Goal: Task Accomplishment & Management: Manage account settings

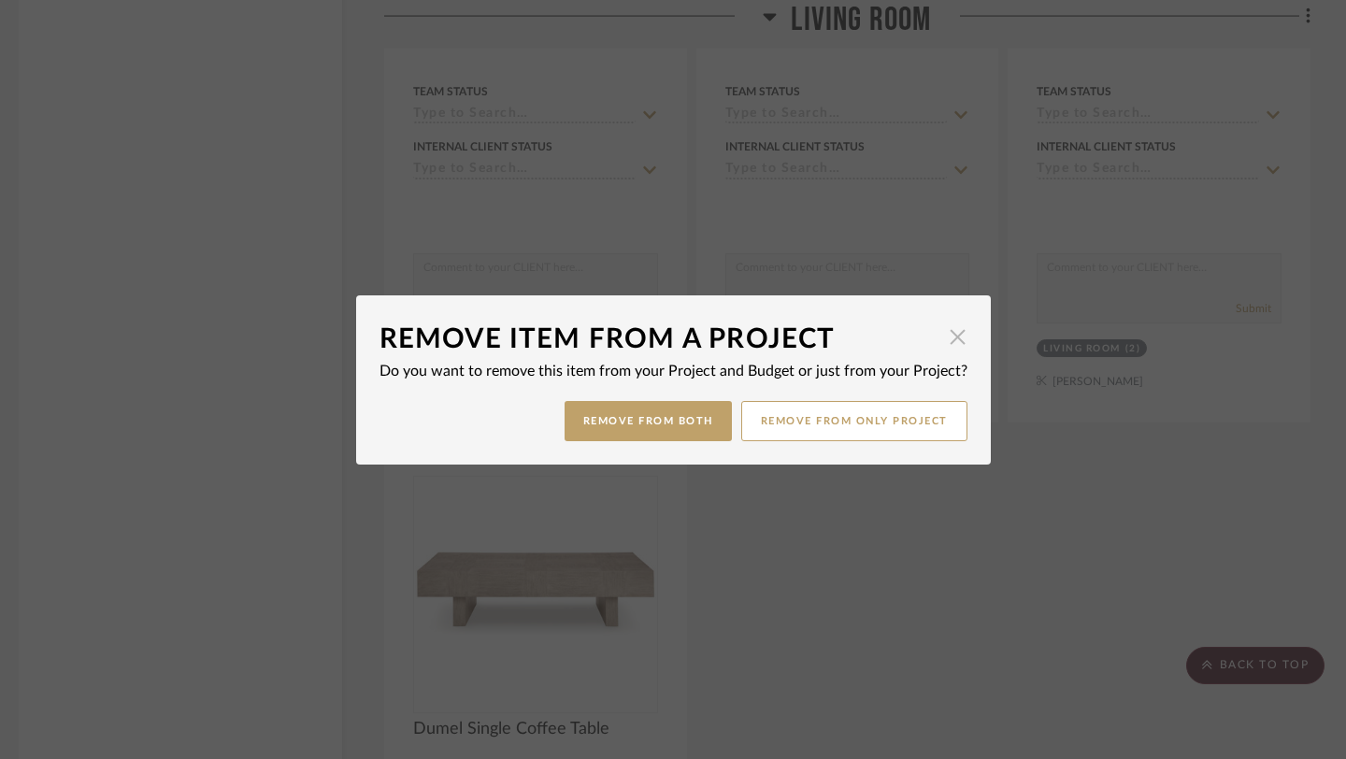
click at [945, 344] on span "button" at bounding box center [958, 337] width 37 height 37
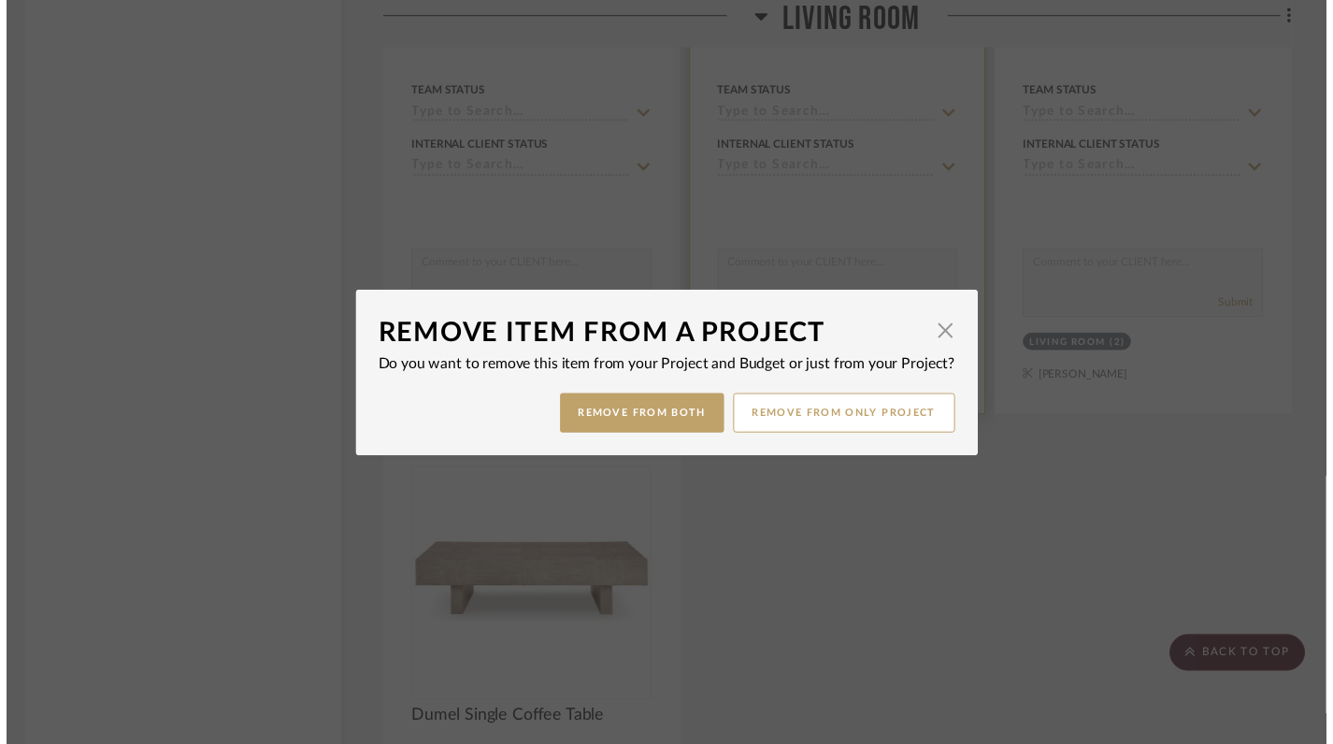
scroll to position [6319, 9]
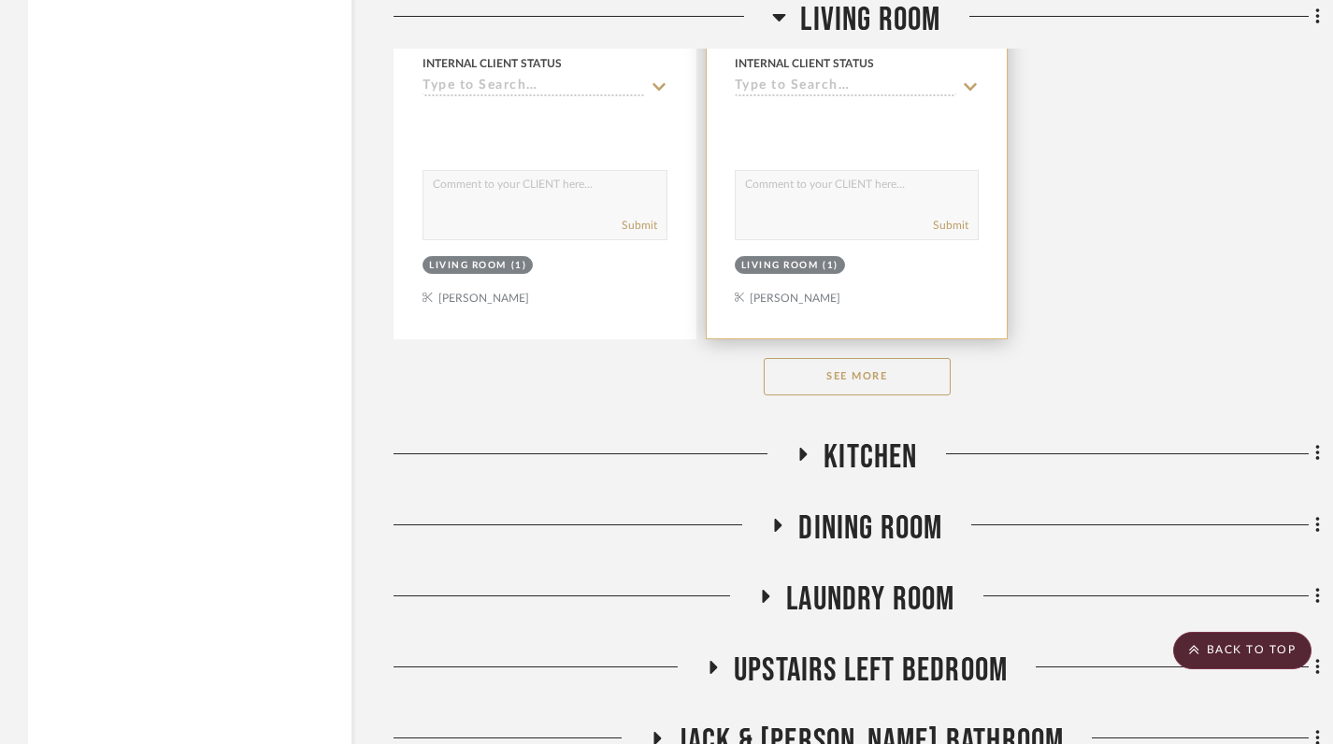
scroll to position [3109, 0]
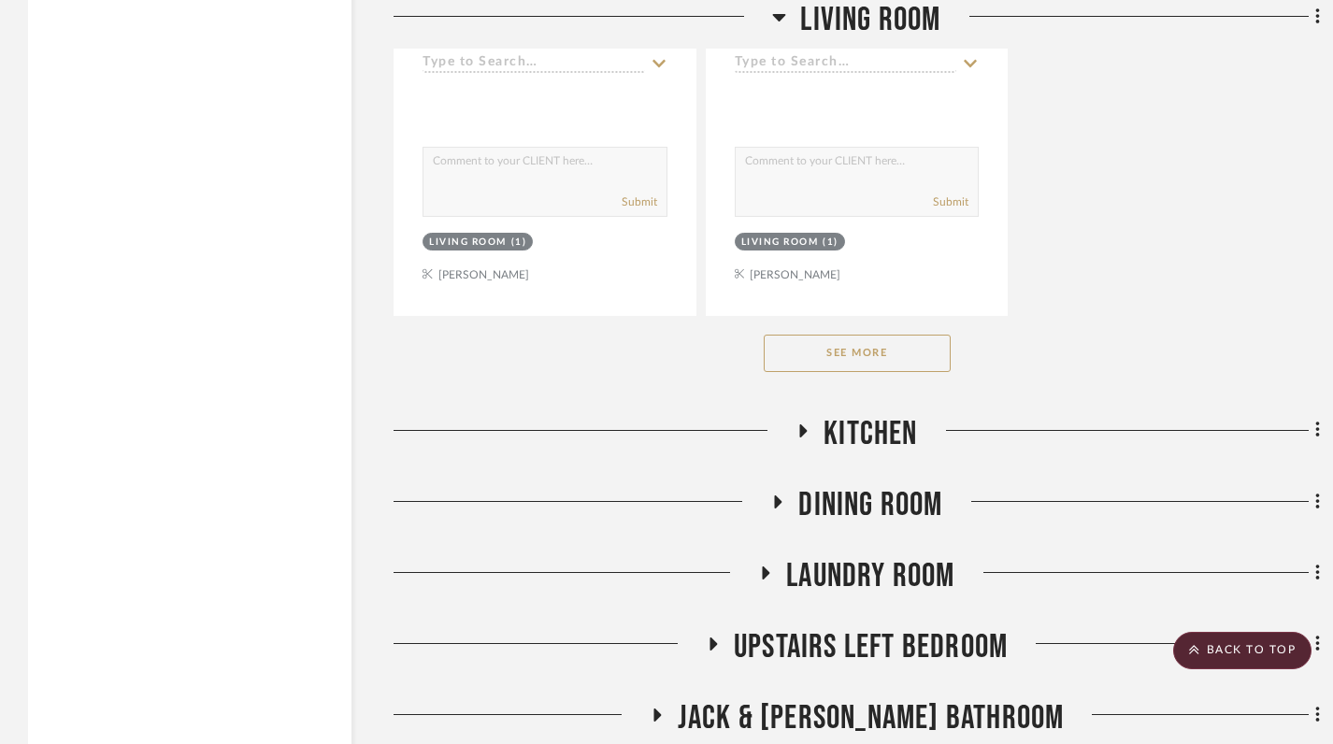
click at [869, 335] on button "See More" at bounding box center [857, 353] width 187 height 37
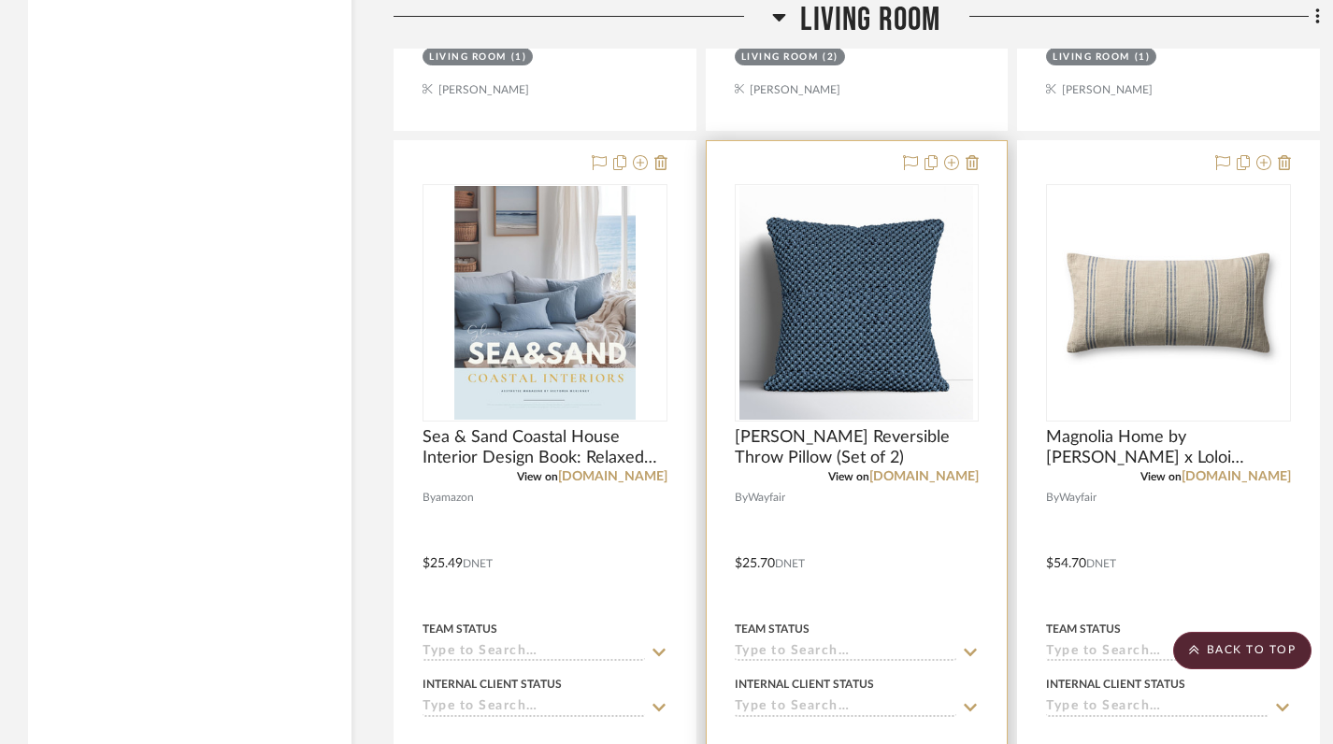
scroll to position [5764, 0]
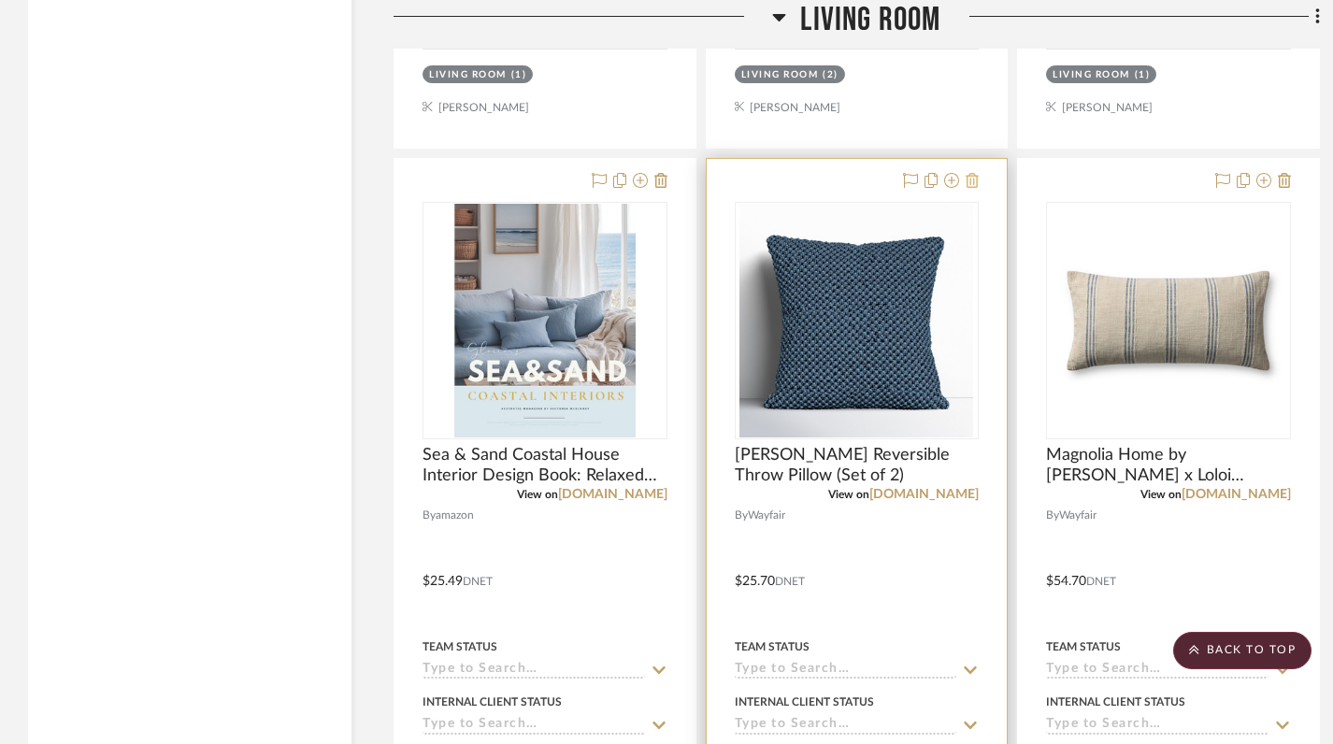
click at [969, 173] on icon at bounding box center [972, 180] width 13 height 15
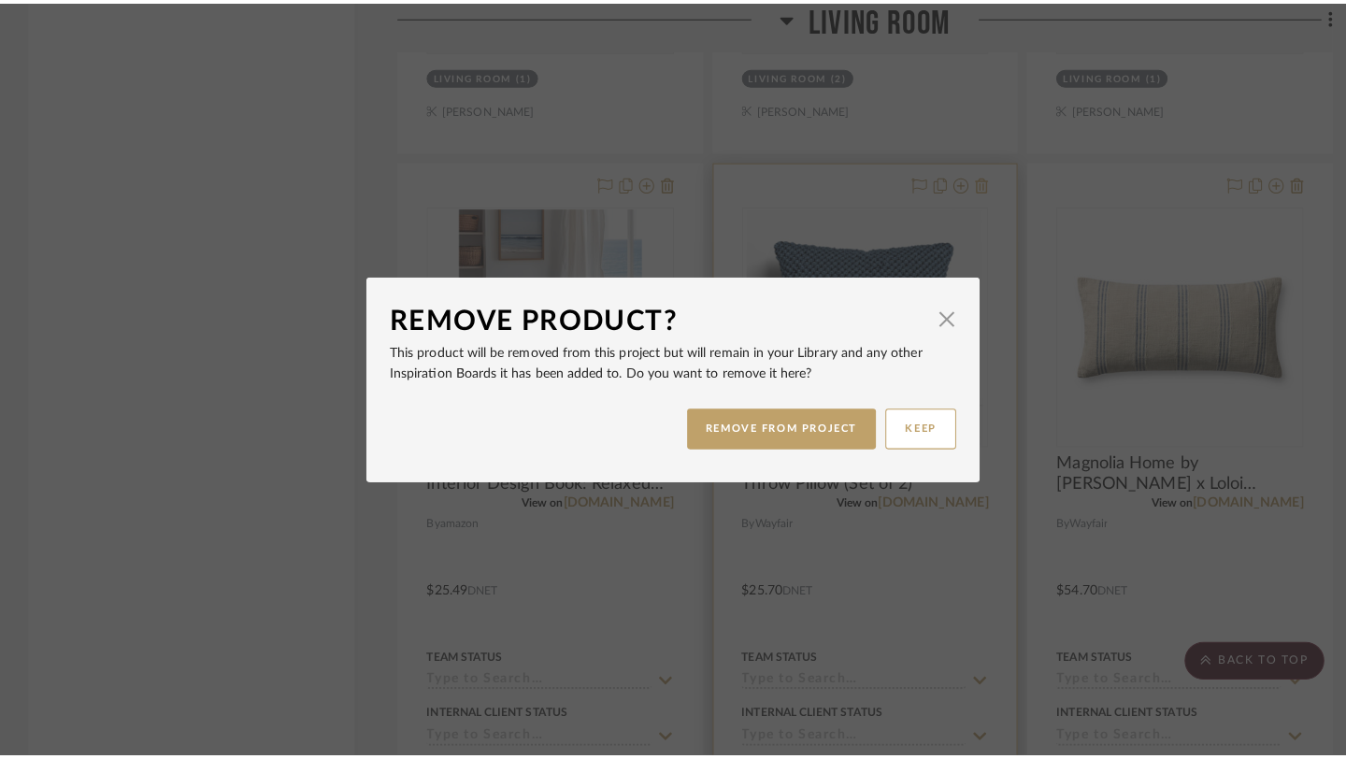
scroll to position [0, 0]
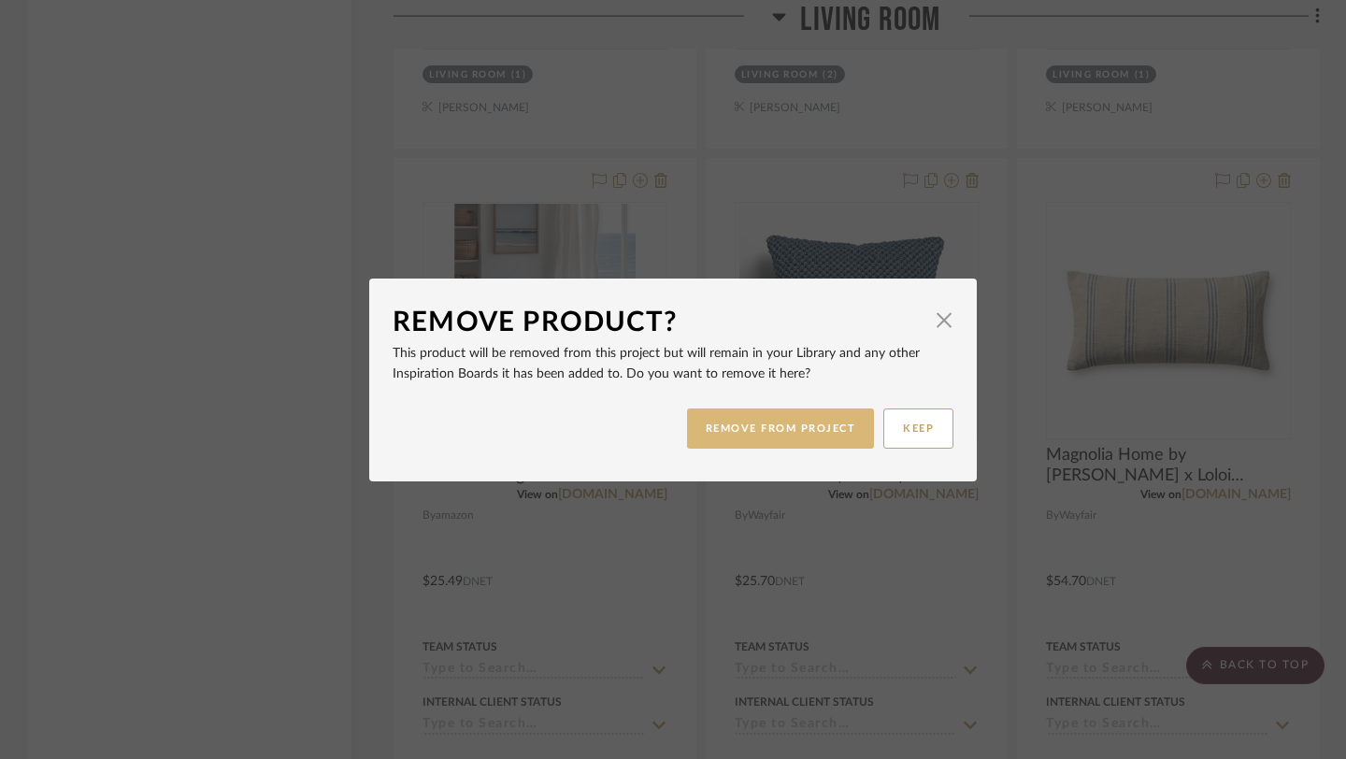
click at [797, 420] on button "REMOVE FROM PROJECT" at bounding box center [781, 429] width 188 height 40
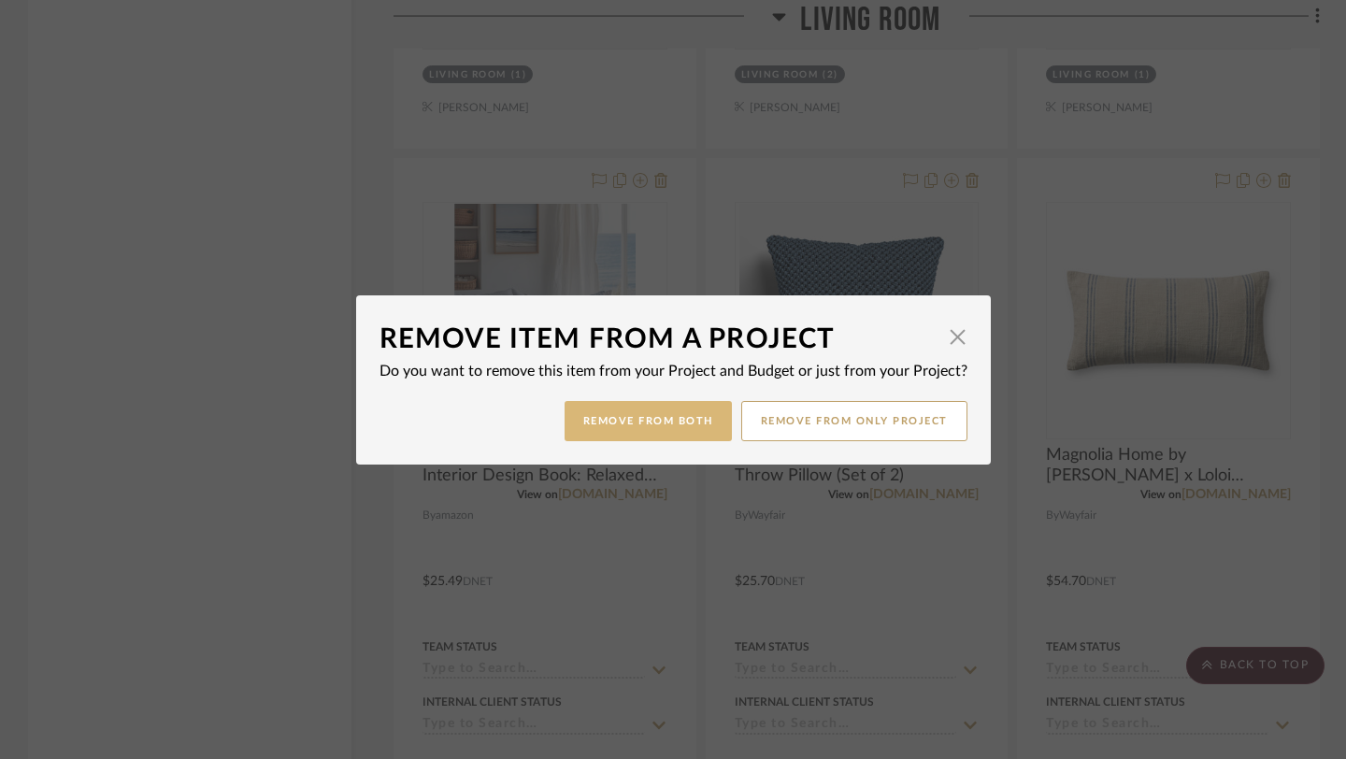
click at [632, 409] on button "Remove from Both" at bounding box center [648, 421] width 167 height 40
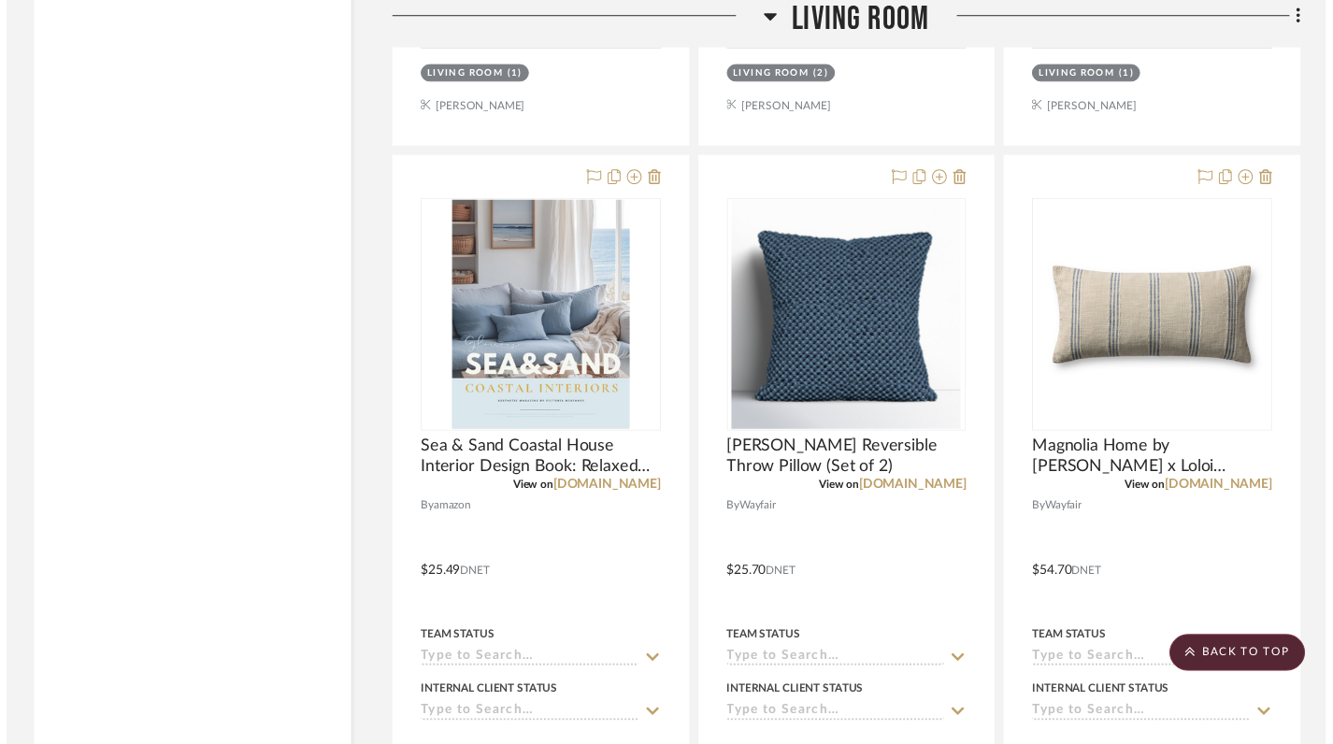
scroll to position [5764, 0]
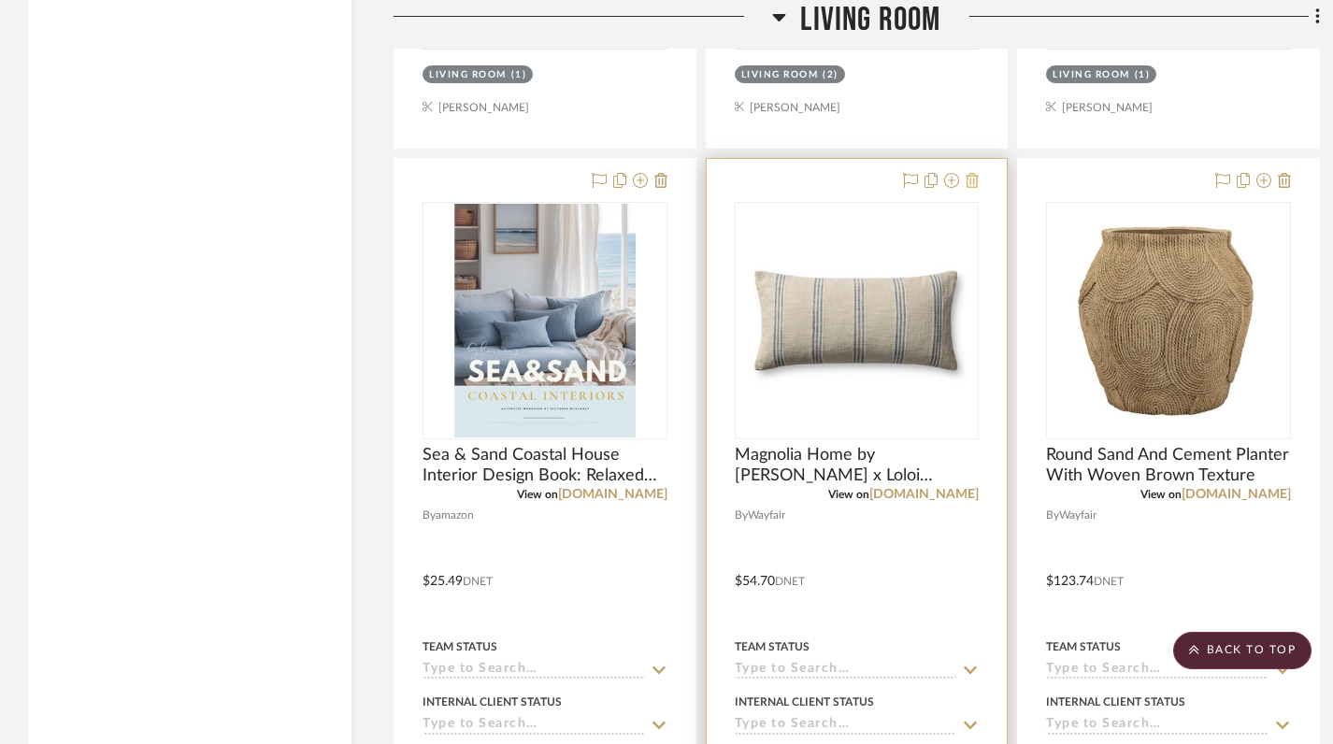
click at [976, 173] on icon at bounding box center [972, 180] width 13 height 15
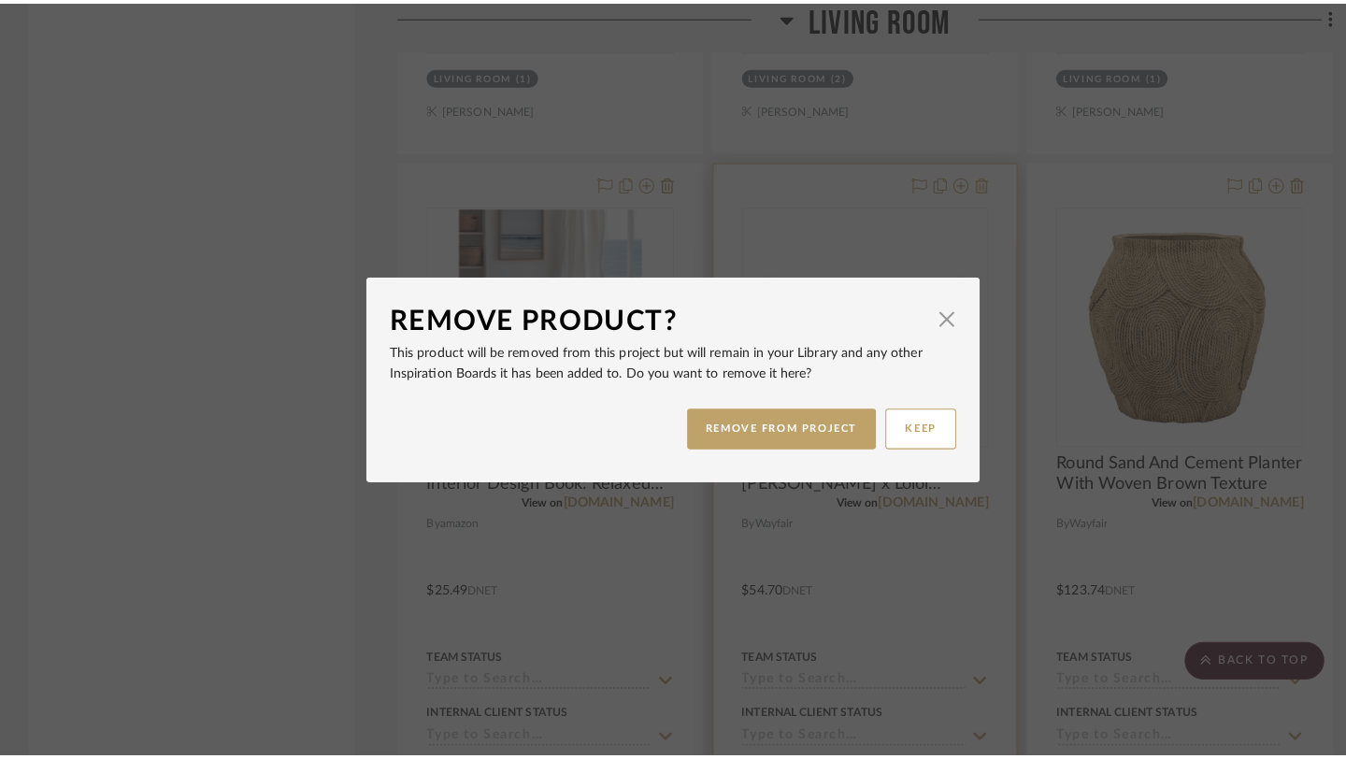
scroll to position [0, 0]
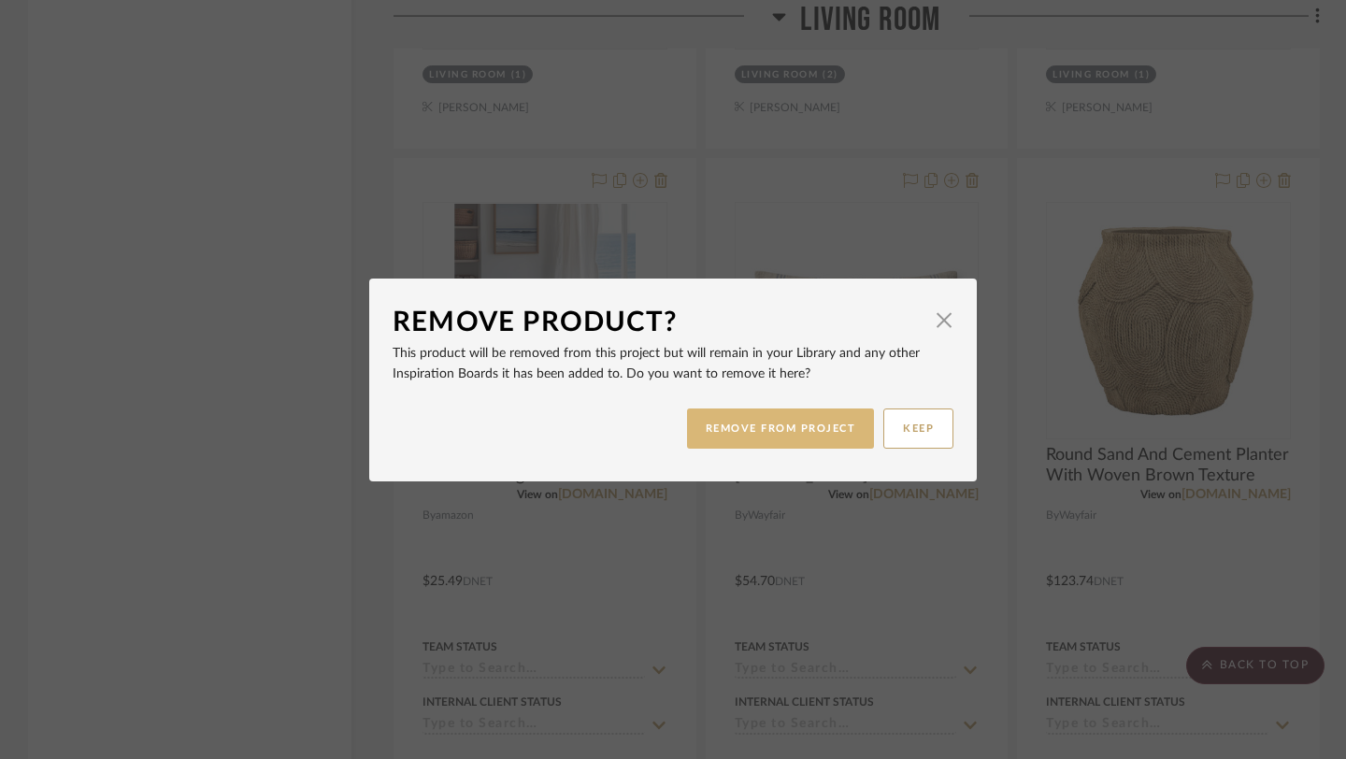
click at [762, 434] on button "REMOVE FROM PROJECT" at bounding box center [781, 429] width 188 height 40
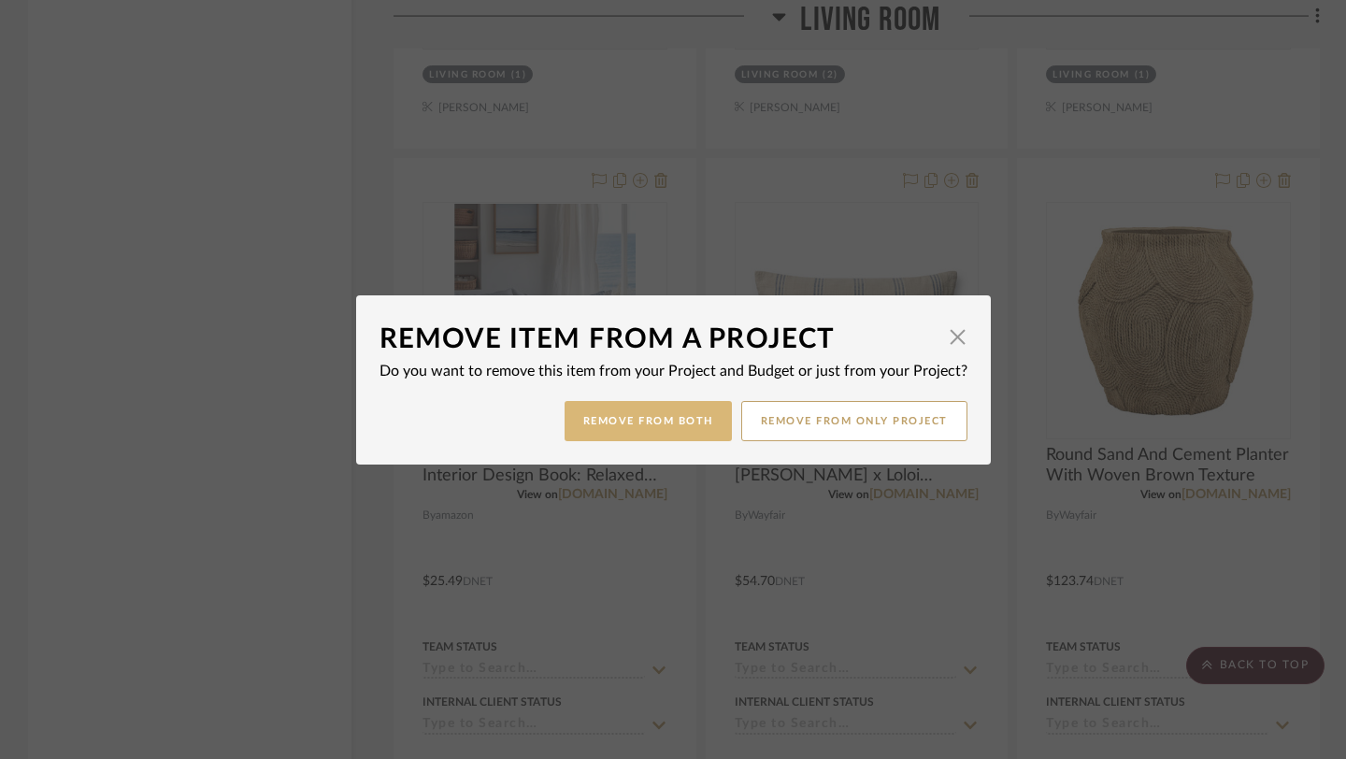
click at [641, 412] on button "Remove from Both" at bounding box center [648, 421] width 167 height 40
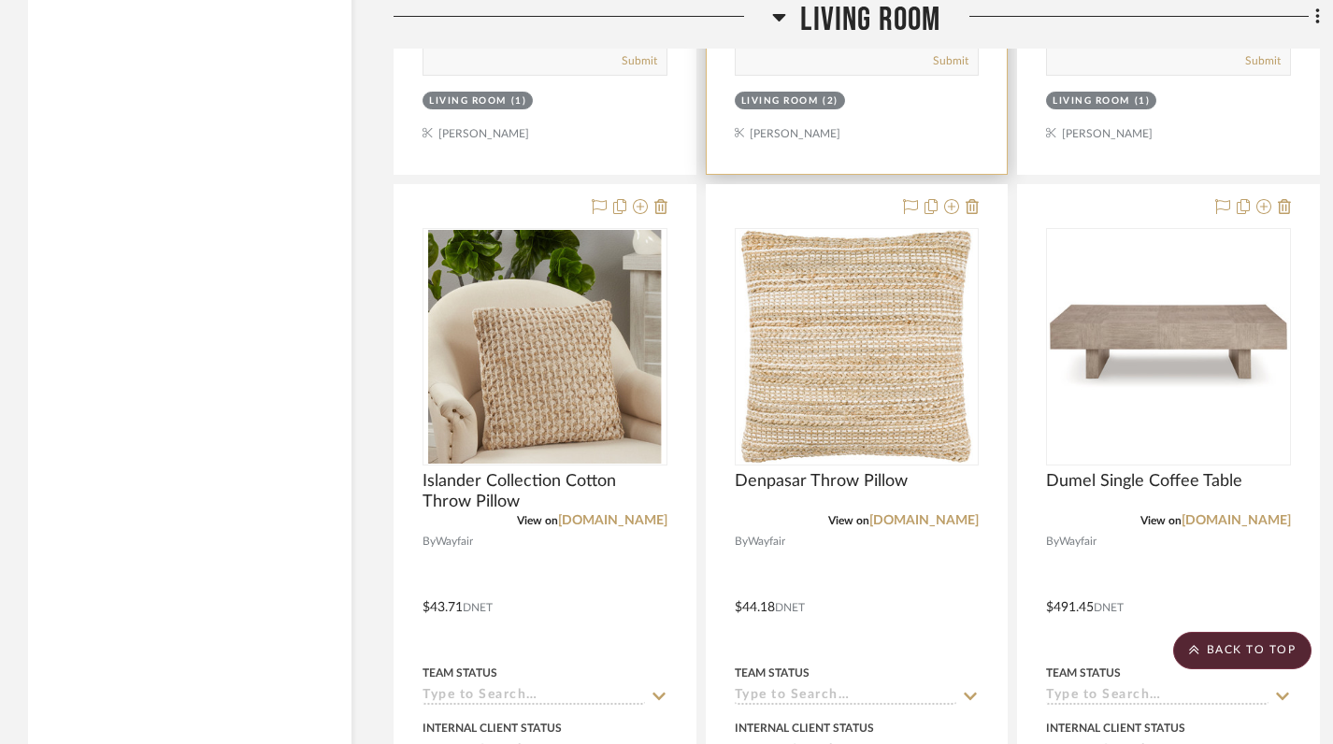
scroll to position [6565, 0]
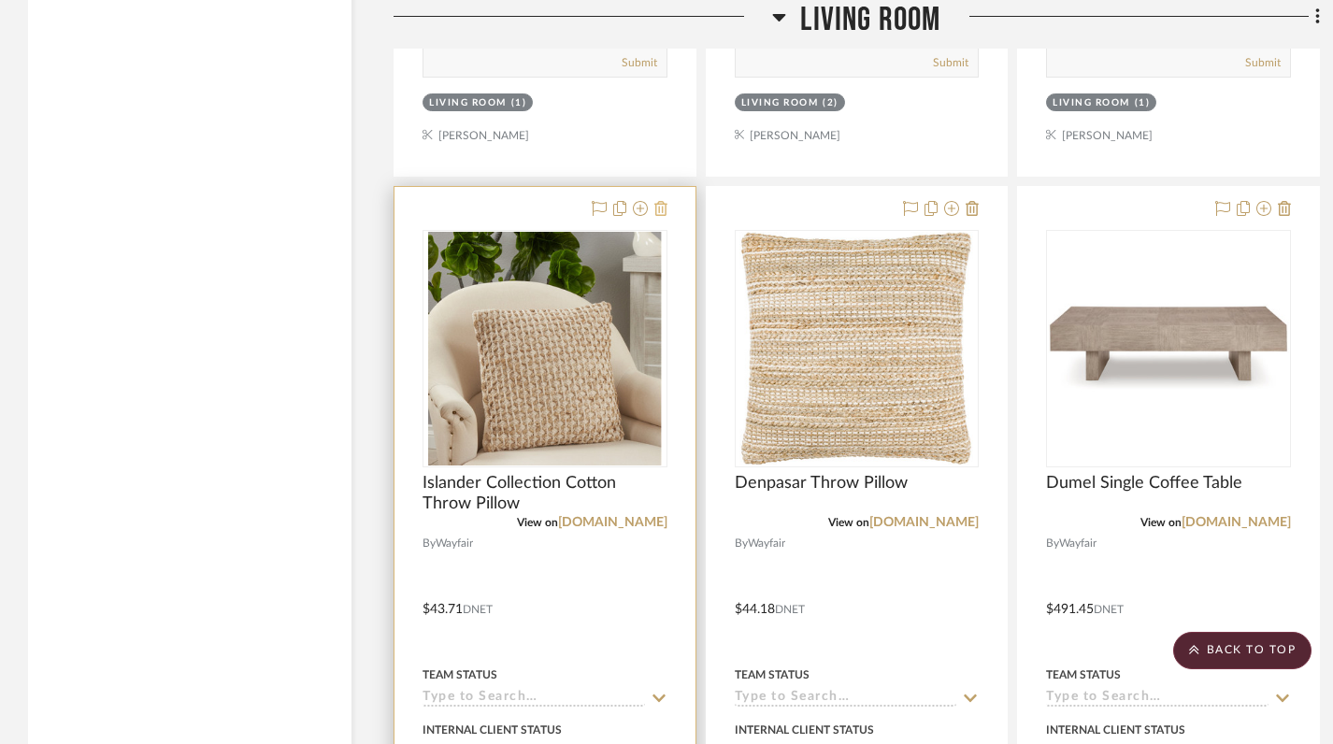
click at [659, 201] on icon at bounding box center [660, 208] width 13 height 15
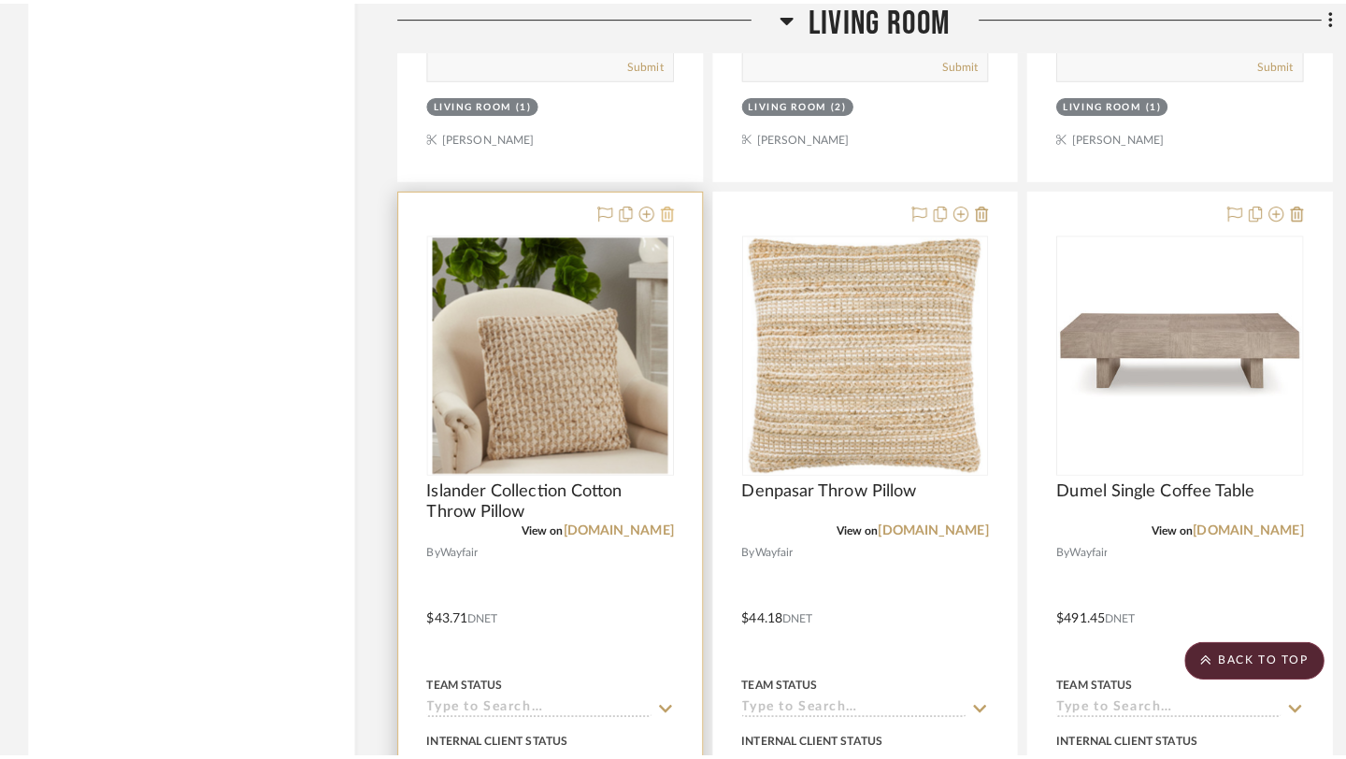
scroll to position [0, 0]
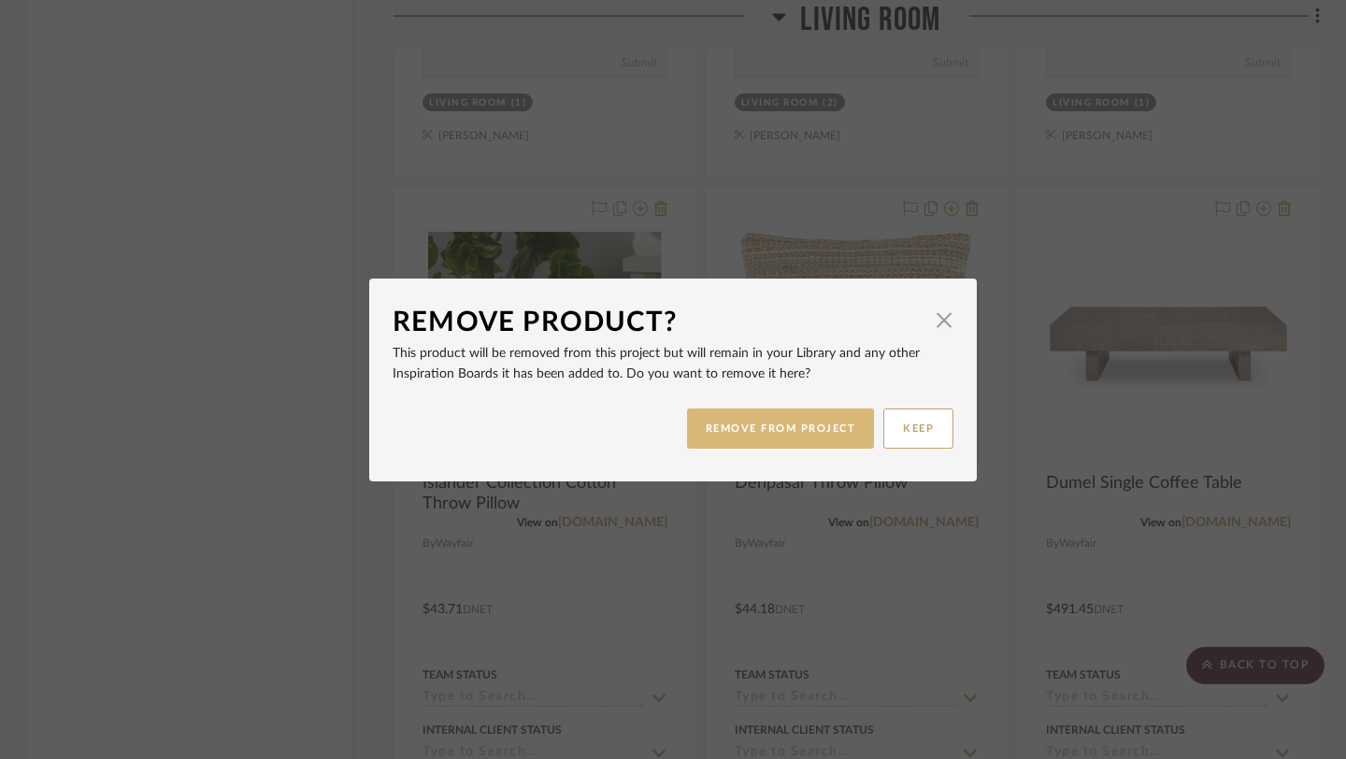
click at [777, 432] on button "REMOVE FROM PROJECT" at bounding box center [781, 429] width 188 height 40
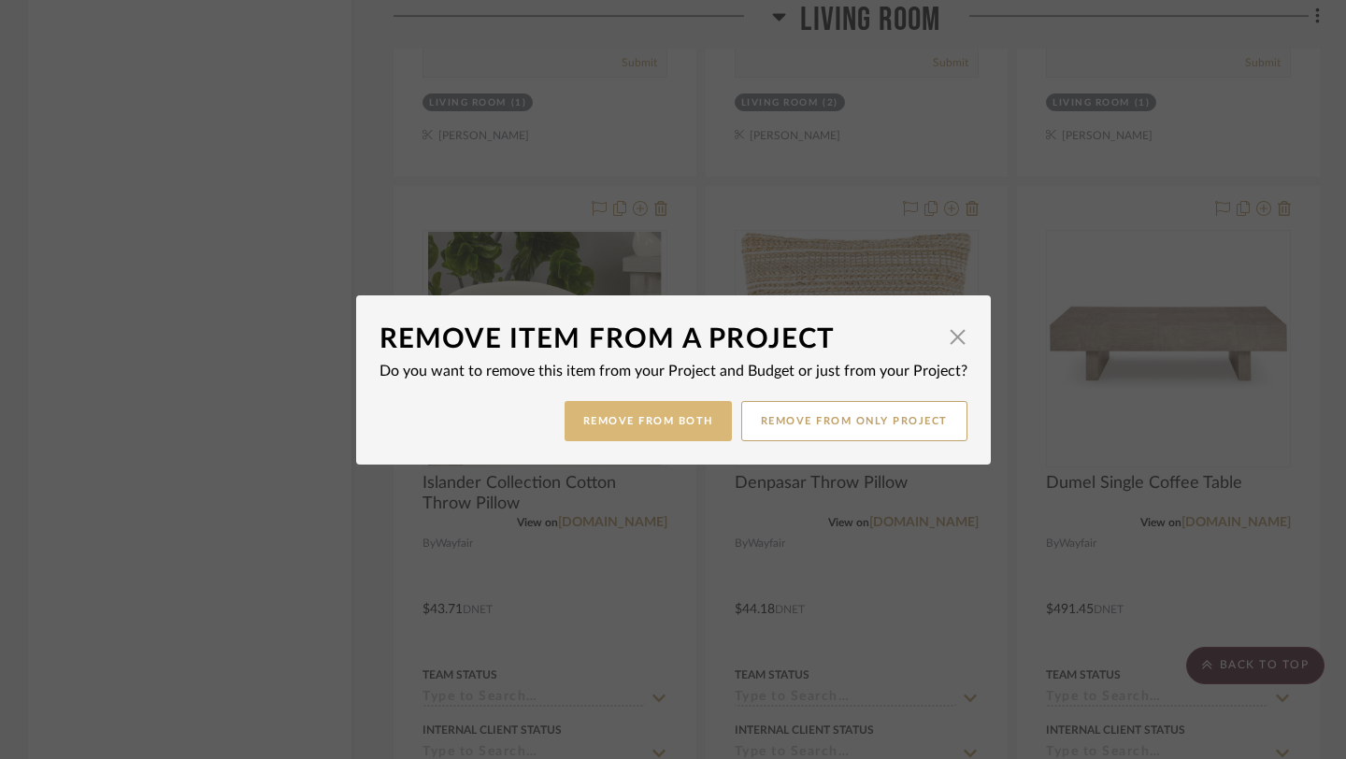
click at [660, 420] on button "Remove from Both" at bounding box center [648, 421] width 167 height 40
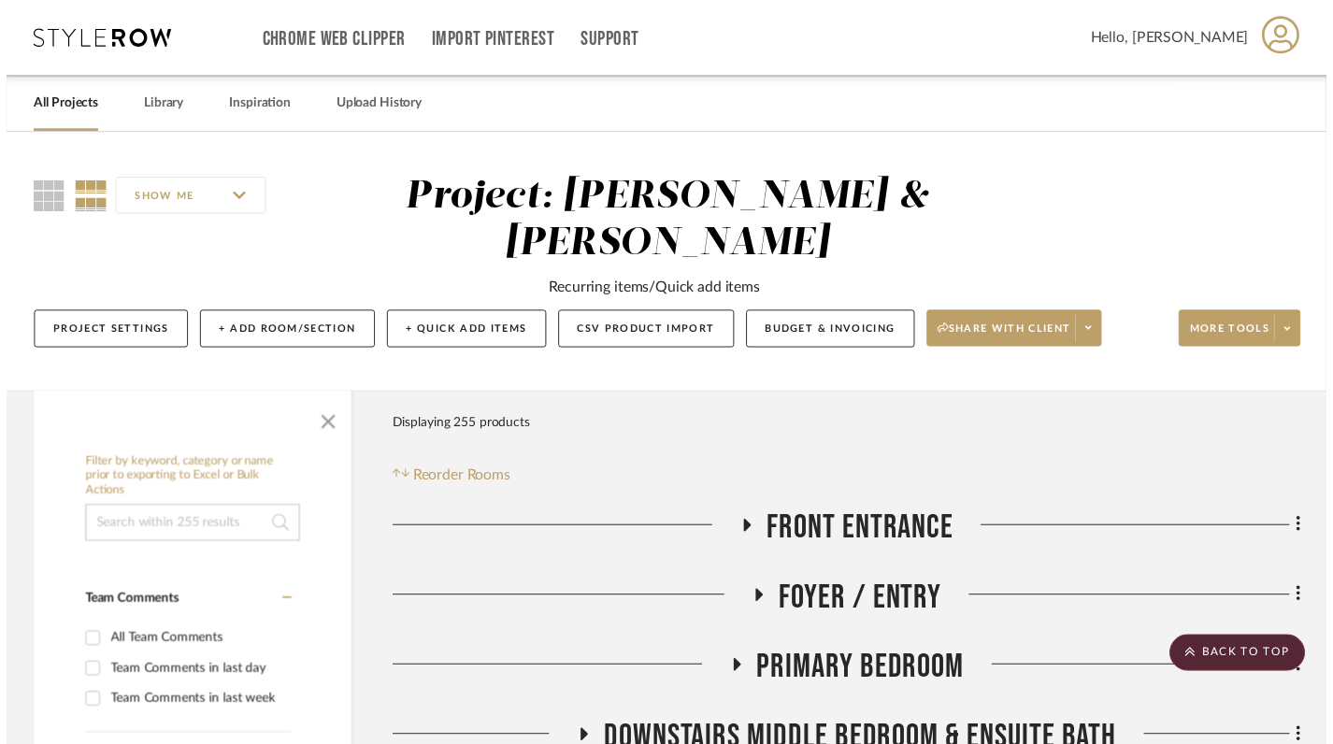
scroll to position [6565, 0]
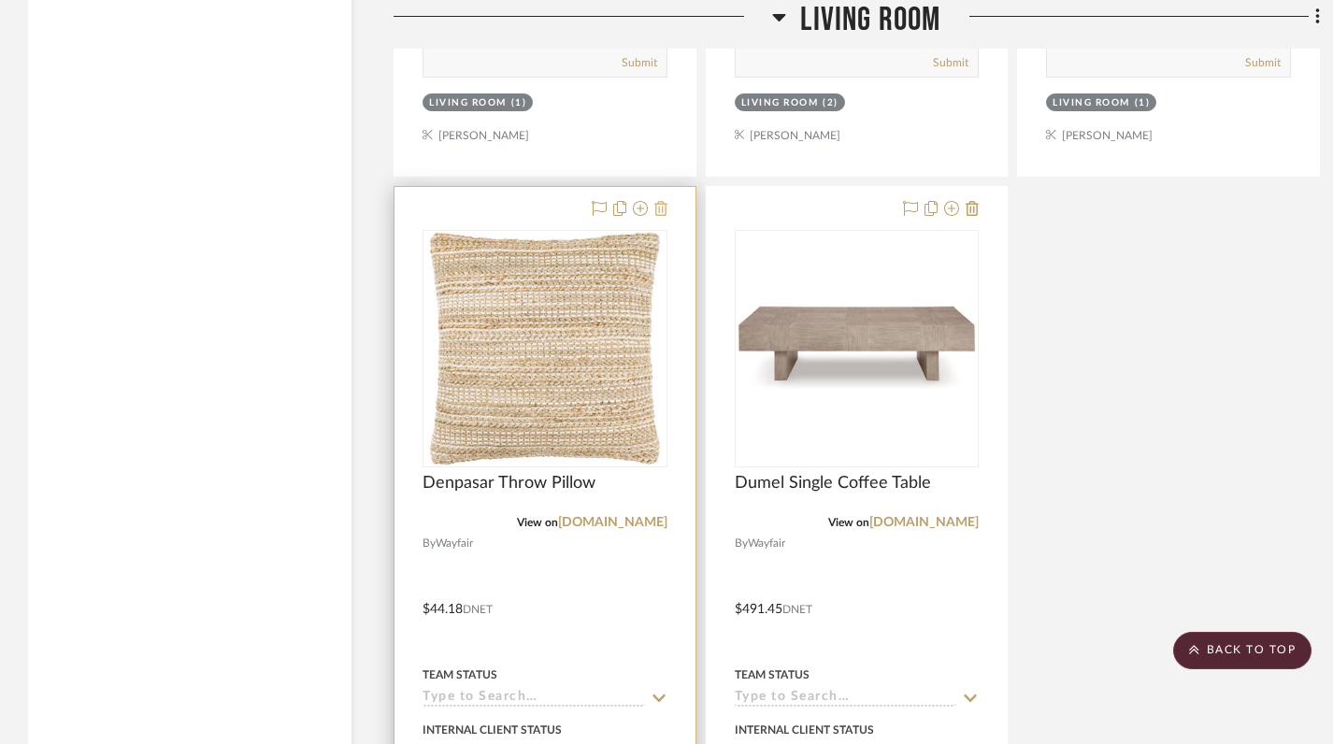
click at [665, 201] on icon at bounding box center [660, 208] width 13 height 15
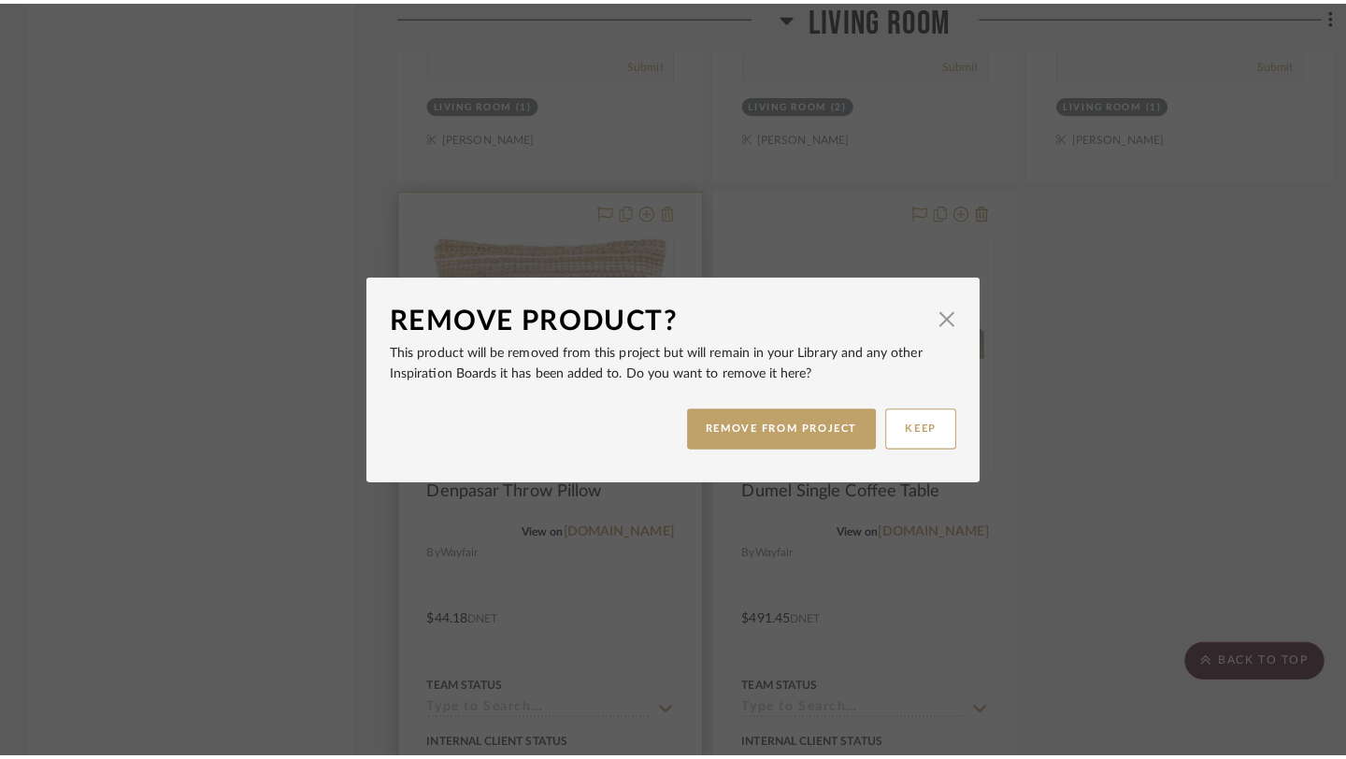
scroll to position [0, 0]
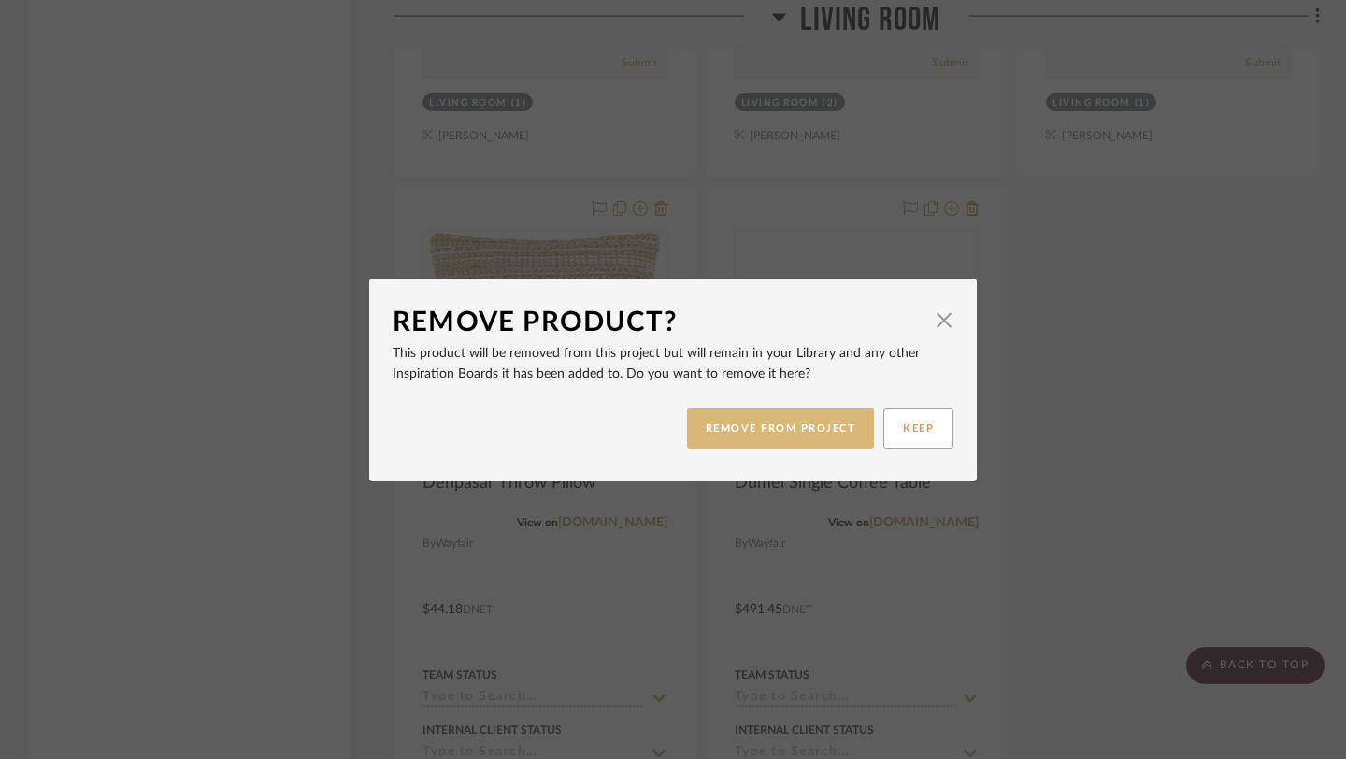
click at [741, 439] on button "REMOVE FROM PROJECT" at bounding box center [781, 429] width 188 height 40
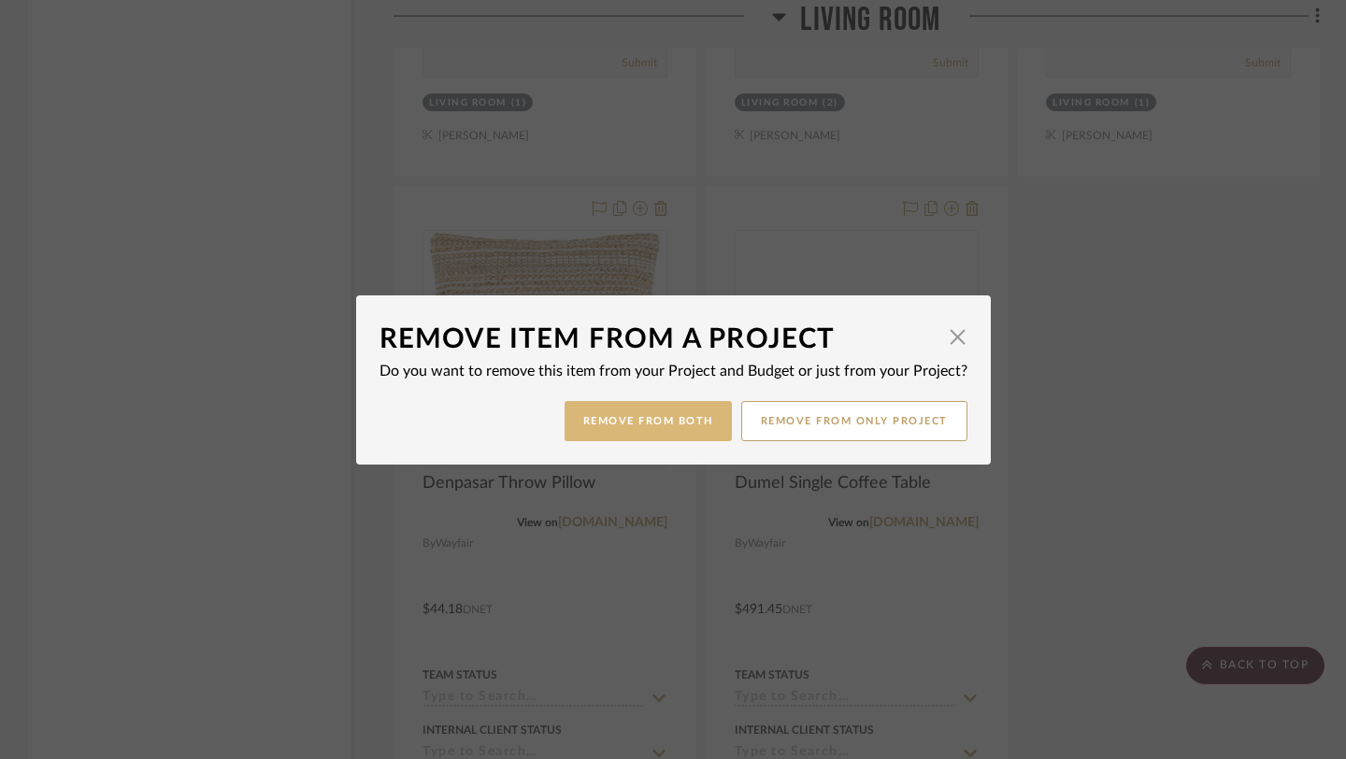
click at [646, 414] on button "Remove from Both" at bounding box center [648, 421] width 167 height 40
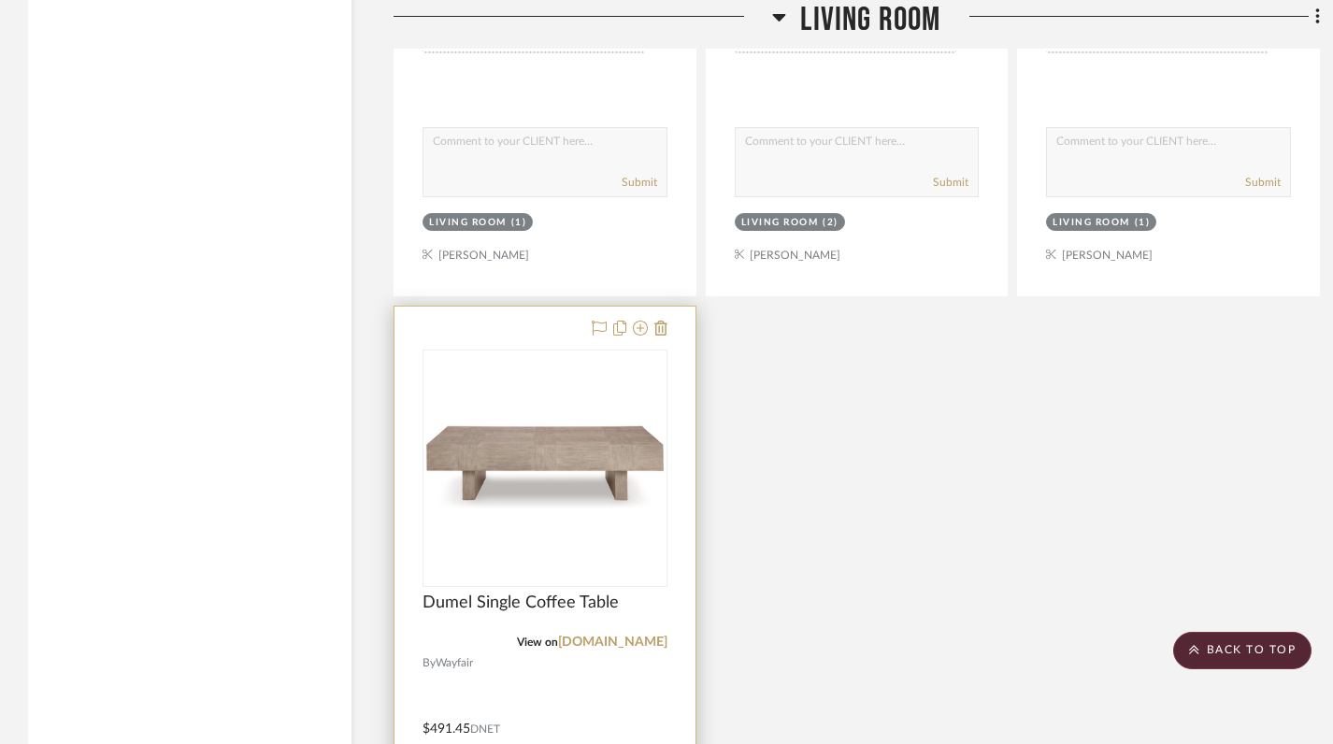
scroll to position [6441, 0]
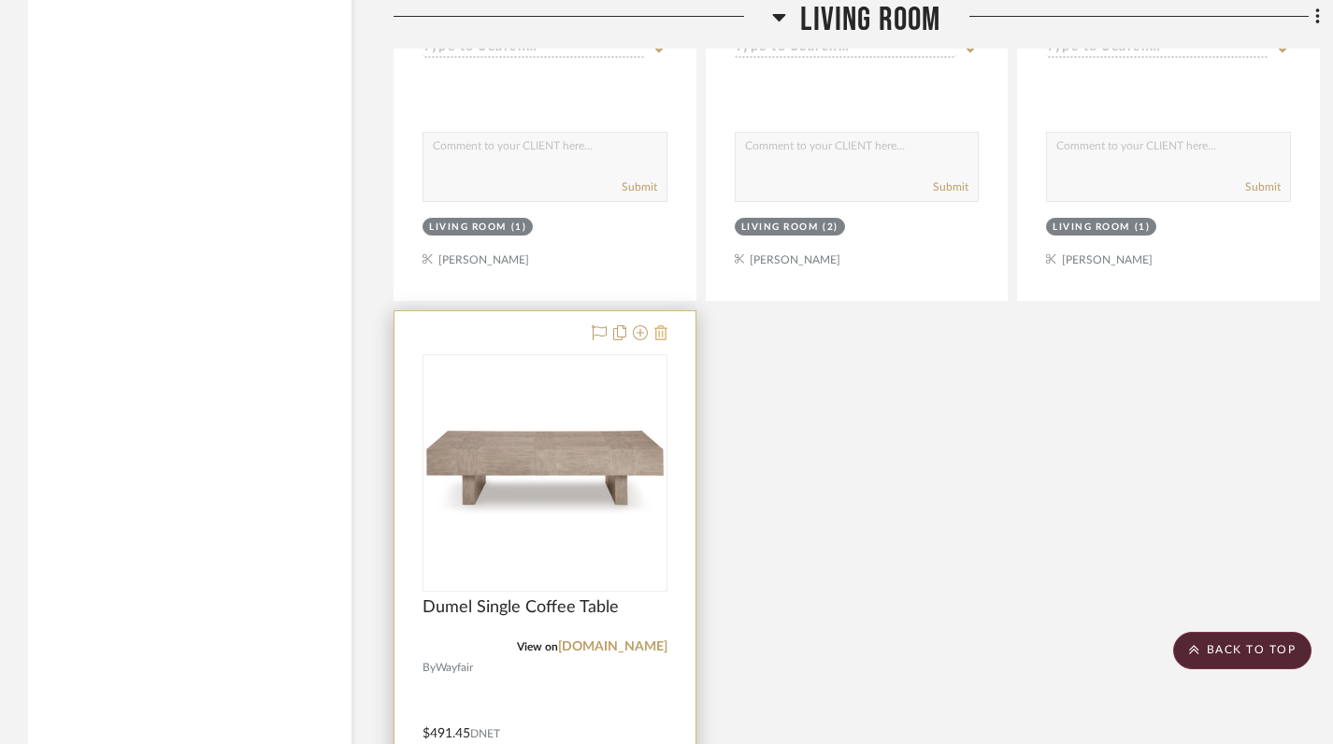
click at [665, 325] on icon at bounding box center [660, 332] width 13 height 15
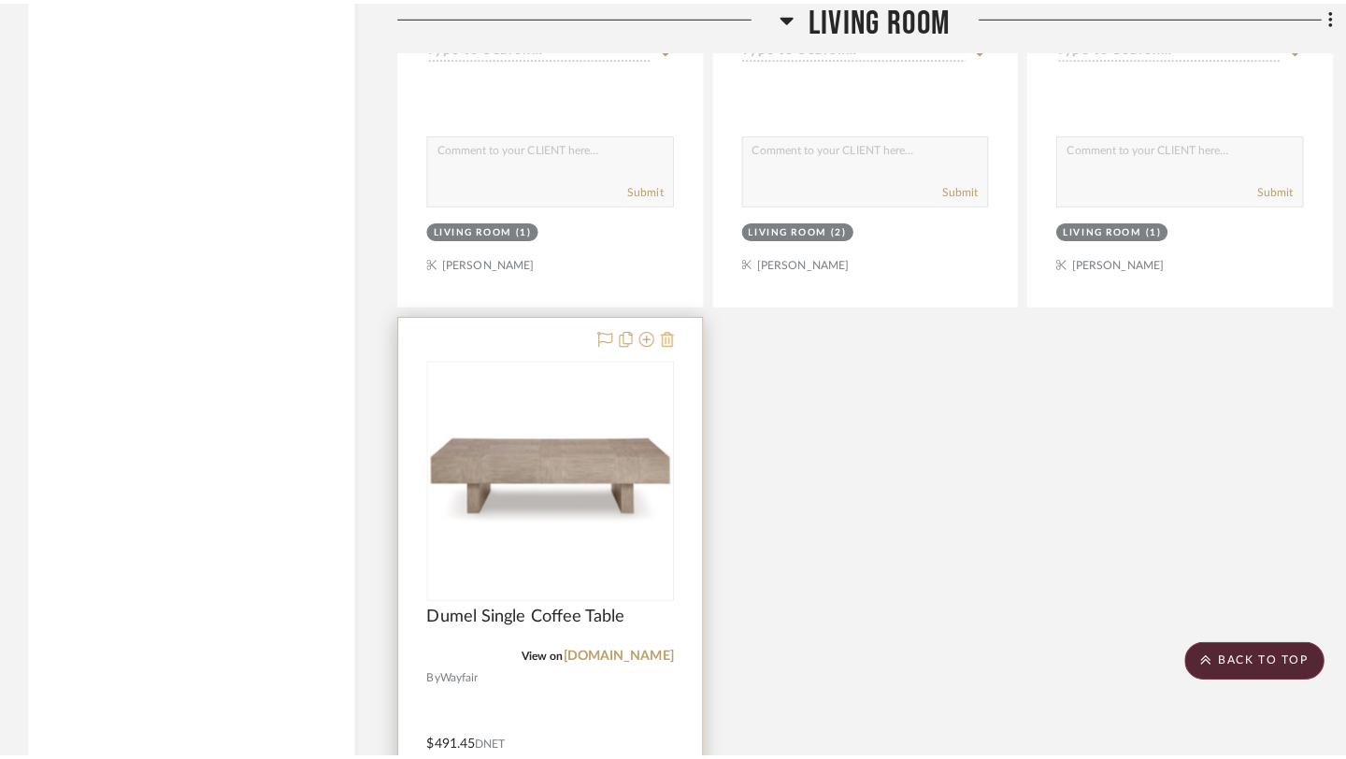
scroll to position [0, 0]
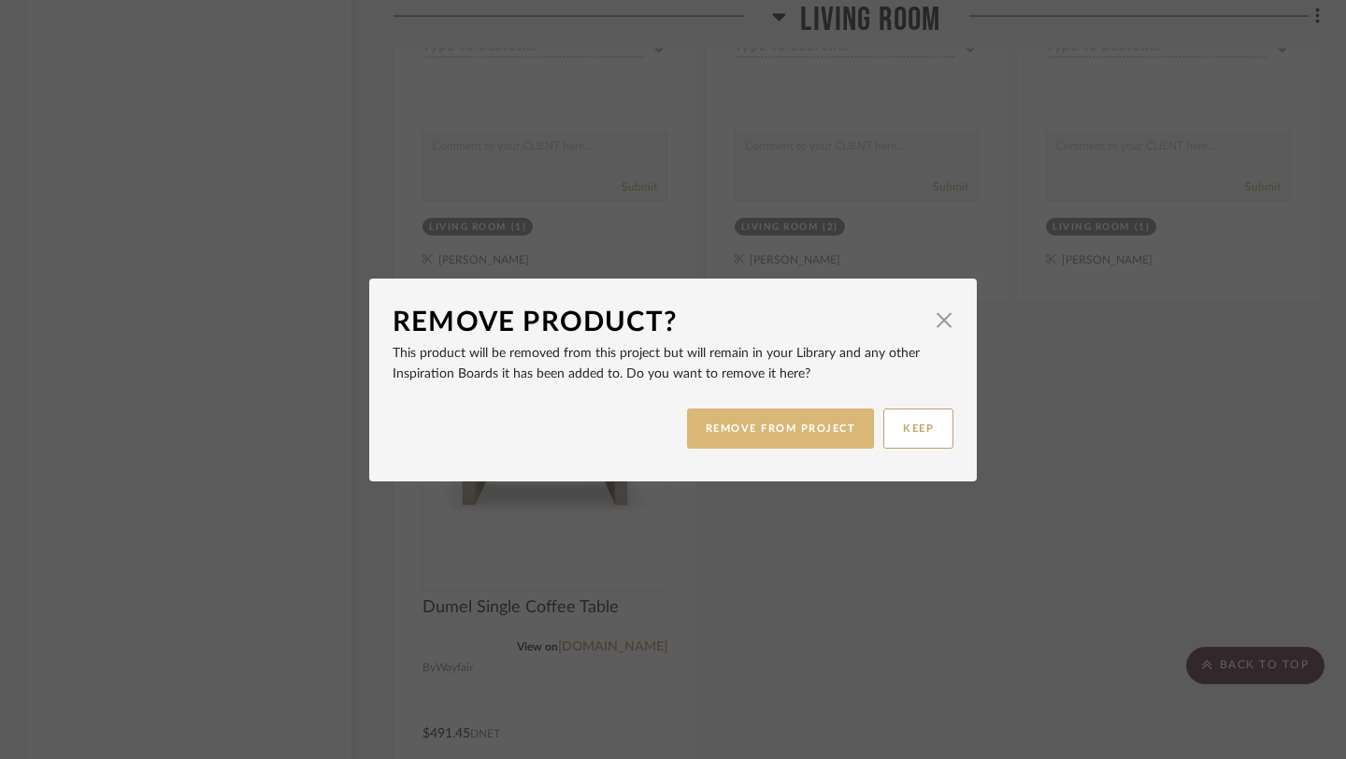
click at [763, 428] on button "REMOVE FROM PROJECT" at bounding box center [781, 429] width 188 height 40
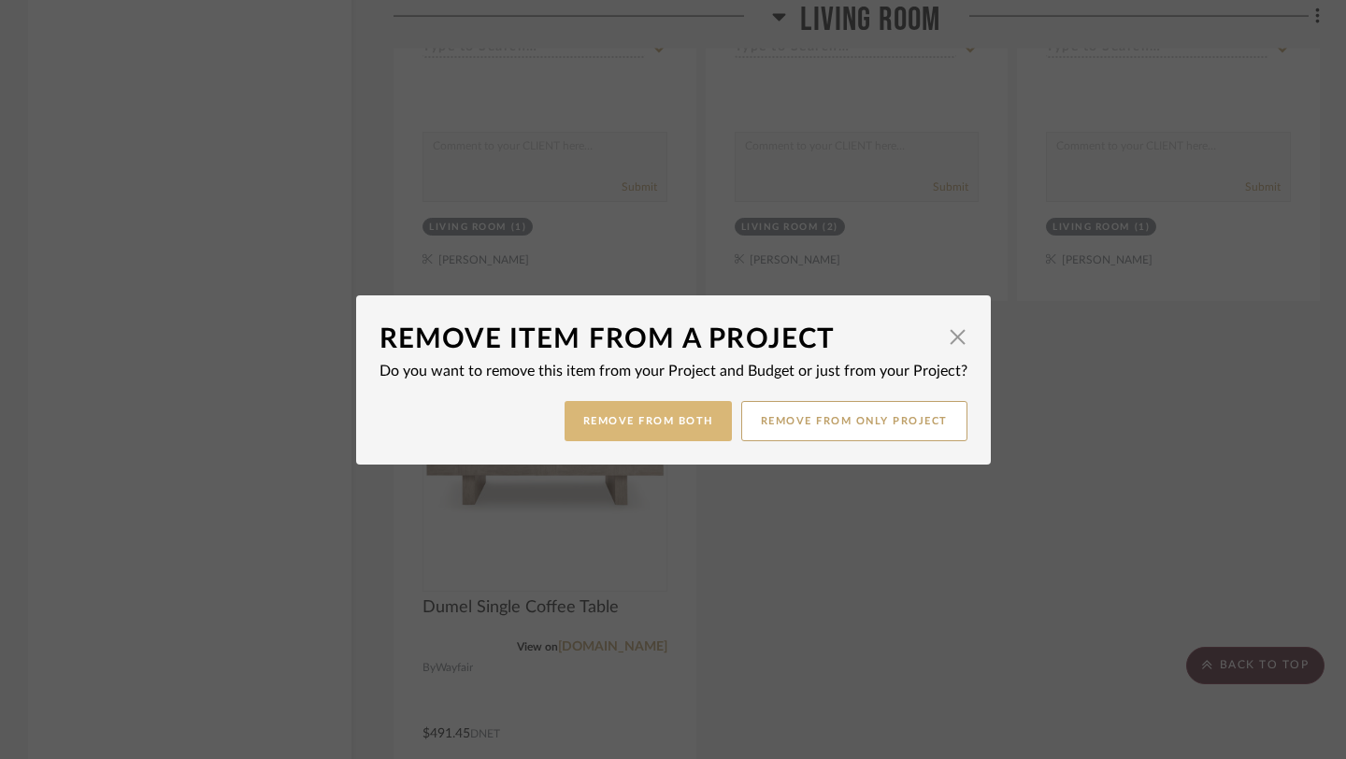
click at [650, 423] on button "Remove from Both" at bounding box center [648, 421] width 167 height 40
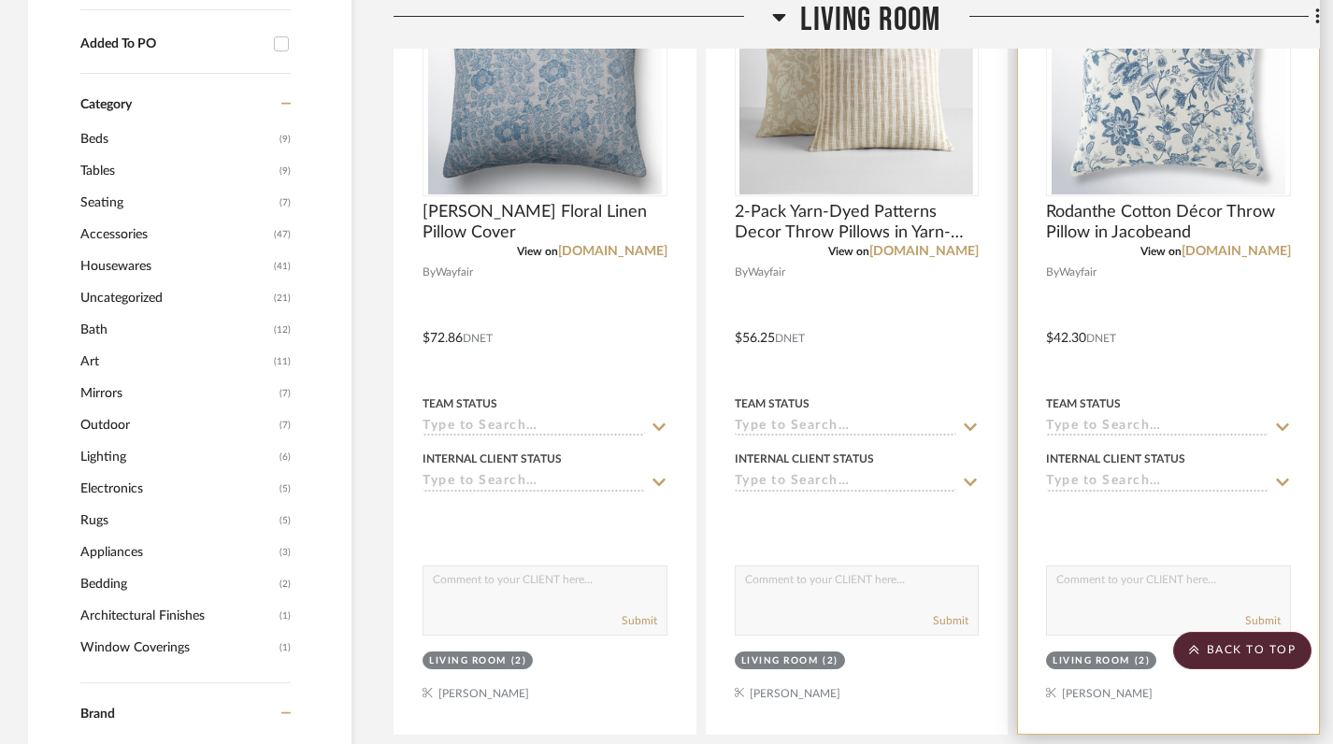
scroll to position [1057, 0]
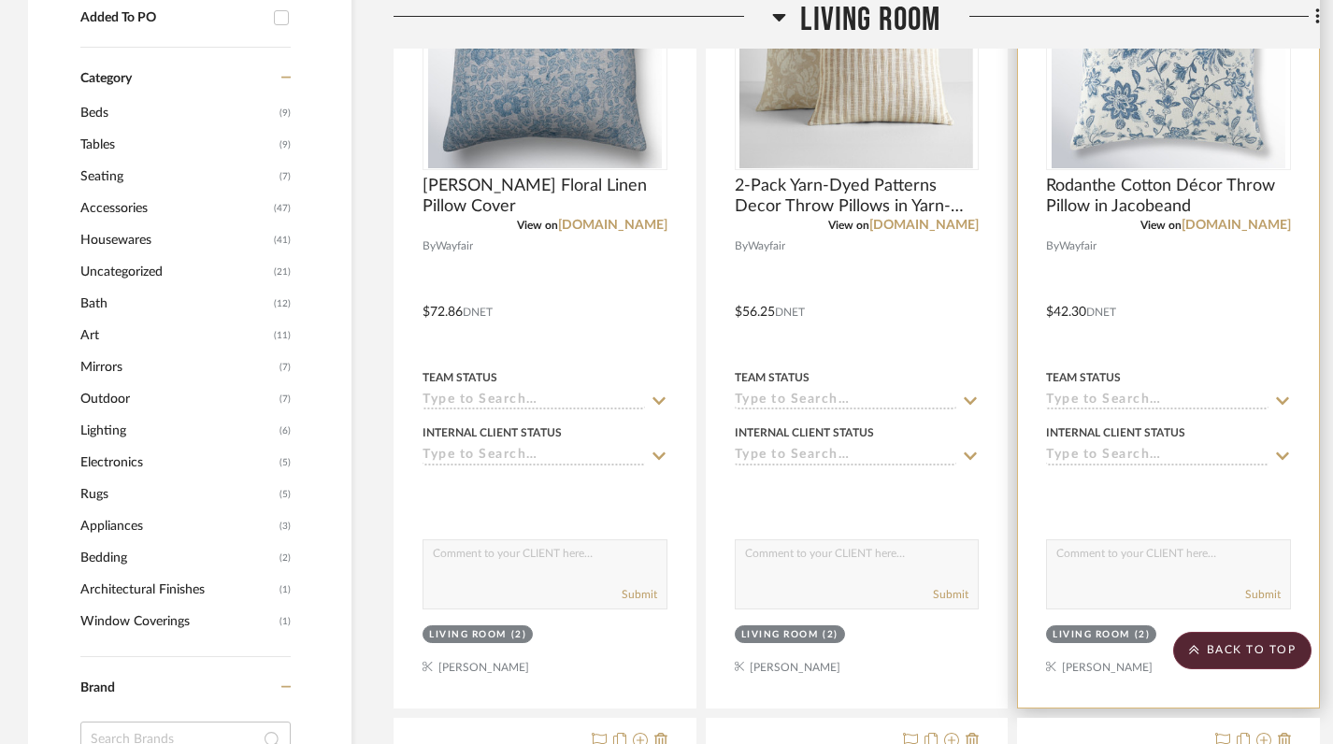
click at [1128, 625] on sr-tag "Living Room (2)" at bounding box center [1101, 634] width 110 height 18
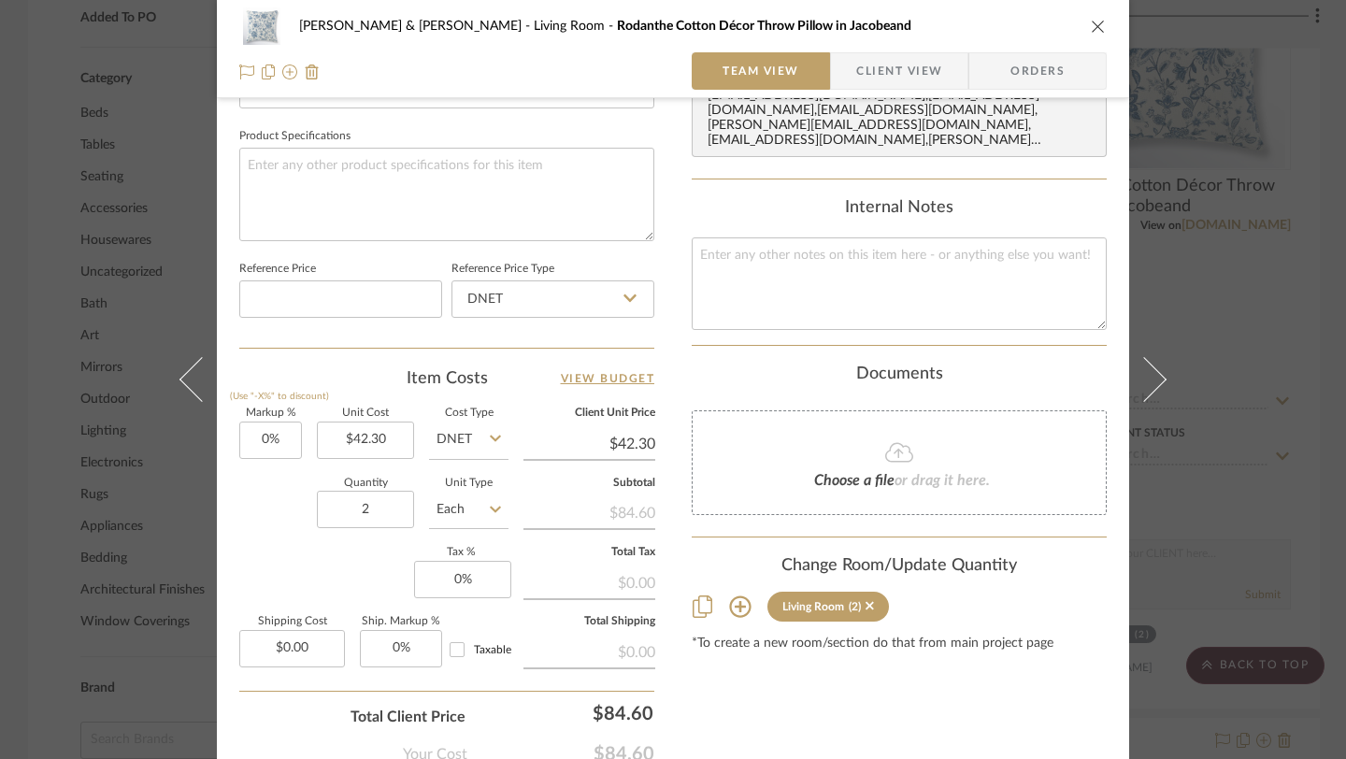
scroll to position [870, 0]
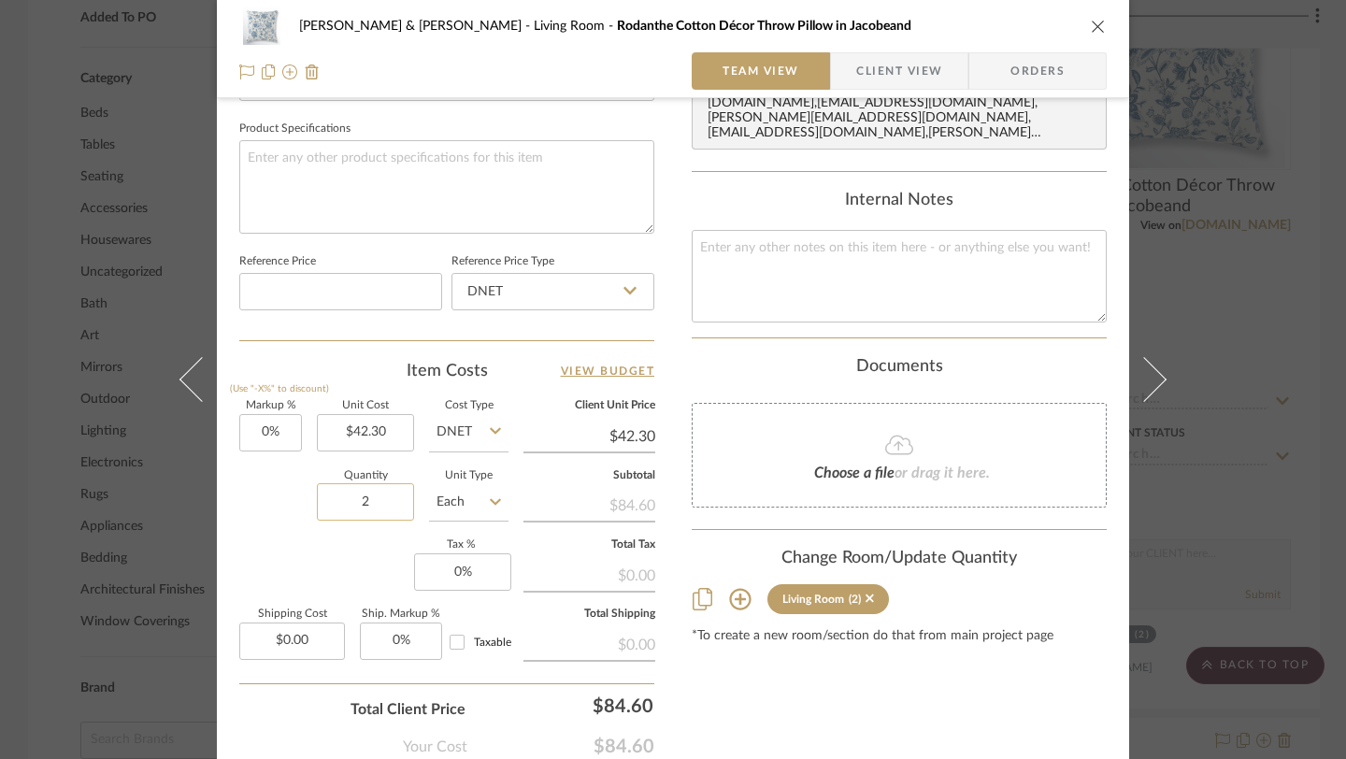
click at [376, 505] on input "2" at bounding box center [365, 501] width 97 height 37
type input "4"
click at [817, 721] on div "Content here copies to Client View - confirm visibility there. Show in Client D…" at bounding box center [899, 26] width 415 height 1539
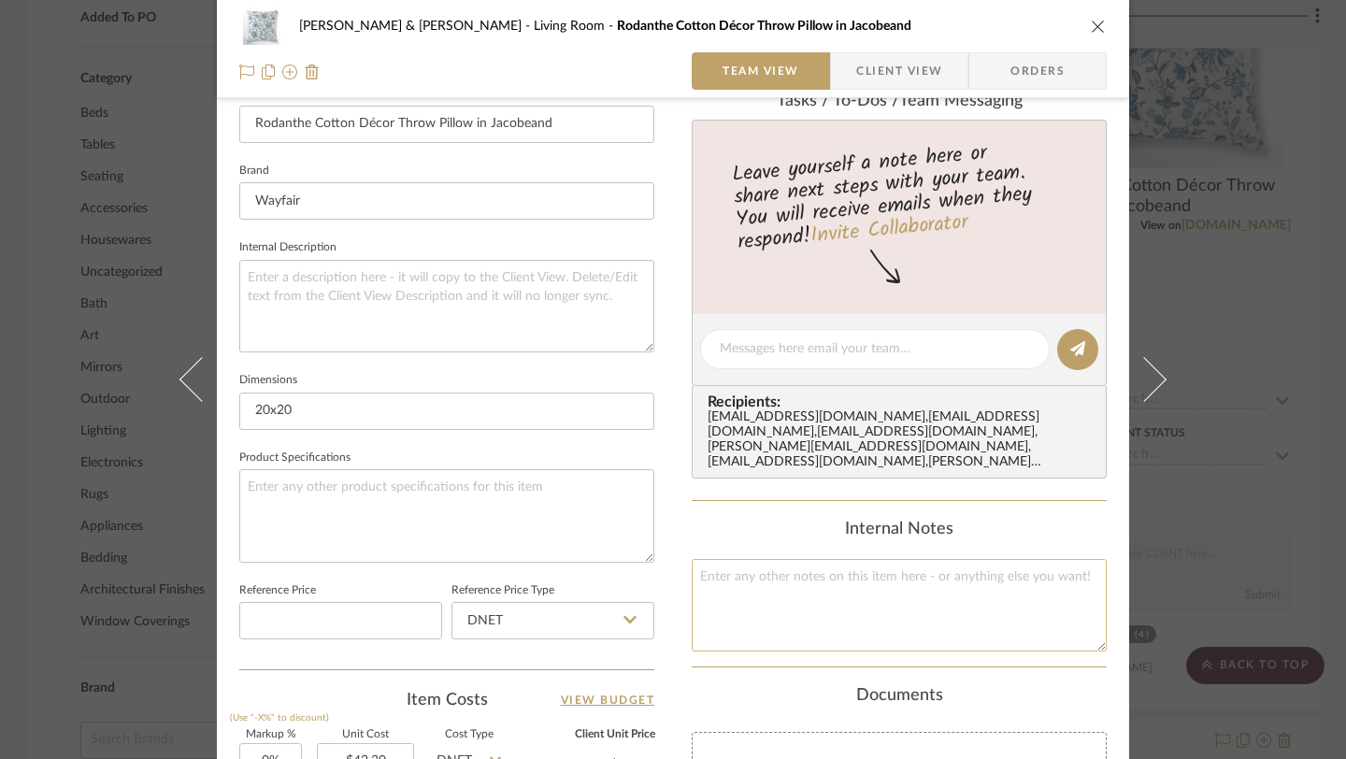
scroll to position [0, 0]
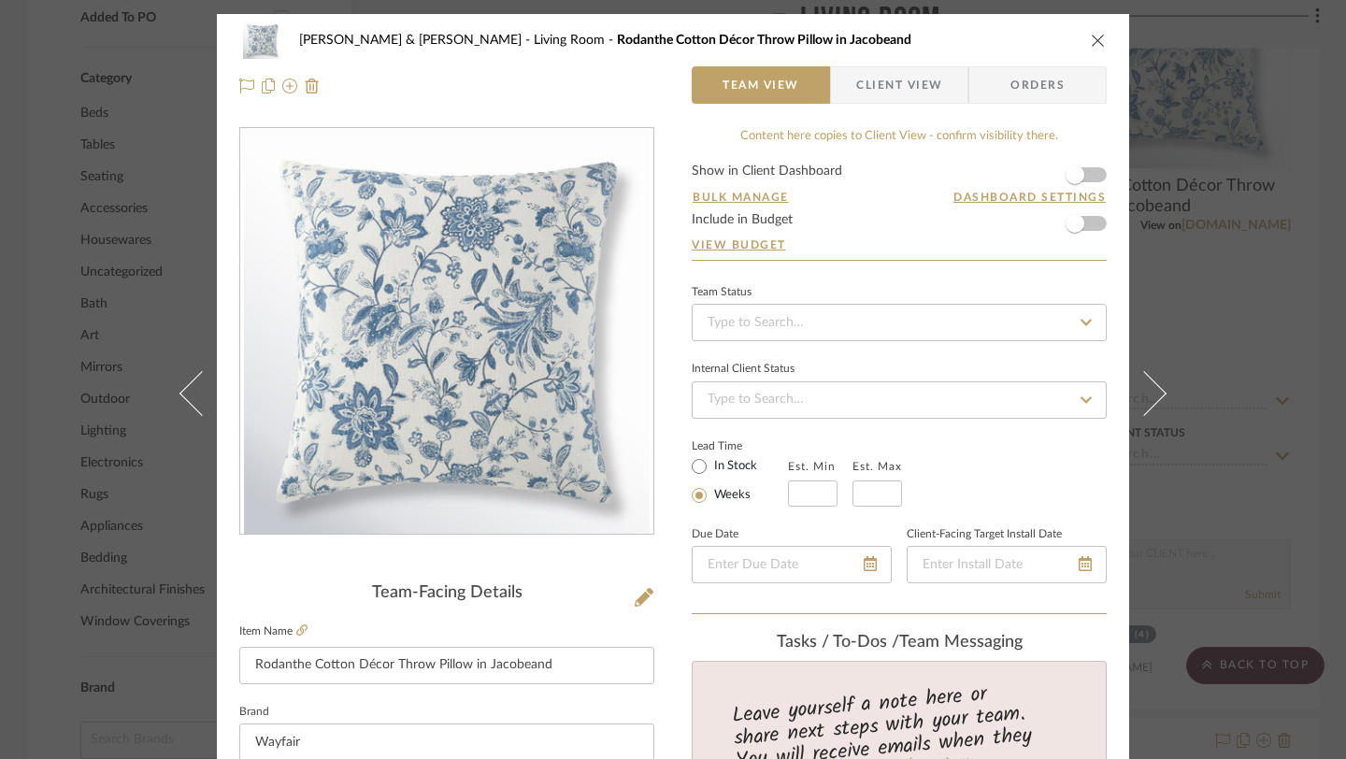
click at [1091, 38] on icon "close" at bounding box center [1098, 40] width 15 height 15
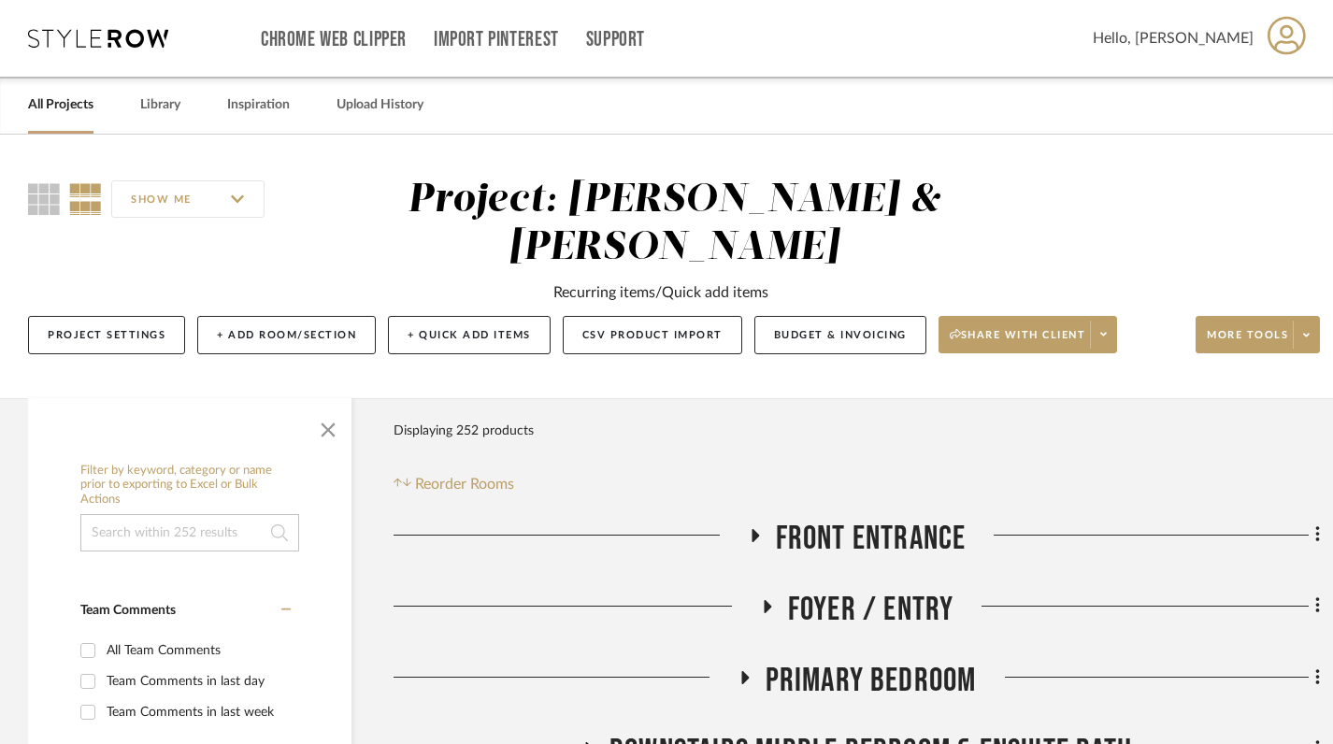
click at [56, 108] on link "All Projects" at bounding box center [60, 105] width 65 height 25
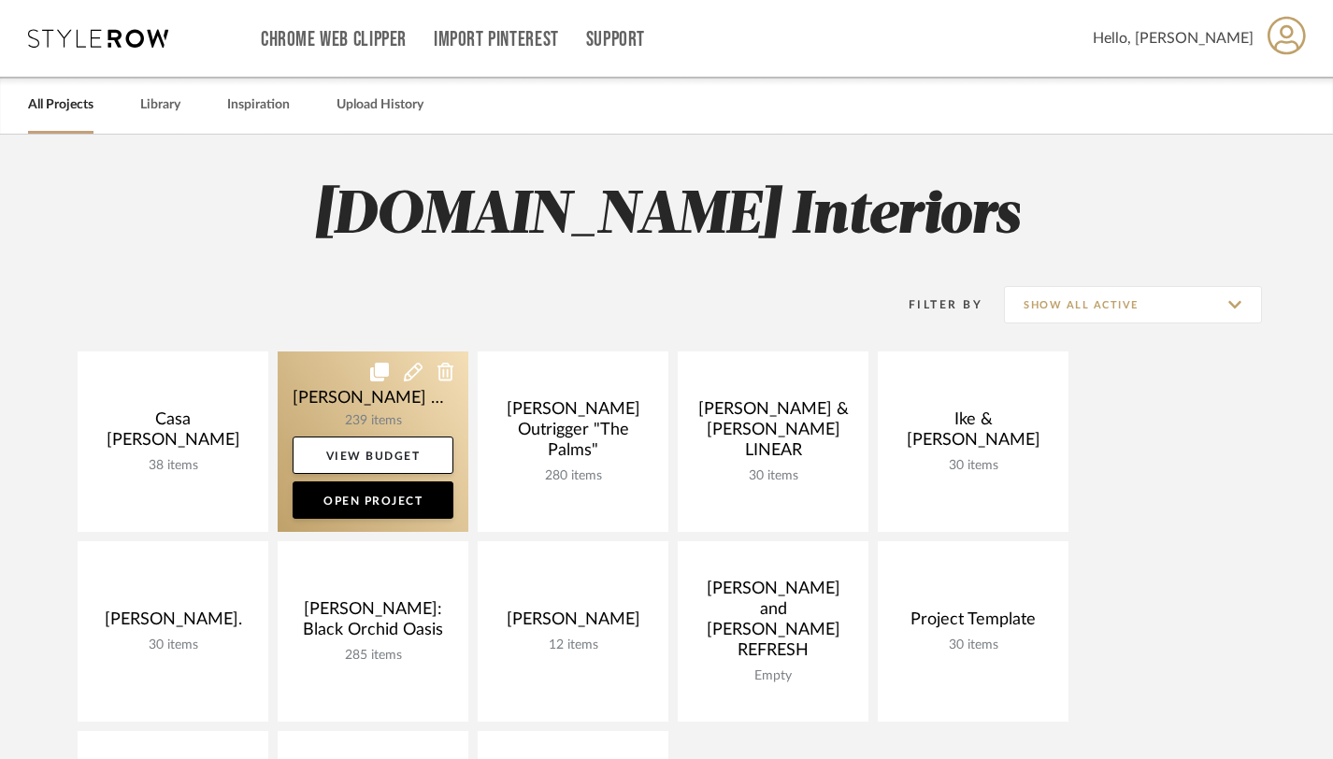
scroll to position [119, 0]
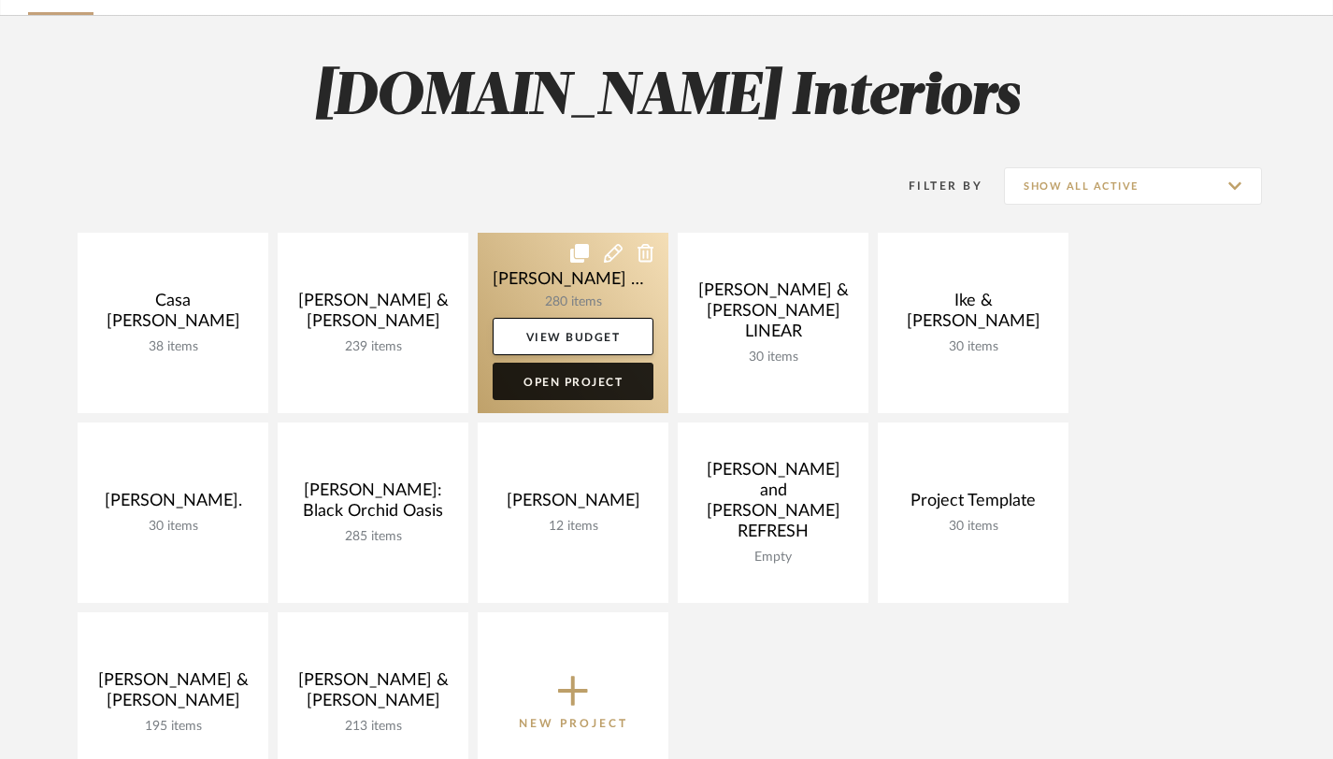
click at [583, 384] on link "Open Project" at bounding box center [573, 381] width 161 height 37
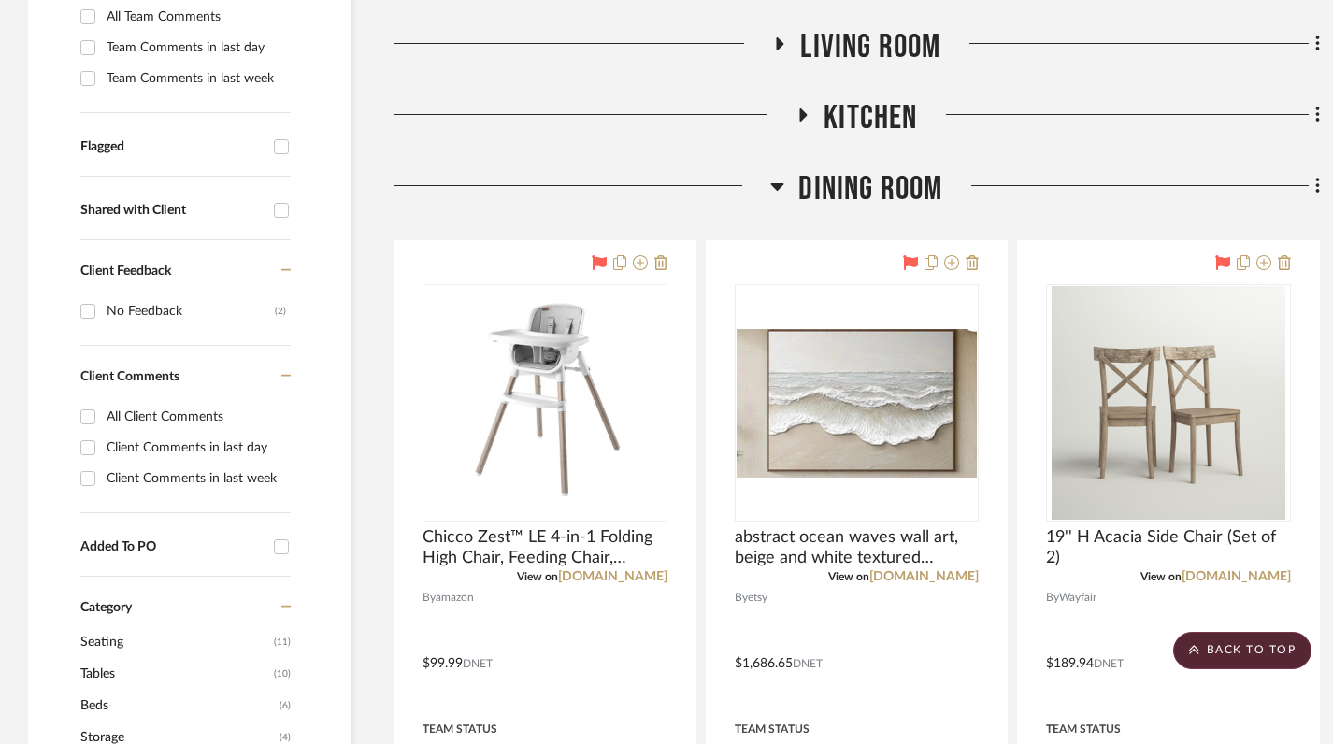
scroll to position [603, 0]
click at [773, 185] on icon at bounding box center [777, 185] width 13 height 7
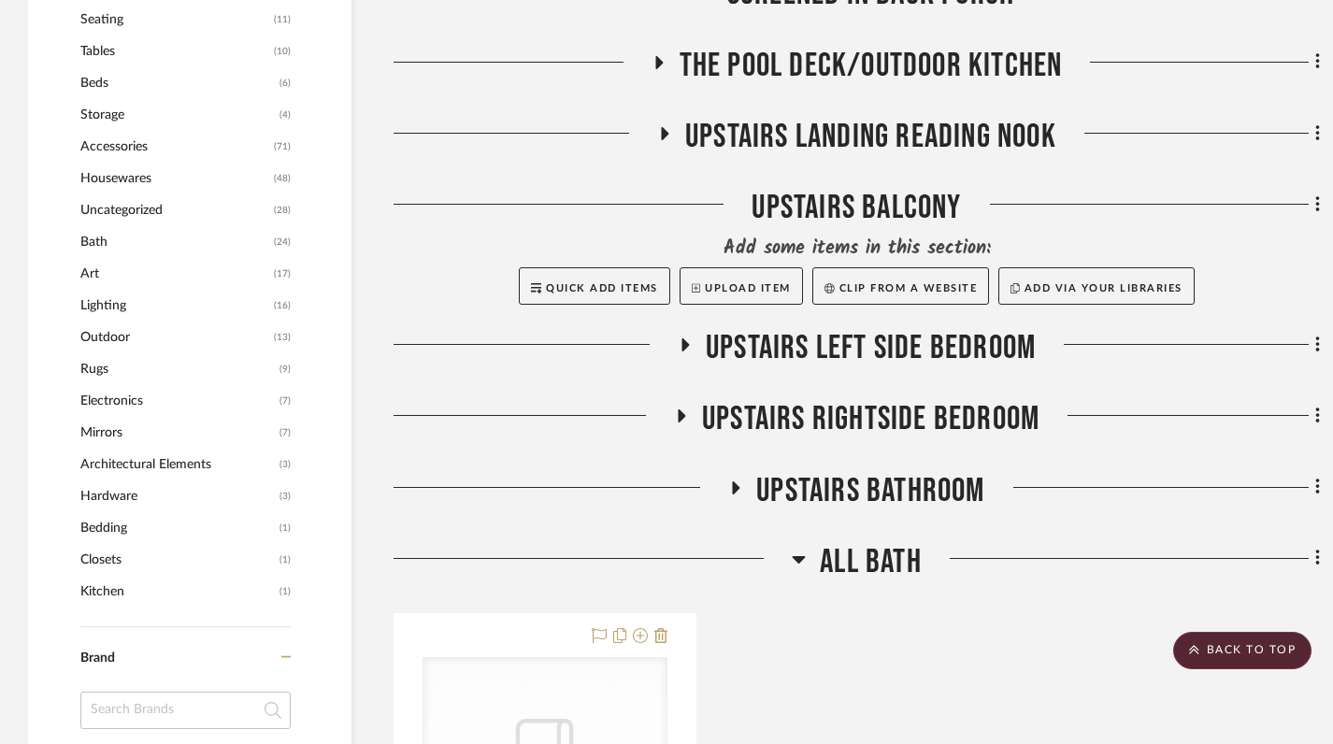
scroll to position [1226, 0]
click at [800, 563] on icon at bounding box center [799, 558] width 14 height 22
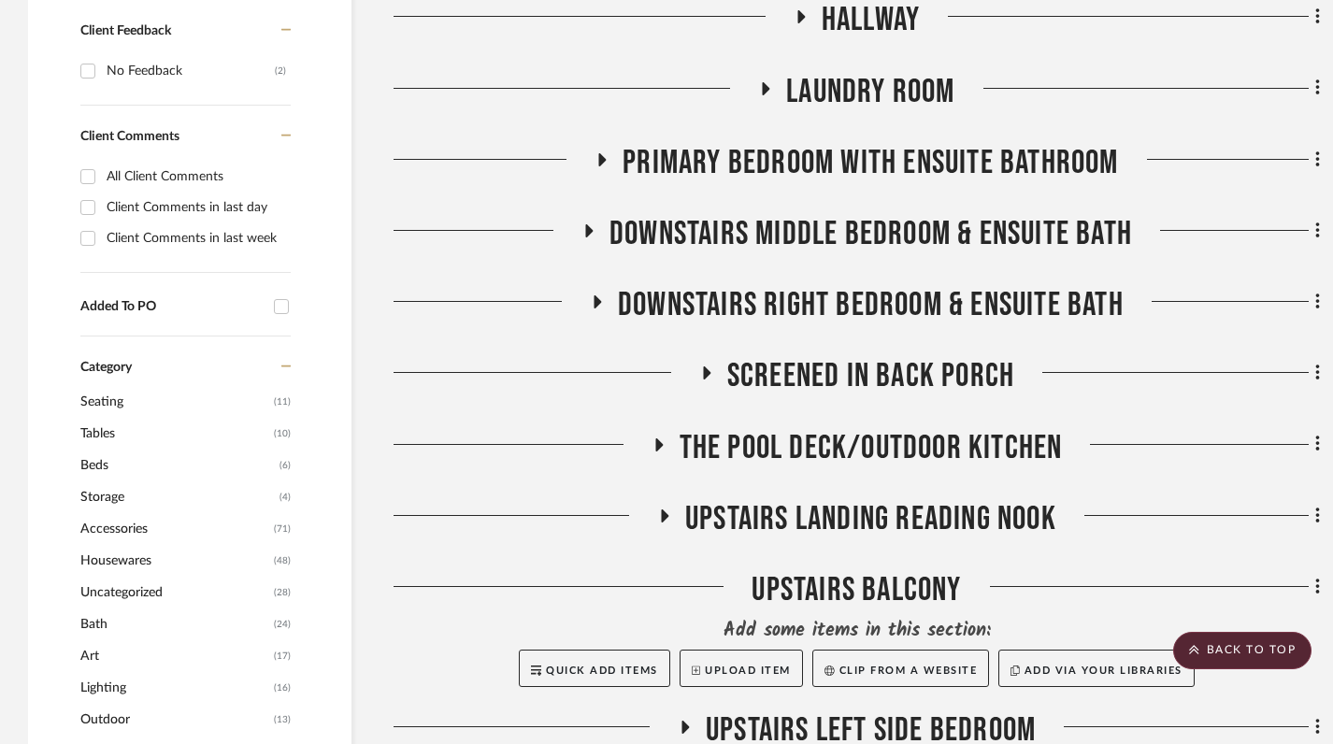
scroll to position [845, 0]
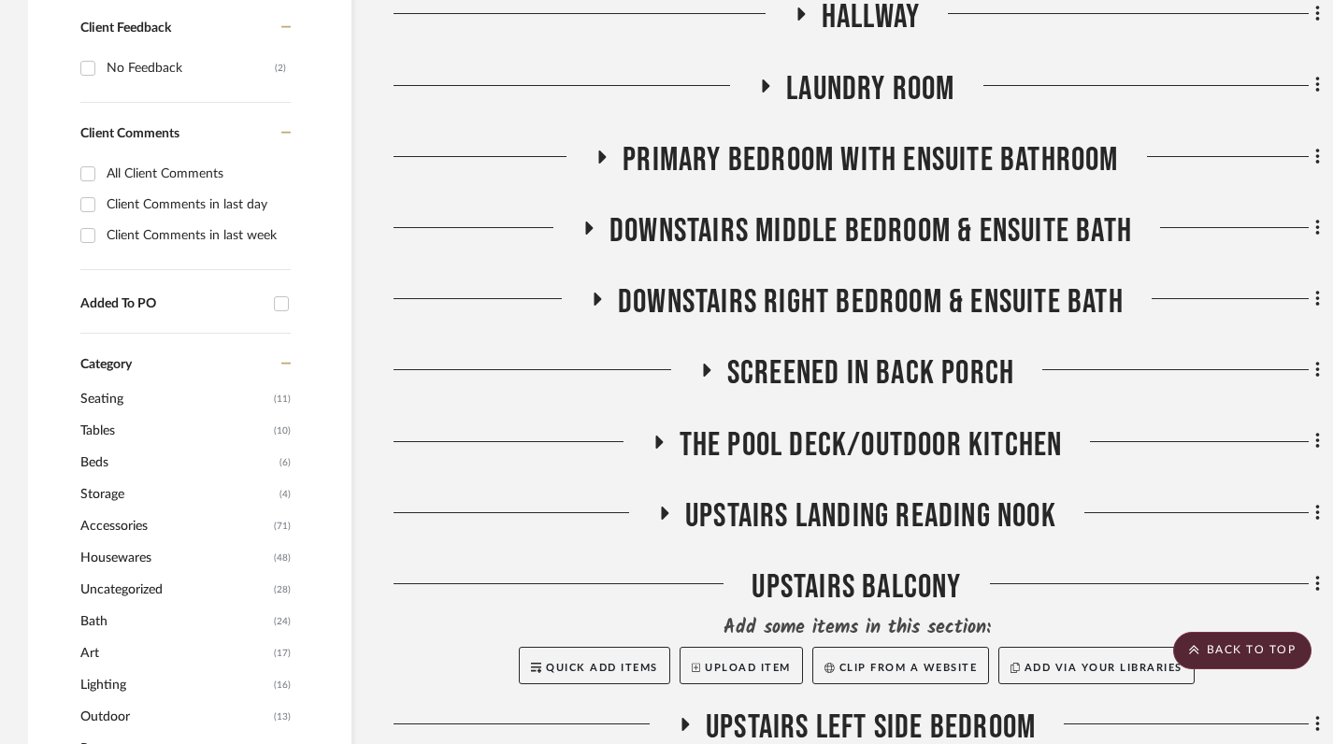
click at [706, 366] on icon at bounding box center [706, 370] width 7 height 13
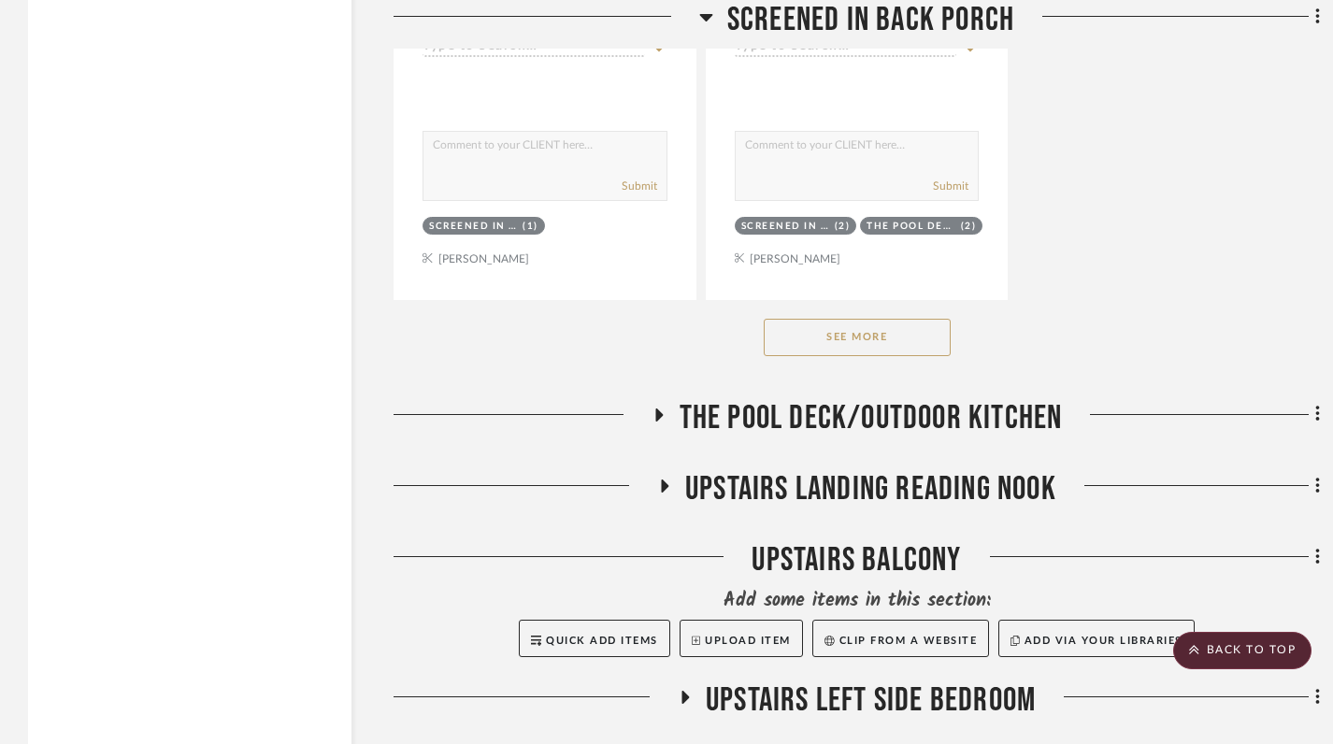
scroll to position [3479, 0]
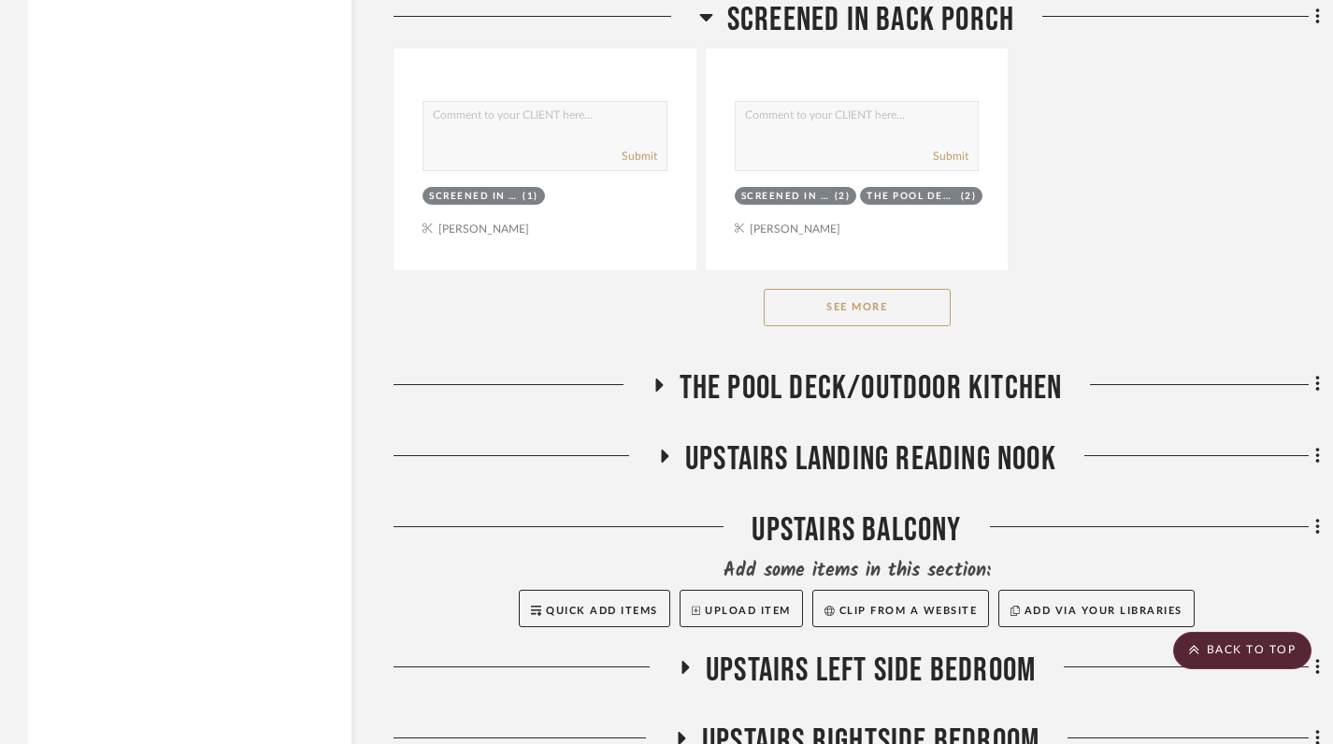
click at [861, 307] on button "See More" at bounding box center [857, 307] width 187 height 37
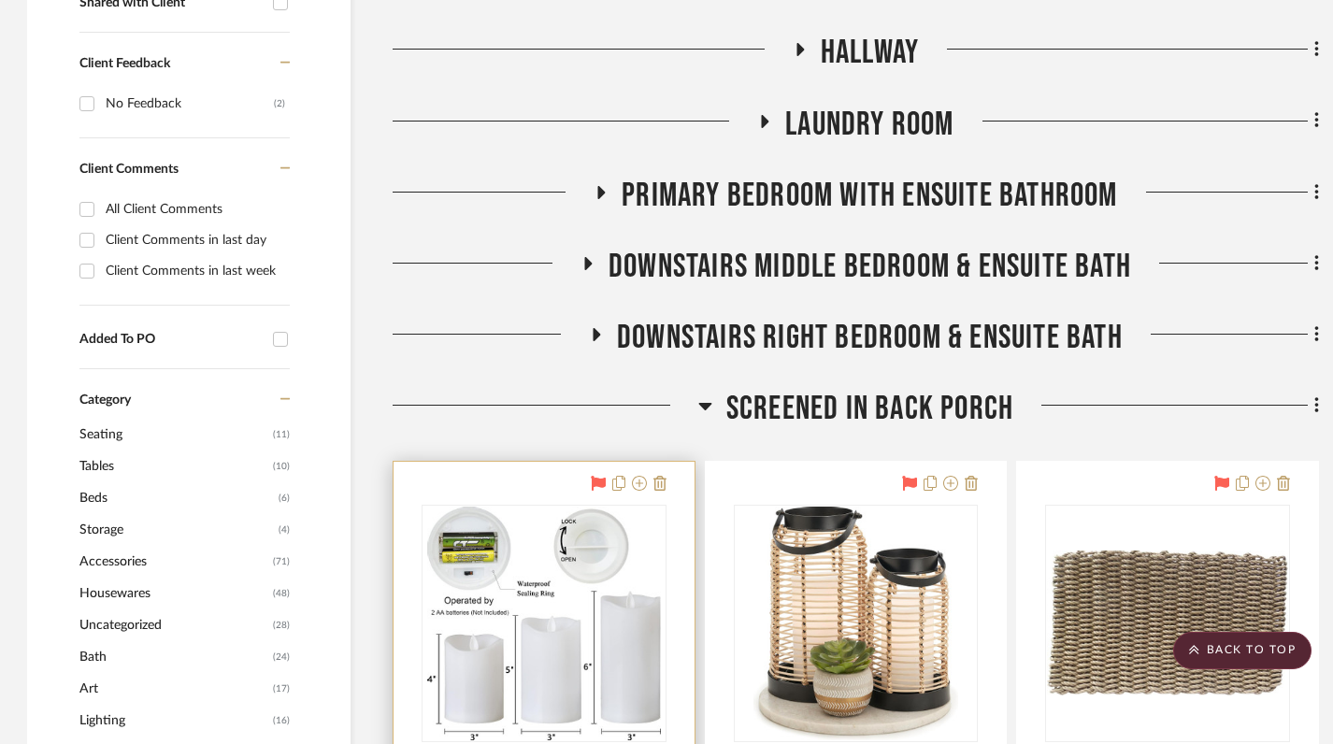
scroll to position [808, 1]
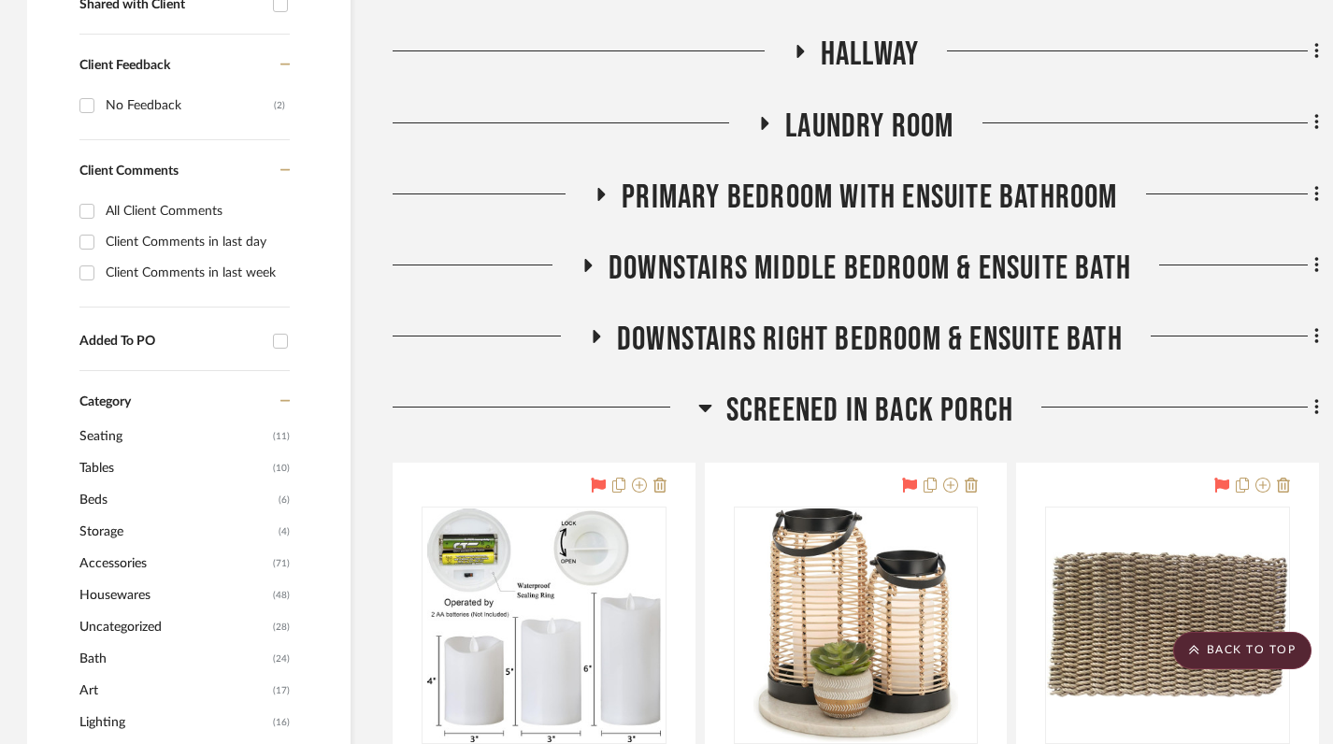
click at [699, 409] on icon at bounding box center [705, 407] width 14 height 22
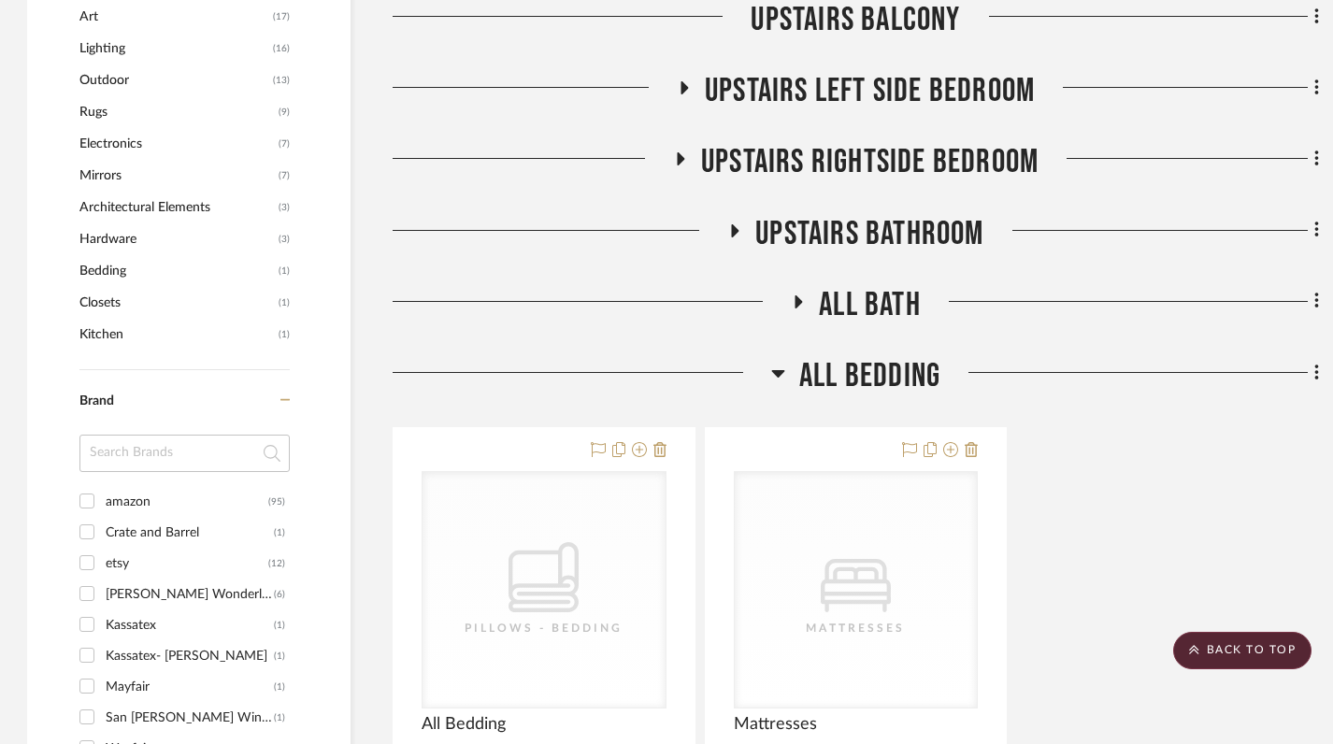
scroll to position [1496, 1]
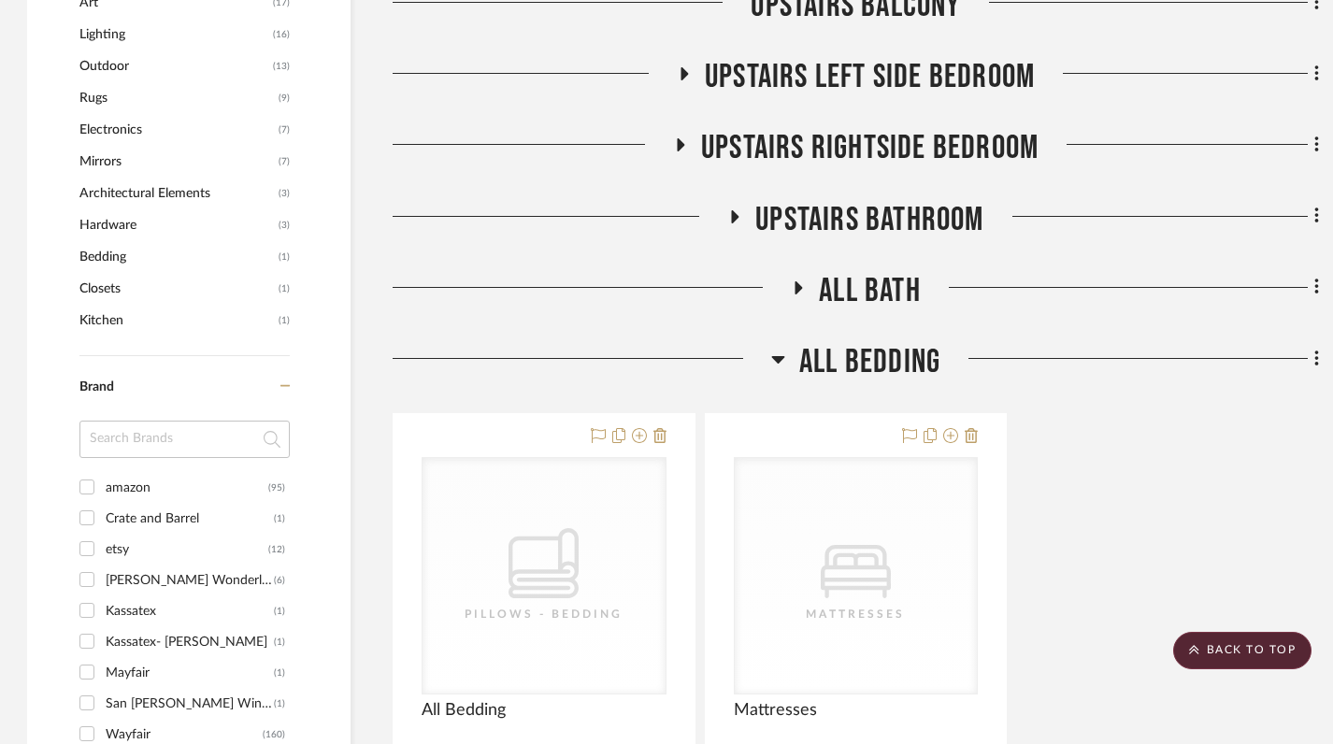
click at [778, 360] on icon at bounding box center [777, 359] width 13 height 7
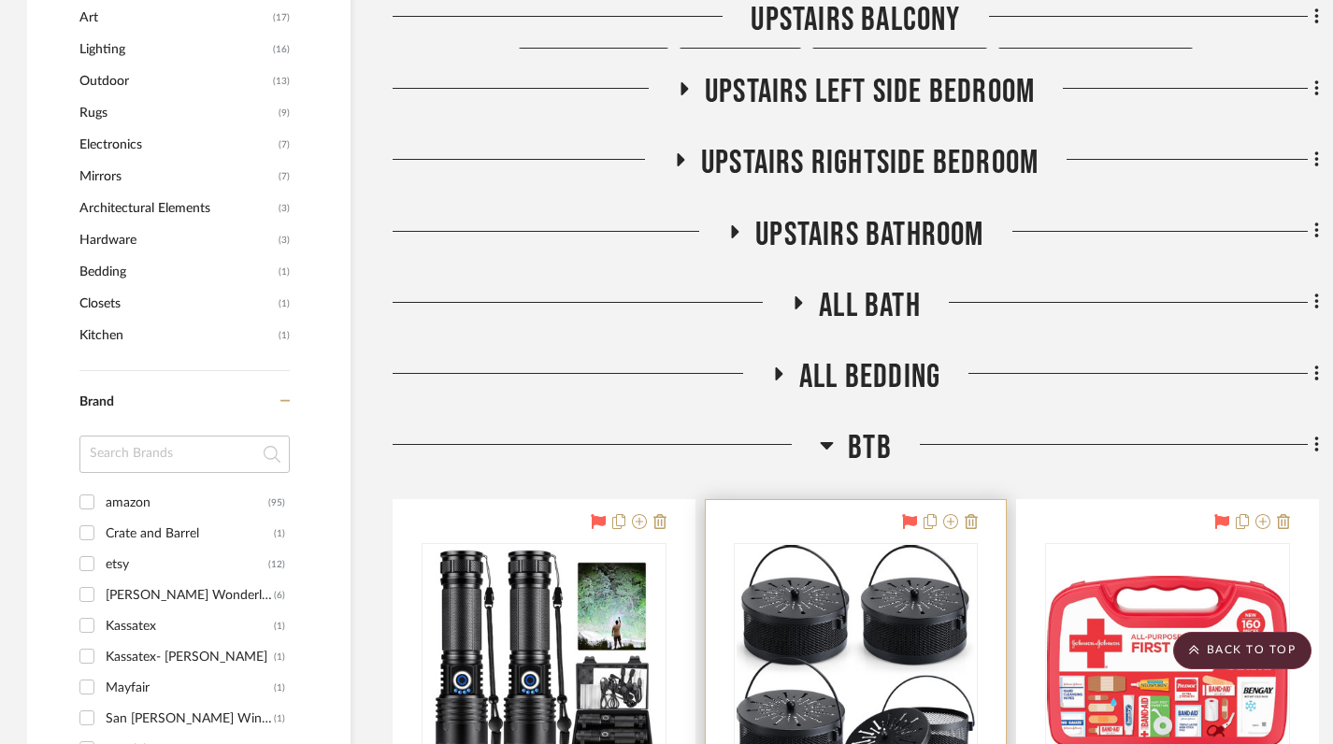
scroll to position [1479, 1]
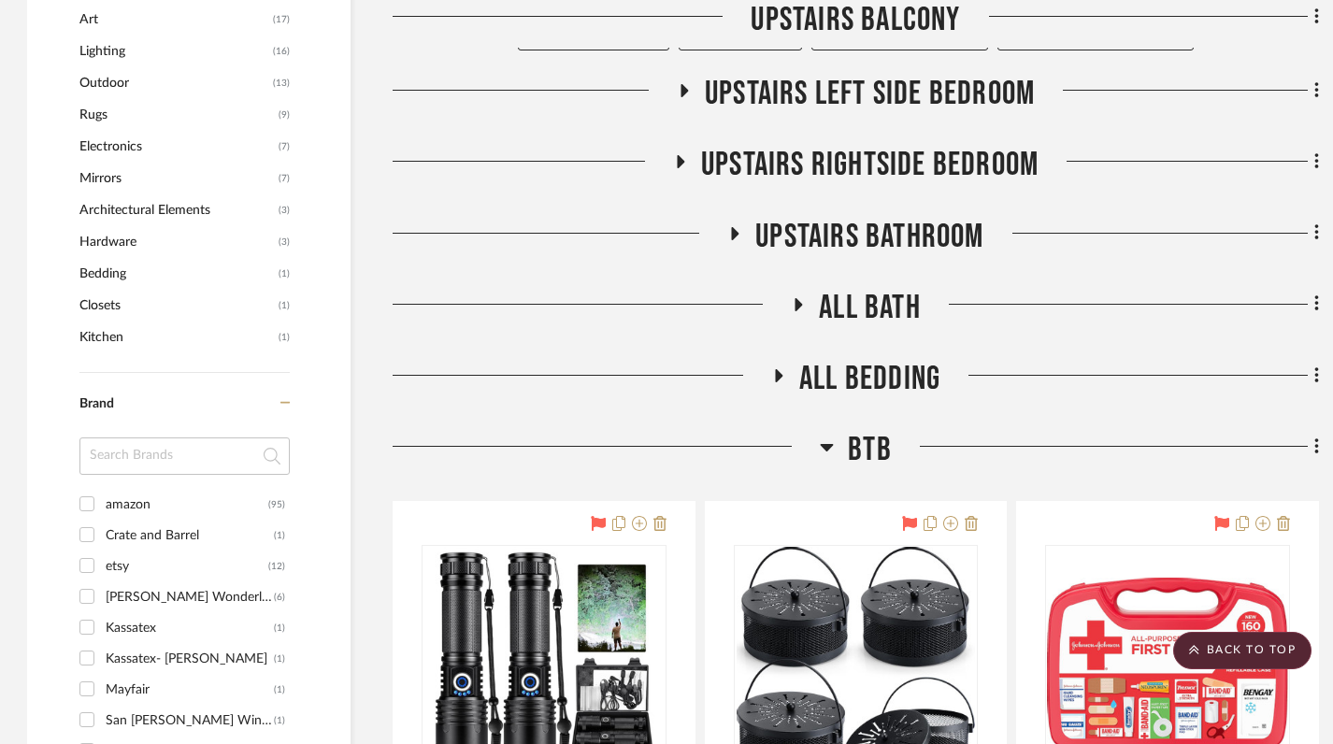
click at [835, 446] on h3 "BTB" at bounding box center [856, 450] width 72 height 40
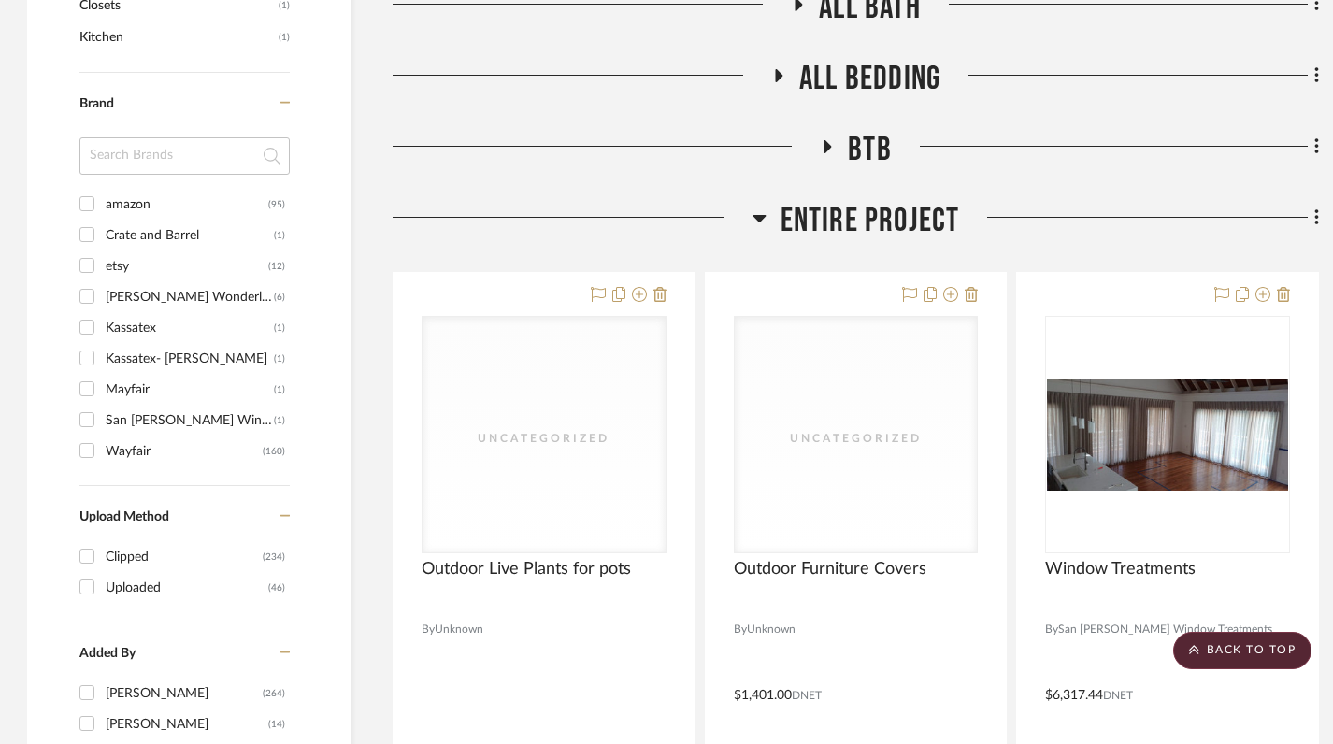
scroll to position [1778, 1]
click at [763, 221] on icon at bounding box center [760, 219] width 14 height 22
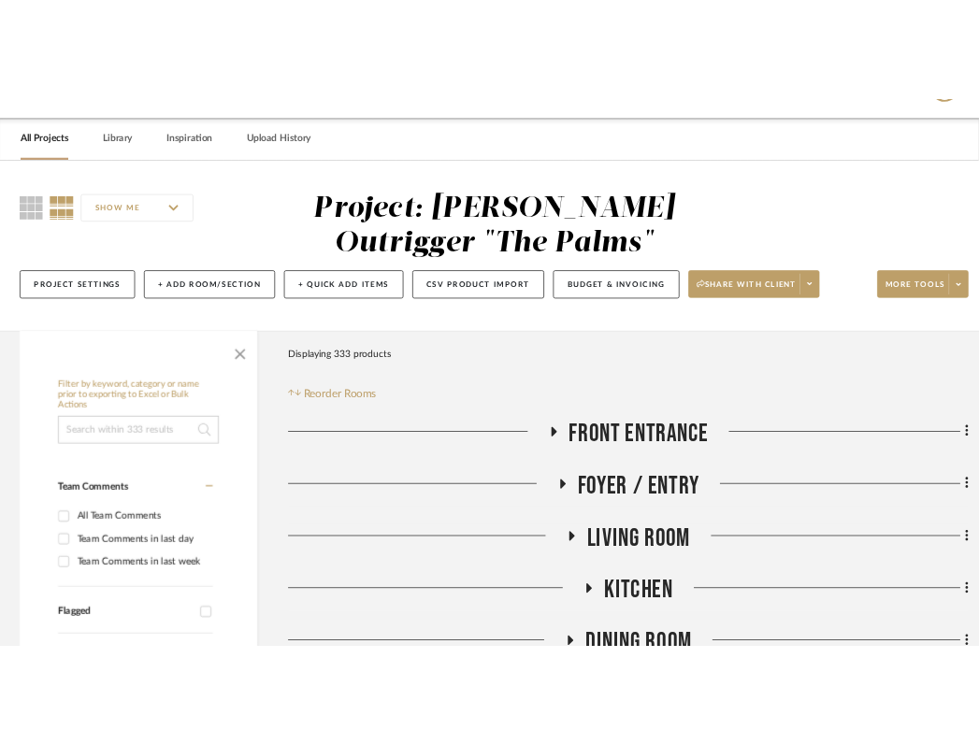
scroll to position [0, 1]
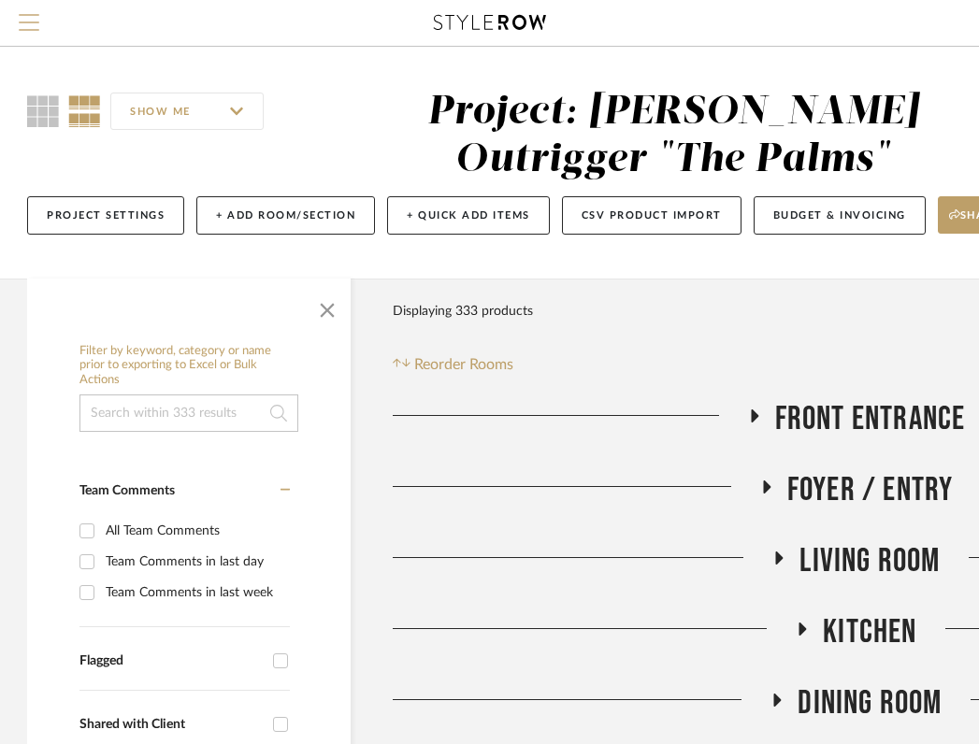
click at [26, 33] on span "Menu" at bounding box center [29, 28] width 21 height 28
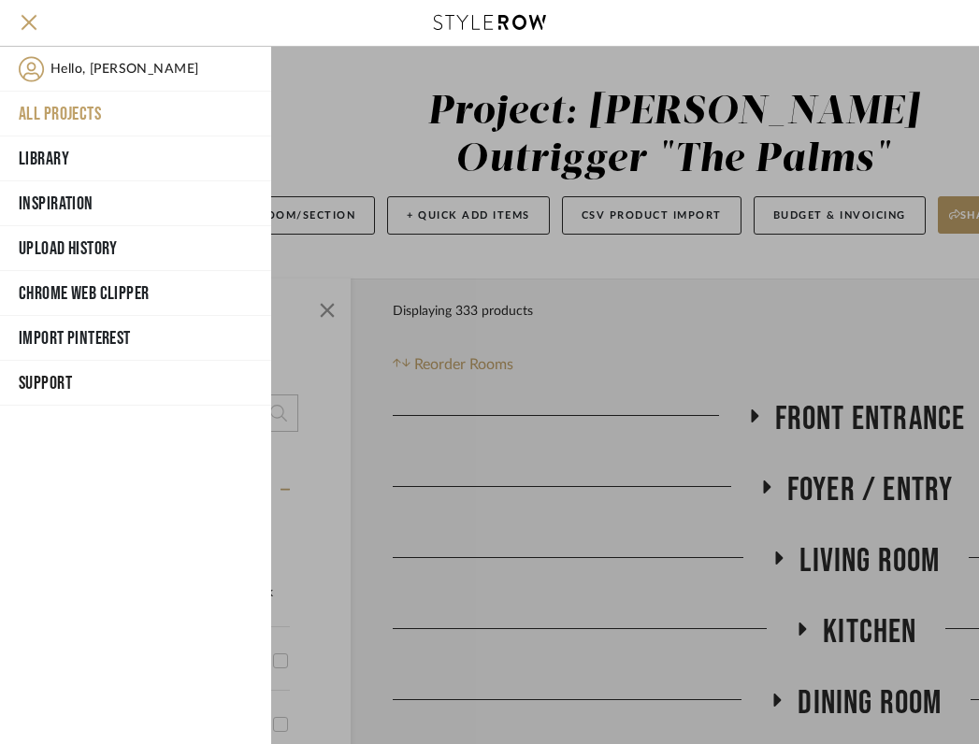
click at [65, 116] on button "All Projects" at bounding box center [135, 114] width 271 height 45
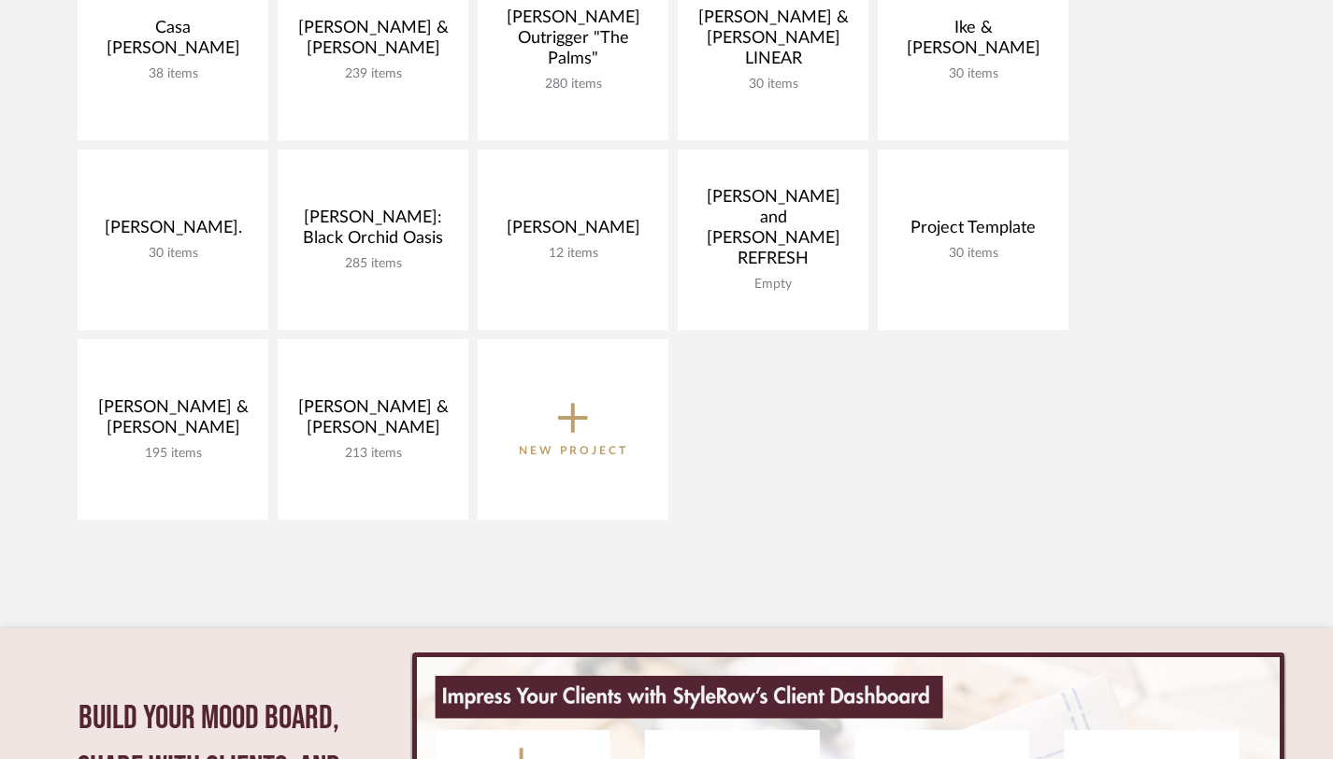
scroll to position [395, 0]
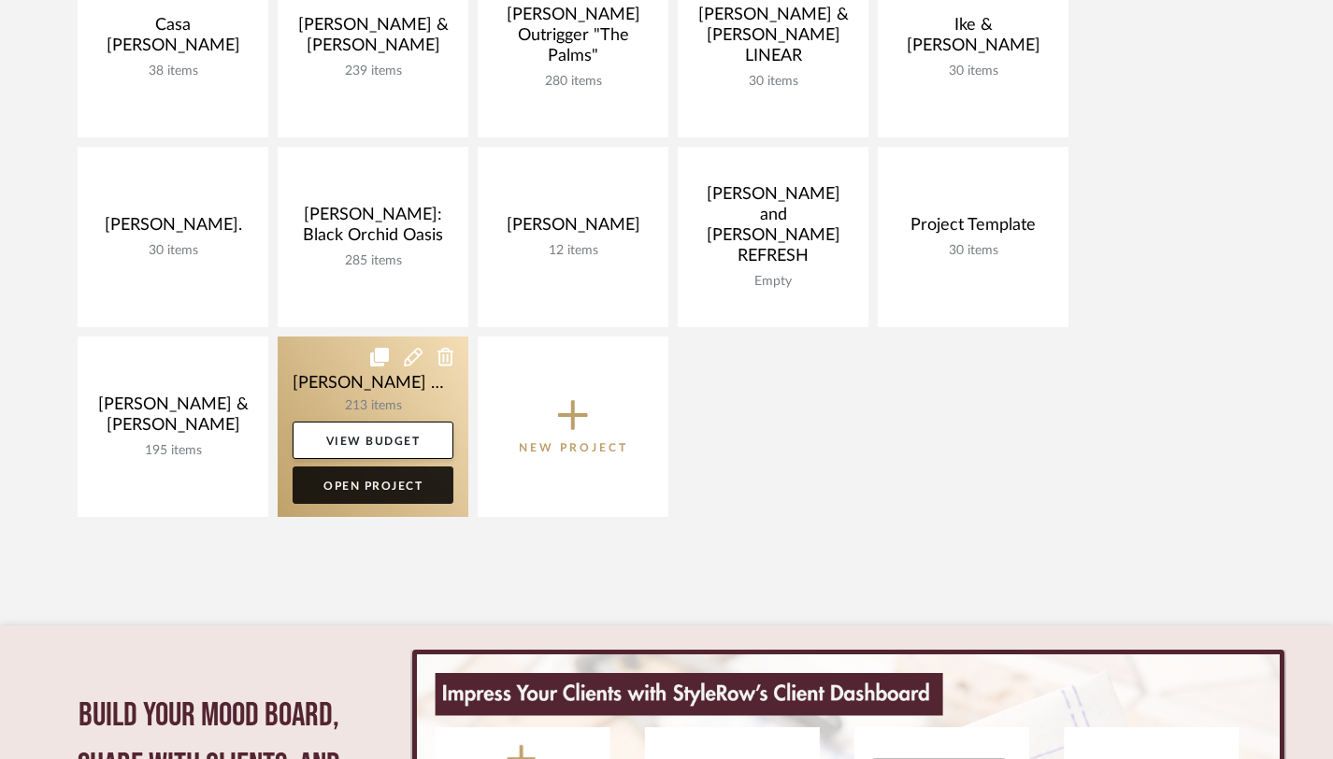
click at [377, 491] on link "Open Project" at bounding box center [373, 485] width 161 height 37
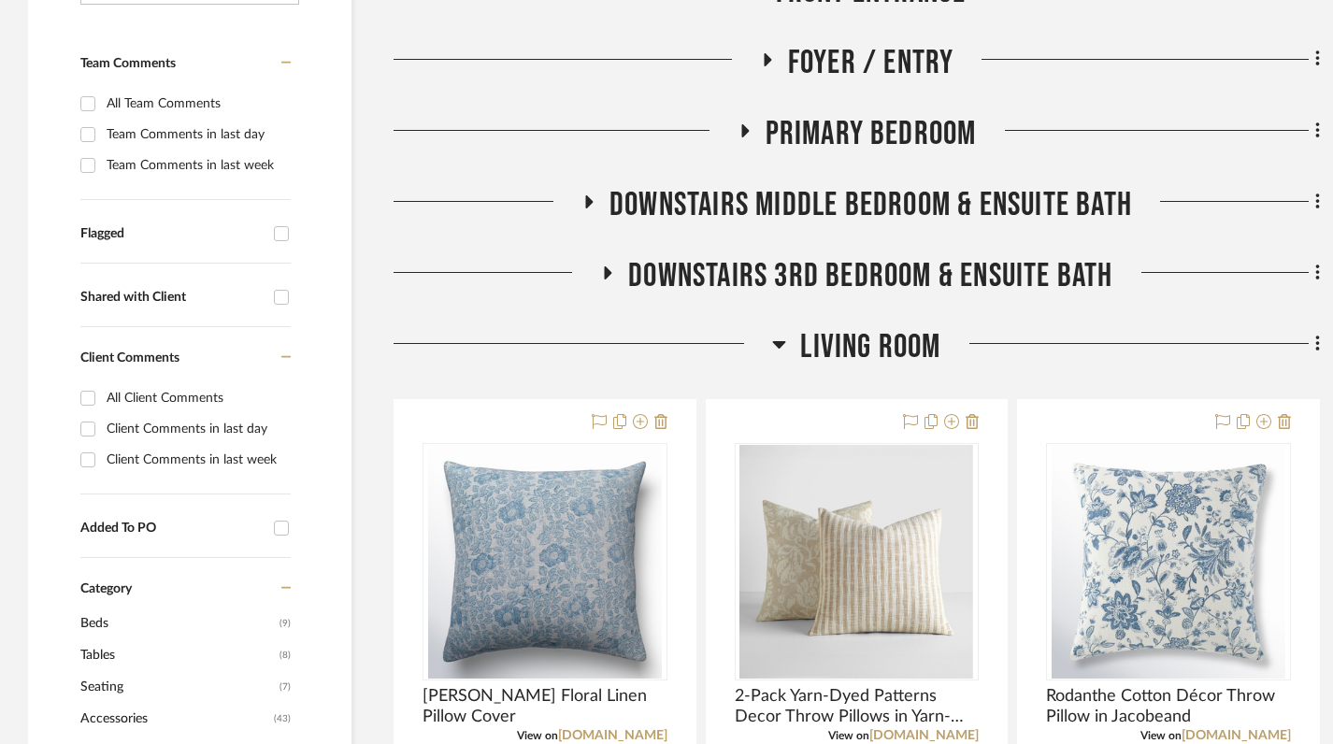
scroll to position [553, 0]
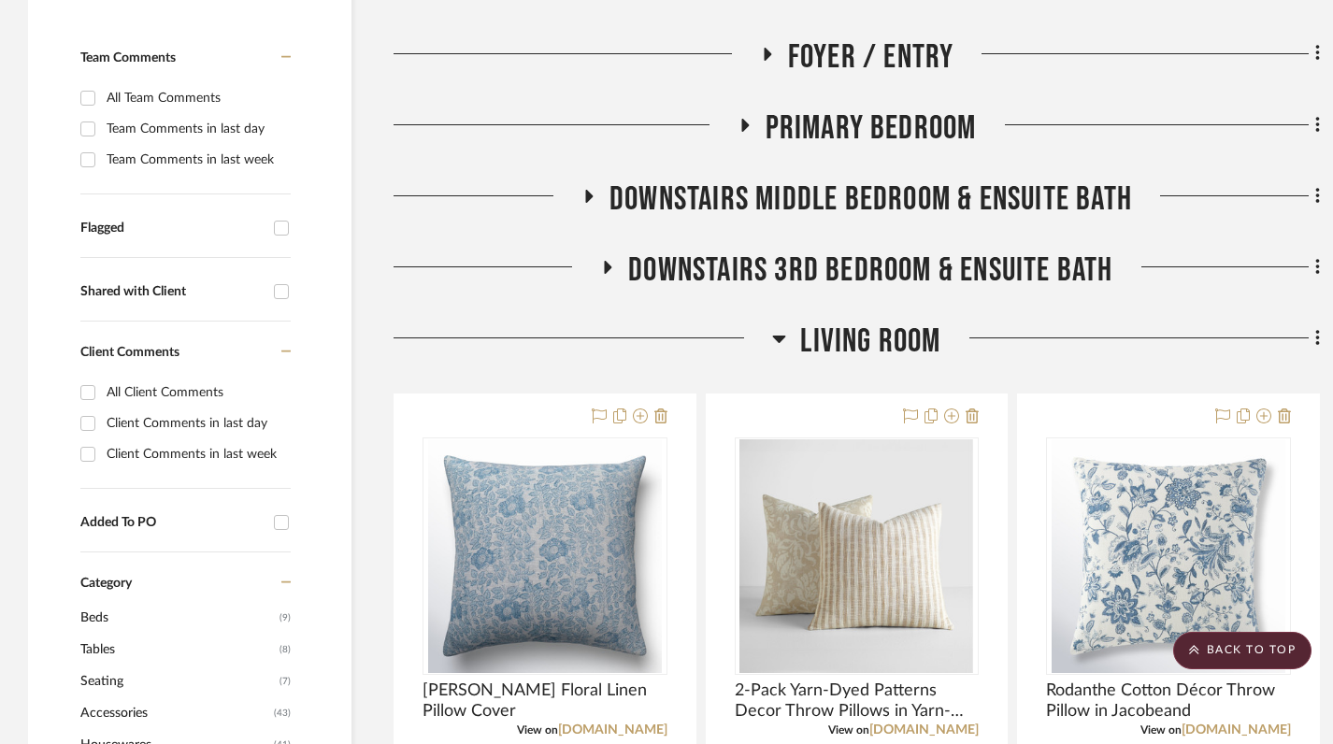
click at [772, 327] on icon at bounding box center [779, 338] width 14 height 22
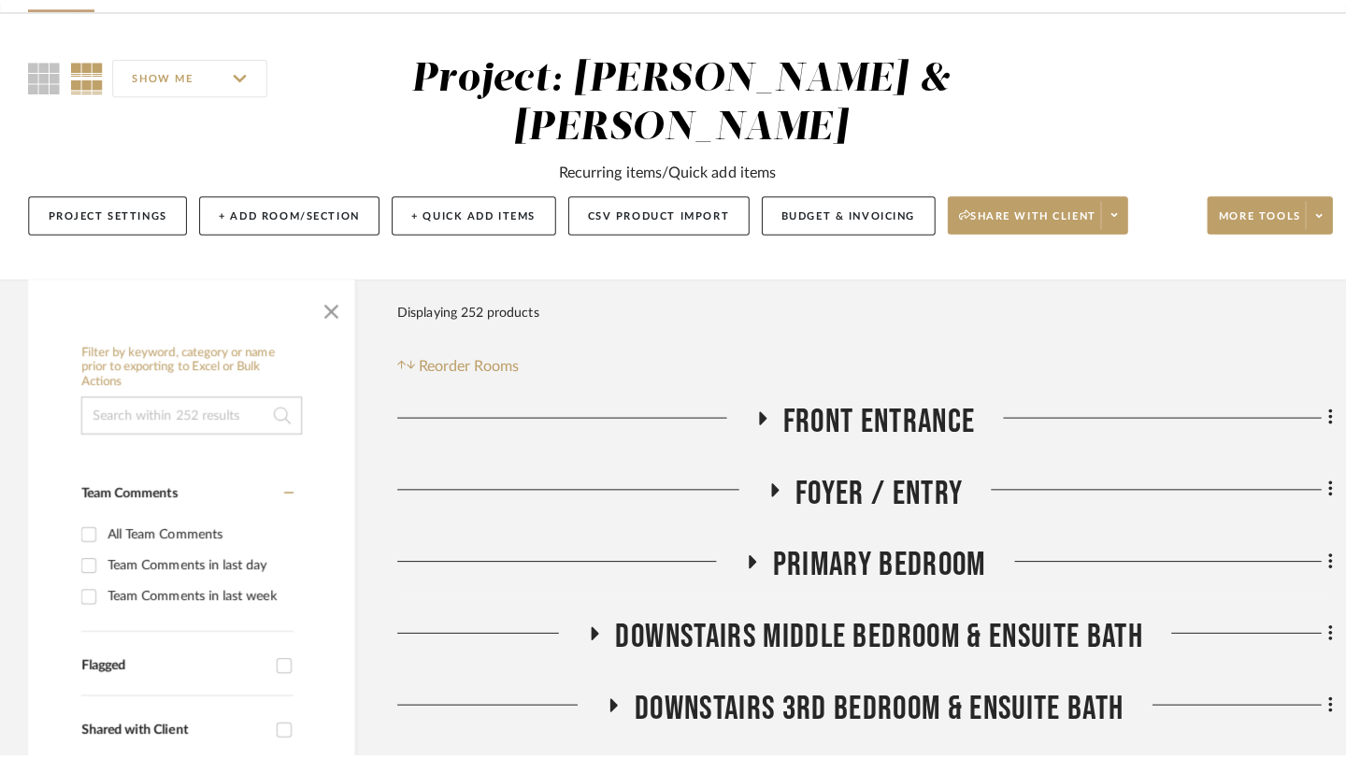
scroll to position [0, 0]
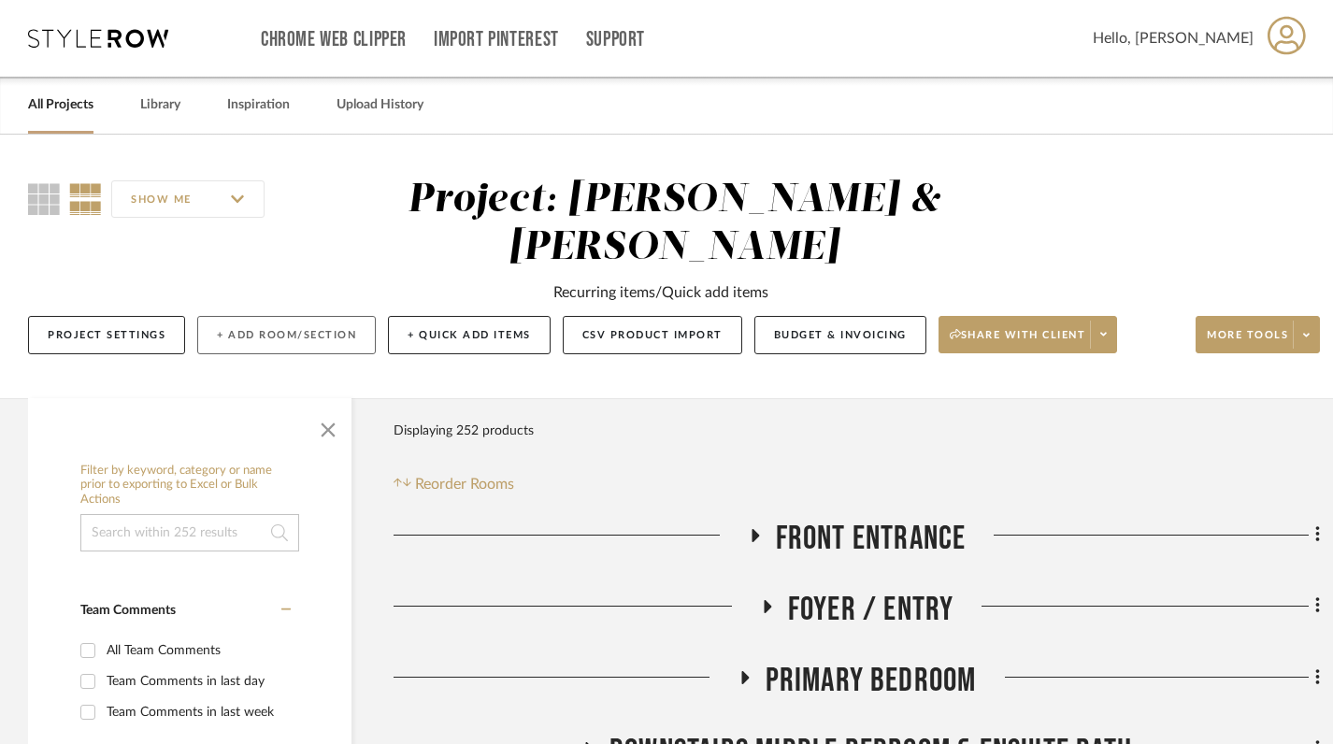
click at [242, 316] on button "+ Add Room/Section" at bounding box center [286, 335] width 179 height 38
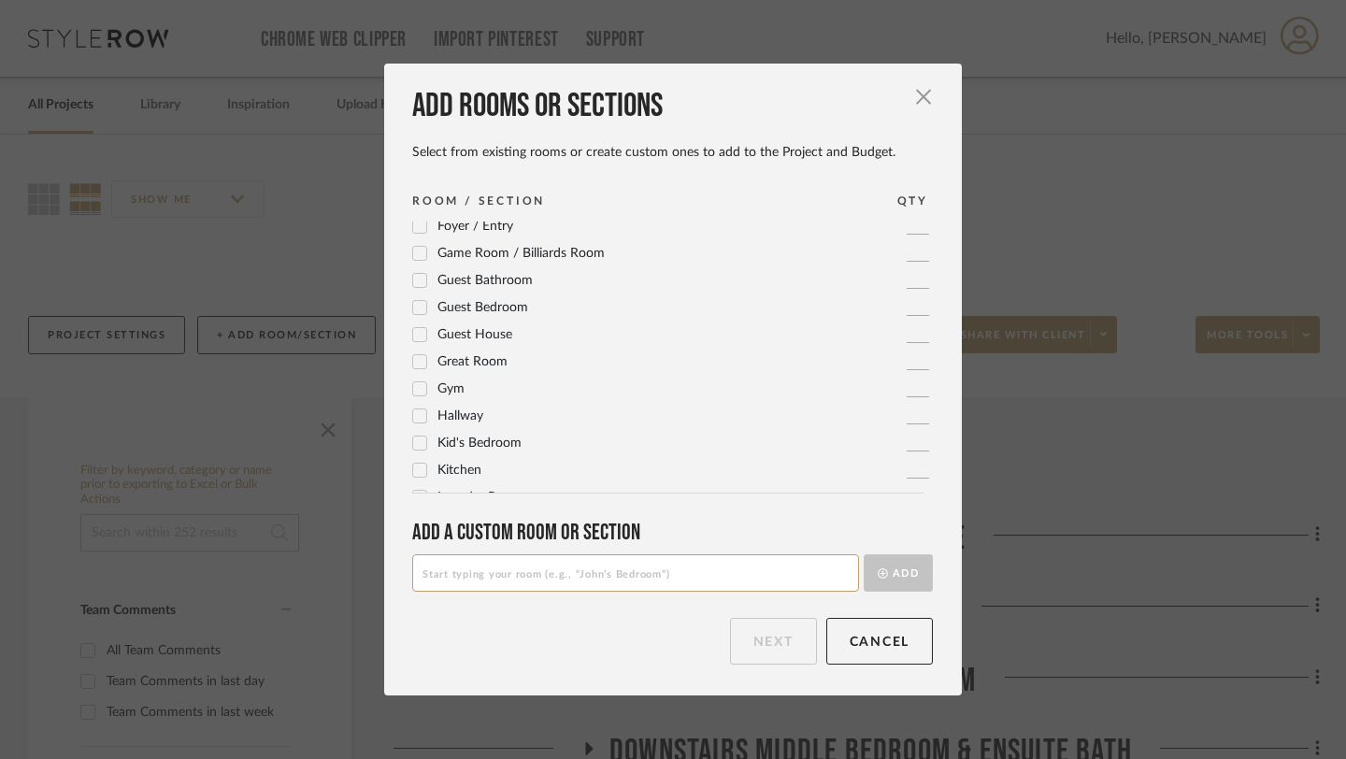
scroll to position [247, 0]
click at [492, 555] on input at bounding box center [635, 572] width 447 height 37
click at [477, 569] on input at bounding box center [635, 572] width 447 height 37
type input "Porch"
click at [906, 576] on button "Add" at bounding box center [898, 572] width 69 height 37
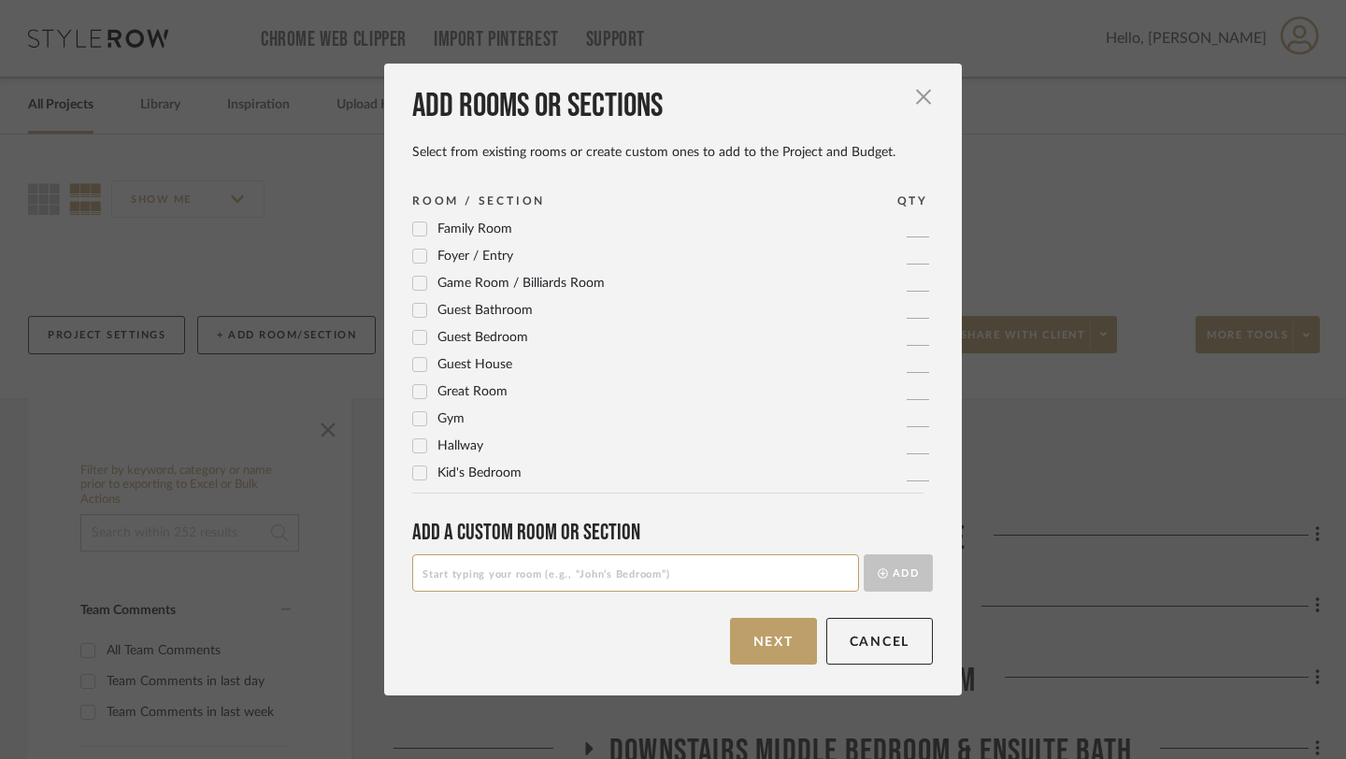
scroll to position [0, 0]
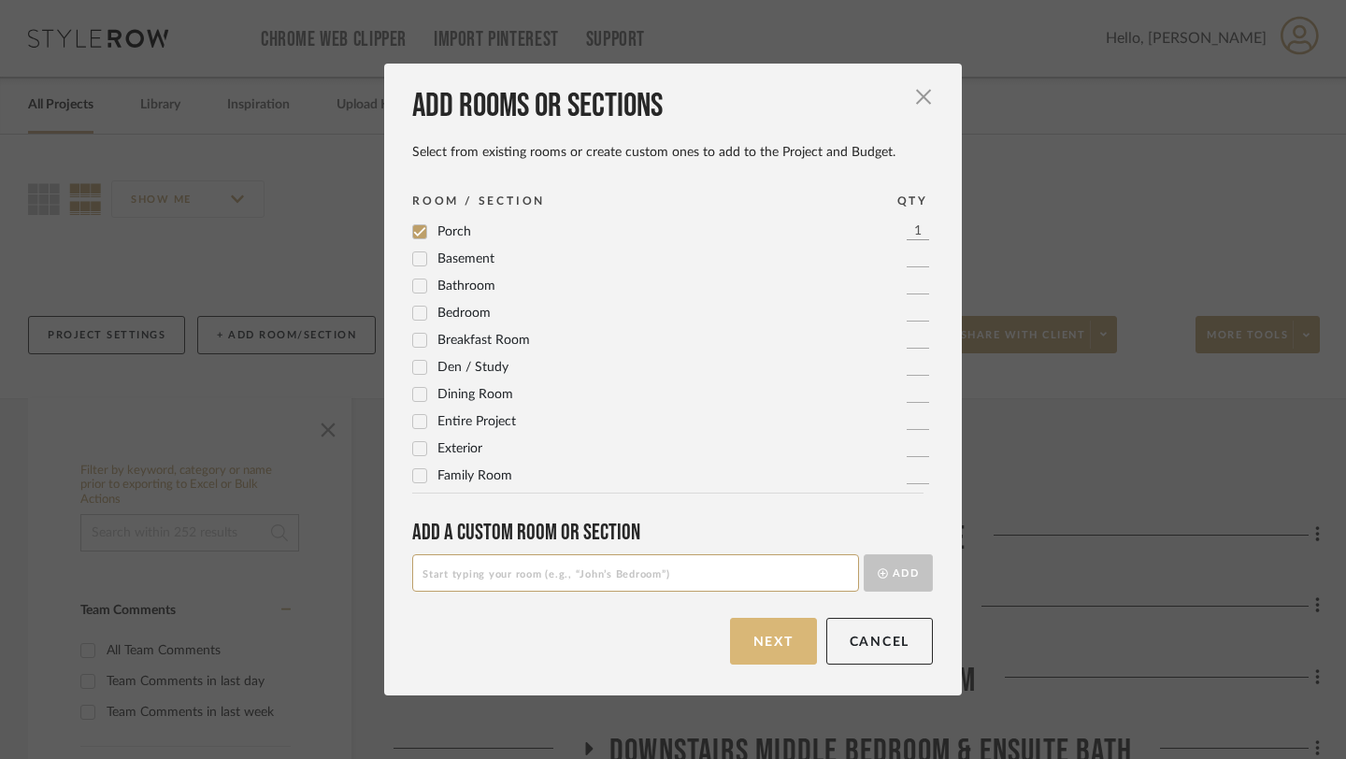
click at [765, 642] on button "Next" at bounding box center [773, 641] width 87 height 47
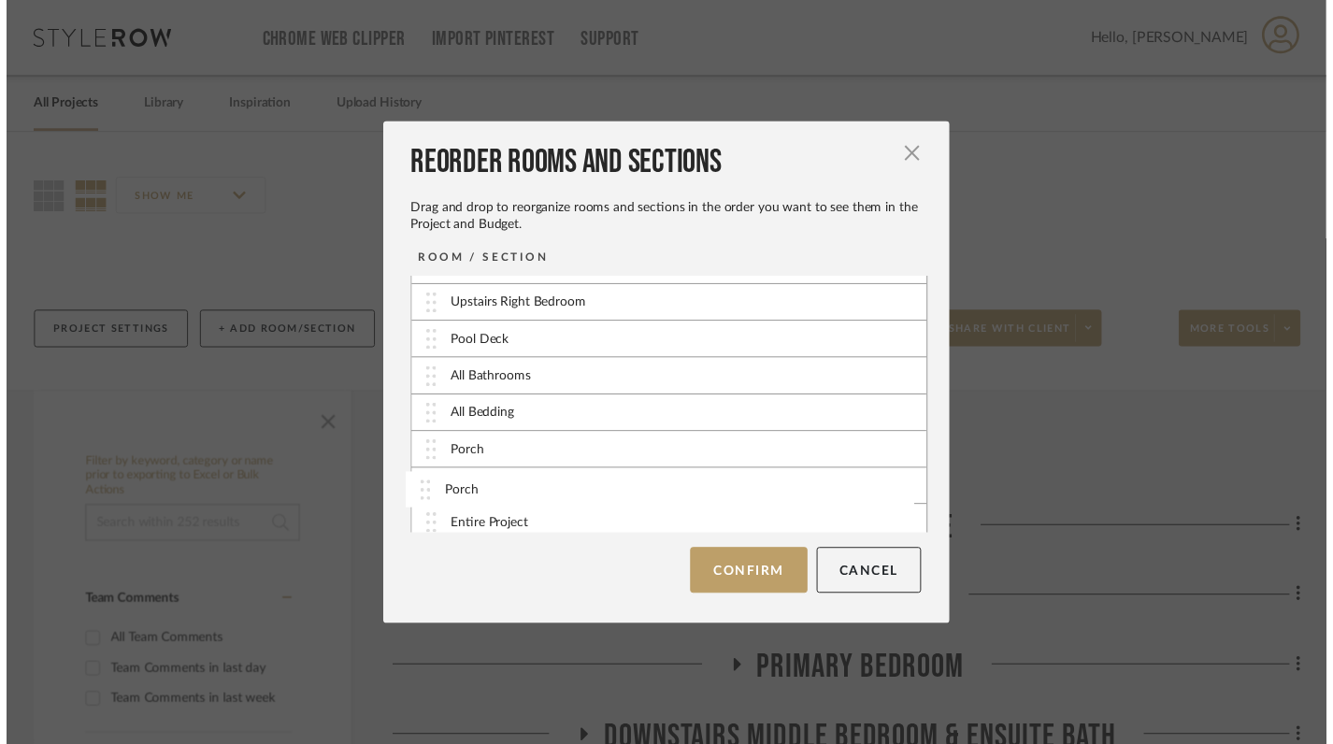
scroll to position [423, 0]
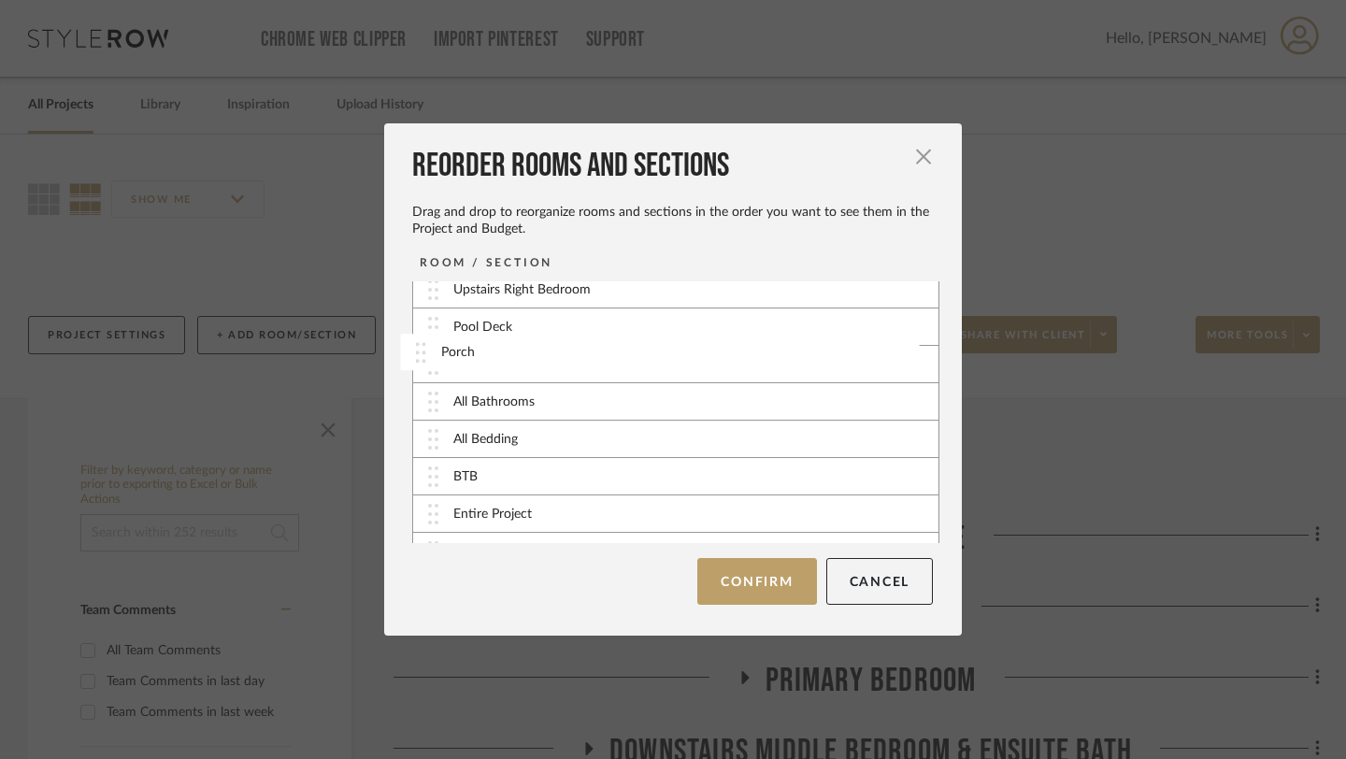
drag, startPoint x: 502, startPoint y: 526, endPoint x: 496, endPoint y: 354, distance: 172.1
click at [742, 579] on button "Confirm" at bounding box center [756, 581] width 119 height 47
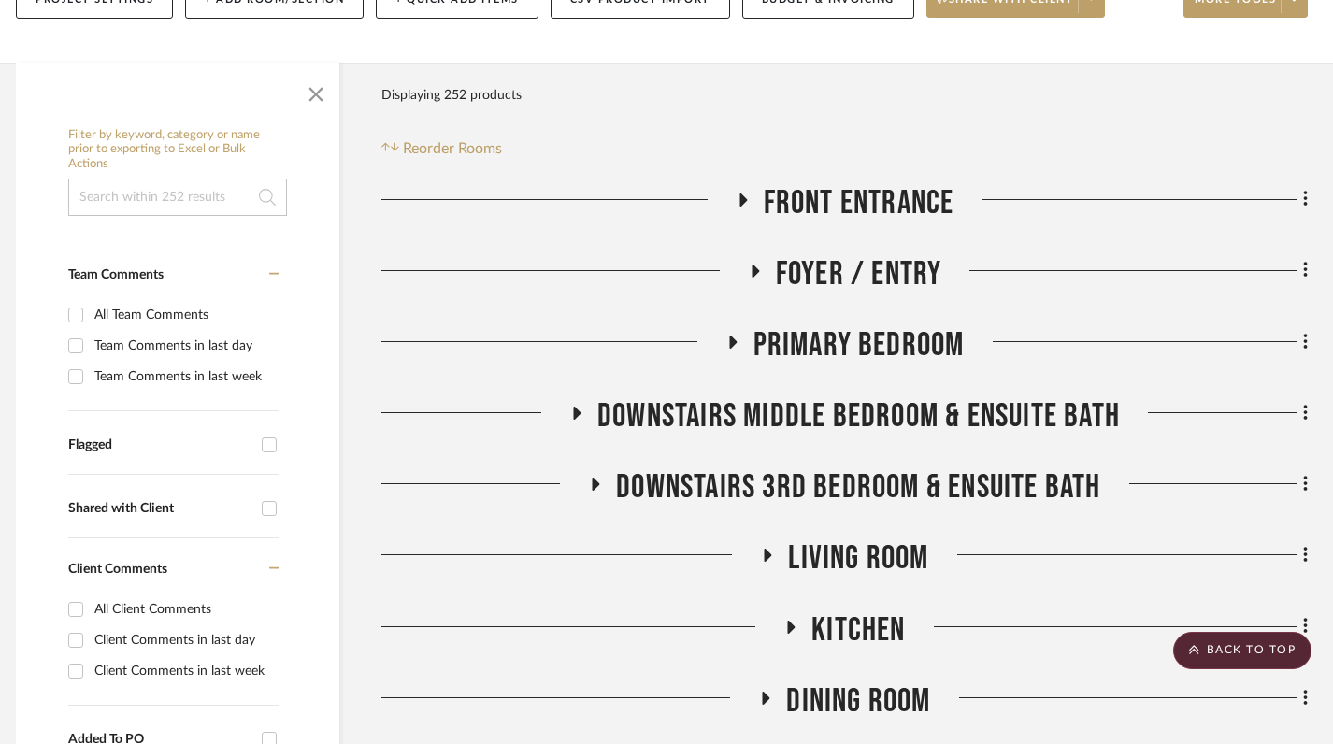
scroll to position [0, 12]
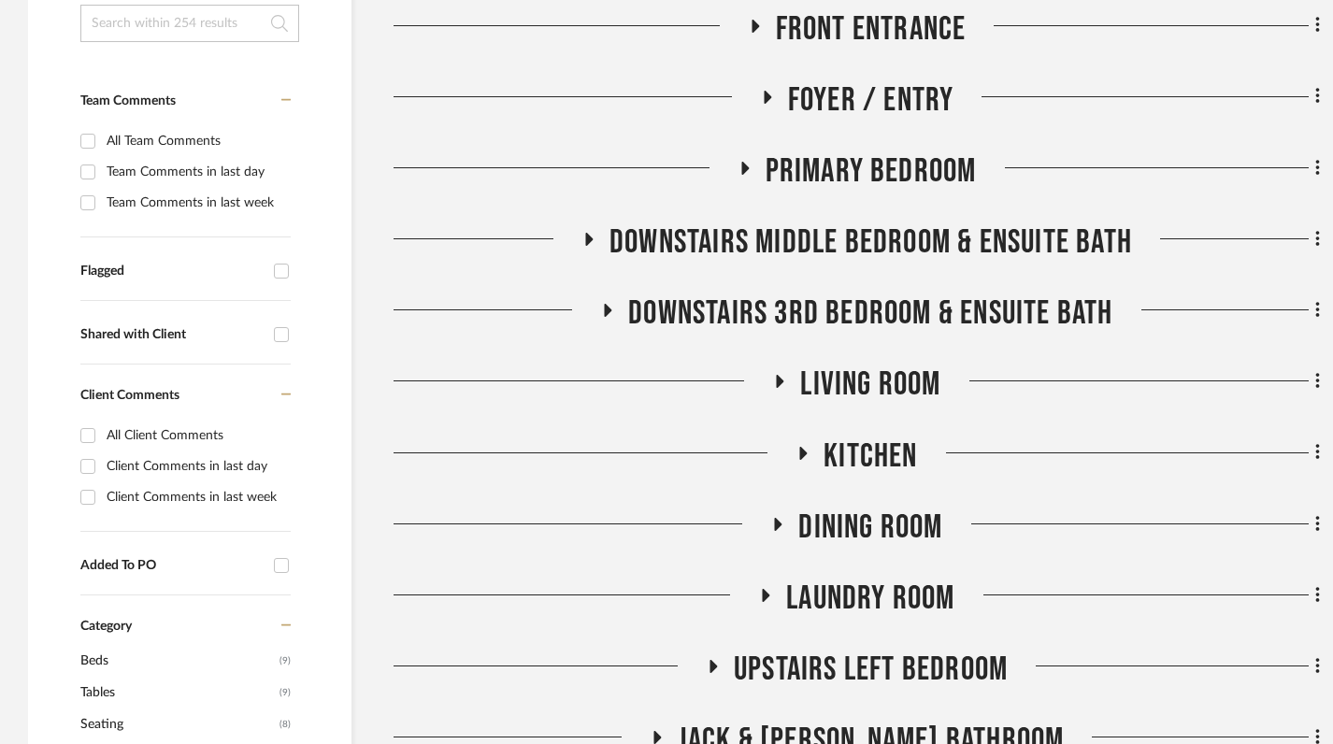
scroll to position [511, 0]
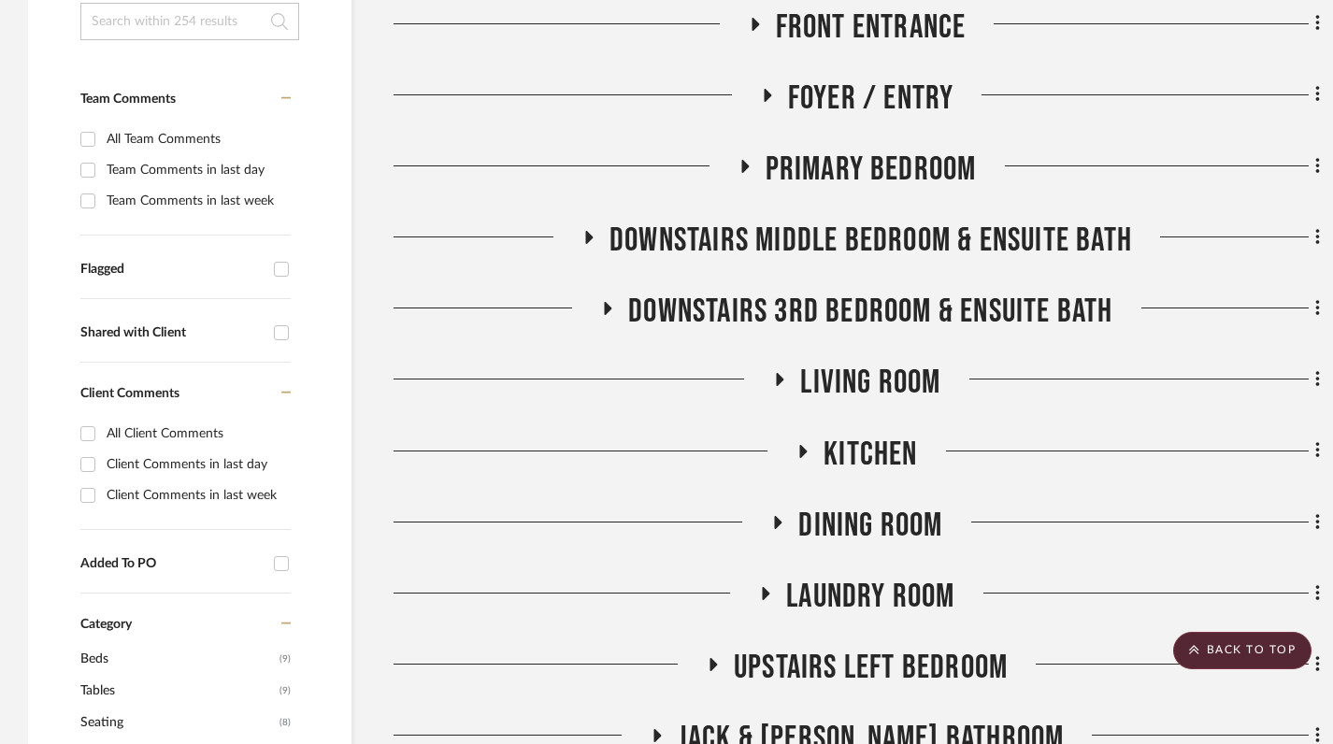
click at [775, 373] on icon at bounding box center [780, 380] width 22 height 14
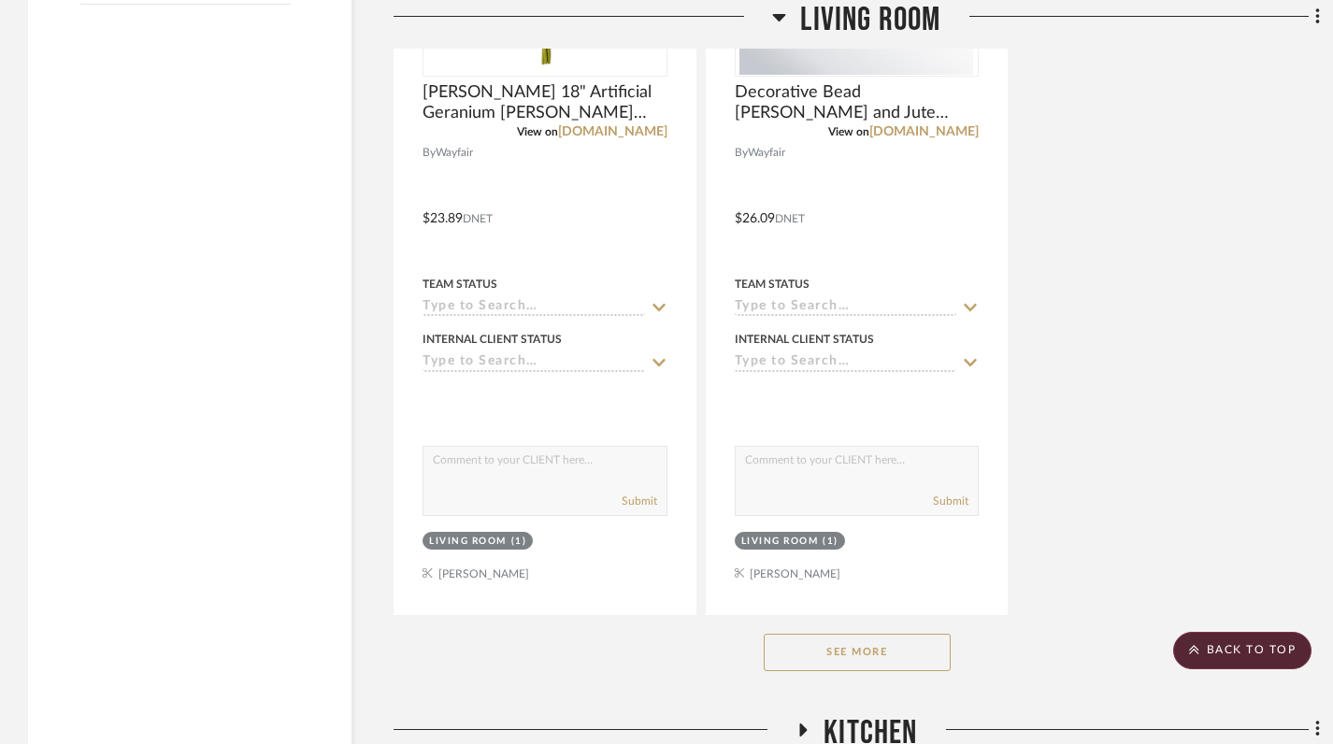
scroll to position [2820, 0]
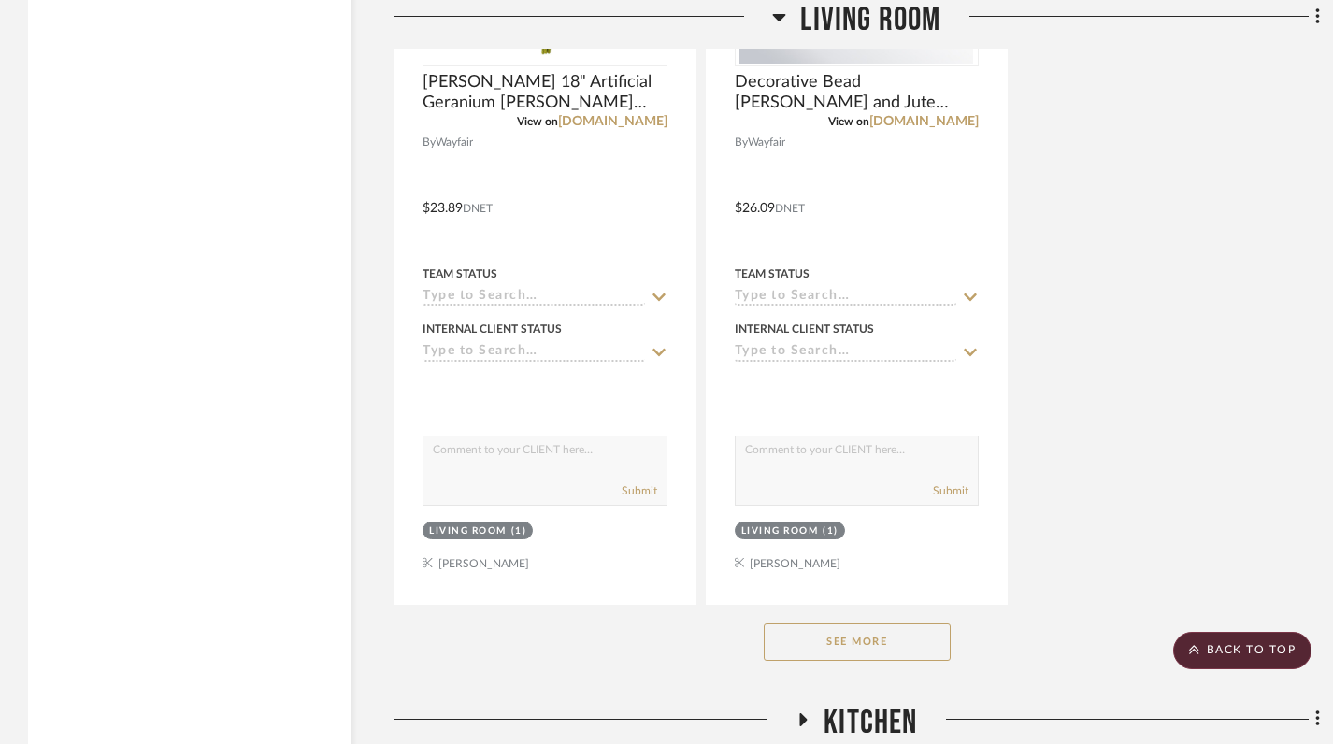
click at [869, 624] on button "See More" at bounding box center [857, 642] width 187 height 37
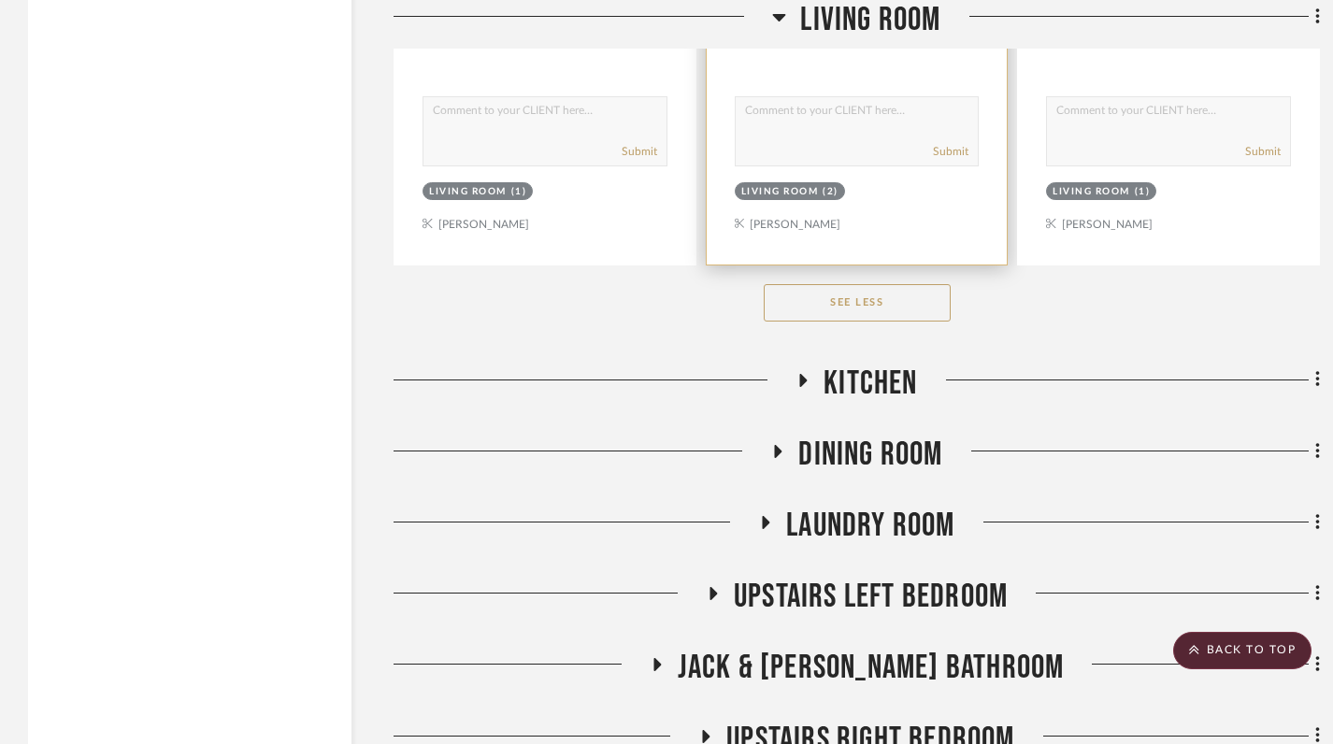
scroll to position [6498, 0]
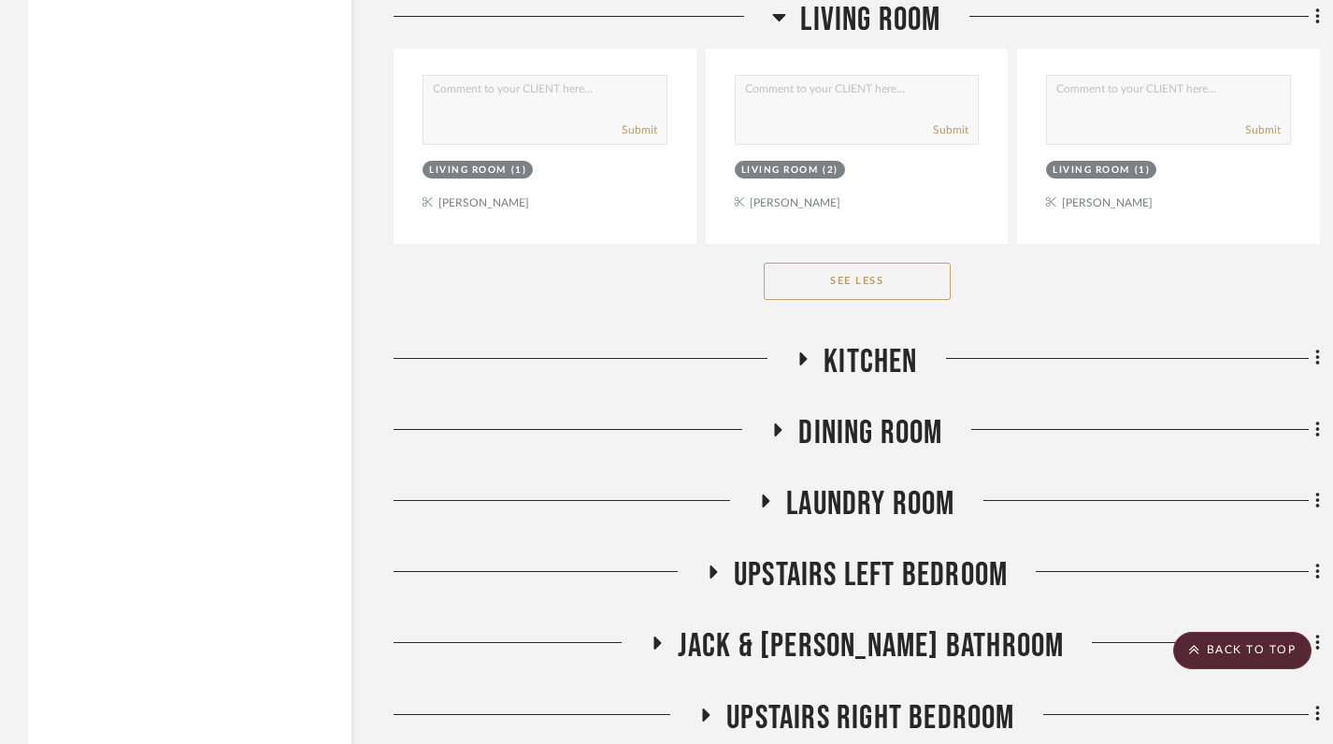
click at [797, 352] on icon at bounding box center [803, 359] width 22 height 14
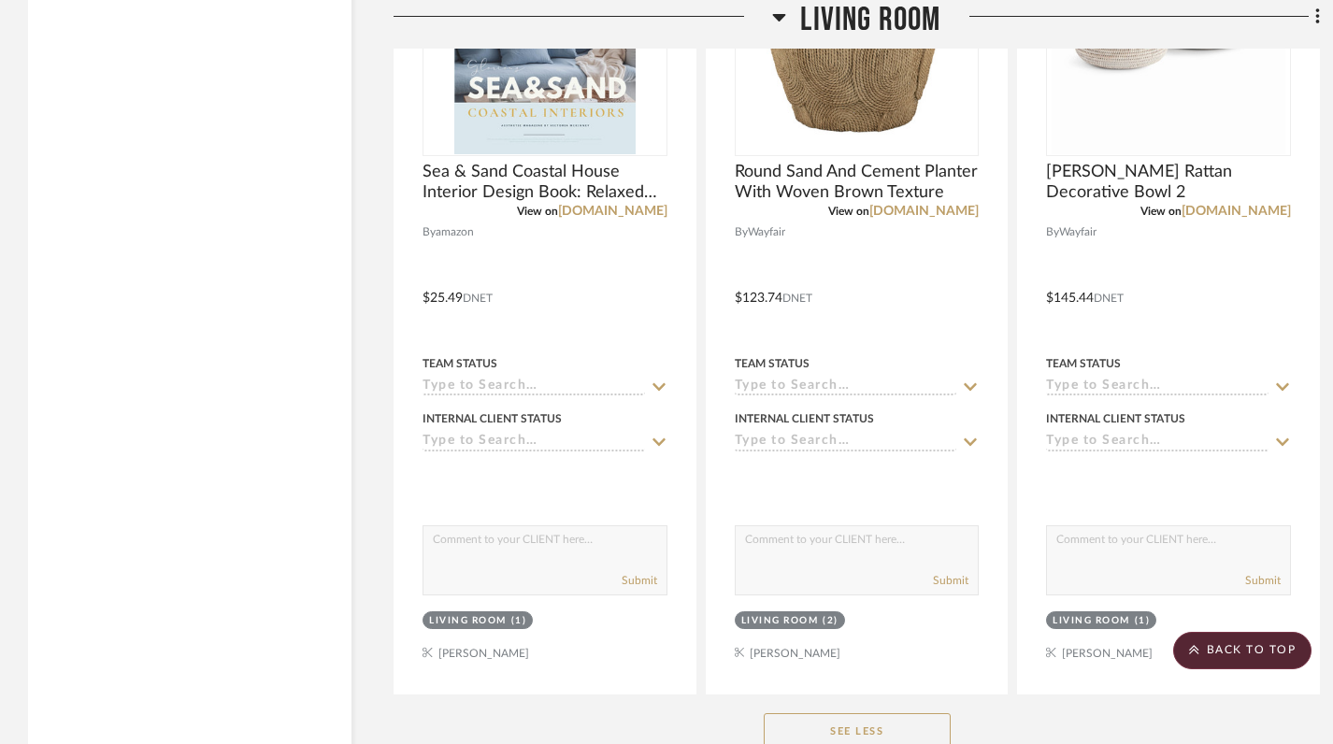
scroll to position [6046, 0]
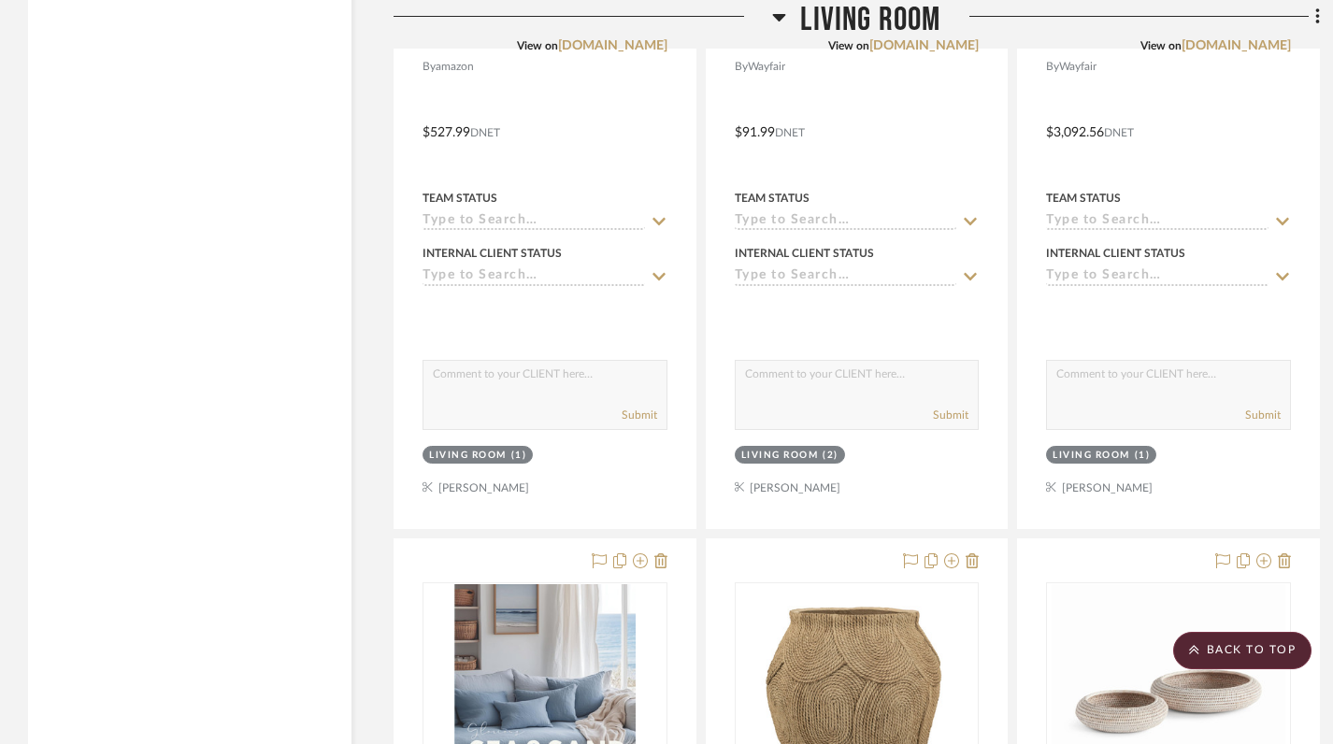
click at [778, 14] on icon at bounding box center [779, 17] width 13 height 7
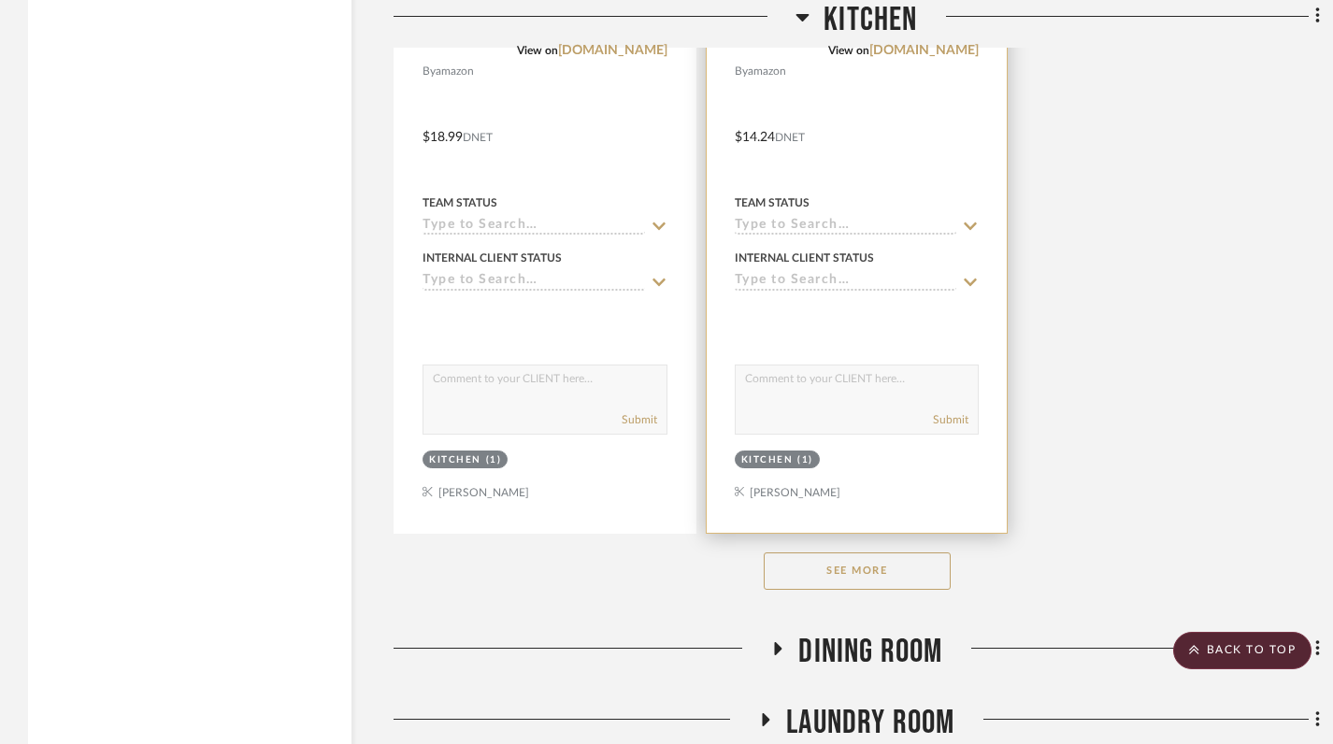
scroll to position [2990, 0]
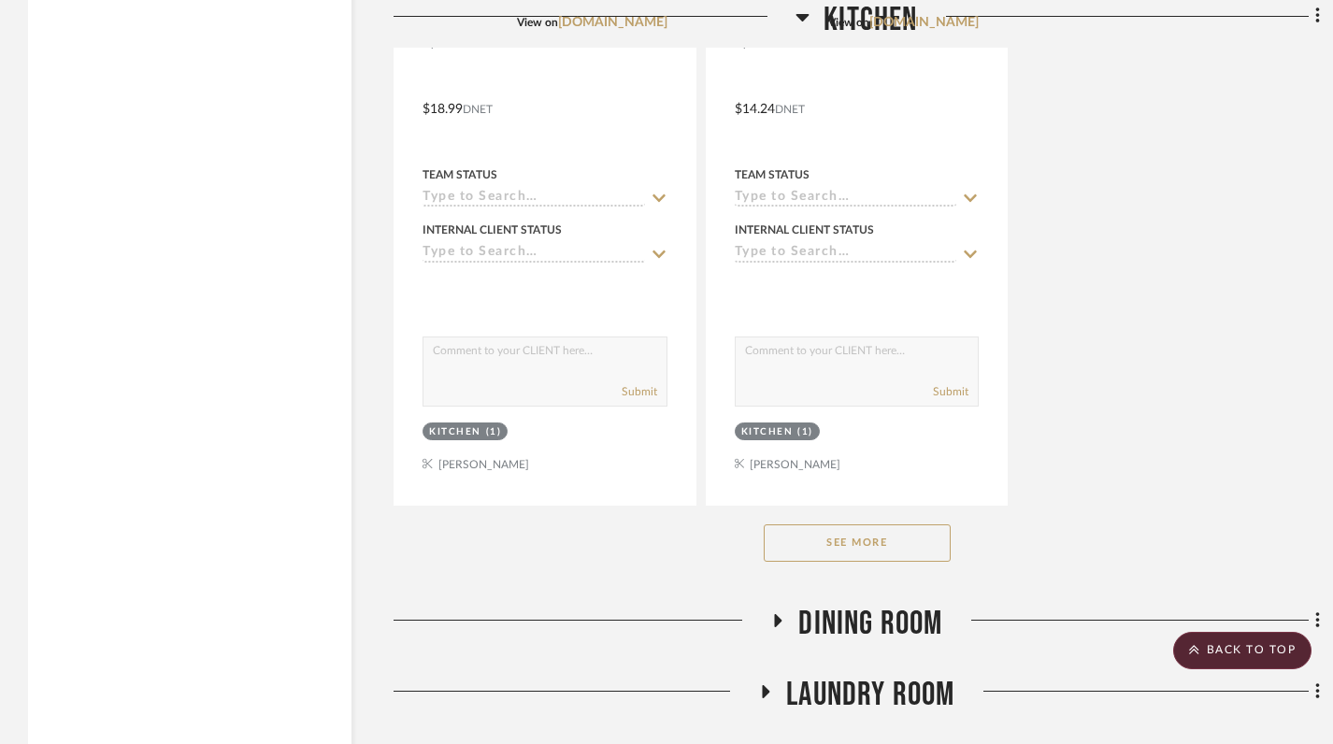
click at [845, 524] on button "See More" at bounding box center [857, 542] width 187 height 37
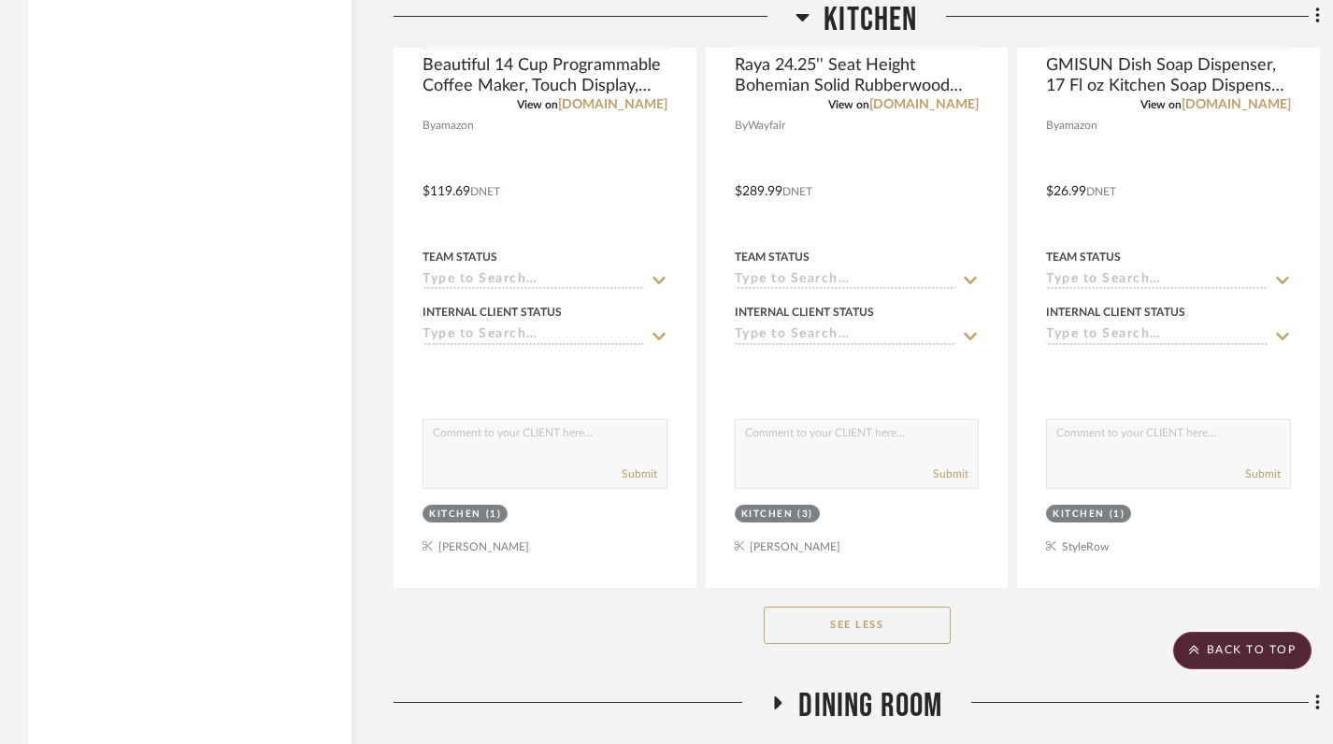
scroll to position [11211, 0]
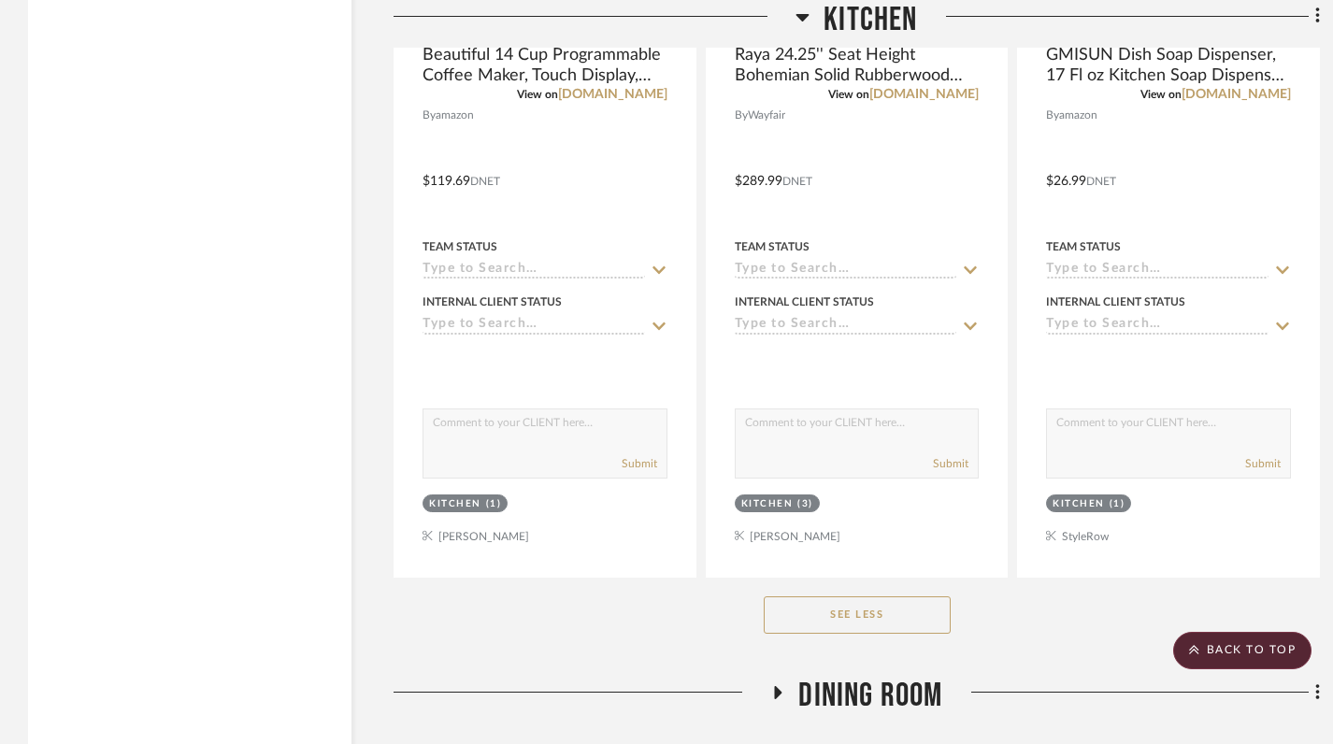
click at [801, 24] on icon at bounding box center [803, 17] width 14 height 22
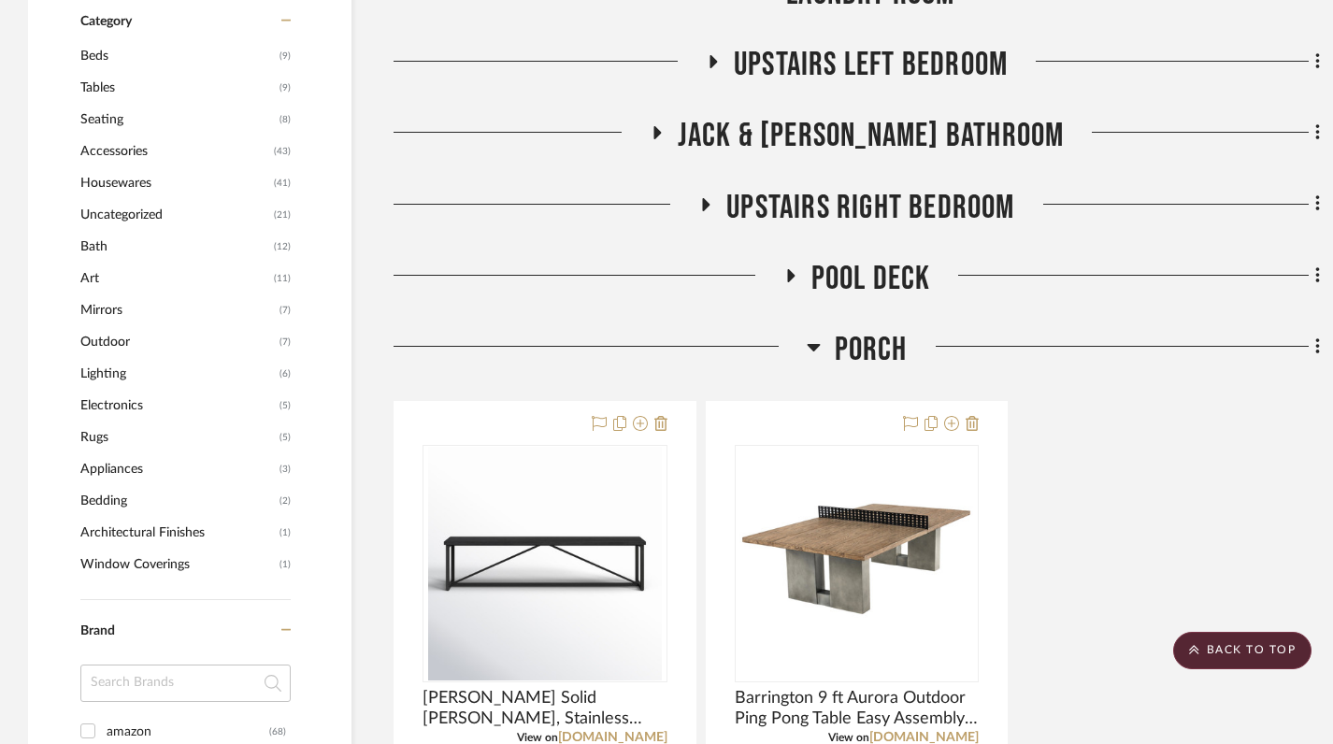
scroll to position [1110, 0]
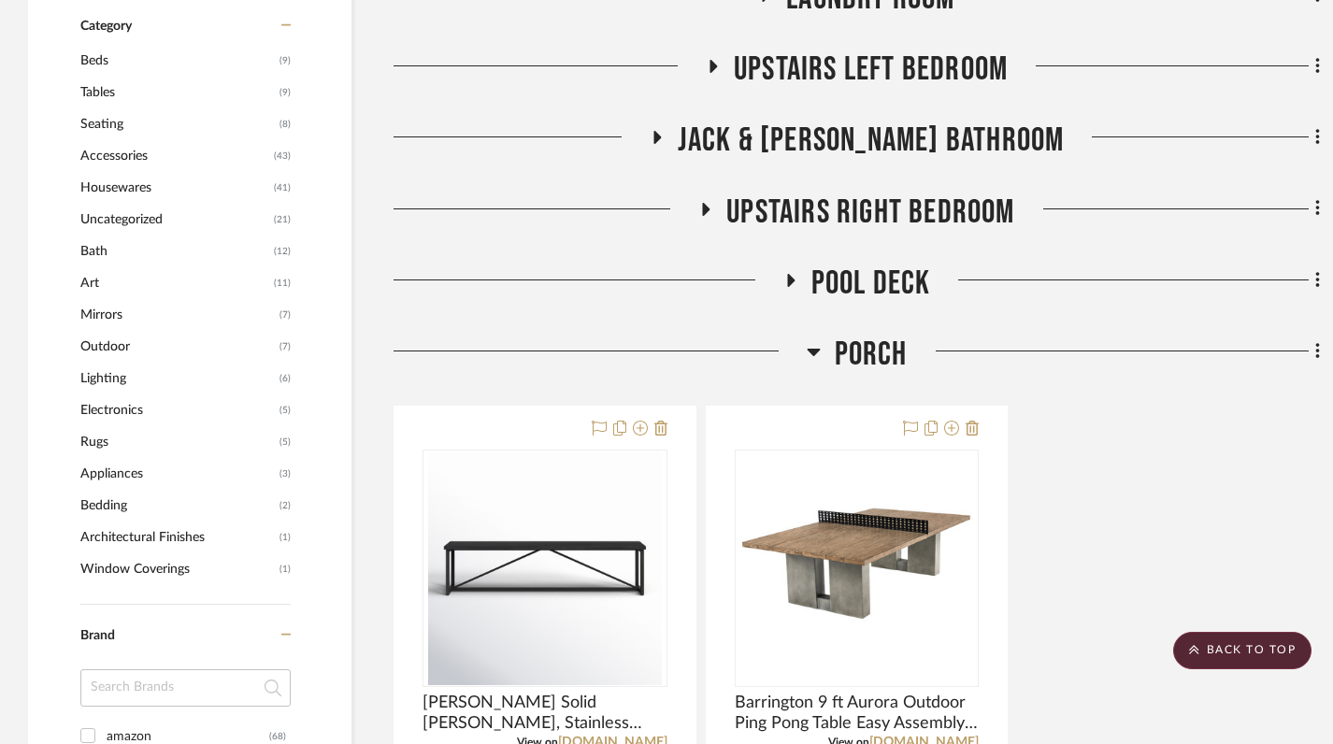
click at [812, 340] on icon at bounding box center [814, 351] width 14 height 22
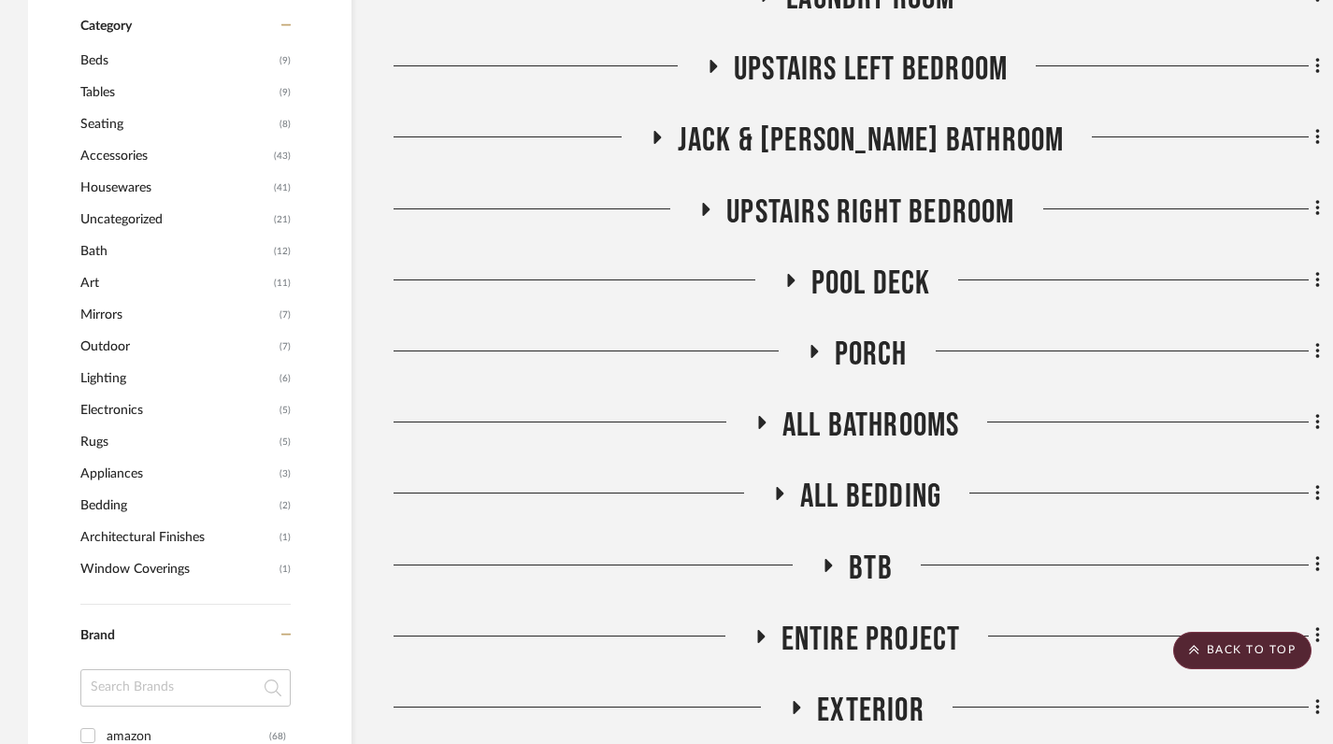
click at [795, 273] on icon at bounding box center [790, 280] width 22 height 14
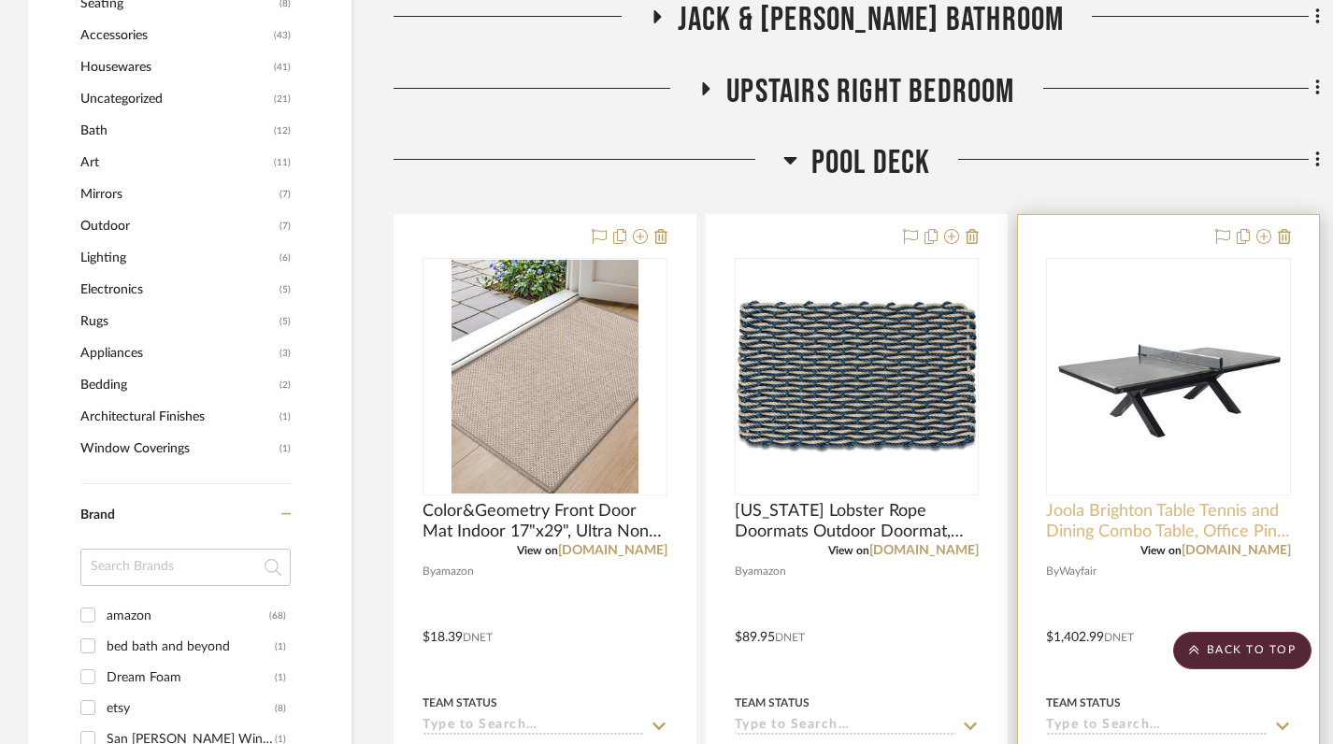
scroll to position [1228, 0]
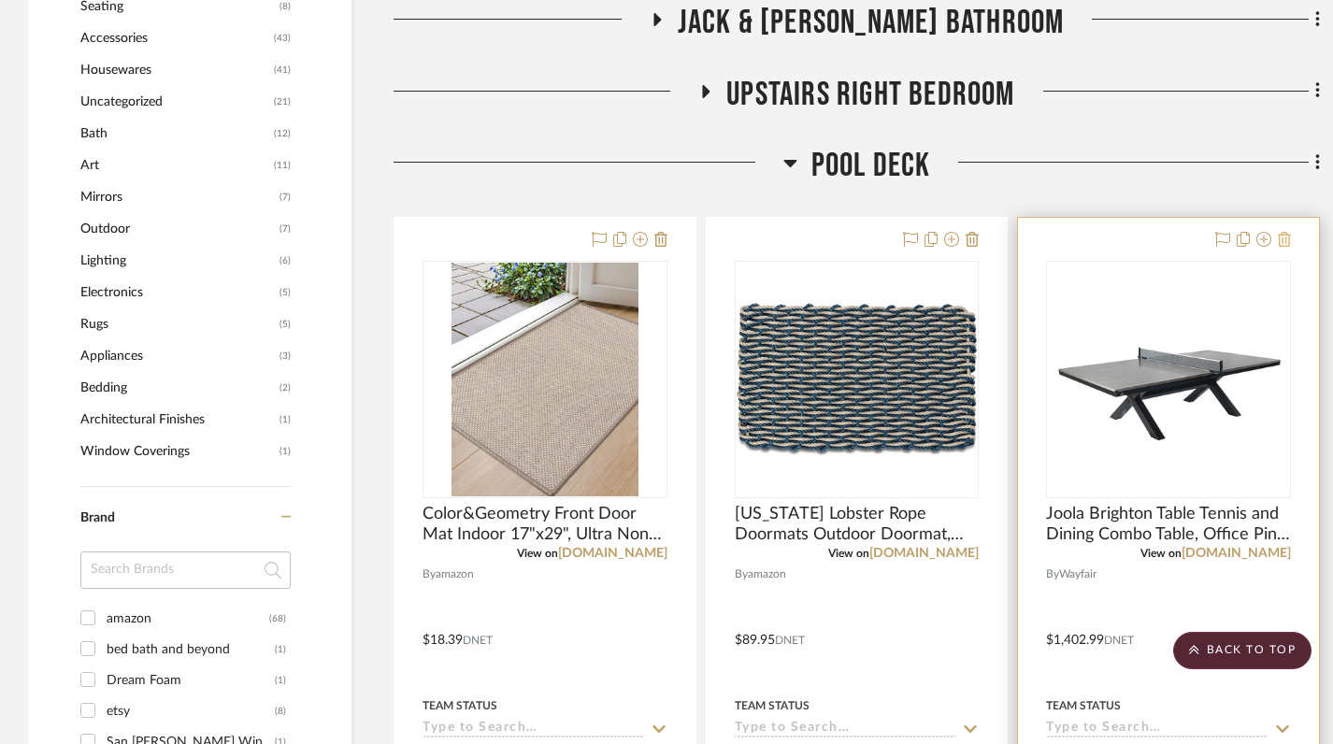
click at [1285, 232] on icon at bounding box center [1284, 239] width 13 height 15
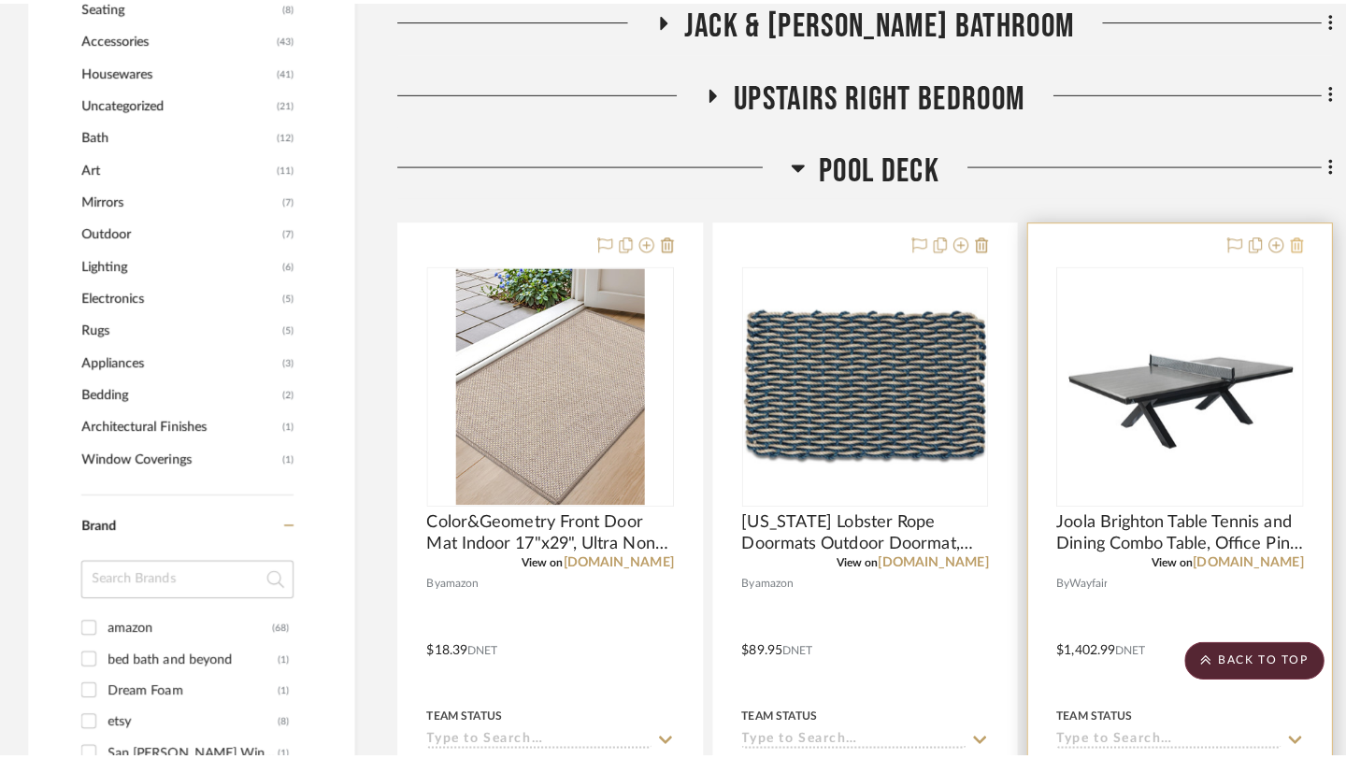
scroll to position [0, 0]
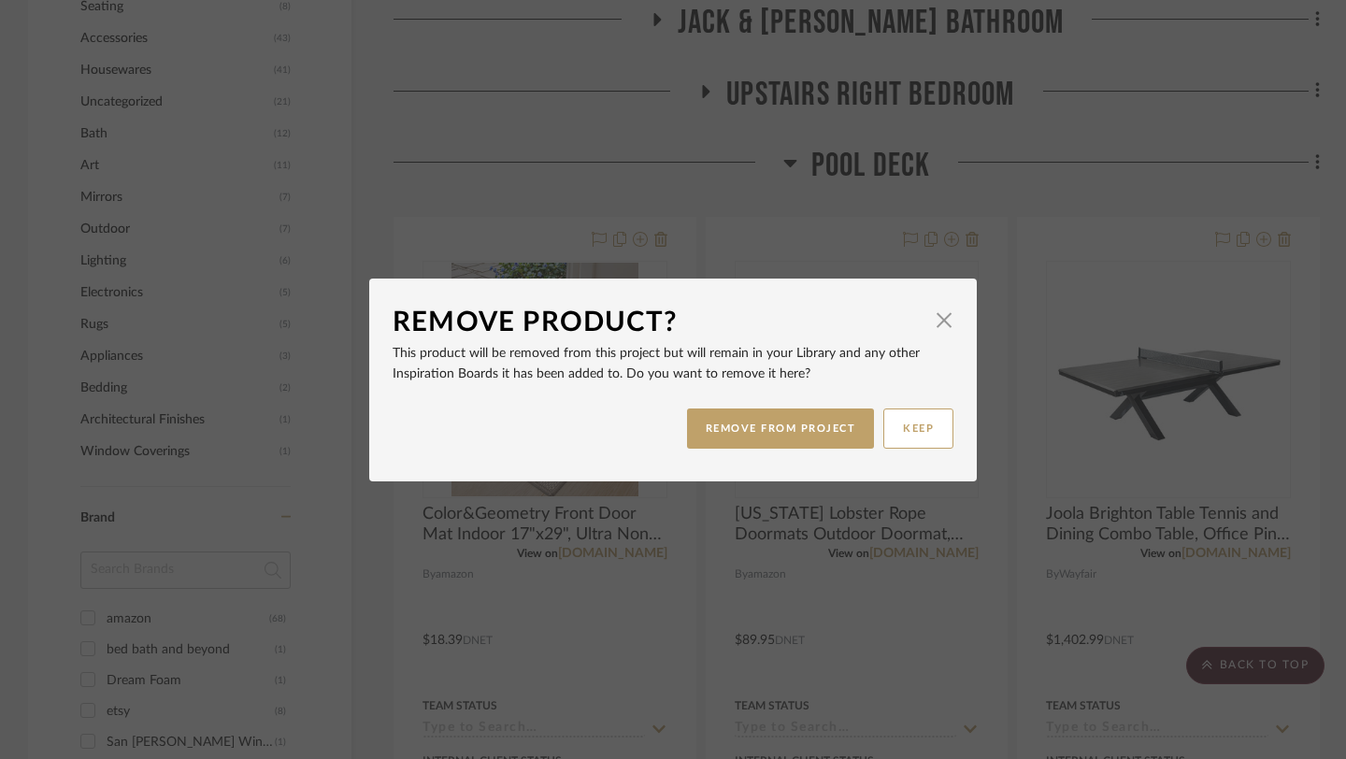
click at [1094, 218] on div "Remove Product? × This product will be removed from this project but will remai…" at bounding box center [673, 379] width 1346 height 759
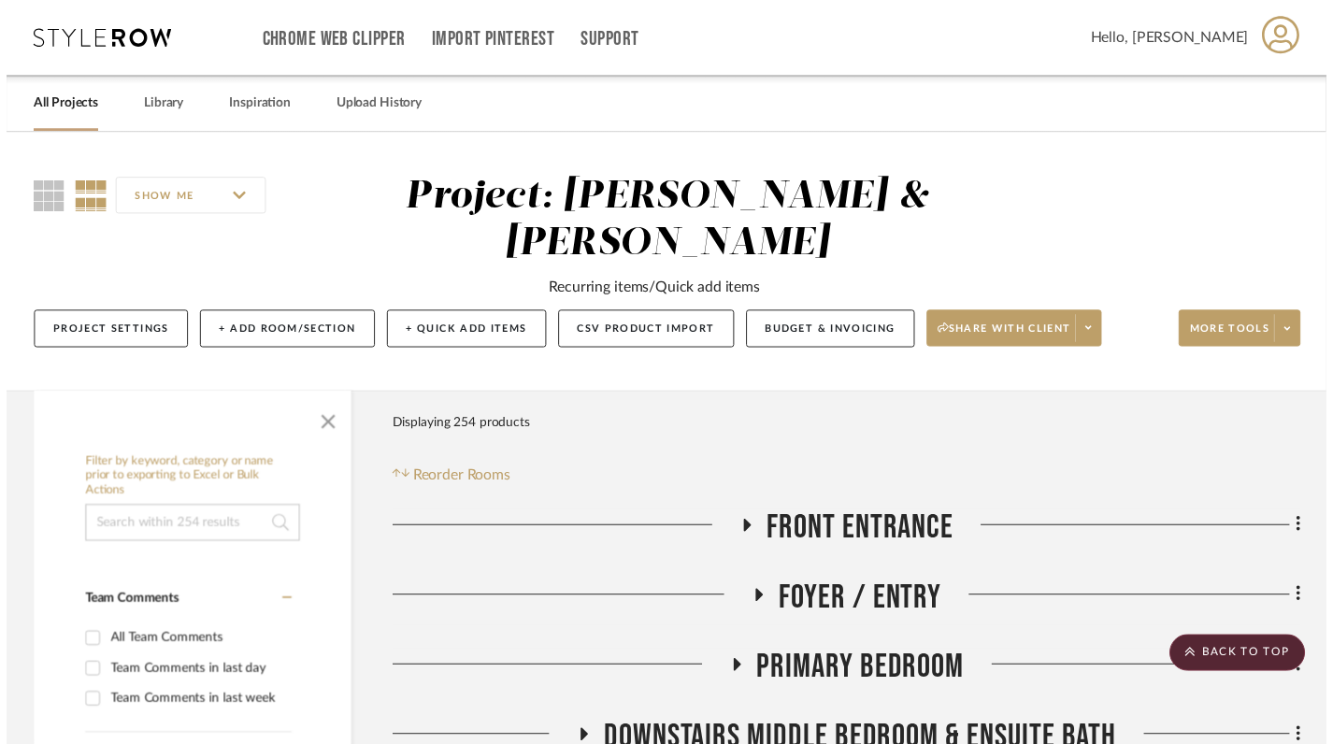
scroll to position [1228, 0]
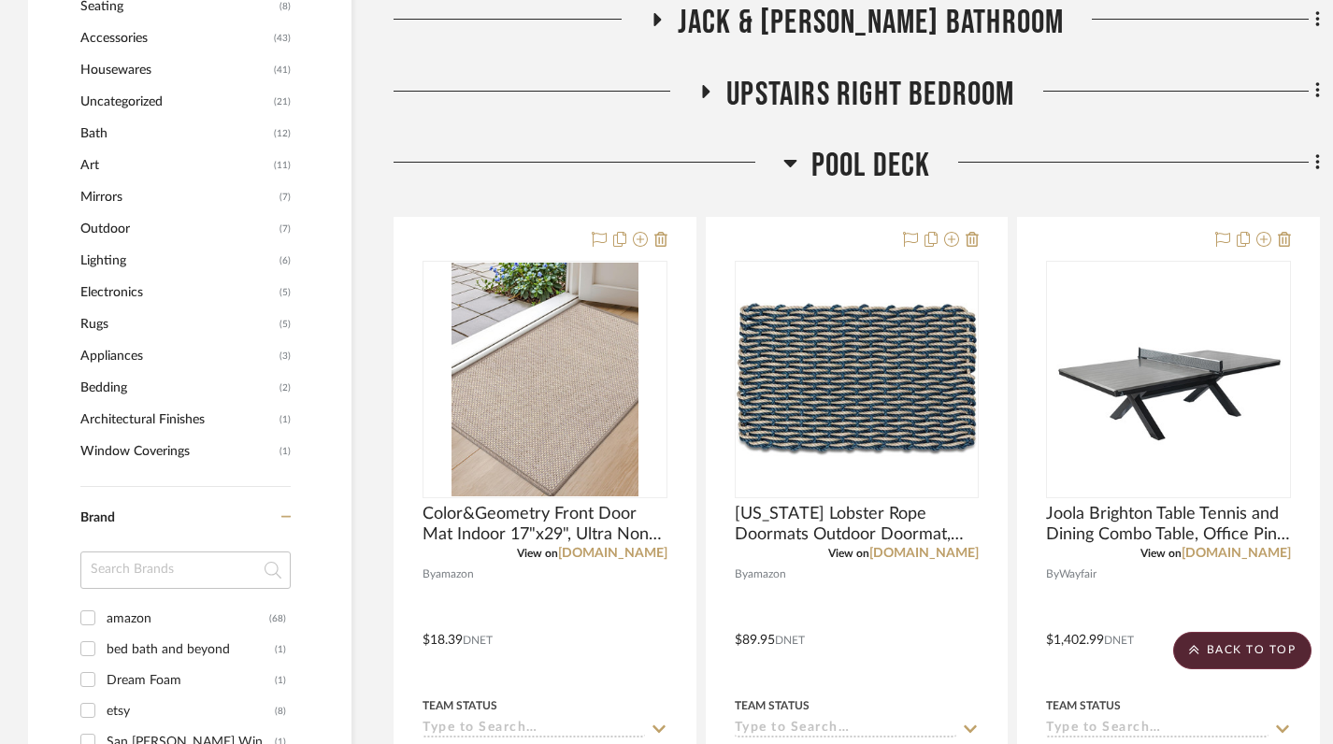
click at [792, 160] on icon at bounding box center [789, 163] width 13 height 7
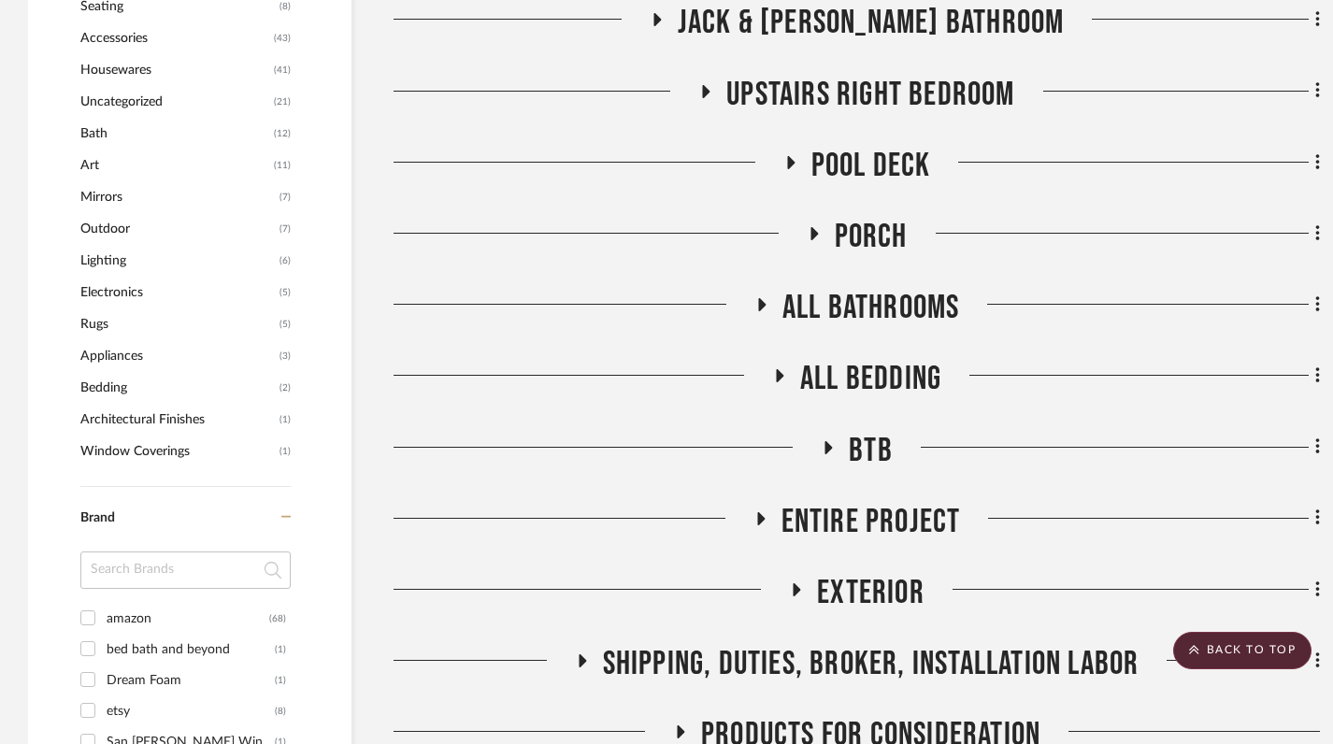
click at [820, 226] on fa-icon at bounding box center [814, 239] width 14 height 27
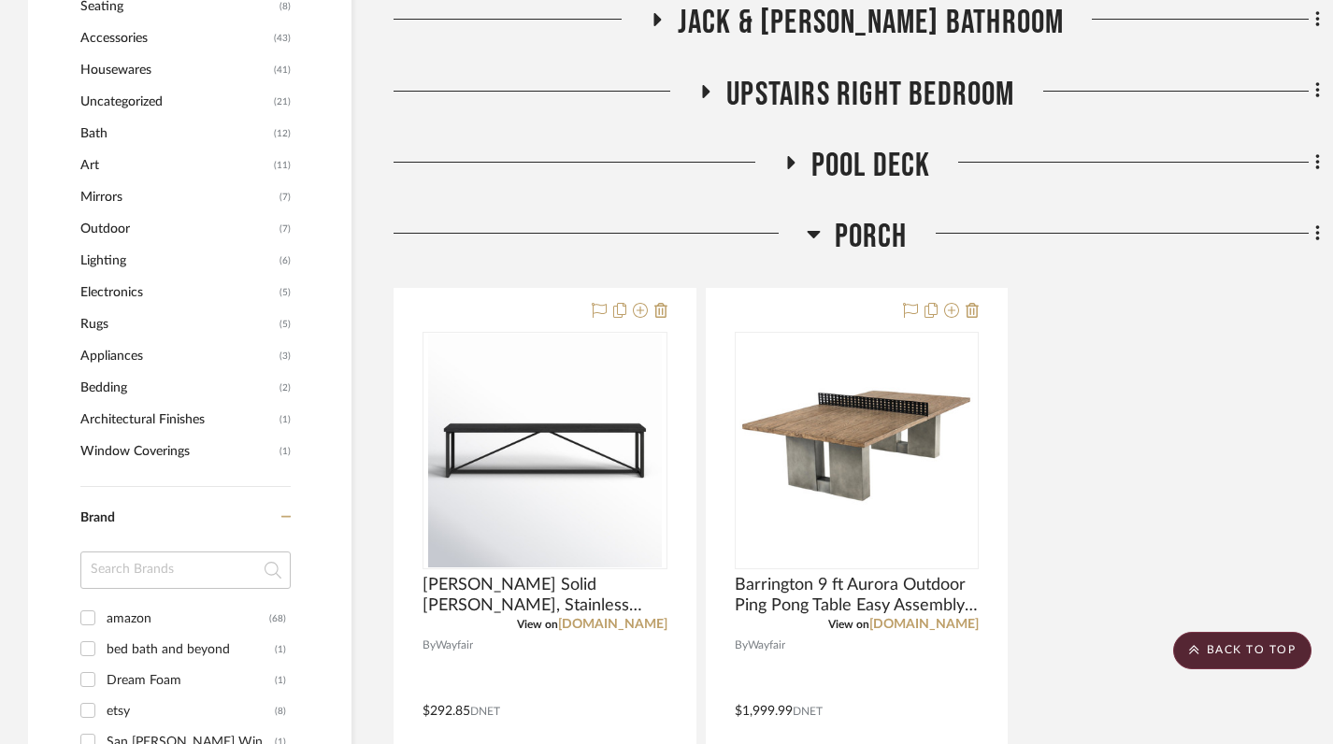
click at [812, 231] on icon at bounding box center [813, 234] width 13 height 7
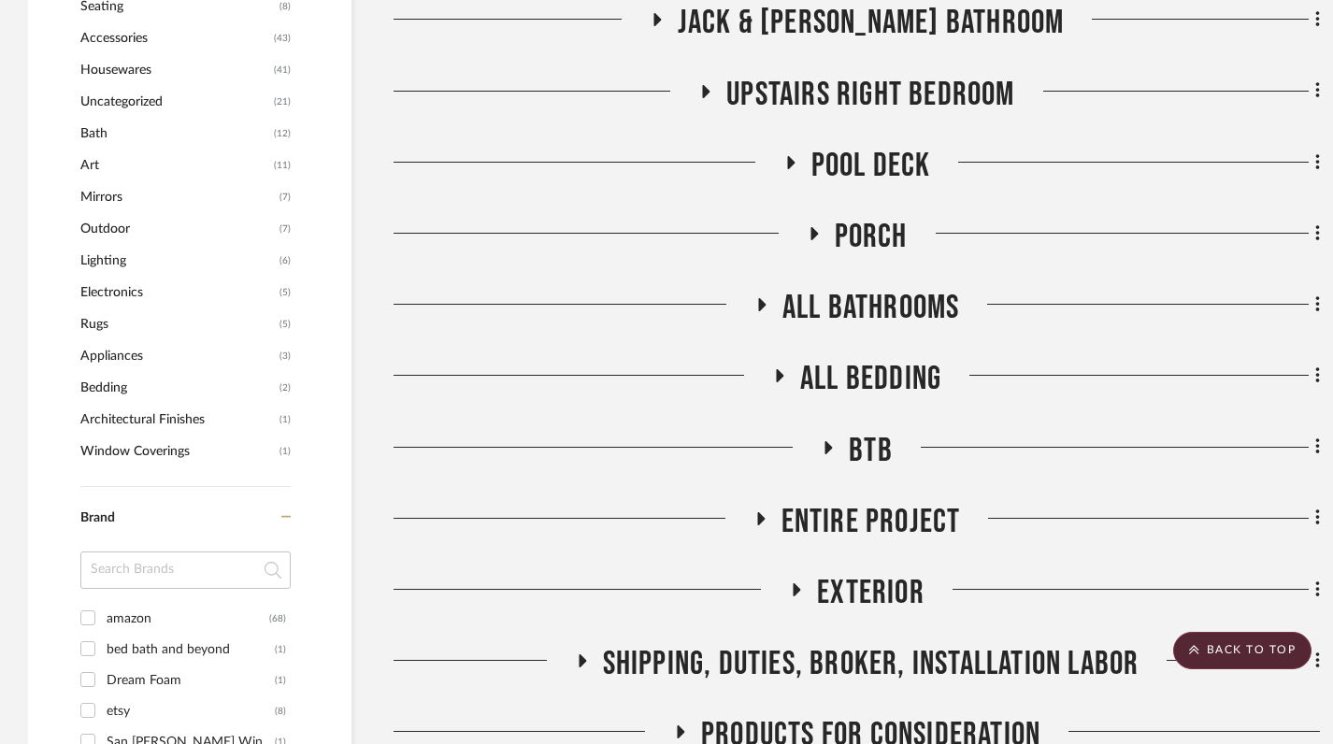
click at [790, 155] on icon at bounding box center [790, 162] width 22 height 14
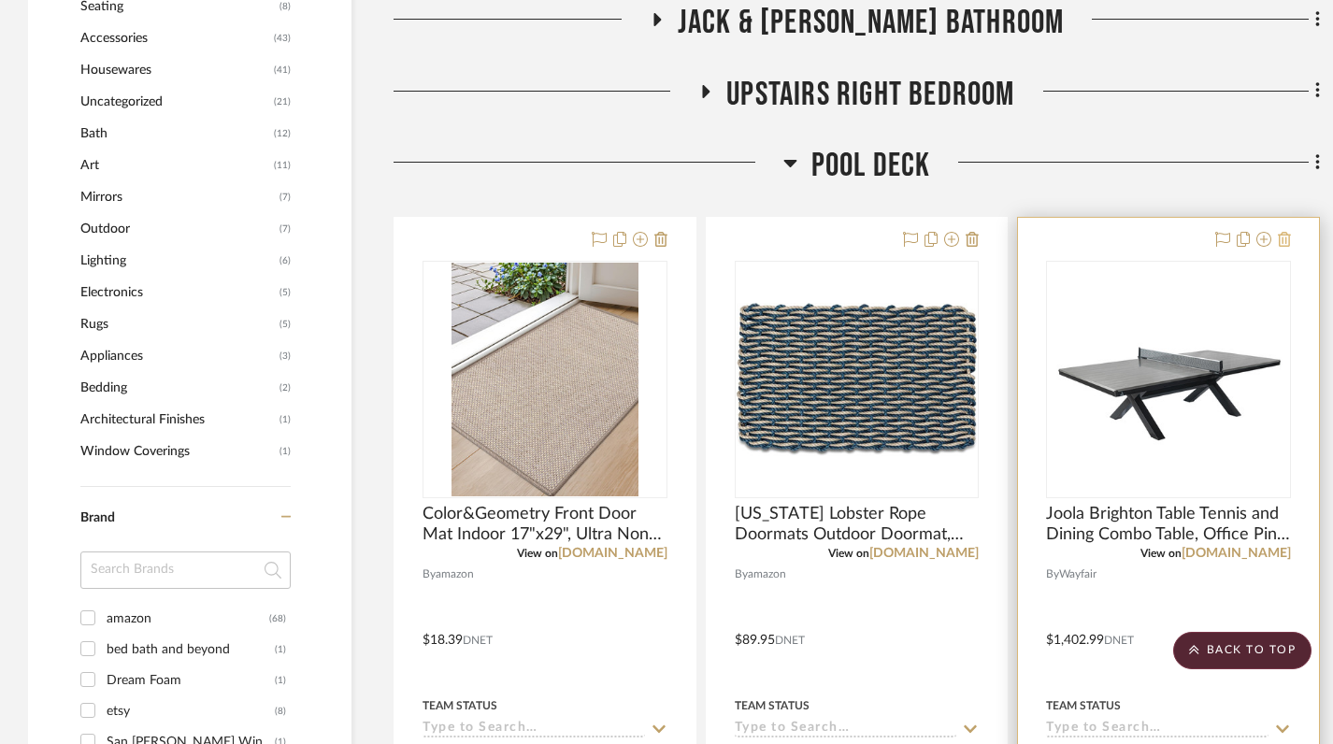
click at [1280, 232] on icon at bounding box center [1284, 239] width 13 height 15
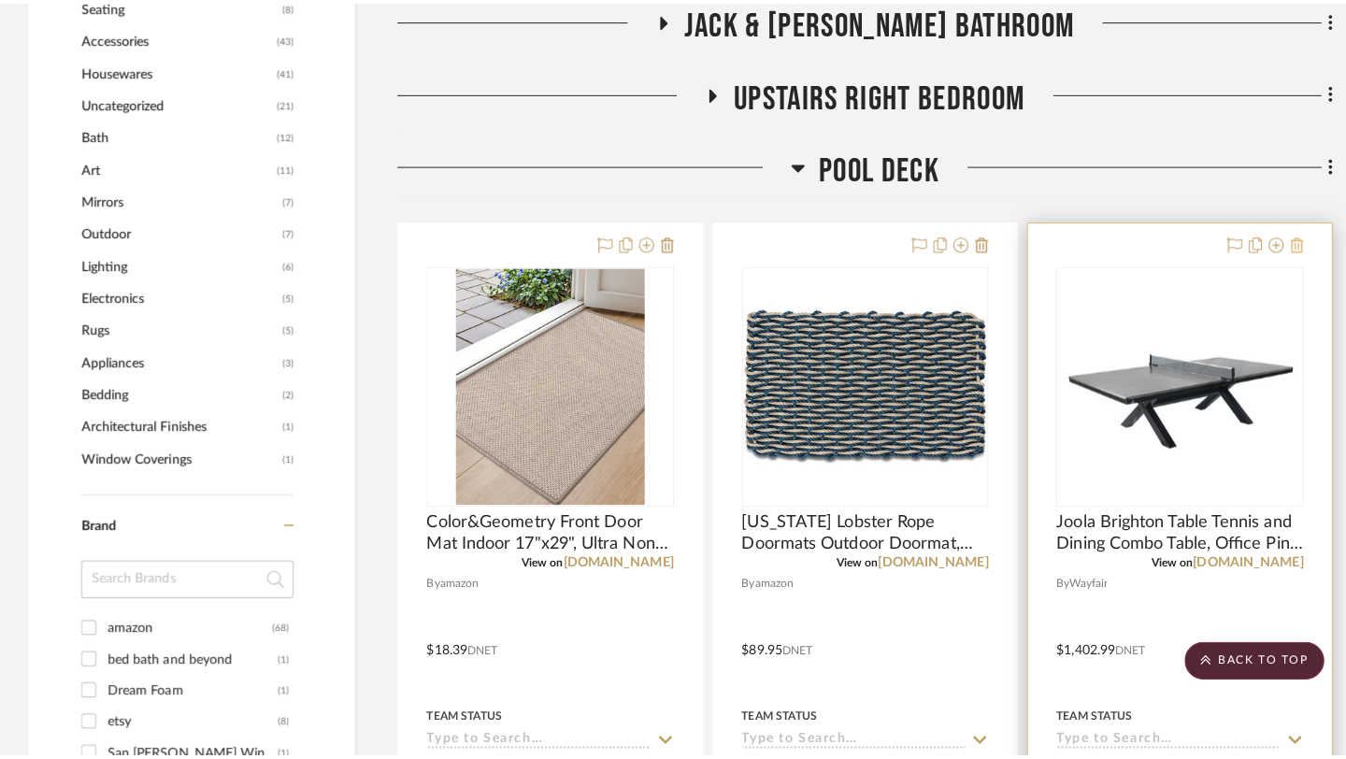
scroll to position [0, 0]
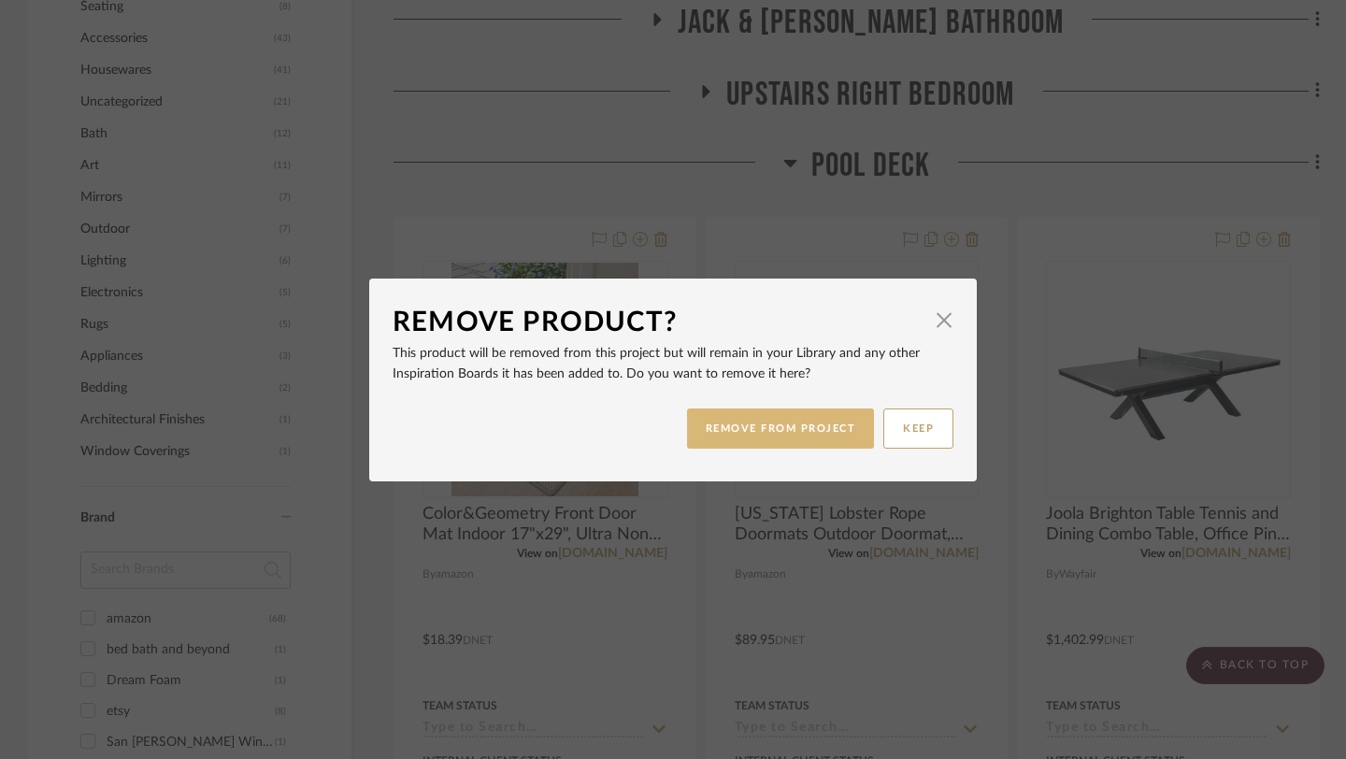
click at [771, 437] on button "REMOVE FROM PROJECT" at bounding box center [781, 429] width 188 height 40
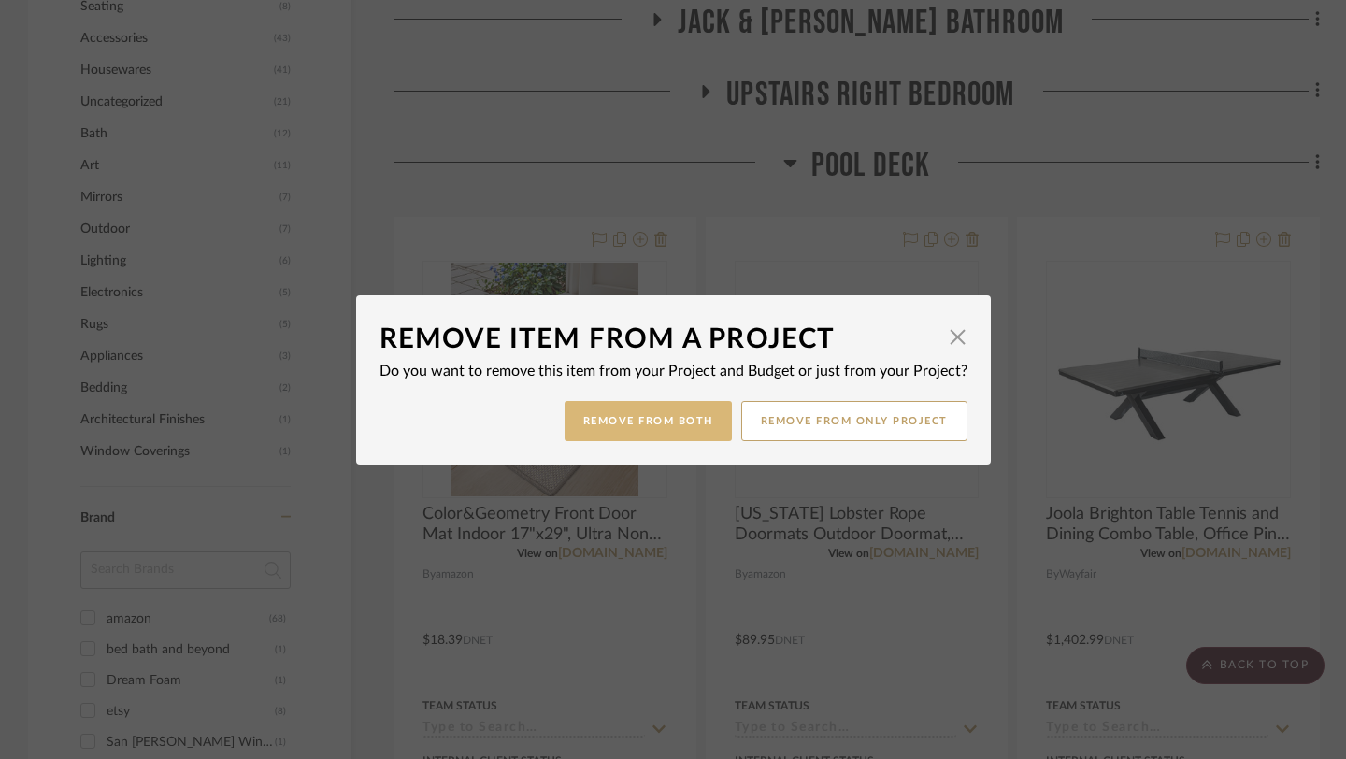
click at [637, 419] on button "Remove from Both" at bounding box center [648, 421] width 167 height 40
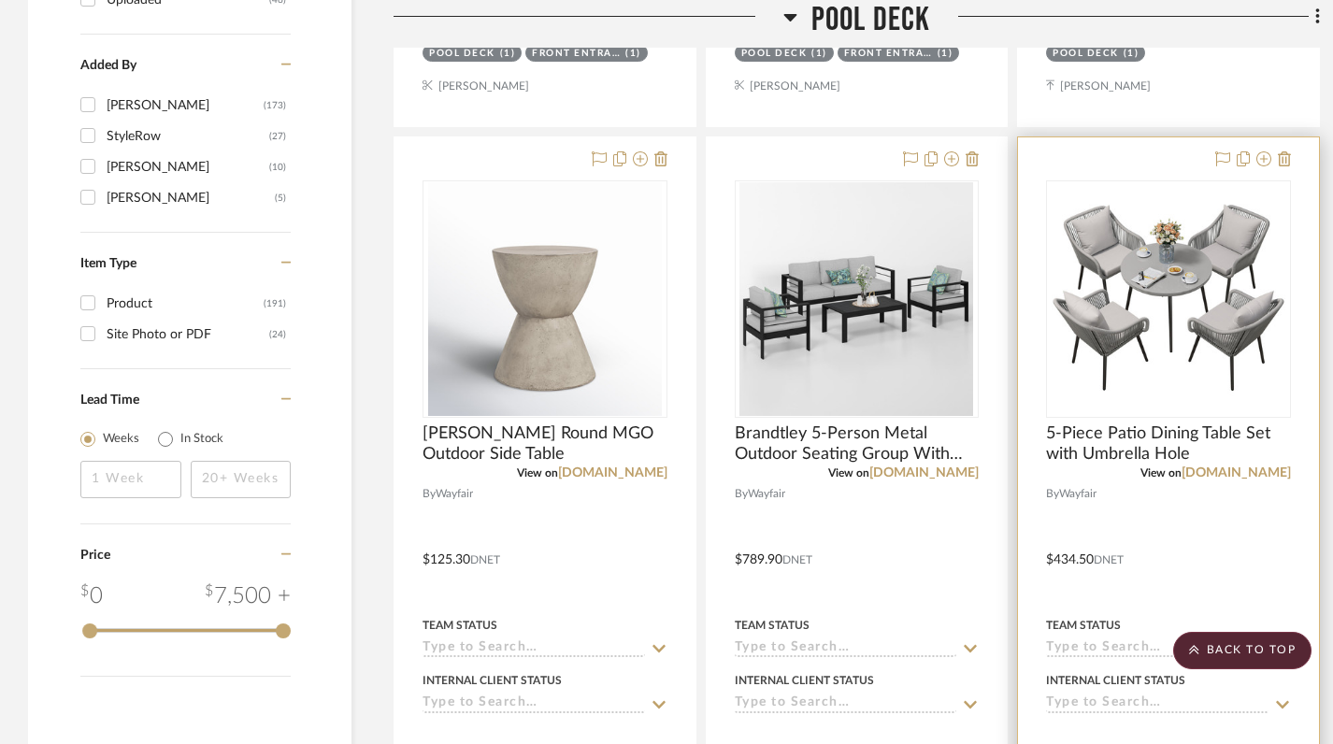
scroll to position [2135, 0]
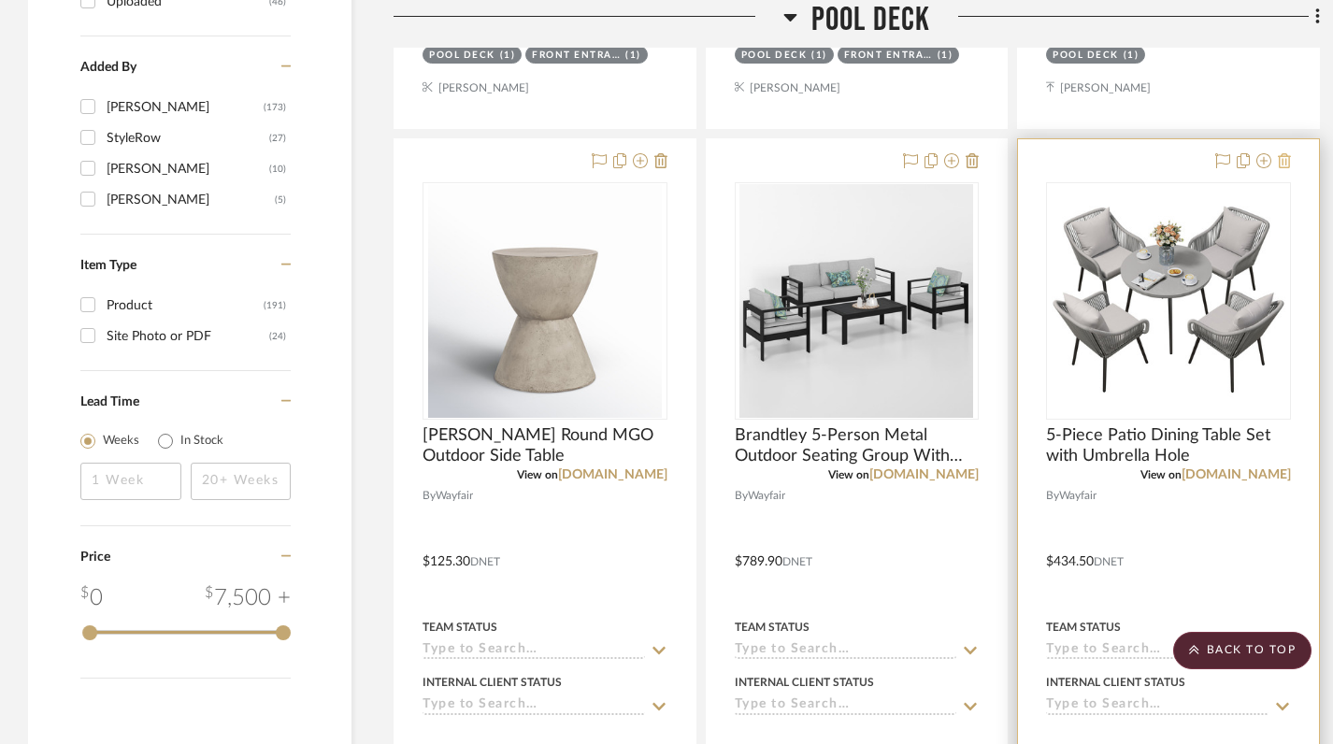
click at [1283, 153] on icon at bounding box center [1284, 160] width 13 height 15
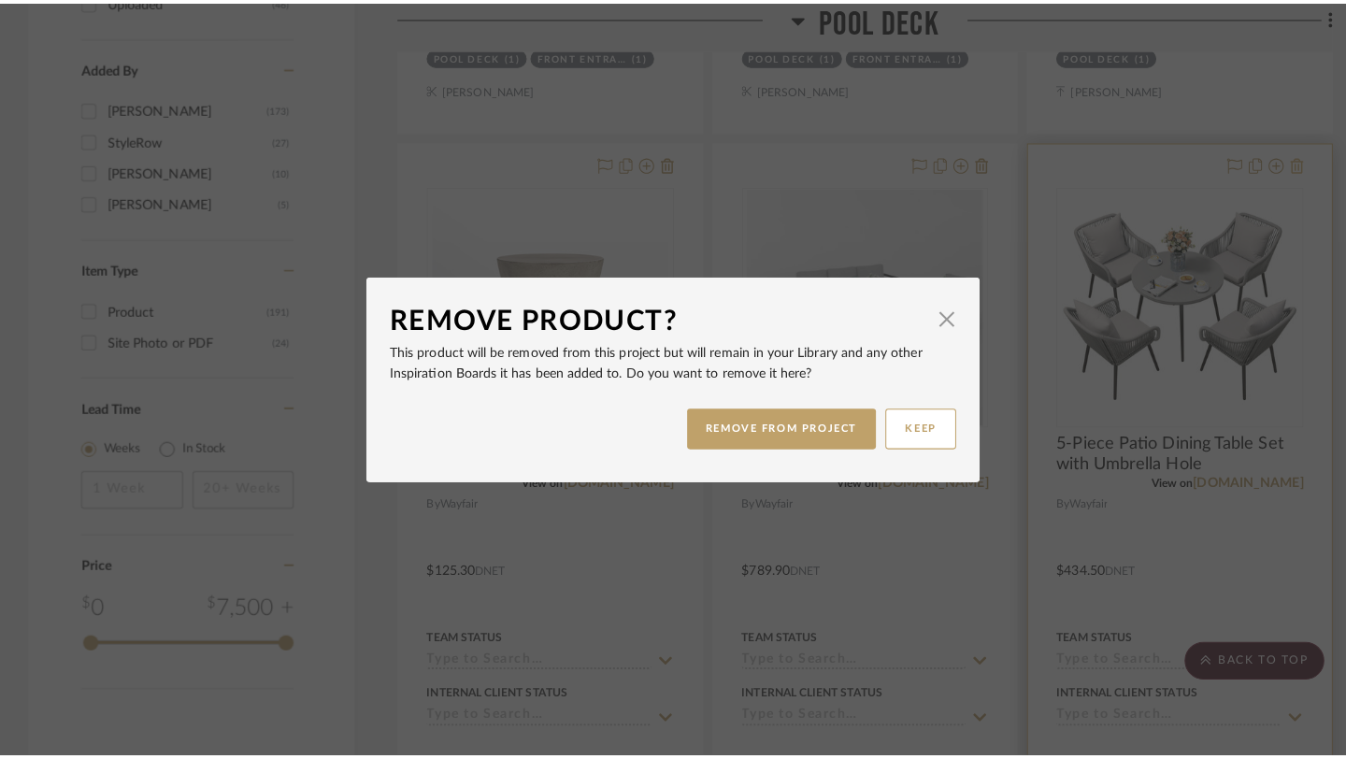
scroll to position [0, 0]
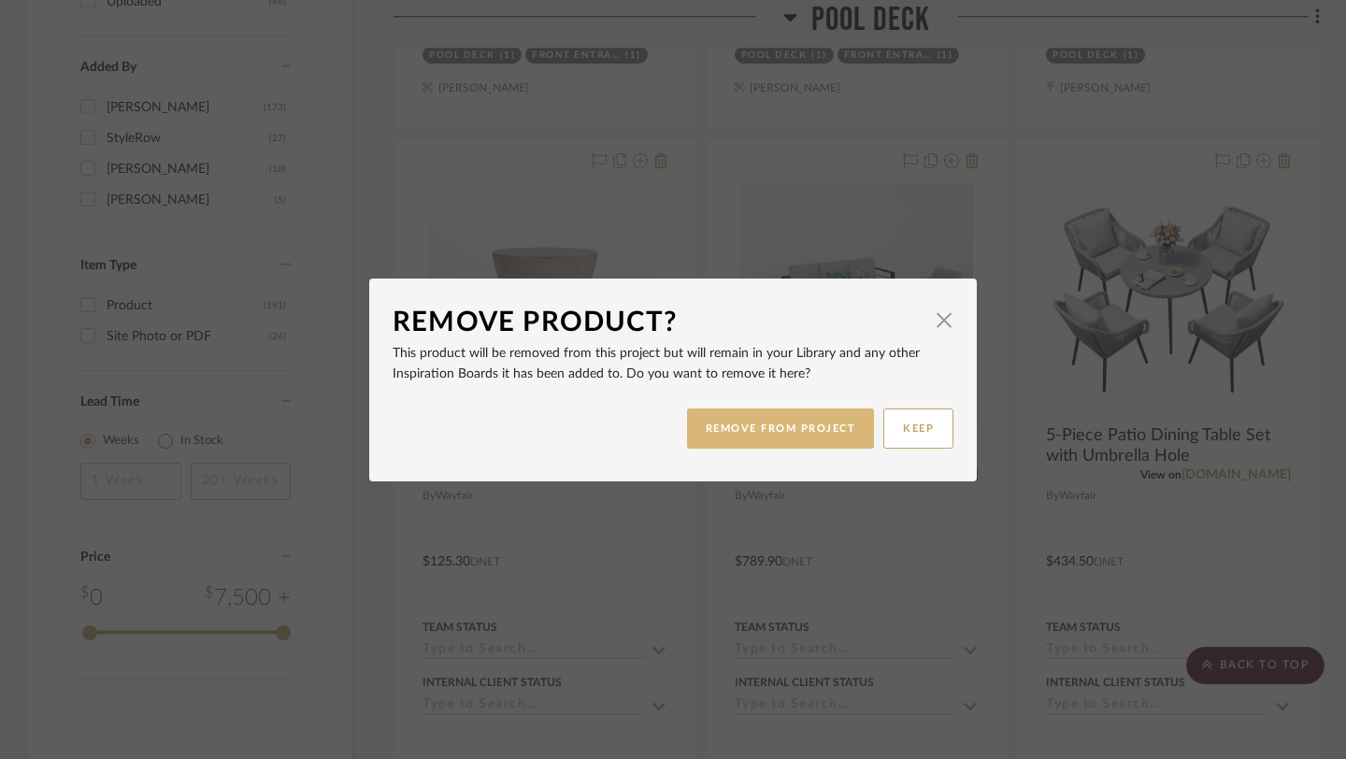
click at [769, 438] on button "REMOVE FROM PROJECT" at bounding box center [781, 429] width 188 height 40
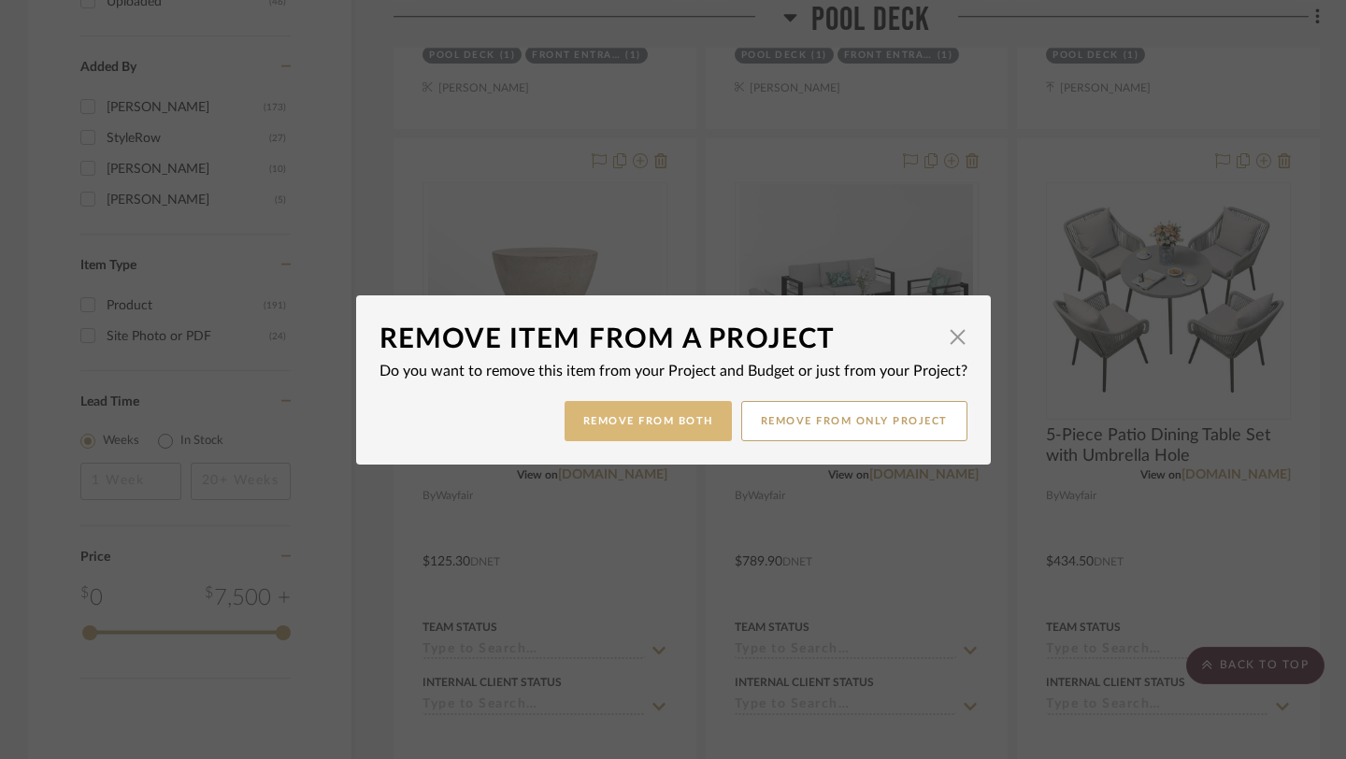
click at [678, 416] on button "Remove from Both" at bounding box center [648, 421] width 167 height 40
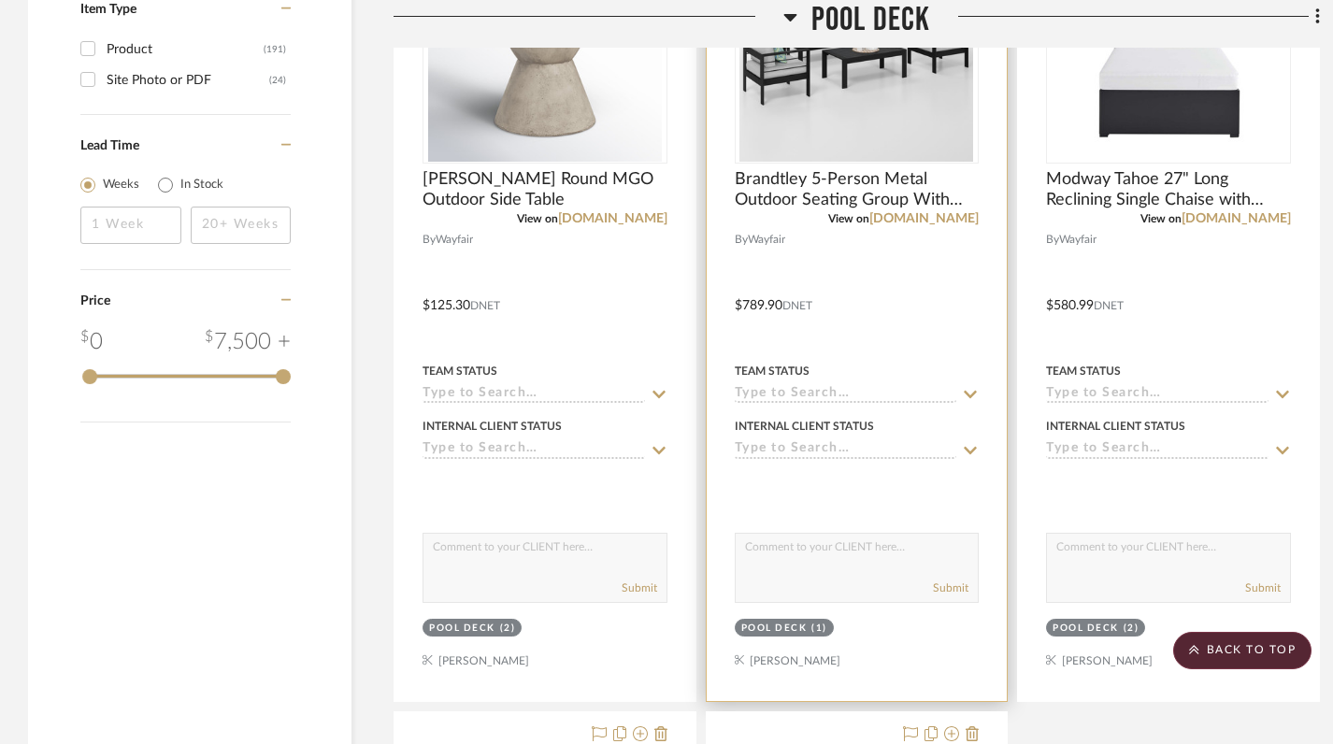
scroll to position [2420, 0]
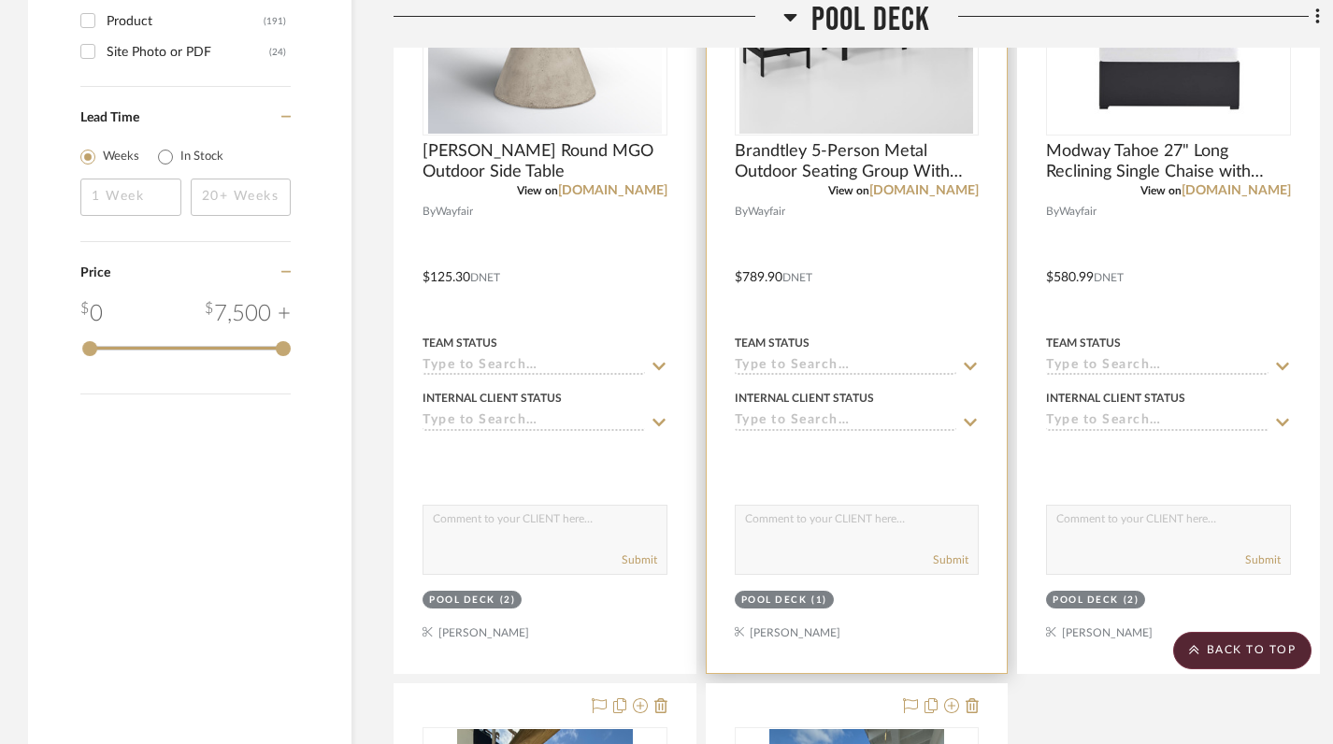
click at [799, 594] on div "Pool Deck" at bounding box center [774, 601] width 66 height 14
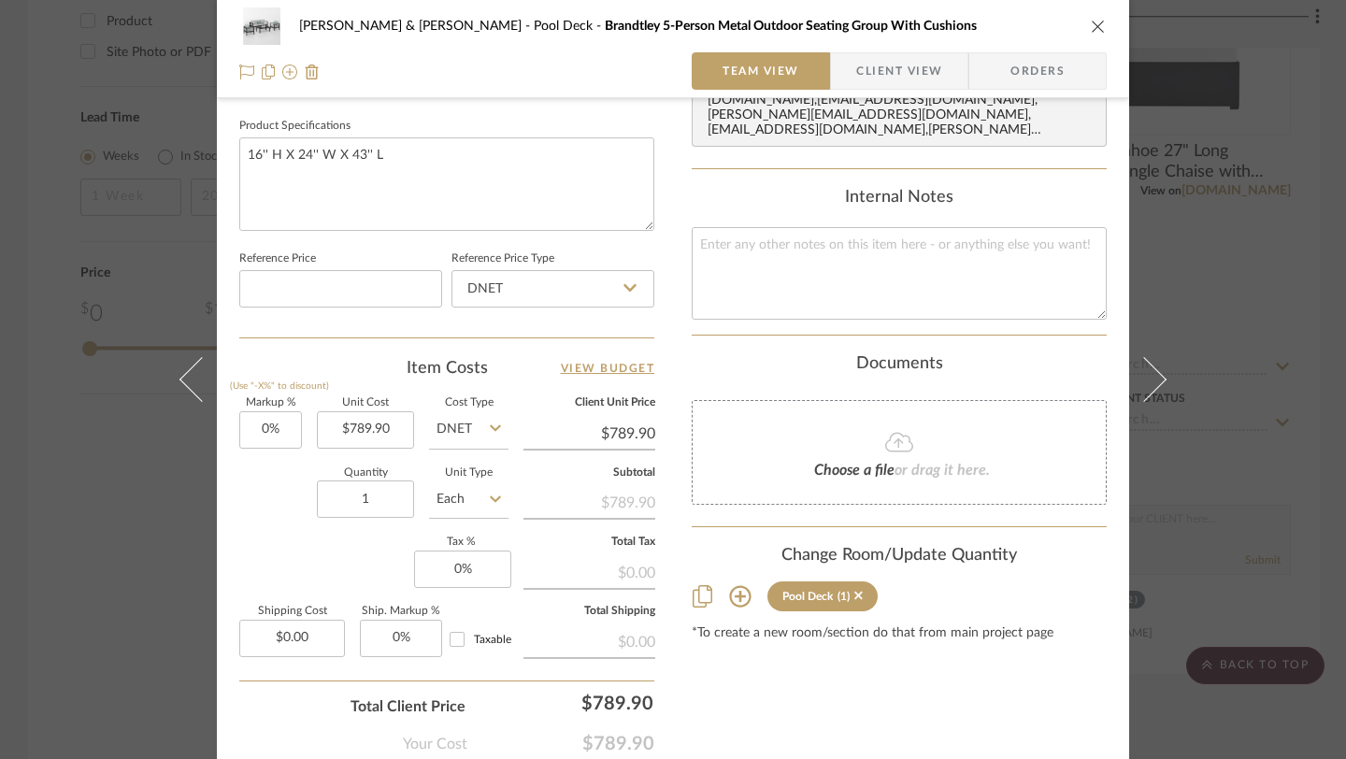
scroll to position [982, 0]
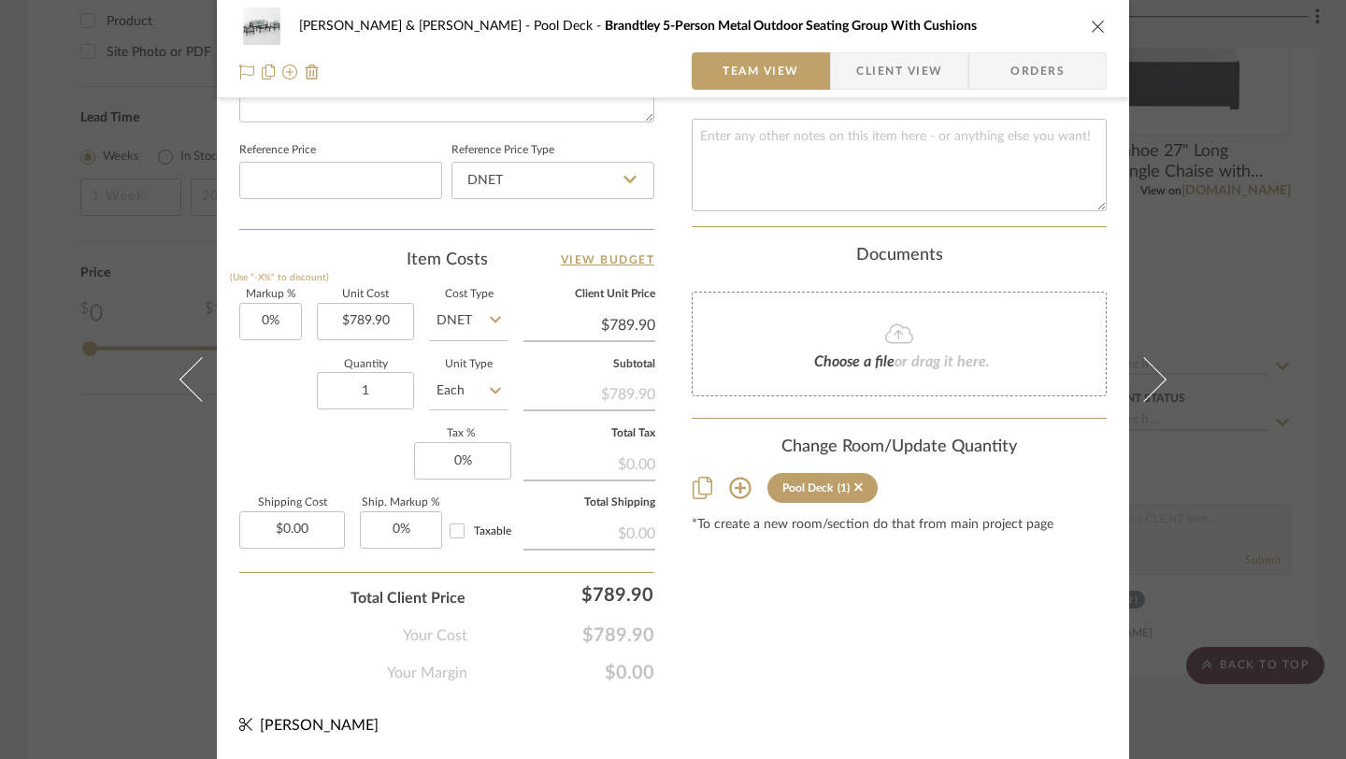
click at [732, 480] on icon at bounding box center [740, 488] width 22 height 22
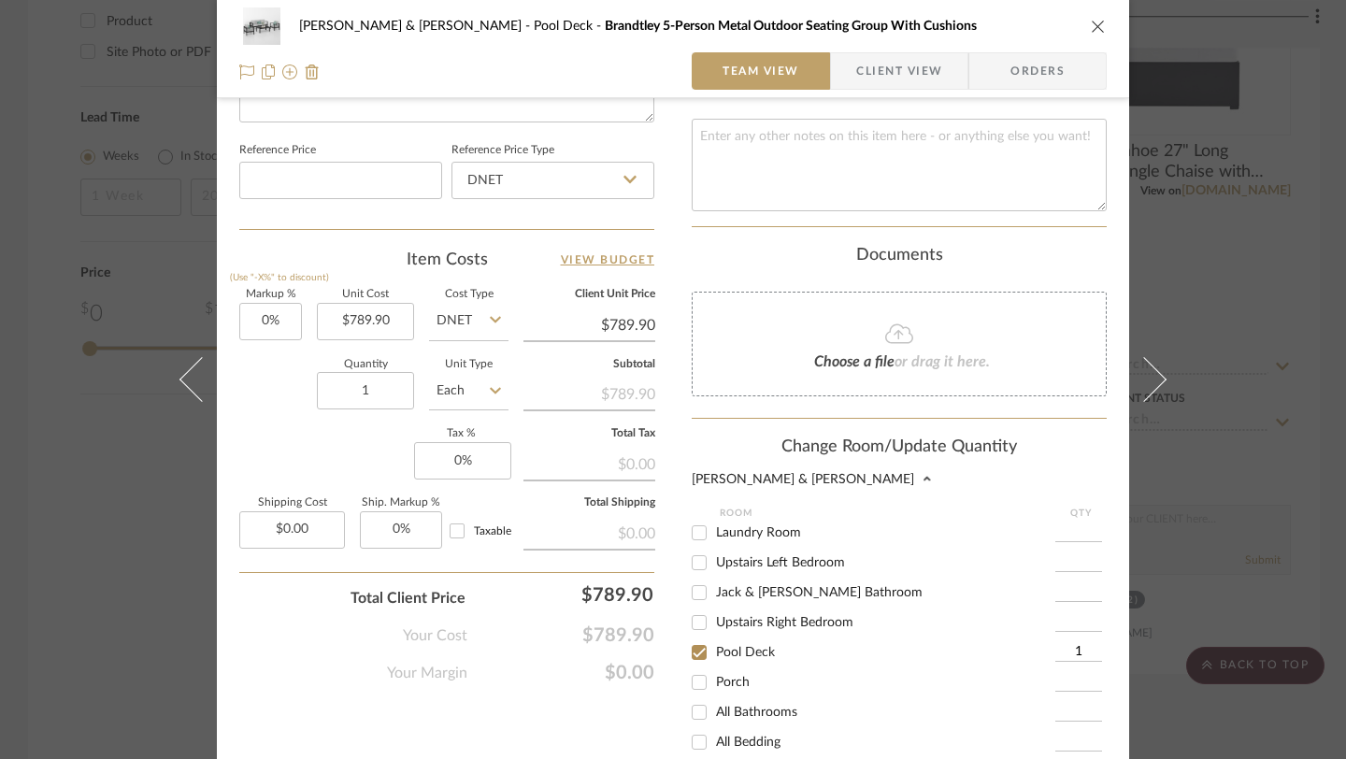
scroll to position [254, 0]
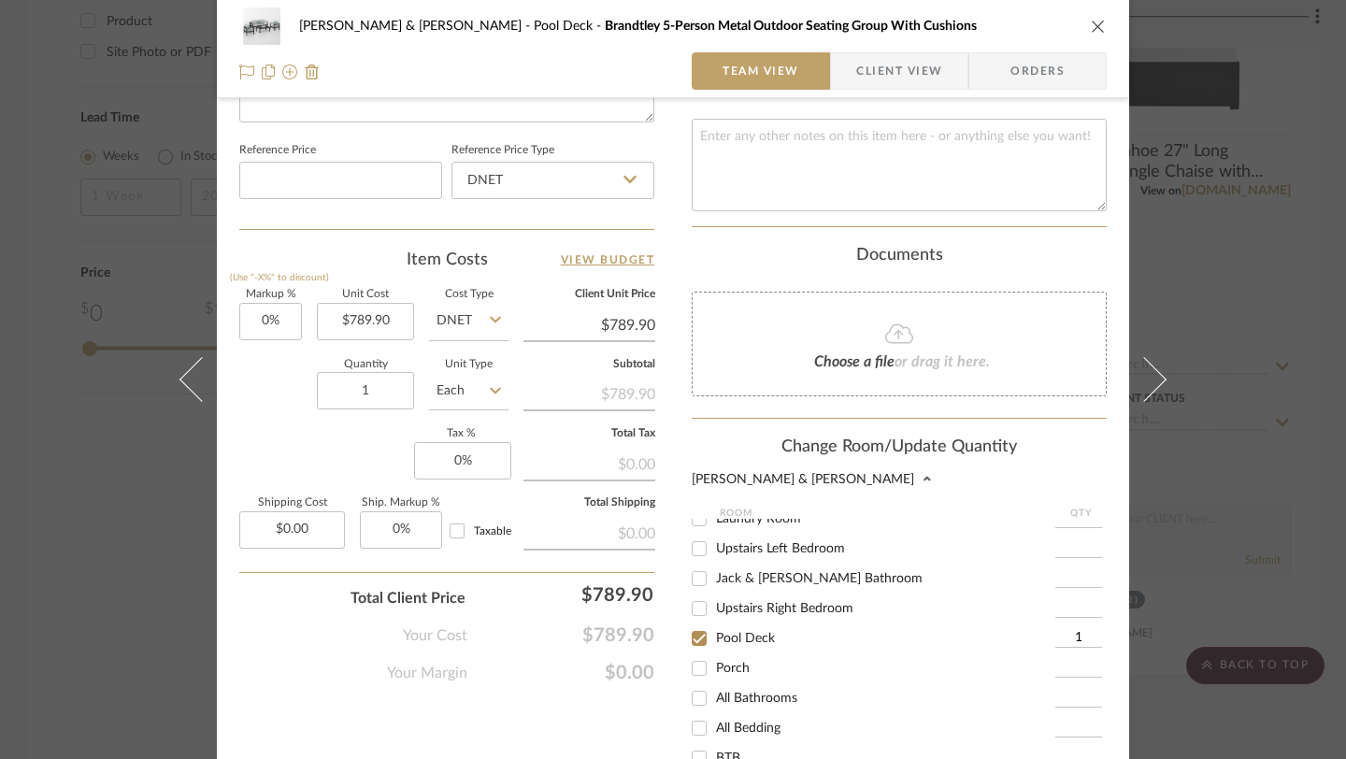
click at [693, 627] on input "Pool Deck" at bounding box center [699, 639] width 30 height 30
checkbox input "false"
click at [693, 660] on input "Porch" at bounding box center [699, 669] width 30 height 30
checkbox input "true"
type input "1"
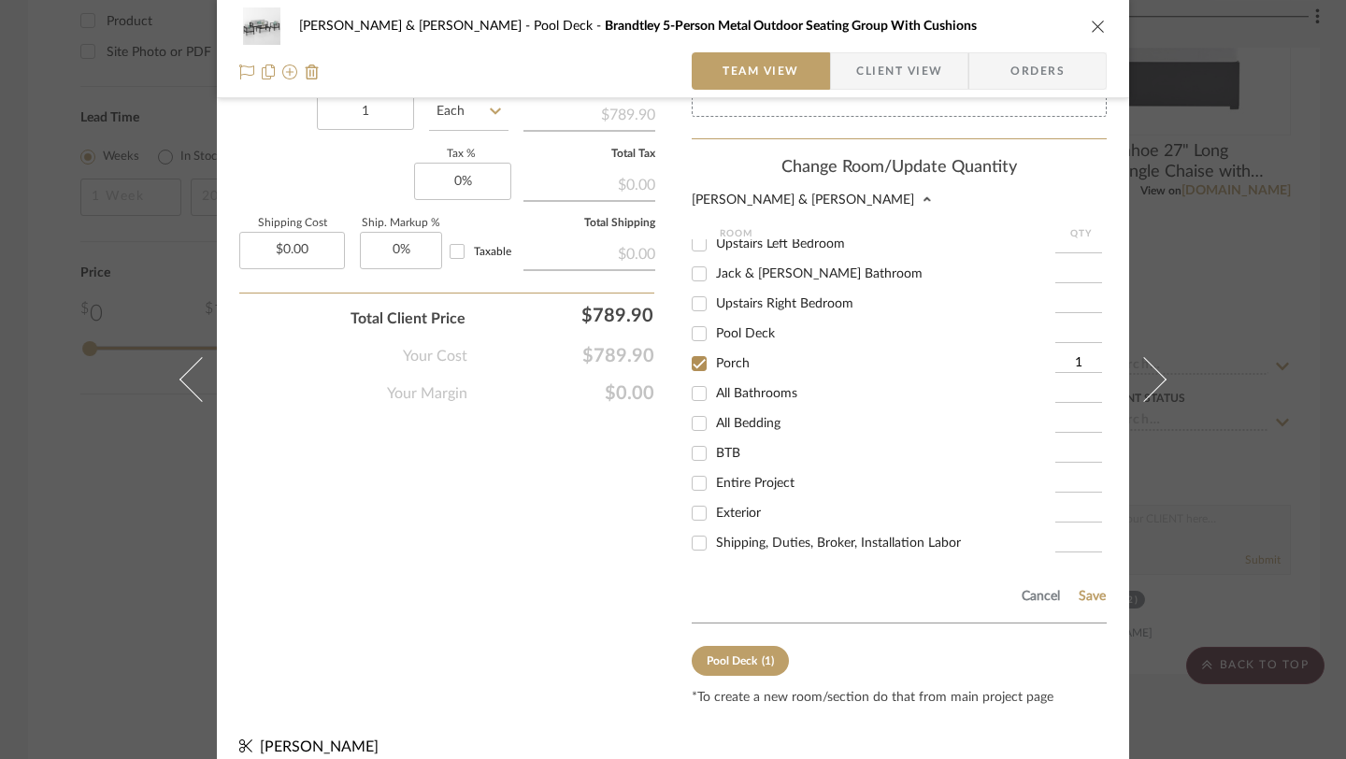
scroll to position [1269, 0]
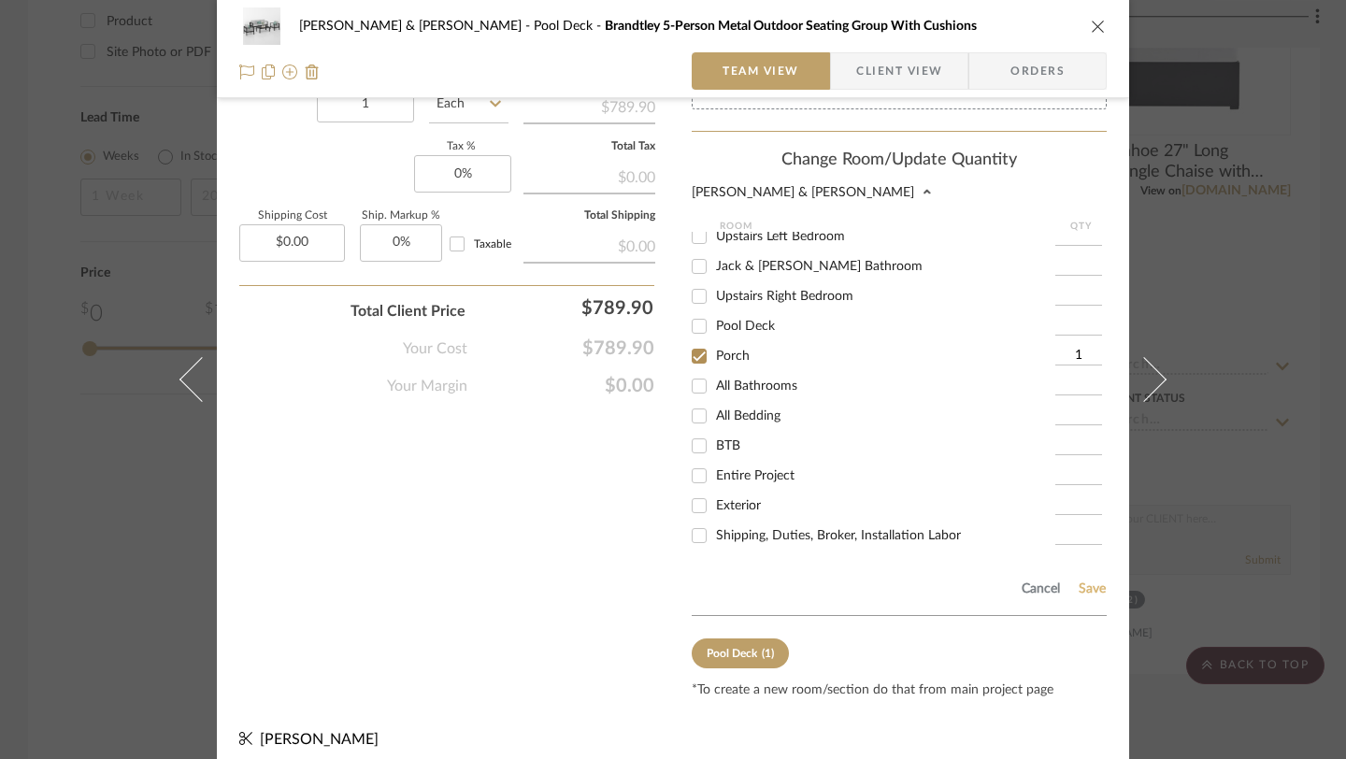
click at [1088, 582] on button "Save" at bounding box center [1092, 589] width 29 height 15
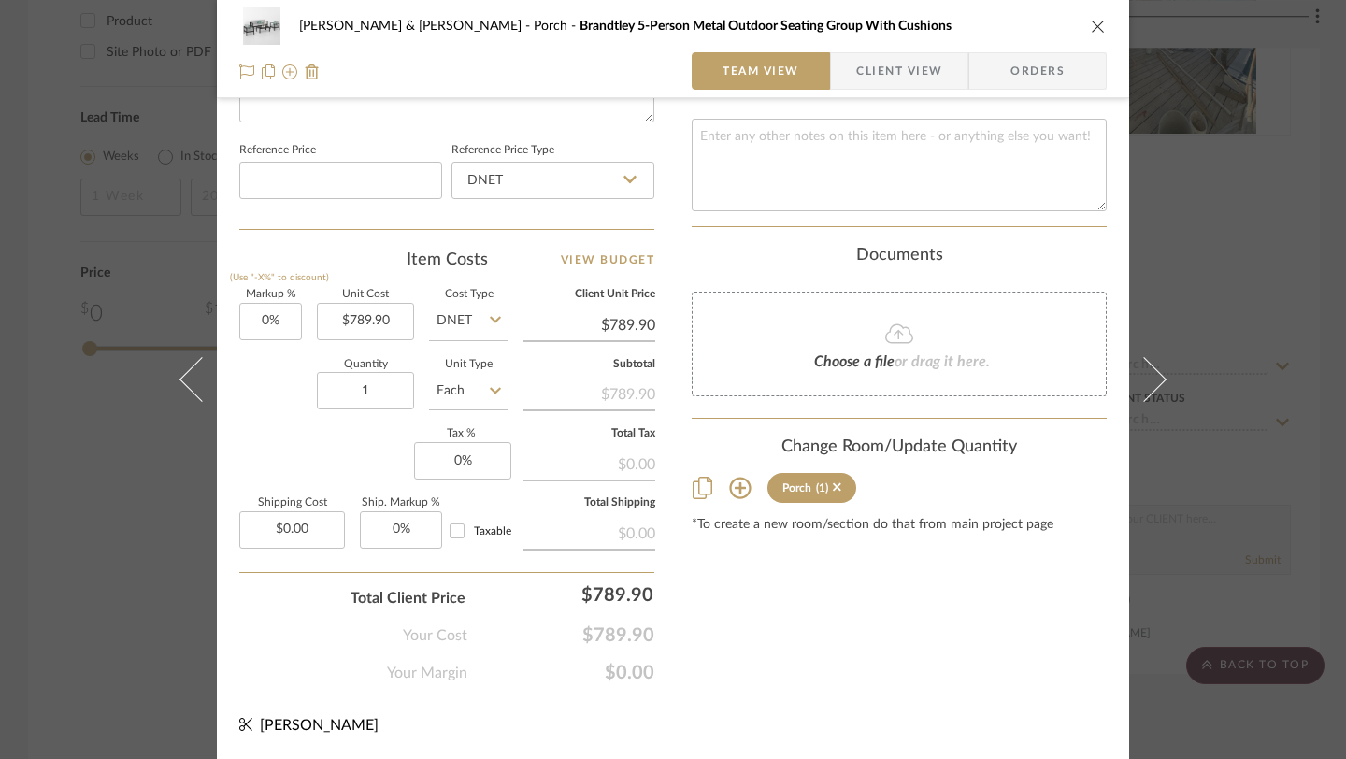
scroll to position [982, 0]
click at [1091, 29] on icon "close" at bounding box center [1098, 26] width 15 height 15
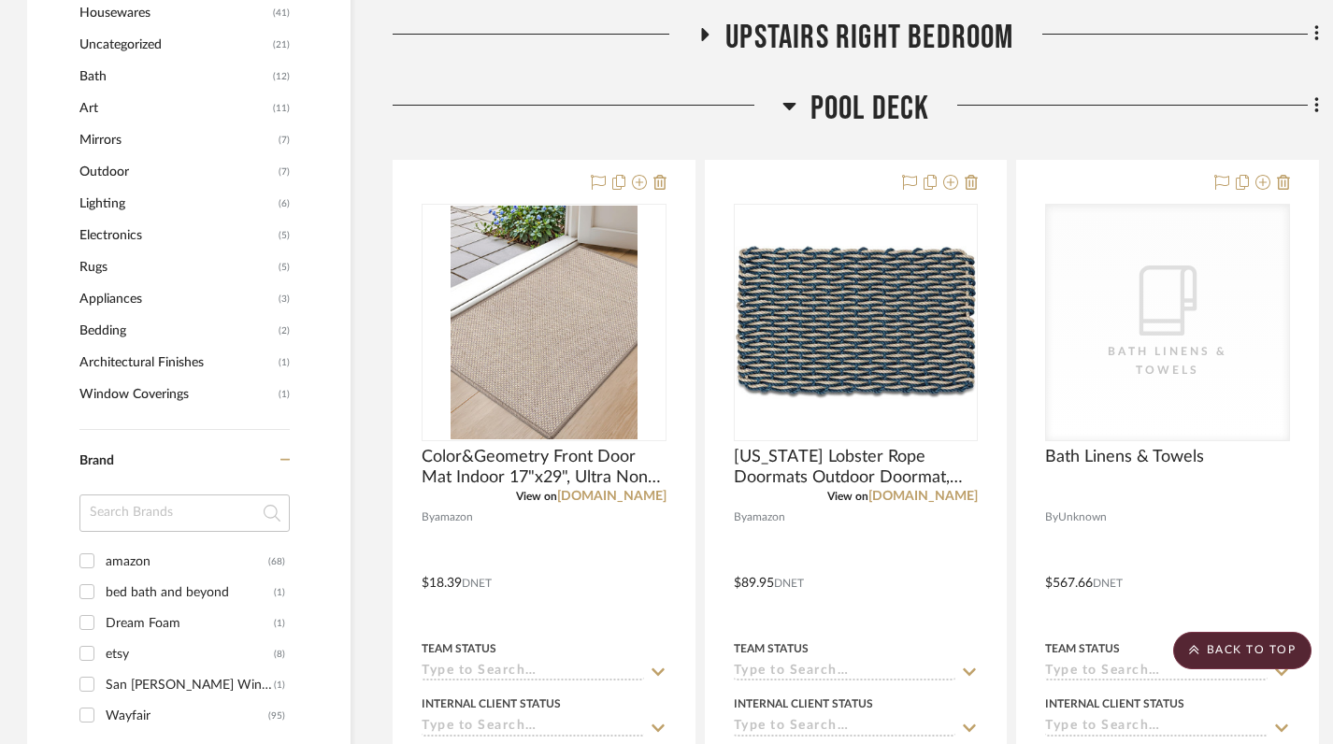
scroll to position [1284, 1]
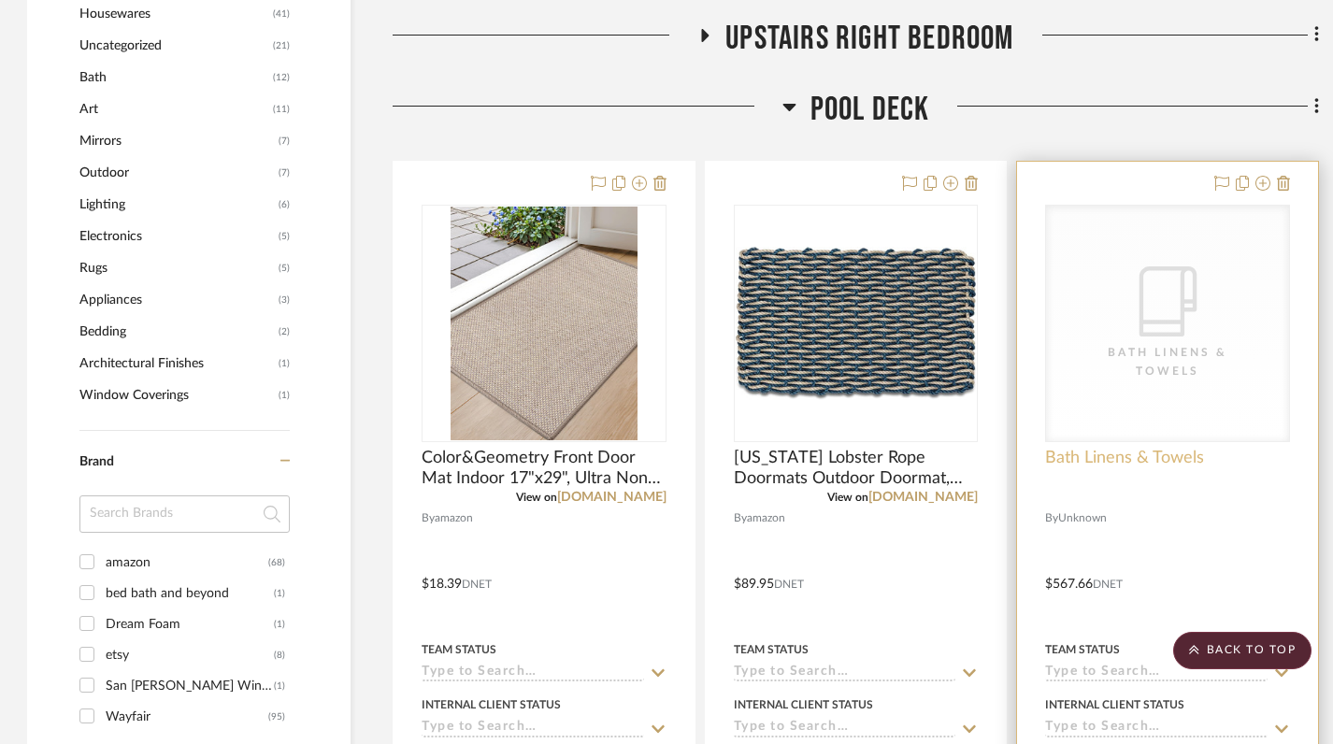
click at [1133, 448] on span "Bath Linens & Towels" at bounding box center [1124, 458] width 159 height 21
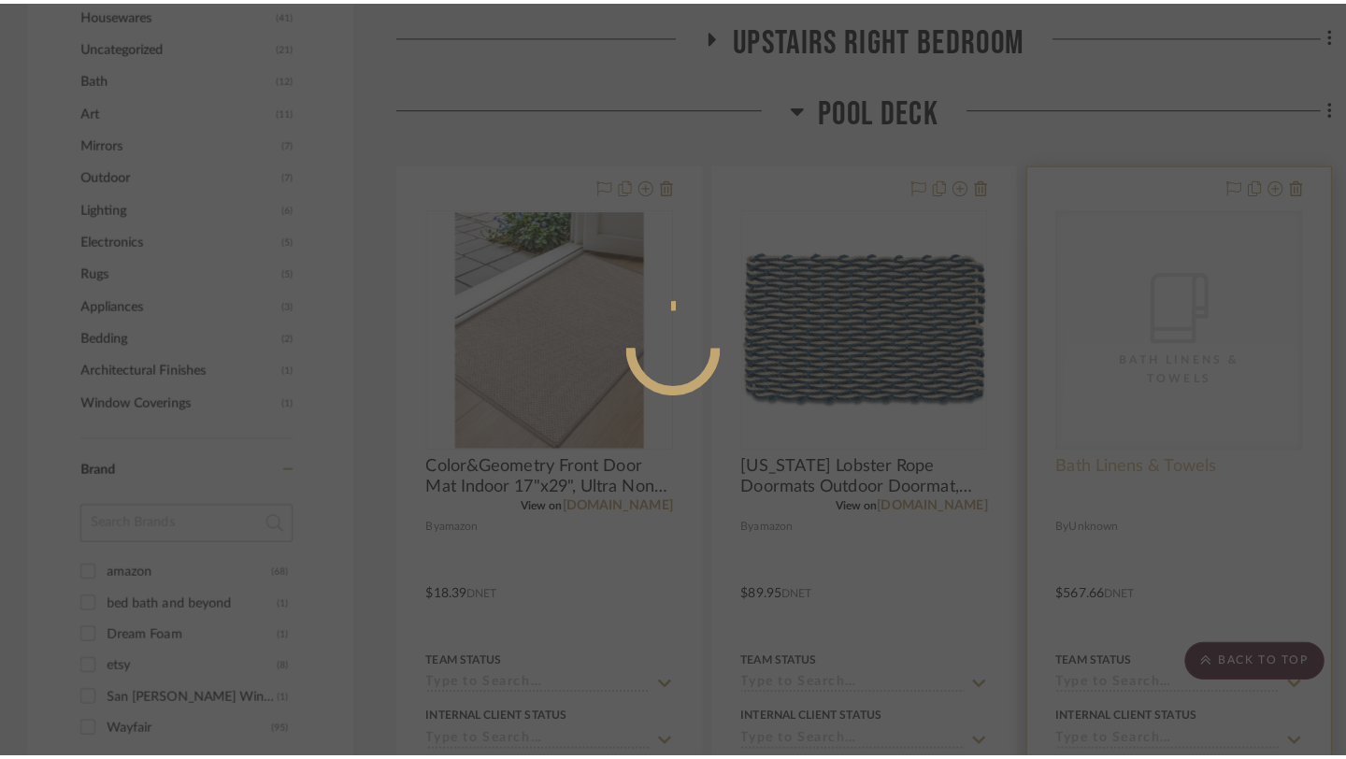
scroll to position [0, 0]
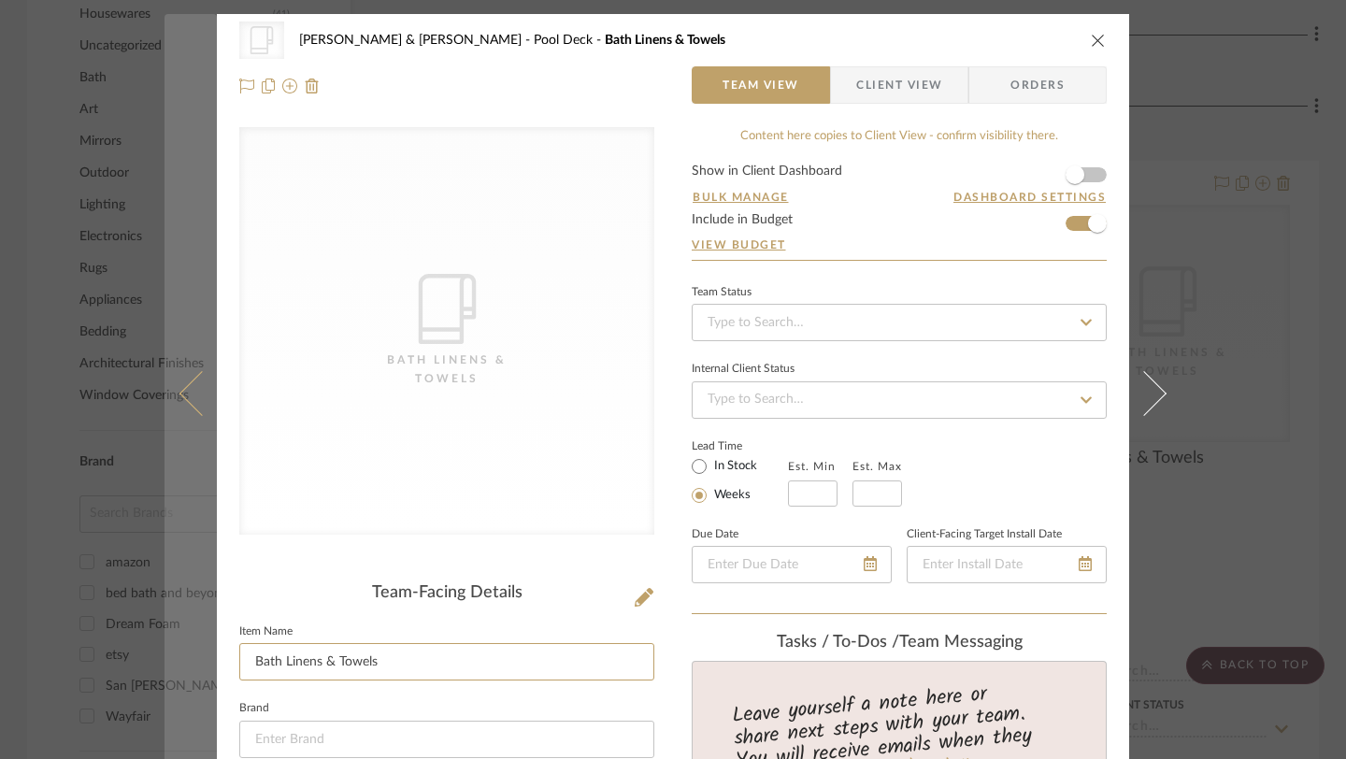
drag, startPoint x: 394, startPoint y: 661, endPoint x: 175, endPoint y: 658, distance: 218.8
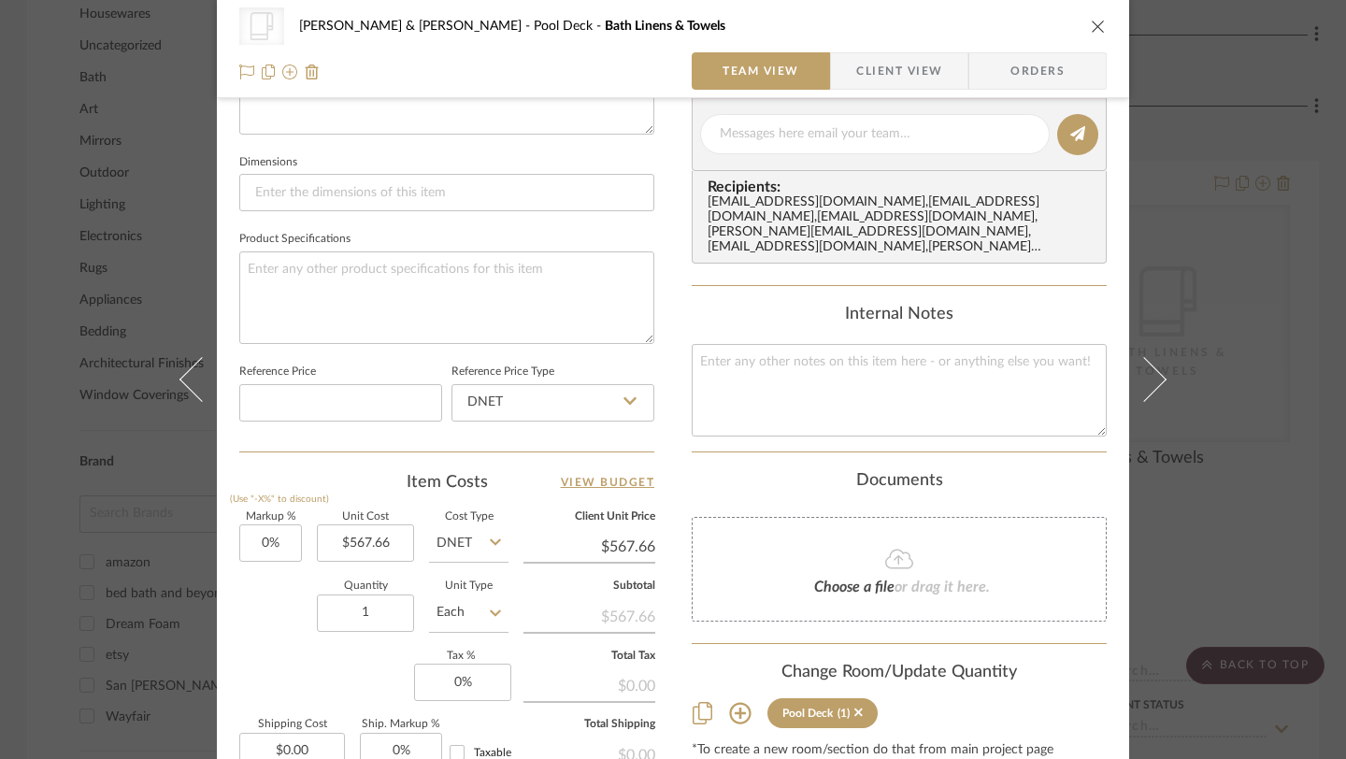
scroll to position [978, 0]
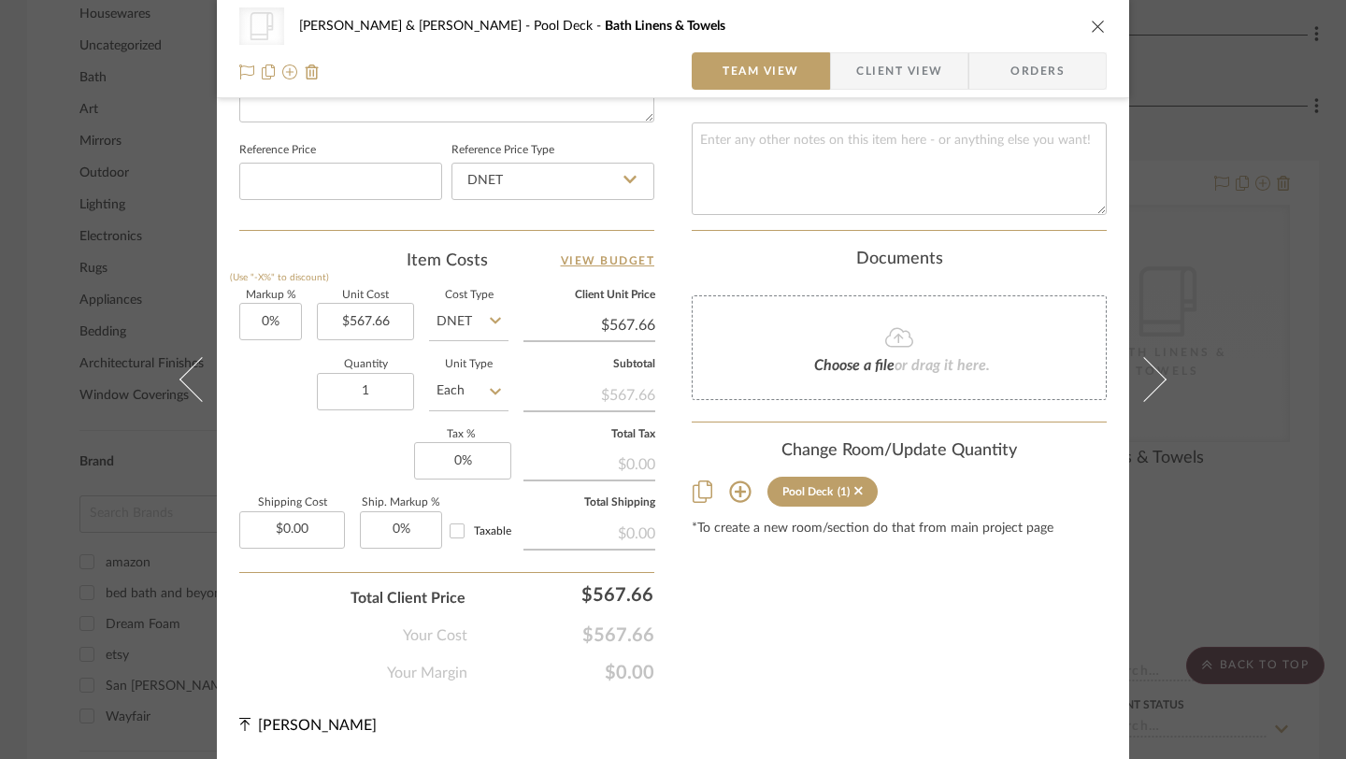
type input "Pool Towels"
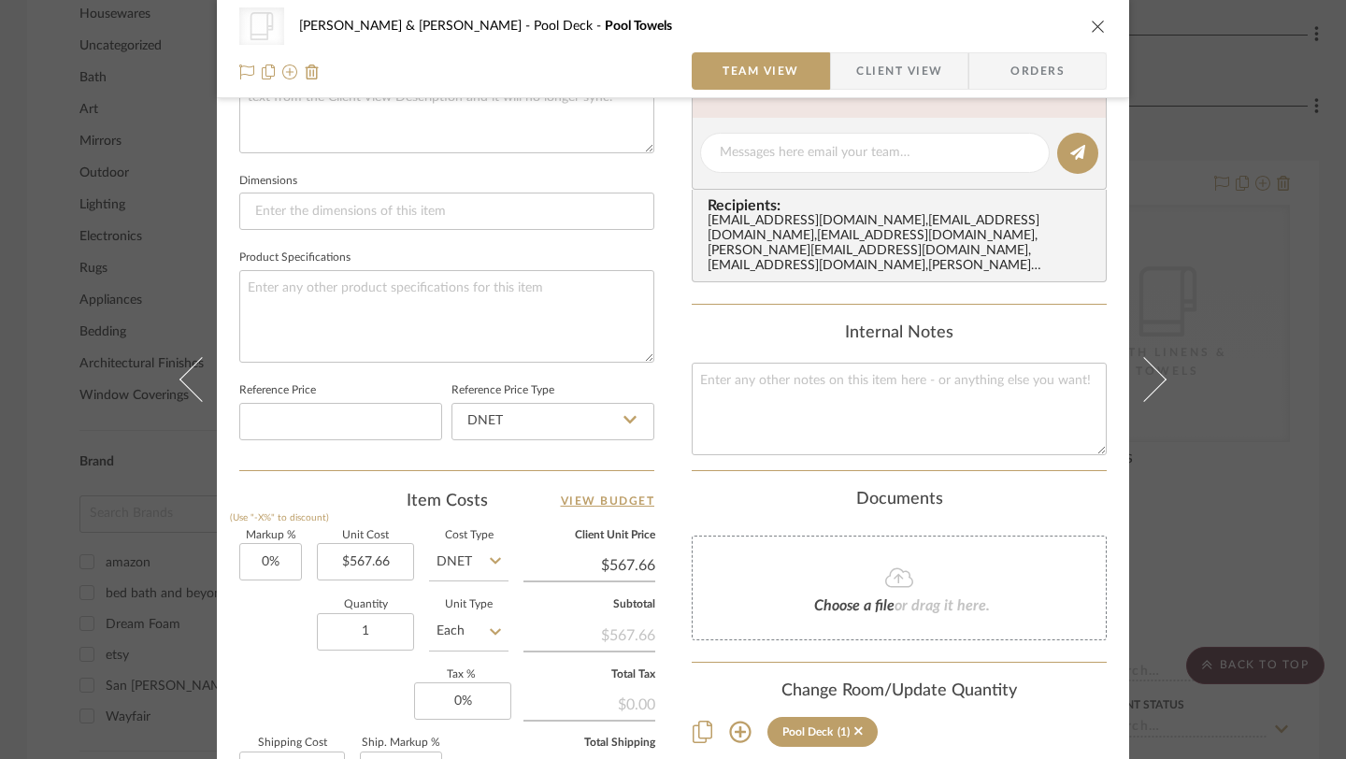
scroll to position [0, 0]
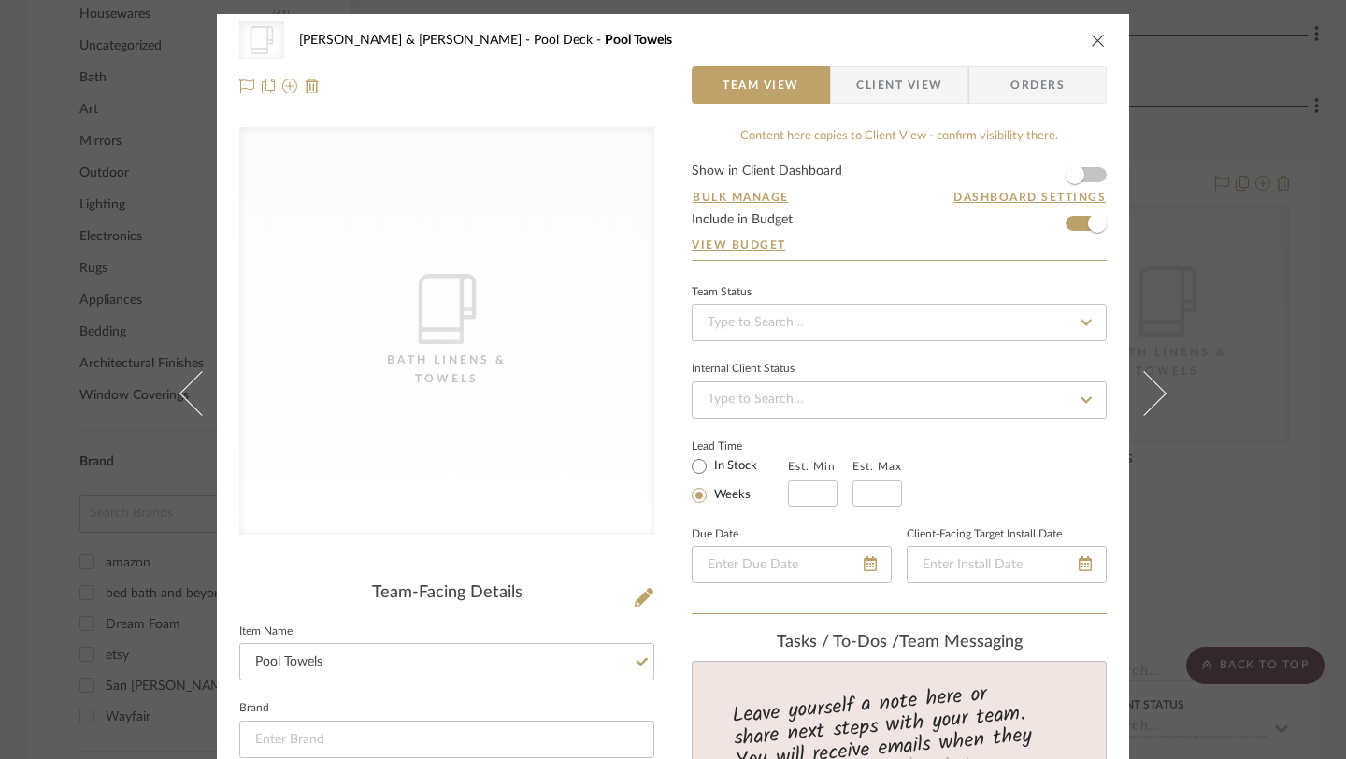
click at [1093, 39] on icon "close" at bounding box center [1098, 40] width 15 height 15
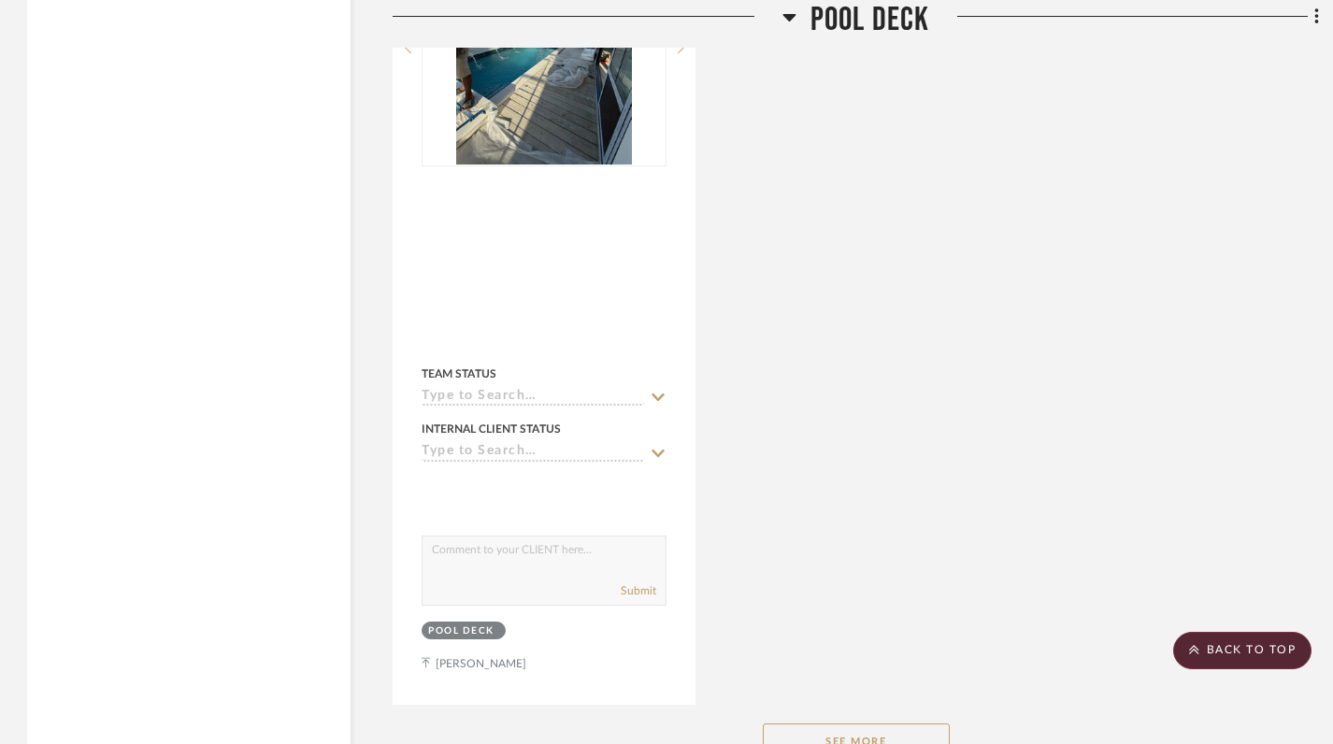
scroll to position [3237, 1]
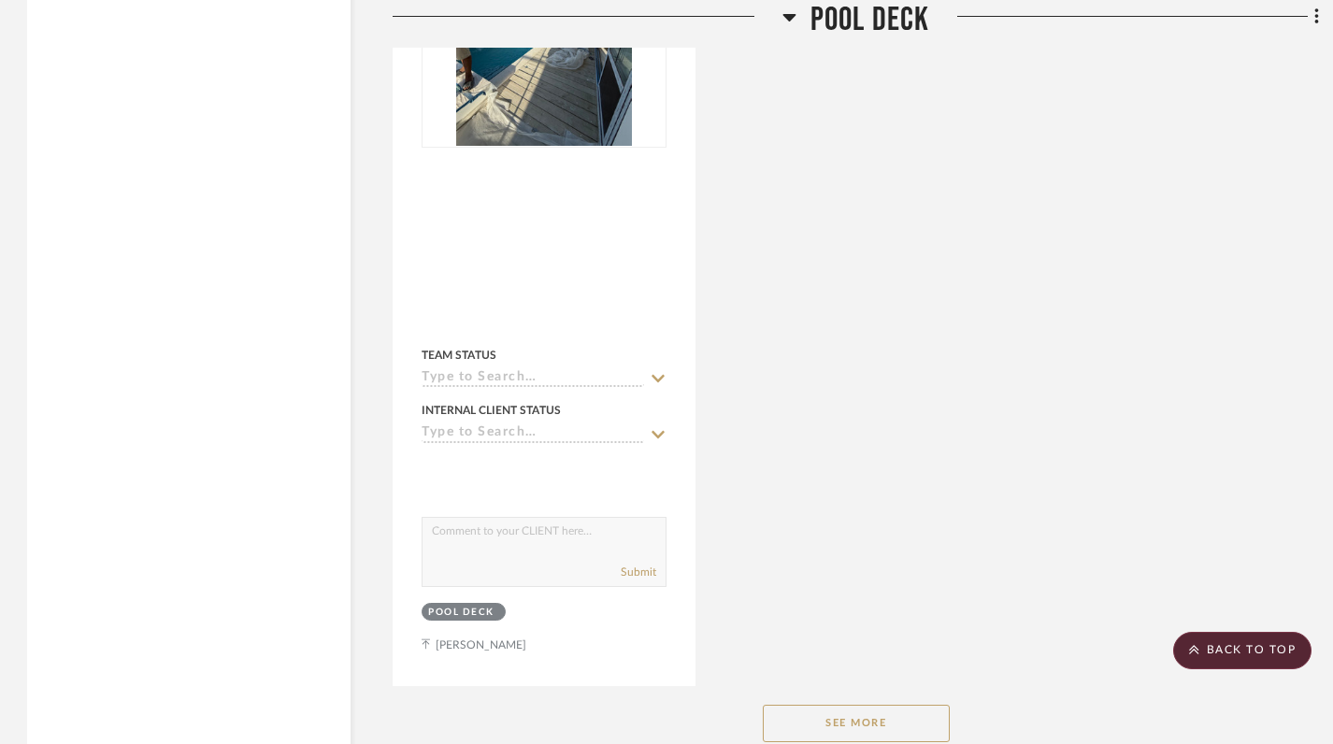
click at [837, 705] on button "See More" at bounding box center [856, 723] width 187 height 37
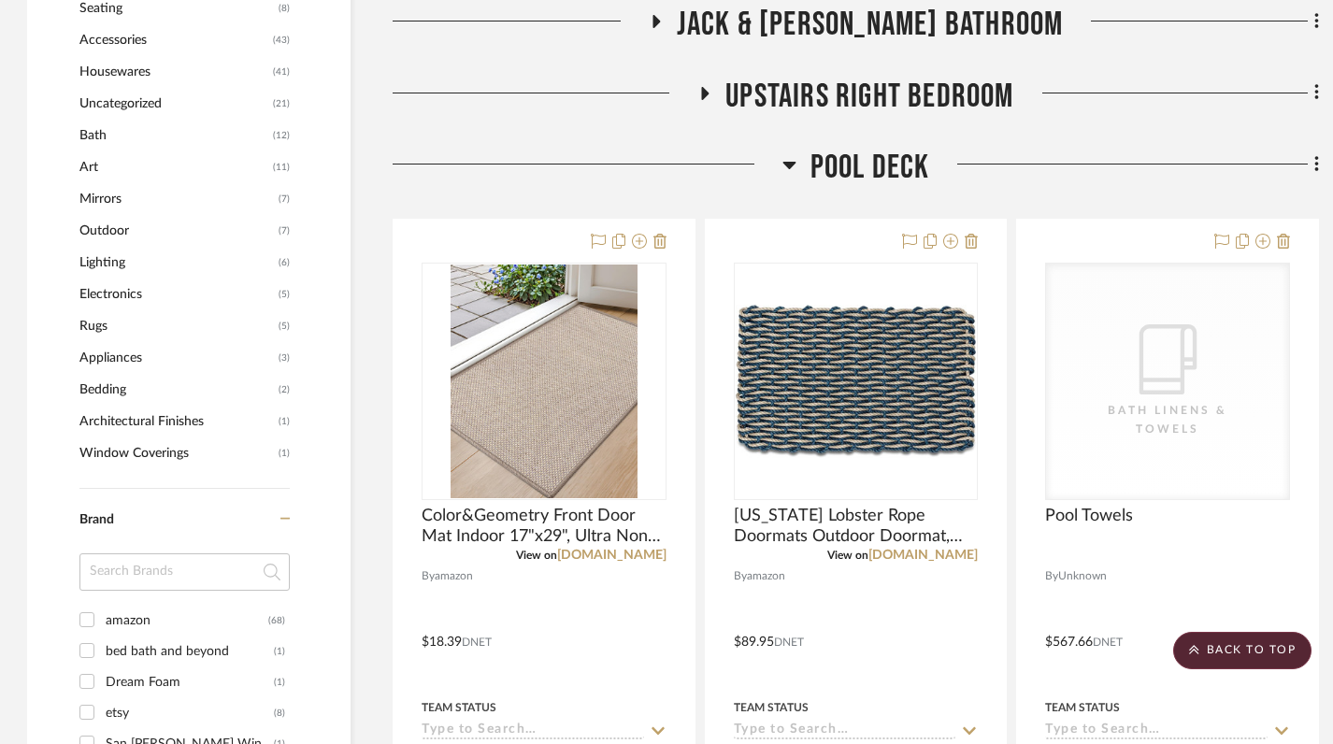
scroll to position [1216, 1]
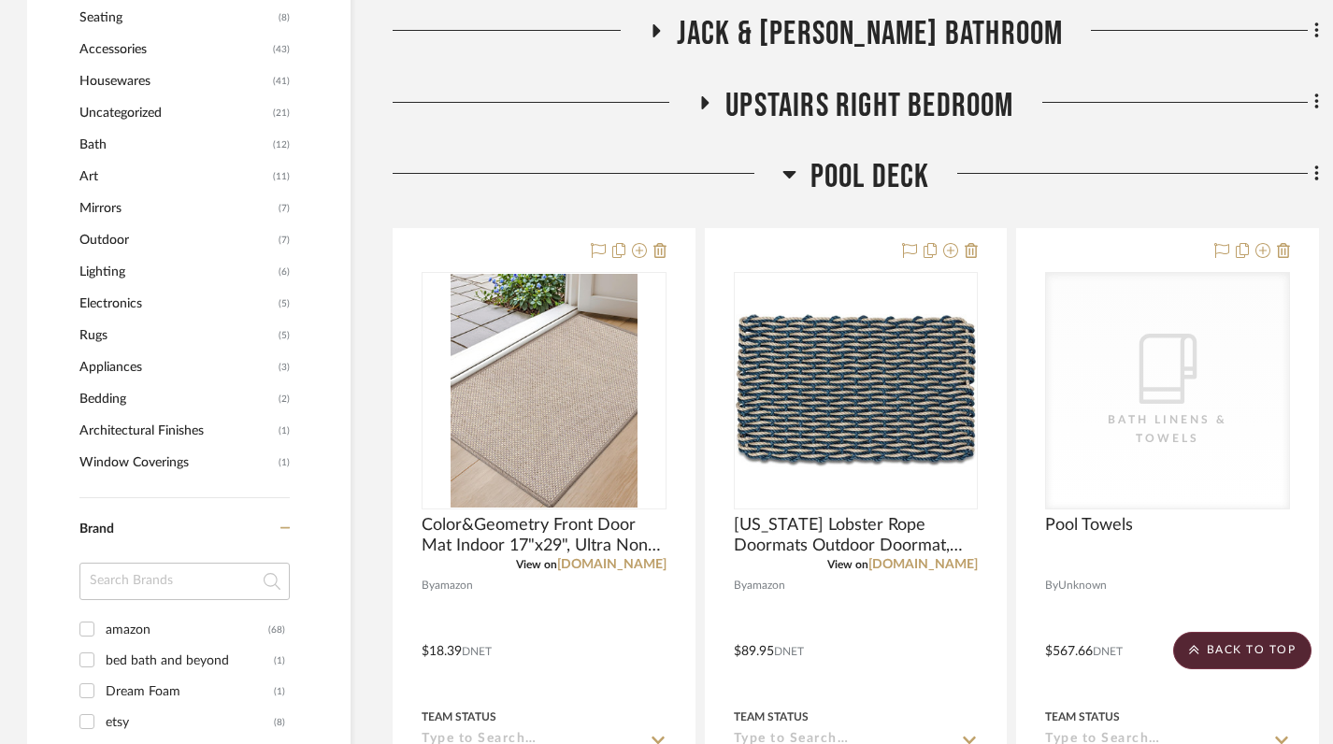
click at [788, 171] on icon at bounding box center [789, 174] width 13 height 7
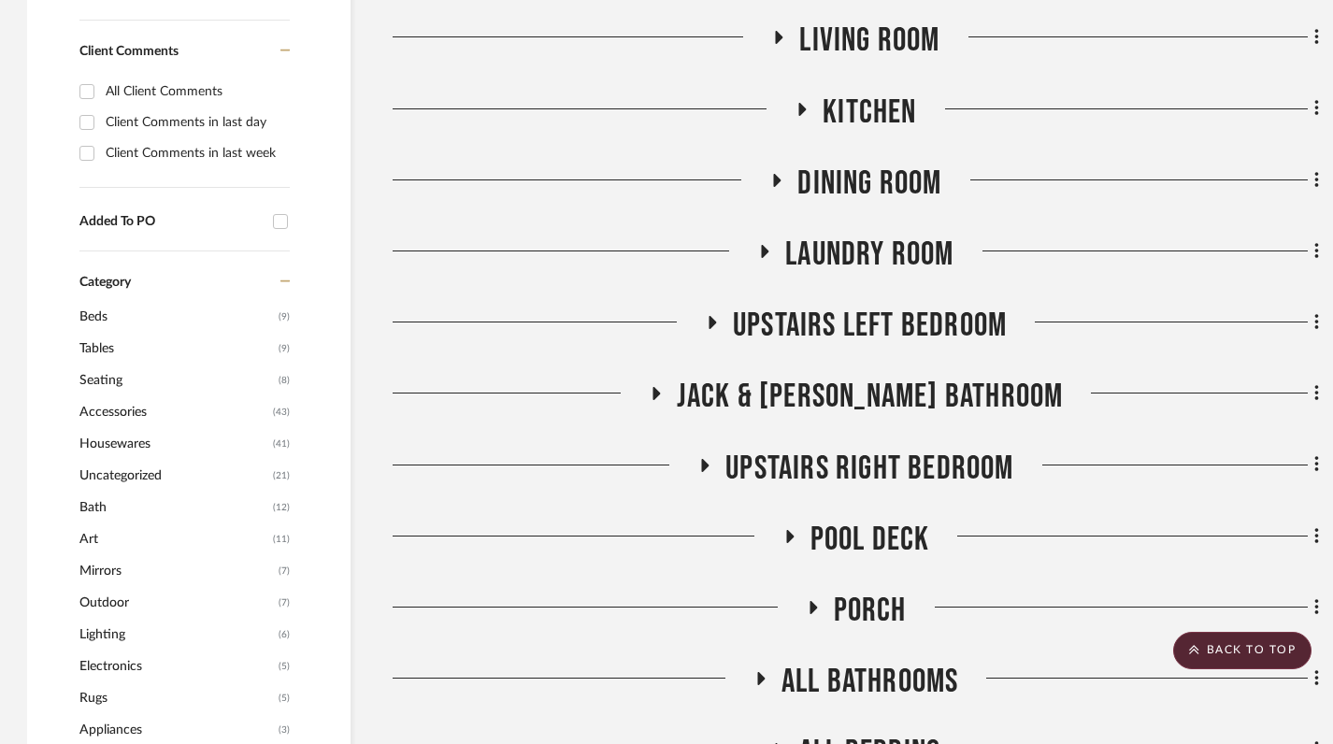
scroll to position [946, 1]
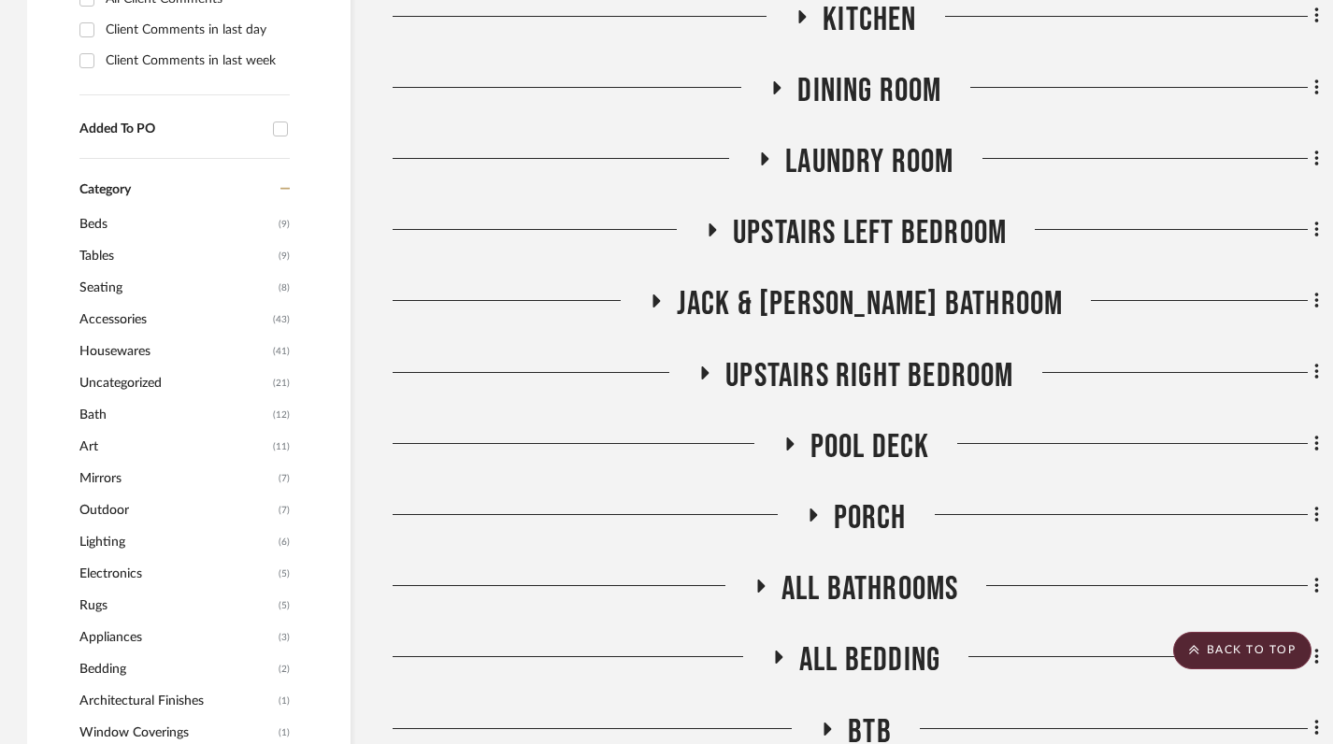
click at [789, 438] on icon at bounding box center [789, 444] width 7 height 13
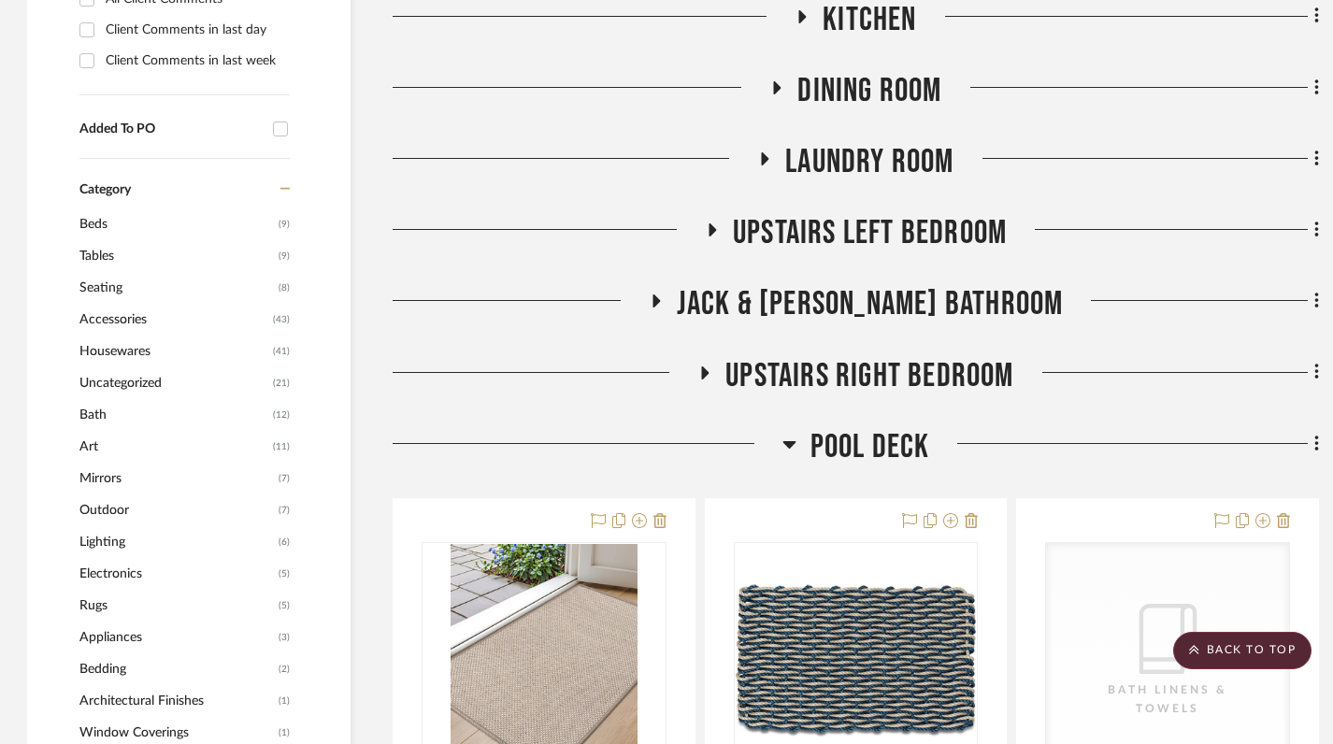
click at [789, 441] on icon at bounding box center [789, 444] width 13 height 7
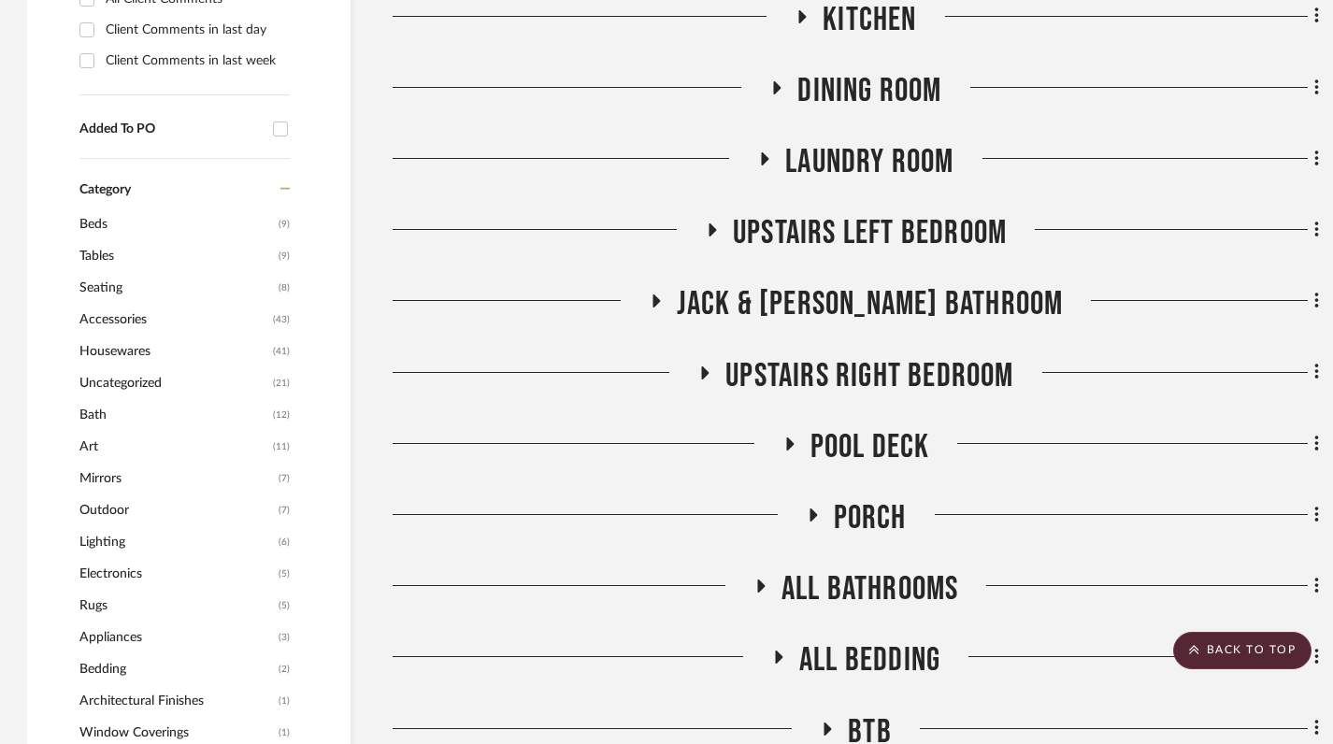
click at [814, 509] on icon at bounding box center [813, 515] width 7 height 13
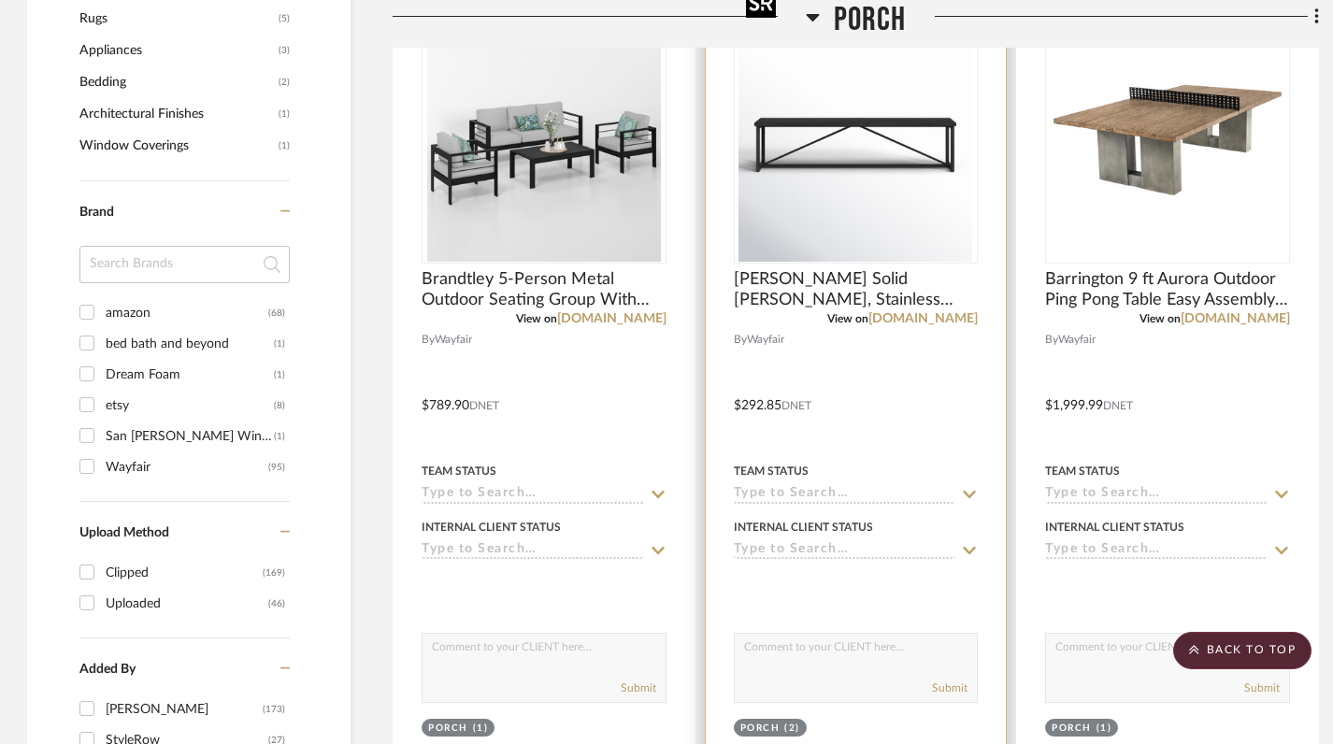
scroll to position [1262, 1]
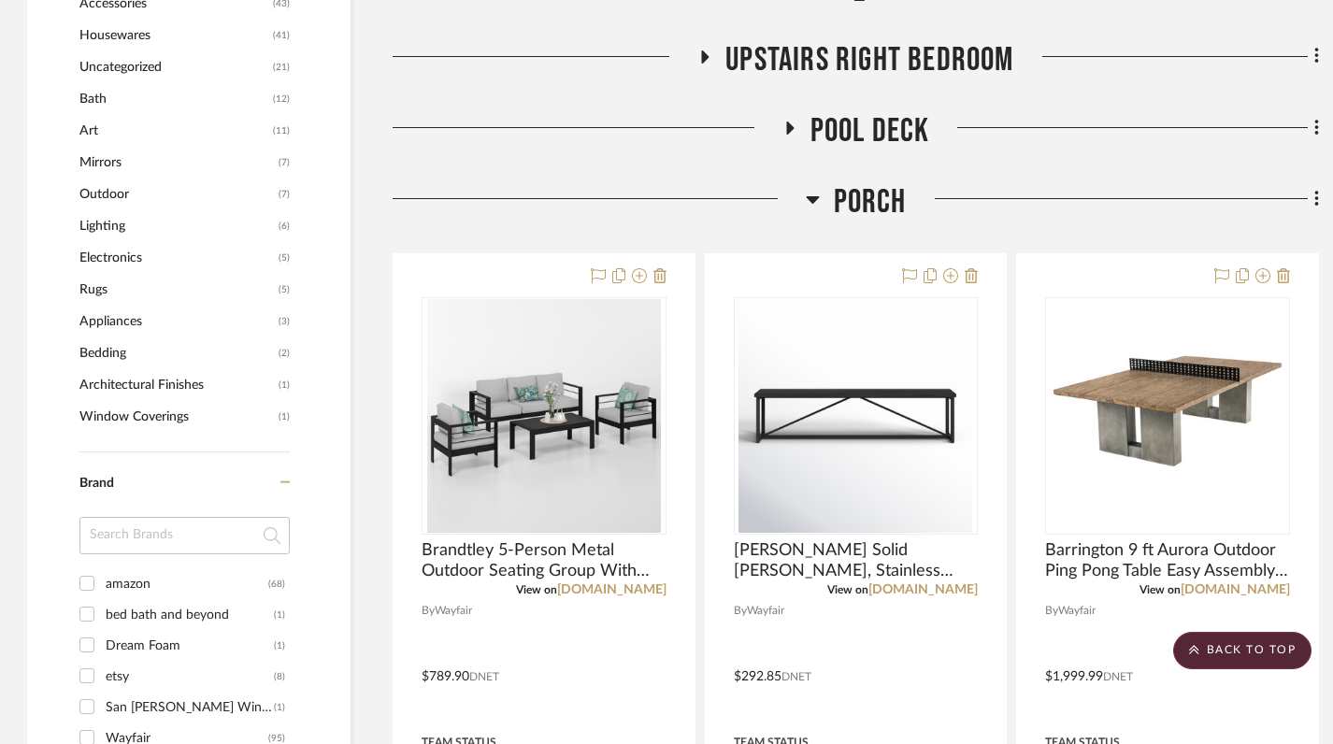
click at [813, 188] on icon at bounding box center [813, 199] width 14 height 22
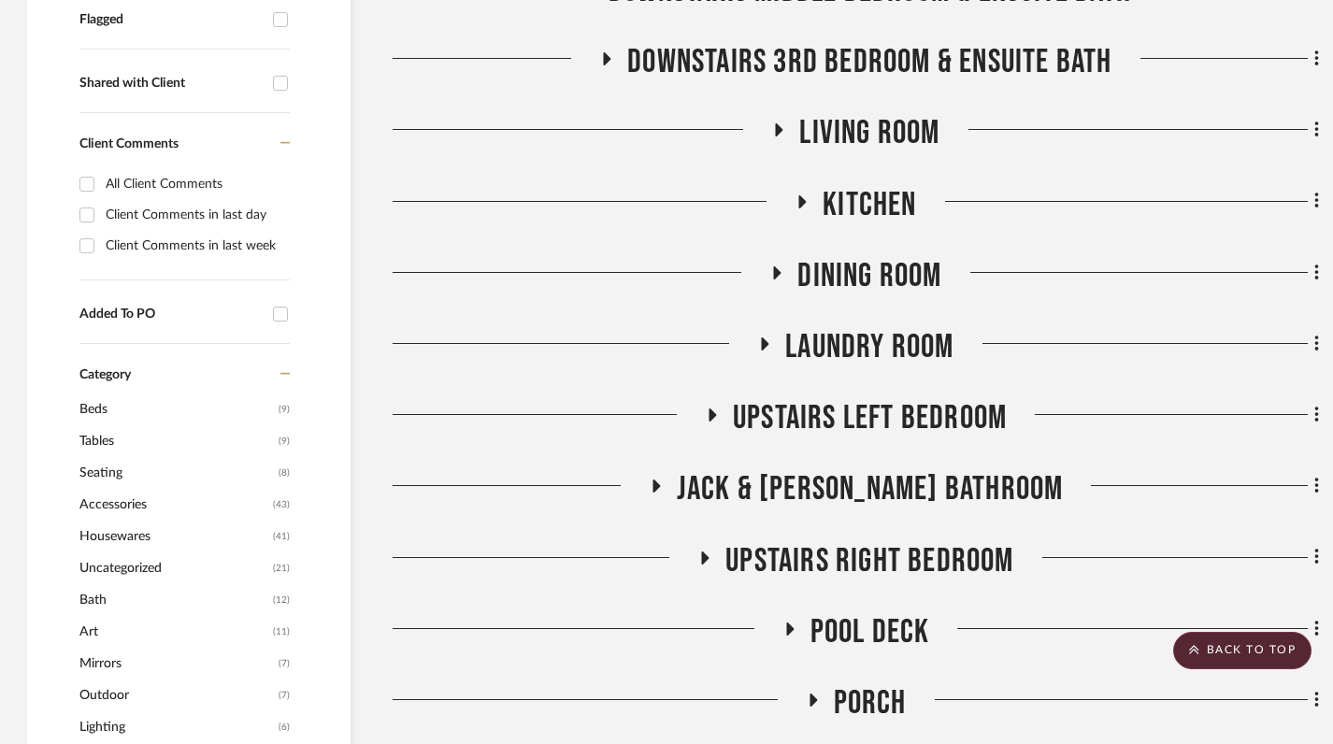
scroll to position [754, 1]
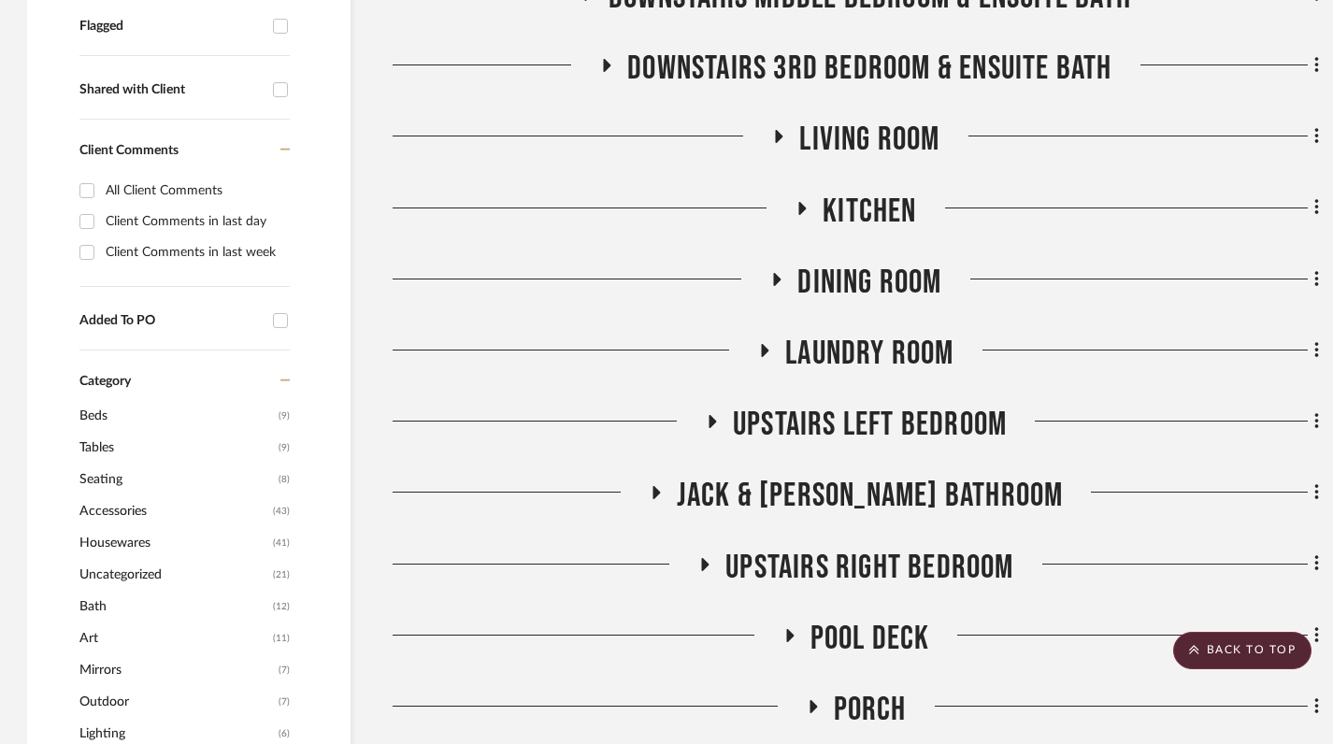
click at [785, 628] on icon at bounding box center [789, 635] width 22 height 14
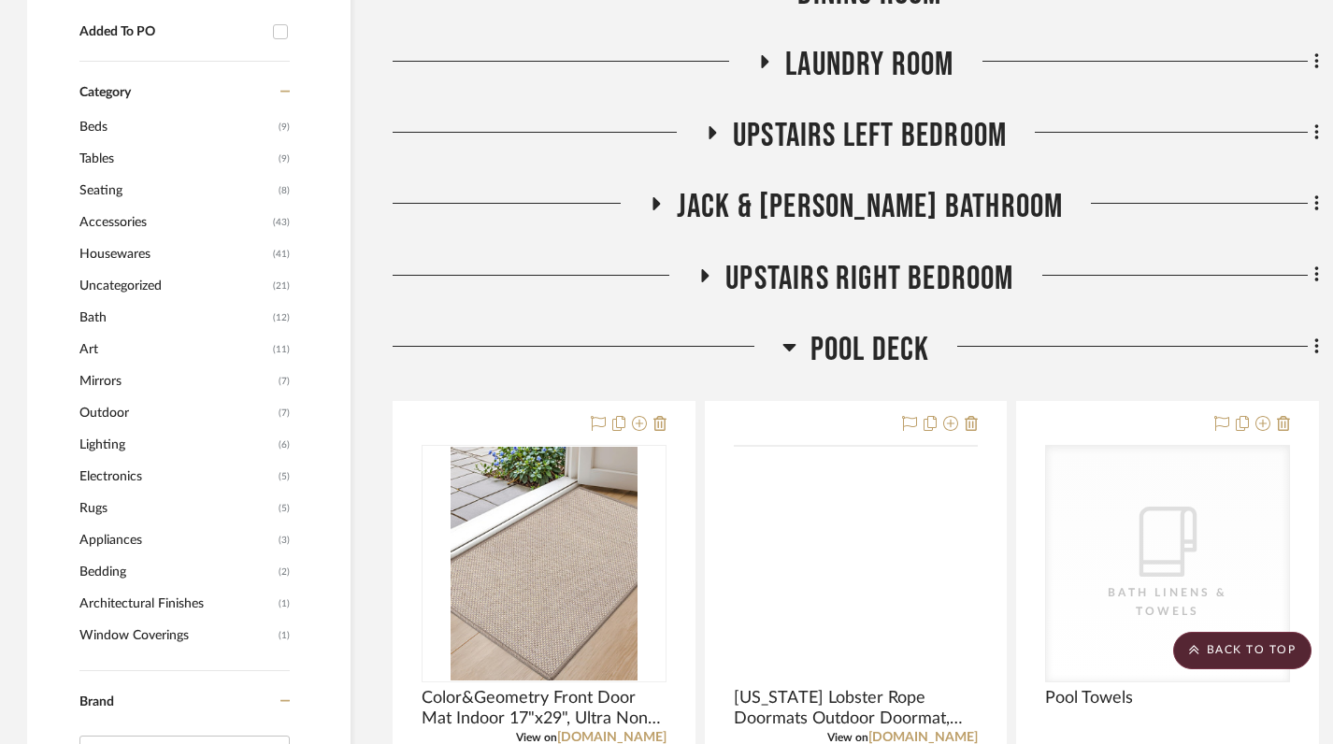
scroll to position [1044, 1]
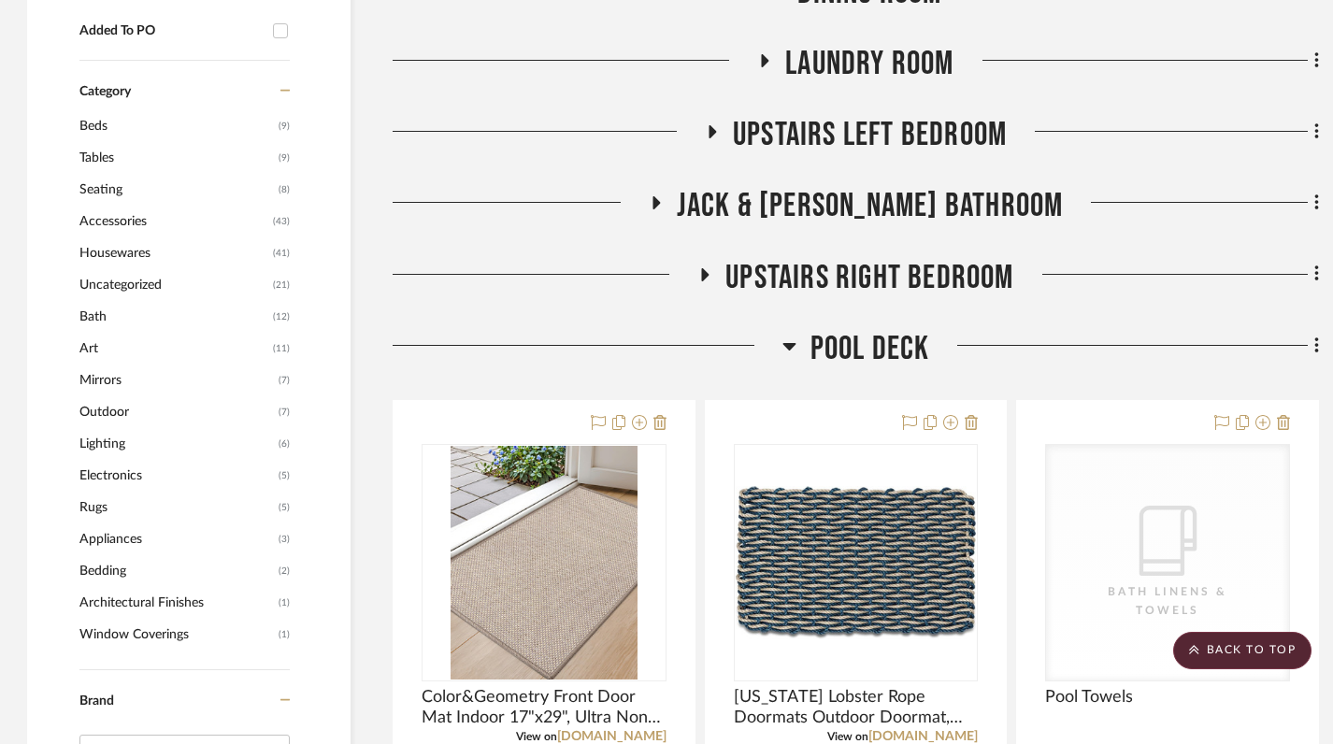
click at [786, 335] on icon at bounding box center [790, 346] width 14 height 22
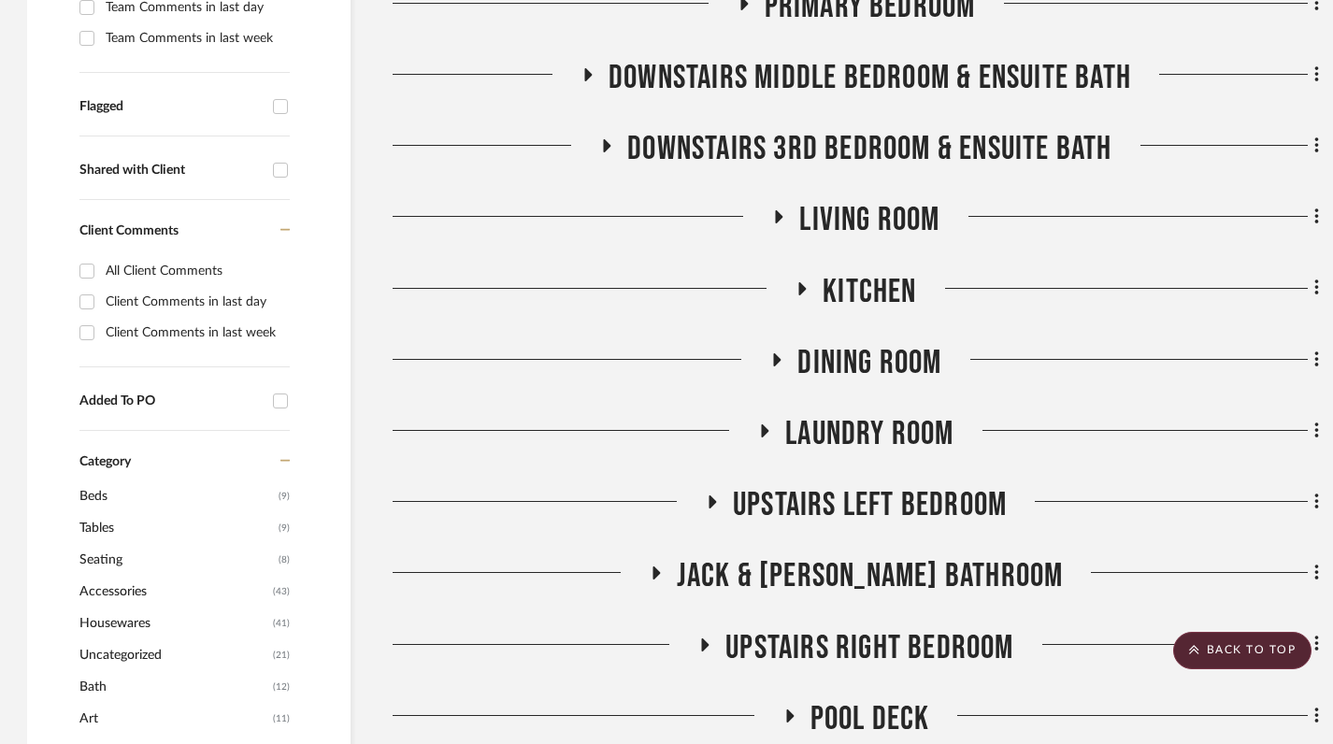
scroll to position [660, 1]
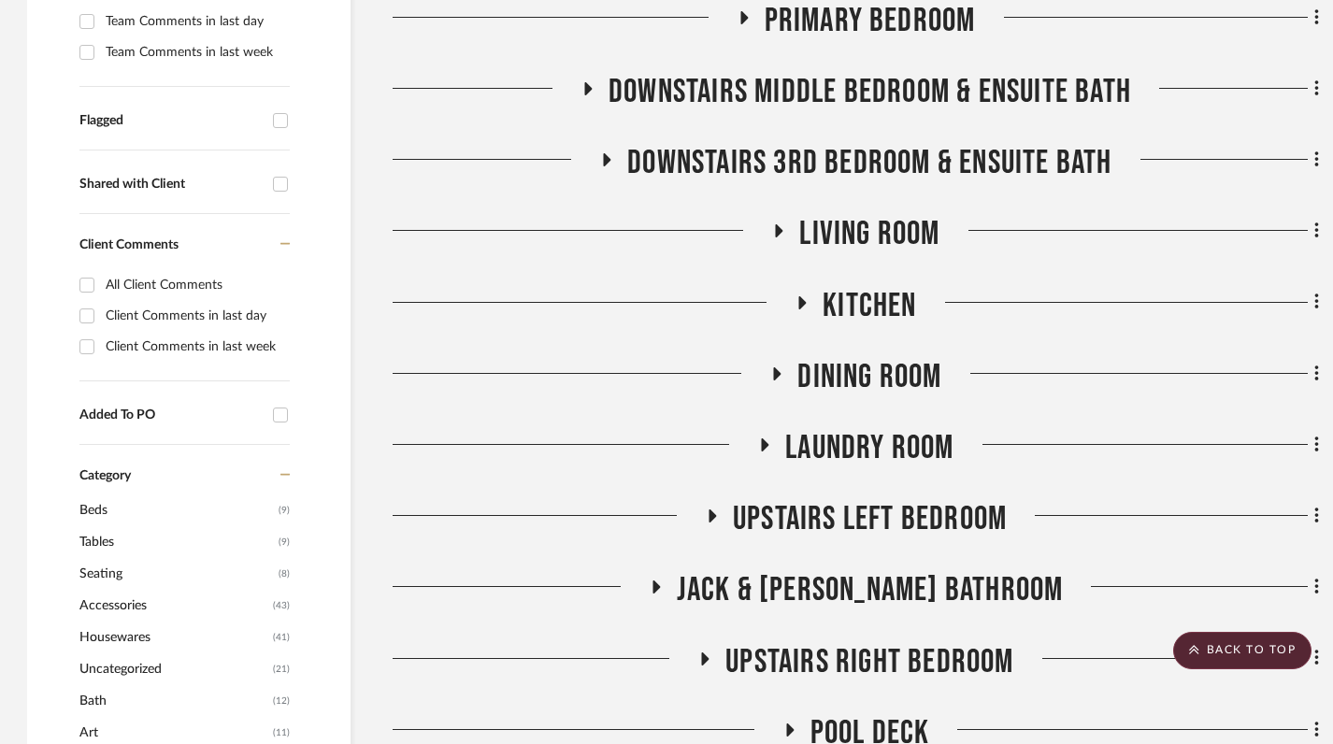
click at [791, 295] on icon at bounding box center [802, 302] width 22 height 14
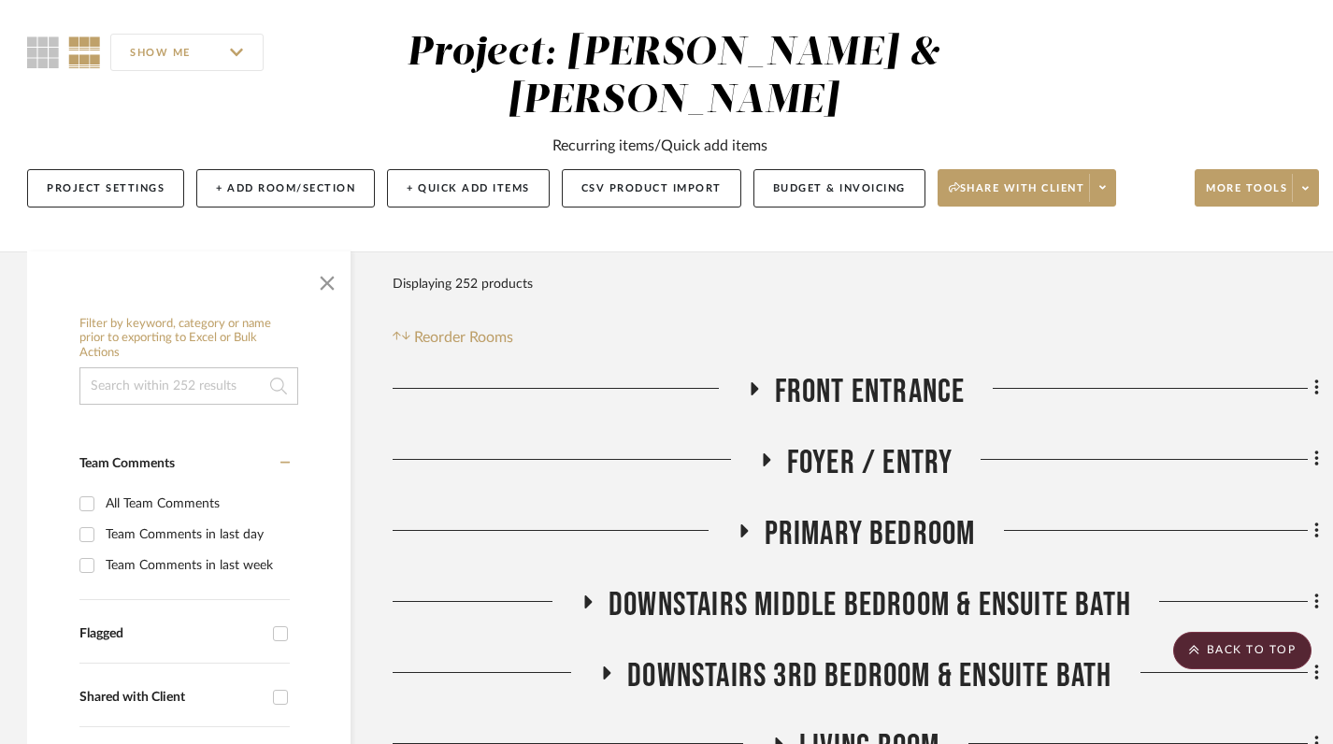
scroll to position [0, 1]
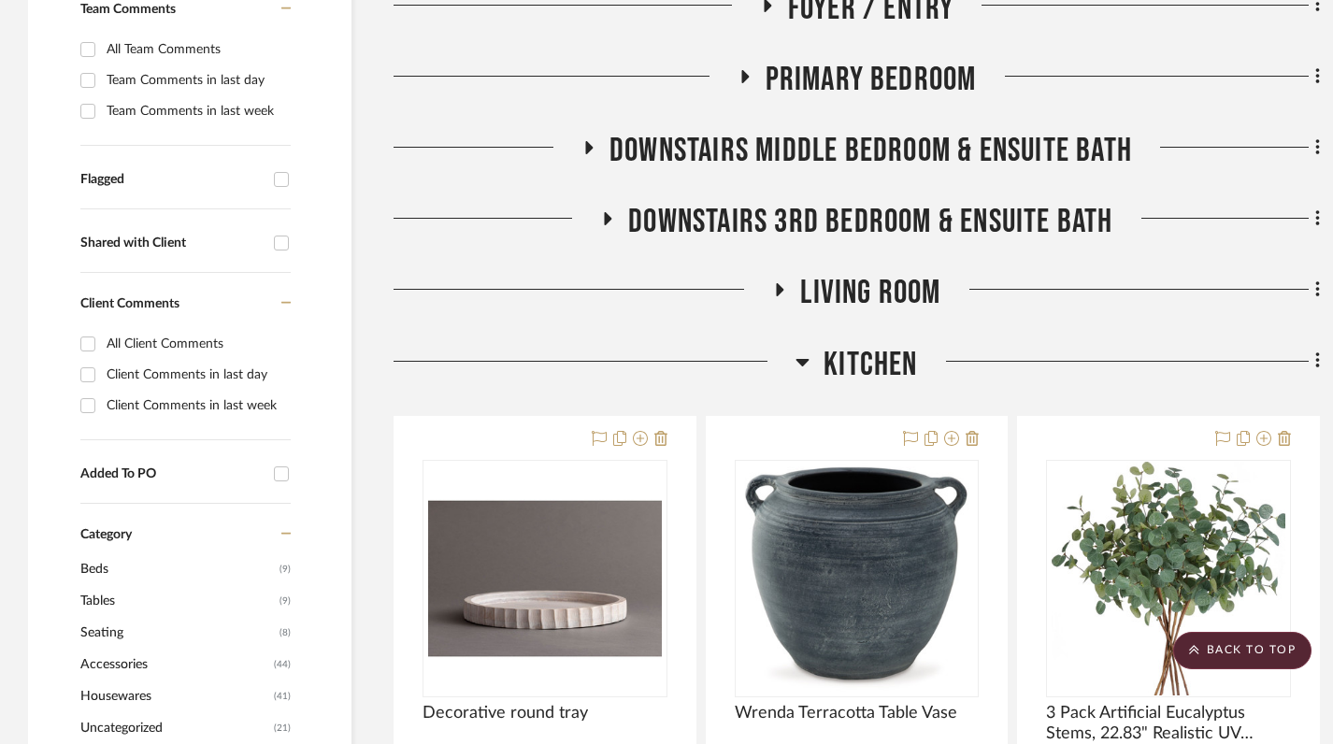
scroll to position [616, 0]
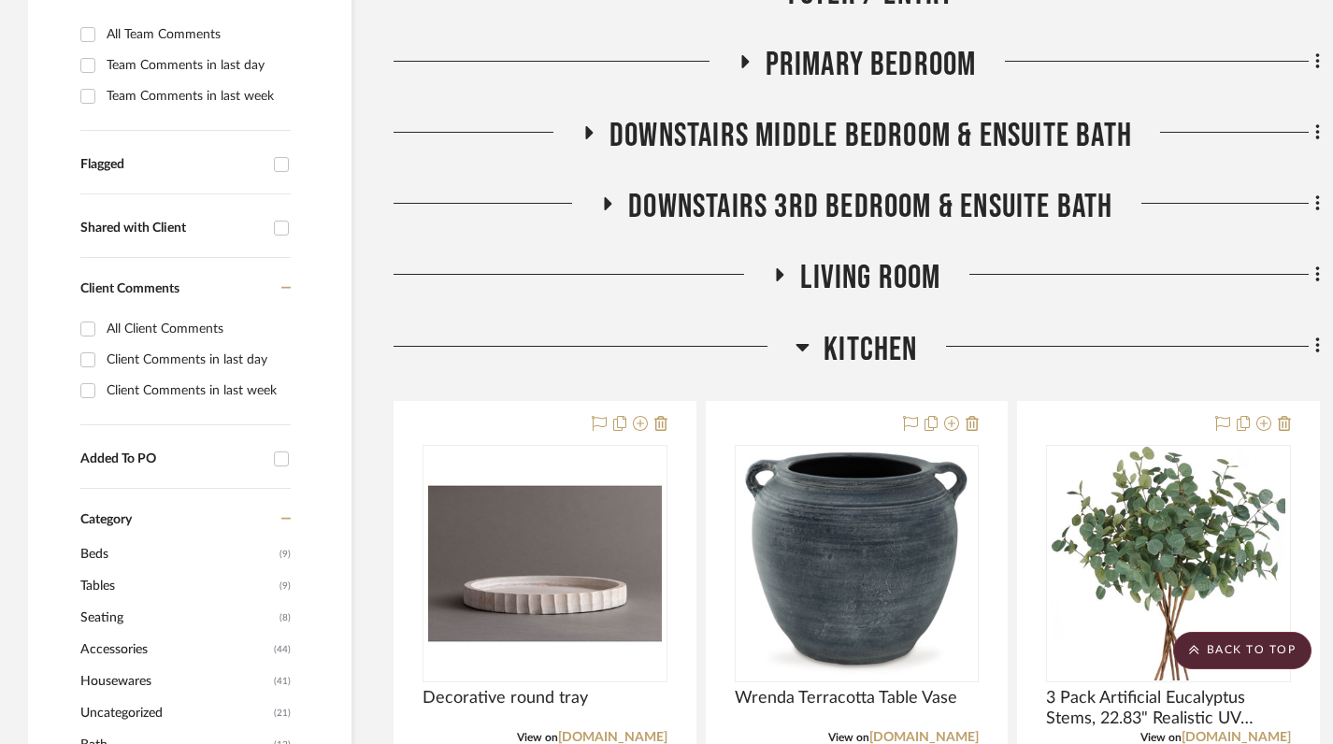
click at [800, 336] on icon at bounding box center [803, 347] width 14 height 22
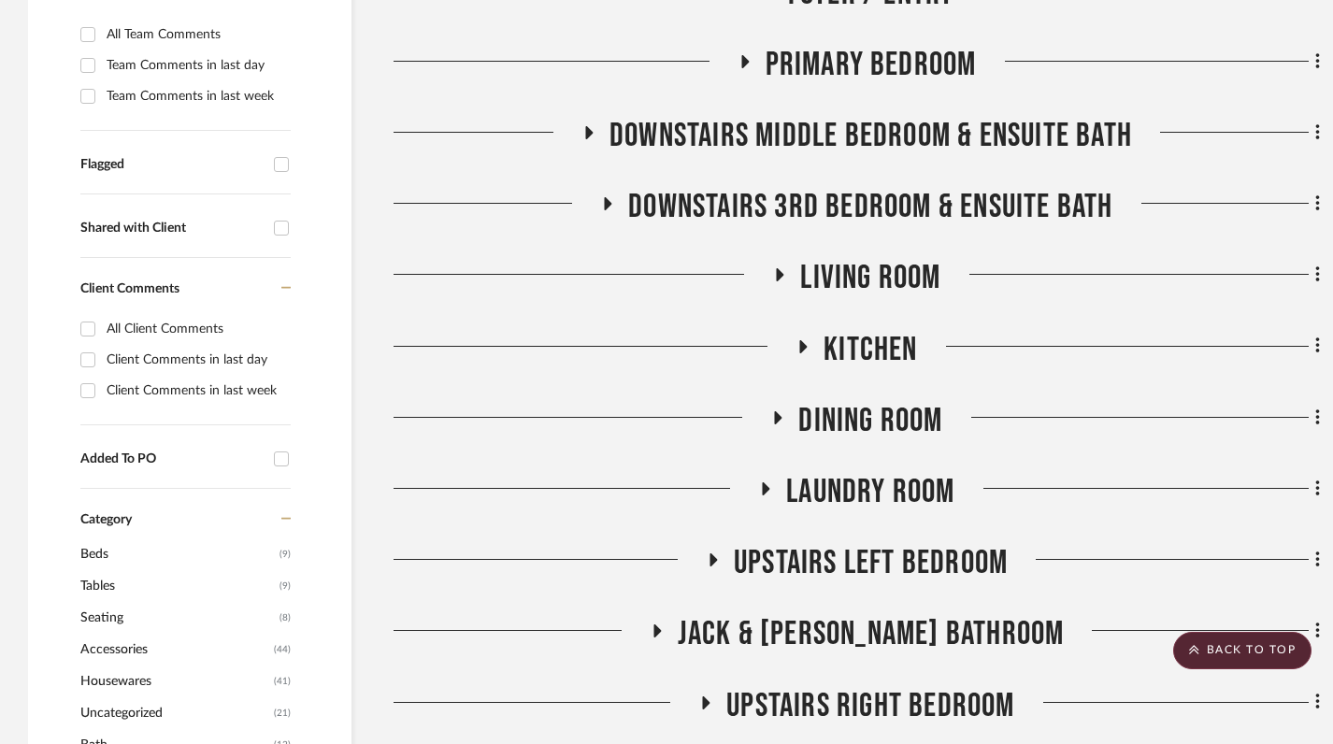
click at [781, 268] on icon at bounding box center [780, 275] width 22 height 14
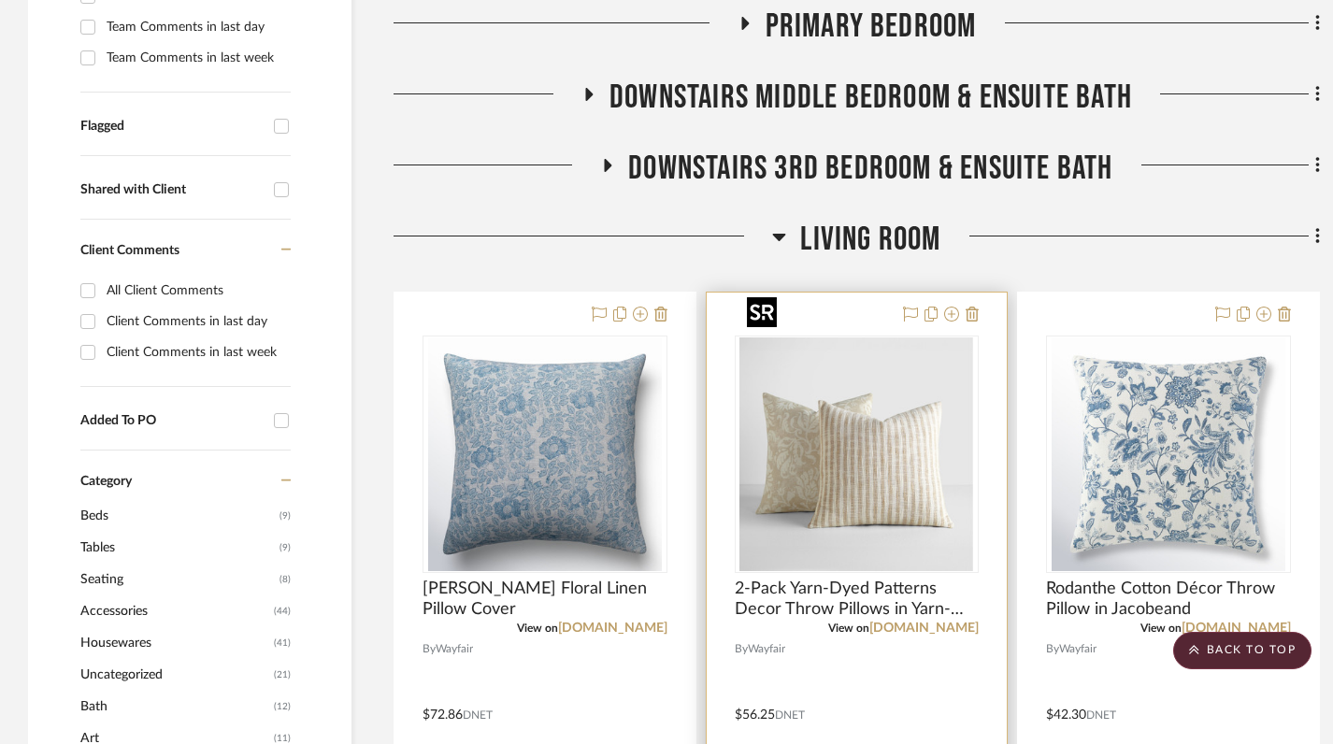
scroll to position [651, 0]
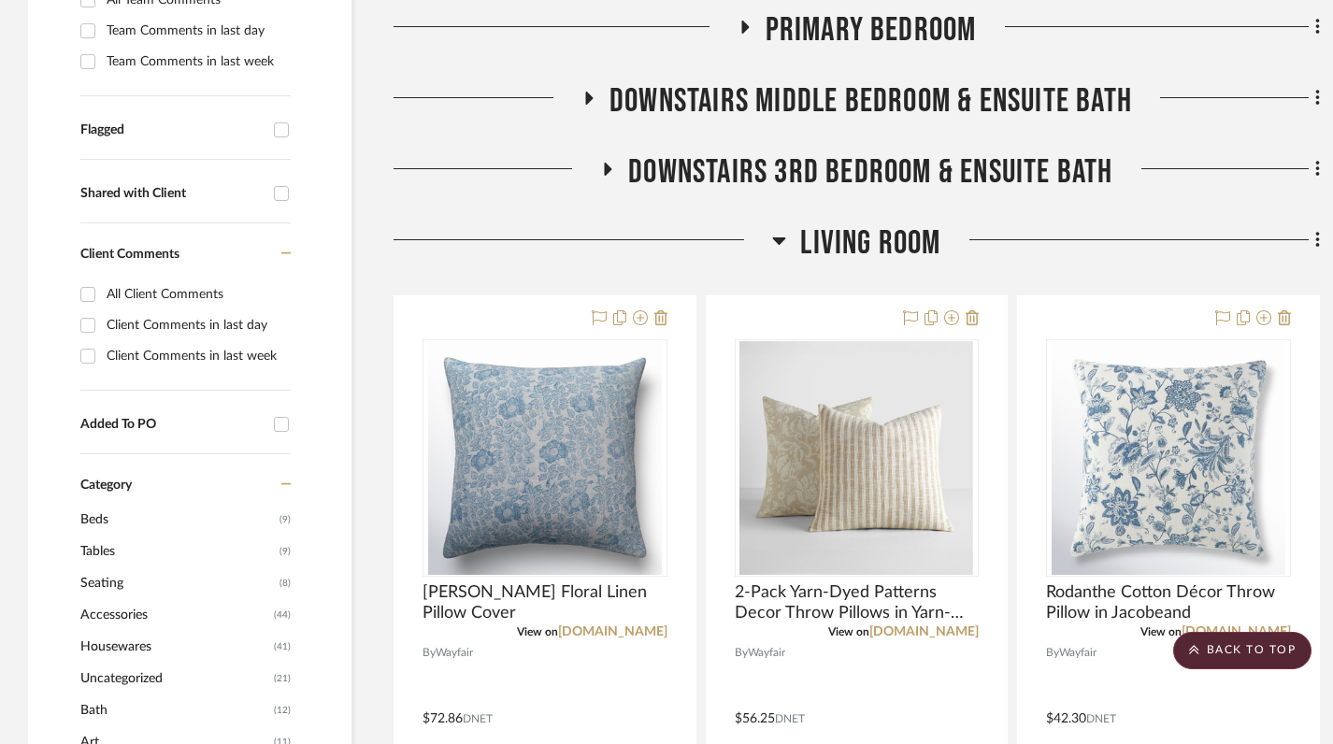
click at [781, 229] on icon at bounding box center [779, 240] width 14 height 22
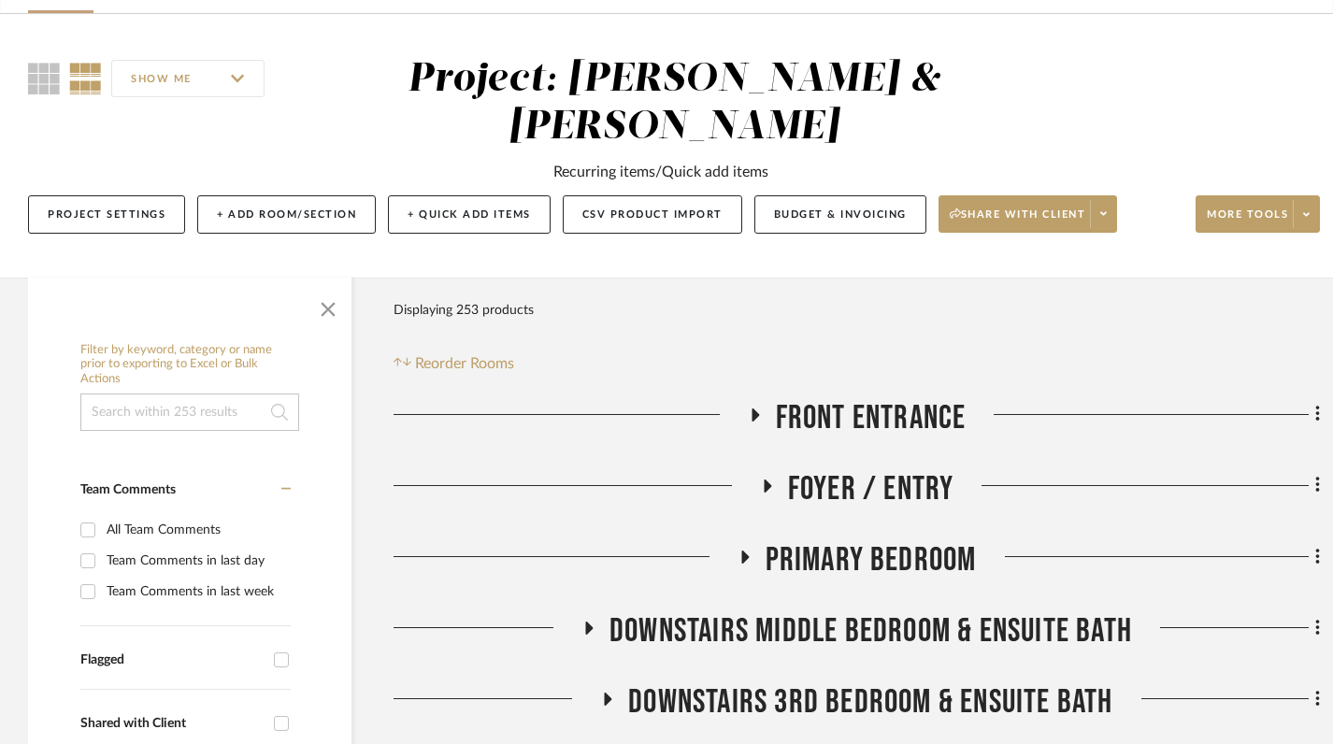
scroll to position [191, 0]
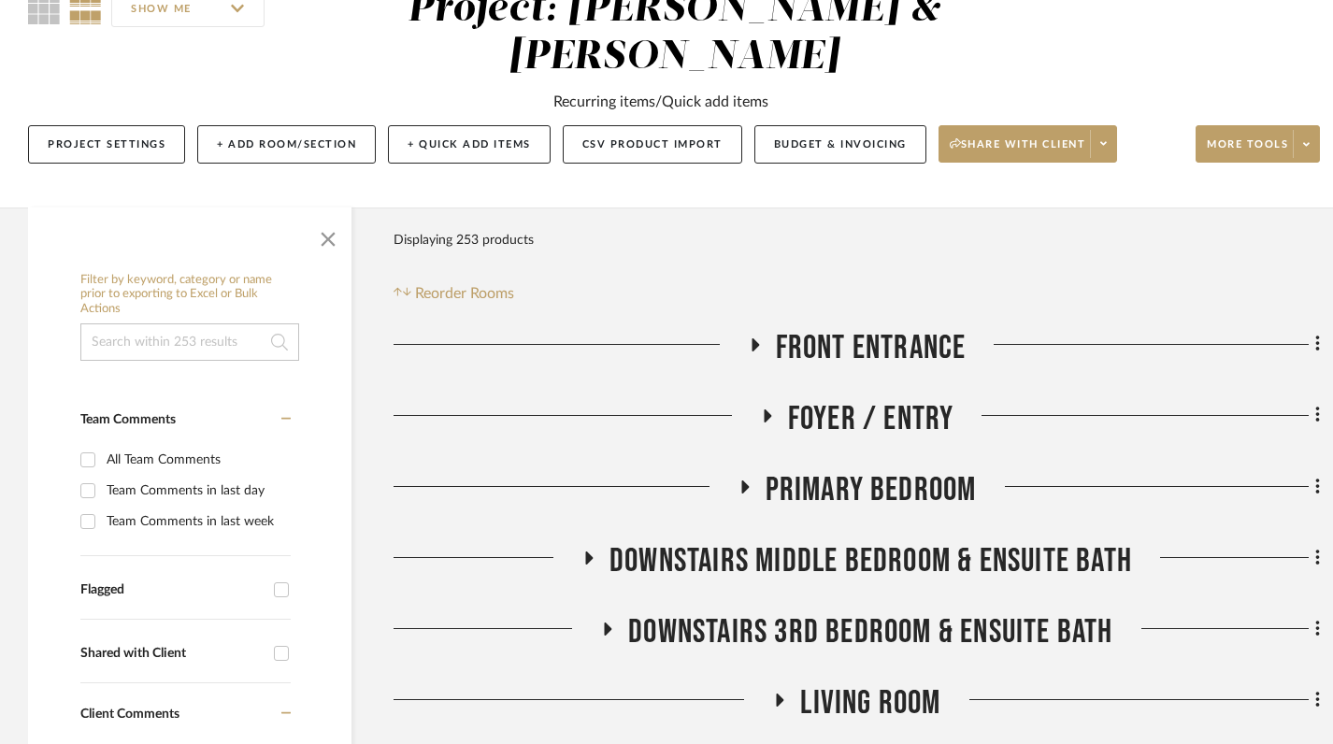
click at [759, 338] on icon at bounding box center [754, 345] width 22 height 14
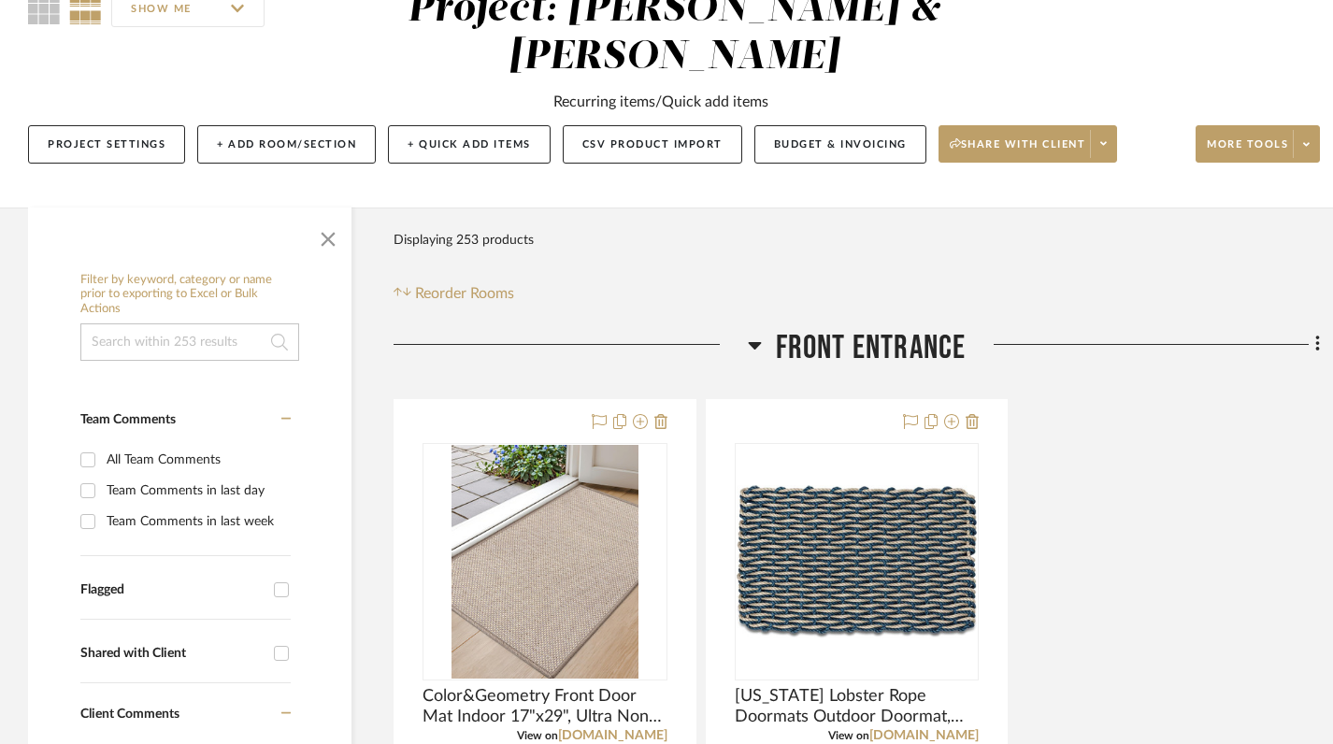
click at [759, 334] on icon at bounding box center [755, 345] width 14 height 22
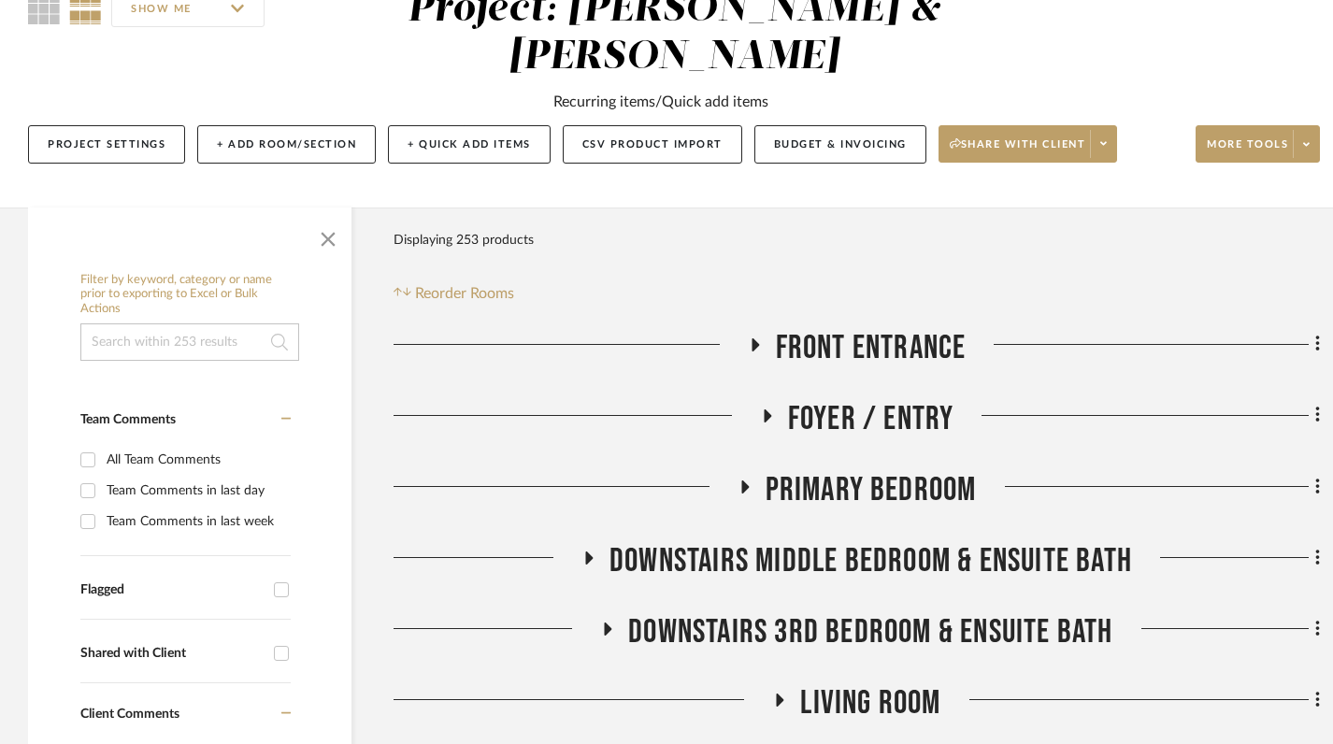
click at [766, 409] on icon at bounding box center [767, 415] width 7 height 13
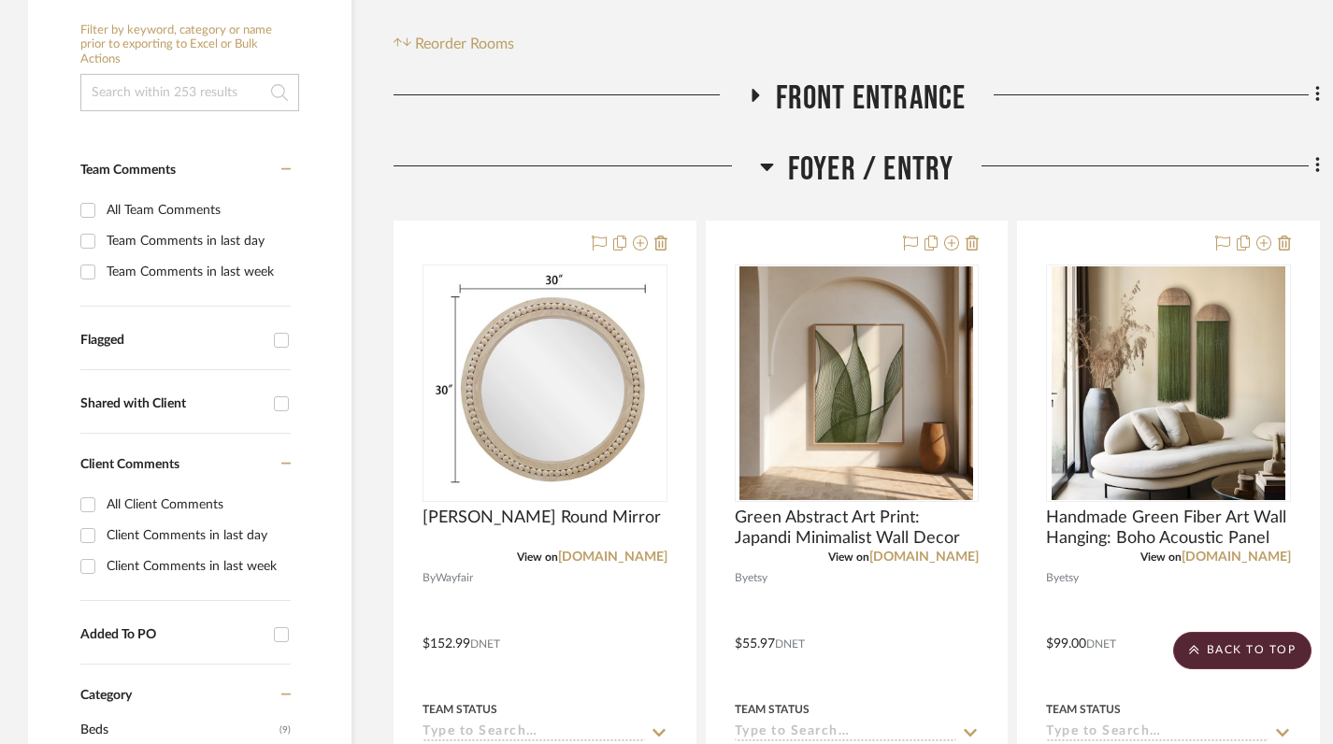
scroll to position [438, 0]
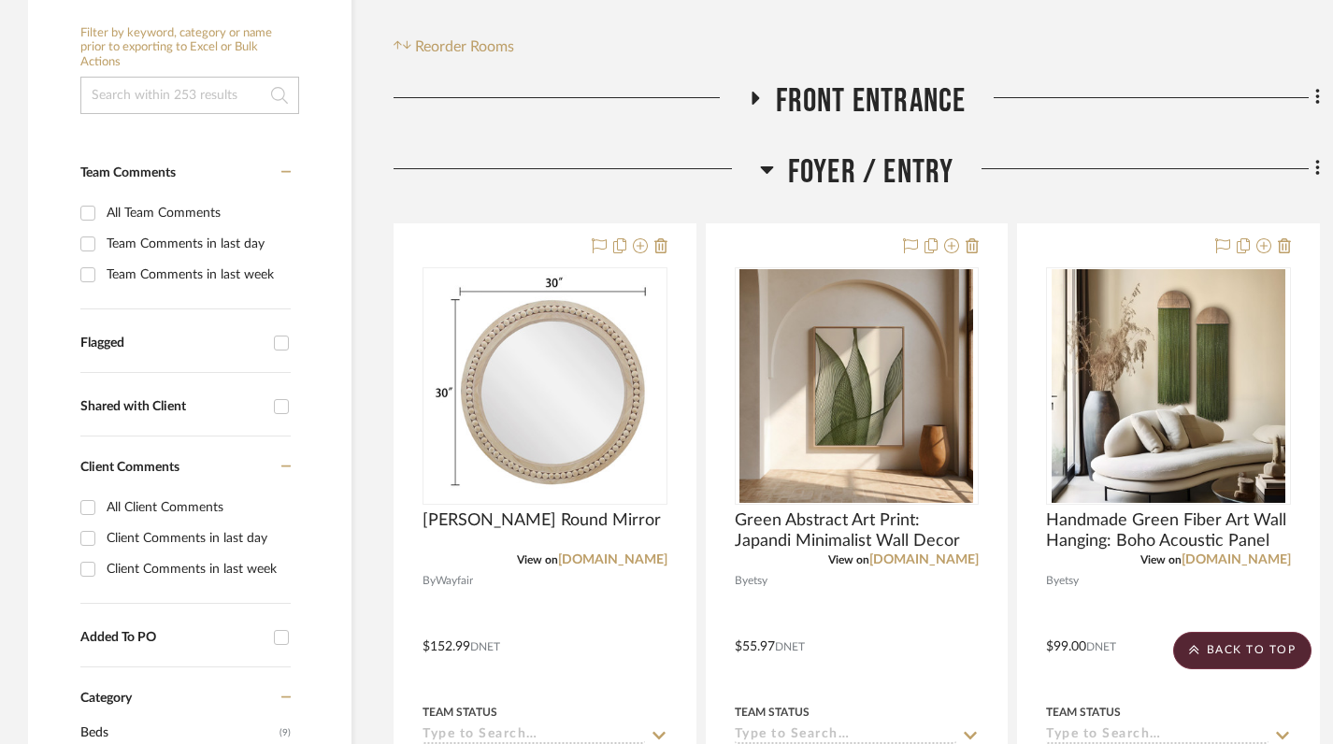
click at [765, 158] on icon at bounding box center [767, 169] width 14 height 22
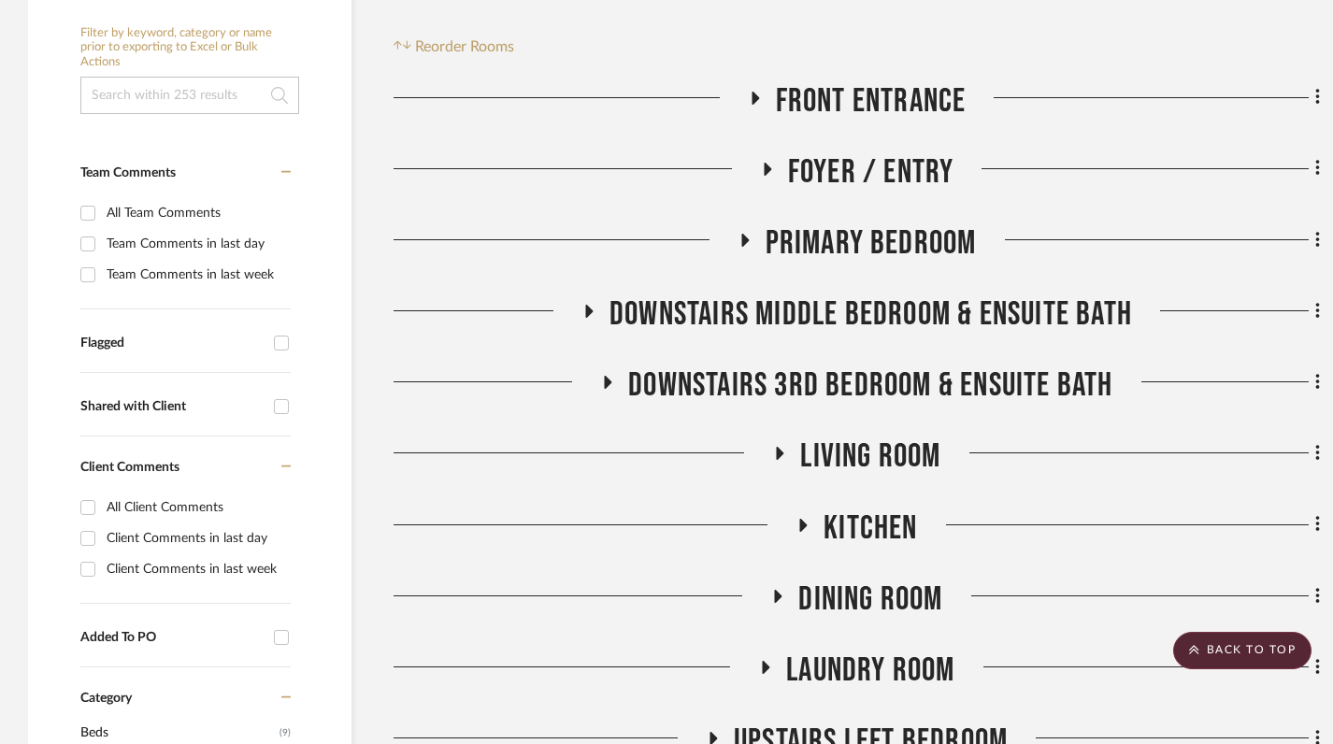
click at [745, 234] on icon at bounding box center [744, 240] width 7 height 13
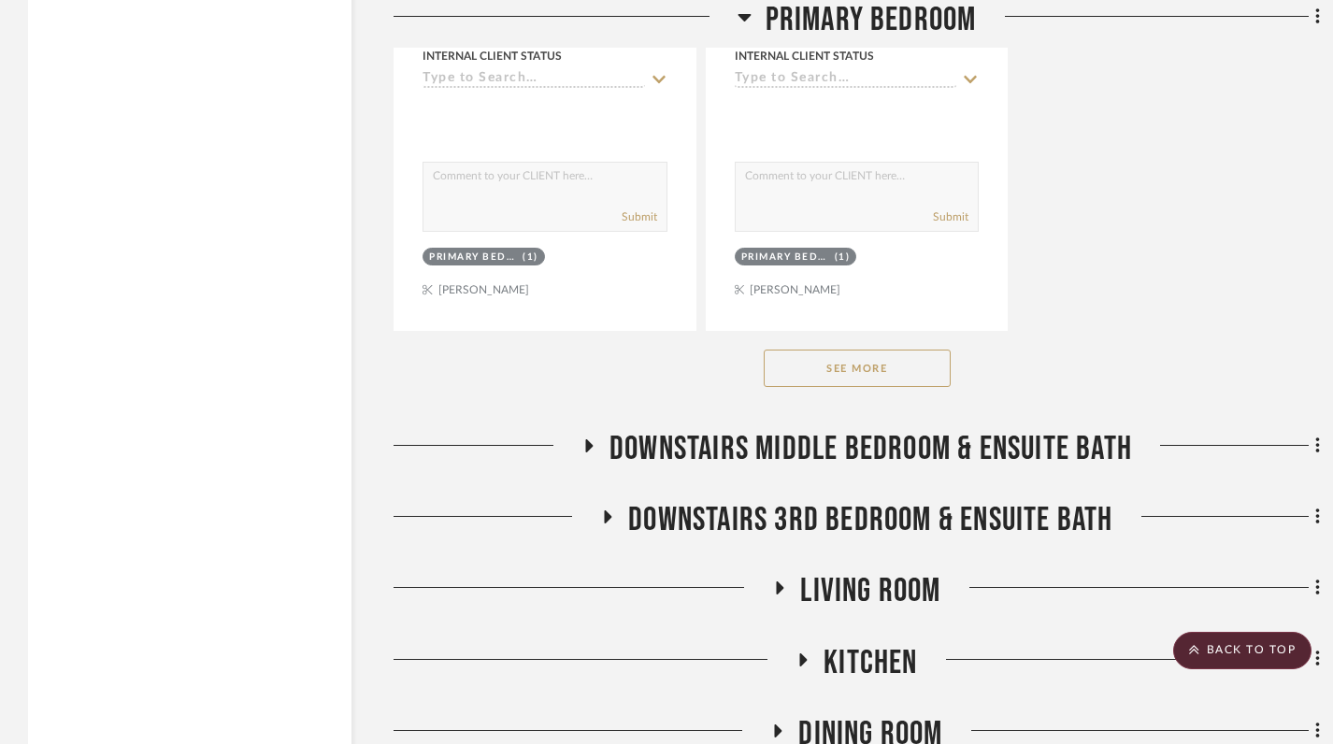
scroll to position [2876, 0]
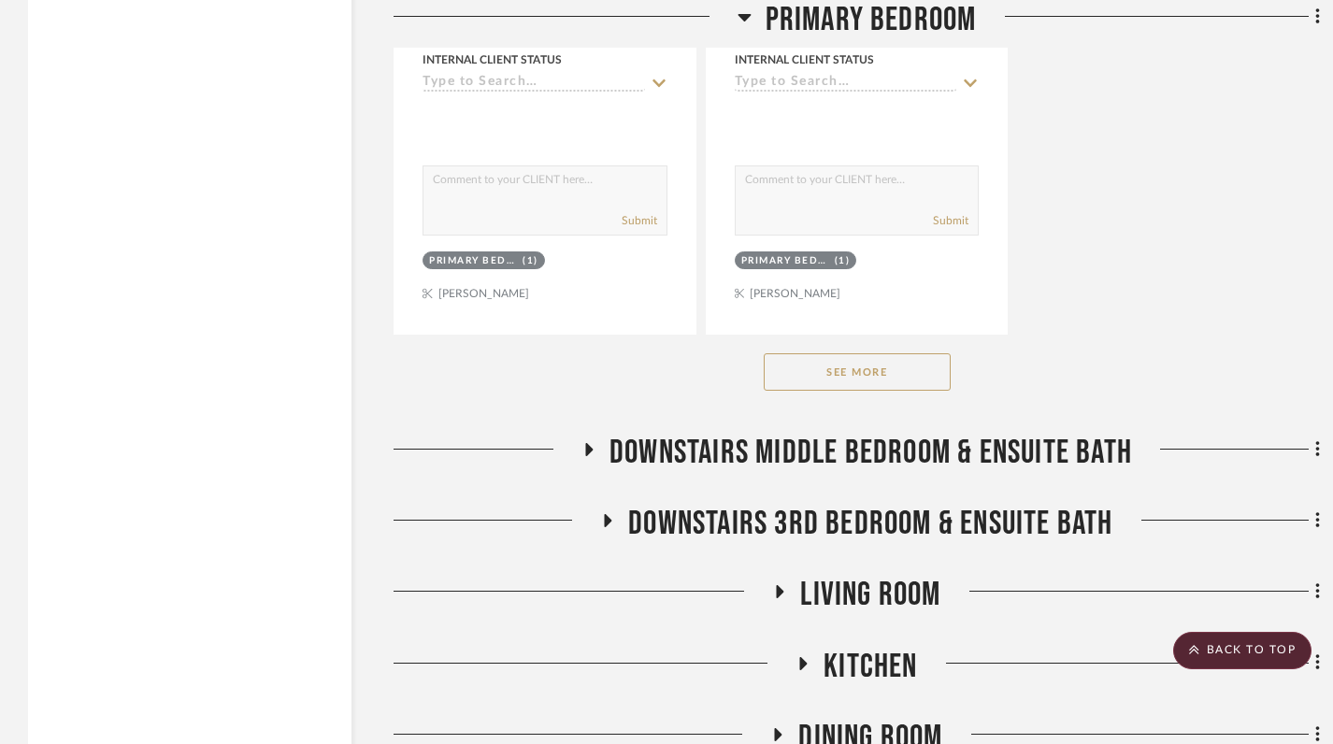
click at [838, 353] on button "See More" at bounding box center [857, 371] width 187 height 37
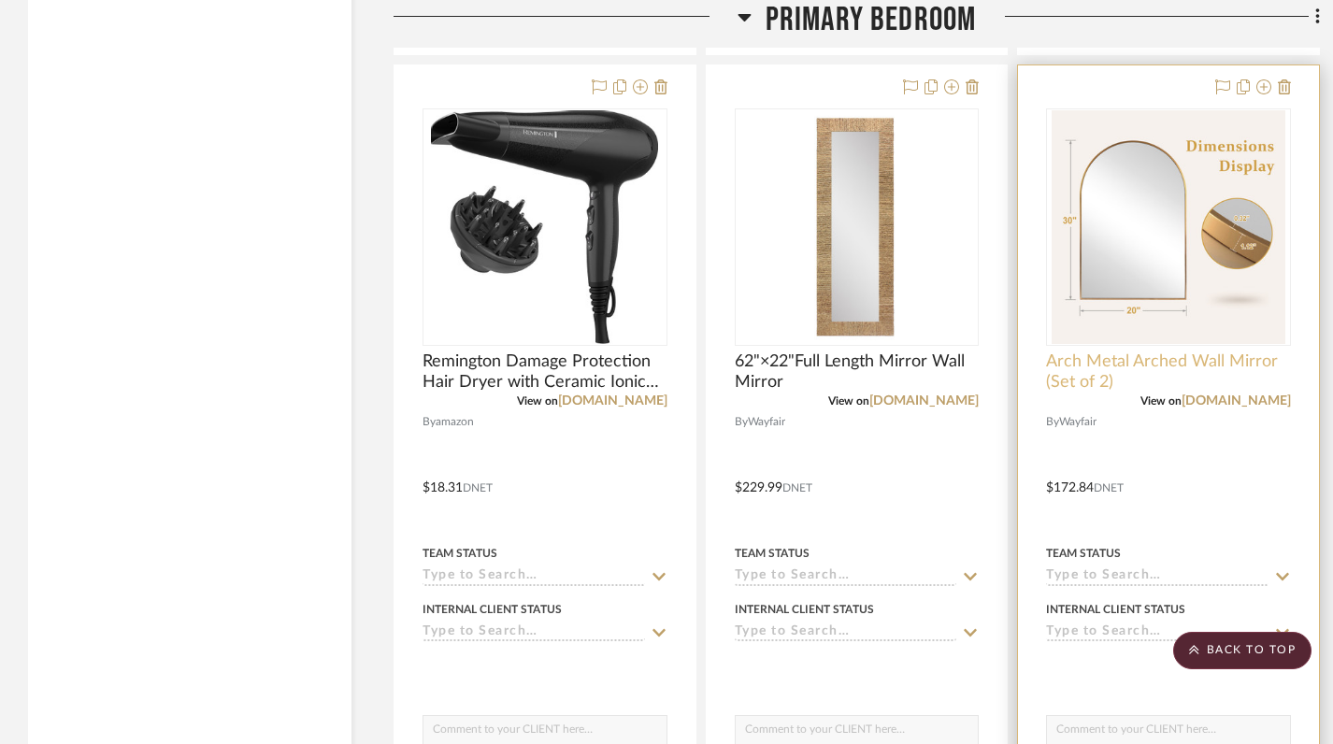
scroll to position [3989, 0]
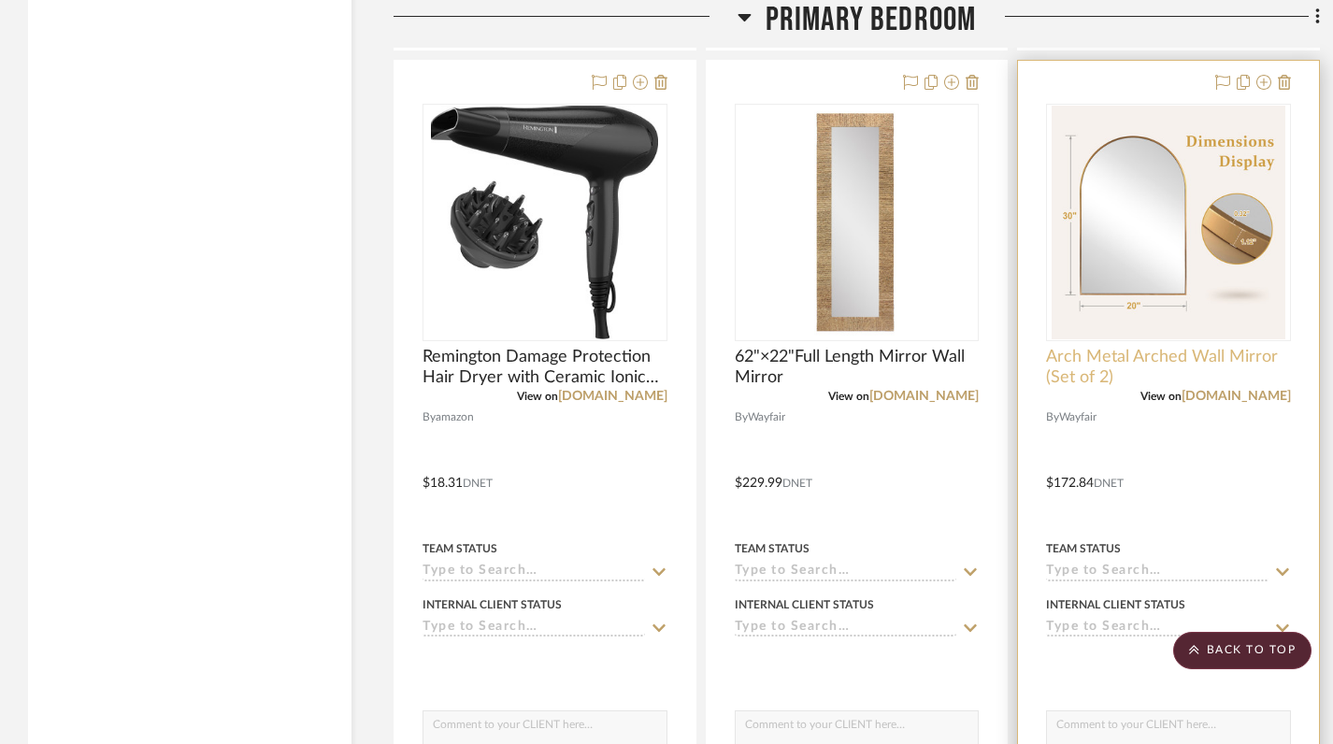
click at [1096, 347] on span "Arch Metal Arched Wall Mirror (Set of 2)" at bounding box center [1168, 367] width 245 height 41
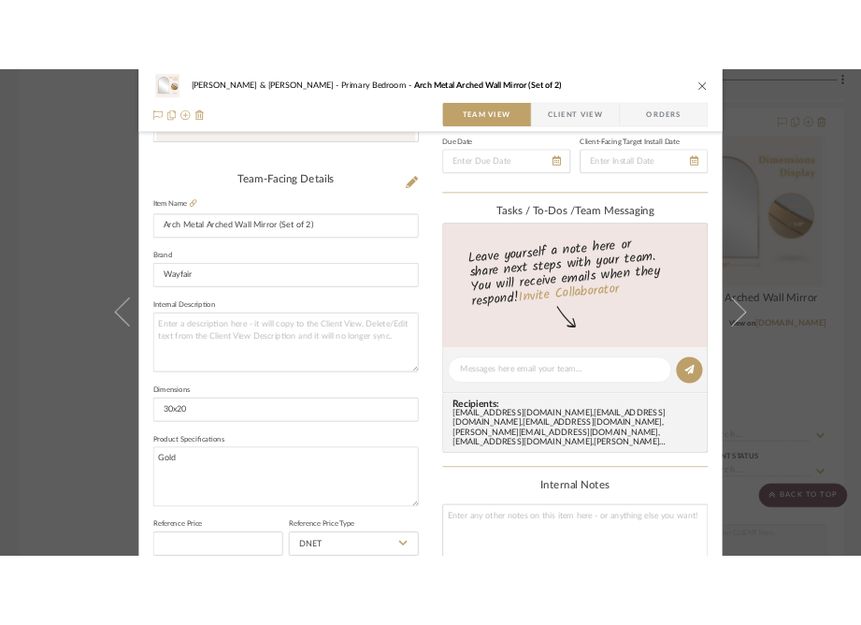
scroll to position [0, 0]
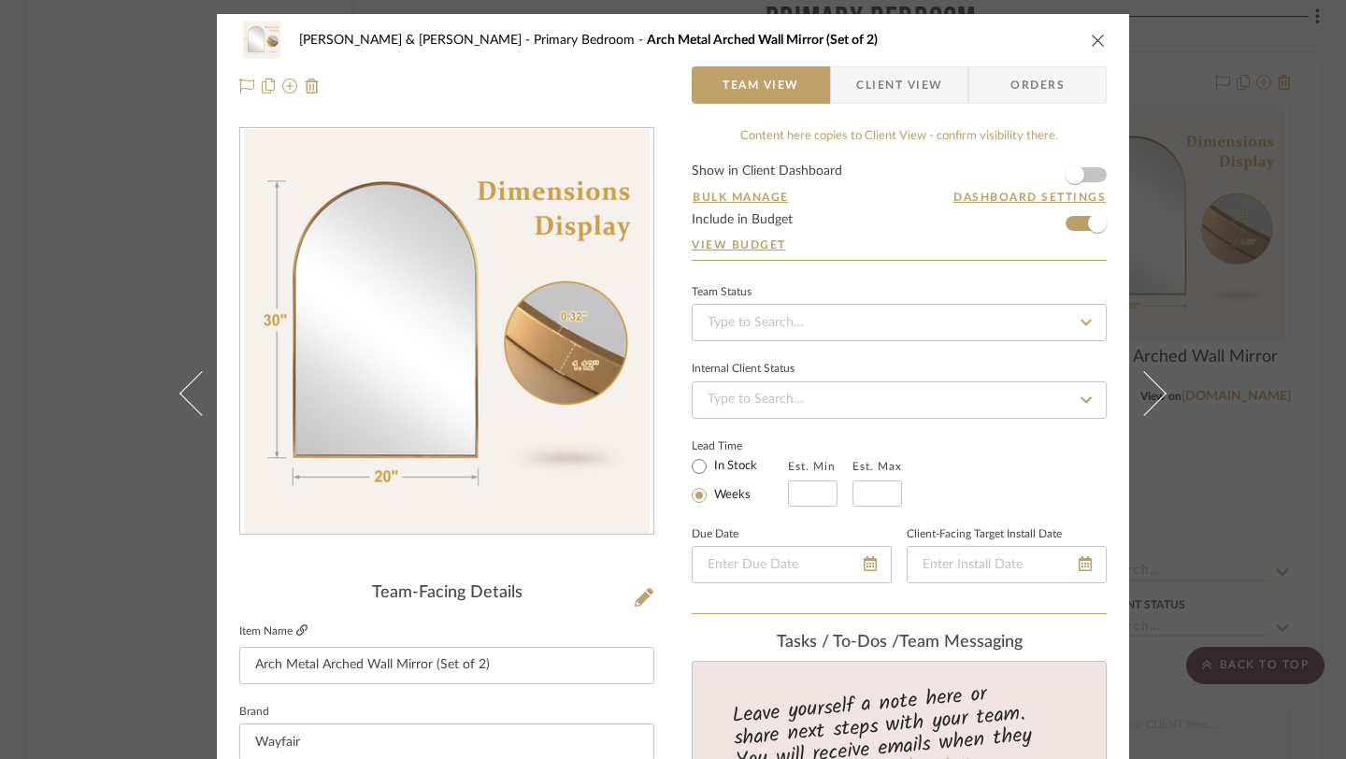
click at [296, 626] on icon at bounding box center [301, 630] width 11 height 11
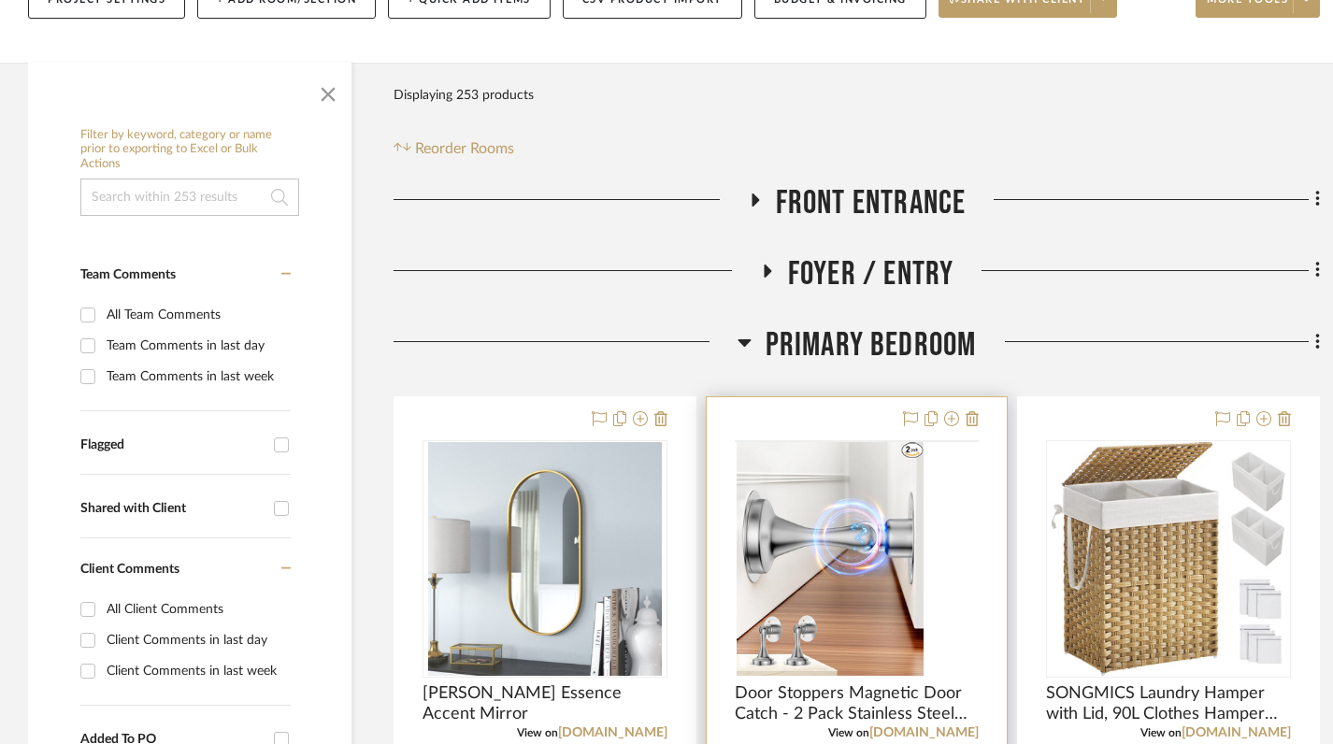
scroll to position [384, 0]
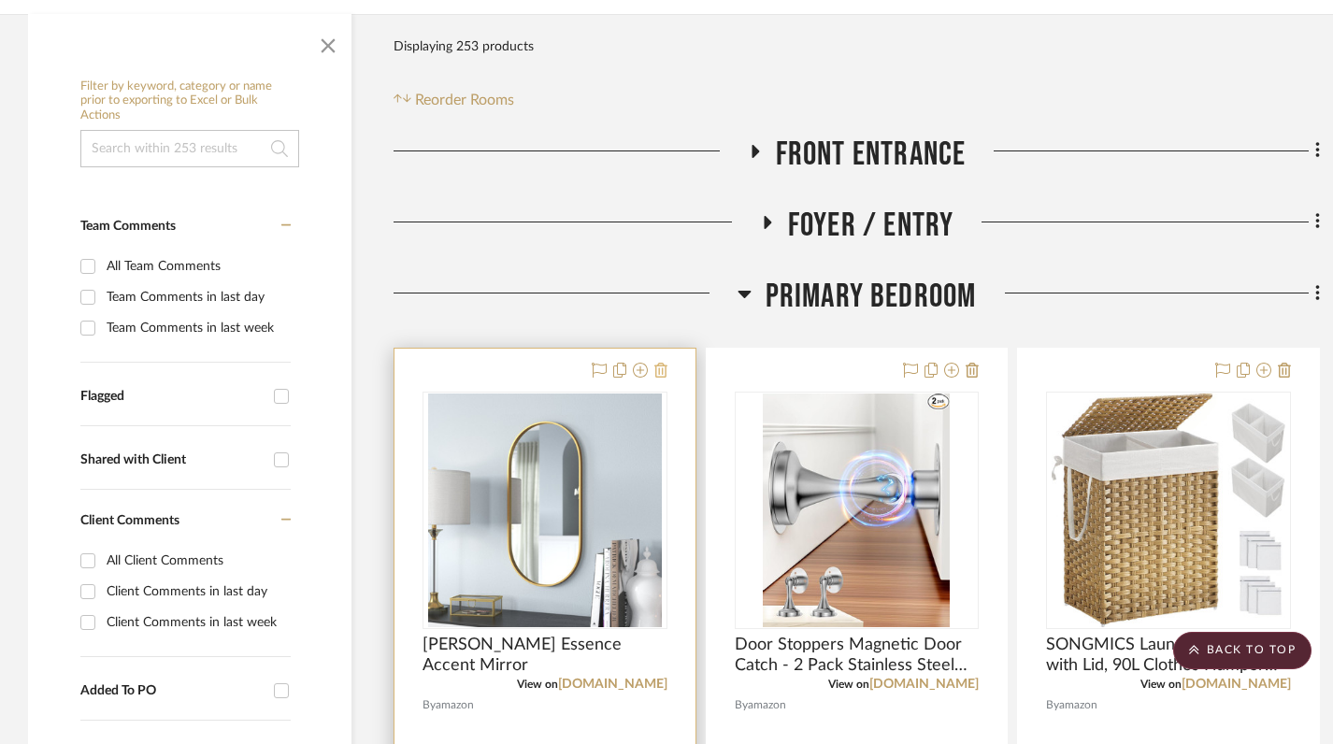
click at [654, 363] on icon at bounding box center [660, 370] width 13 height 15
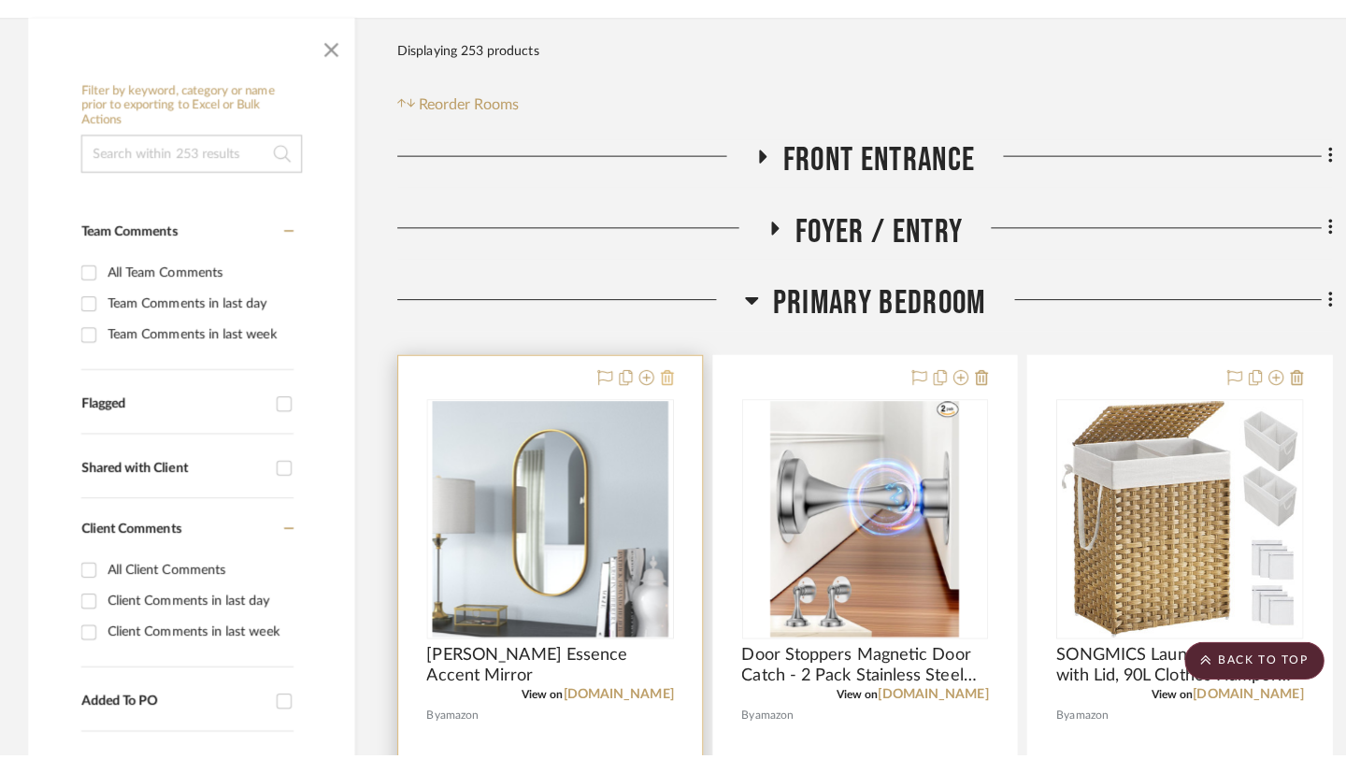
scroll to position [0, 0]
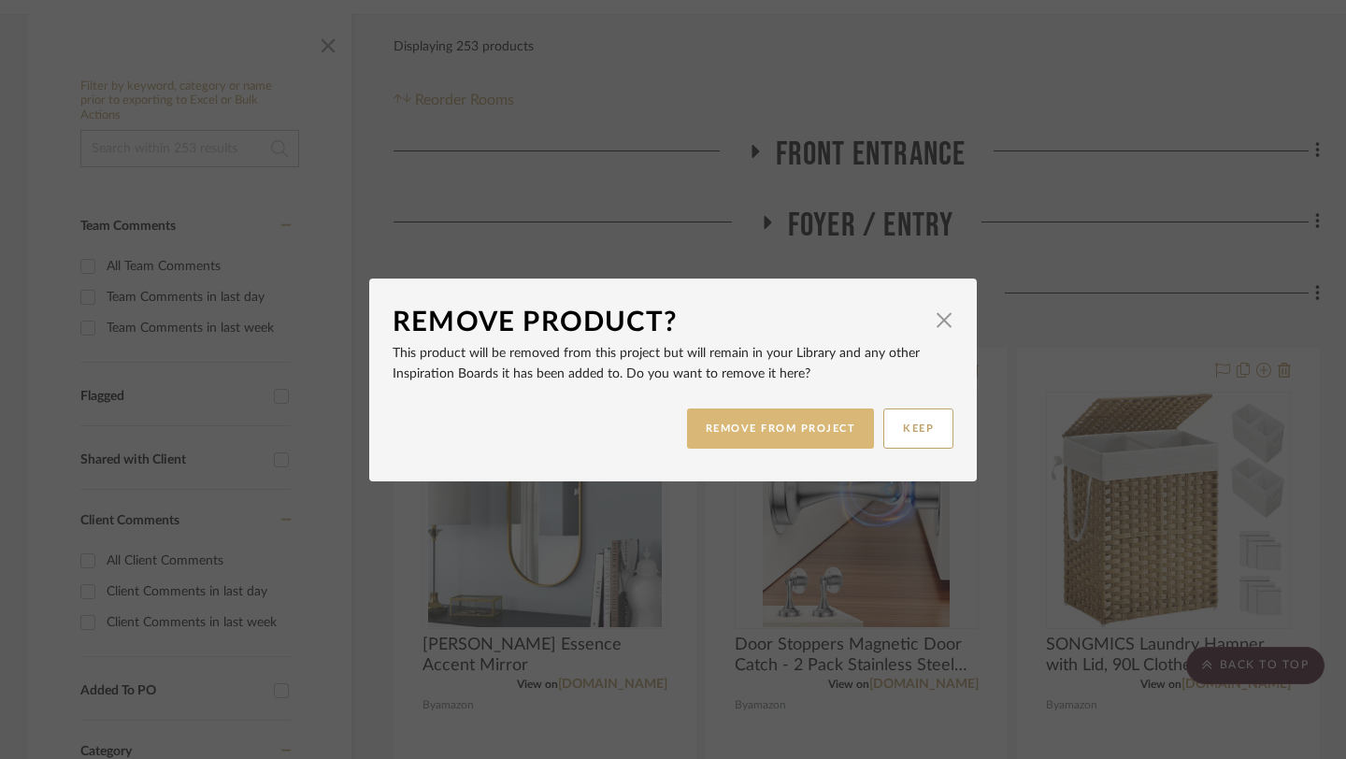
click at [783, 438] on button "REMOVE FROM PROJECT" at bounding box center [781, 429] width 188 height 40
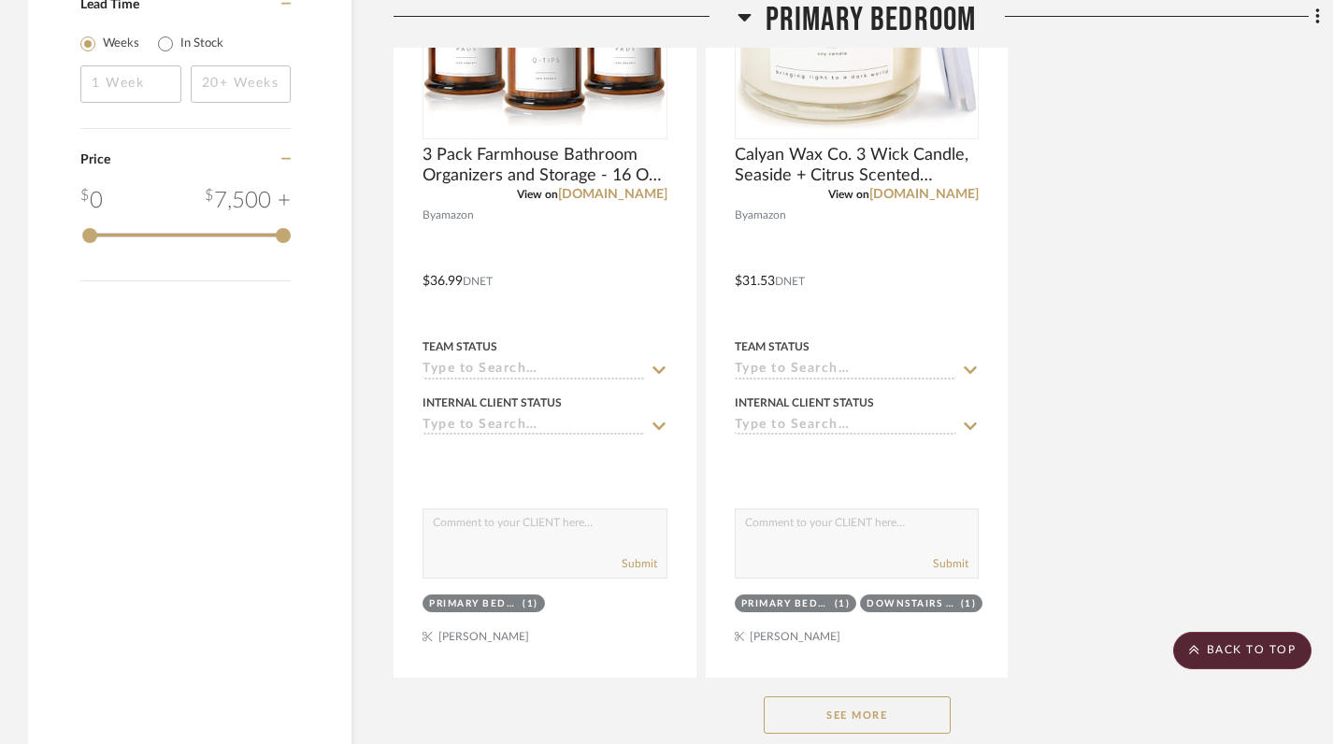
scroll to position [2592, 0]
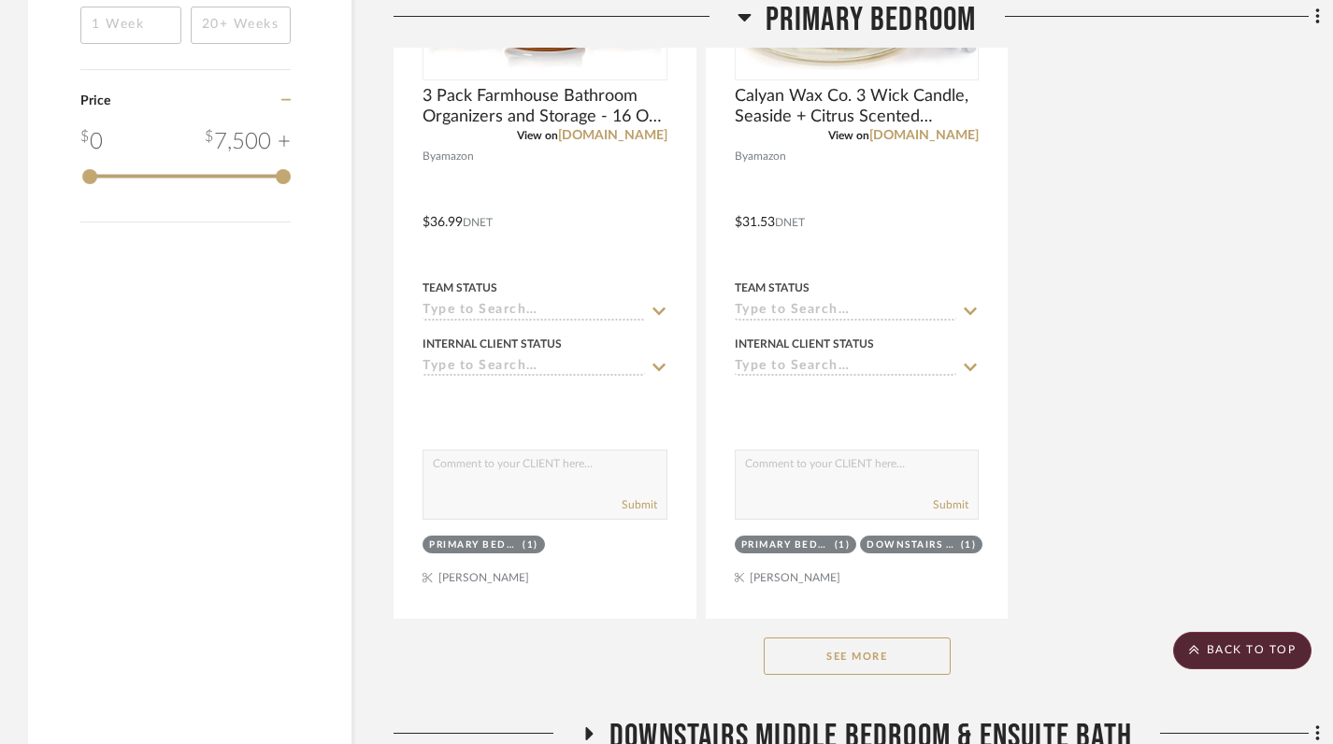
click at [853, 638] on button "See More" at bounding box center [857, 656] width 187 height 37
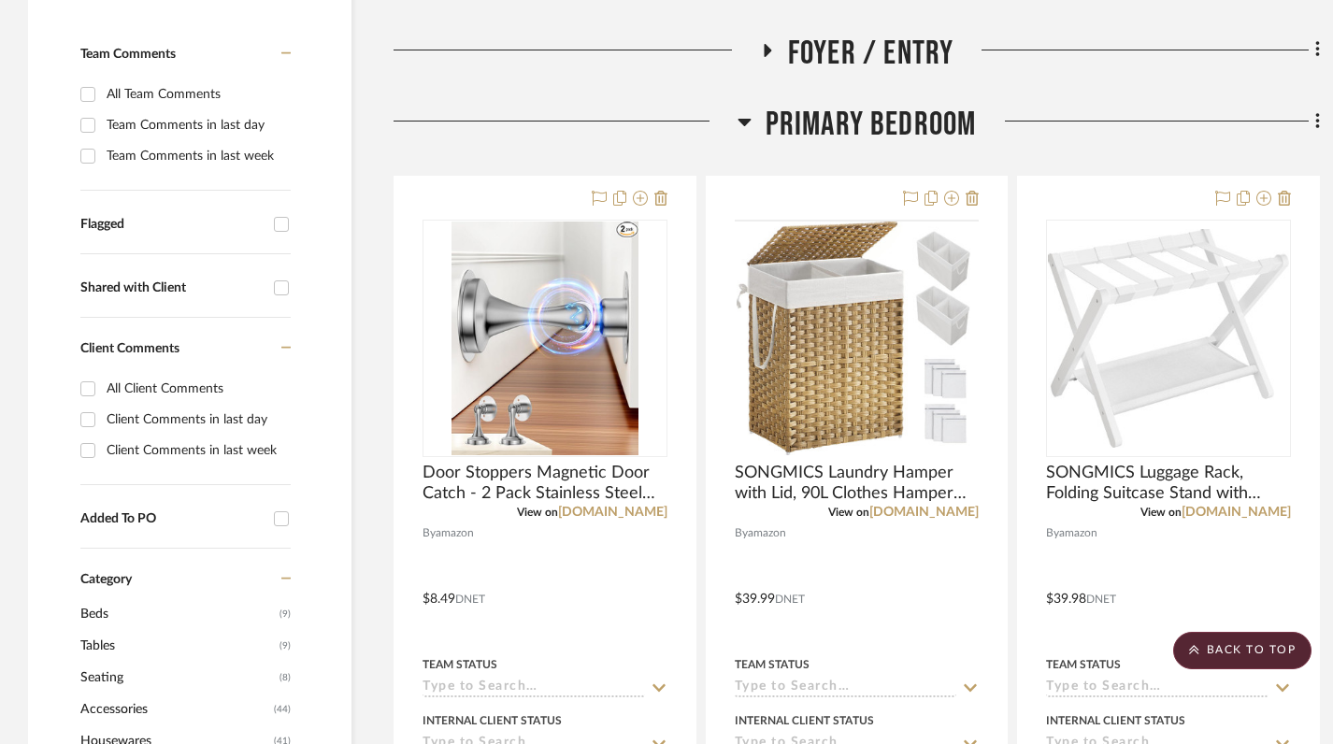
scroll to position [362, 0]
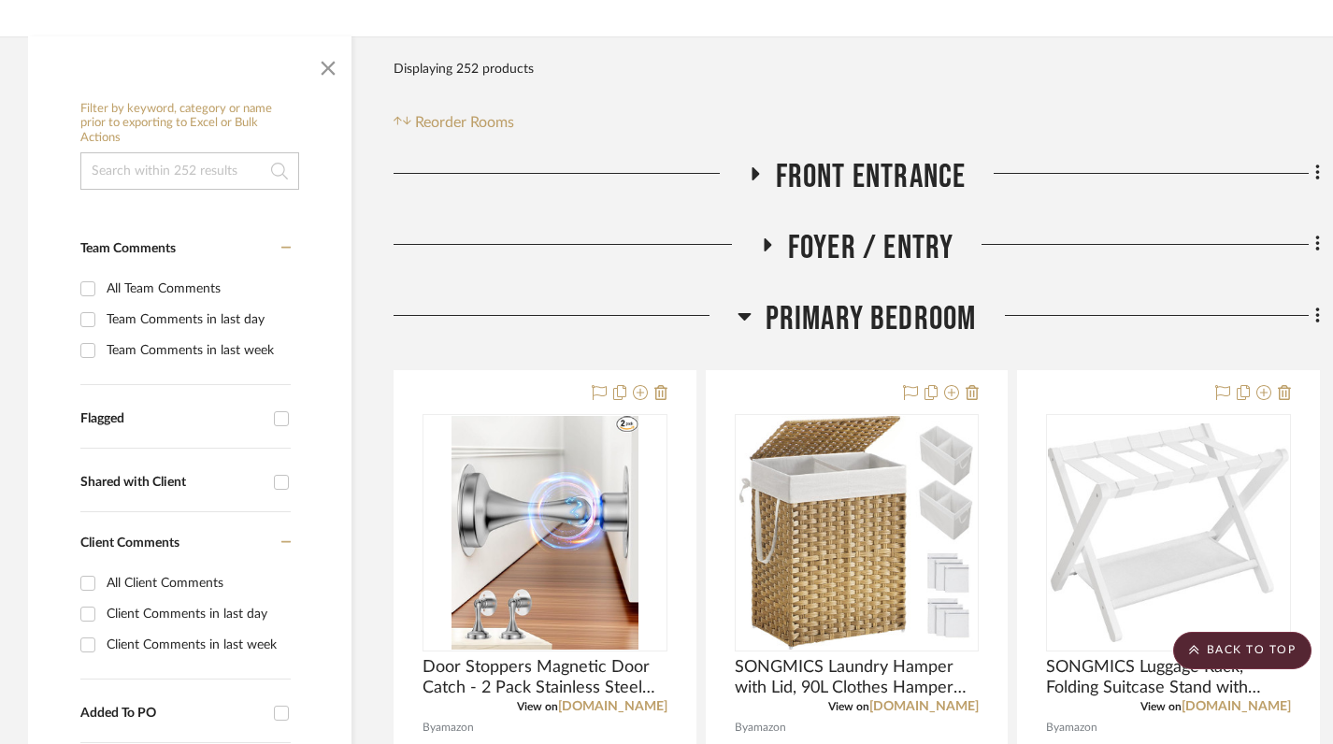
click at [746, 313] on icon at bounding box center [744, 316] width 13 height 7
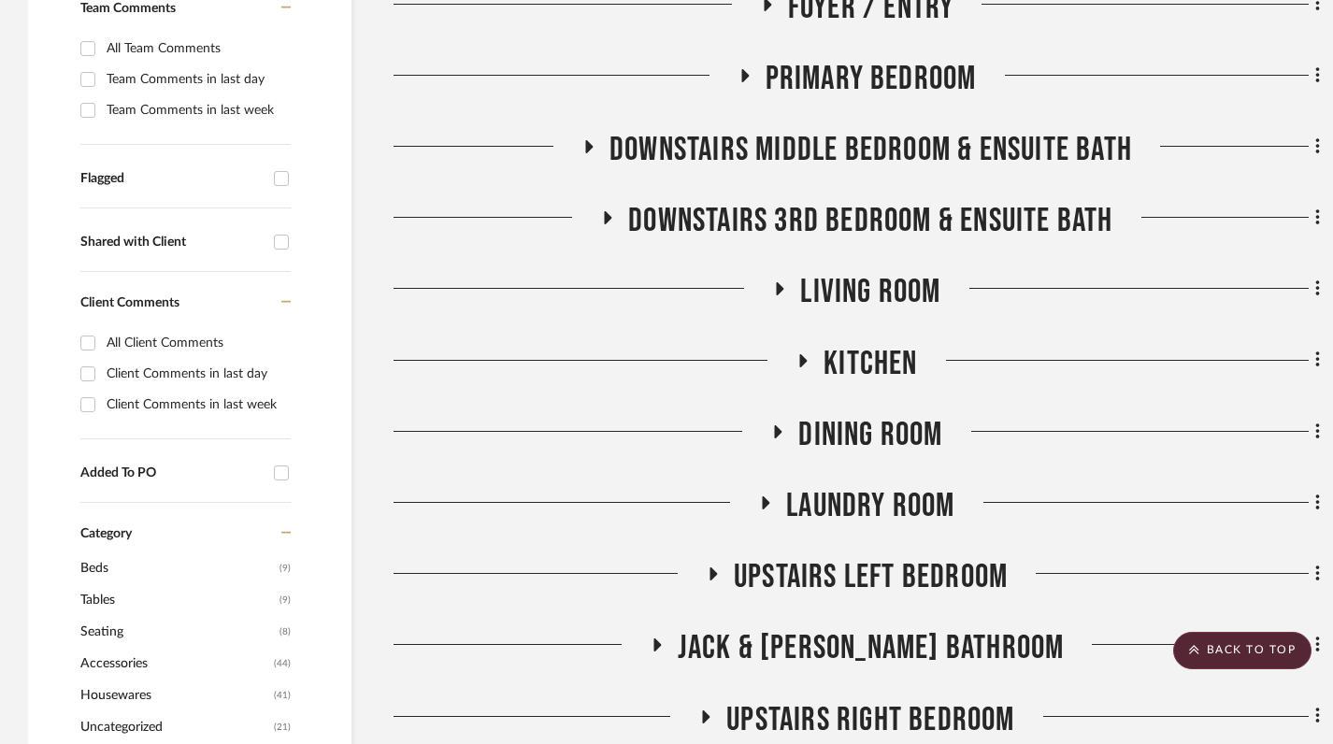
scroll to position [601, 0]
click at [773, 425] on icon at bounding box center [778, 432] width 22 height 14
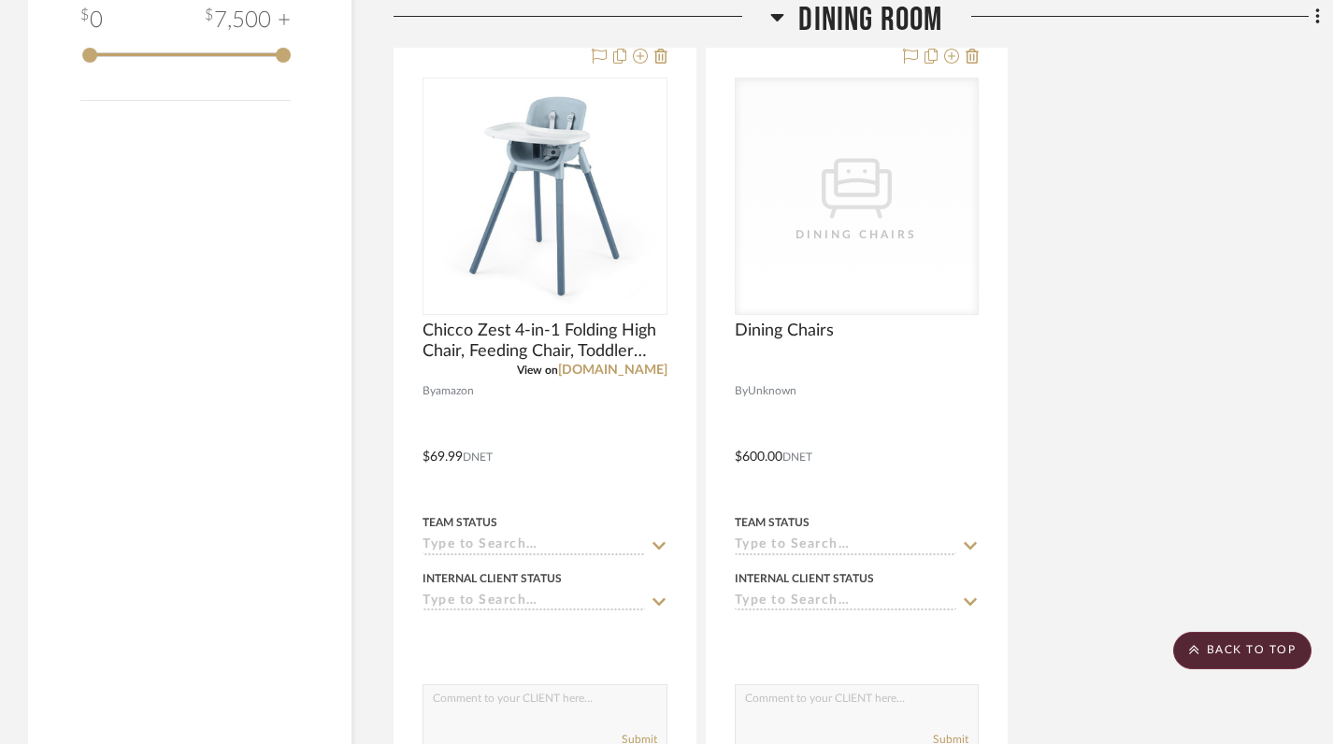
scroll to position [2638, 0]
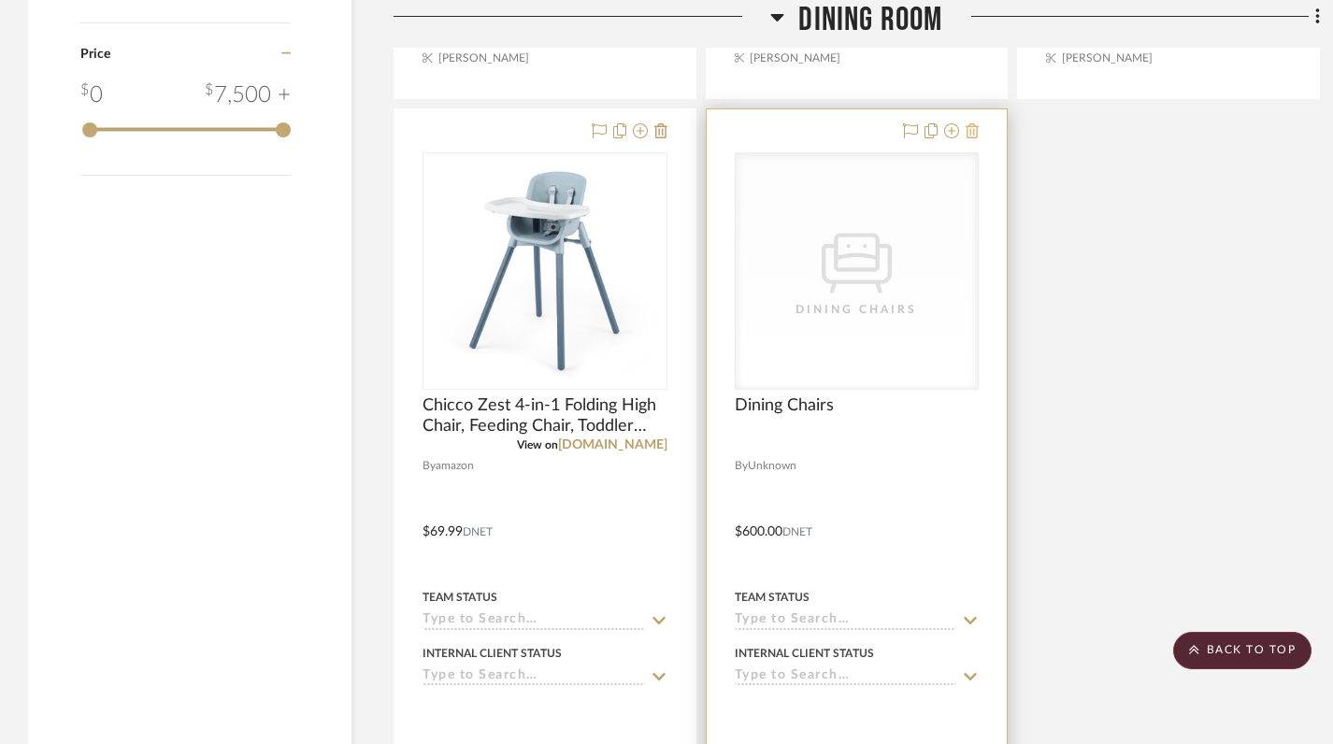
click at [970, 123] on icon at bounding box center [972, 130] width 13 height 15
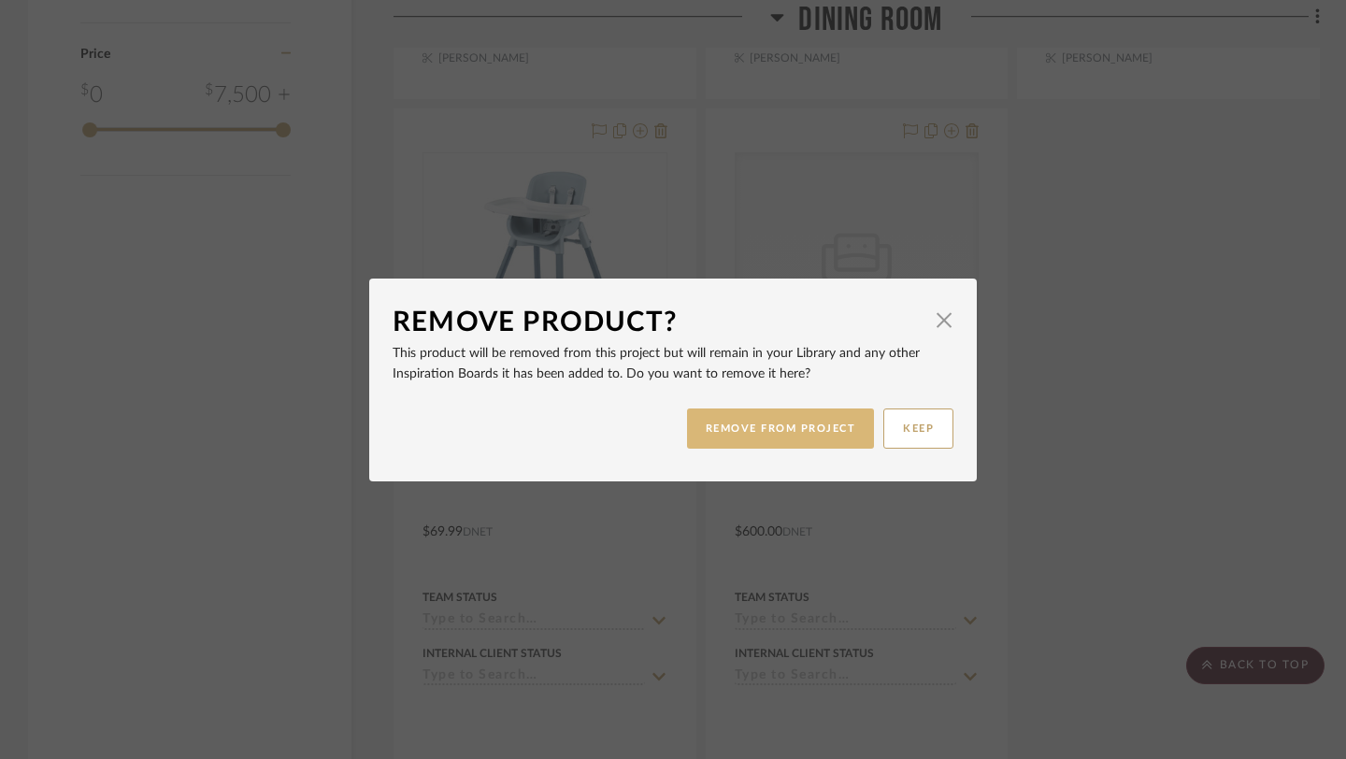
click at [786, 421] on button "REMOVE FROM PROJECT" at bounding box center [781, 429] width 188 height 40
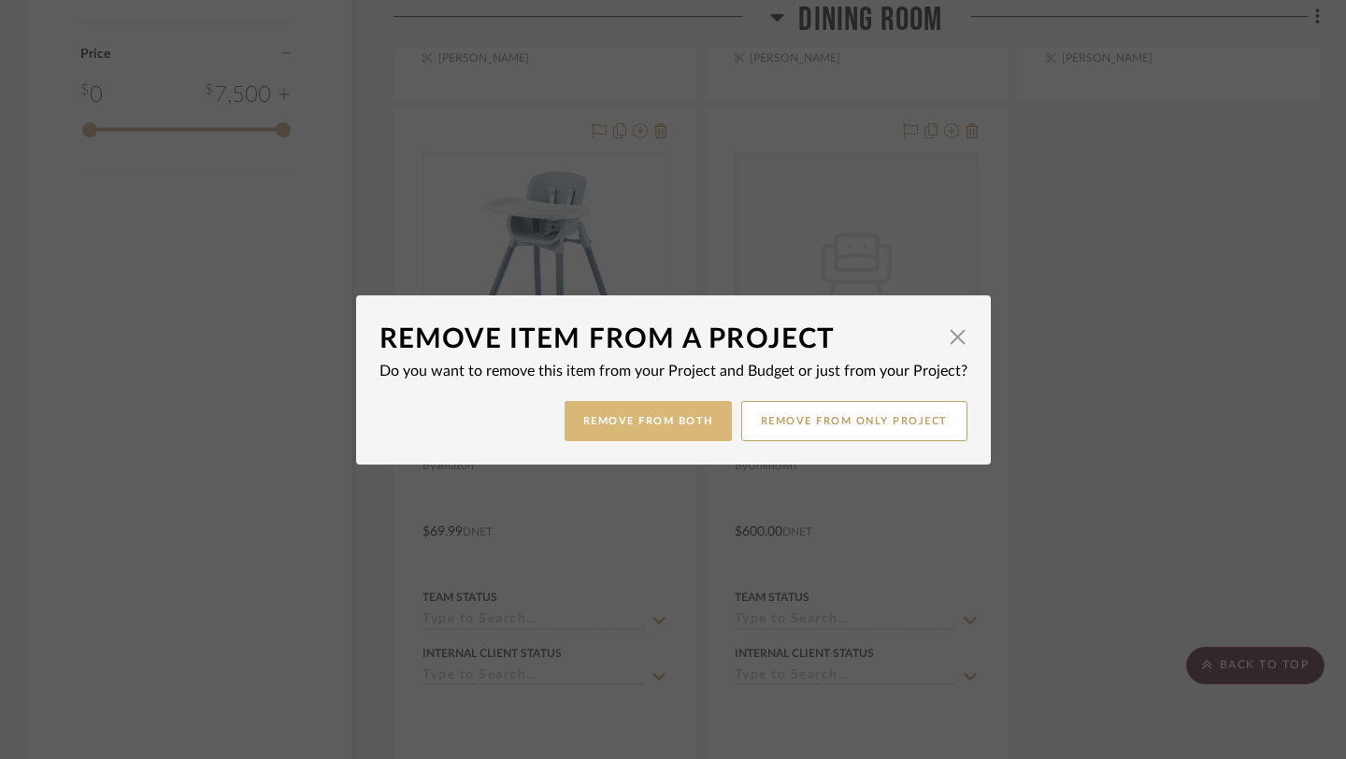
click at [655, 408] on button "Remove from Both" at bounding box center [648, 421] width 167 height 40
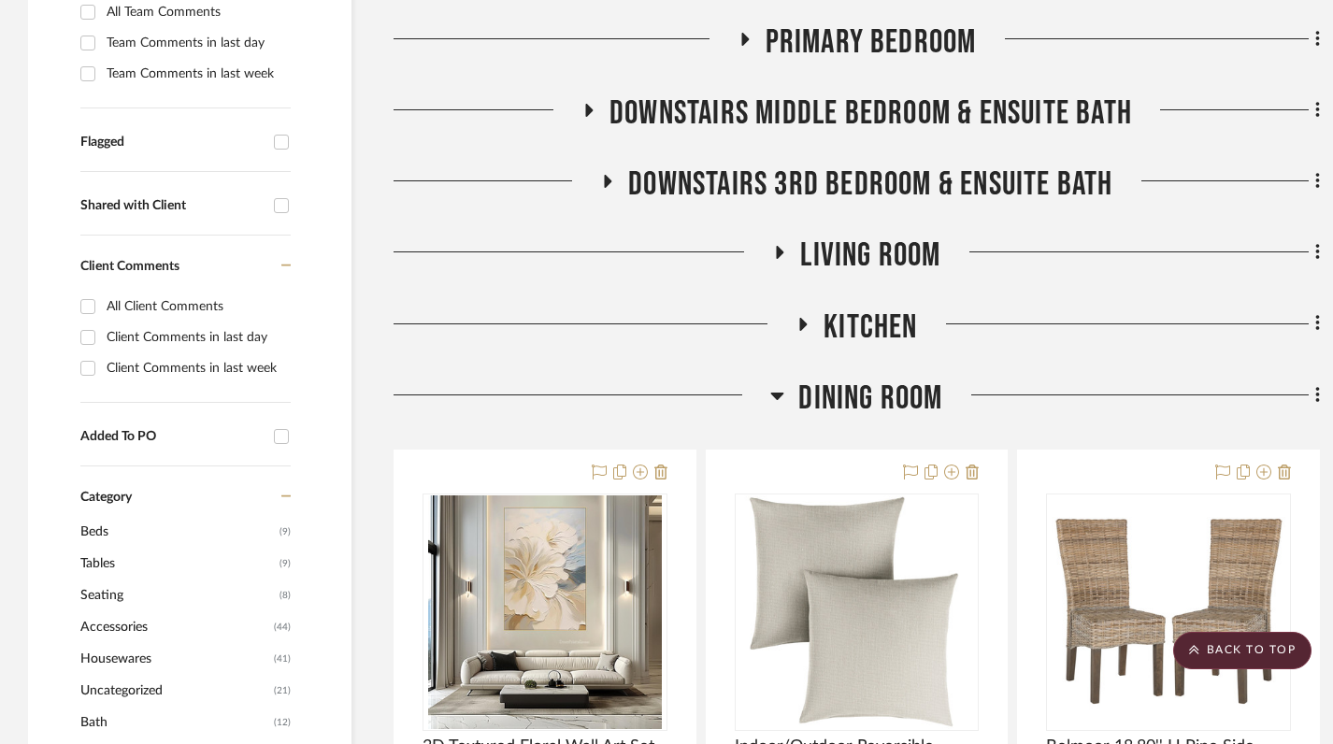
scroll to position [698, 0]
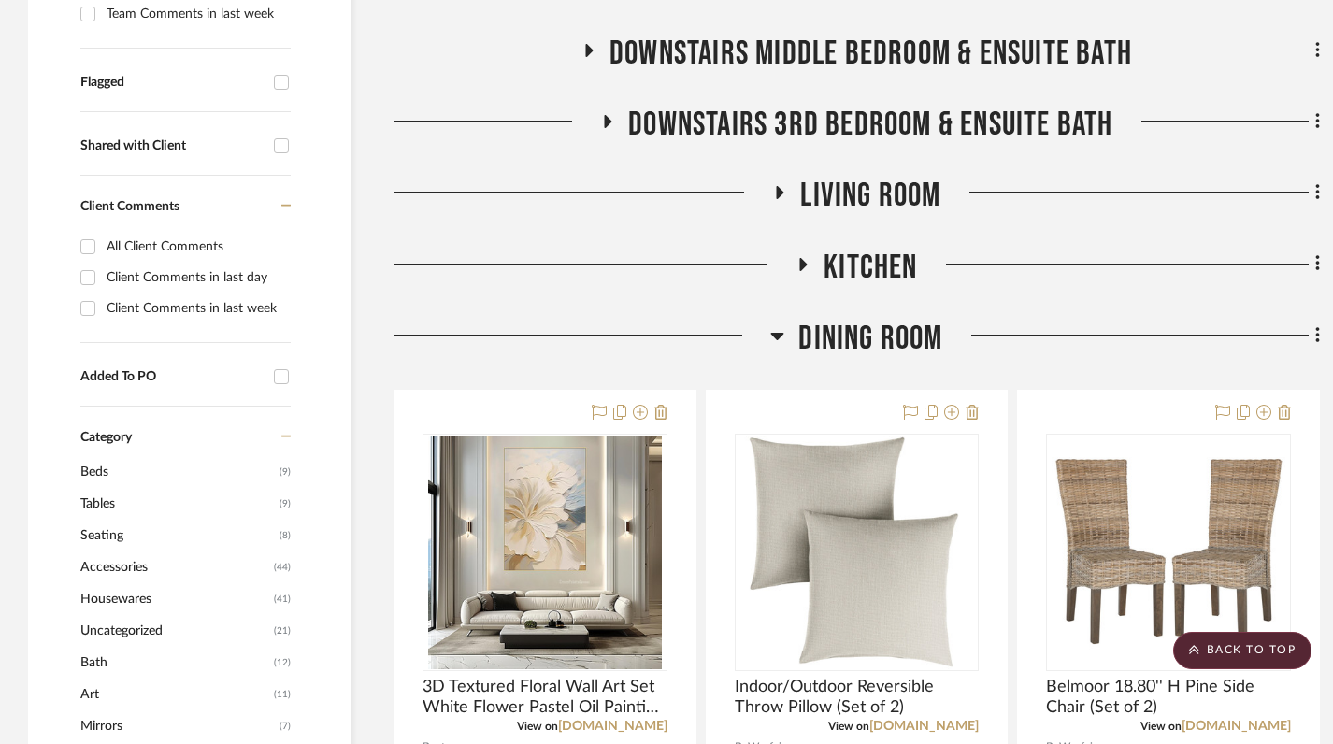
click at [773, 324] on icon at bounding box center [777, 335] width 14 height 22
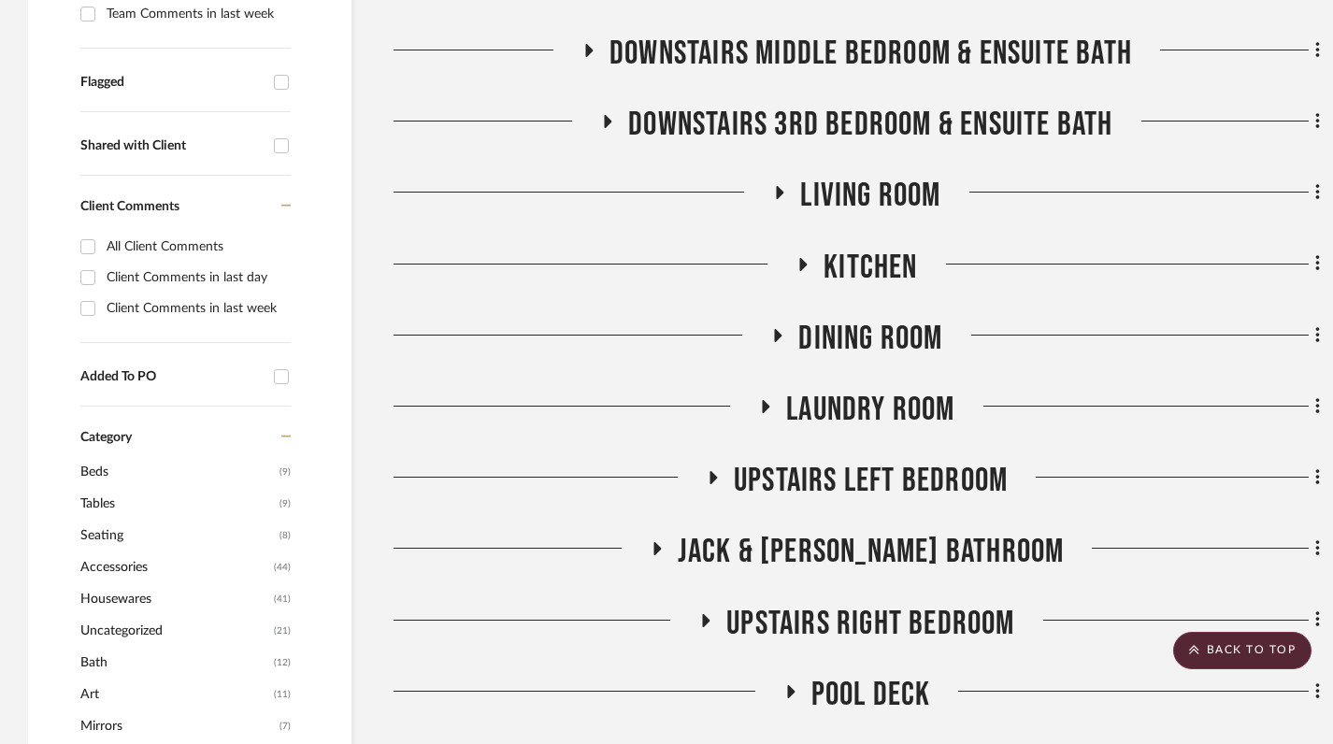
click at [661, 542] on icon at bounding box center [657, 548] width 7 height 13
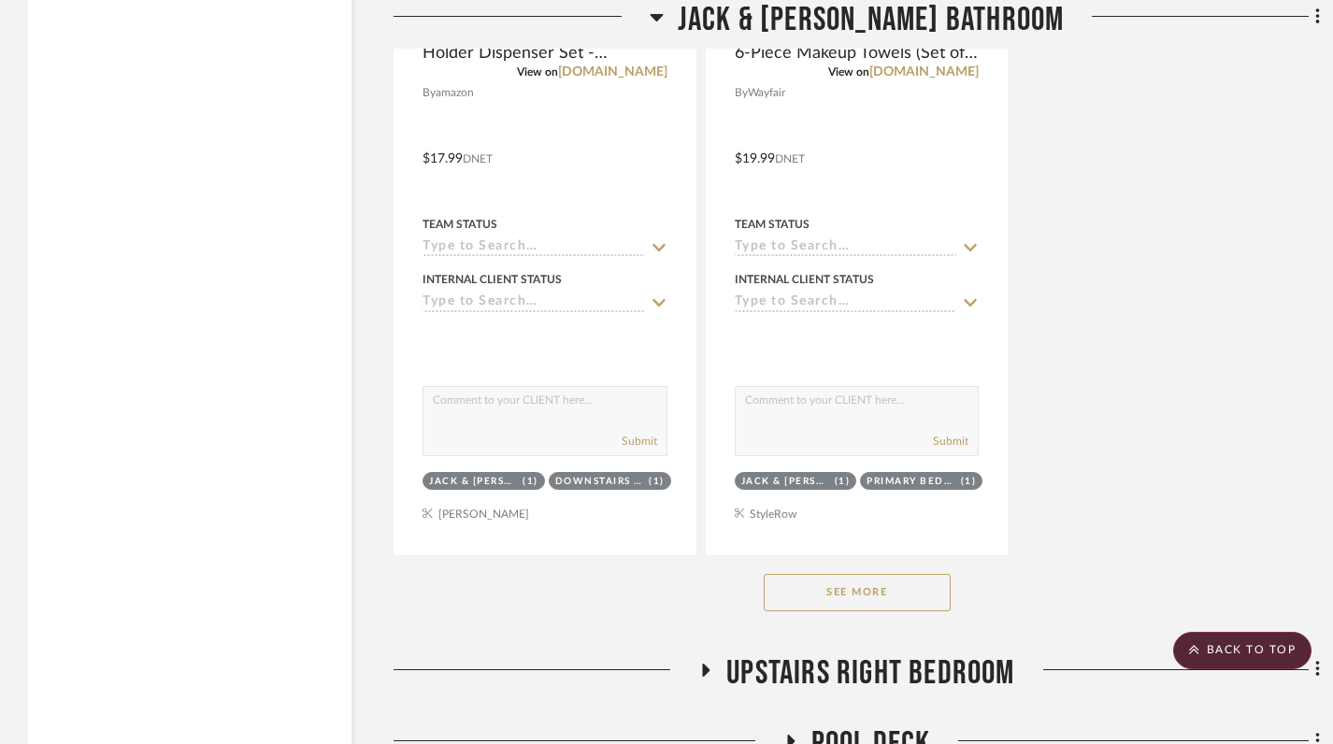
scroll to position [3242, 0]
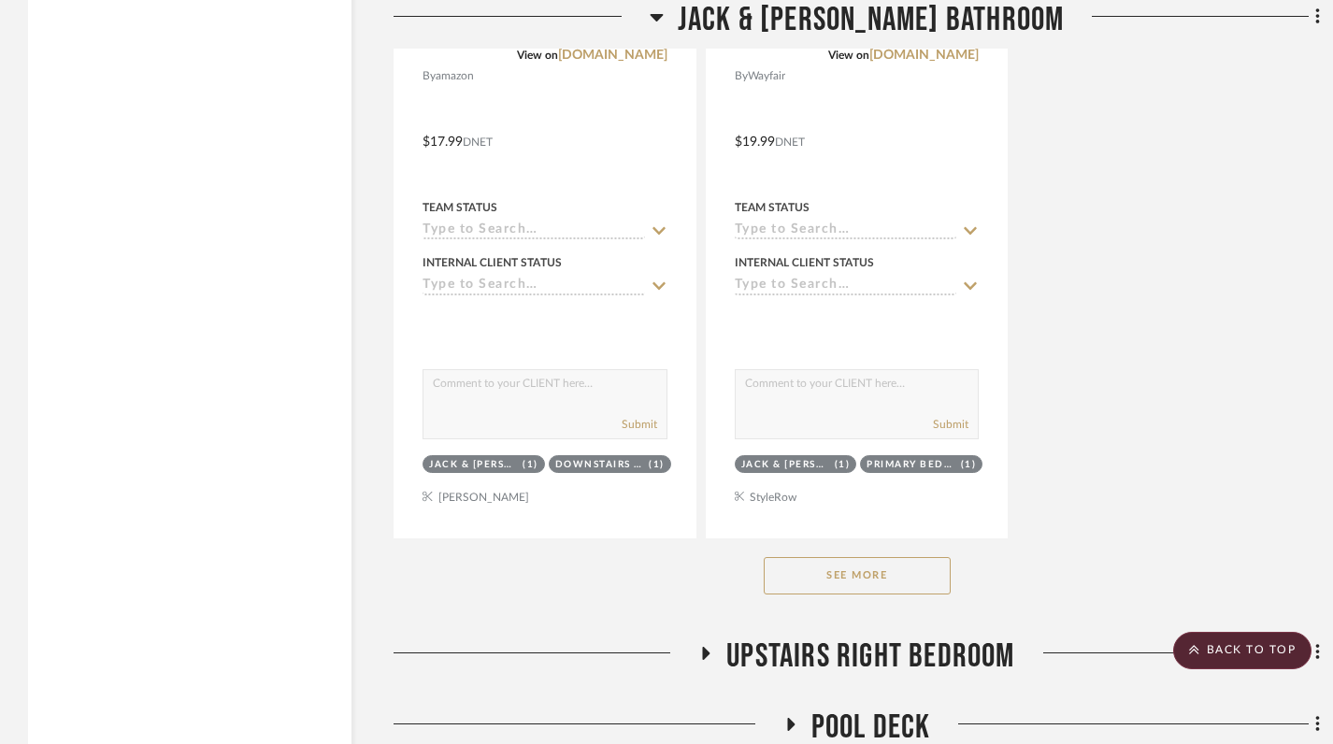
click at [837, 557] on button "See More" at bounding box center [857, 575] width 187 height 37
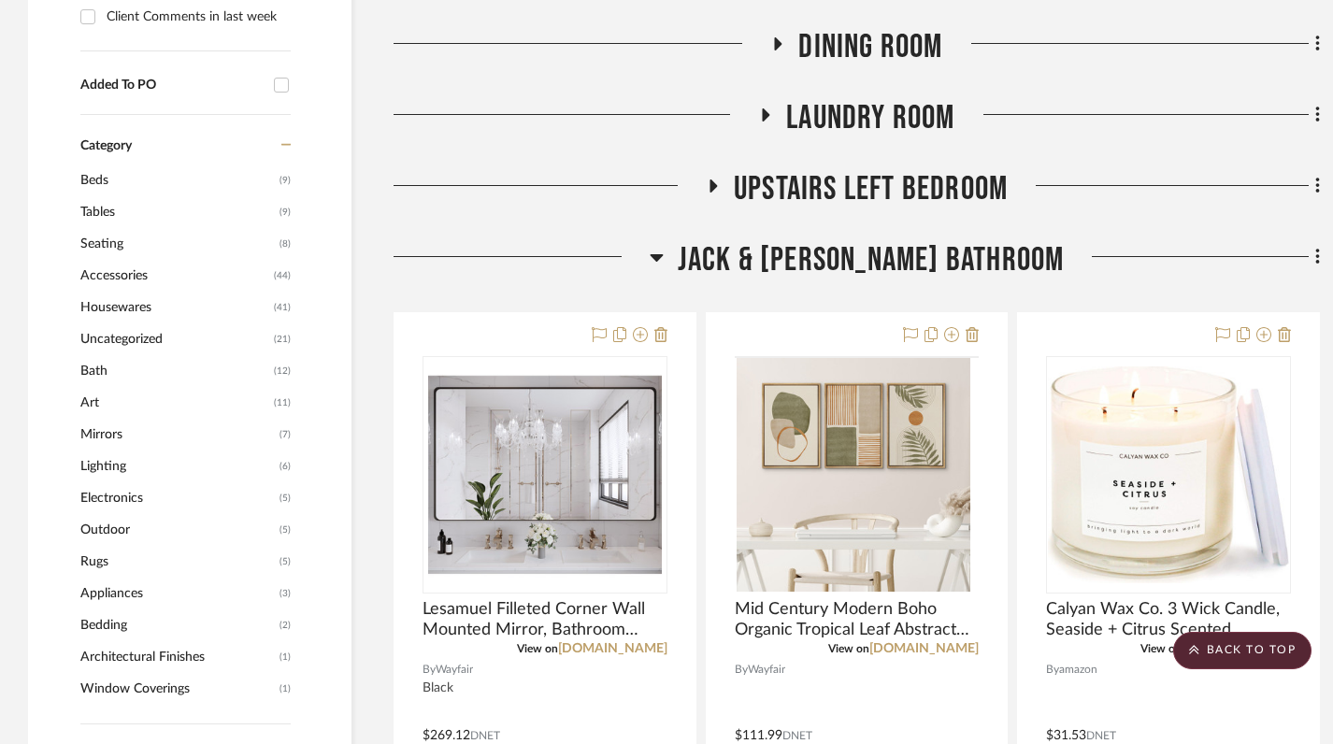
scroll to position [948, 0]
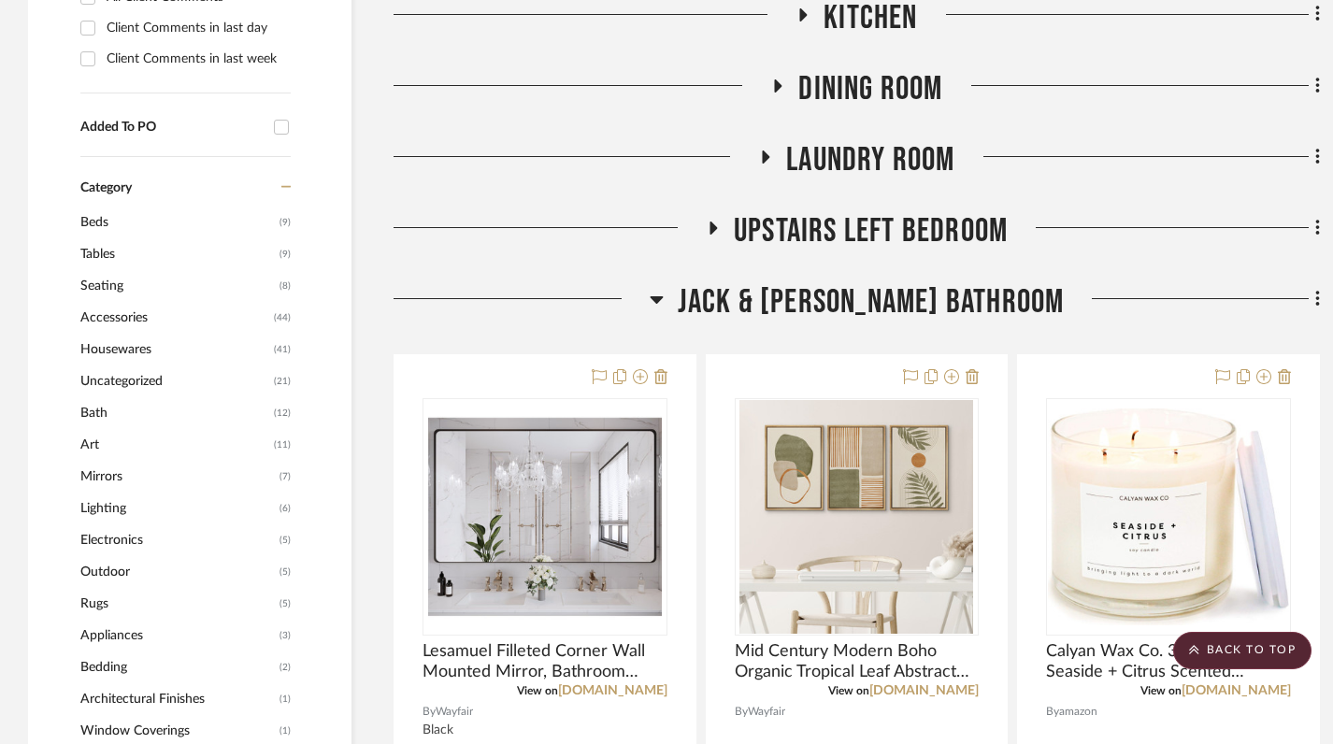
click at [664, 288] on icon at bounding box center [657, 299] width 14 height 22
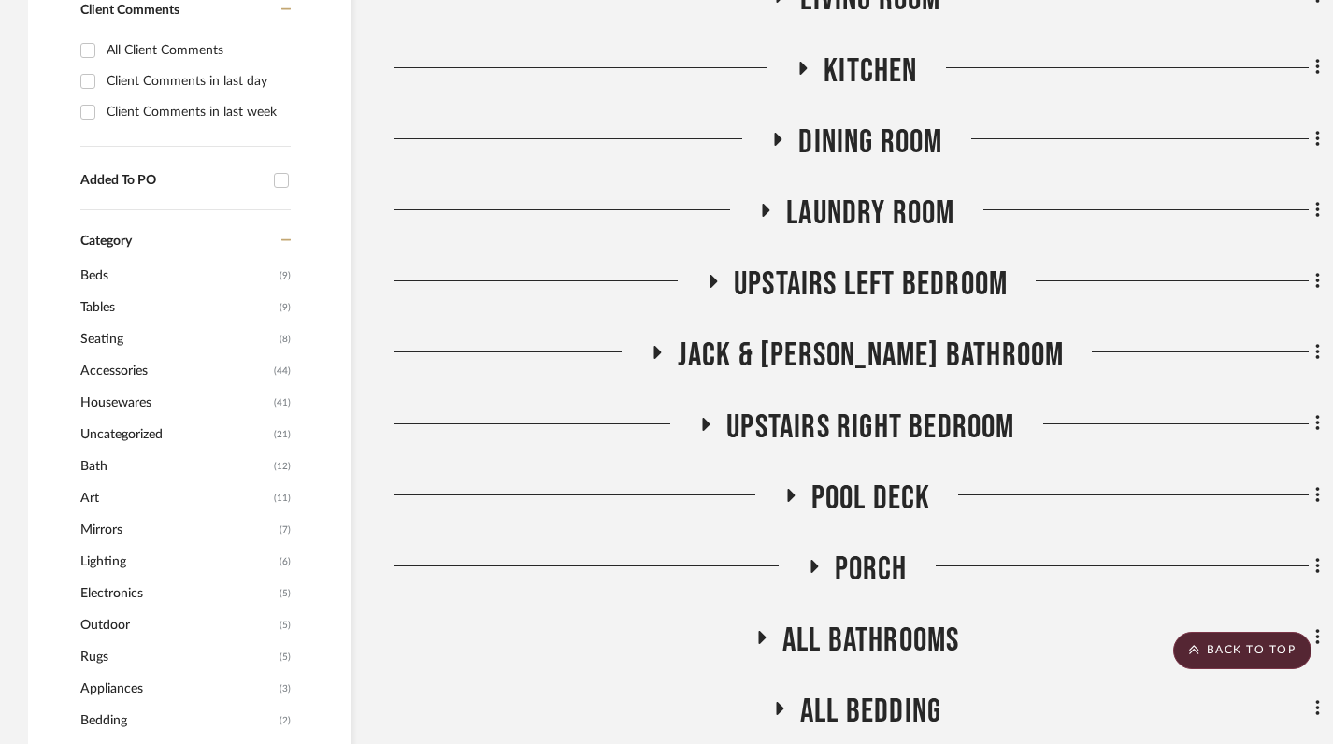
scroll to position [893, 0]
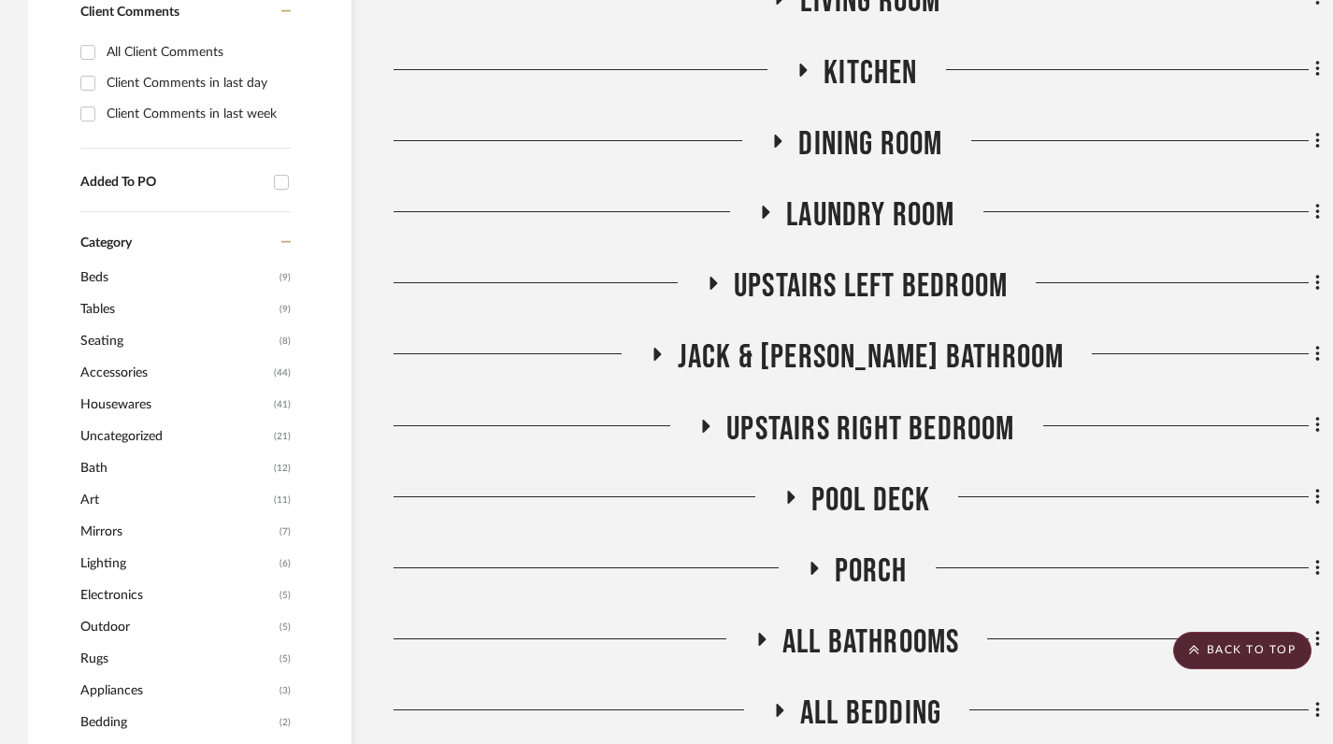
click at [812, 562] on icon at bounding box center [814, 568] width 7 height 13
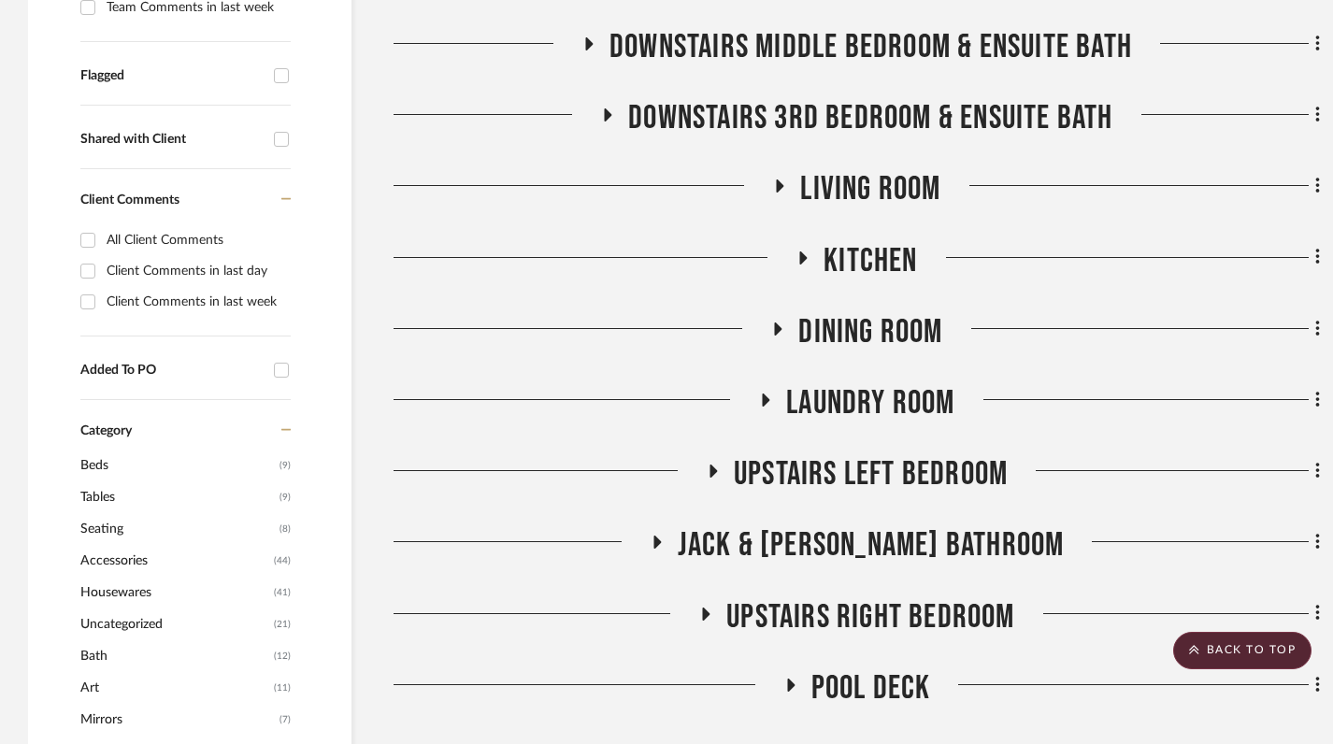
scroll to position [704, 0]
click at [811, 746] on icon at bounding box center [814, 757] width 14 height 22
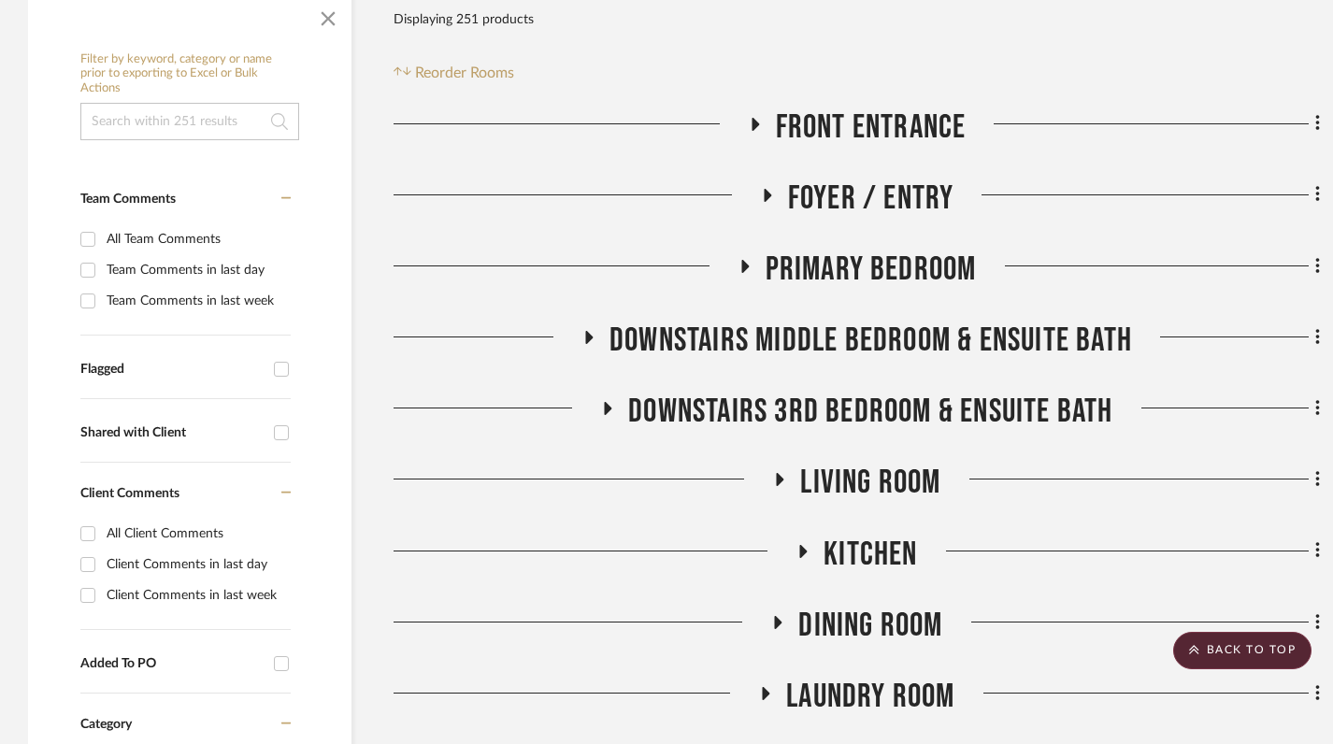
scroll to position [310, 0]
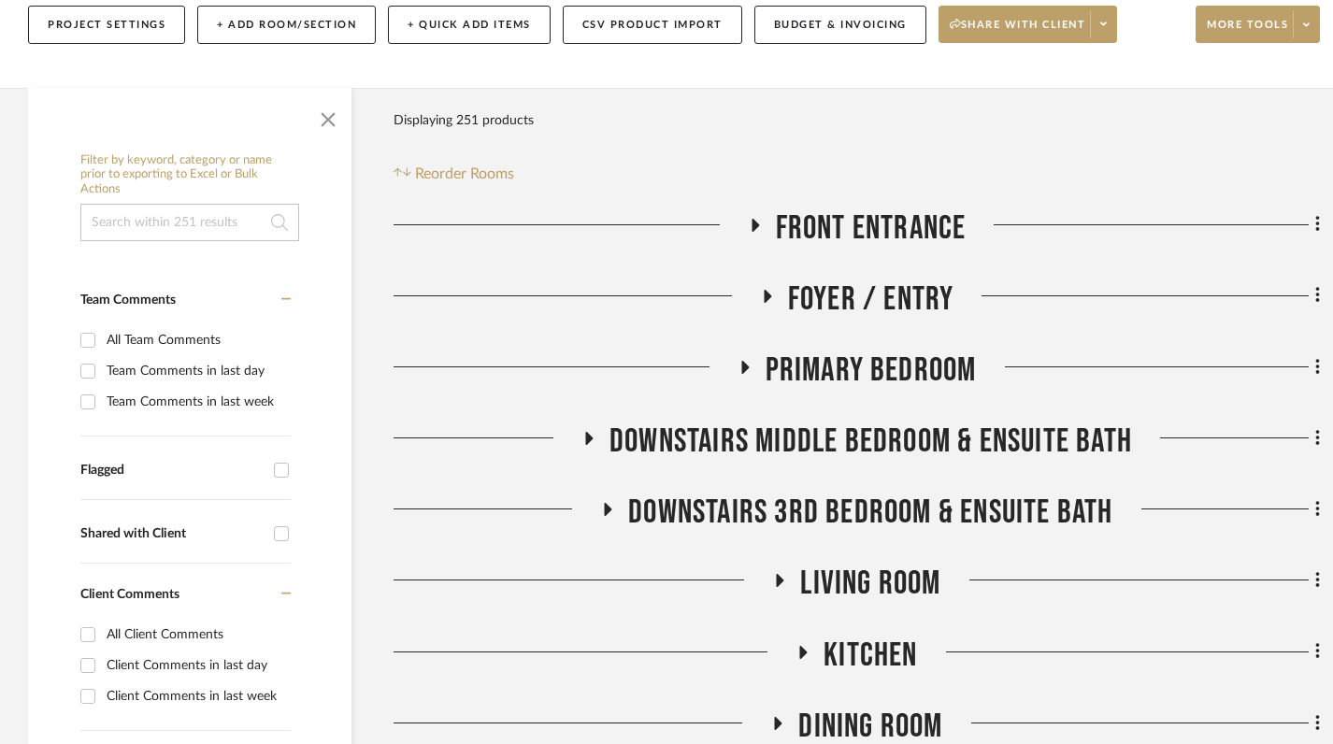
click at [750, 360] on icon at bounding box center [744, 367] width 22 height 14
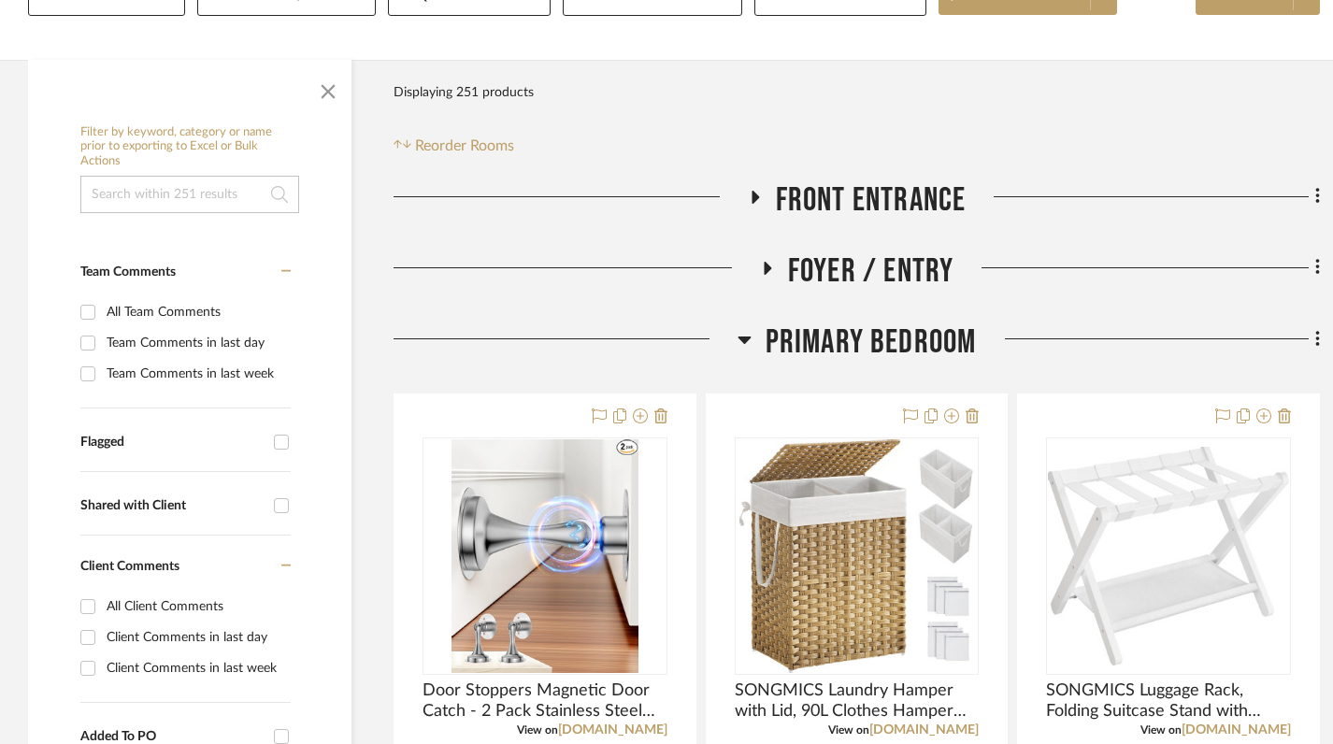
scroll to position [342, 0]
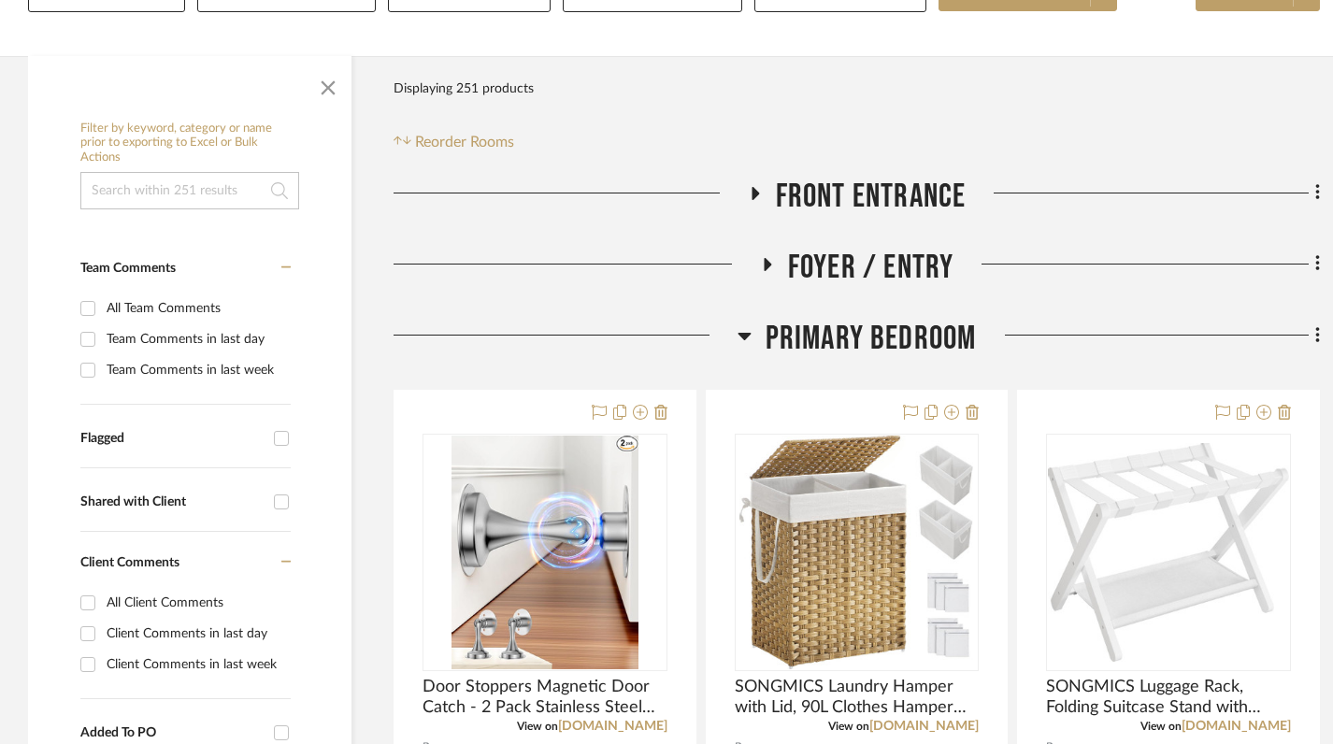
click at [740, 324] on icon at bounding box center [745, 335] width 14 height 22
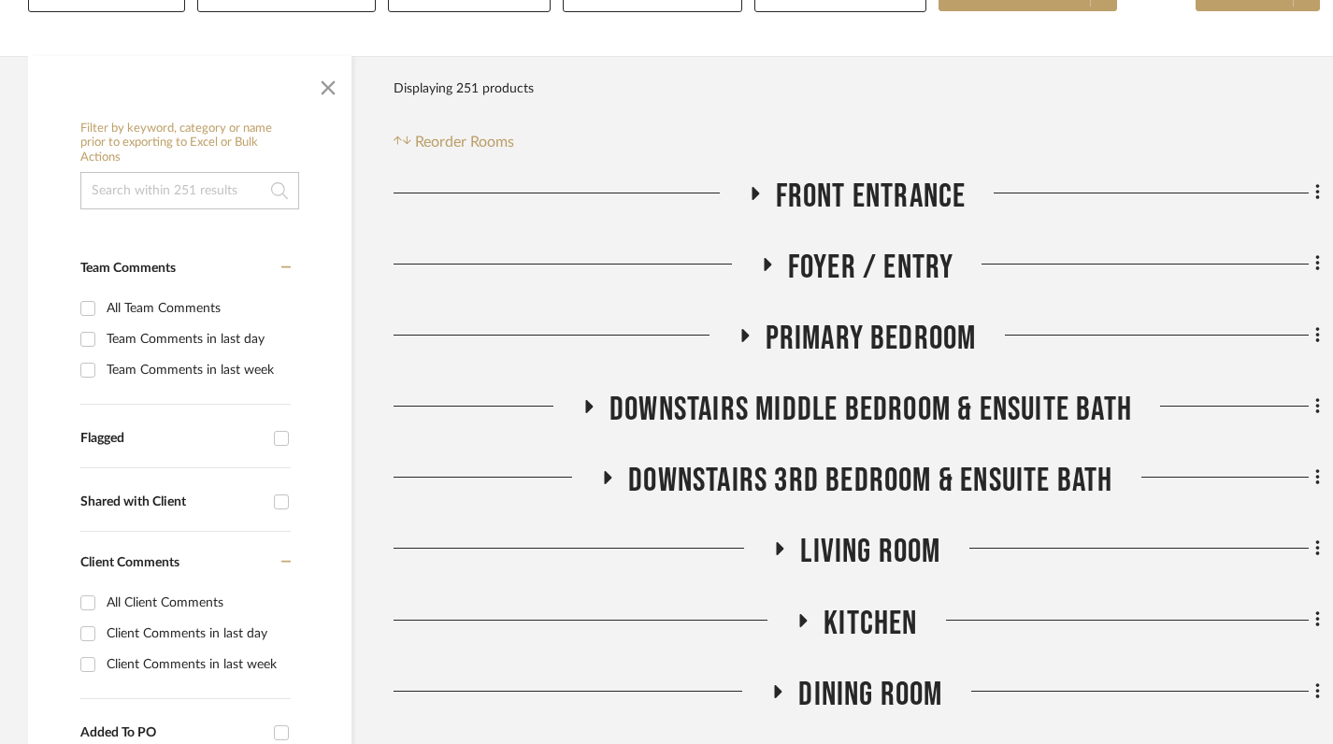
click at [777, 542] on icon at bounding box center [780, 548] width 7 height 13
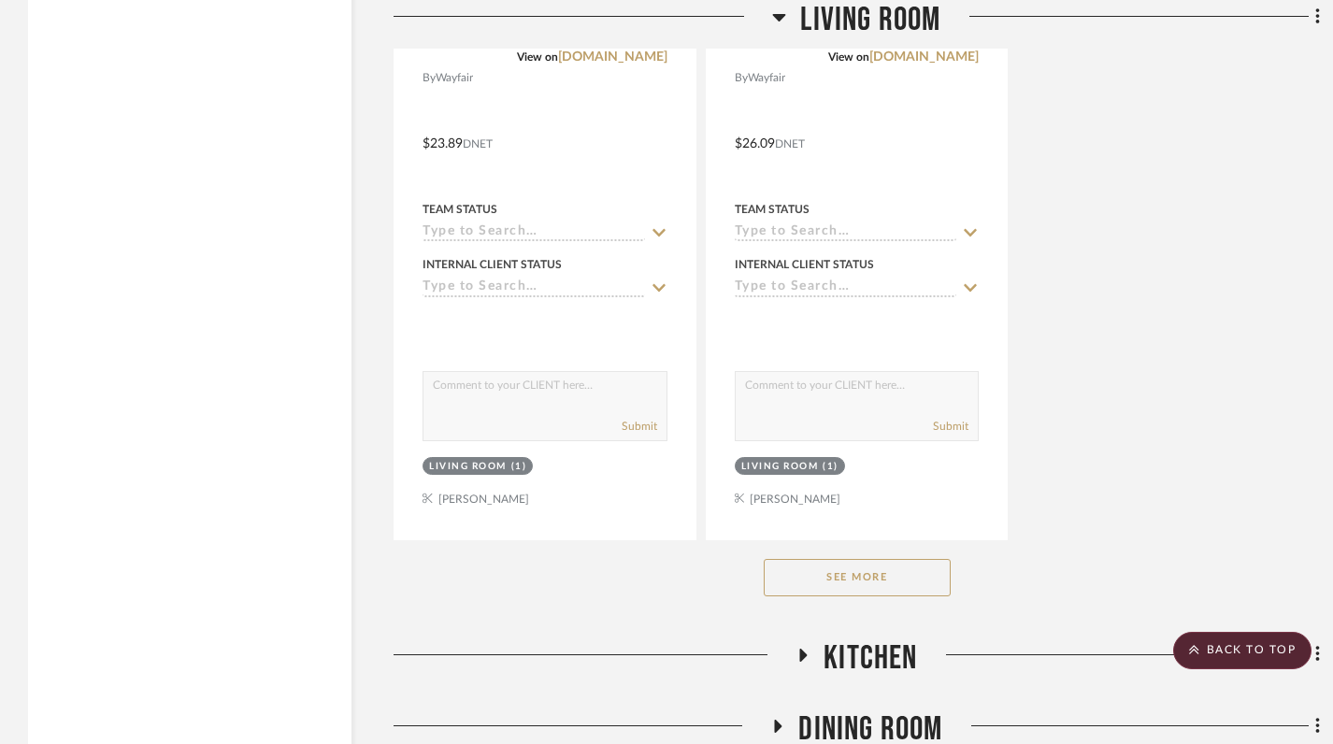
scroll to position [2930, 0]
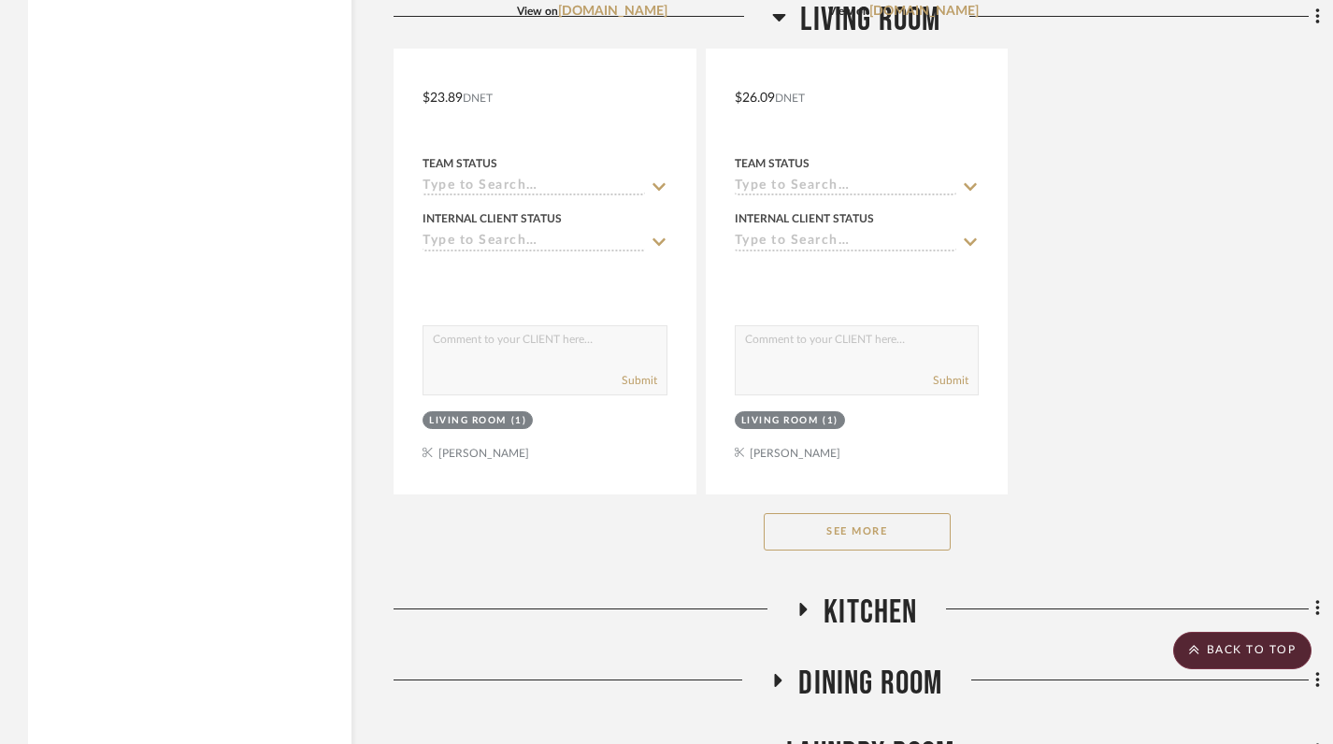
click at [846, 513] on button "See More" at bounding box center [857, 531] width 187 height 37
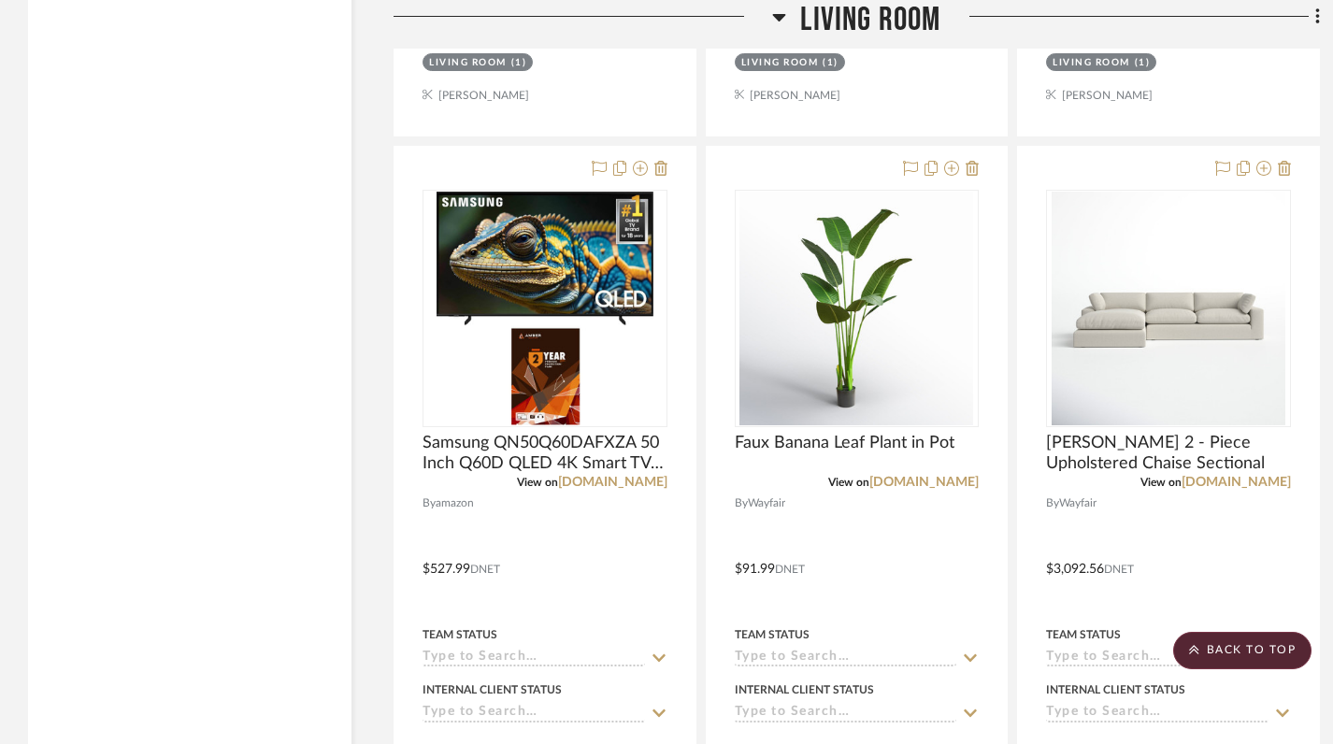
scroll to position [5070, 0]
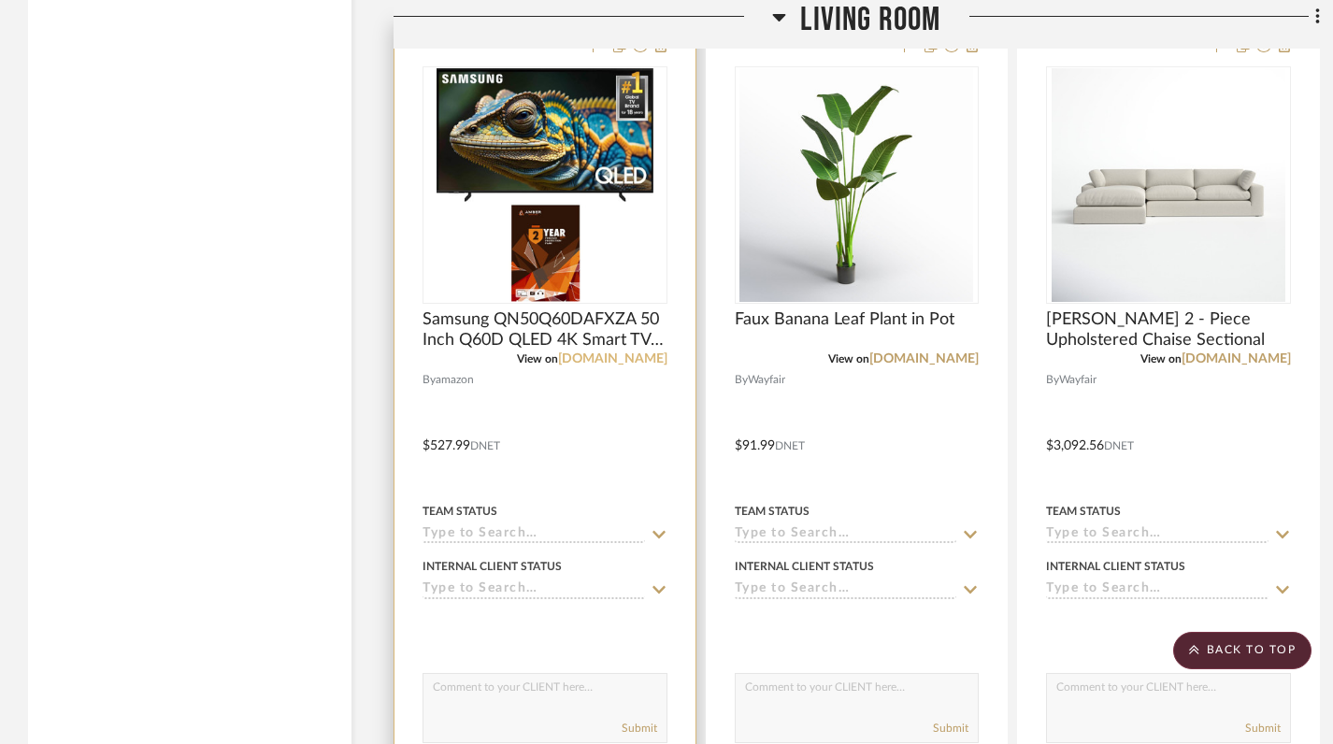
click at [623, 352] on link "[DOMAIN_NAME]" at bounding box center [612, 358] width 109 height 13
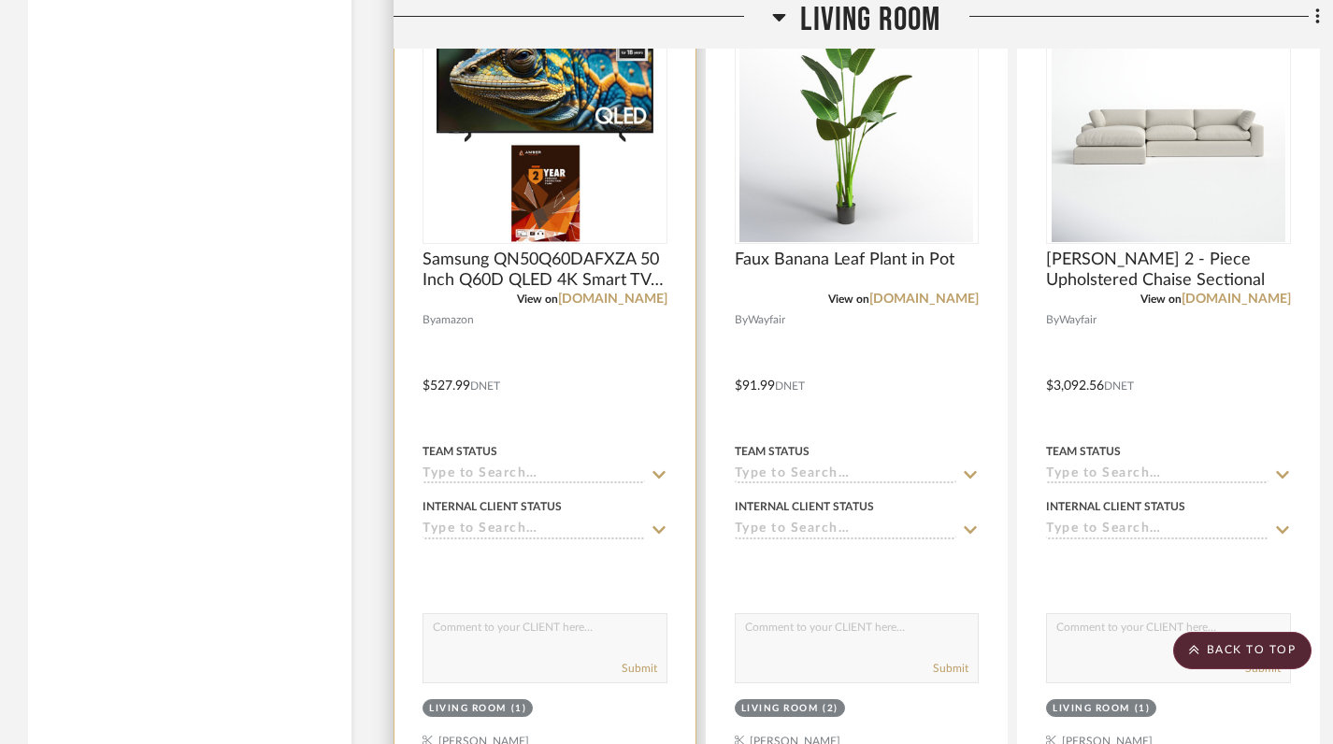
scroll to position [5136, 0]
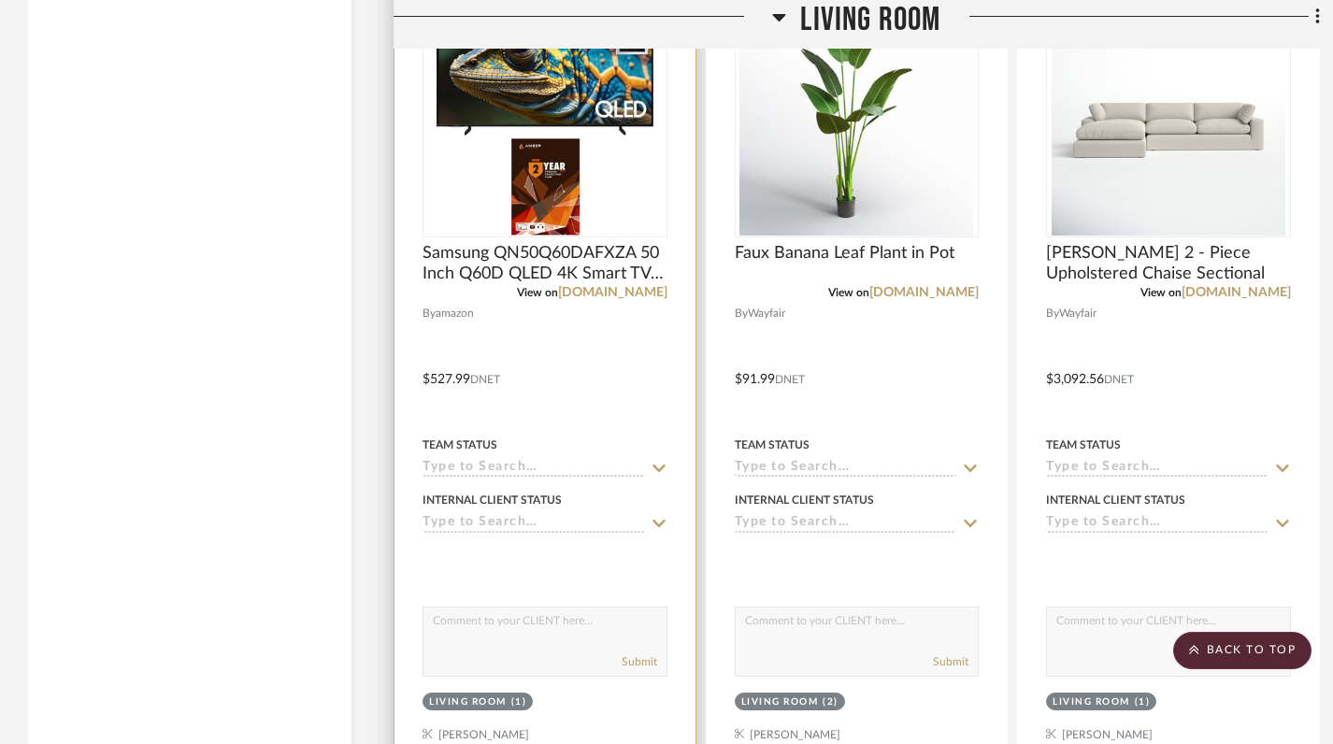
click at [505, 696] on div "Living Room" at bounding box center [468, 703] width 78 height 14
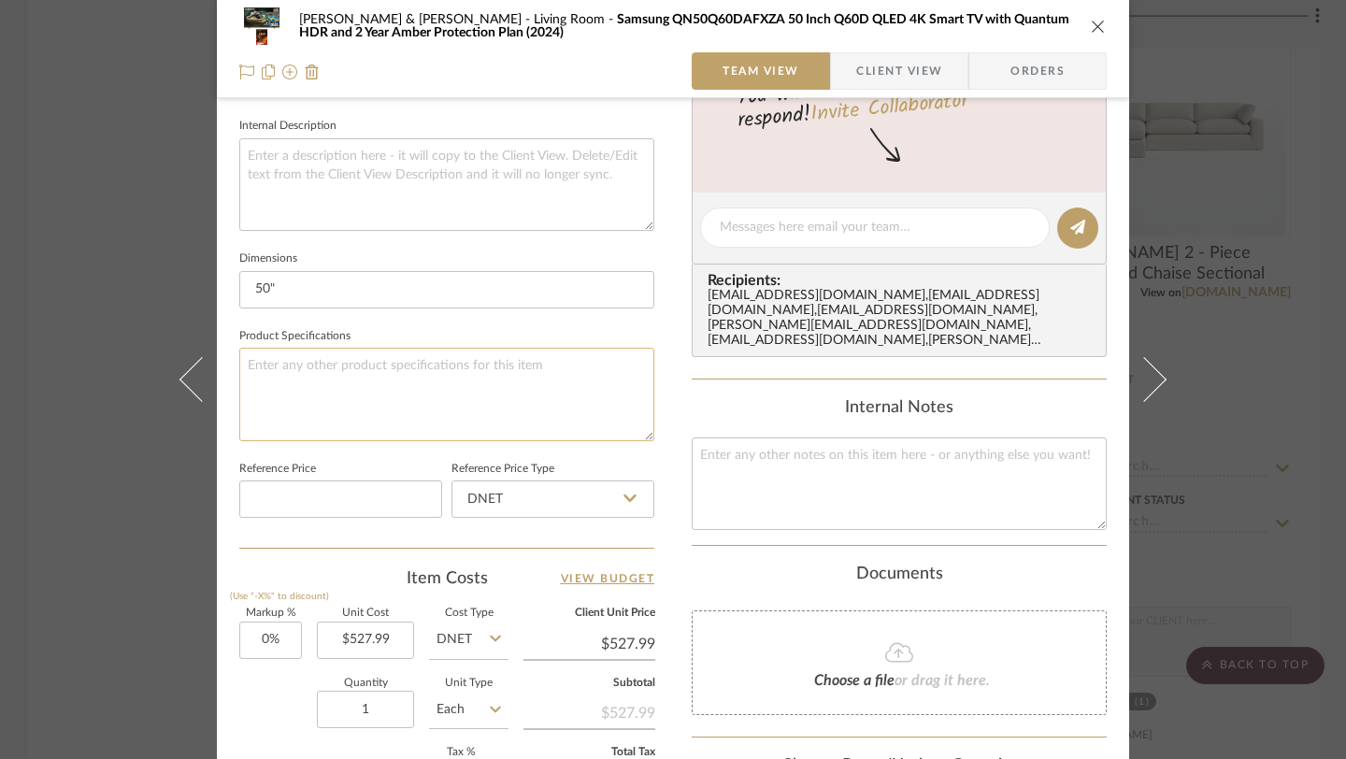
scroll to position [982, 0]
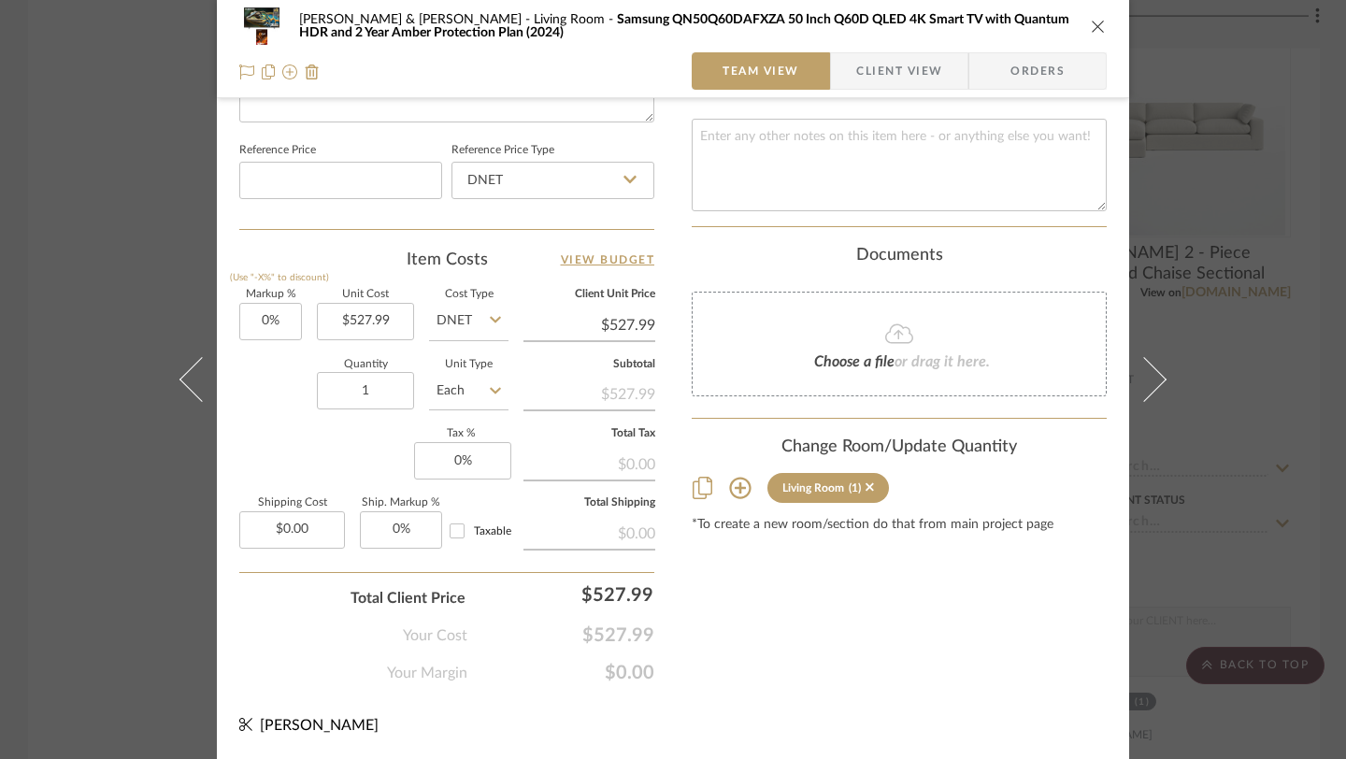
click at [734, 478] on icon at bounding box center [740, 489] width 22 height 22
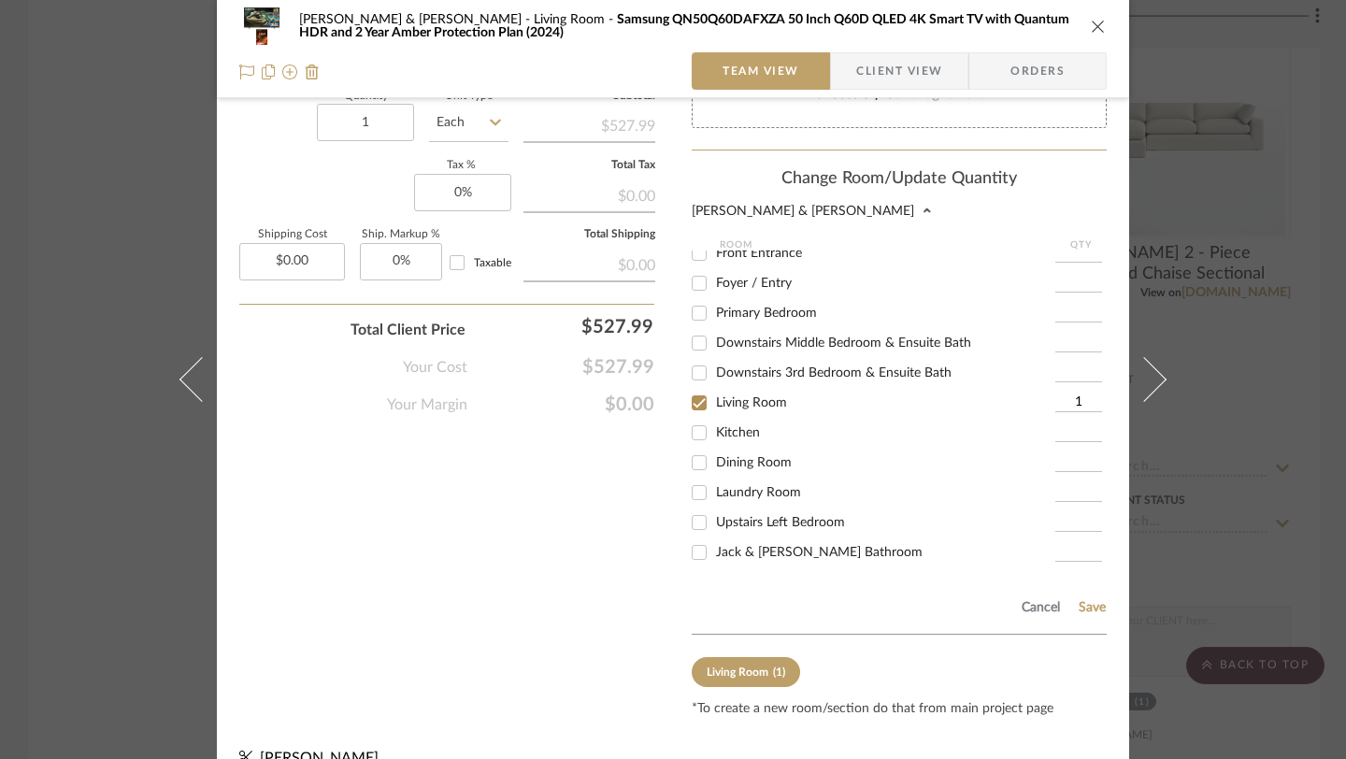
scroll to position [0, 0]
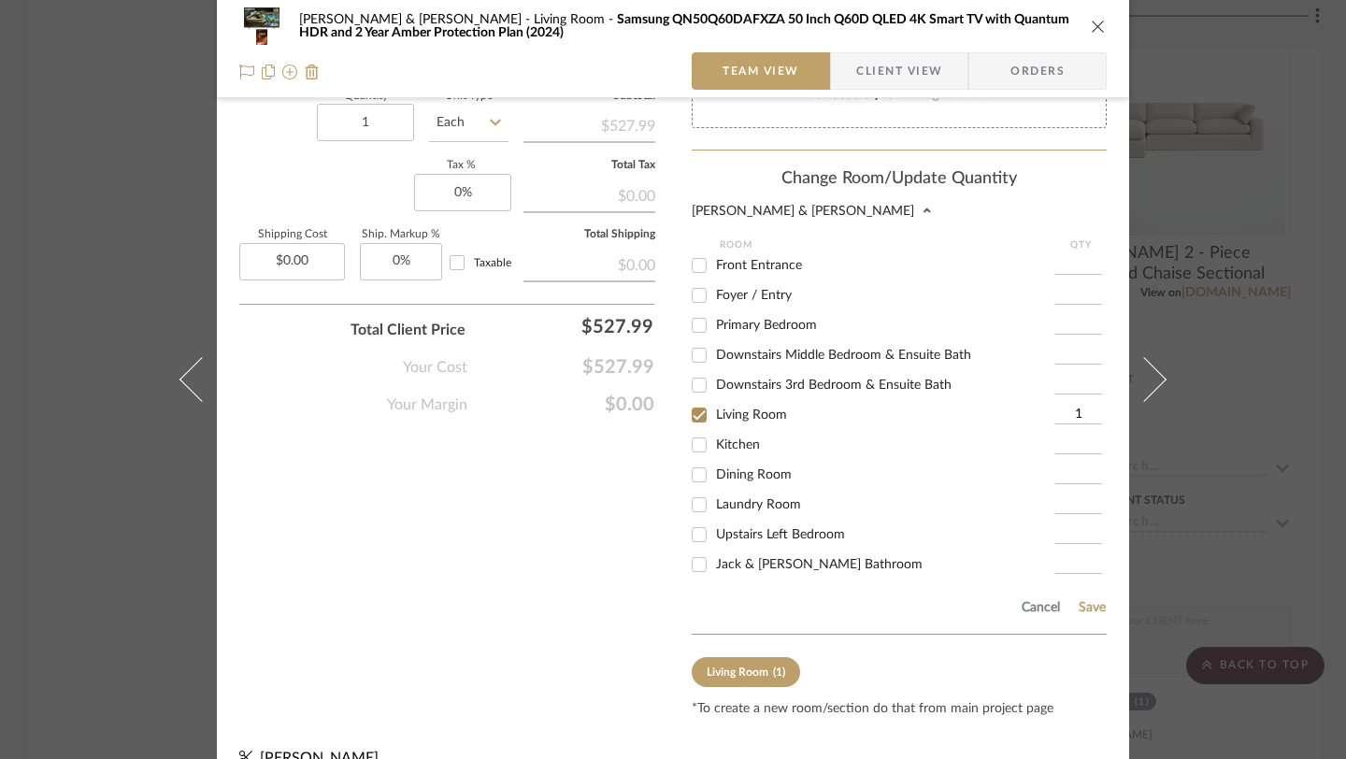
click at [697, 317] on input "Primary Bedroom" at bounding box center [699, 325] width 30 height 30
checkbox input "true"
type input "1"
click at [1087, 600] on button "Save" at bounding box center [1092, 607] width 29 height 15
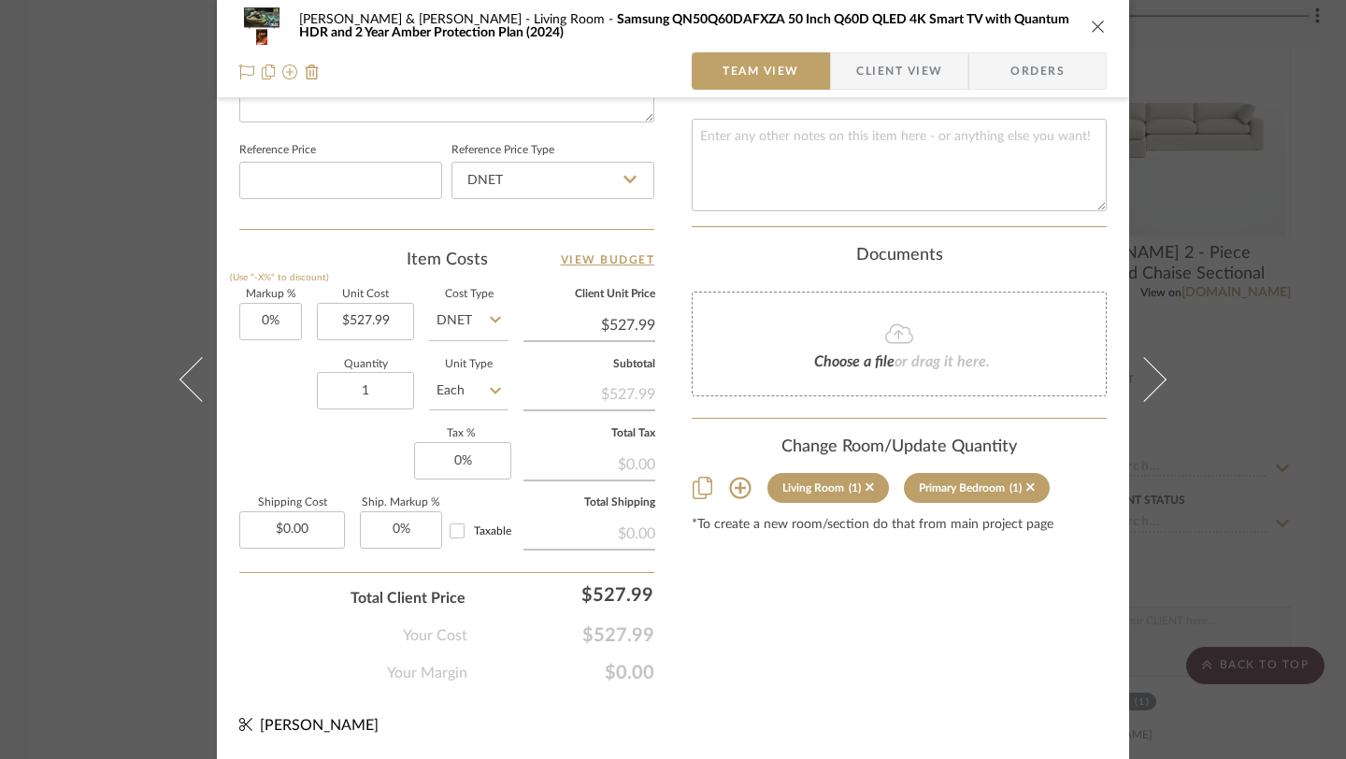
scroll to position [982, 0]
click at [1091, 33] on icon "close" at bounding box center [1098, 26] width 15 height 15
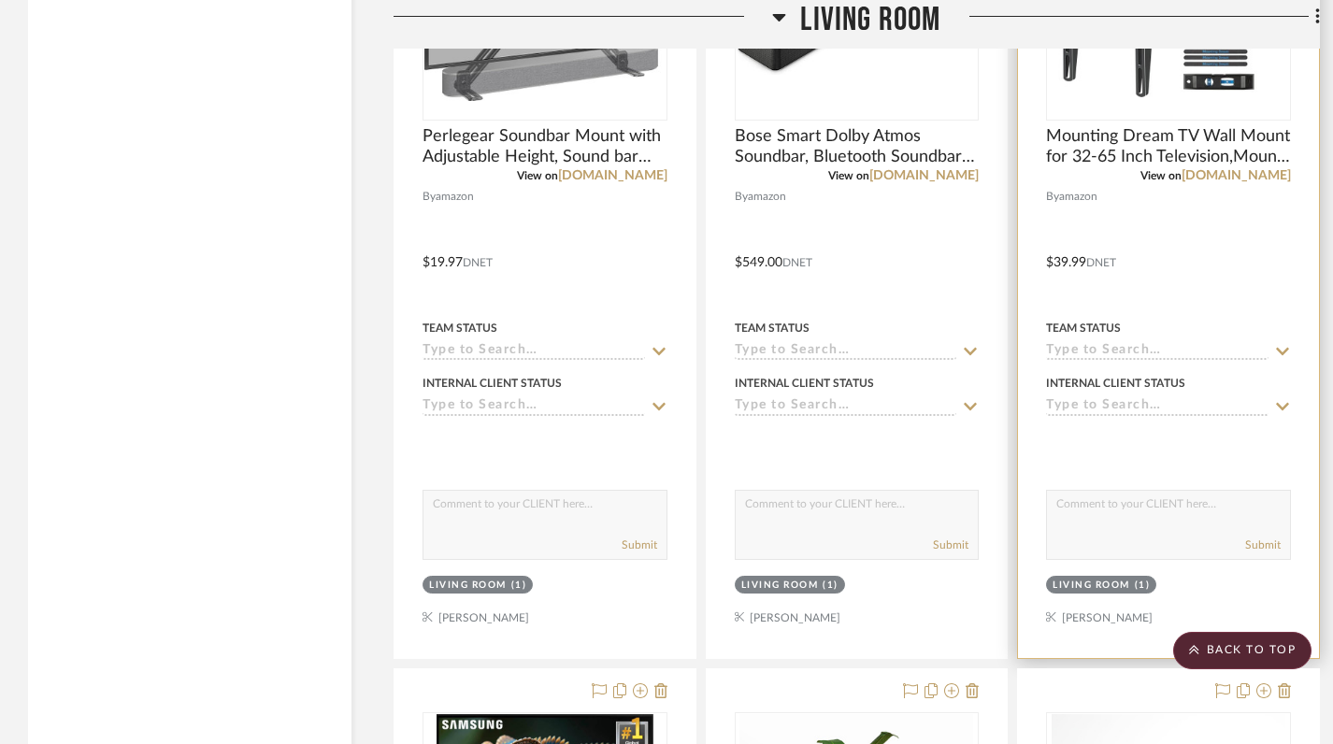
scroll to position [4428, 0]
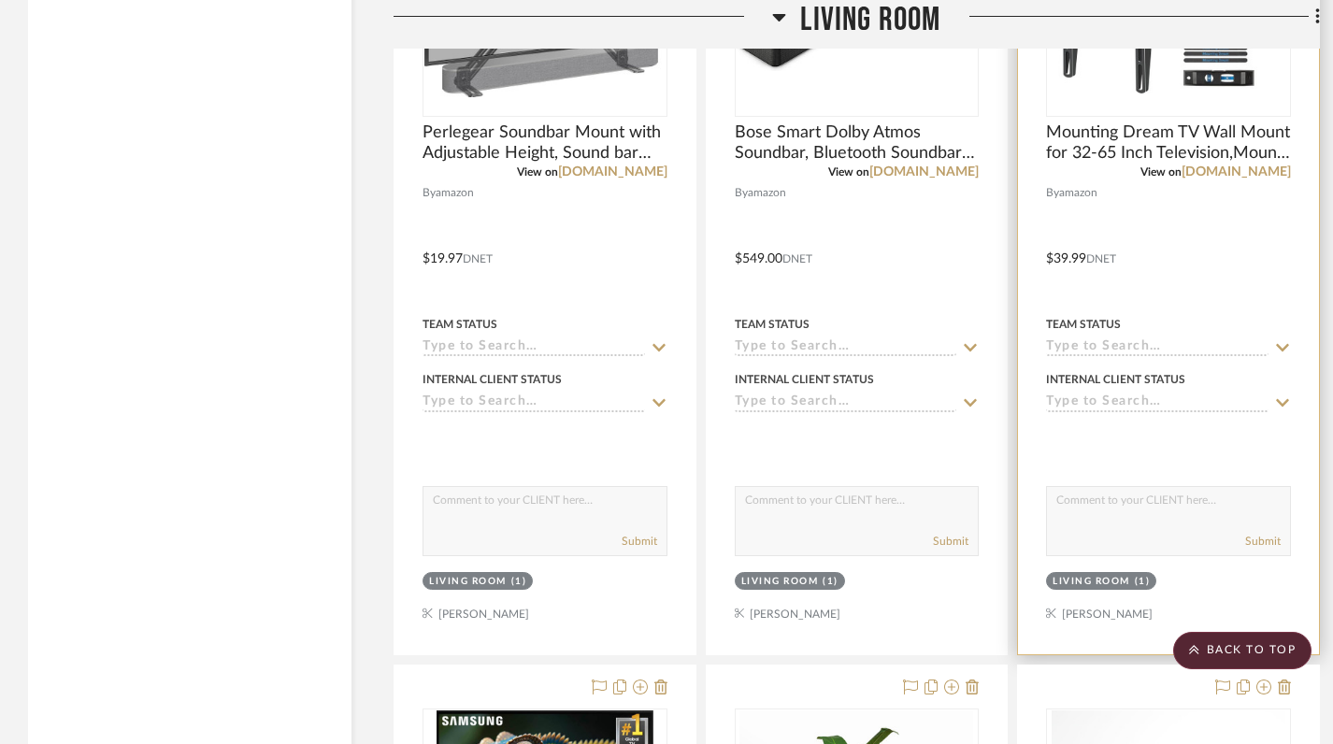
click at [1186, 553] on div at bounding box center [1168, 245] width 301 height 818
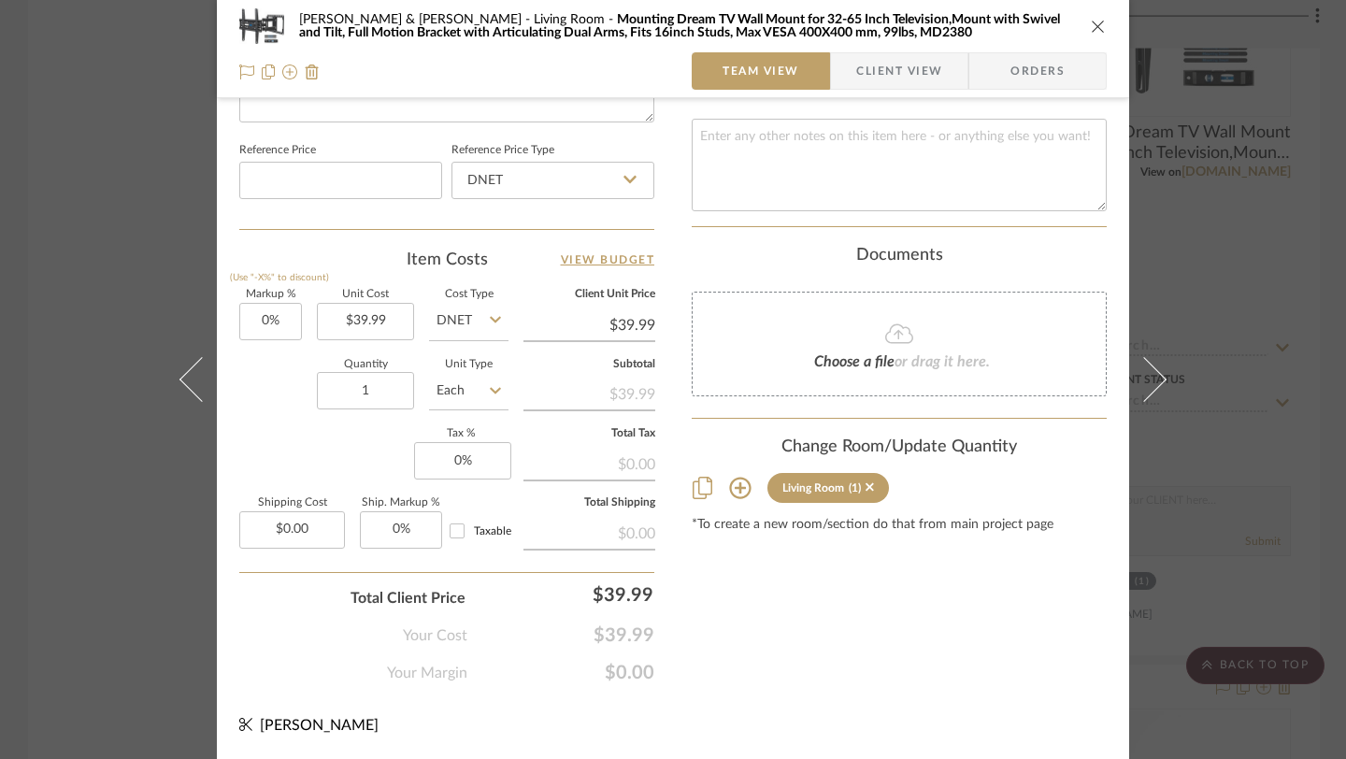
scroll to position [980, 0]
click at [729, 480] on icon at bounding box center [740, 491] width 22 height 22
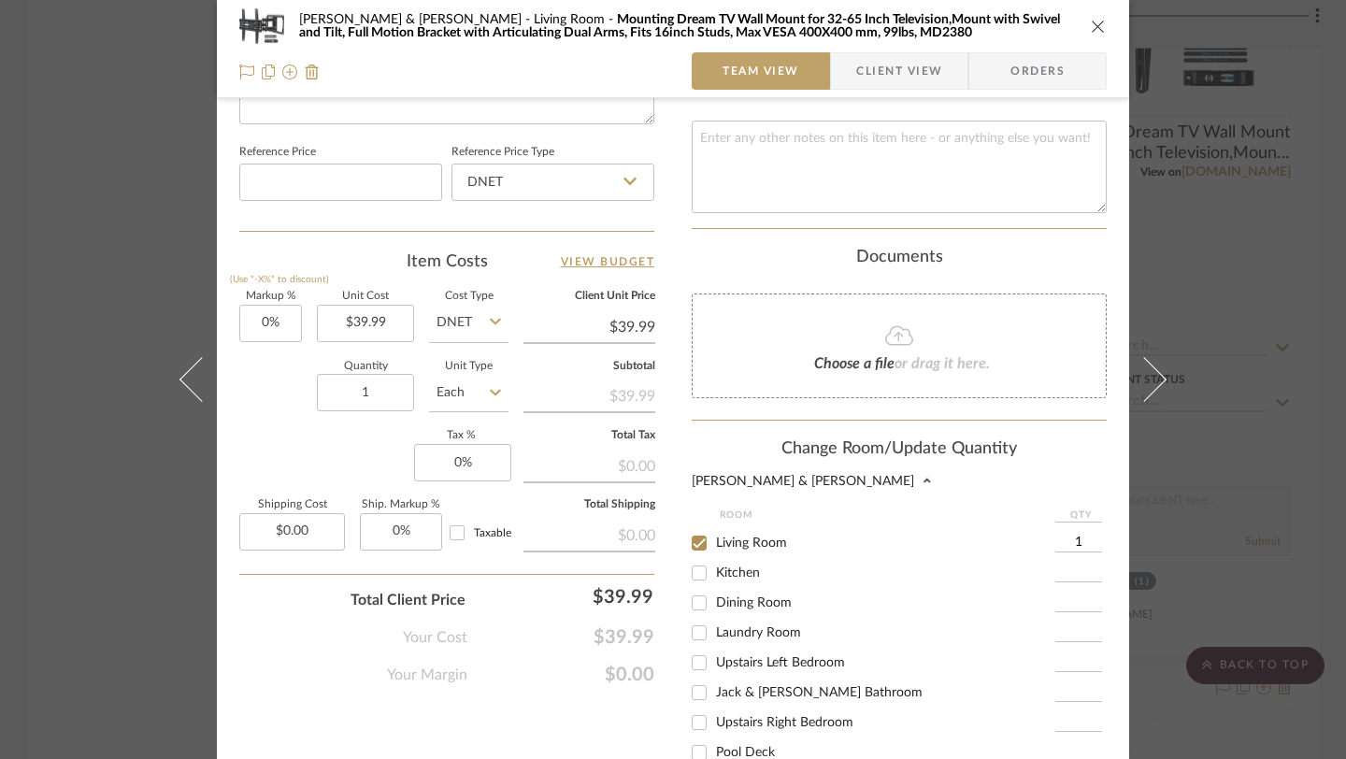
scroll to position [0, 0]
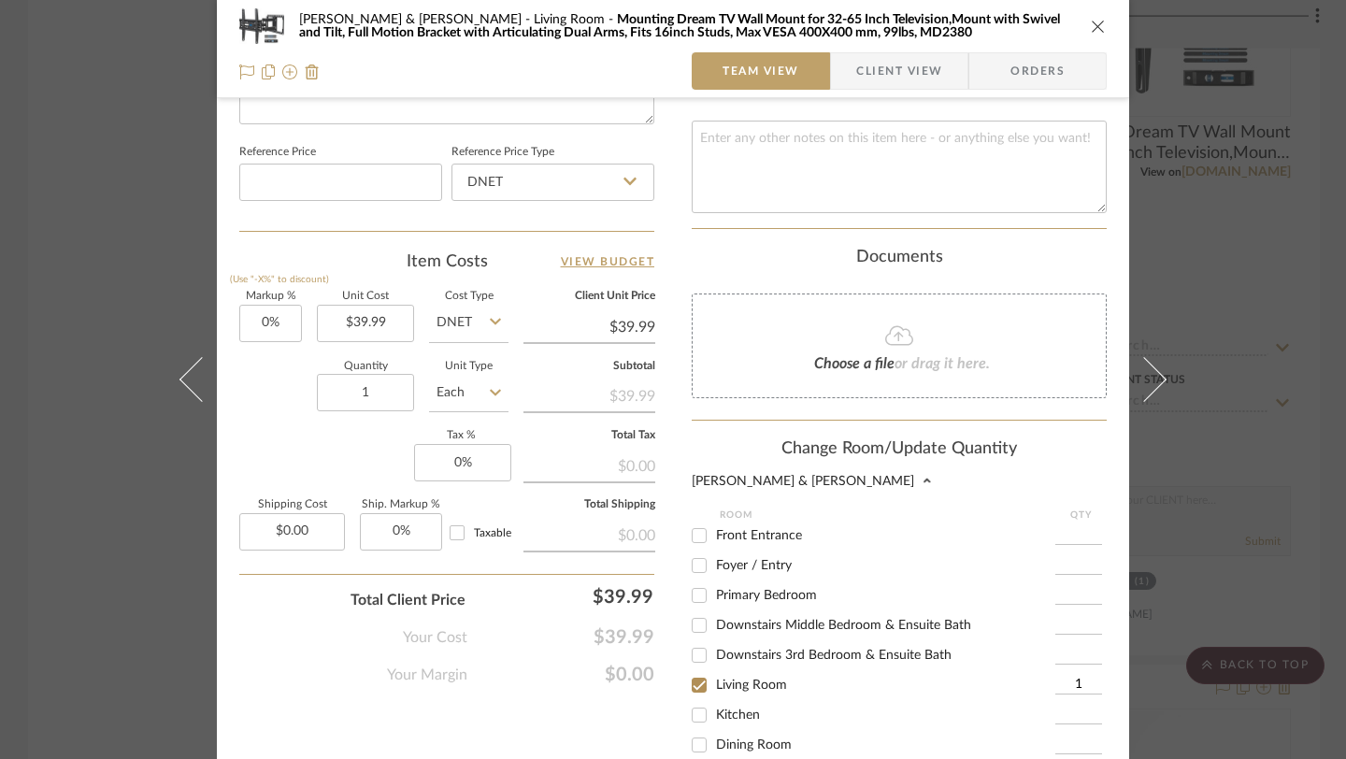
click at [702, 581] on input "Primary Bedroom" at bounding box center [699, 596] width 30 height 30
checkbox input "true"
type input "1"
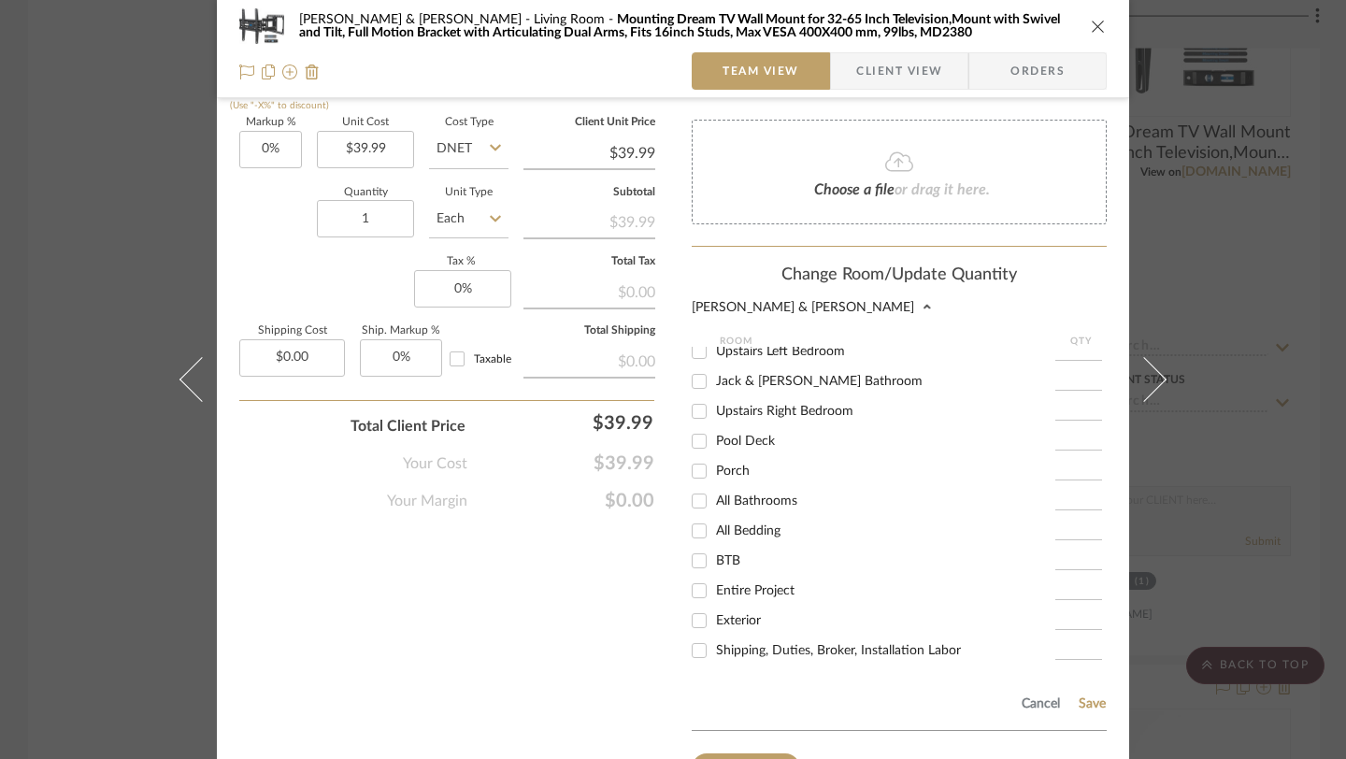
scroll to position [1269, 0]
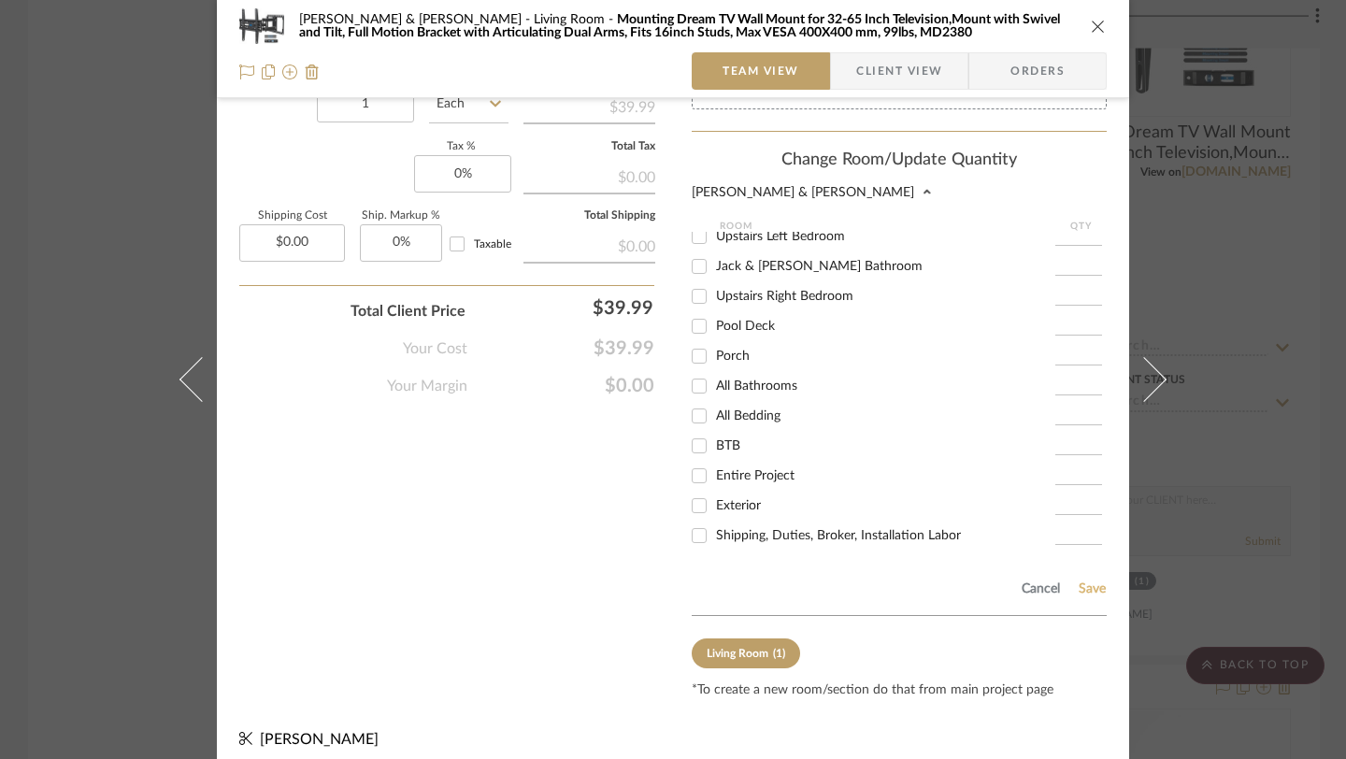
click at [1087, 582] on button "Save" at bounding box center [1092, 589] width 29 height 15
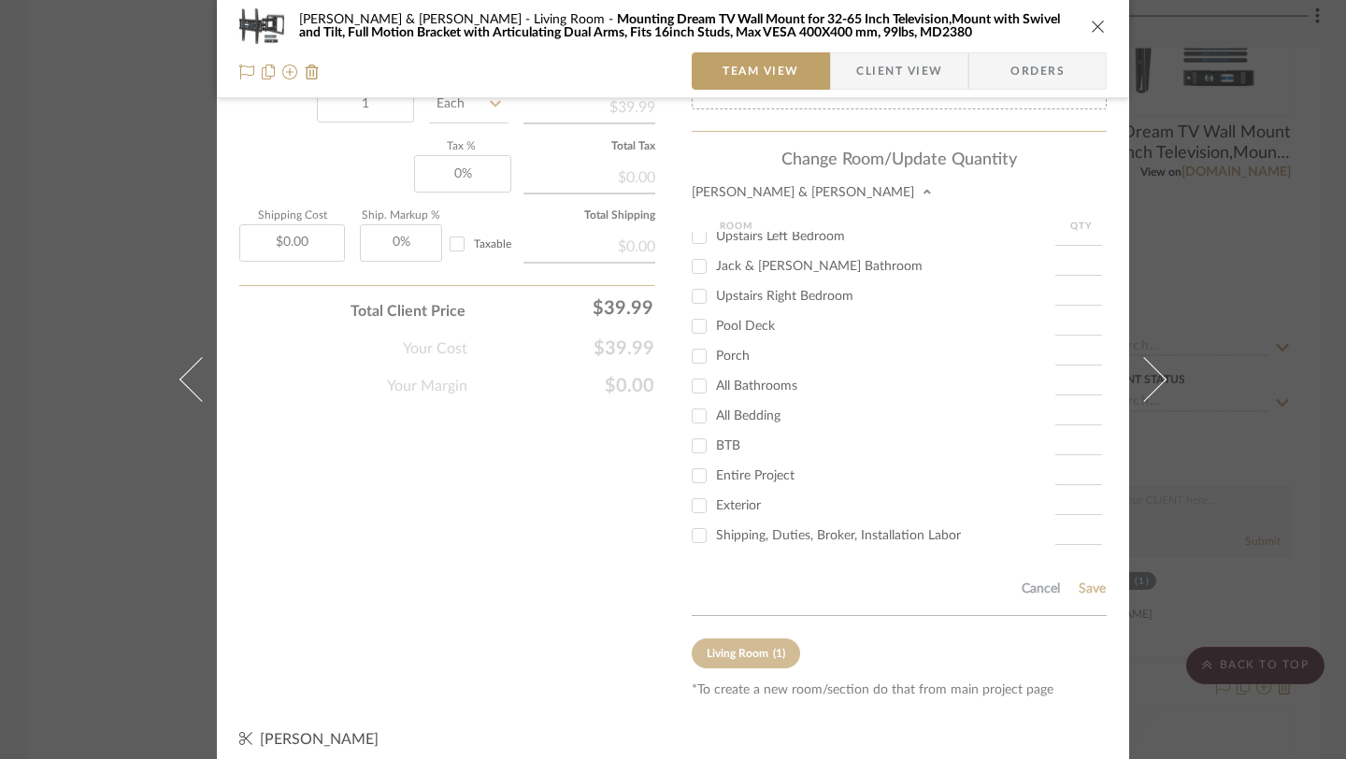
scroll to position [982, 0]
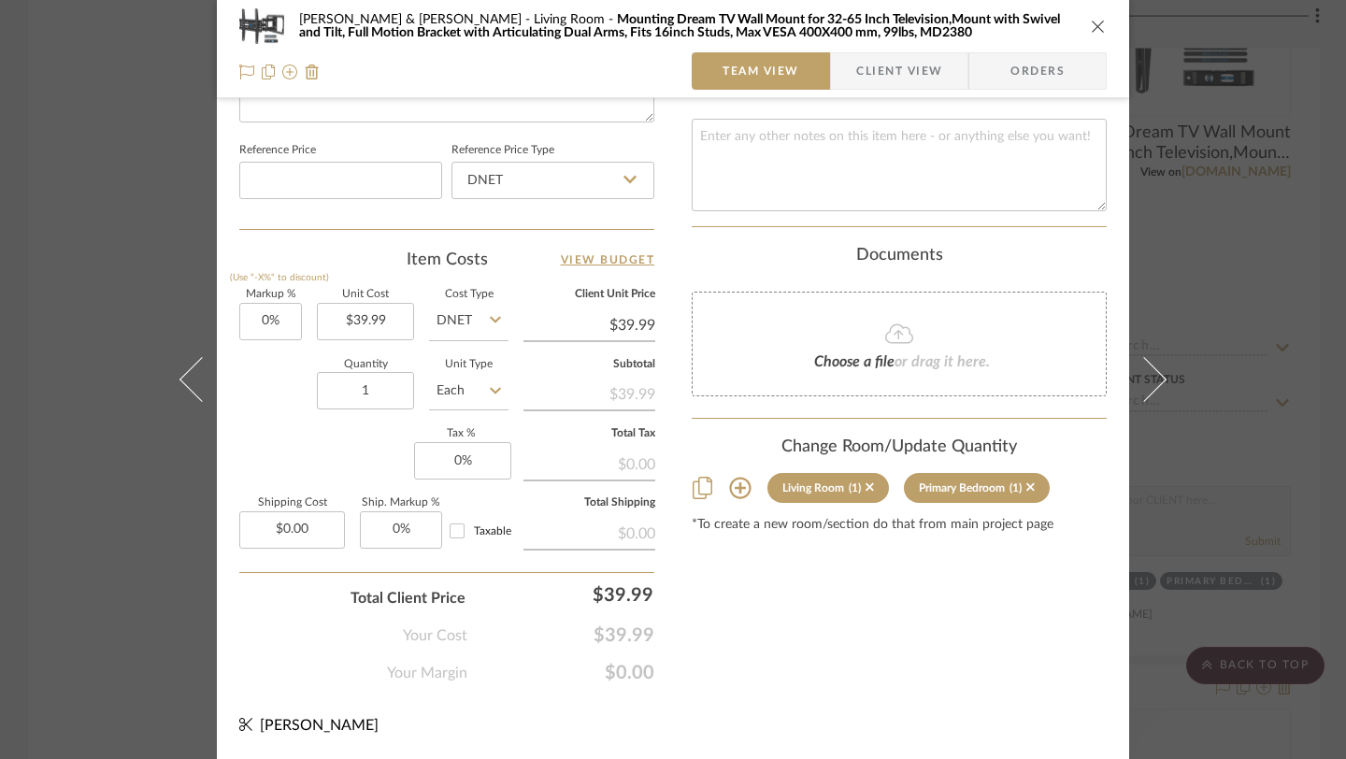
click at [1095, 22] on icon "close" at bounding box center [1098, 26] width 15 height 15
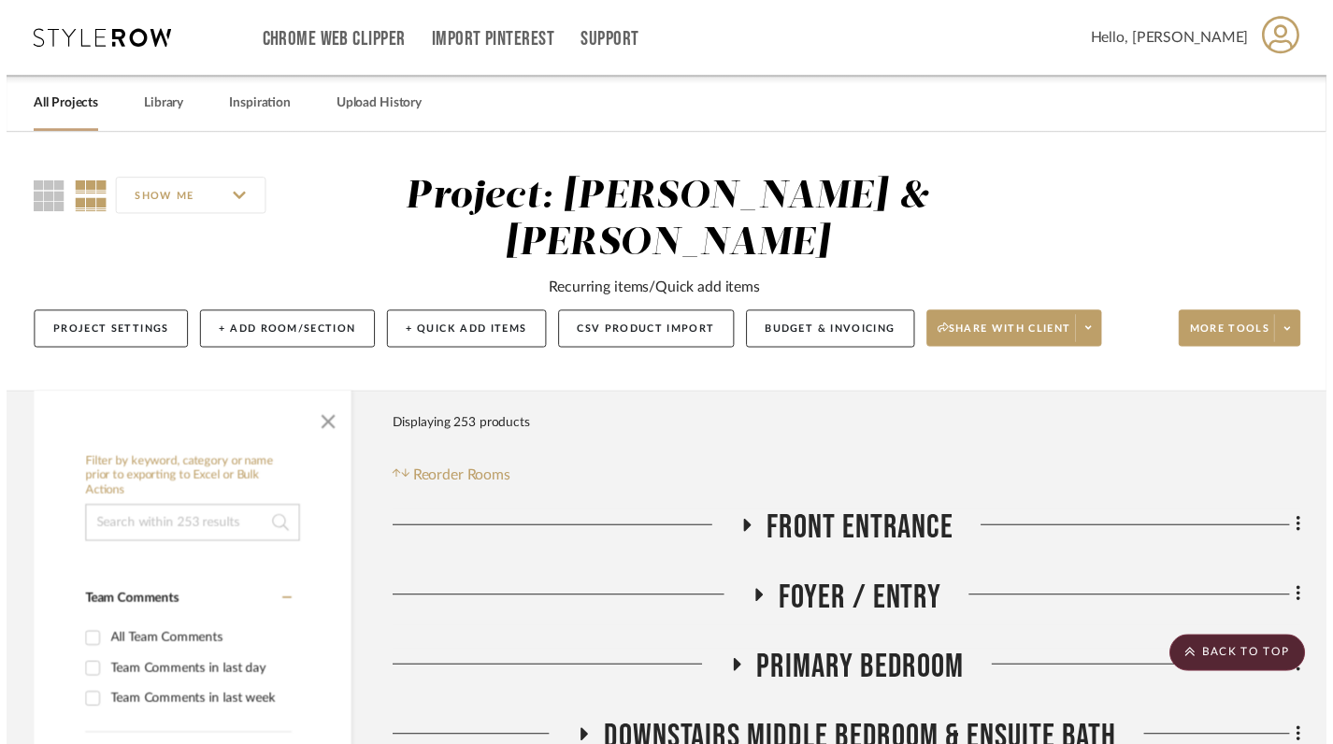
scroll to position [4428, 0]
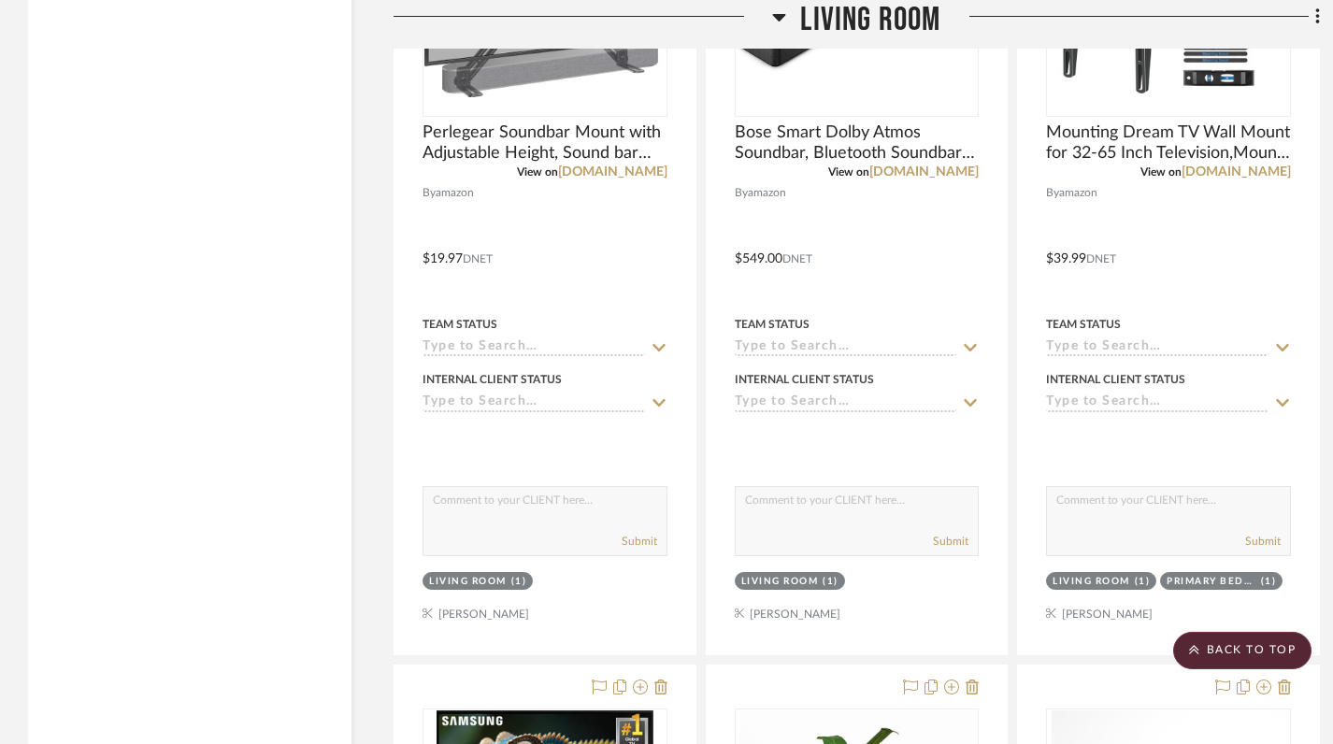
click at [775, 16] on icon at bounding box center [779, 17] width 13 height 7
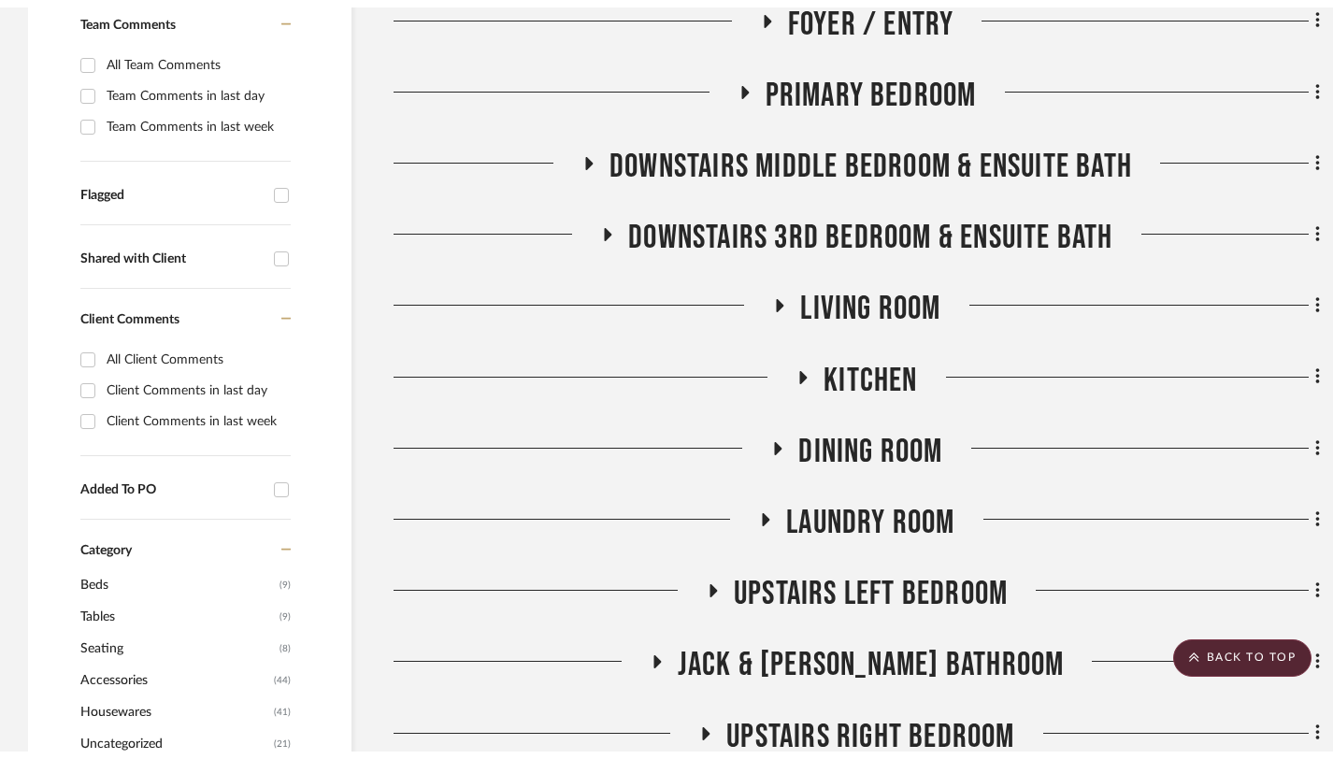
scroll to position [0, 0]
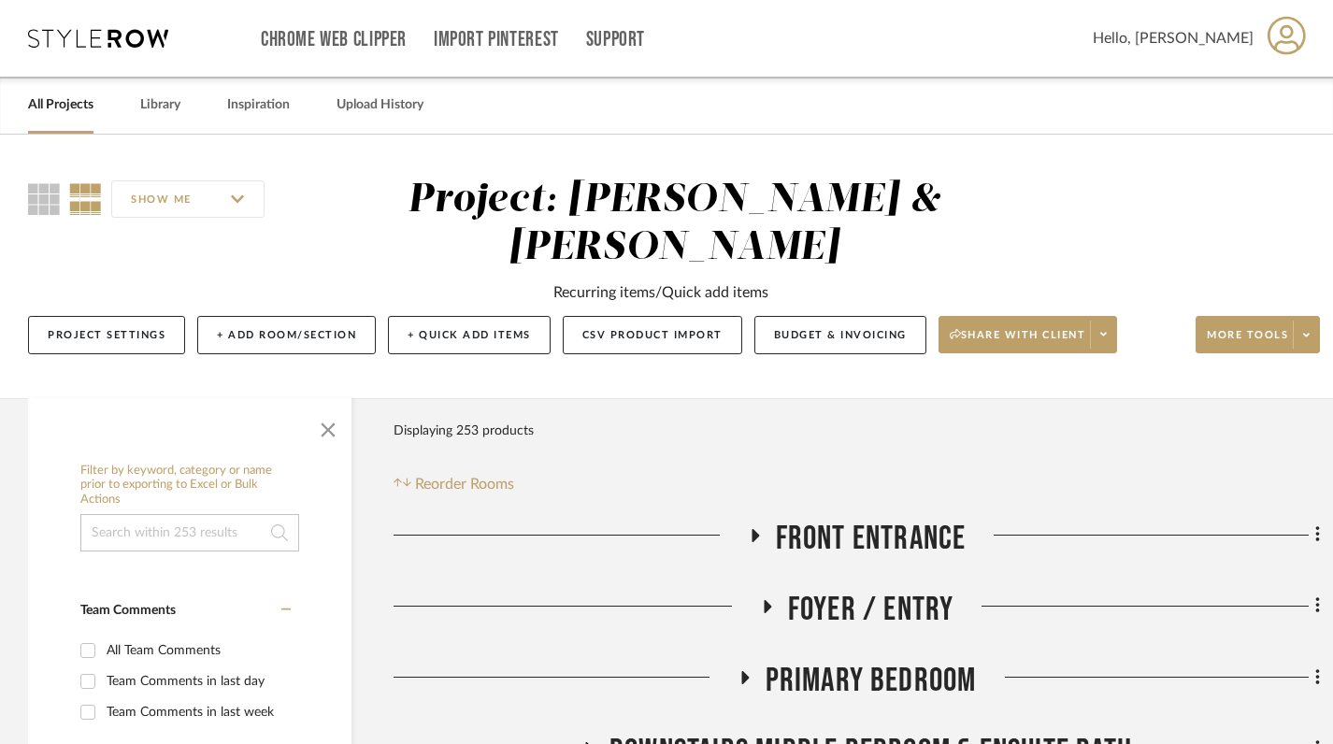
click at [59, 108] on link "All Projects" at bounding box center [60, 105] width 65 height 25
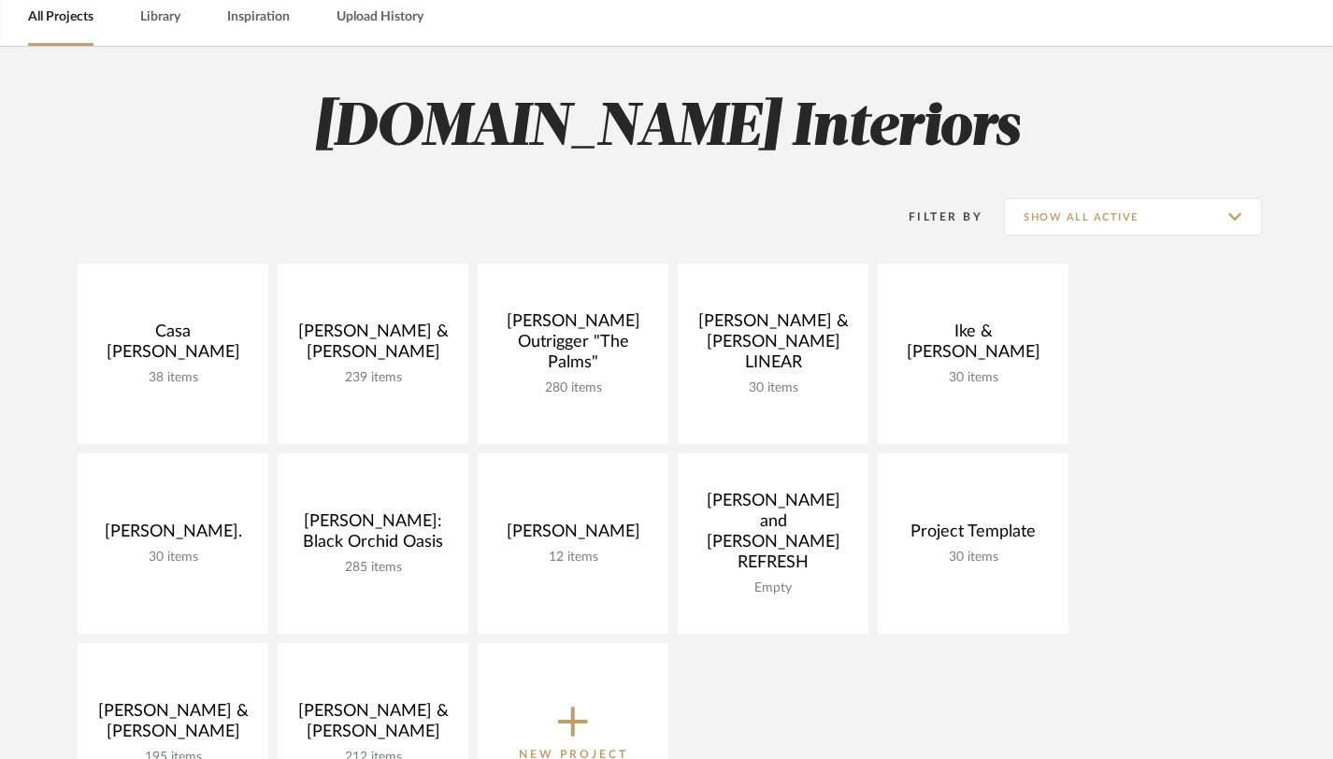
scroll to position [115, 0]
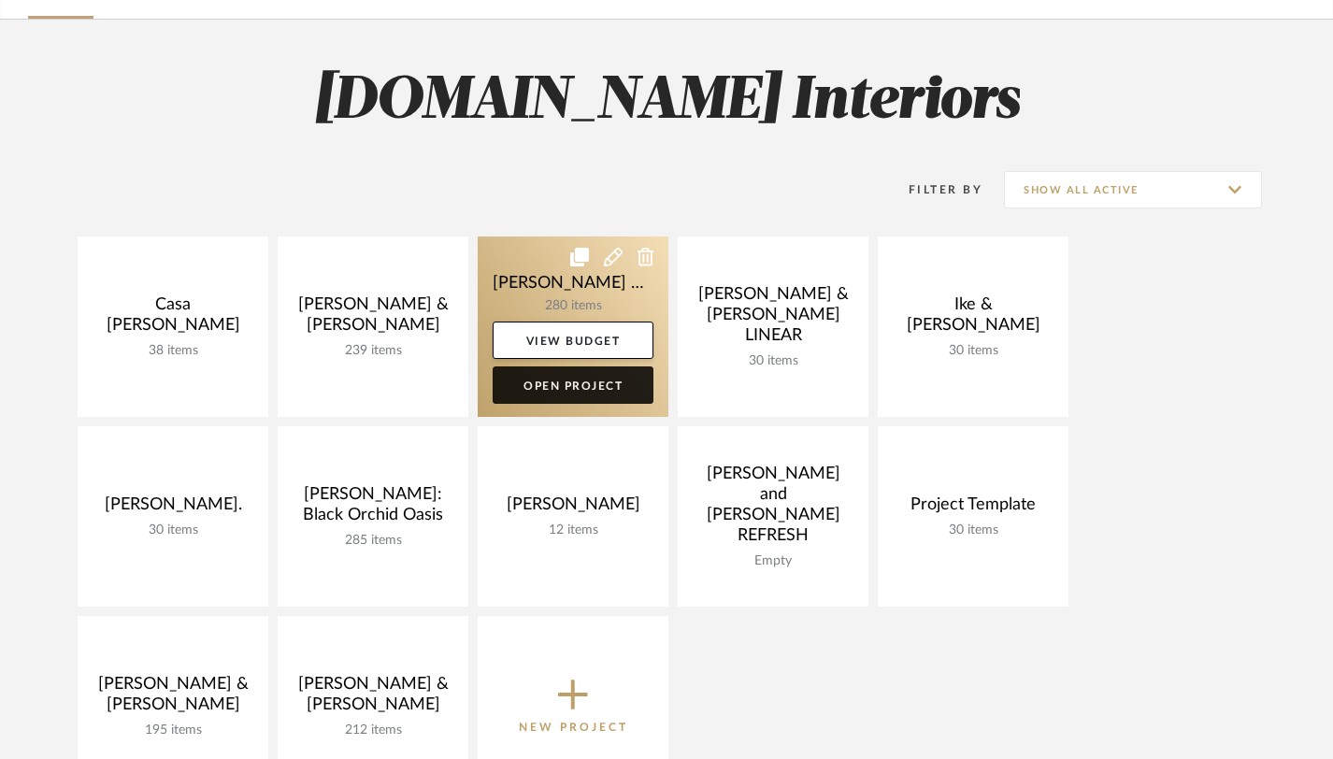
click at [559, 389] on link "Open Project" at bounding box center [573, 384] width 161 height 37
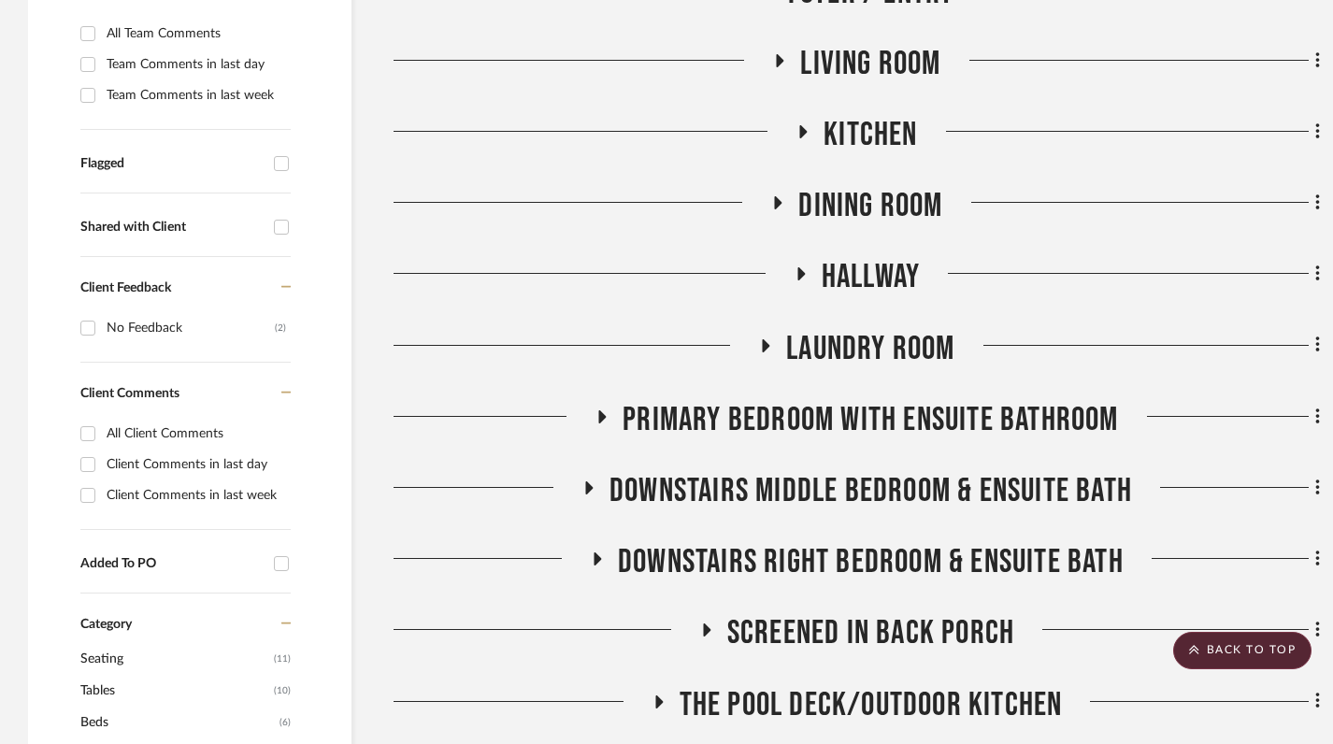
scroll to position [591, 0]
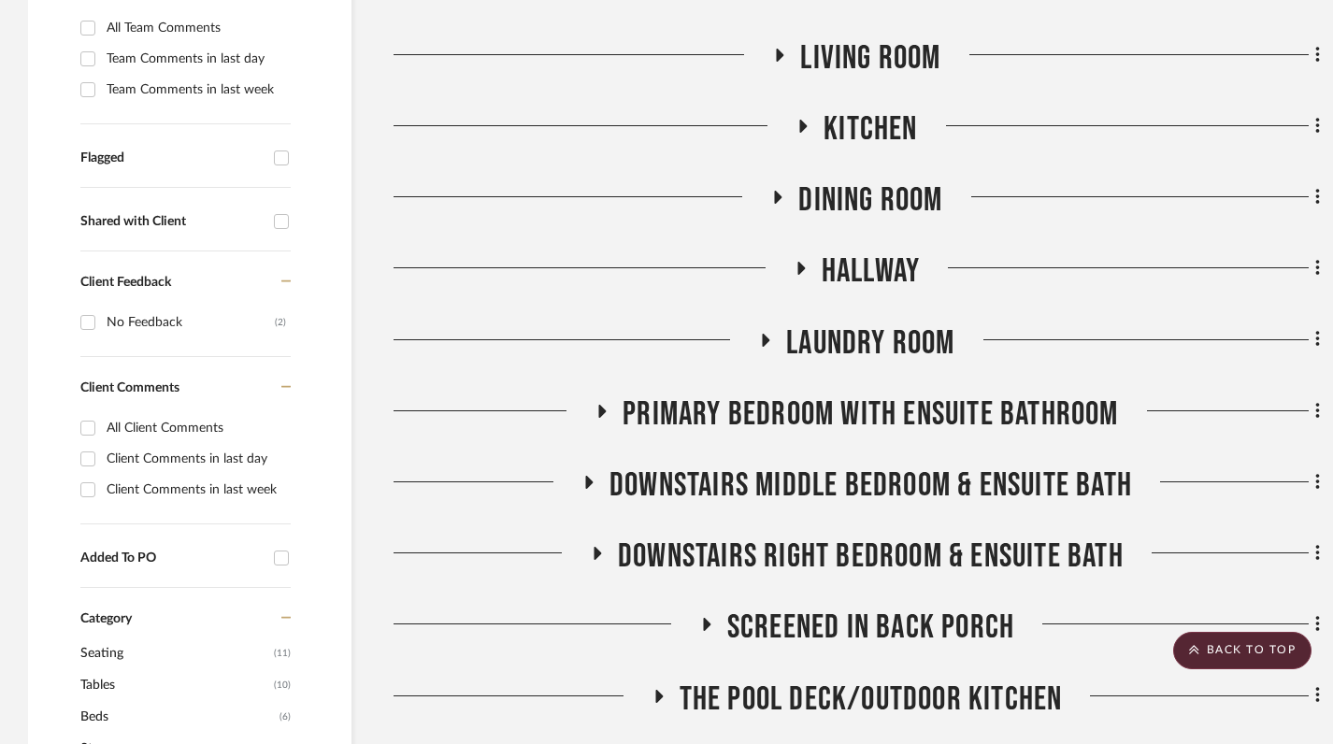
click at [597, 412] on icon at bounding box center [602, 411] width 22 height 14
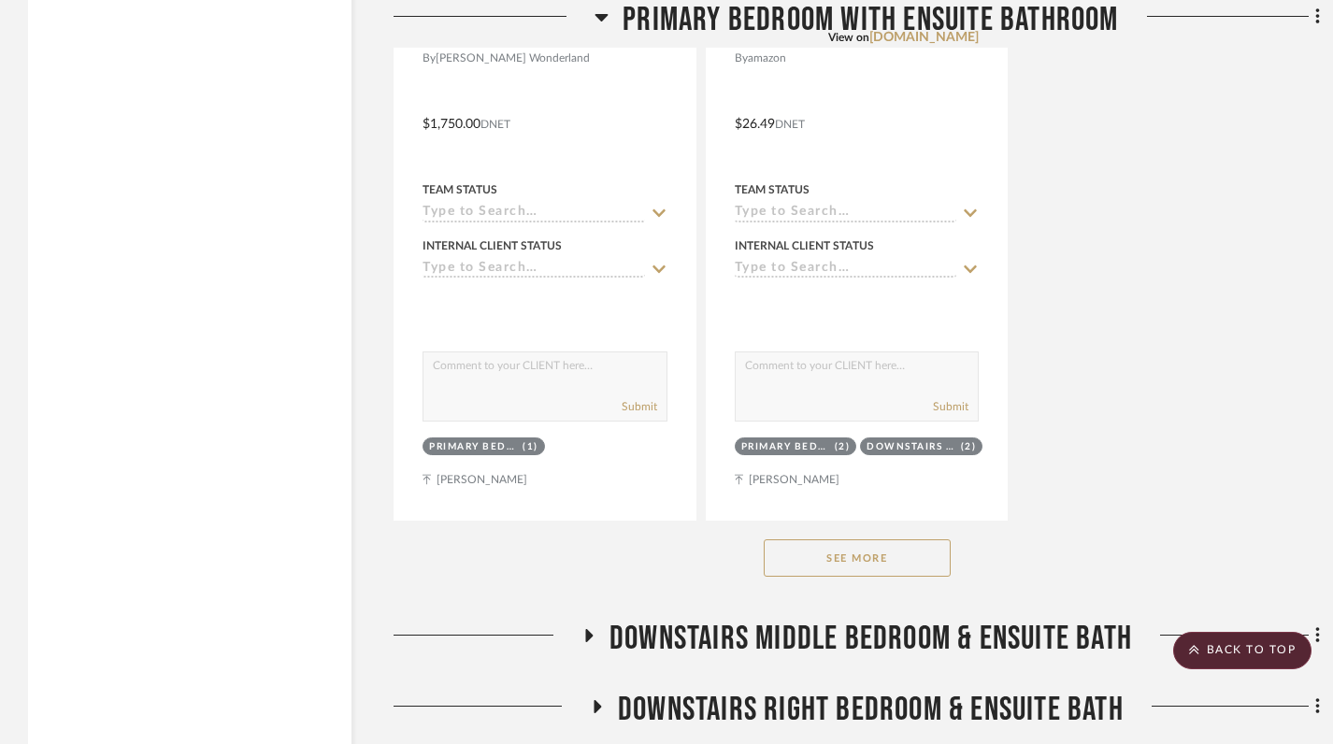
scroll to position [3022, 0]
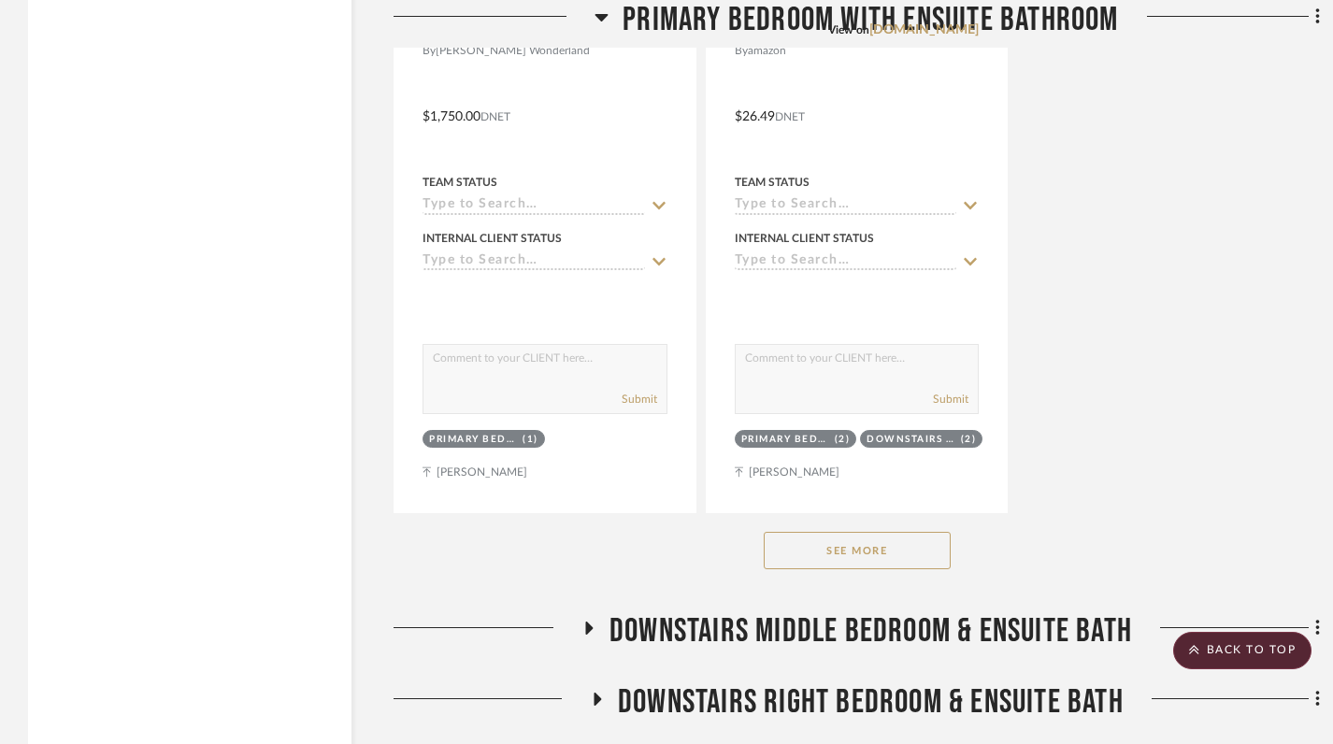
click at [854, 566] on button "See More" at bounding box center [857, 550] width 187 height 37
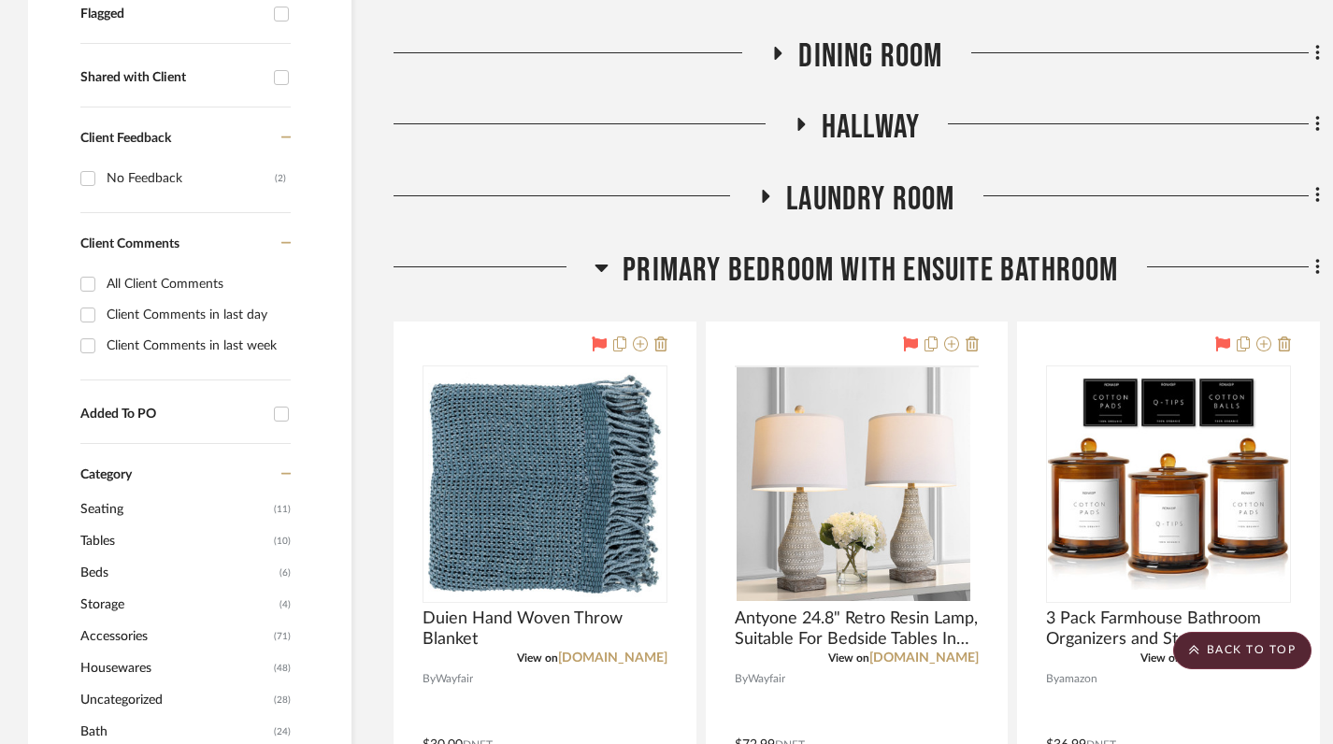
scroll to position [728, 0]
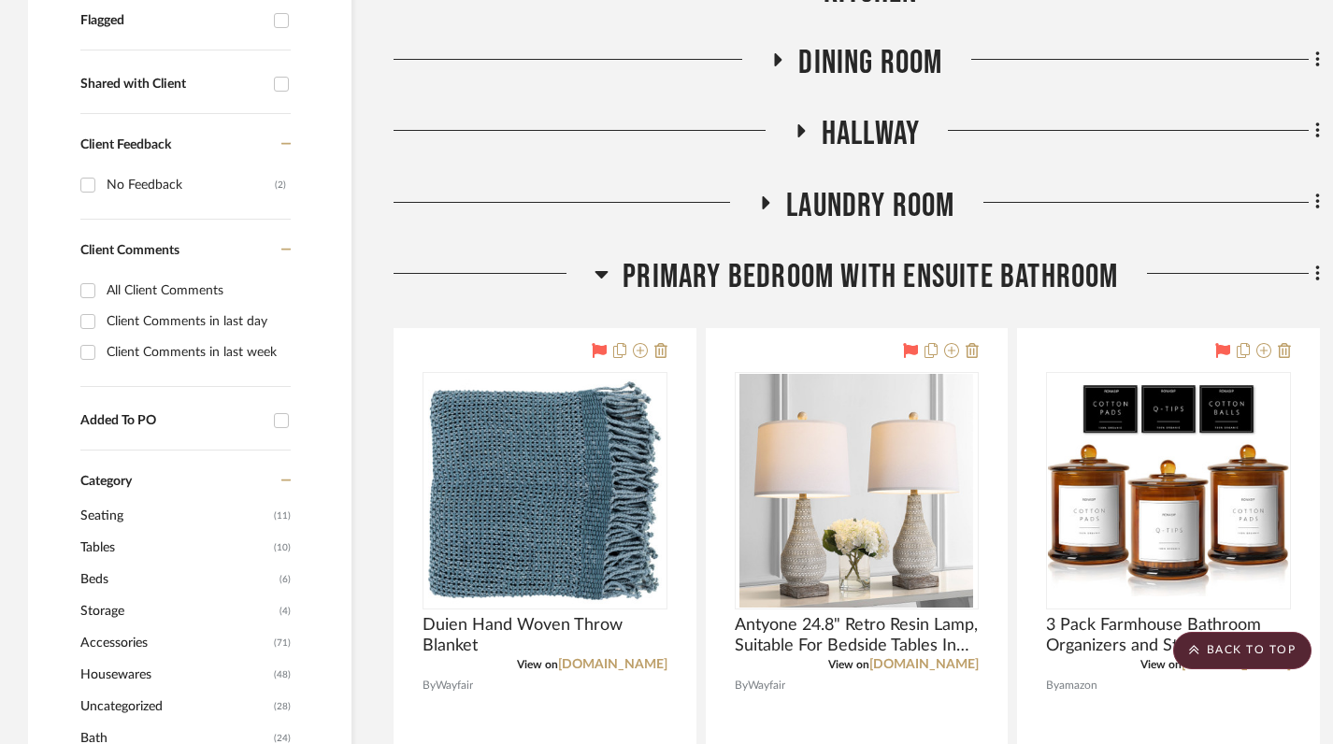
click at [607, 272] on icon at bounding box center [602, 274] width 14 height 22
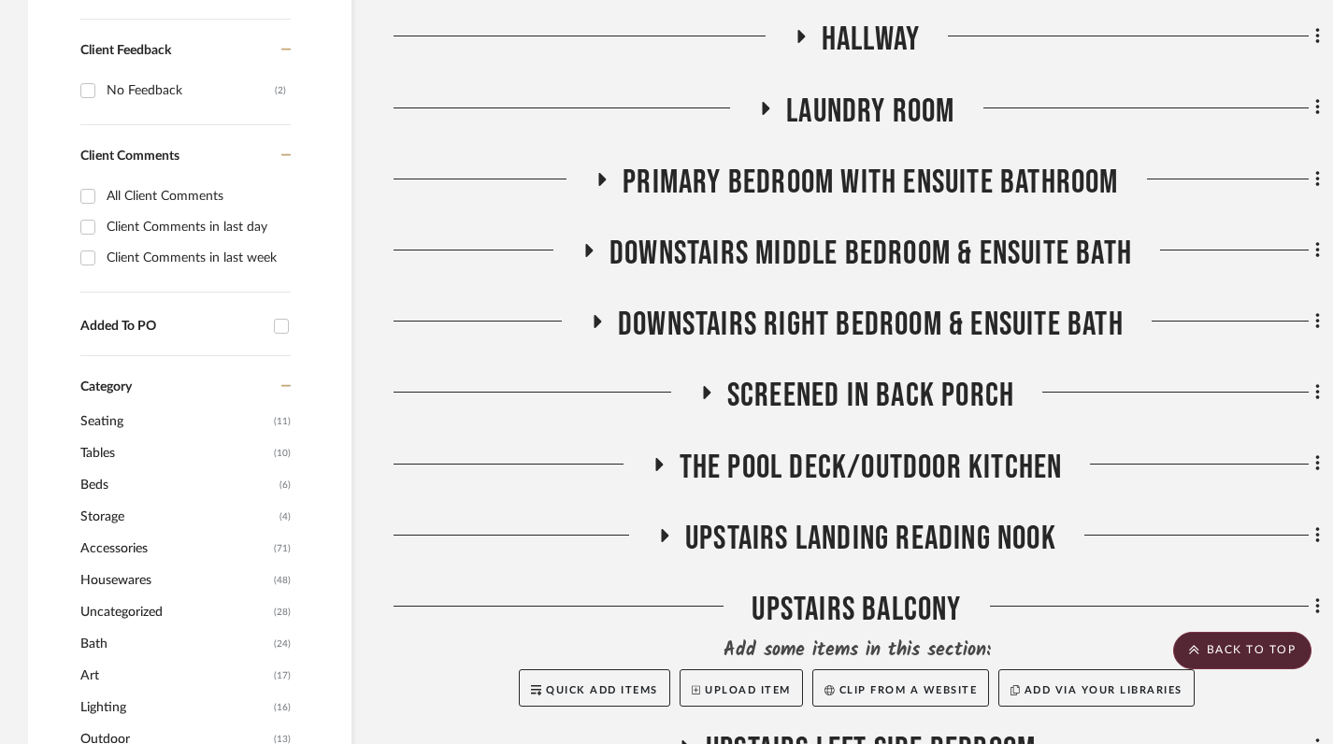
scroll to position [865, 0]
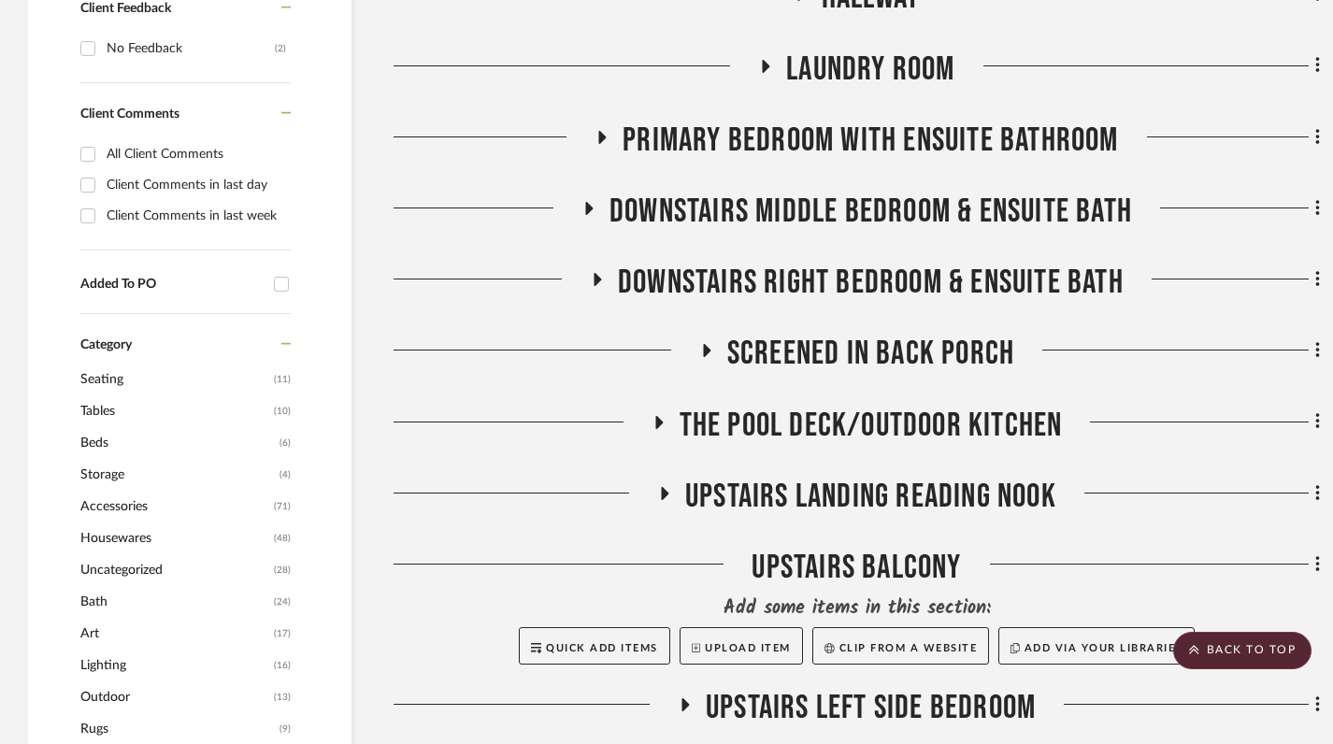
click at [578, 213] on icon at bounding box center [589, 209] width 22 height 14
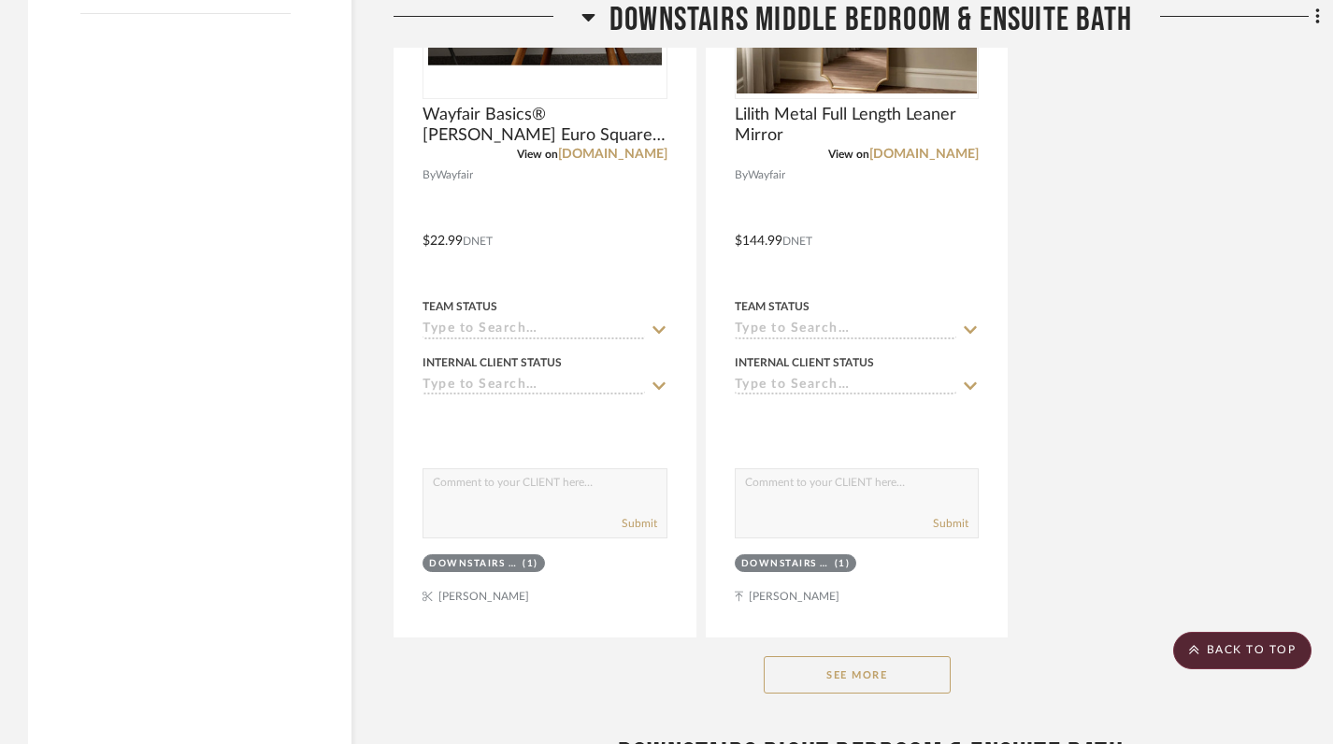
scroll to position [3023, 0]
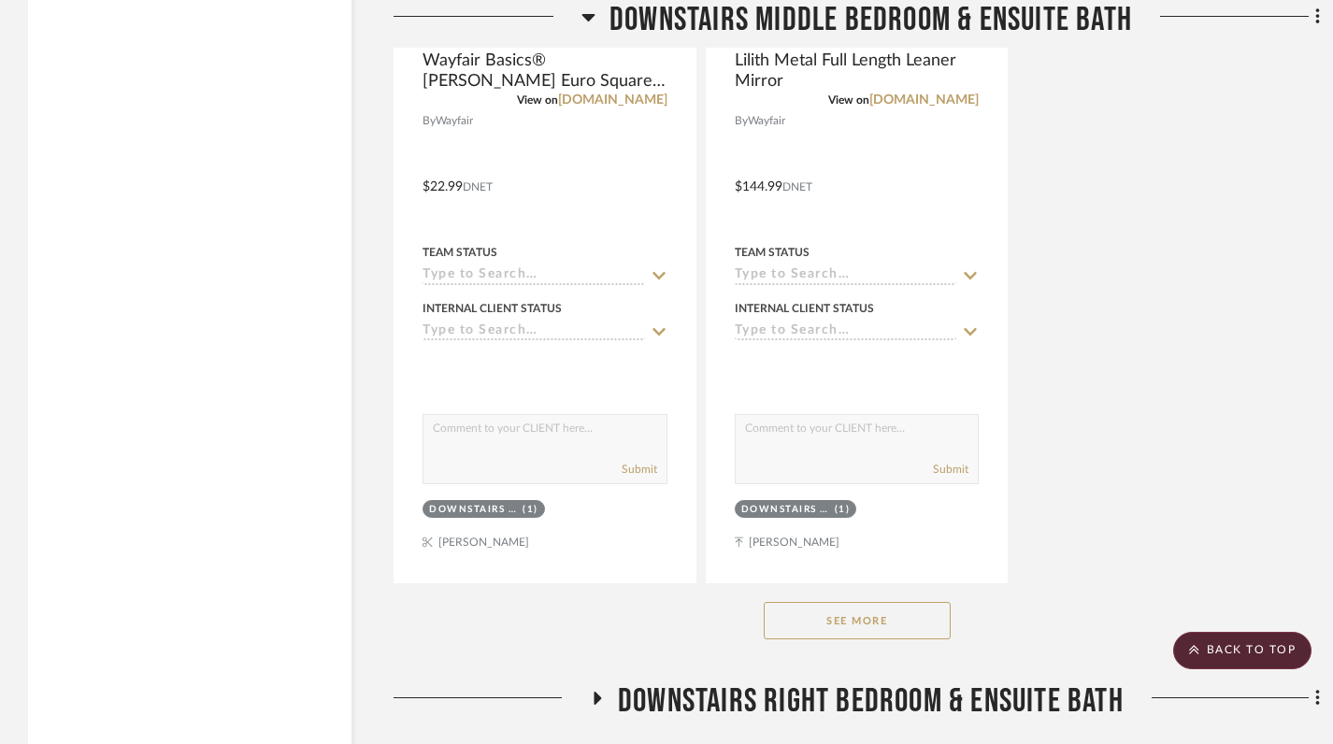
click at [850, 632] on button "See More" at bounding box center [857, 620] width 187 height 37
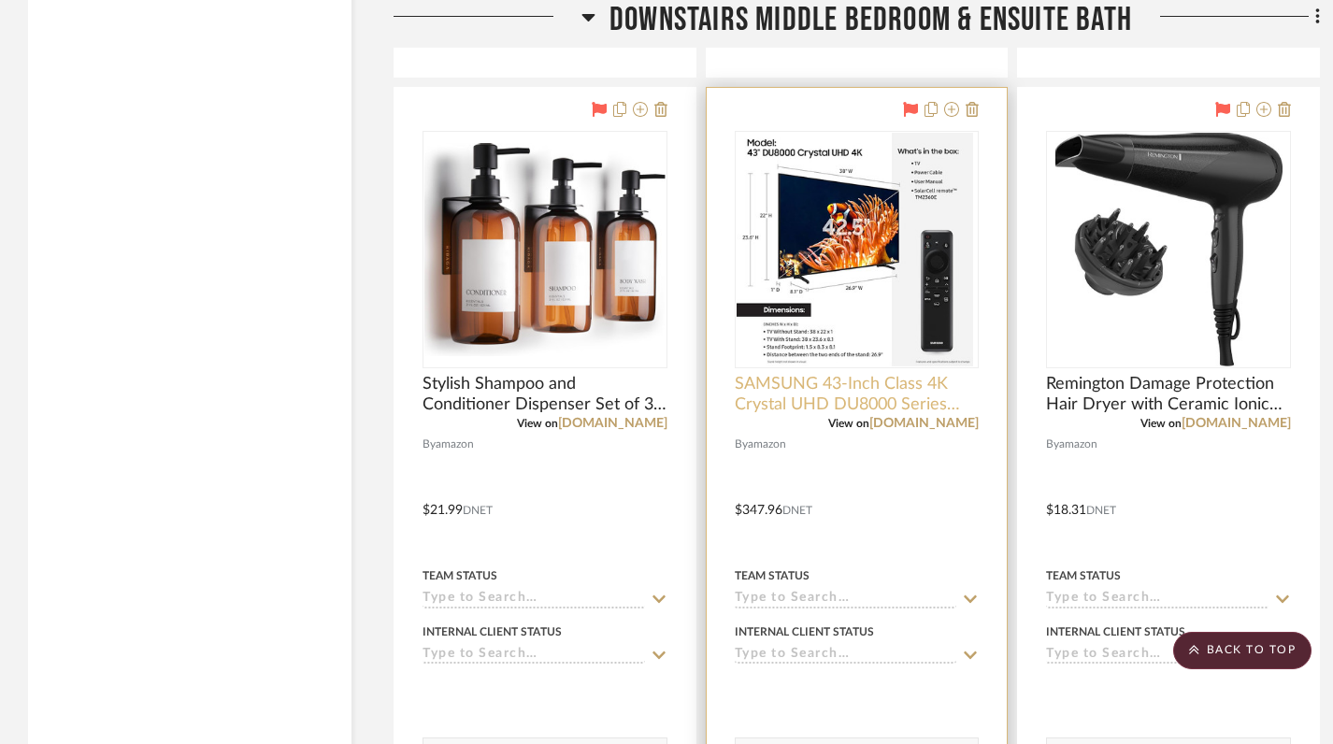
scroll to position [6848, 0]
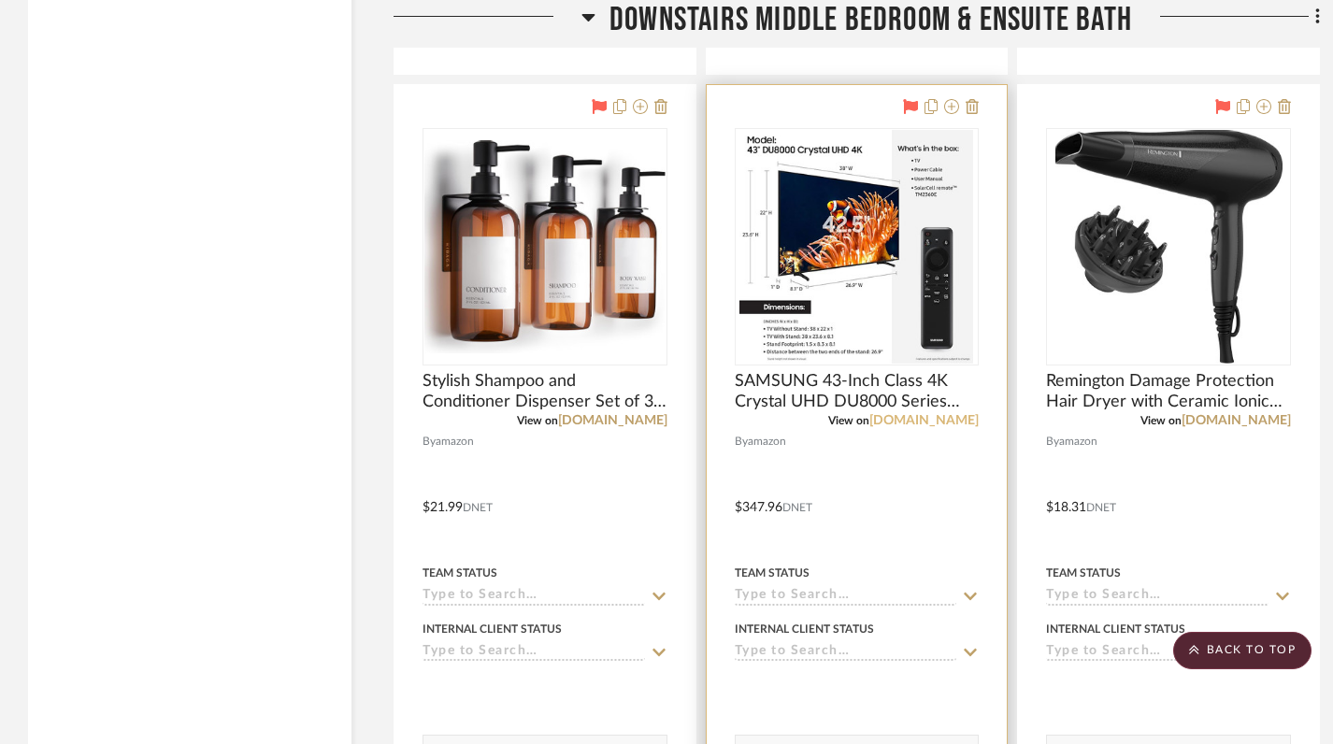
click at [941, 424] on link "[DOMAIN_NAME]" at bounding box center [923, 420] width 109 height 13
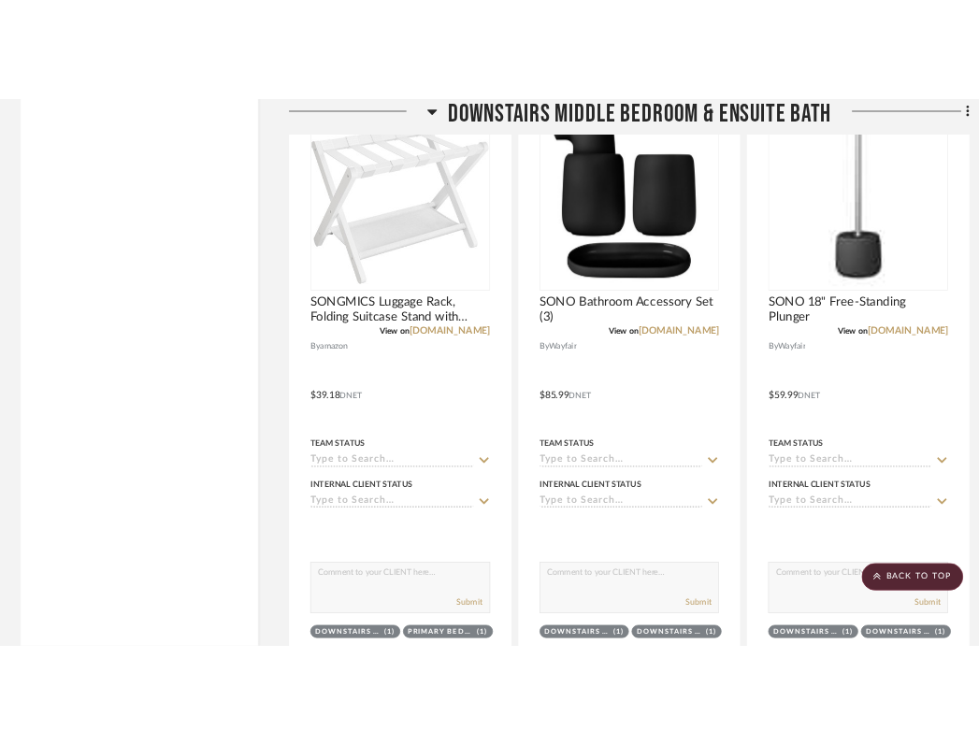
scroll to position [6123, 0]
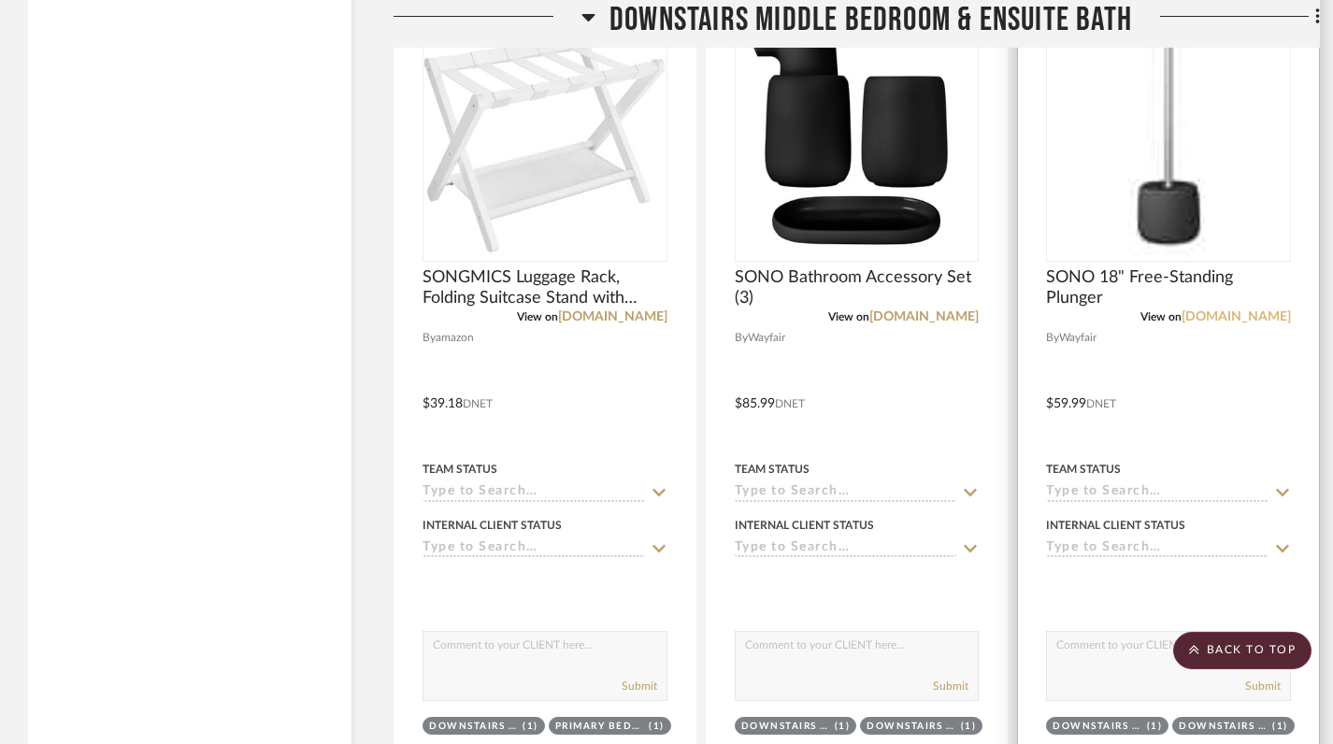
click at [1243, 318] on link "[DOMAIN_NAME]" at bounding box center [1236, 316] width 109 height 13
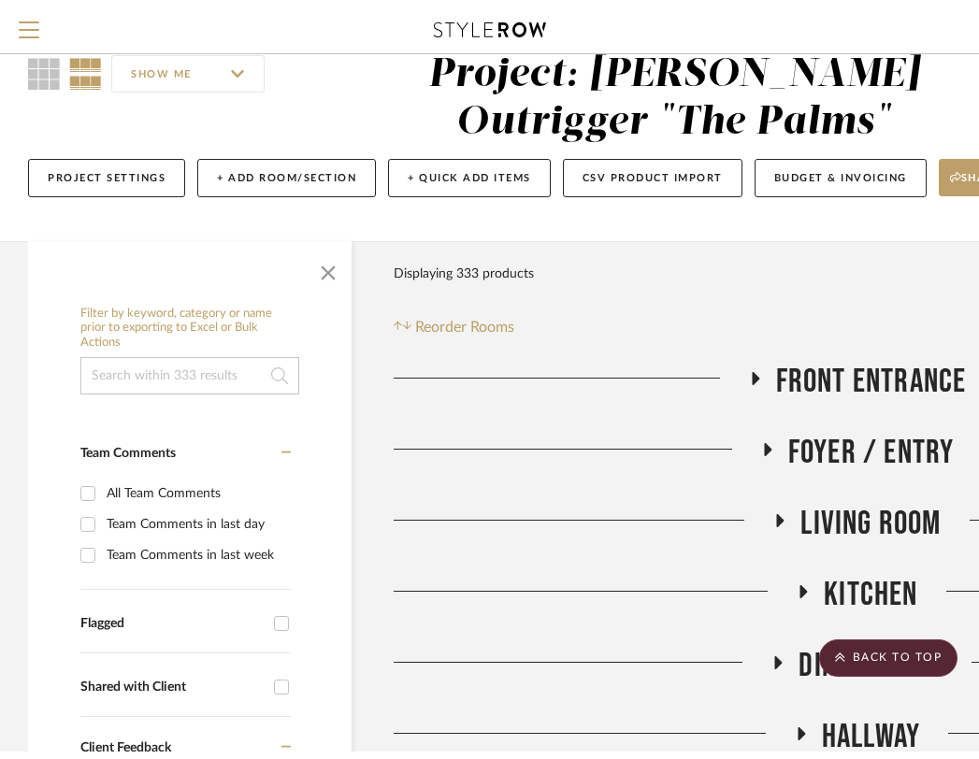
scroll to position [0, 0]
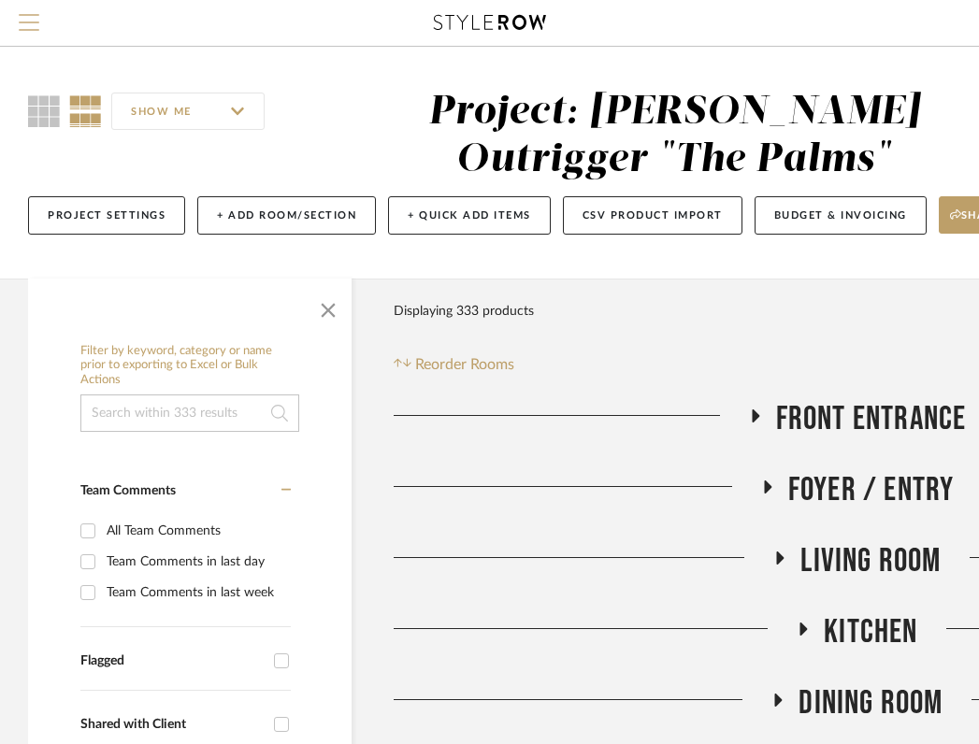
click at [19, 31] on span "Menu" at bounding box center [29, 28] width 21 height 28
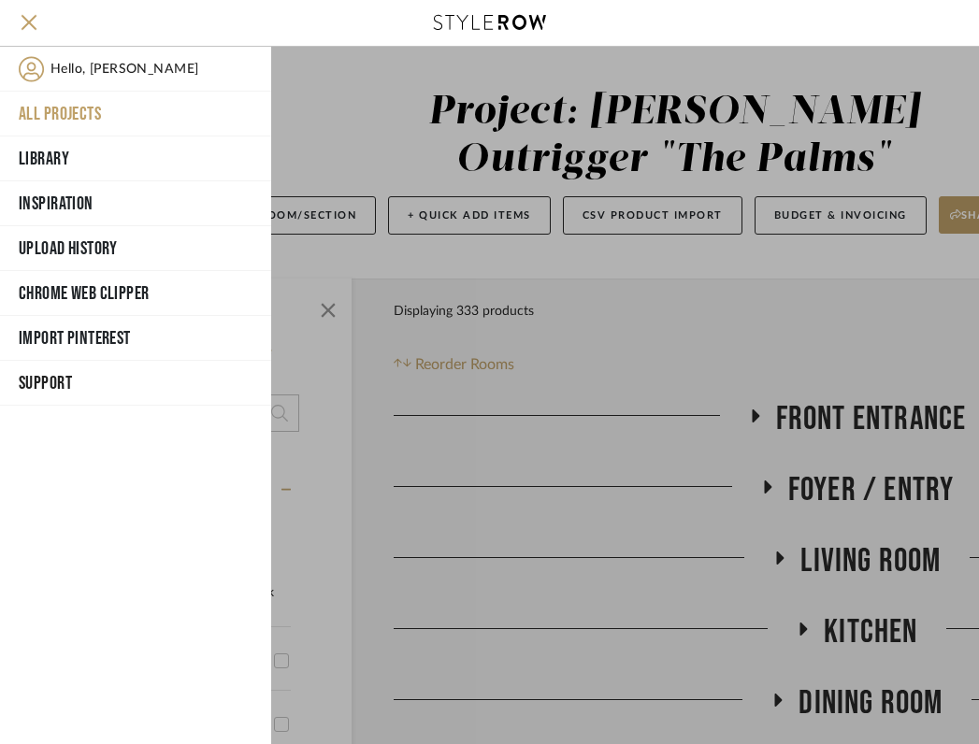
click at [294, 110] on div at bounding box center [625, 395] width 708 height 697
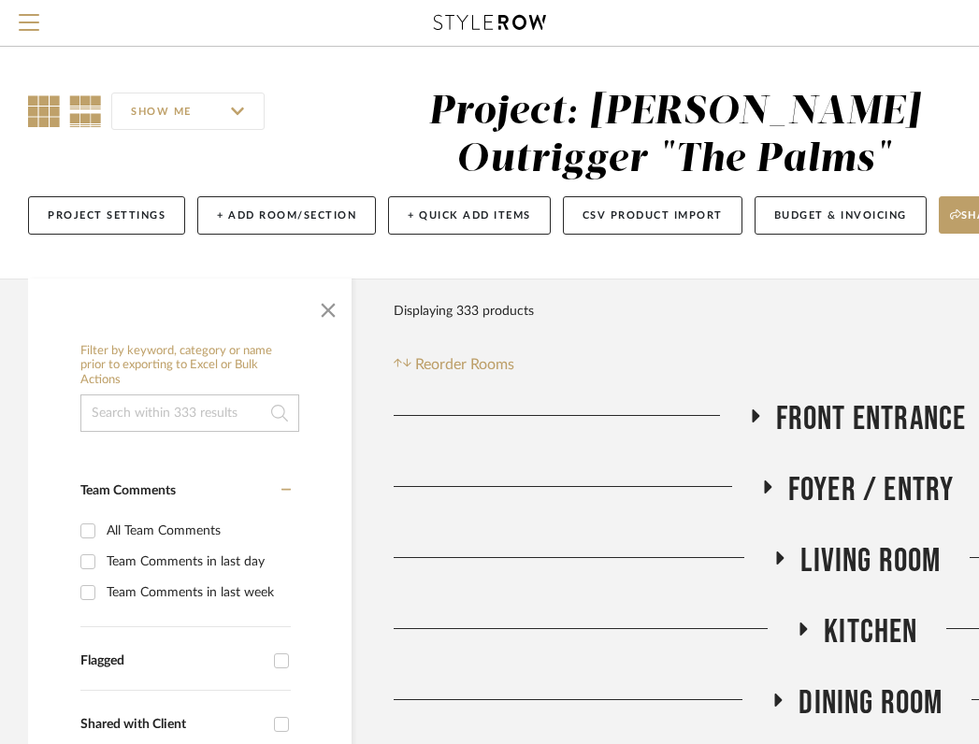
click at [40, 108] on icon at bounding box center [44, 111] width 32 height 32
click at [29, 16] on span "Menu" at bounding box center [29, 15] width 21 height 2
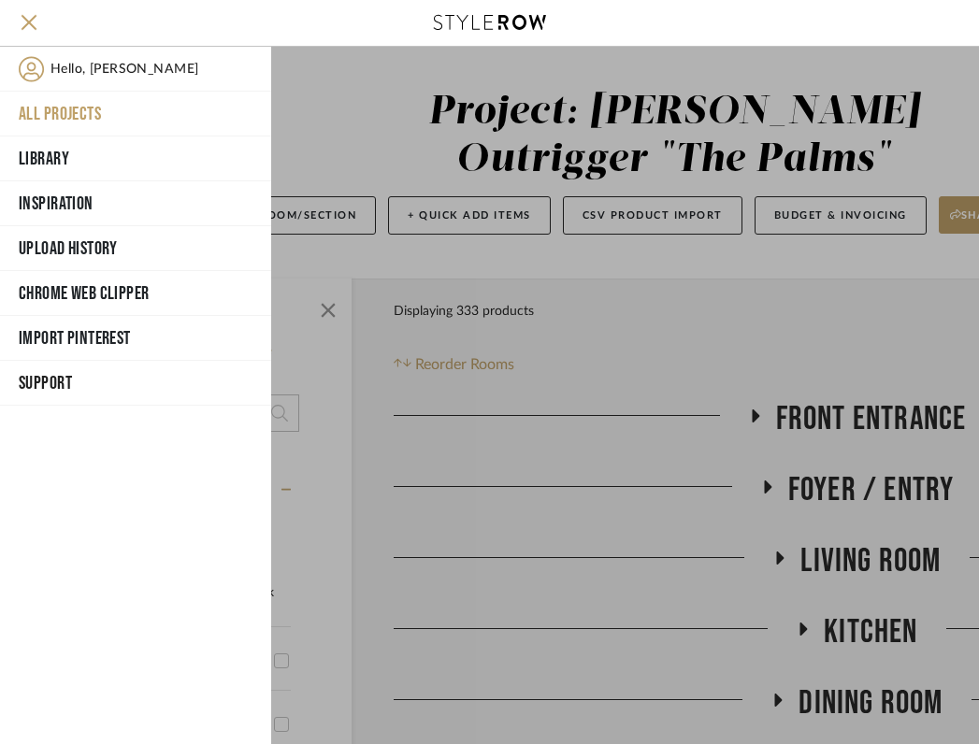
click at [65, 120] on button "All Projects" at bounding box center [135, 114] width 271 height 45
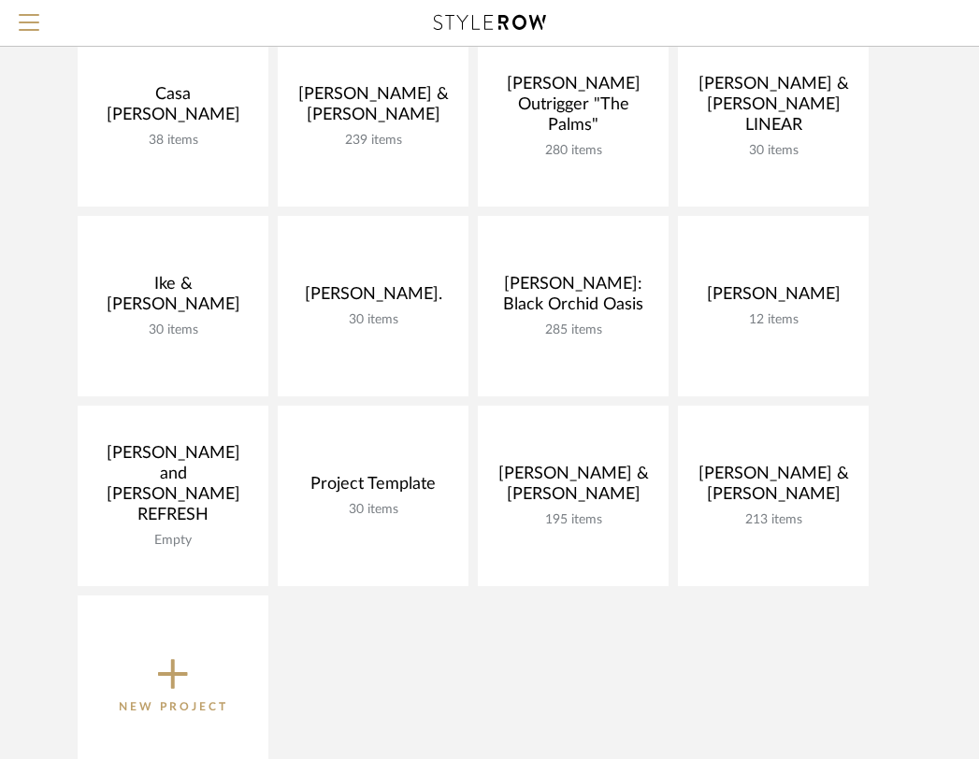
scroll to position [313, 0]
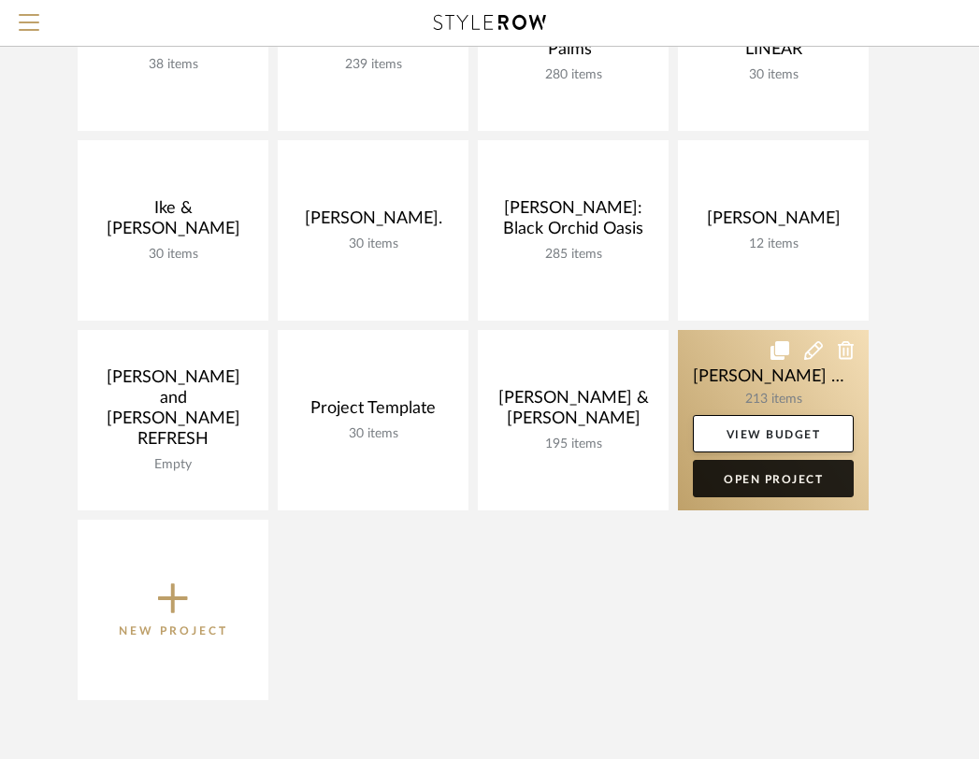
click at [772, 475] on link "Open Project" at bounding box center [773, 478] width 161 height 37
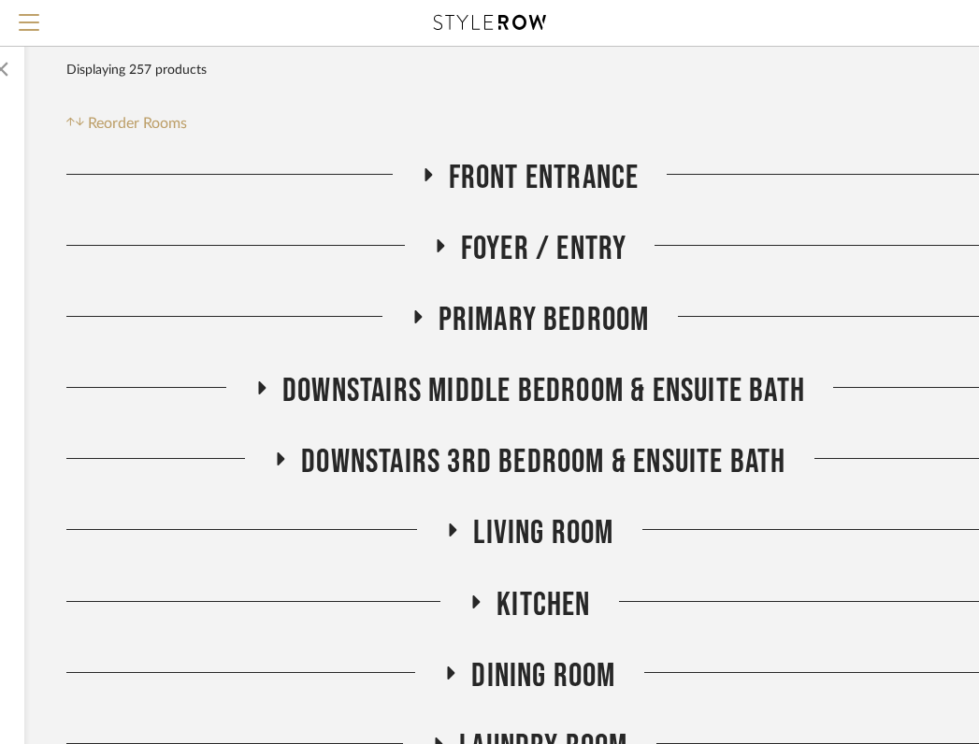
scroll to position [273, 367]
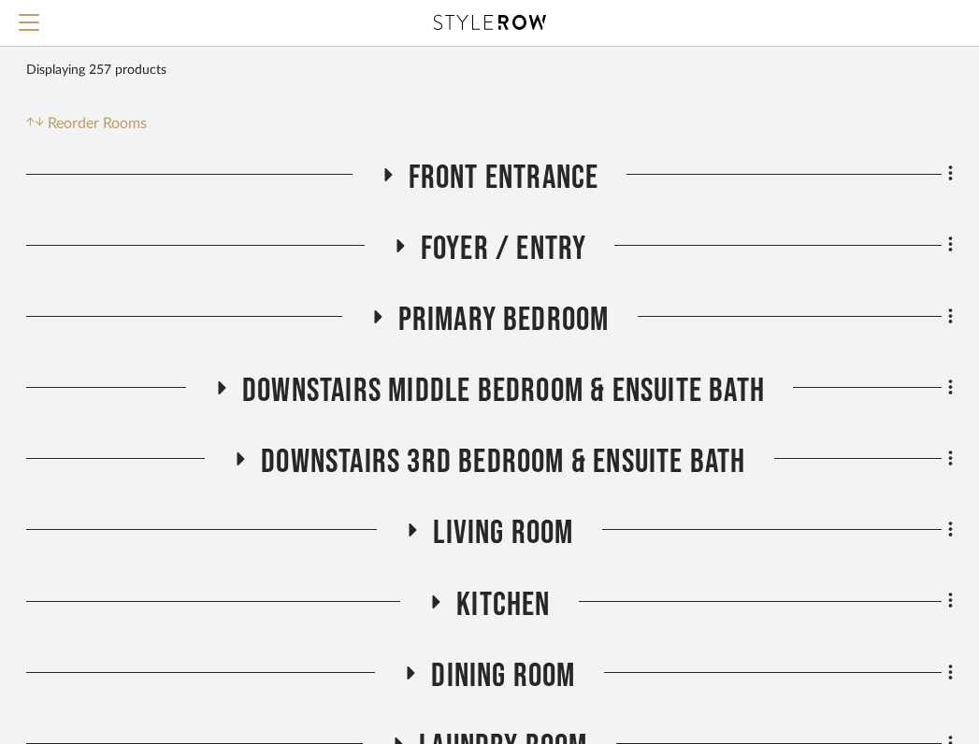
click at [383, 309] on icon at bounding box center [377, 316] width 22 height 14
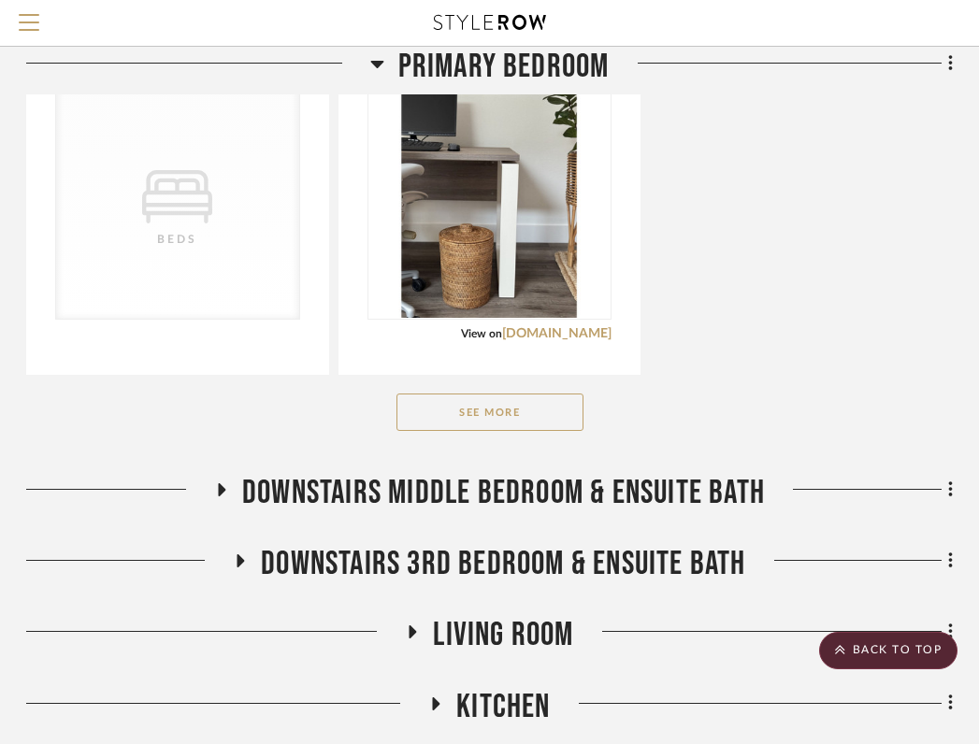
scroll to position [1236, 367]
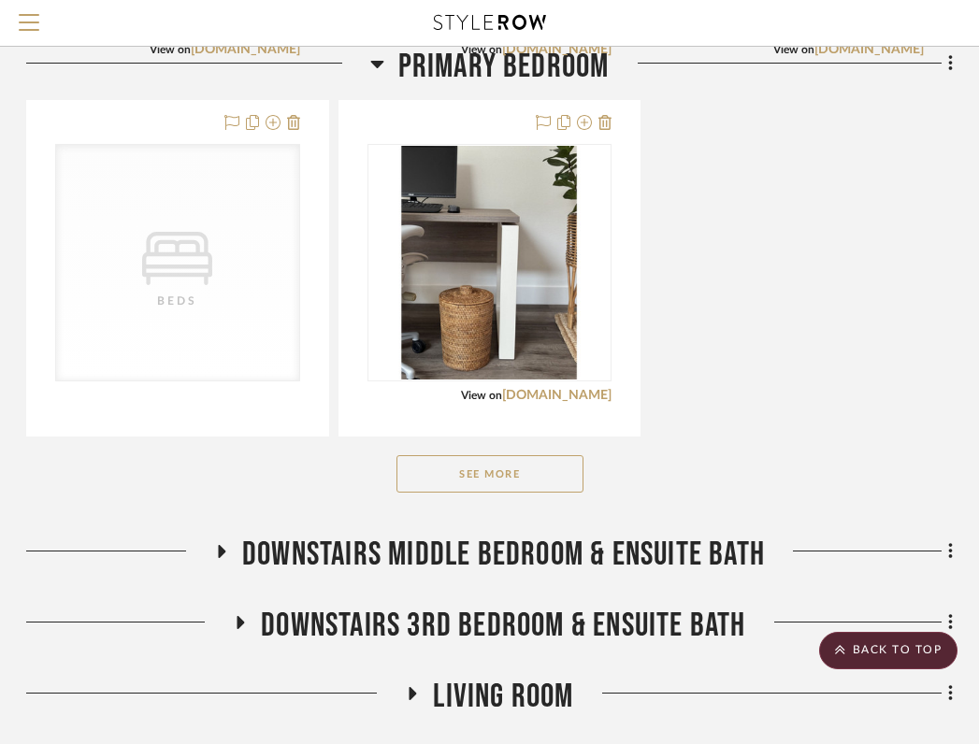
click at [505, 455] on button "See More" at bounding box center [489, 473] width 187 height 37
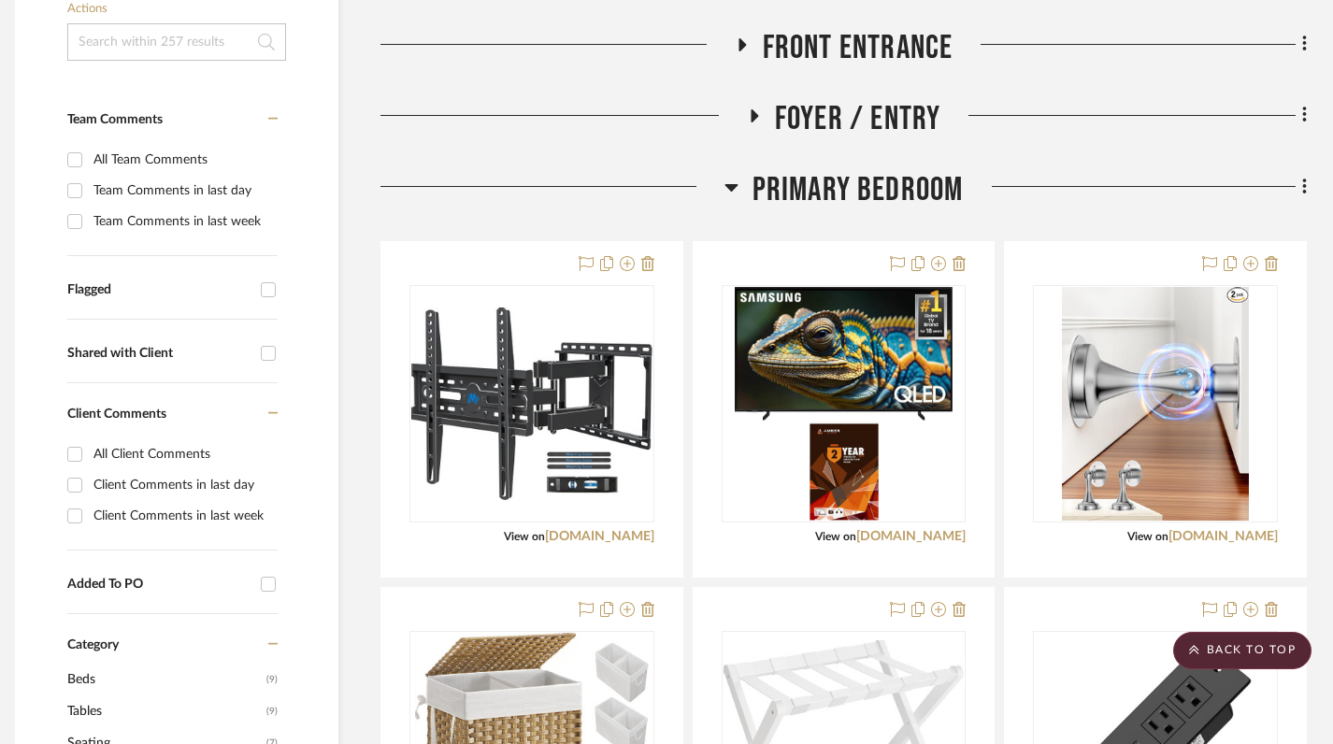
scroll to position [482, 13]
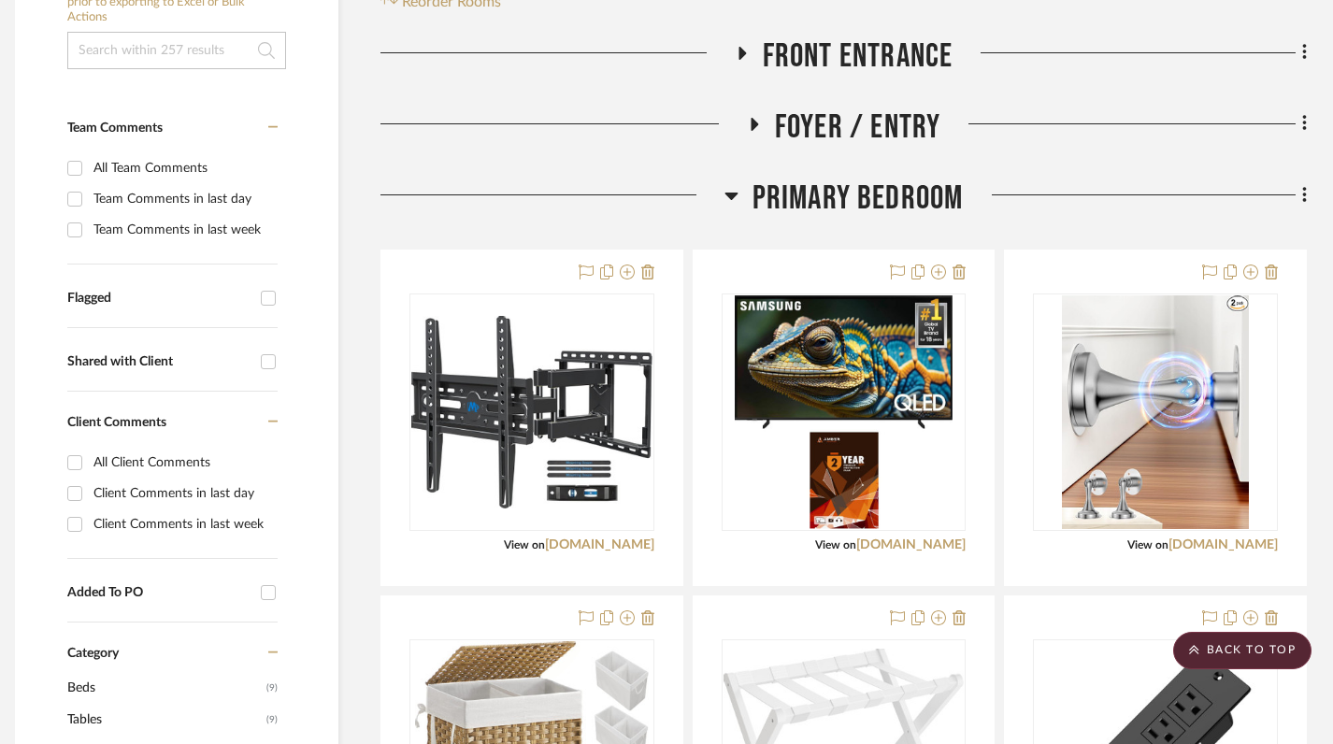
click at [735, 193] on icon at bounding box center [731, 196] width 13 height 7
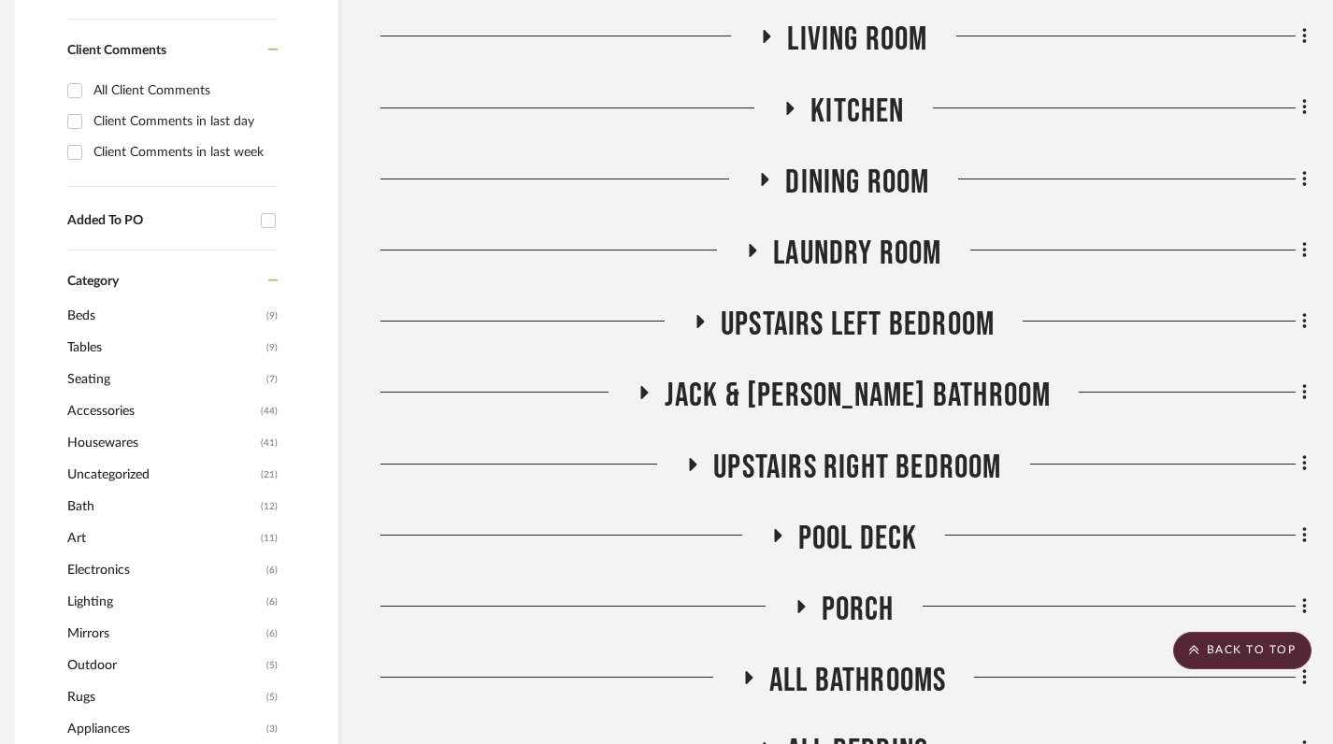
scroll to position [857, 13]
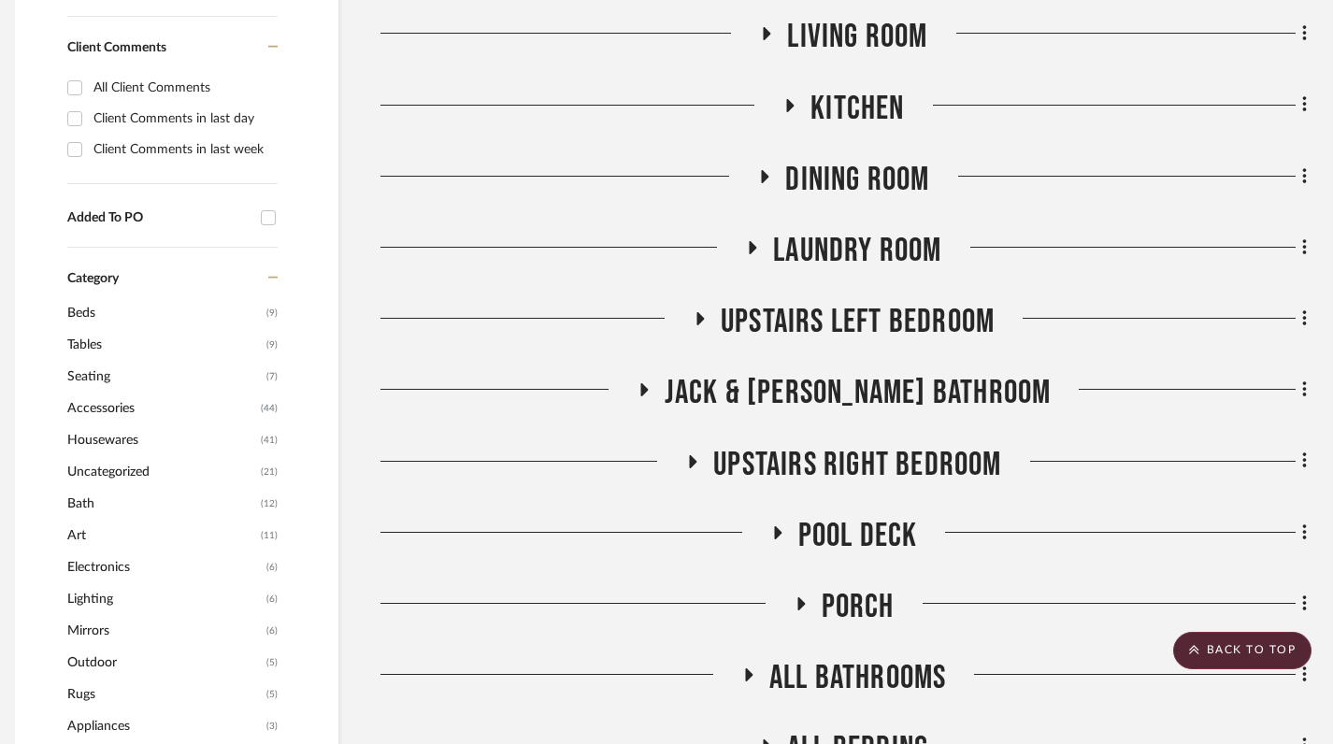
click at [648, 383] on icon at bounding box center [643, 389] width 7 height 13
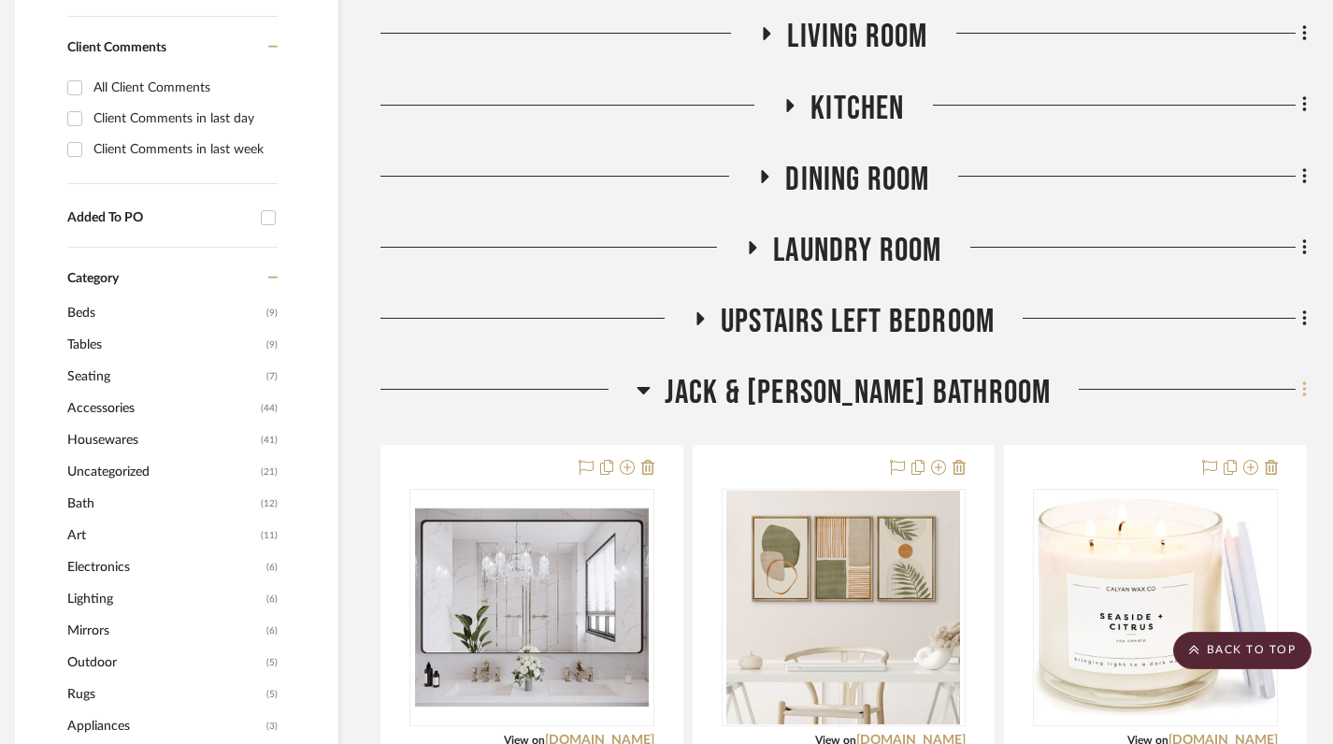
click at [1298, 376] on fa-icon at bounding box center [1302, 391] width 12 height 31
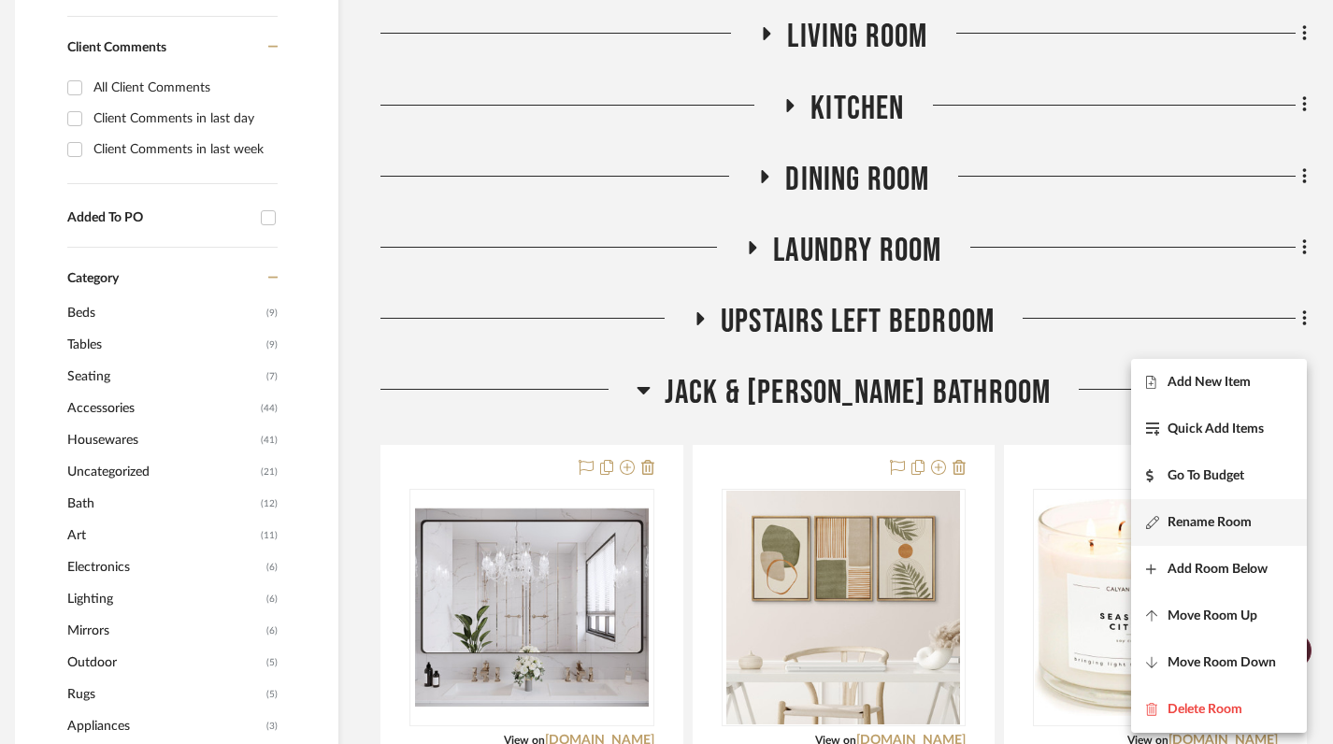
click at [1206, 524] on span "Rename Room" at bounding box center [1210, 523] width 84 height 16
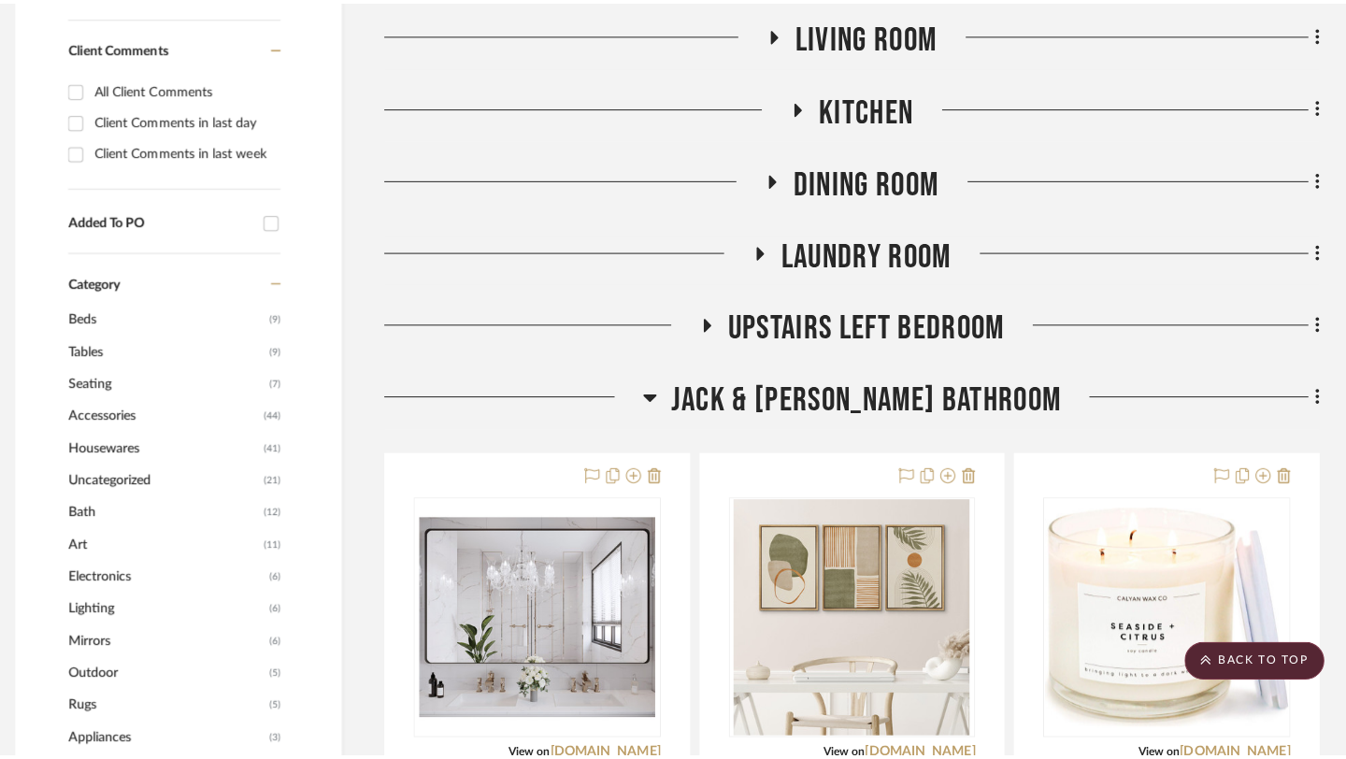
scroll to position [0, 0]
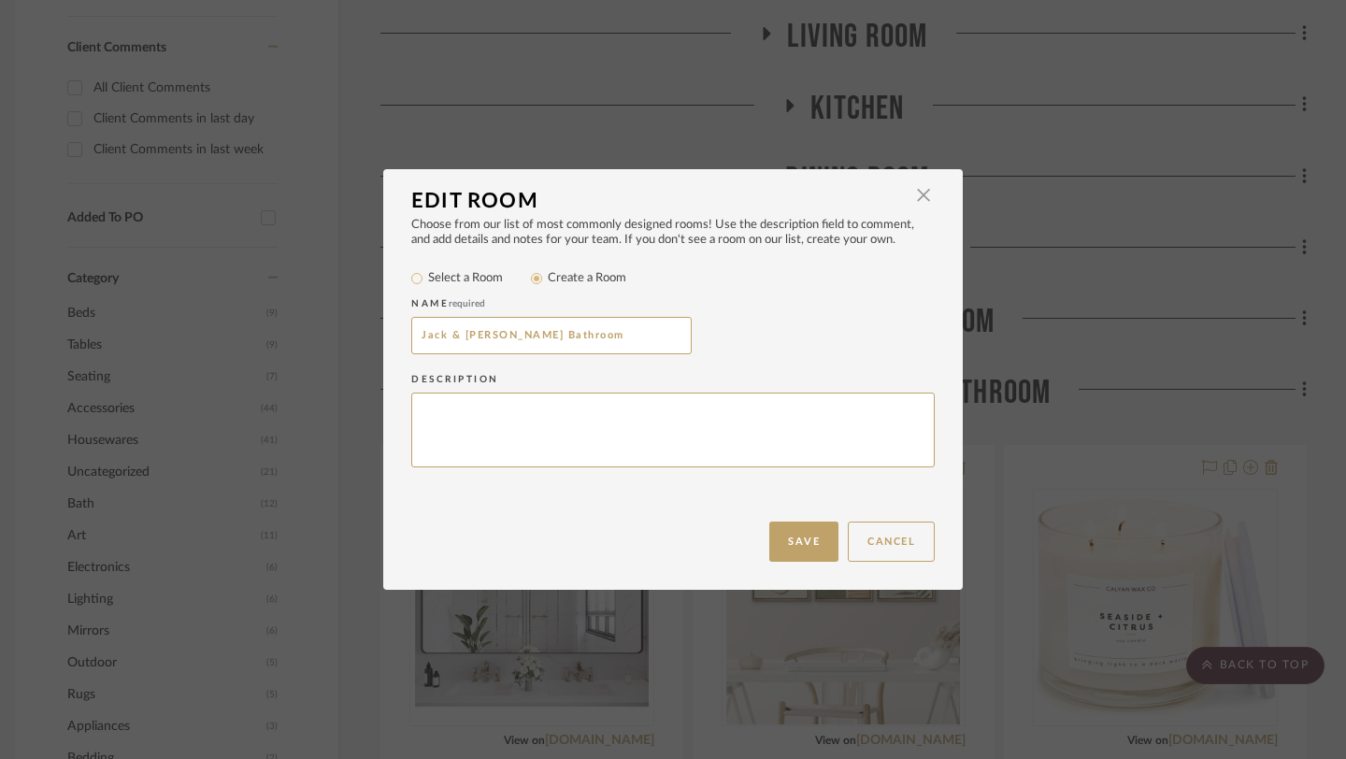
drag, startPoint x: 538, startPoint y: 342, endPoint x: 364, endPoint y: 339, distance: 173.9
click at [364, 340] on div "Edit Room × Choose from our list of most commonly designed rooms! Use the descr…" at bounding box center [673, 379] width 1346 height 759
type input "Guest Bathroom"
click at [796, 559] on button "Save" at bounding box center [803, 542] width 69 height 40
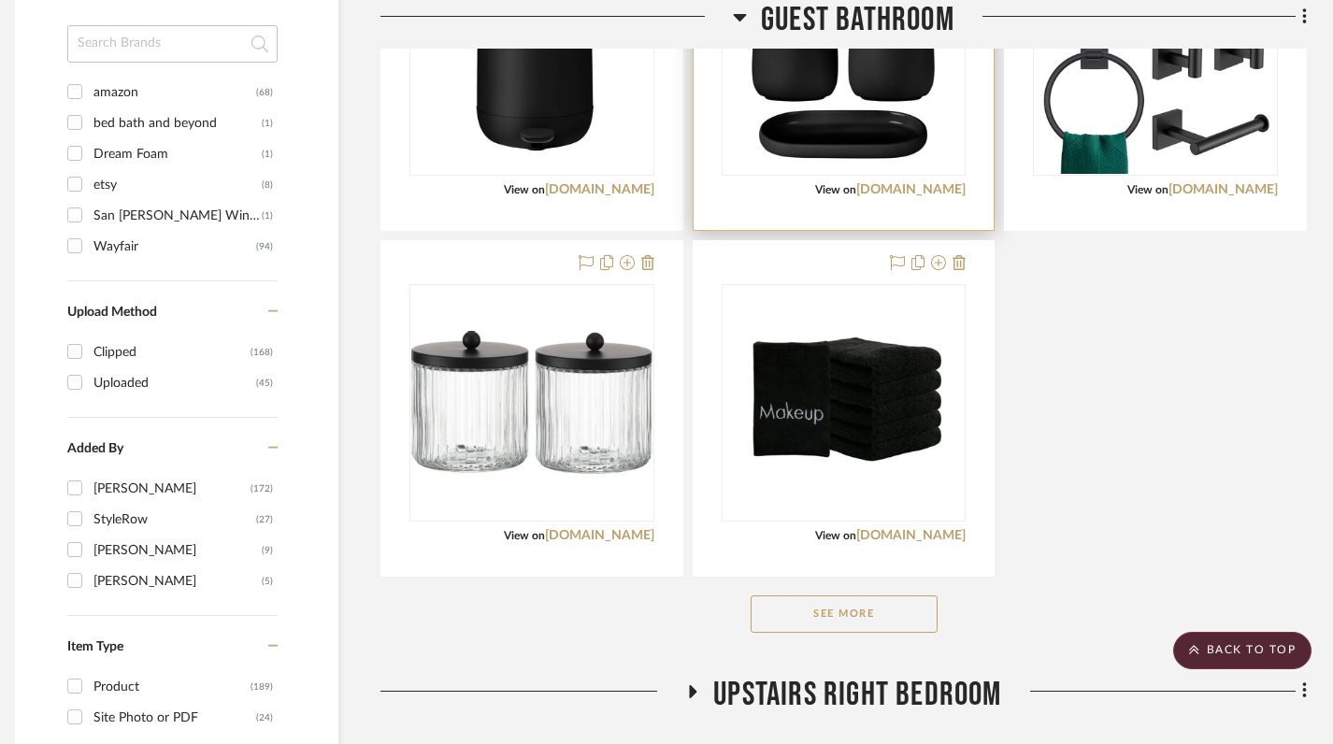
scroll to position [1753, 13]
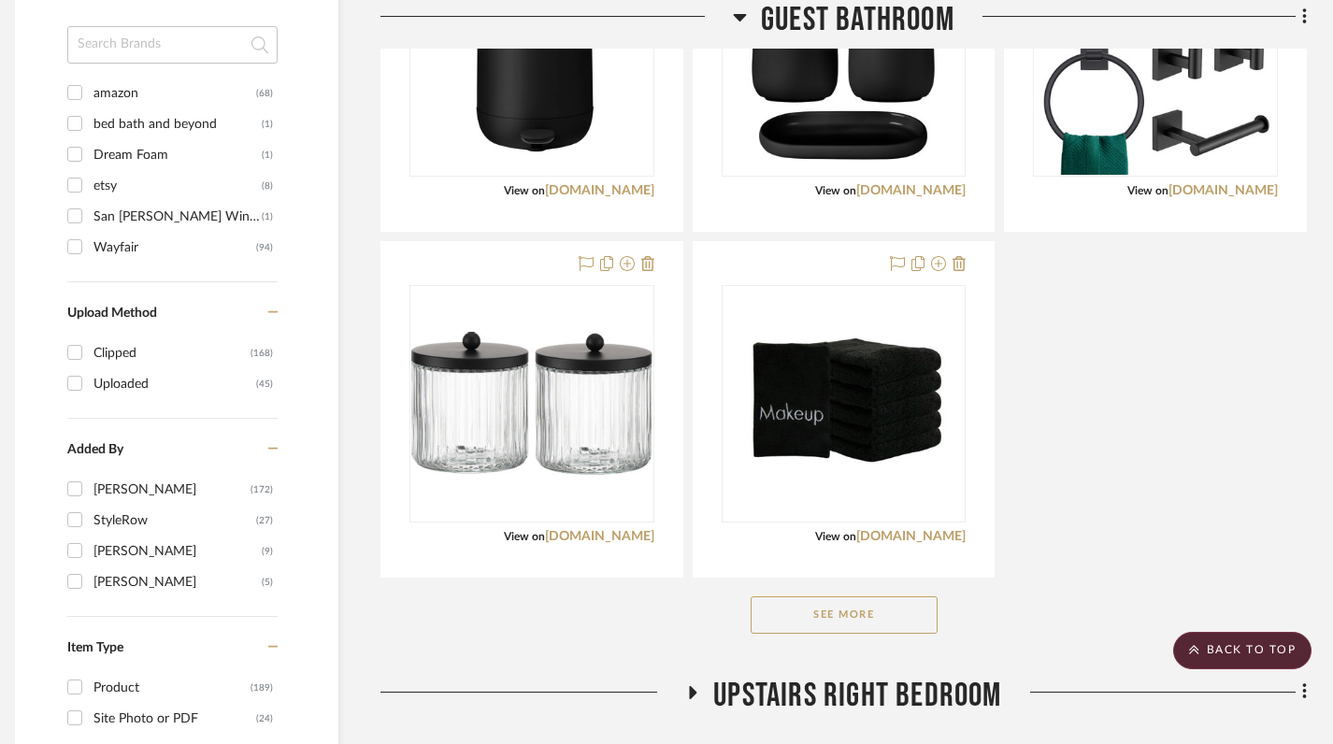
click at [849, 596] on button "See More" at bounding box center [844, 614] width 187 height 37
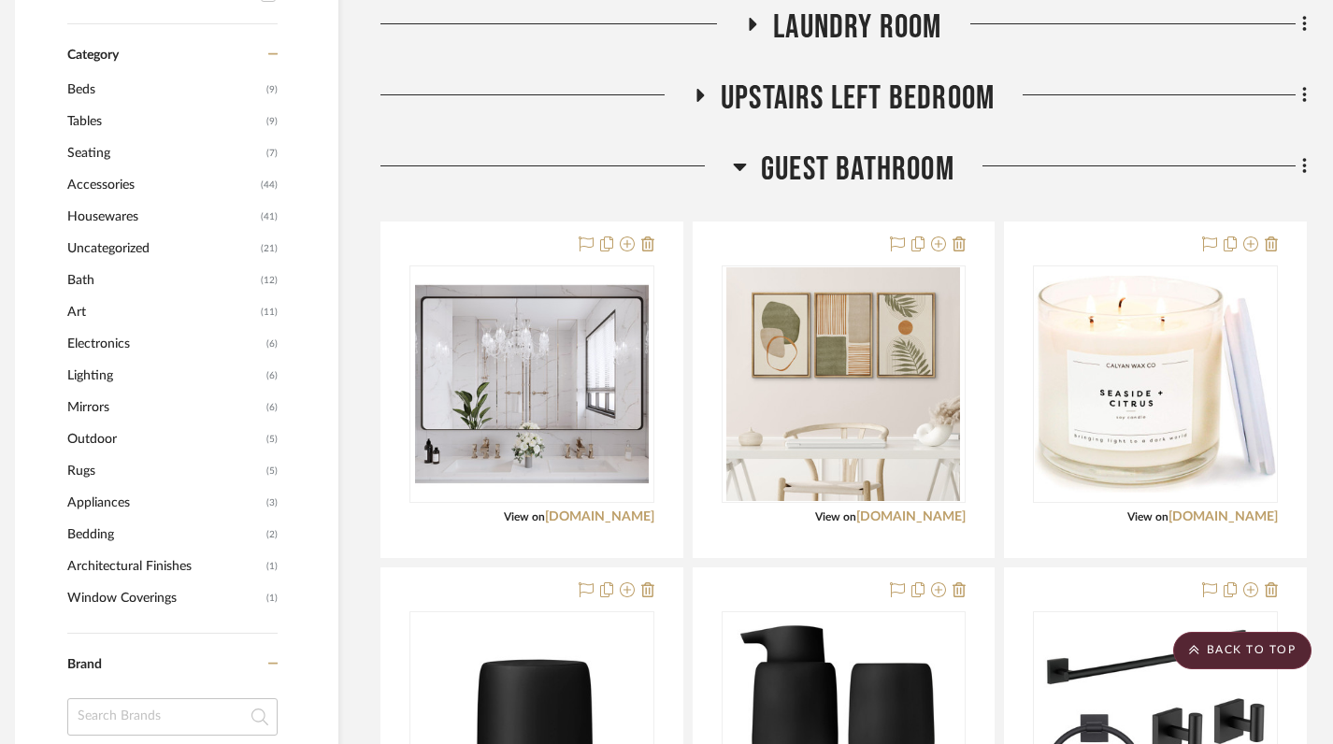
scroll to position [1016, 13]
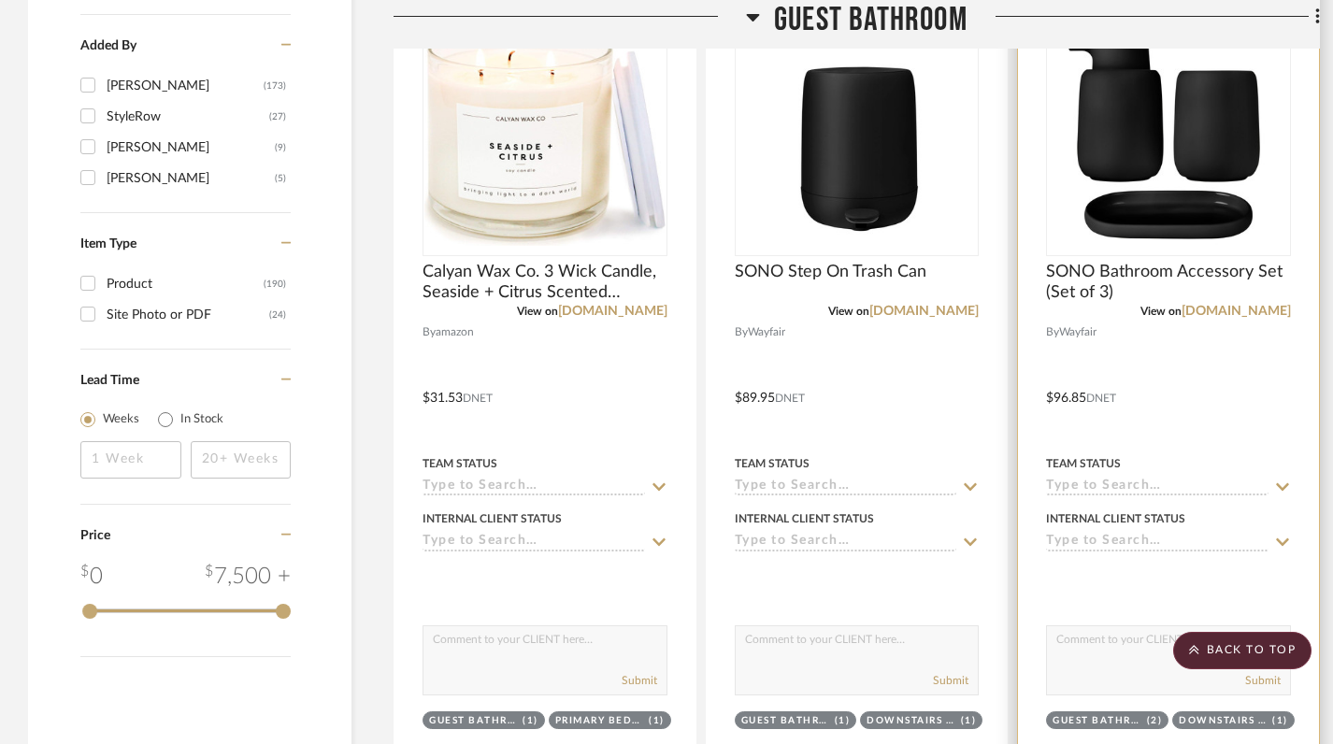
scroll to position [2192, 0]
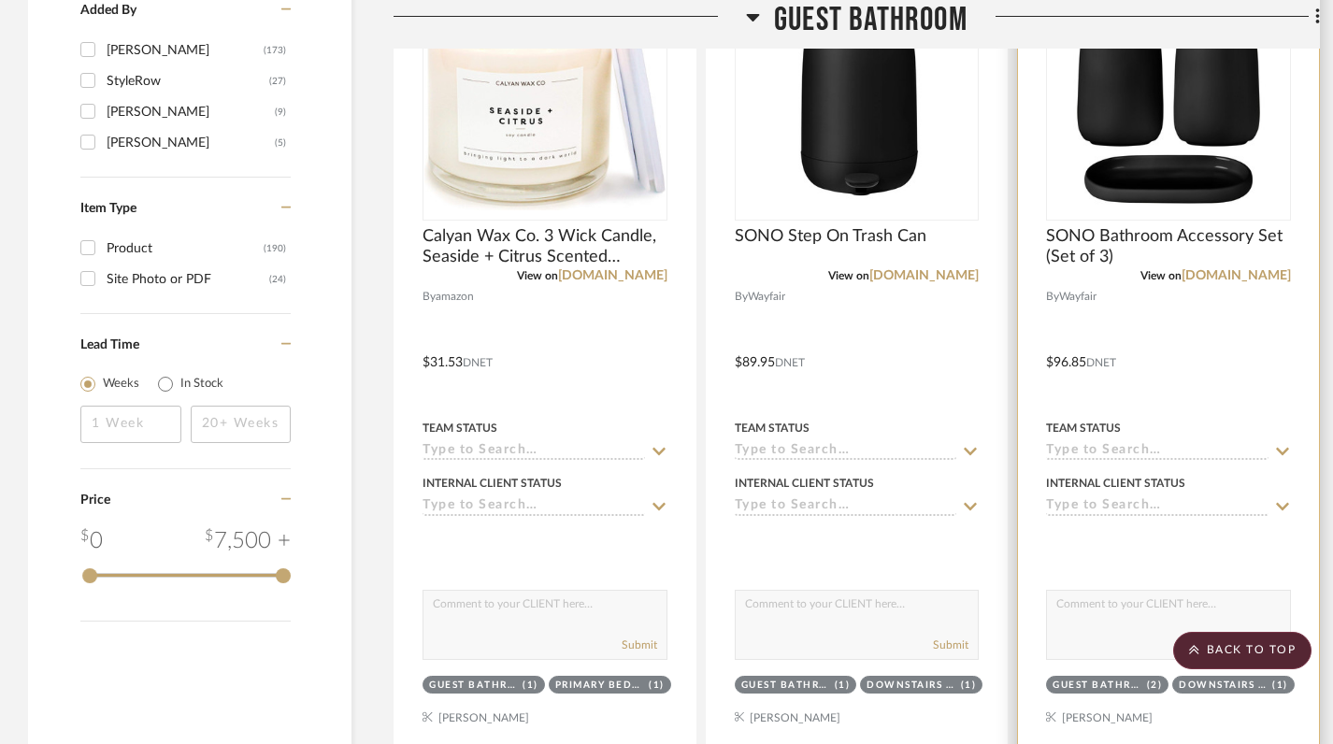
click at [1169, 683] on div at bounding box center [1168, 349] width 301 height 818
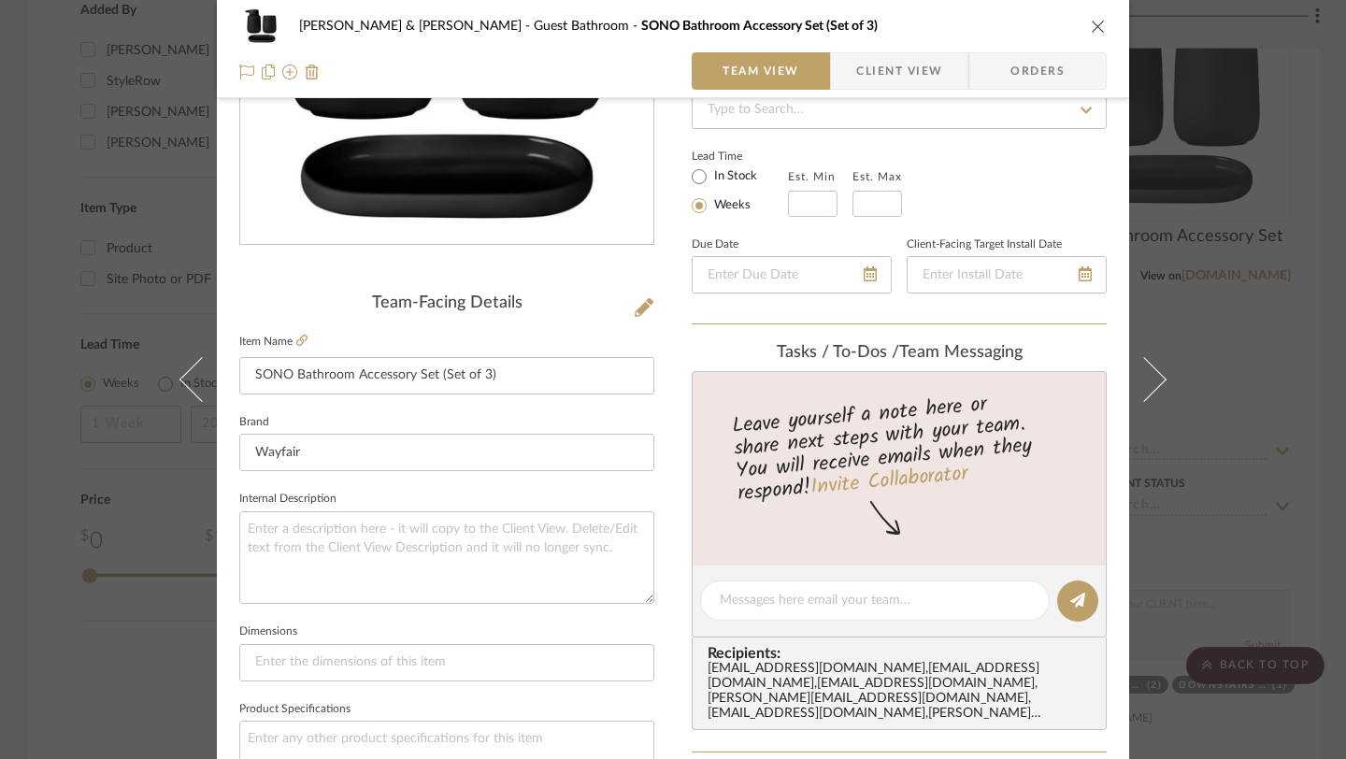
scroll to position [0, 0]
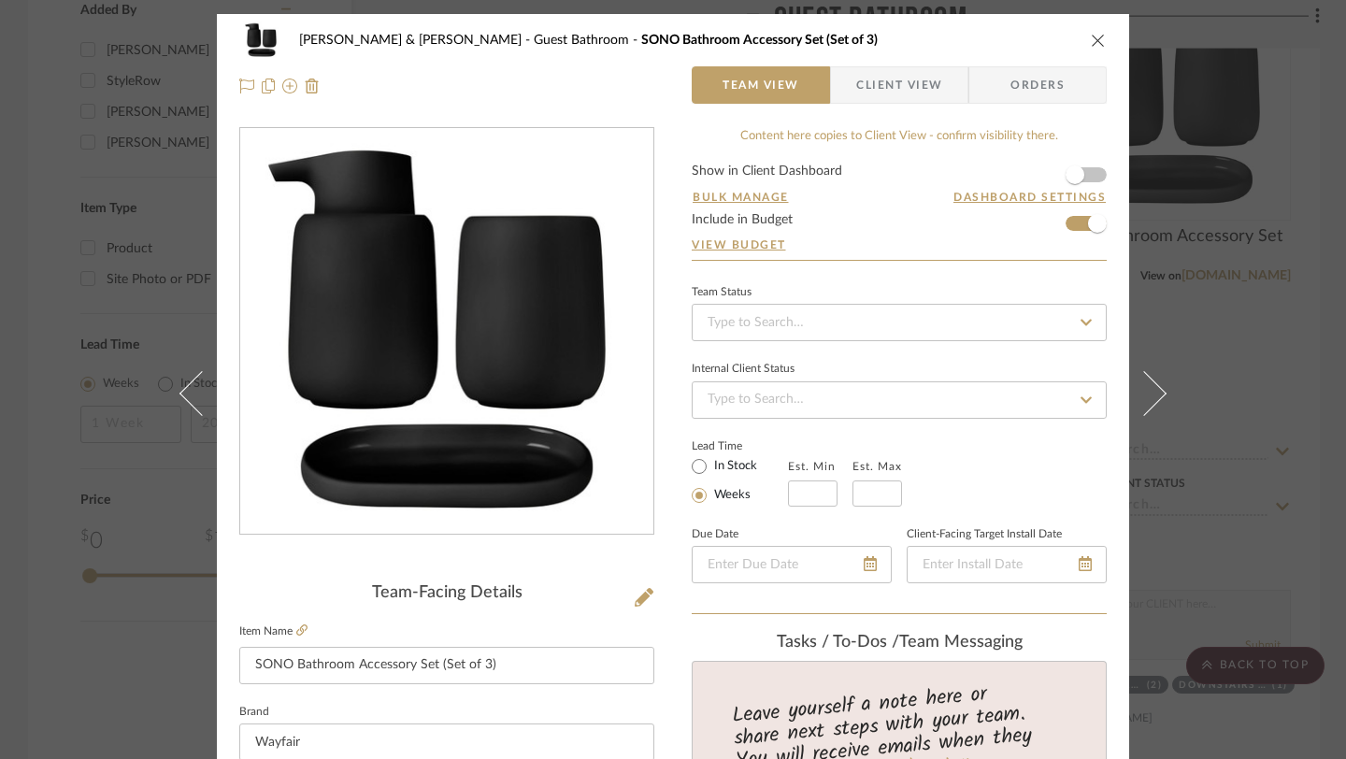
click at [1093, 44] on icon "close" at bounding box center [1098, 40] width 15 height 15
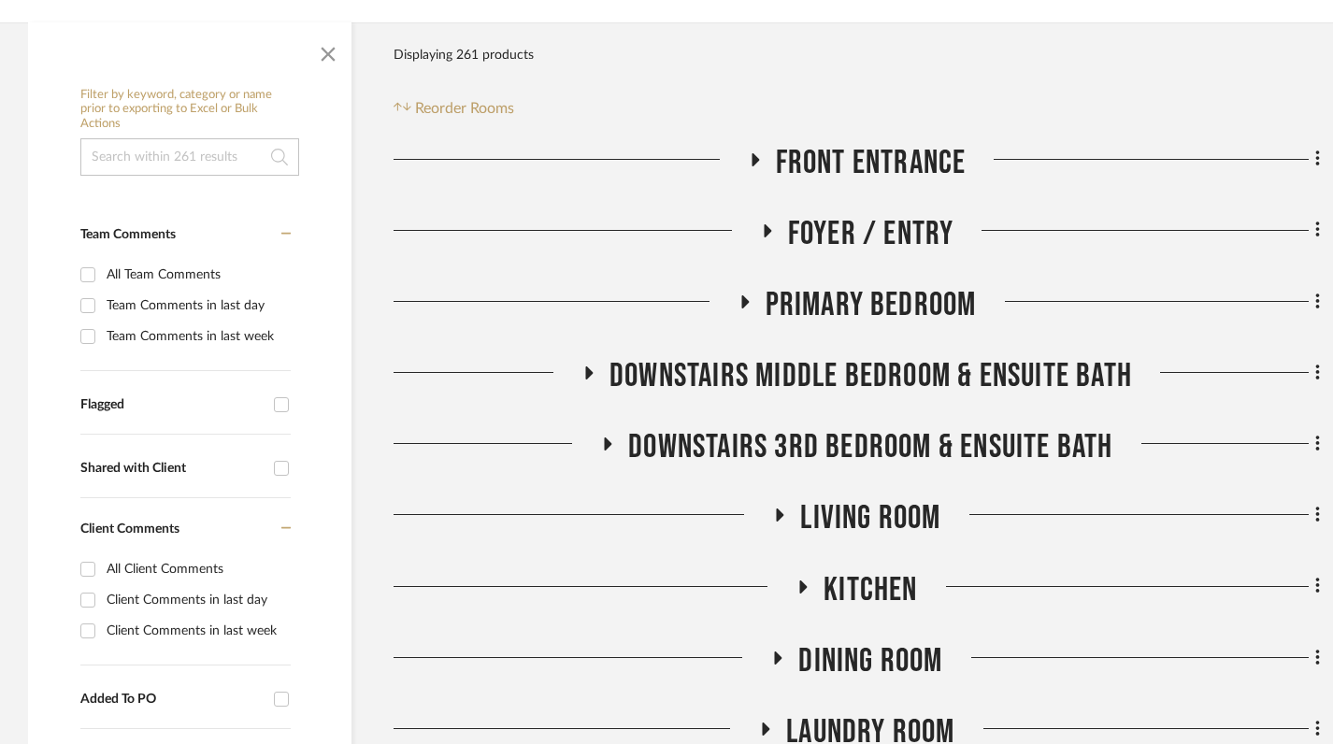
scroll to position [385, 0]
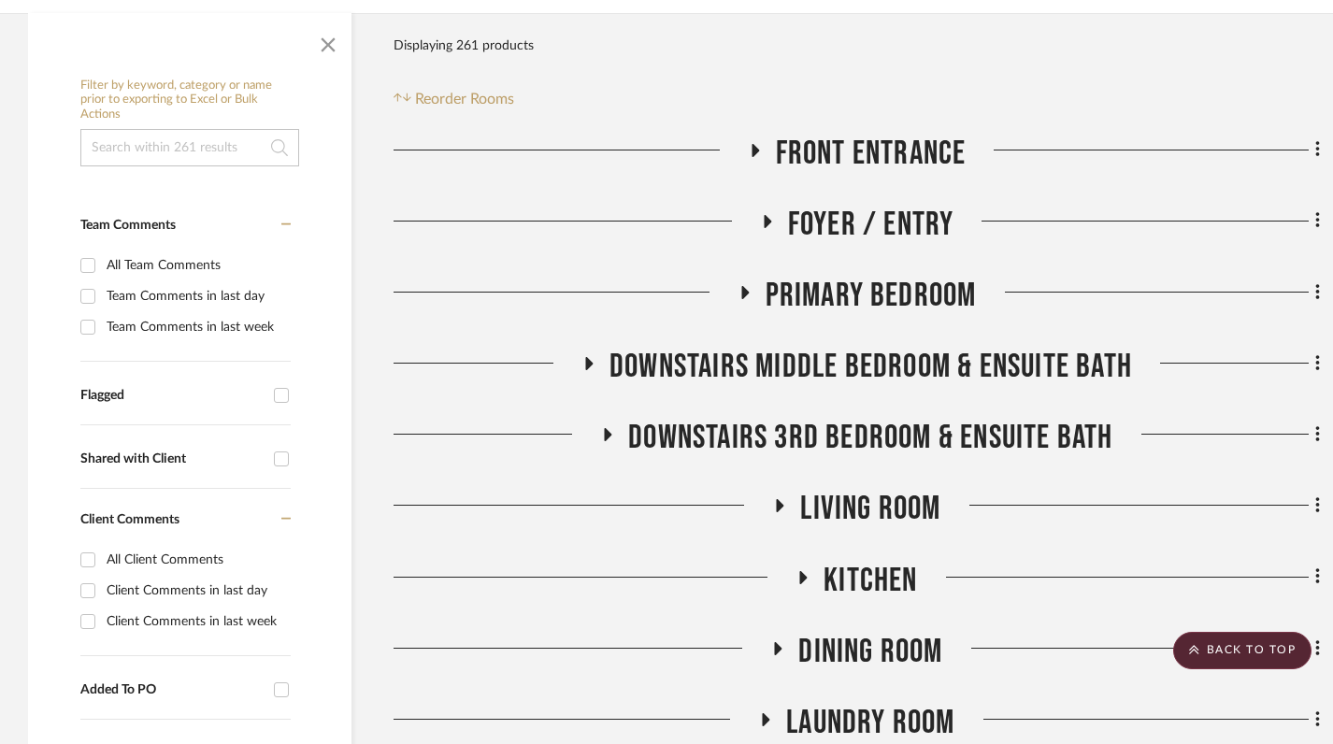
click at [747, 286] on icon at bounding box center [744, 292] width 7 height 13
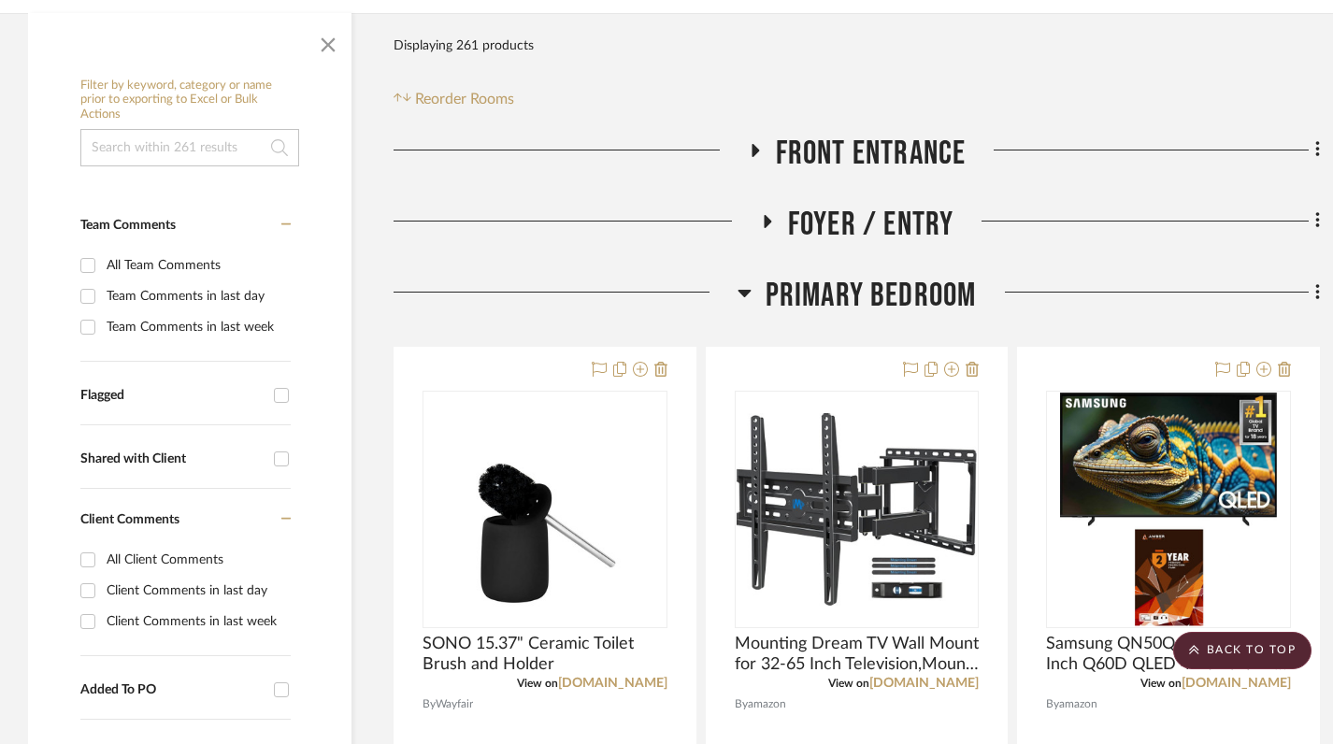
click at [749, 281] on icon at bounding box center [745, 292] width 14 height 22
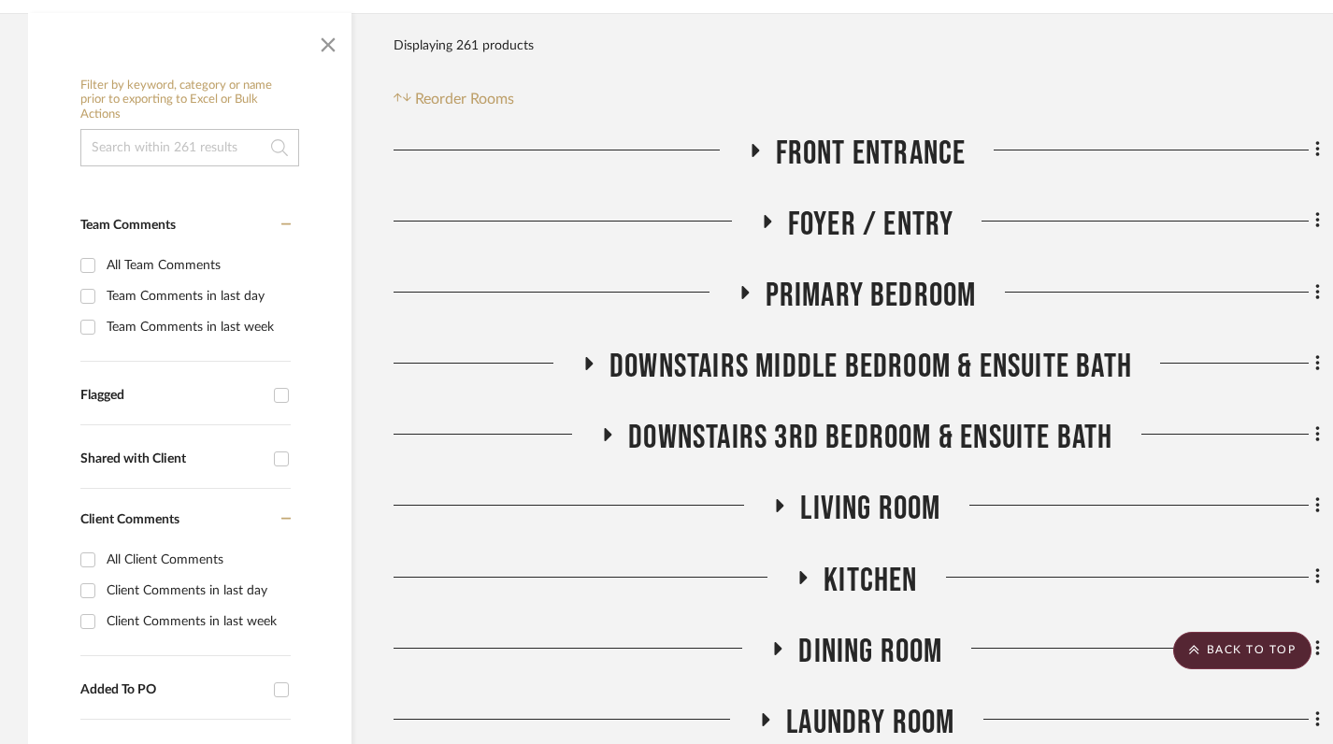
click at [586, 357] on icon at bounding box center [589, 363] width 7 height 13
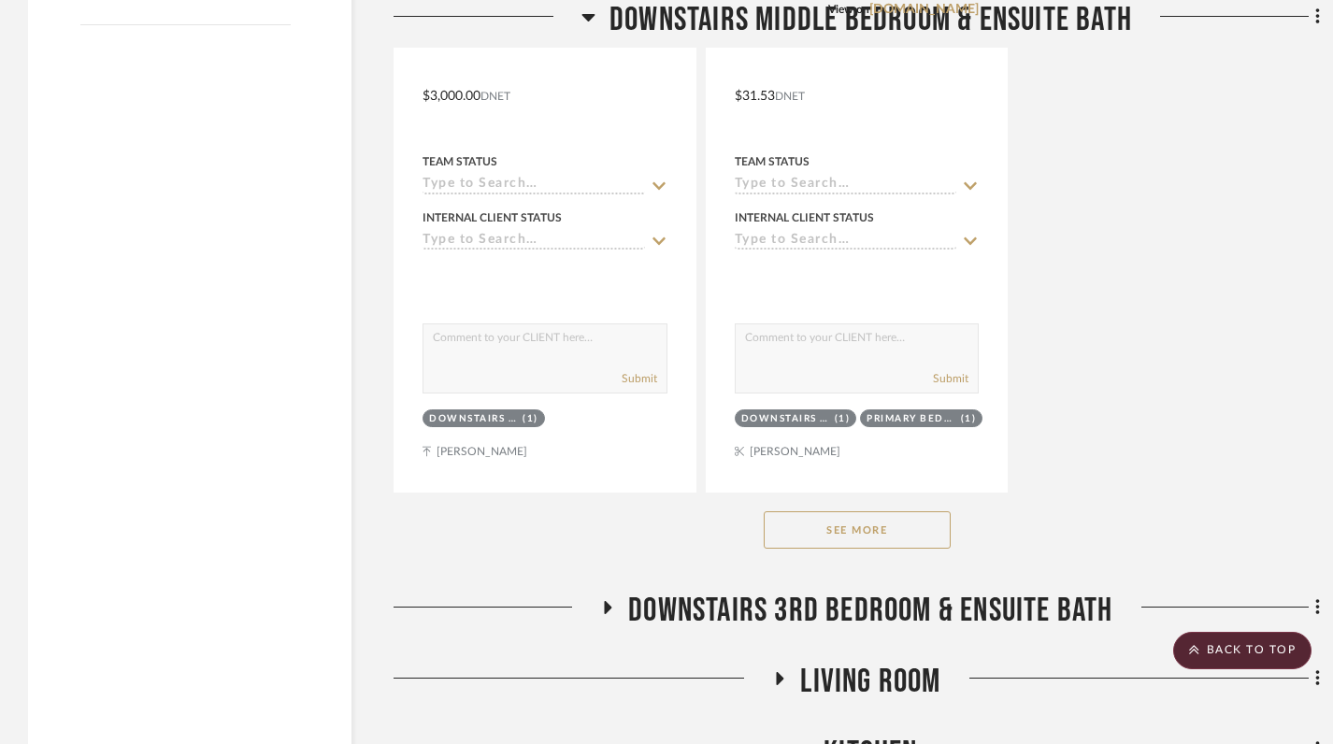
scroll to position [2834, 0]
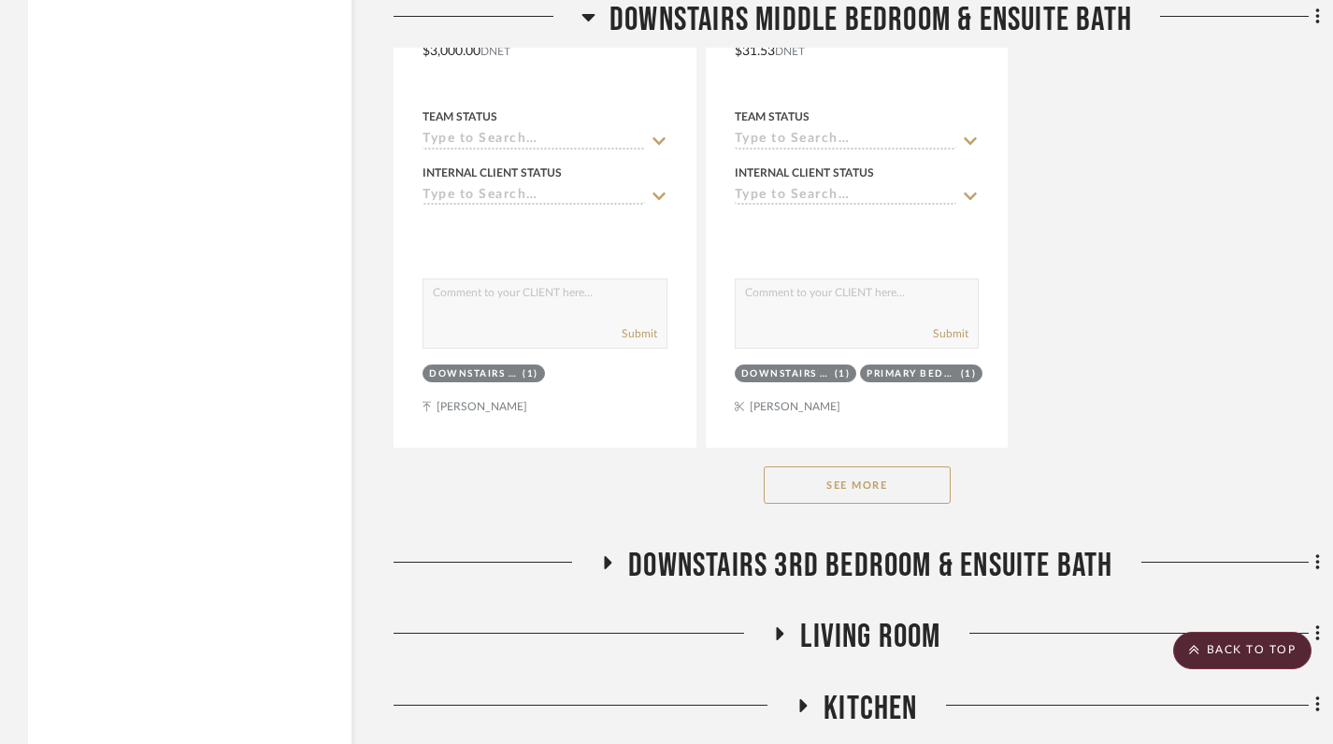
click at [847, 467] on button "See More" at bounding box center [857, 485] width 187 height 37
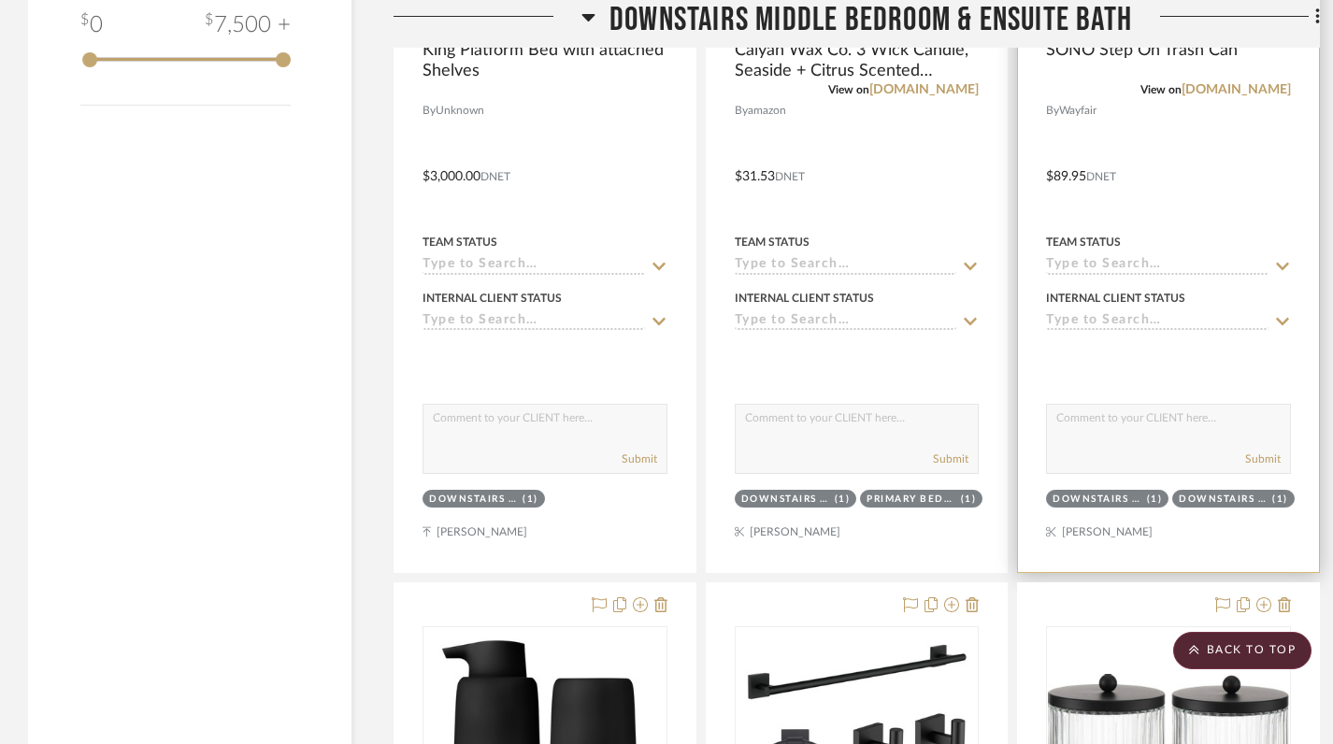
scroll to position [2708, 0]
click at [1175, 504] on div at bounding box center [1168, 164] width 301 height 818
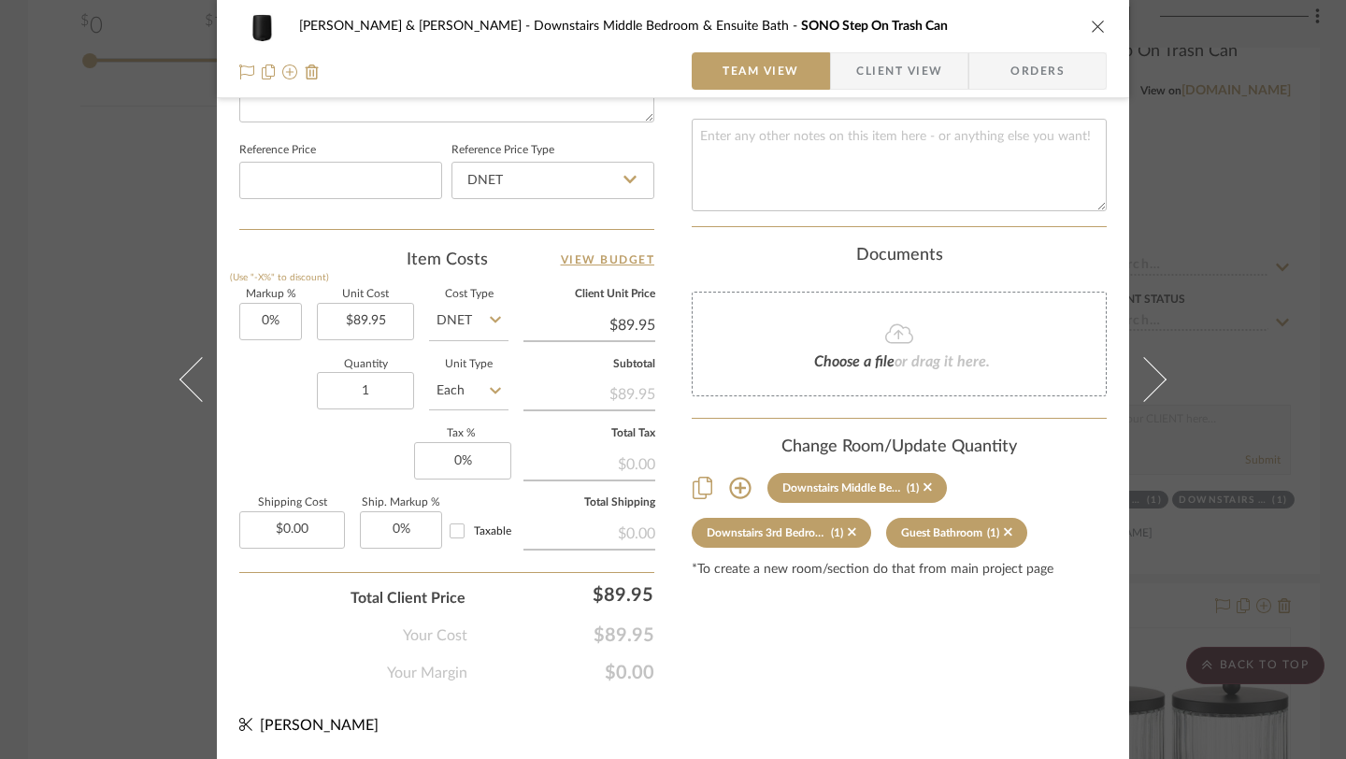
scroll to position [981, 0]
click at [729, 479] on icon at bounding box center [740, 490] width 22 height 22
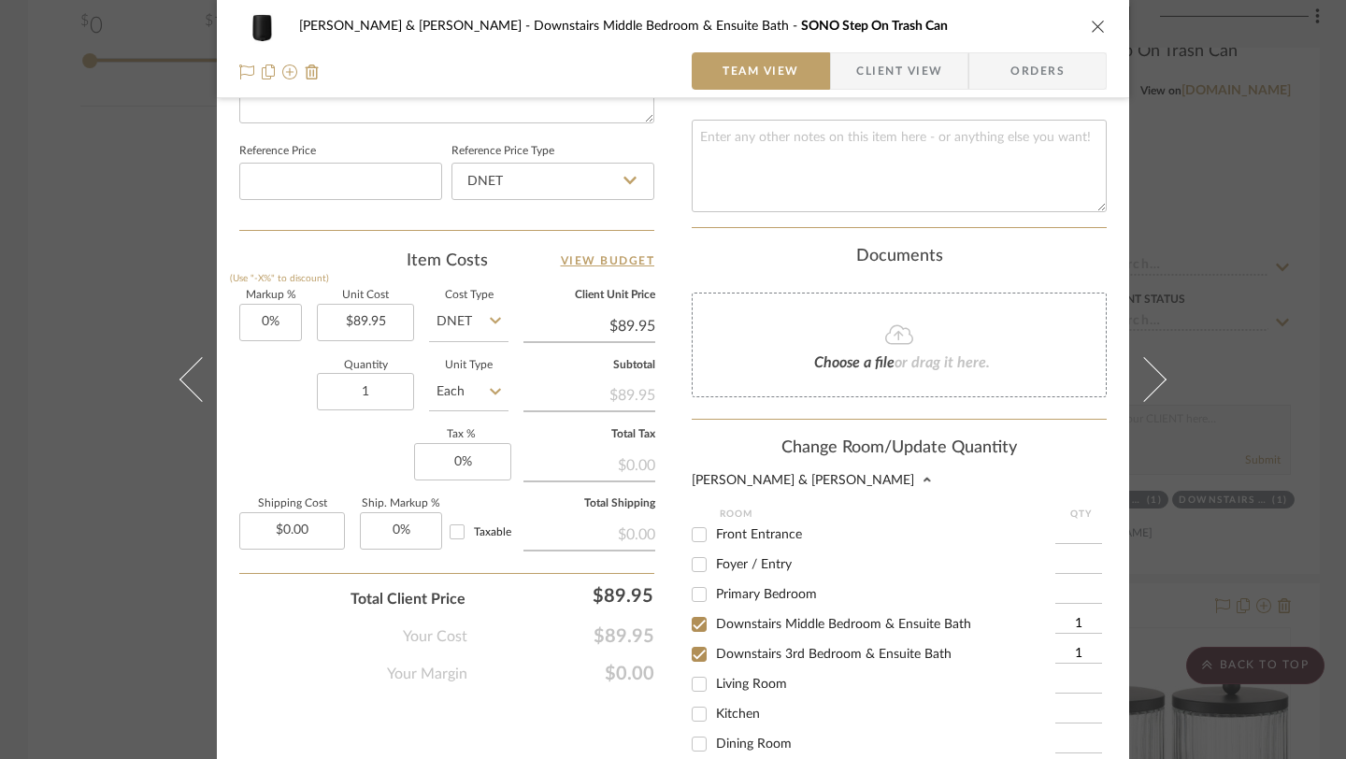
scroll to position [1, 0]
click at [698, 583] on input "Primary Bedroom" at bounding box center [699, 594] width 30 height 30
checkbox input "true"
type input "1"
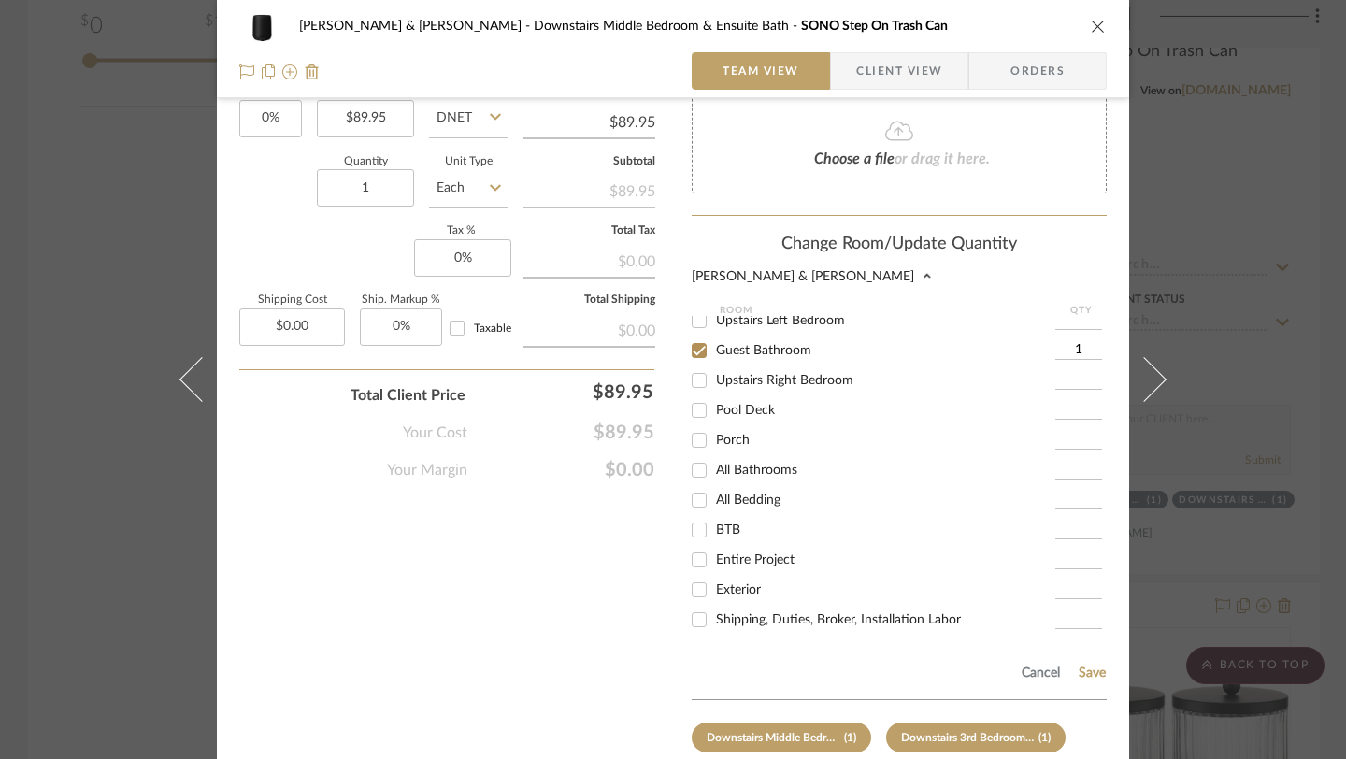
scroll to position [1314, 0]
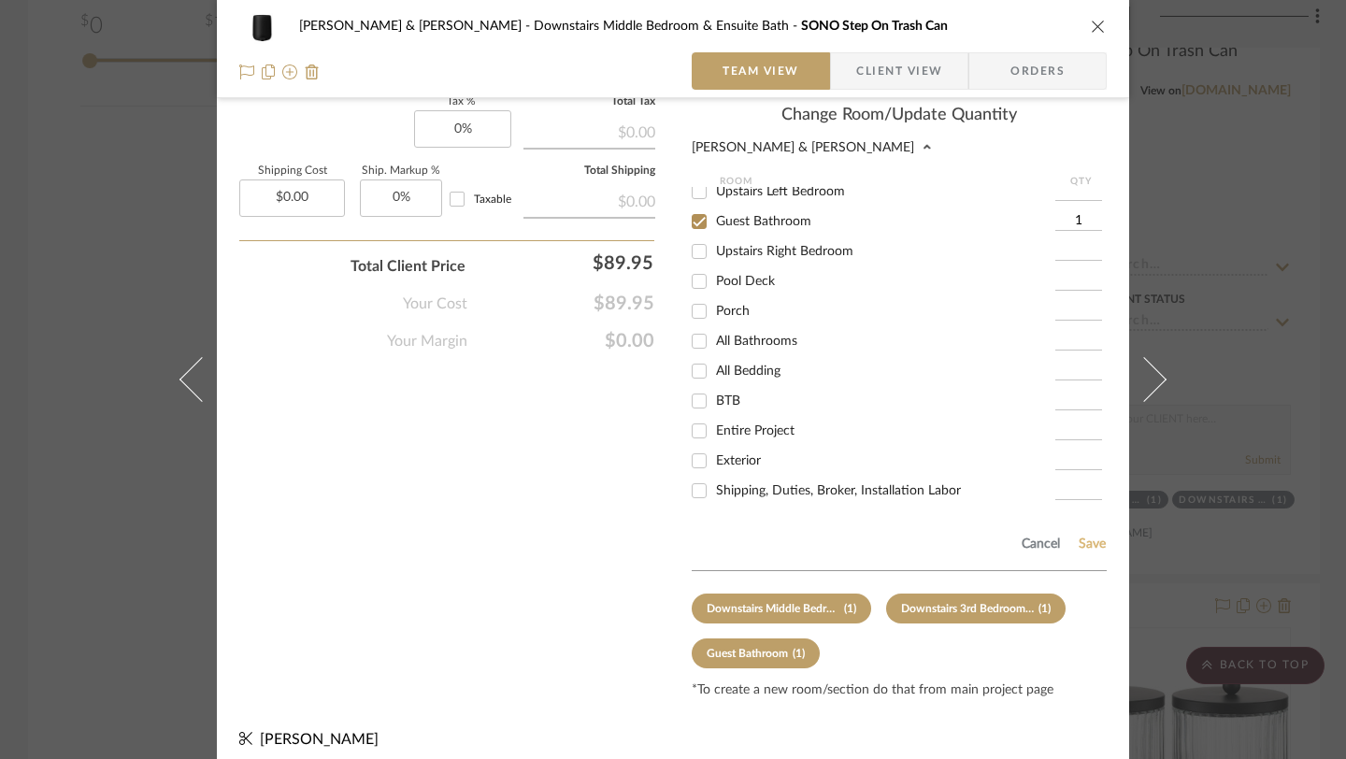
click at [1081, 537] on button "Save" at bounding box center [1092, 544] width 29 height 15
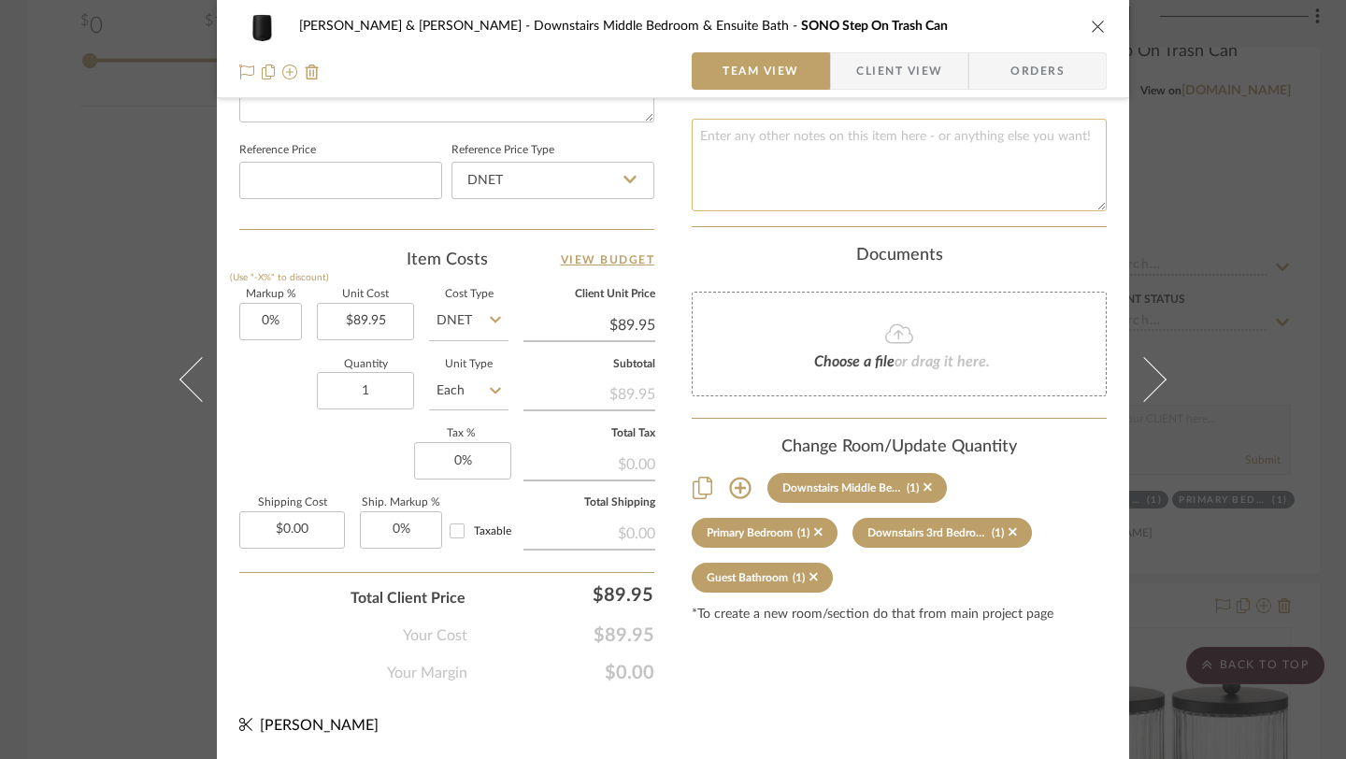
scroll to position [982, 0]
click at [1094, 19] on icon "close" at bounding box center [1098, 26] width 15 height 15
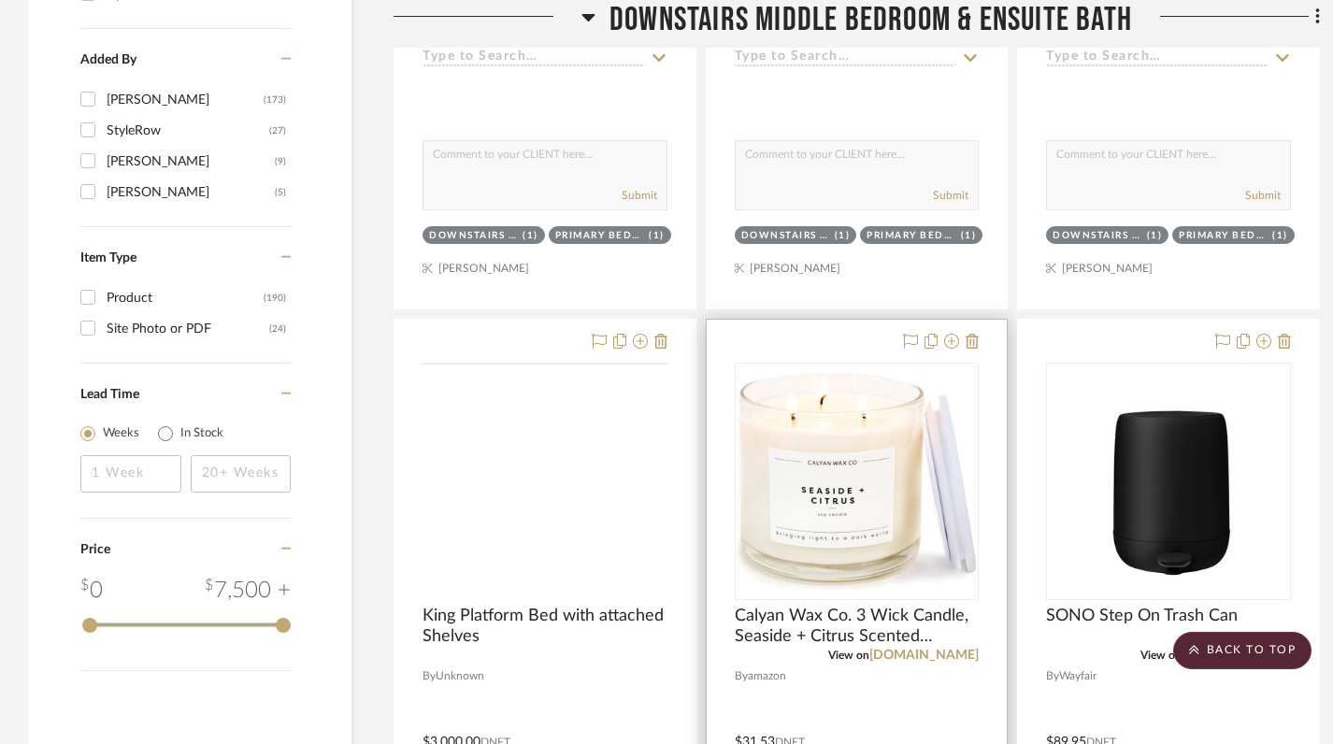
scroll to position [2175, 0]
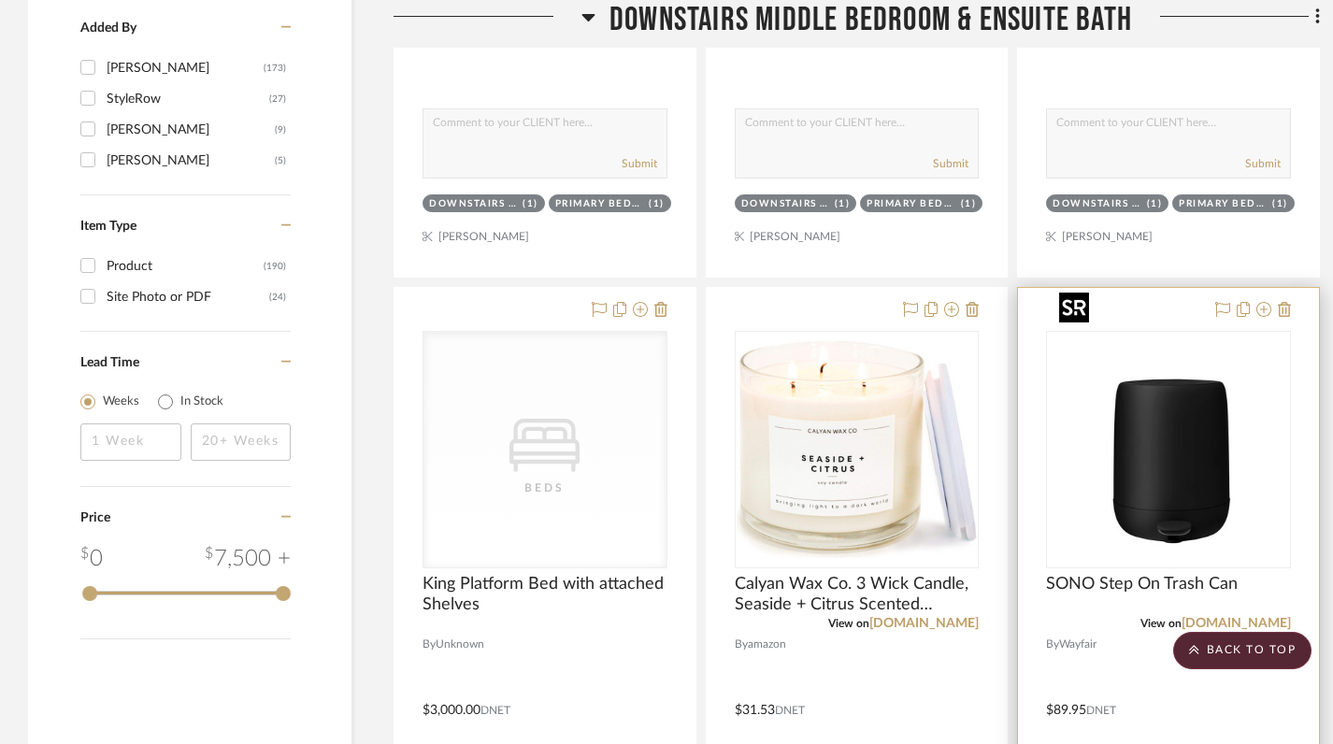
click at [1113, 448] on div at bounding box center [1168, 449] width 245 height 237
click at [1163, 426] on img "0" at bounding box center [1169, 450] width 234 height 234
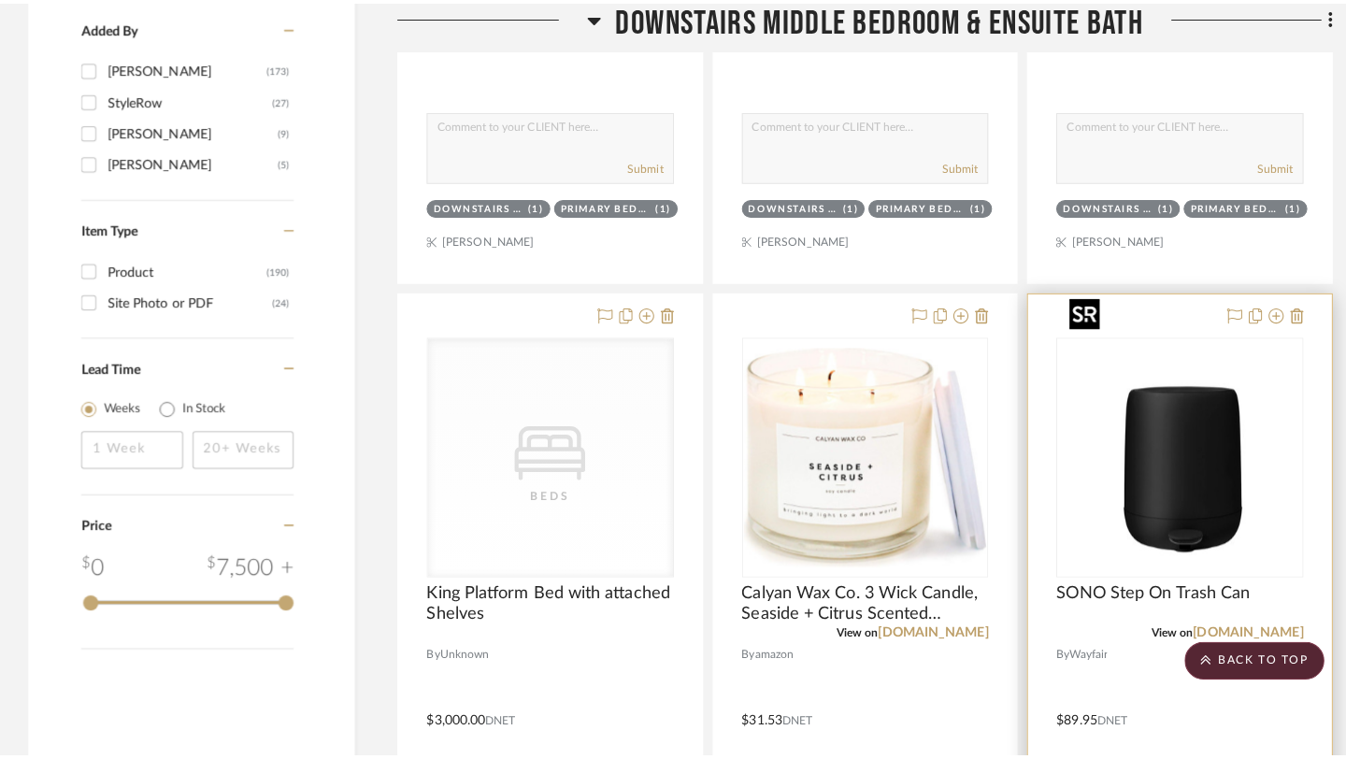
scroll to position [0, 0]
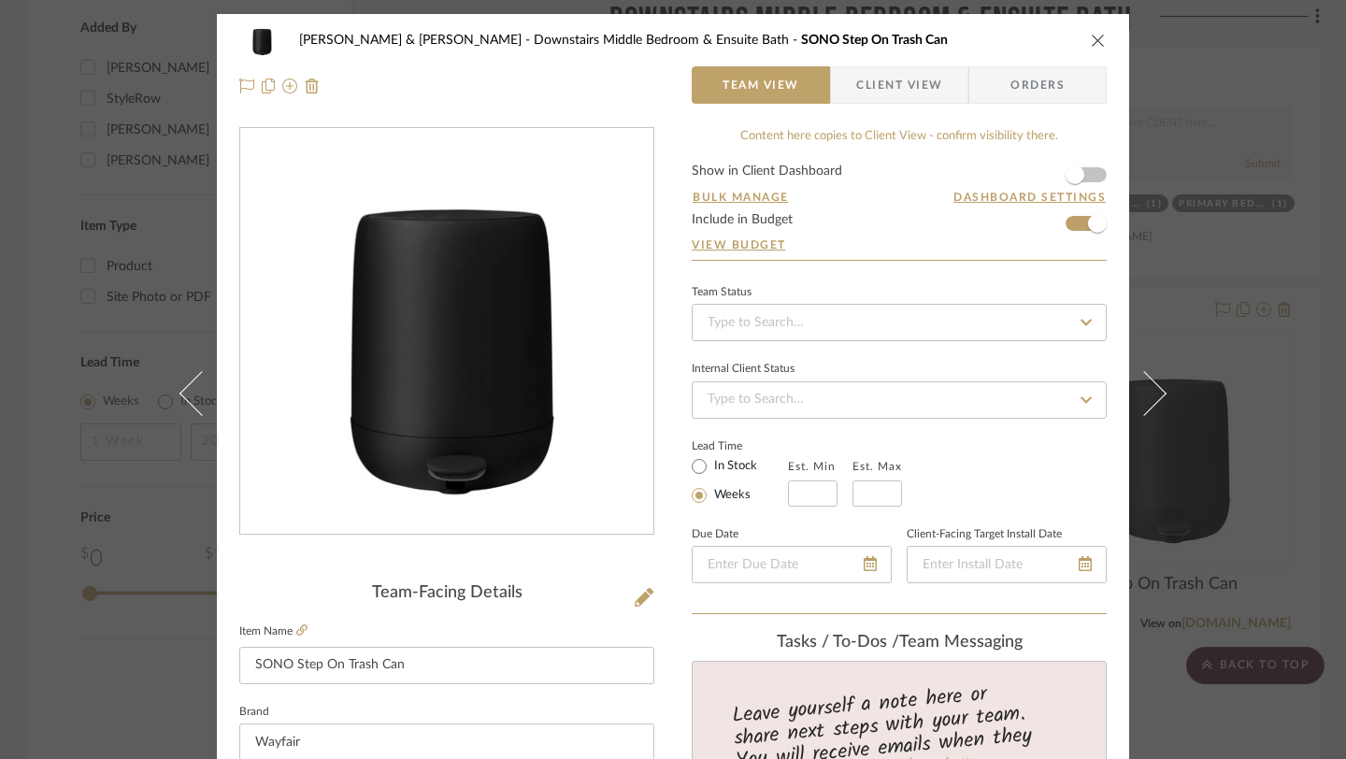
click at [1091, 39] on icon "close" at bounding box center [1098, 40] width 15 height 15
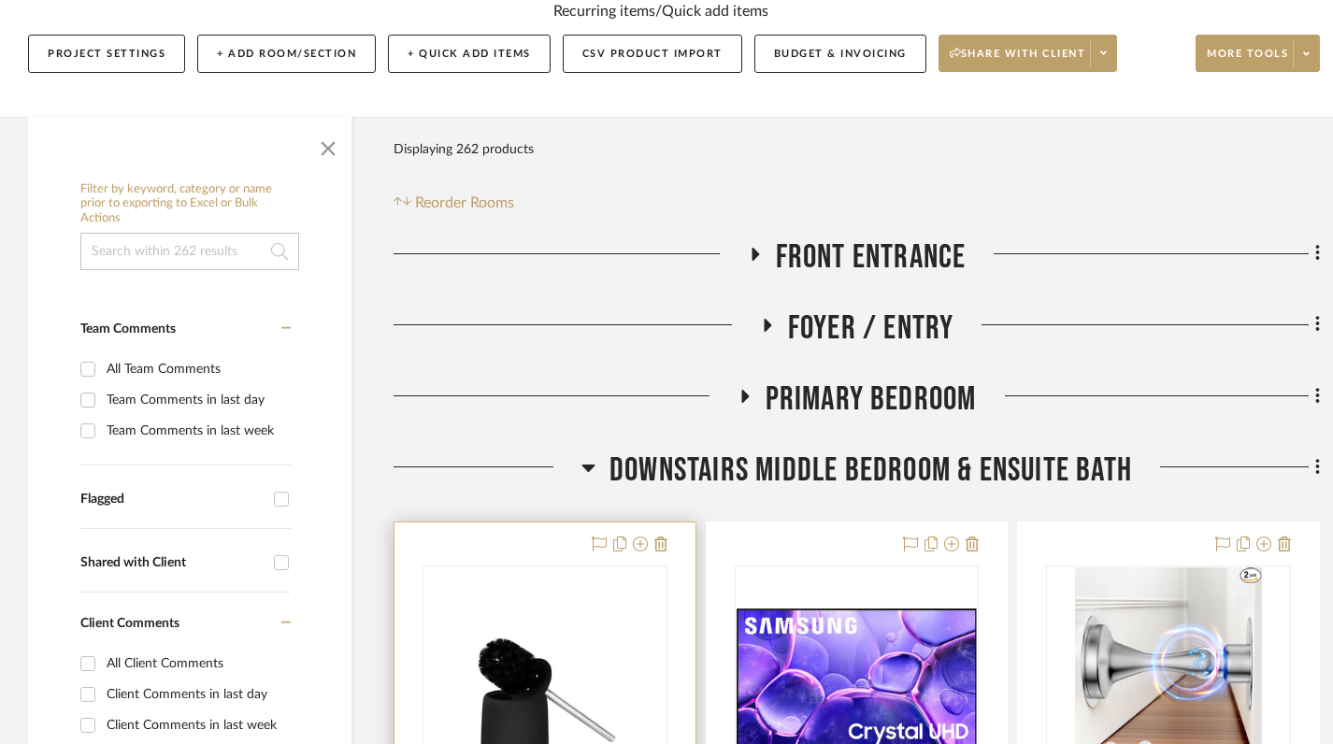
scroll to position [288, 0]
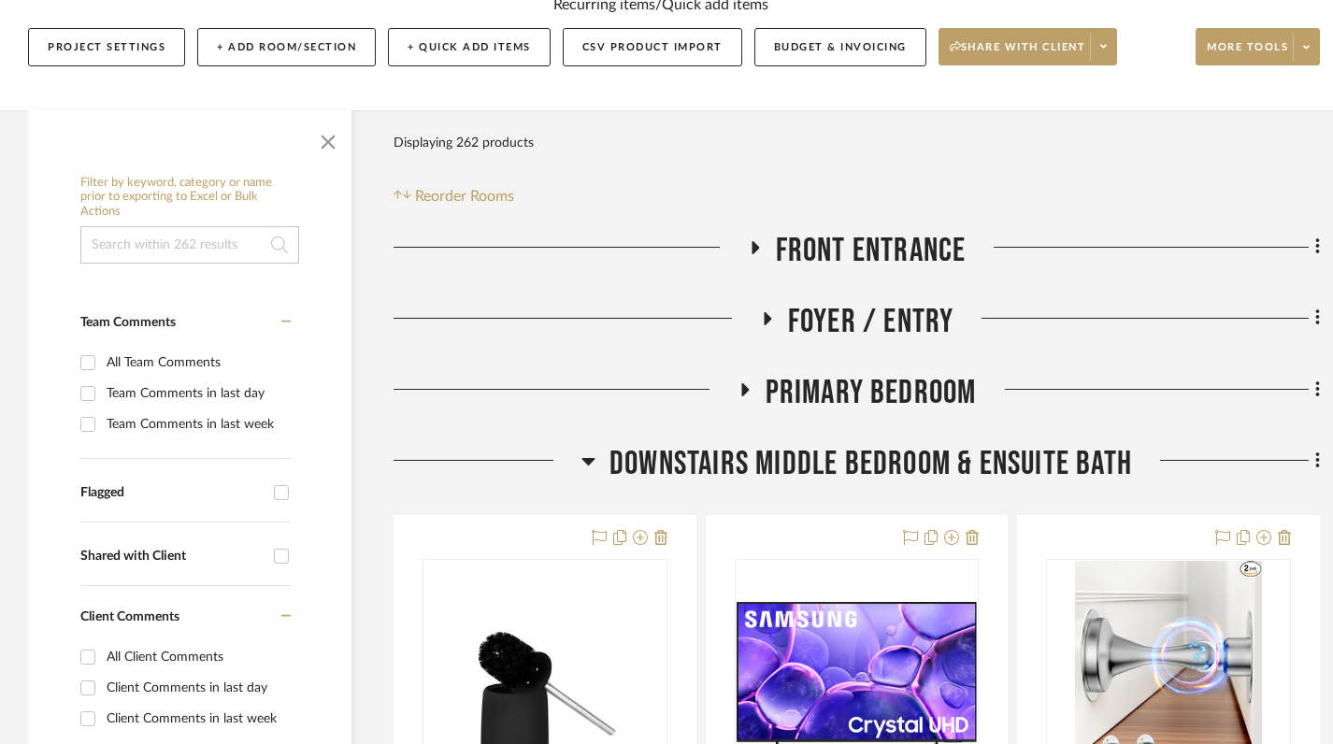
click at [591, 450] on icon at bounding box center [589, 461] width 14 height 22
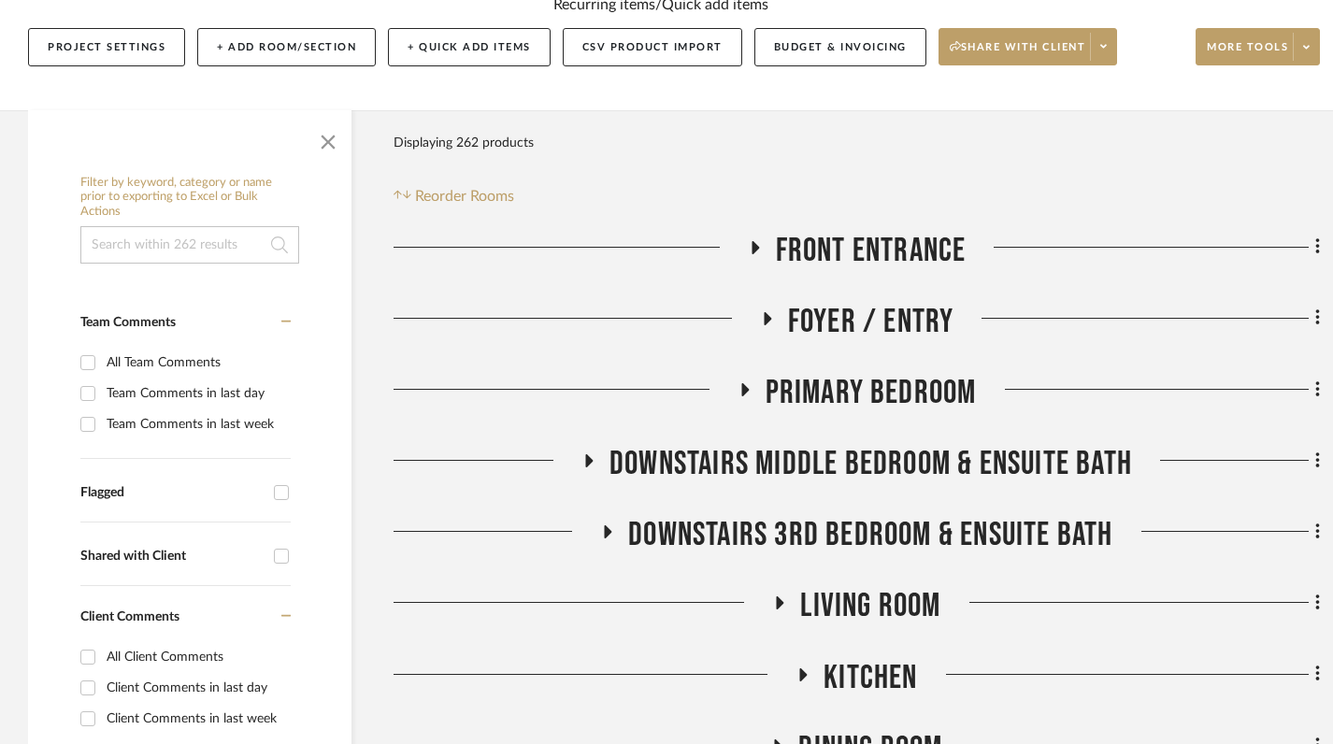
click at [740, 382] on icon at bounding box center [744, 389] width 22 height 14
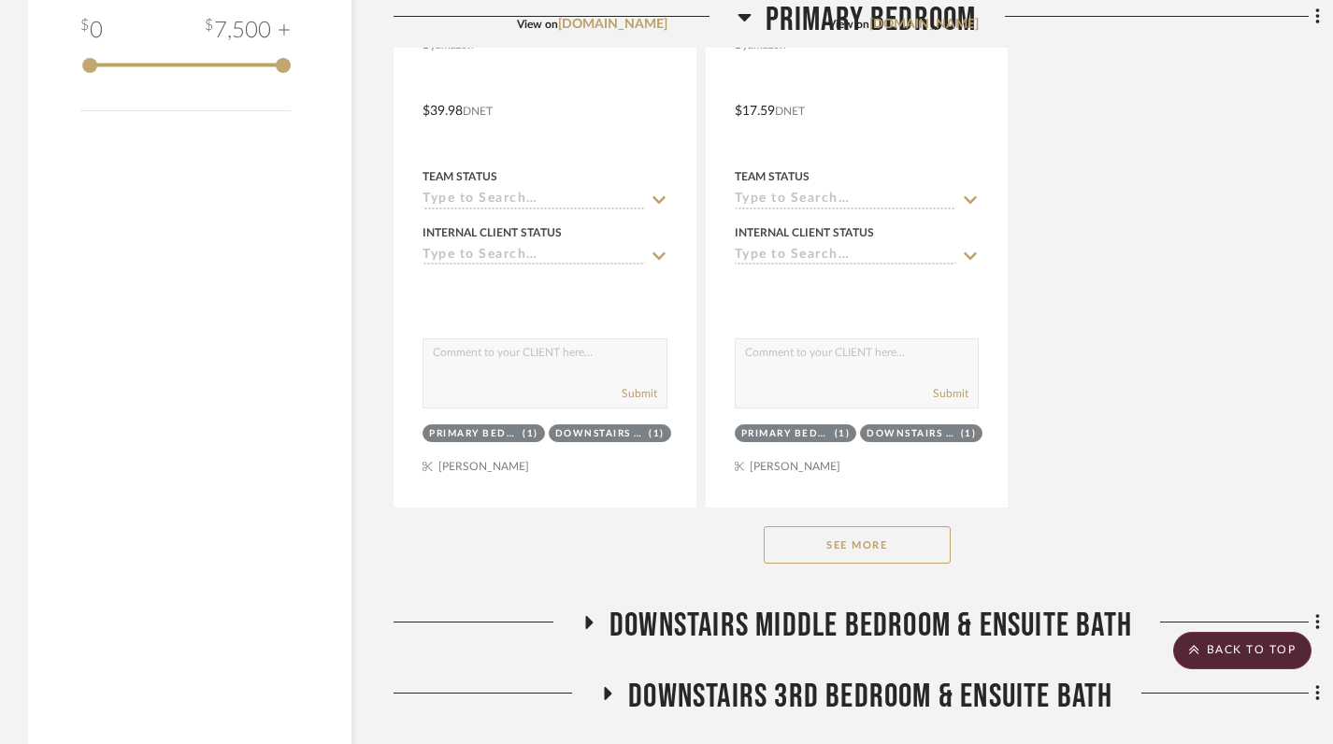
scroll to position [2709, 0]
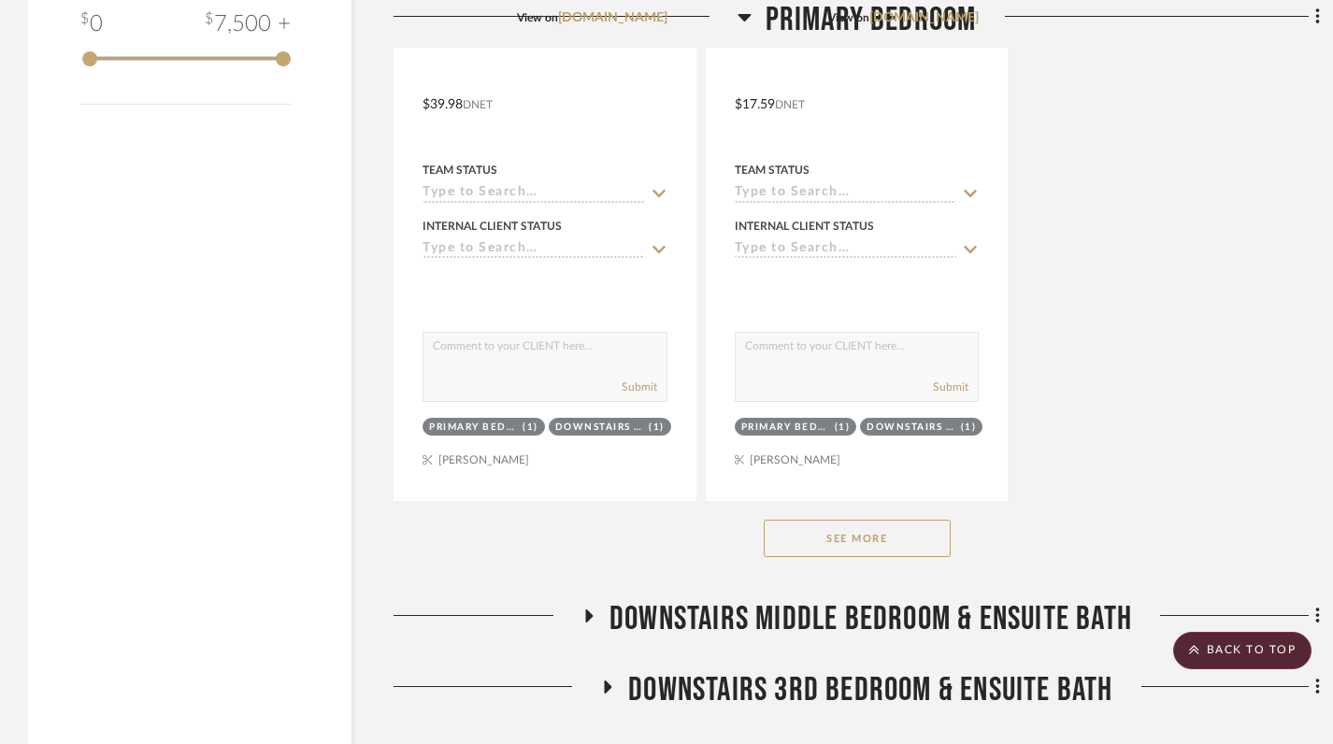
click at [874, 520] on button "See More" at bounding box center [857, 538] width 187 height 37
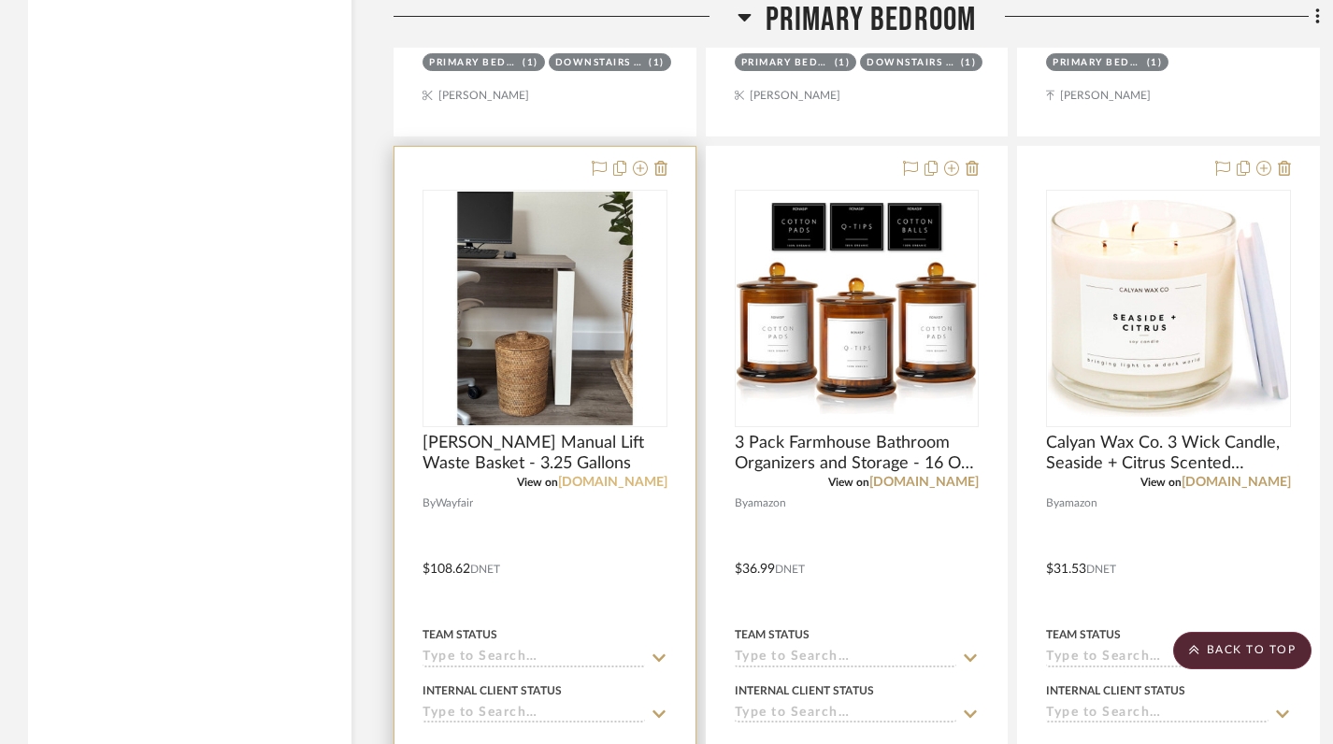
scroll to position [3052, 0]
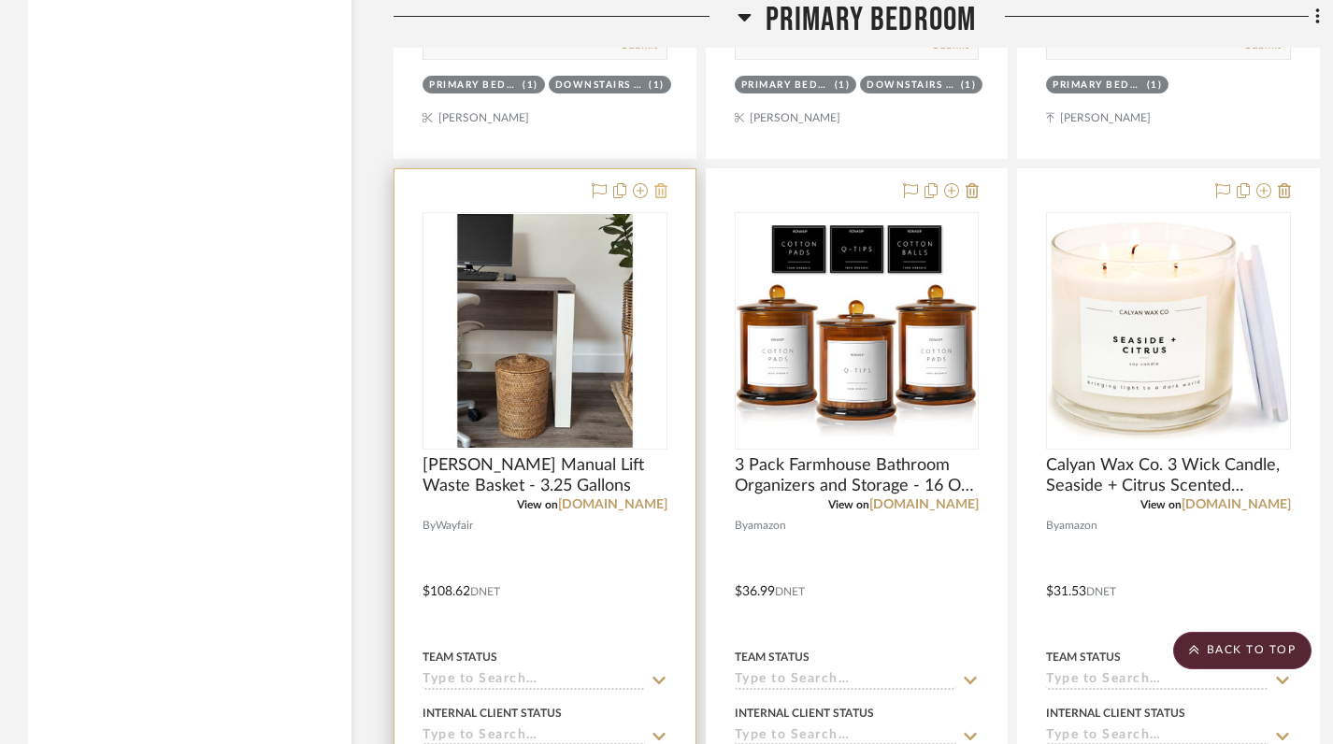
click at [656, 183] on icon at bounding box center [660, 190] width 13 height 15
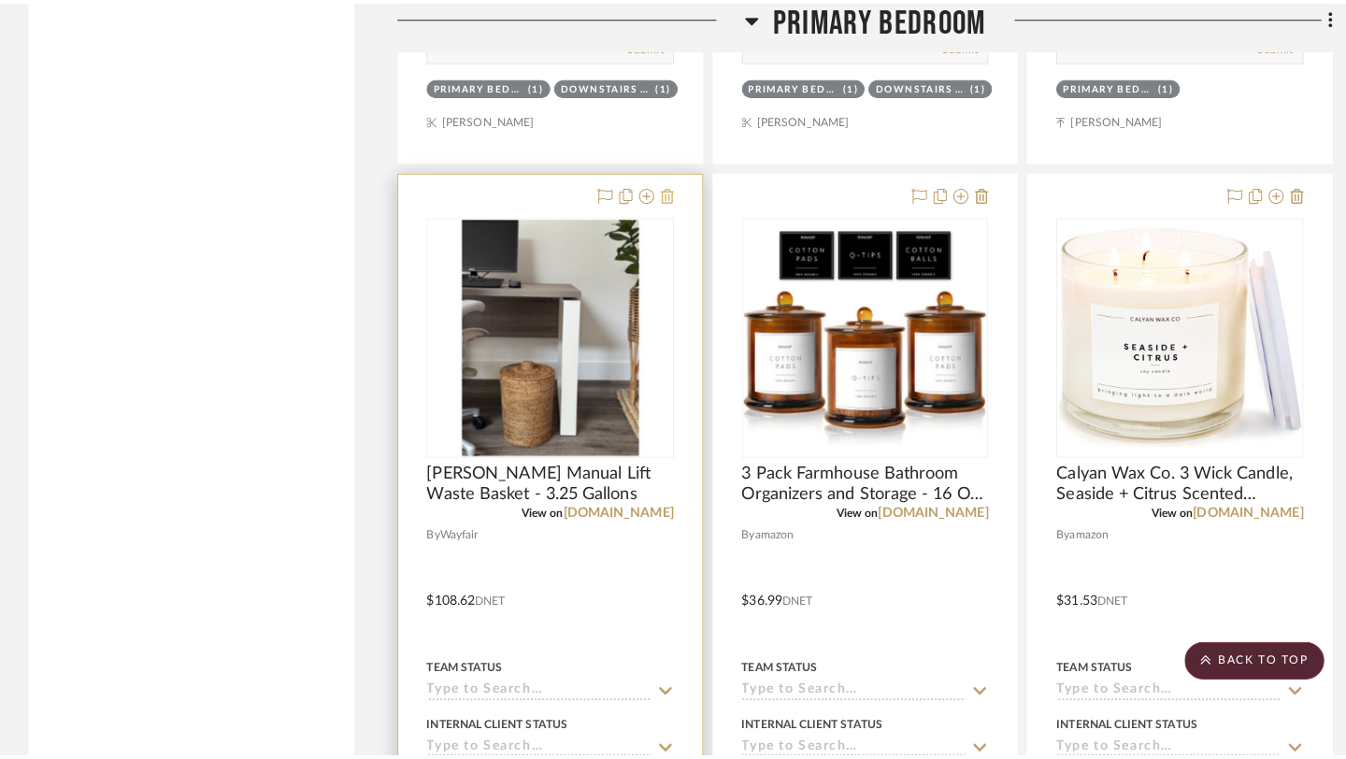
scroll to position [0, 0]
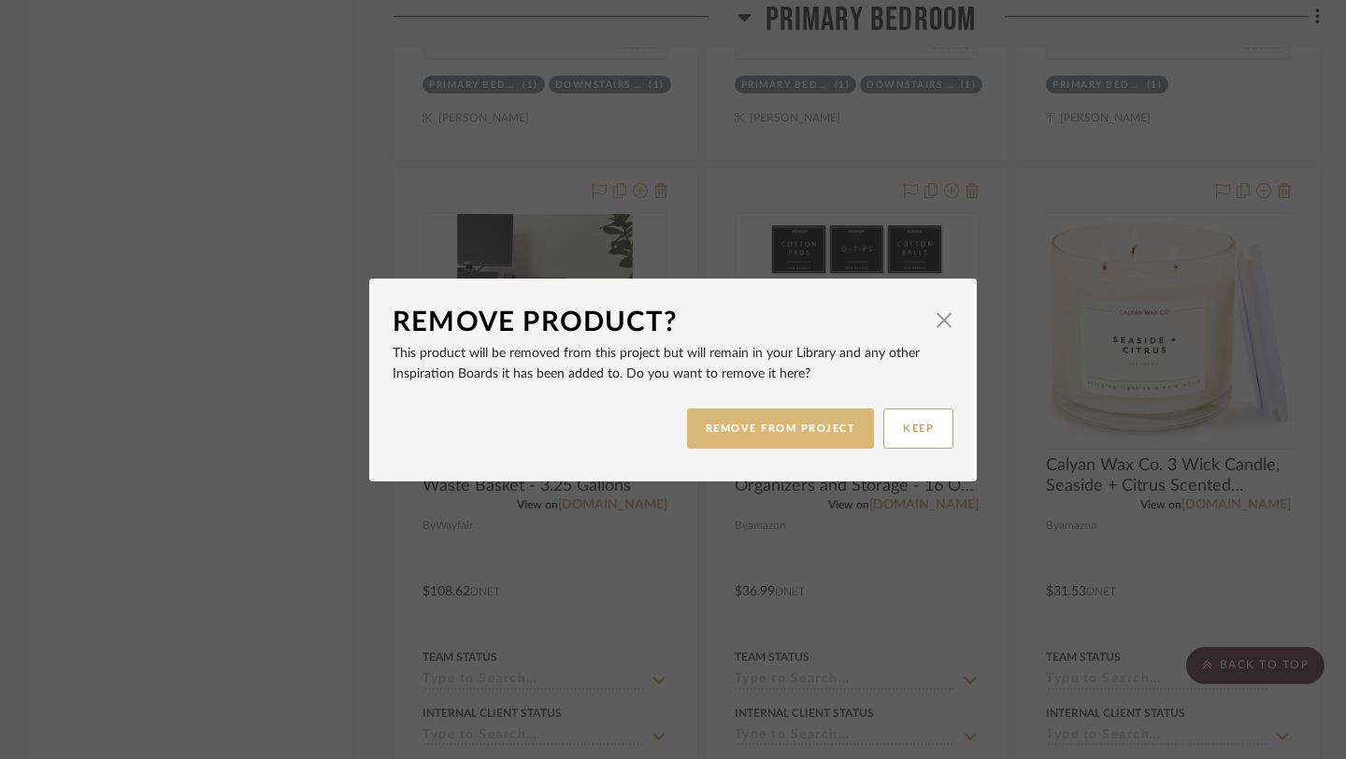
click at [763, 420] on button "REMOVE FROM PROJECT" at bounding box center [781, 429] width 188 height 40
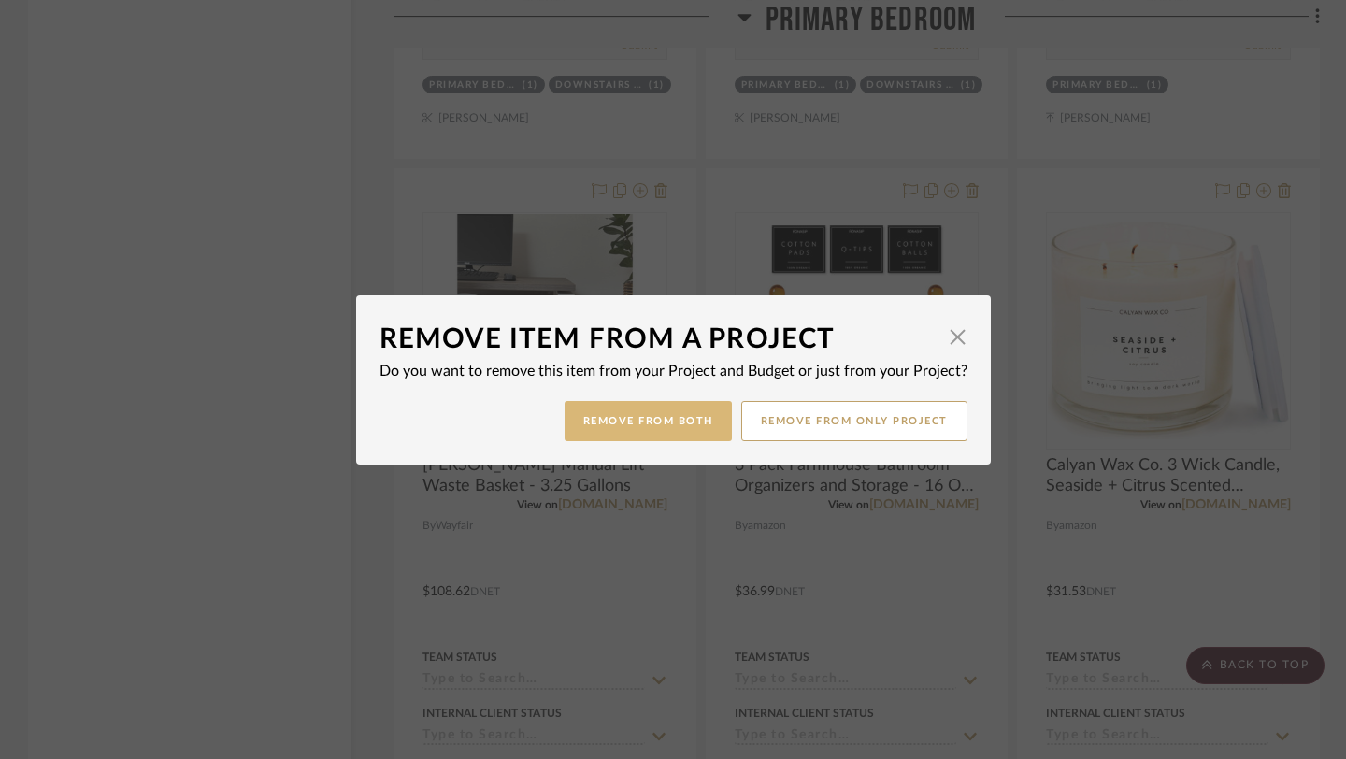
click at [645, 417] on button "Remove from Both" at bounding box center [648, 421] width 167 height 40
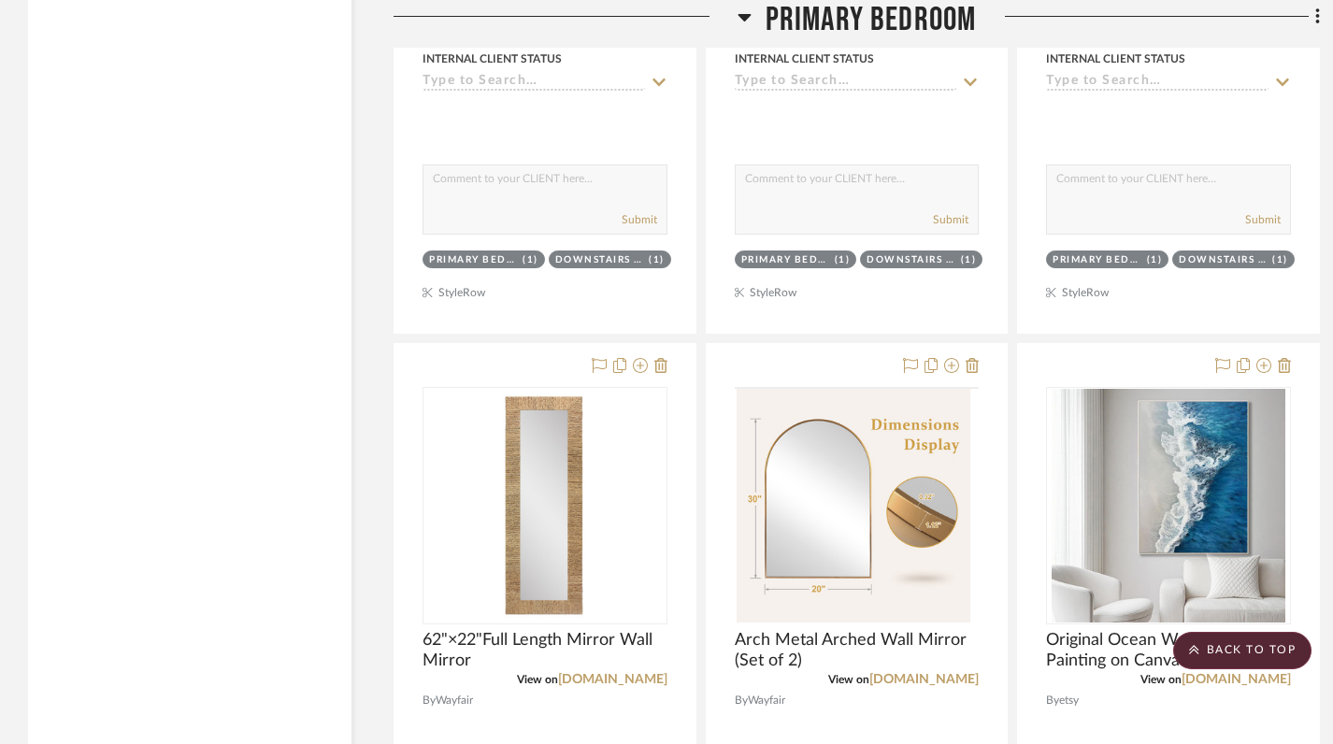
scroll to position [4704, 0]
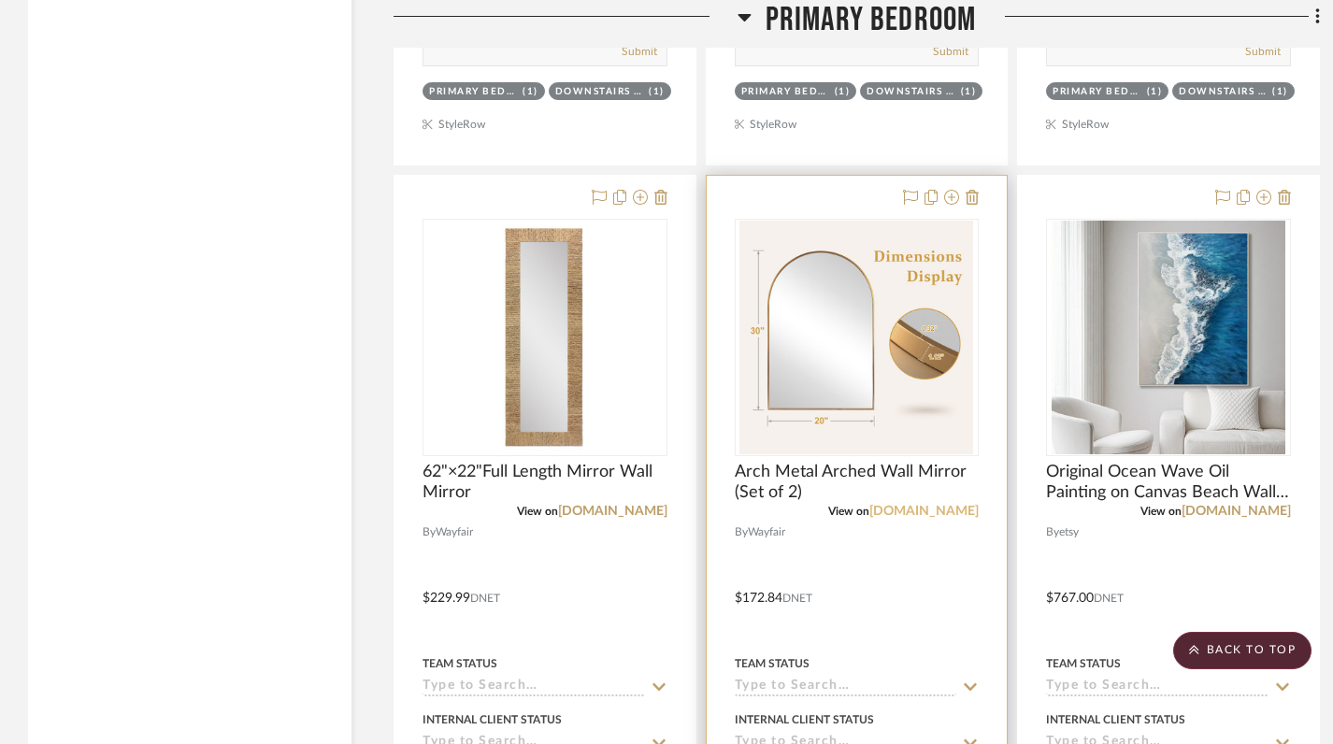
click at [940, 505] on link "[DOMAIN_NAME]" at bounding box center [923, 511] width 109 height 13
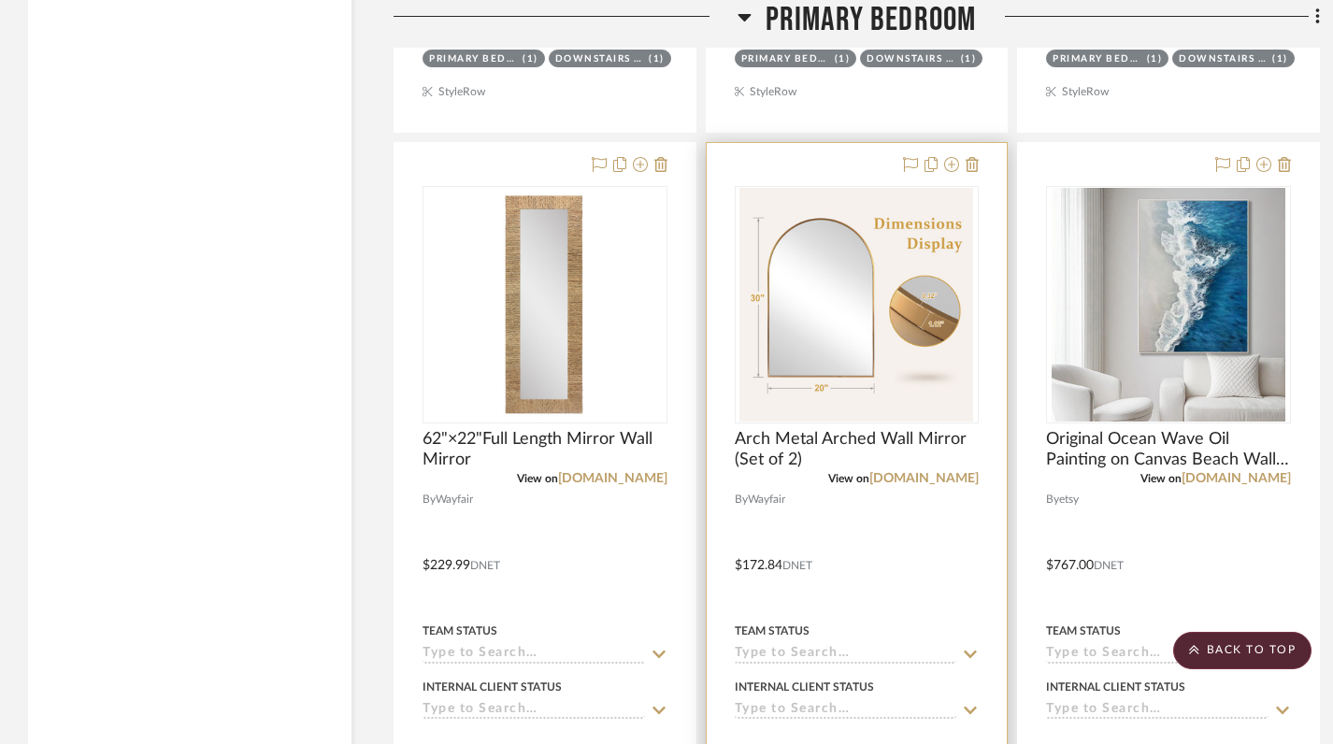
scroll to position [4719, 0]
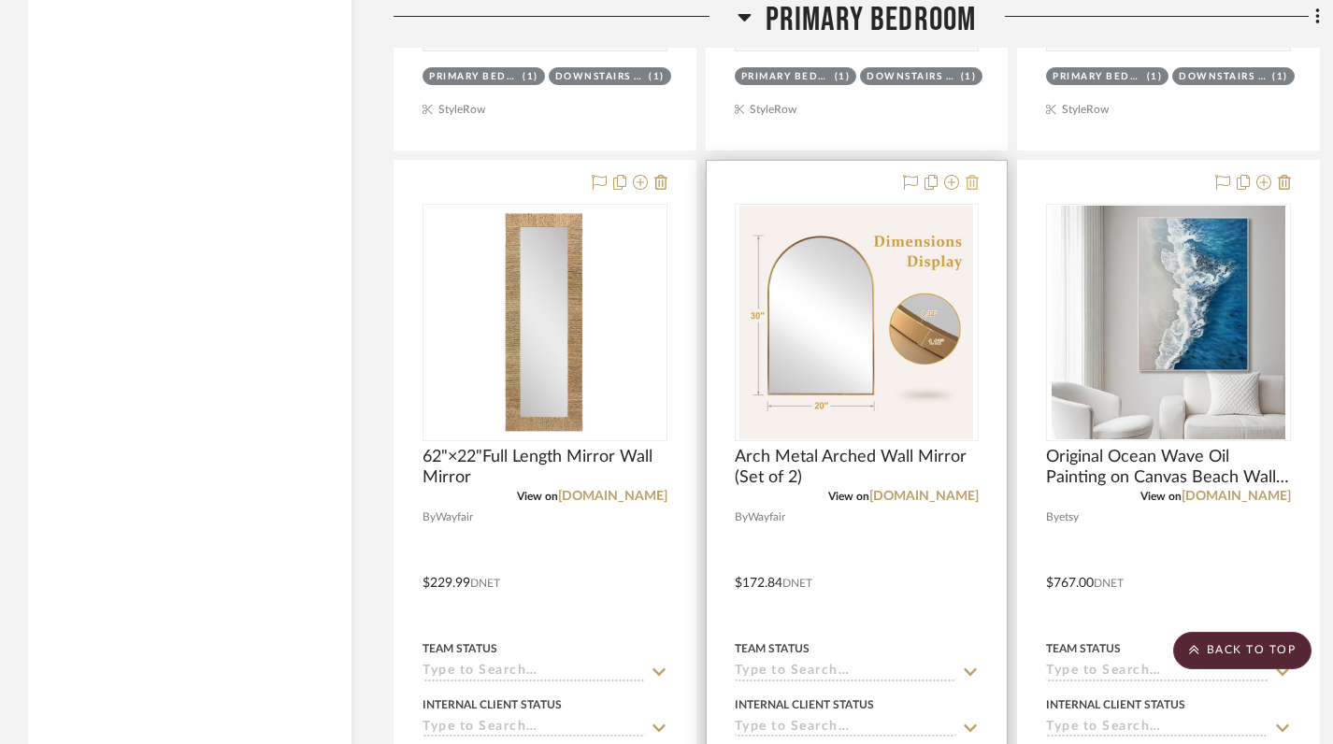
click at [973, 175] on icon at bounding box center [972, 182] width 13 height 15
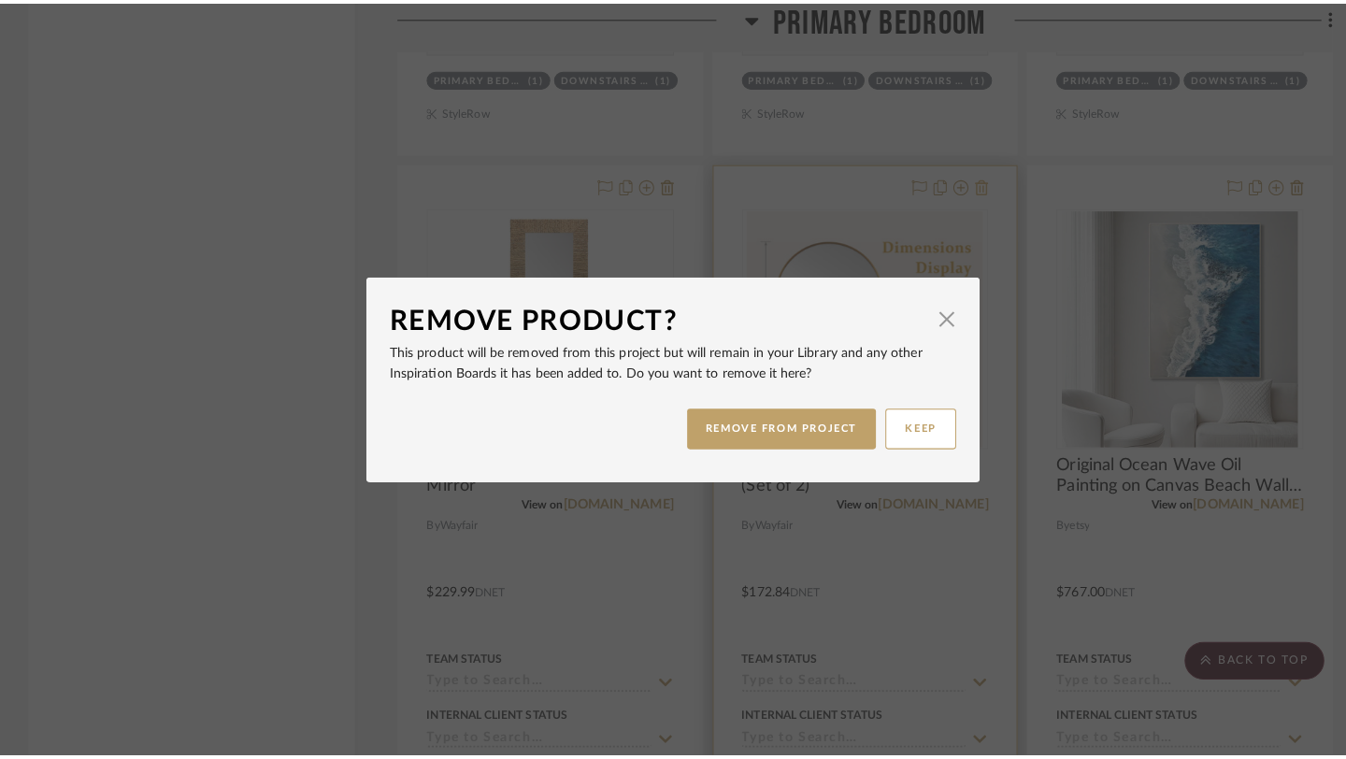
scroll to position [0, 0]
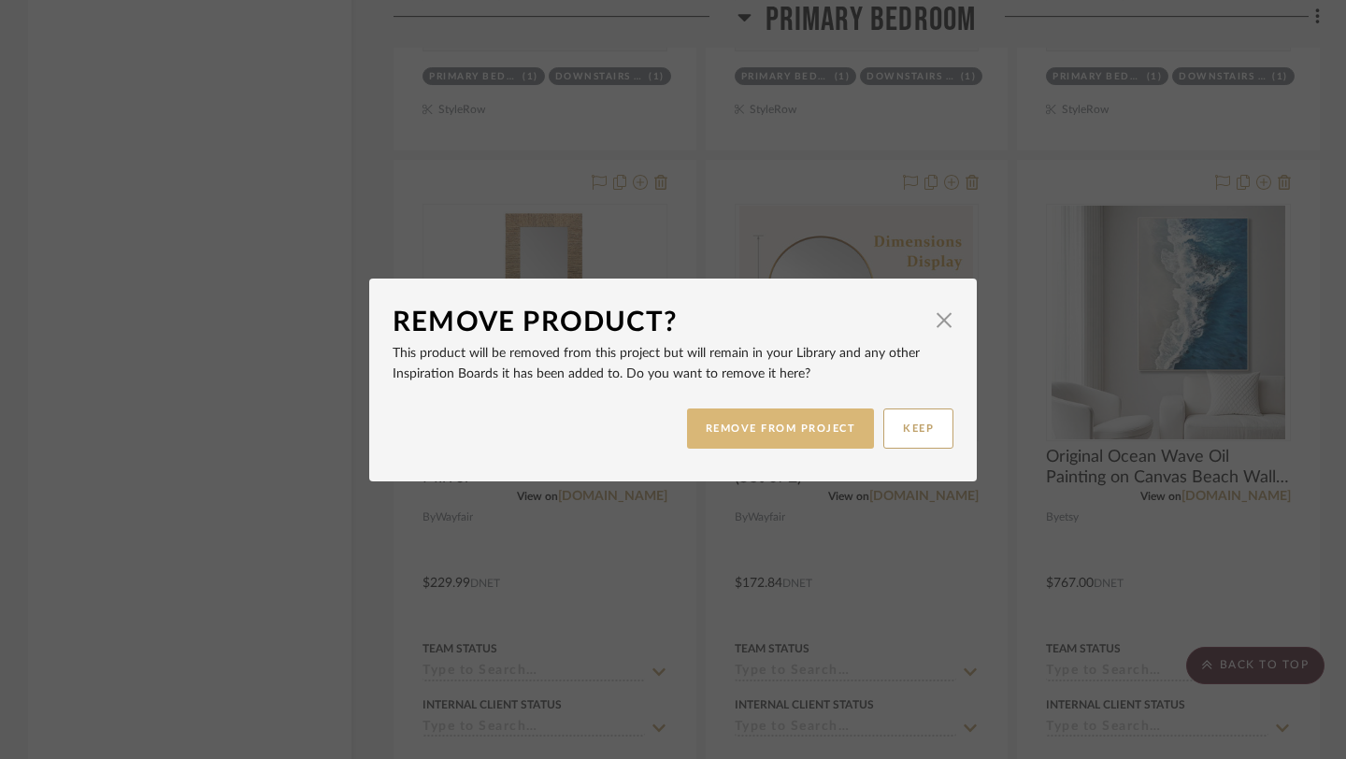
click at [801, 430] on button "REMOVE FROM PROJECT" at bounding box center [781, 429] width 188 height 40
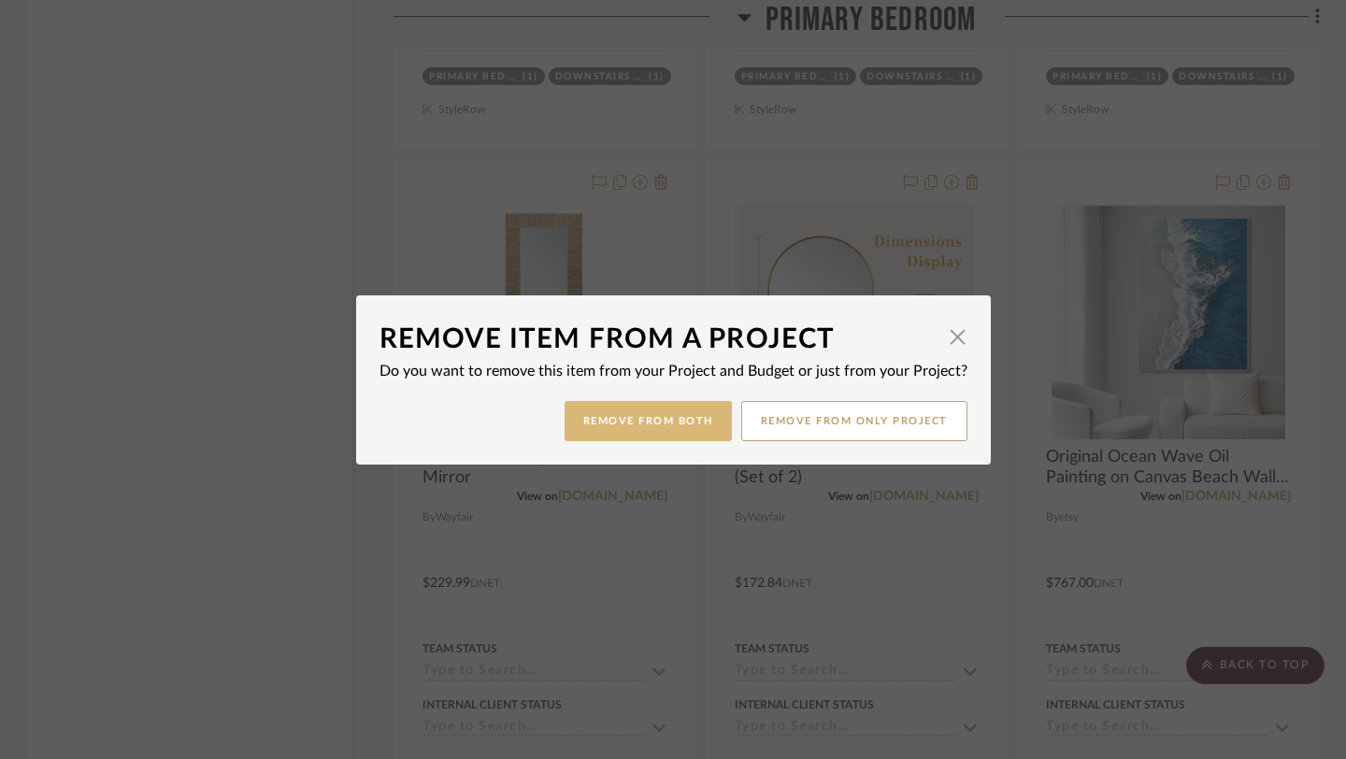
click at [644, 424] on button "Remove from Both" at bounding box center [648, 421] width 167 height 40
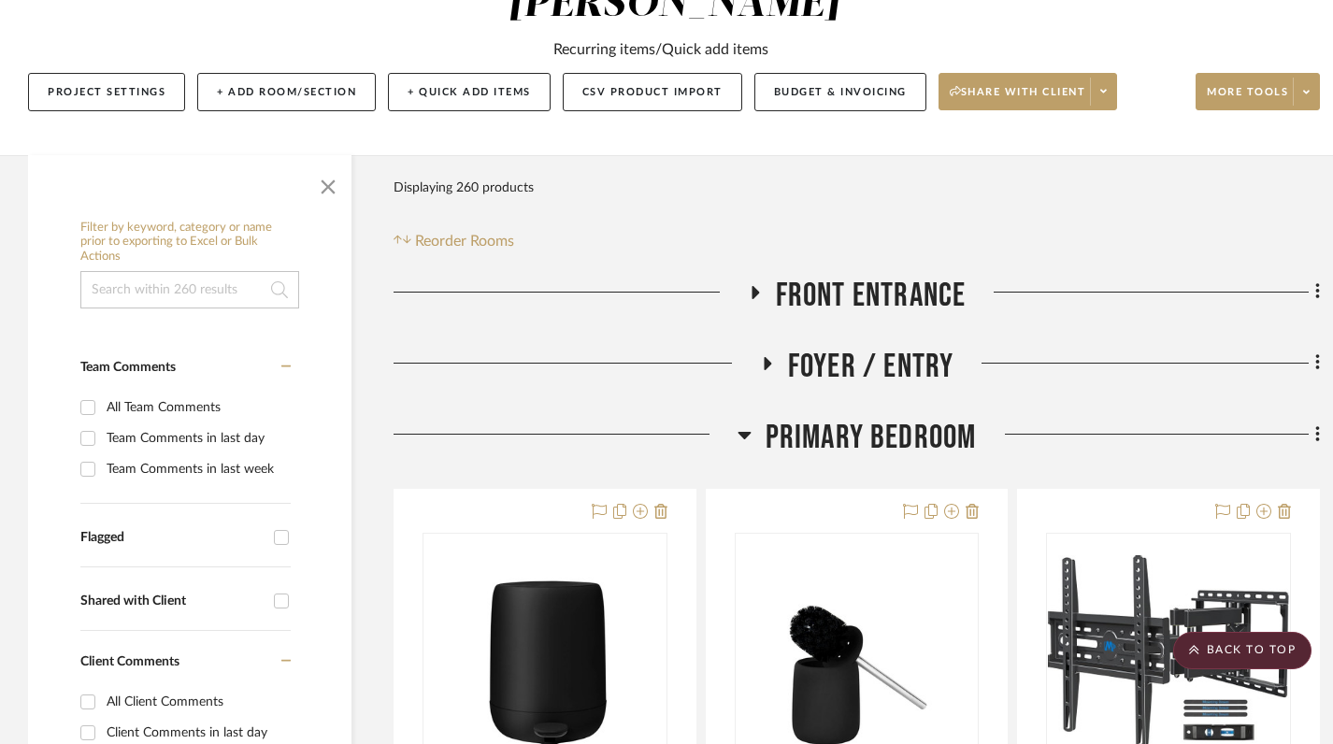
scroll to position [218, 0]
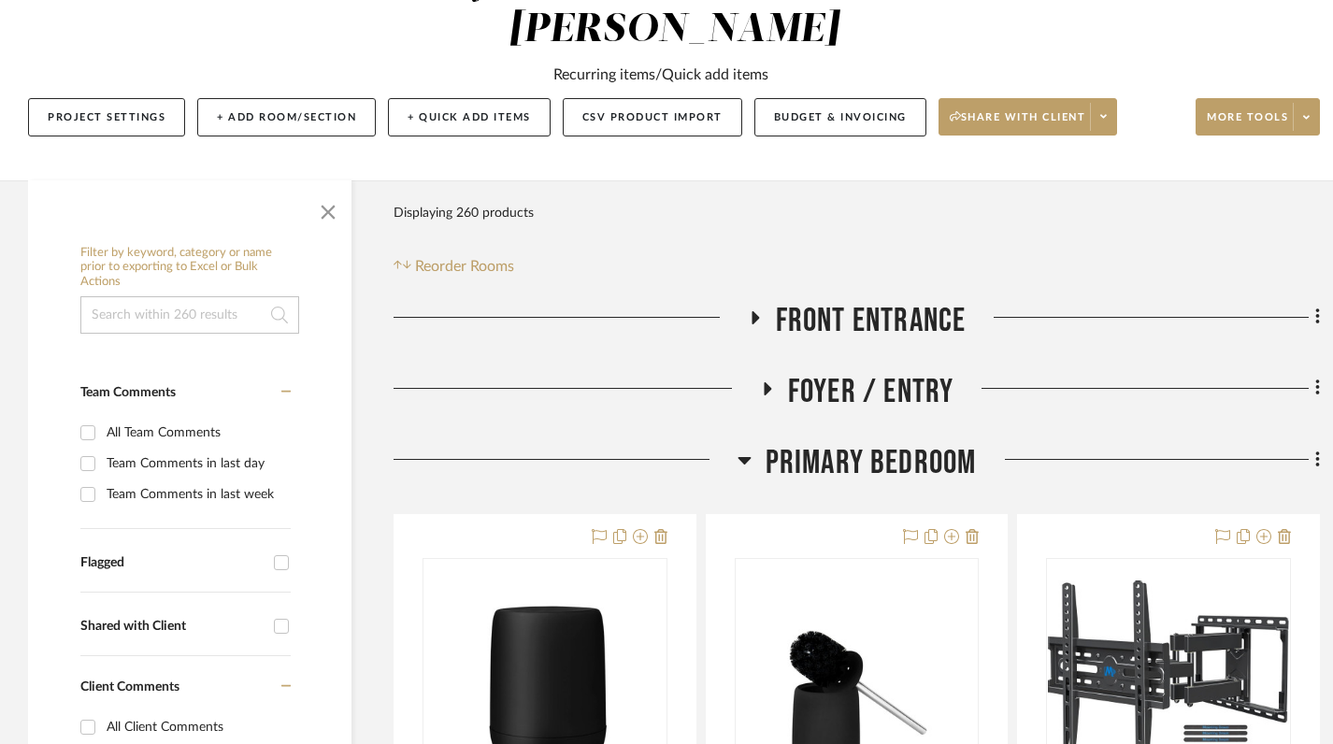
click at [748, 457] on icon at bounding box center [744, 460] width 13 height 7
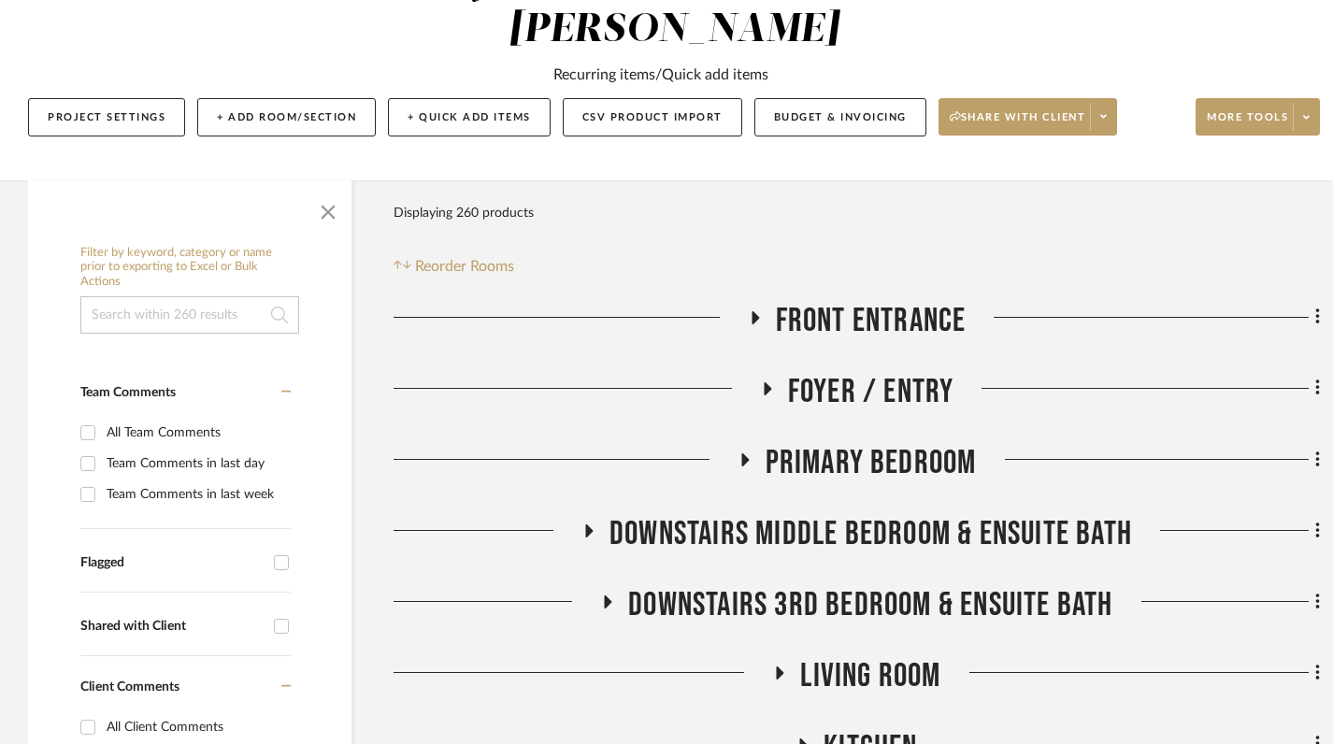
click at [592, 514] on h3 "Downstairs Middle Bedroom & Ensuite Bath" at bounding box center [857, 534] width 551 height 40
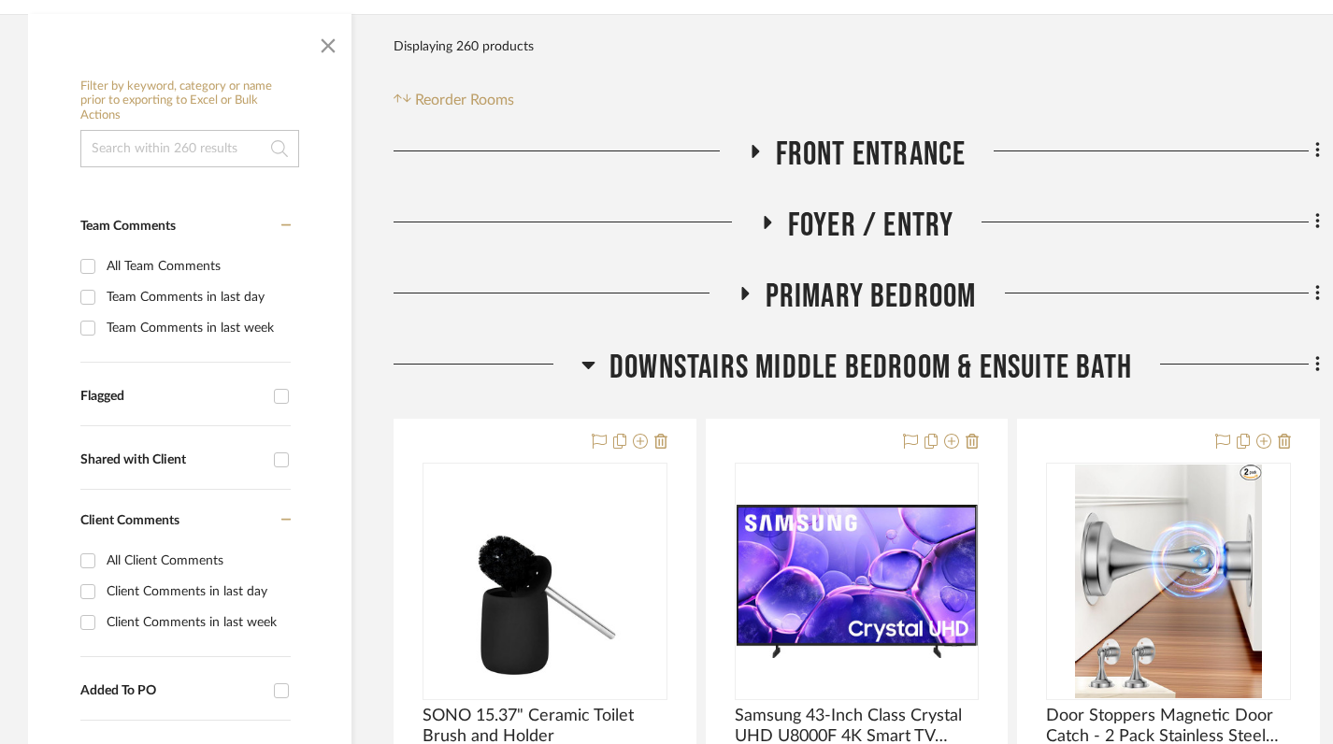
scroll to position [515, 0]
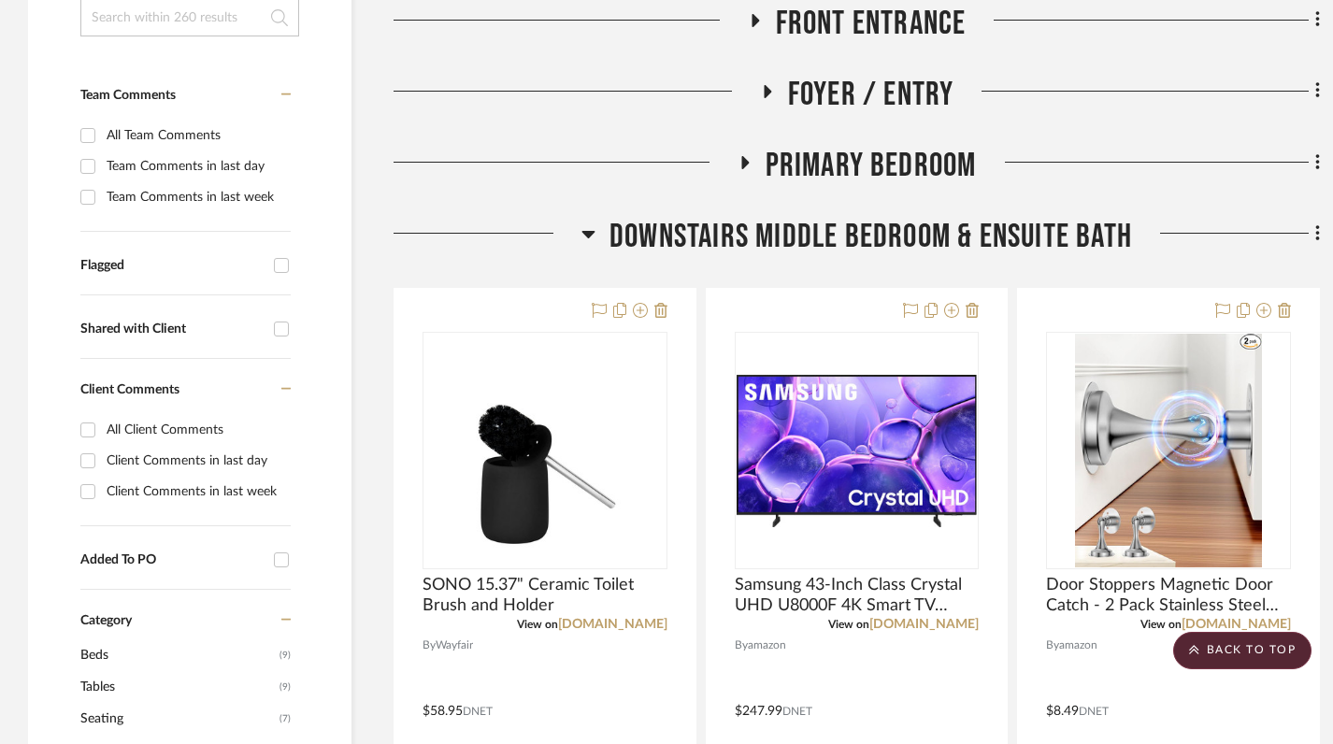
click at [582, 231] on icon at bounding box center [588, 234] width 13 height 7
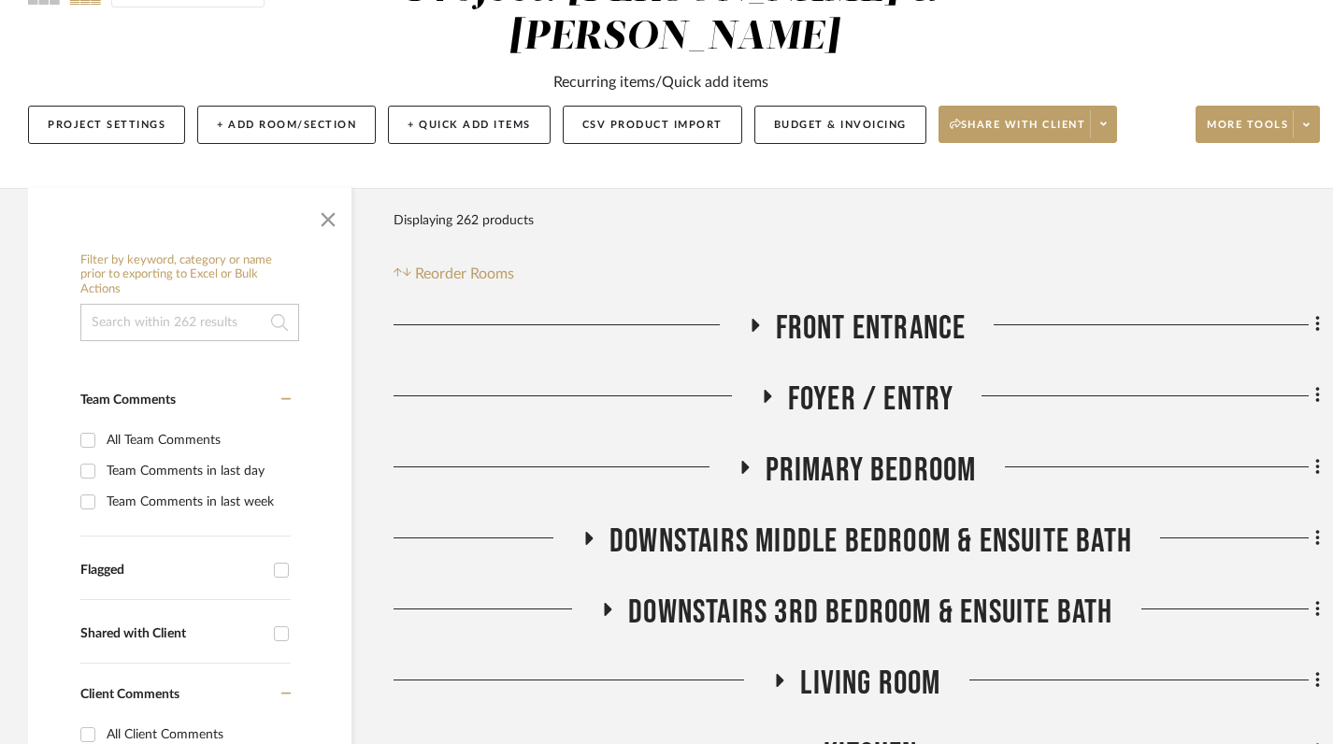
scroll to position [211, 0]
click at [762, 317] on icon at bounding box center [754, 324] width 22 height 14
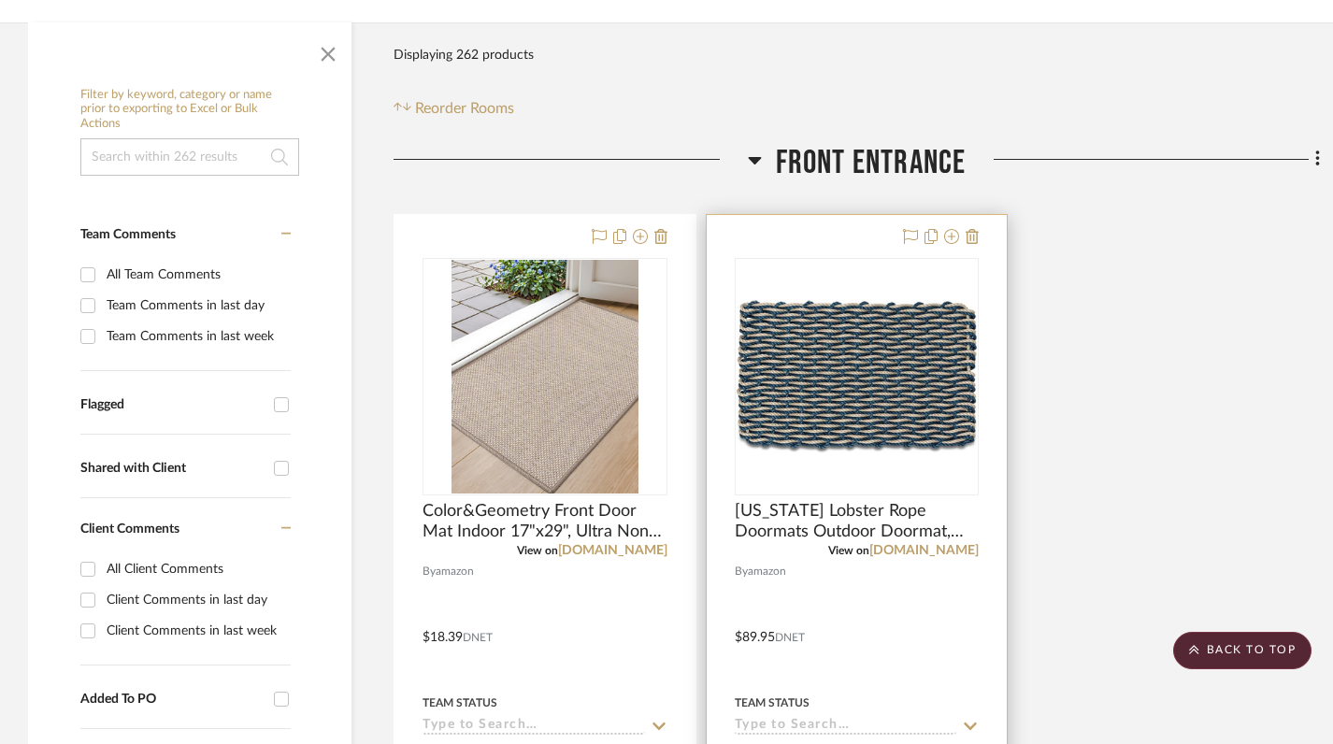
scroll to position [357, 0]
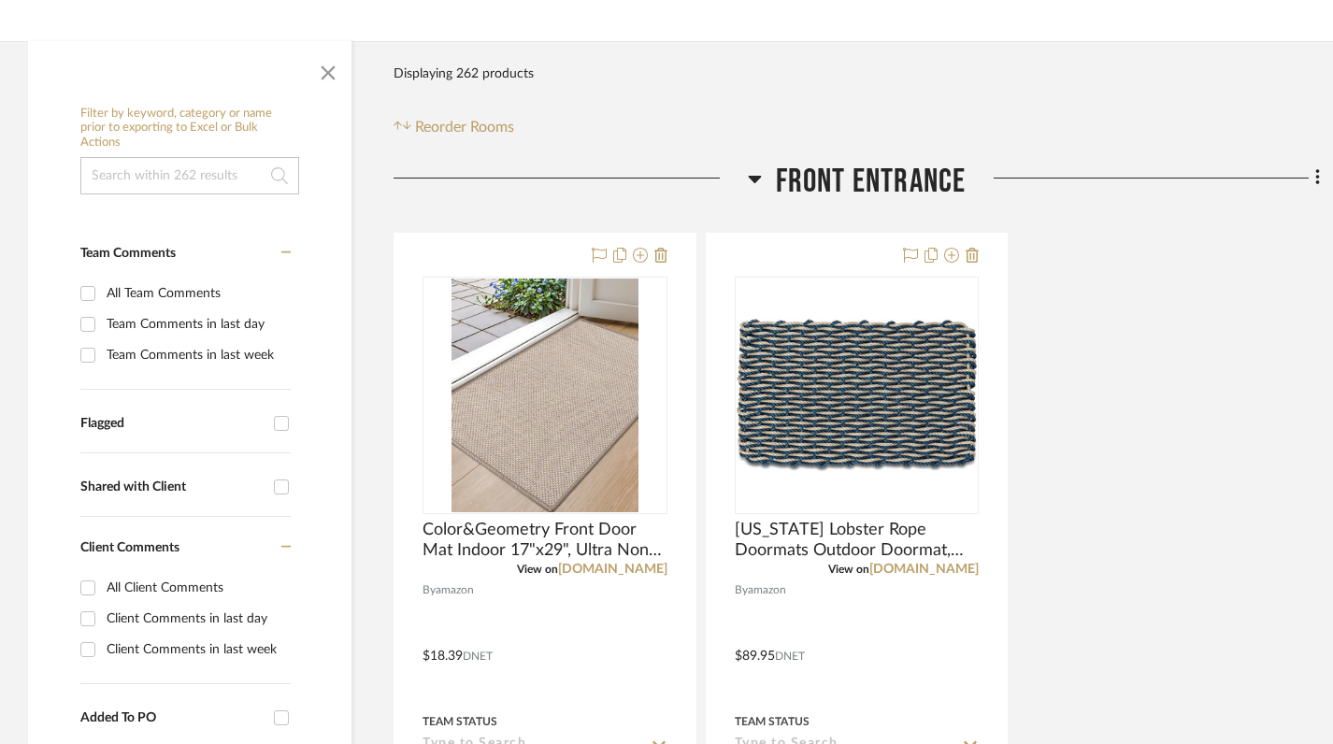
click at [751, 176] on icon at bounding box center [754, 179] width 13 height 7
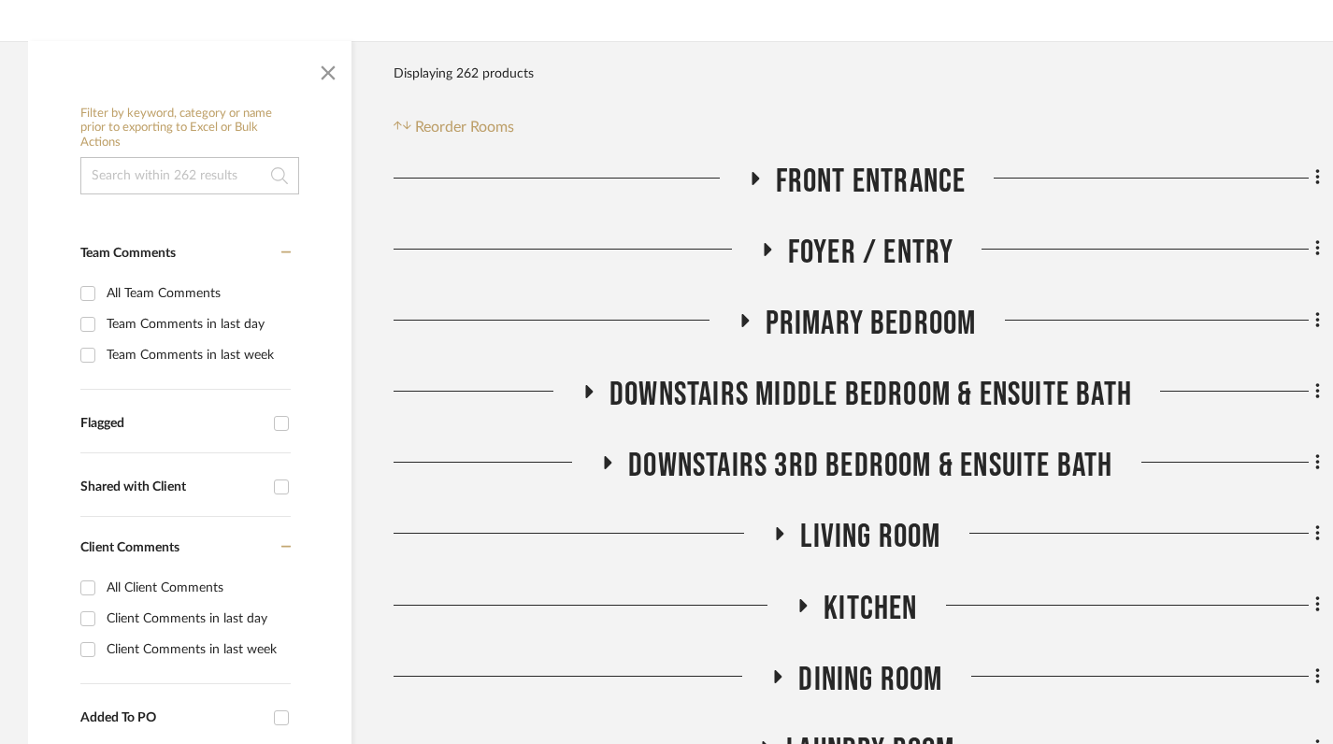
click at [774, 242] on icon at bounding box center [766, 249] width 22 height 14
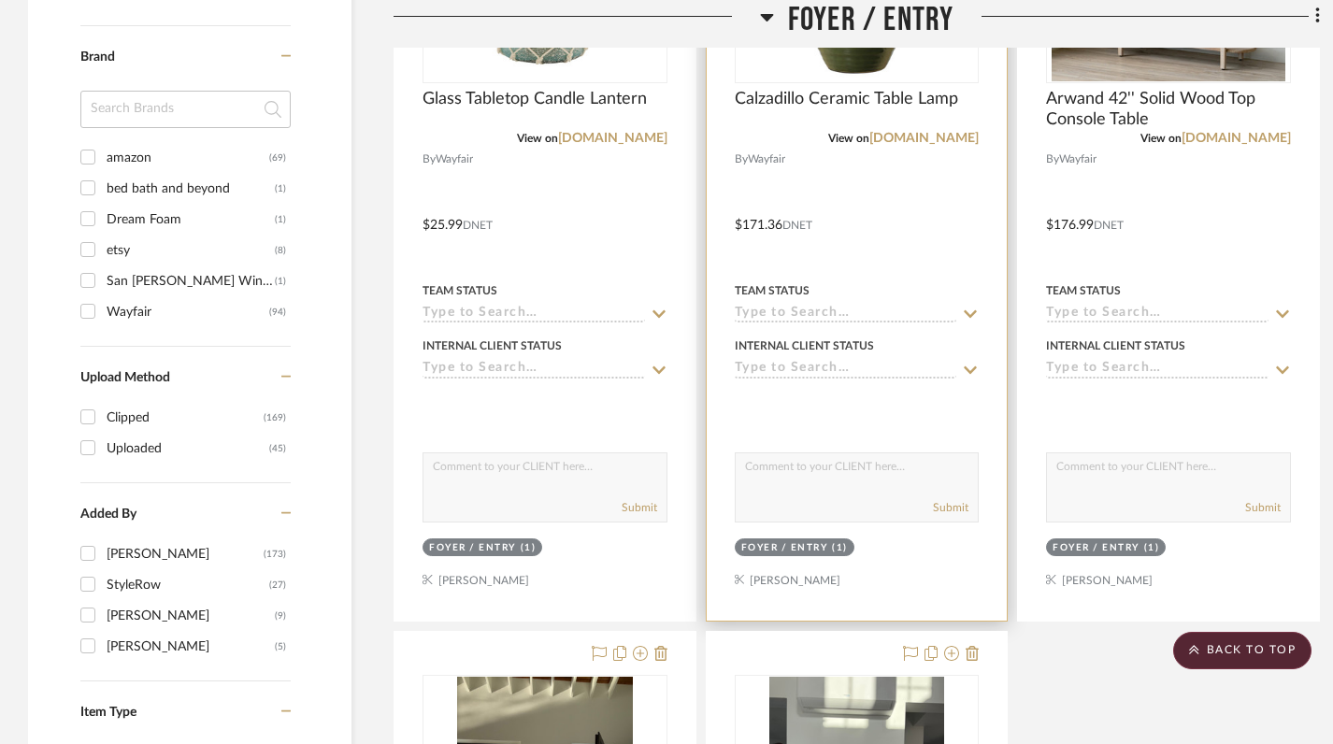
scroll to position [1664, 0]
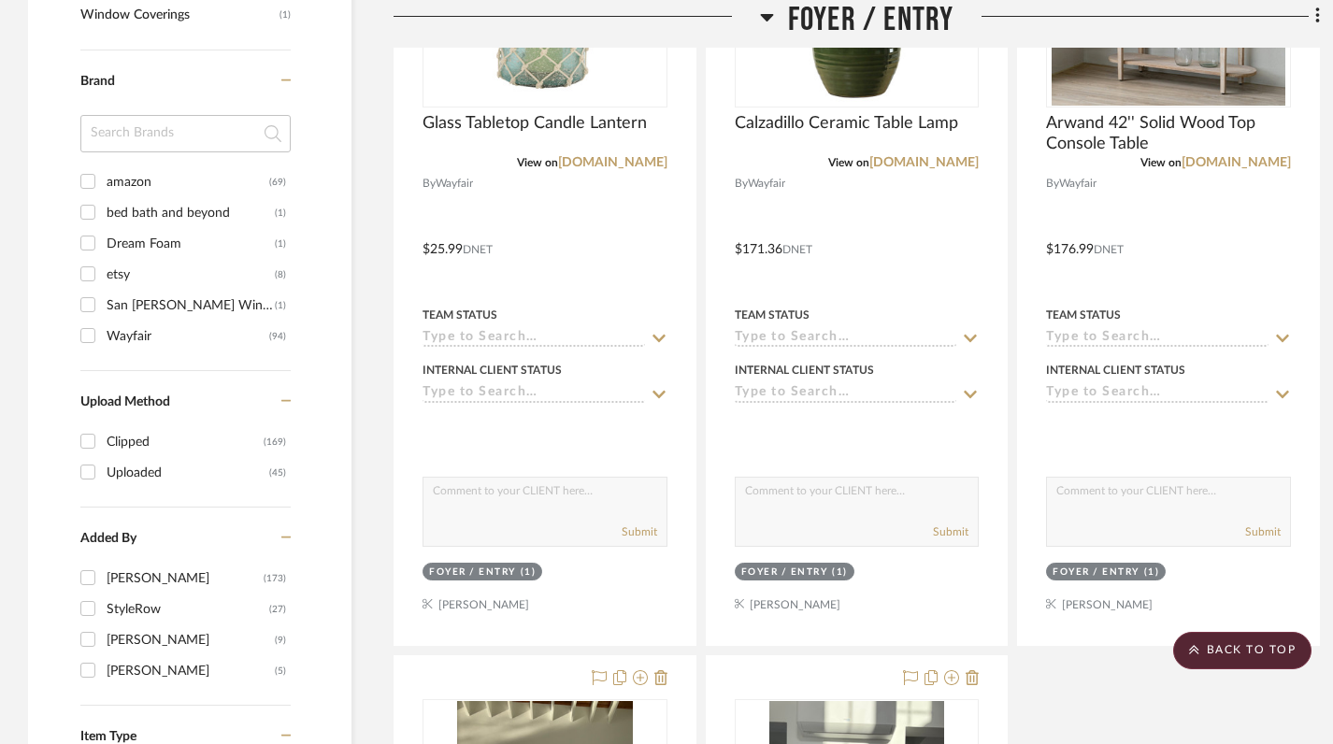
click at [770, 19] on icon at bounding box center [767, 17] width 14 height 22
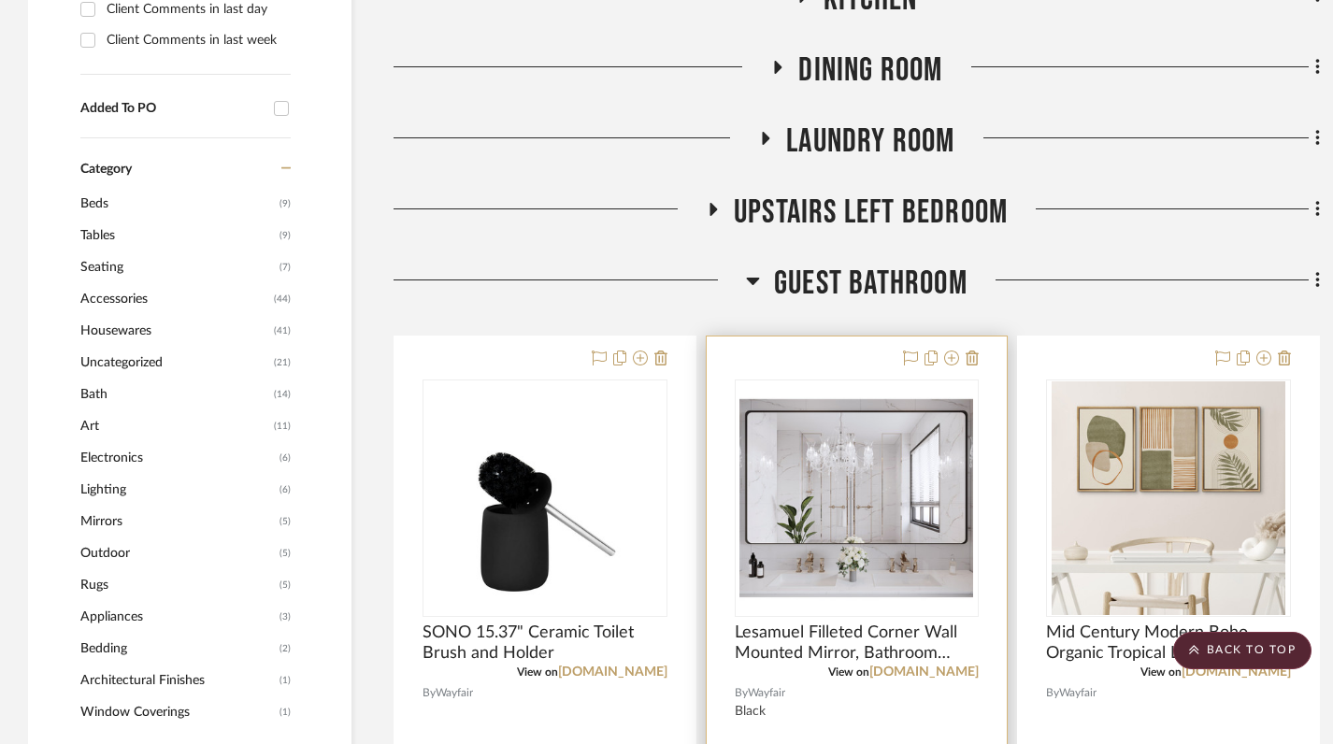
scroll to position [968, 0]
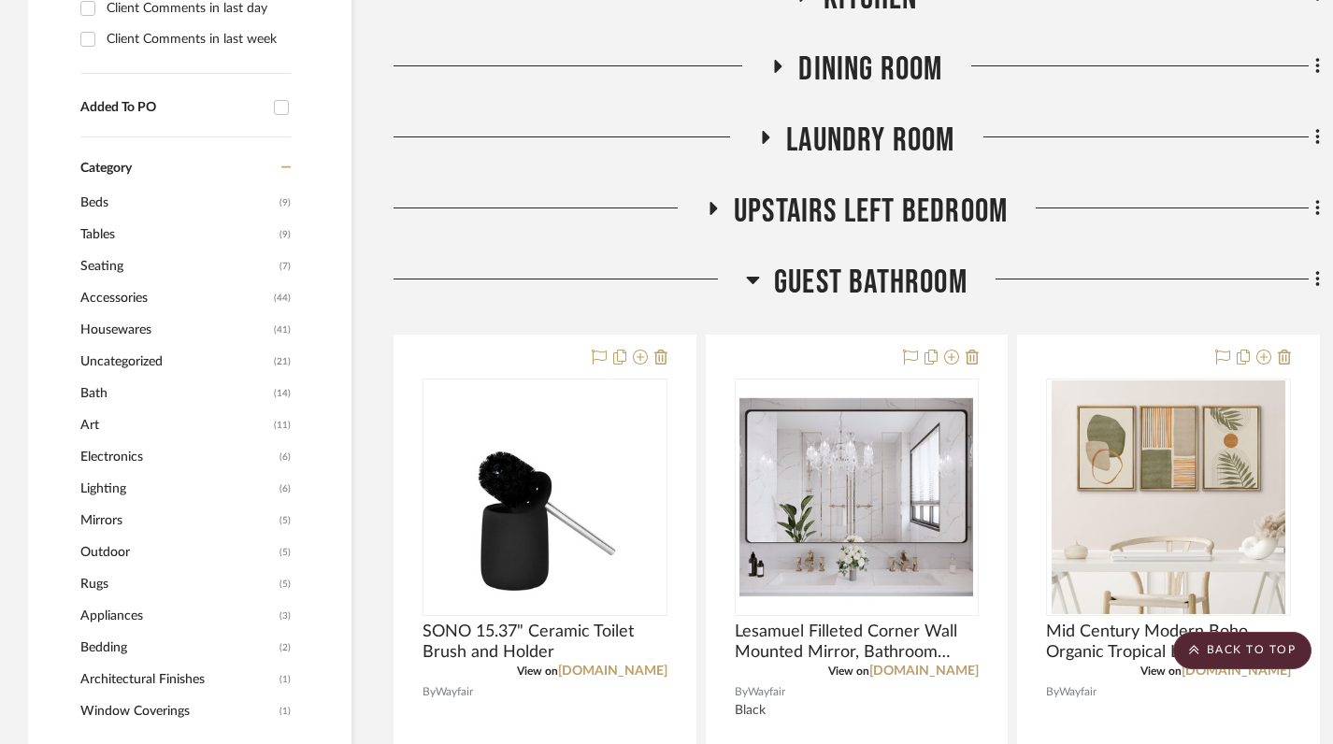
click at [749, 268] on icon at bounding box center [753, 279] width 14 height 22
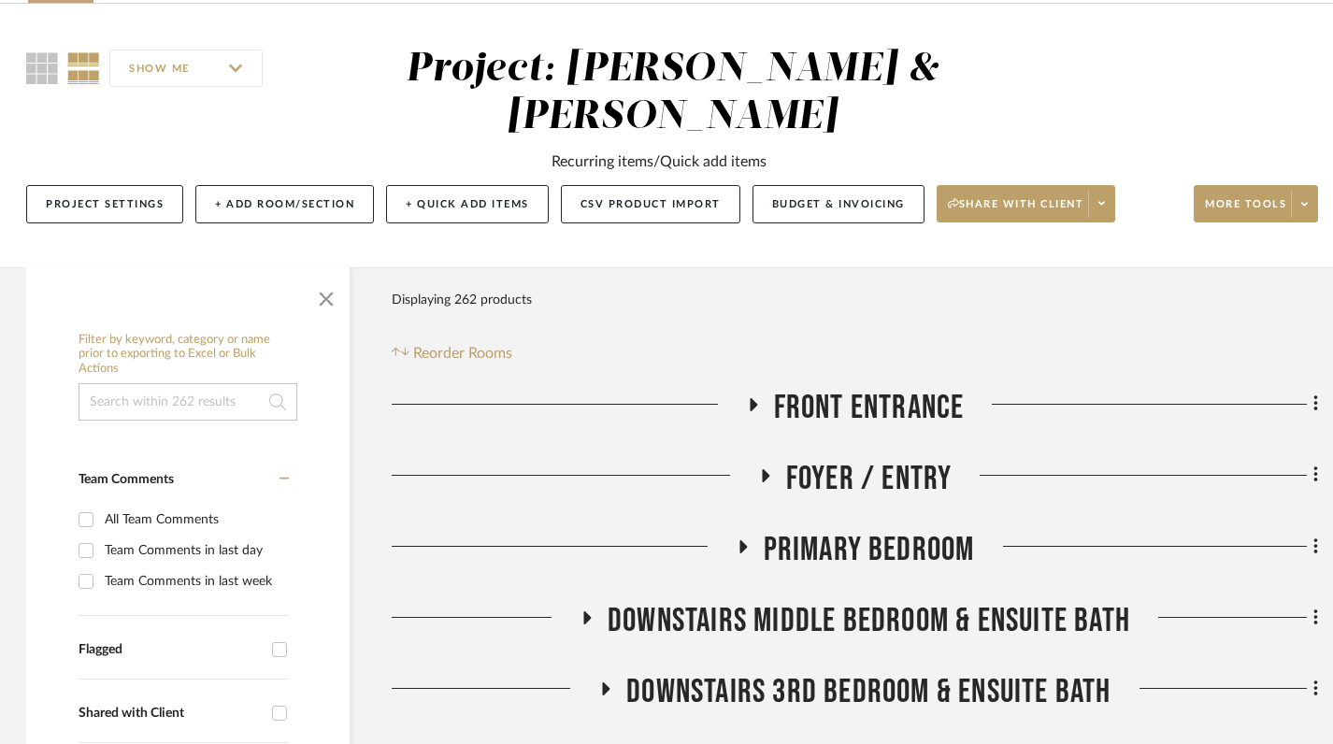
scroll to position [318, 2]
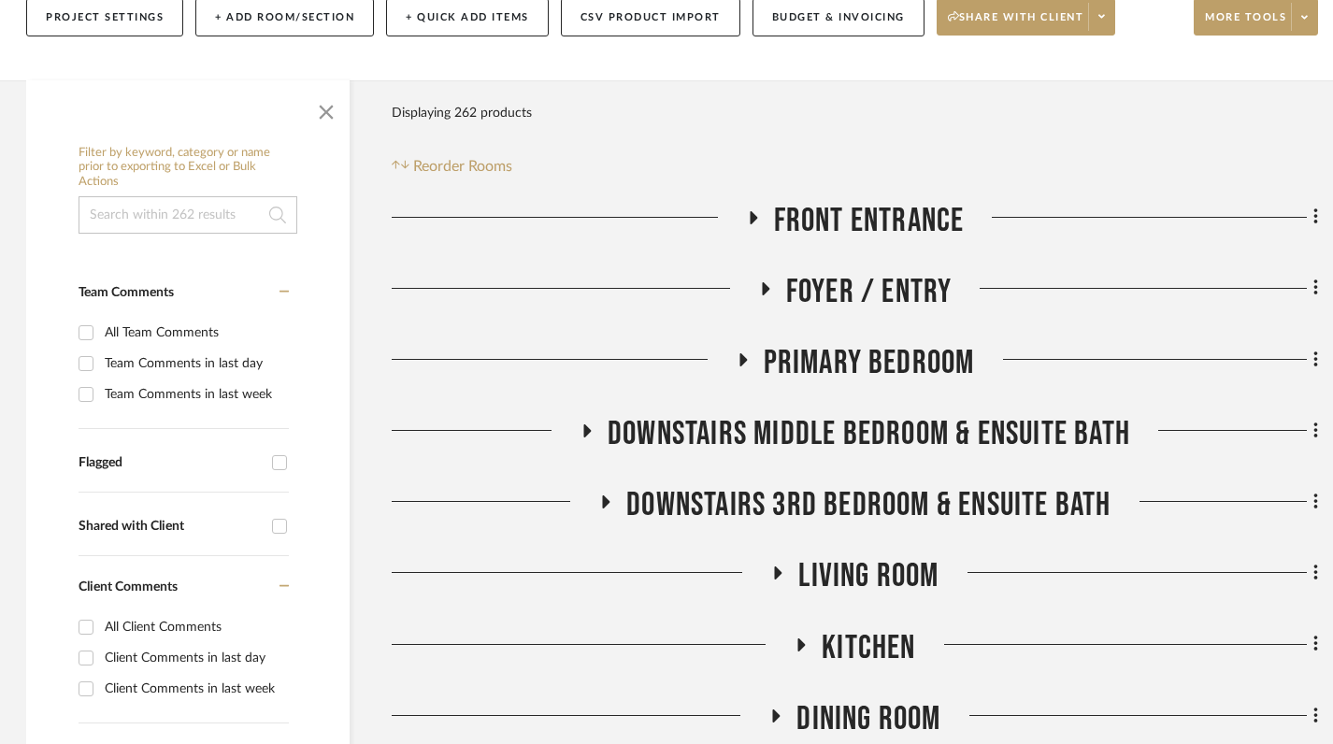
click at [770, 281] on icon at bounding box center [765, 288] width 22 height 14
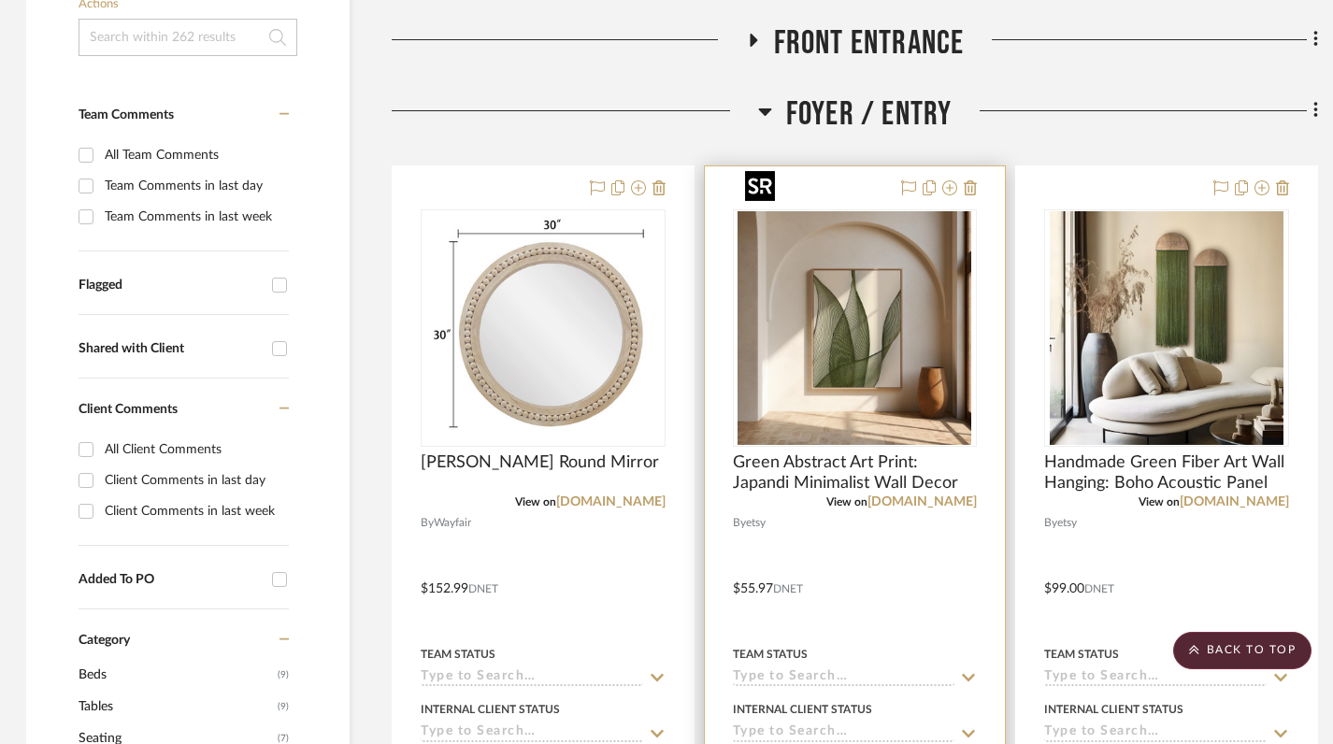
scroll to position [494, 2]
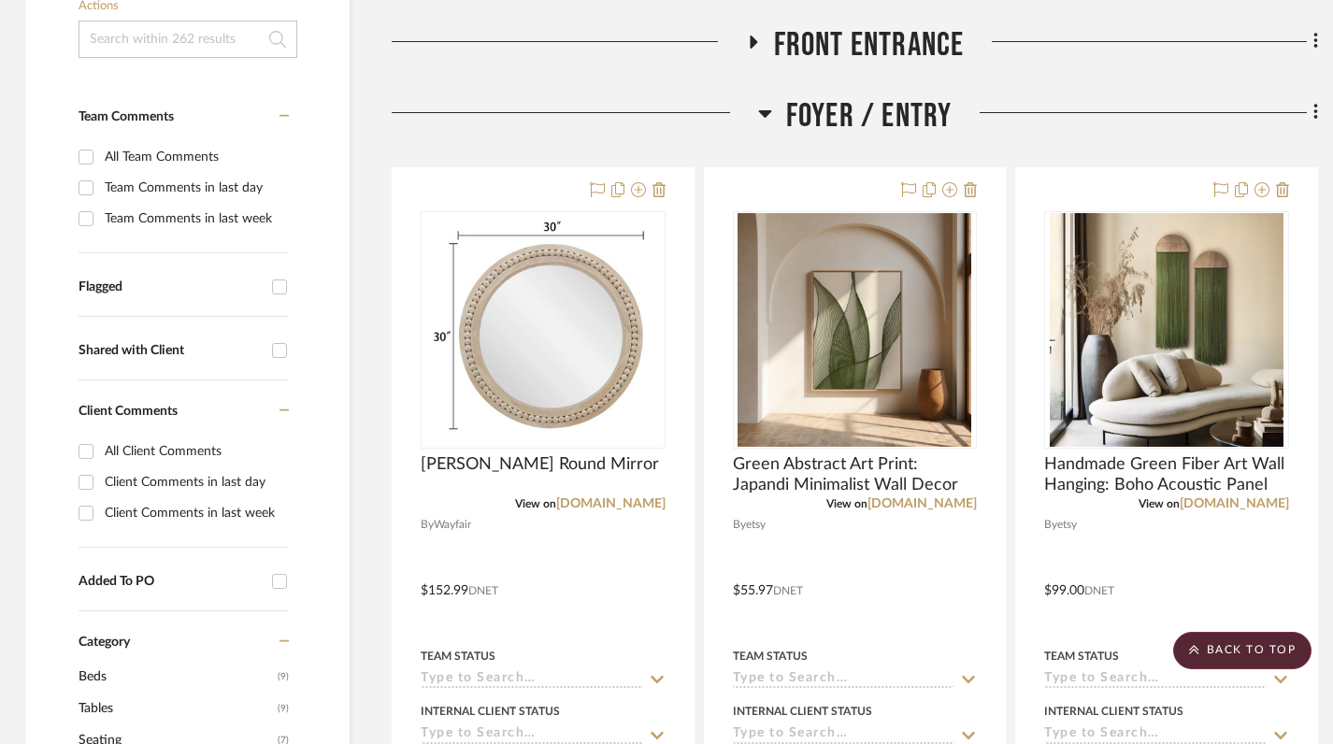
click at [759, 102] on icon at bounding box center [765, 113] width 14 height 22
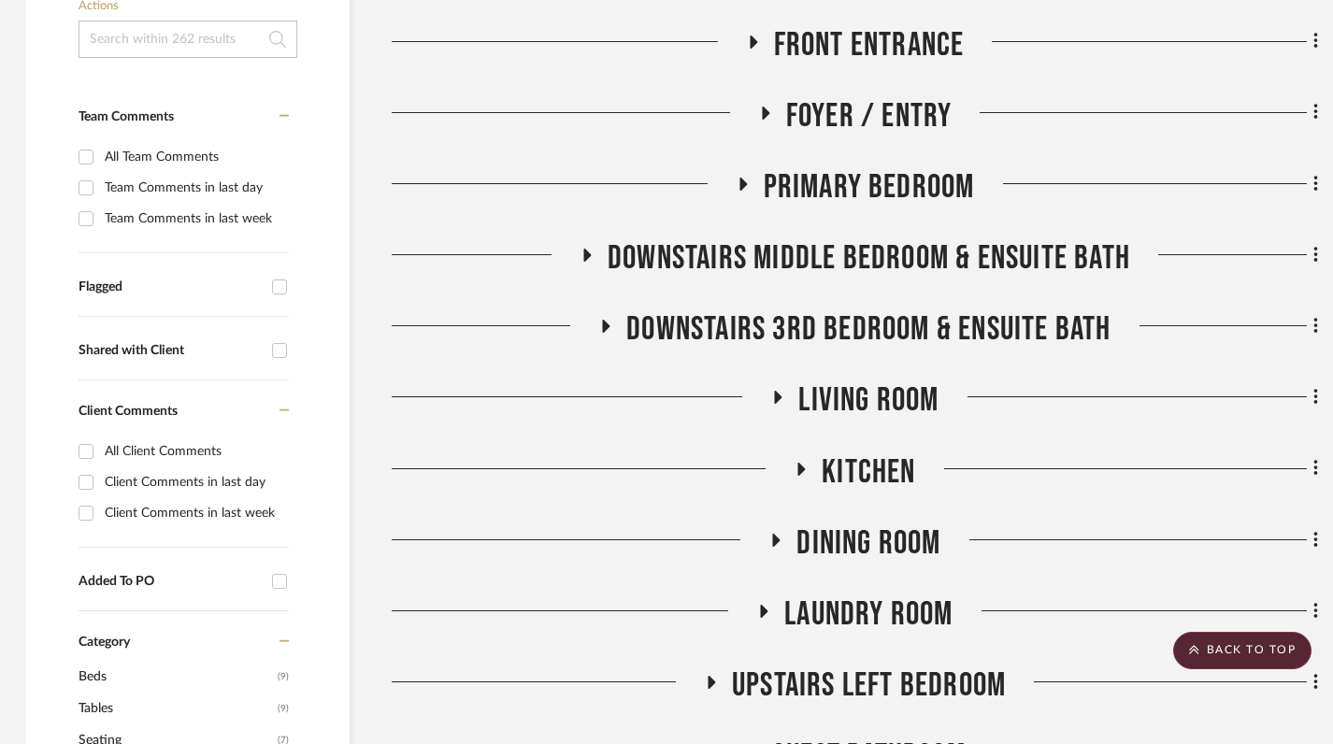
click at [743, 177] on icon at bounding box center [742, 184] width 22 height 14
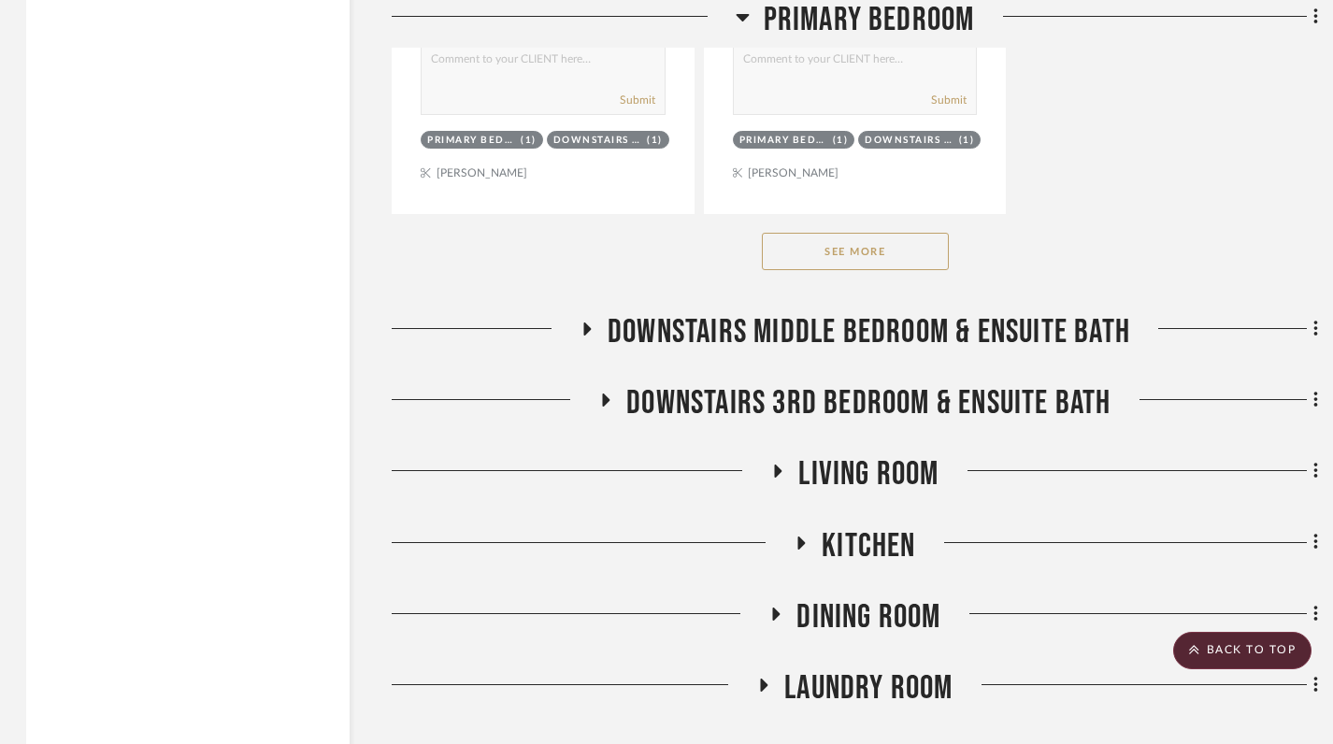
scroll to position [2731, 2]
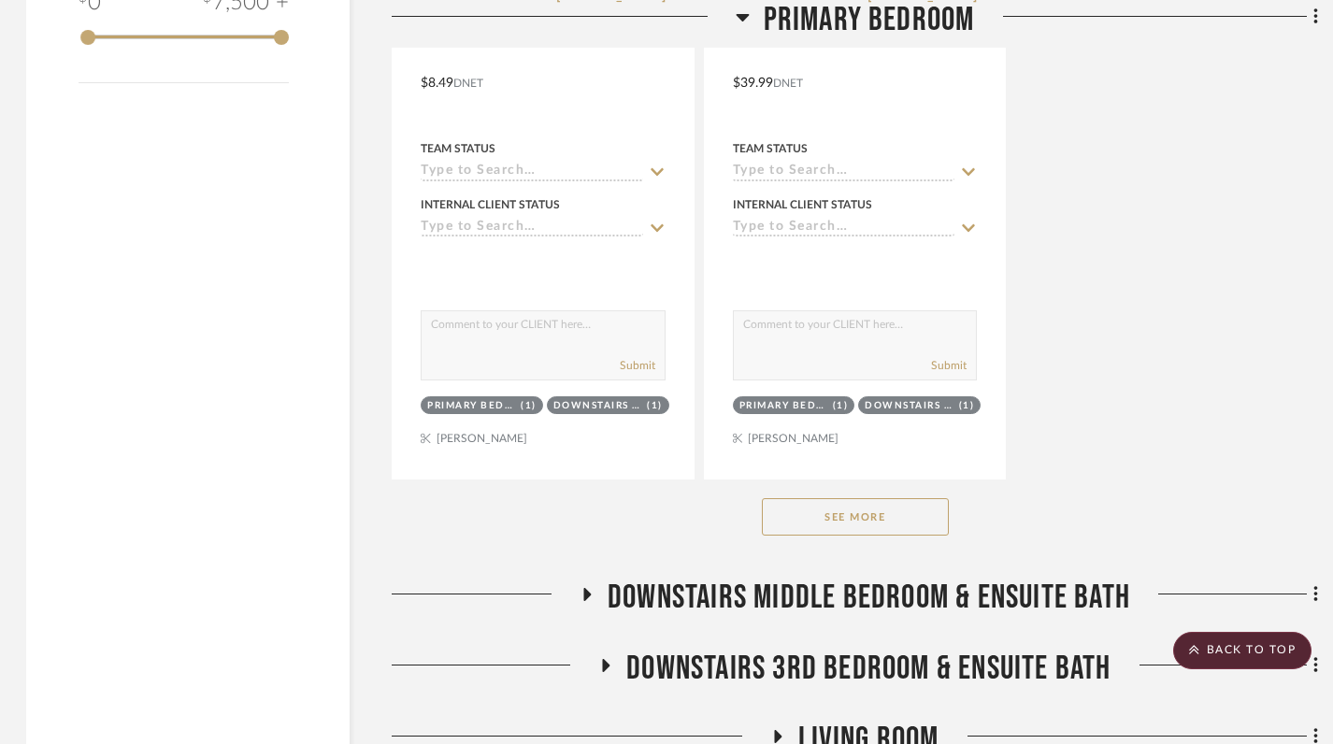
click at [812, 498] on button "See More" at bounding box center [855, 516] width 187 height 37
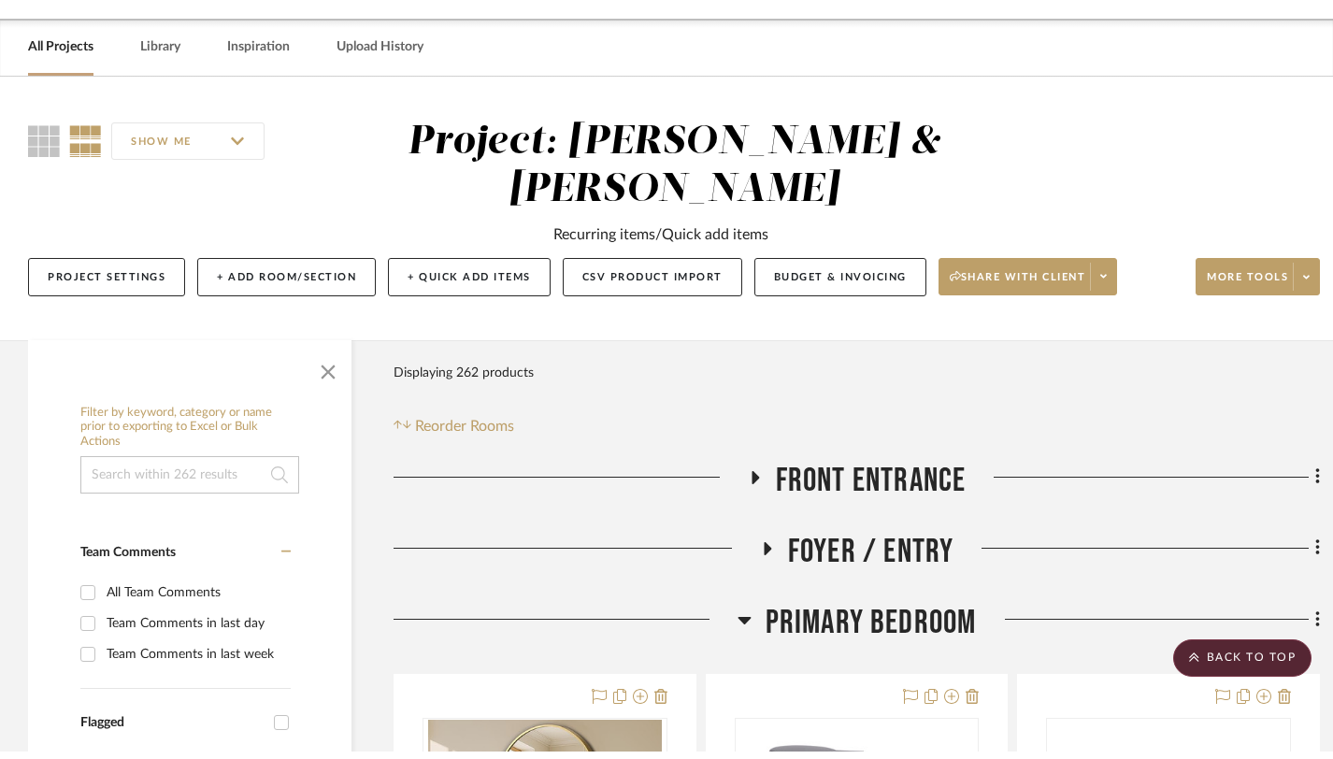
scroll to position [0, 0]
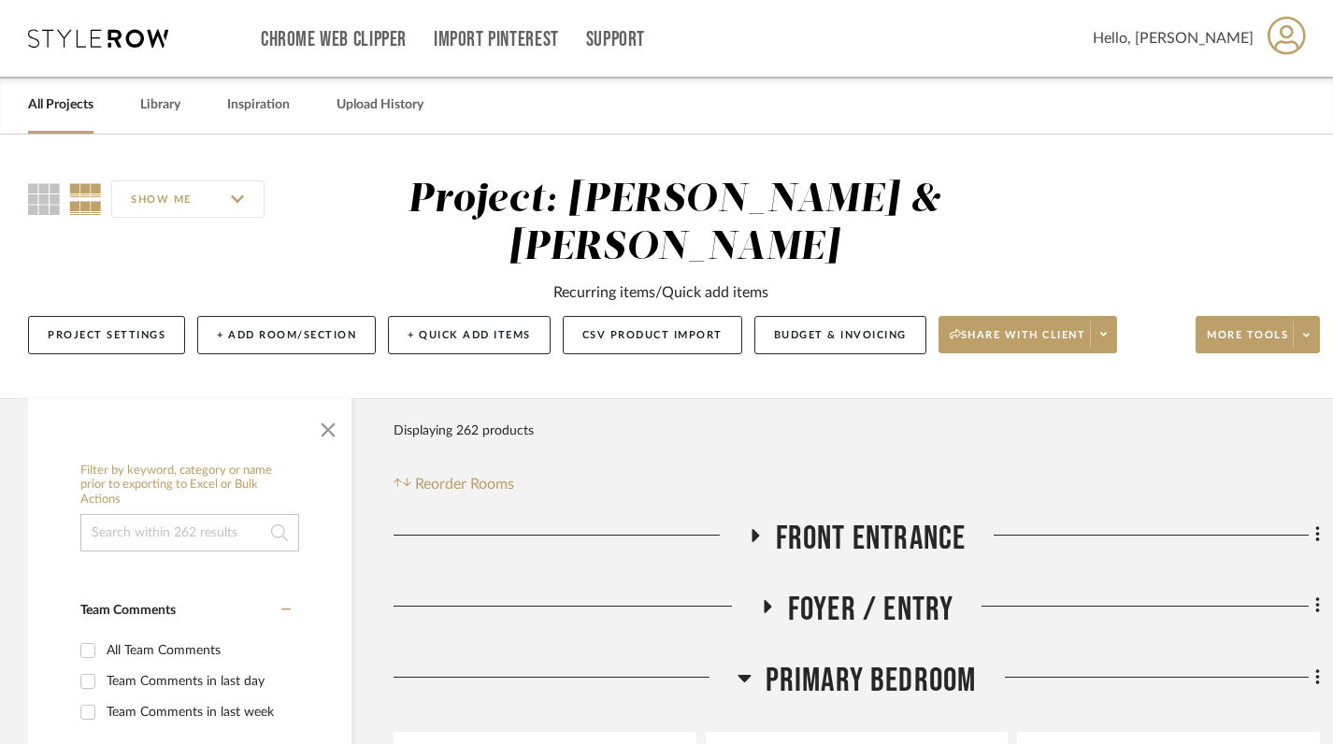
click at [60, 105] on link "All Projects" at bounding box center [60, 105] width 65 height 25
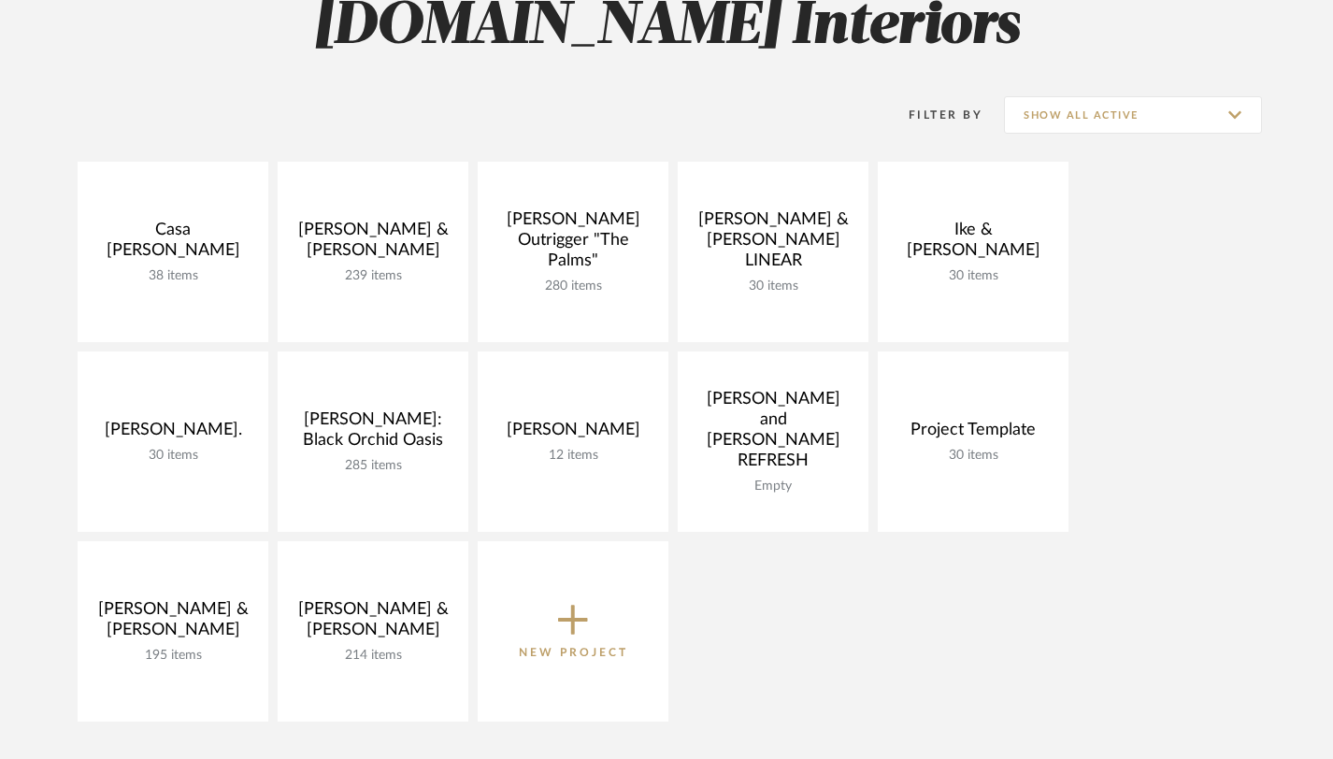
scroll to position [193, 0]
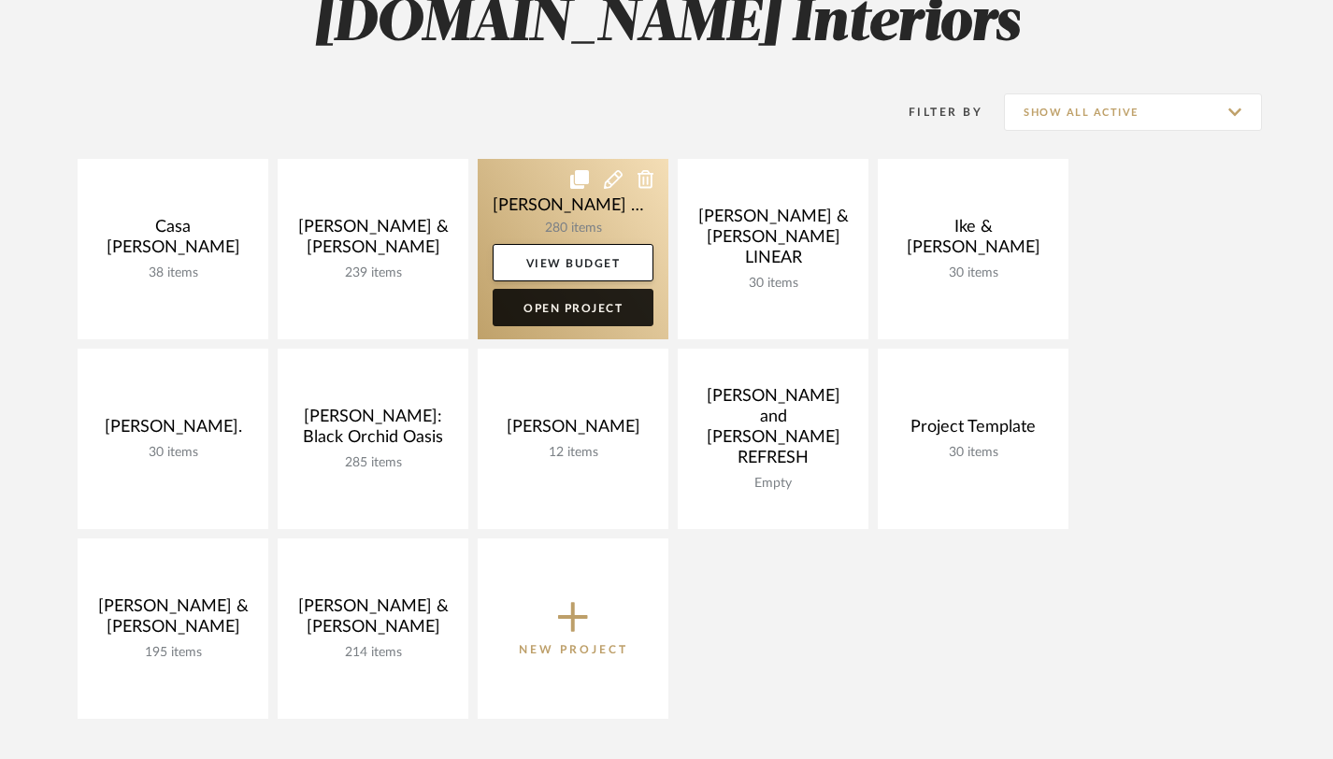
click at [565, 316] on link "Open Project" at bounding box center [573, 307] width 161 height 37
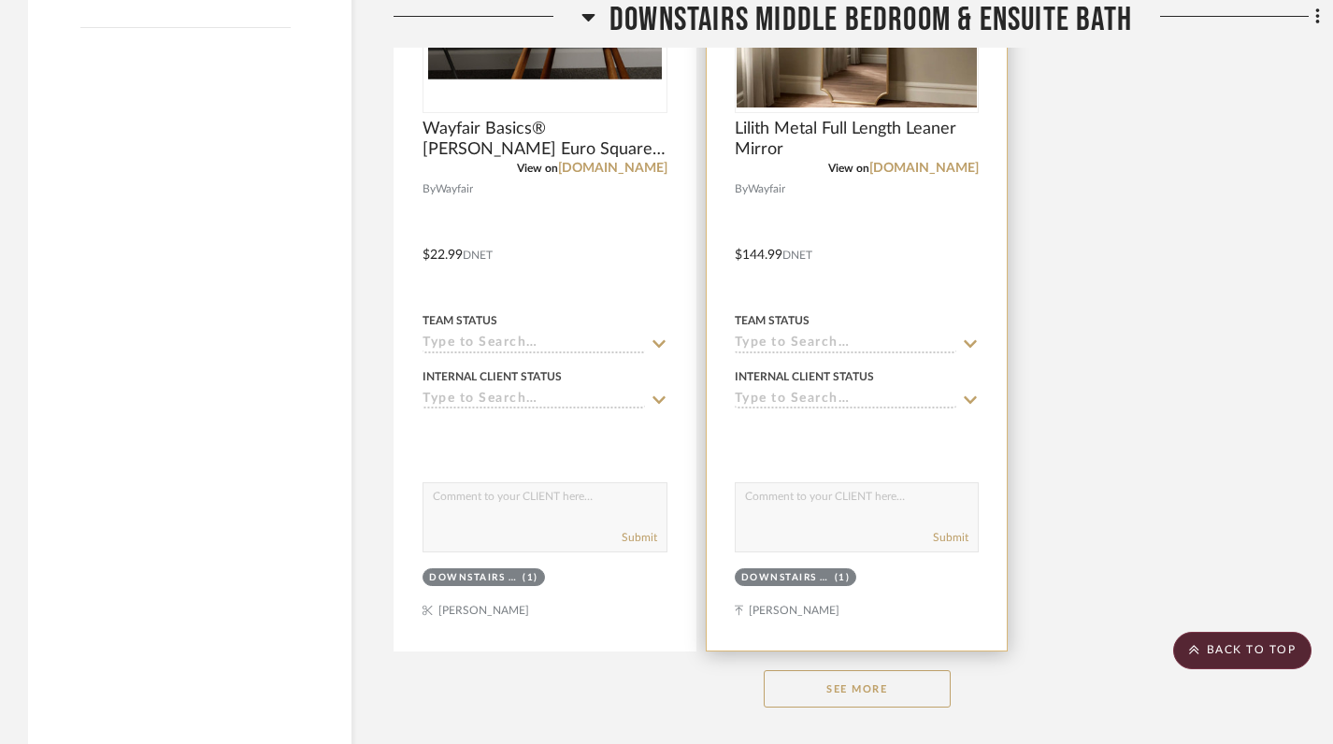
scroll to position [2958, 0]
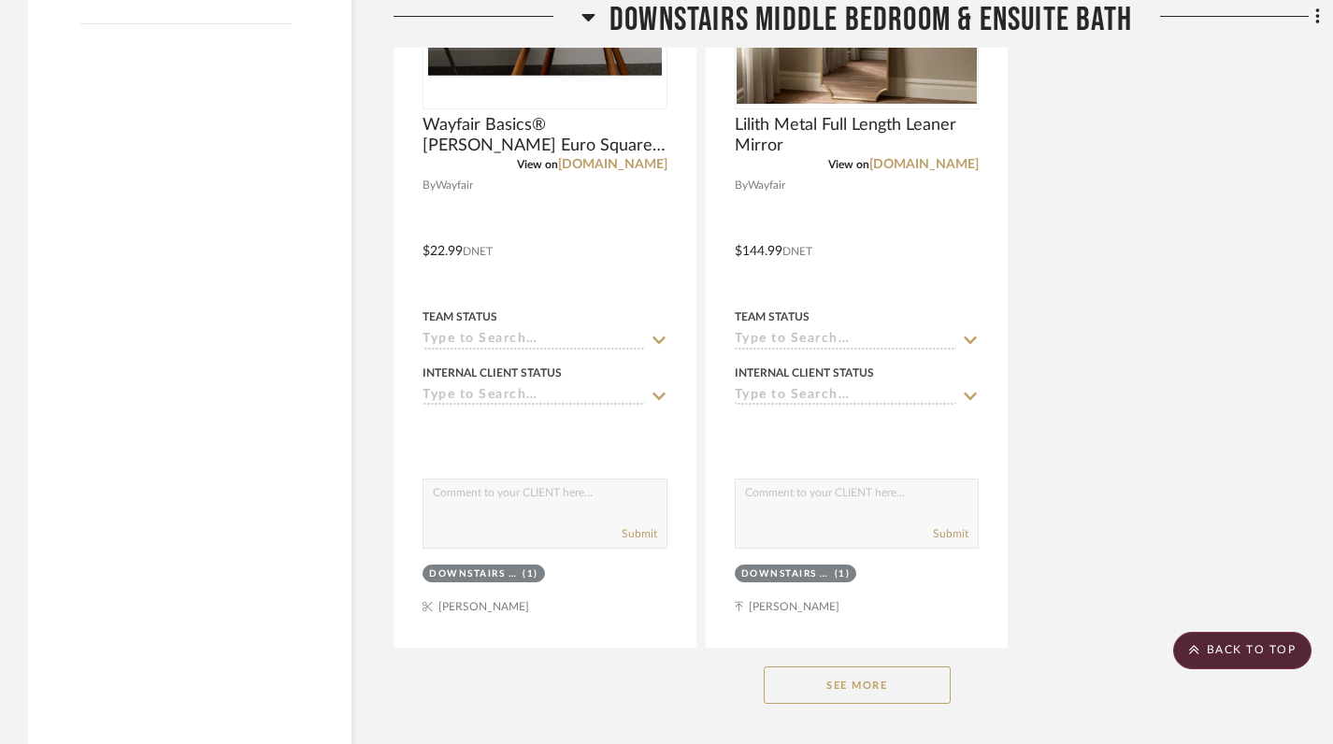
click at [863, 682] on button "See More" at bounding box center [857, 685] width 187 height 37
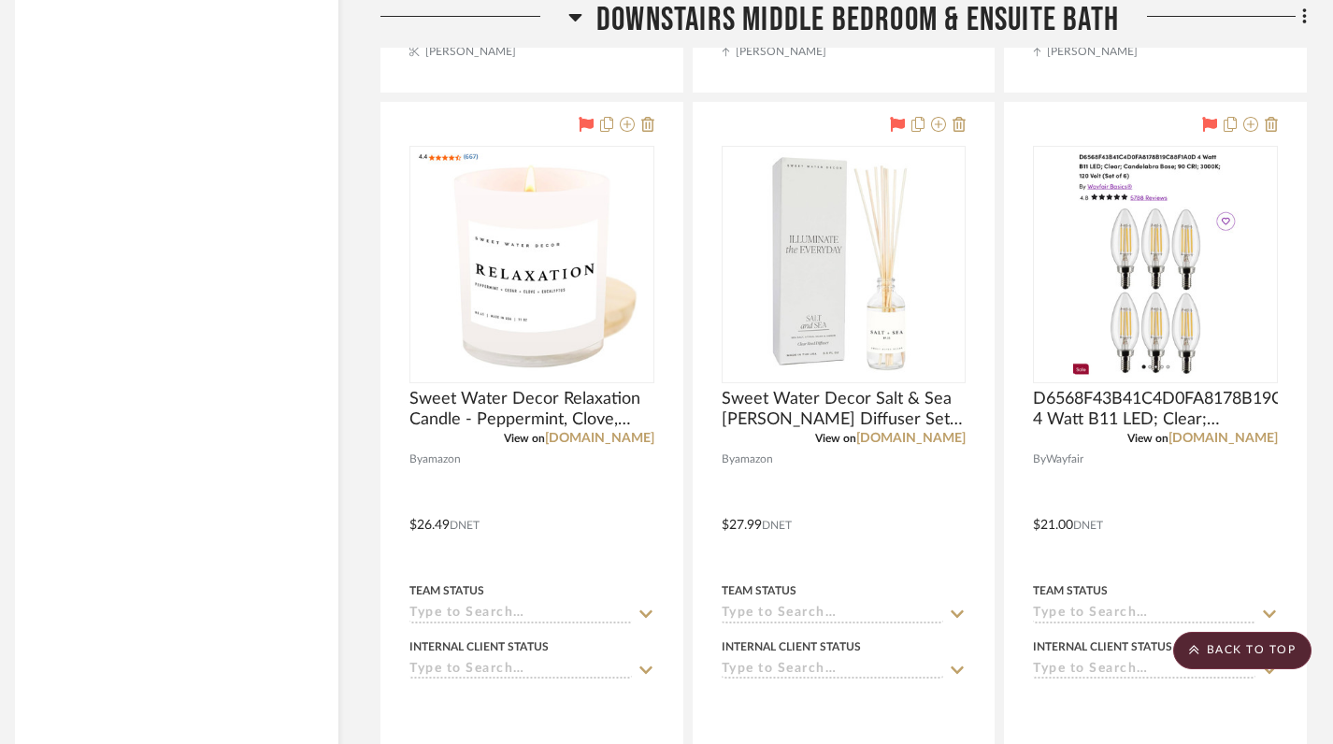
scroll to position [3508, 13]
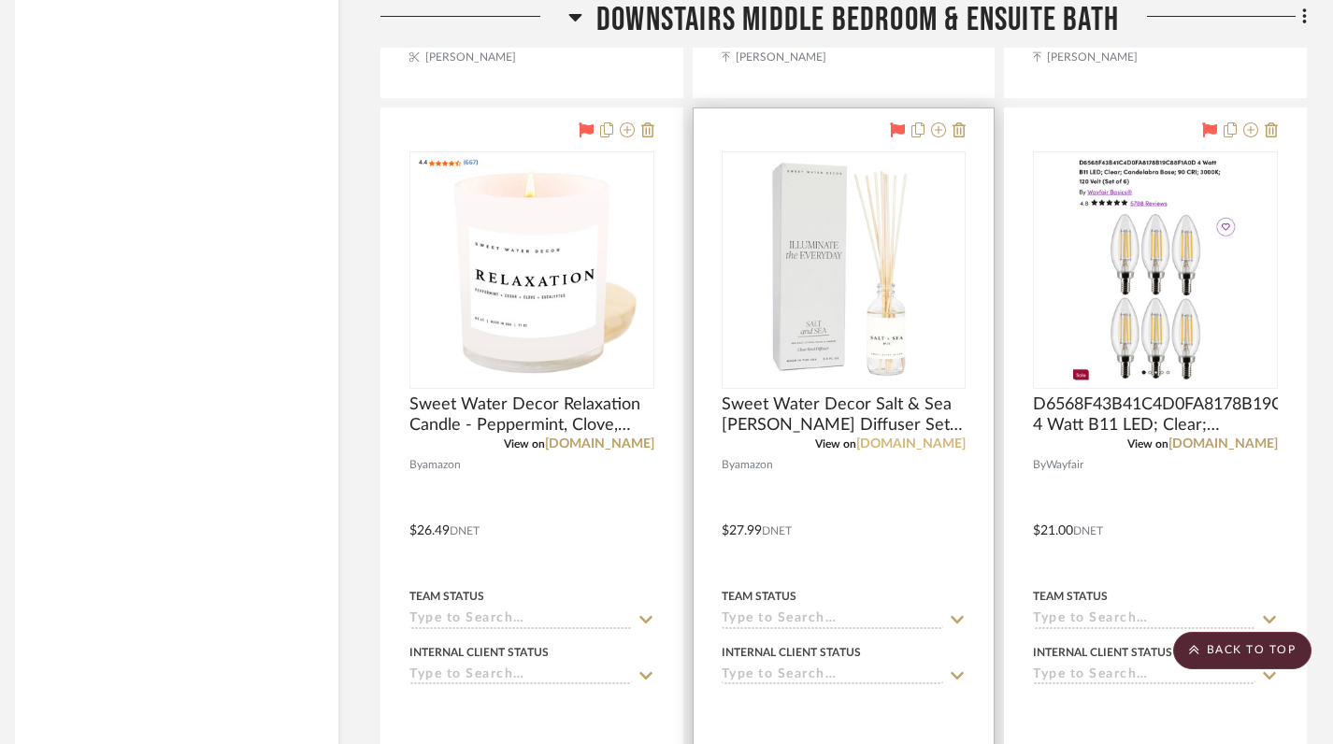
click at [947, 446] on link "a.co" at bounding box center [910, 444] width 109 height 13
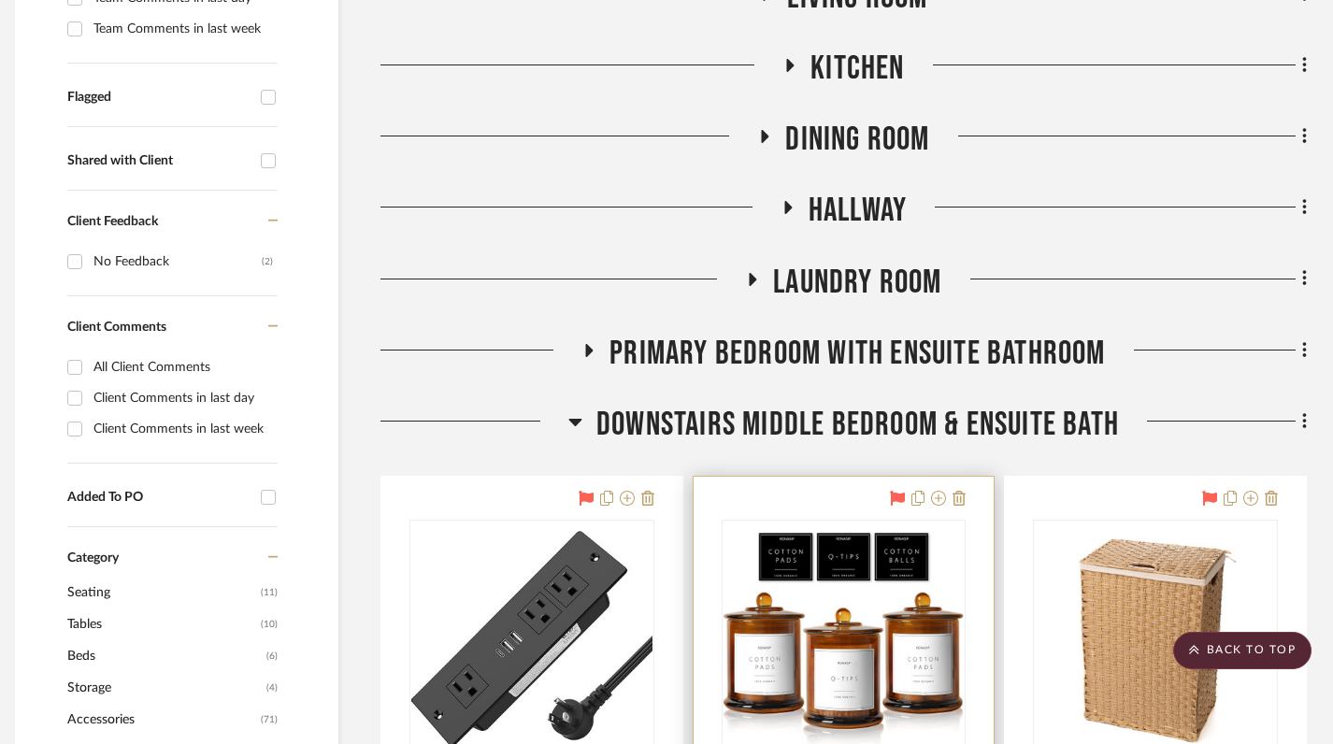
scroll to position [661, 13]
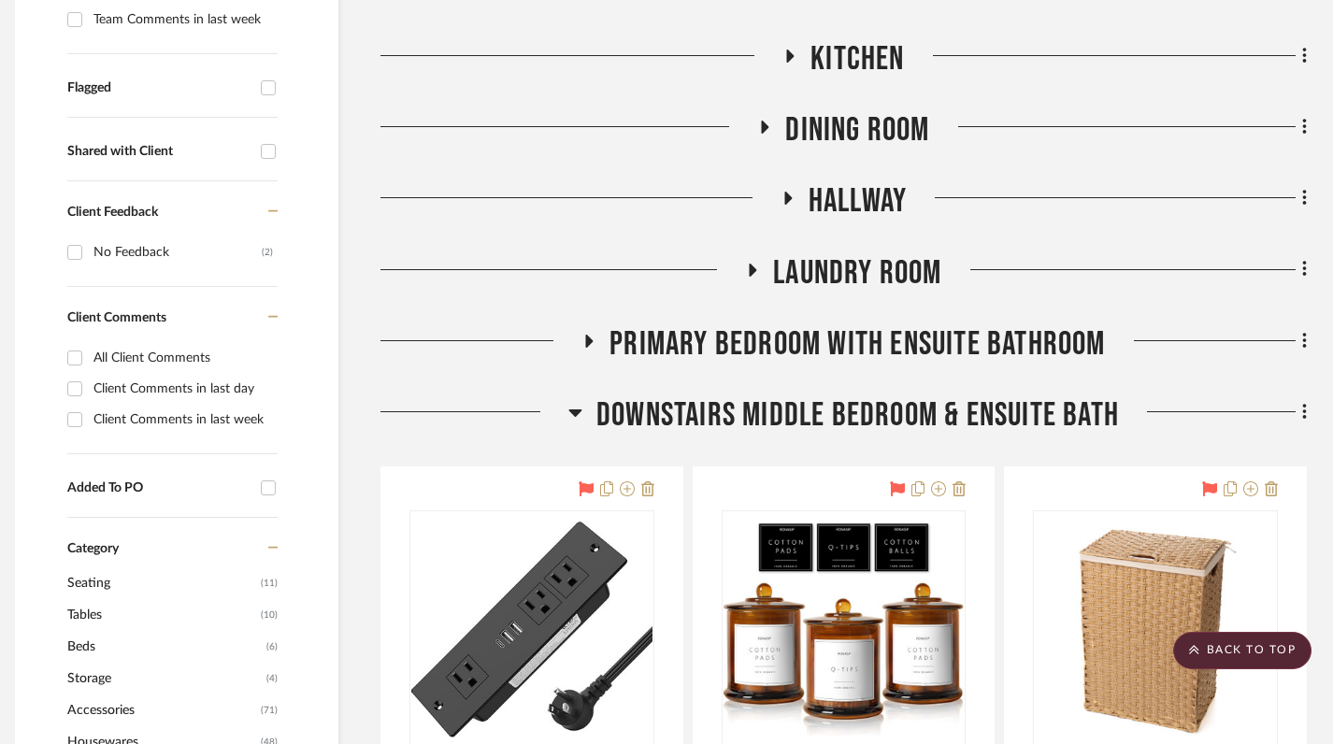
click at [578, 411] on icon at bounding box center [575, 412] width 13 height 7
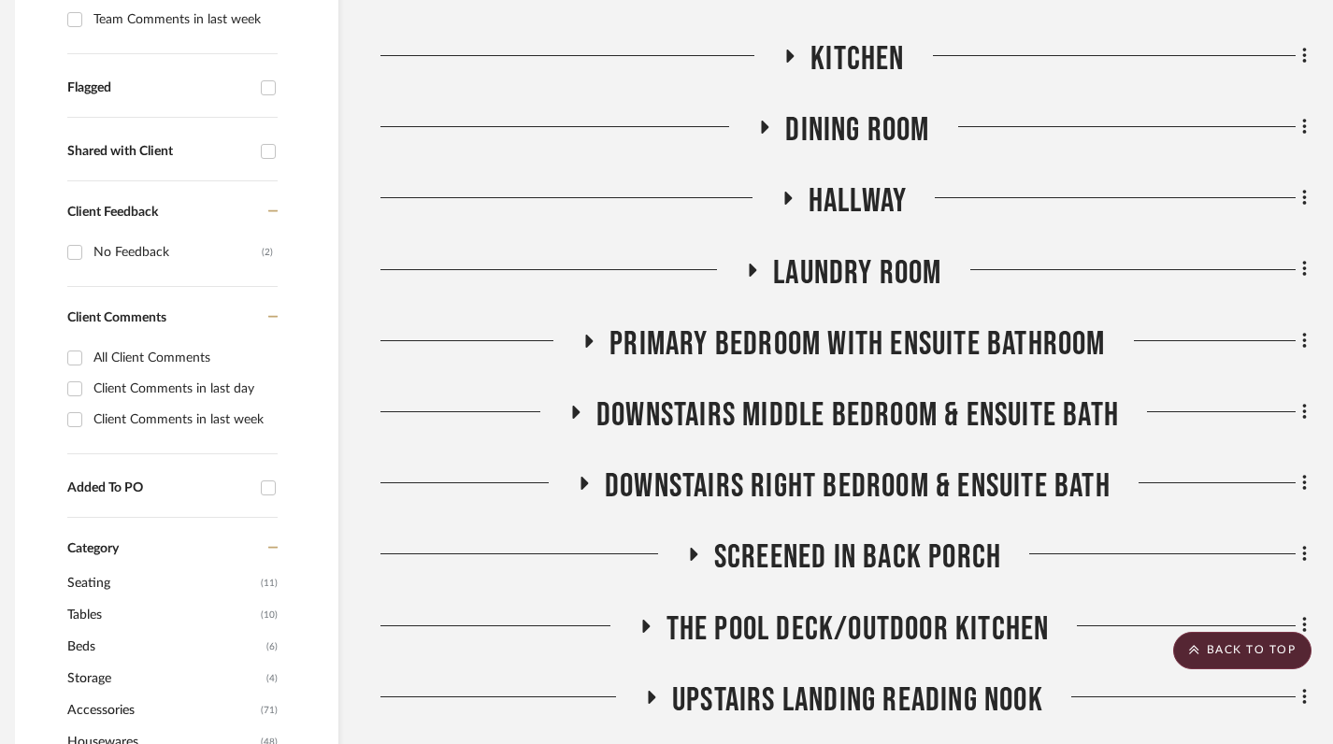
click at [756, 268] on icon at bounding box center [752, 270] width 22 height 14
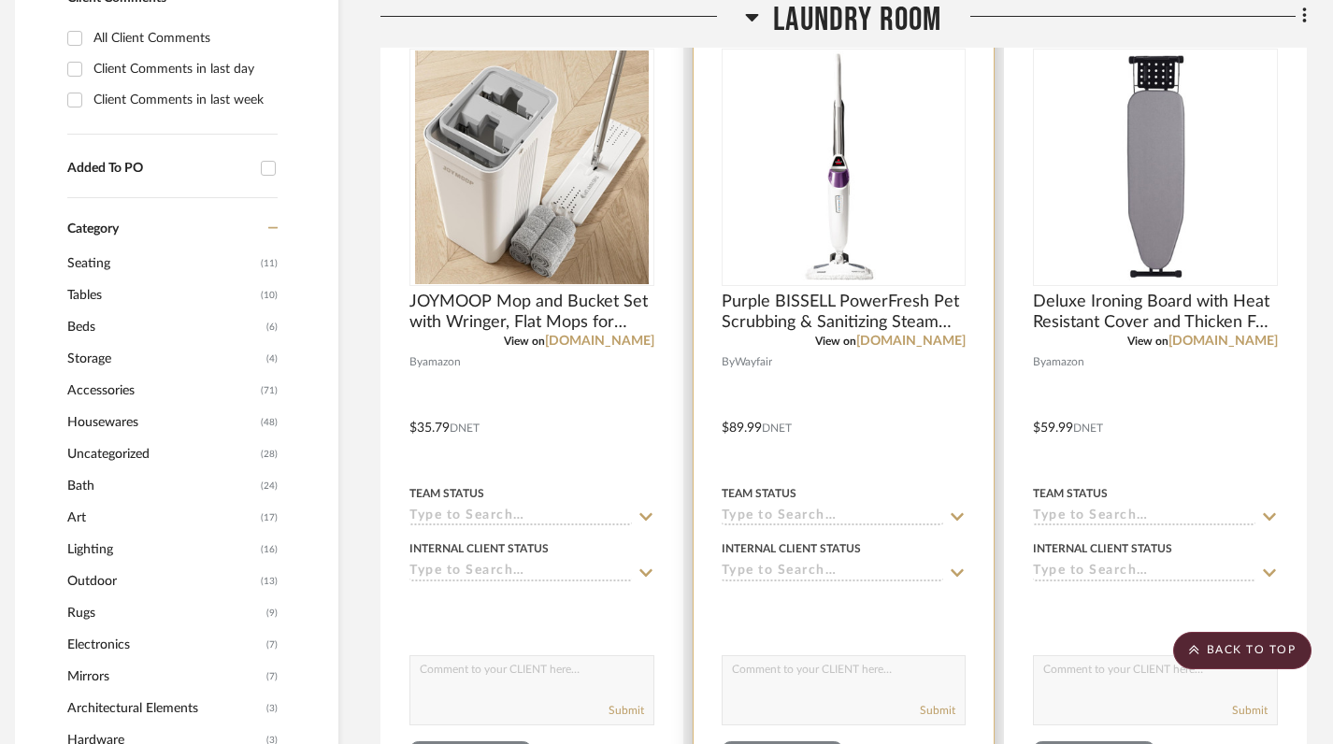
scroll to position [869, 13]
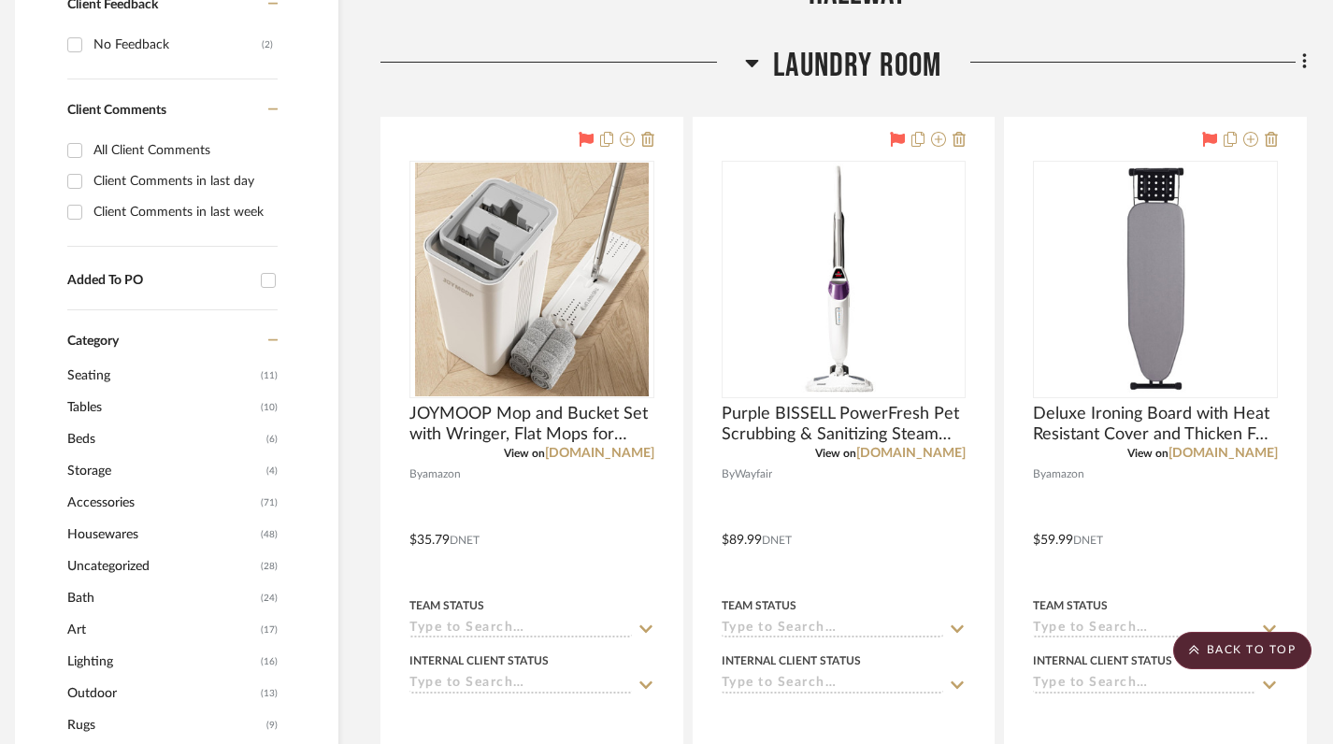
click at [746, 62] on icon at bounding box center [752, 63] width 13 height 7
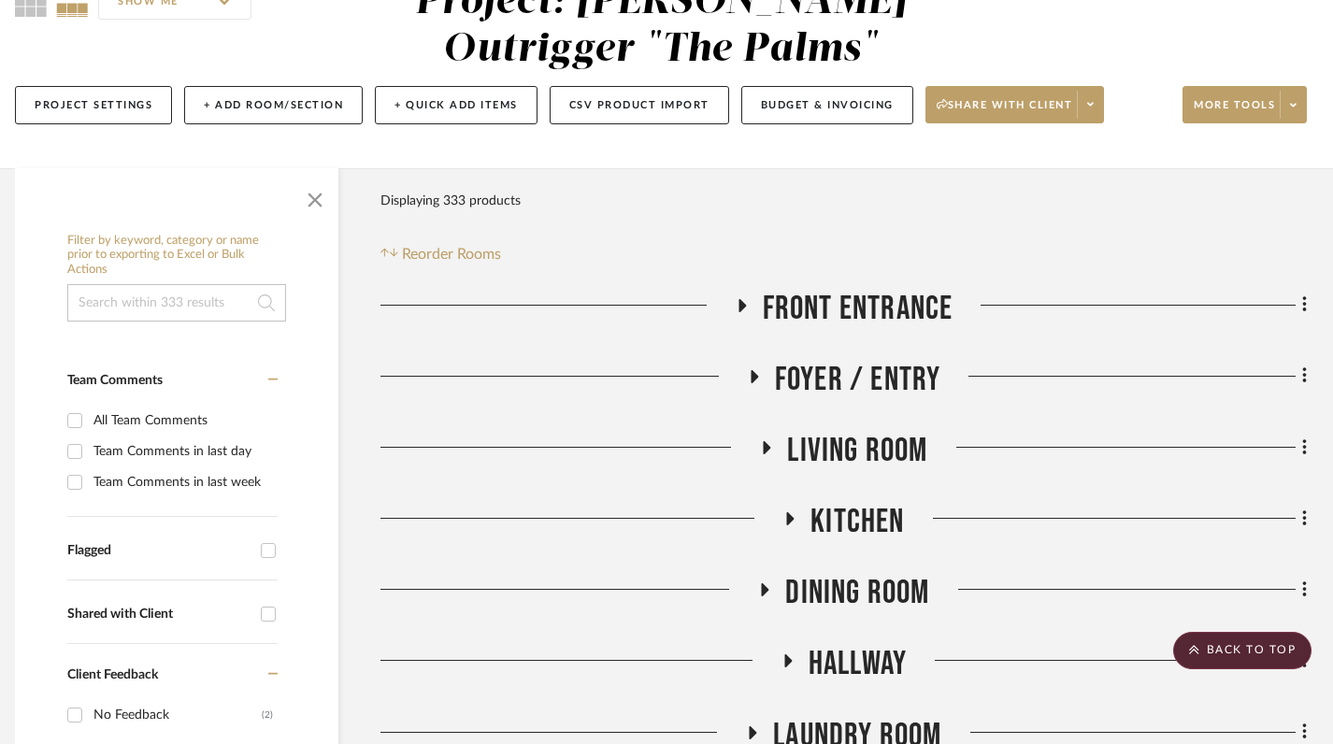
scroll to position [0, 13]
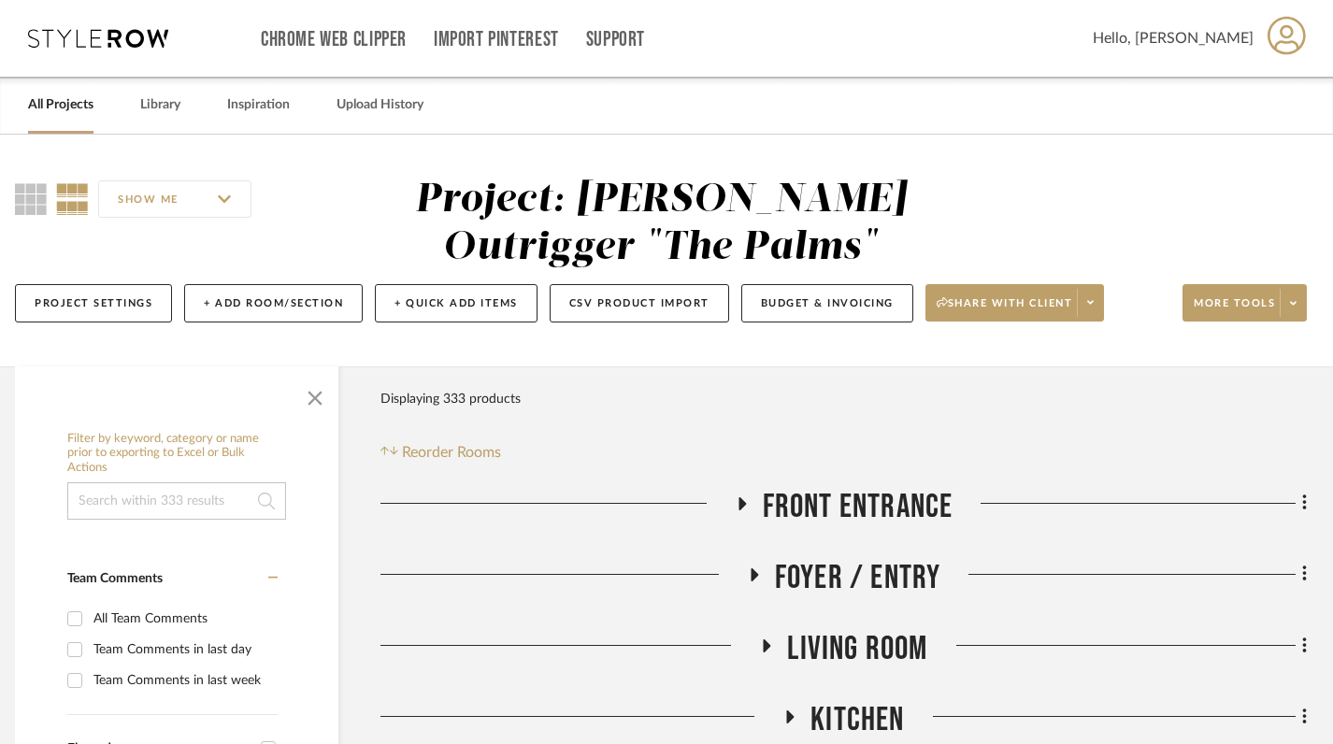
click at [48, 109] on link "All Projects" at bounding box center [60, 105] width 65 height 25
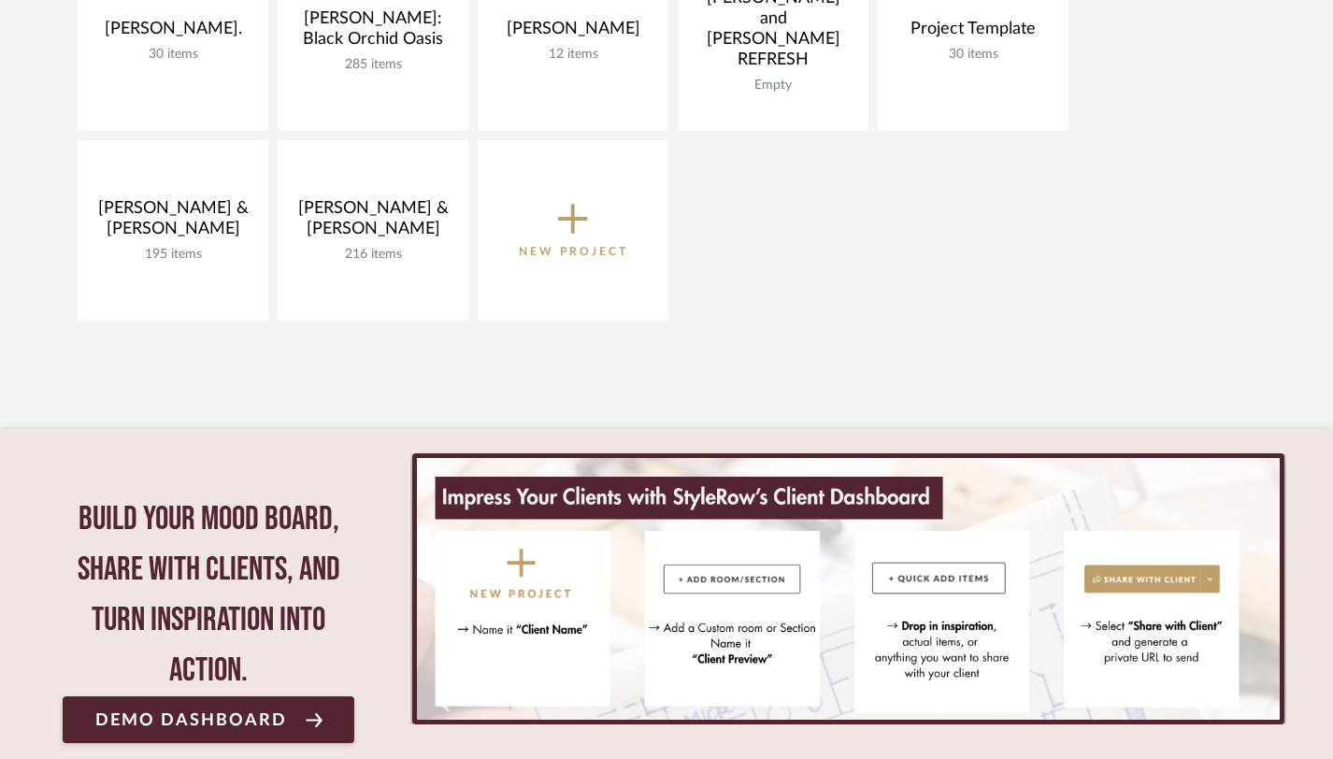
scroll to position [594, 0]
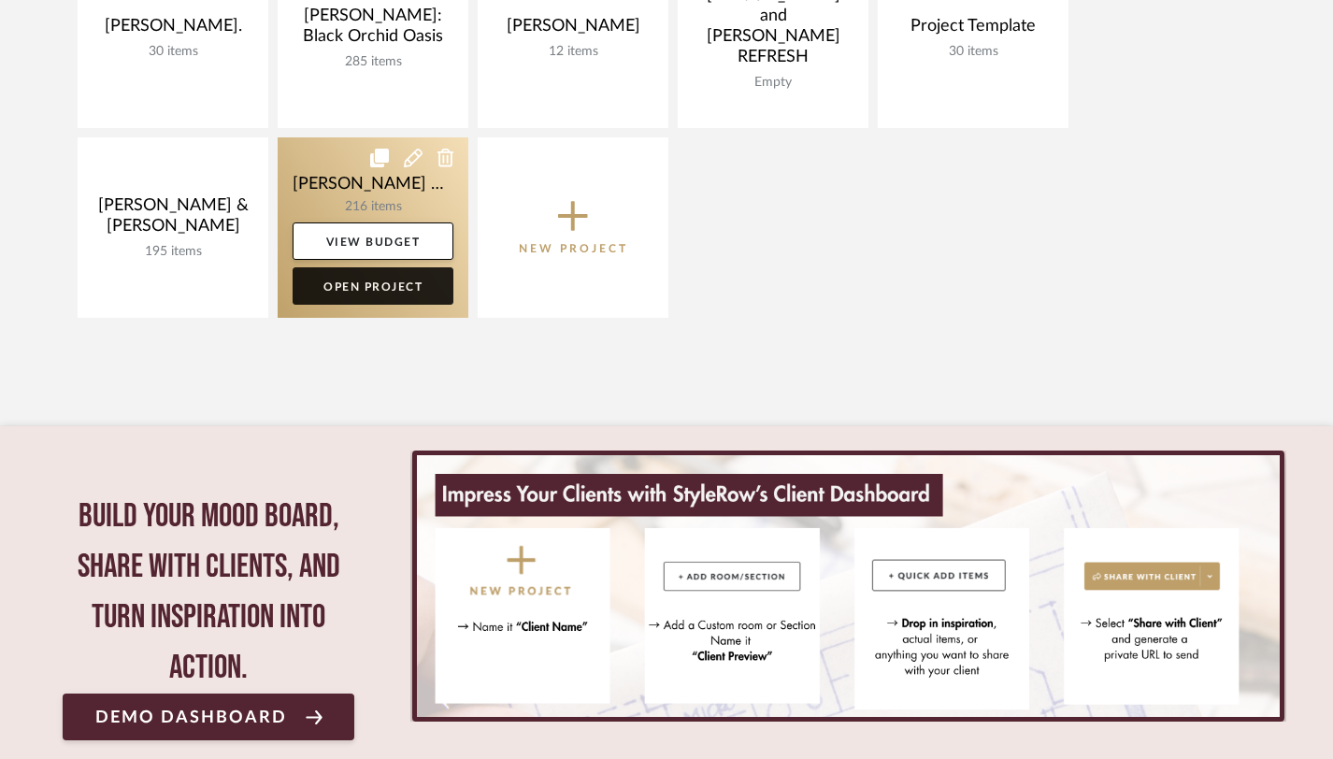
click at [385, 284] on link "Open Project" at bounding box center [373, 285] width 161 height 37
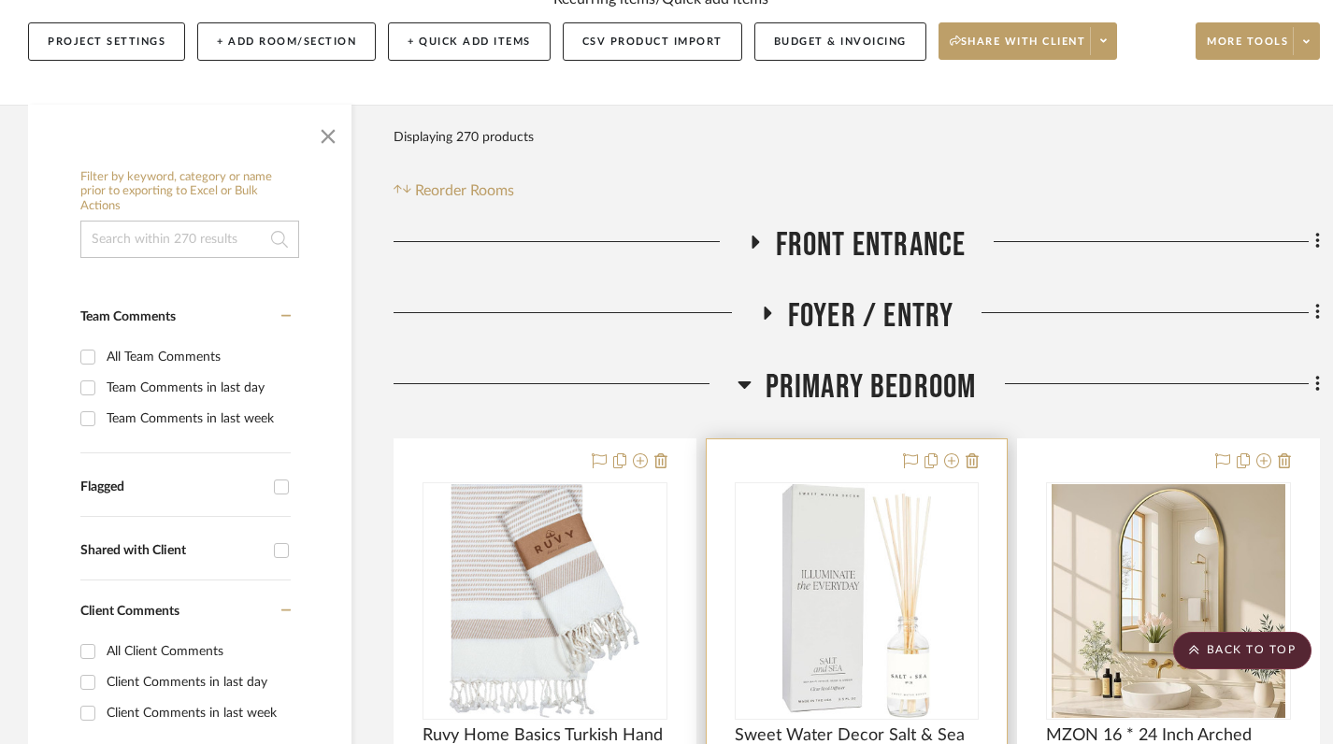
scroll to position [288, 0]
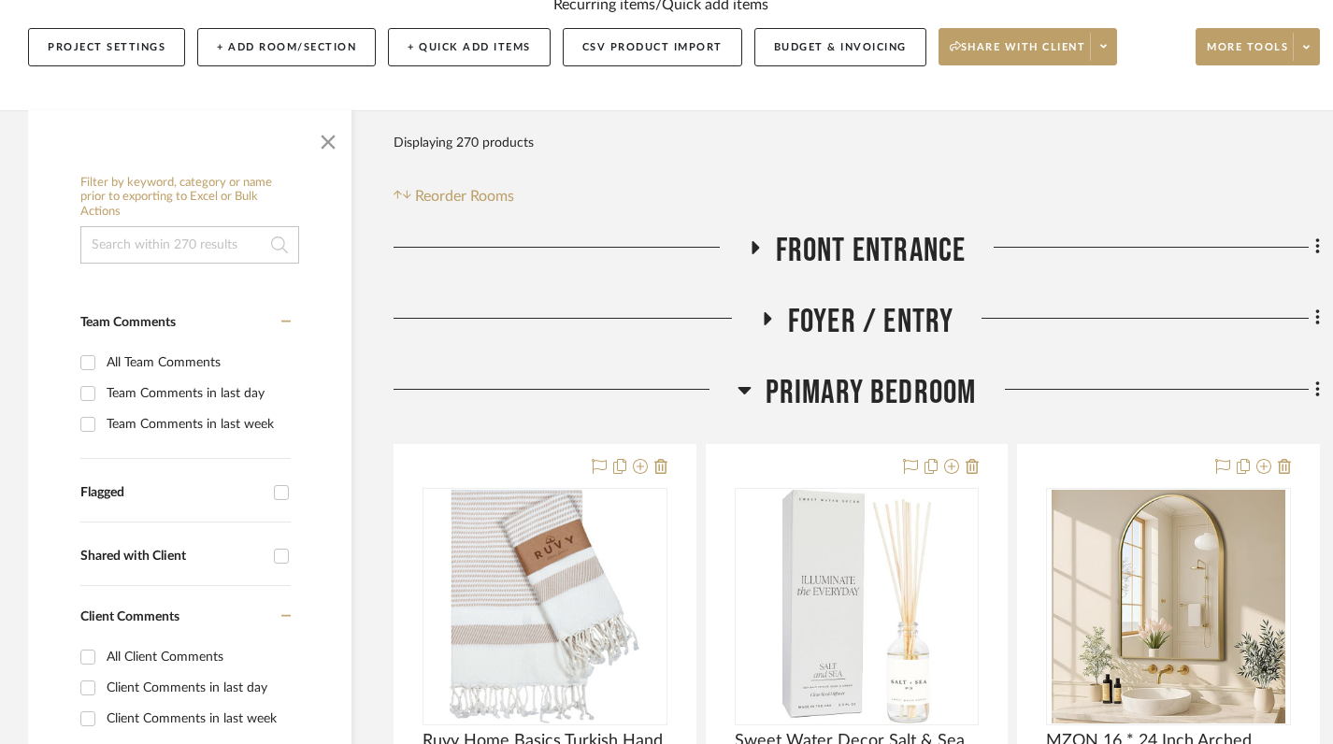
click at [744, 387] on icon at bounding box center [744, 390] width 13 height 7
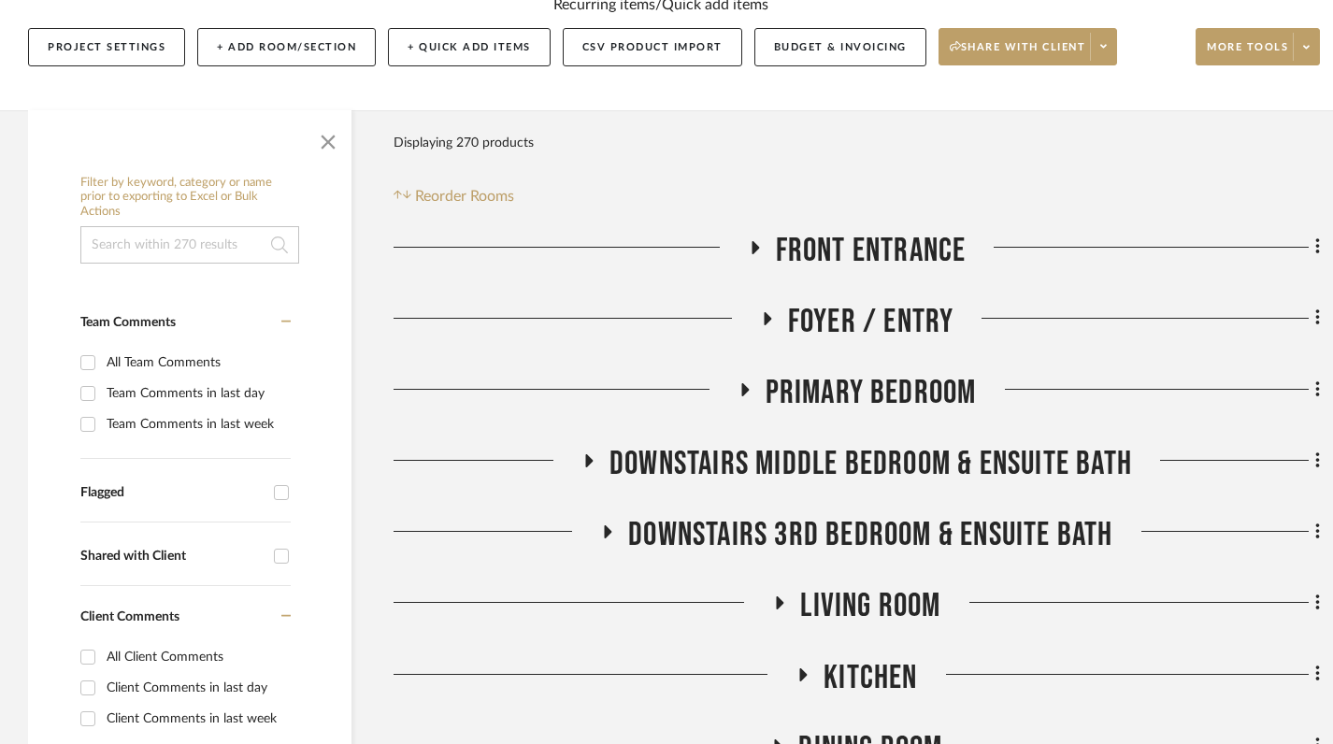
click at [741, 382] on icon at bounding box center [744, 389] width 22 height 14
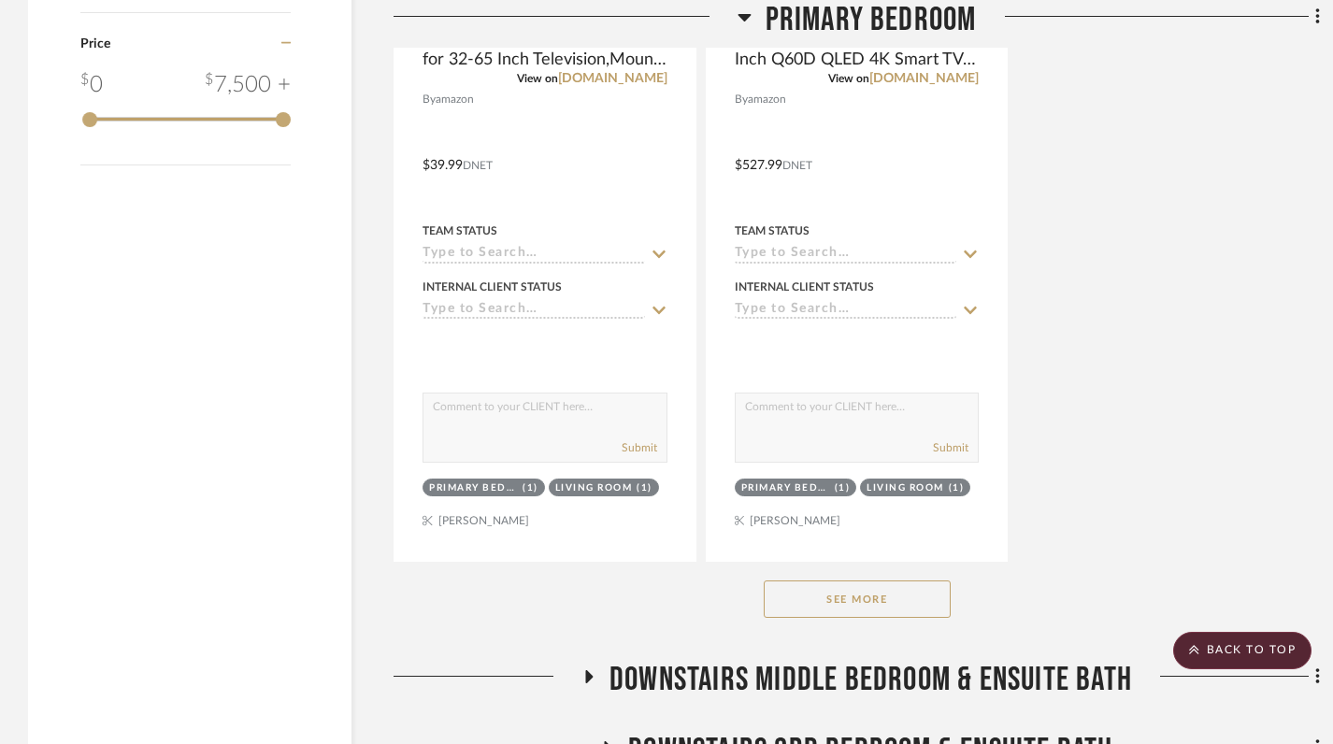
scroll to position [2664, 0]
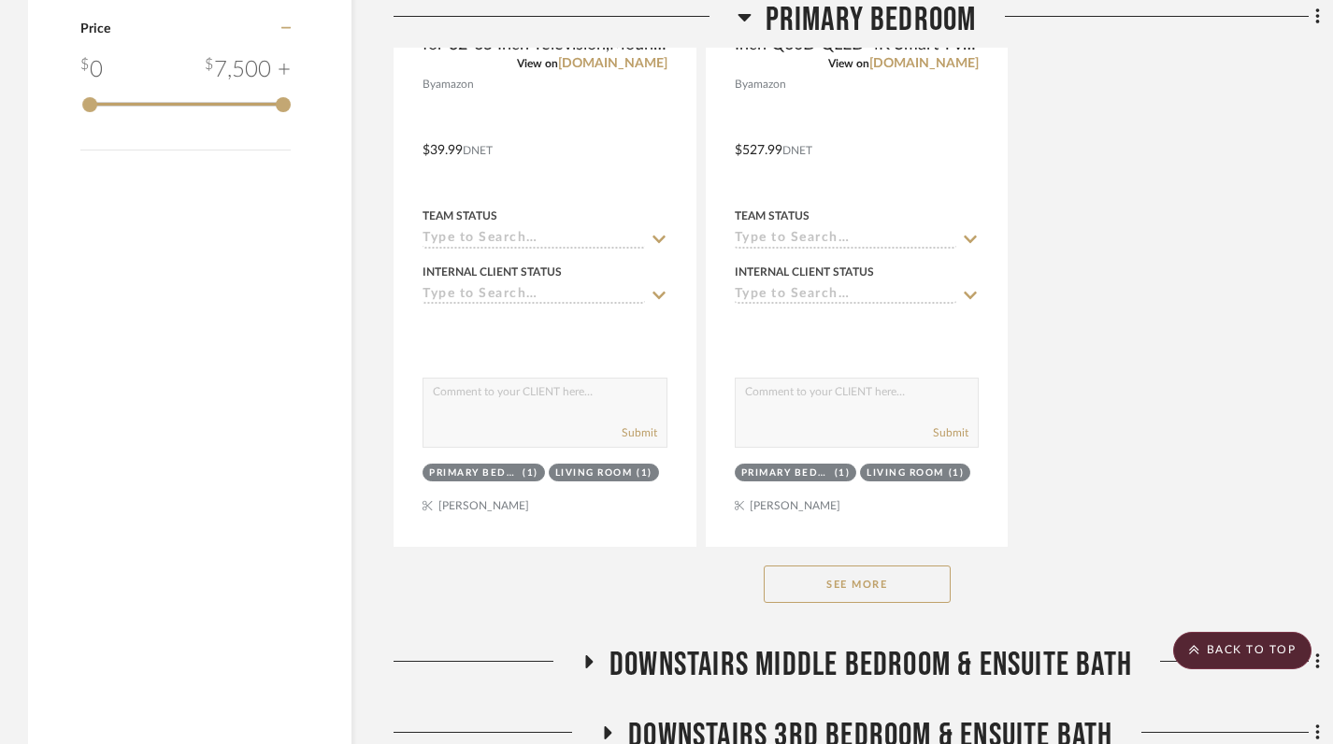
click at [855, 566] on button "See More" at bounding box center [857, 584] width 187 height 37
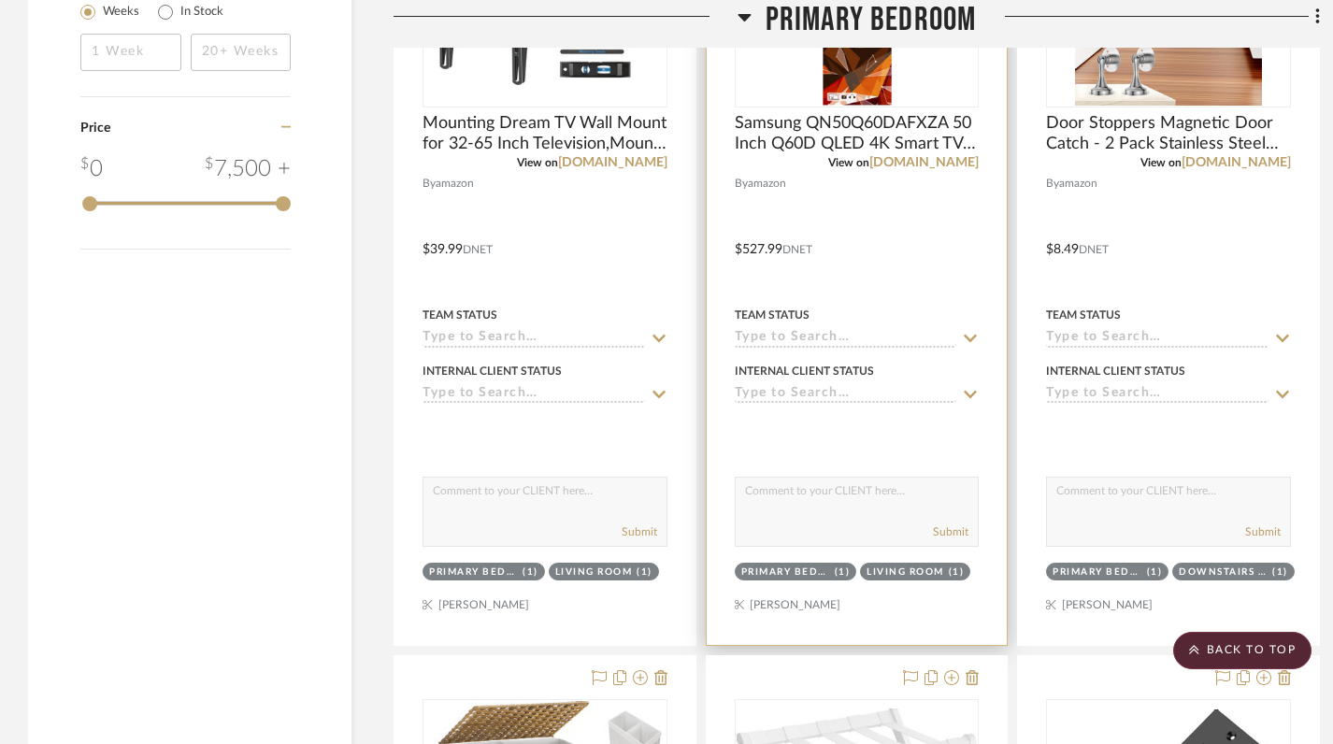
scroll to position [2598, 0]
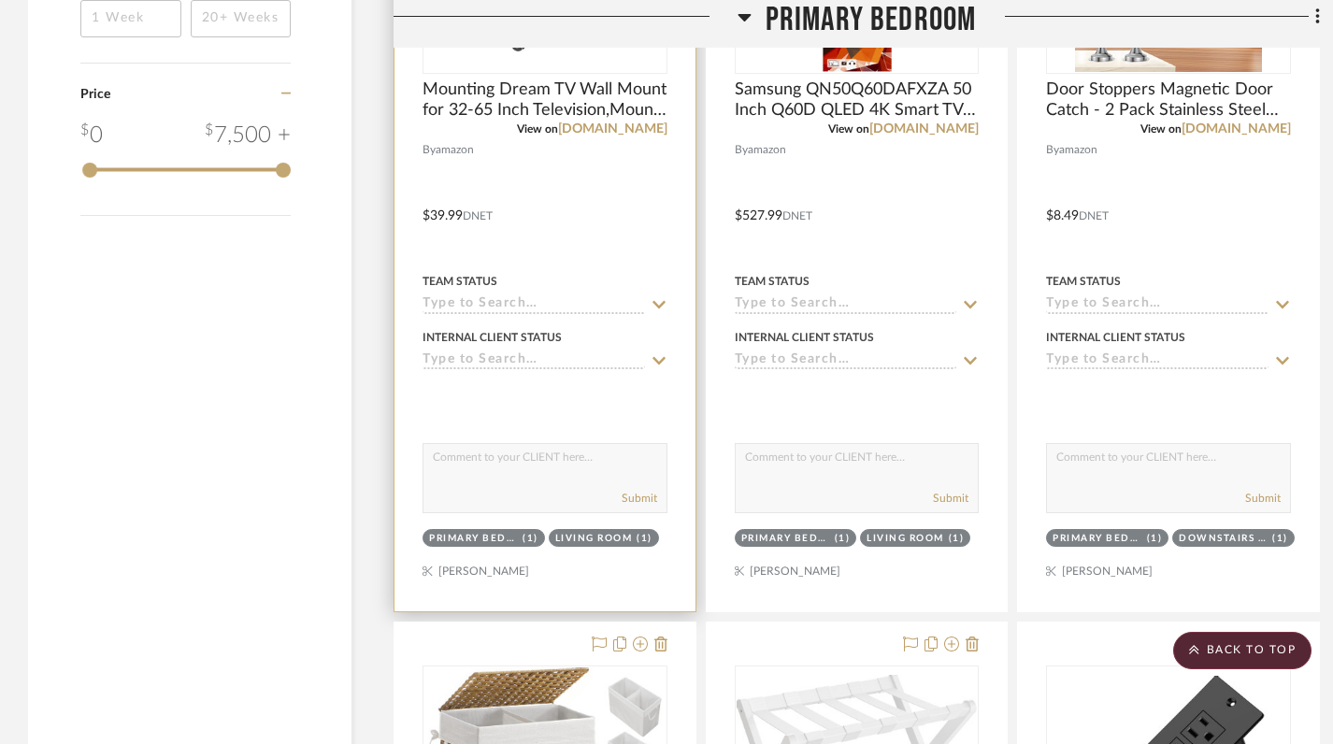
click at [596, 533] on div at bounding box center [545, 202] width 301 height 818
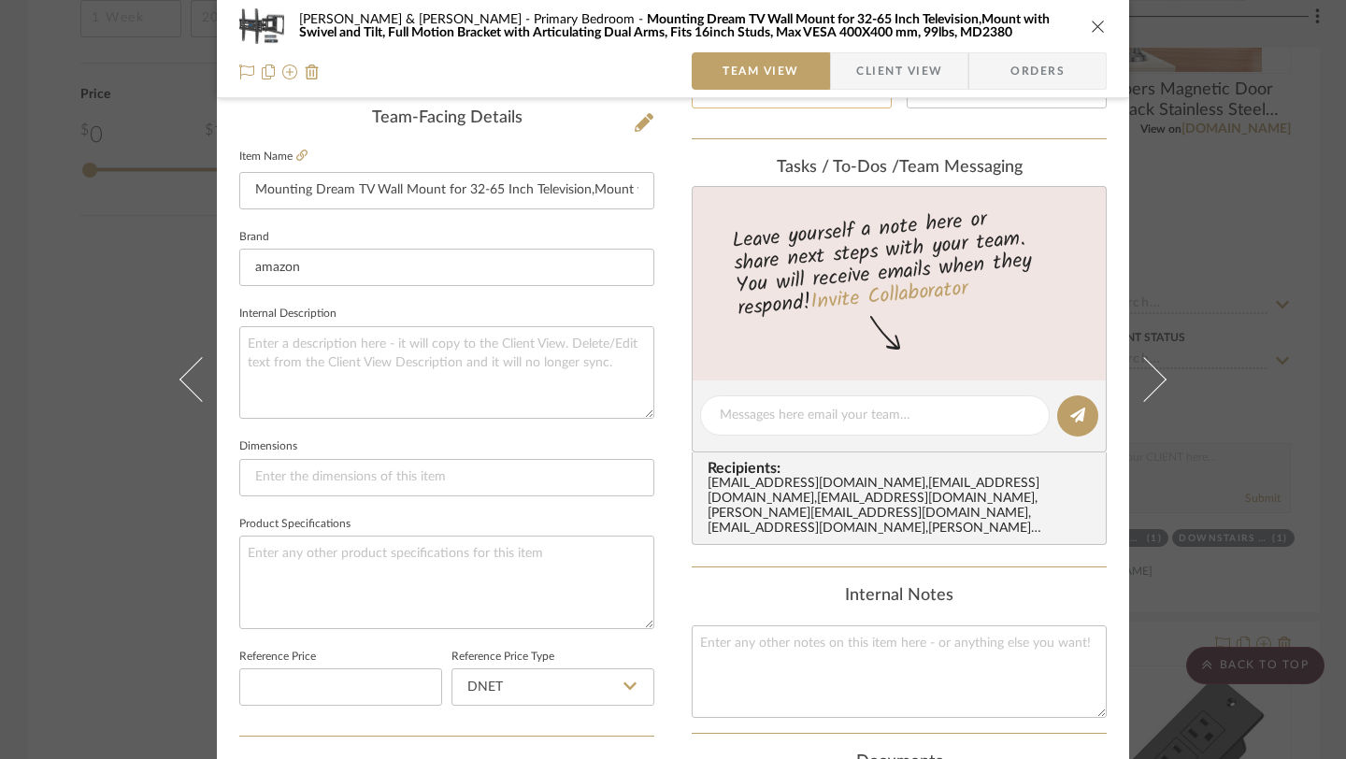
scroll to position [982, 0]
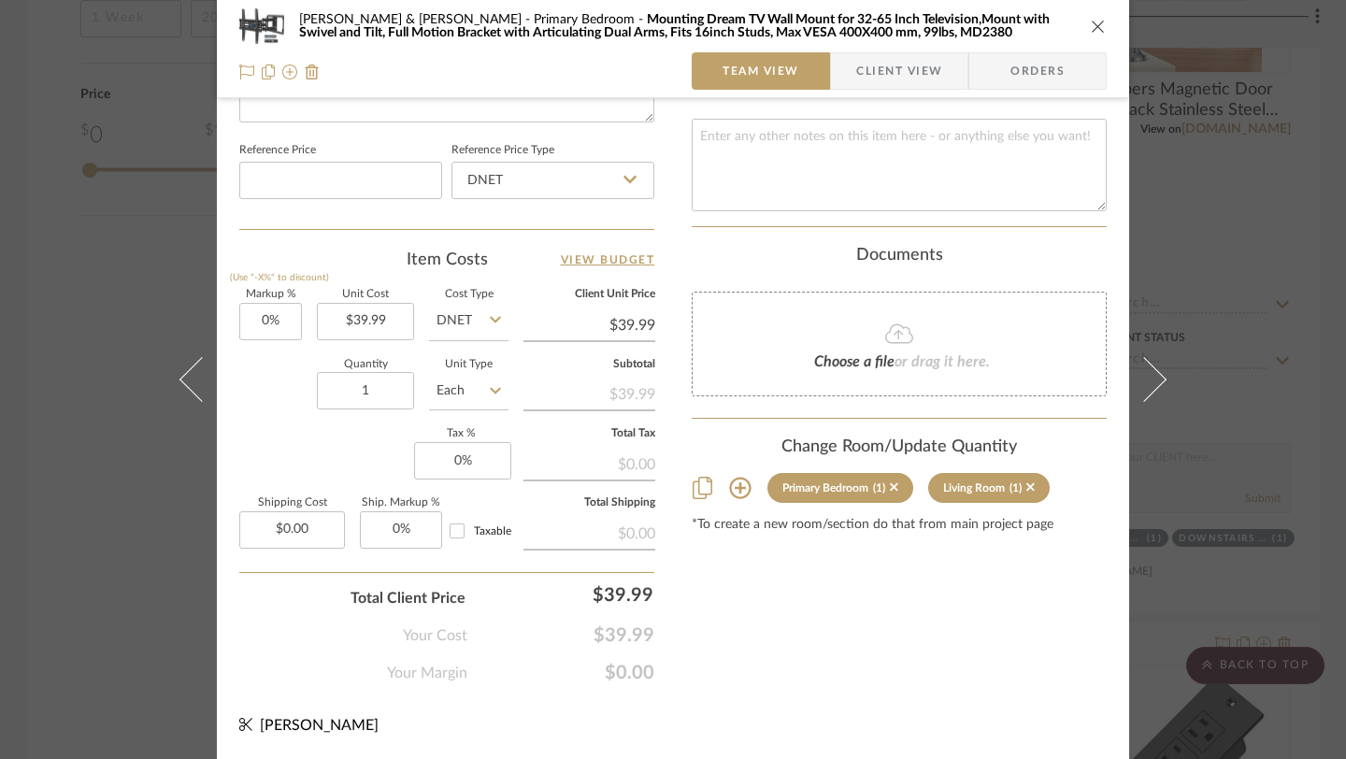
click at [730, 480] on icon at bounding box center [740, 488] width 22 height 22
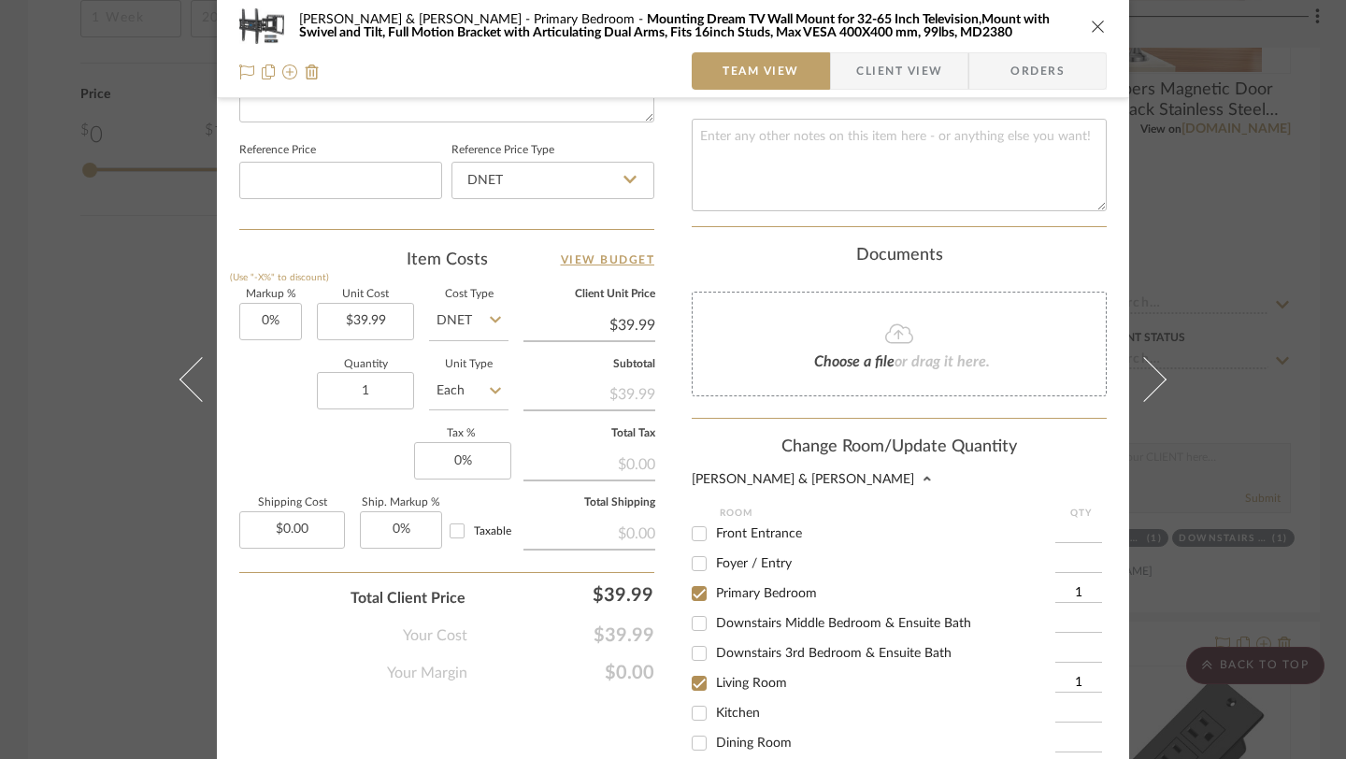
scroll to position [64, 0]
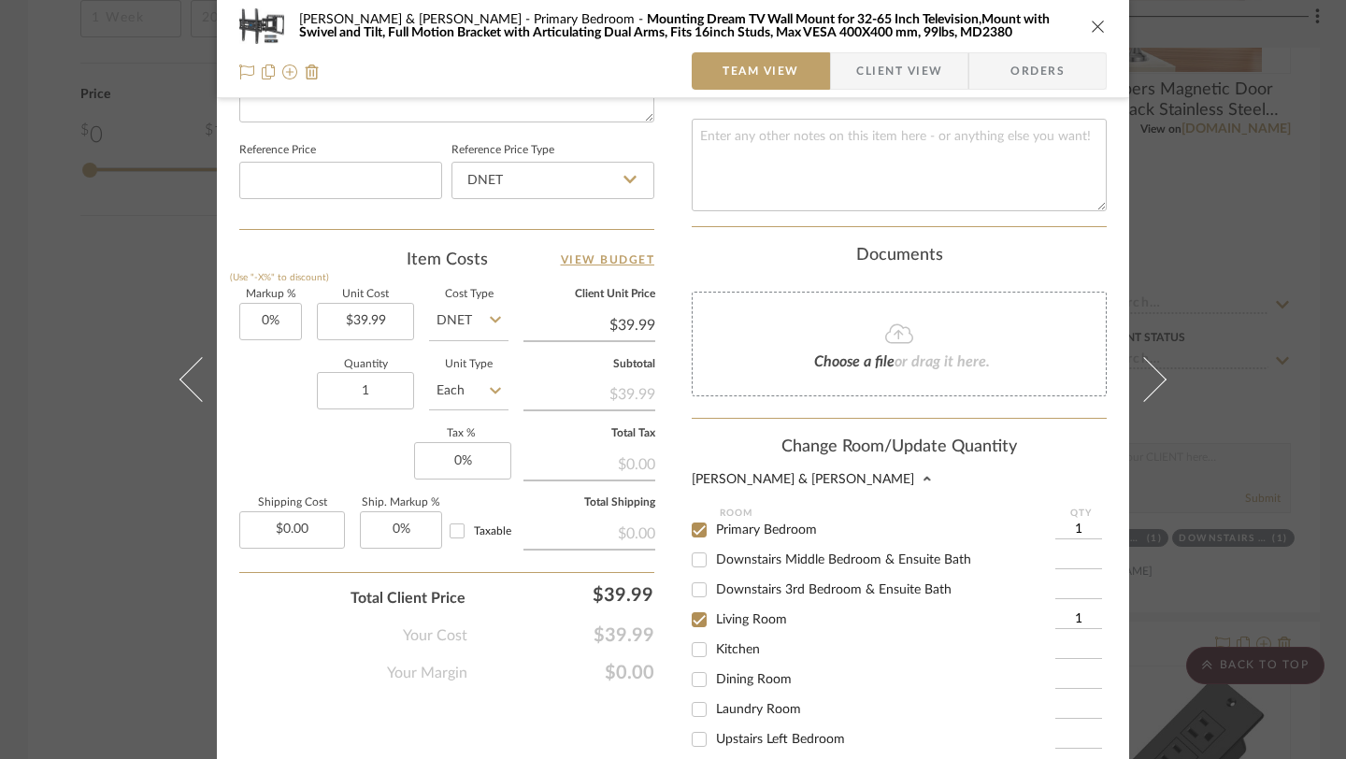
click at [694, 548] on input "Downstairs Middle Bedroom & Ensuite Bath" at bounding box center [699, 560] width 30 height 30
checkbox input "true"
type input "1"
click at [696, 582] on input "Downstairs 3rd Bedroom & Ensuite Bath" at bounding box center [699, 590] width 30 height 30
checkbox input "true"
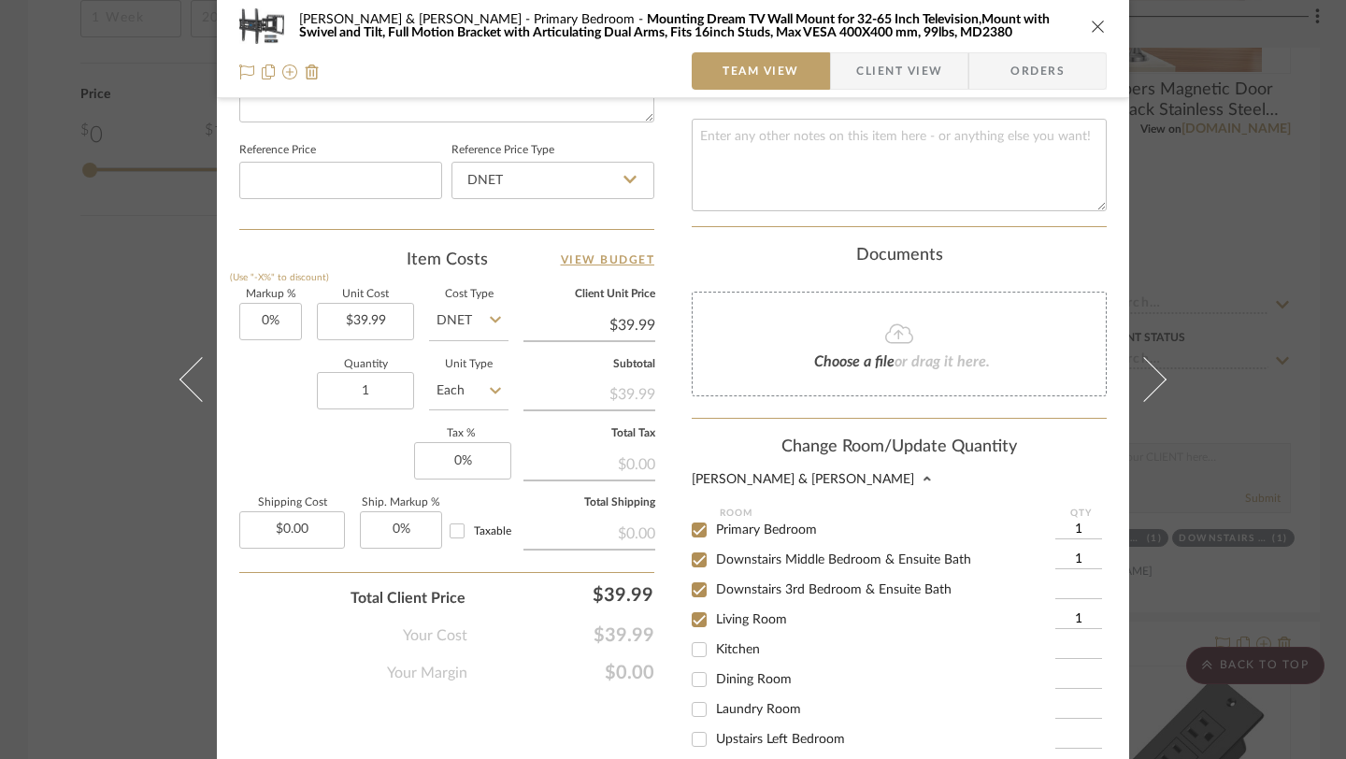
type input "1"
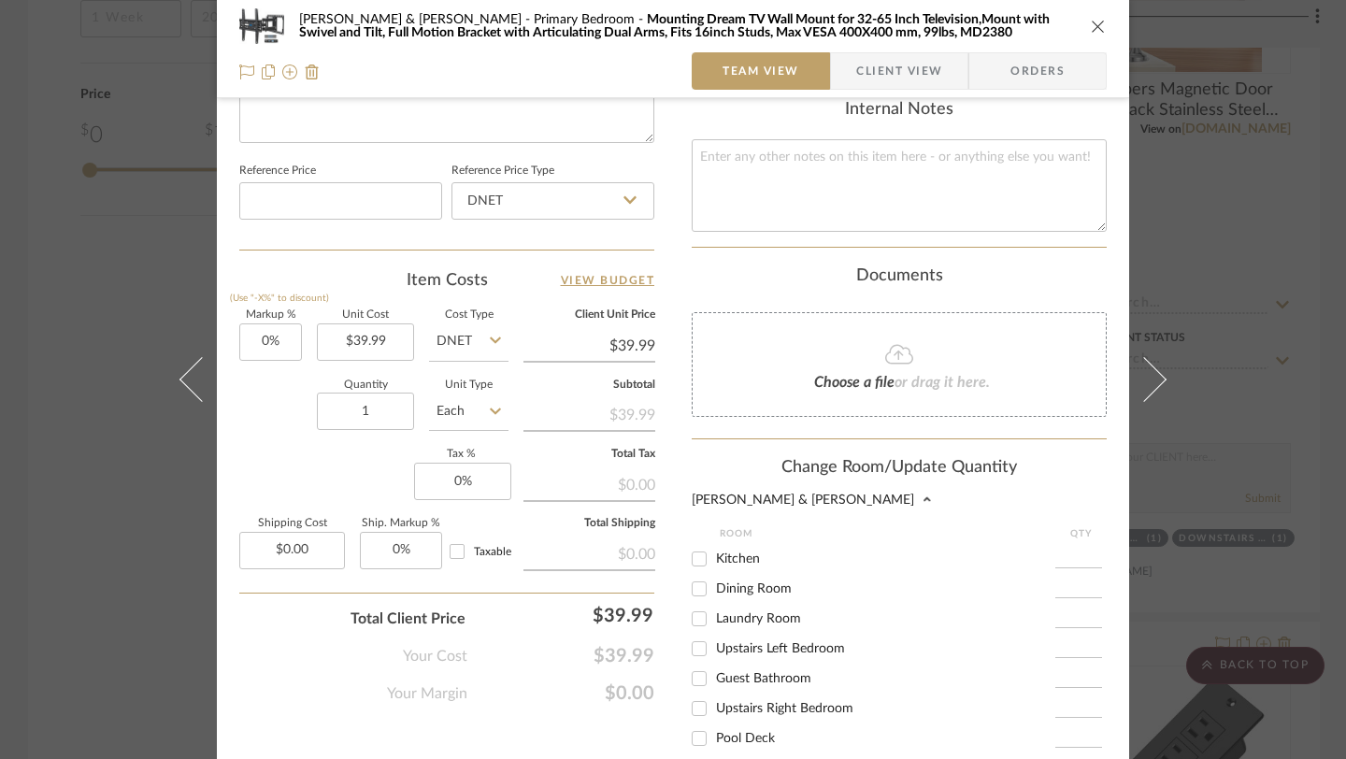
scroll to position [176, 0]
click at [691, 639] on input "Upstairs Left Bedroom" at bounding box center [699, 648] width 30 height 30
checkbox input "true"
type input "1"
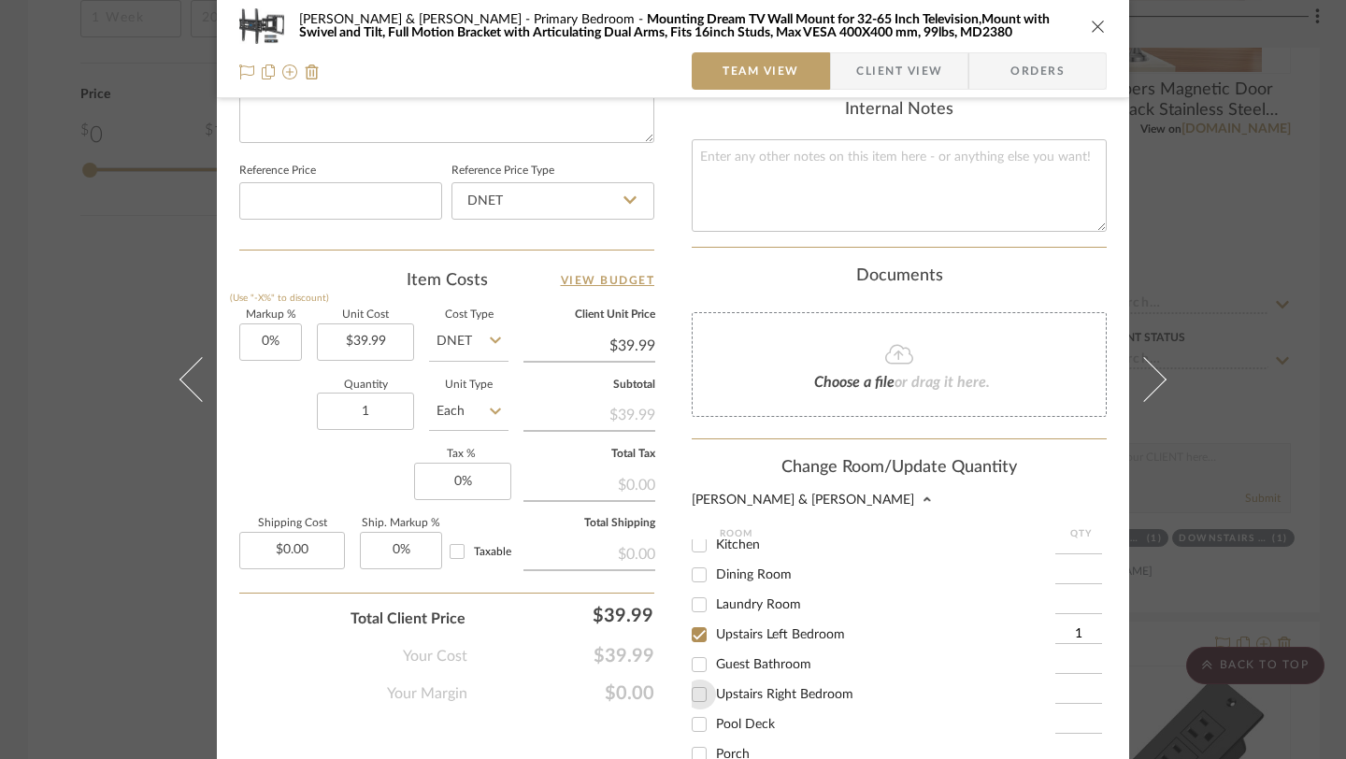
click at [696, 686] on input "Upstairs Right Bedroom" at bounding box center [699, 695] width 30 height 30
checkbox input "true"
type input "1"
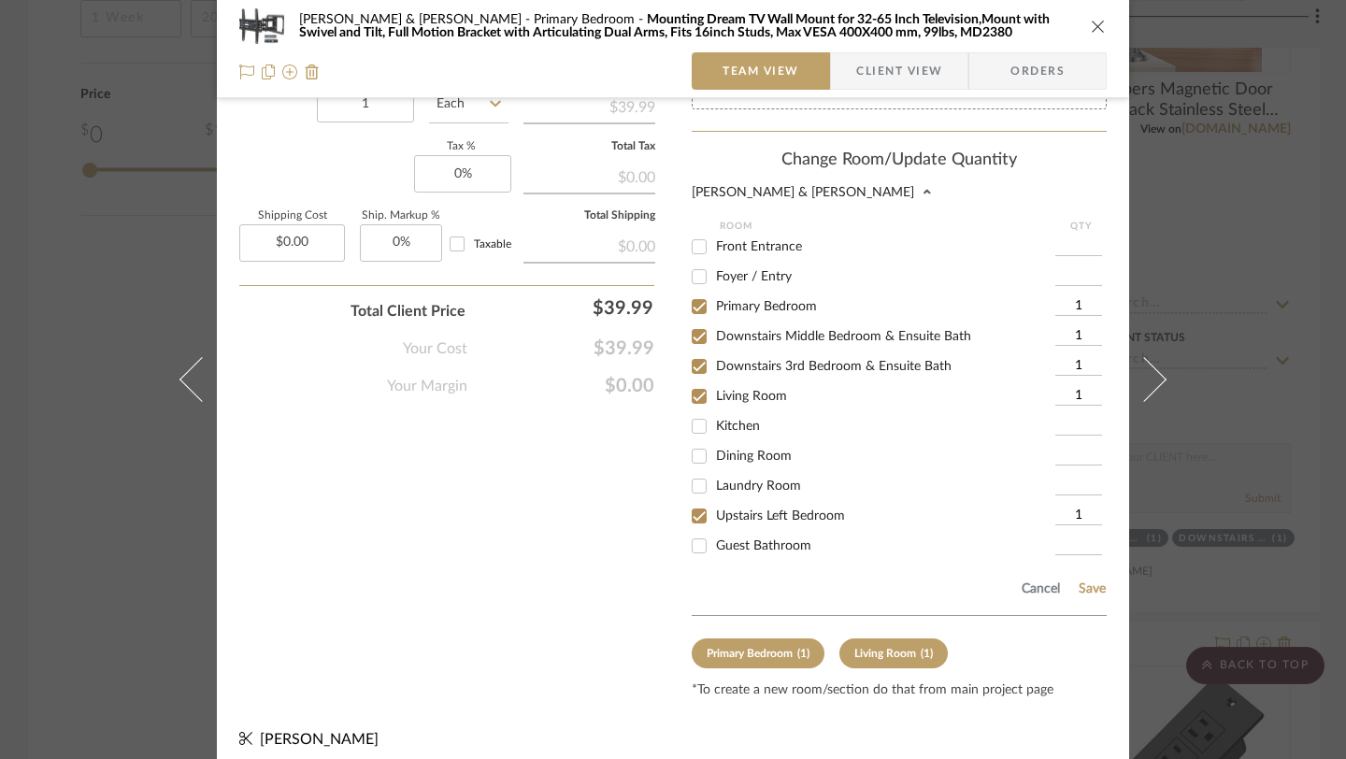
scroll to position [288, 0]
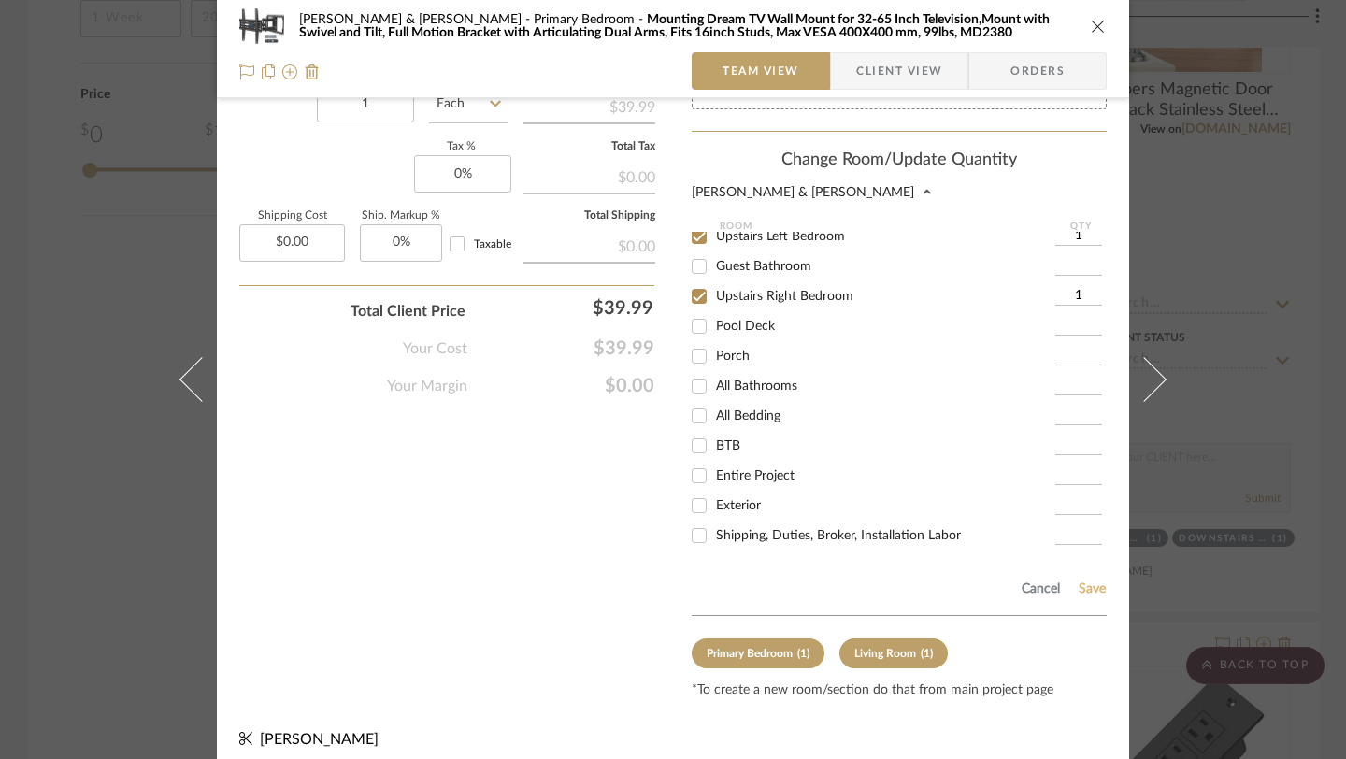
click at [1080, 582] on button "Save" at bounding box center [1092, 589] width 29 height 15
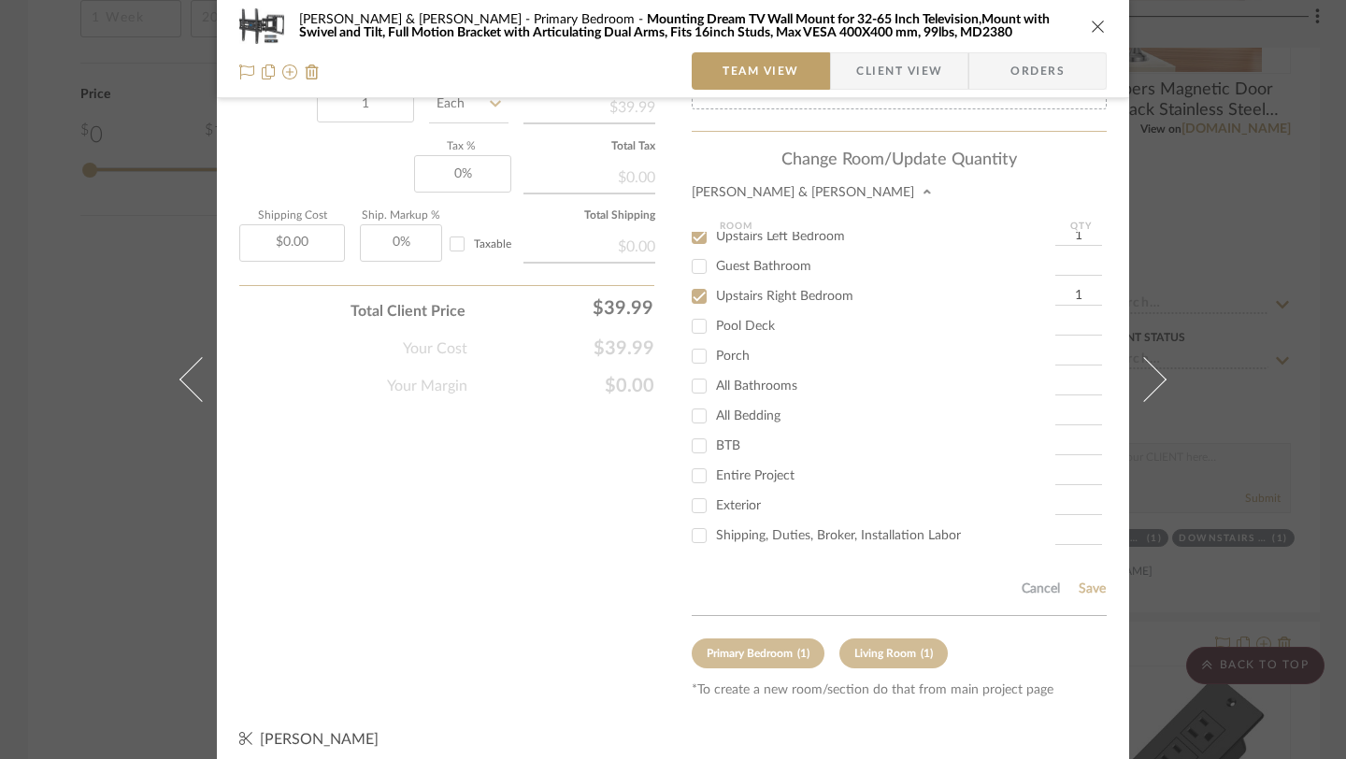
scroll to position [982, 0]
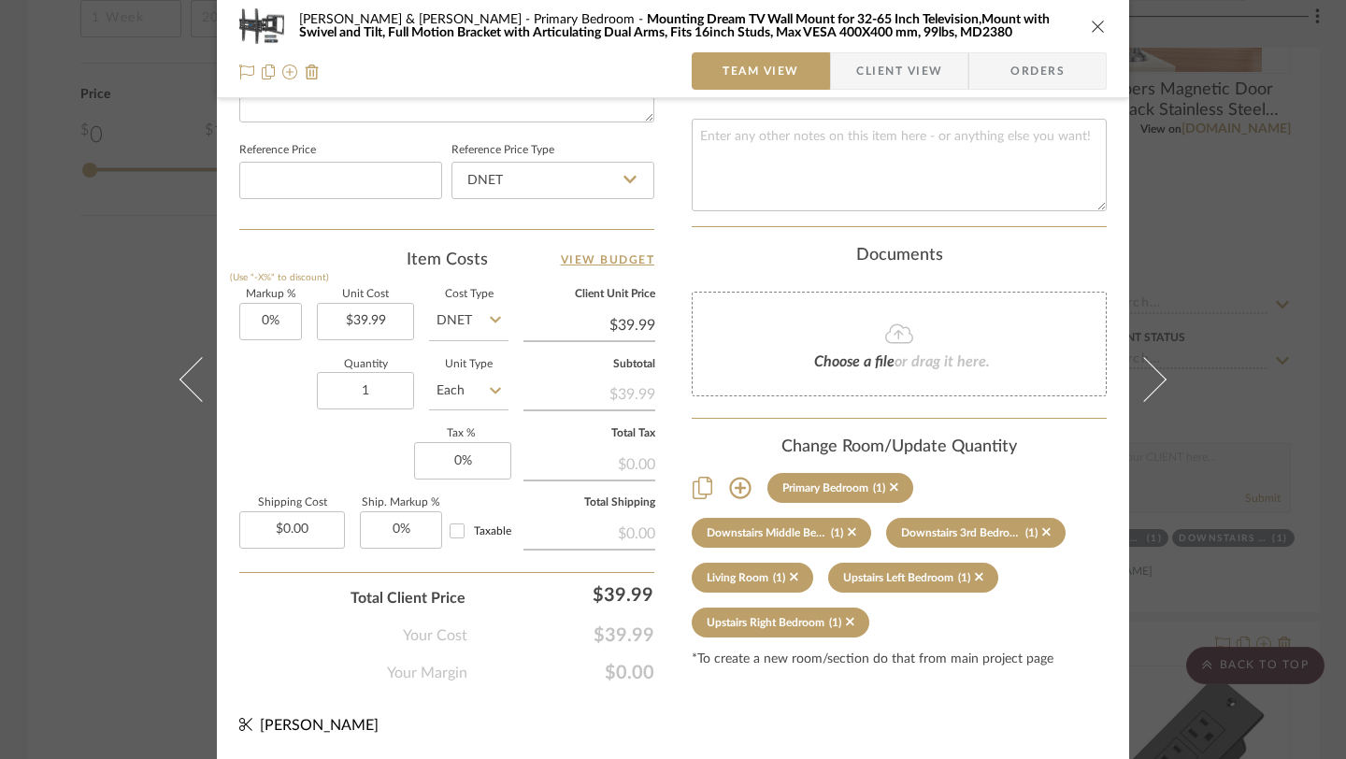
click at [1091, 22] on icon "close" at bounding box center [1098, 26] width 15 height 15
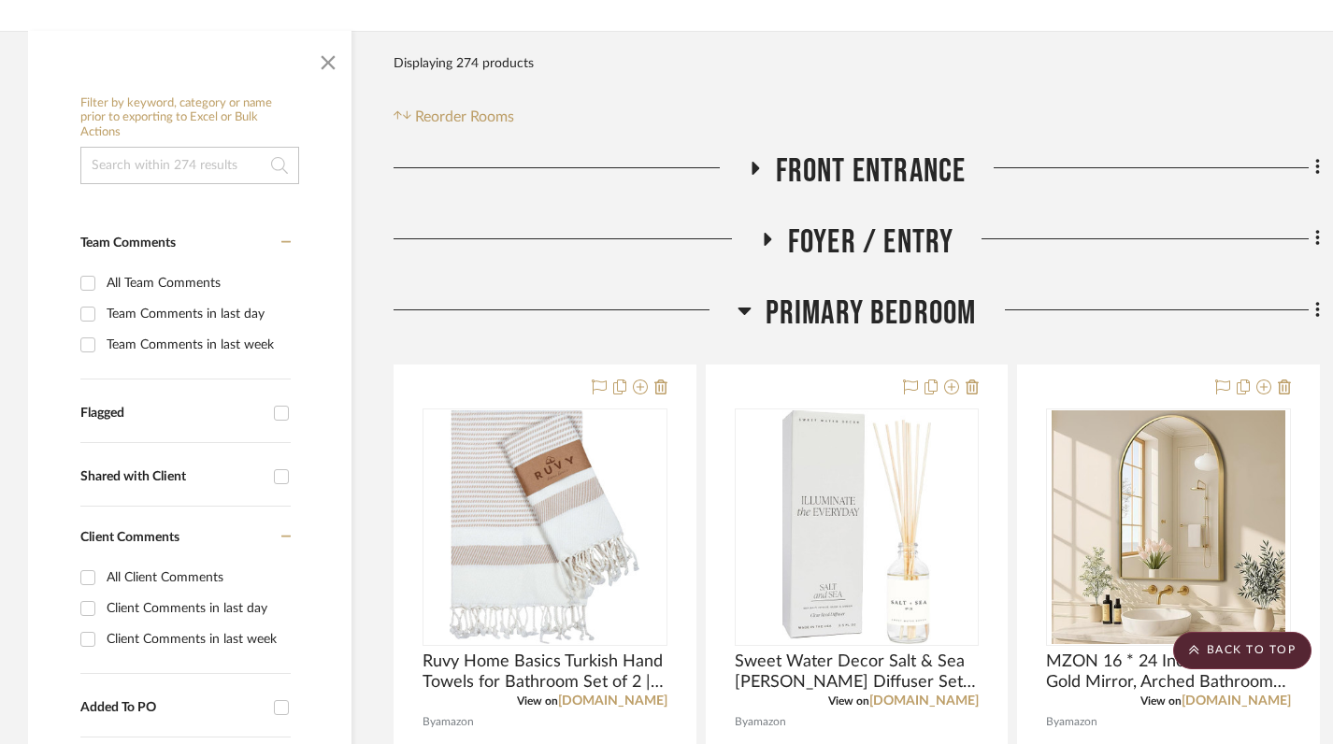
scroll to position [363, 0]
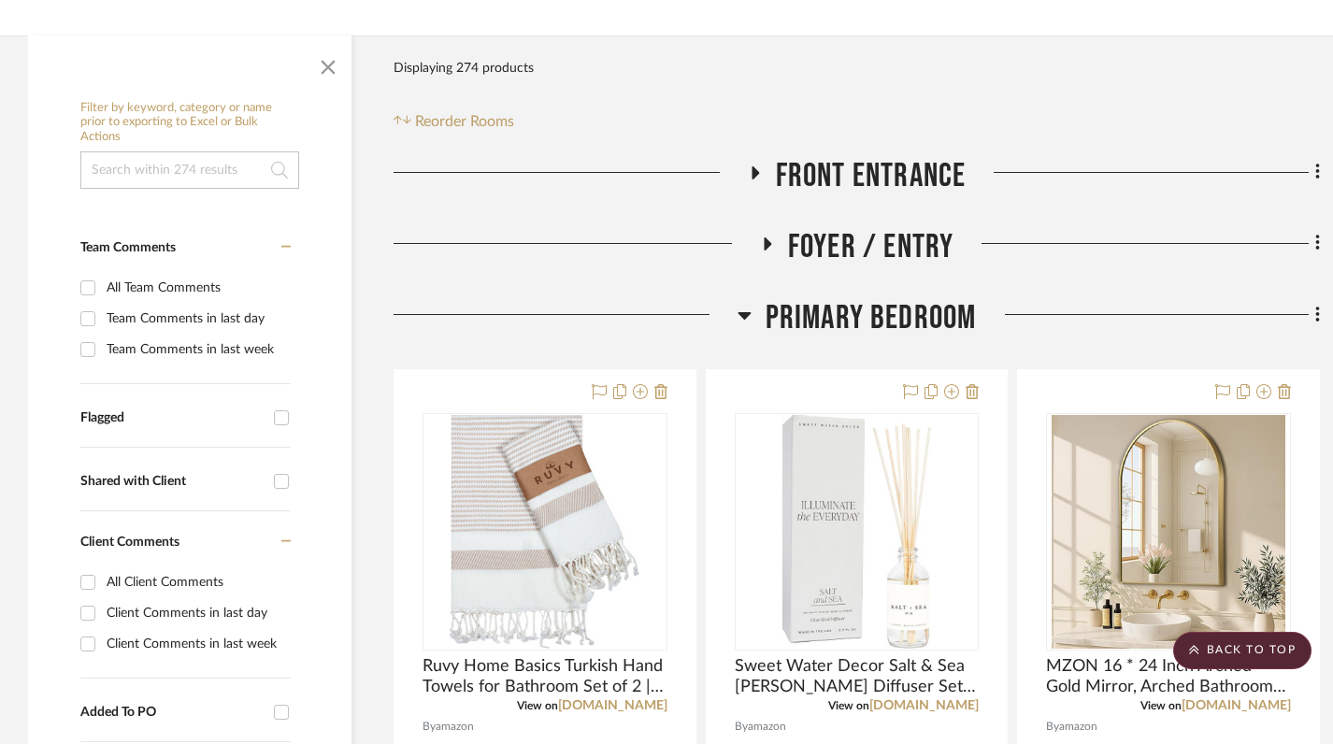
click at [743, 304] on icon at bounding box center [745, 315] width 14 height 22
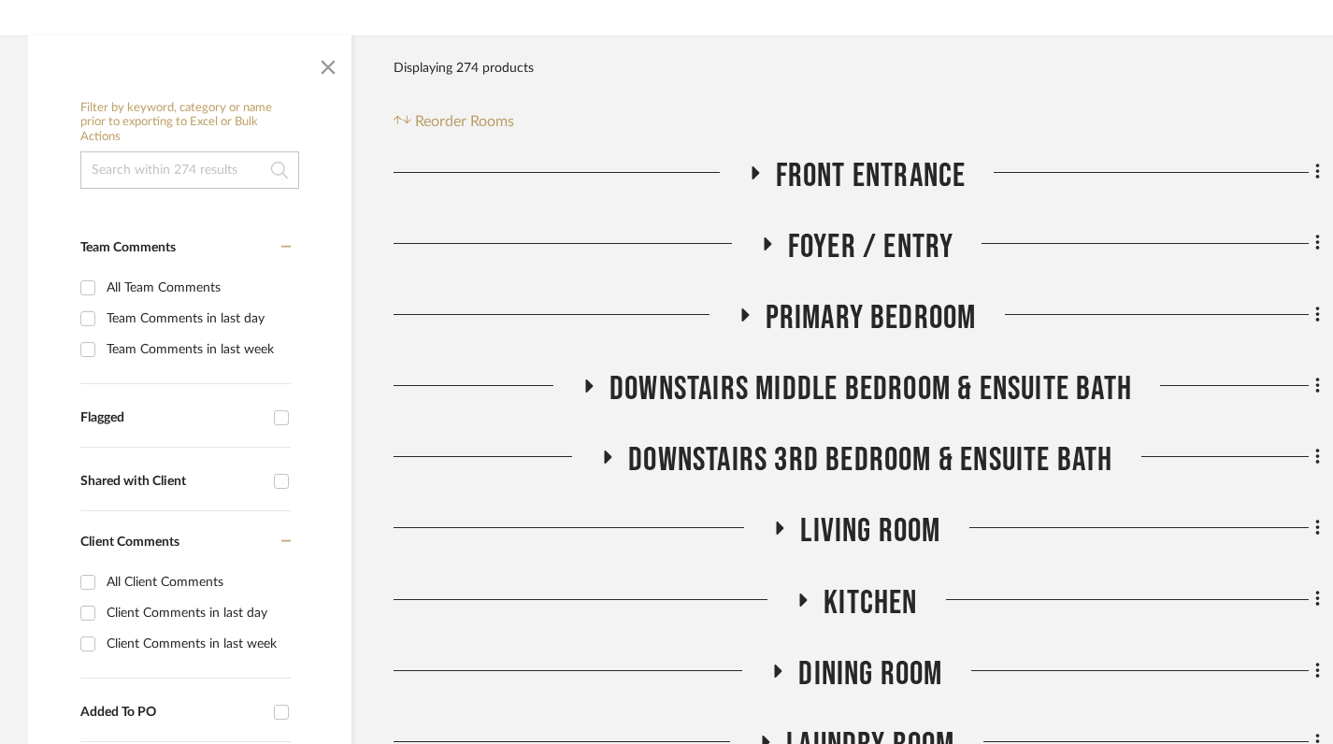
click at [748, 309] on icon at bounding box center [744, 315] width 7 height 13
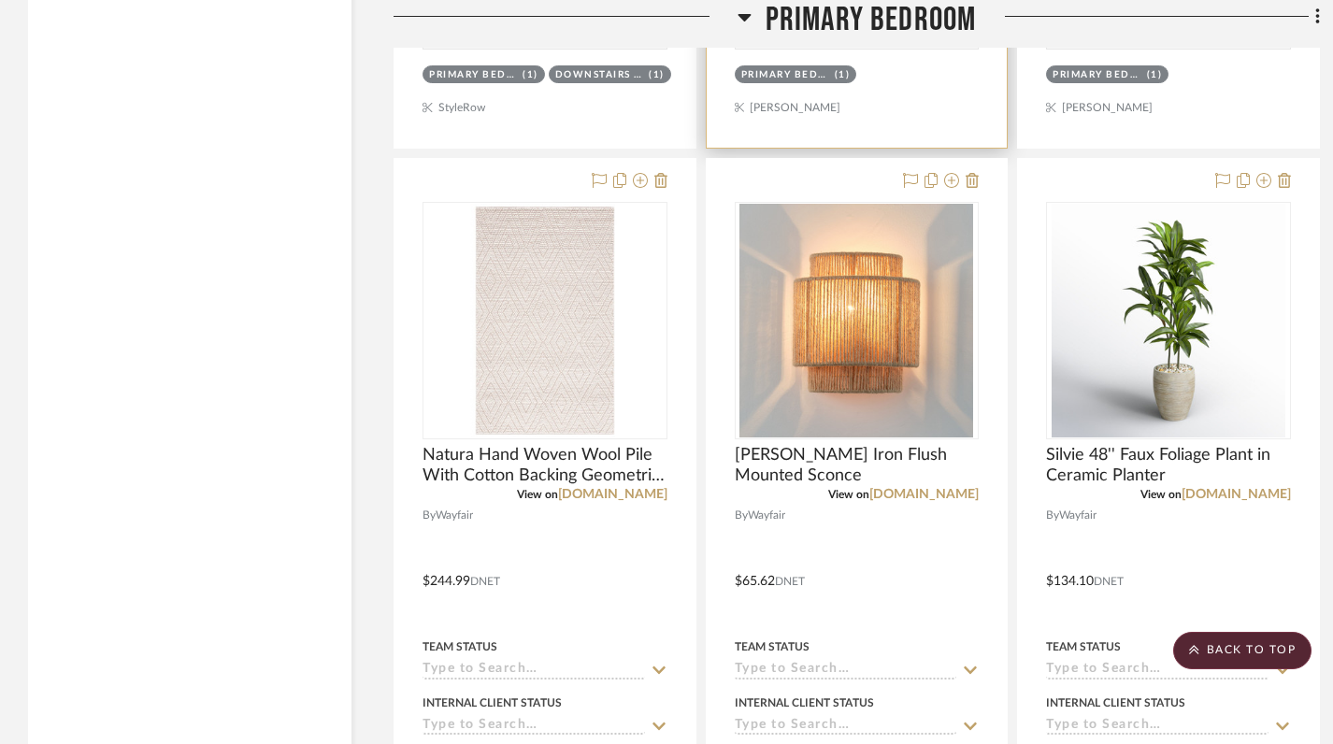
scroll to position [6392, 0]
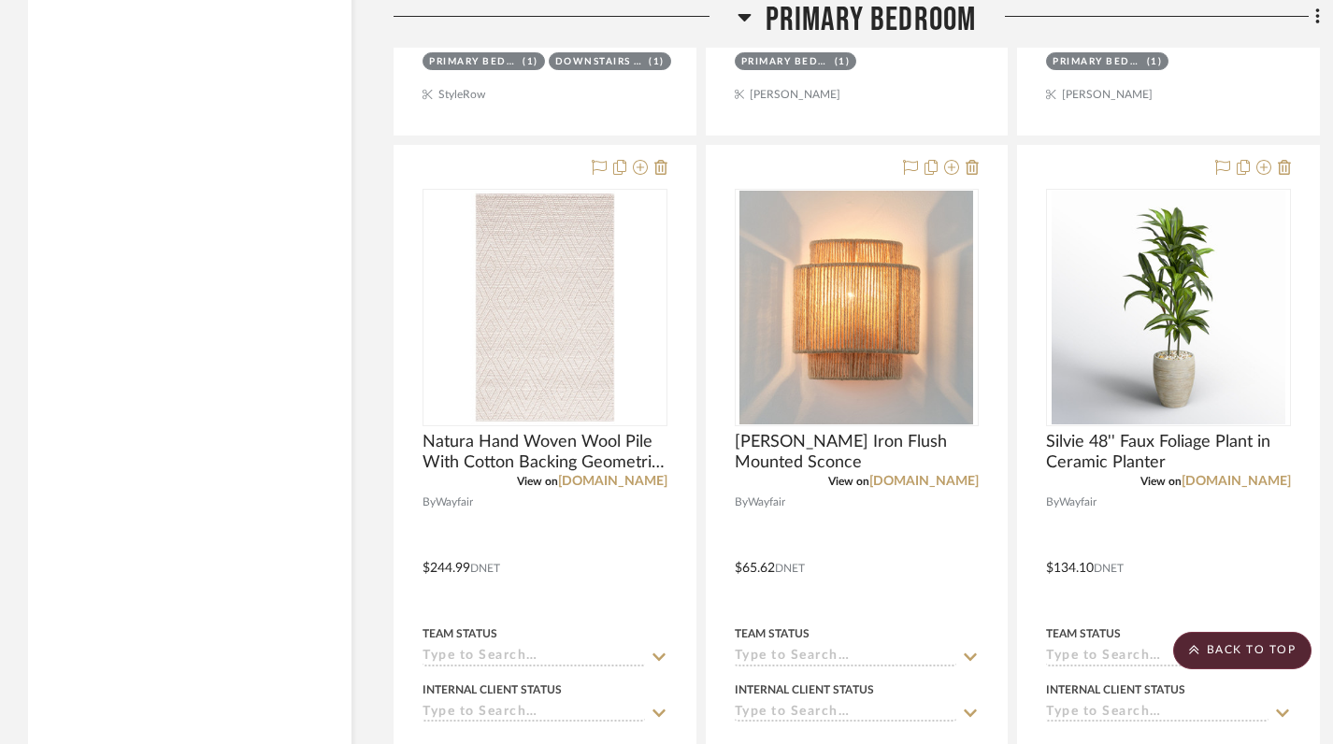
click at [750, 20] on icon at bounding box center [745, 17] width 14 height 22
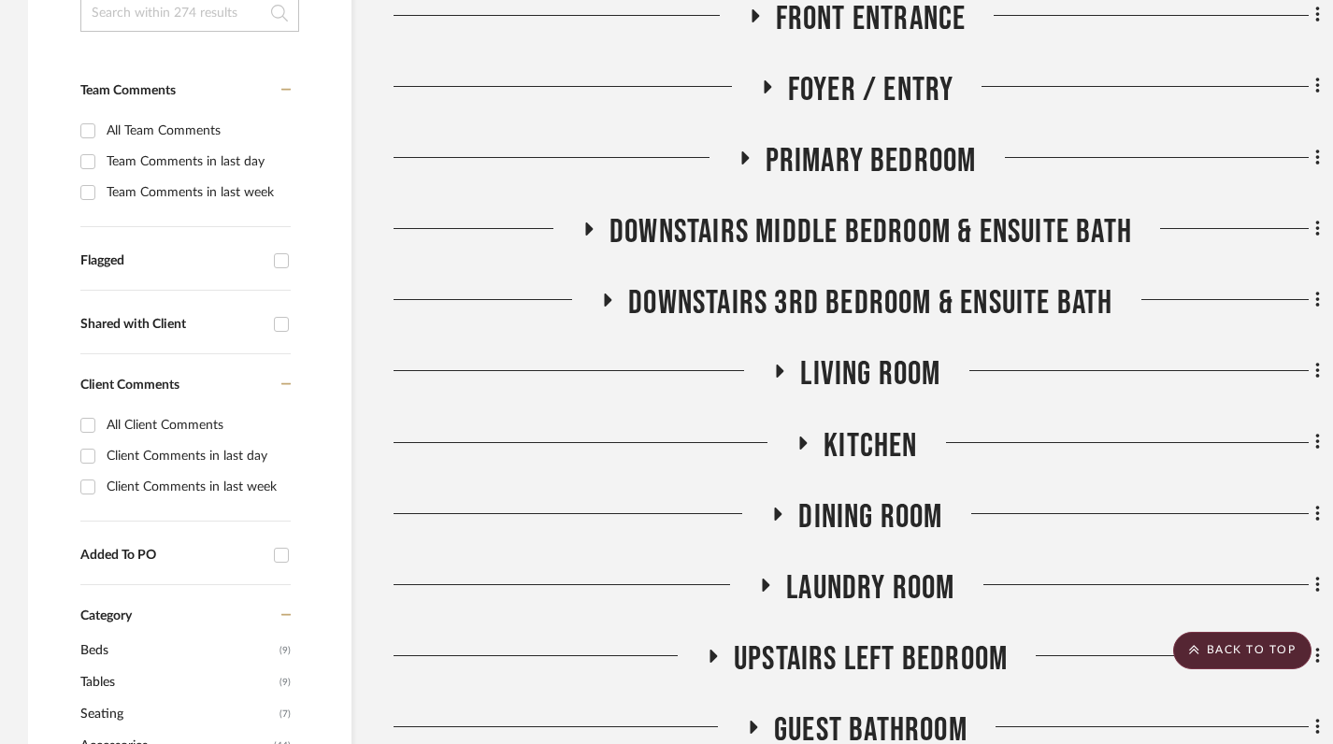
scroll to position [501, 0]
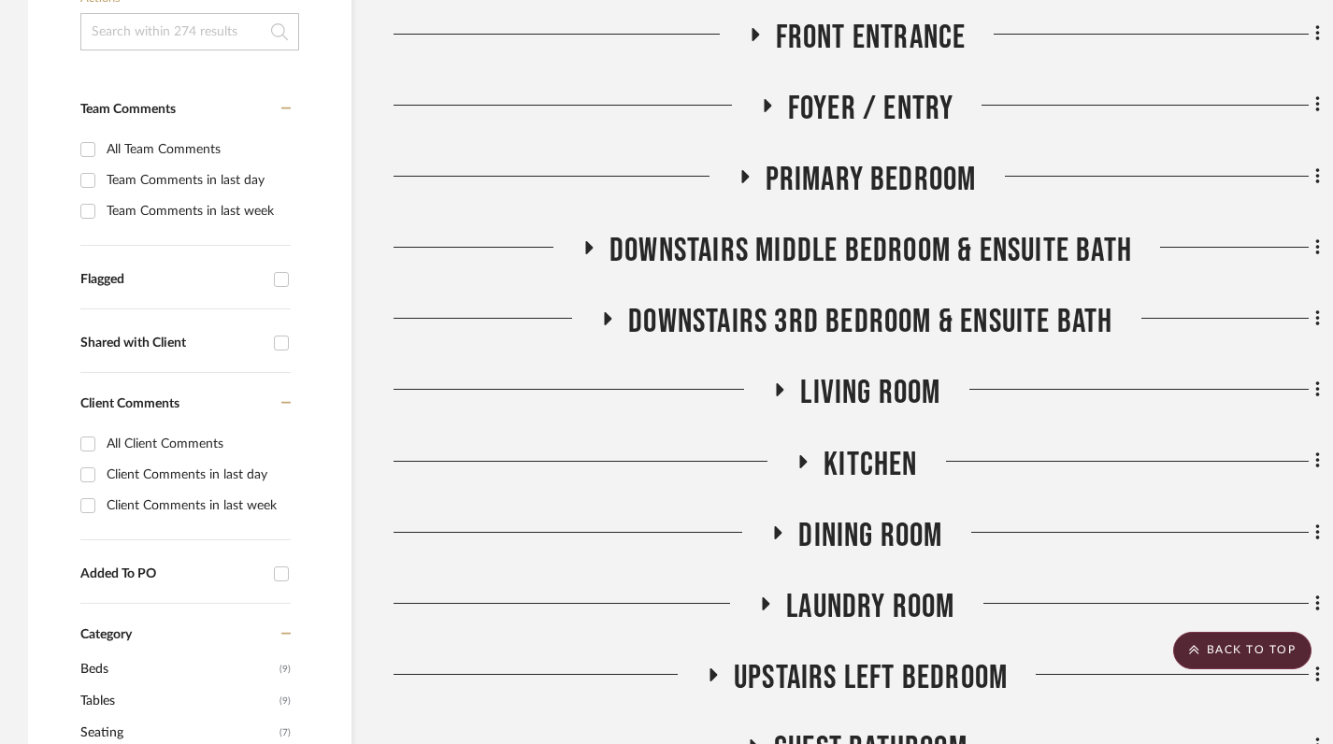
click at [587, 241] on icon at bounding box center [589, 247] width 7 height 13
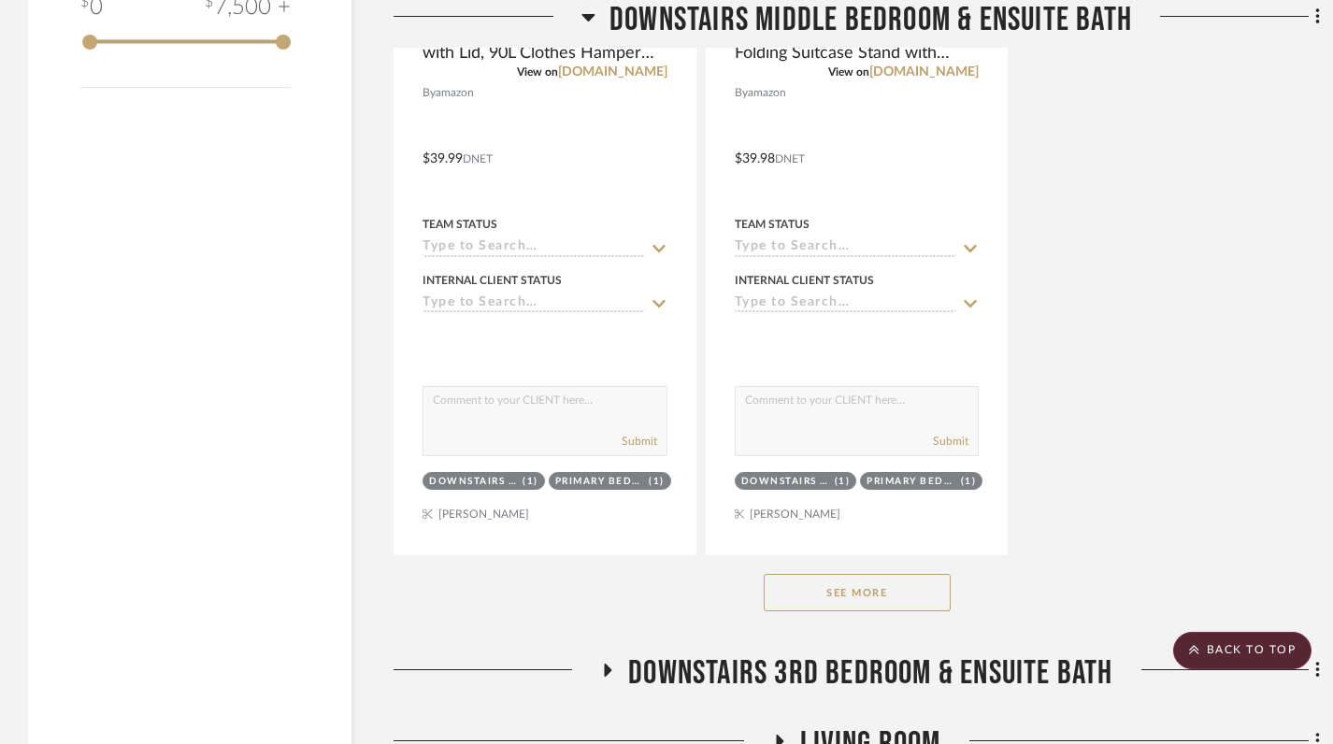
scroll to position [2765, 0]
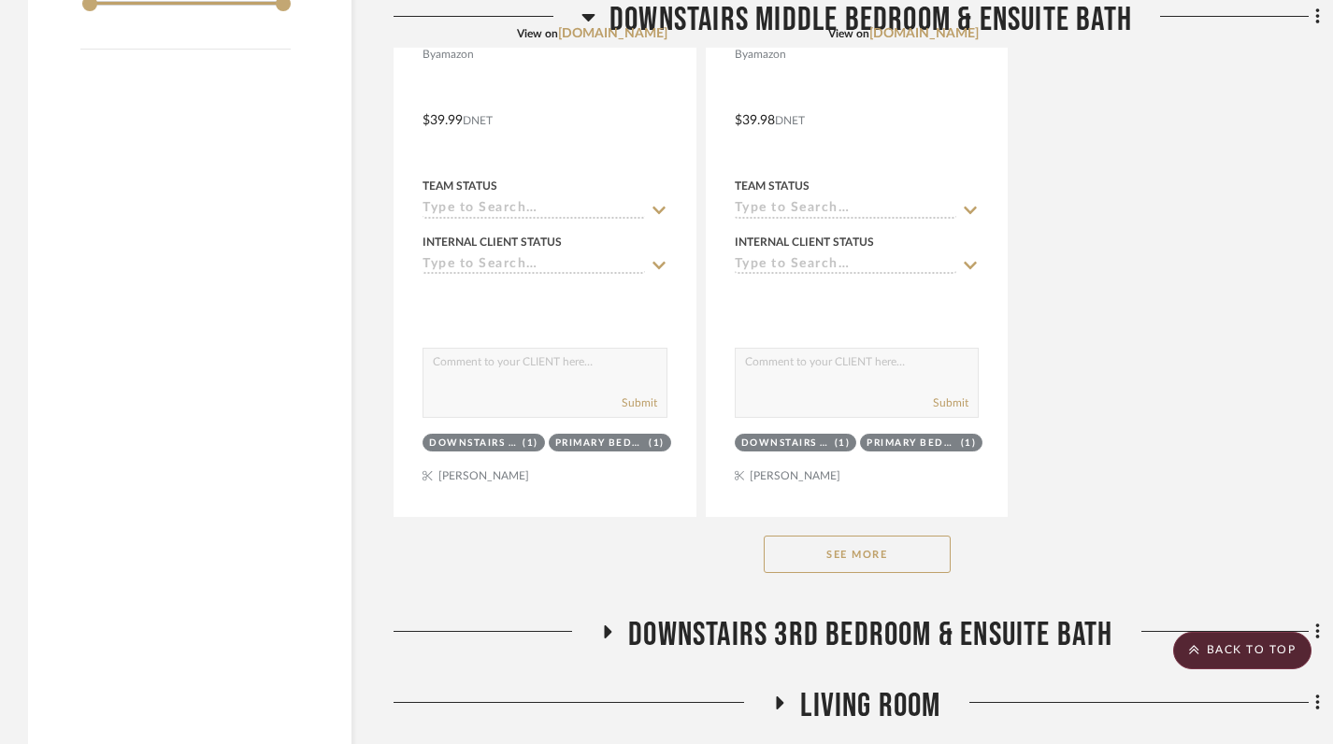
click at [864, 536] on button "See More" at bounding box center [857, 554] width 187 height 37
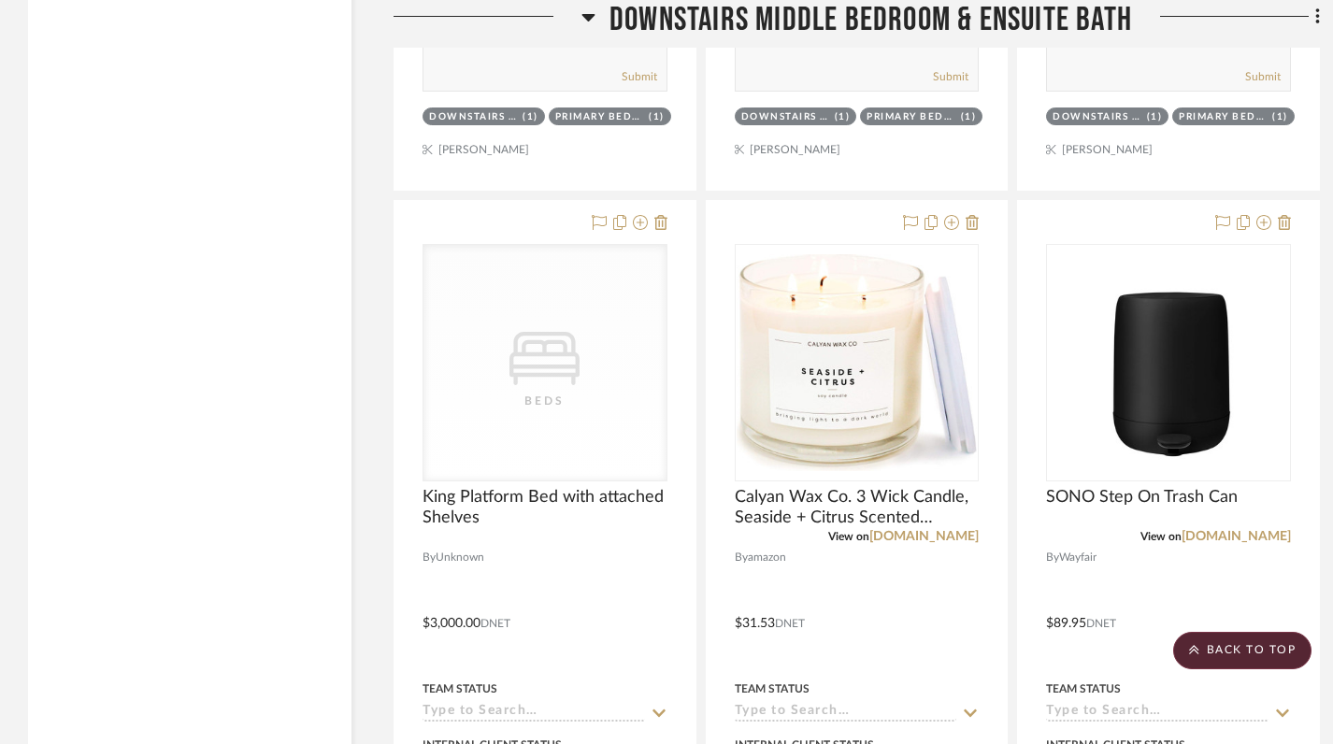
scroll to position [3089, 0]
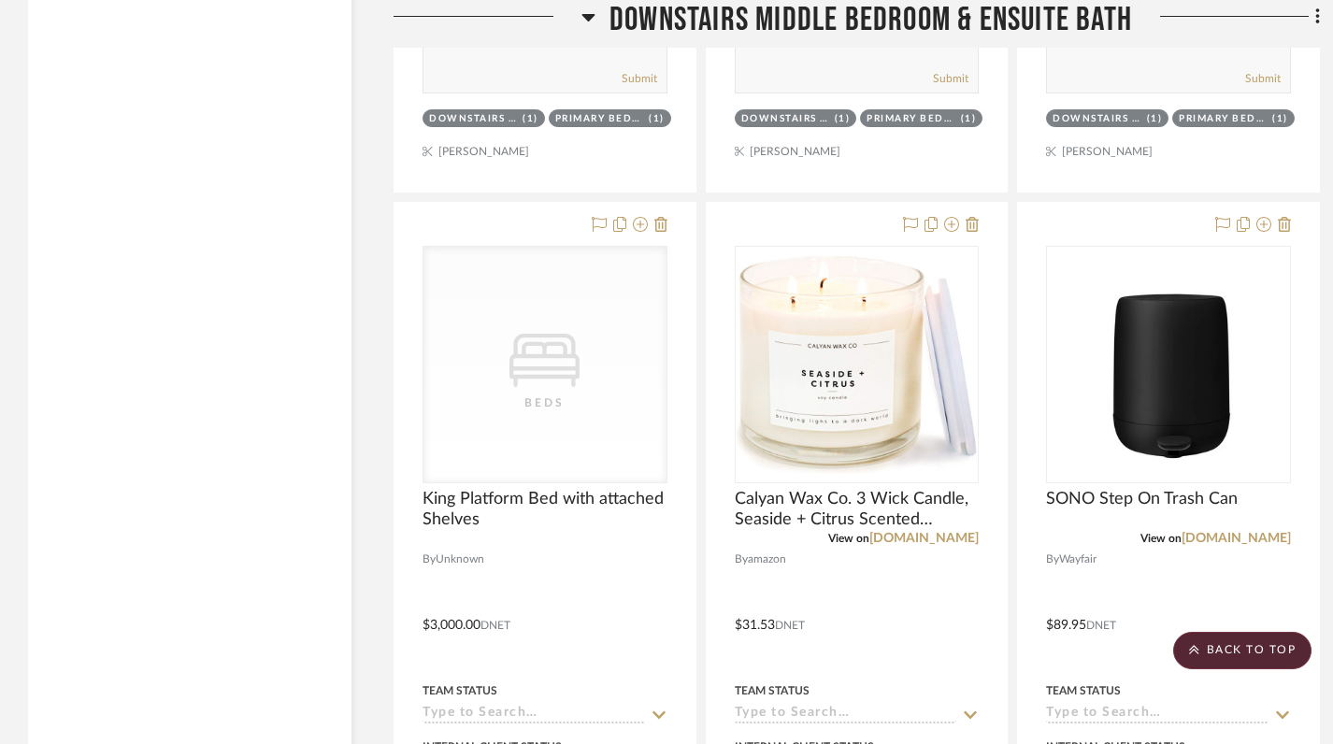
click at [587, 18] on icon at bounding box center [588, 17] width 13 height 7
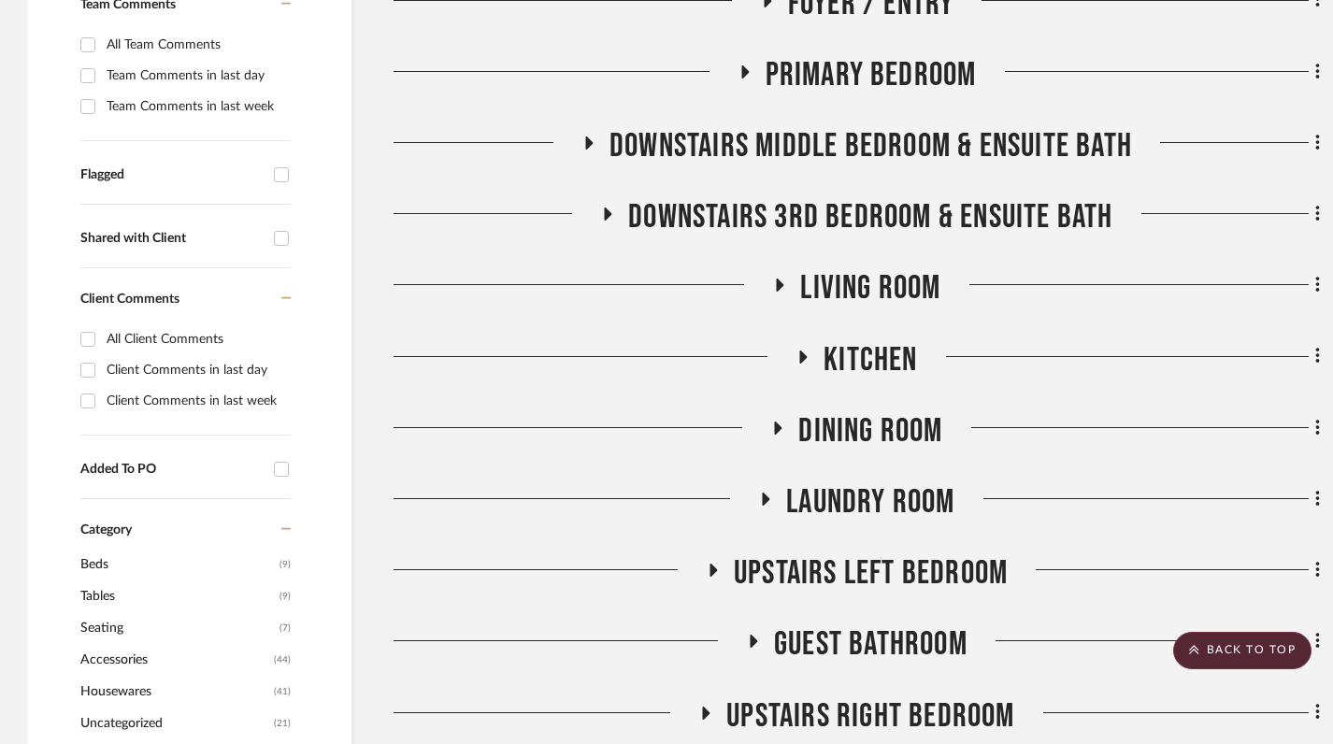
scroll to position [580, 0]
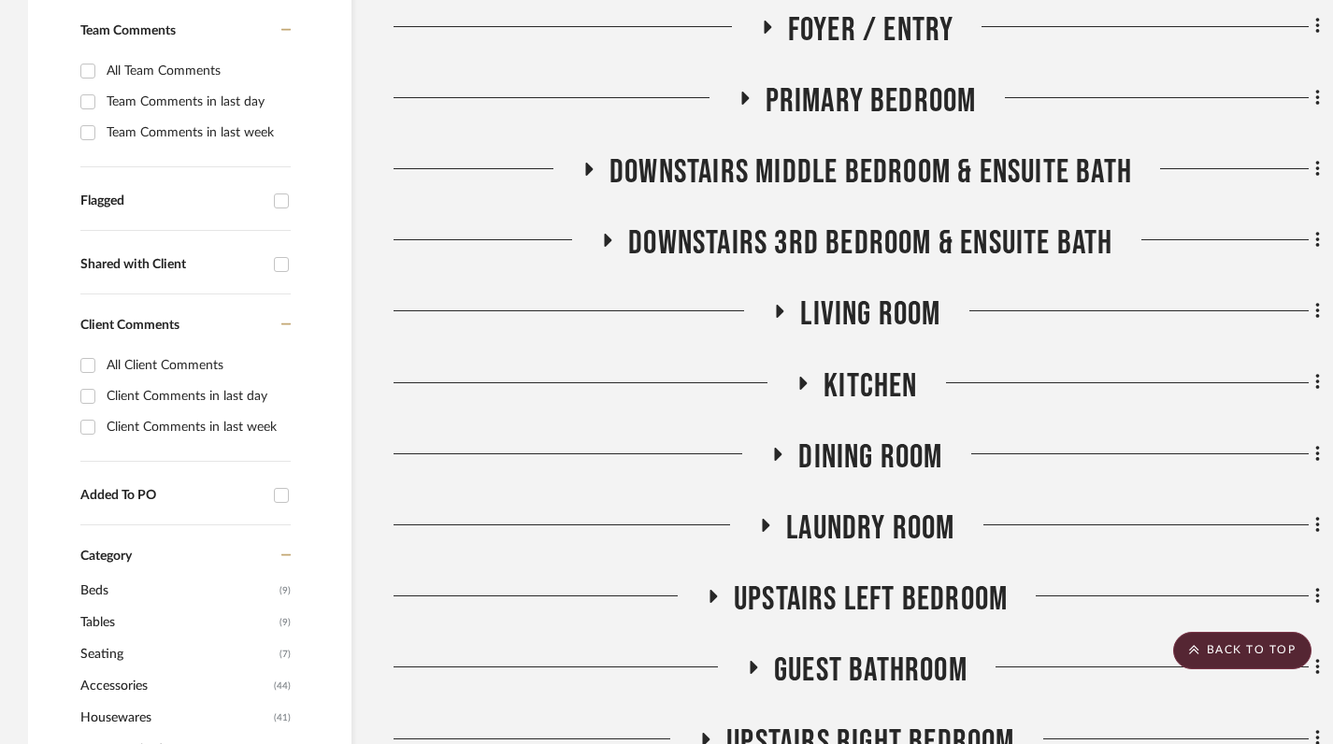
click at [606, 234] on icon at bounding box center [608, 240] width 7 height 13
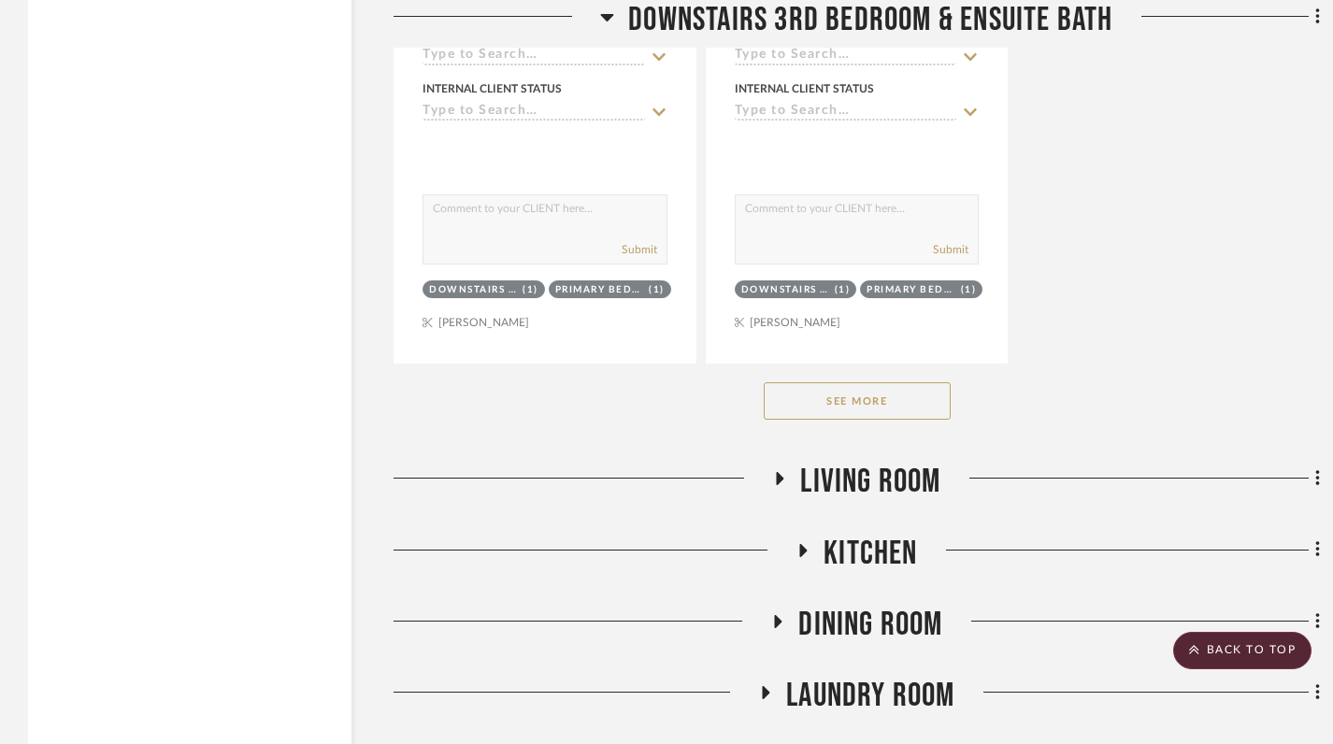
scroll to position [2995, 0]
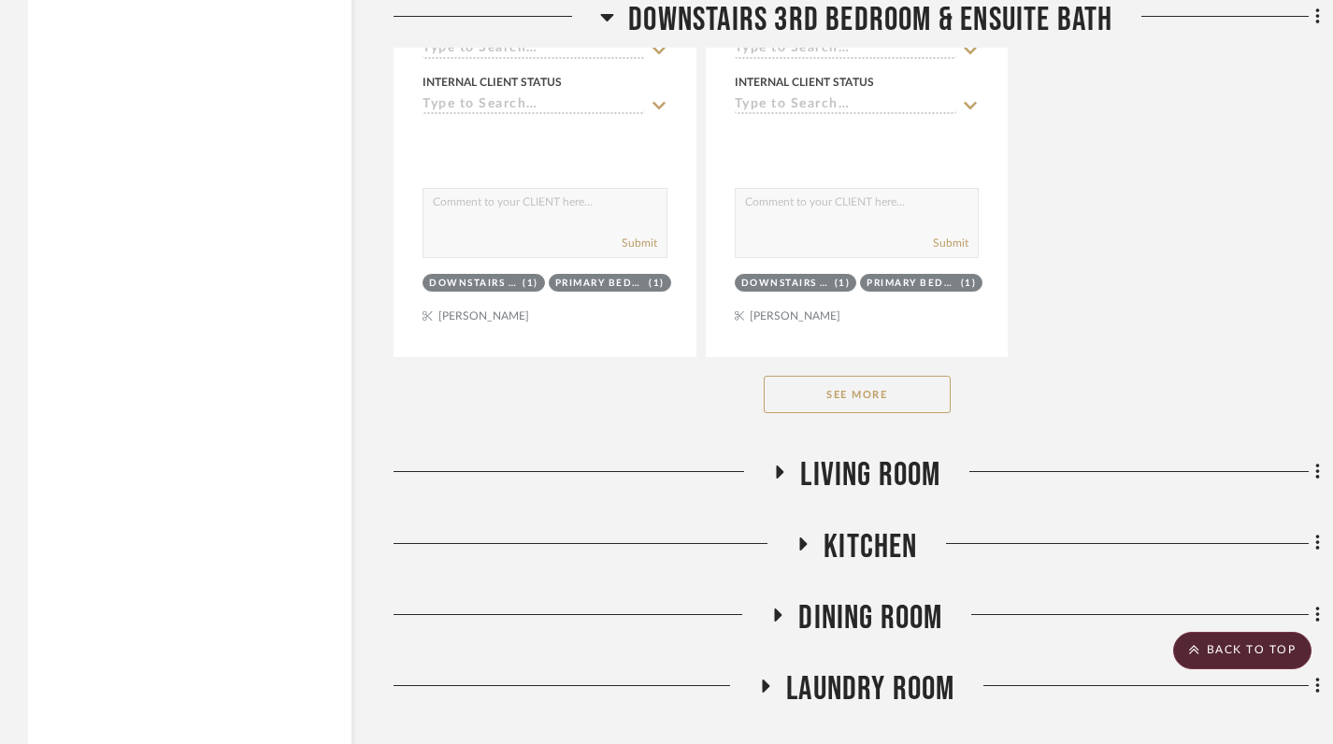
click at [845, 376] on button "See More" at bounding box center [857, 394] width 187 height 37
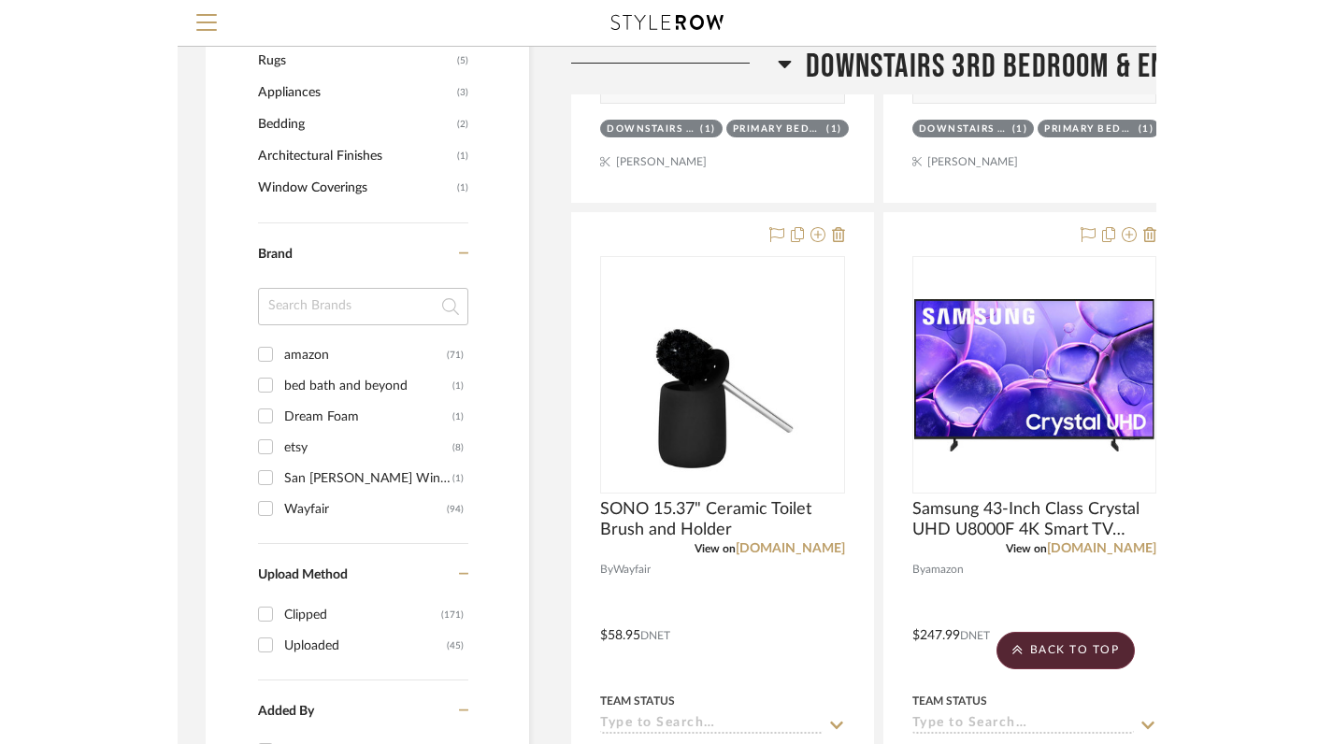
scroll to position [1397, 0]
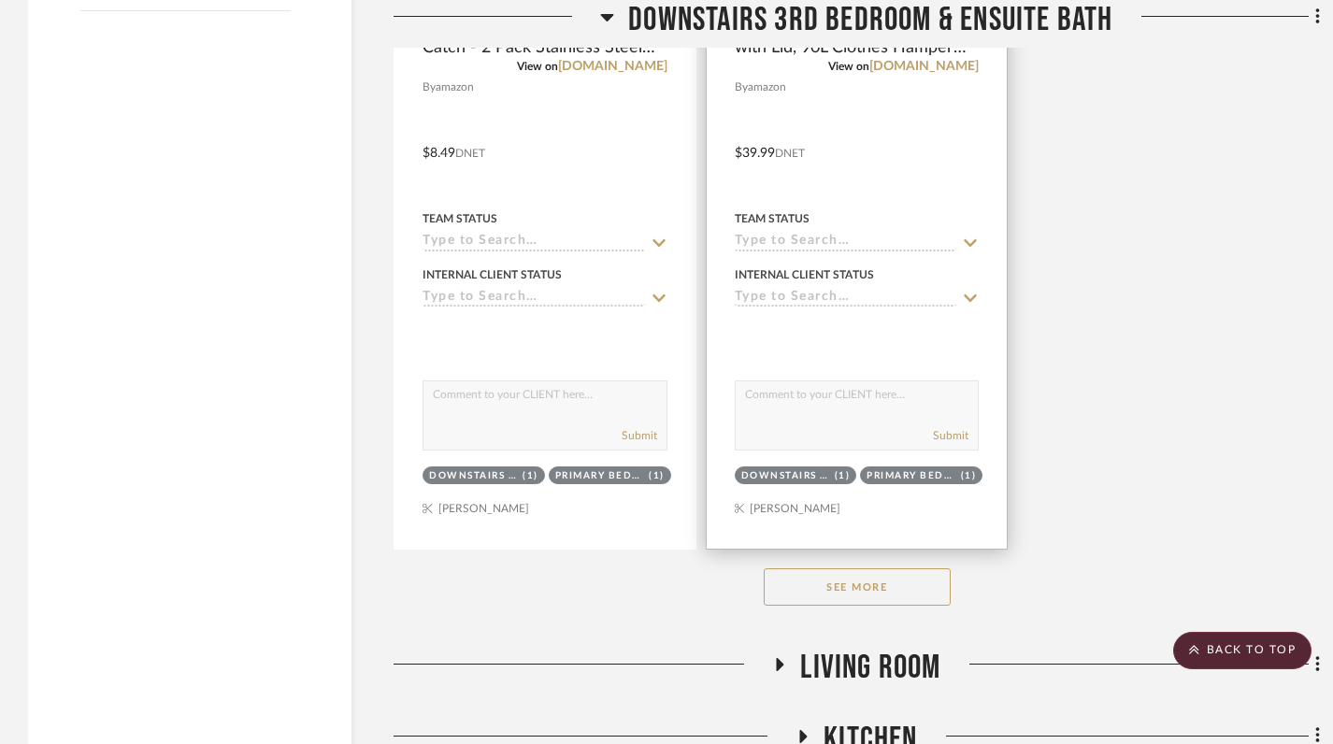
scroll to position [2815, 0]
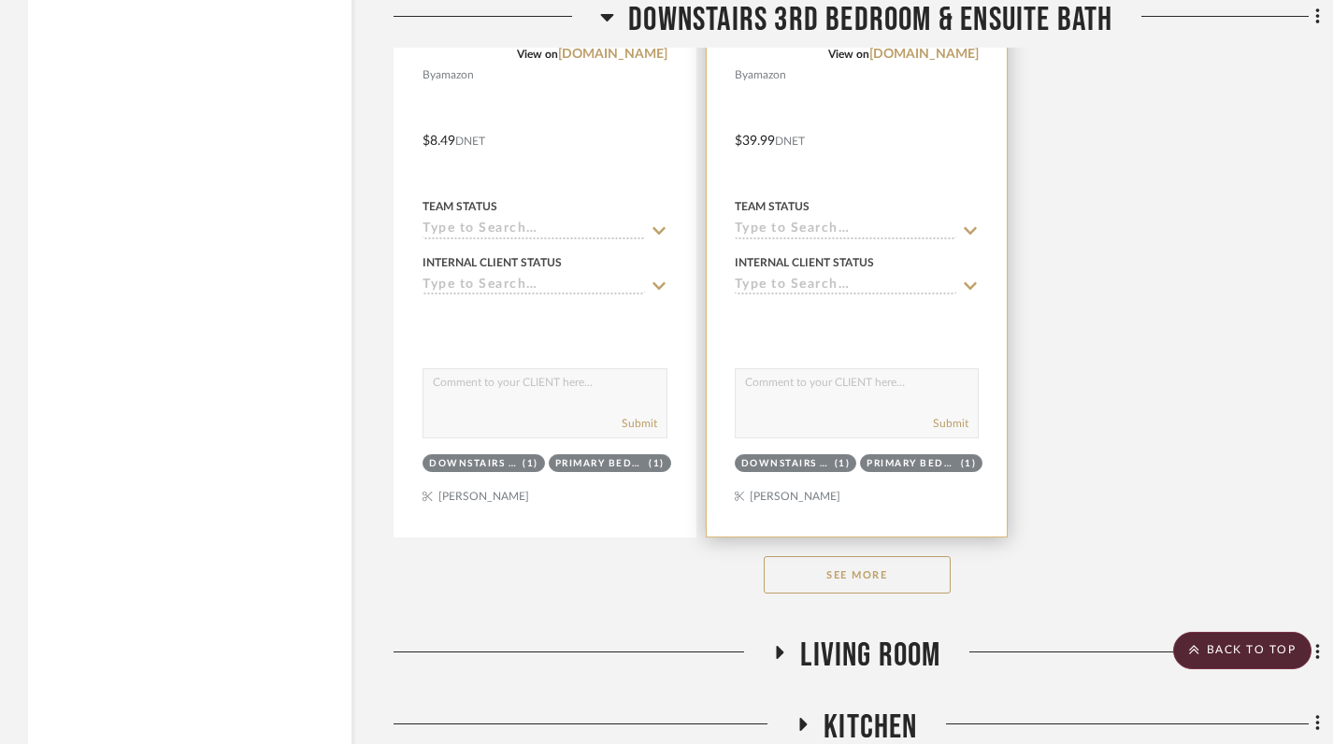
click at [830, 556] on button "See More" at bounding box center [857, 574] width 187 height 37
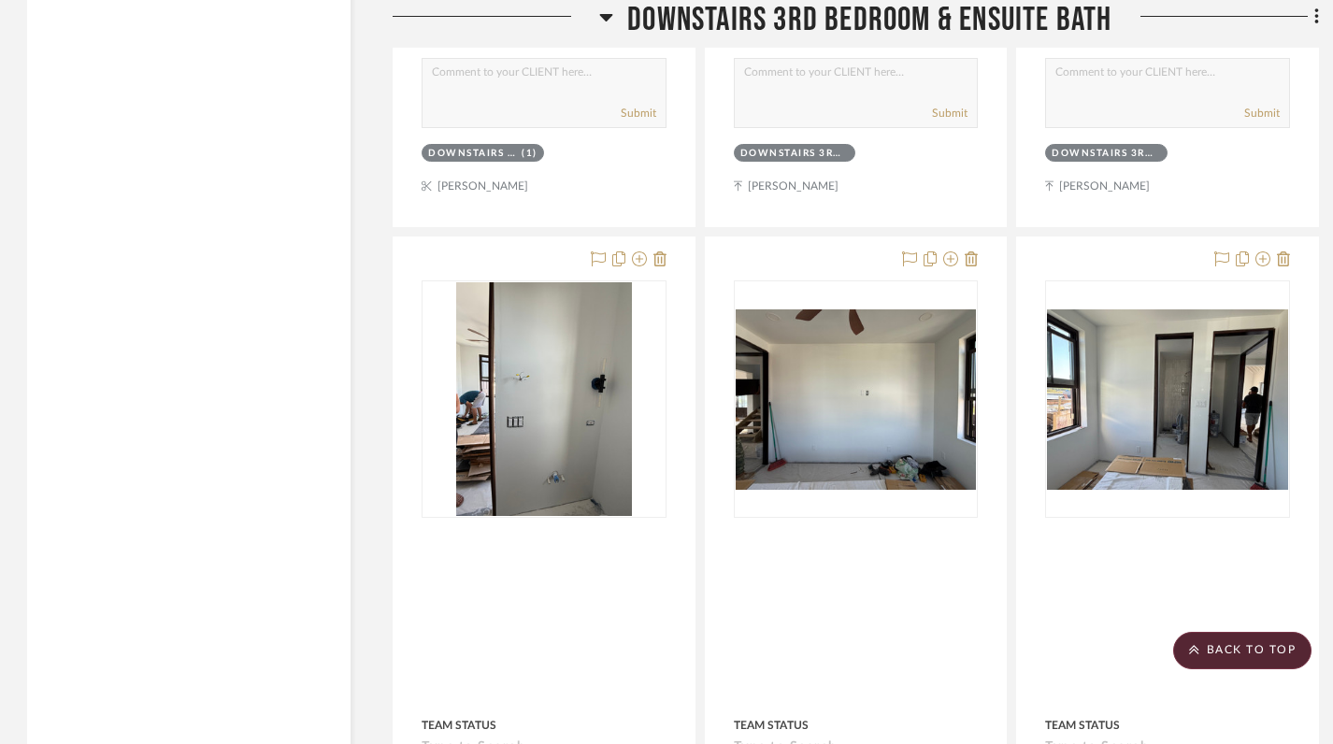
scroll to position [8105, 1]
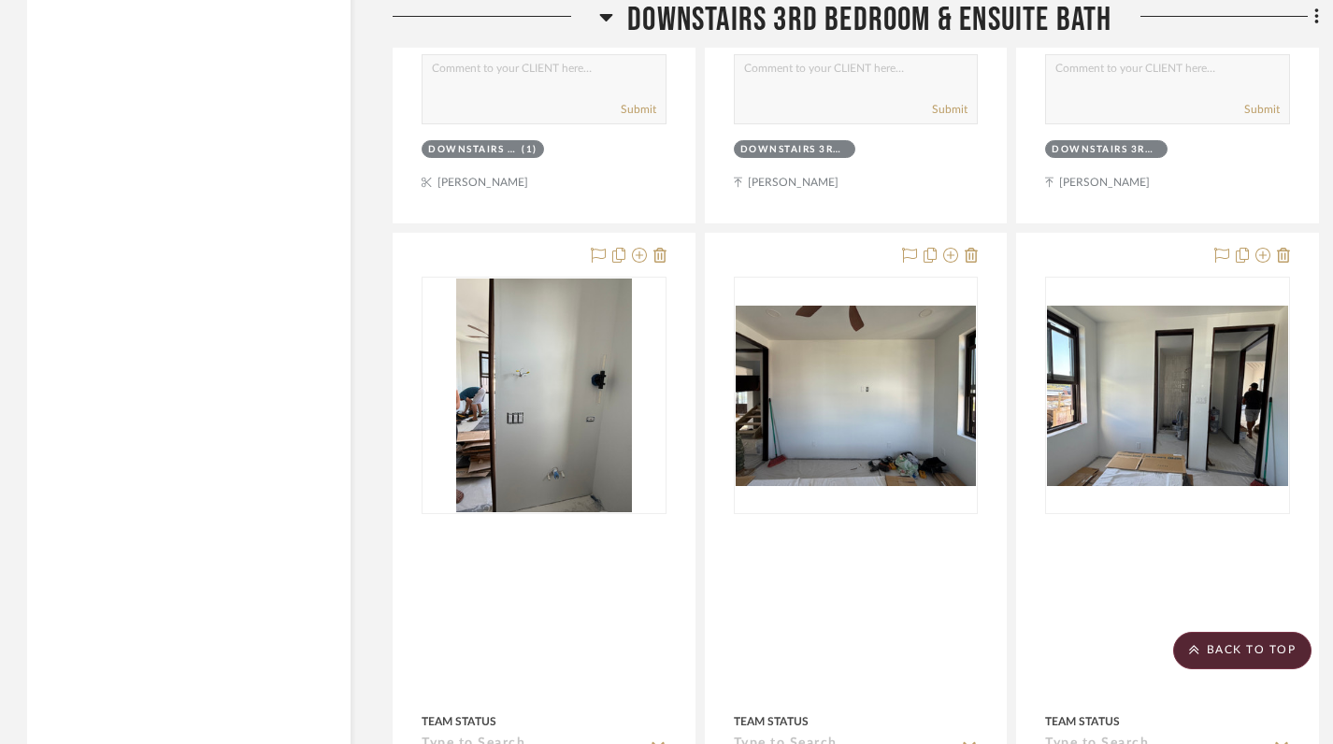
click at [611, 20] on icon at bounding box center [606, 17] width 14 height 22
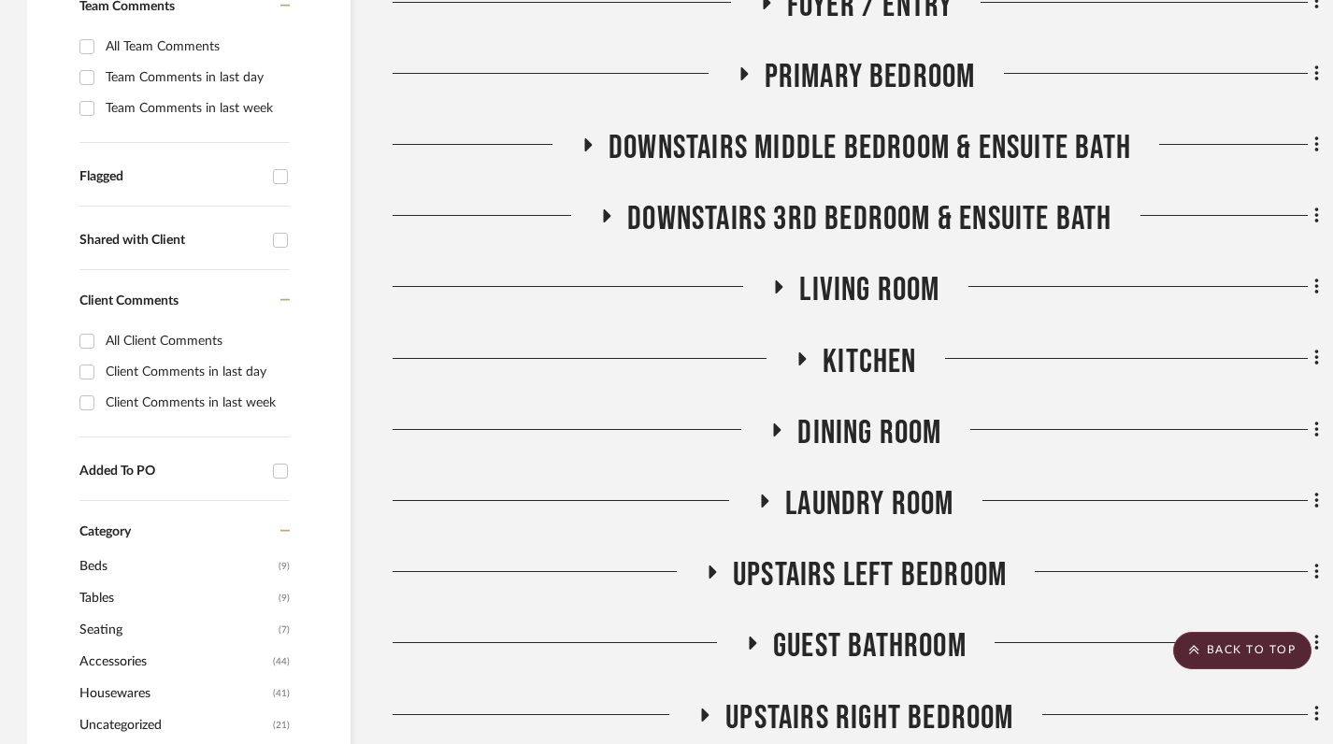
scroll to position [603, 1]
click at [778, 281] on icon at bounding box center [779, 287] width 7 height 13
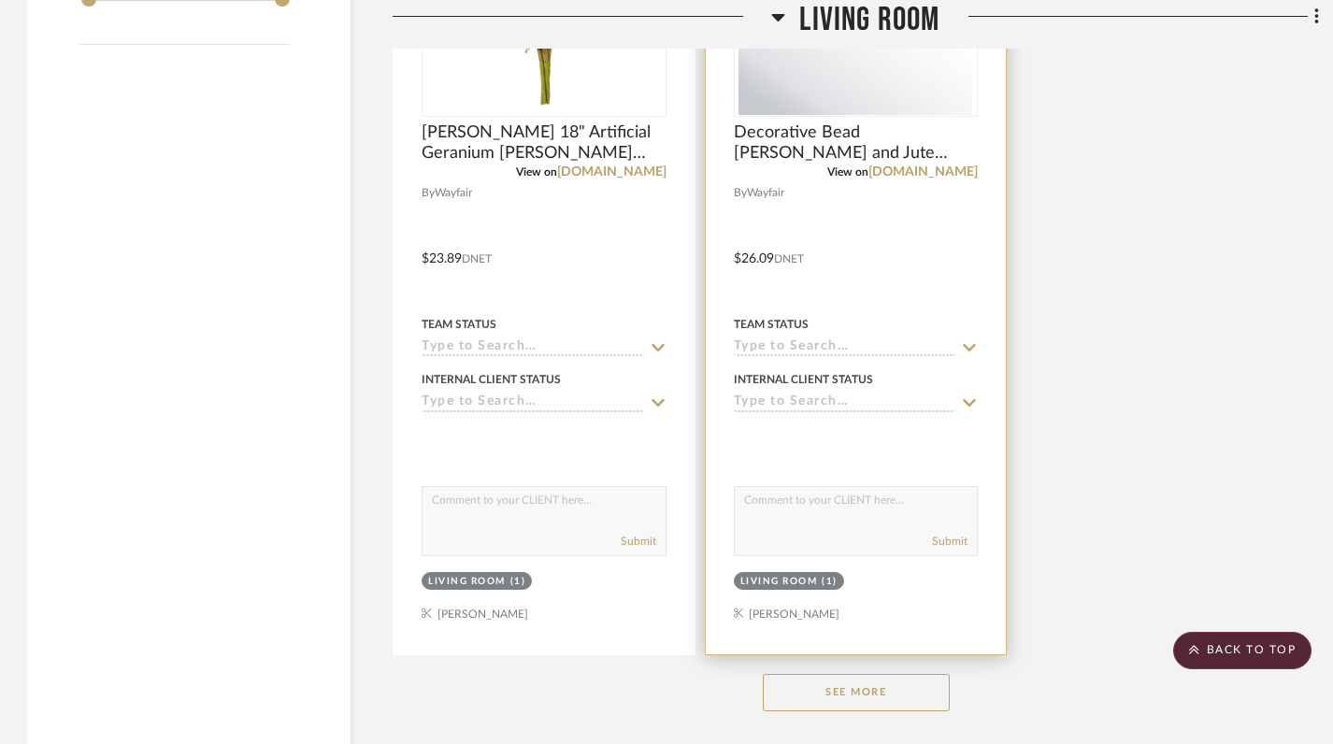
scroll to position [2771, 1]
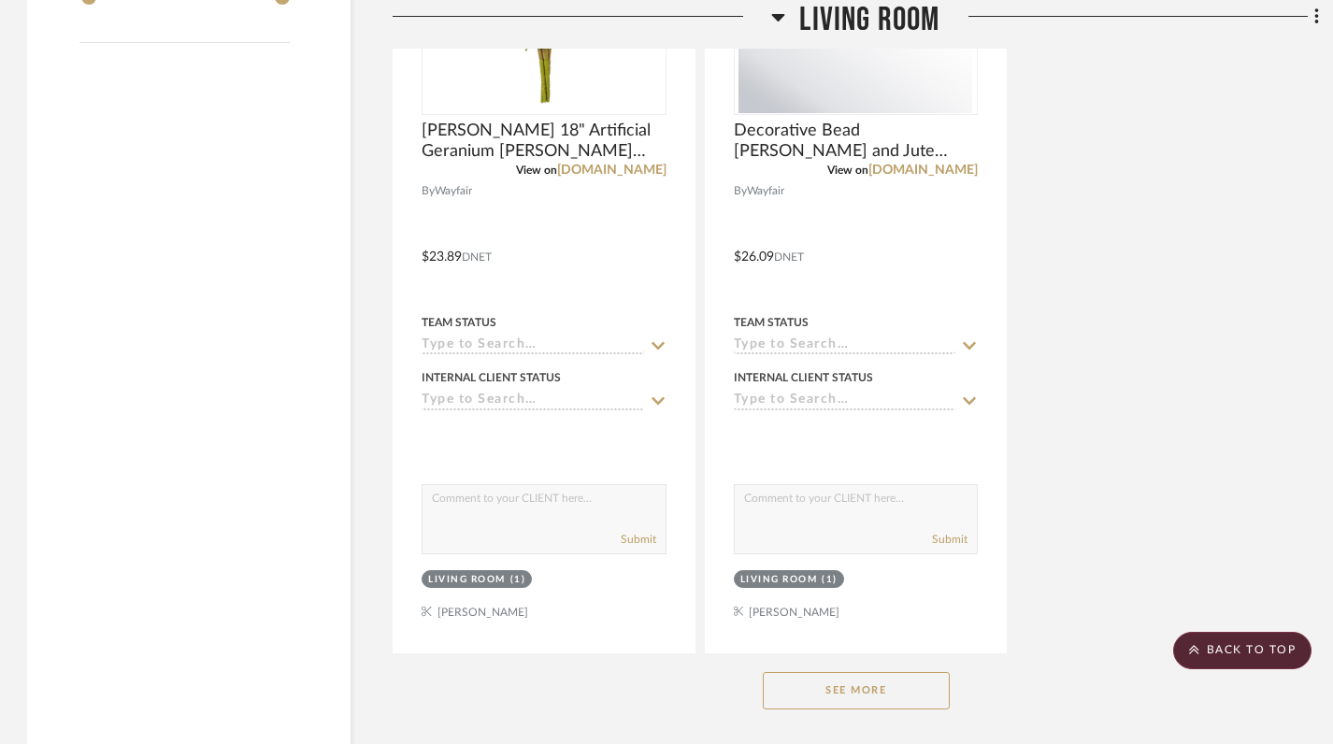
click at [863, 672] on button "See More" at bounding box center [856, 690] width 187 height 37
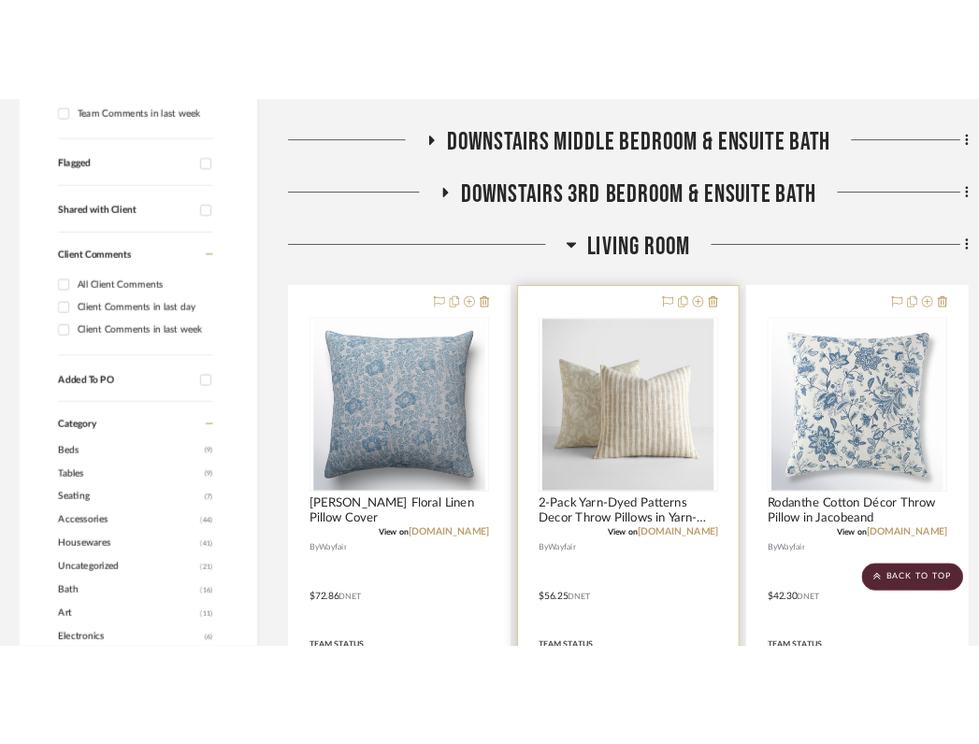
scroll to position [716, 1]
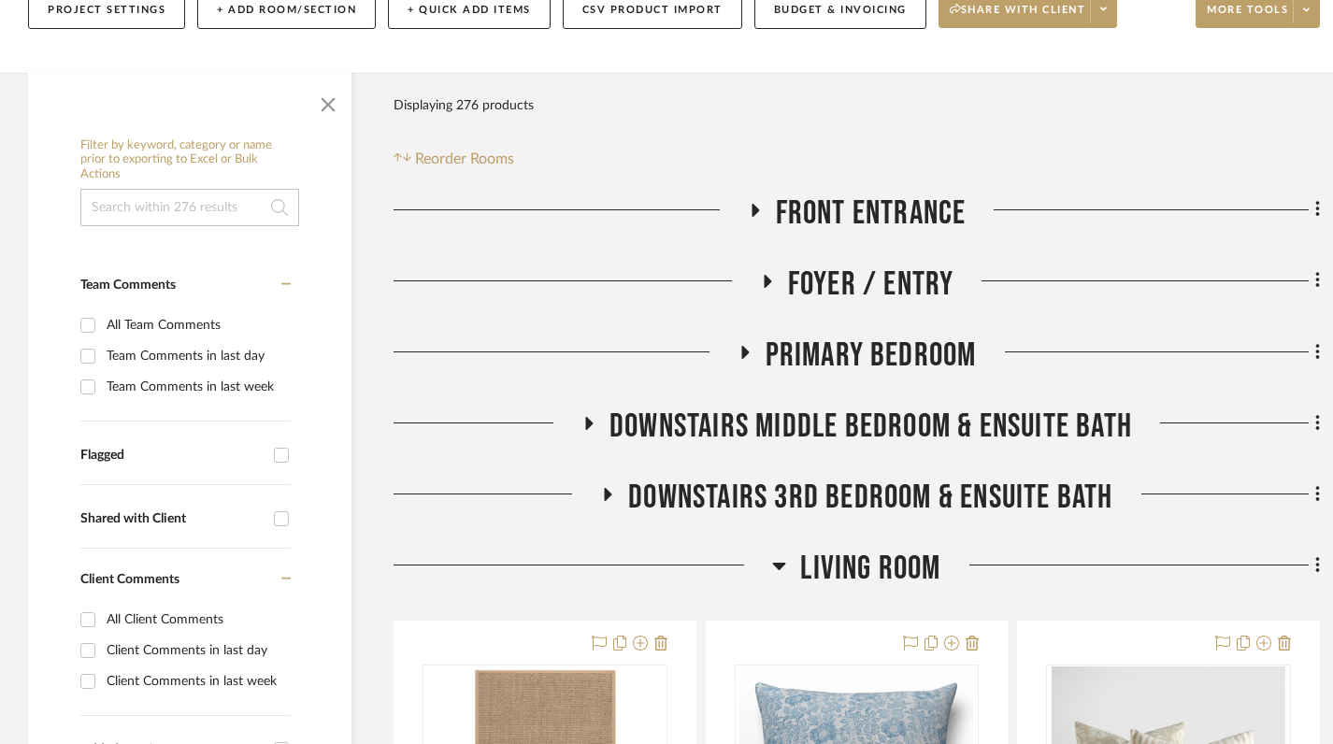
scroll to position [350, 0]
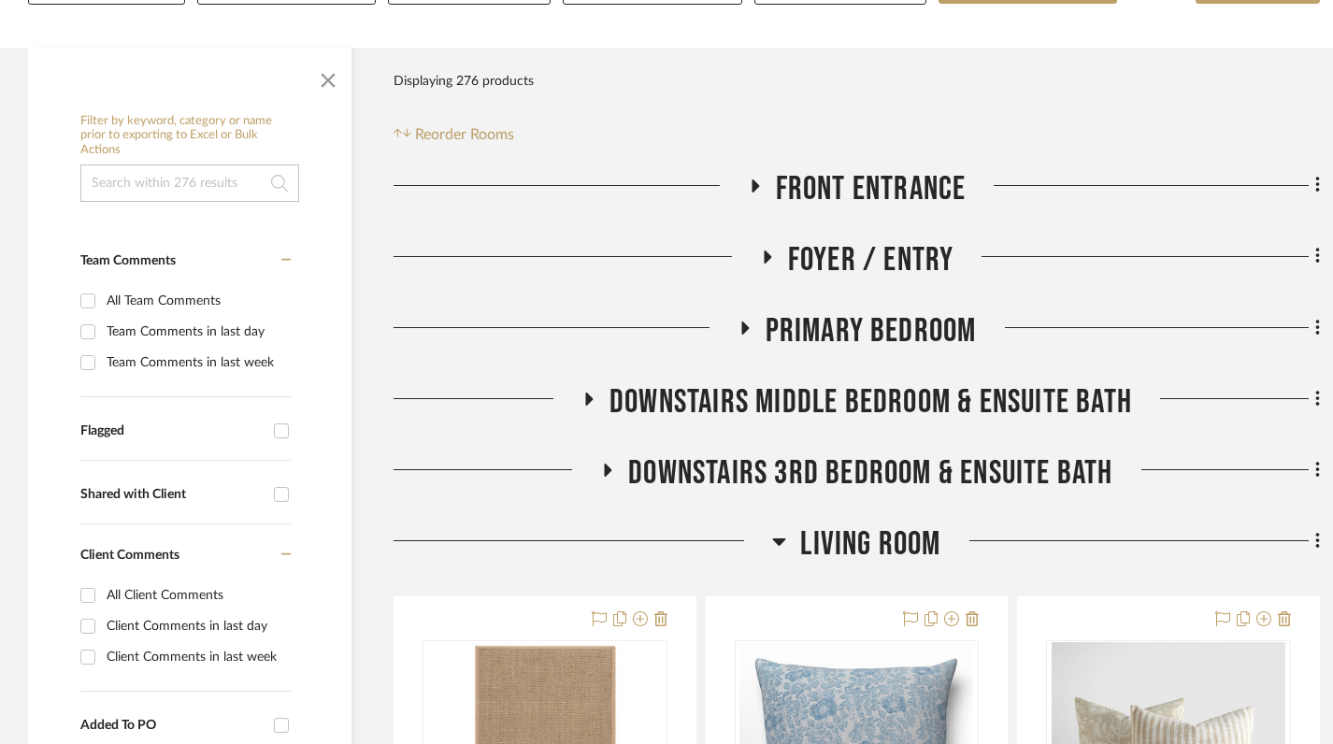
click at [782, 539] on icon at bounding box center [779, 542] width 13 height 7
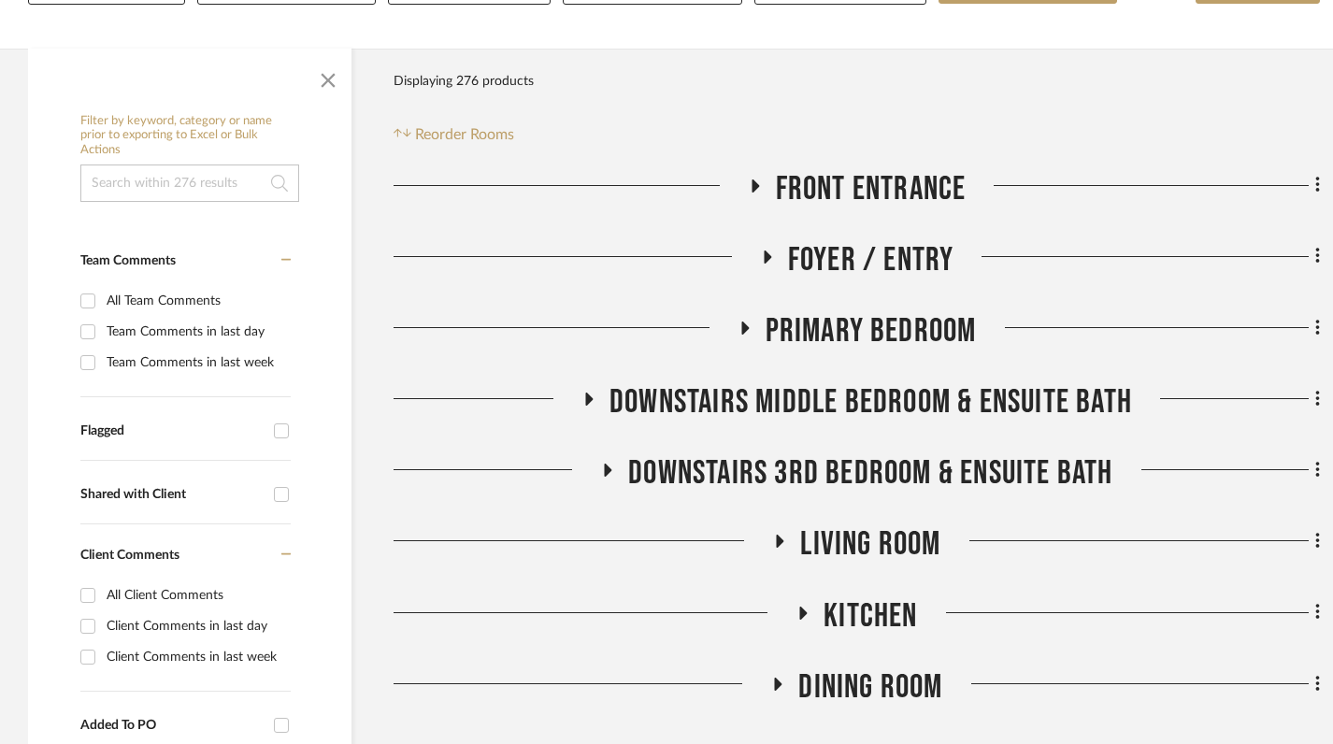
click at [782, 535] on icon at bounding box center [780, 541] width 7 height 13
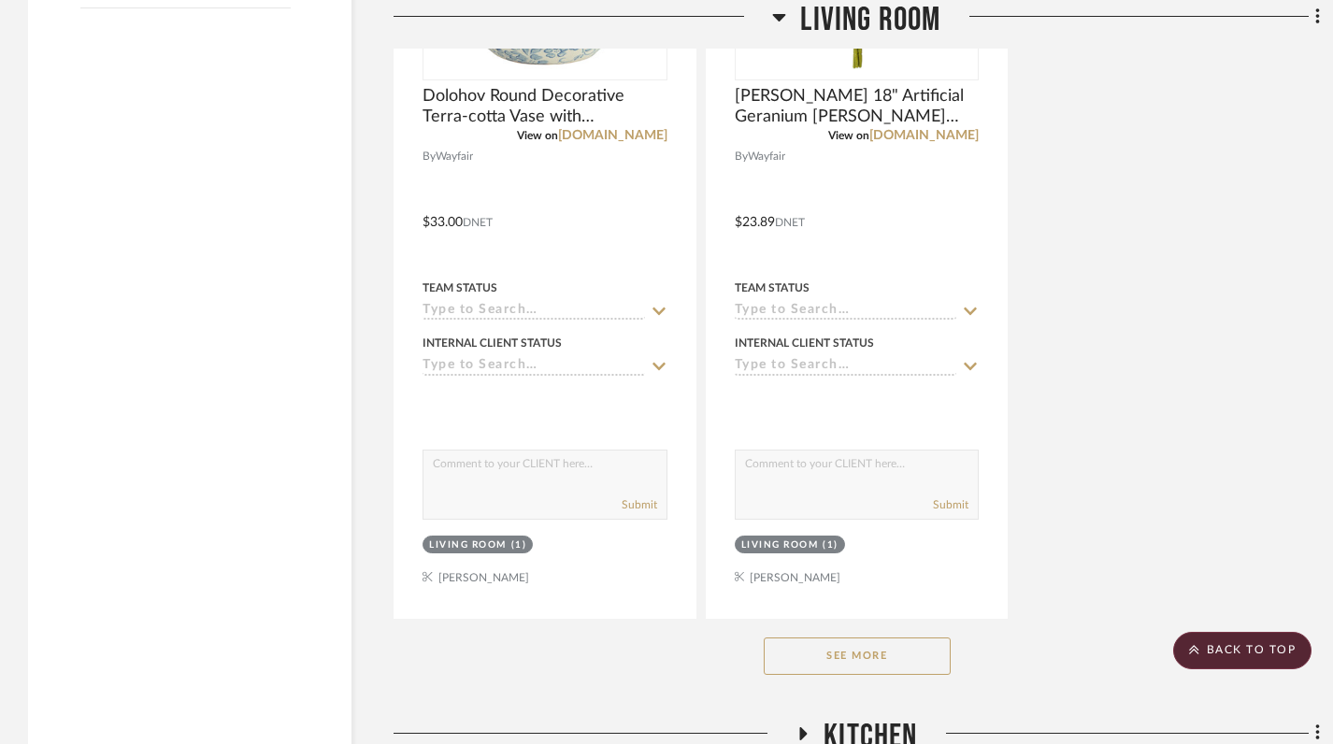
scroll to position [2801, 0]
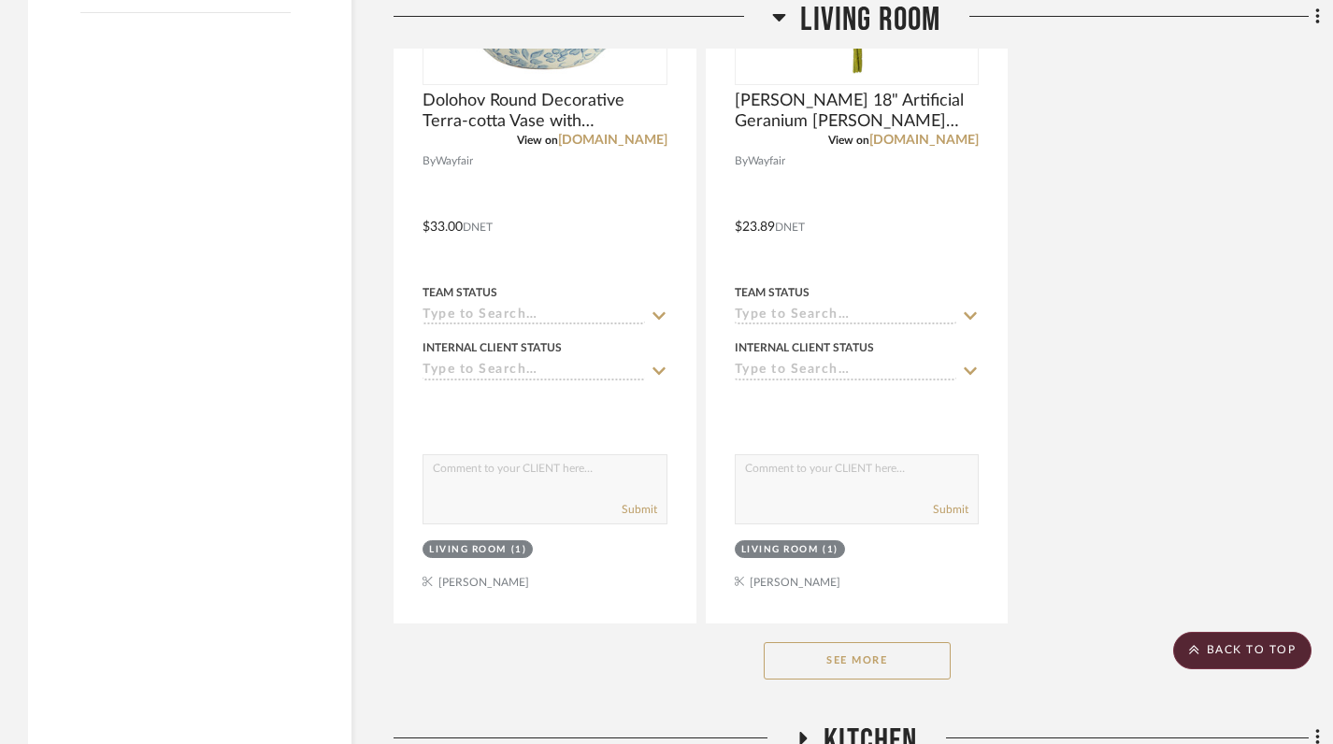
click at [841, 642] on button "See More" at bounding box center [857, 660] width 187 height 37
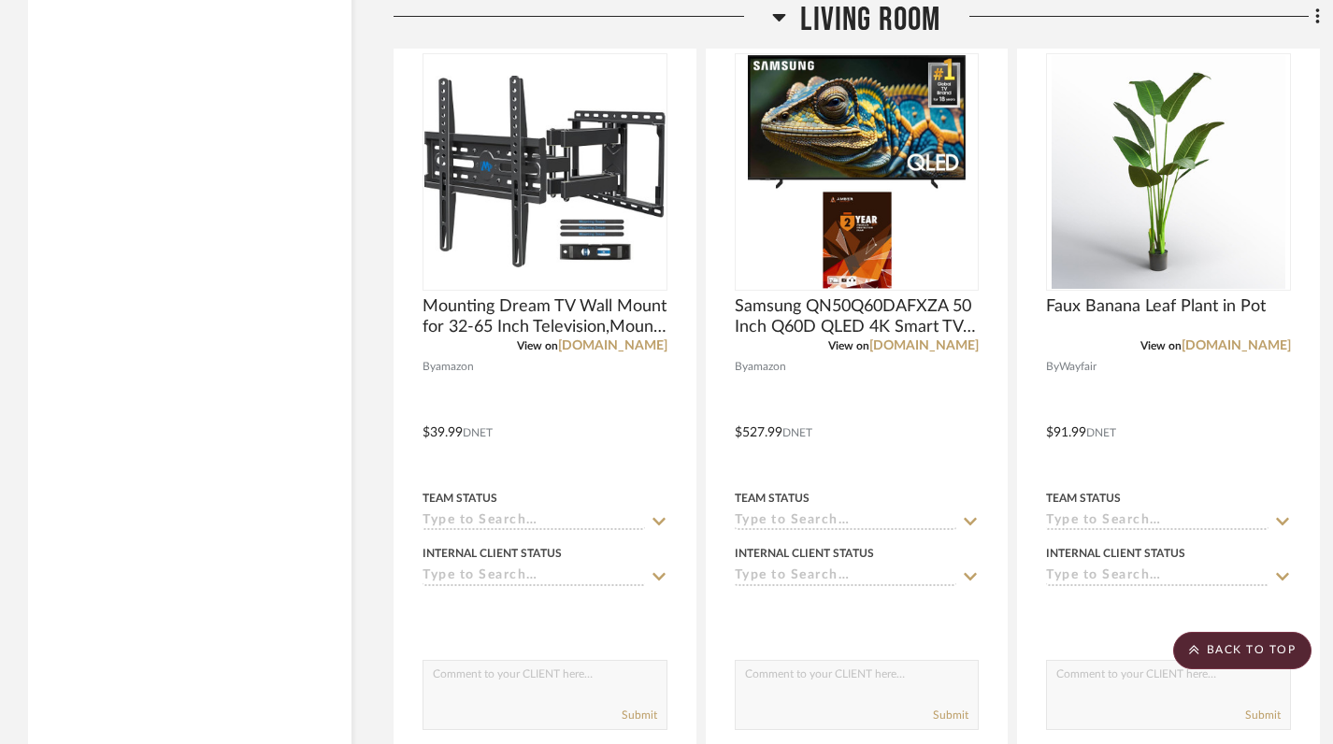
scroll to position [5098, 0]
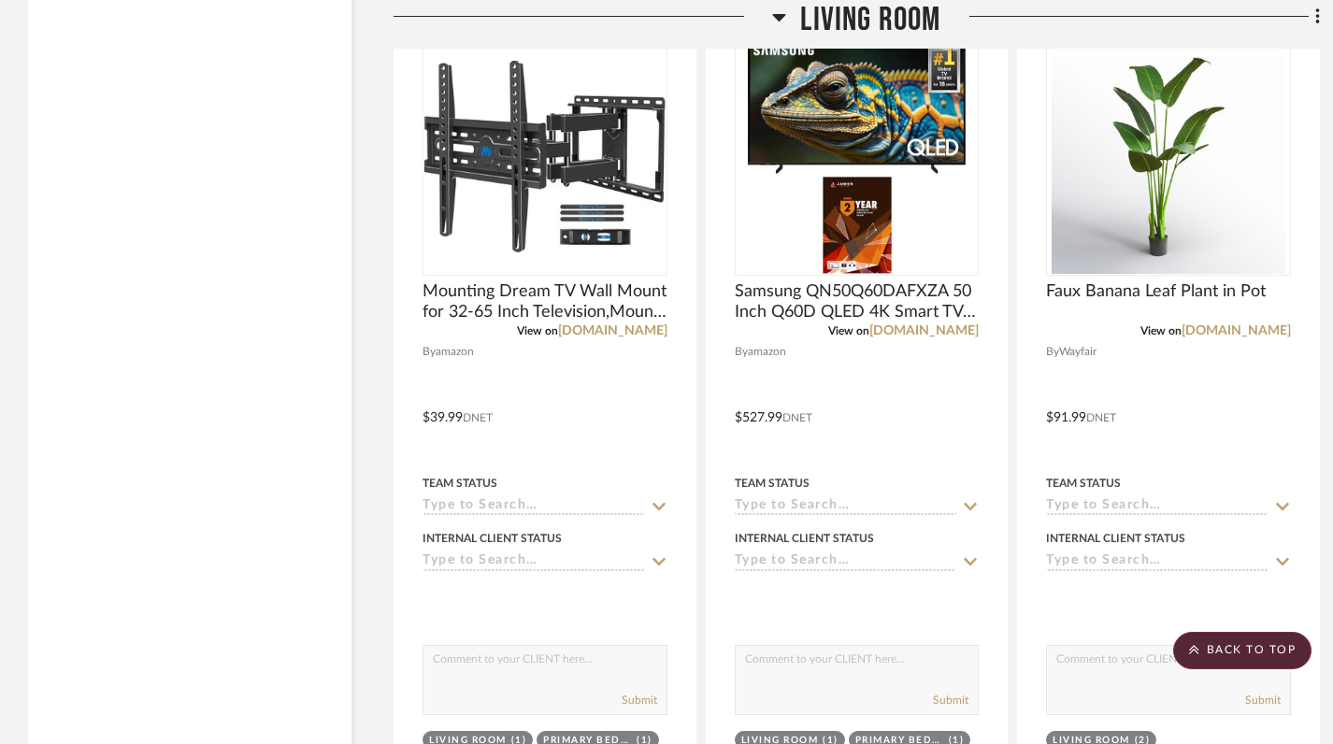
click at [781, 20] on icon at bounding box center [779, 17] width 14 height 22
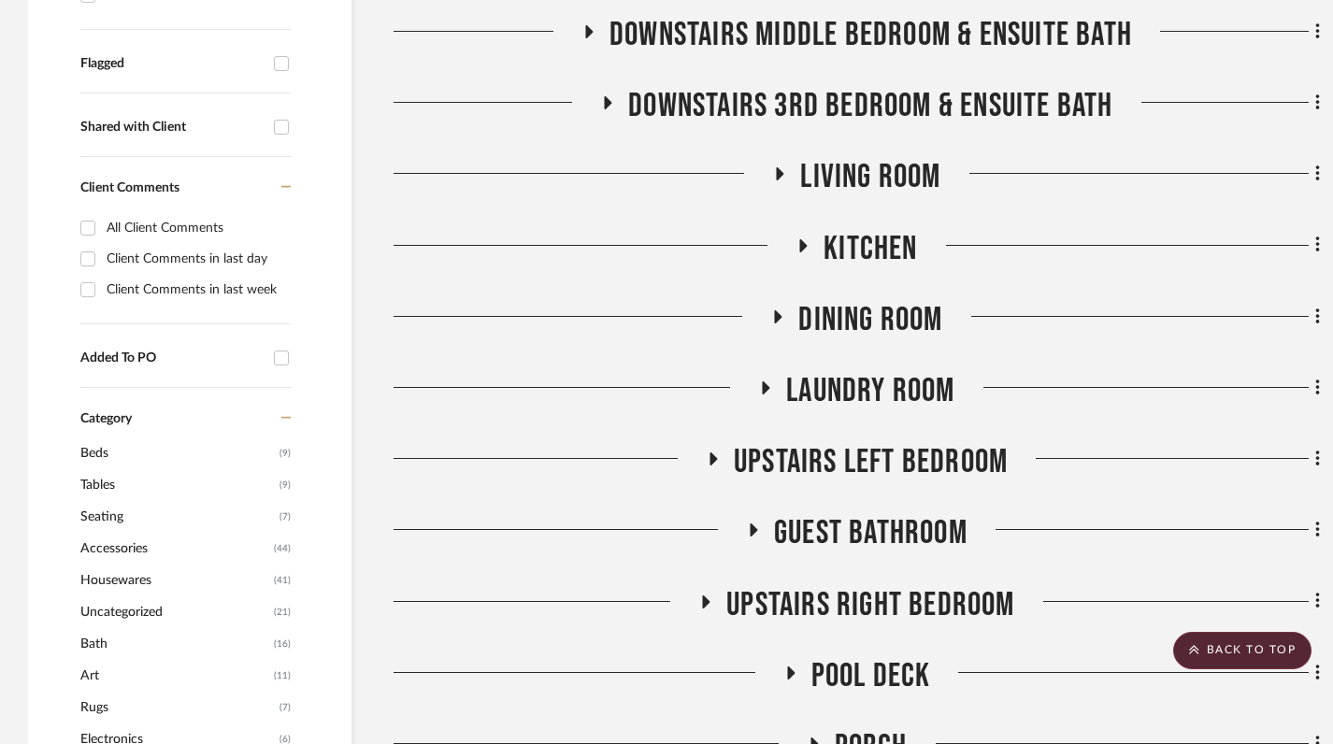
scroll to position [713, 0]
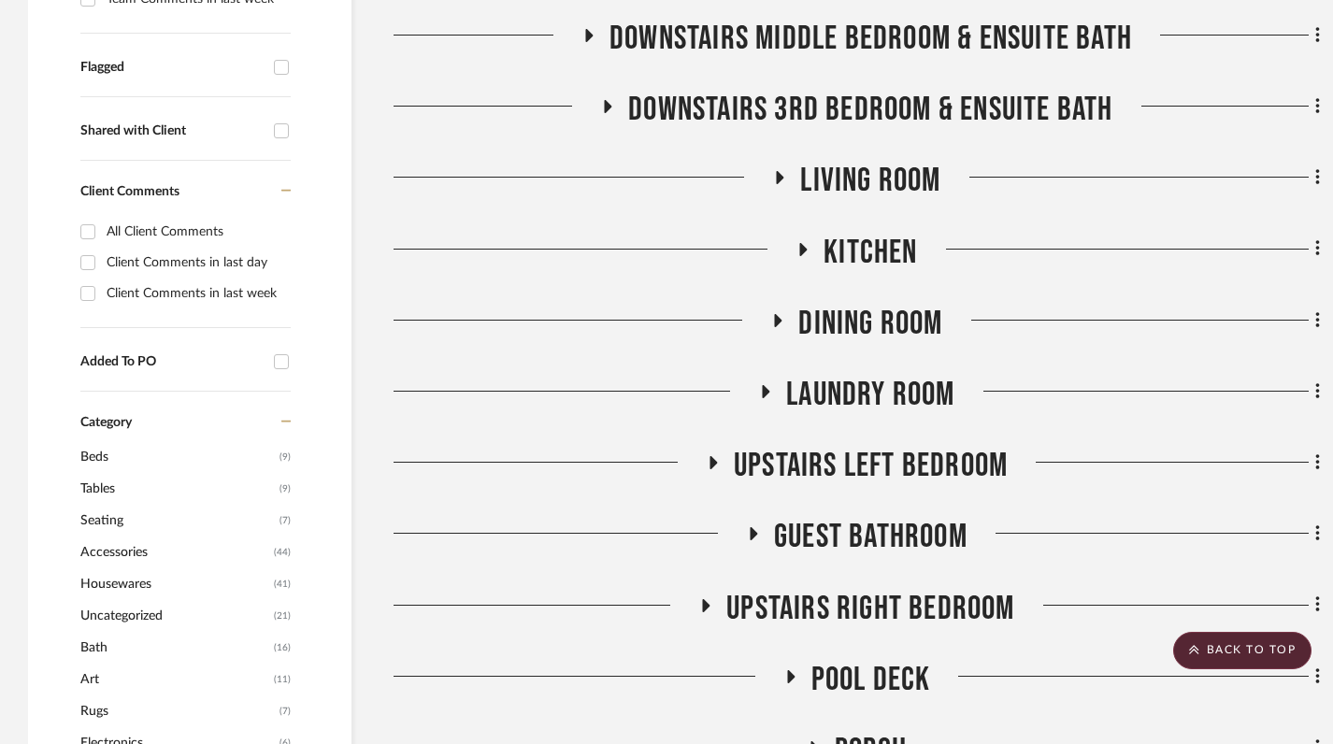
click at [779, 171] on icon at bounding box center [780, 177] width 7 height 13
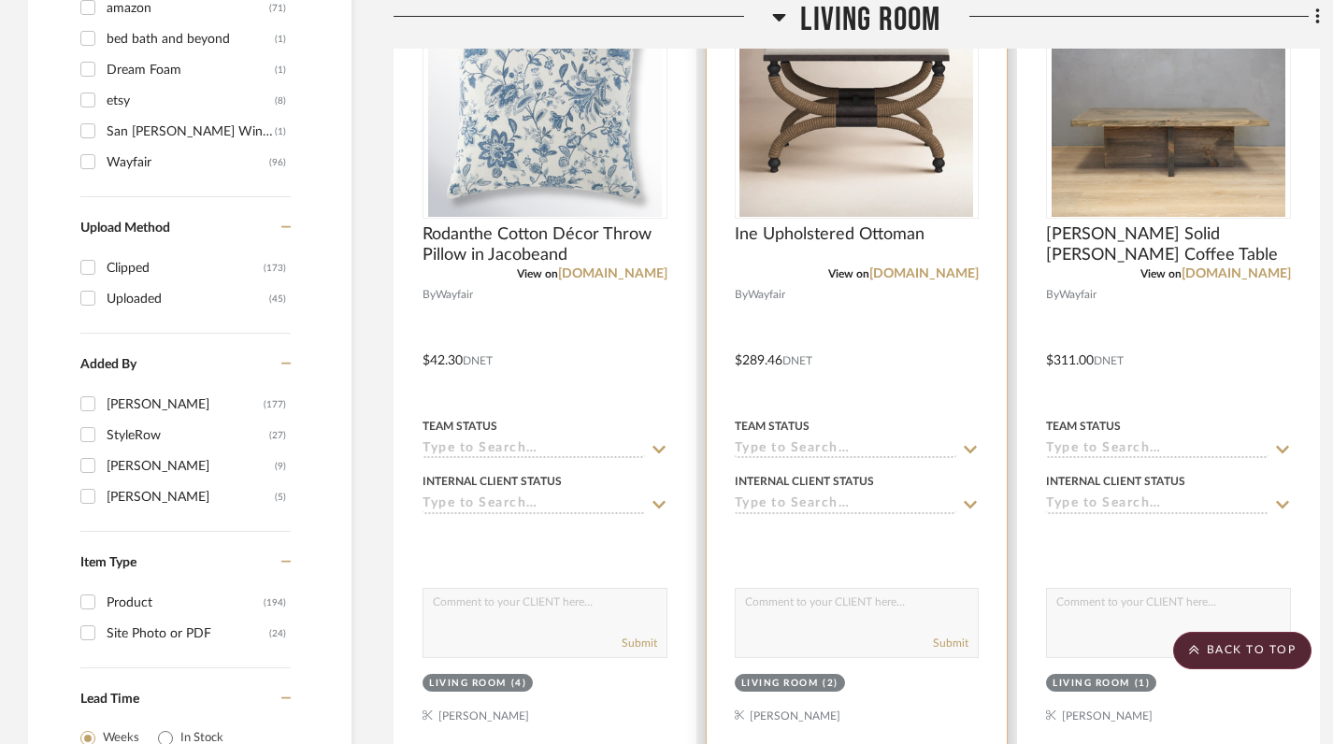
scroll to position [1840, 0]
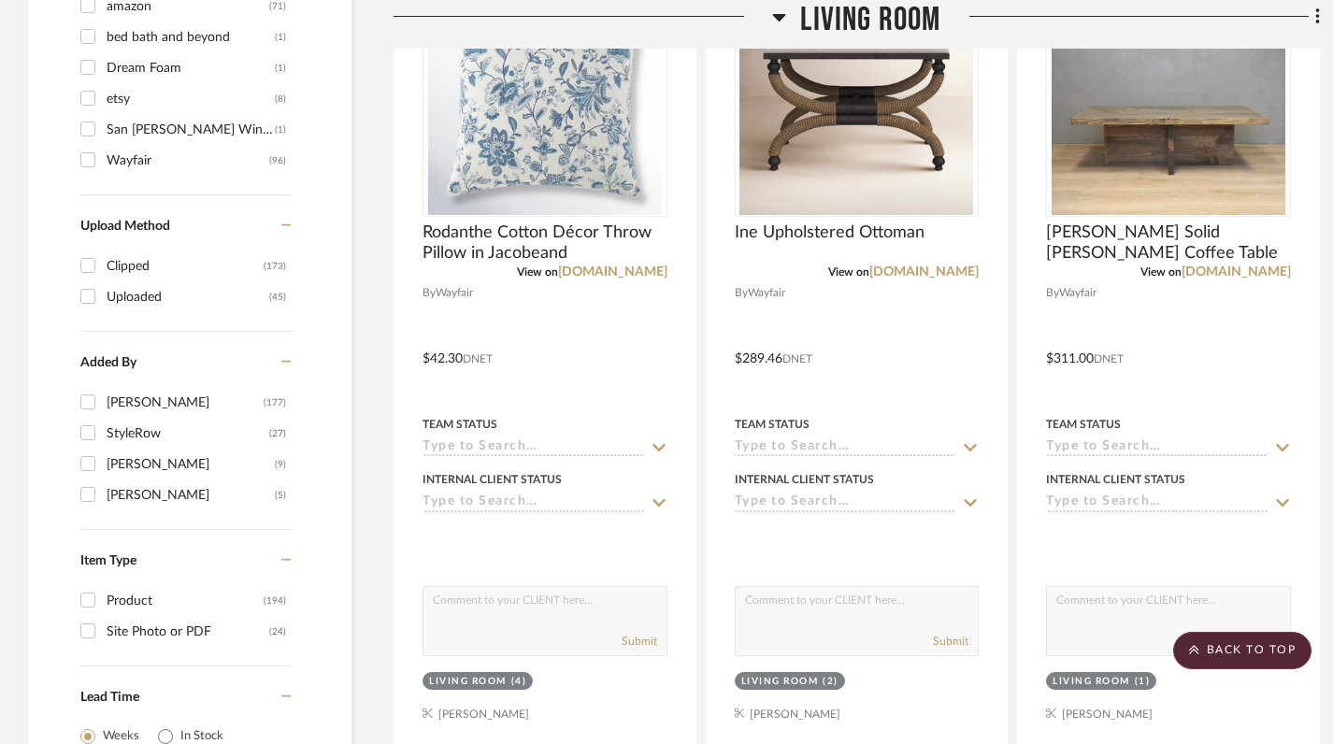
click at [782, 18] on icon at bounding box center [779, 17] width 13 height 7
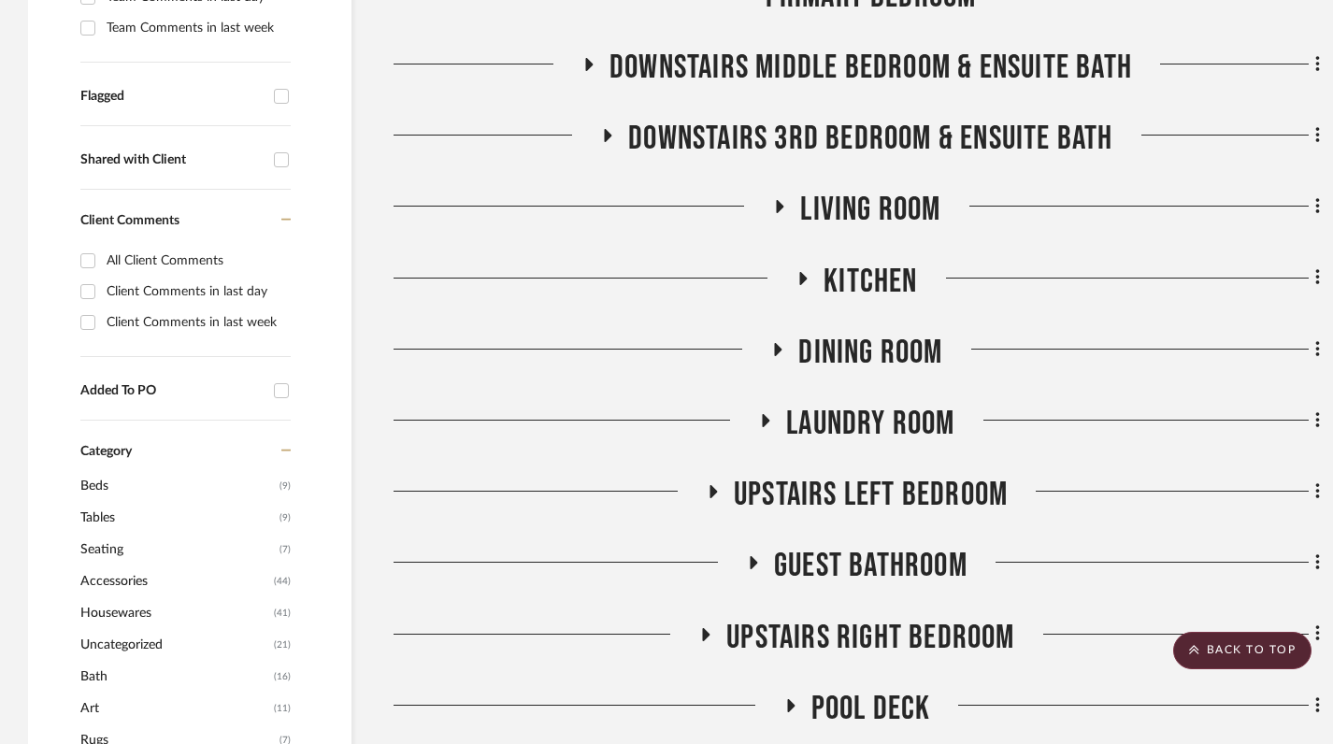
scroll to position [685, 0]
click at [800, 271] on icon at bounding box center [803, 277] width 7 height 13
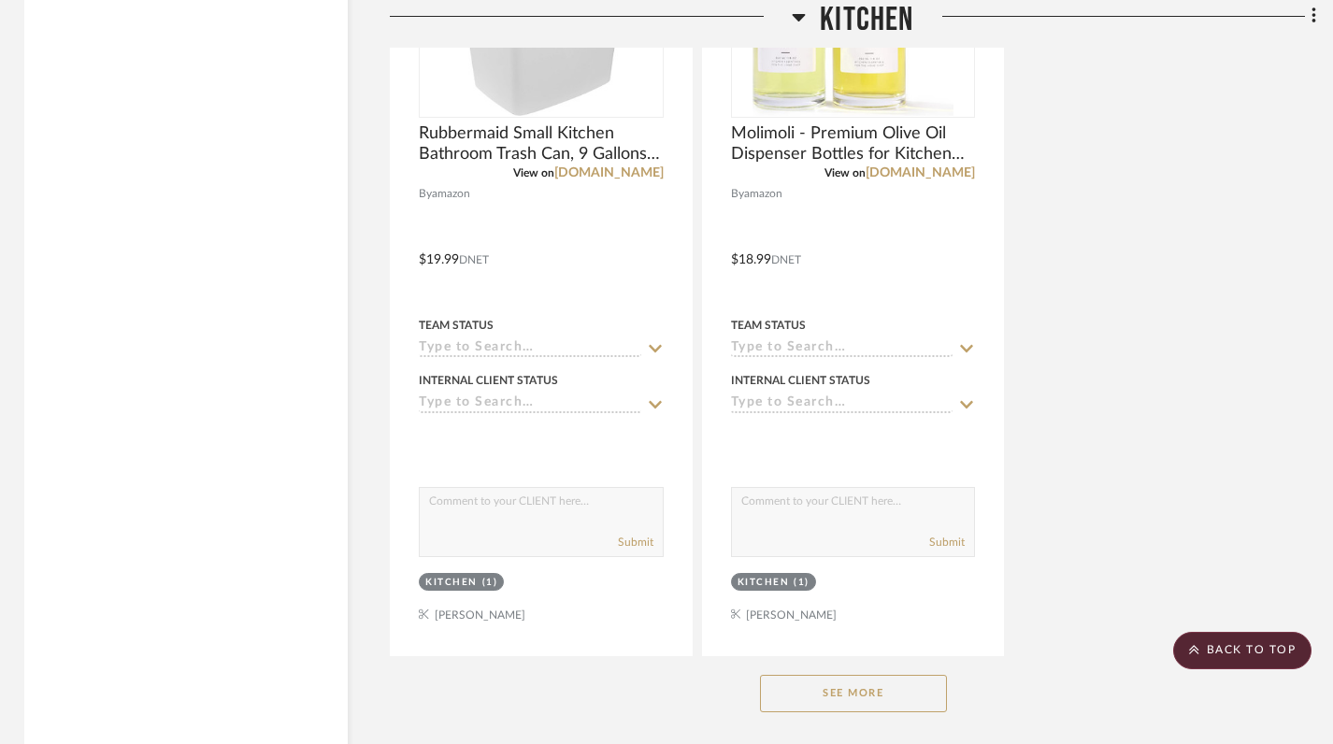
scroll to position [2844, 4]
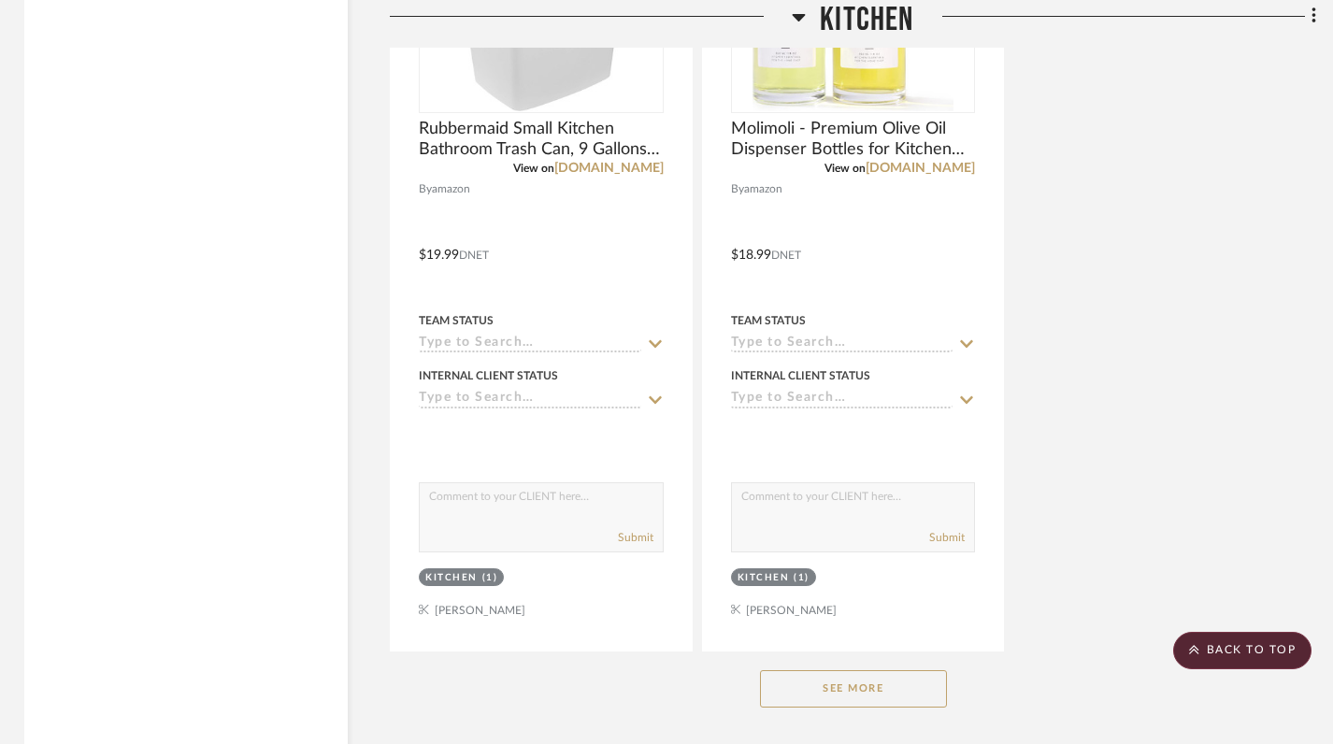
click at [854, 670] on button "See More" at bounding box center [853, 688] width 187 height 37
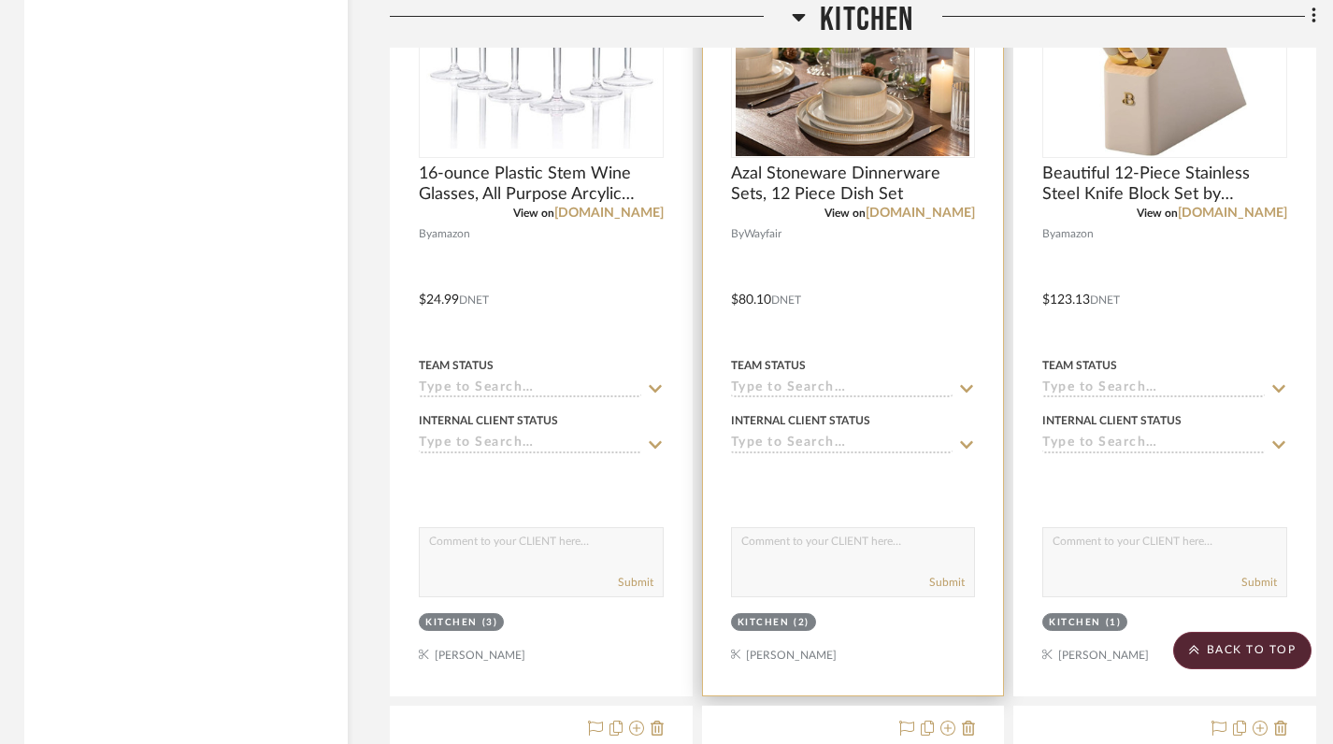
scroll to position [4459, 4]
click at [794, 615] on div "(2)" at bounding box center [802, 622] width 16 height 14
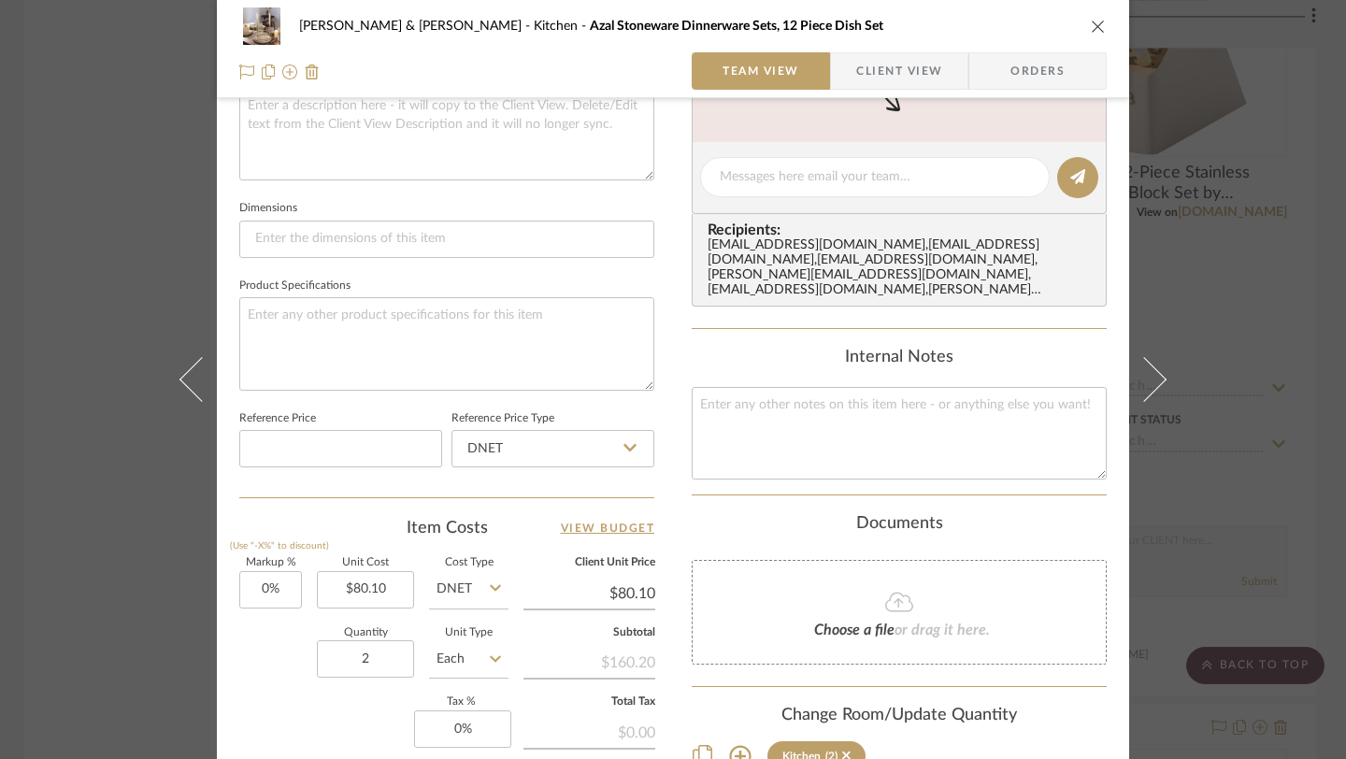
scroll to position [743, 0]
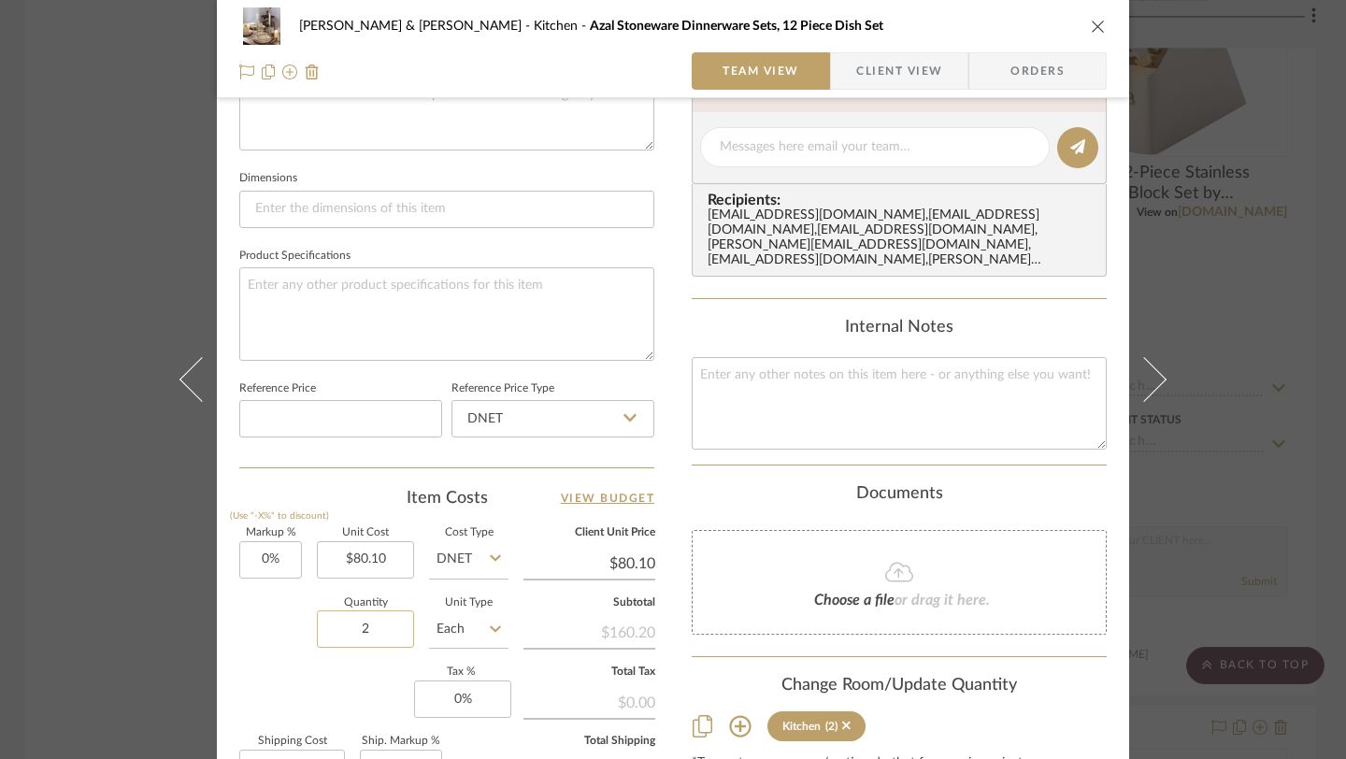
click at [376, 620] on input "2" at bounding box center [365, 629] width 97 height 37
type input "3"
click at [247, 684] on div "Markup % (Use "-X%" to discount) 0% Unit Cost $80.10 Cost Type DNET Client Unit…" at bounding box center [446, 664] width 415 height 273
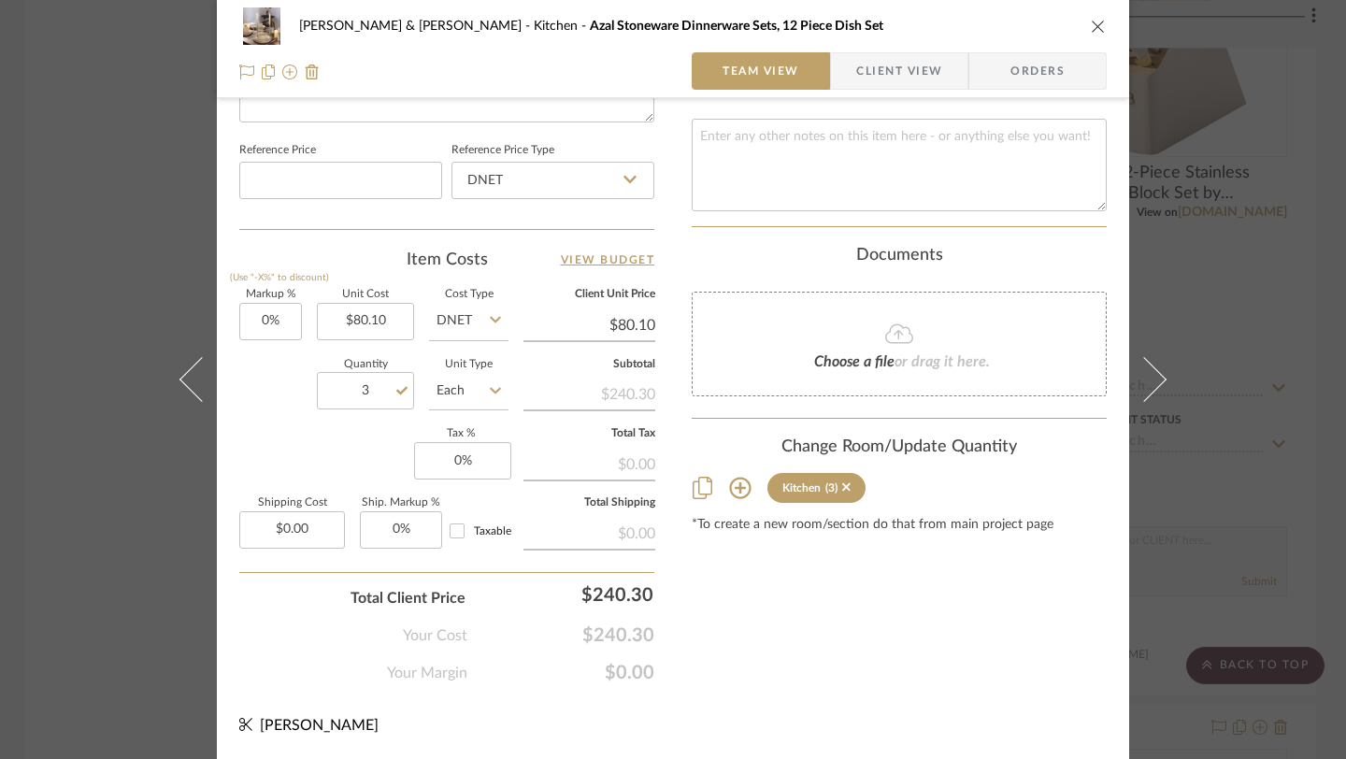
click at [991, 27] on icon "close" at bounding box center [1098, 26] width 15 height 15
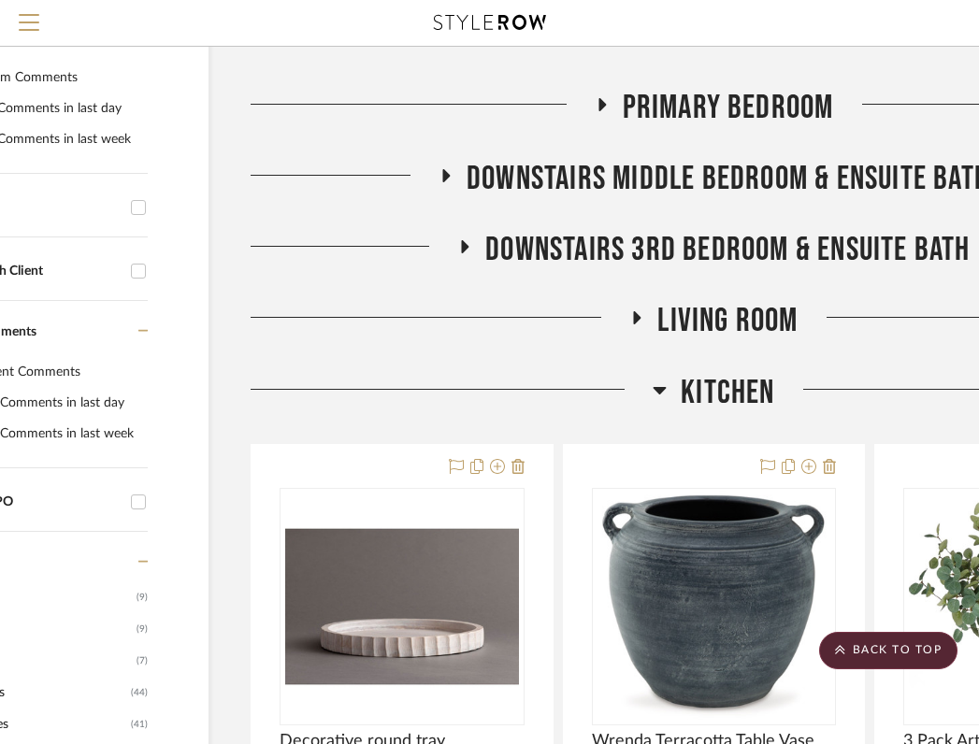
scroll to position [485, 149]
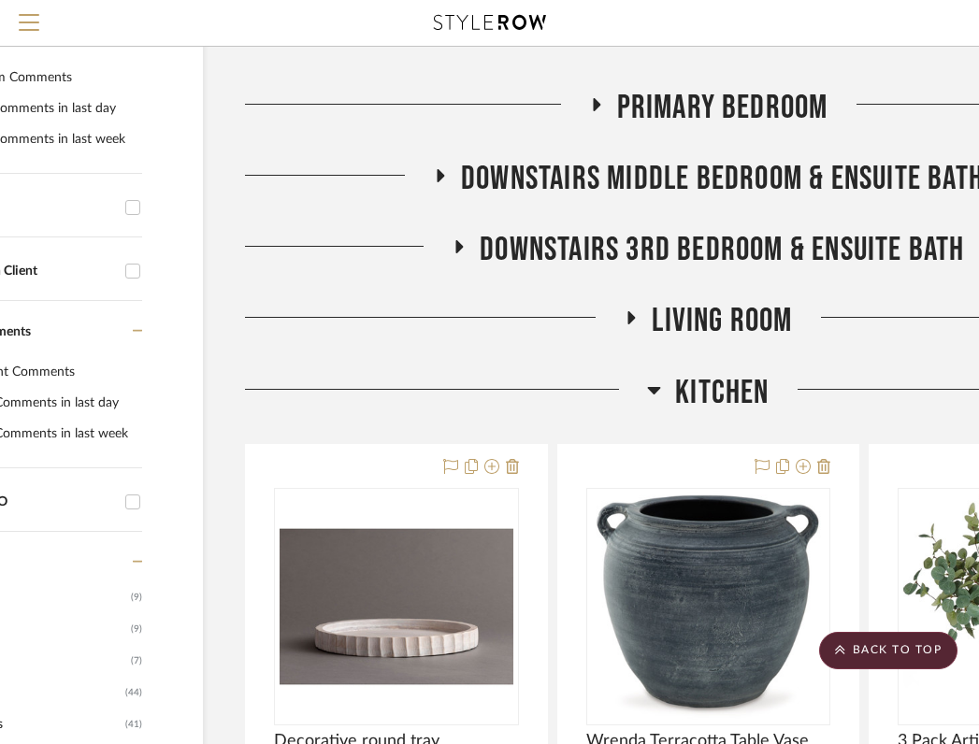
click at [654, 387] on icon at bounding box center [654, 390] width 13 height 7
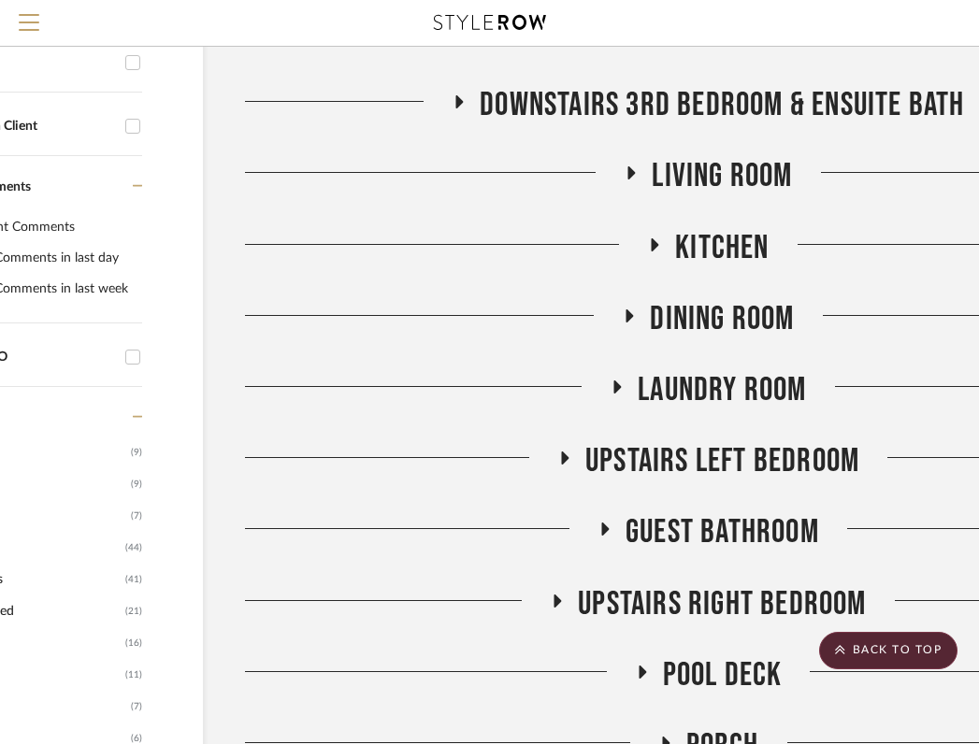
scroll to position [632, 149]
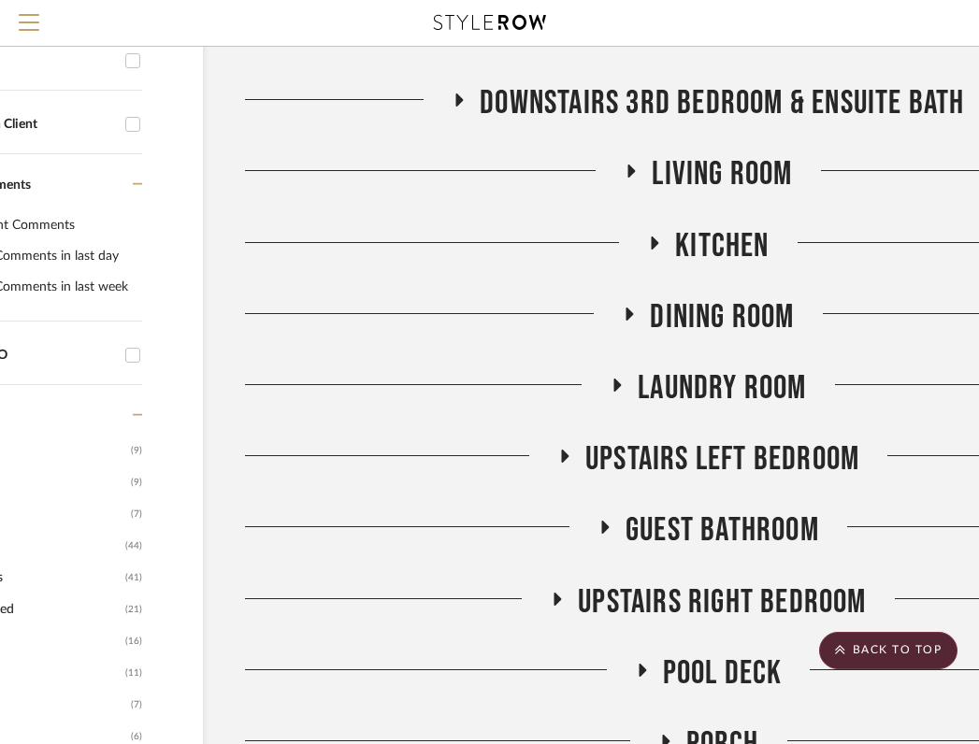
click at [628, 308] on icon at bounding box center [629, 314] width 7 height 13
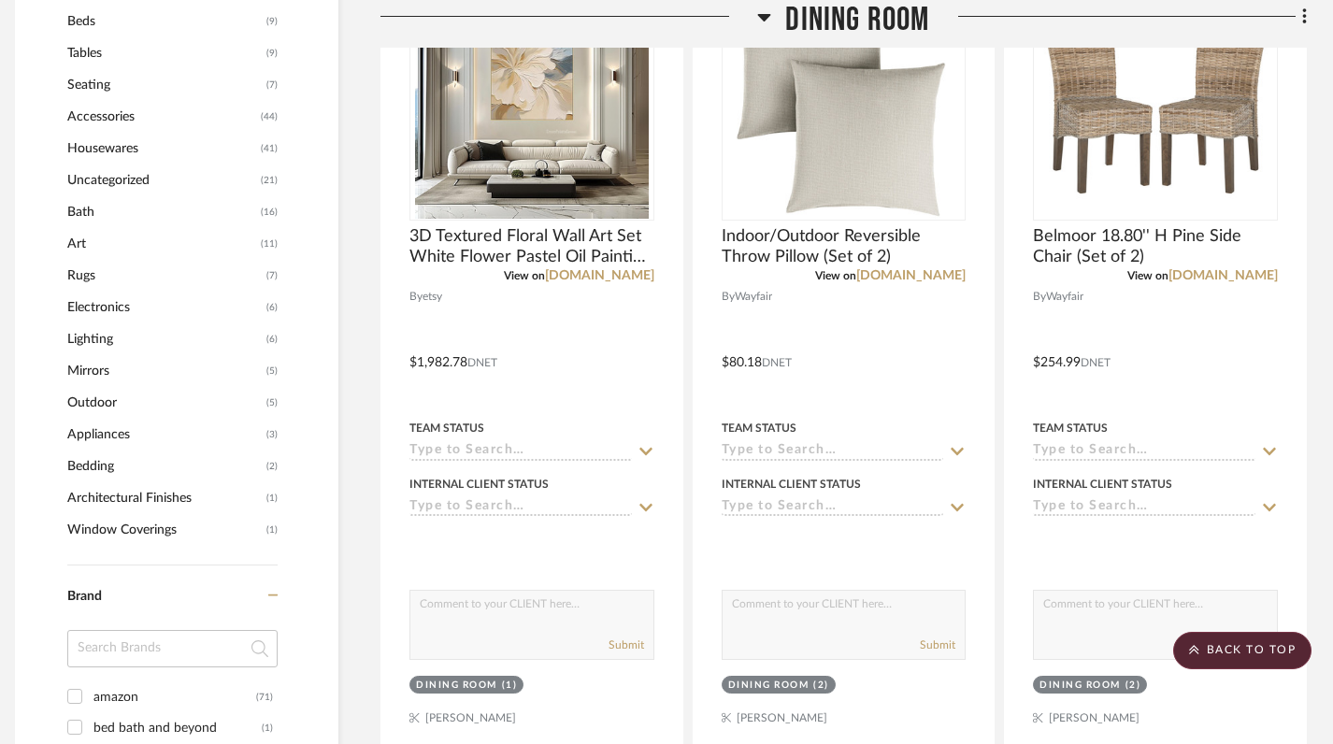
scroll to position [1146, 13]
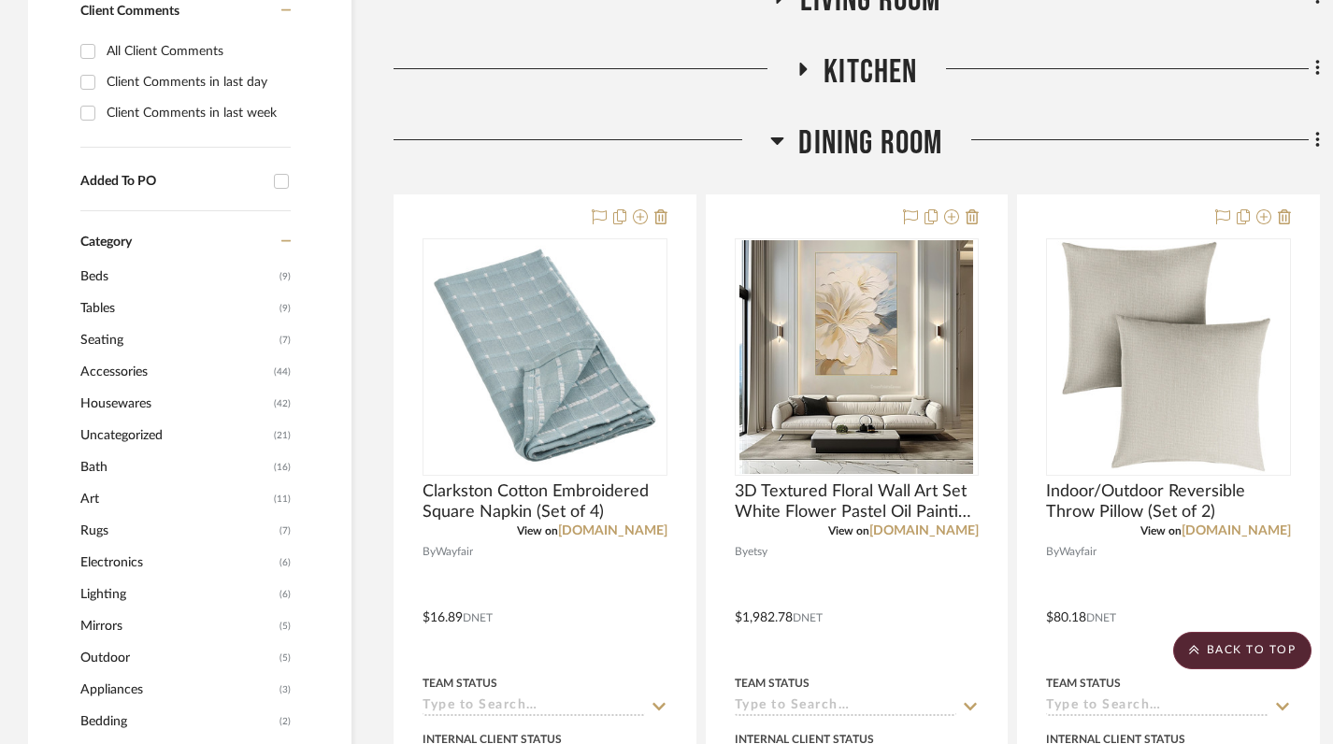
scroll to position [868, 0]
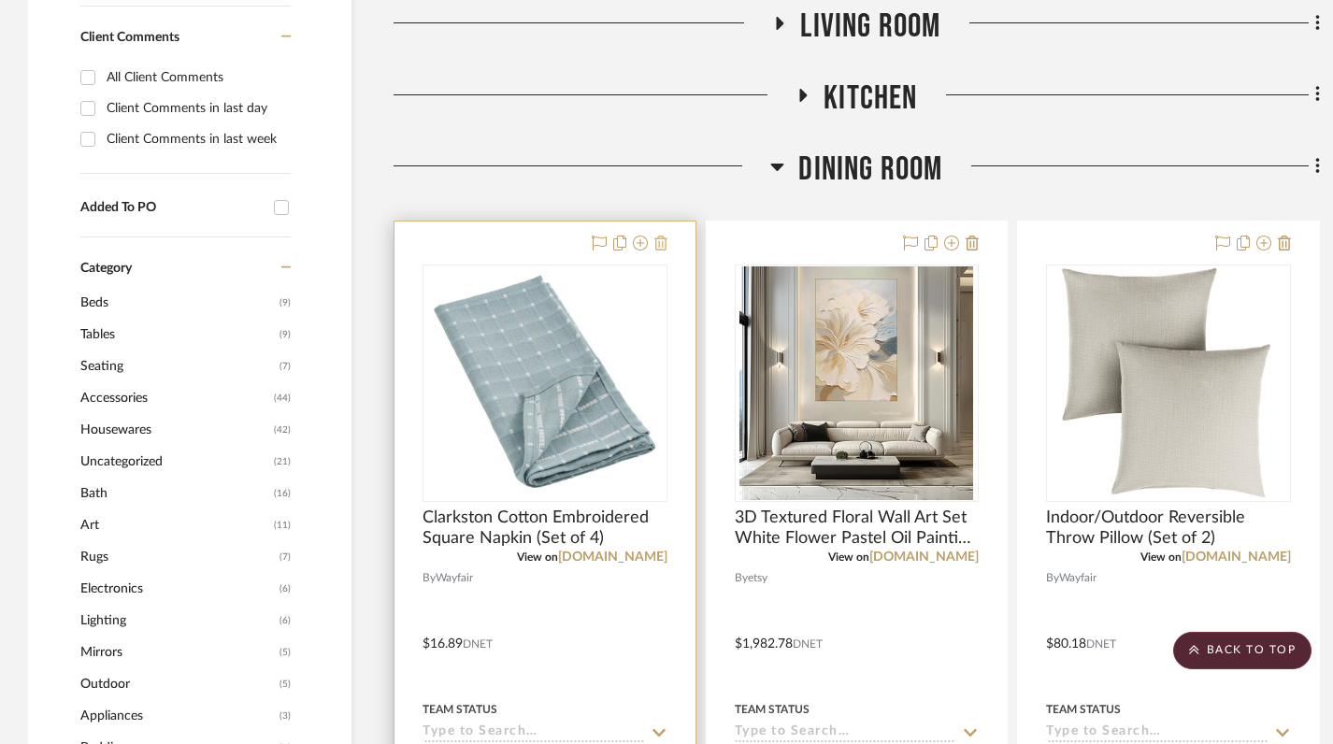
click at [665, 236] on icon at bounding box center [660, 243] width 13 height 15
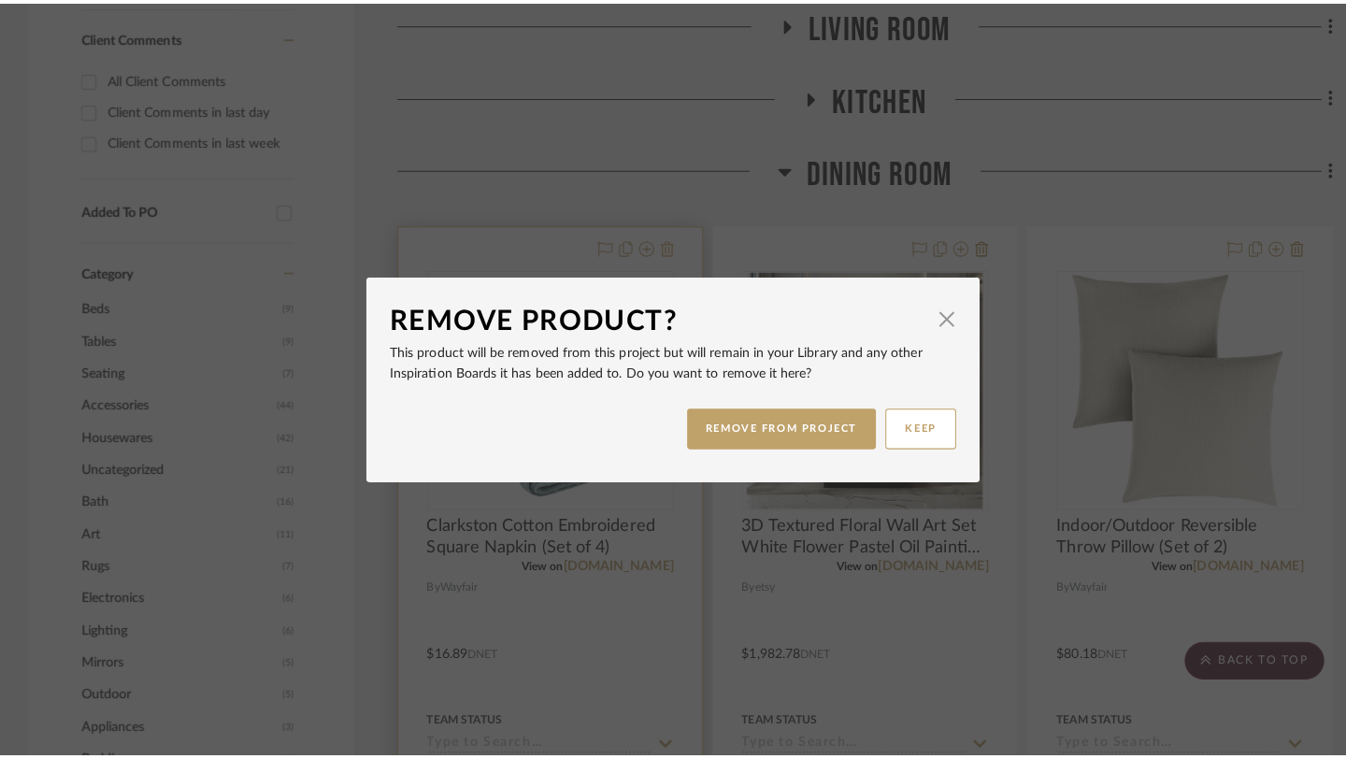
scroll to position [0, 0]
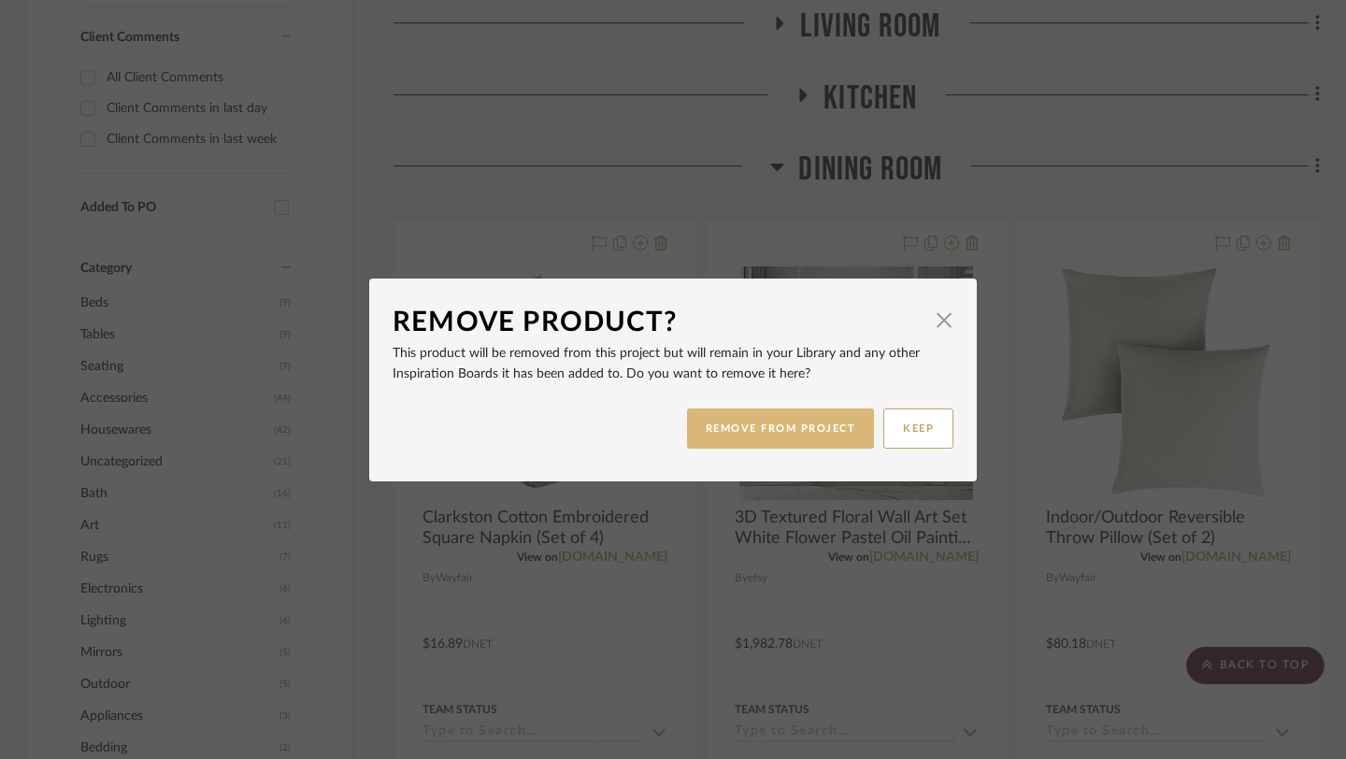
click at [771, 433] on button "REMOVE FROM PROJECT" at bounding box center [781, 429] width 188 height 40
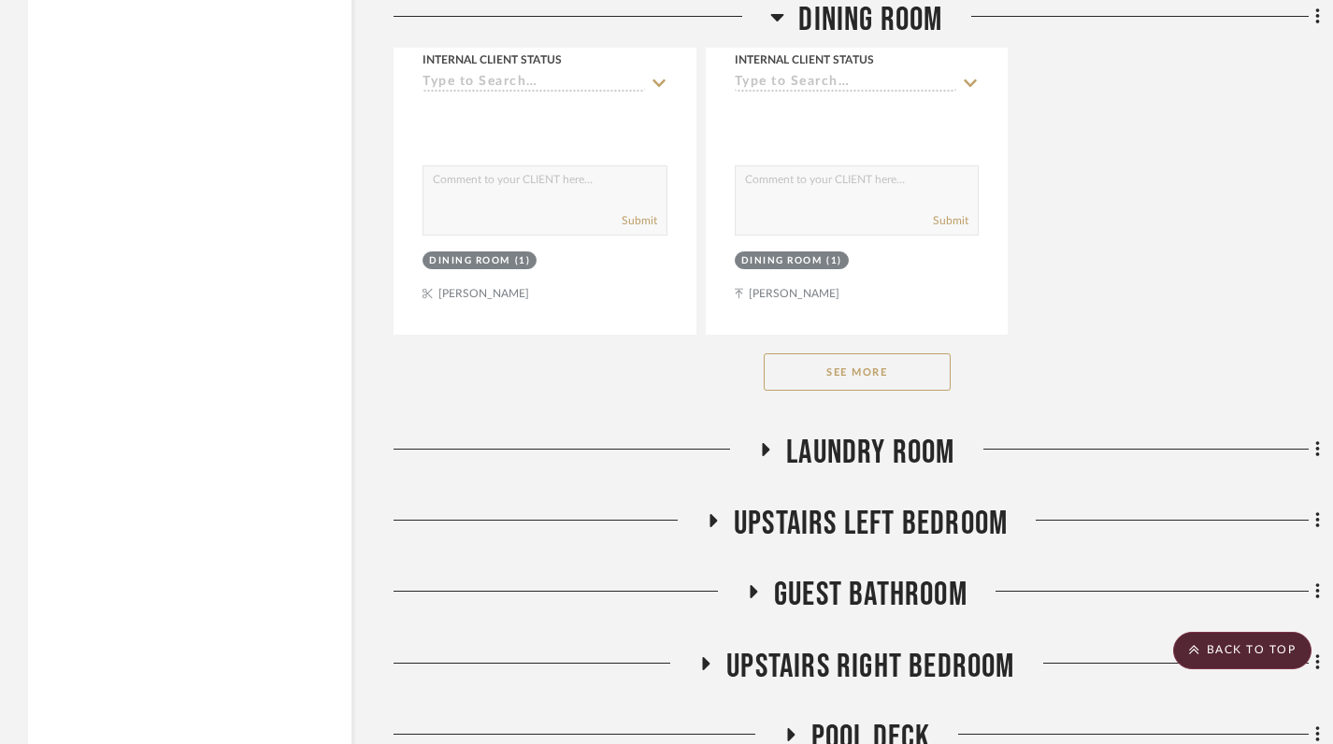
scroll to position [3233, 0]
click at [836, 352] on button "See More" at bounding box center [857, 370] width 187 height 37
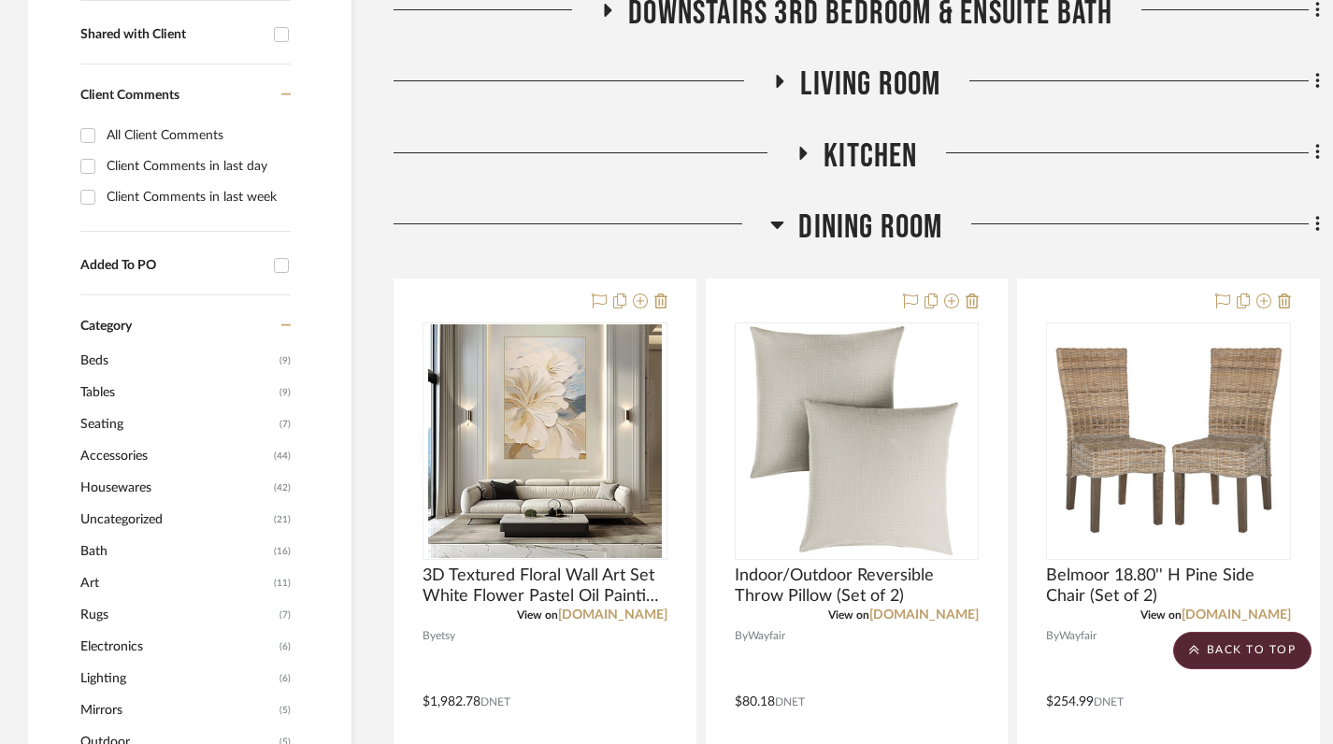
scroll to position [805, 0]
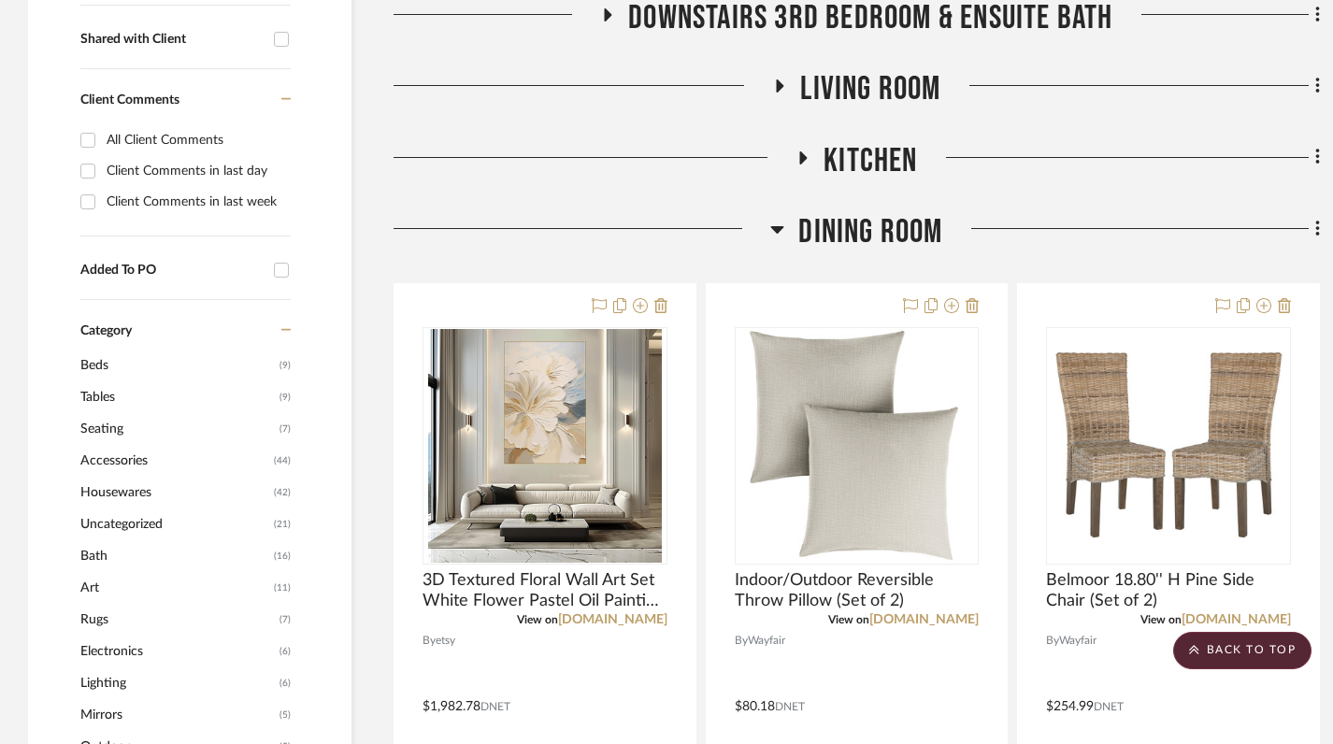
click at [773, 226] on icon at bounding box center [777, 229] width 13 height 7
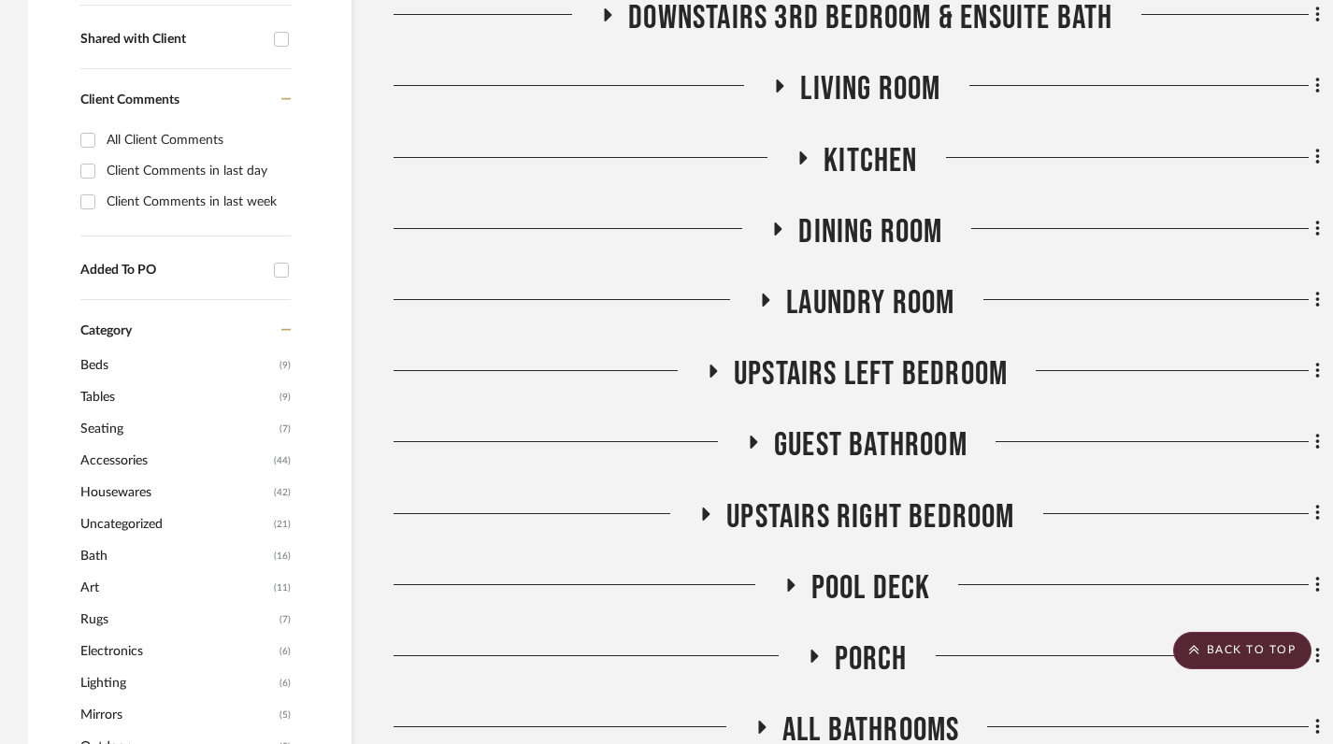
click at [758, 294] on icon at bounding box center [765, 301] width 22 height 14
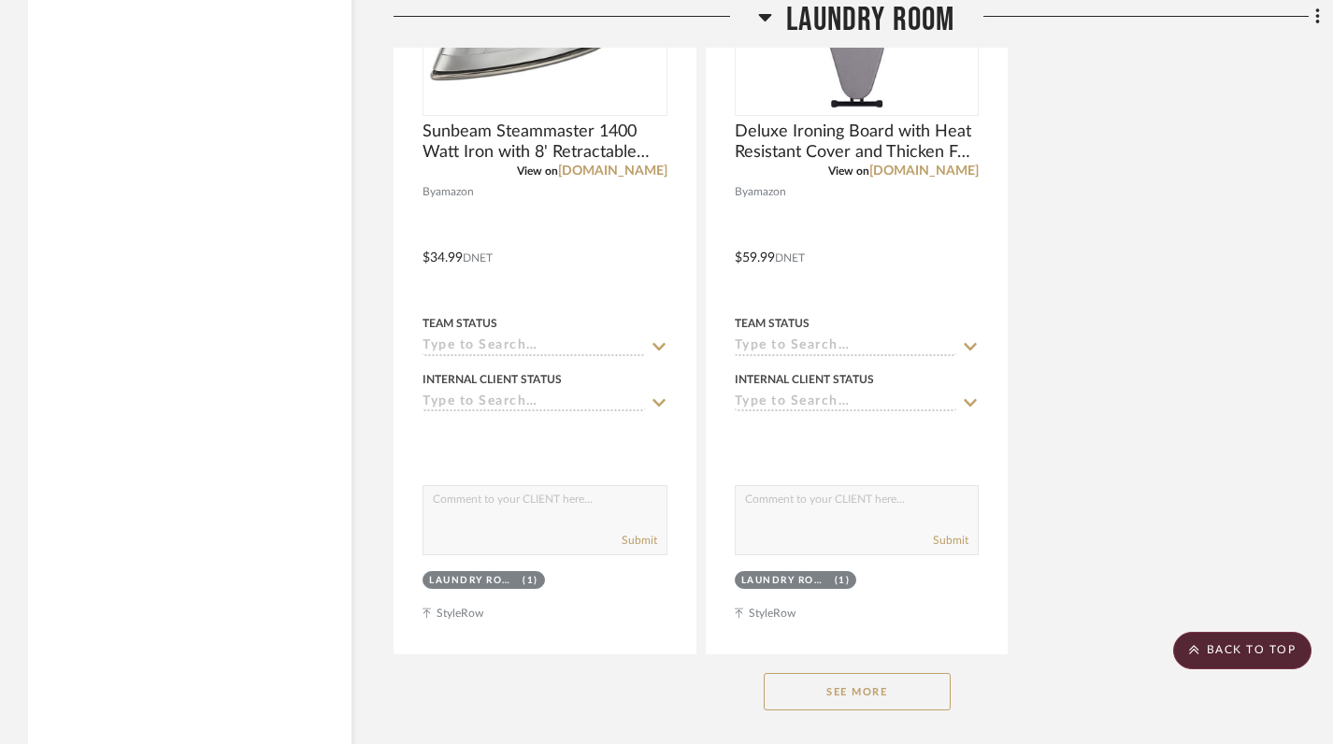
scroll to position [3124, 0]
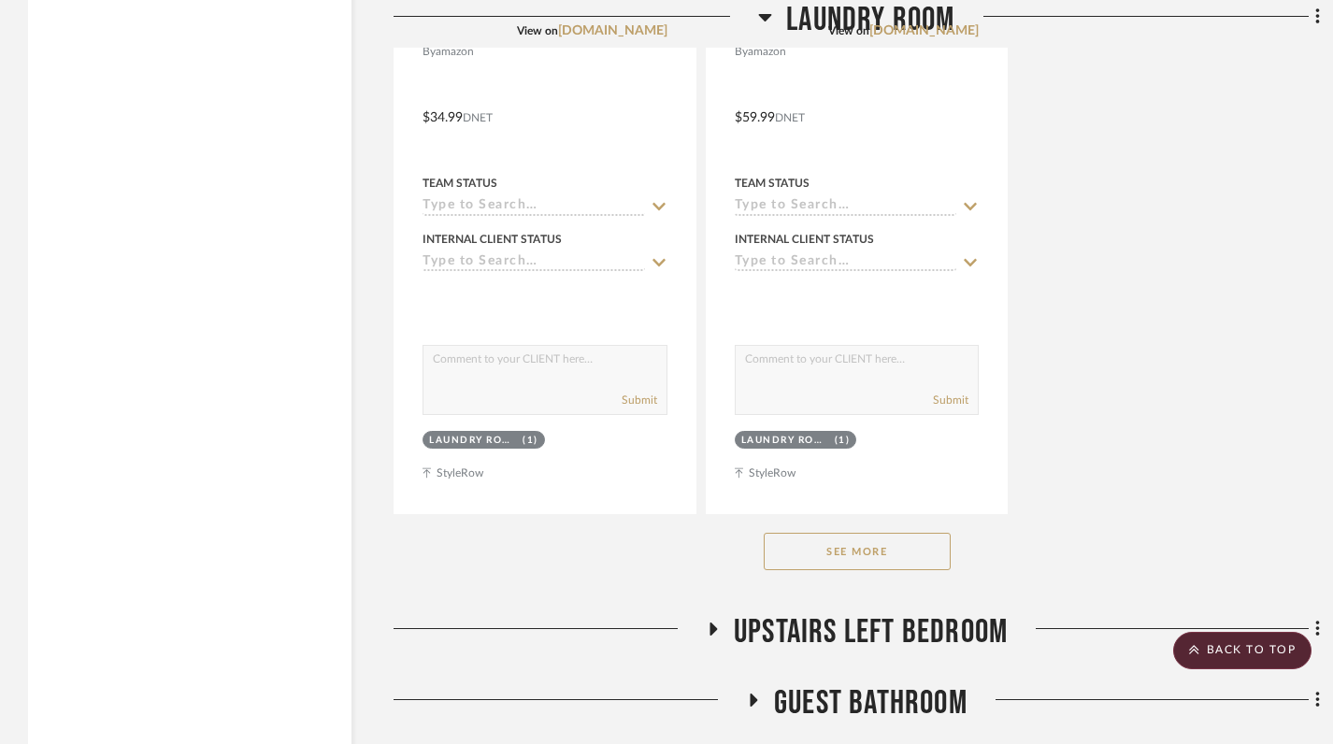
click at [835, 533] on button "See More" at bounding box center [857, 551] width 187 height 37
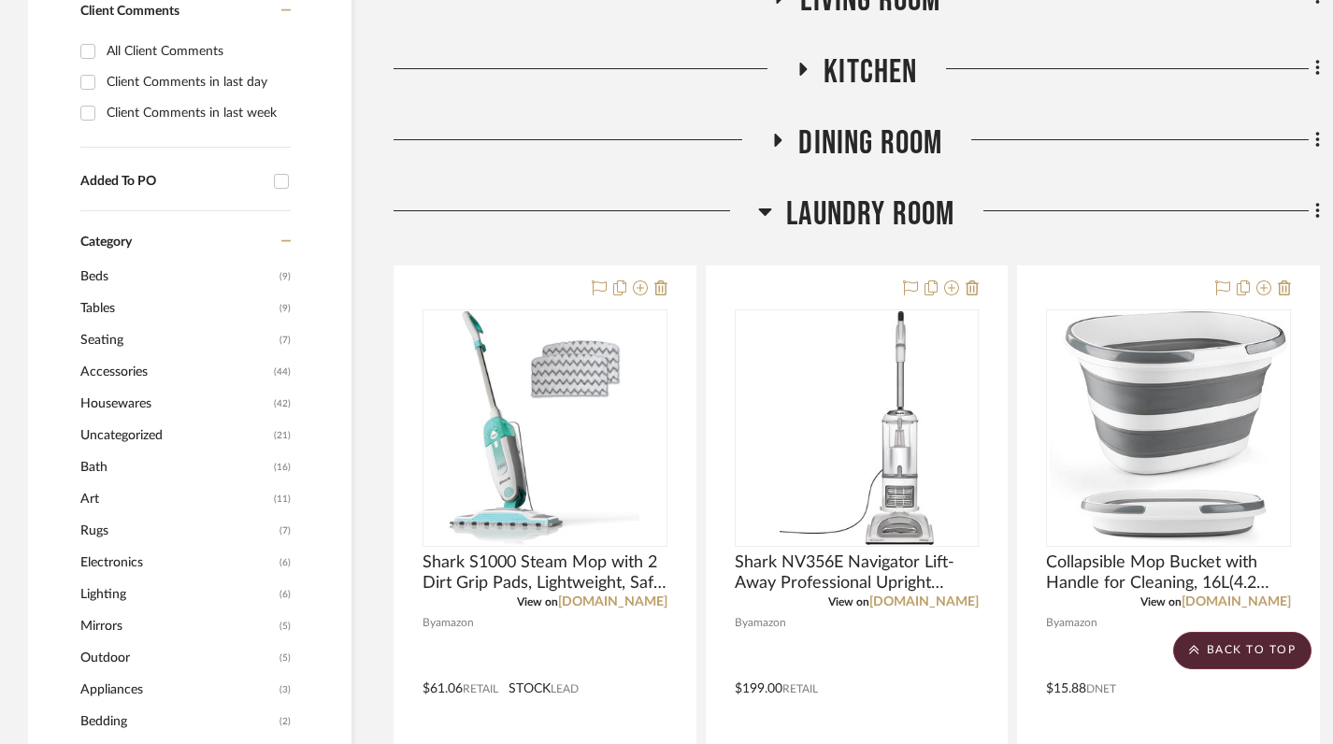
scroll to position [895, 0]
click at [765, 208] on icon at bounding box center [765, 211] width 13 height 7
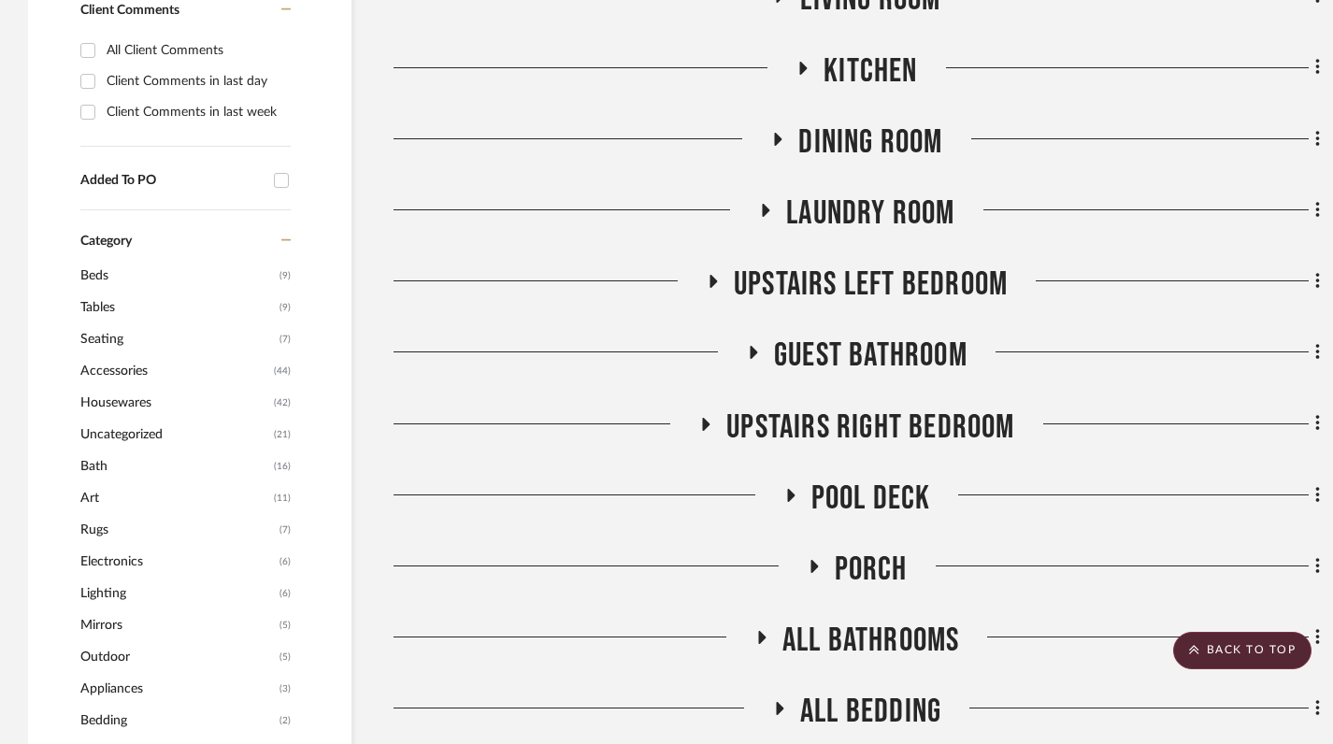
click at [707, 275] on icon at bounding box center [712, 282] width 22 height 14
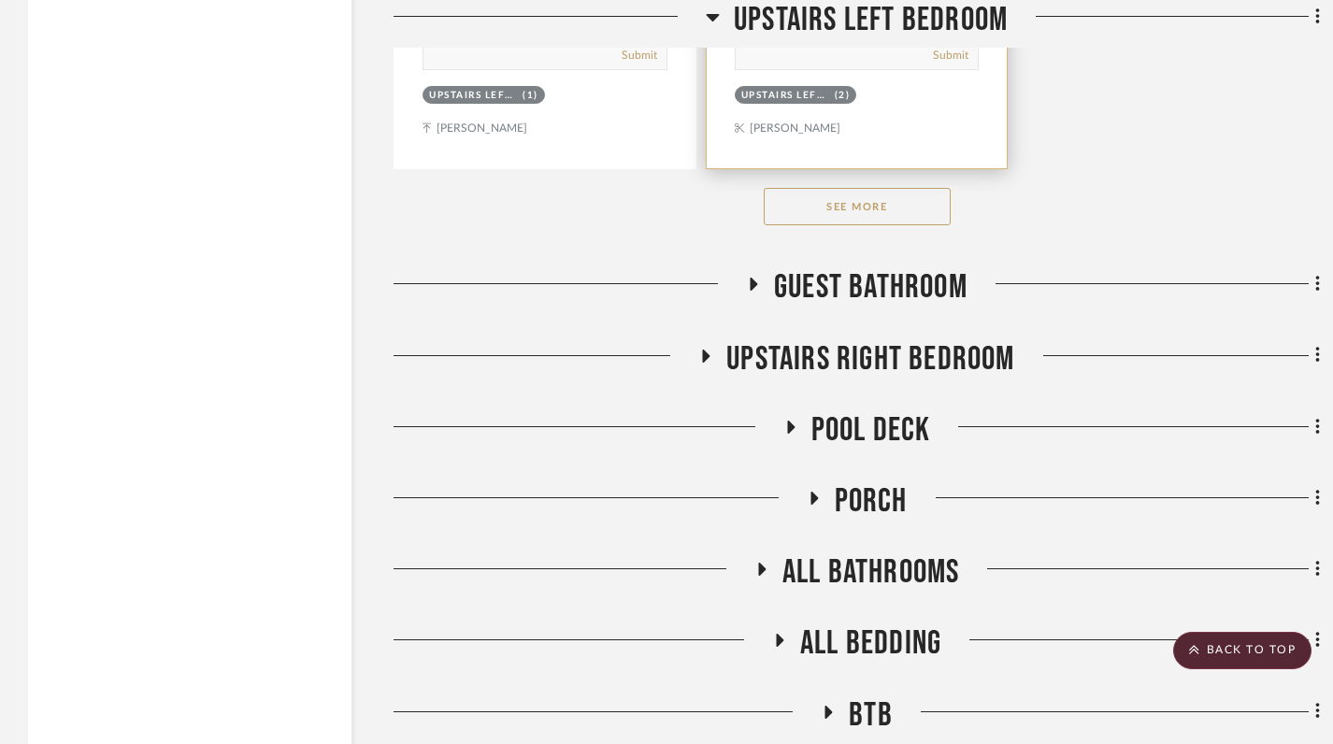
scroll to position [3541, 0]
click at [860, 187] on button "See More" at bounding box center [857, 205] width 187 height 37
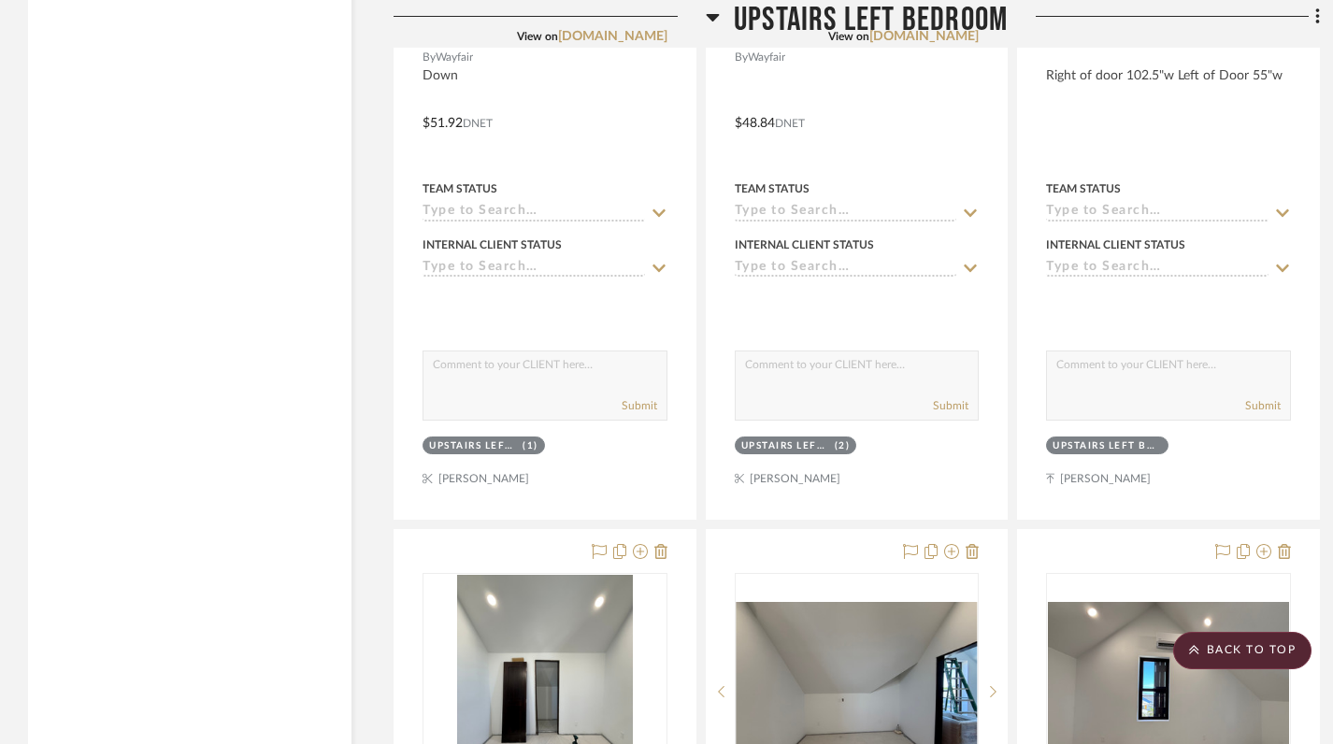
scroll to position [5464, 0]
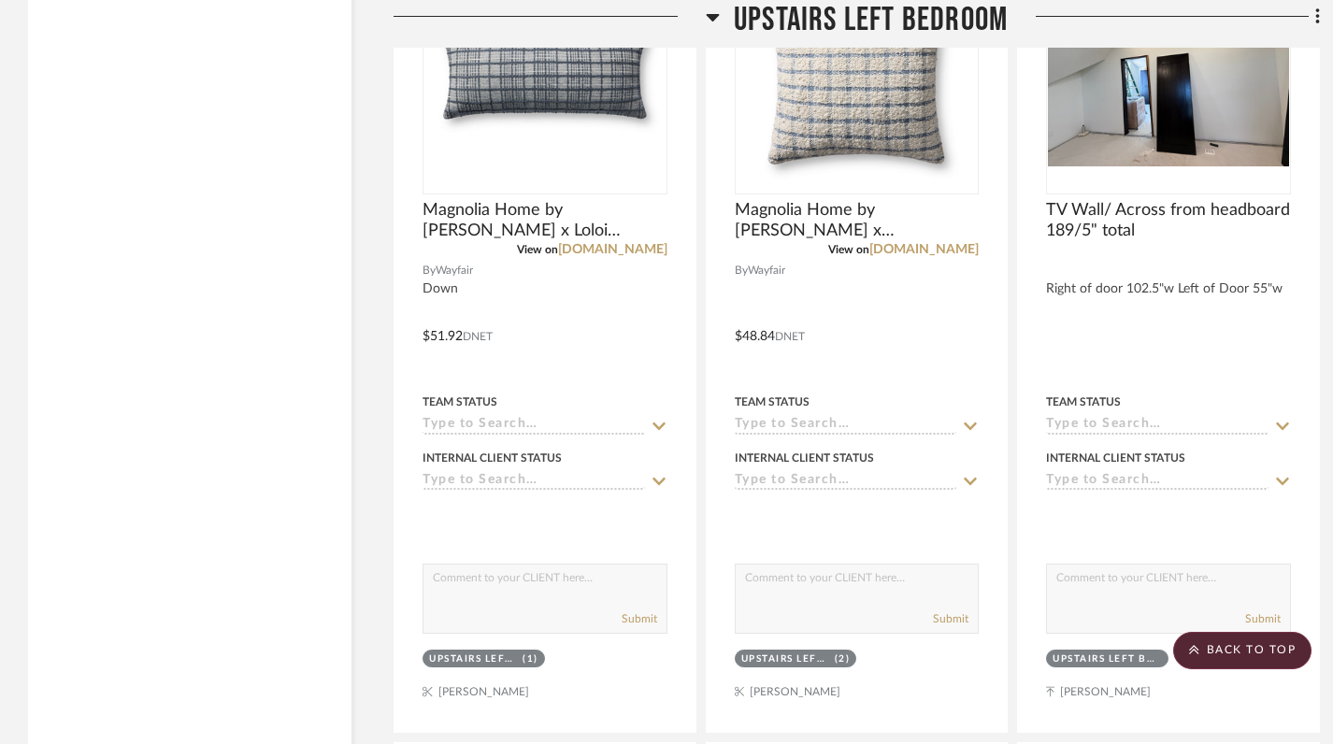
click at [711, 18] on icon at bounding box center [712, 17] width 13 height 7
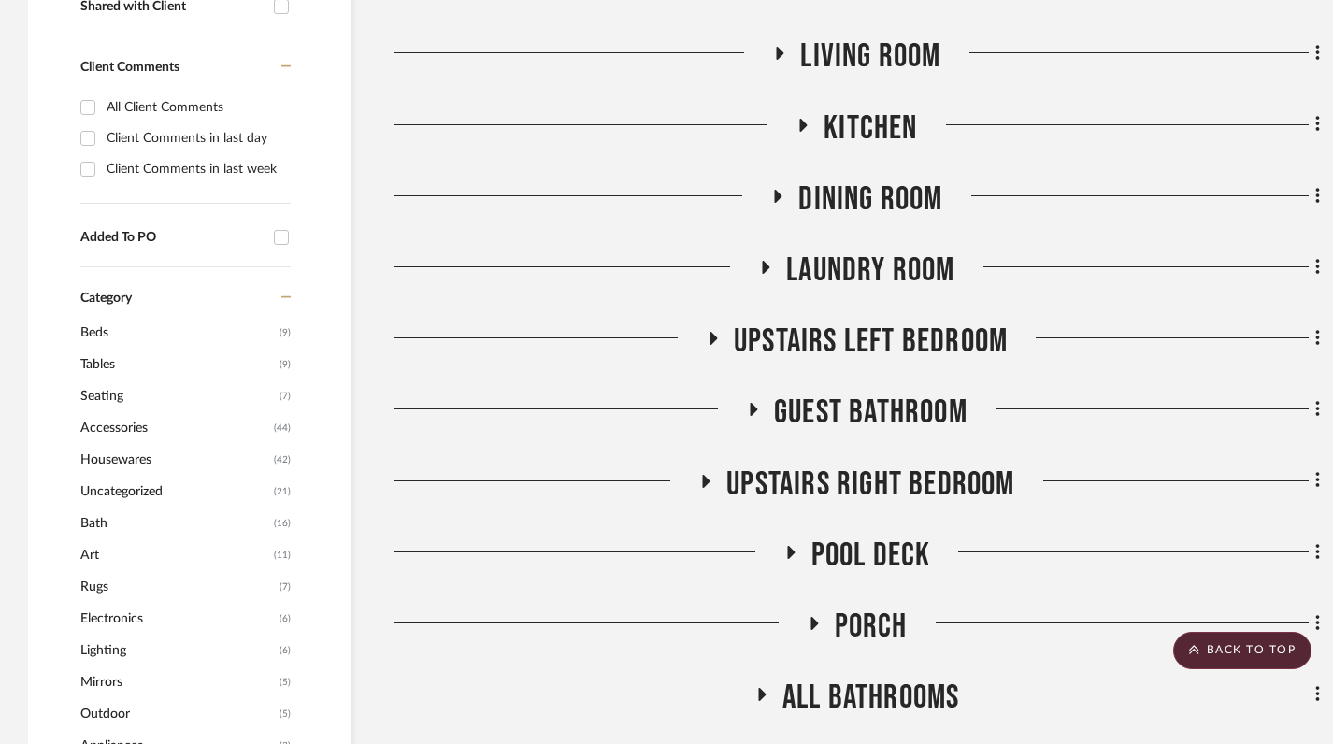
scroll to position [839, 0]
click at [749, 402] on icon at bounding box center [753, 409] width 22 height 14
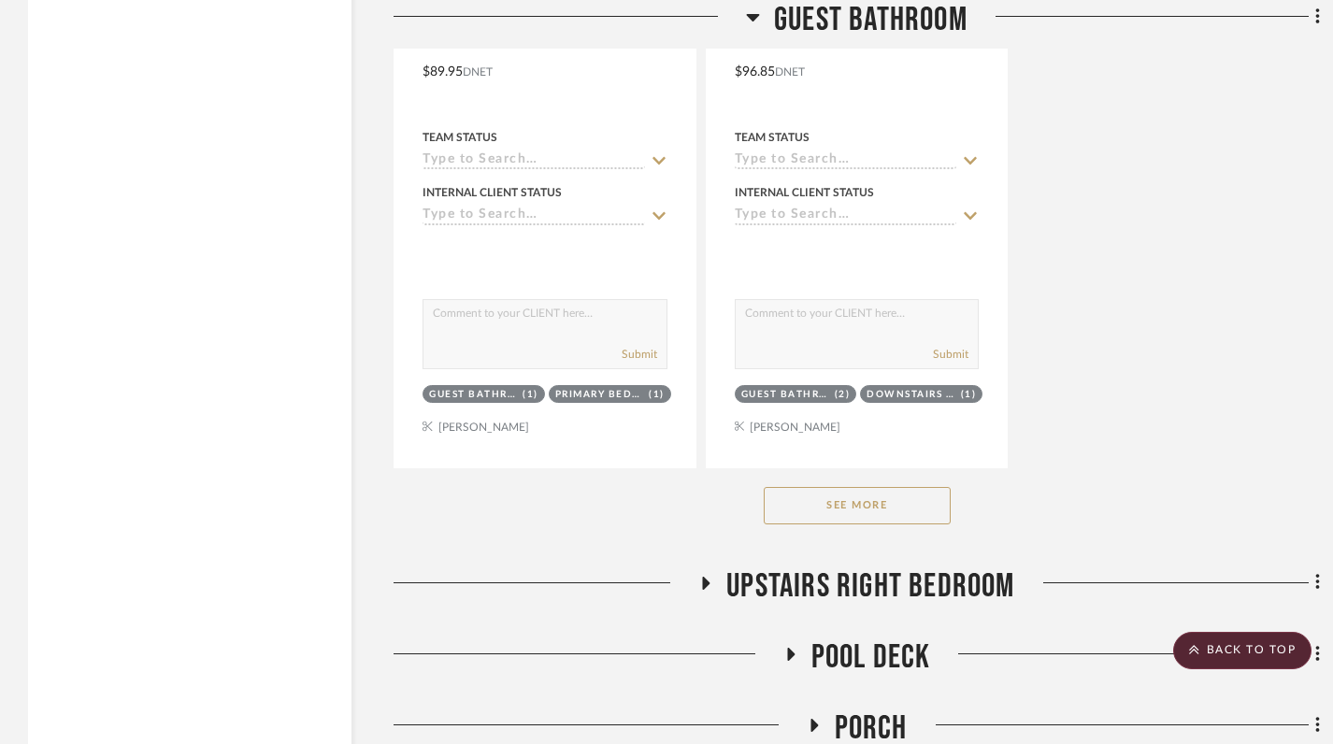
scroll to position [3333, 0]
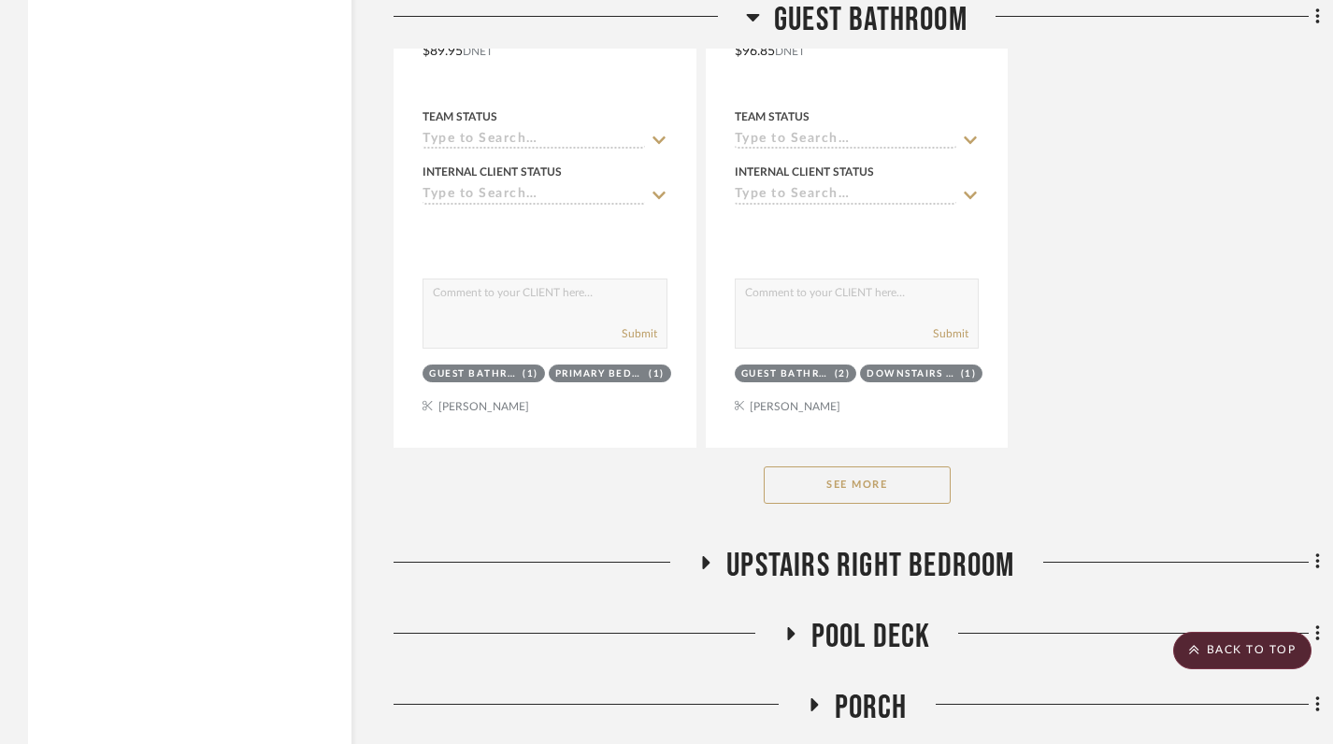
click at [869, 467] on button "See More" at bounding box center [857, 485] width 187 height 37
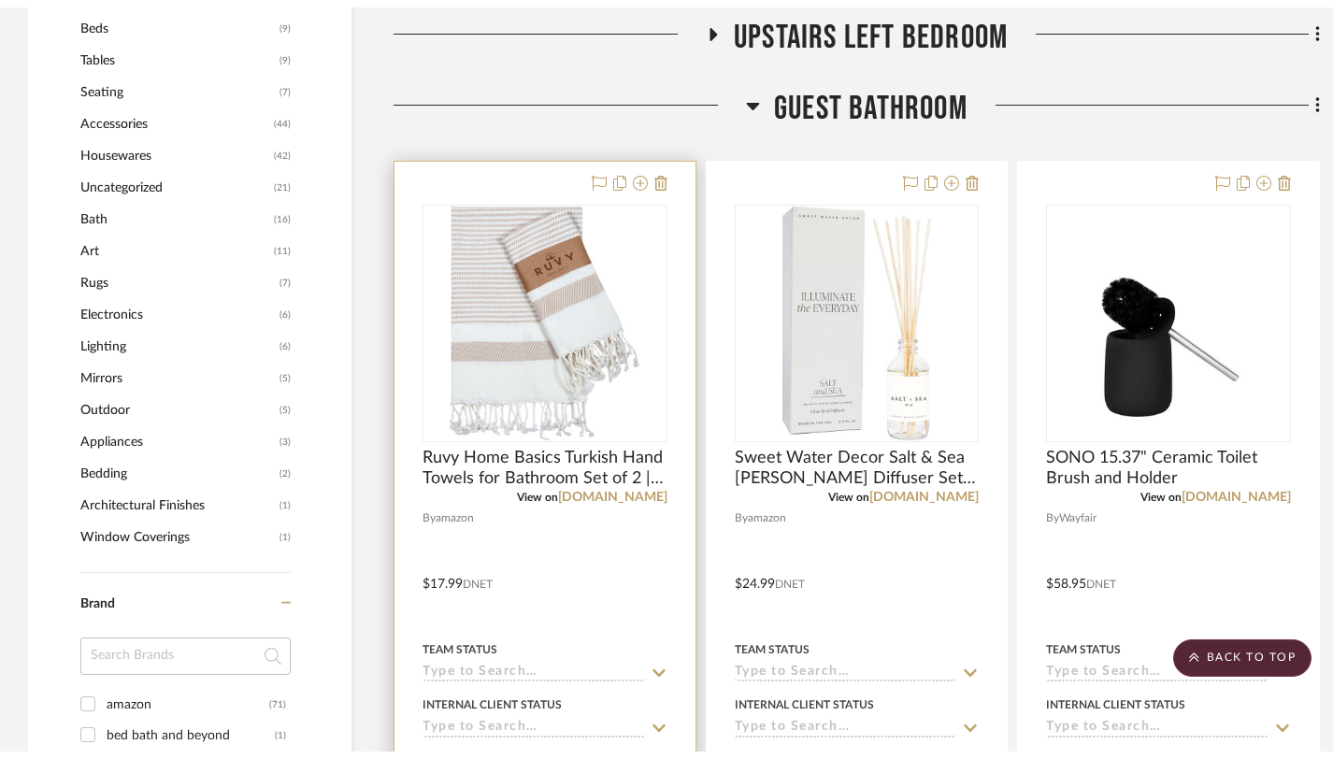
scroll to position [0, 0]
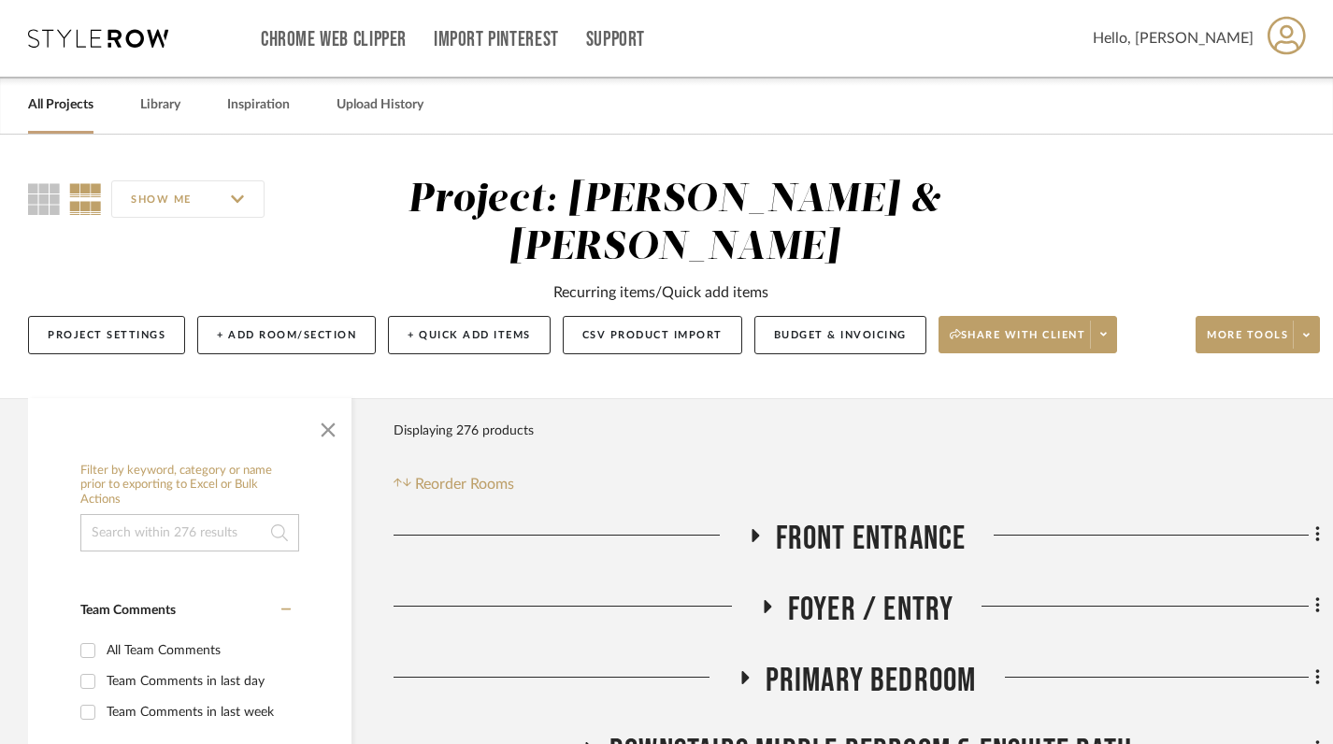
click at [63, 103] on link "All Projects" at bounding box center [60, 105] width 65 height 25
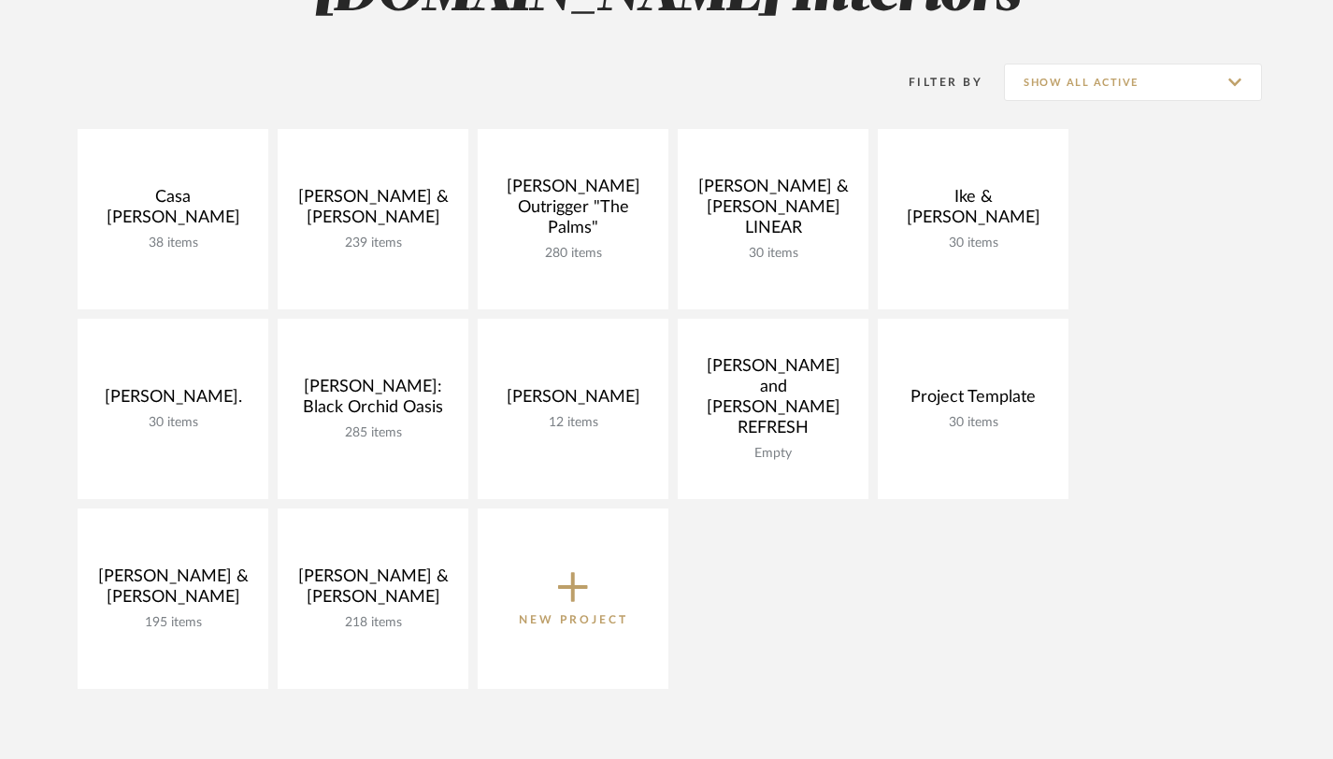
scroll to position [220, 0]
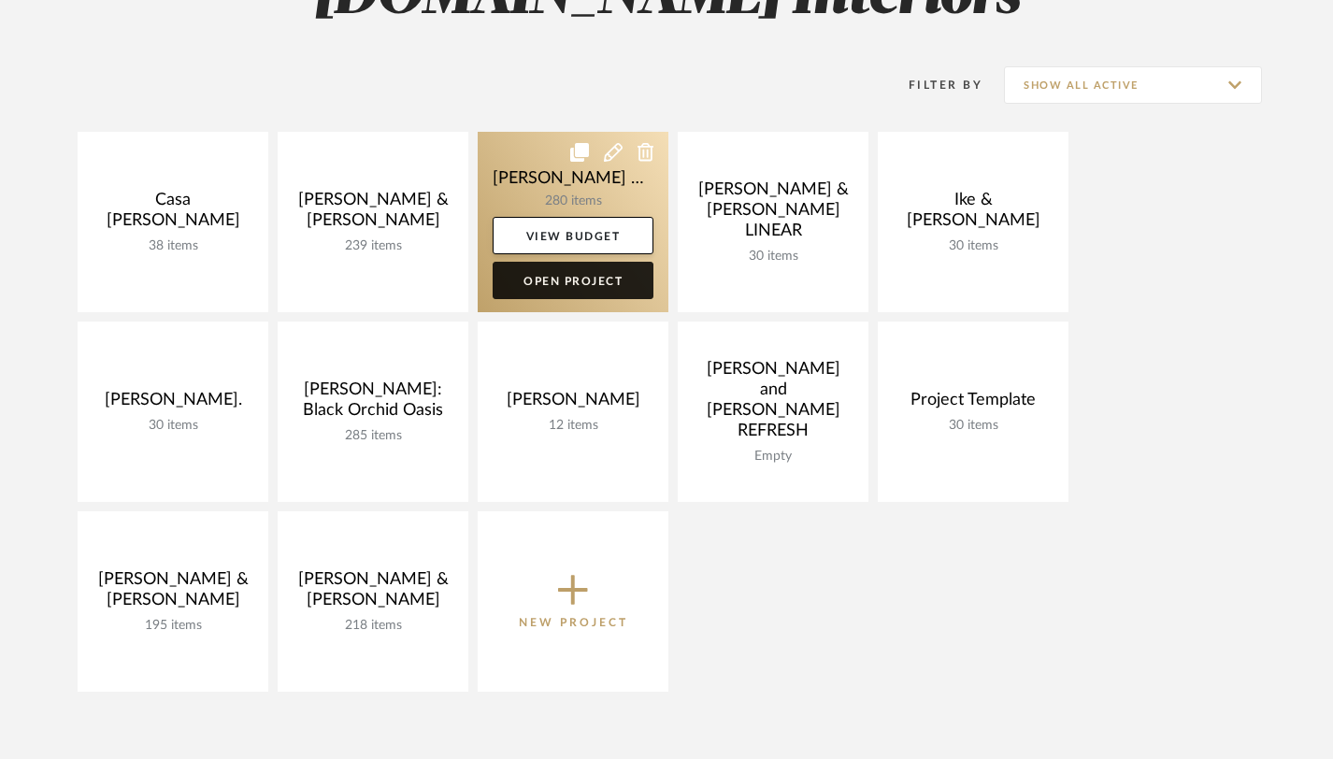
click at [553, 277] on link "Open Project" at bounding box center [573, 280] width 161 height 37
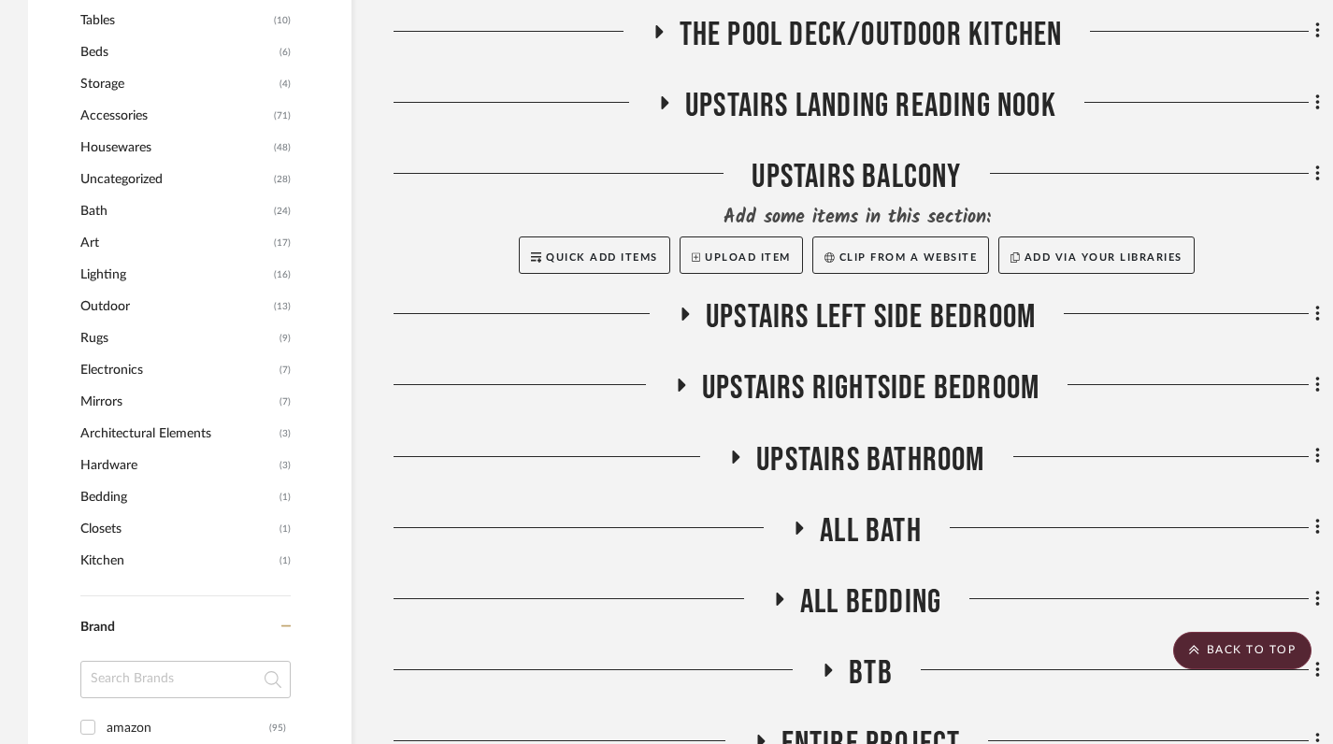
scroll to position [1277, 0]
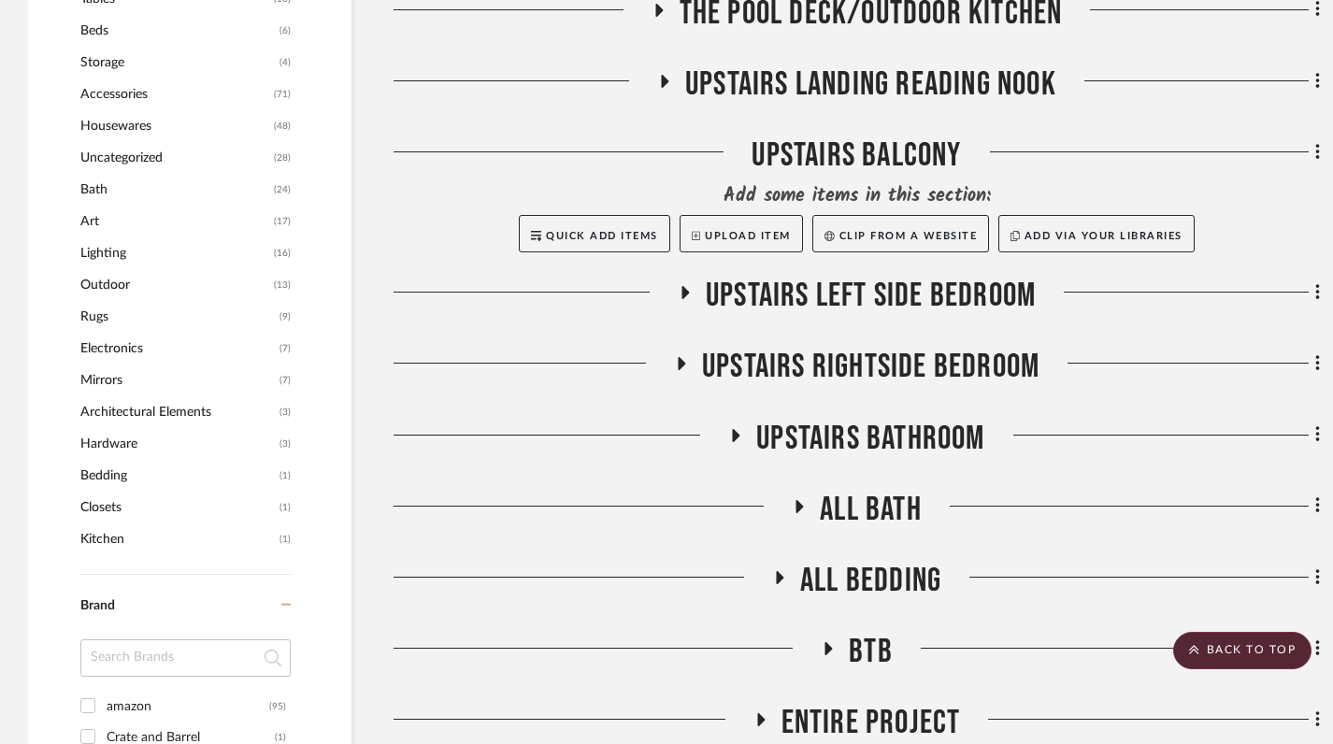
click at [734, 431] on icon at bounding box center [736, 435] width 22 height 14
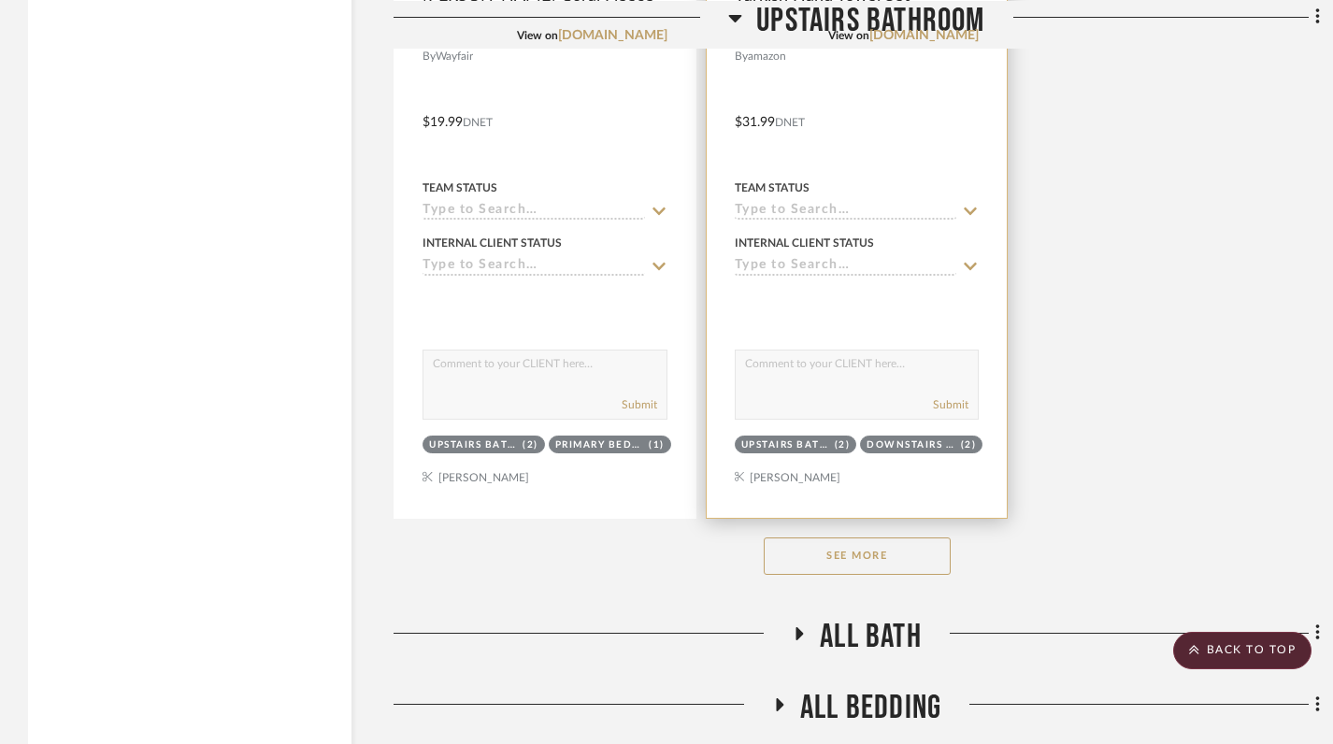
scroll to position [3714, 0]
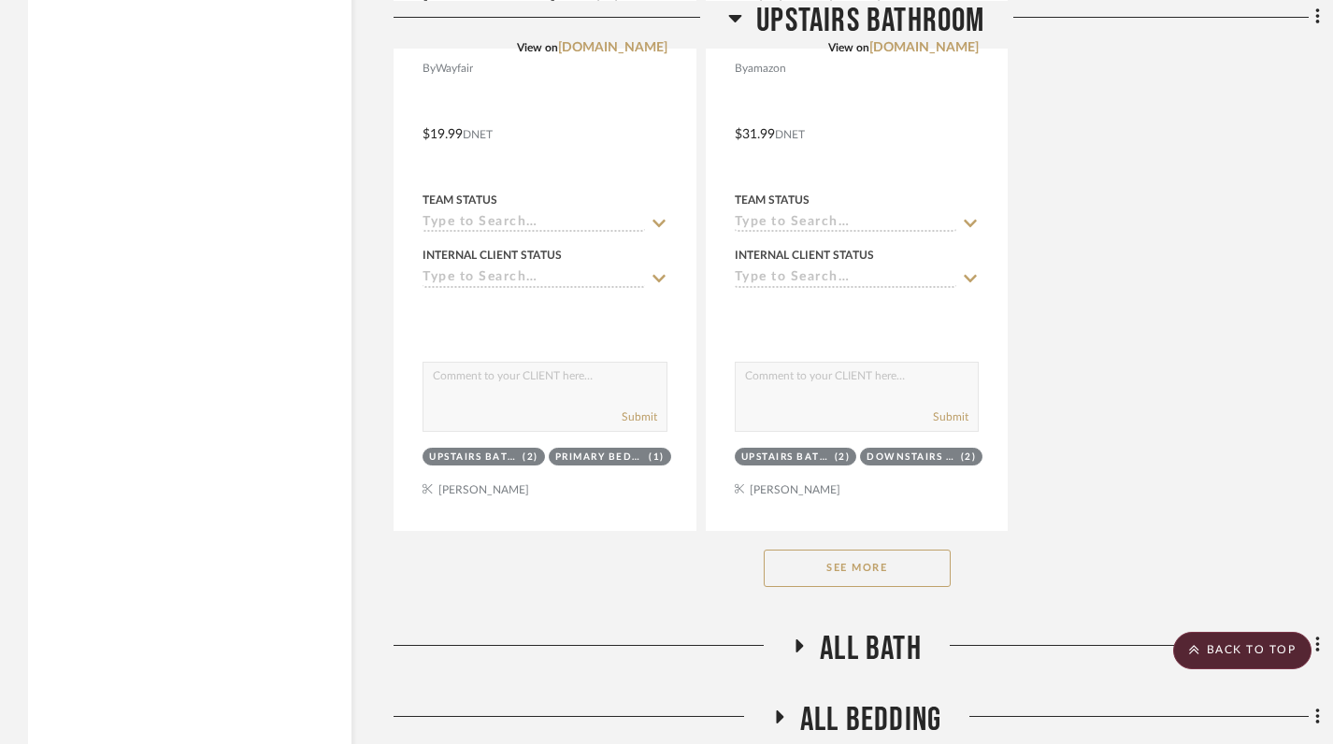
click at [873, 575] on button "See More" at bounding box center [857, 568] width 187 height 37
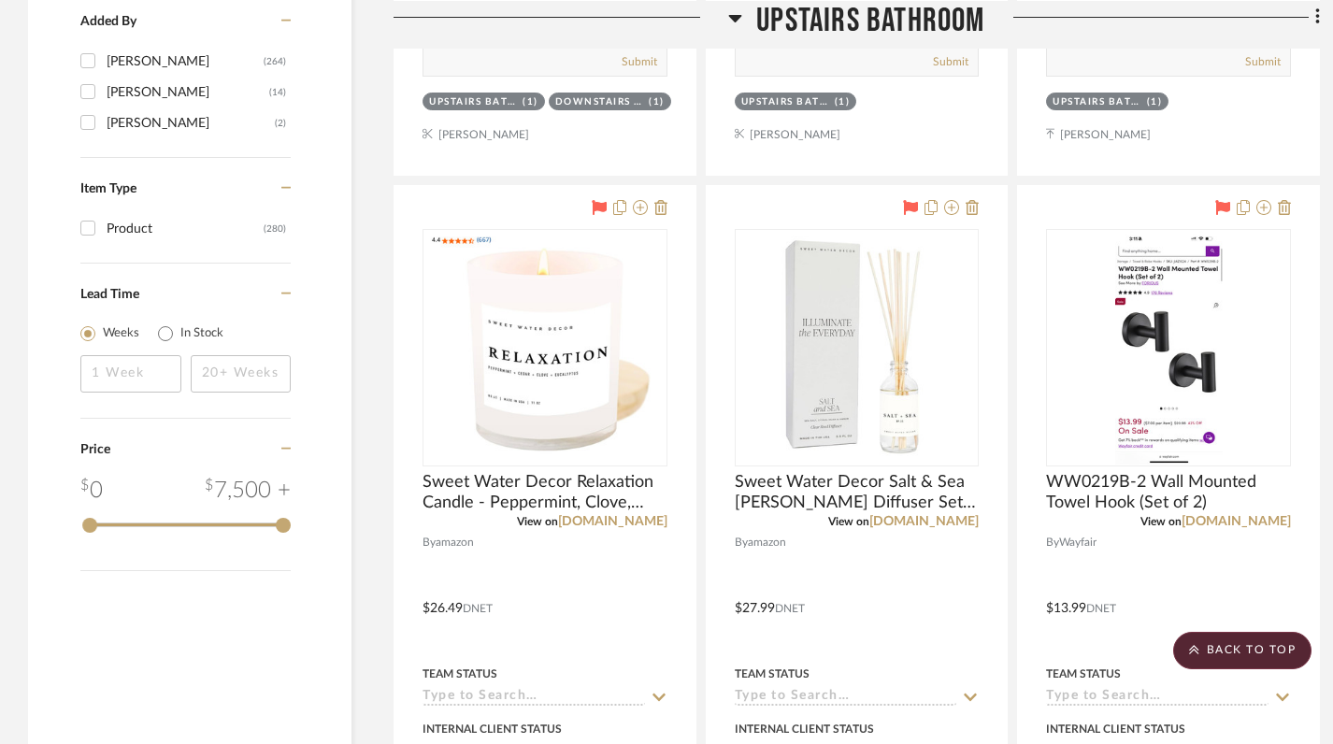
scroll to position [2409, 0]
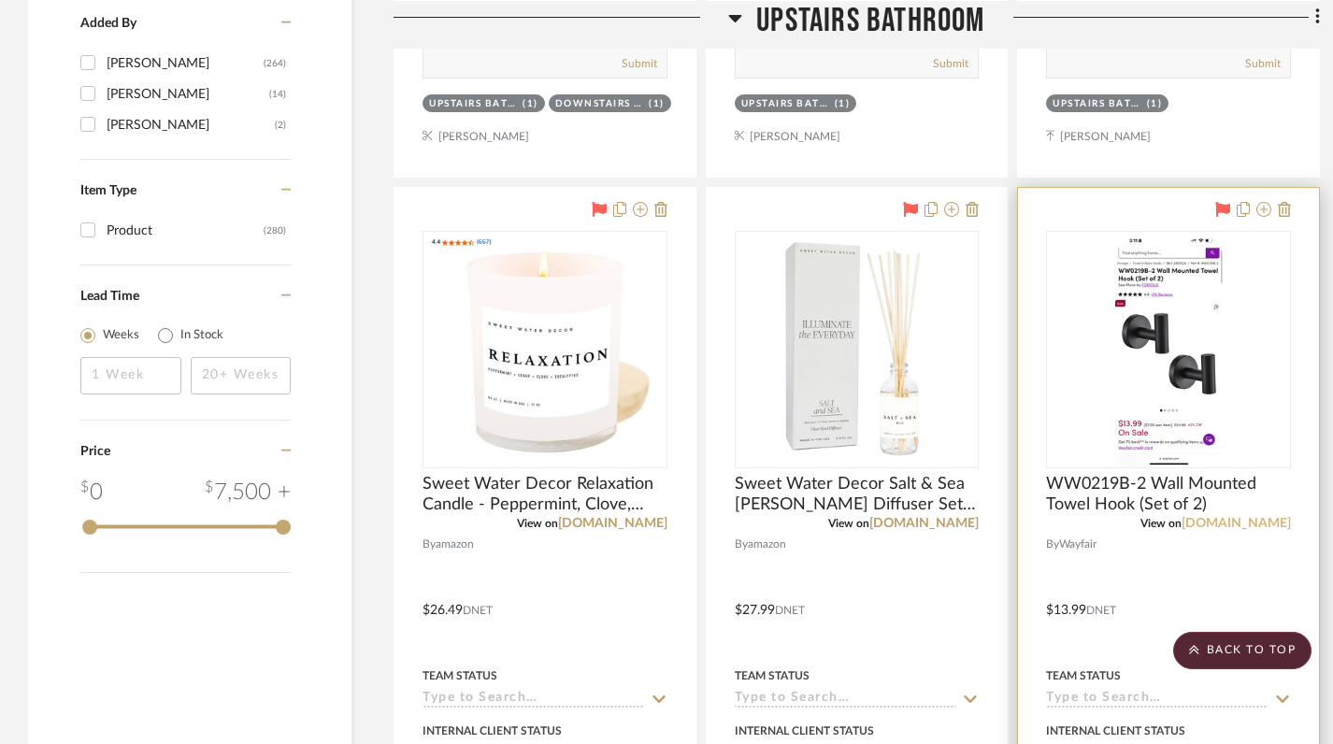
click at [1245, 524] on link "[DOMAIN_NAME]" at bounding box center [1236, 523] width 109 height 13
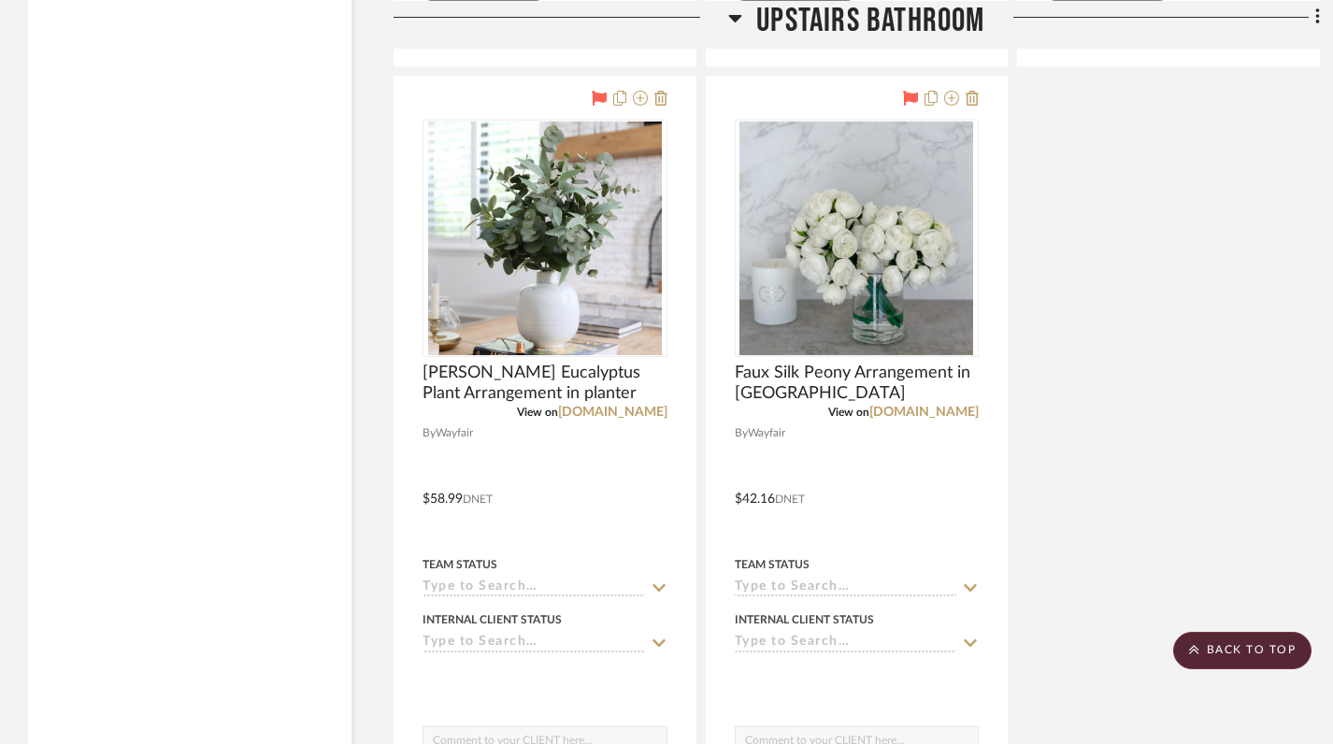
scroll to position [6669, 0]
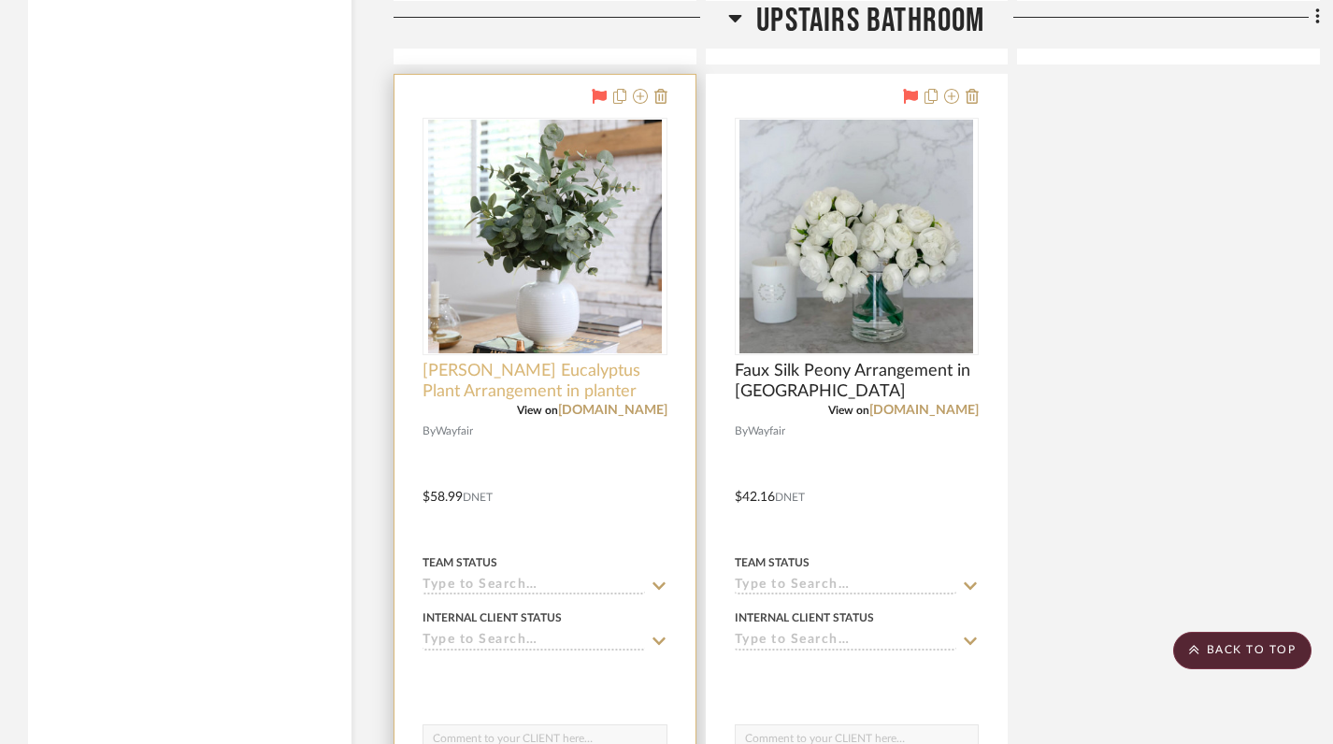
click at [510, 387] on span "[PERSON_NAME] Eucalyptus Plant Arrangement in planter" at bounding box center [545, 381] width 245 height 41
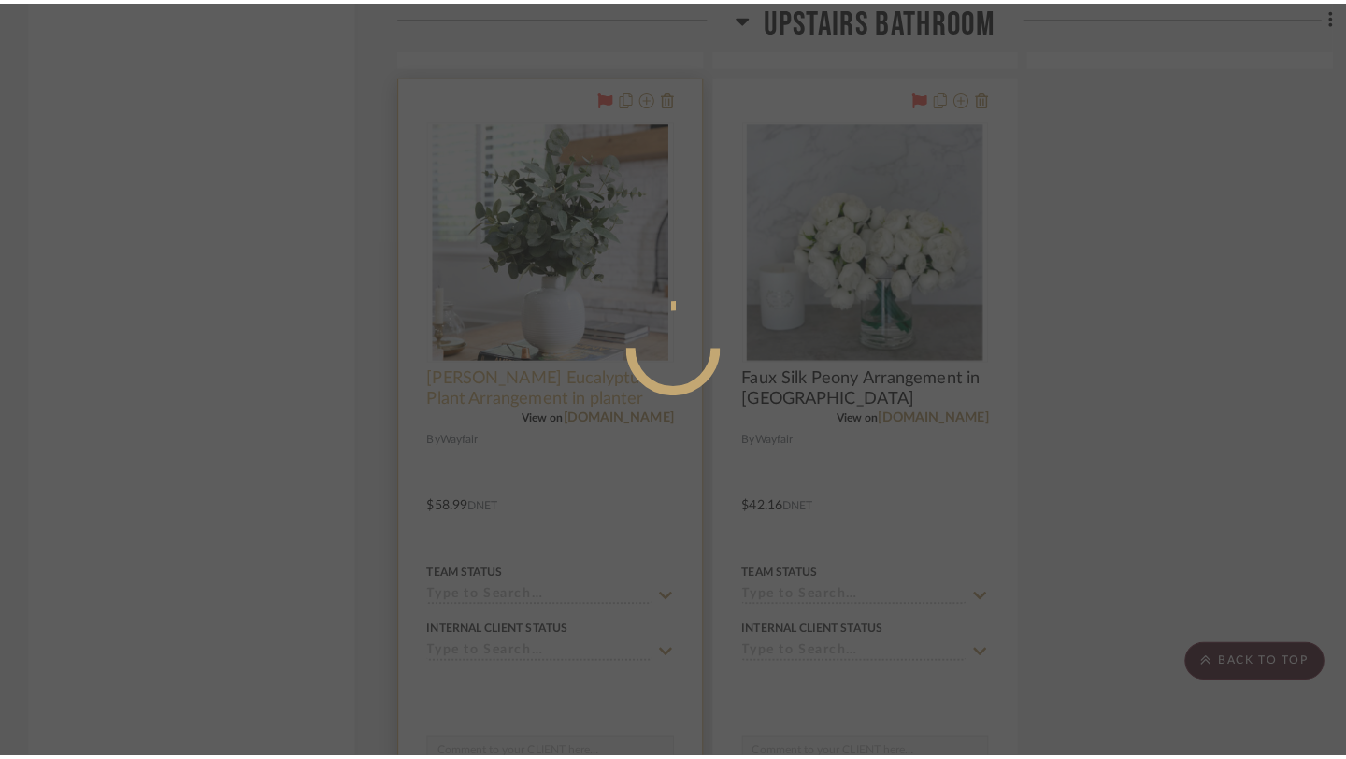
scroll to position [0, 0]
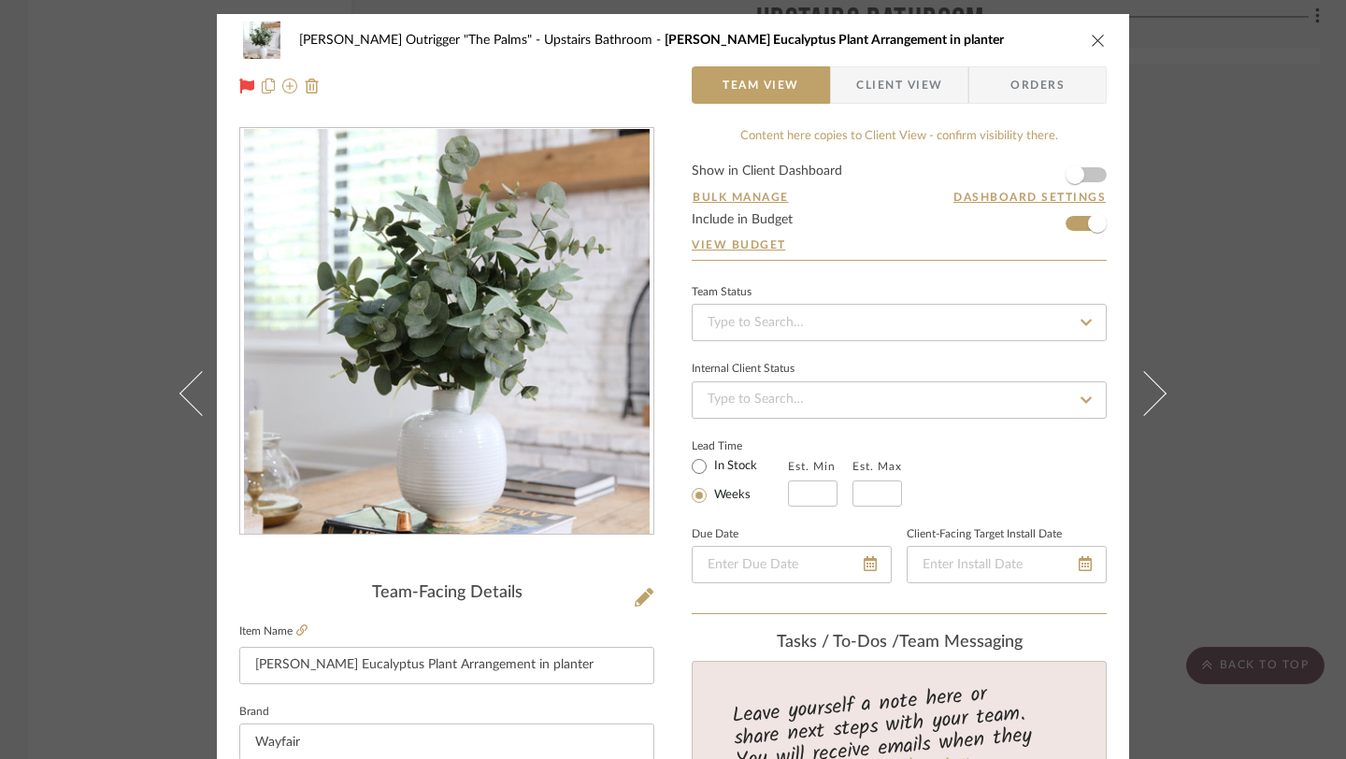
click at [1096, 38] on icon "close" at bounding box center [1098, 40] width 15 height 15
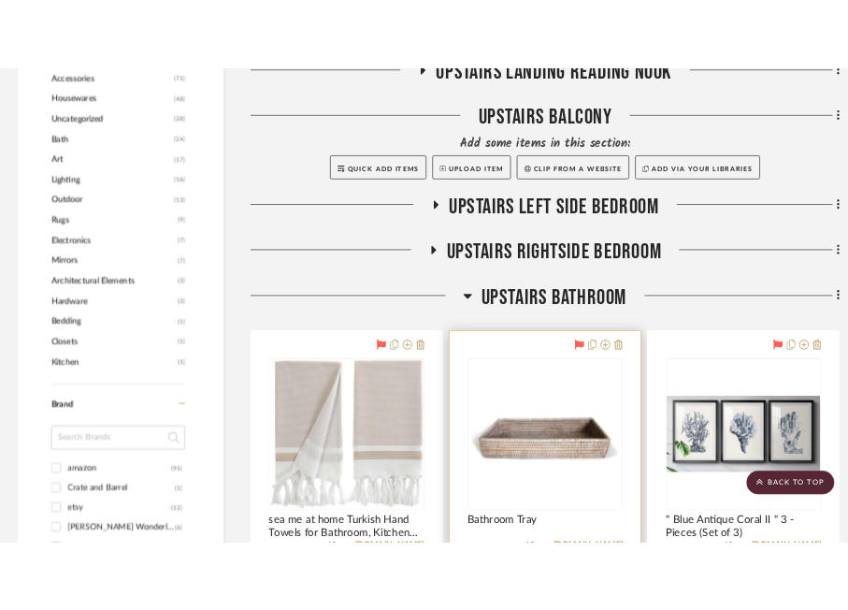
scroll to position [1587, 0]
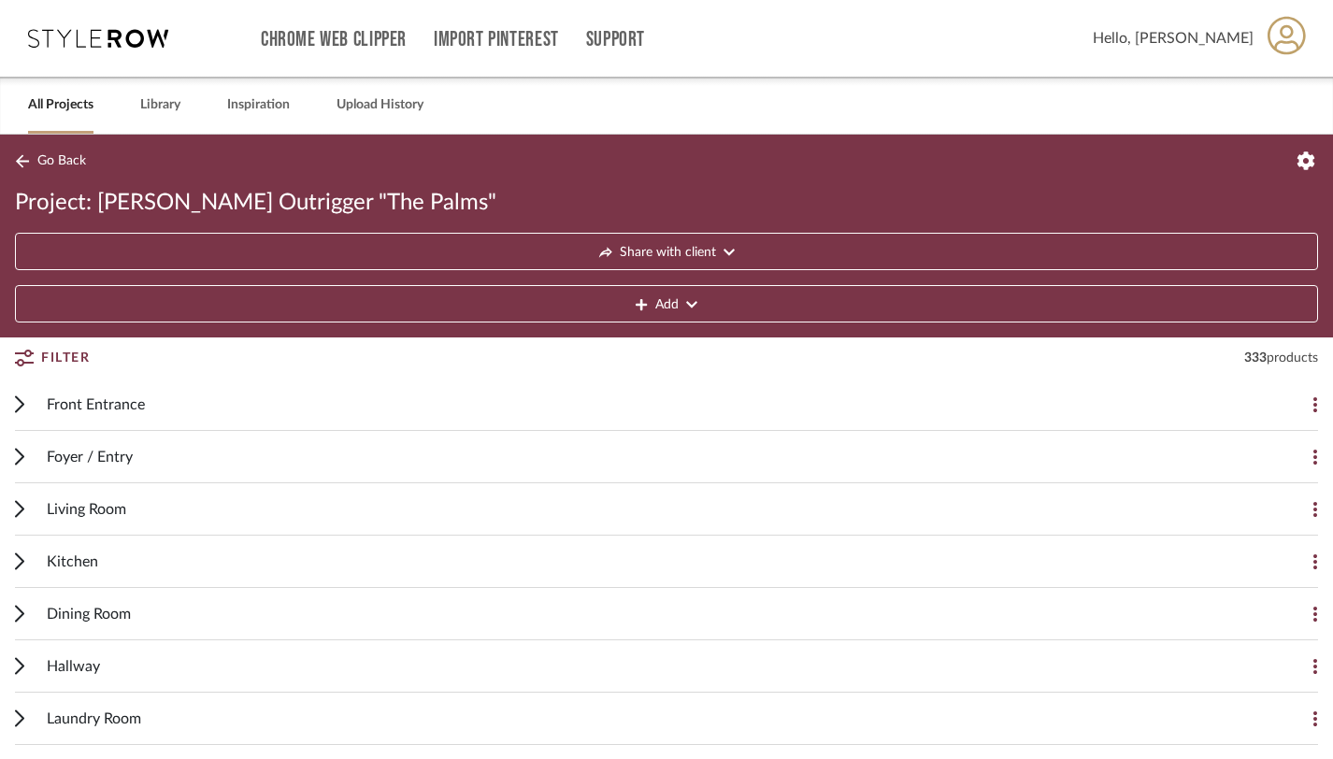
click at [61, 107] on link "All Projects" at bounding box center [60, 105] width 65 height 25
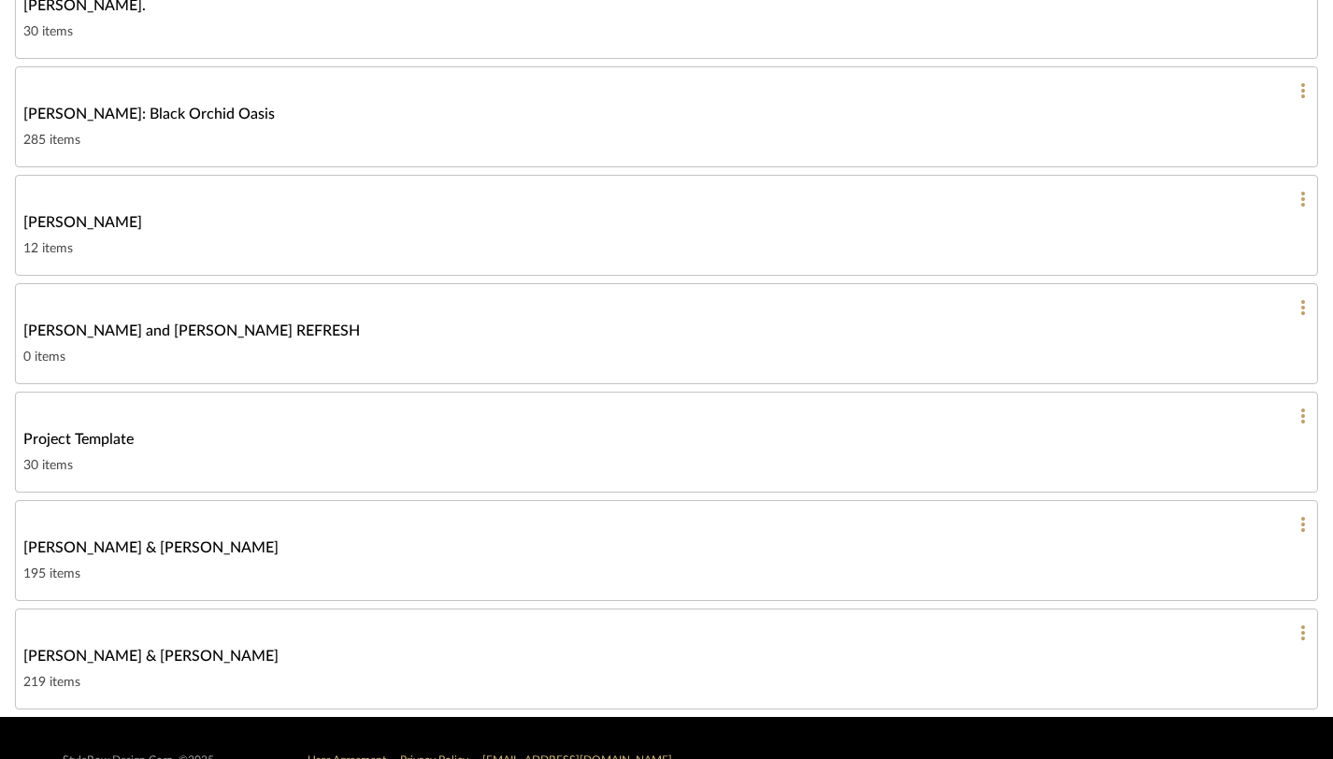
scroll to position [929, 0]
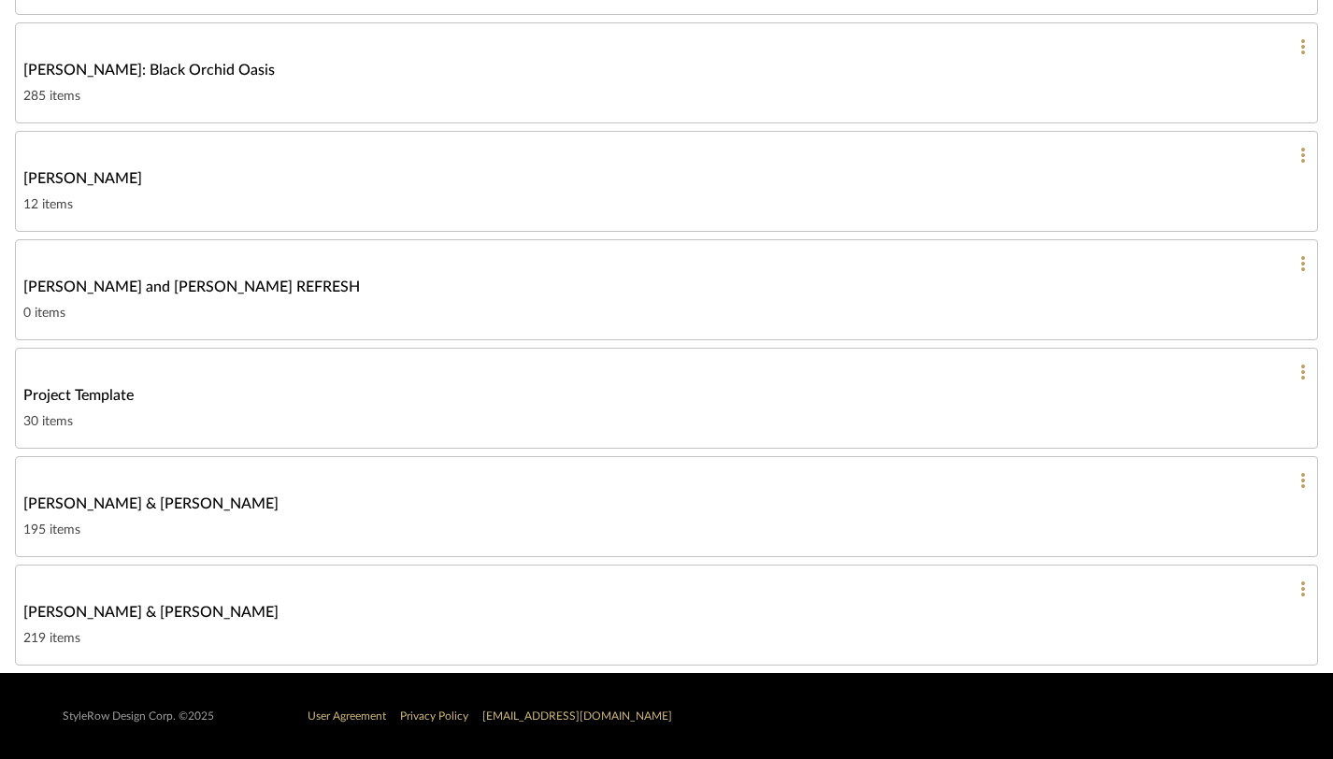
click at [115, 616] on span "[PERSON_NAME] & [PERSON_NAME]" at bounding box center [150, 612] width 255 height 22
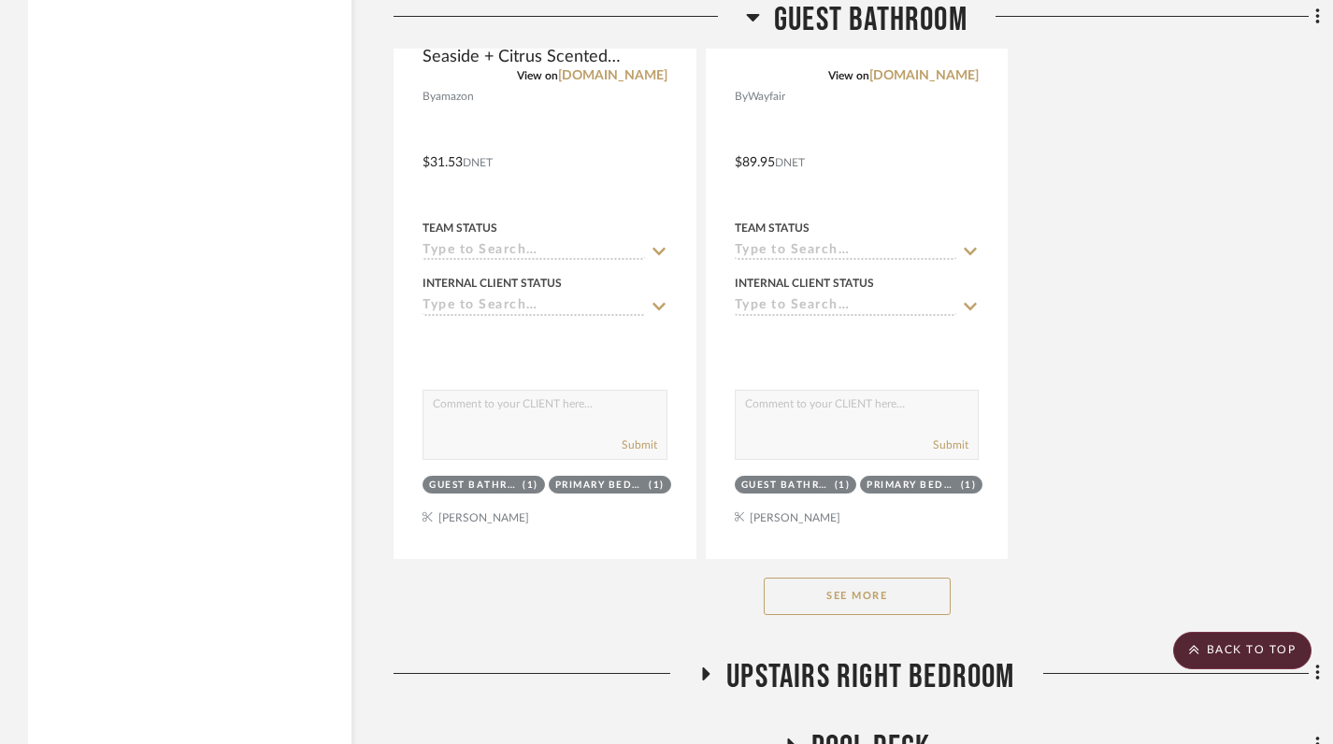
scroll to position [3227, 0]
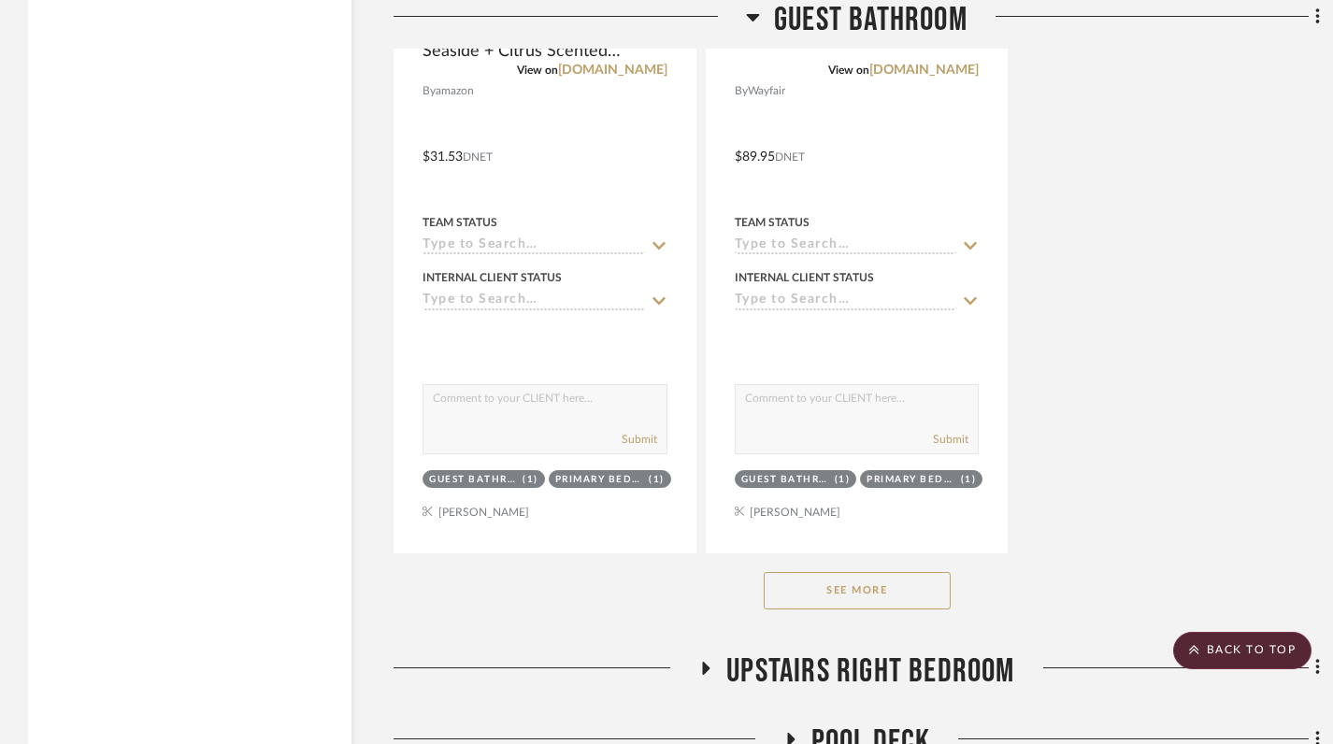
click at [845, 572] on button "See More" at bounding box center [857, 590] width 187 height 37
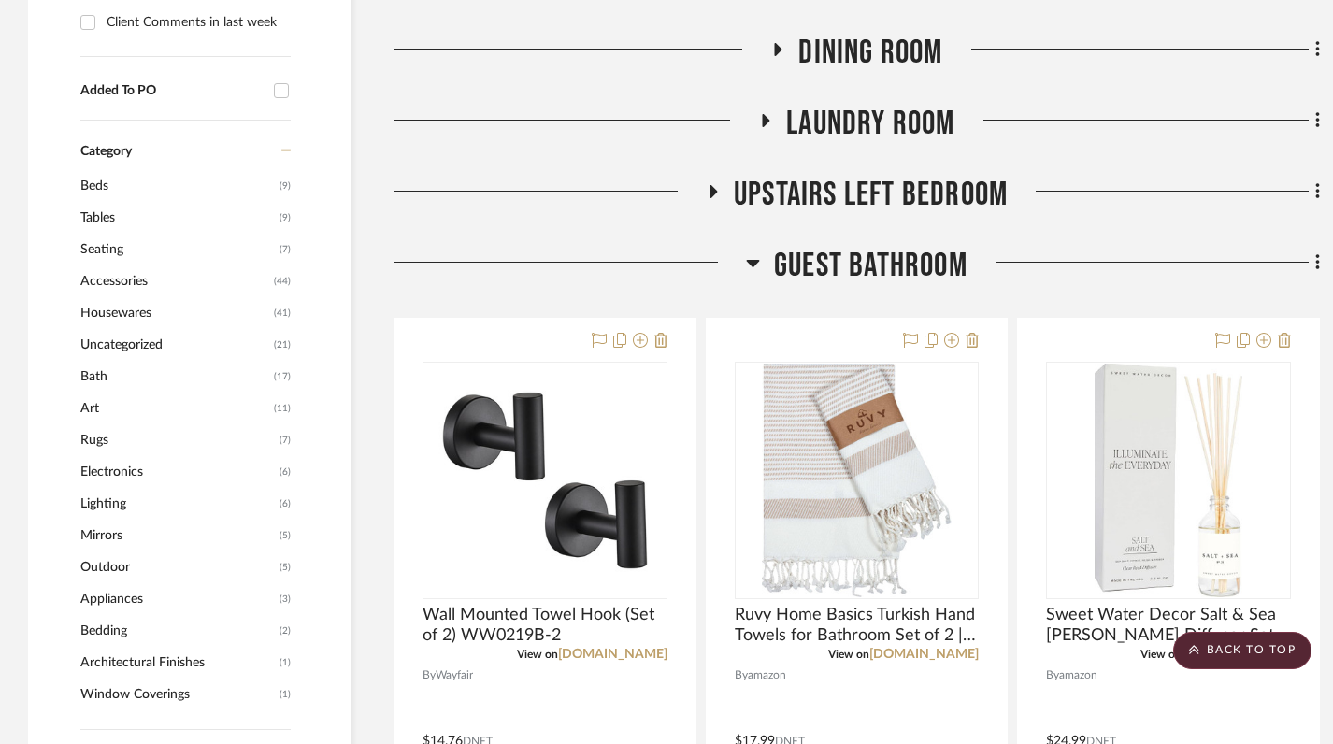
scroll to position [982, 0]
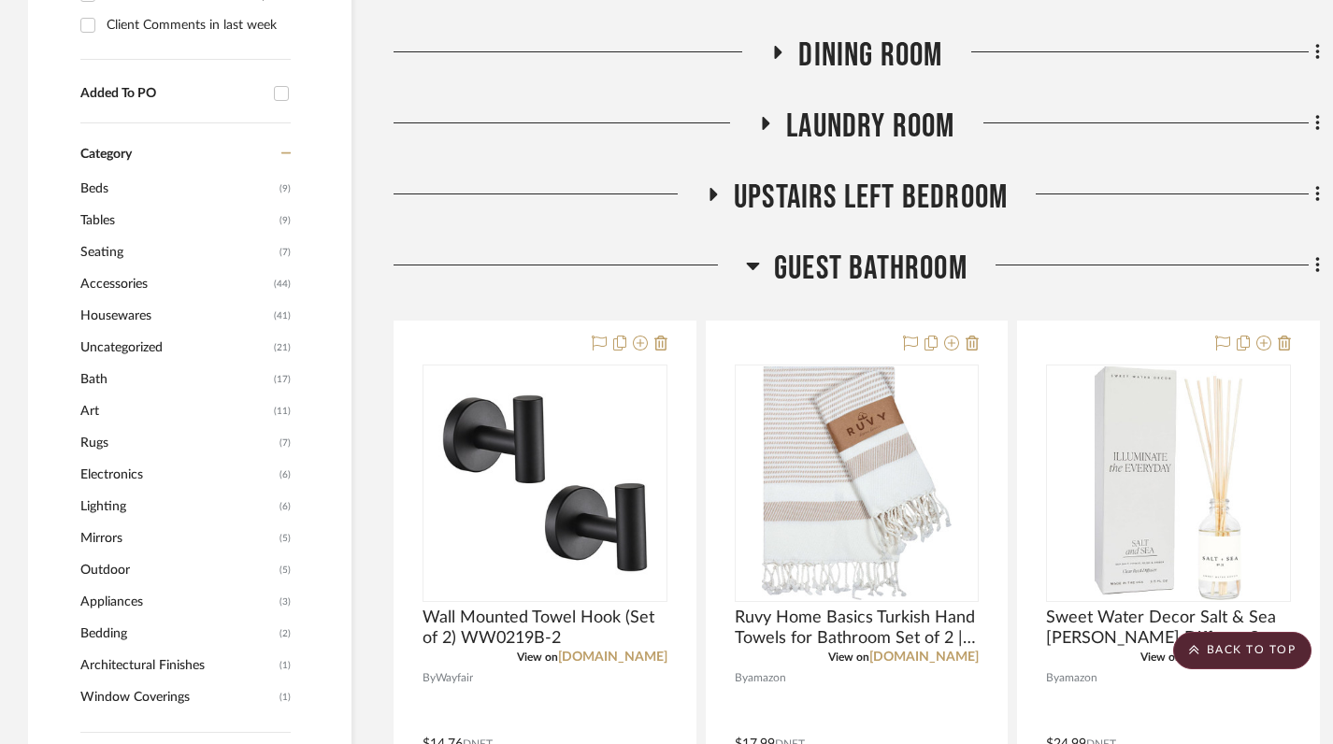
click at [759, 249] on h3 "Guest Bathroom" at bounding box center [857, 269] width 222 height 40
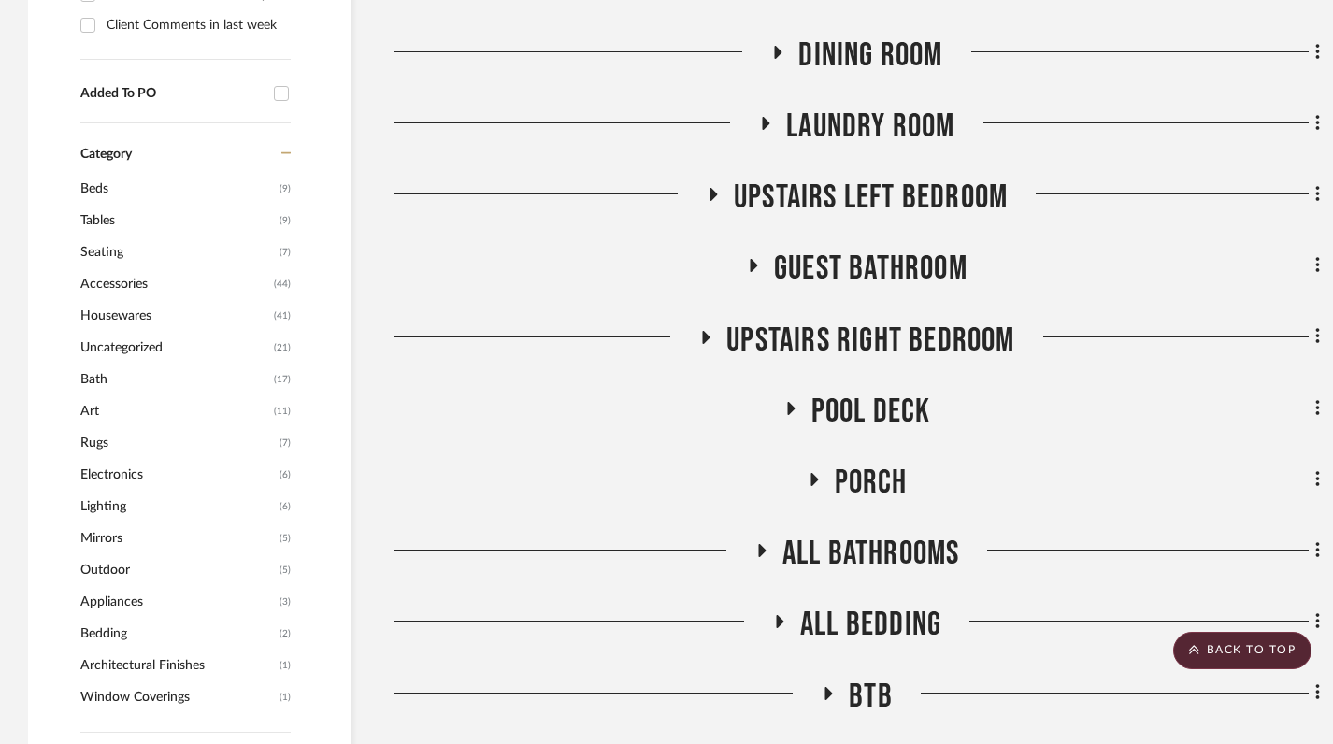
click at [705, 331] on icon at bounding box center [706, 337] width 7 height 13
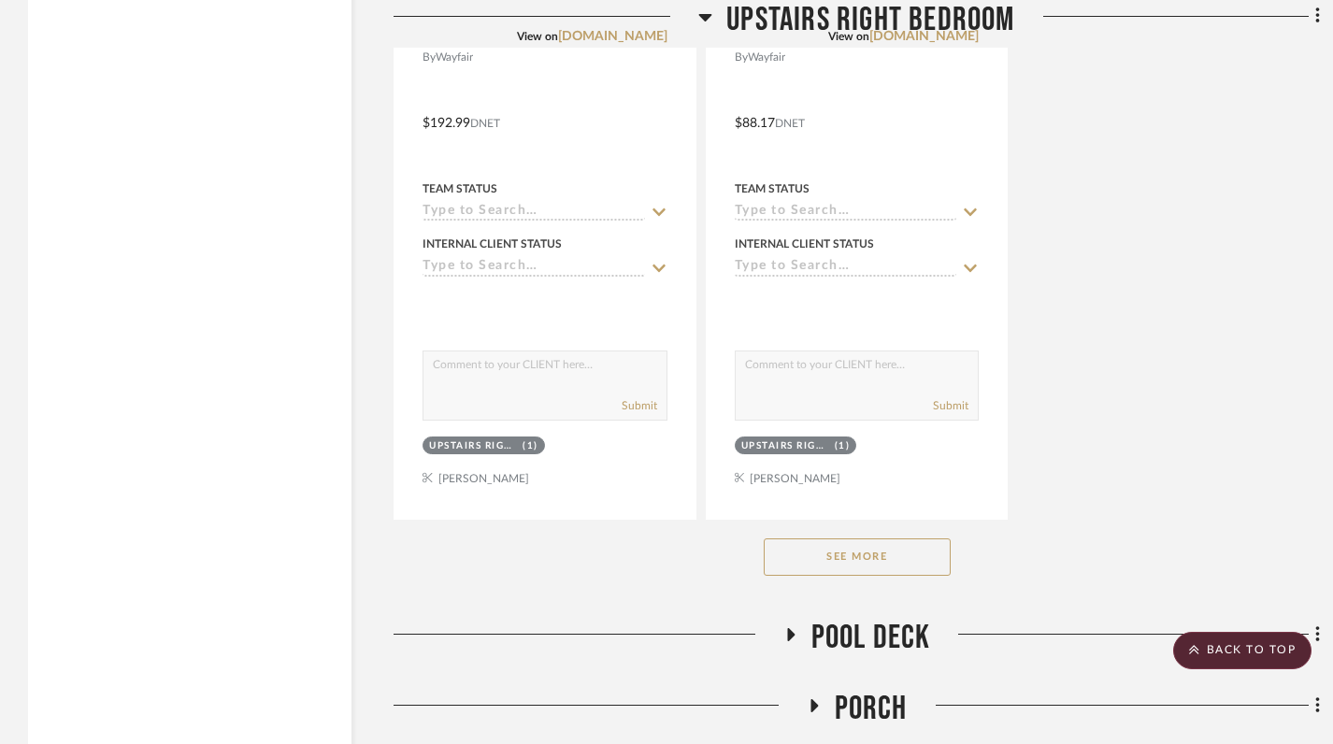
scroll to position [3349, 0]
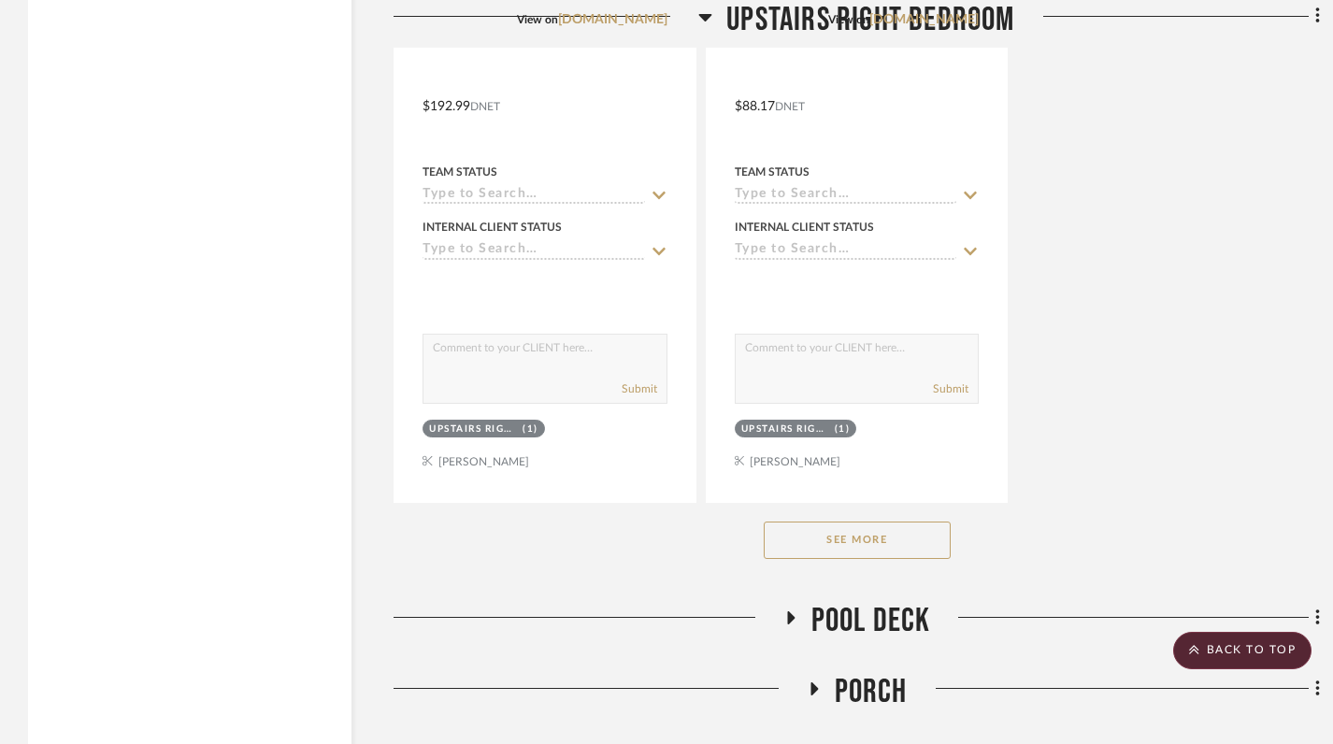
click at [859, 515] on div "See More" at bounding box center [857, 540] width 927 height 75
click at [869, 522] on button "See More" at bounding box center [857, 540] width 187 height 37
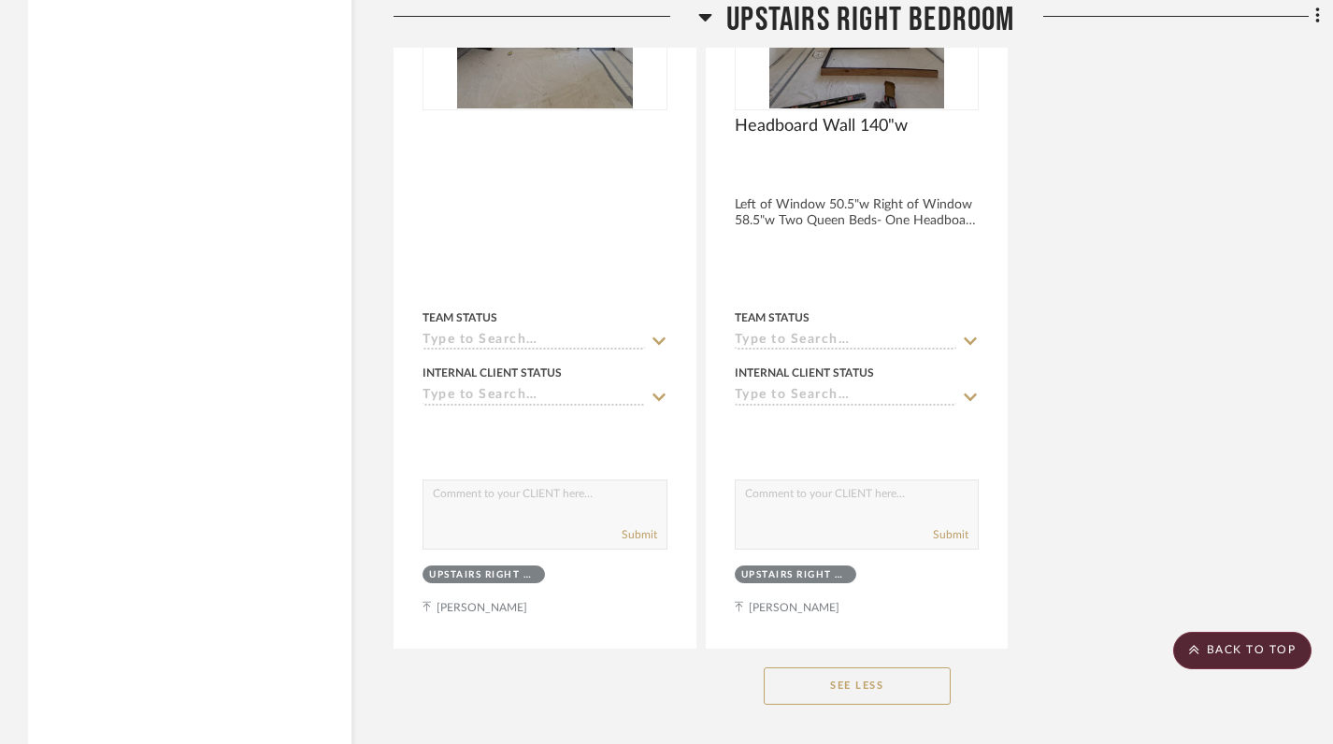
scroll to position [6552, 0]
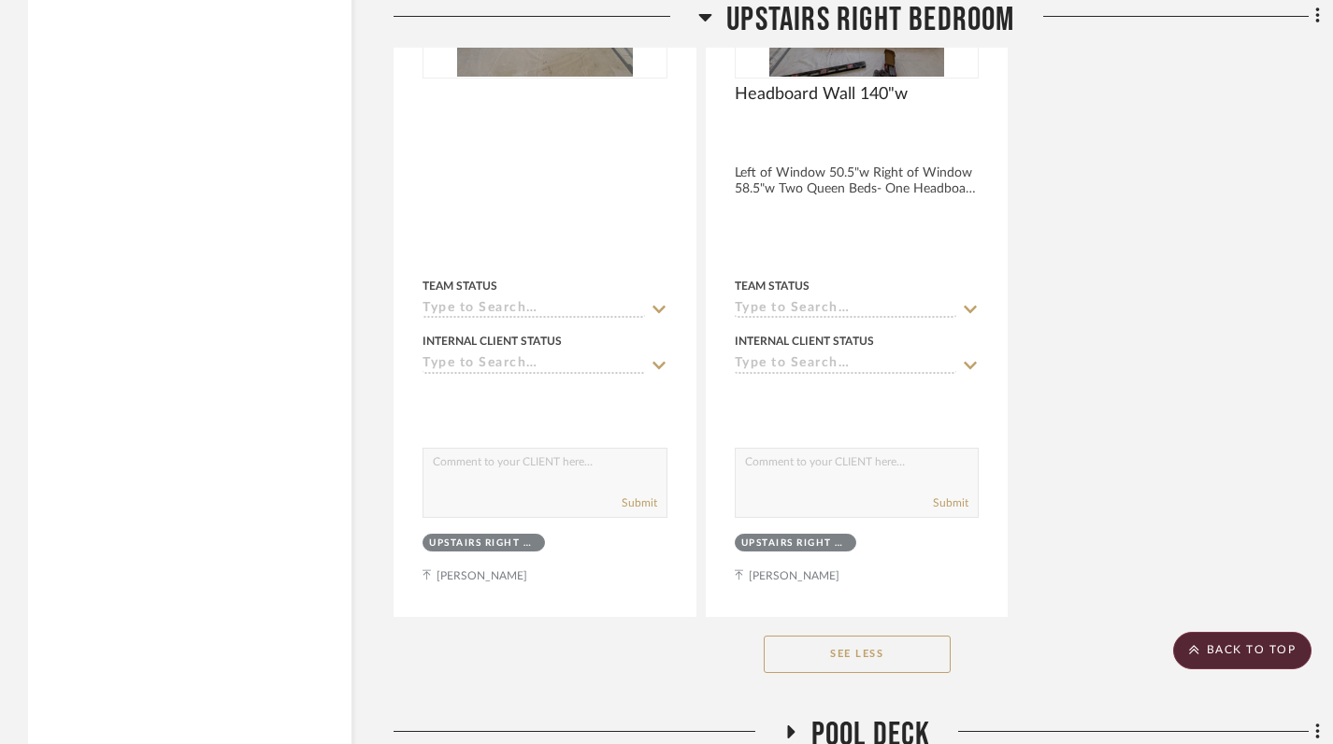
click at [708, 17] on icon at bounding box center [705, 17] width 13 height 7
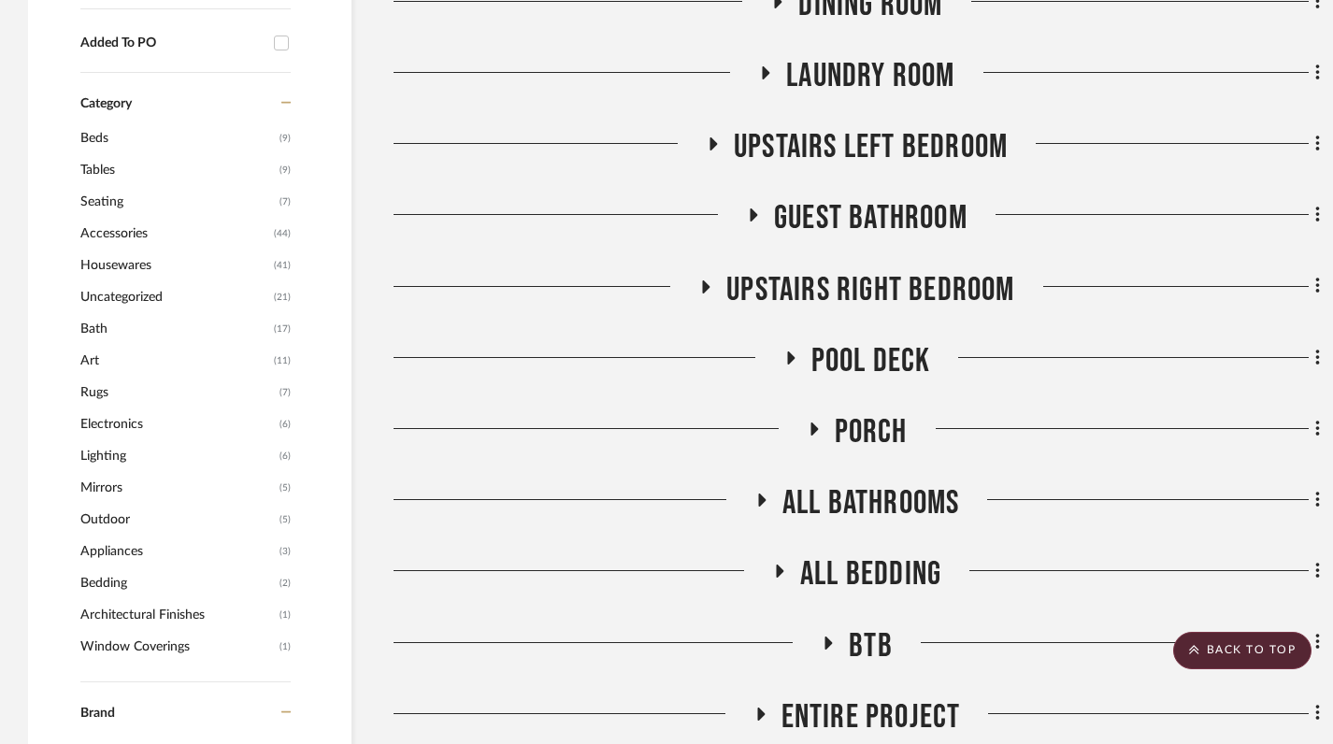
scroll to position [1012, 0]
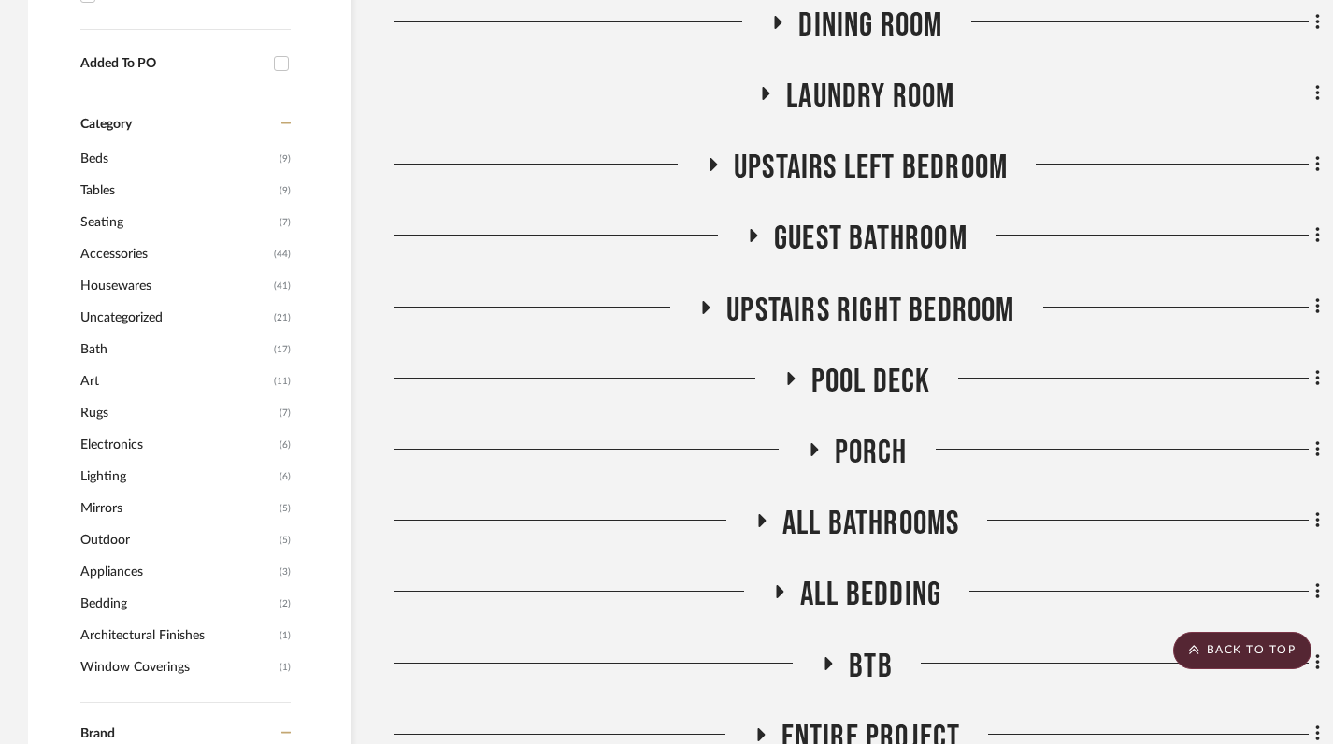
click at [783, 371] on fa-icon at bounding box center [790, 384] width 14 height 27
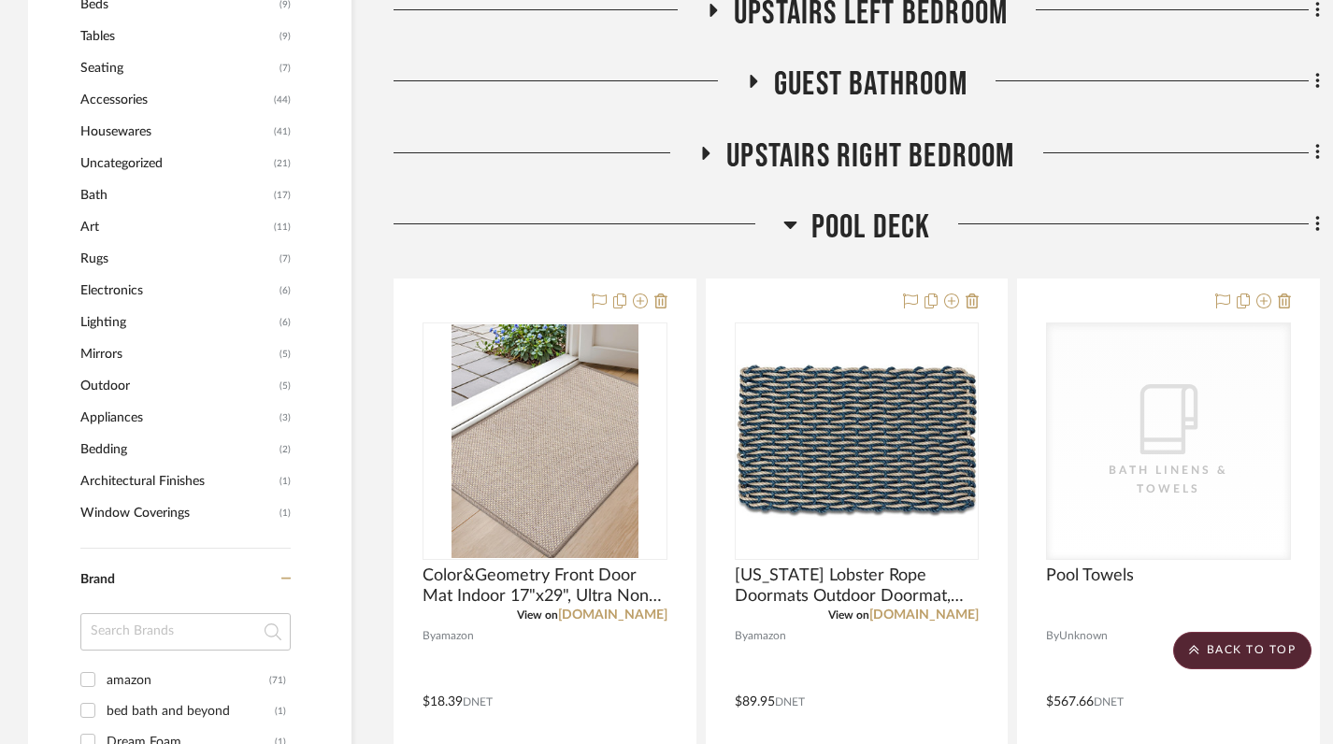
scroll to position [1164, 0]
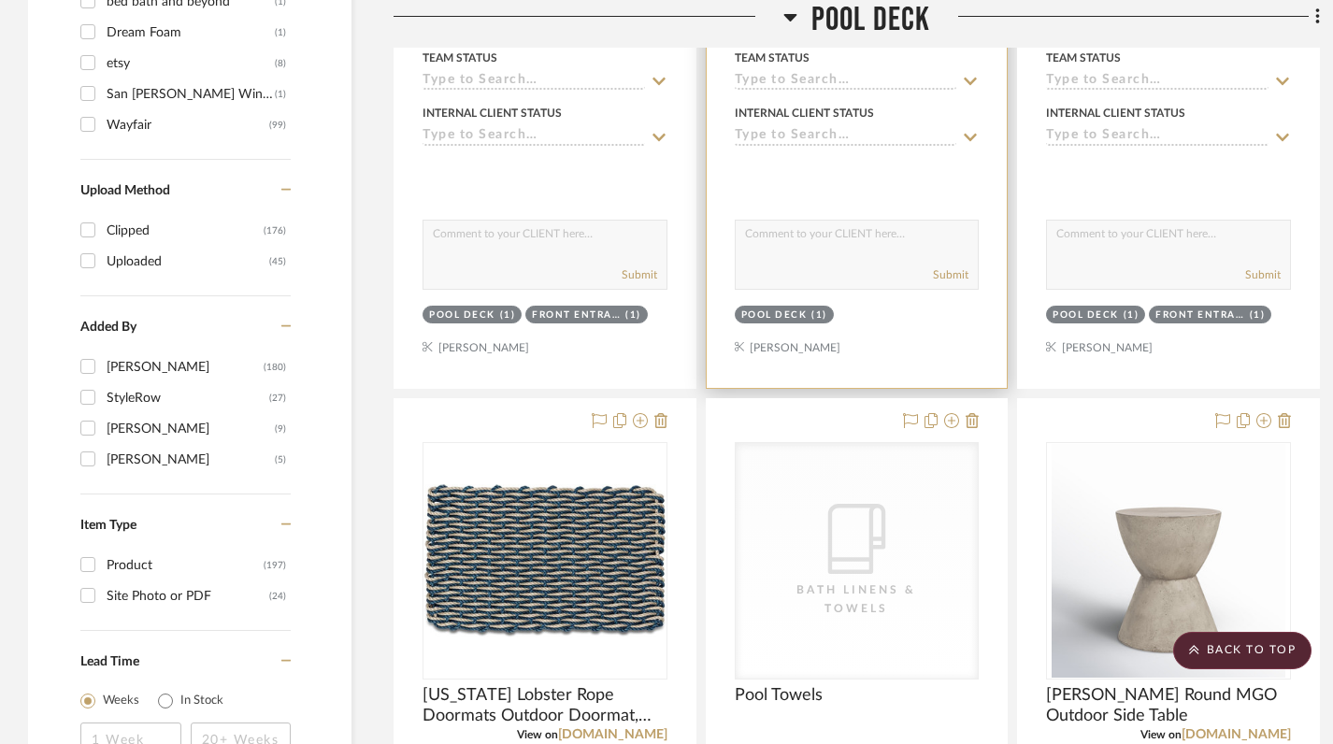
scroll to position [1864, 0]
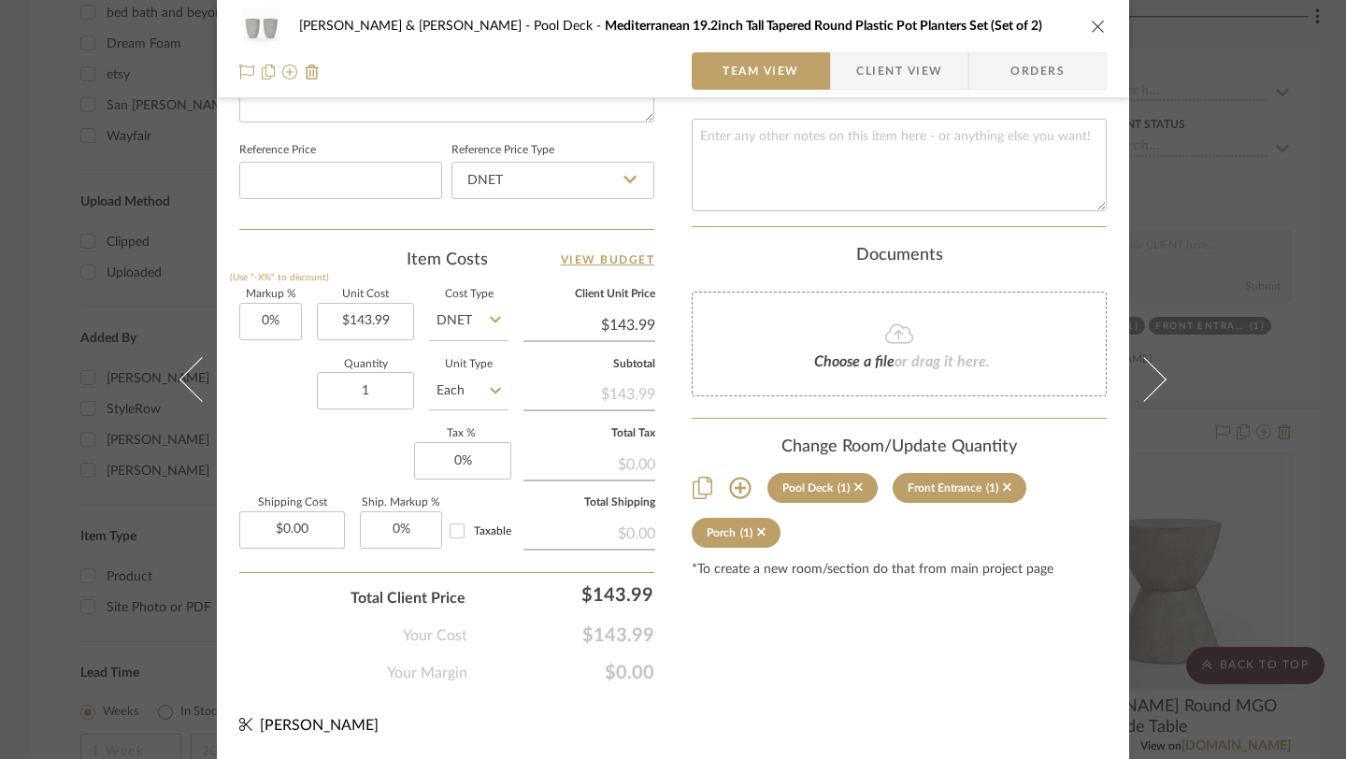
scroll to position [0, 0]
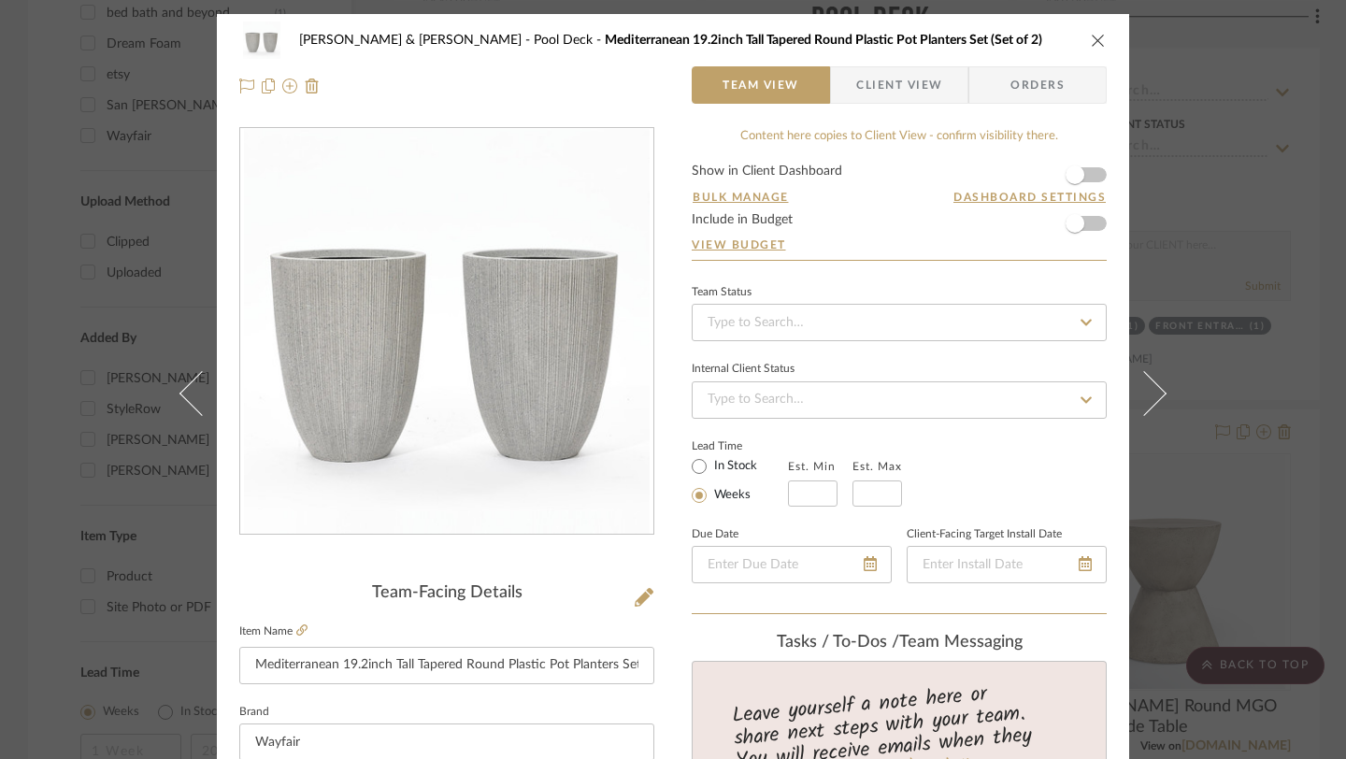
click at [1093, 40] on icon "close" at bounding box center [1098, 40] width 15 height 15
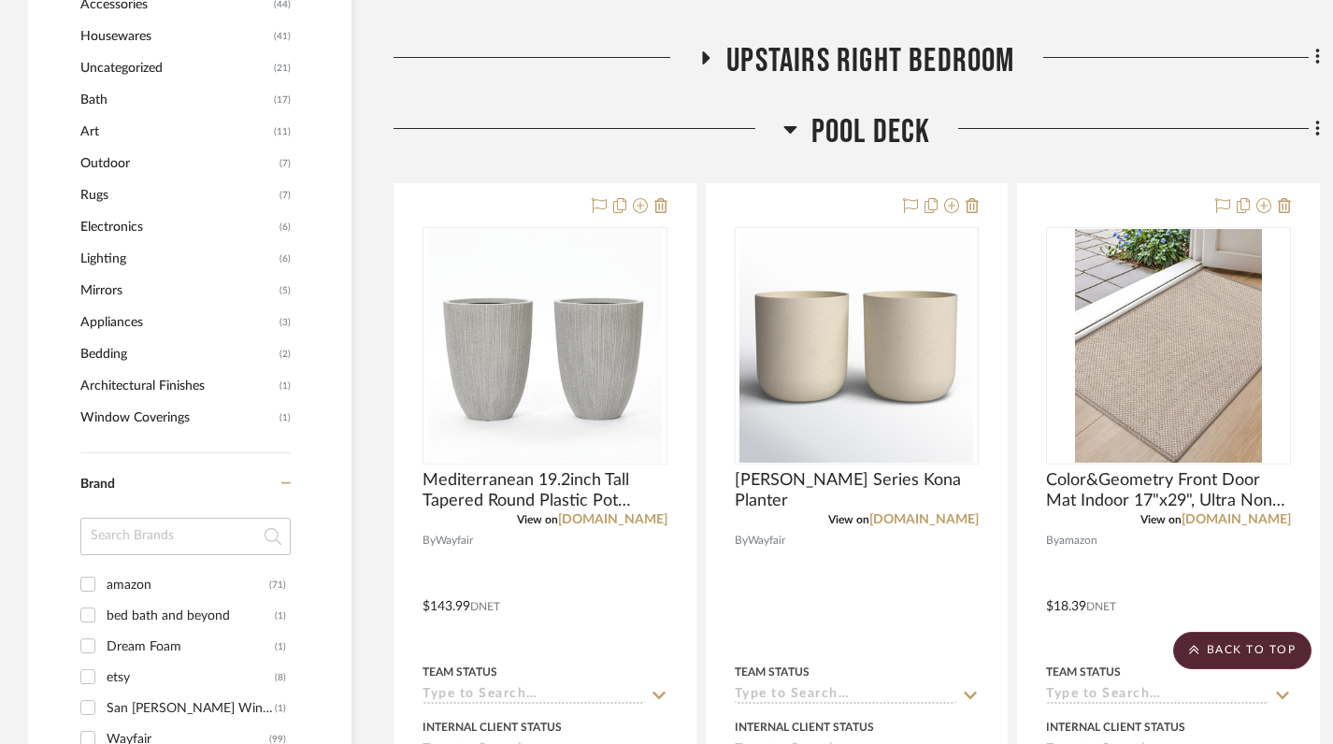
scroll to position [1259, 0]
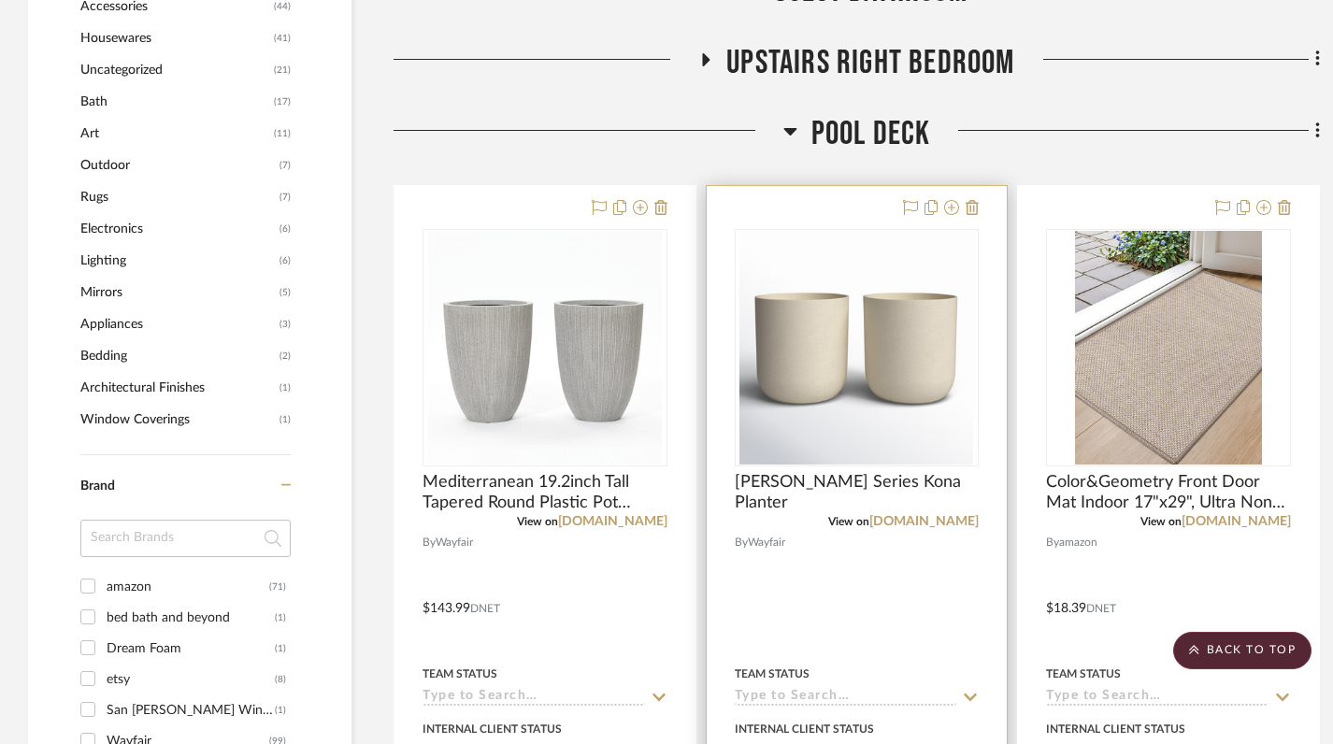
click at [972, 186] on div at bounding box center [857, 595] width 301 height 818
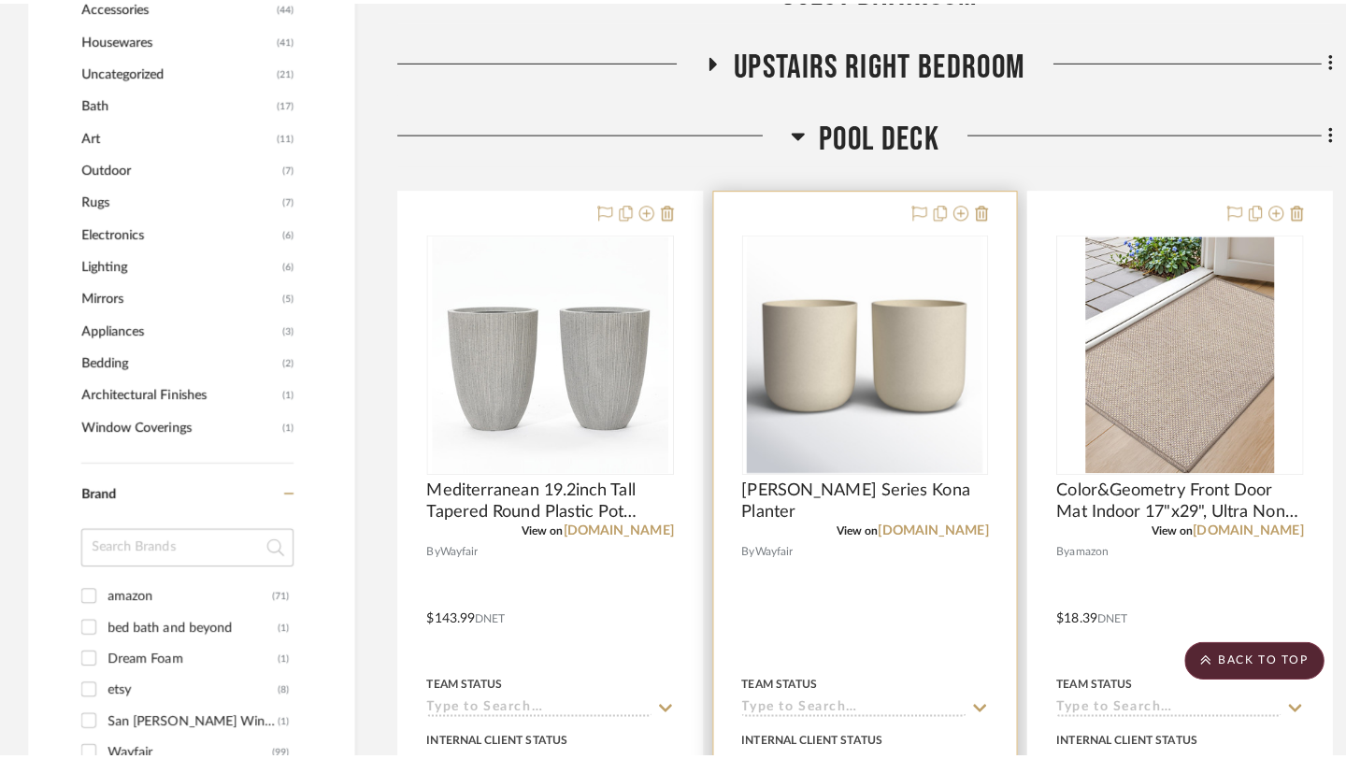
scroll to position [0, 0]
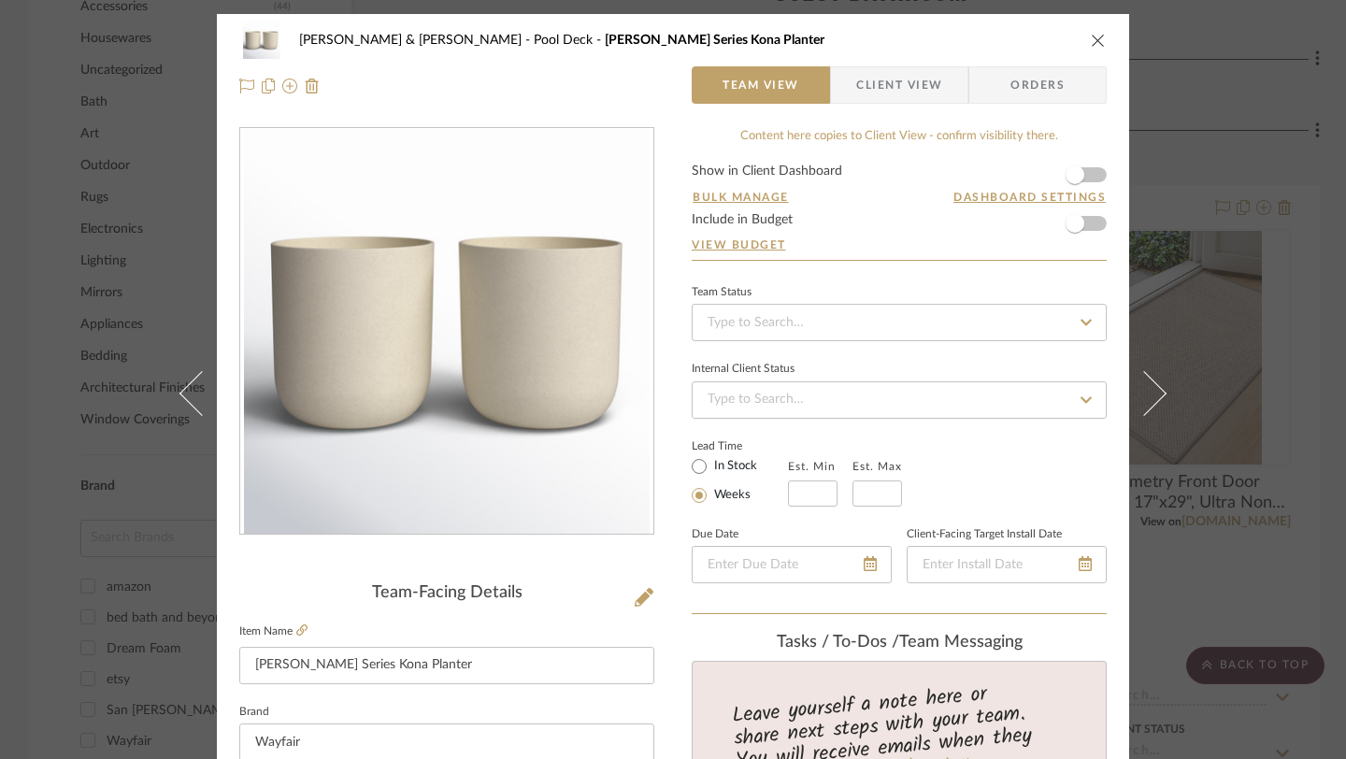
click at [1091, 38] on icon "close" at bounding box center [1098, 40] width 15 height 15
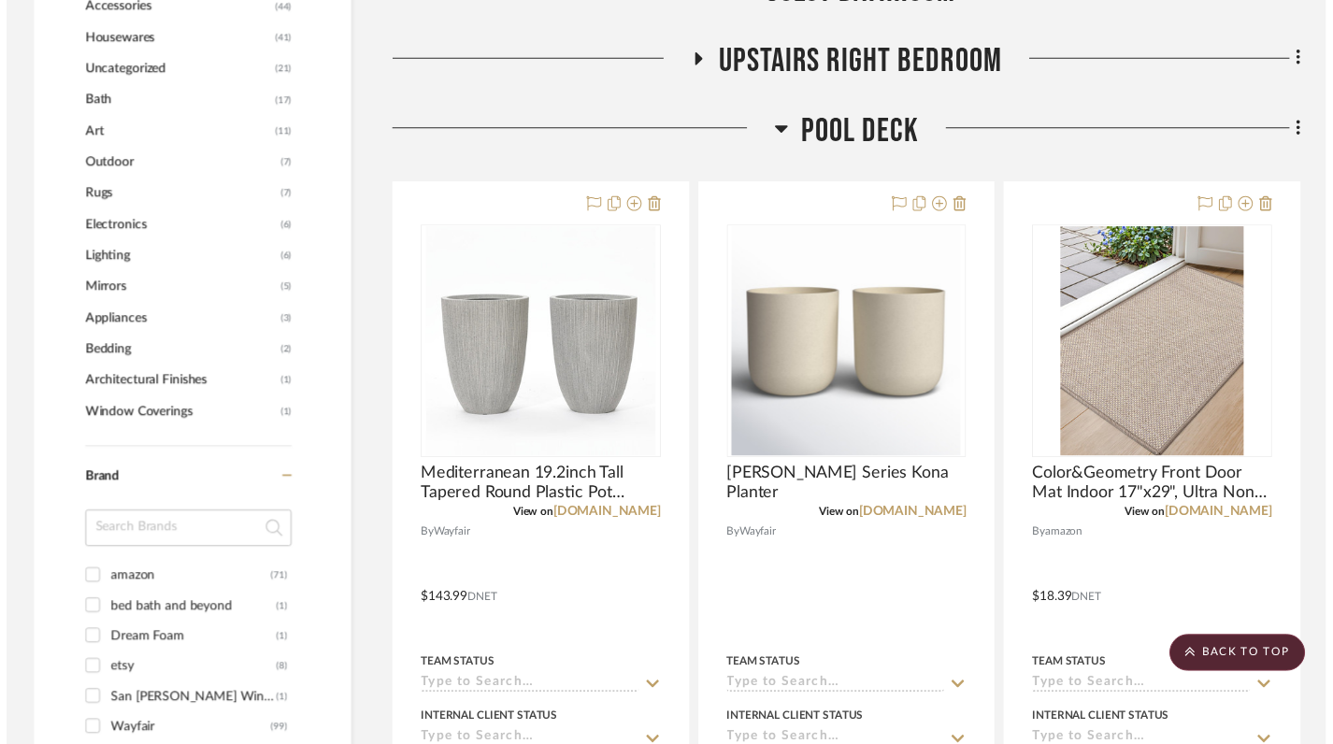
scroll to position [1259, 0]
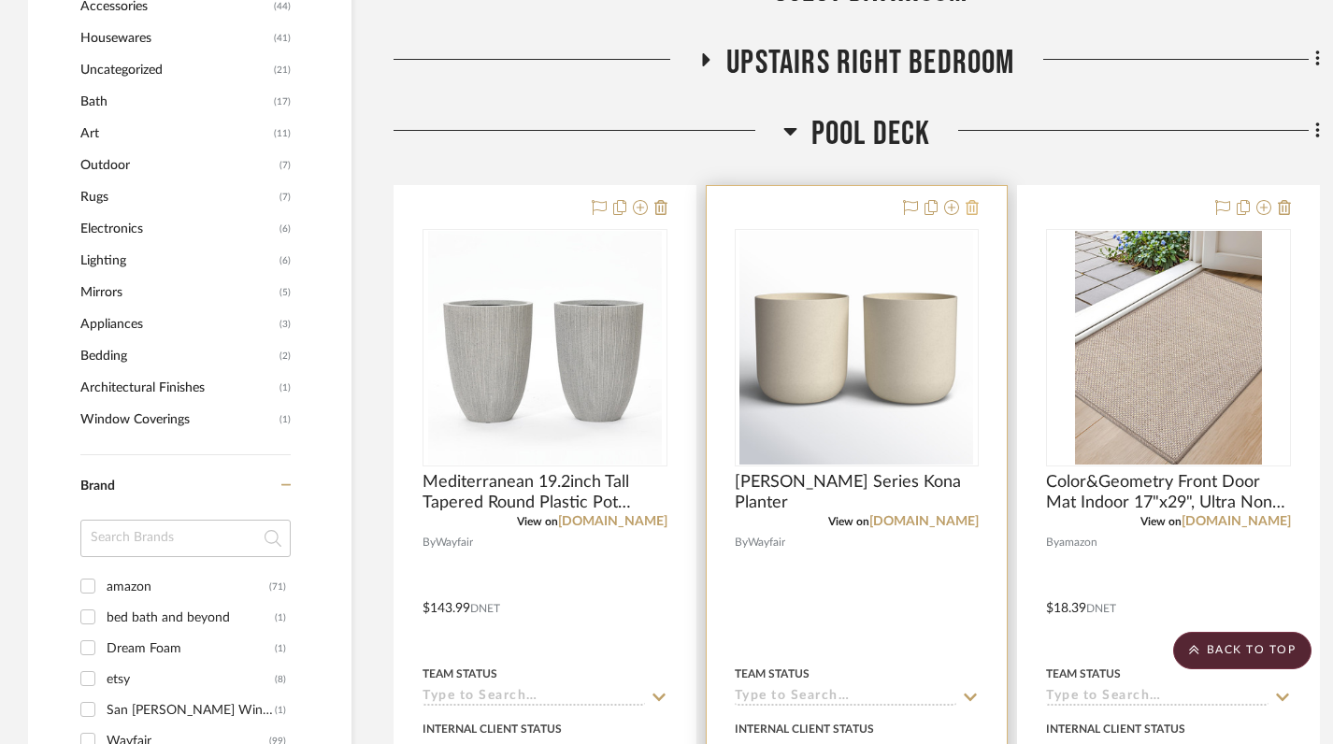
click at [978, 200] on icon at bounding box center [972, 207] width 13 height 15
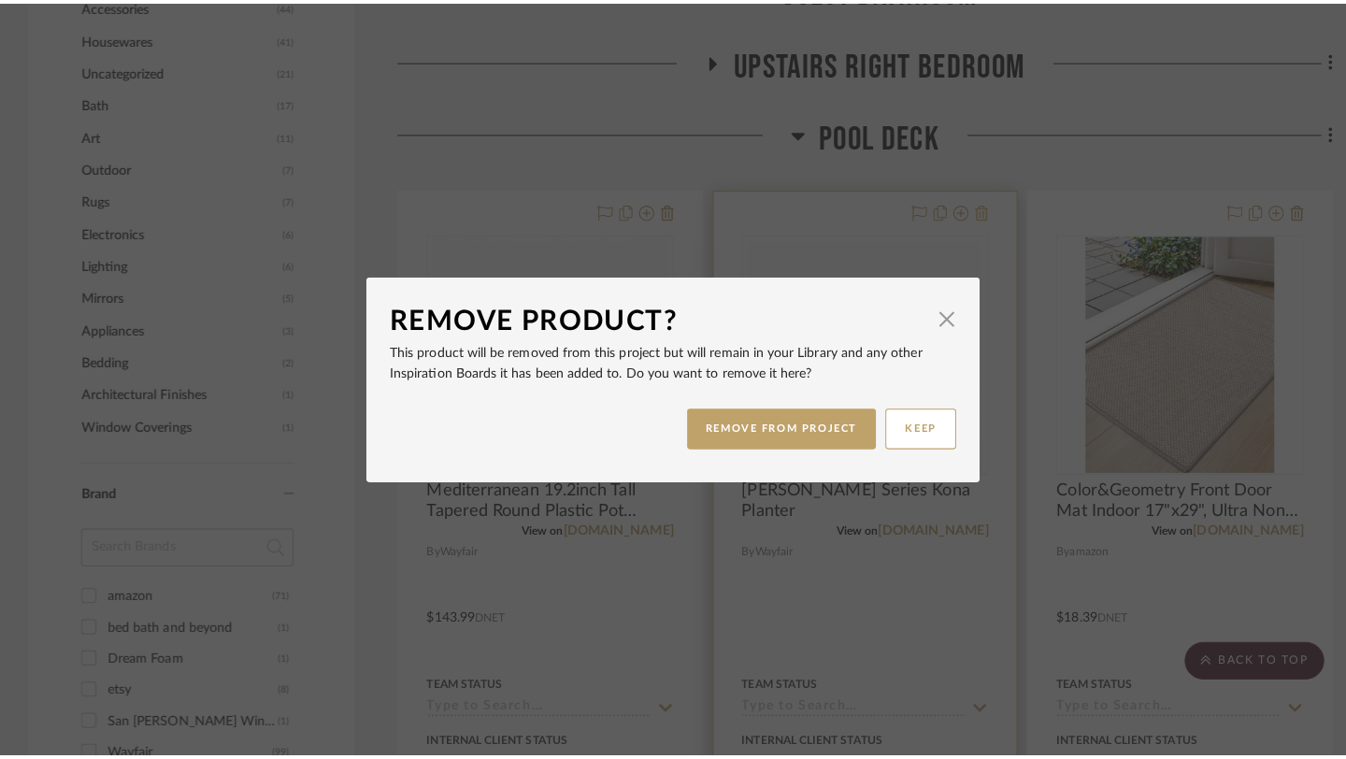
scroll to position [0, 0]
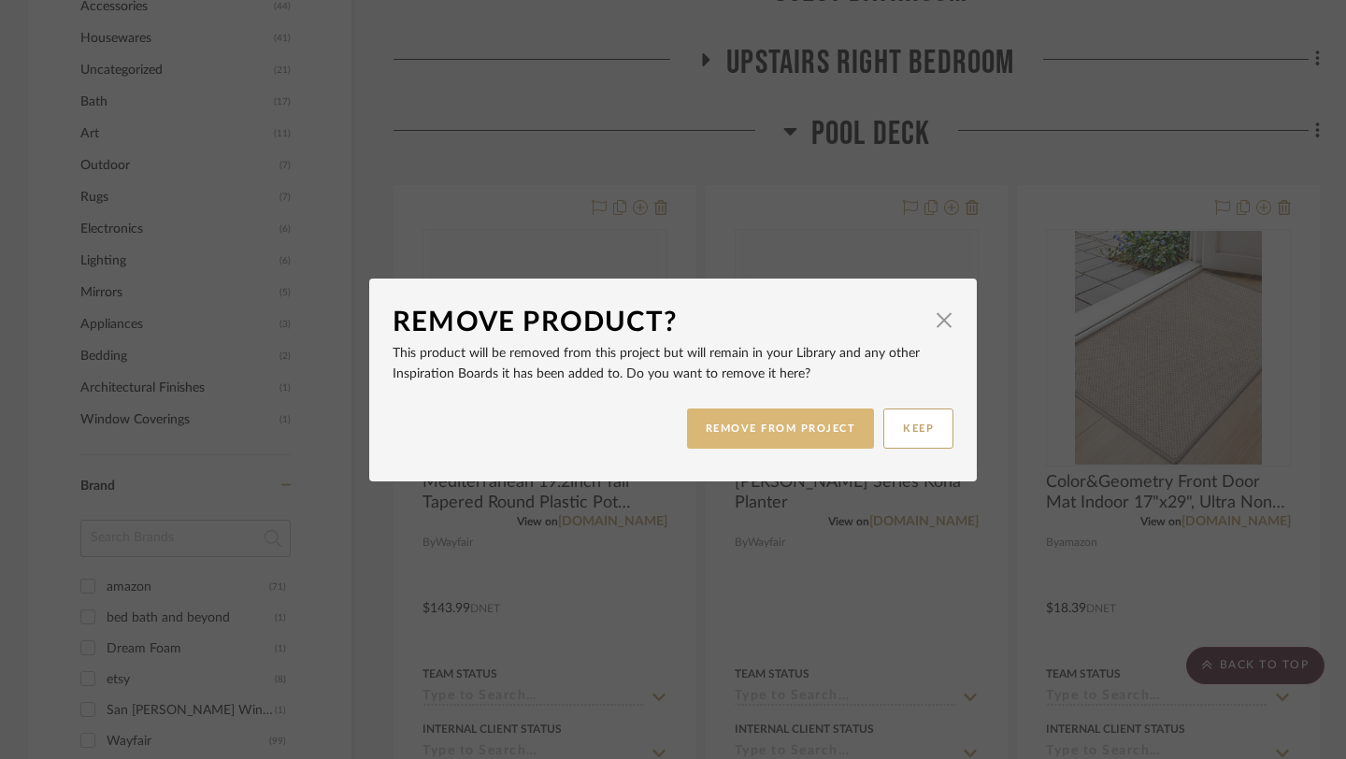
click at [769, 425] on button "REMOVE FROM PROJECT" at bounding box center [781, 429] width 188 height 40
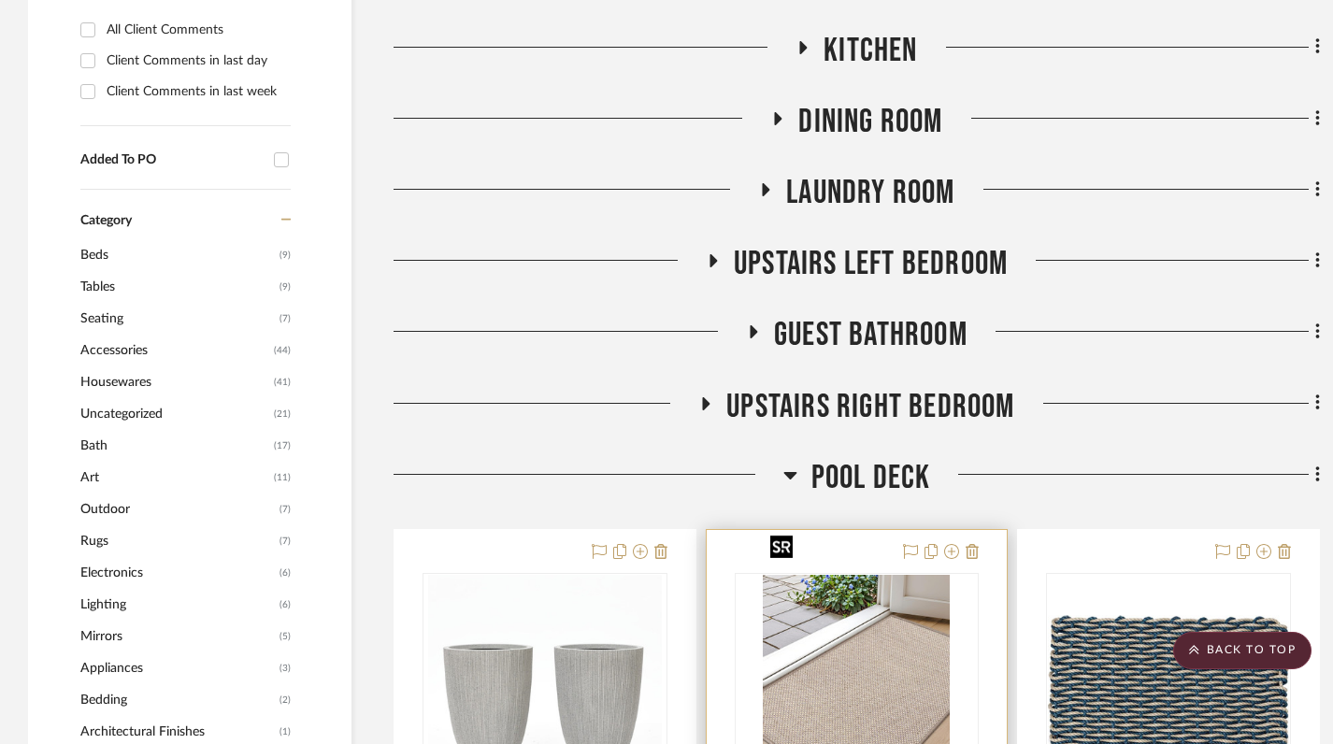
scroll to position [907, 0]
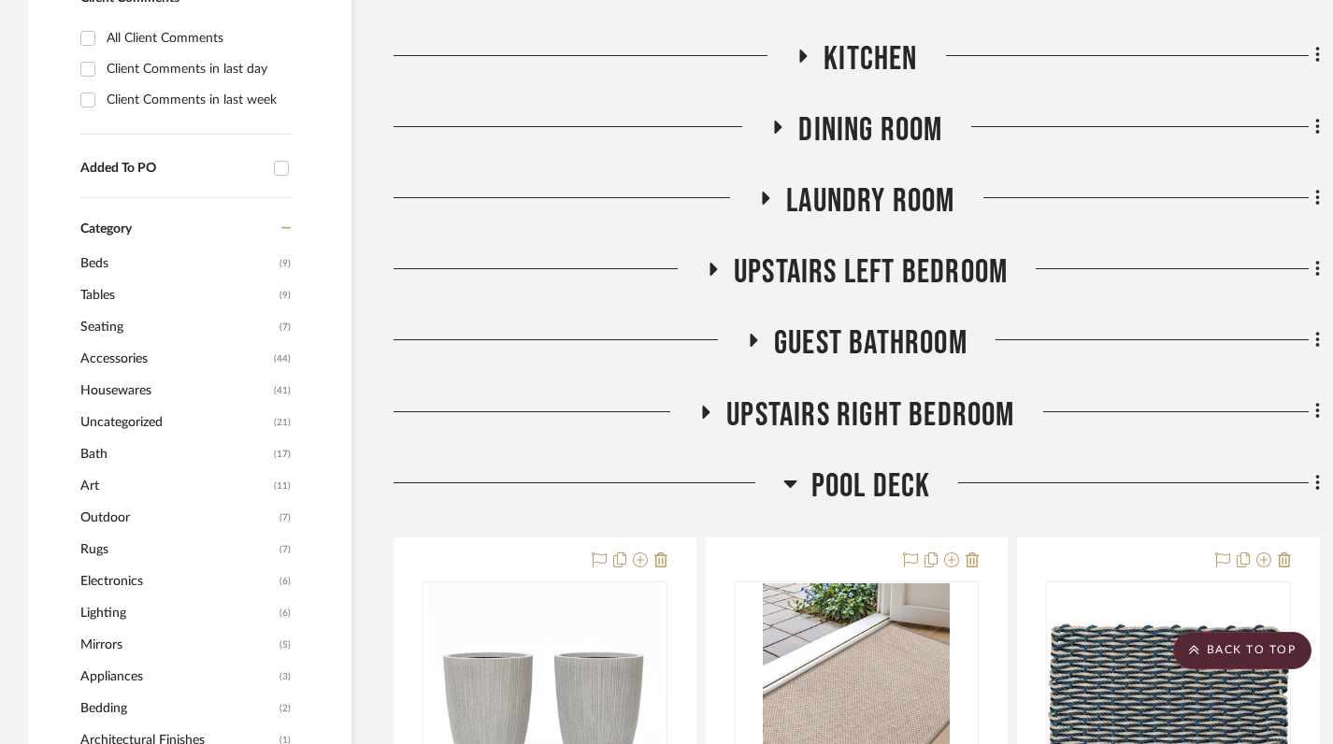
click at [784, 472] on icon at bounding box center [790, 483] width 14 height 22
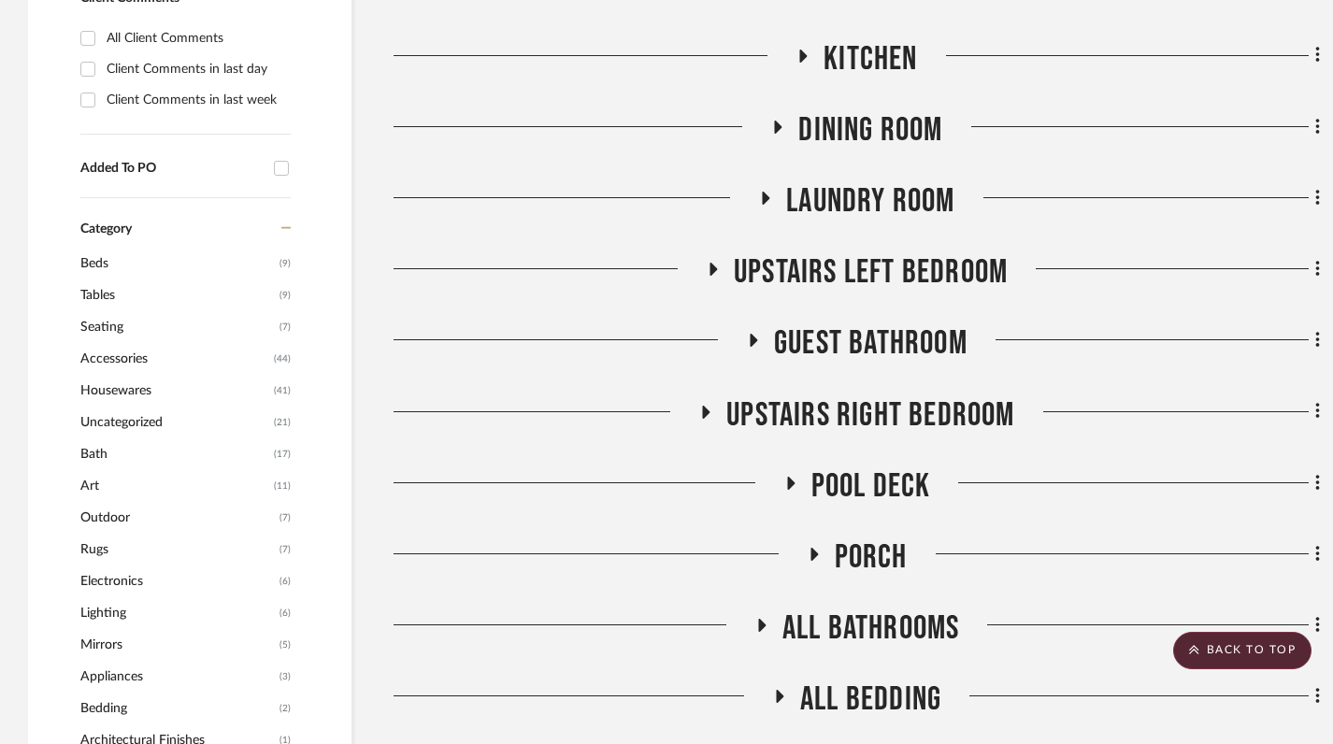
click at [707, 406] on icon at bounding box center [706, 412] width 7 height 13
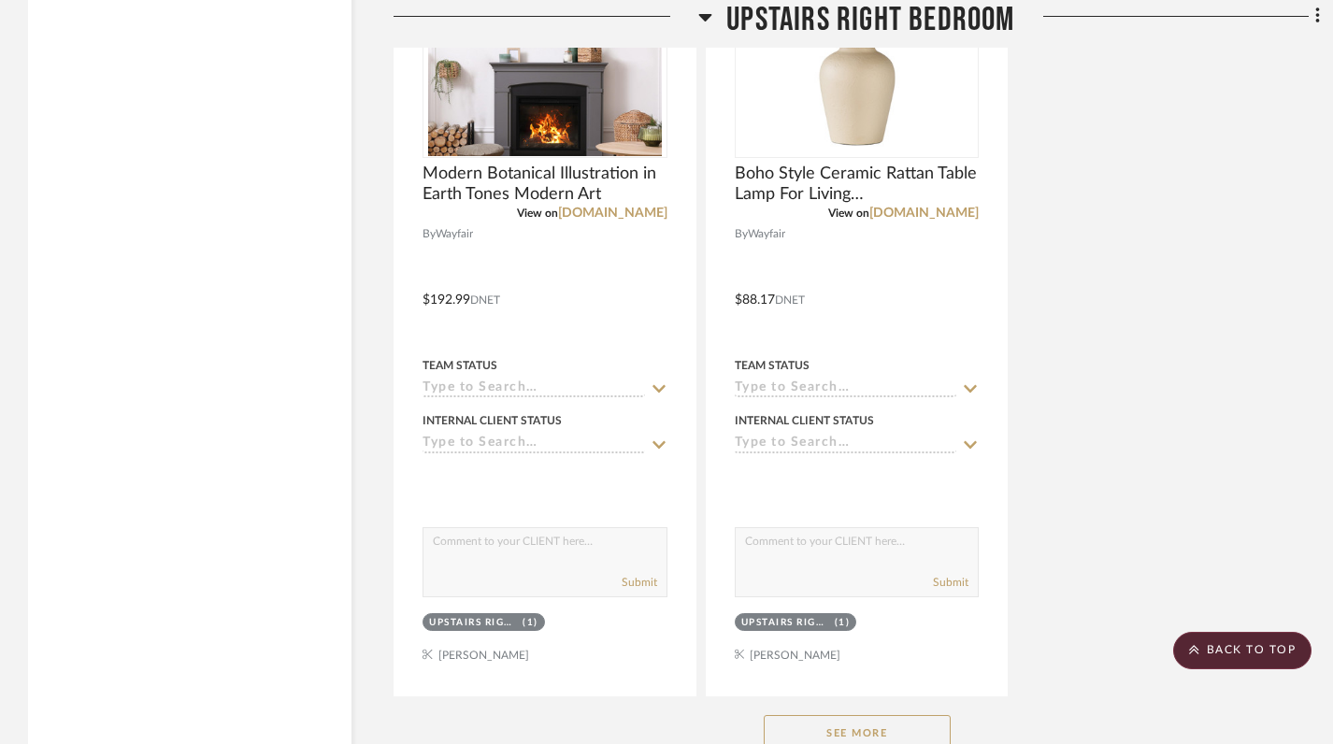
scroll to position [3159, 0]
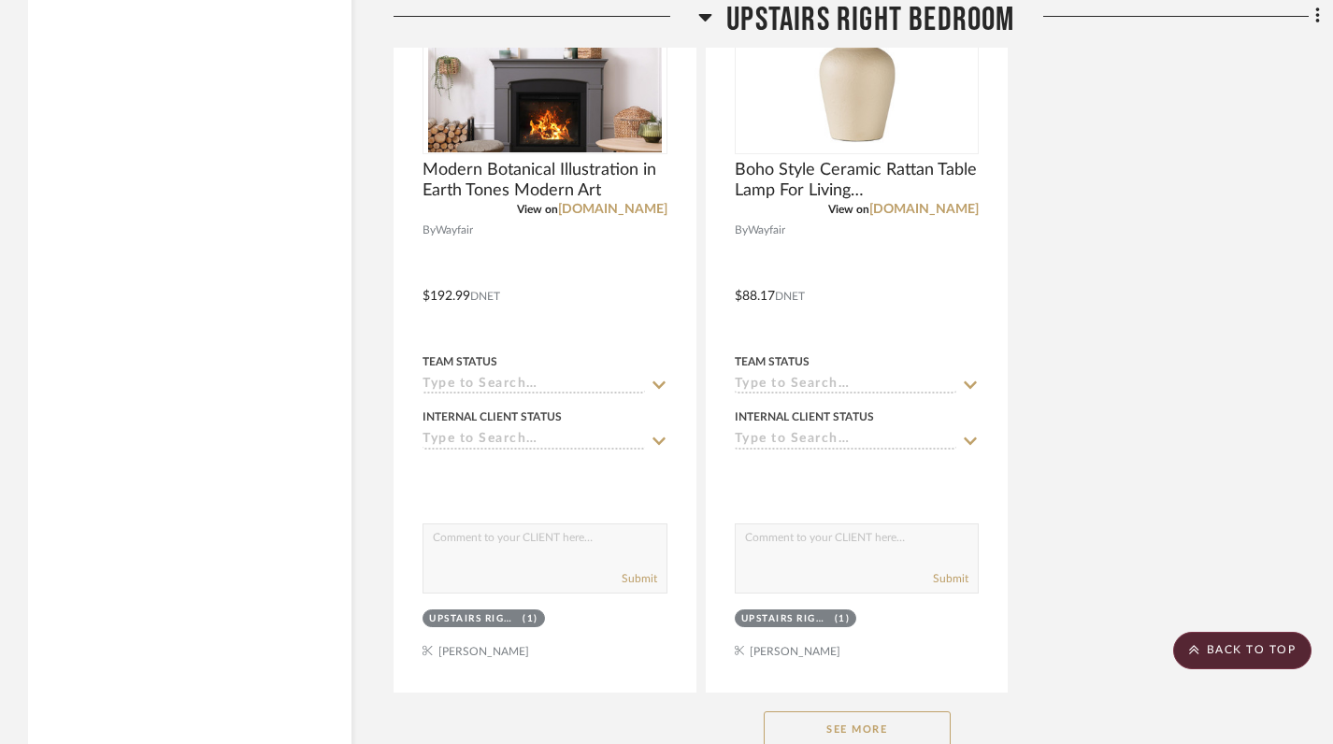
click at [873, 711] on button "See More" at bounding box center [857, 729] width 187 height 37
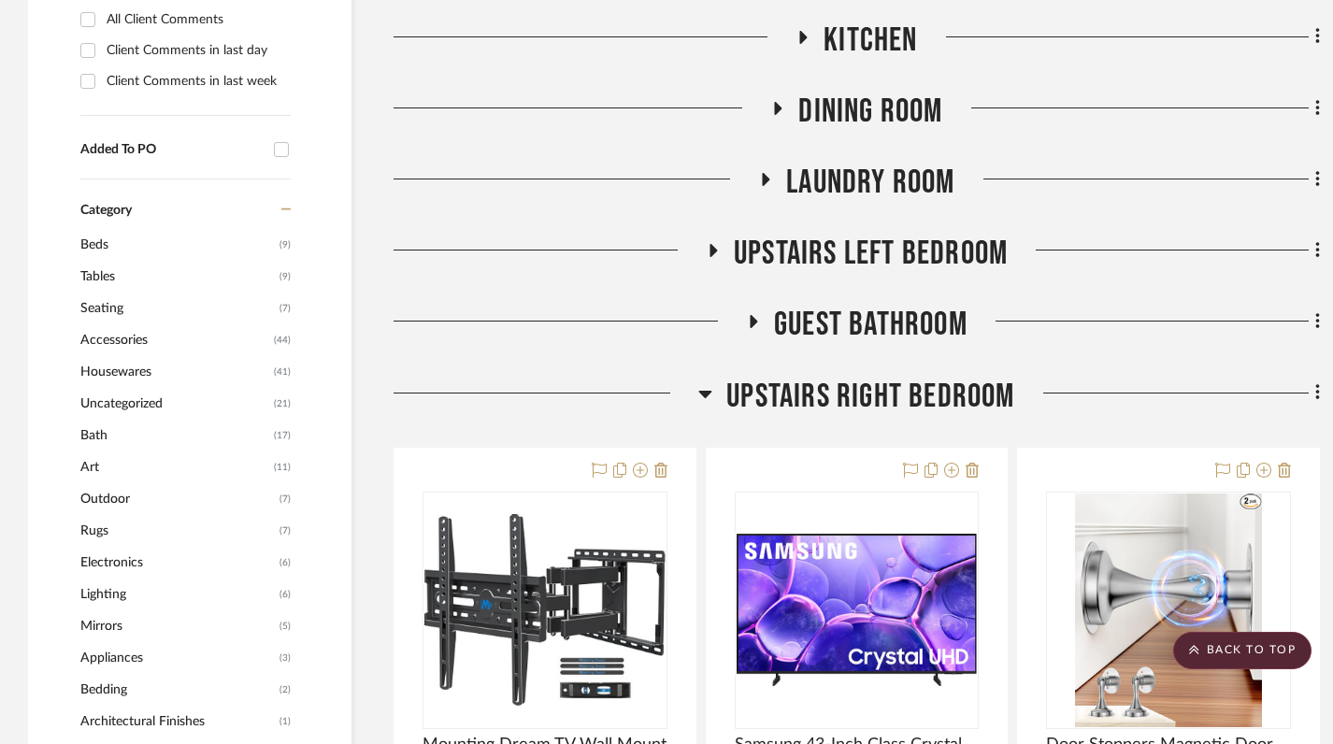
scroll to position [908, 0]
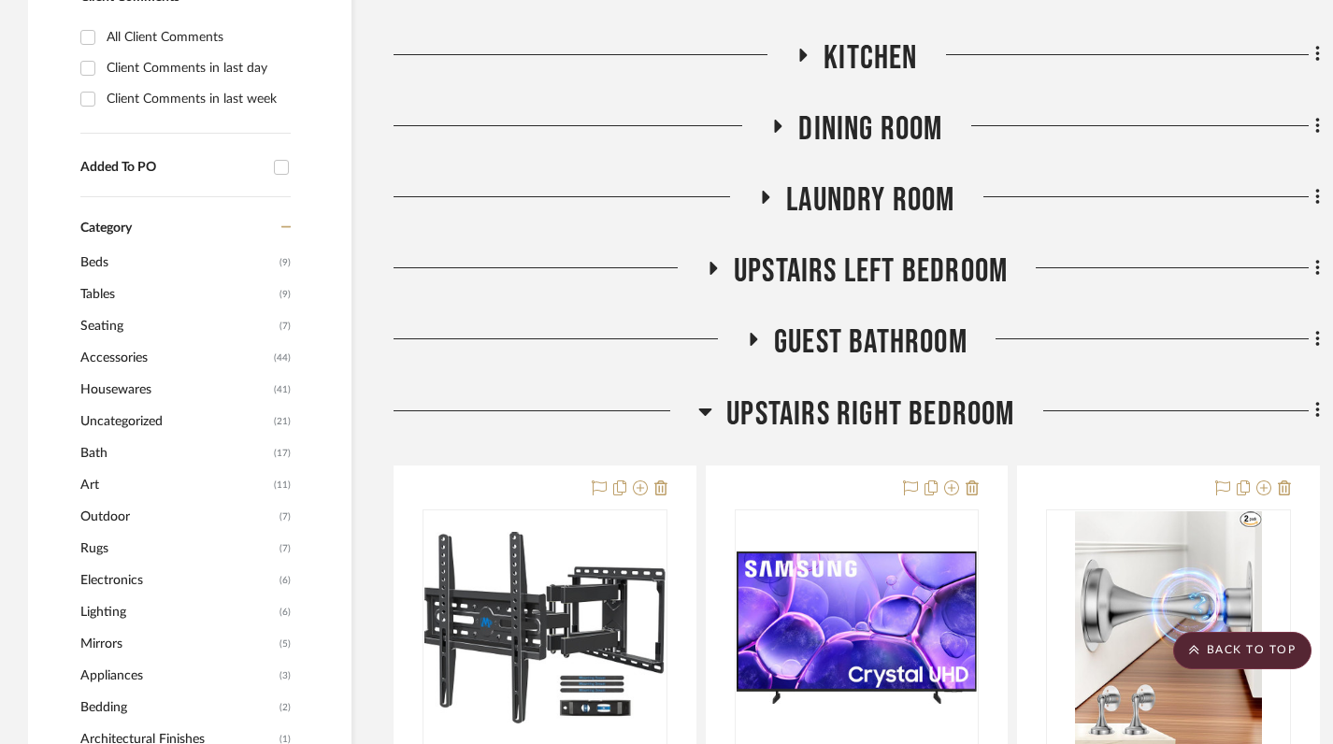
click at [708, 400] on icon at bounding box center [705, 411] width 14 height 22
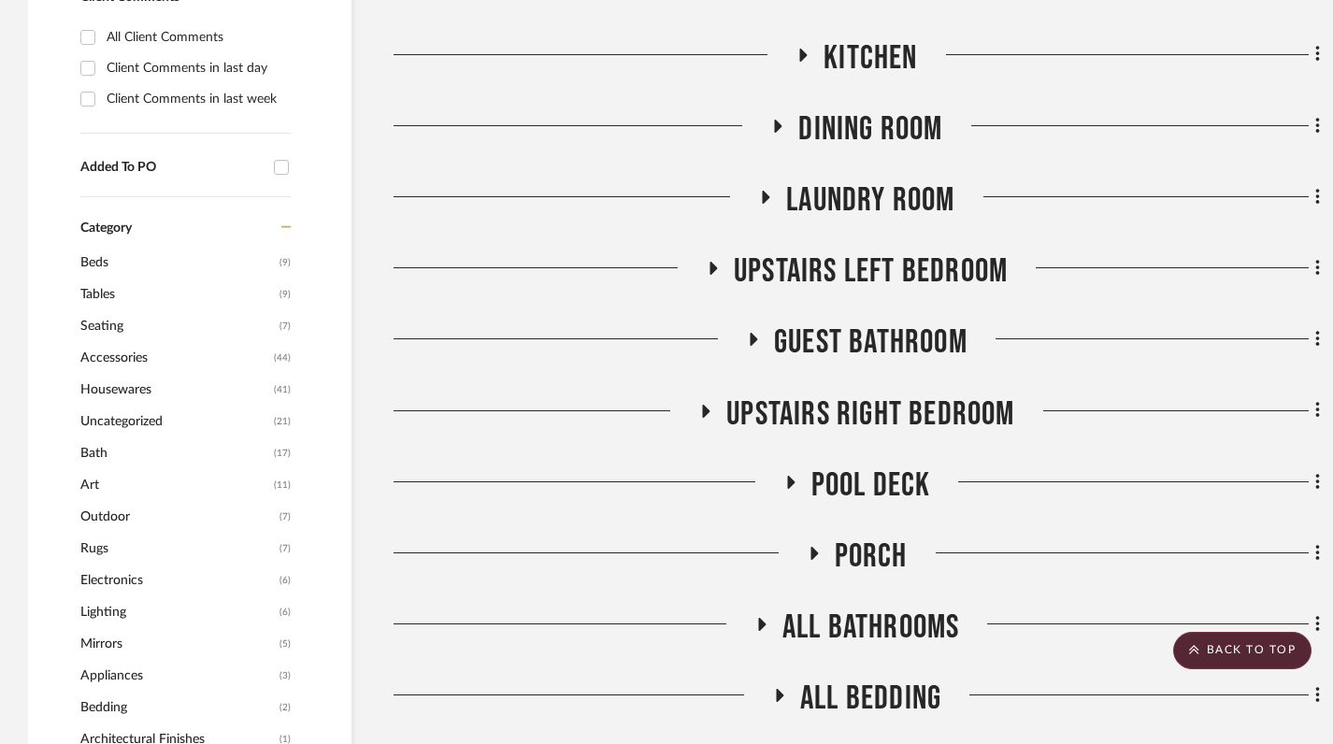
click at [792, 476] on icon at bounding box center [790, 482] width 7 height 13
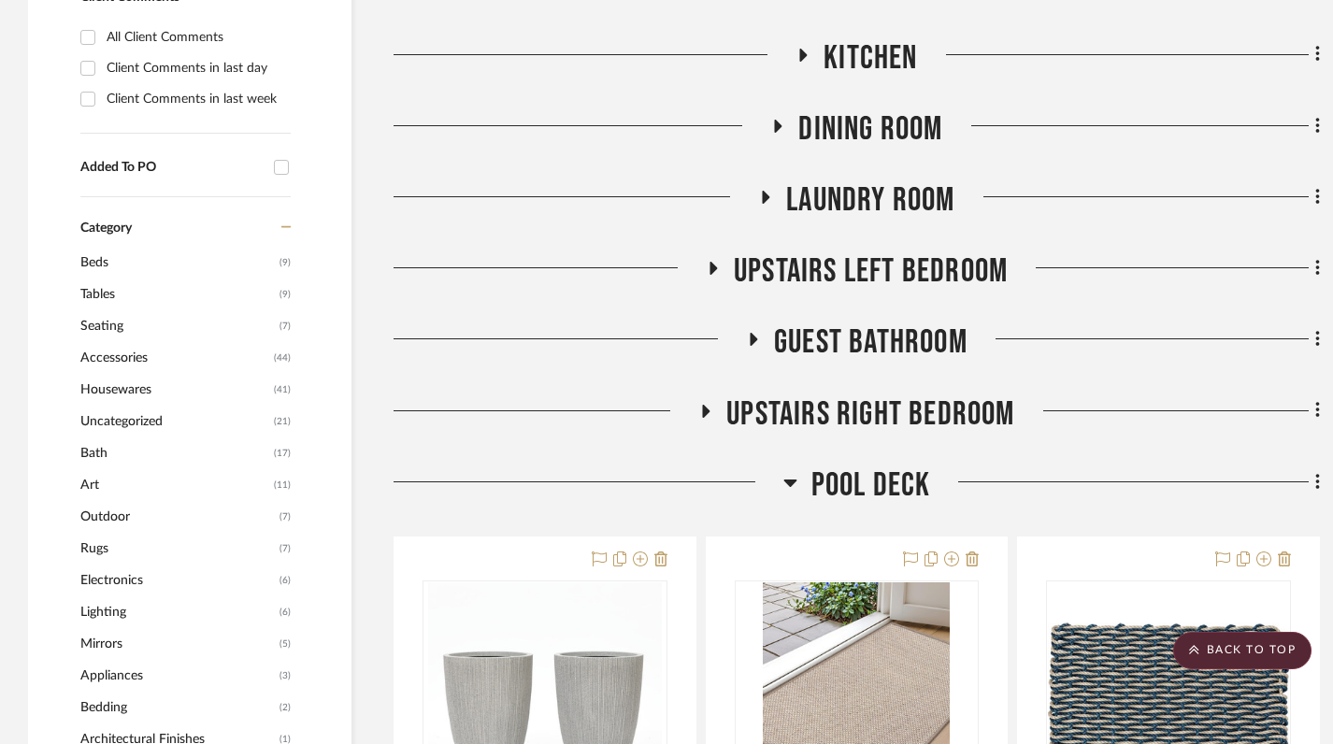
click at [792, 480] on icon at bounding box center [789, 483] width 13 height 7
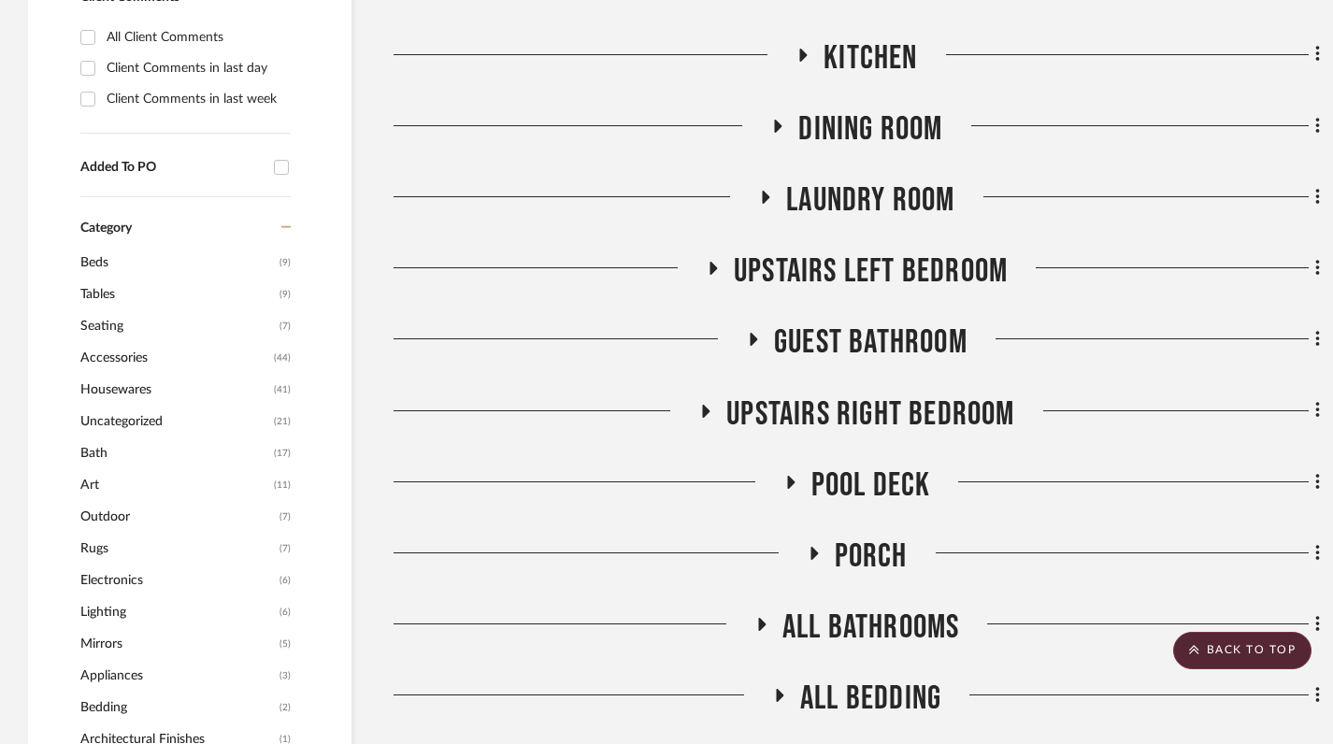
click at [812, 547] on icon at bounding box center [814, 553] width 7 height 13
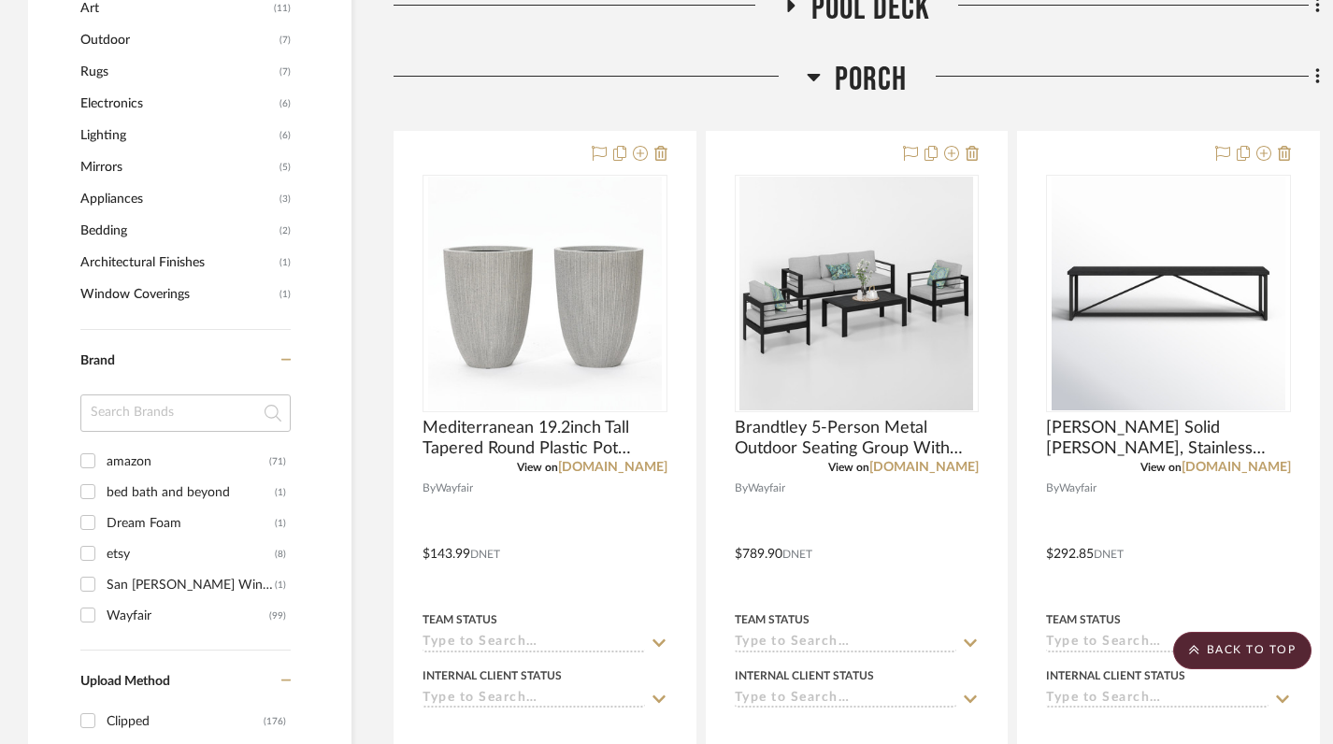
scroll to position [1372, 0]
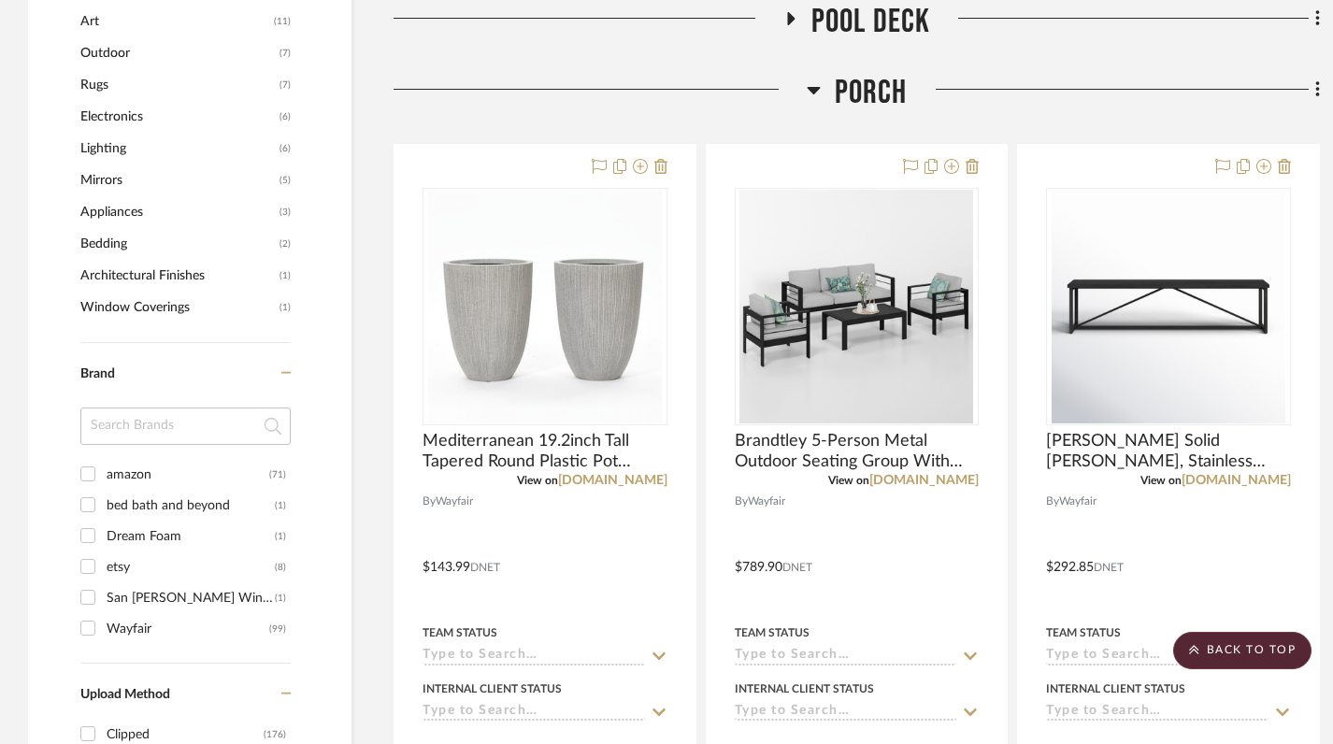
click at [813, 79] on icon at bounding box center [814, 90] width 14 height 22
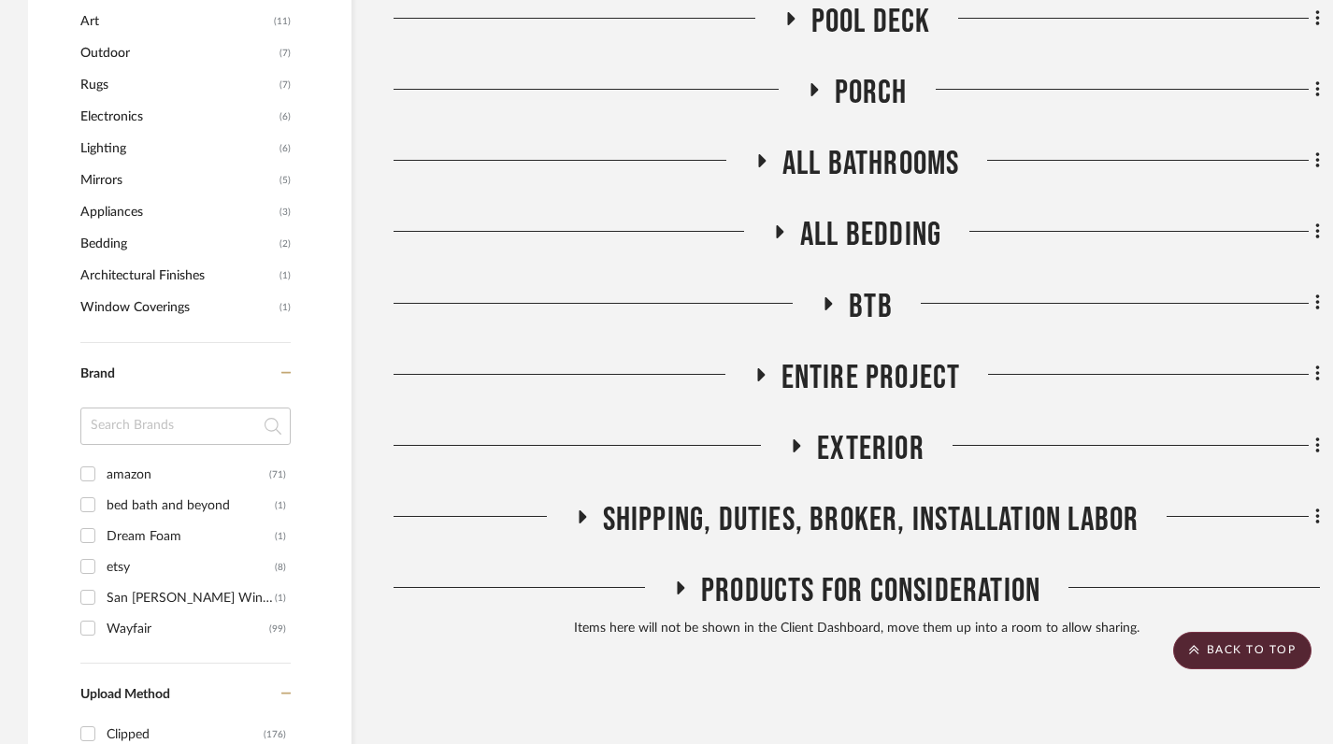
click at [754, 154] on icon at bounding box center [761, 161] width 22 height 14
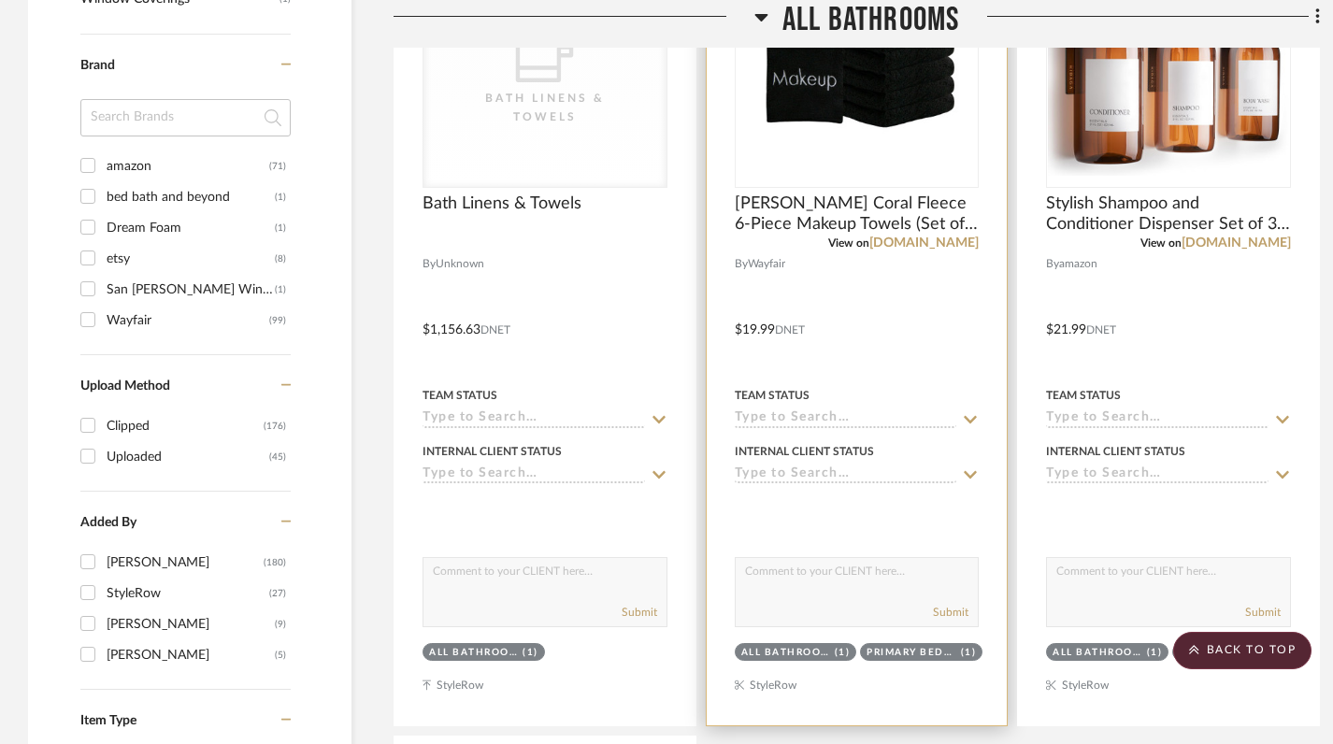
scroll to position [1524, 0]
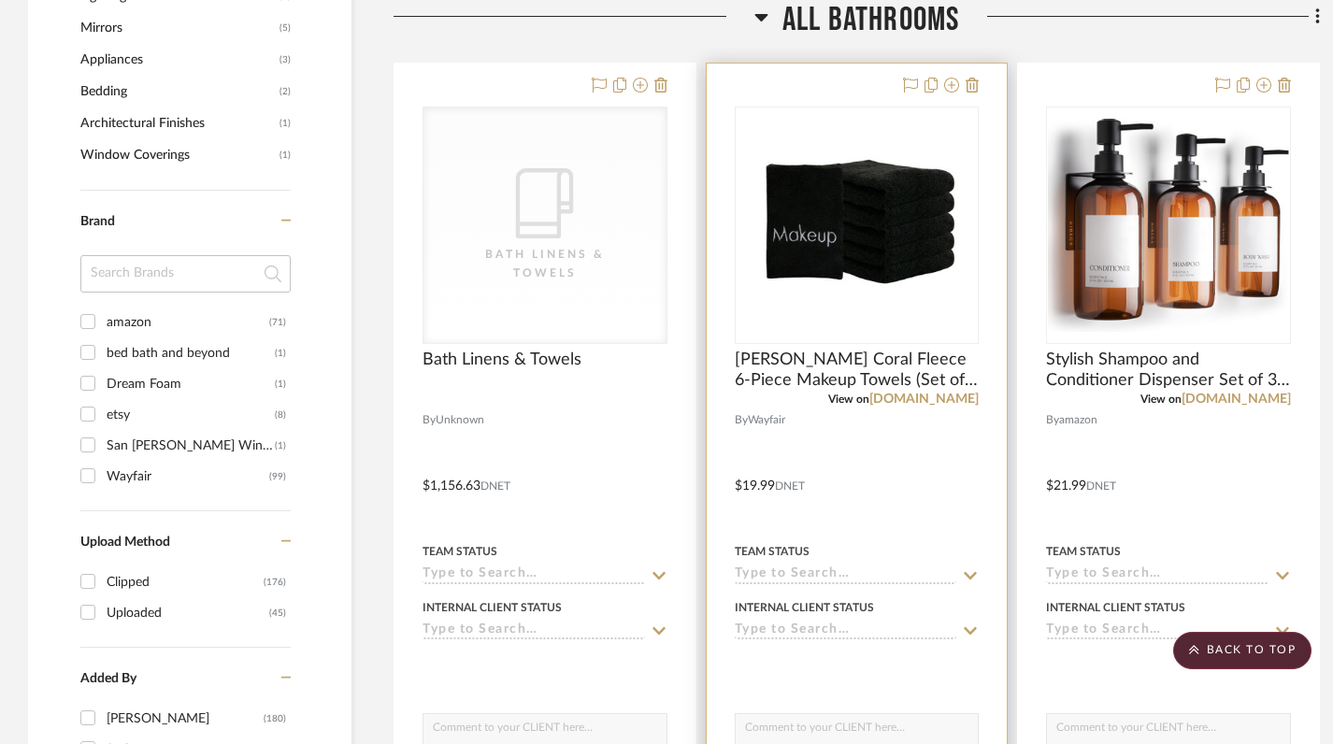
click at [886, 436] on div at bounding box center [857, 473] width 301 height 818
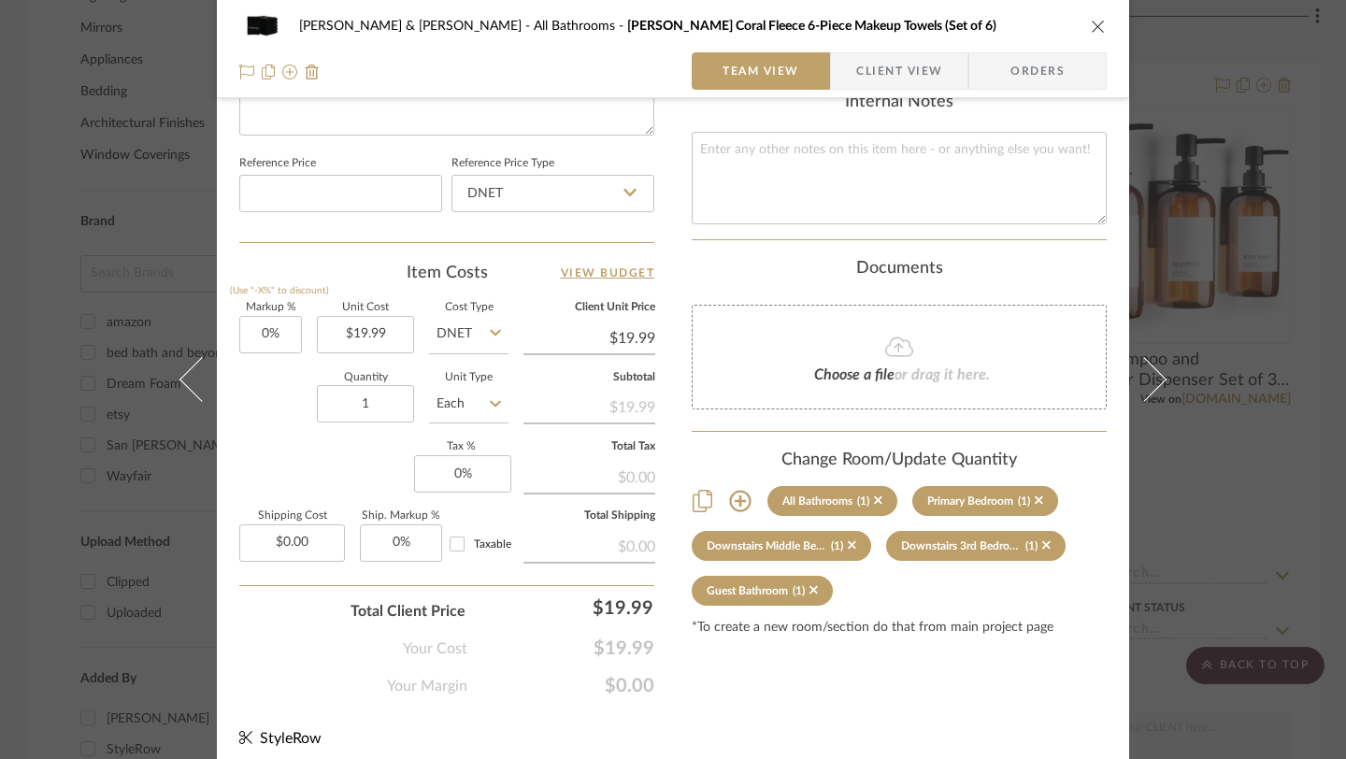
scroll to position [976, 0]
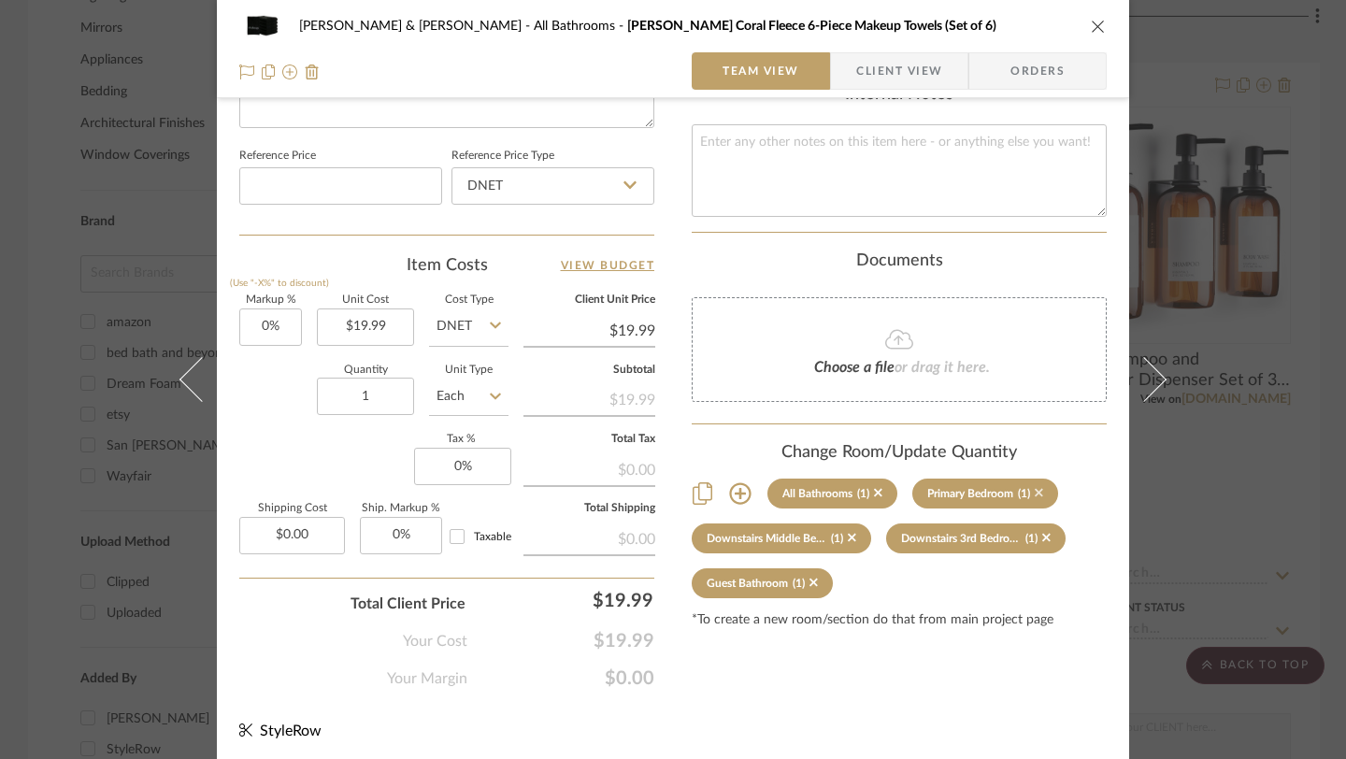
click at [1037, 489] on icon at bounding box center [1039, 493] width 8 height 8
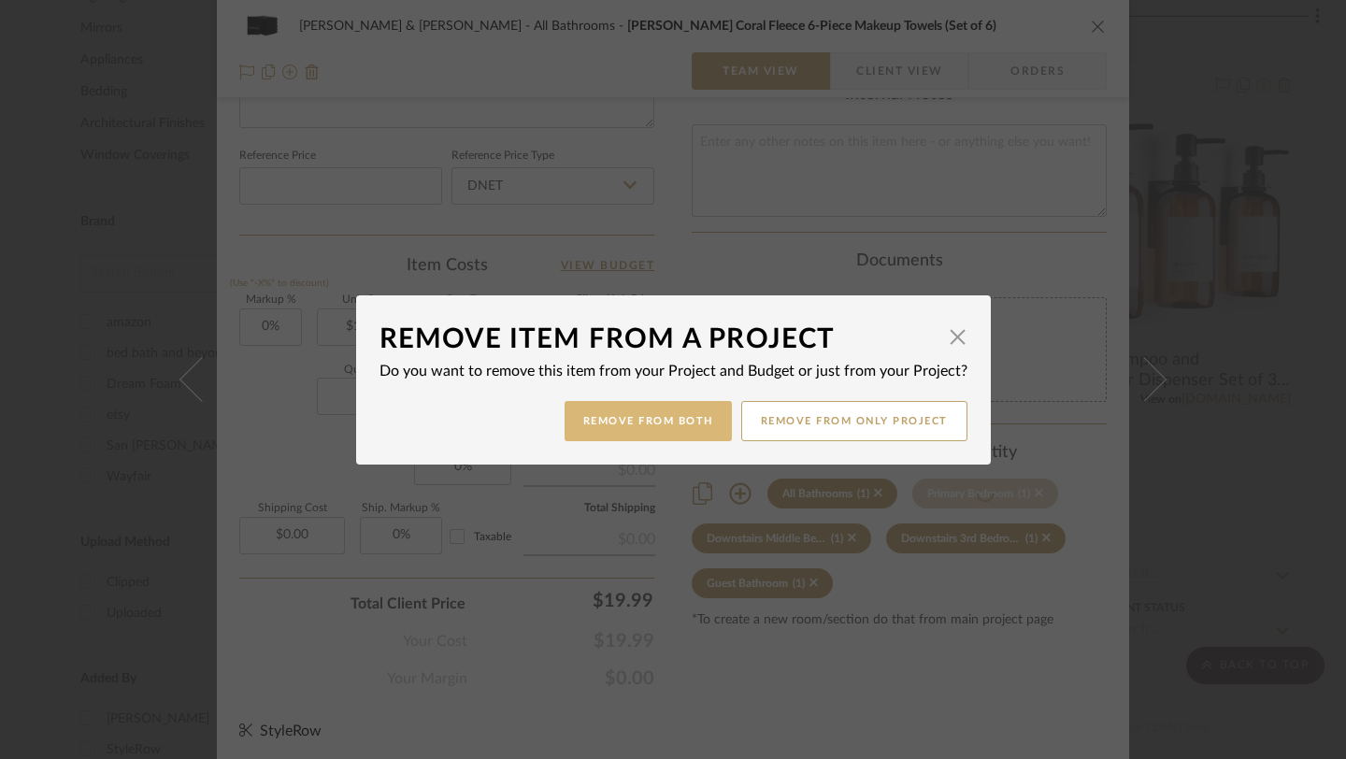
click at [676, 418] on button "Remove from Both" at bounding box center [648, 421] width 167 height 40
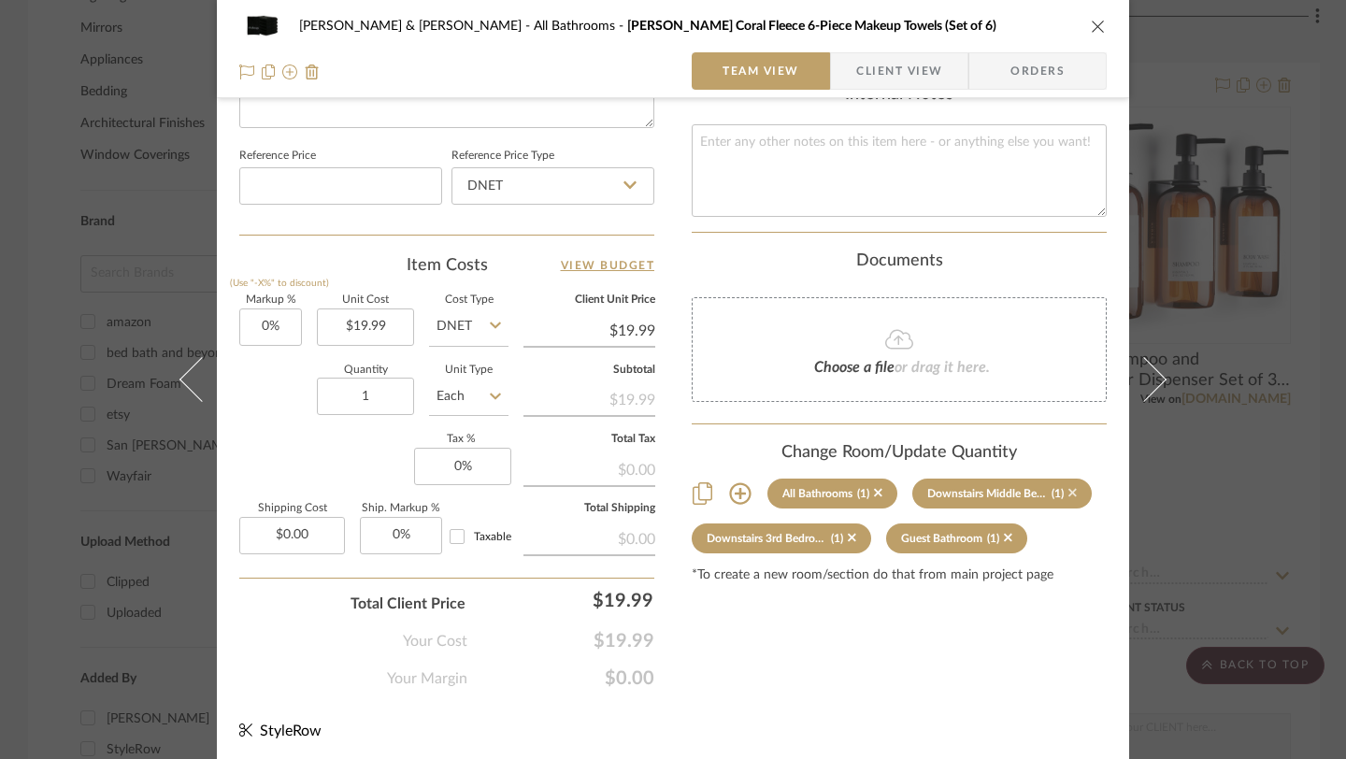
click at [1069, 486] on icon at bounding box center [1073, 492] width 8 height 13
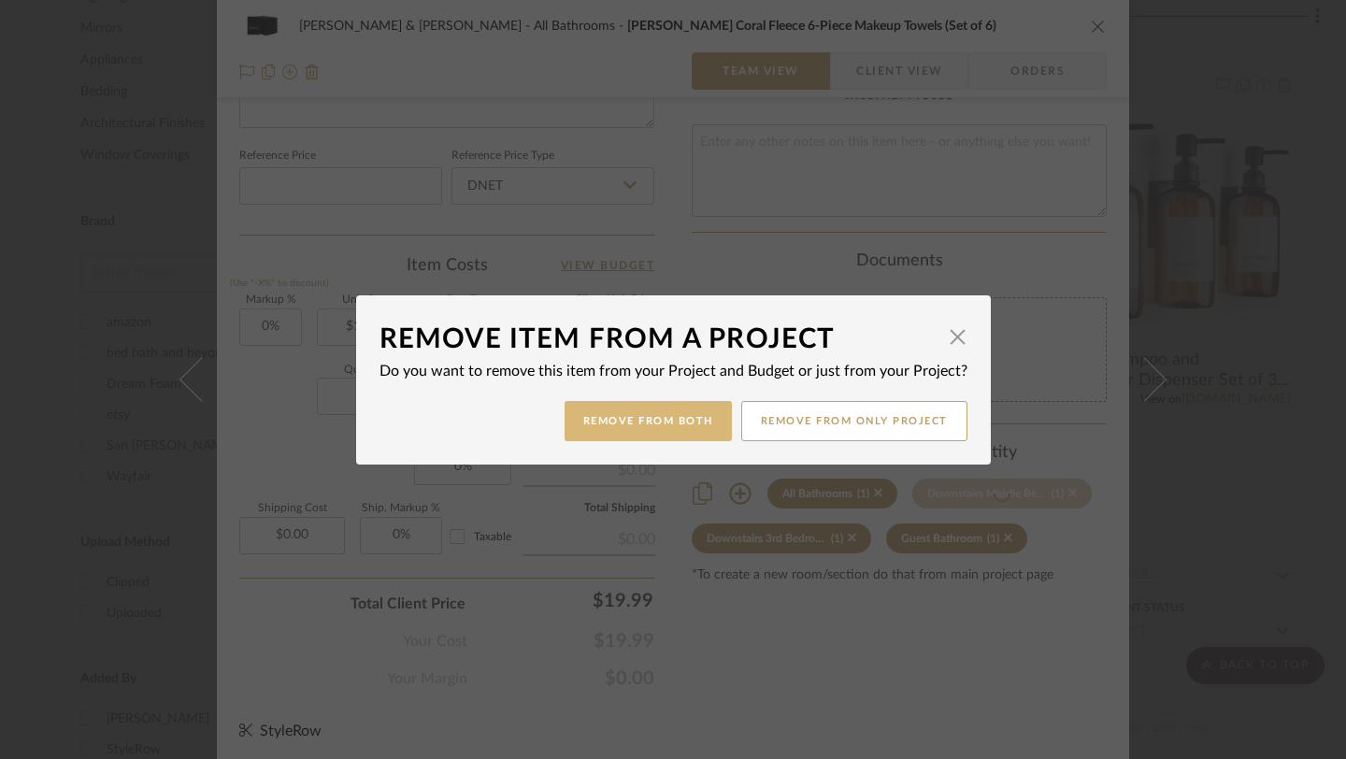
click at [668, 414] on button "Remove from Both" at bounding box center [648, 421] width 167 height 40
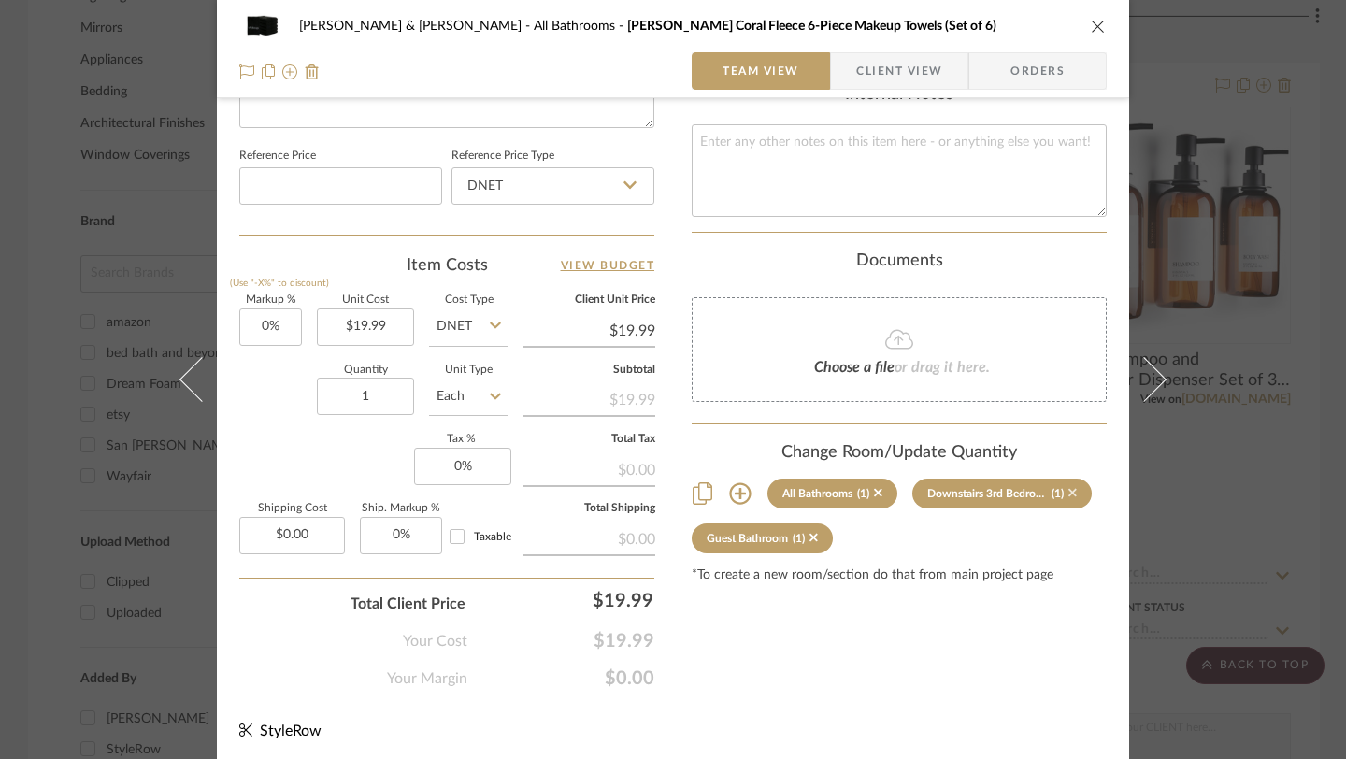
click at [1069, 489] on icon at bounding box center [1073, 493] width 8 height 8
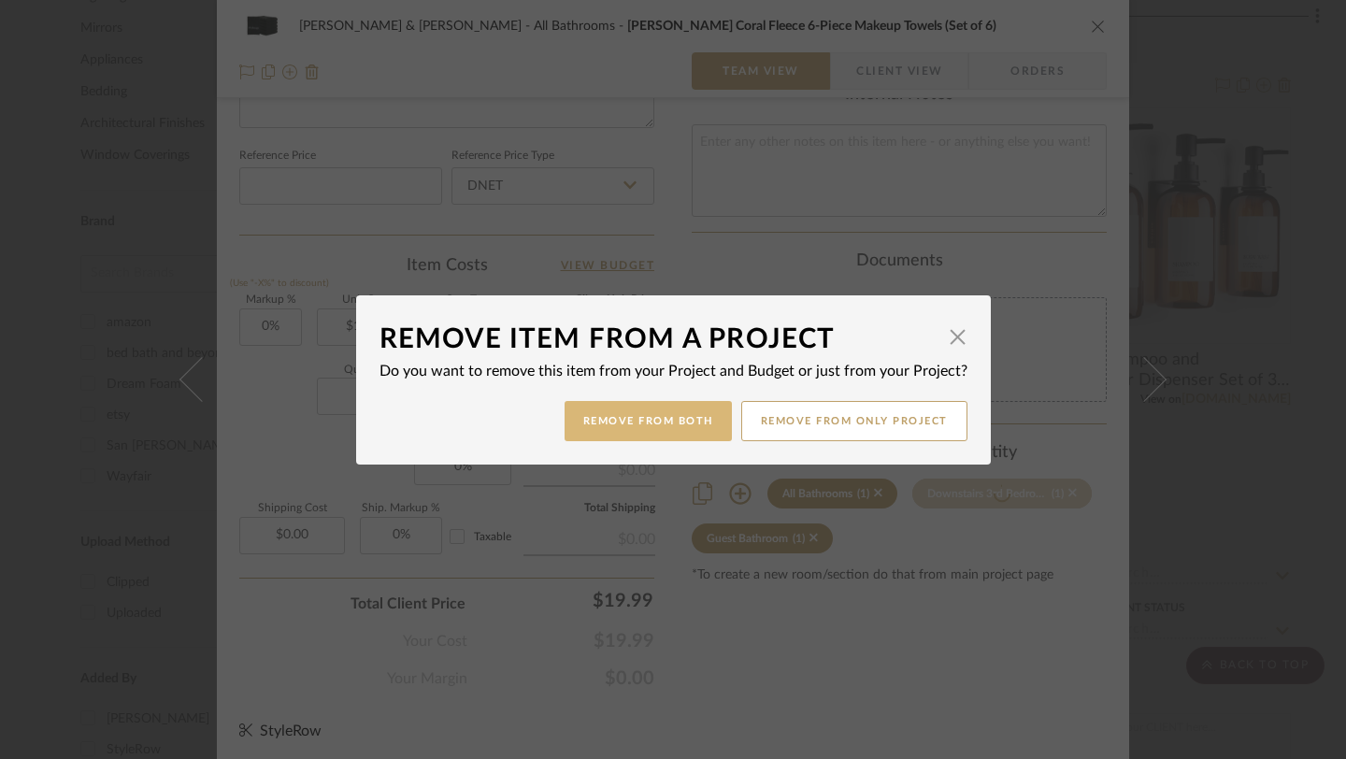
click at [683, 412] on button "Remove from Both" at bounding box center [648, 421] width 167 height 40
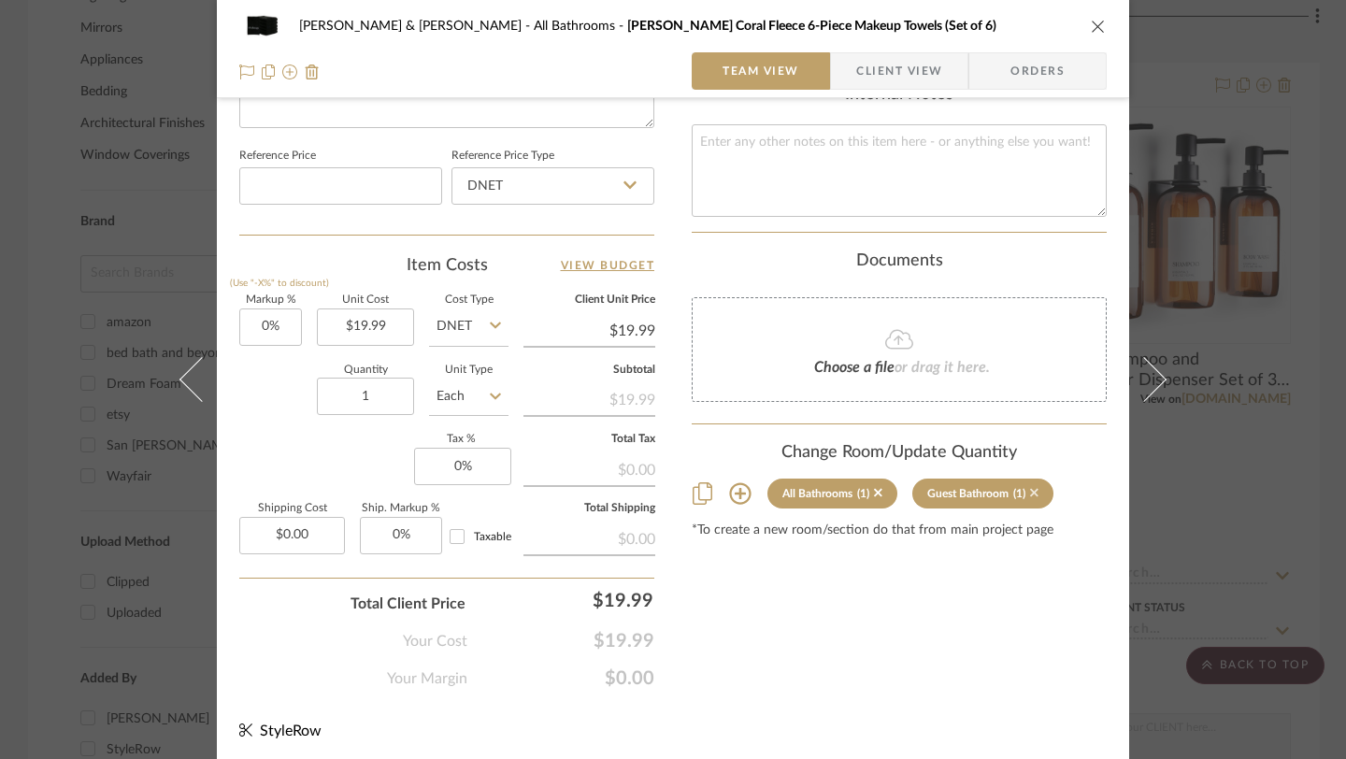
click at [1030, 489] on icon at bounding box center [1034, 493] width 8 height 8
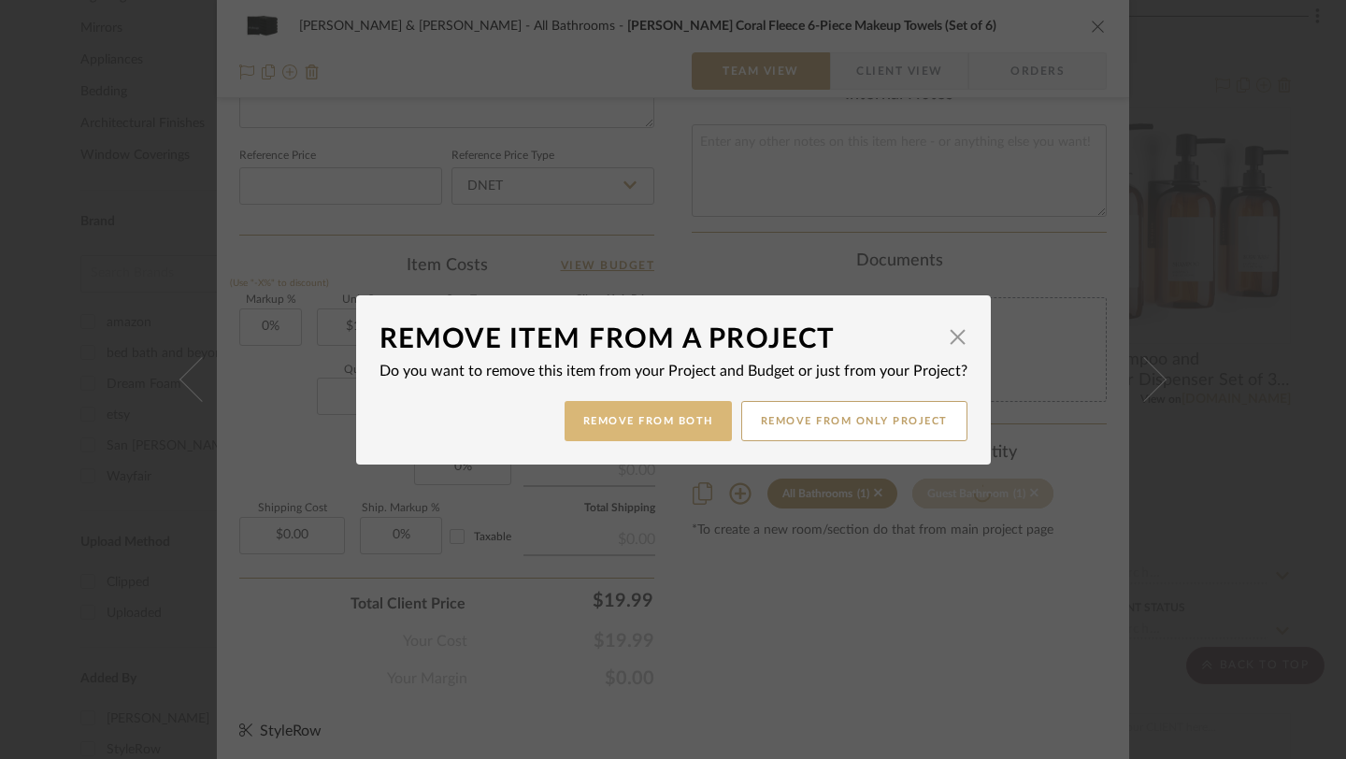
click at [648, 425] on button "Remove from Both" at bounding box center [648, 421] width 167 height 40
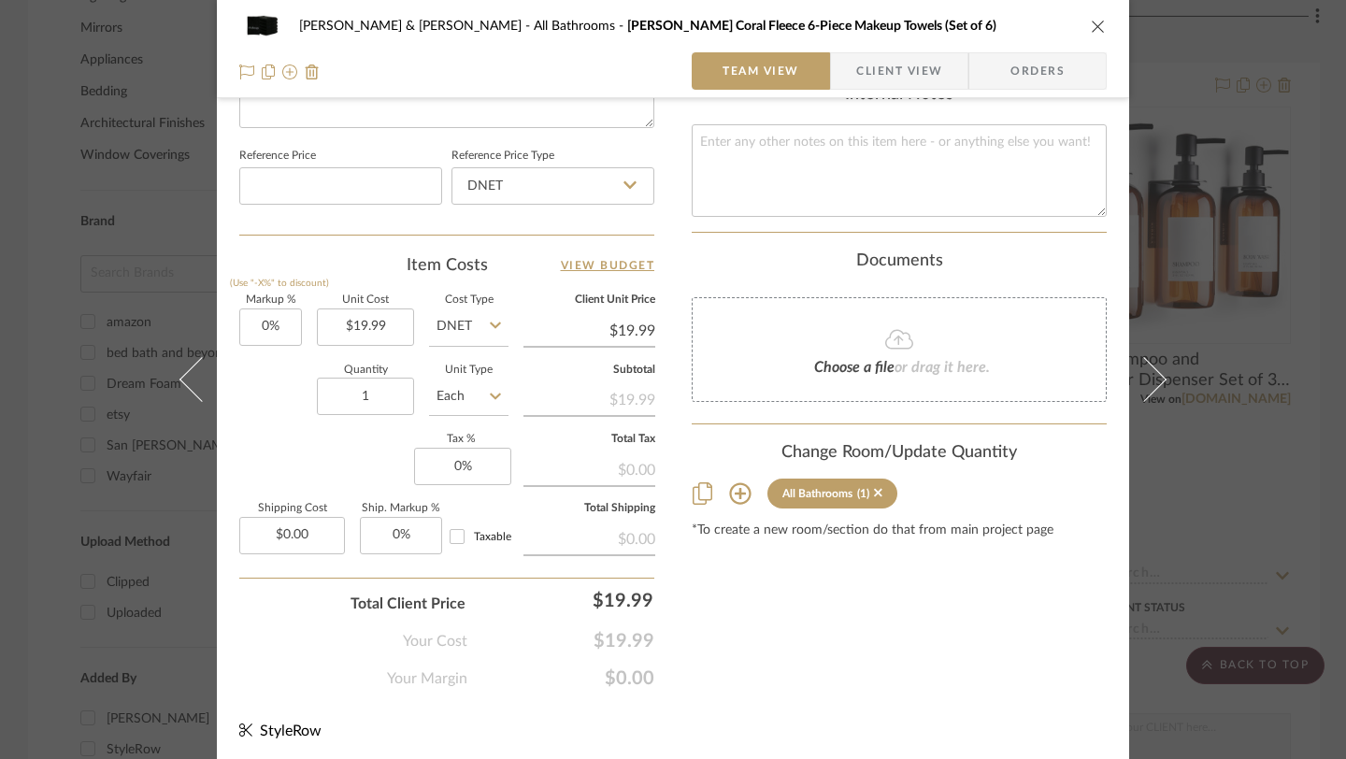
click at [857, 487] on div "(1)" at bounding box center [863, 493] width 12 height 13
click at [372, 398] on input "1" at bounding box center [365, 396] width 97 height 37
type input "4"
click at [1092, 29] on icon "close" at bounding box center [1098, 26] width 15 height 15
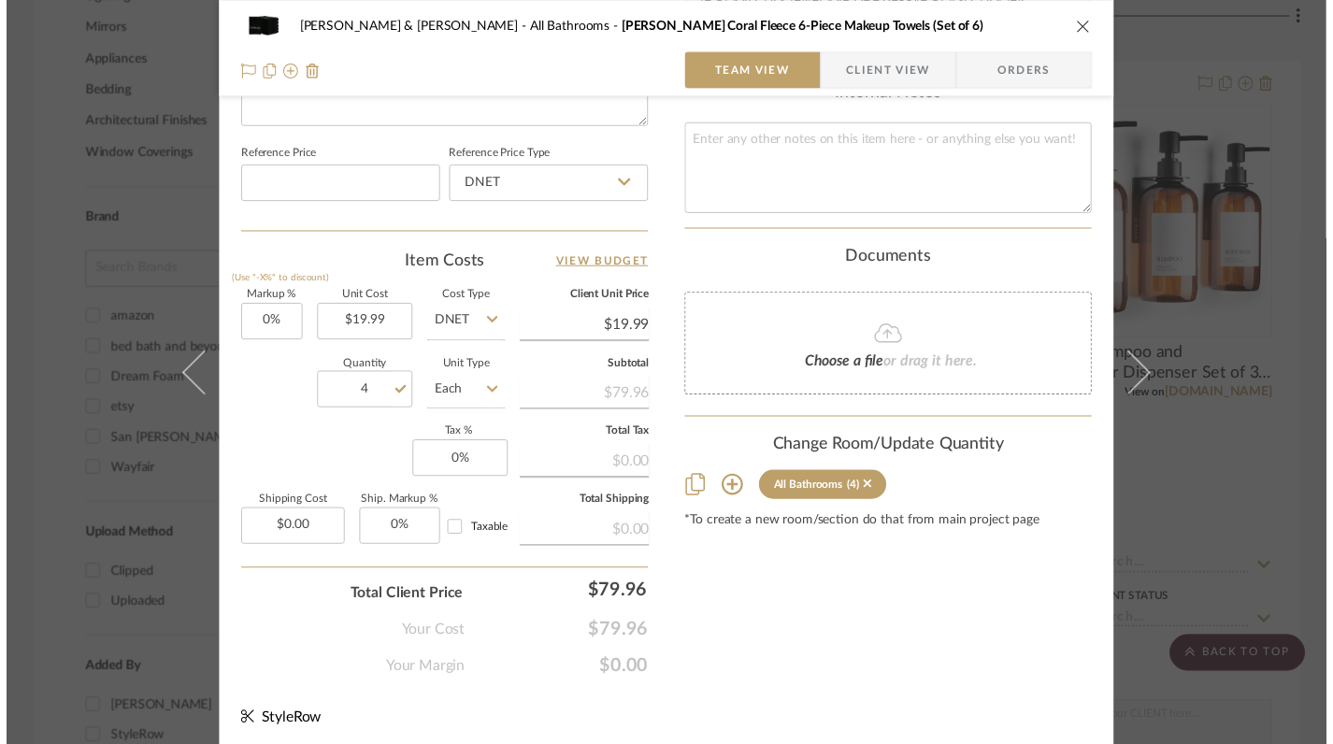
scroll to position [1524, 0]
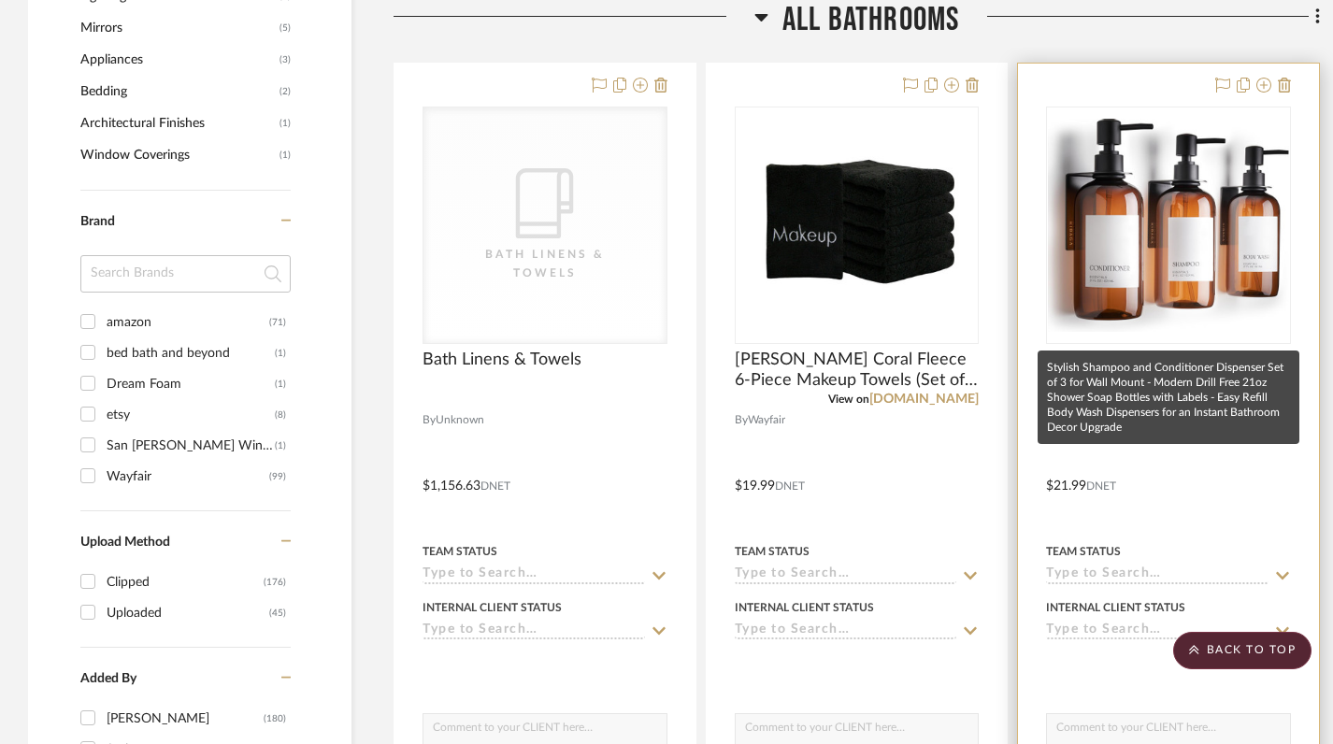
click at [1118, 350] on span "Stylish Shampoo and Conditioner Dispenser Set of 3 for Wall Mount - Modern Dril…" at bounding box center [1168, 370] width 245 height 41
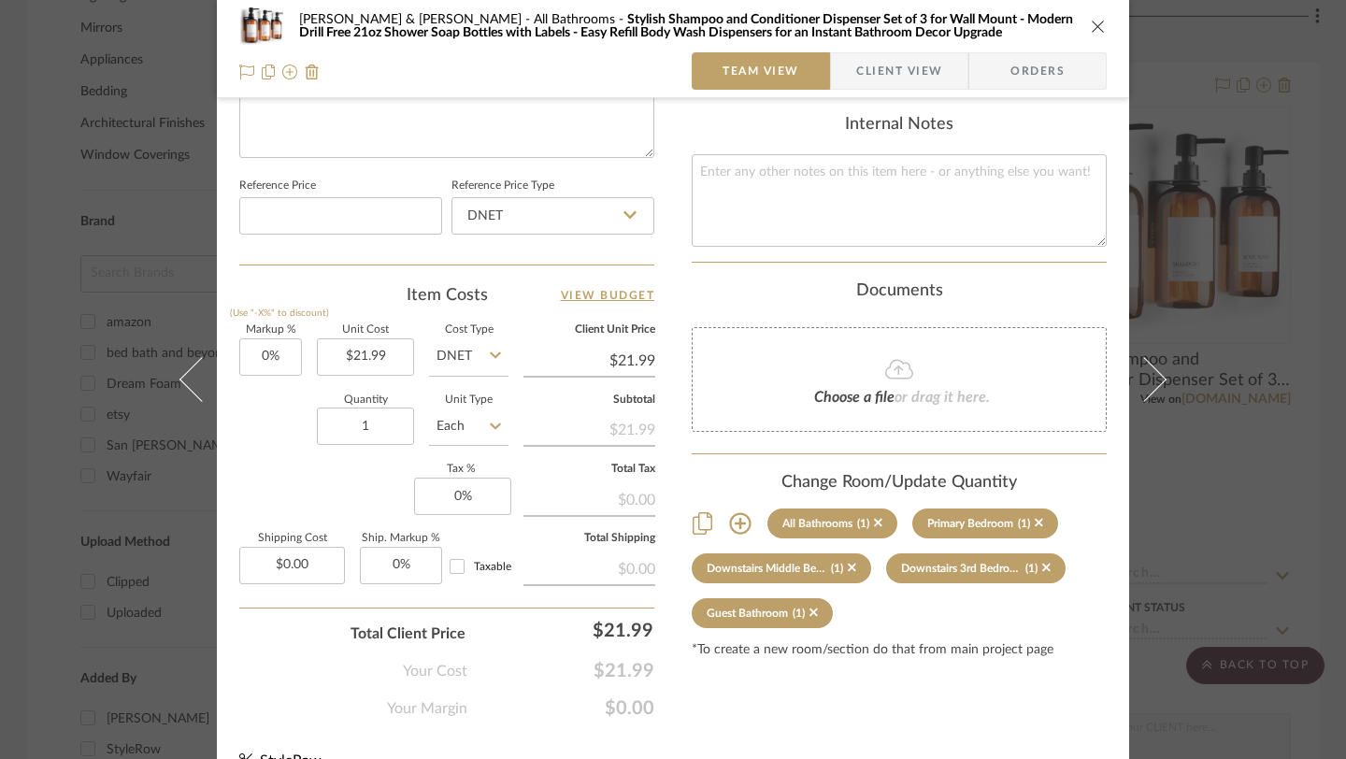
scroll to position [946, 0]
click at [1037, 519] on icon at bounding box center [1039, 523] width 8 height 8
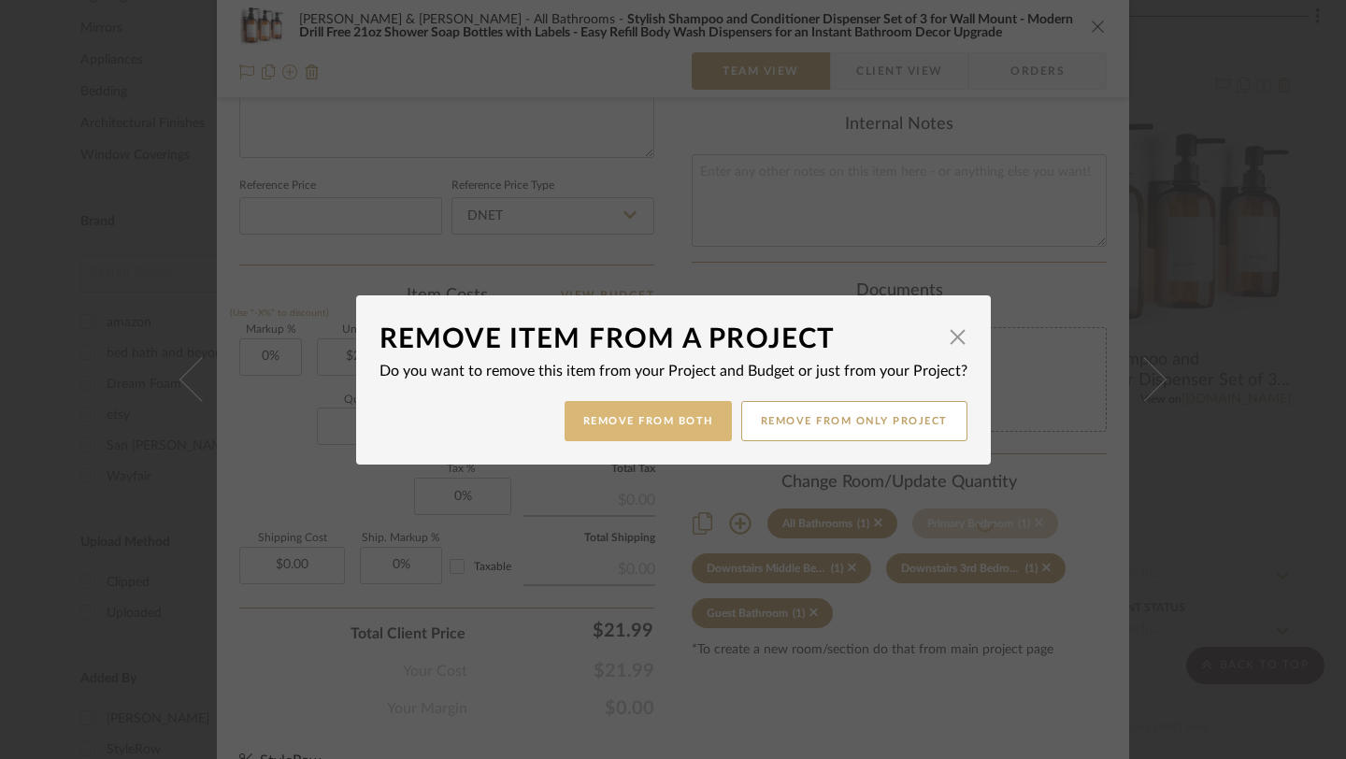
click at [634, 414] on button "Remove from Both" at bounding box center [648, 421] width 167 height 40
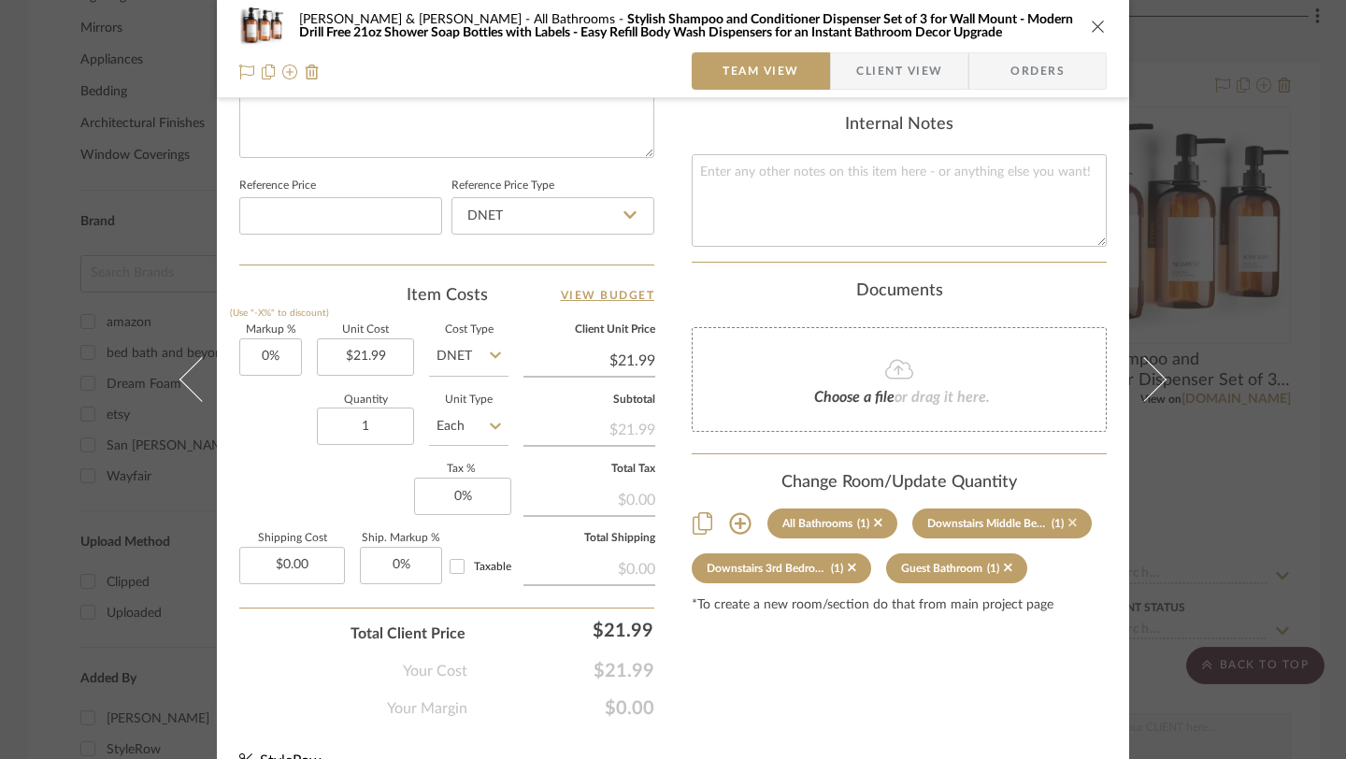
click at [1069, 519] on icon at bounding box center [1073, 523] width 8 height 8
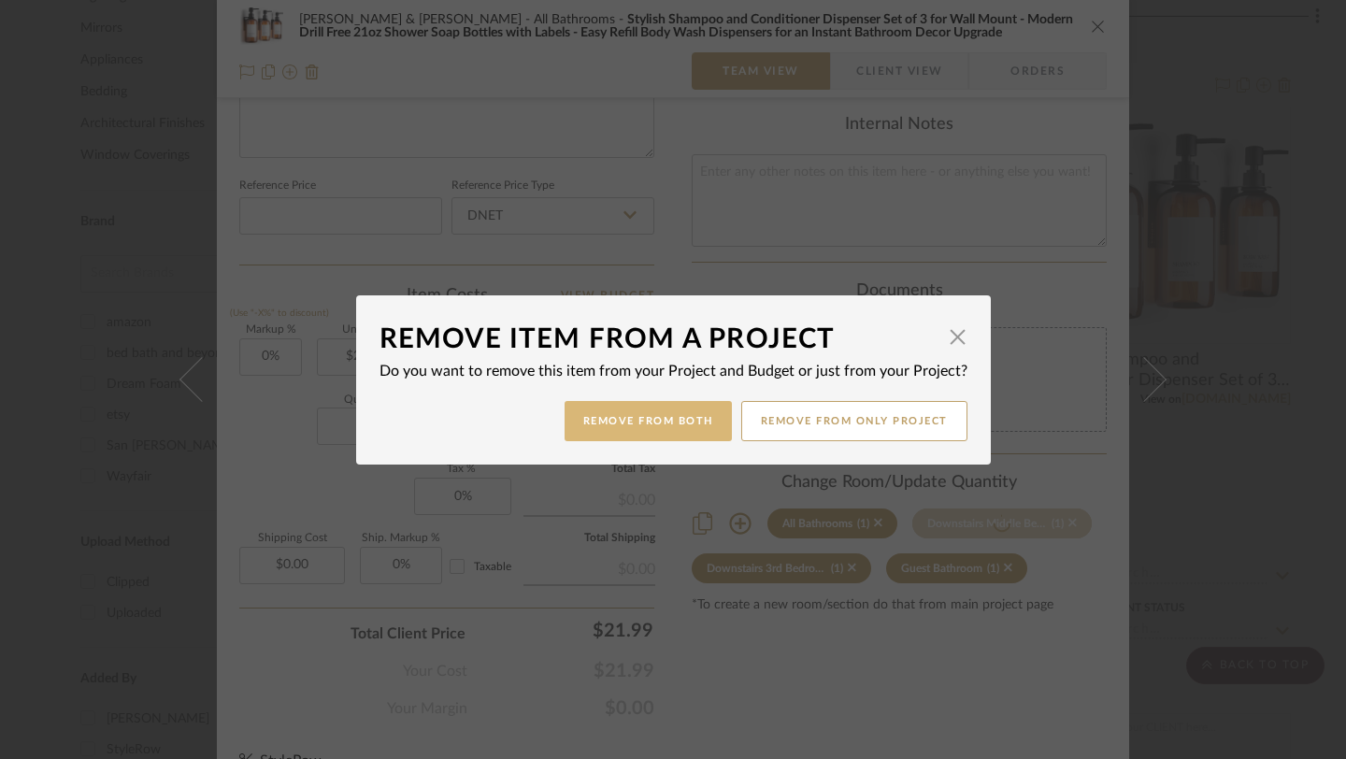
click at [645, 421] on button "Remove from Both" at bounding box center [648, 421] width 167 height 40
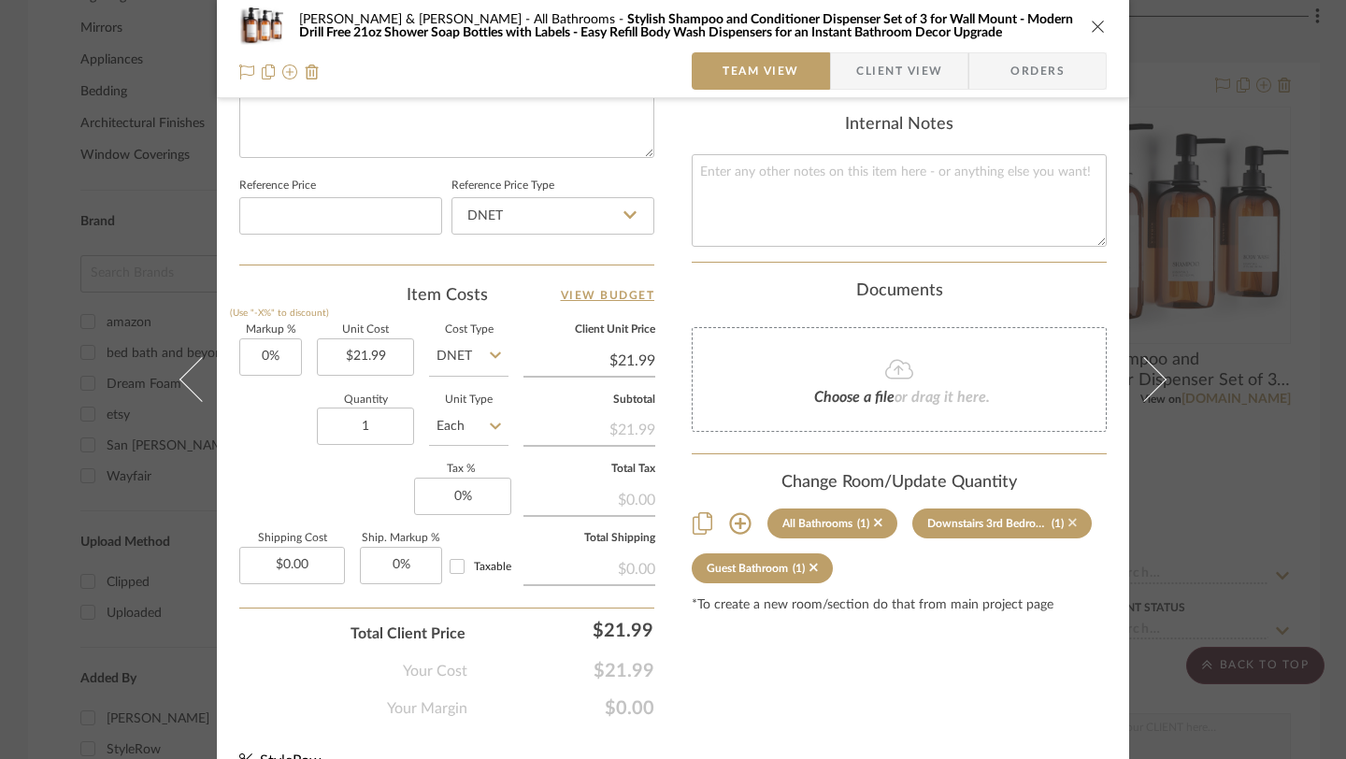
click at [1069, 516] on icon at bounding box center [1073, 522] width 8 height 13
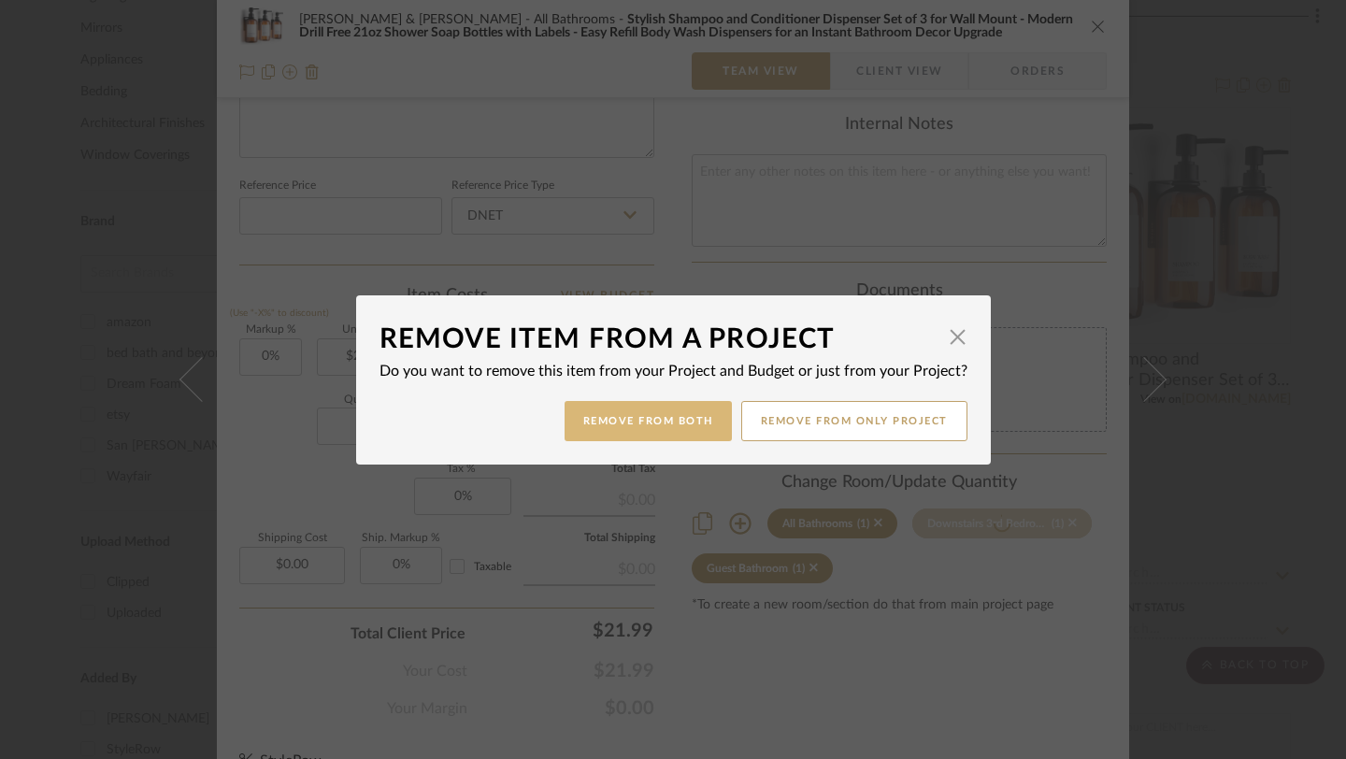
click at [678, 429] on button "Remove from Both" at bounding box center [648, 421] width 167 height 40
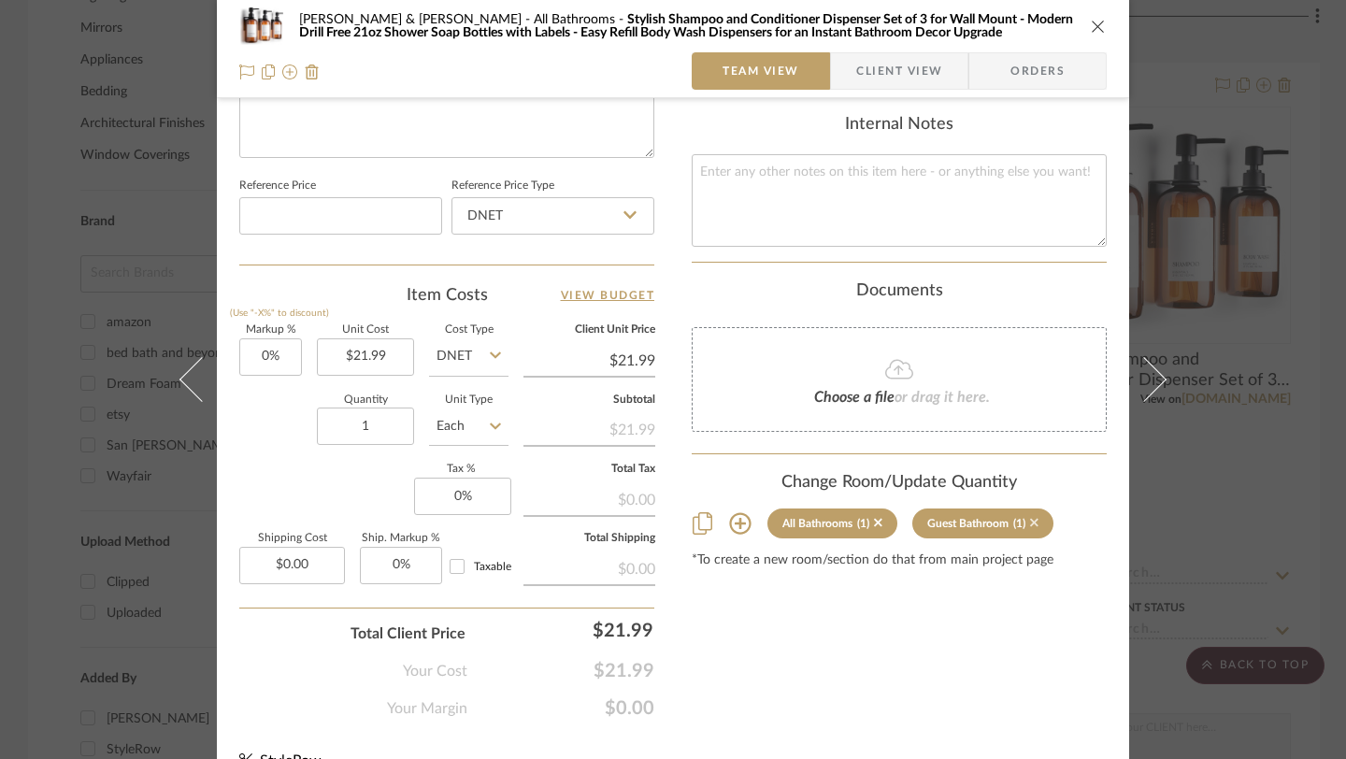
click at [1030, 516] on icon at bounding box center [1034, 522] width 8 height 13
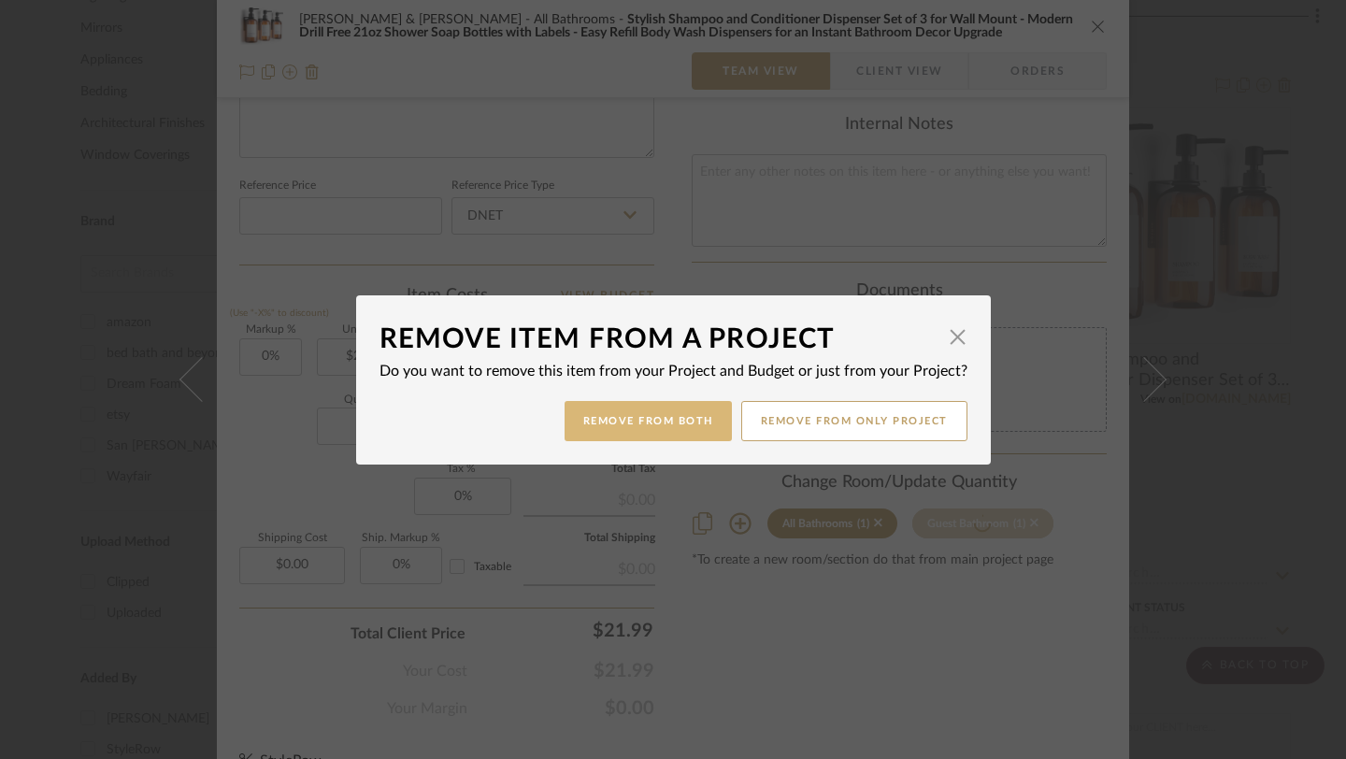
click at [672, 429] on button "Remove from Both" at bounding box center [648, 421] width 167 height 40
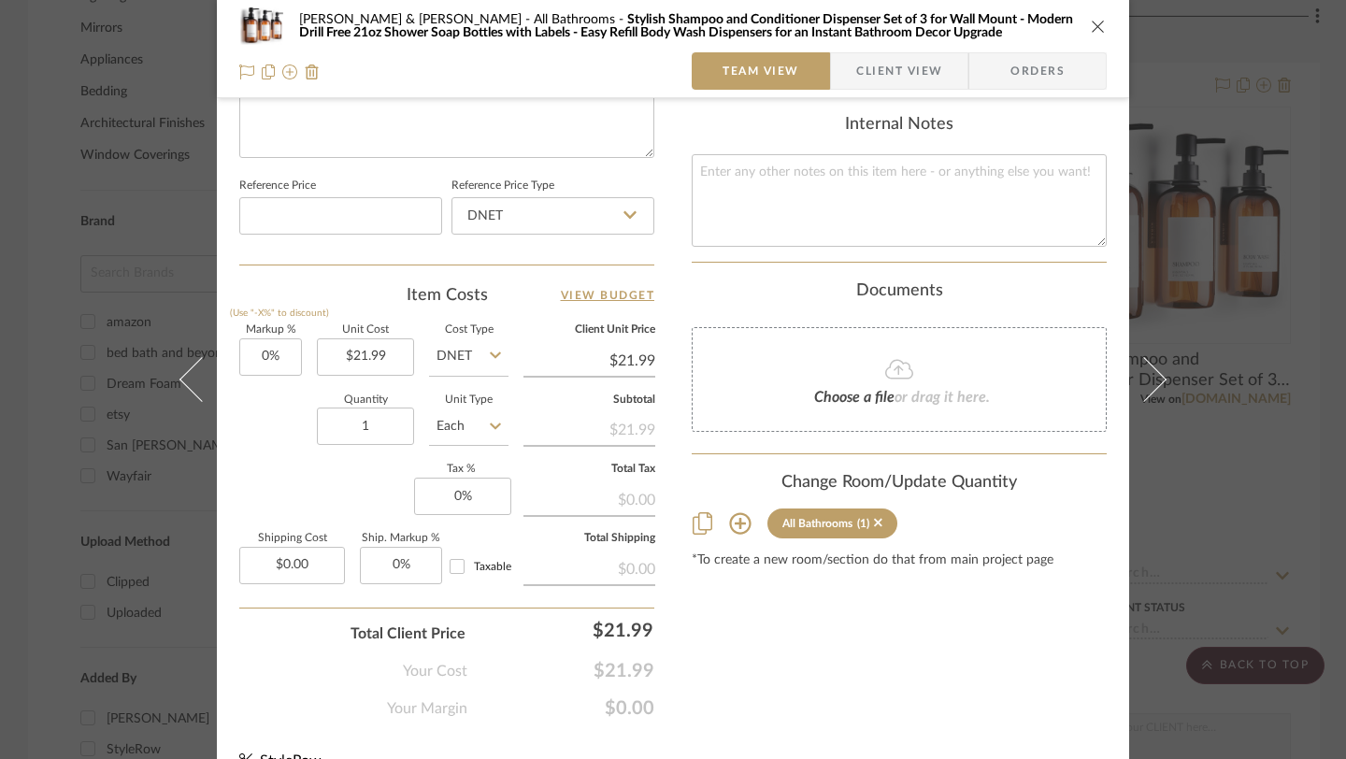
click at [842, 517] on div "All Bathrooms" at bounding box center [818, 523] width 70 height 13
click at [358, 415] on input "1" at bounding box center [365, 426] width 97 height 37
type input "4"
click at [1091, 29] on icon "close" at bounding box center [1098, 26] width 15 height 15
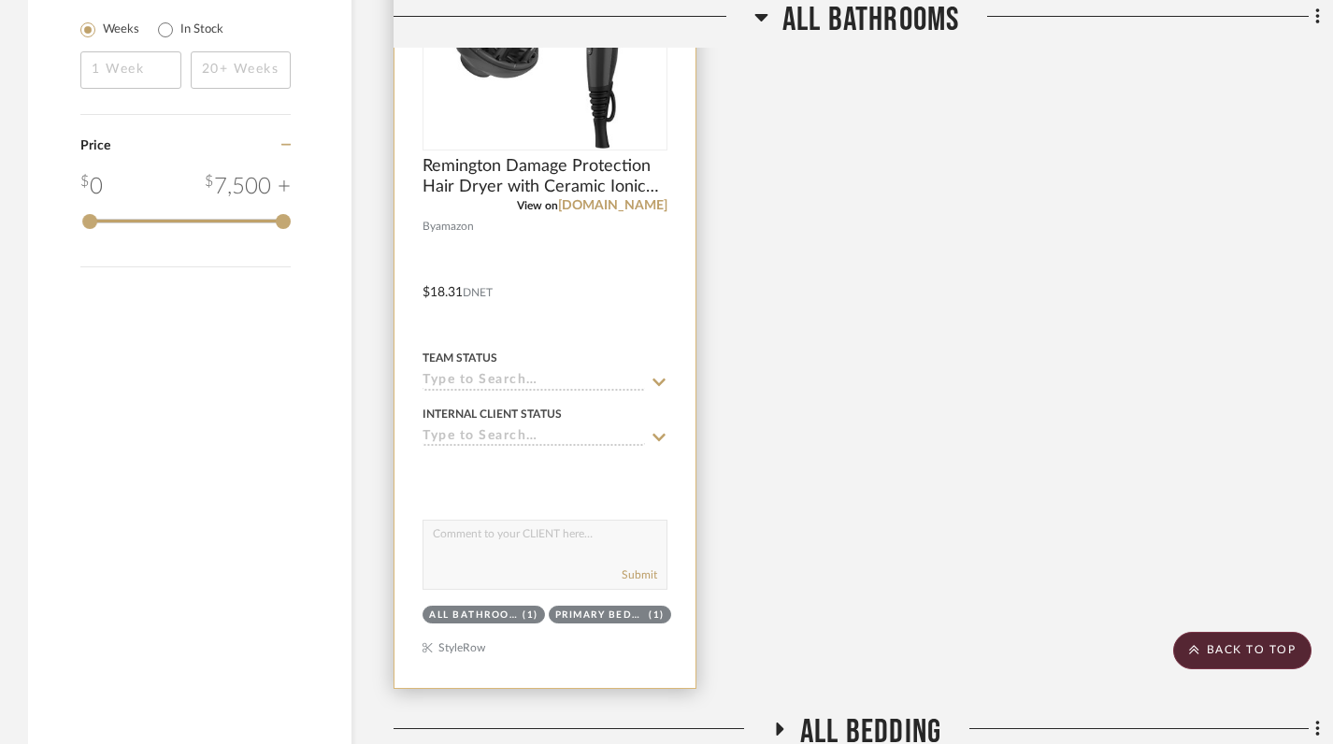
scroll to position [2552, 0]
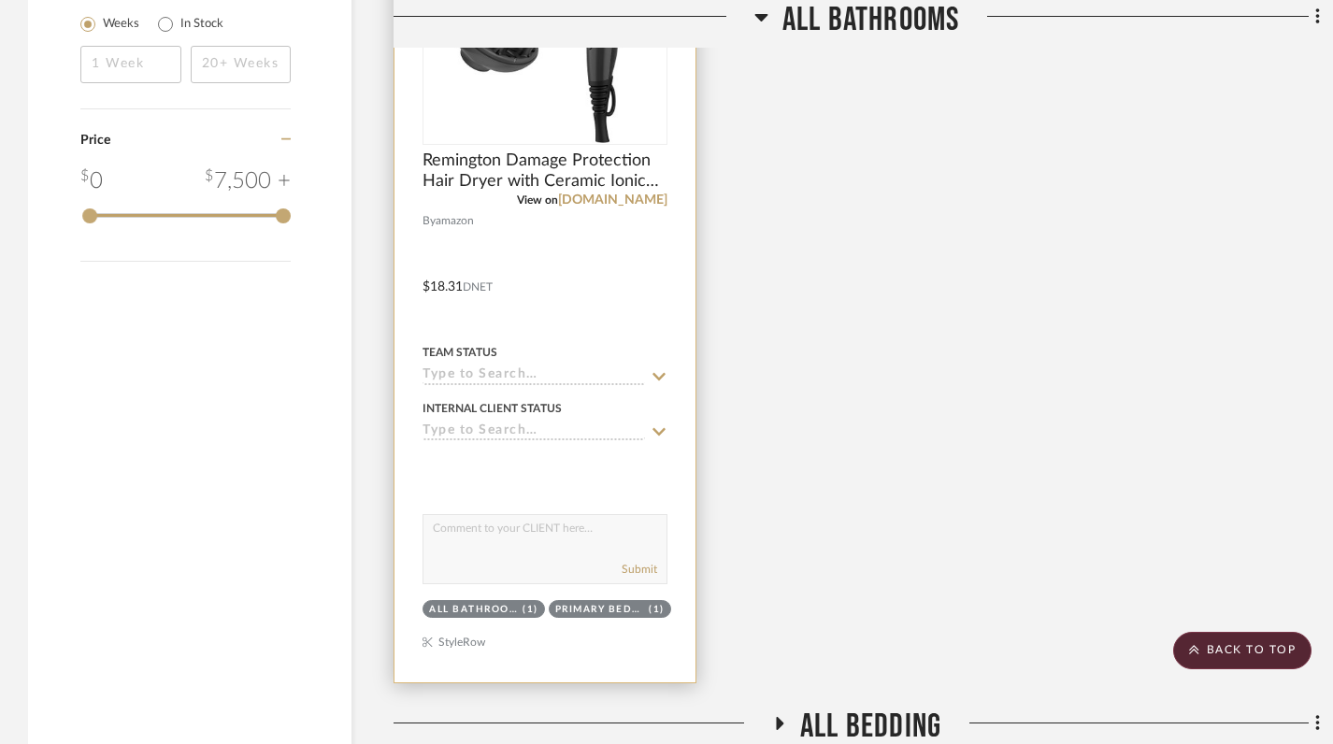
click at [601, 344] on div "Team Status" at bounding box center [545, 352] width 245 height 17
click at [613, 262] on div at bounding box center [545, 273] width 301 height 818
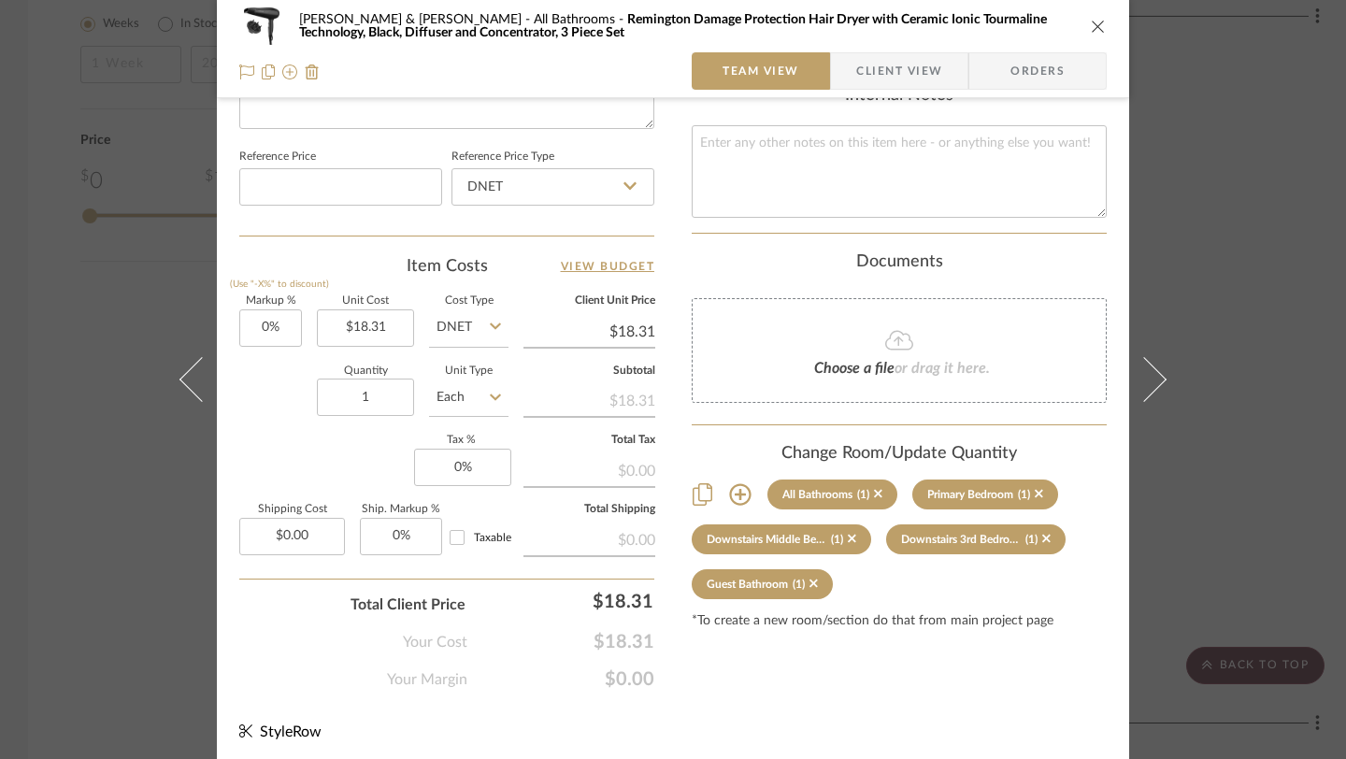
scroll to position [982, 0]
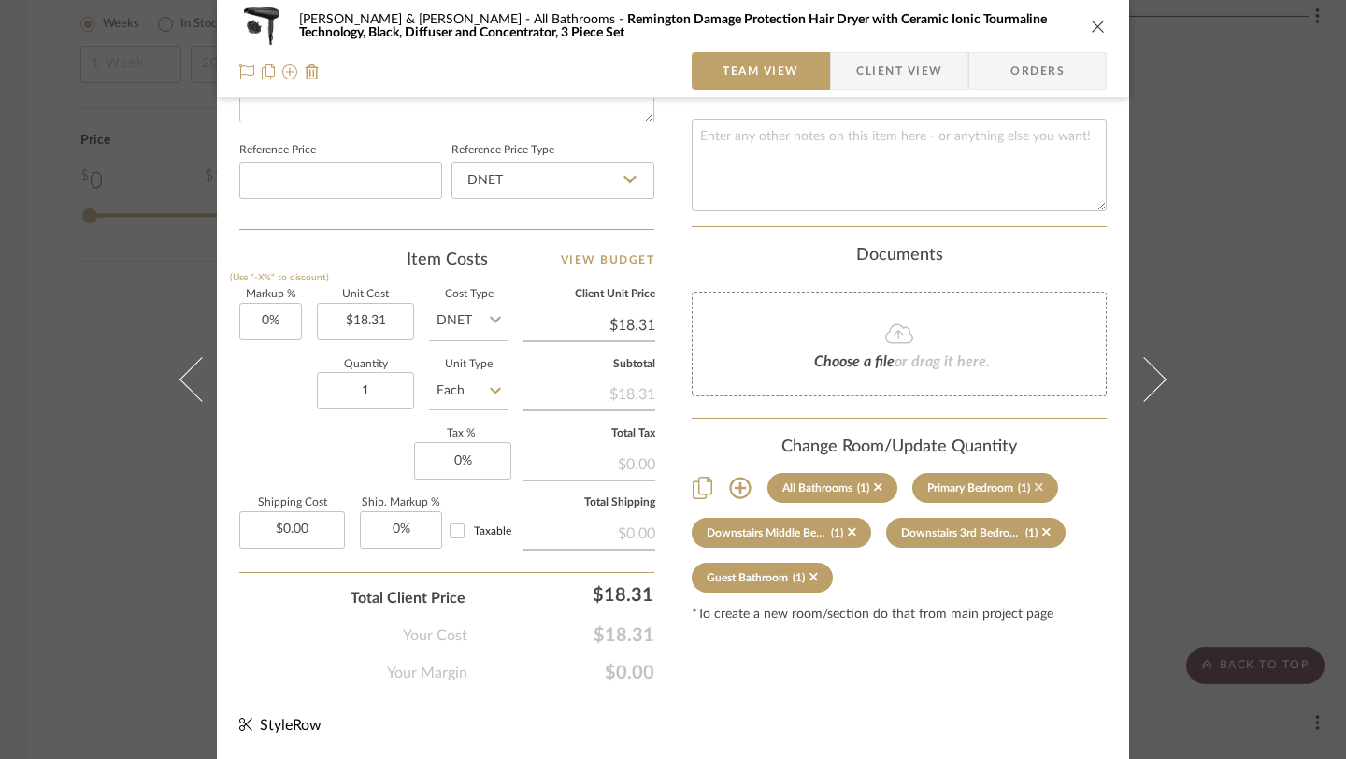
click at [1038, 483] on icon at bounding box center [1039, 487] width 8 height 8
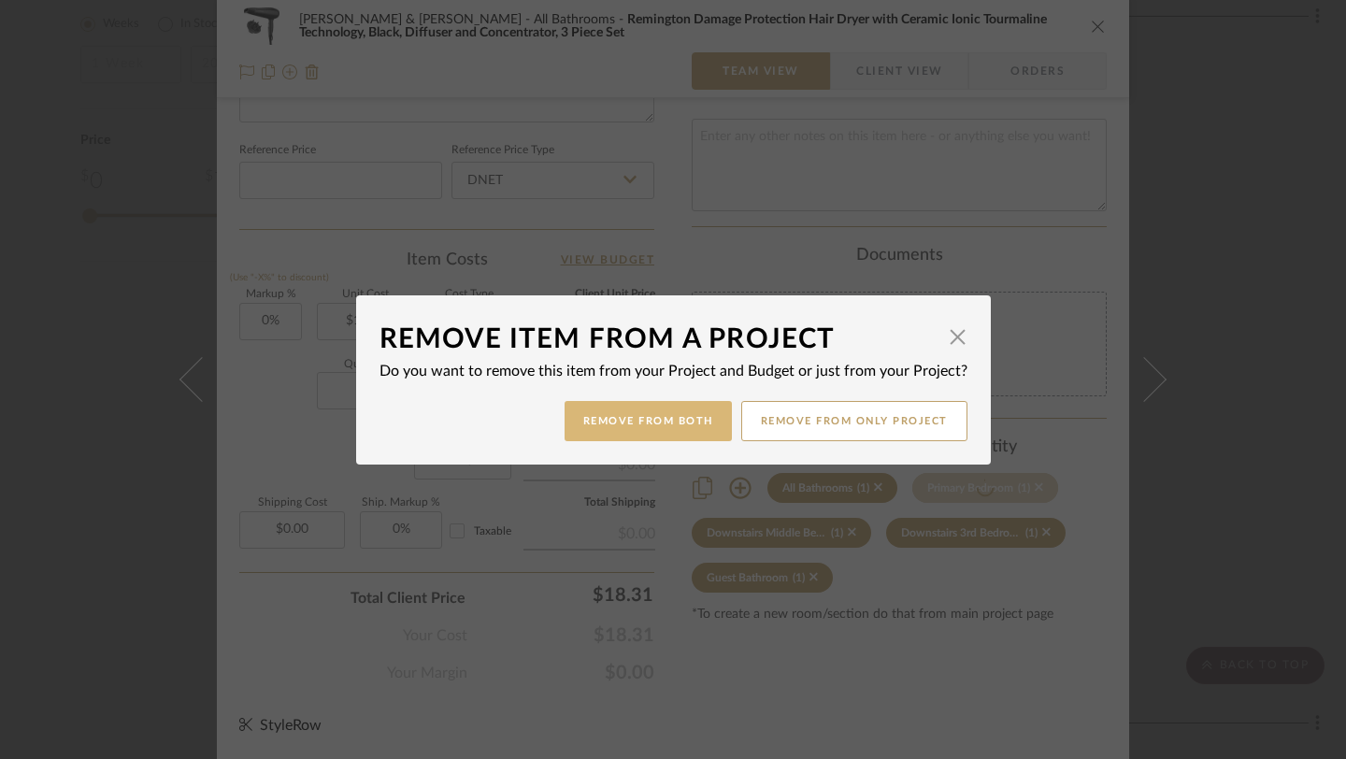
click at [650, 424] on button "Remove from Both" at bounding box center [648, 421] width 167 height 40
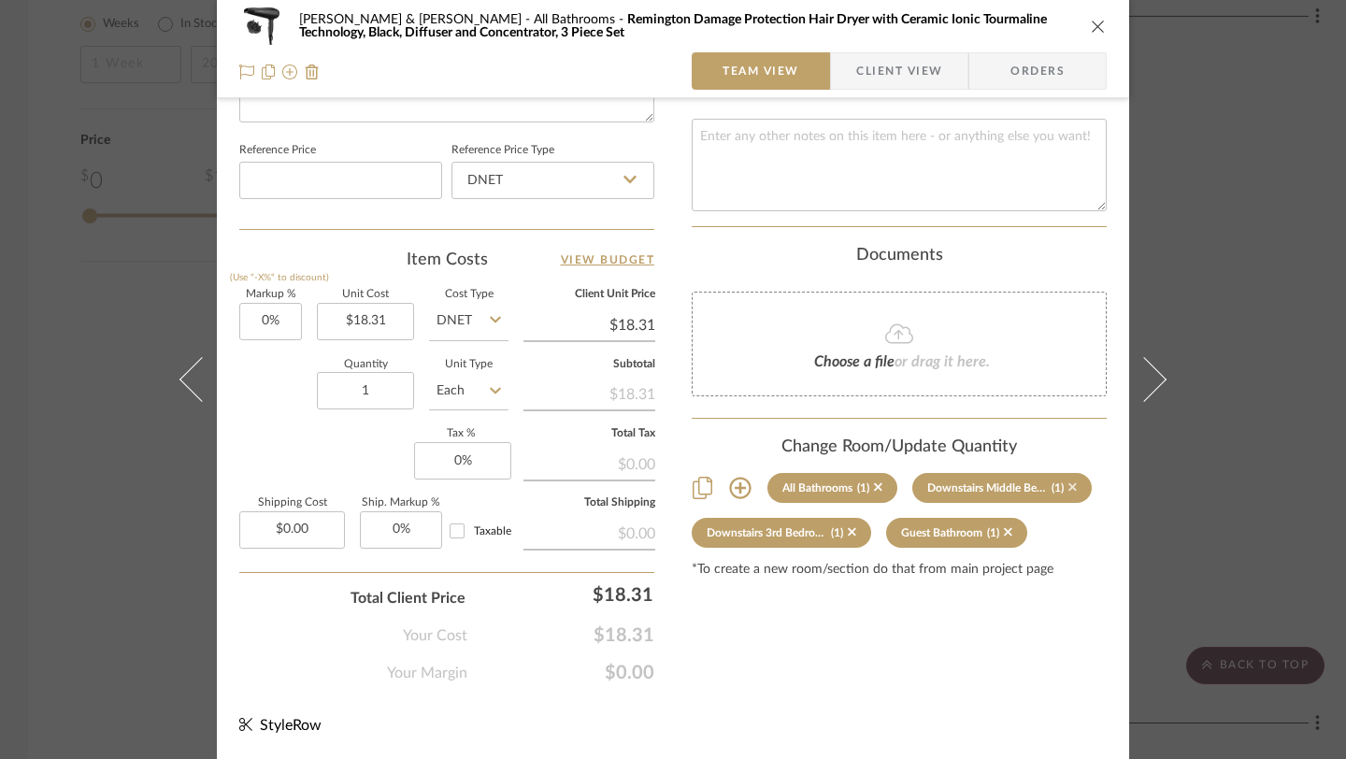
click at [1070, 481] on icon at bounding box center [1073, 487] width 8 height 13
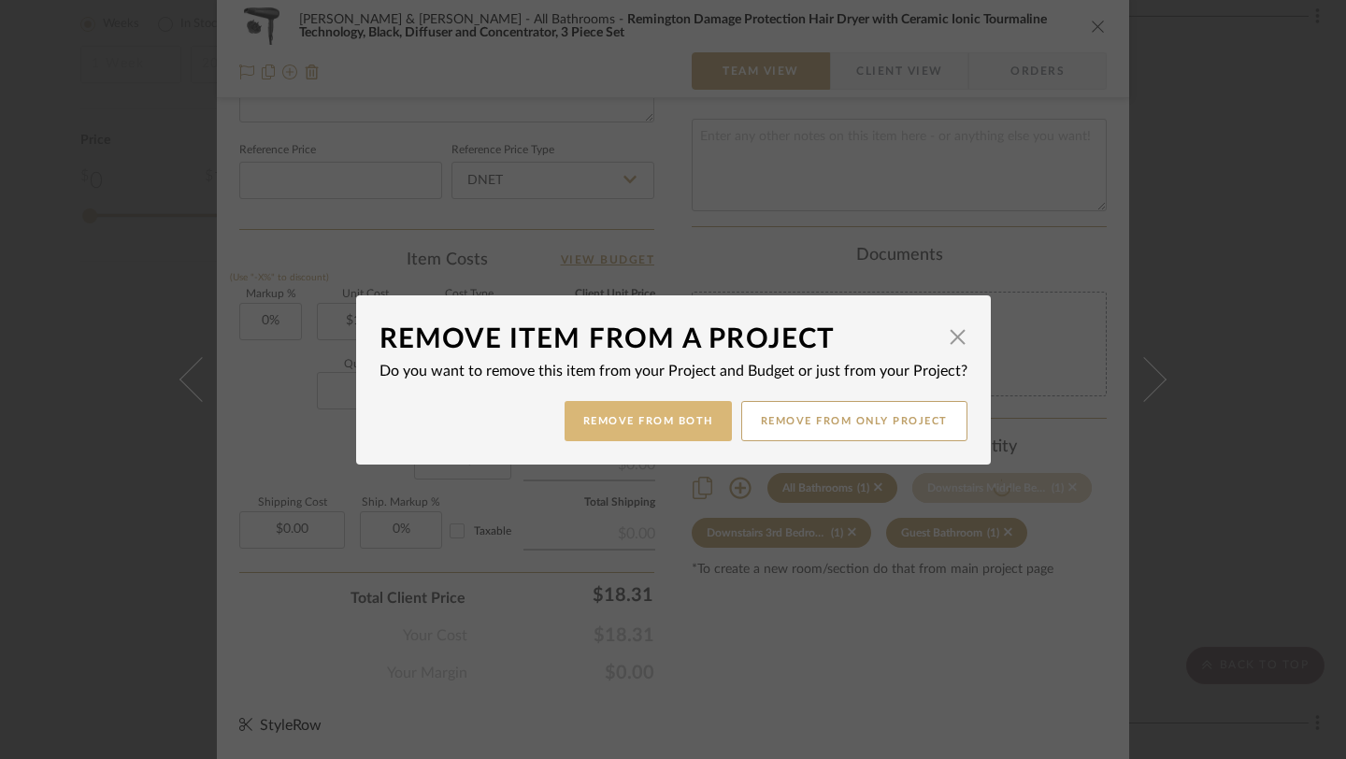
click at [648, 425] on button "Remove from Both" at bounding box center [648, 421] width 167 height 40
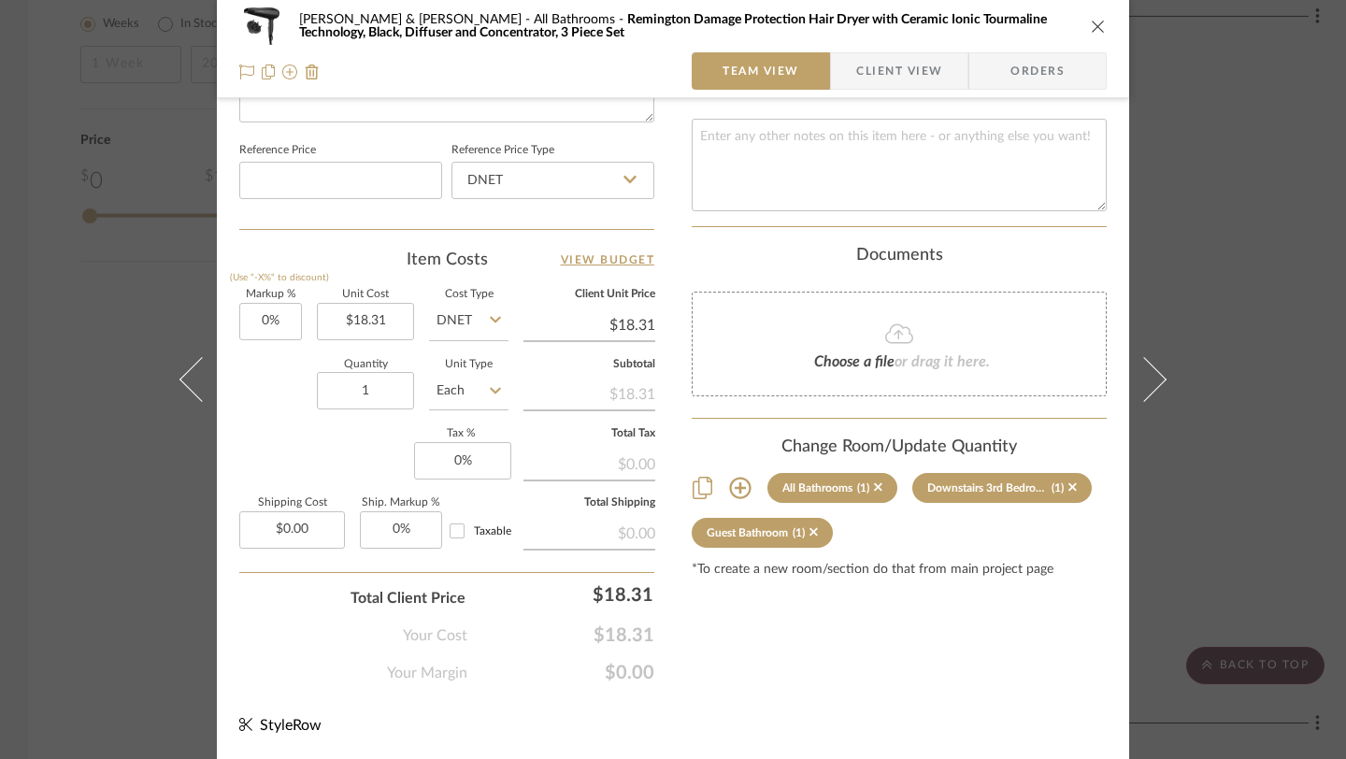
click at [1071, 475] on sr-tag "Downstairs 3rd Bedroom & Ensuite Bath (1)" at bounding box center [1002, 488] width 180 height 30
click at [1069, 481] on icon at bounding box center [1073, 487] width 8 height 13
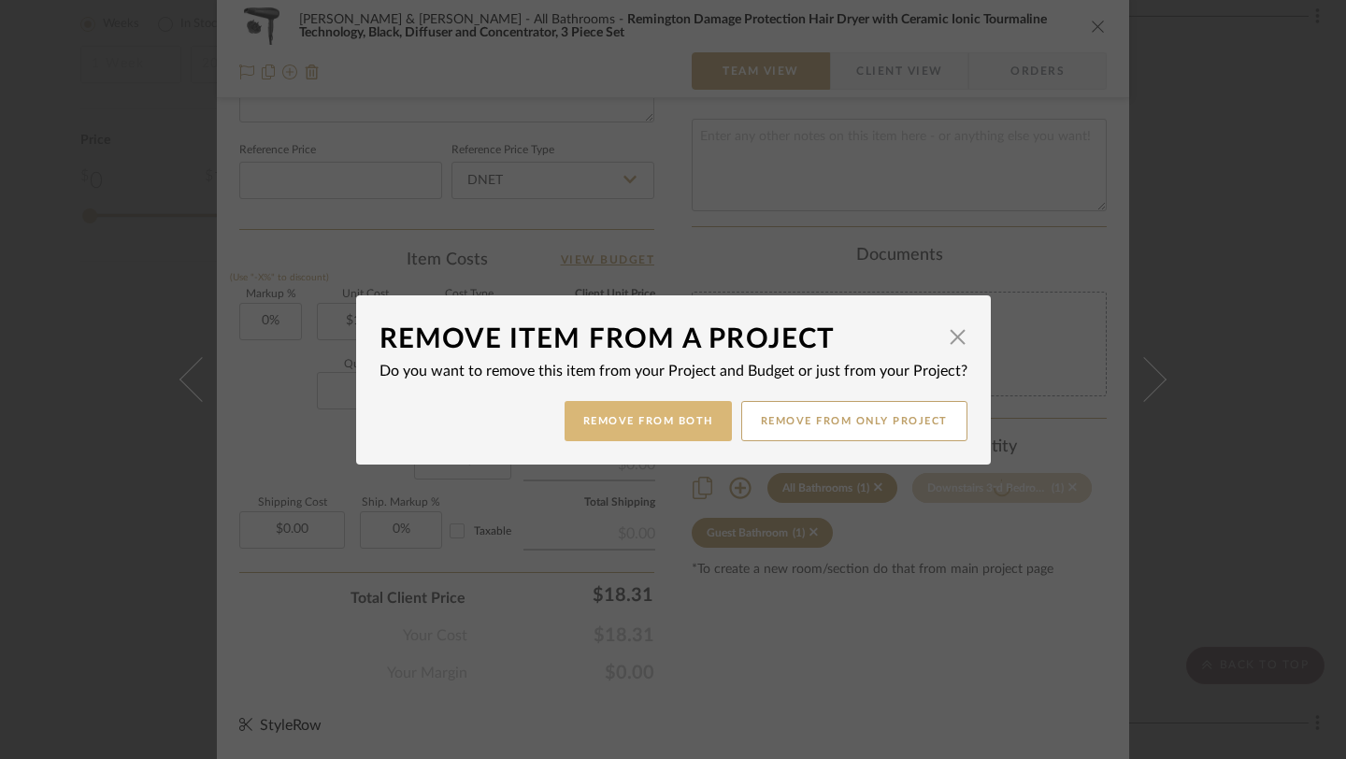
click at [652, 424] on button "Remove from Both" at bounding box center [648, 421] width 167 height 40
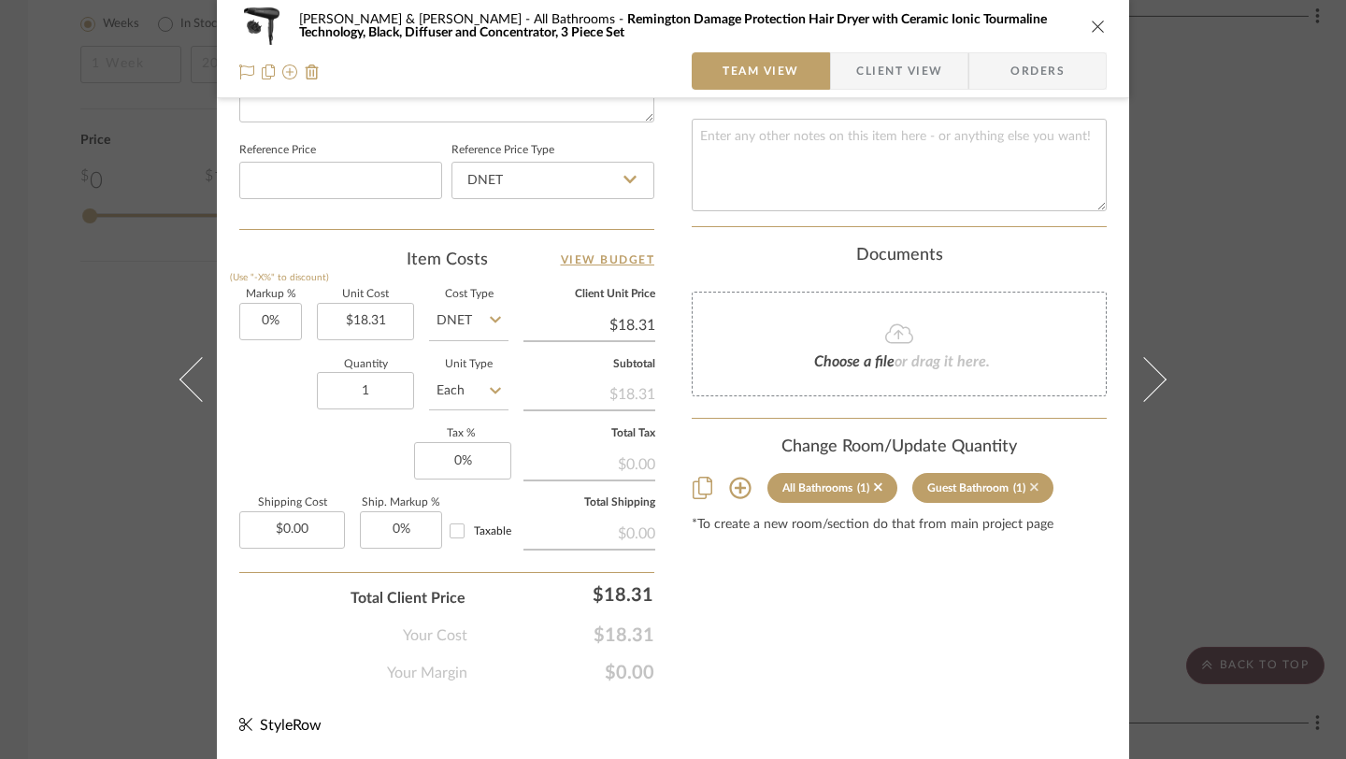
click at [1030, 483] on icon at bounding box center [1034, 487] width 8 height 8
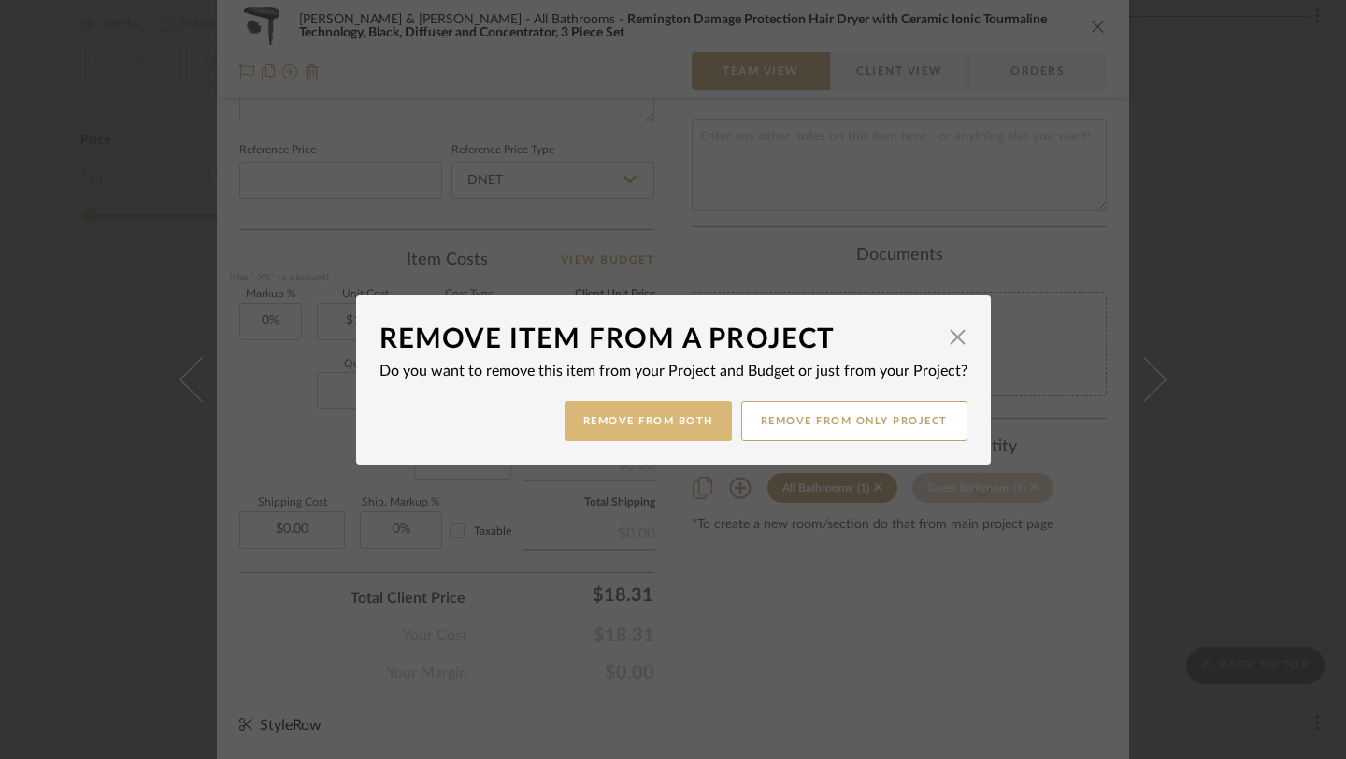
click at [667, 416] on button "Remove from Both" at bounding box center [648, 421] width 167 height 40
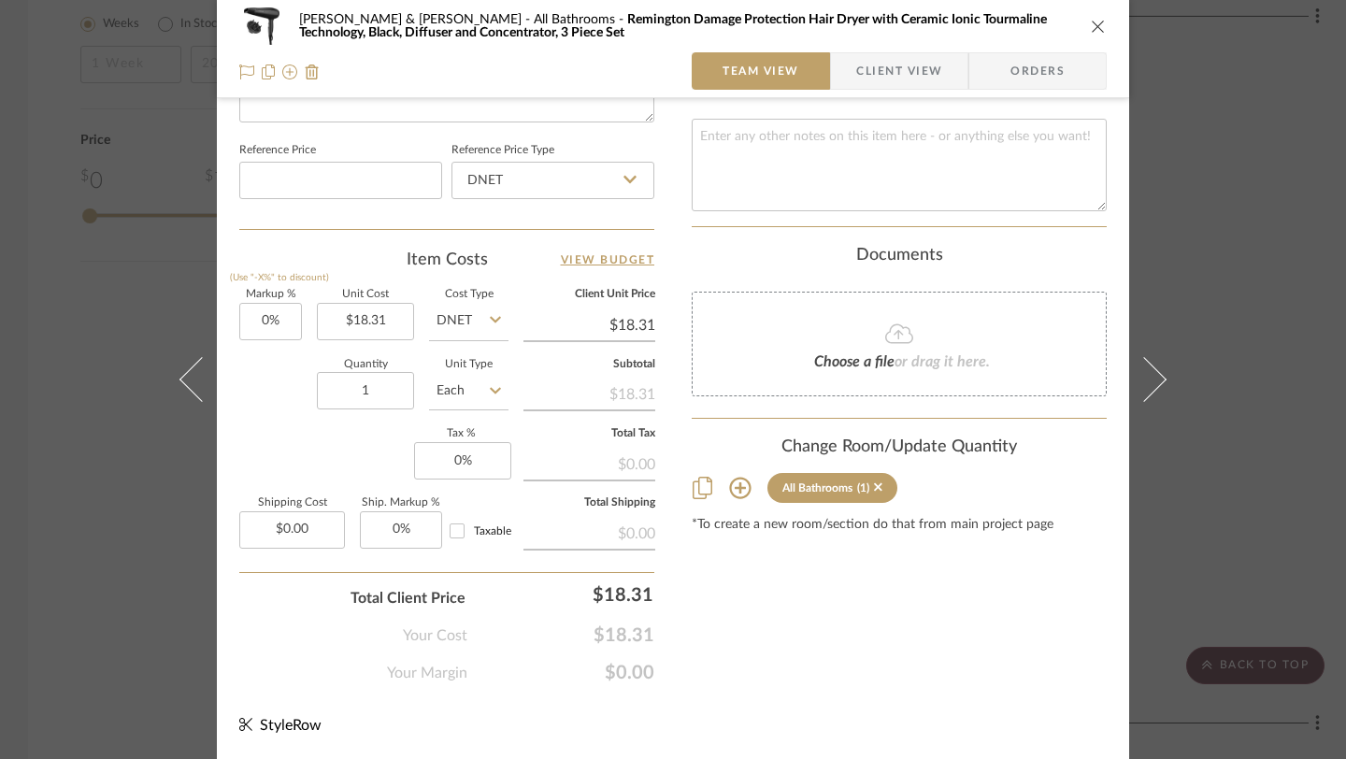
click at [836, 481] on div "All Bathrooms" at bounding box center [818, 487] width 70 height 13
click at [376, 381] on input "1" at bounding box center [365, 390] width 97 height 37
type input "3"
type input "4"
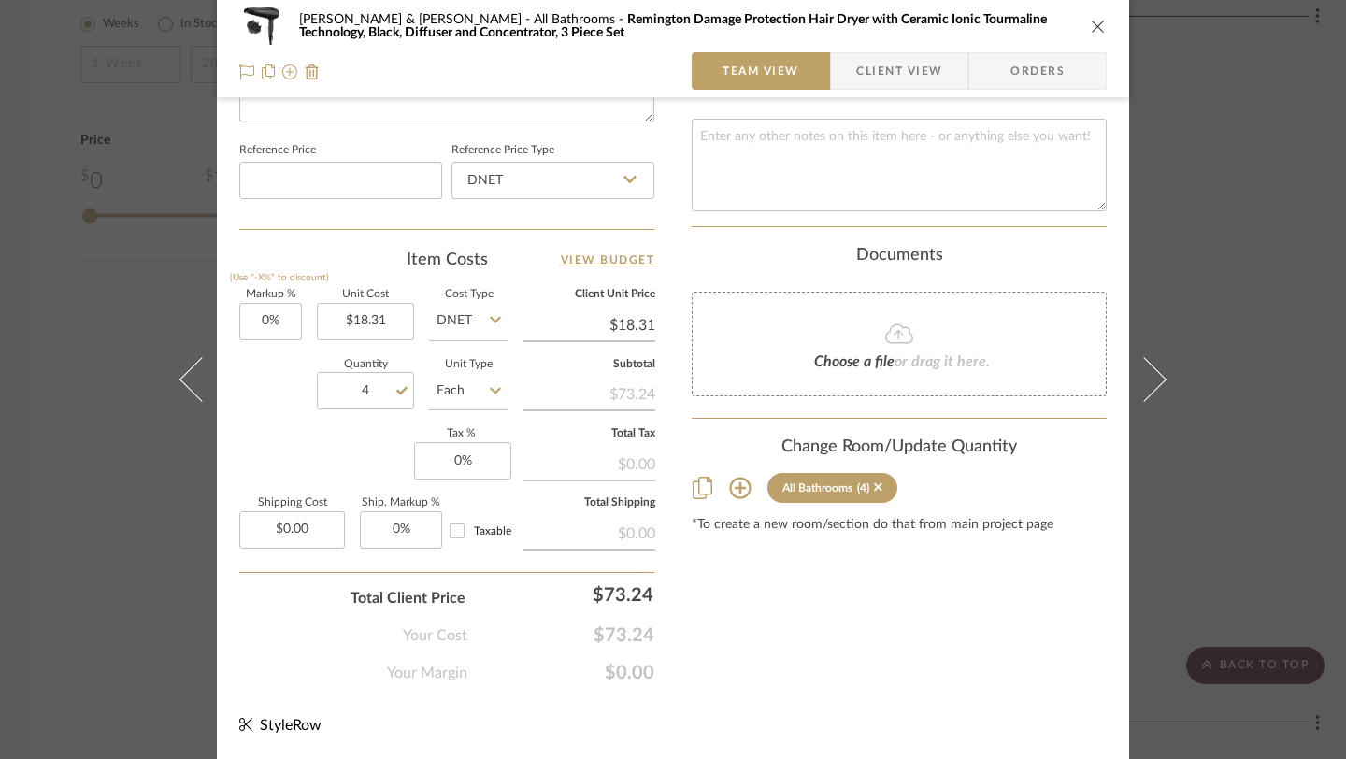
click at [1091, 27] on icon "close" at bounding box center [1098, 26] width 15 height 15
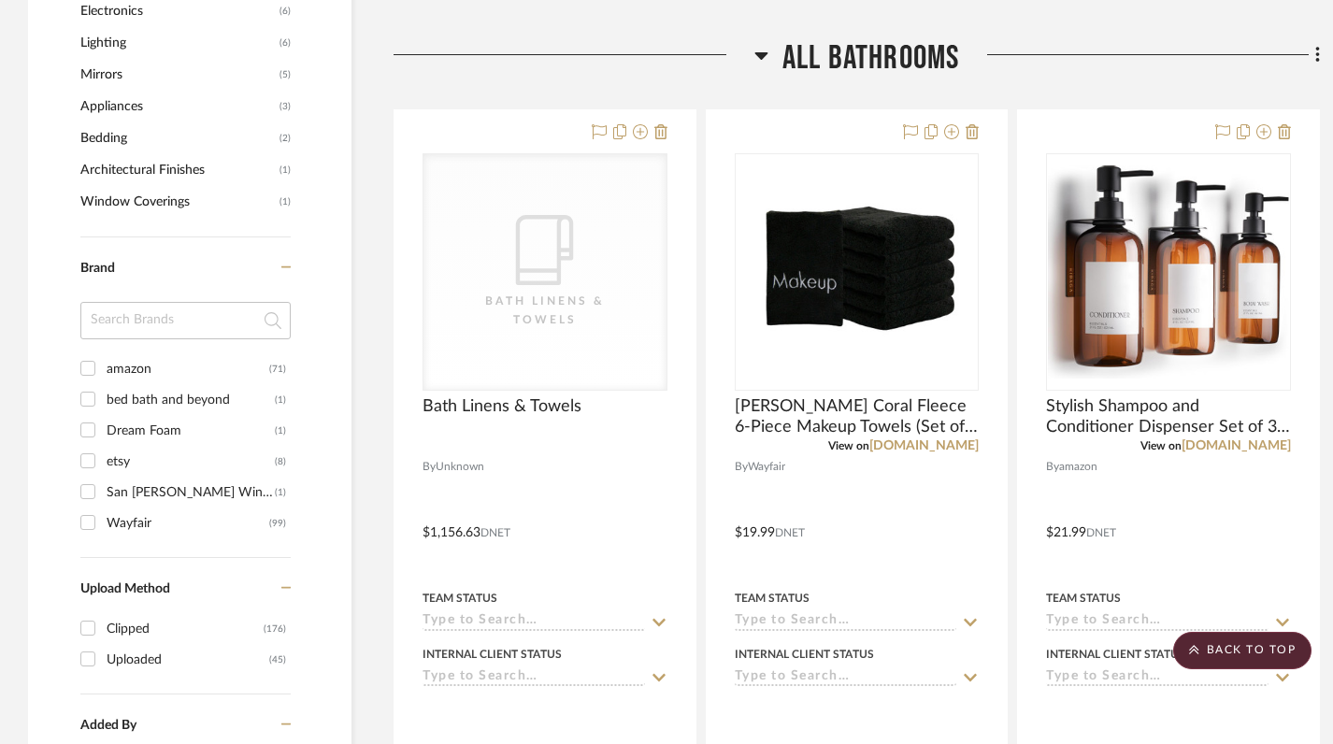
scroll to position [1459, 0]
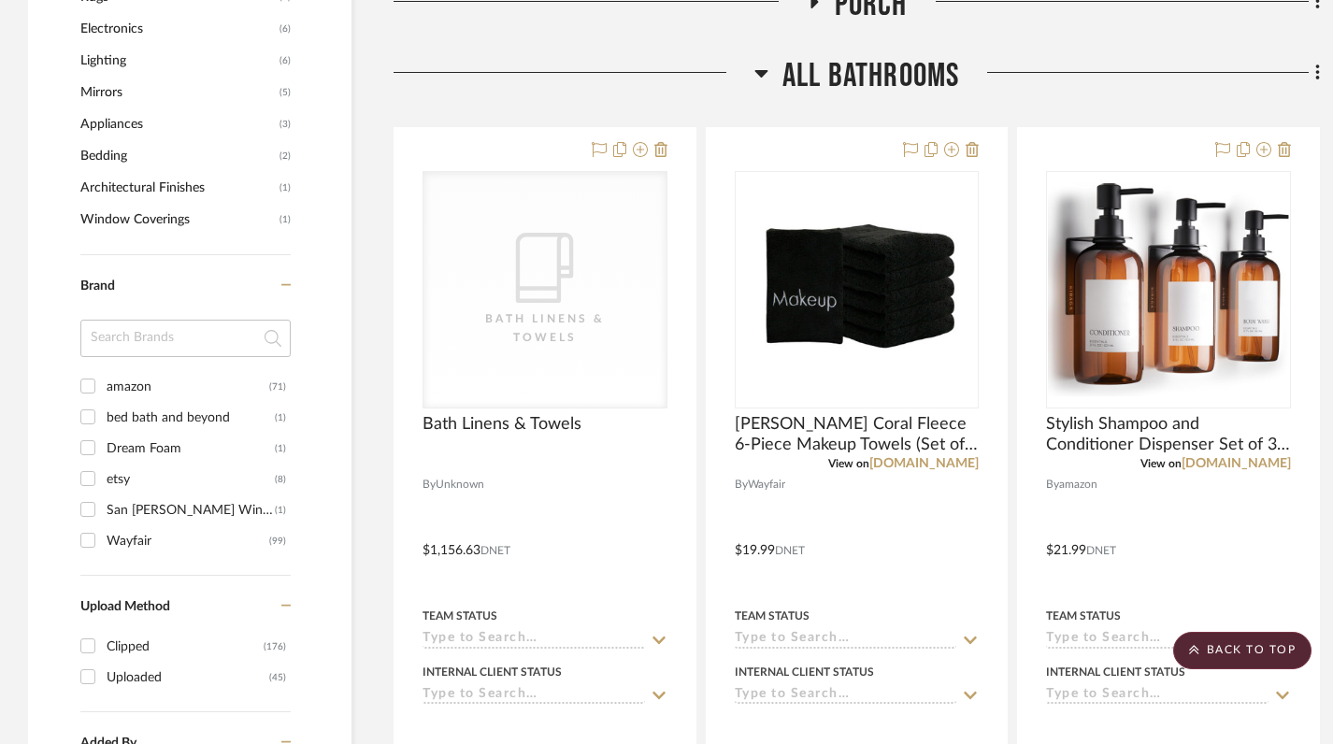
click at [757, 62] on icon at bounding box center [761, 73] width 14 height 22
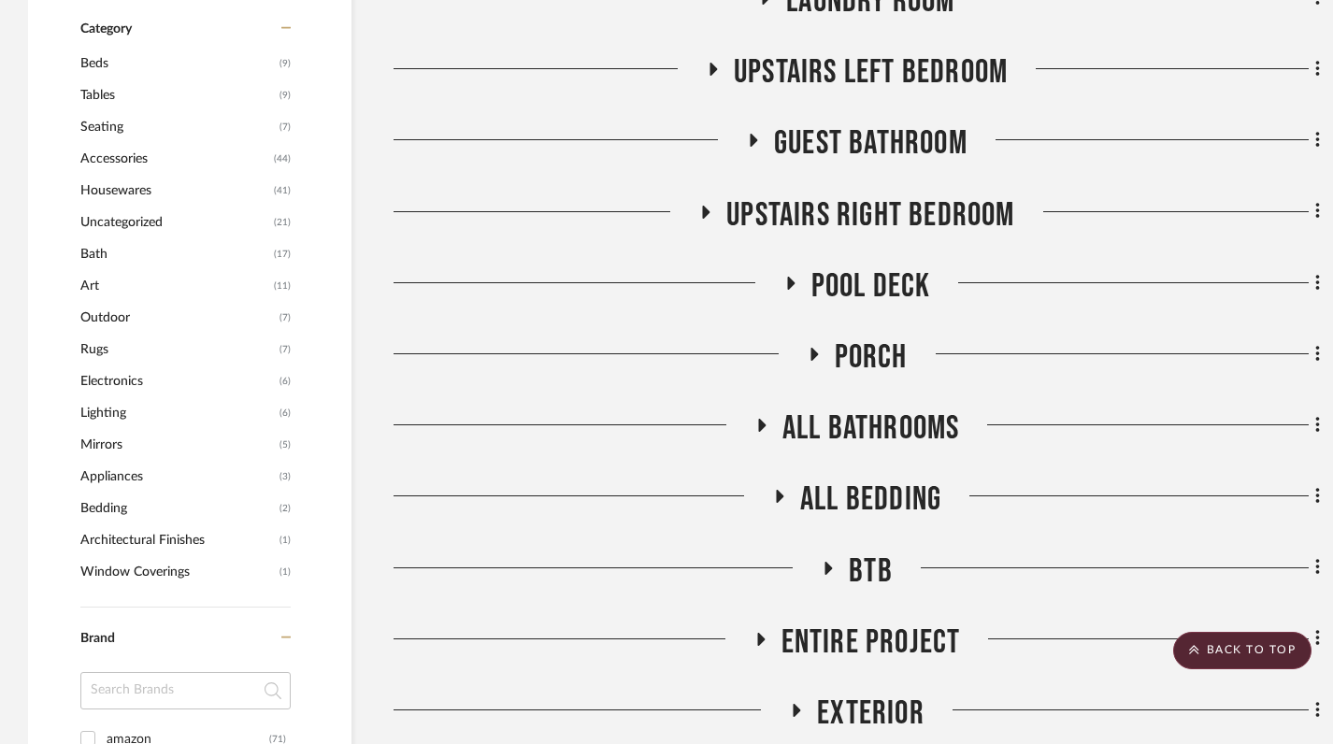
scroll to position [1113, 0]
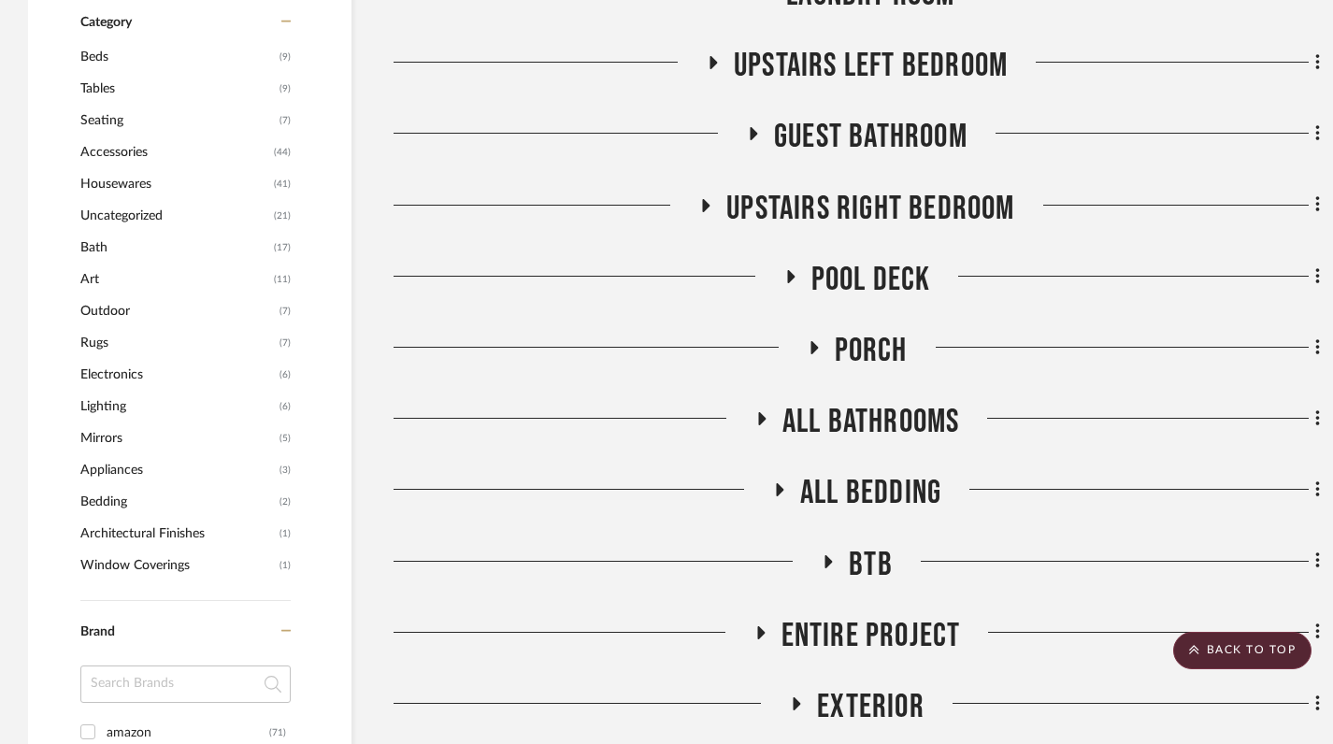
click at [778, 483] on icon at bounding box center [779, 489] width 7 height 13
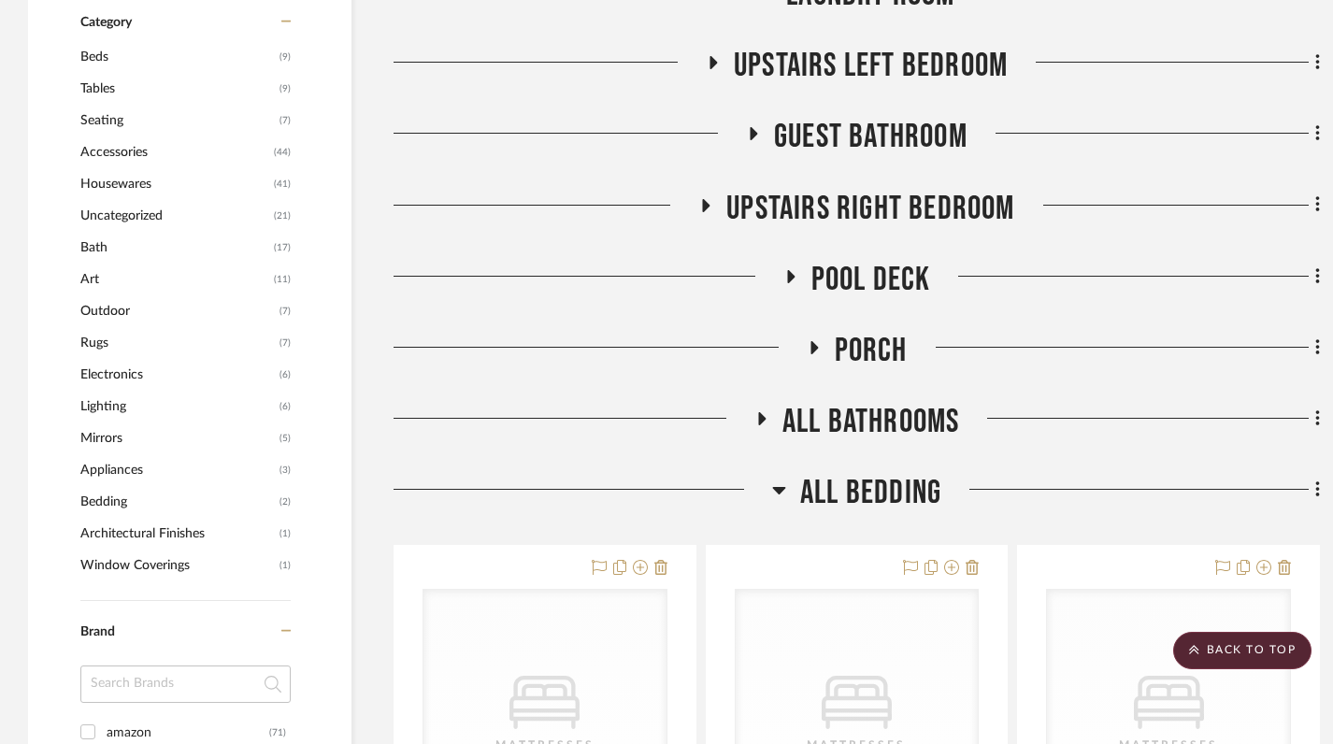
click at [758, 412] on icon at bounding box center [761, 418] width 7 height 13
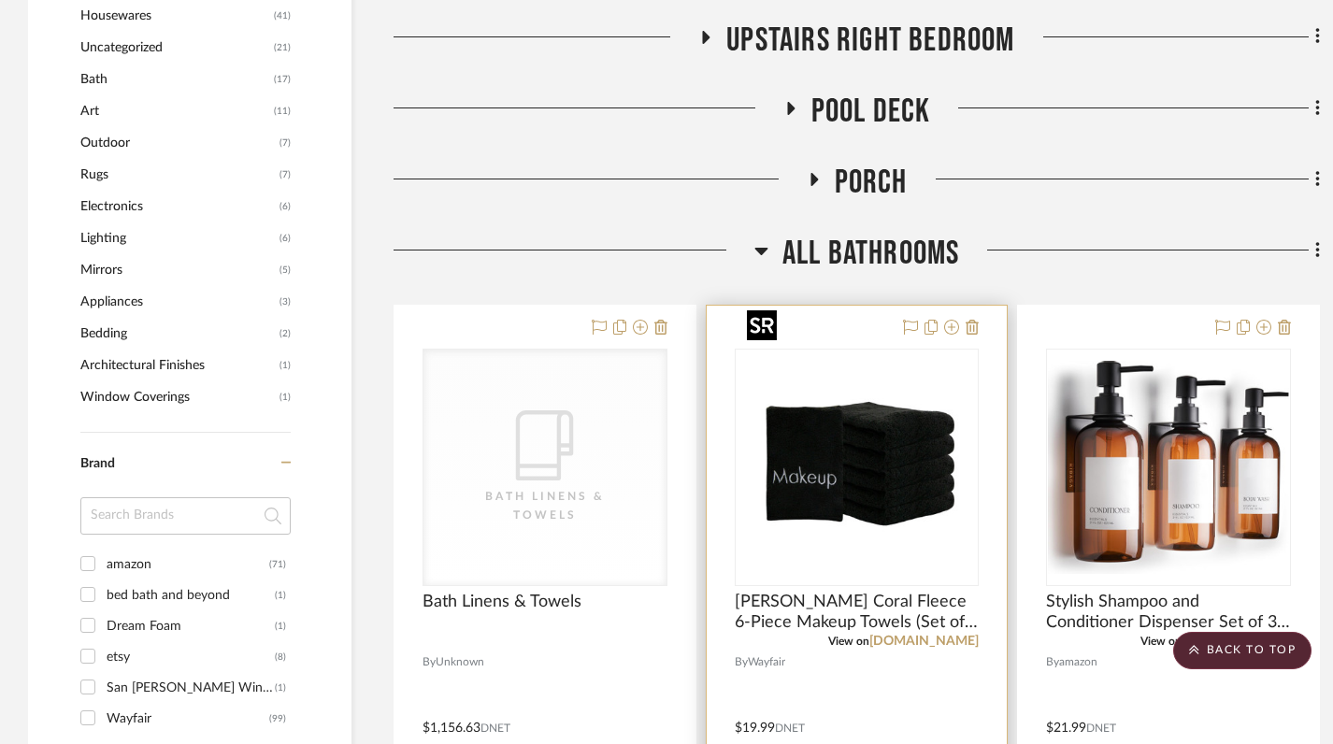
scroll to position [1281, 0]
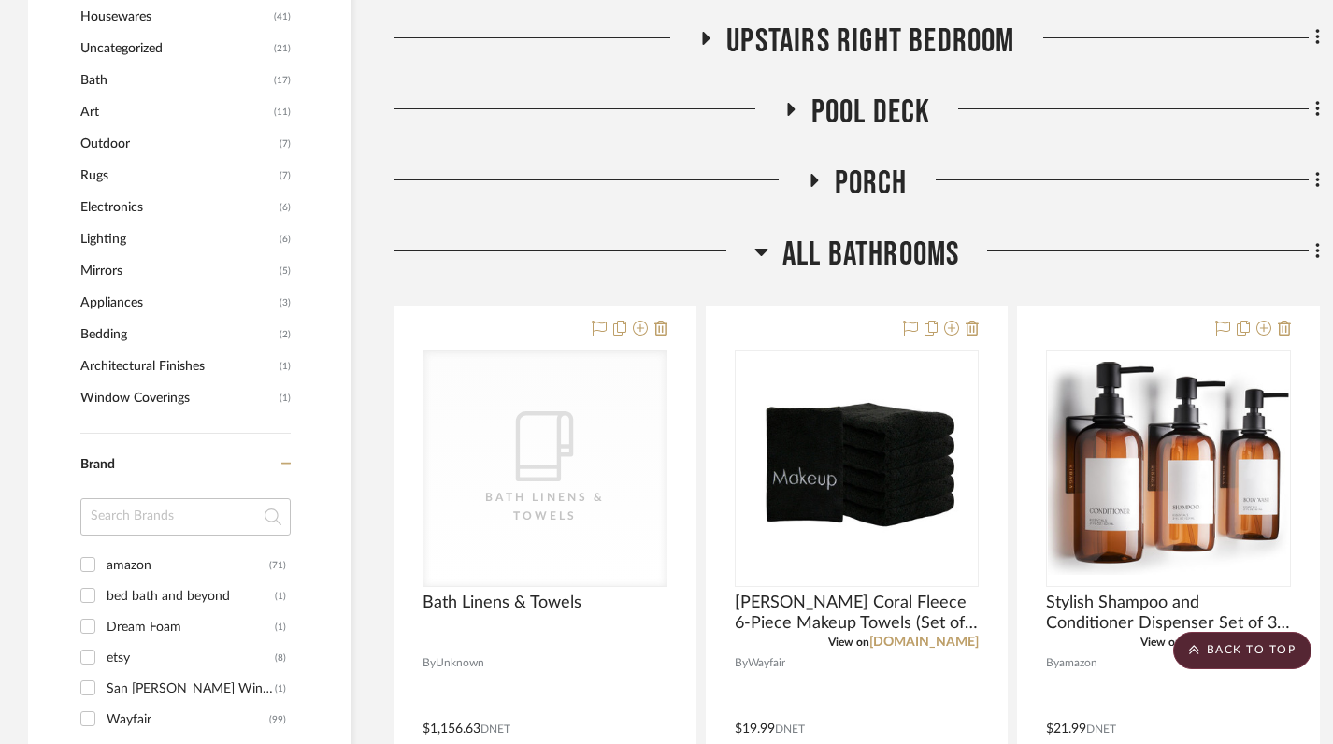
click at [759, 249] on icon at bounding box center [760, 252] width 13 height 7
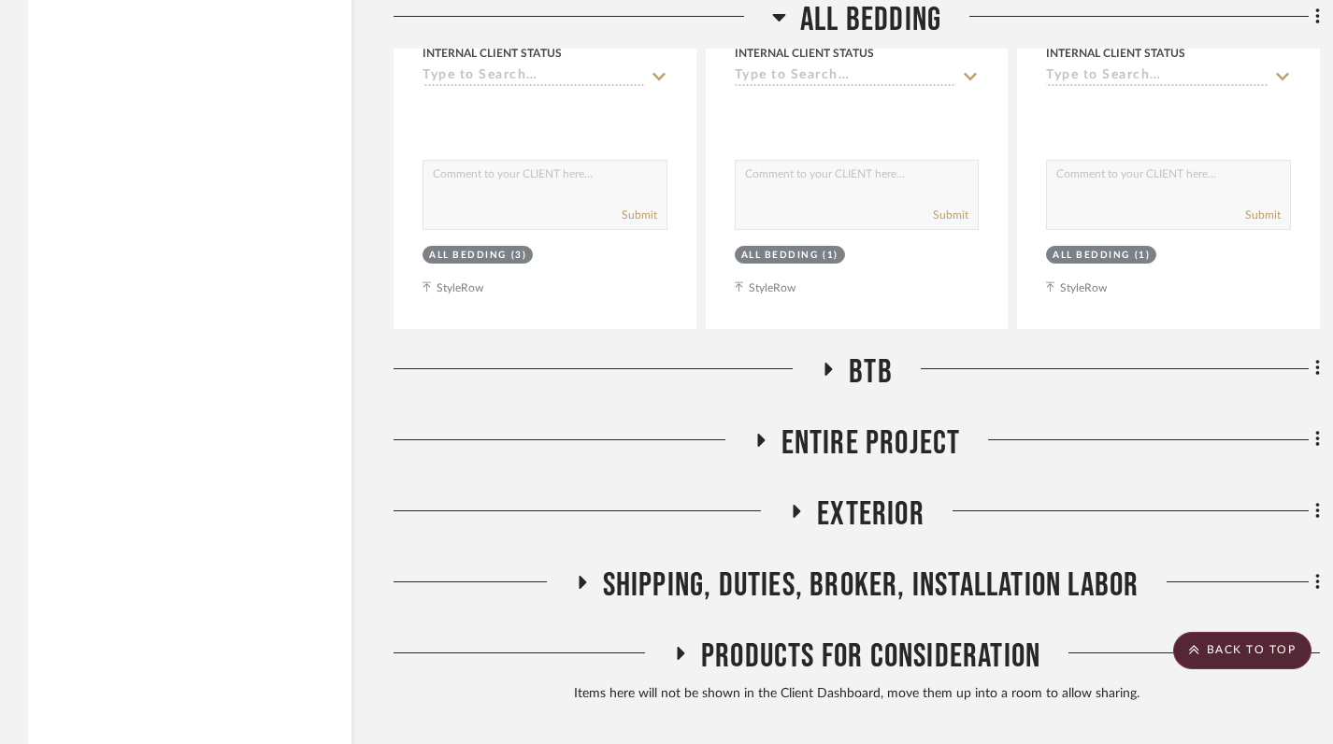
scroll to position [2990, 0]
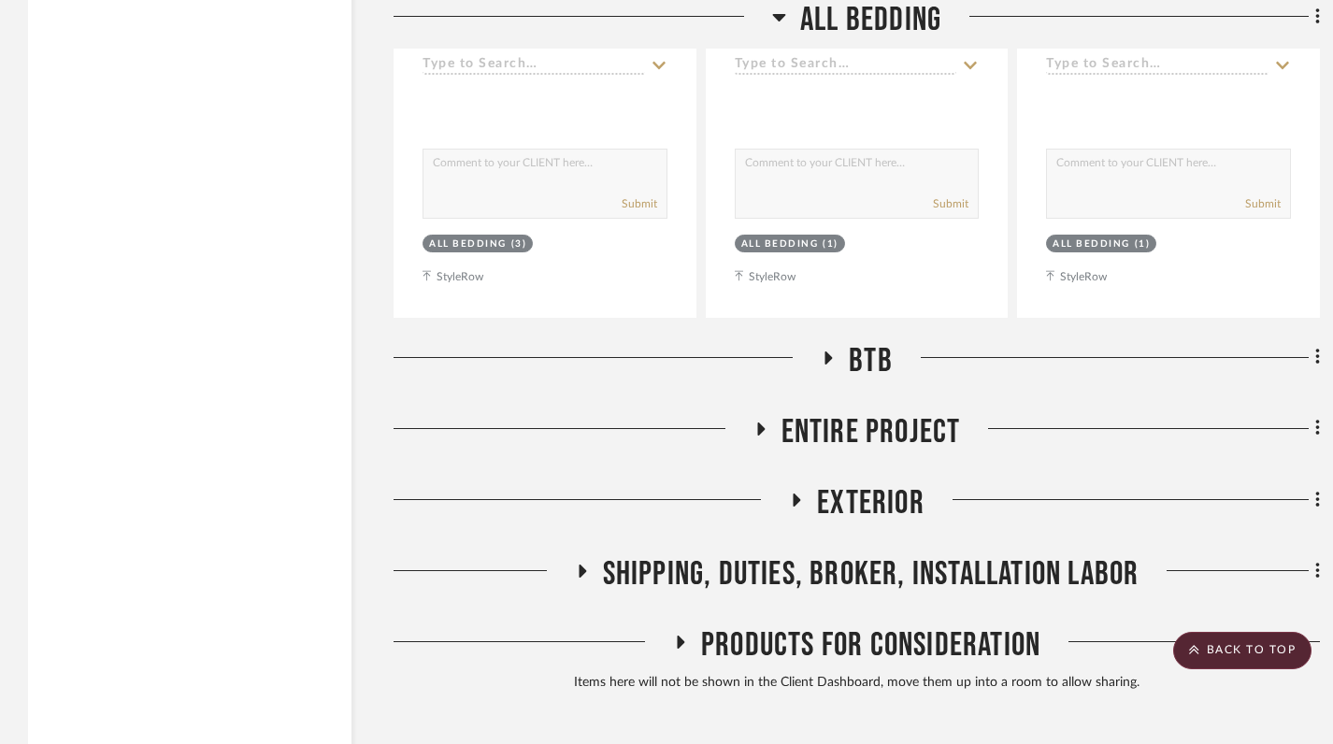
click at [828, 352] on icon at bounding box center [829, 358] width 7 height 13
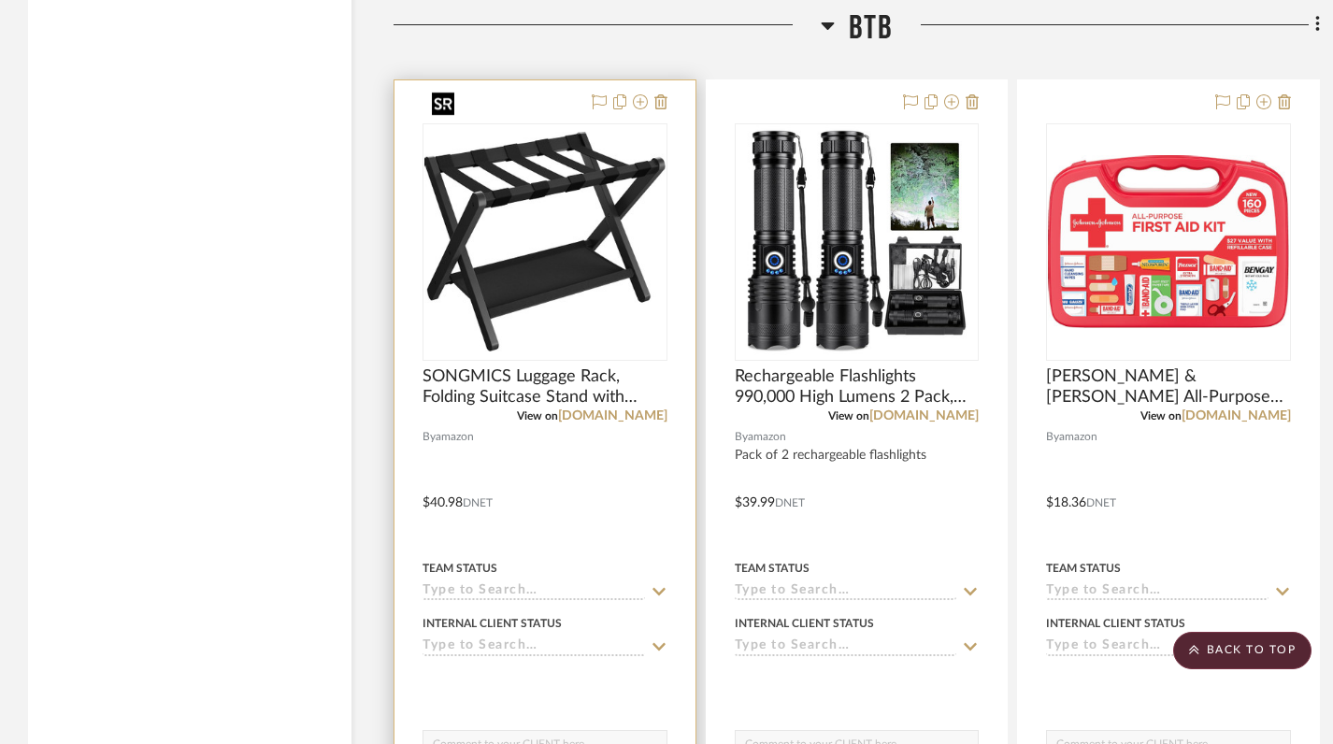
scroll to position [3260, 0]
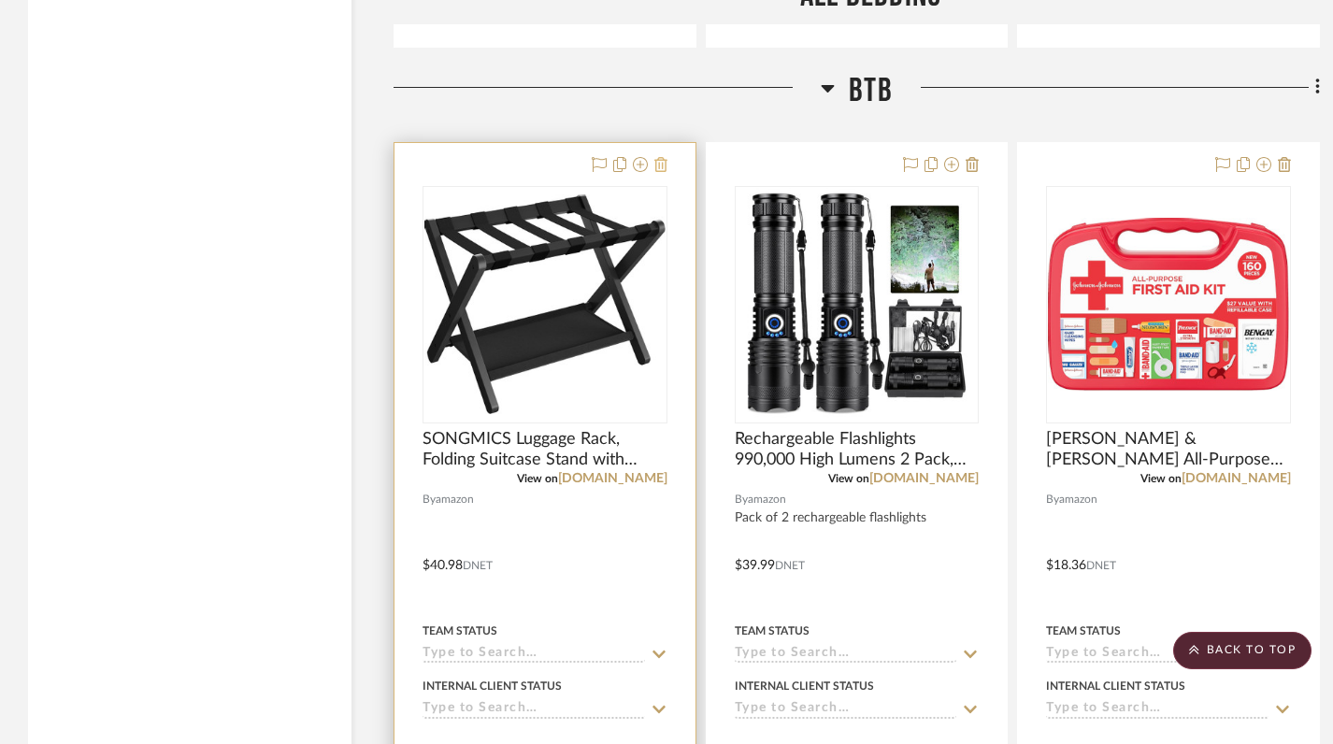
click at [665, 157] on icon at bounding box center [660, 164] width 13 height 15
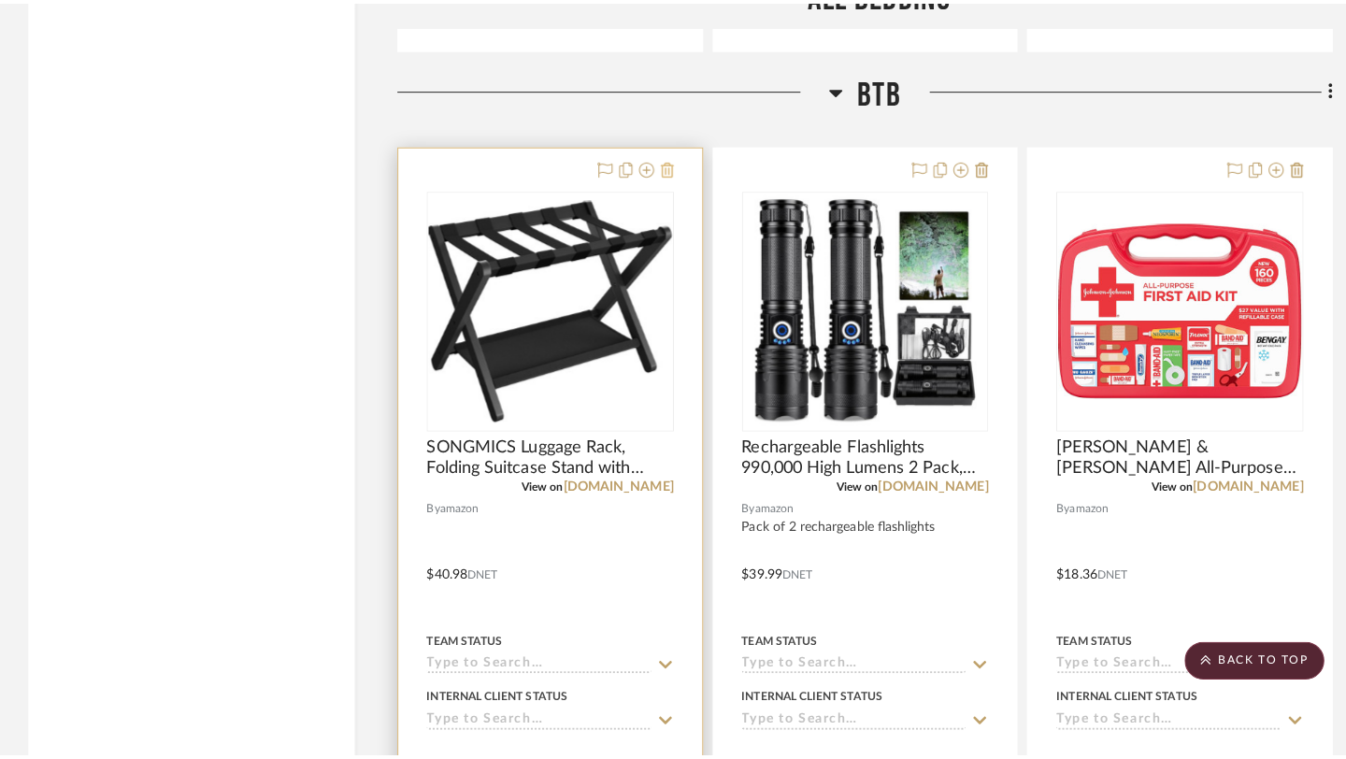
scroll to position [0, 0]
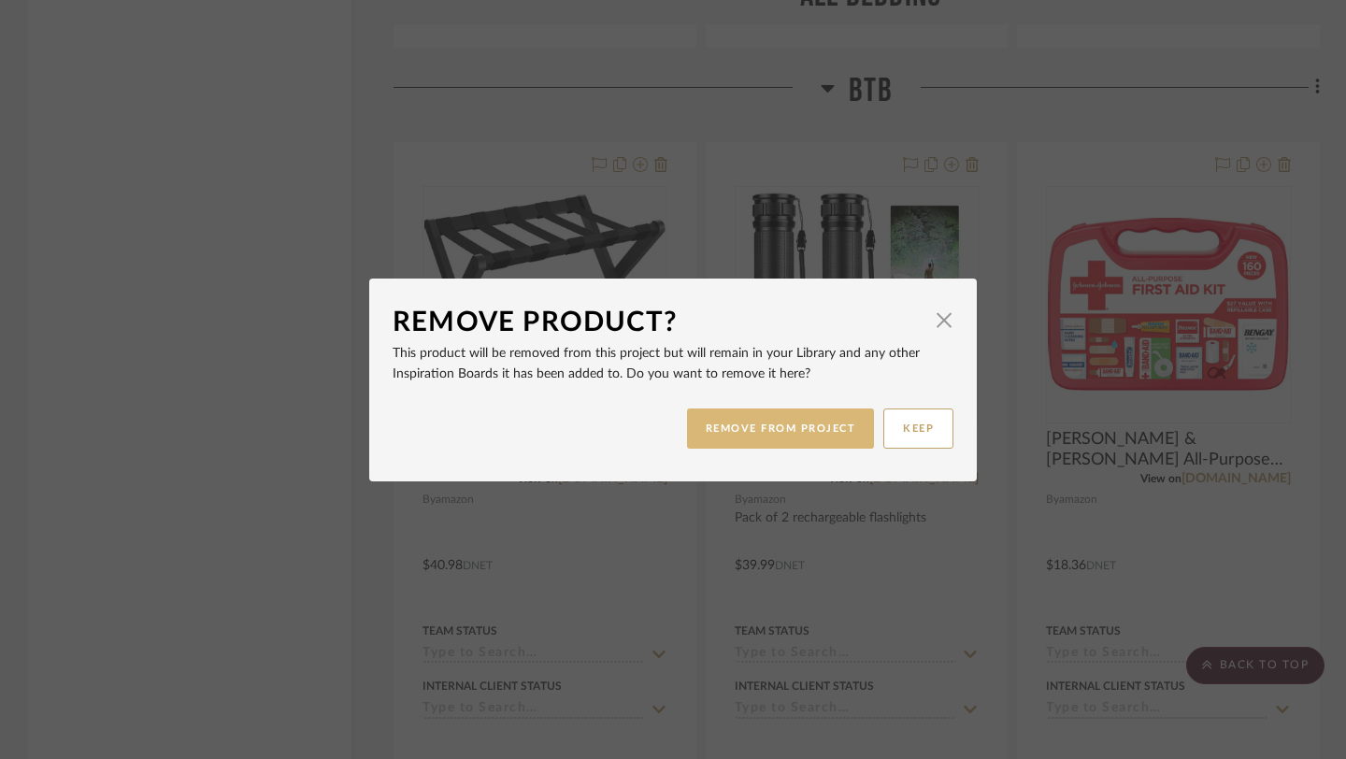
click at [778, 447] on button "REMOVE FROM PROJECT" at bounding box center [781, 429] width 188 height 40
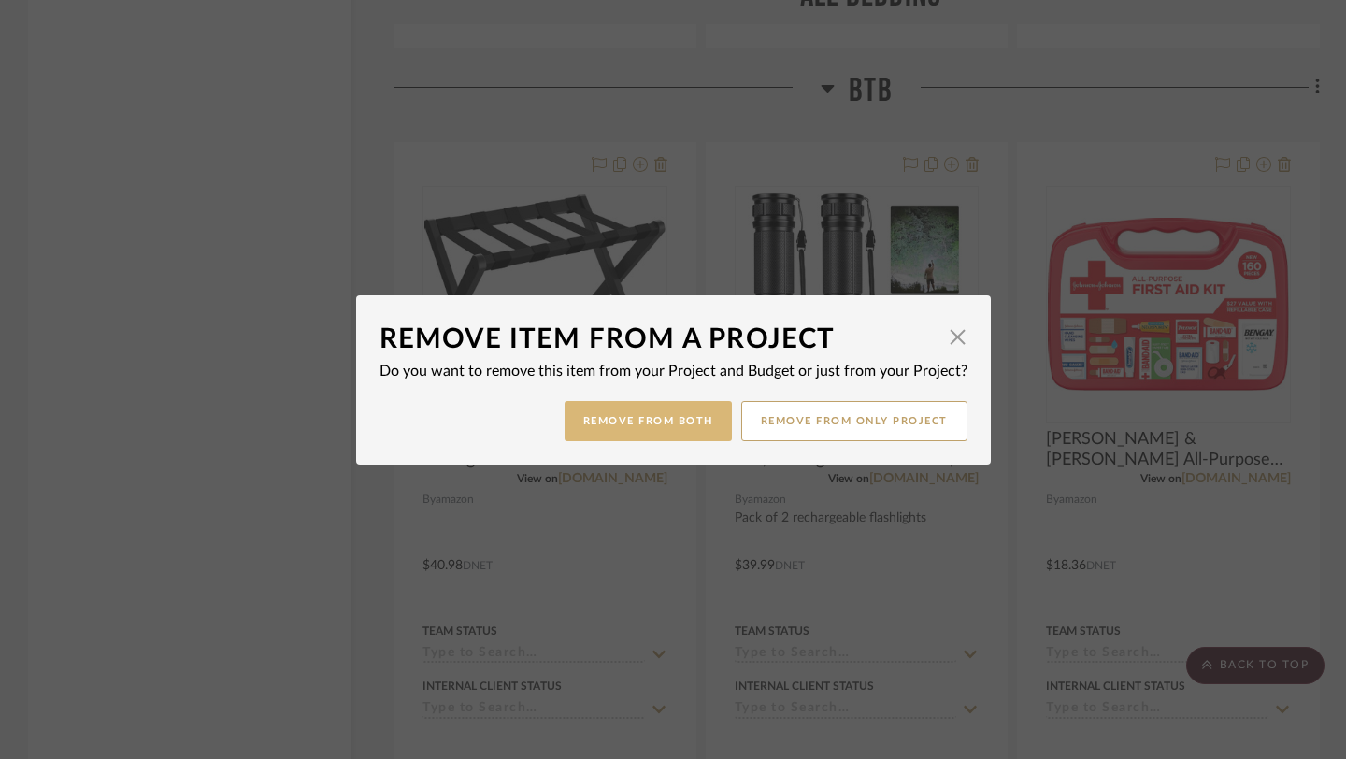
click at [649, 427] on button "Remove from Both" at bounding box center [648, 421] width 167 height 40
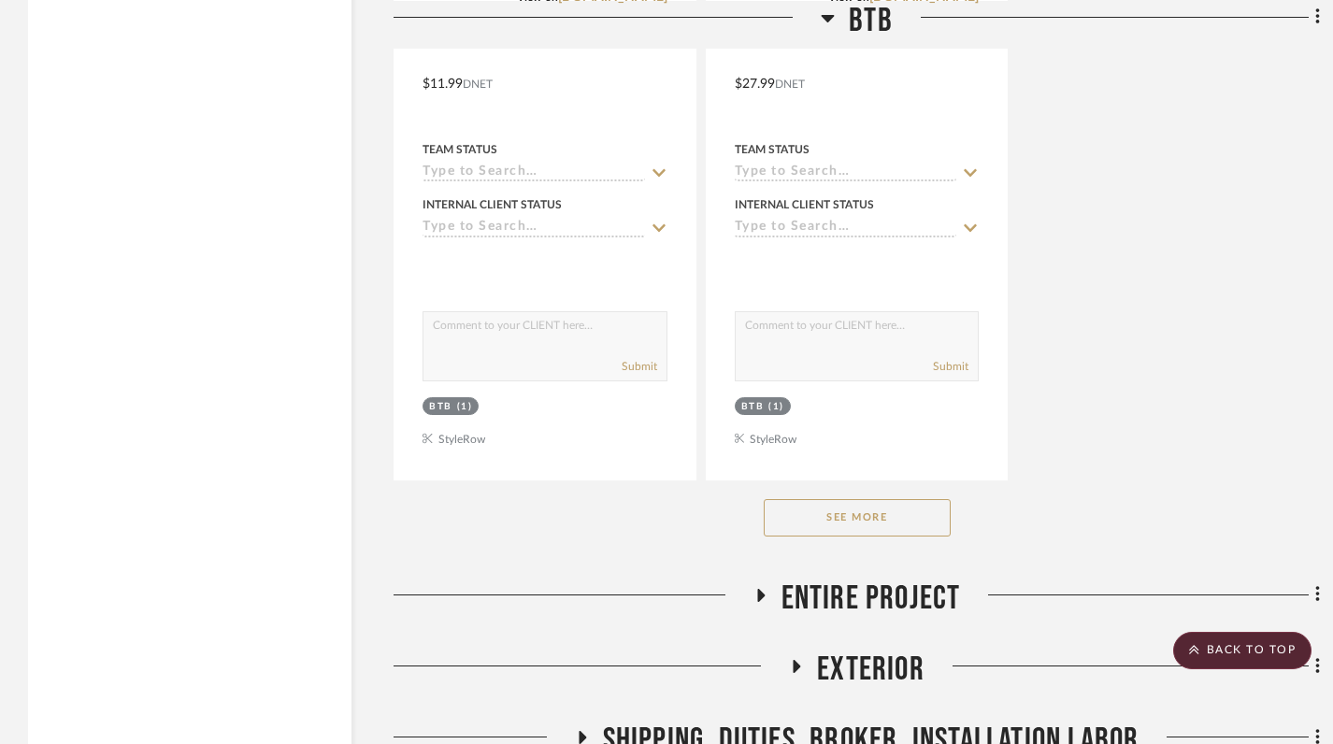
scroll to position [5411, 0]
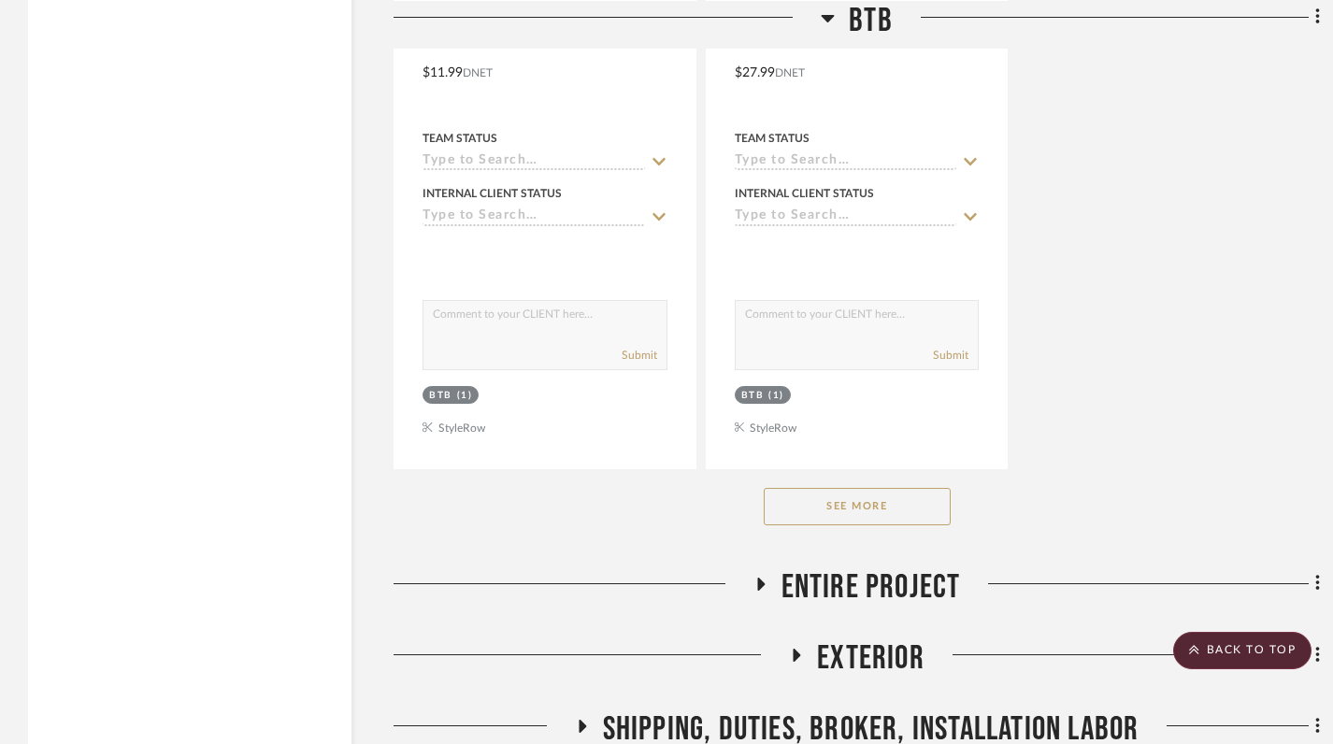
click at [841, 488] on button "See More" at bounding box center [857, 506] width 187 height 37
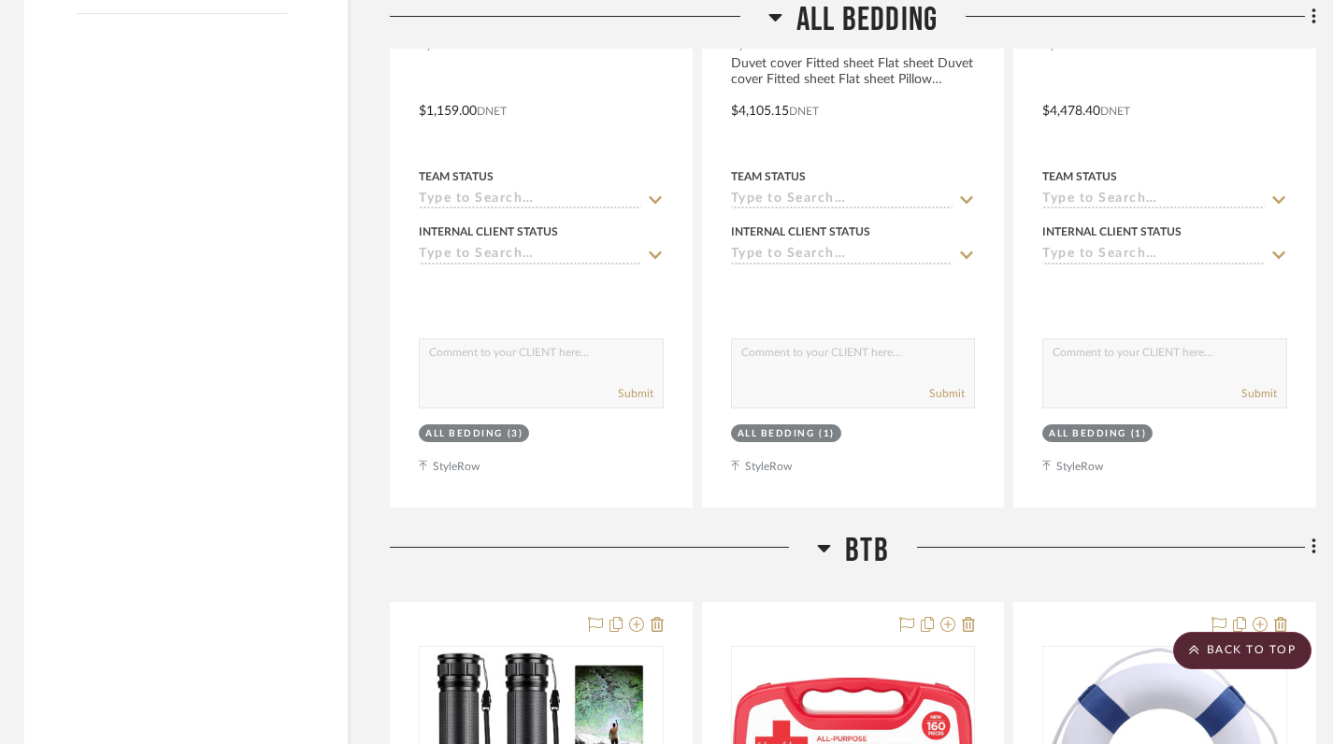
scroll to position [2970, 4]
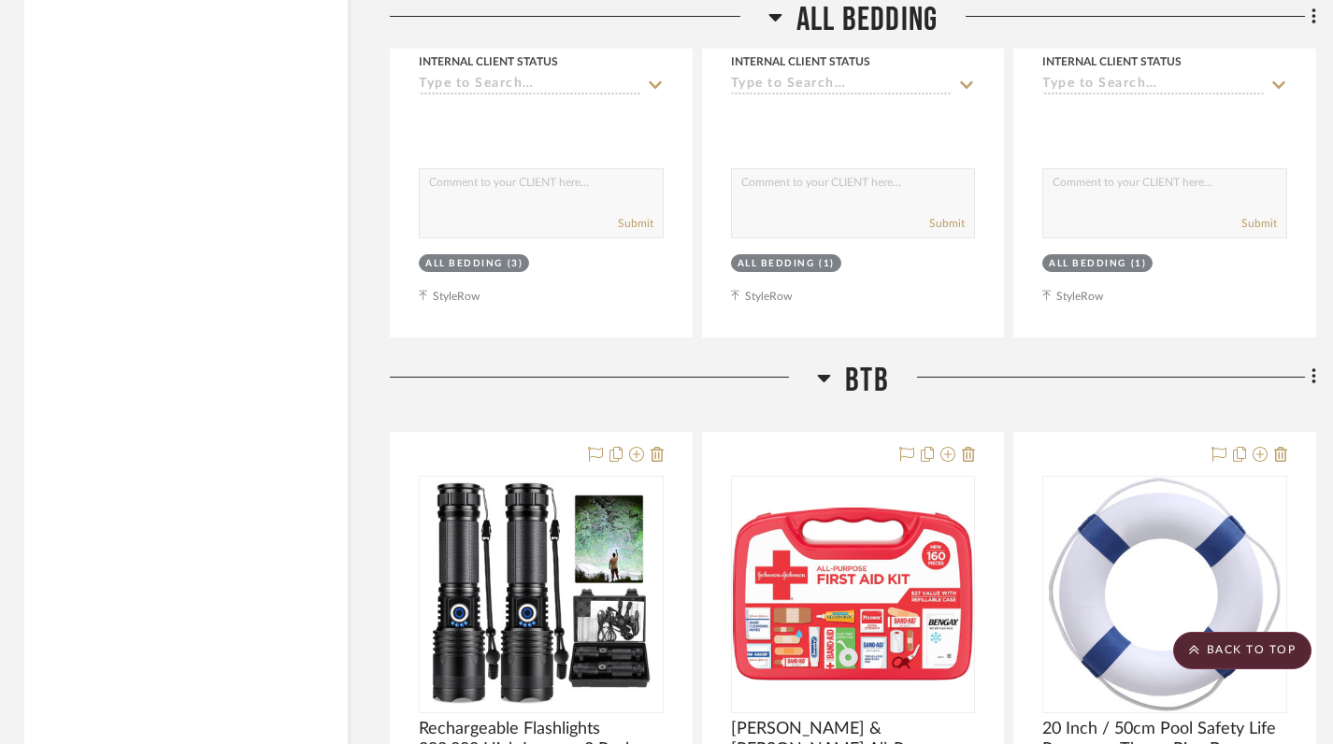
click at [824, 375] on icon at bounding box center [824, 378] width 13 height 7
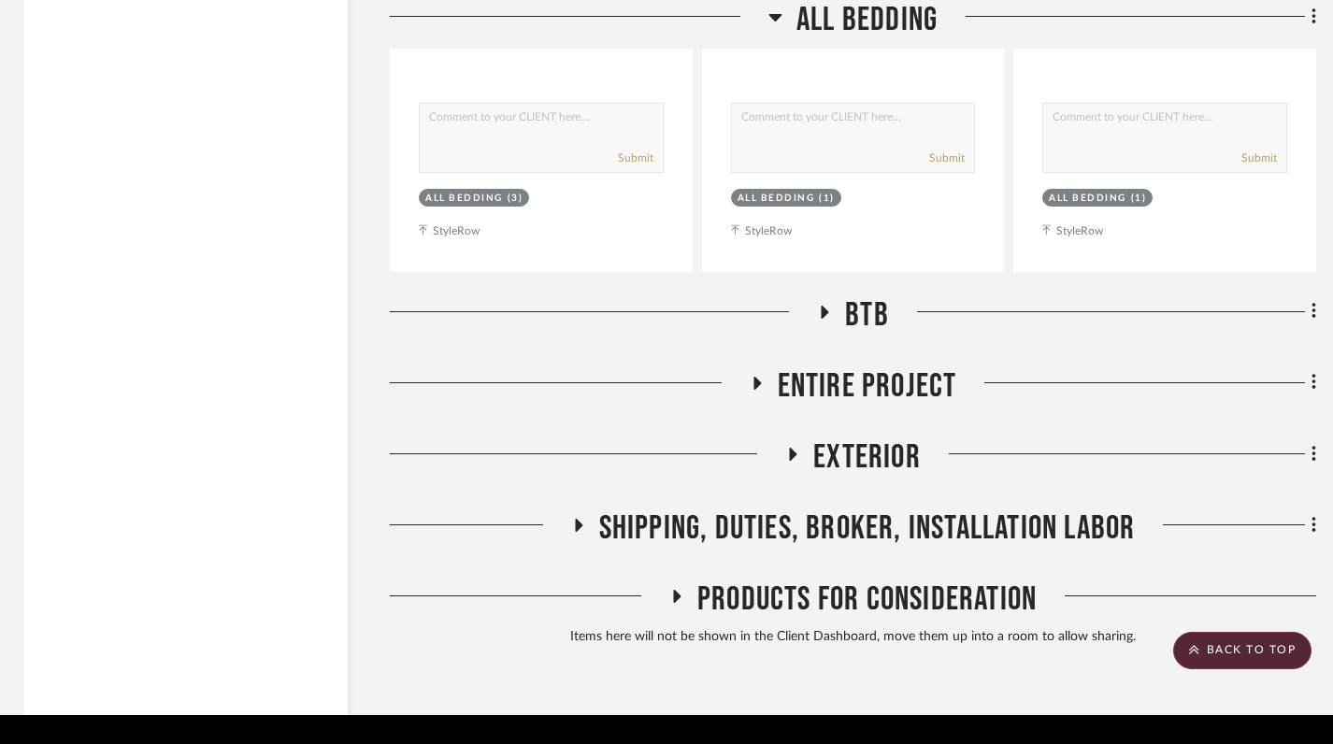
scroll to position [3044, 4]
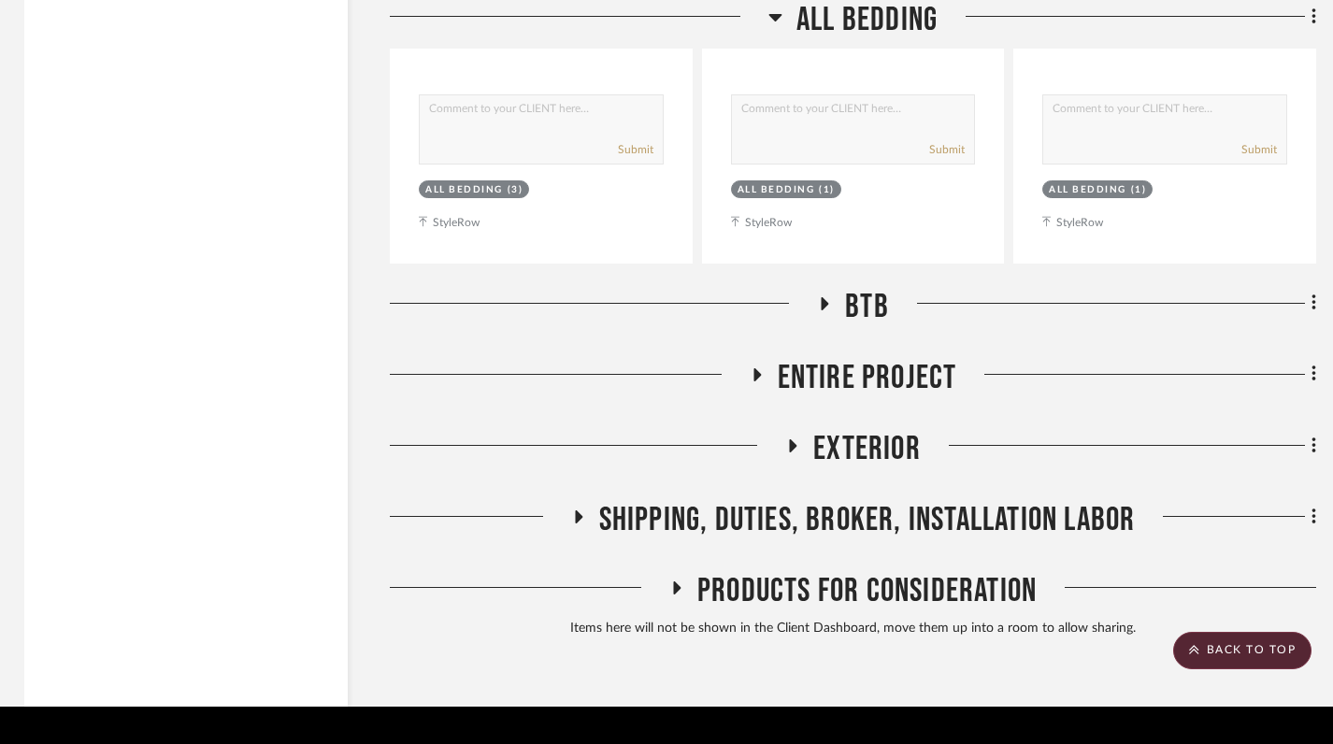
click at [677, 582] on icon at bounding box center [676, 588] width 7 height 13
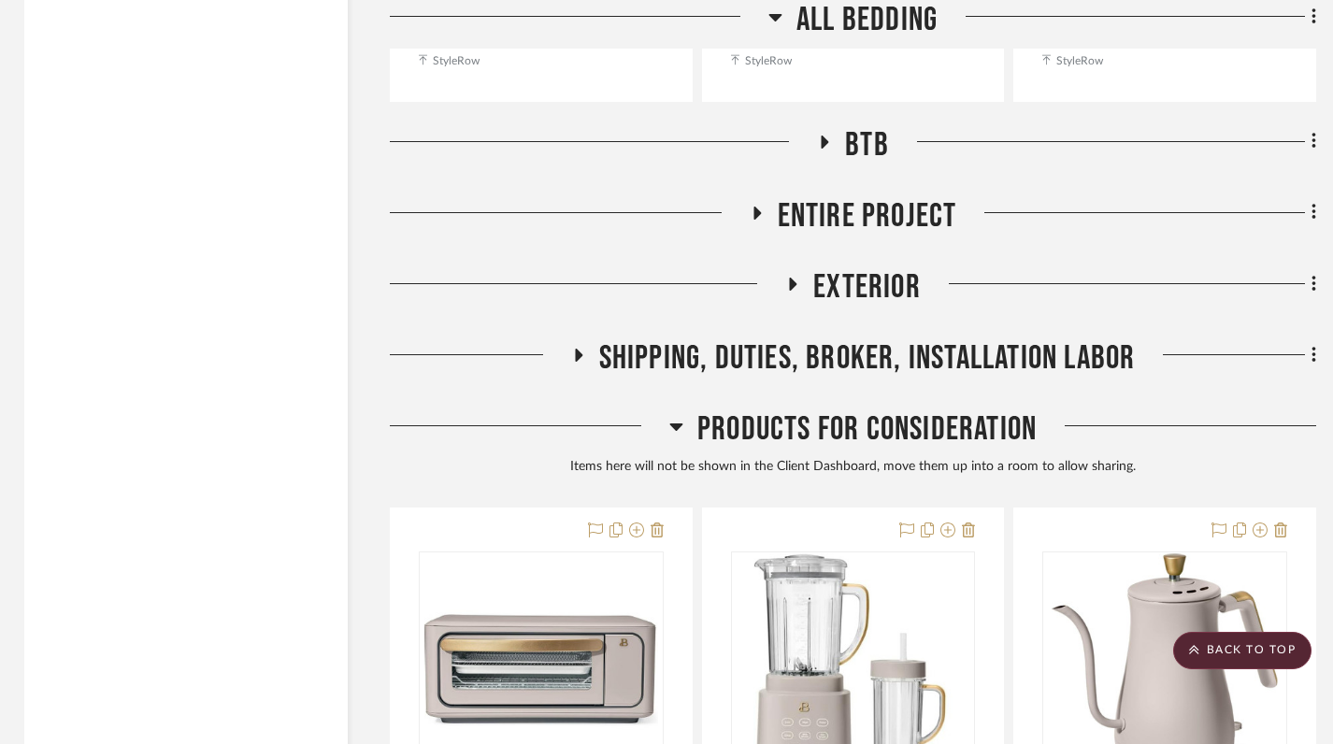
scroll to position [3021, 4]
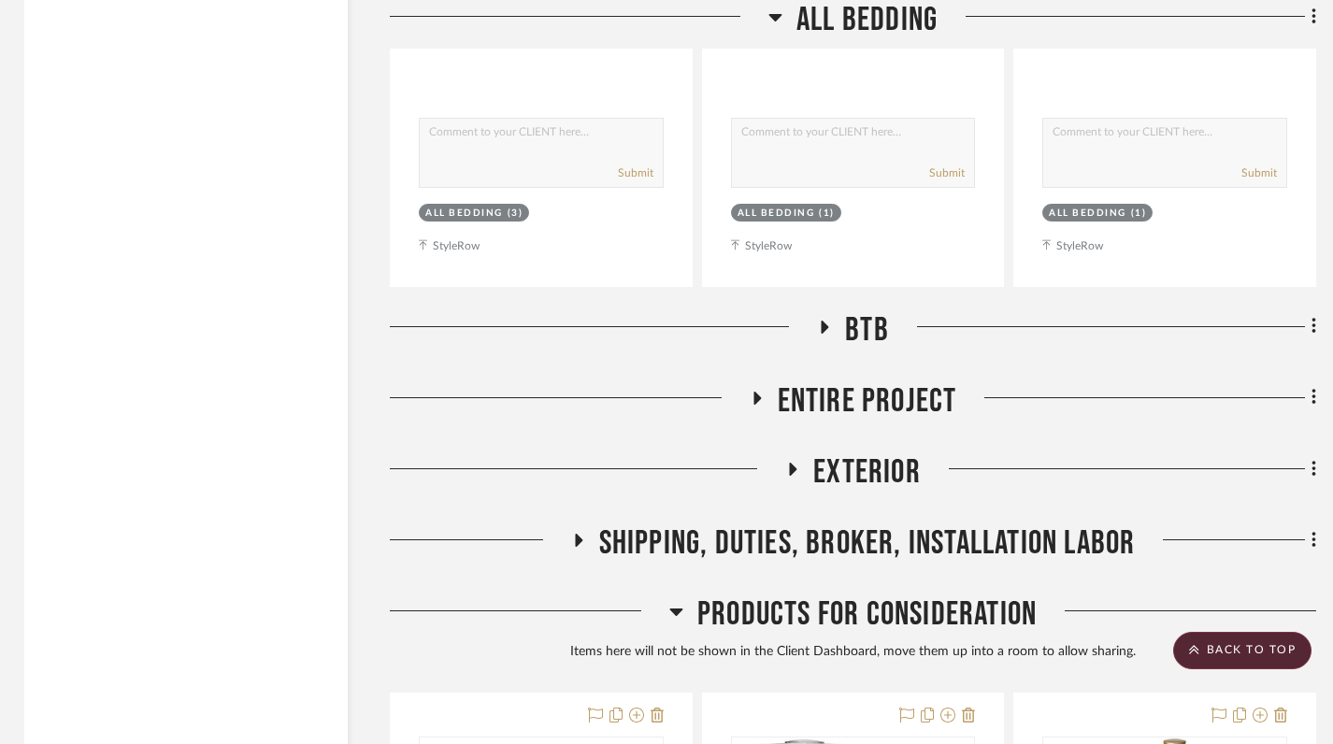
click at [675, 600] on icon at bounding box center [676, 611] width 14 height 22
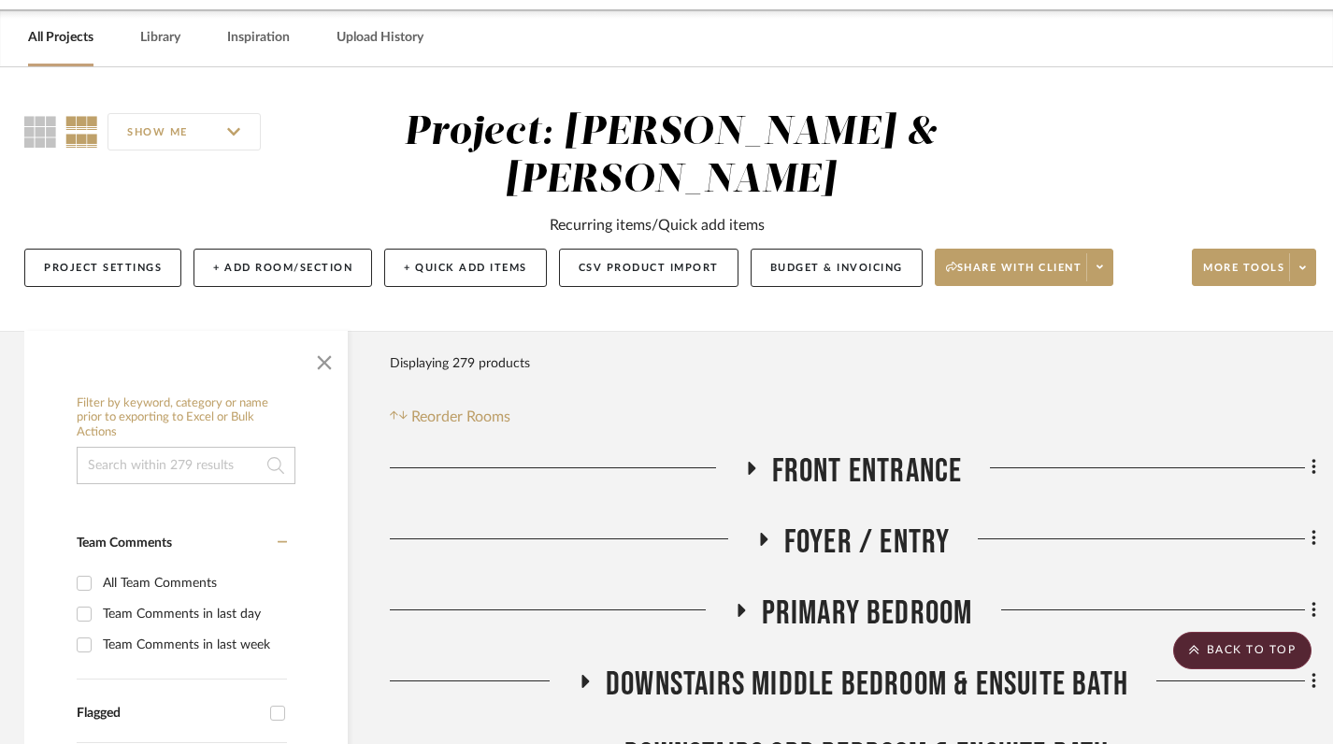
scroll to position [0, 4]
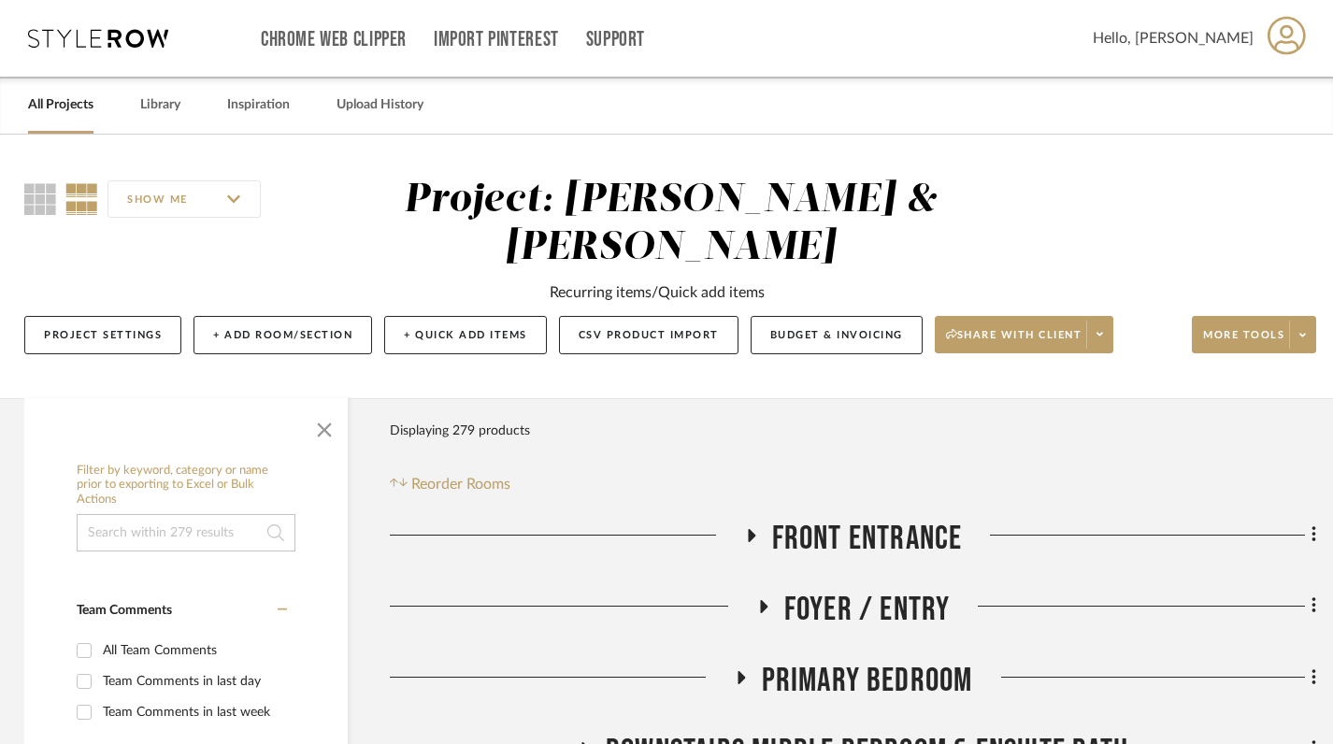
click at [750, 529] on icon at bounding box center [751, 535] width 7 height 13
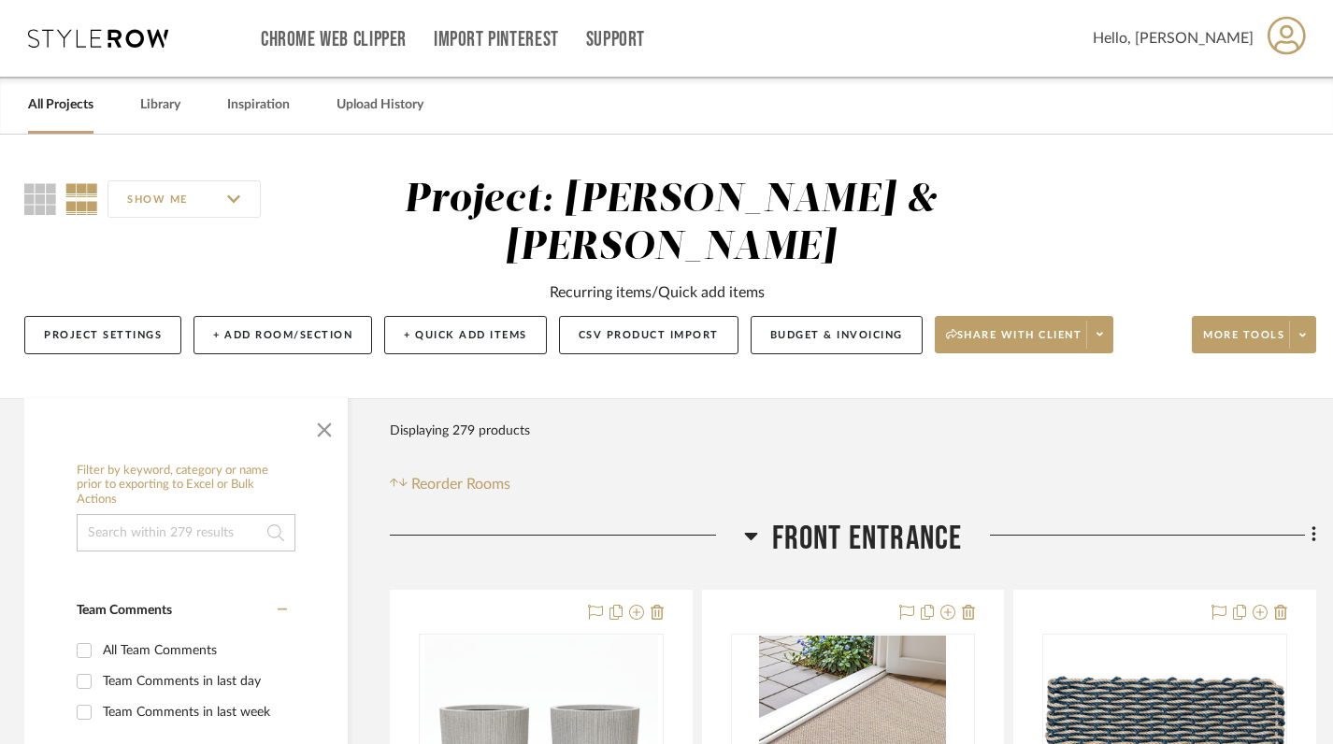
click at [750, 533] on icon at bounding box center [750, 536] width 13 height 7
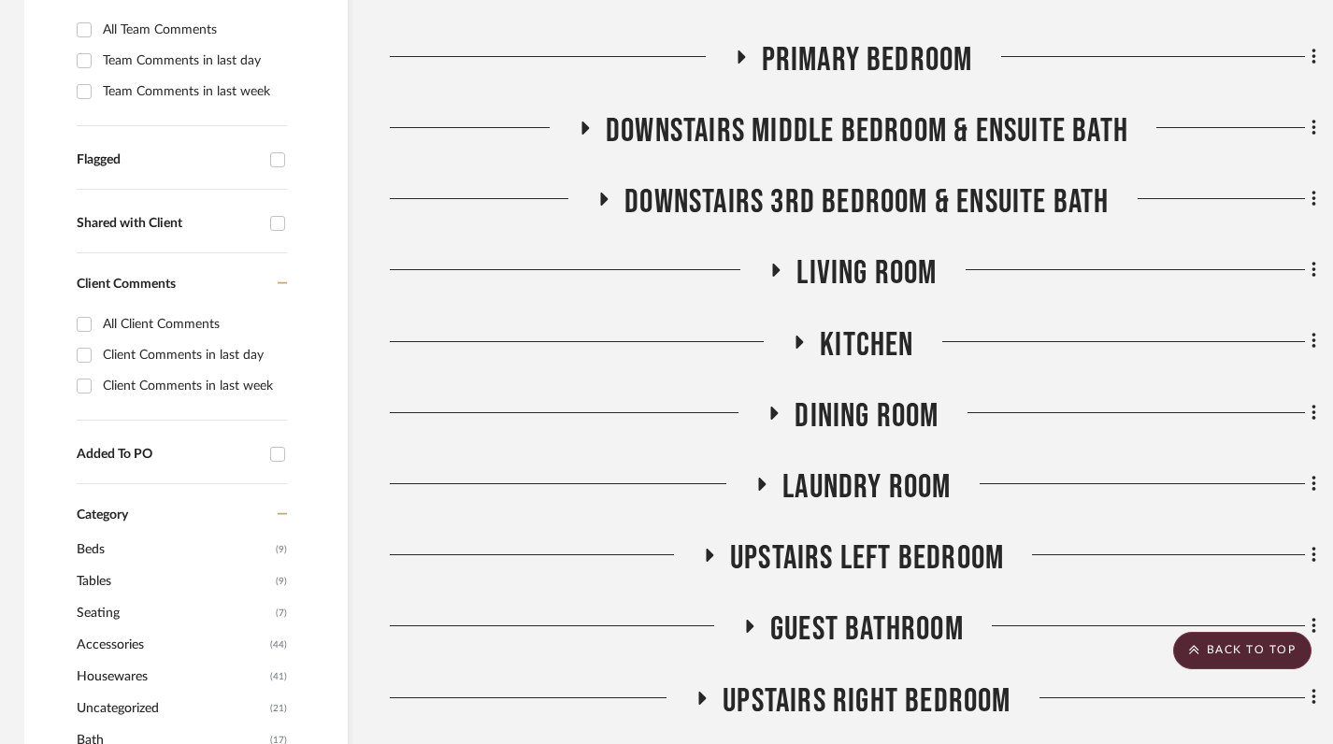
scroll to position [644, 4]
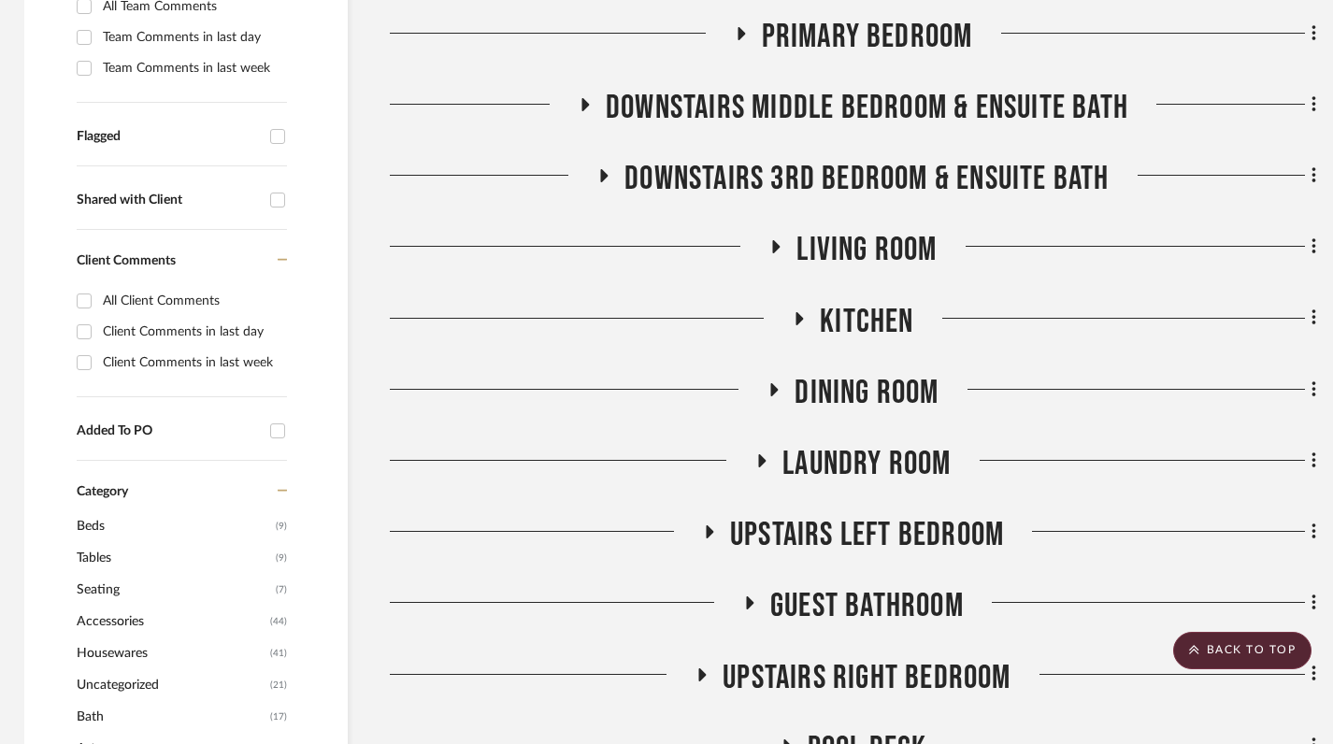
click at [1313, 453] on icon at bounding box center [1314, 461] width 4 height 16
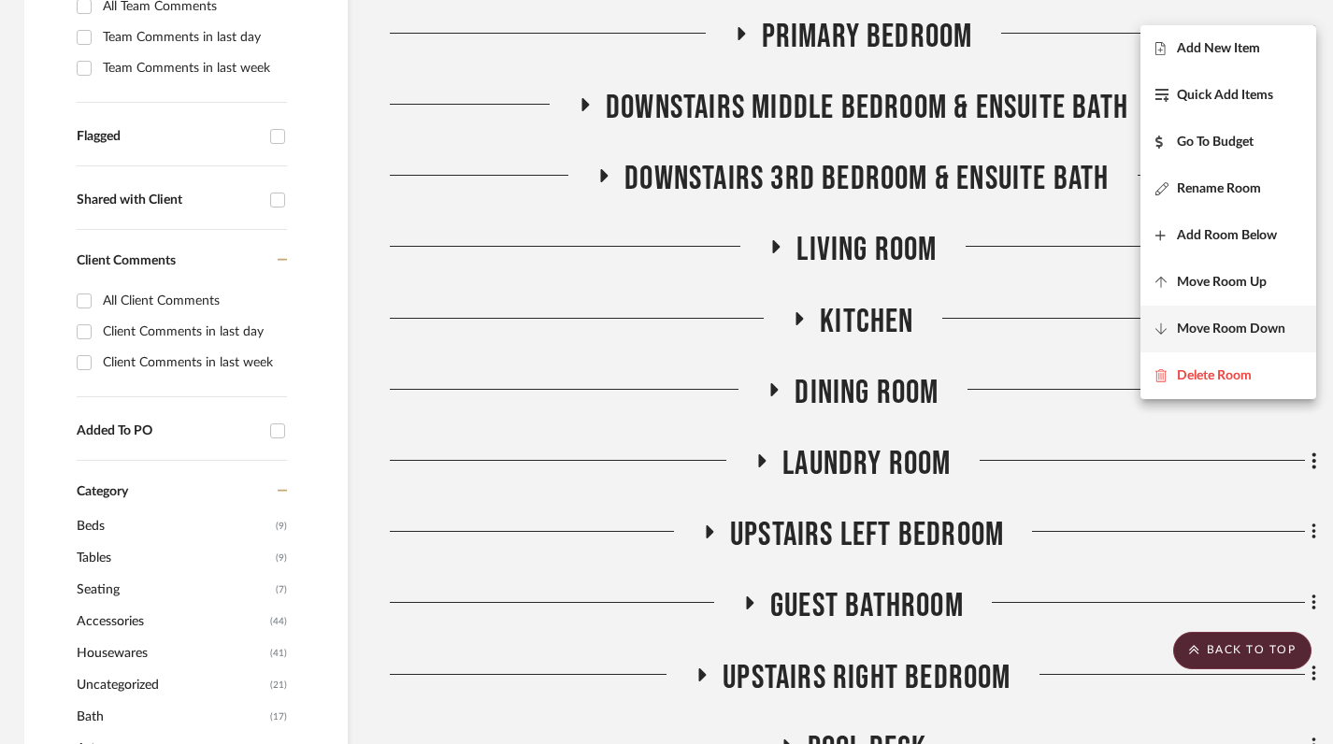
click at [1254, 328] on span "Move Room Down" at bounding box center [1231, 330] width 108 height 16
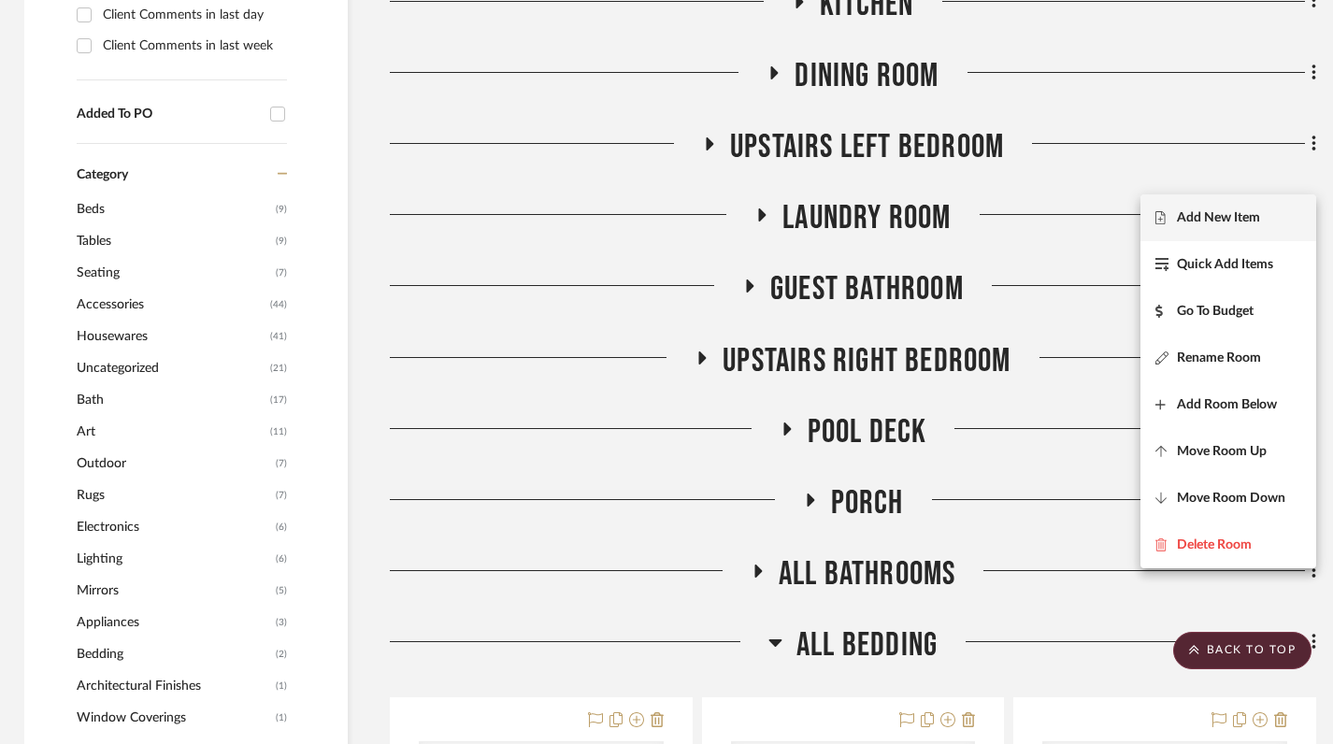
scroll to position [948, 4]
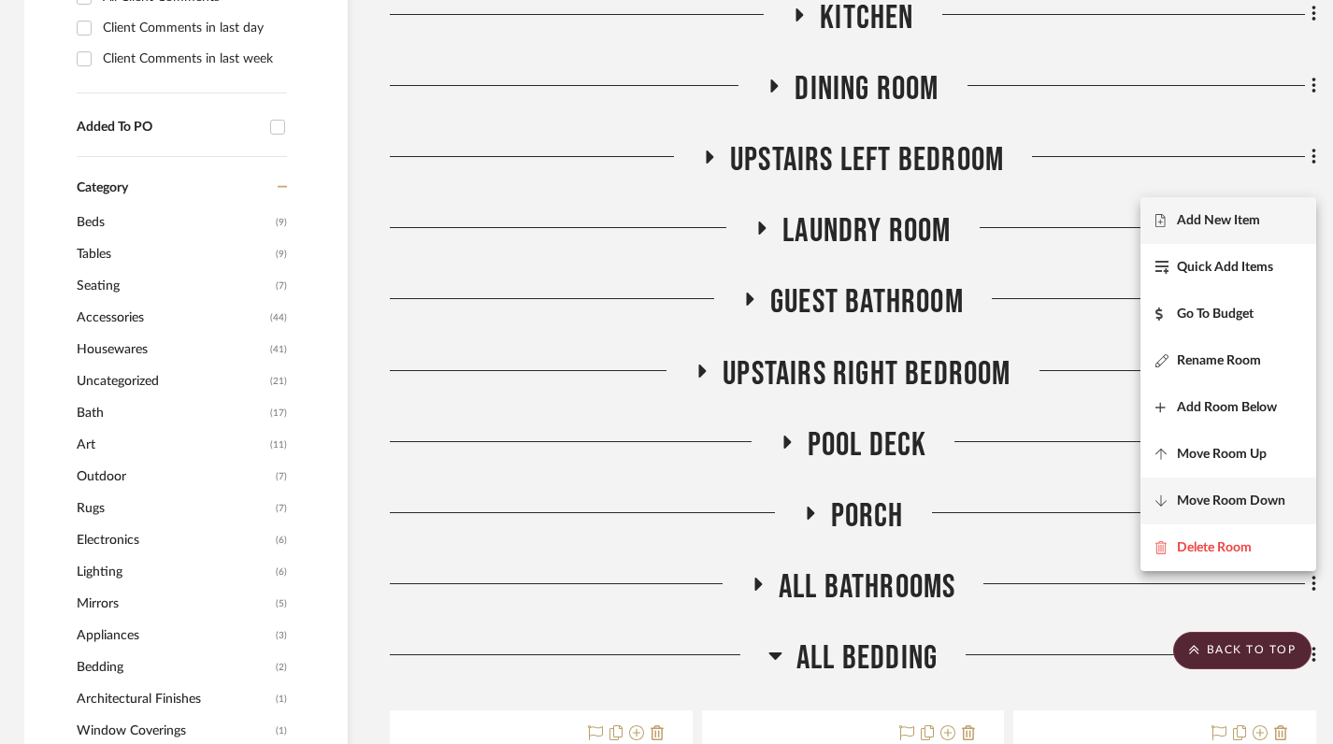
click at [1251, 500] on span "Move Room Down" at bounding box center [1231, 502] width 108 height 16
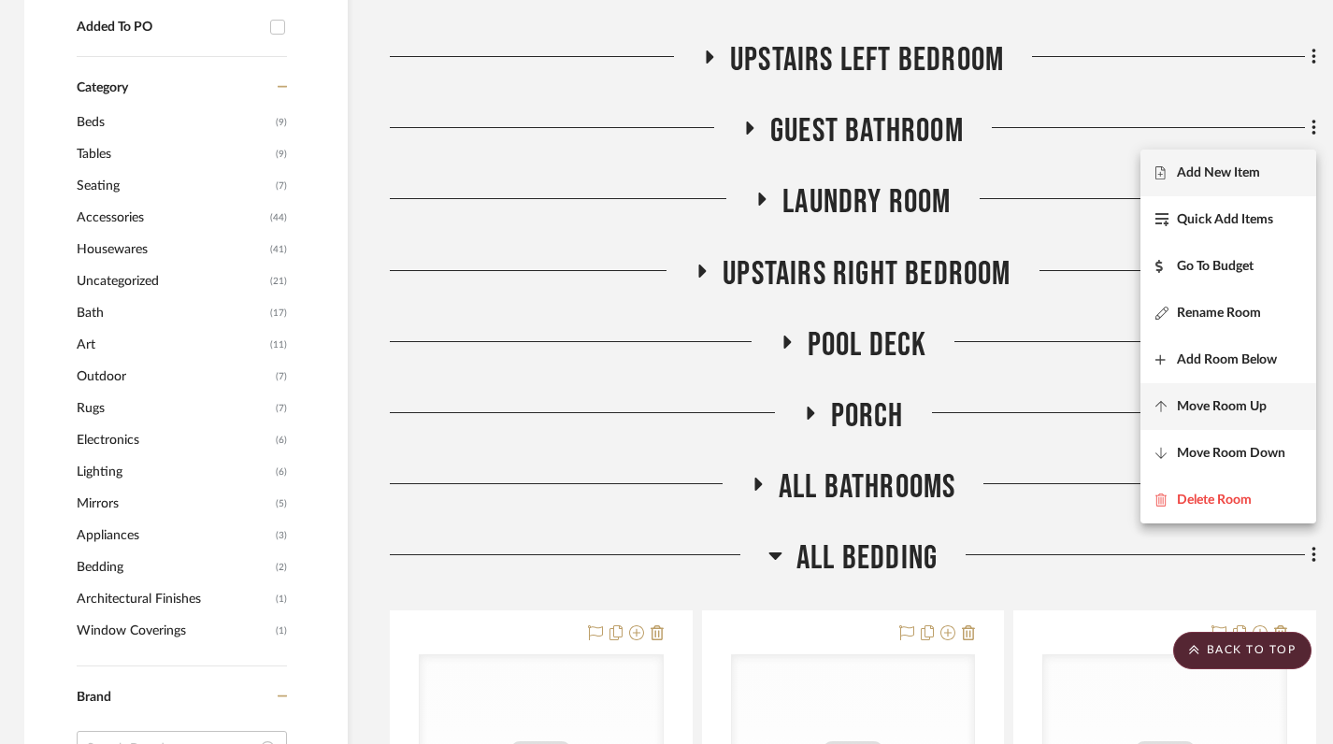
scroll to position [1043, 4]
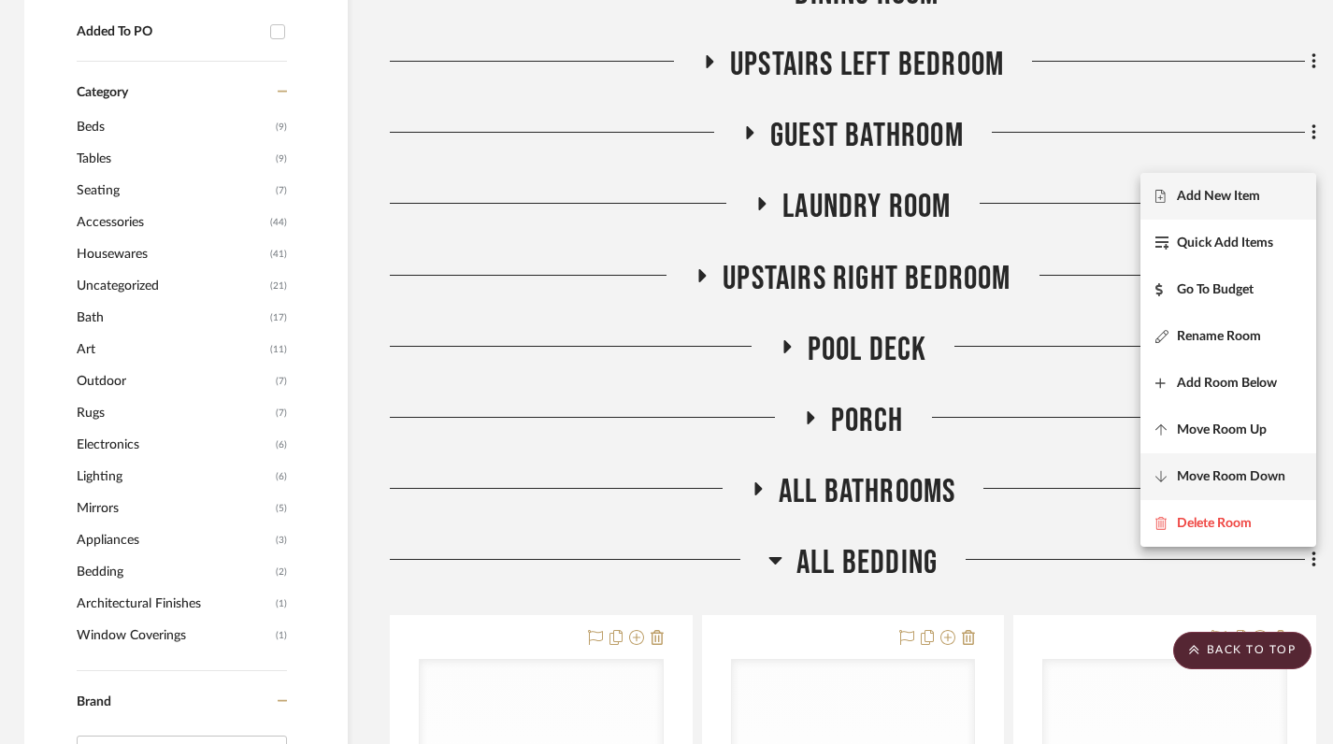
click at [1243, 482] on span "Move Room Down" at bounding box center [1231, 477] width 108 height 16
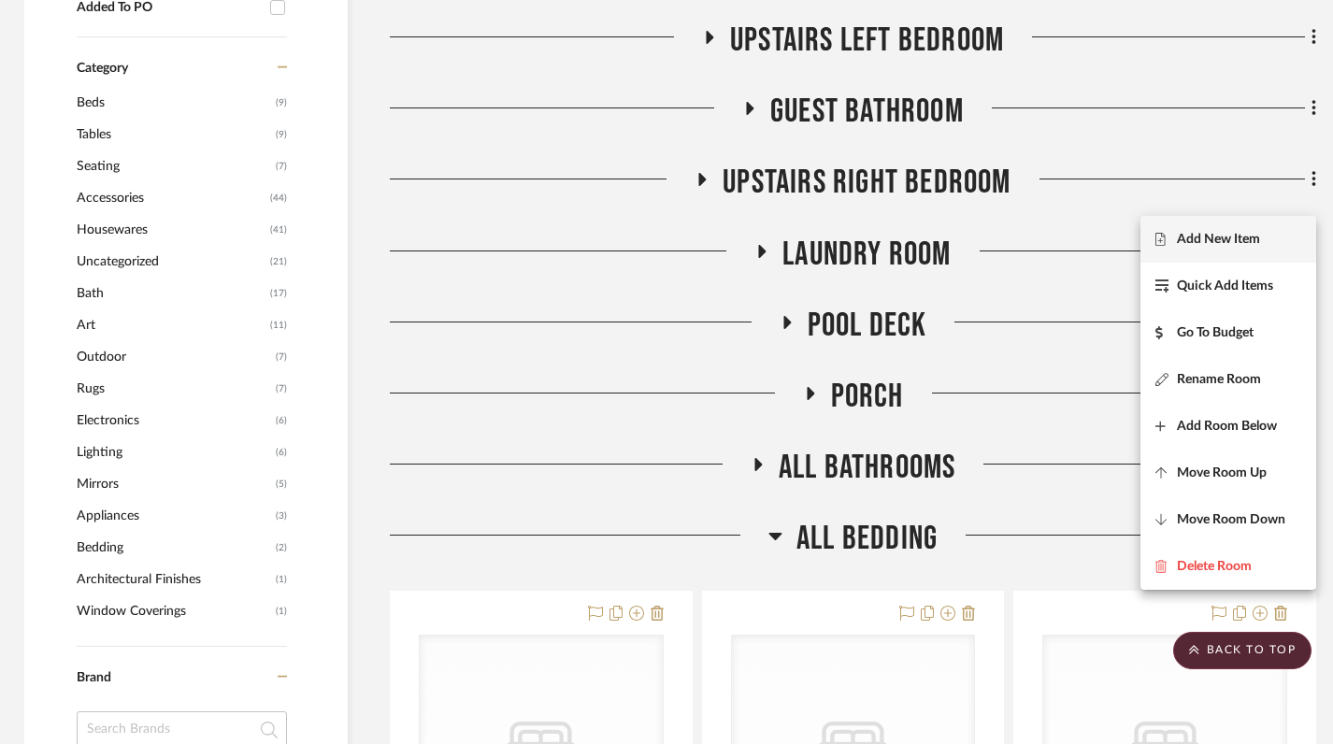
scroll to position [1065, 4]
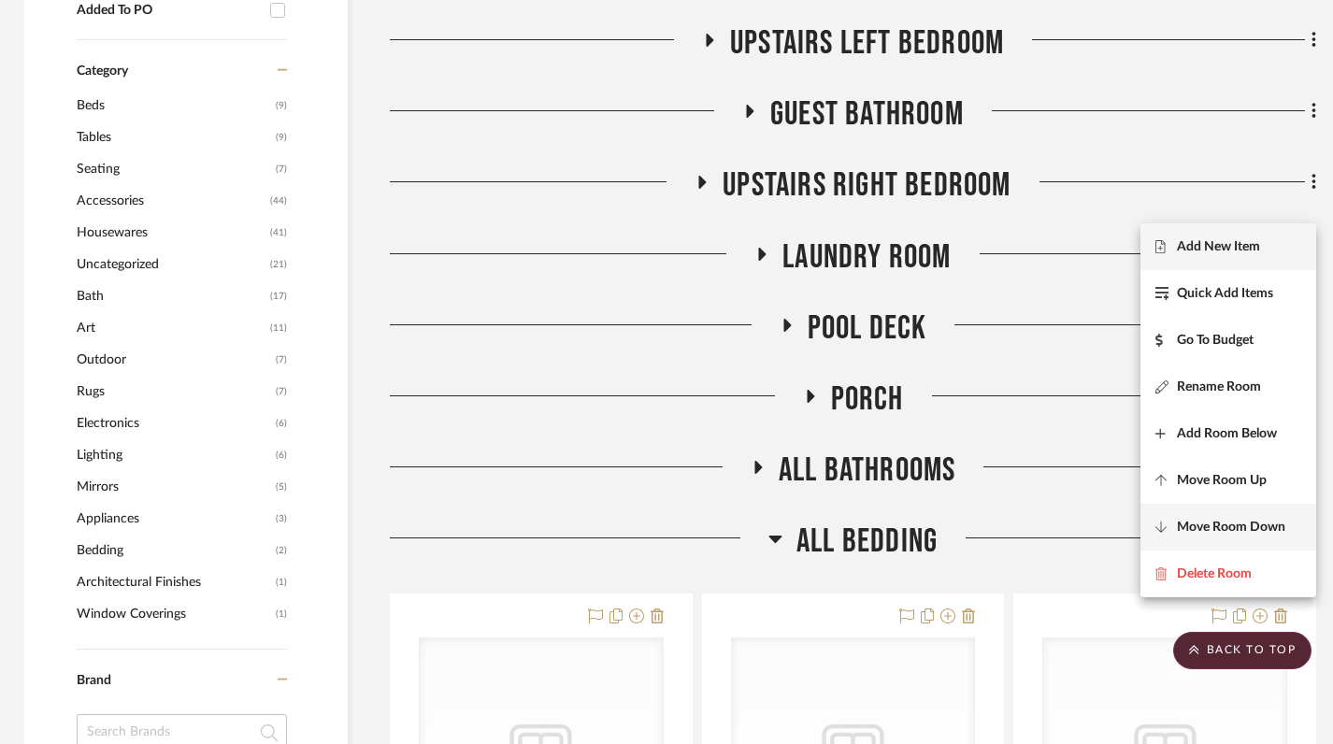
click at [1233, 525] on span "Move Room Down" at bounding box center [1231, 527] width 108 height 16
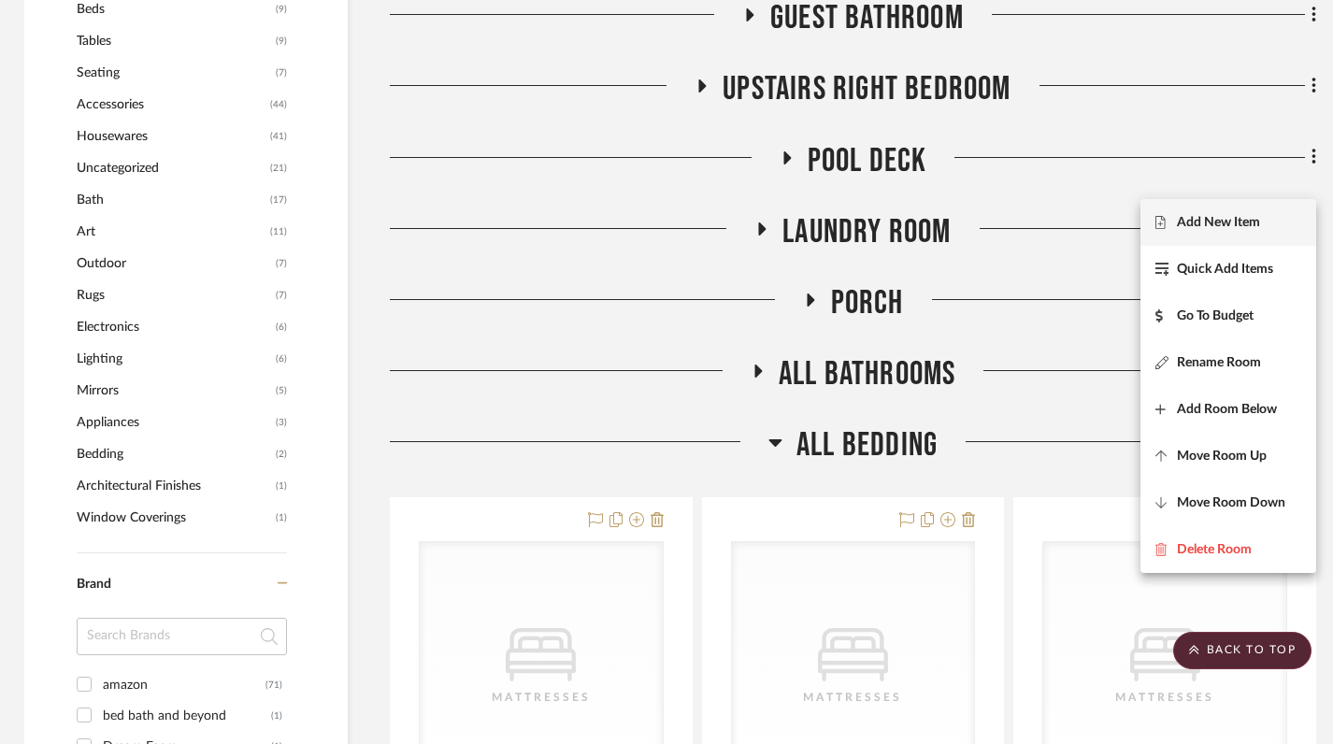
scroll to position [1159, 4]
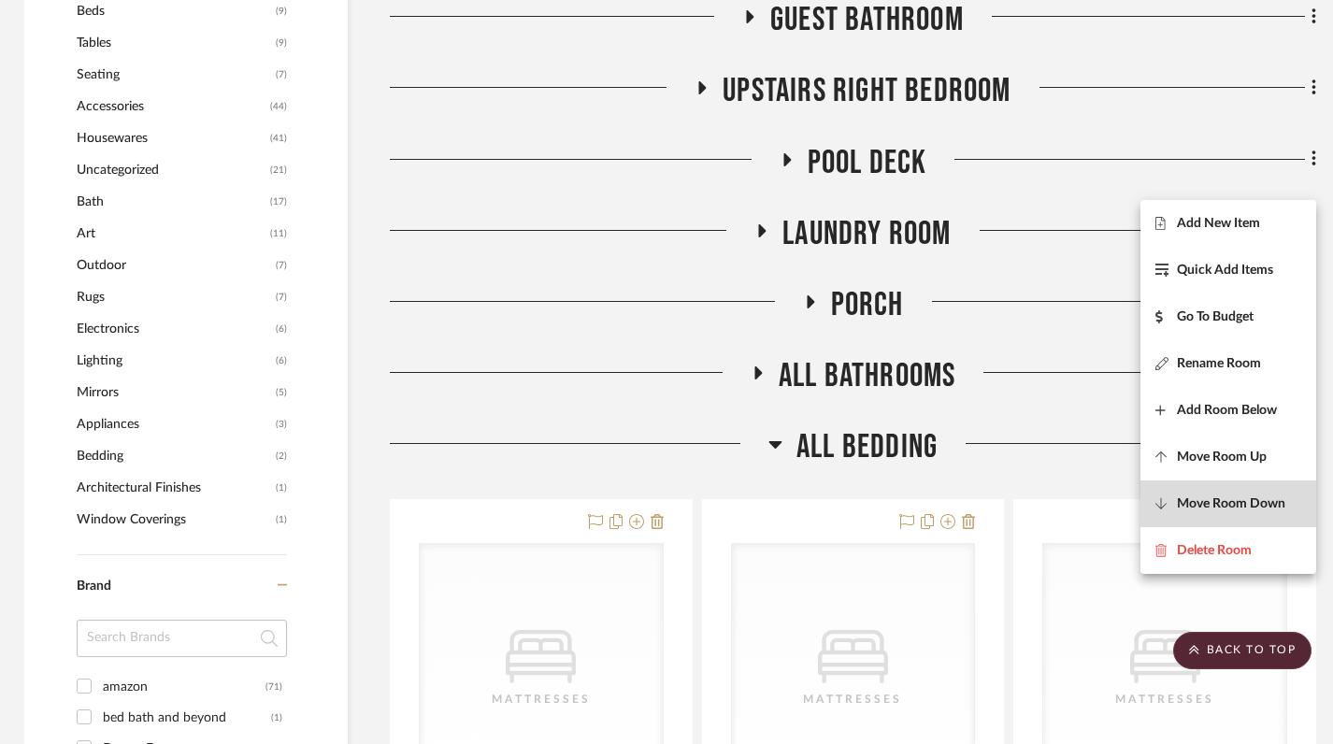
click at [1218, 494] on button "Move Room Down" at bounding box center [1229, 504] width 176 height 47
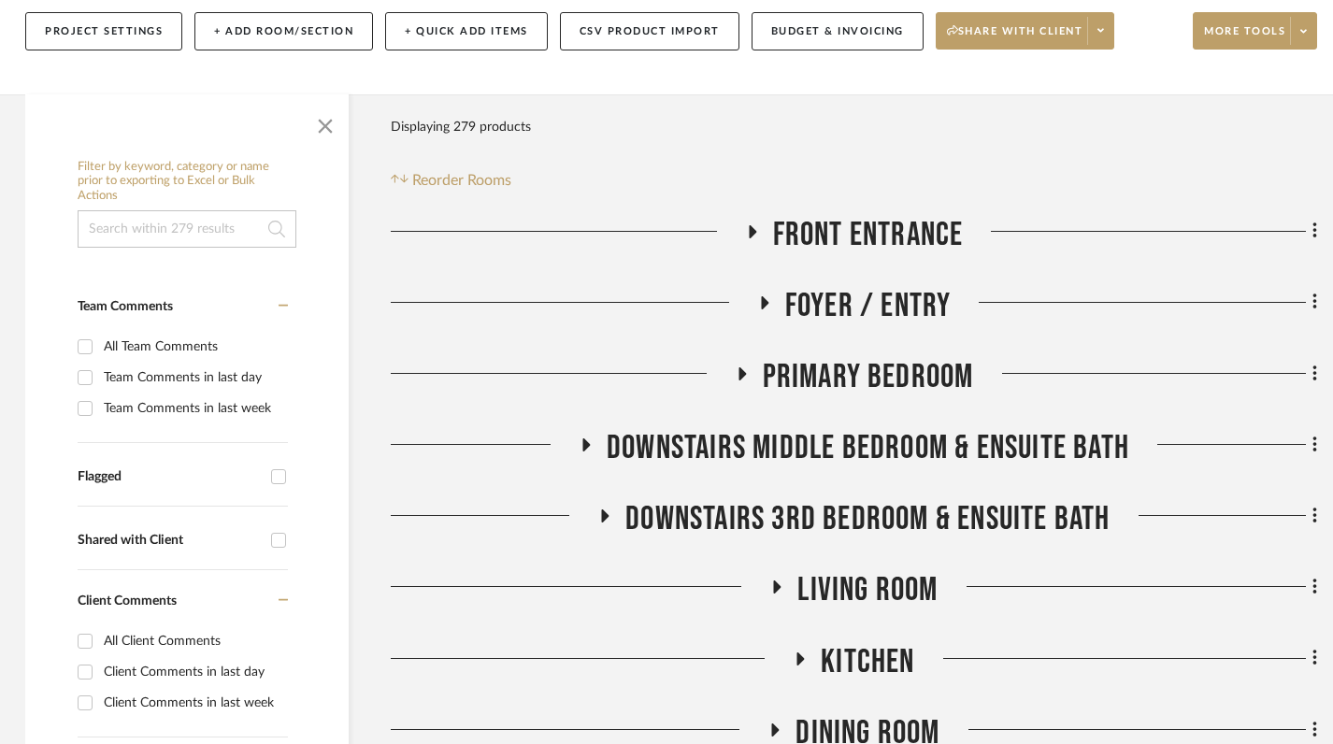
scroll to position [345, 3]
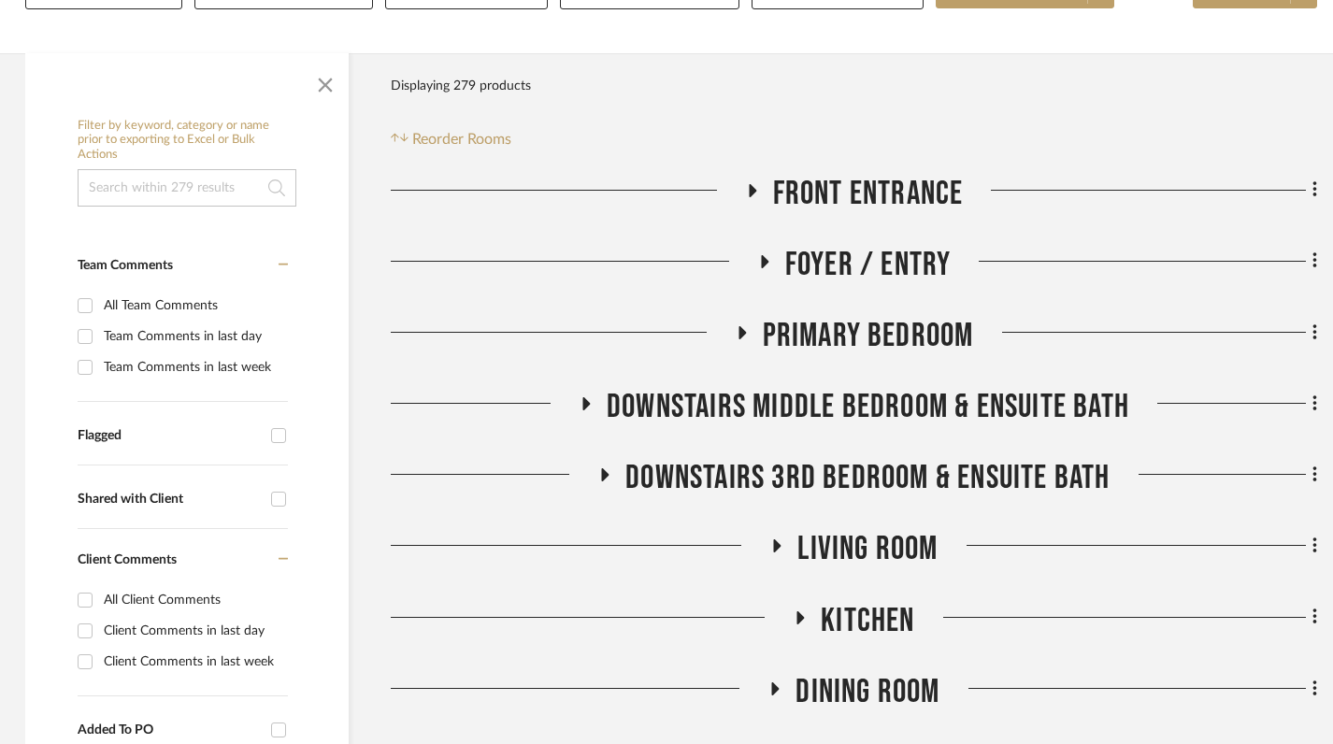
click at [1314, 284] on div at bounding box center [666, 372] width 1333 height 744
click at [1314, 323] on icon at bounding box center [1316, 333] width 6 height 21
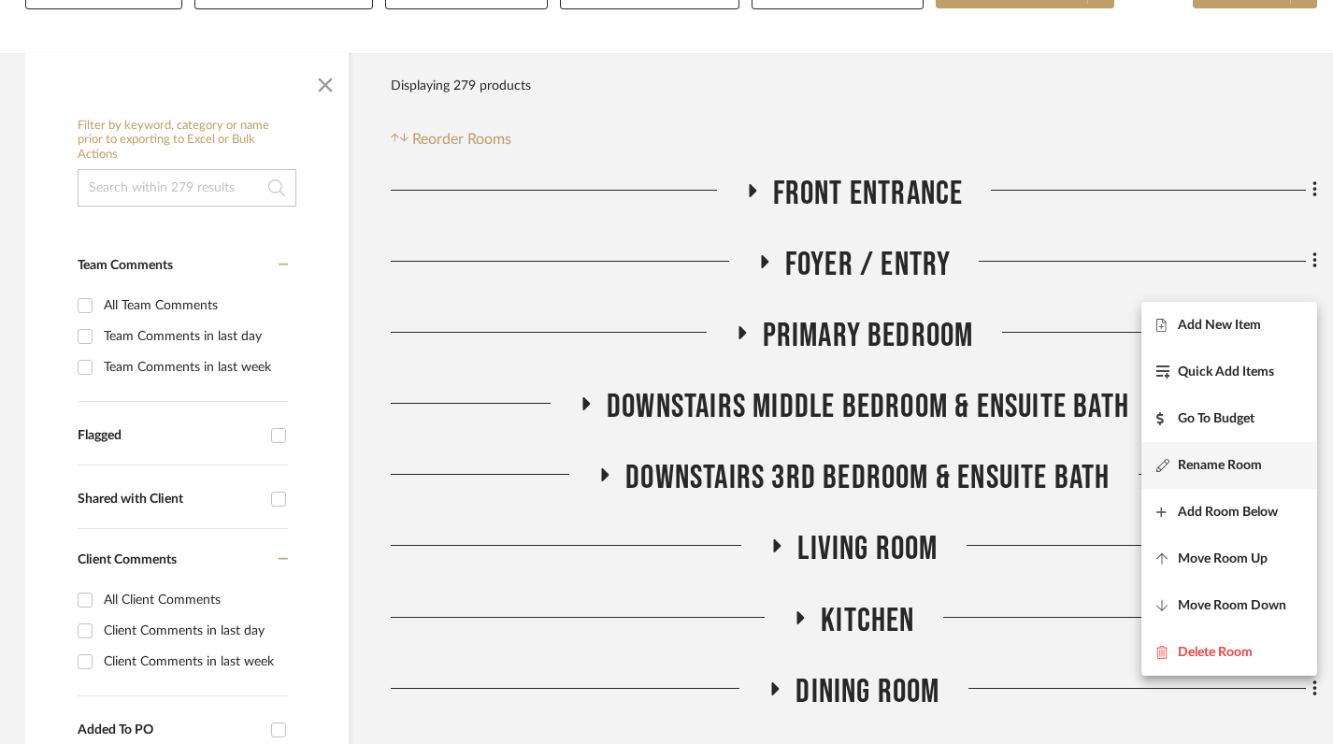
click at [1214, 469] on span "Rename Room" at bounding box center [1220, 465] width 84 height 16
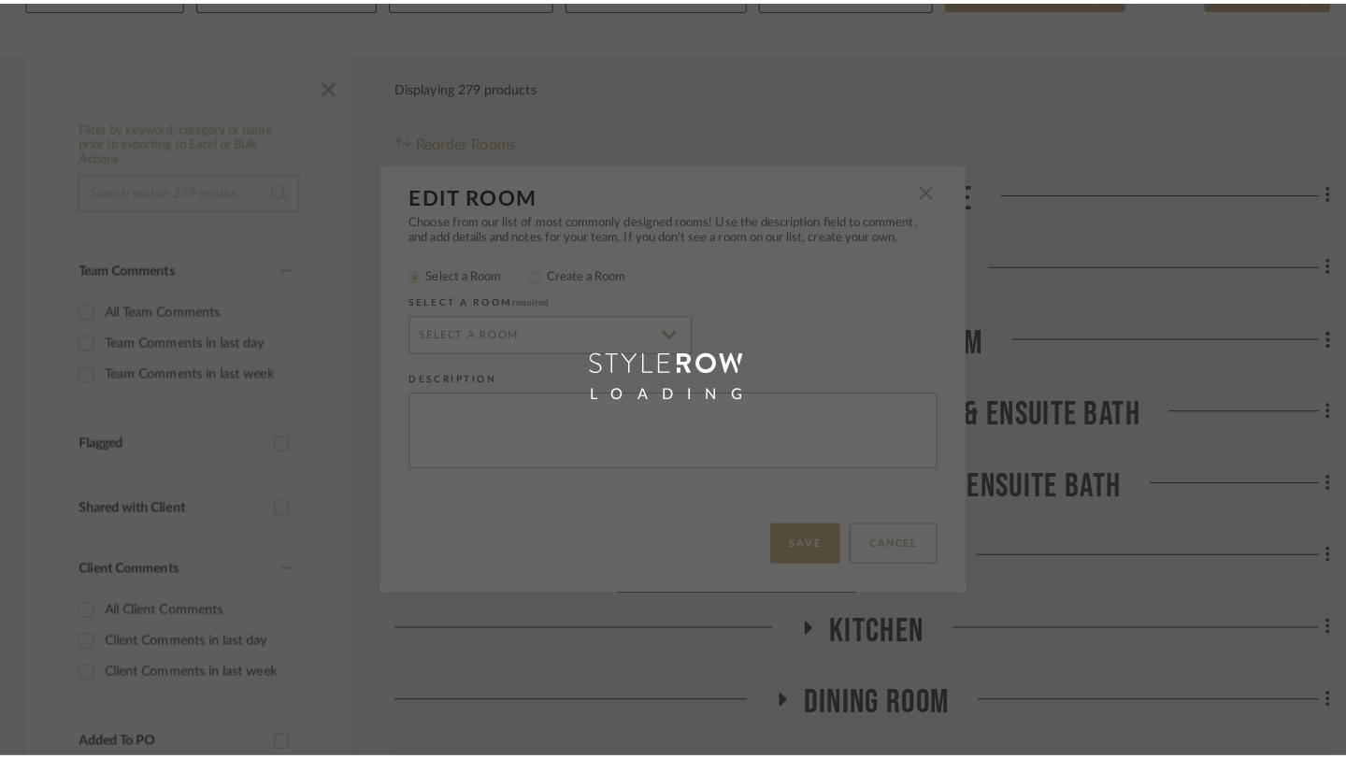
scroll to position [0, 0]
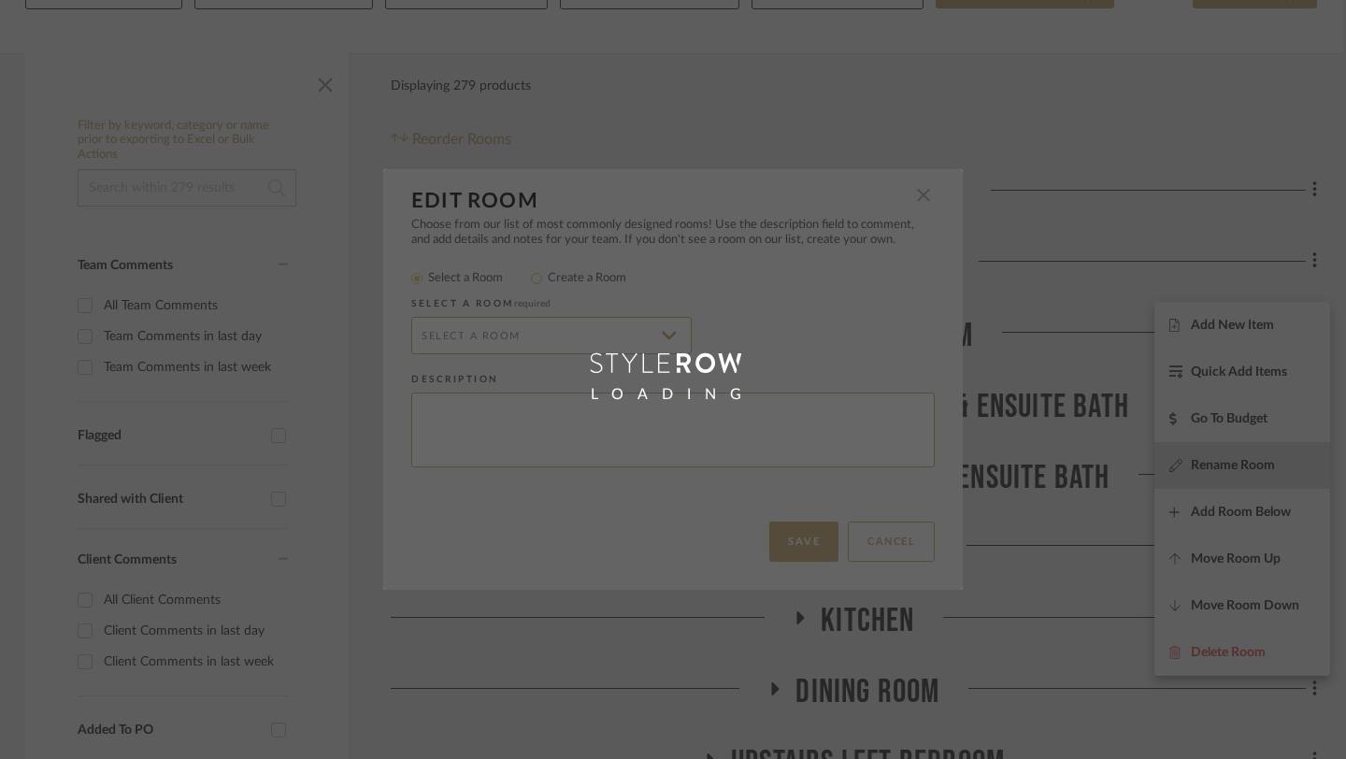
type input "Primary Bedroom"
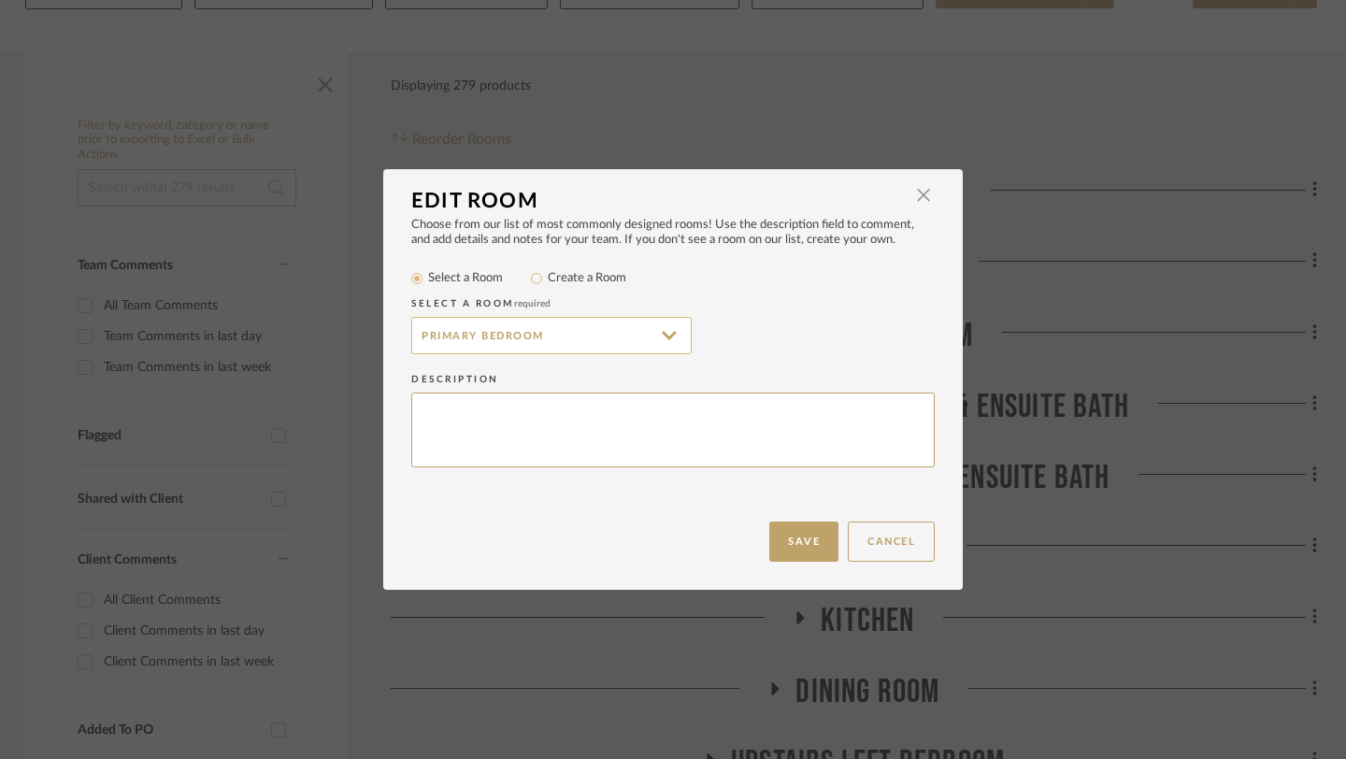
click at [551, 337] on input "Primary Bedroom" at bounding box center [551, 335] width 280 height 37
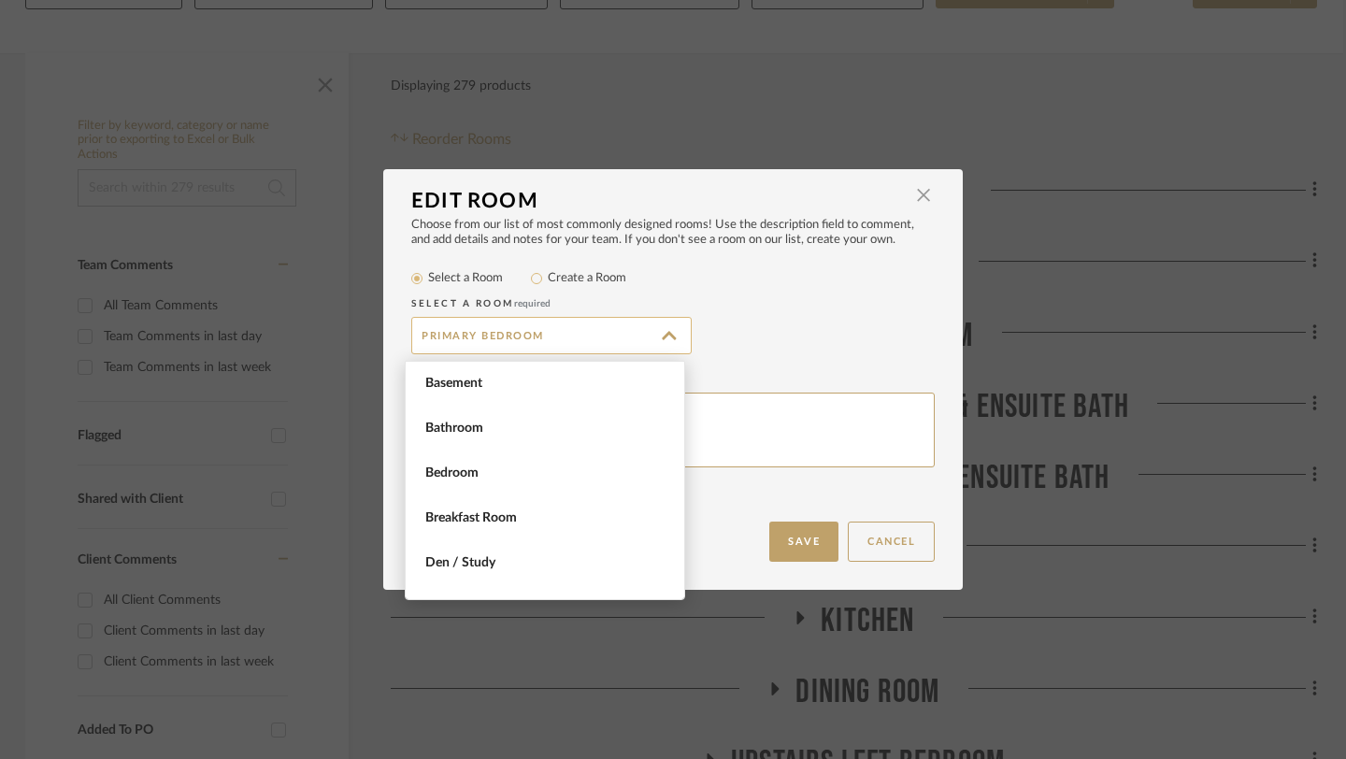
scroll to position [1243, 0]
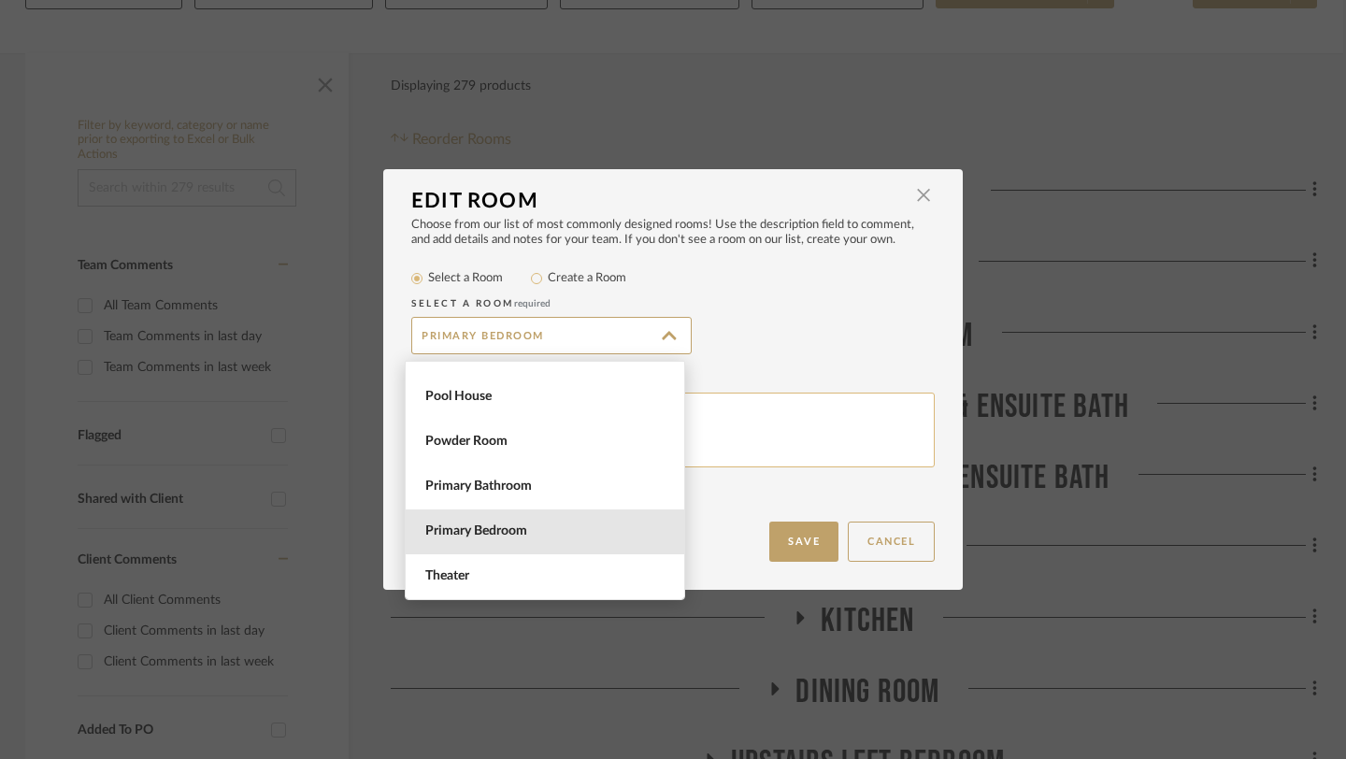
click at [739, 433] on textarea at bounding box center [673, 431] width 524 height 76
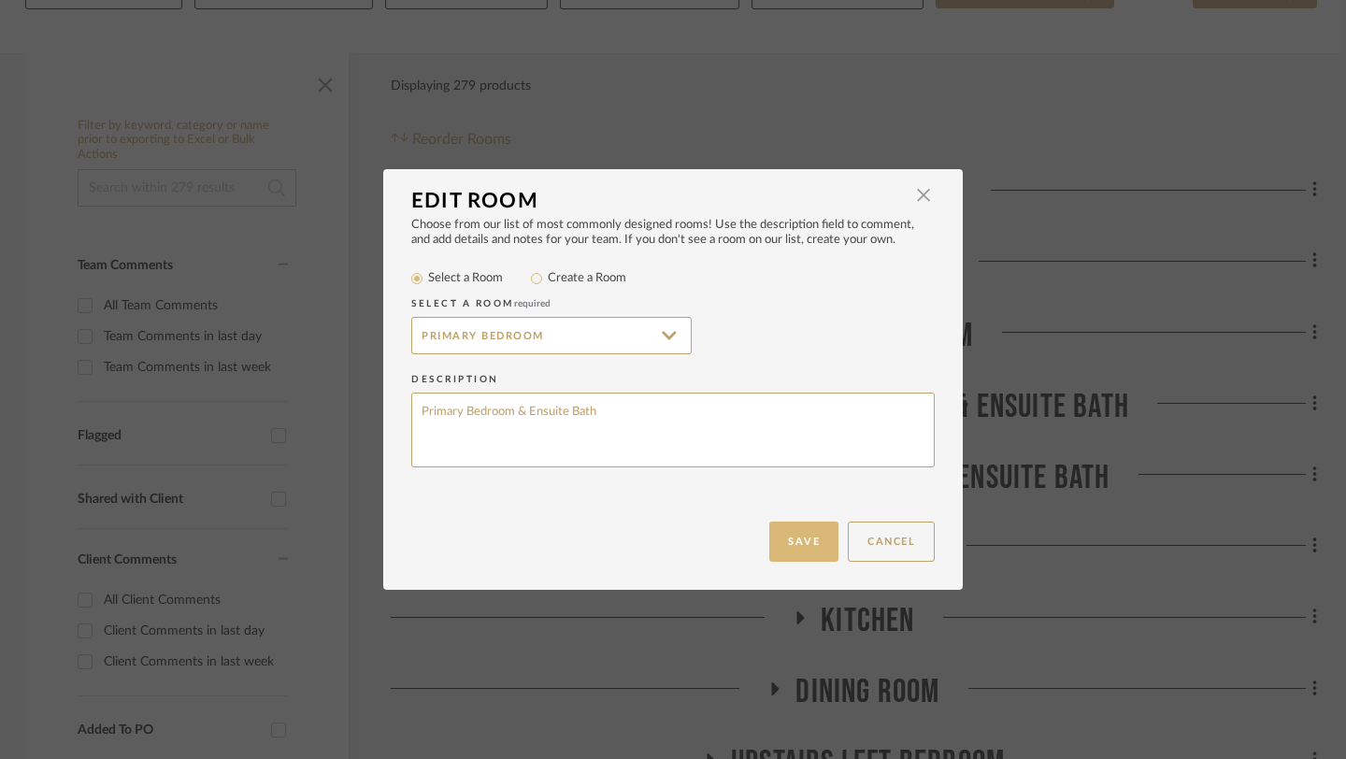
type textarea "Primary Bedroom & Ensuite Bath"
click at [806, 544] on button "Save" at bounding box center [803, 542] width 69 height 40
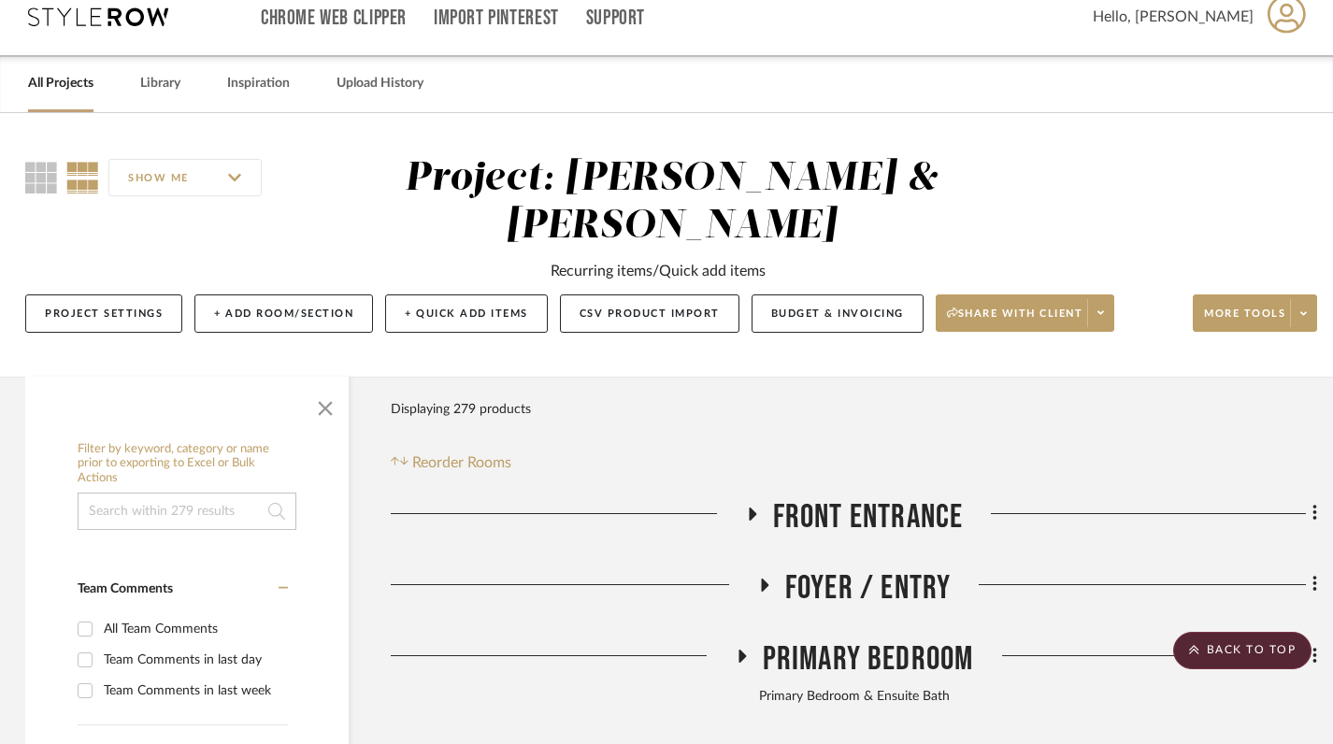
scroll to position [0, 3]
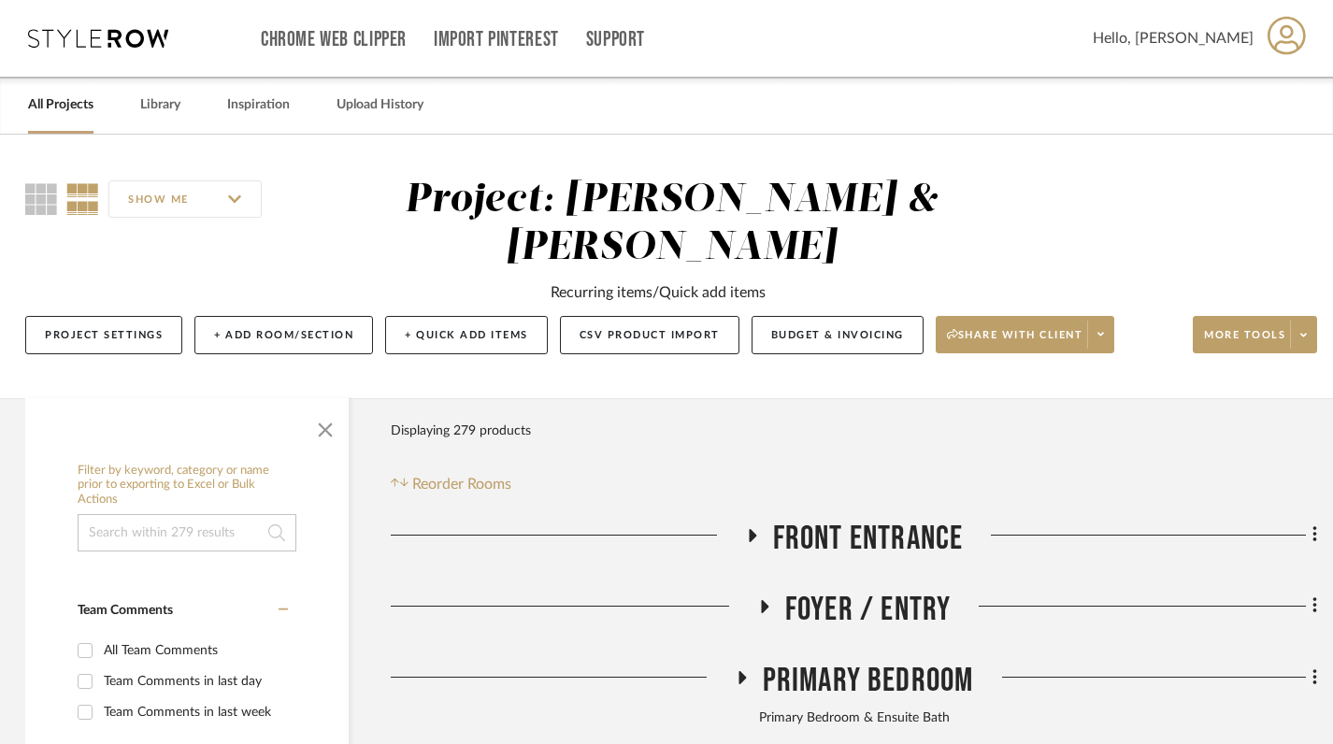
click at [70, 105] on link "All Projects" at bounding box center [60, 105] width 65 height 25
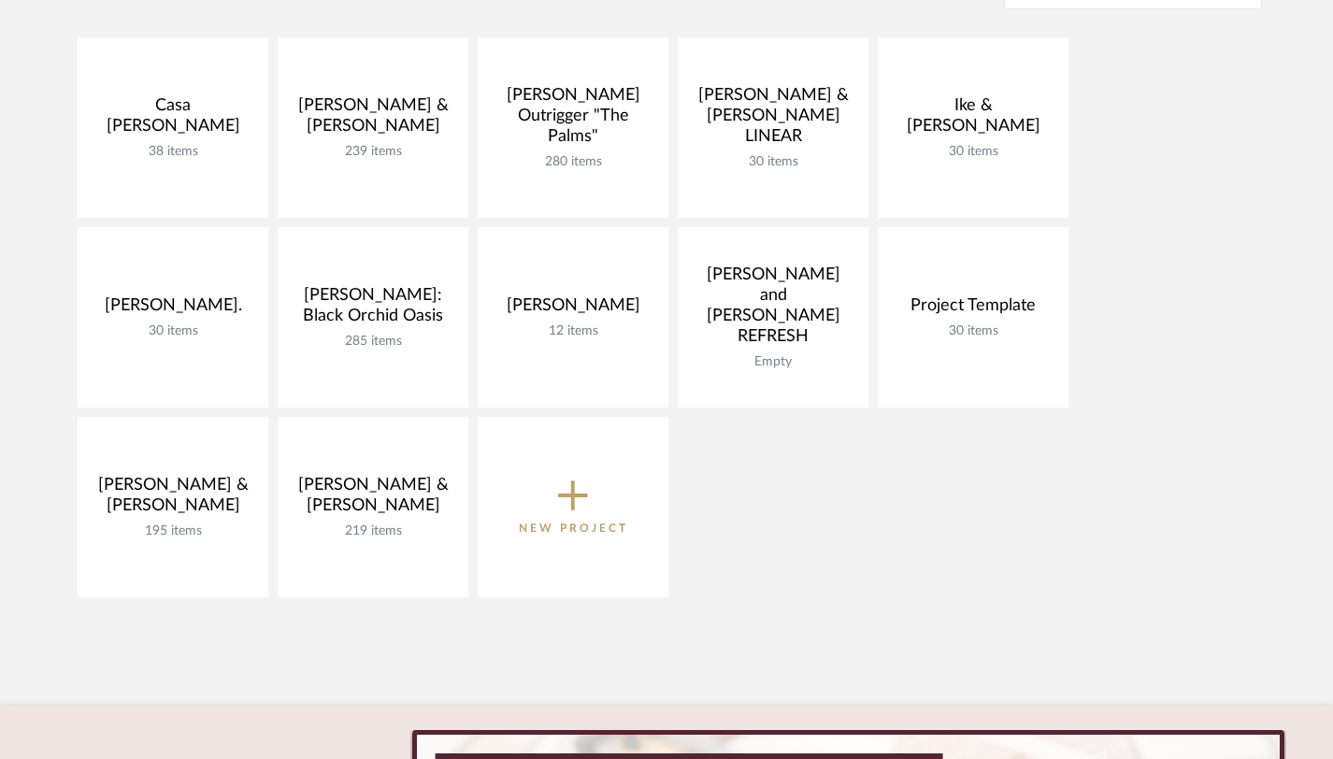
scroll to position [305, 0]
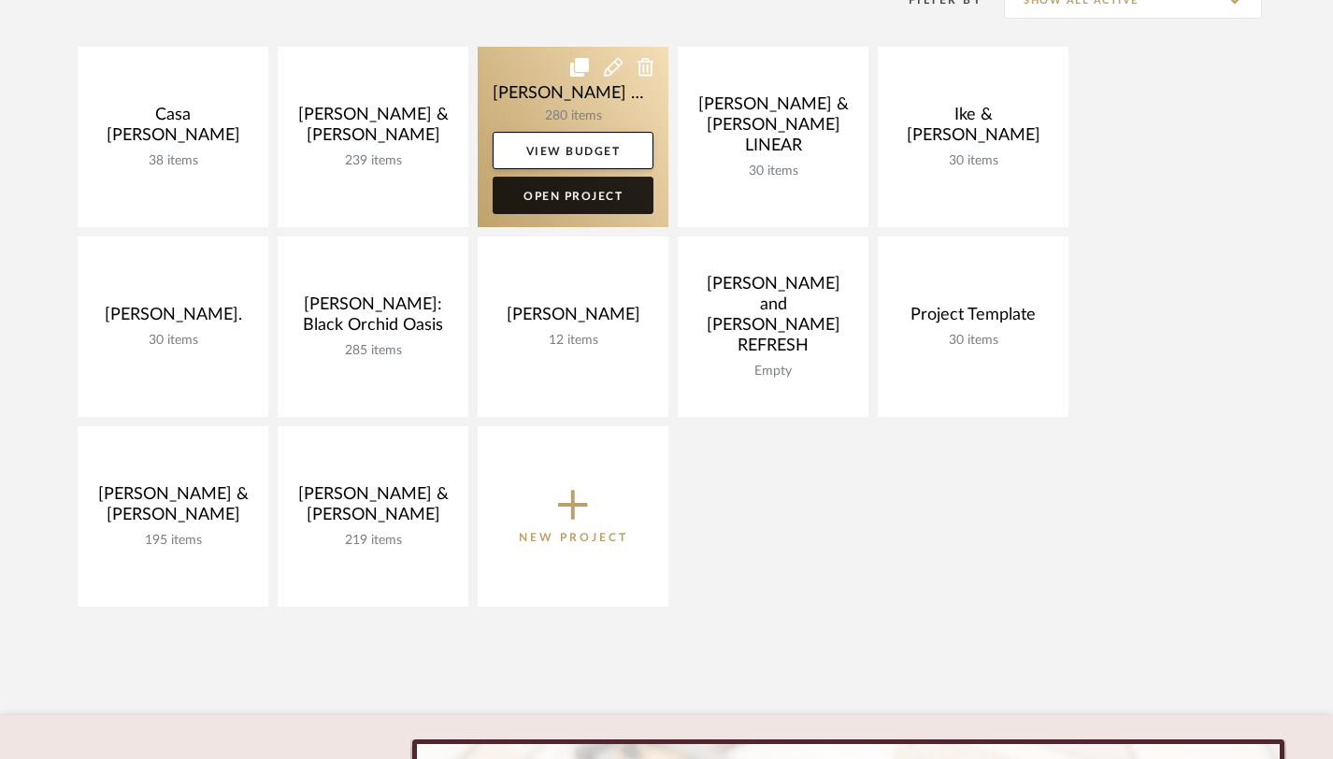
click at [550, 191] on link "Open Project" at bounding box center [573, 195] width 161 height 37
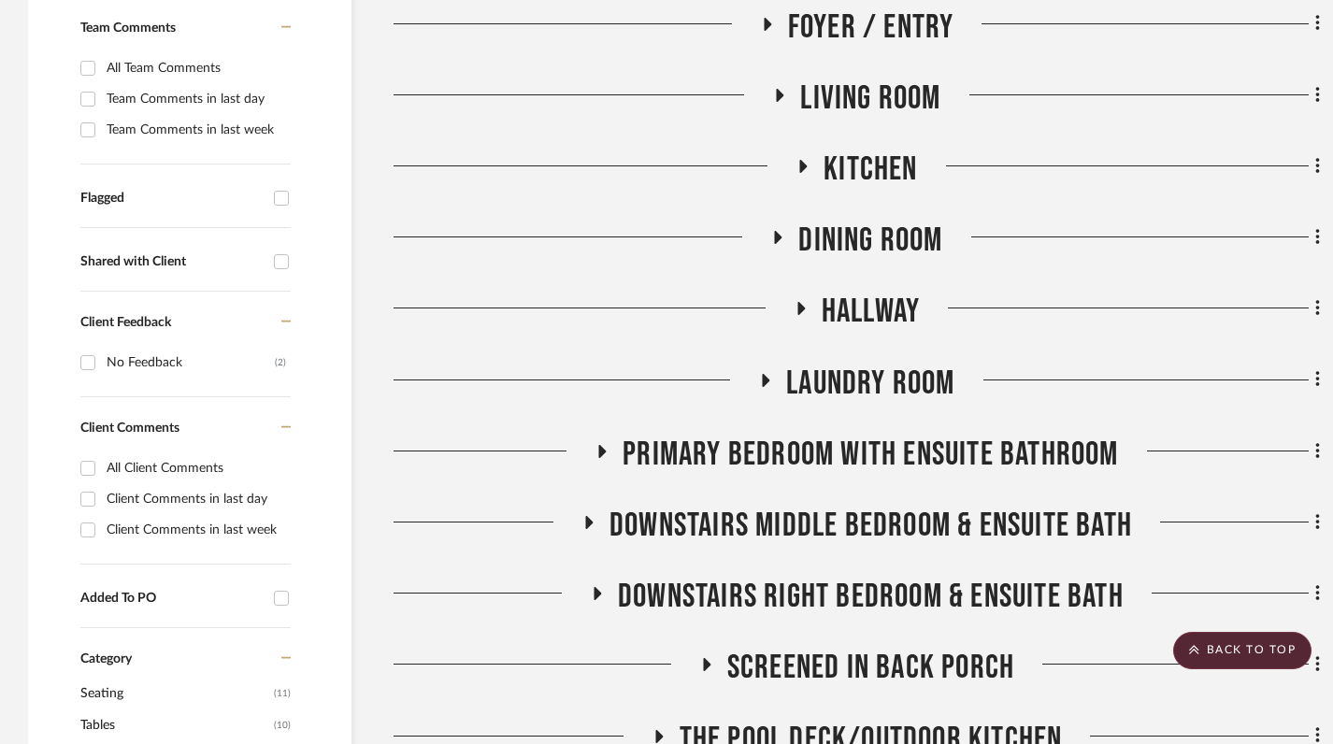
scroll to position [552, 0]
click at [606, 452] on icon at bounding box center [602, 450] width 22 height 14
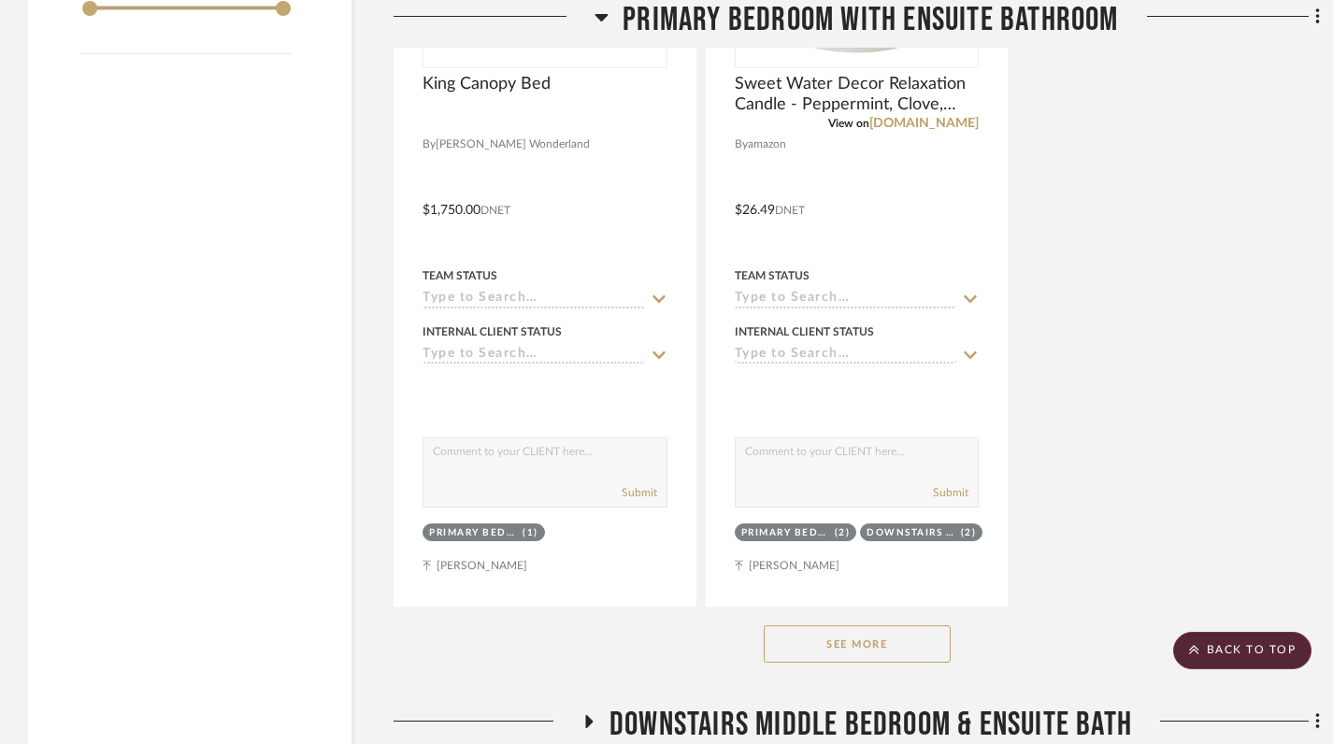
scroll to position [2942, 0]
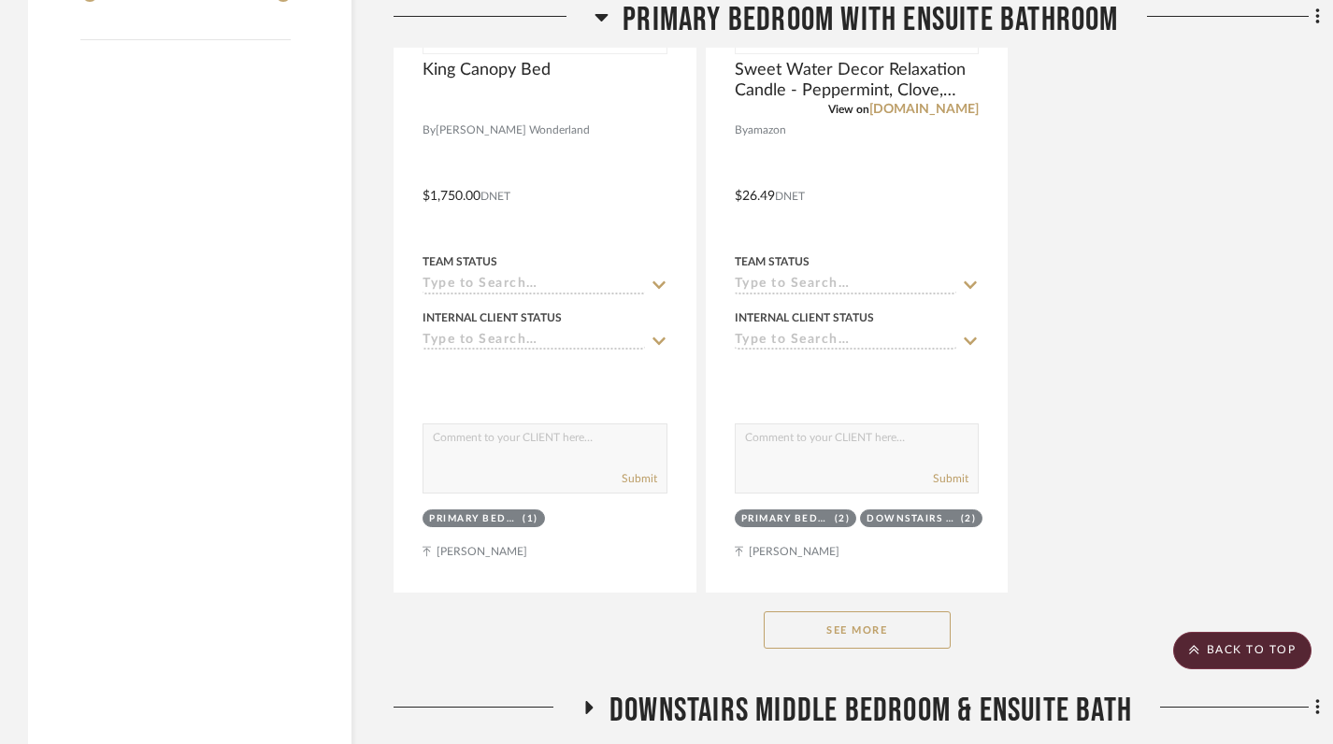
click at [840, 638] on button "See More" at bounding box center [857, 629] width 187 height 37
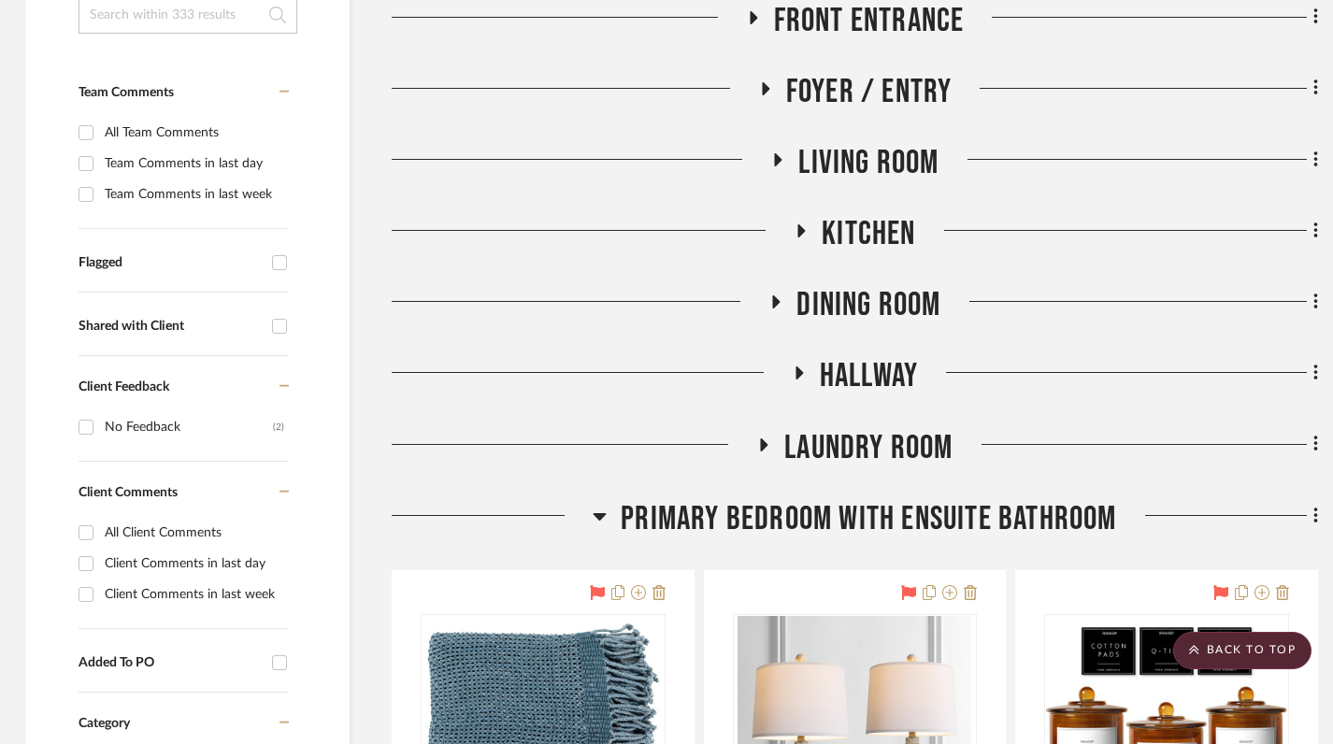
scroll to position [467, 2]
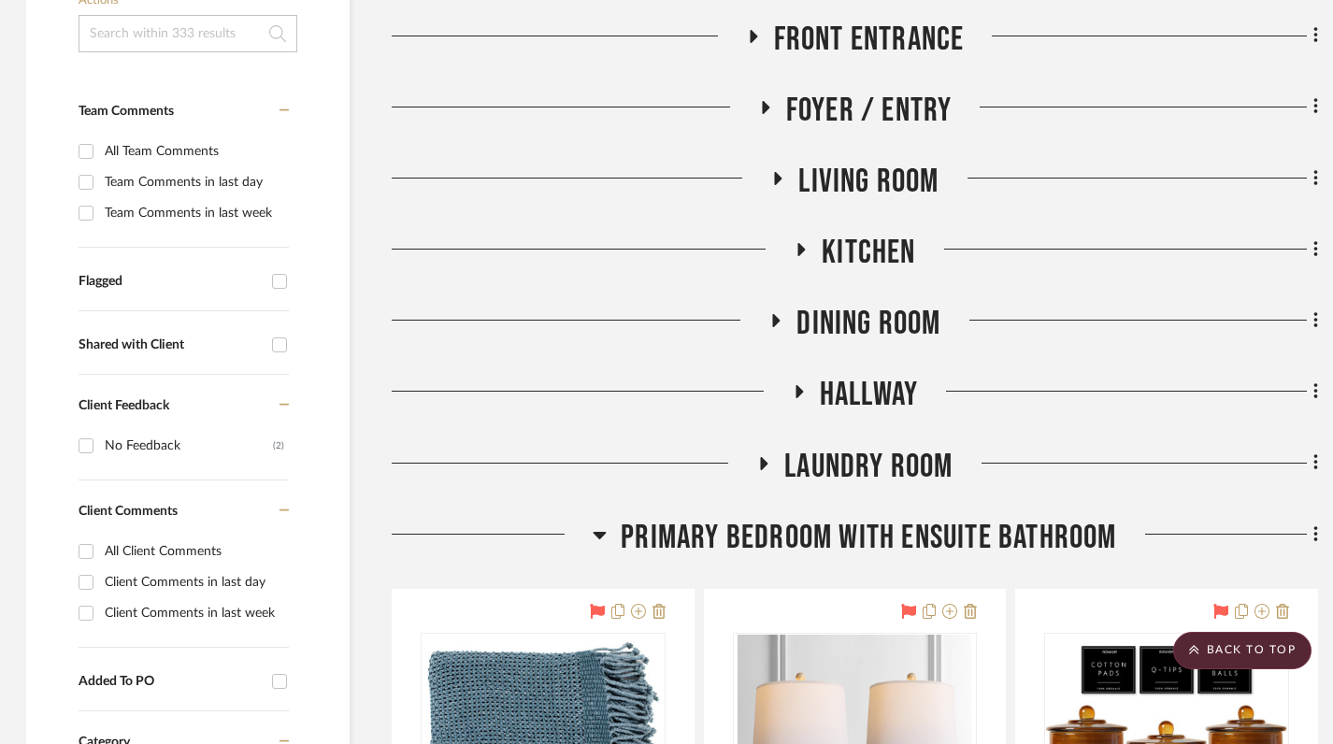
click at [599, 539] on icon at bounding box center [600, 535] width 13 height 7
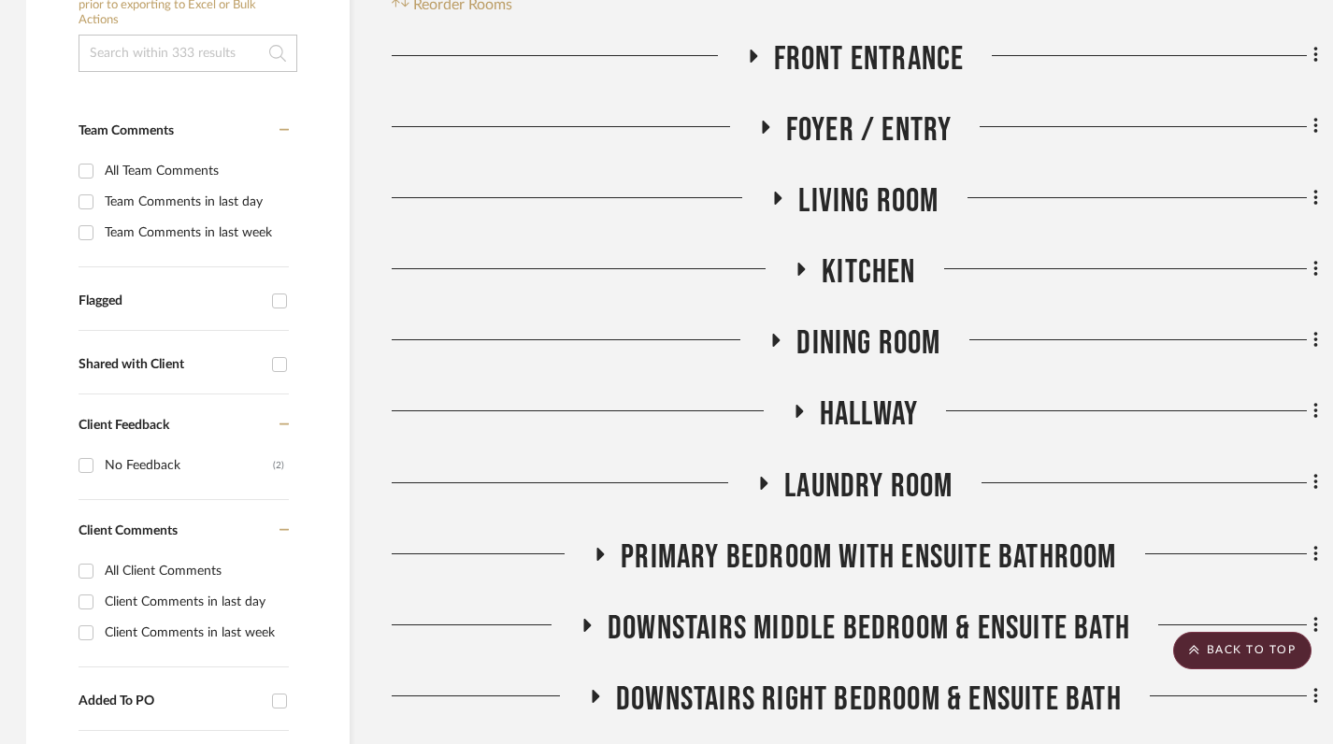
scroll to position [0, 2]
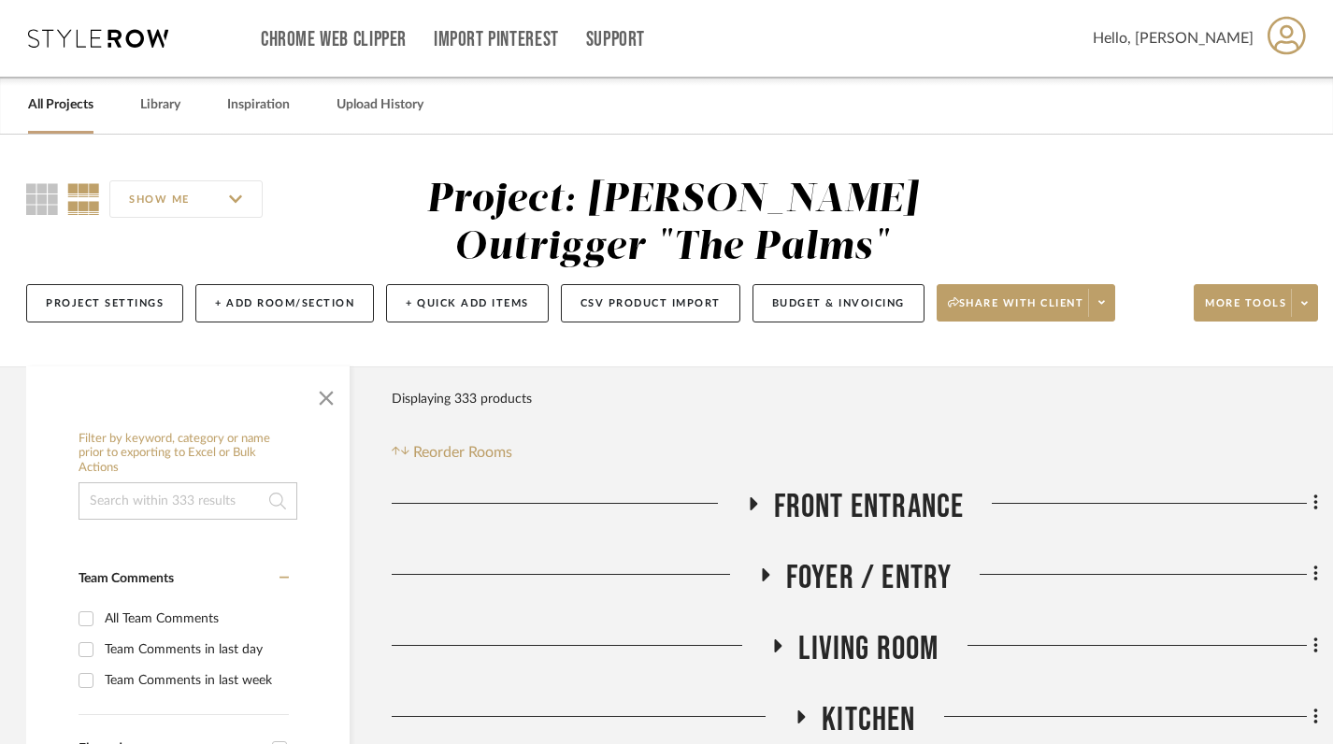
click at [65, 105] on link "All Projects" at bounding box center [60, 105] width 65 height 25
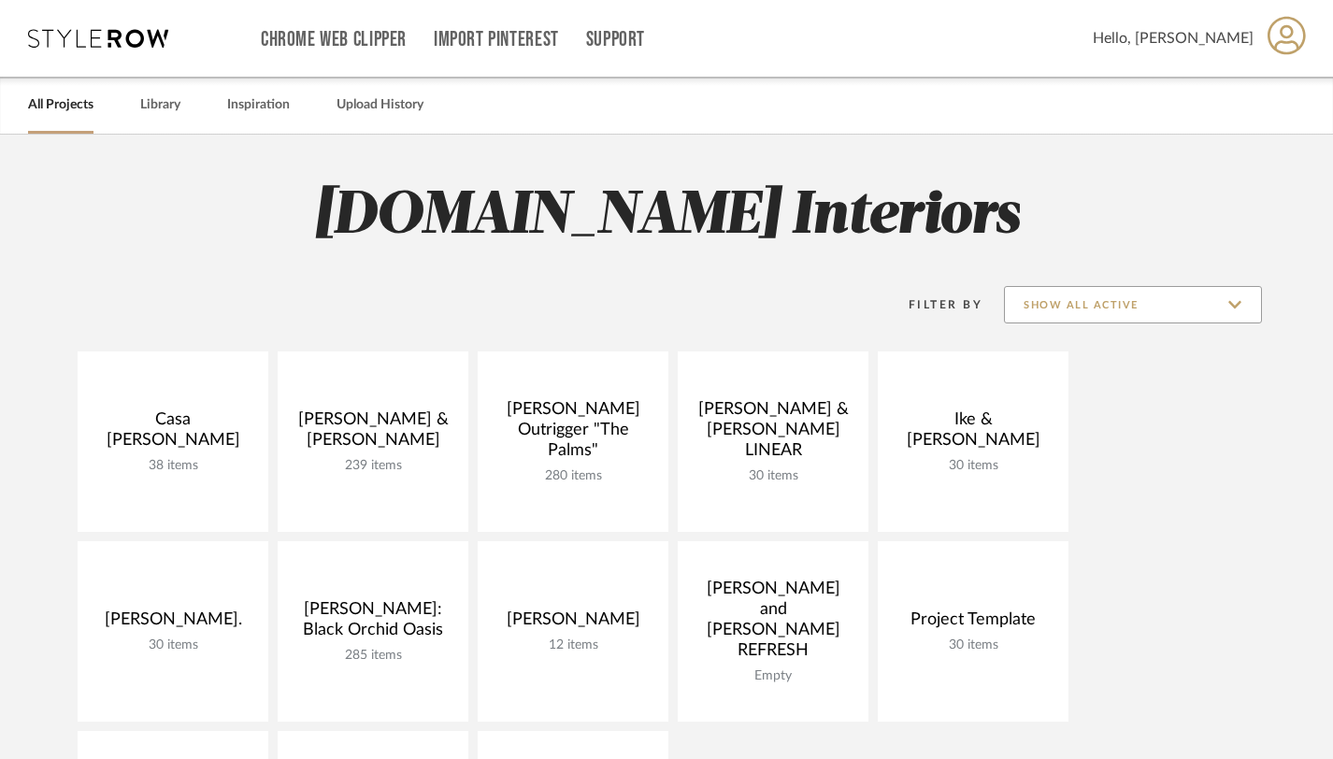
click at [1243, 313] on input "Show All Active" at bounding box center [1133, 304] width 258 height 37
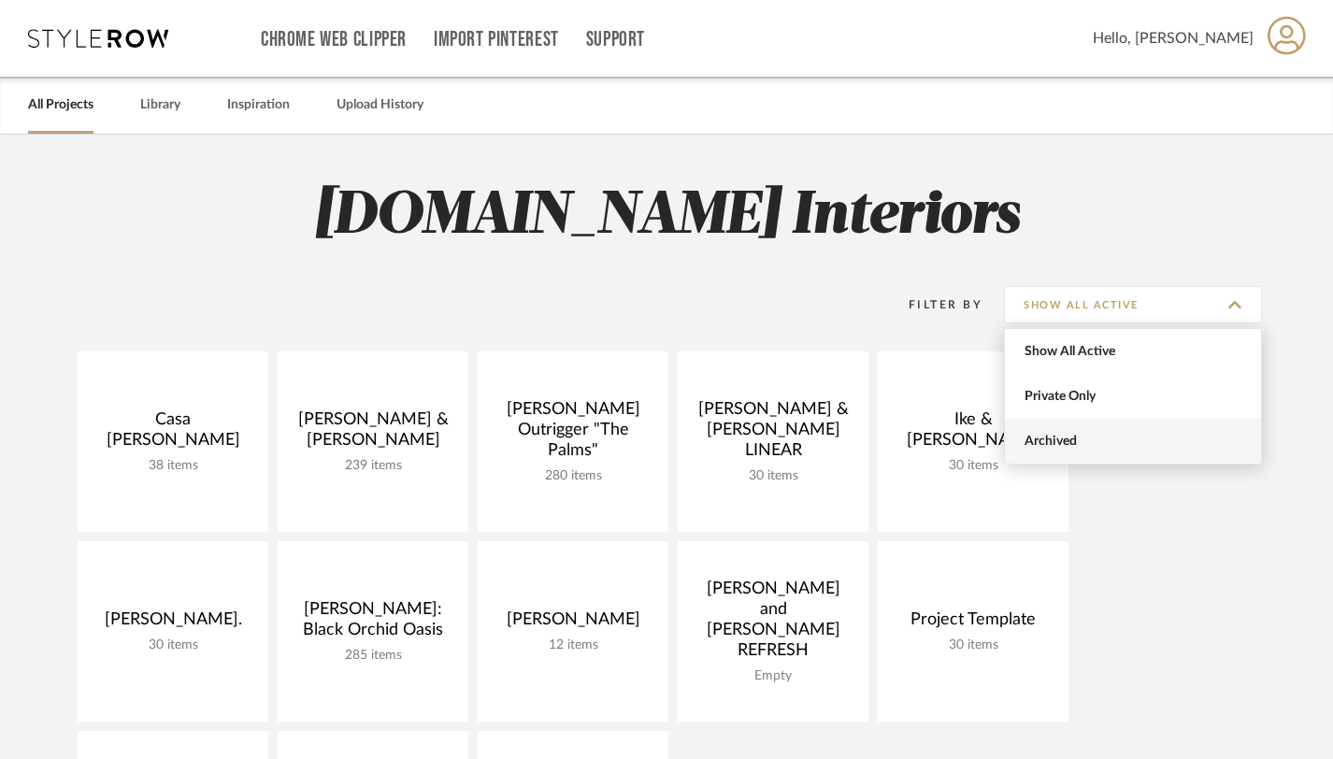
click at [1059, 432] on span "Archived" at bounding box center [1133, 441] width 256 height 45
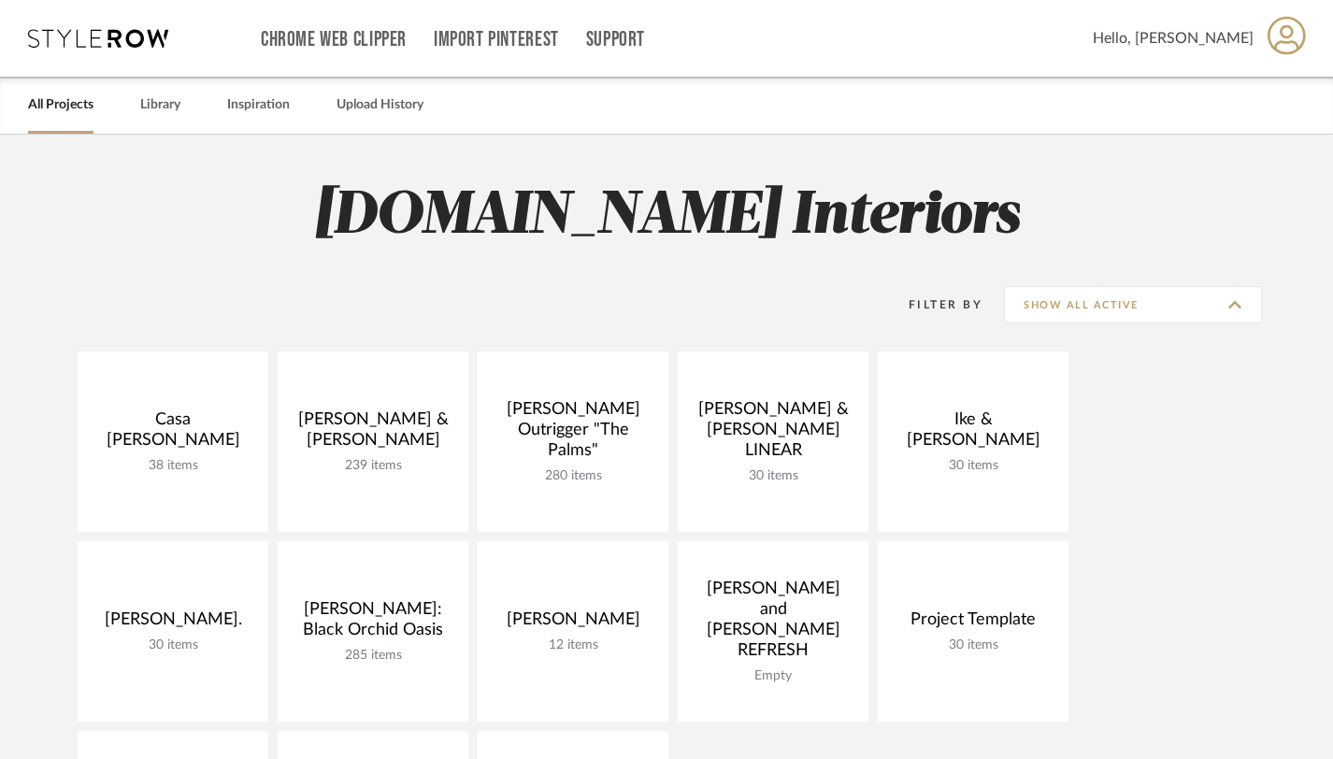
type input "Archived"
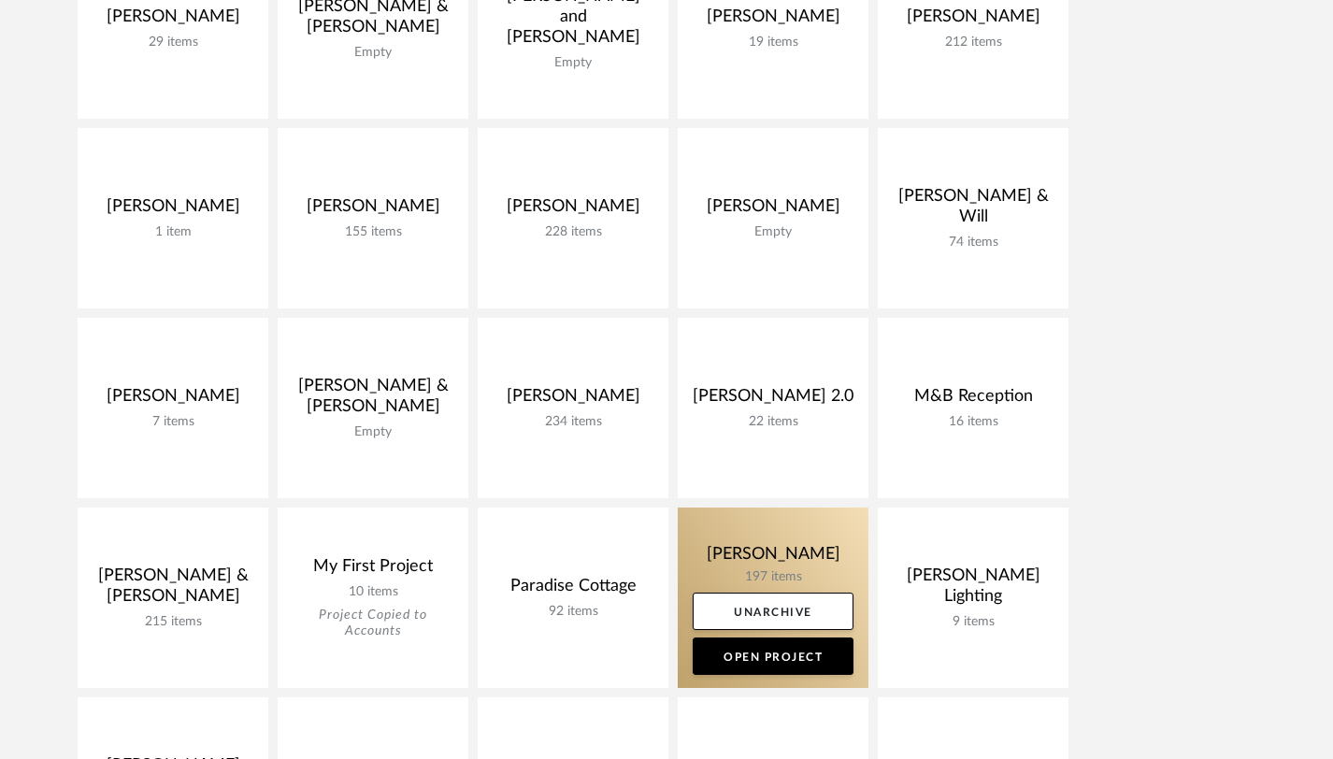
scroll to position [797, 0]
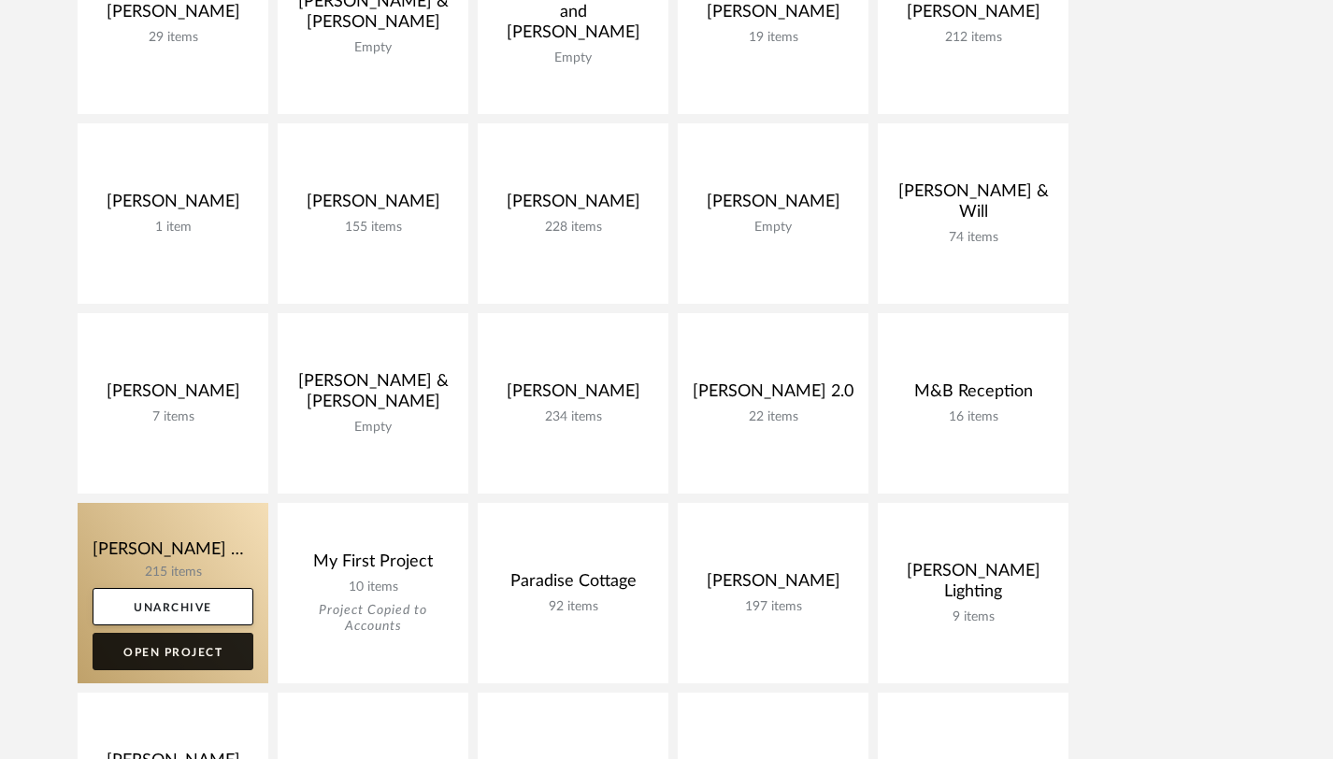
click at [183, 658] on link "Open Project" at bounding box center [173, 651] width 161 height 37
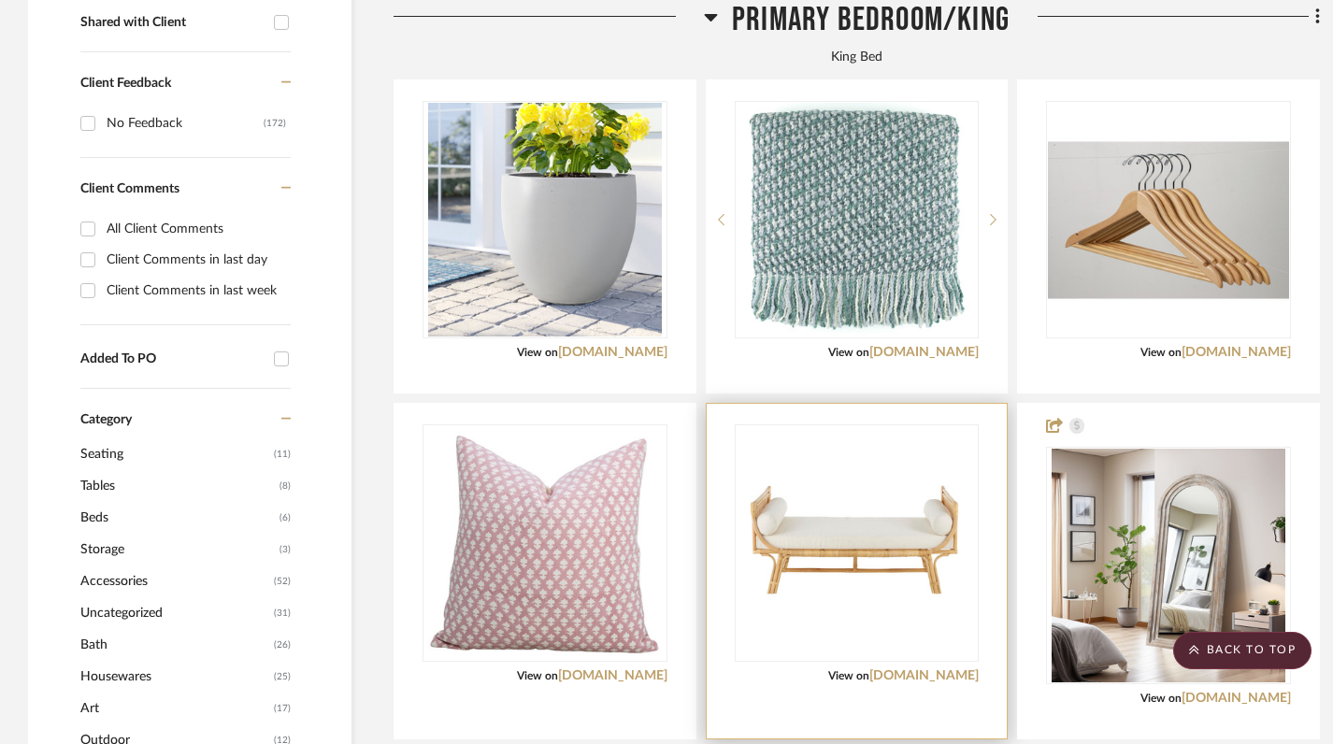
scroll to position [812, 0]
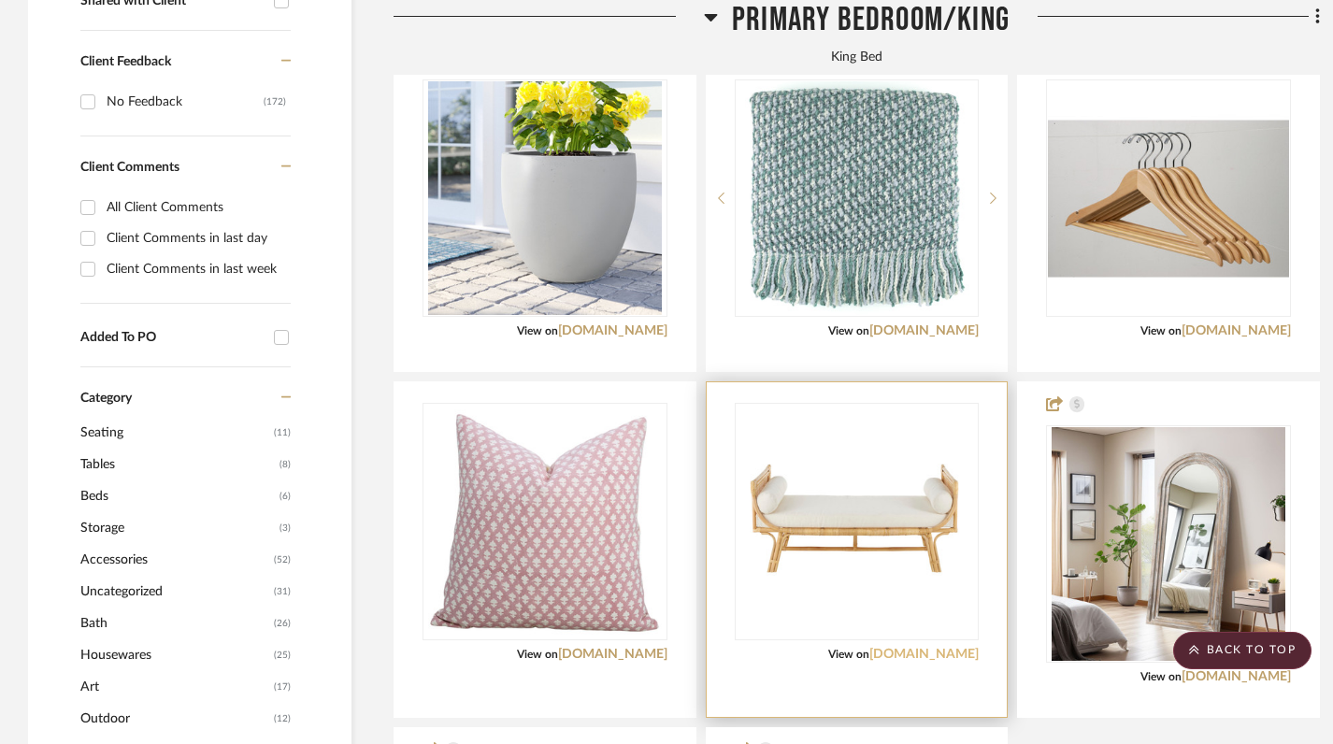
click at [933, 648] on link "[DOMAIN_NAME]" at bounding box center [923, 654] width 109 height 13
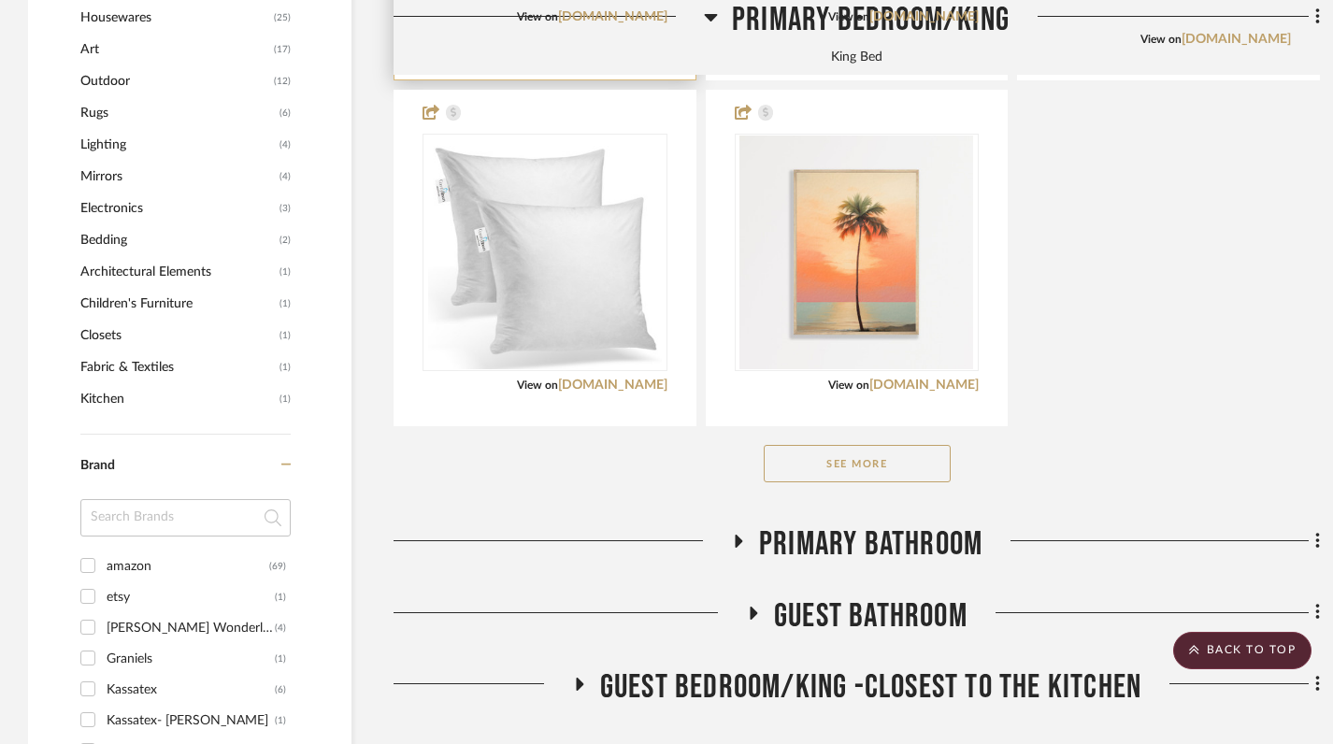
scroll to position [1462, 0]
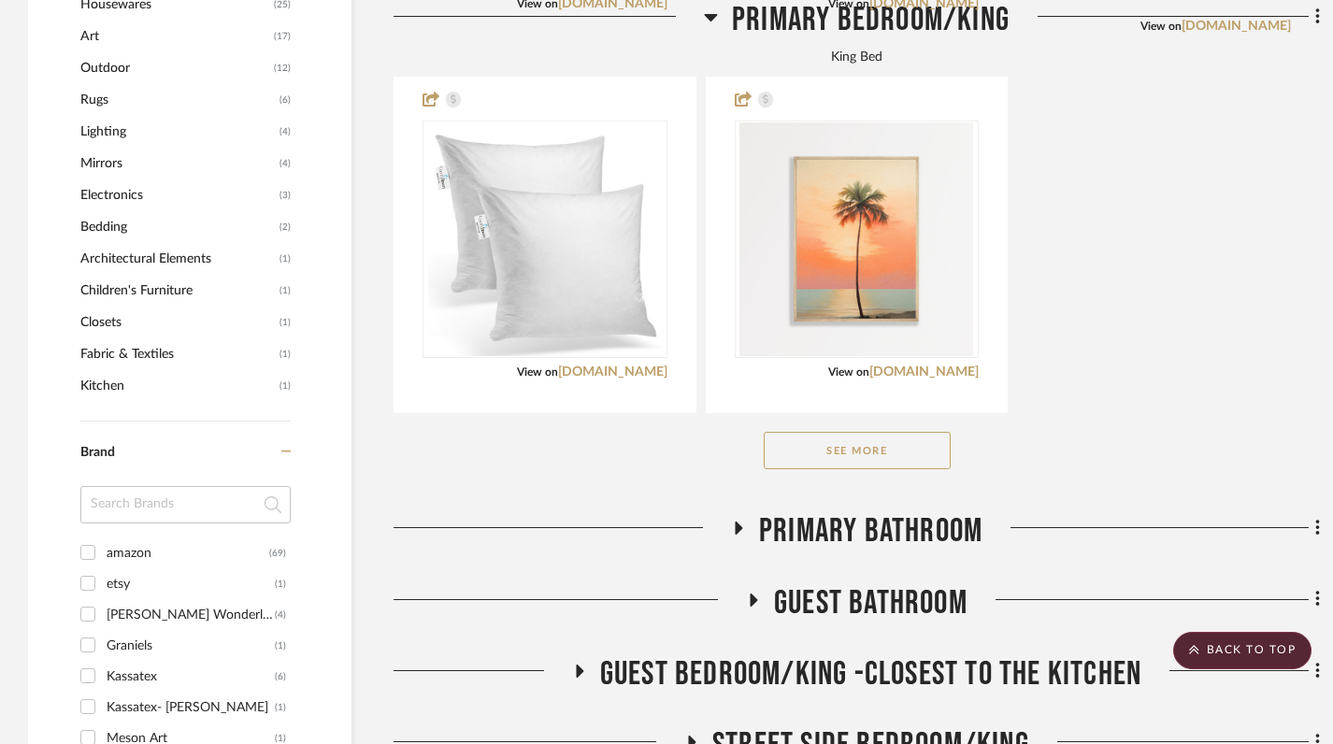
click at [843, 432] on button "See More" at bounding box center [857, 450] width 187 height 37
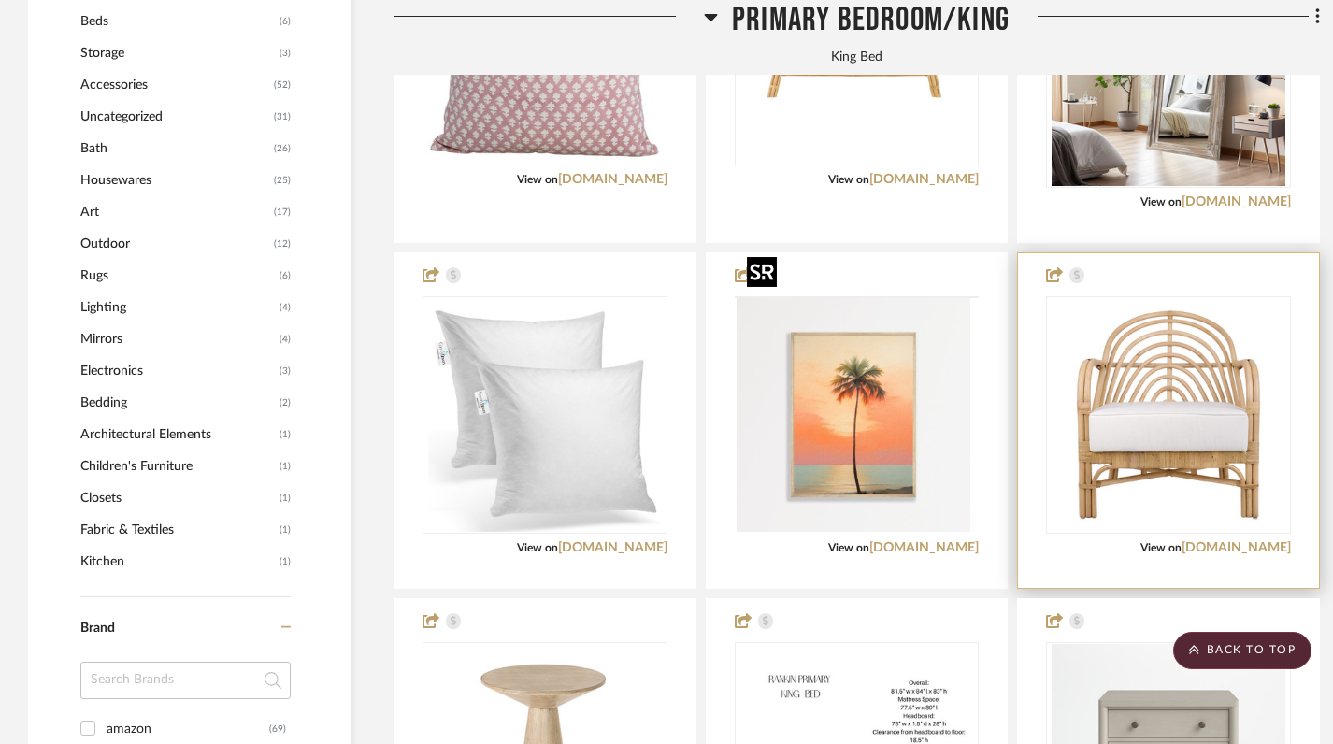
scroll to position [1281, 0]
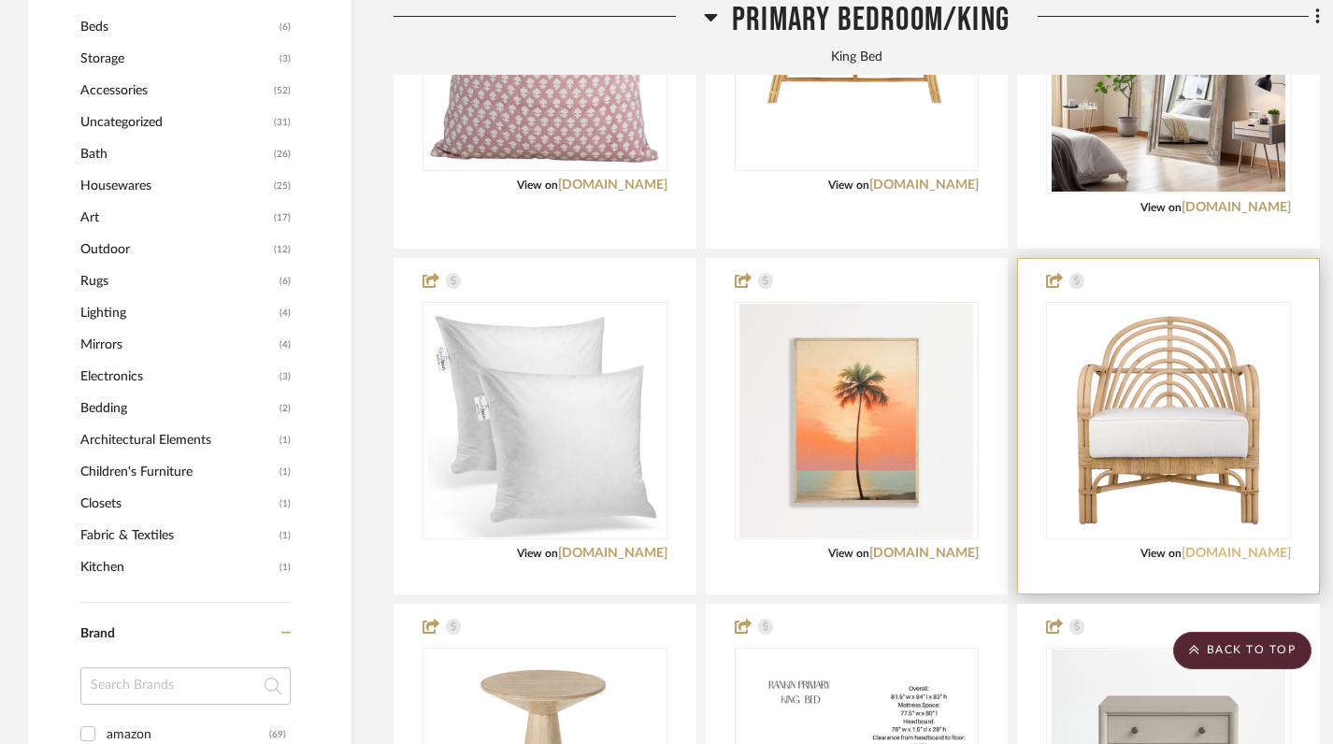
click at [1248, 547] on link "[DOMAIN_NAME]" at bounding box center [1236, 553] width 109 height 13
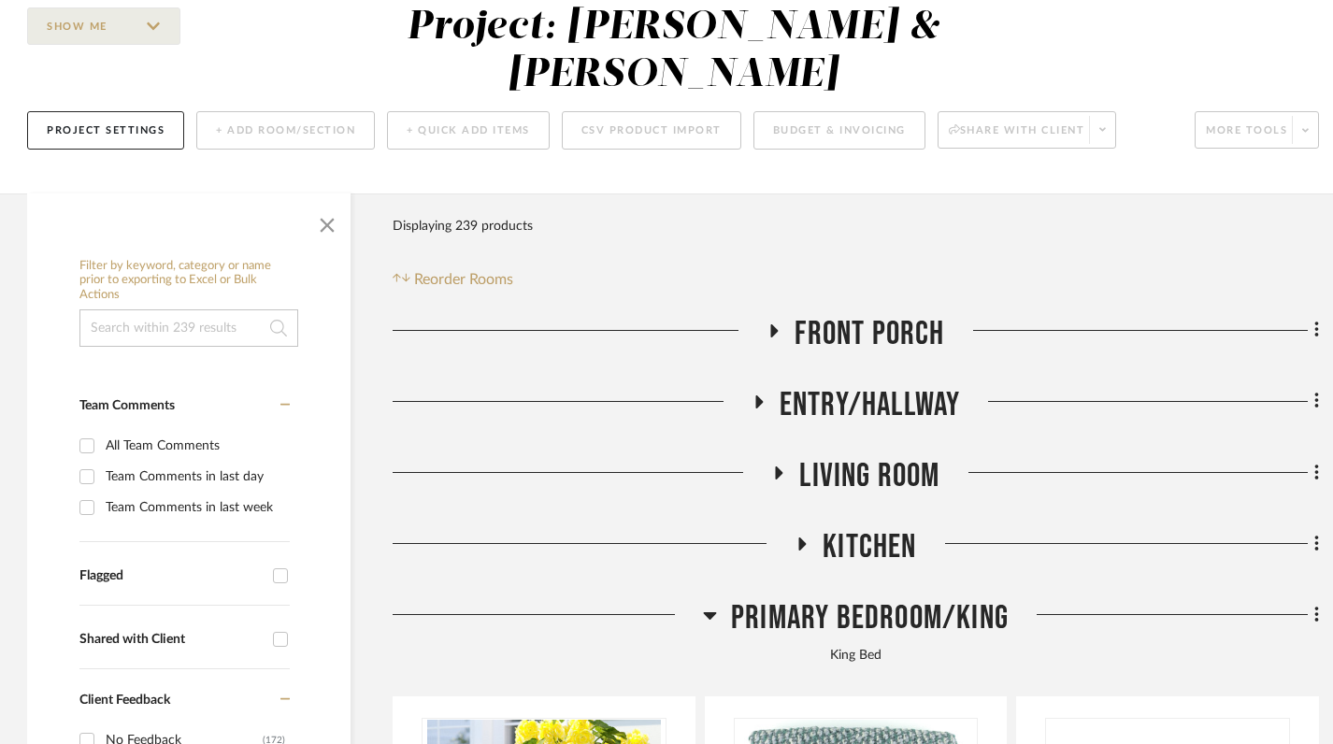
scroll to position [179, 1]
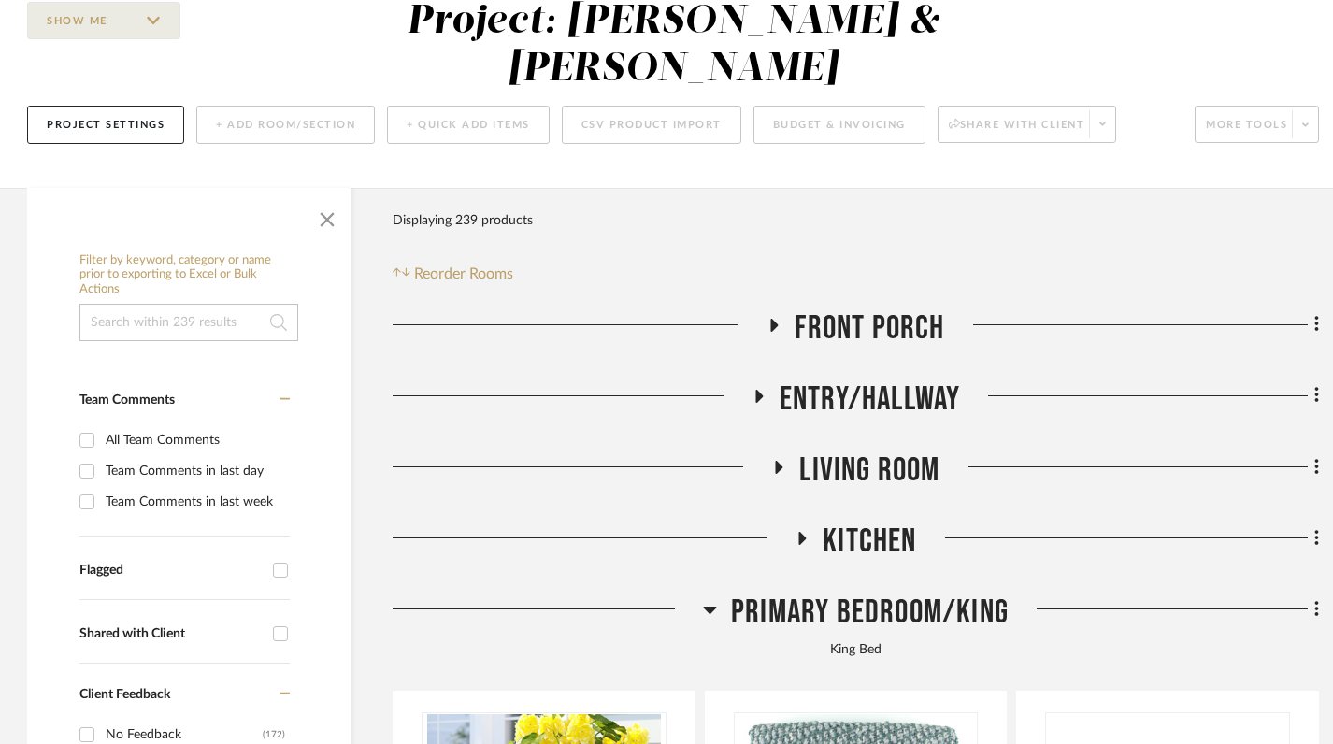
click at [706, 598] on icon at bounding box center [710, 609] width 14 height 22
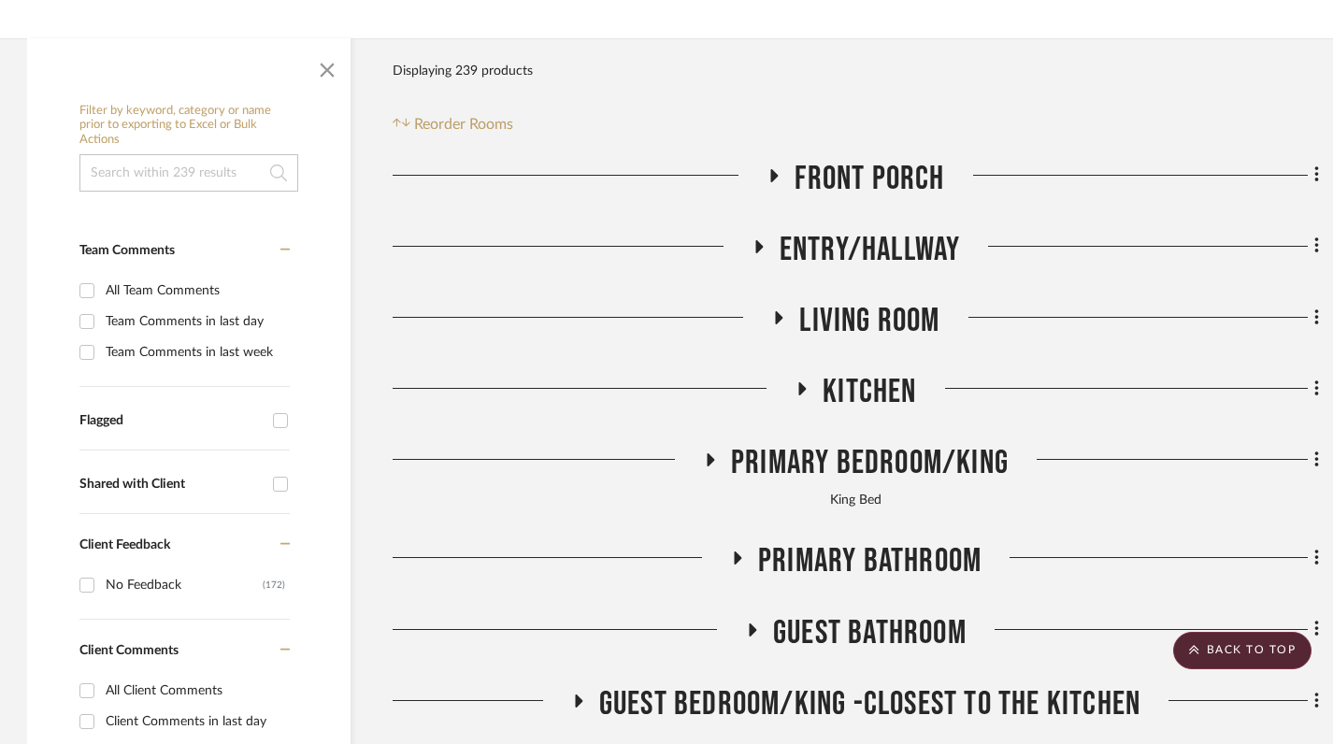
scroll to position [0, 1]
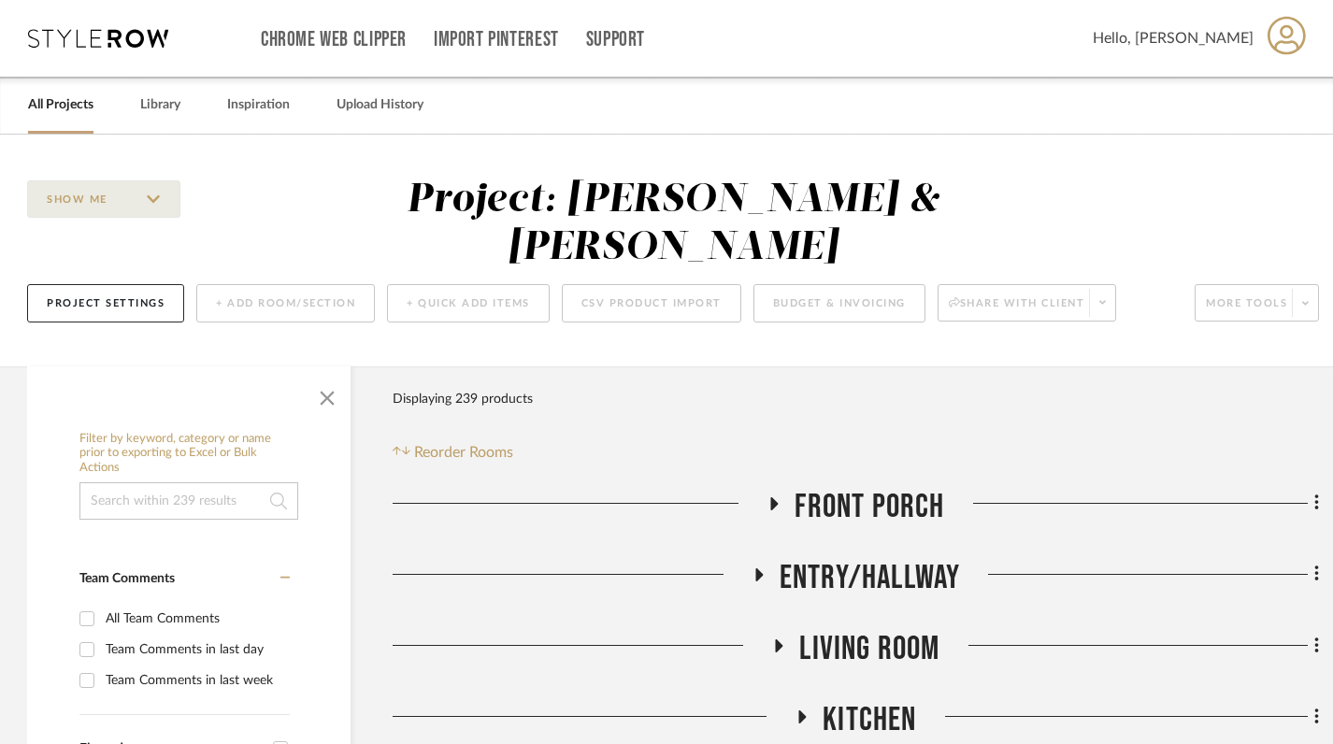
click at [64, 105] on link "All Projects" at bounding box center [60, 105] width 65 height 25
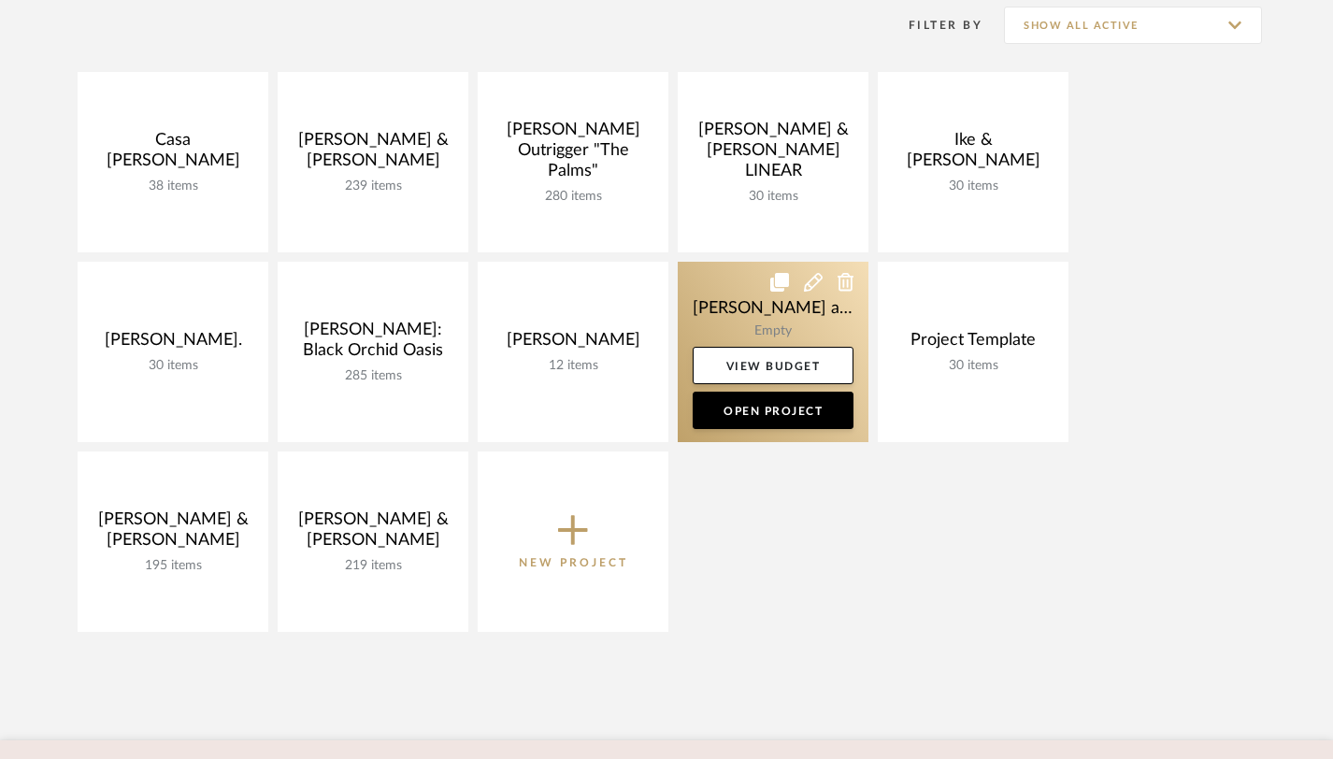
scroll to position [285, 0]
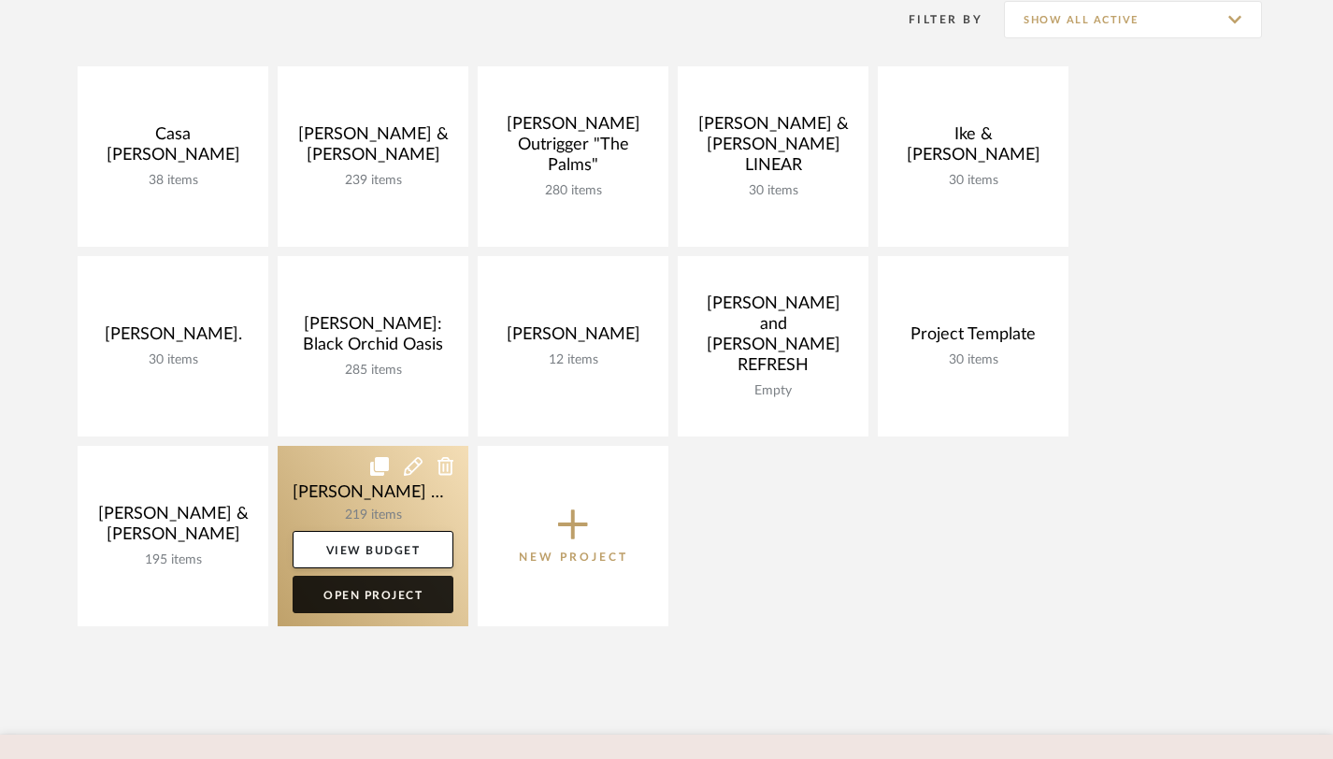
click at [381, 595] on link "Open Project" at bounding box center [373, 594] width 161 height 37
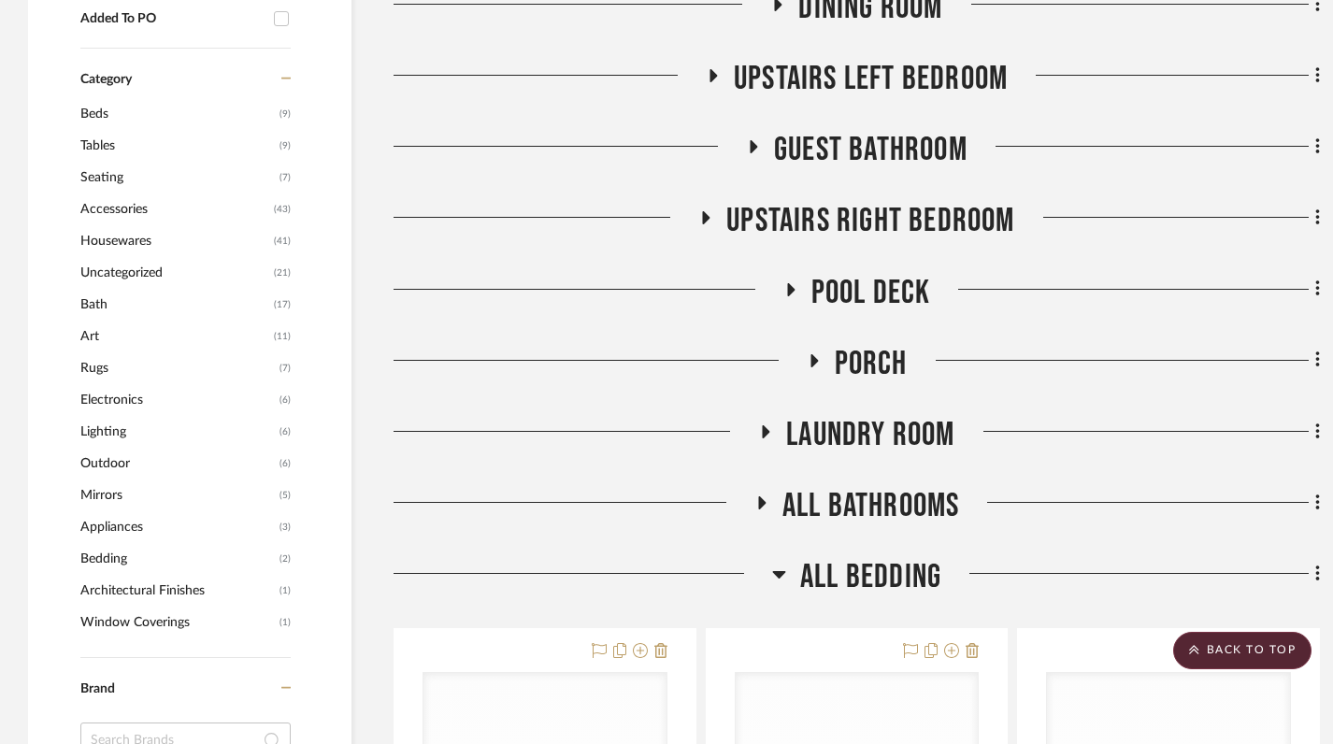
scroll to position [1071, 0]
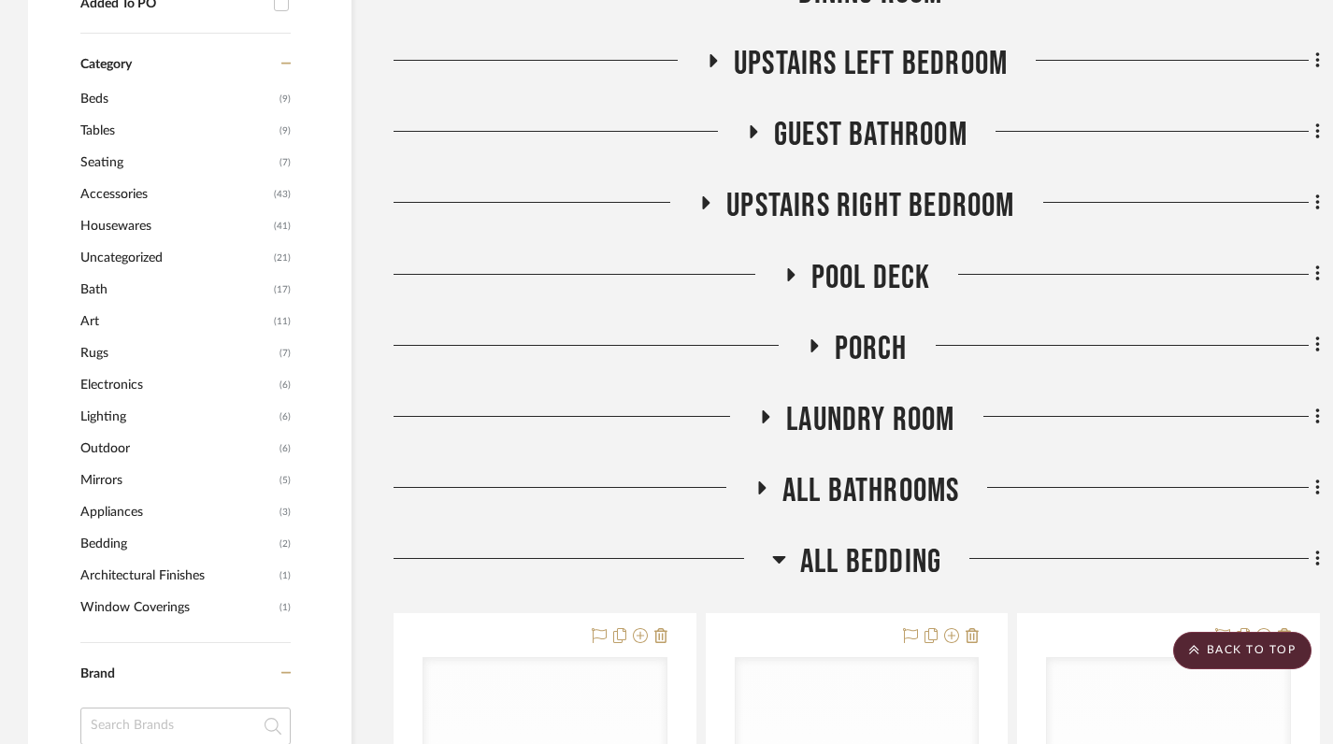
click at [774, 548] on icon at bounding box center [779, 559] width 14 height 22
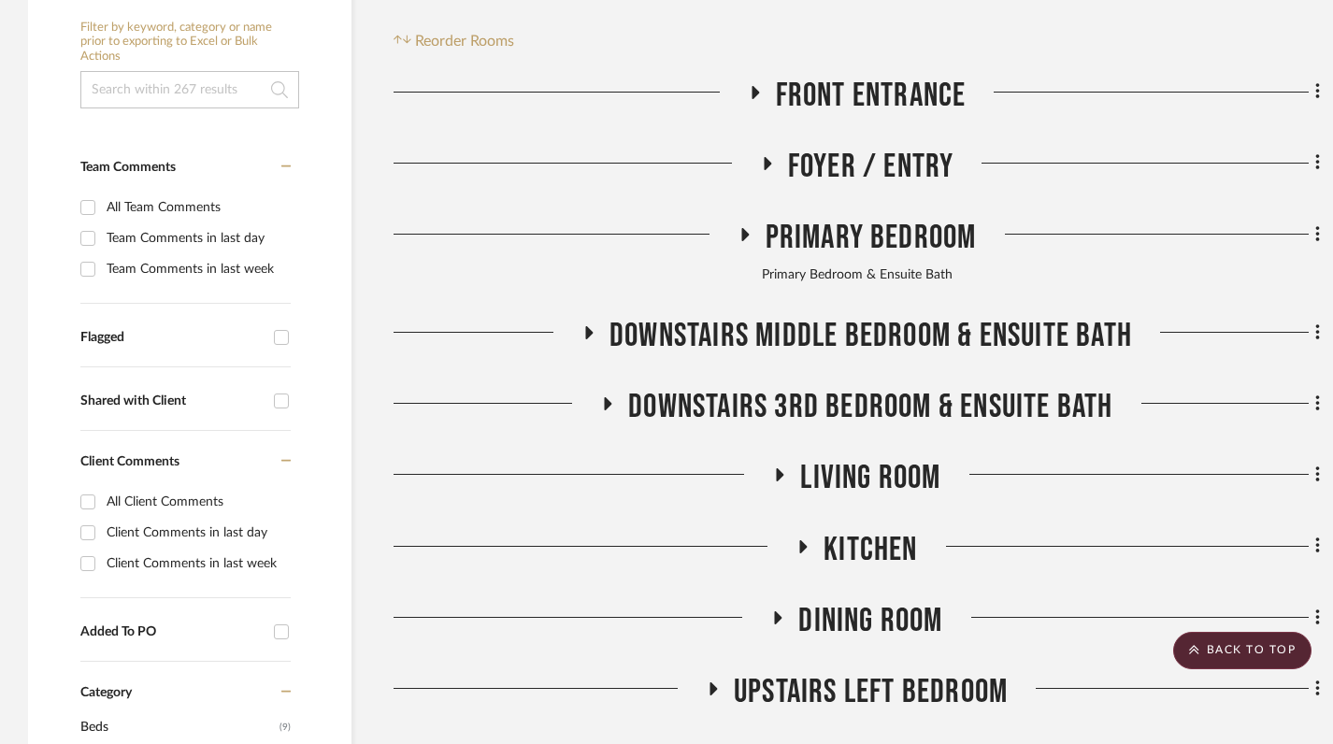
scroll to position [0, 0]
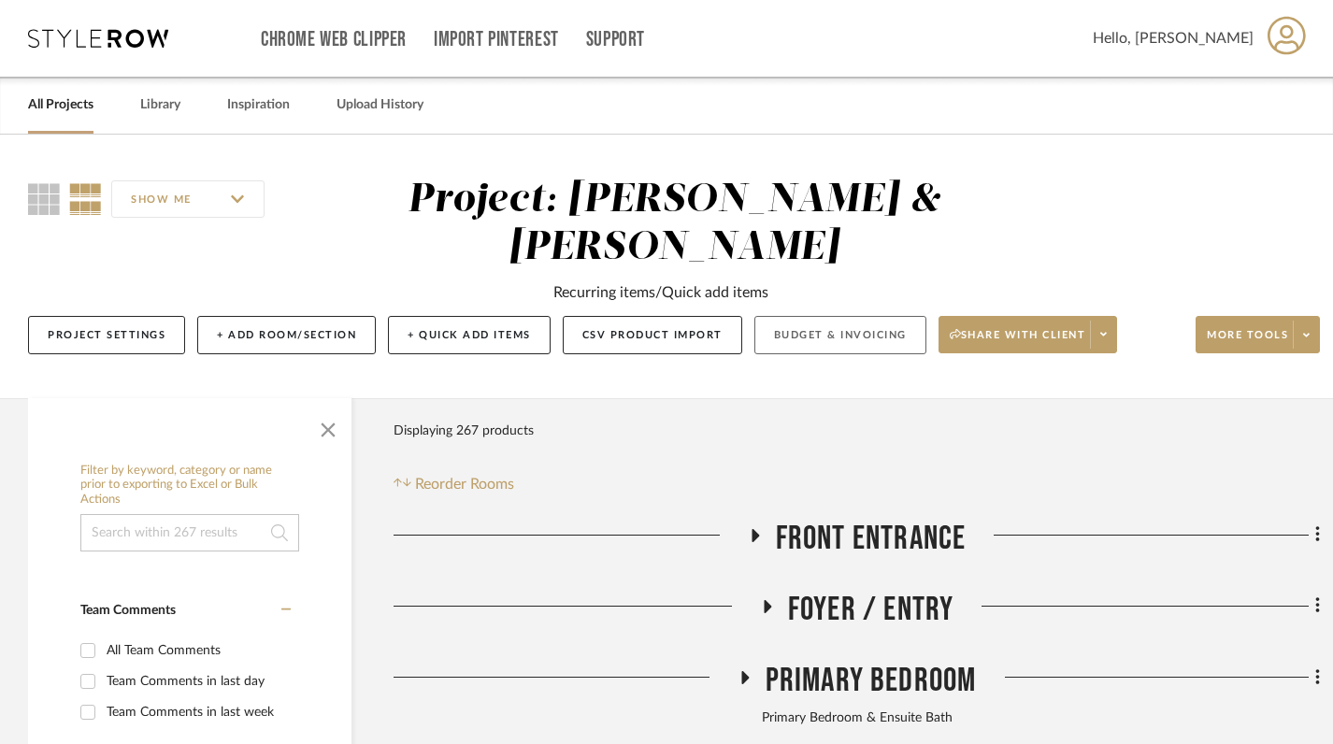
click at [836, 316] on button "Budget & Invoicing" at bounding box center [840, 335] width 172 height 38
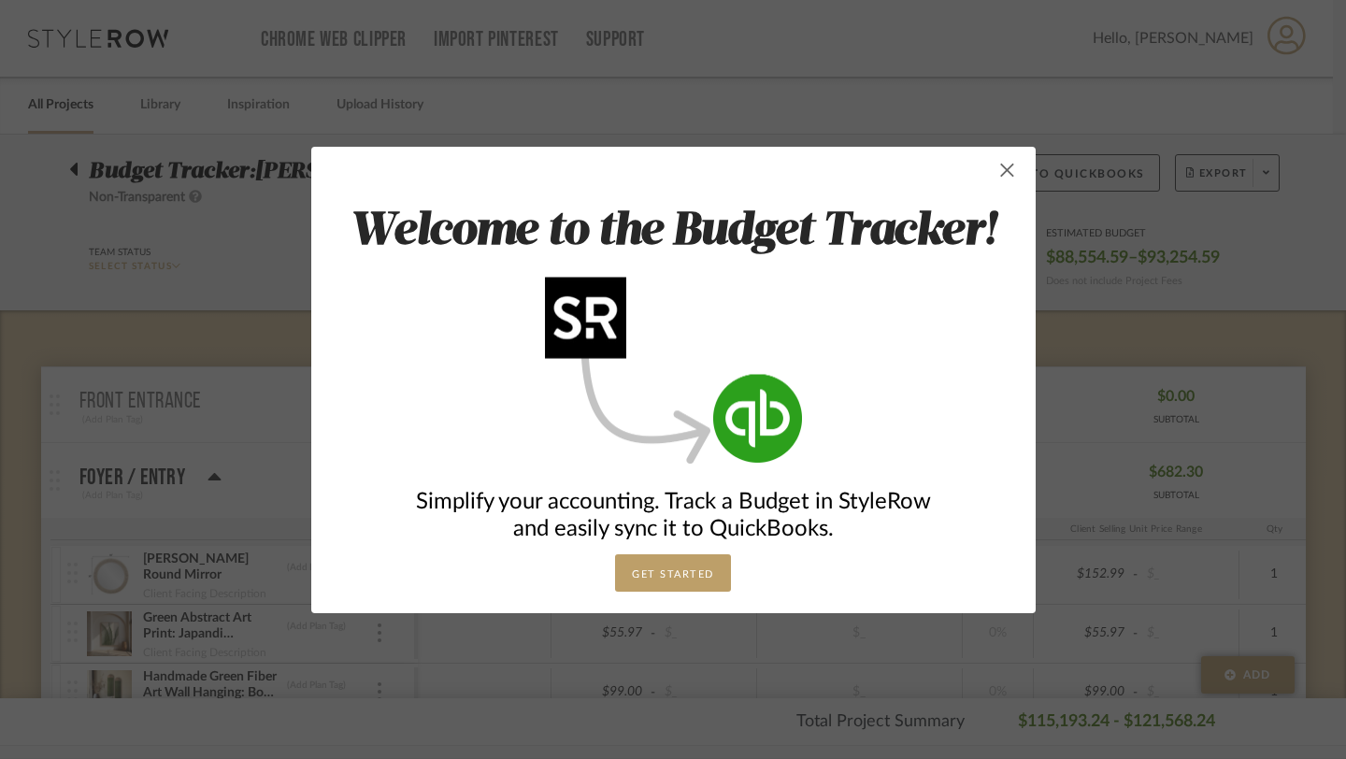
click at [998, 180] on span "button" at bounding box center [1007, 169] width 37 height 37
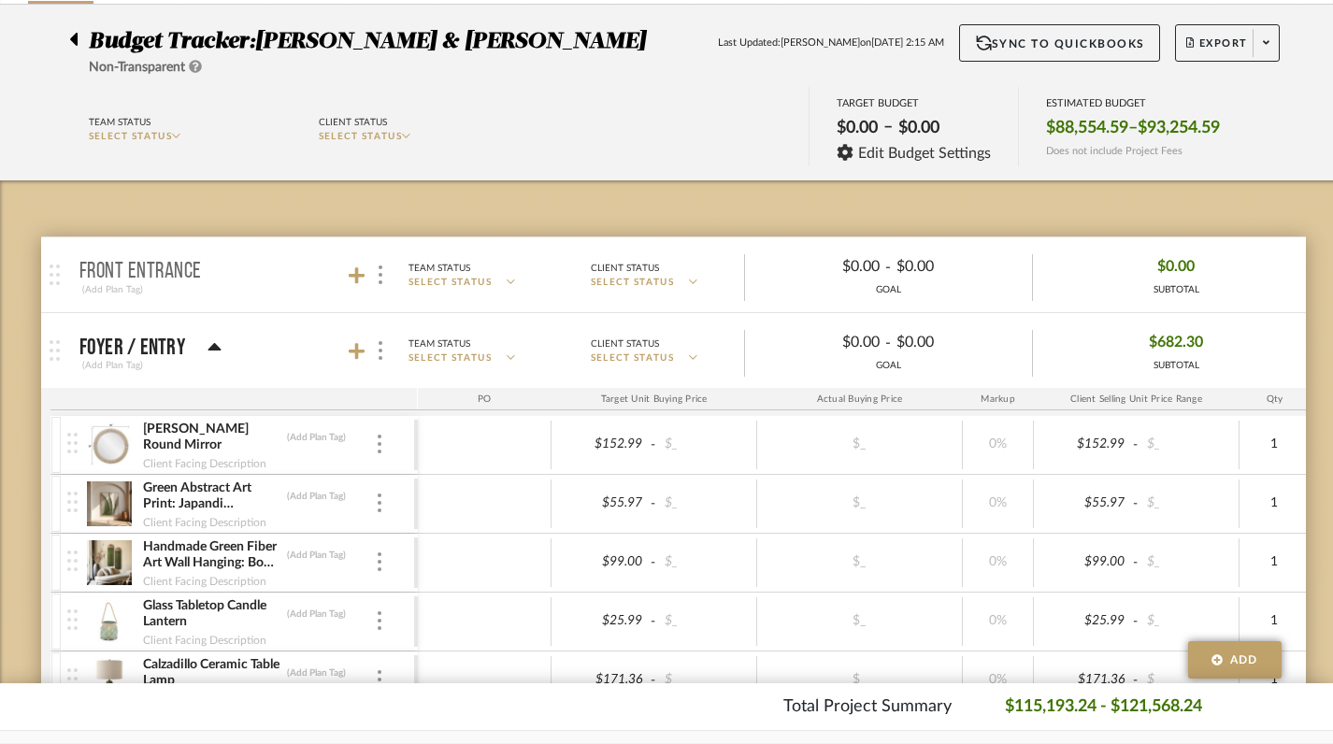
scroll to position [131, 0]
click at [229, 286] on mat-panel-title "Front Entrance (Add Plan Tag)" at bounding box center [243, 274] width 329 height 46
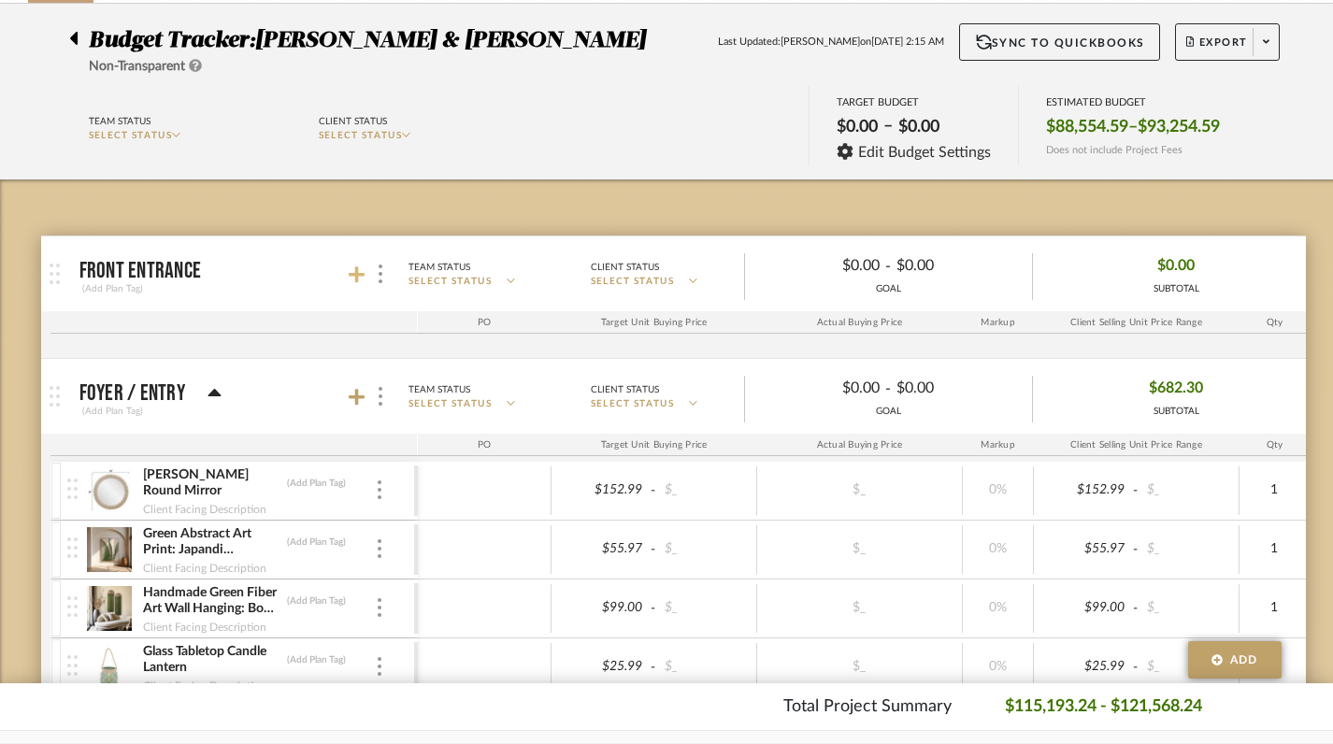
click at [355, 280] on icon at bounding box center [357, 274] width 17 height 17
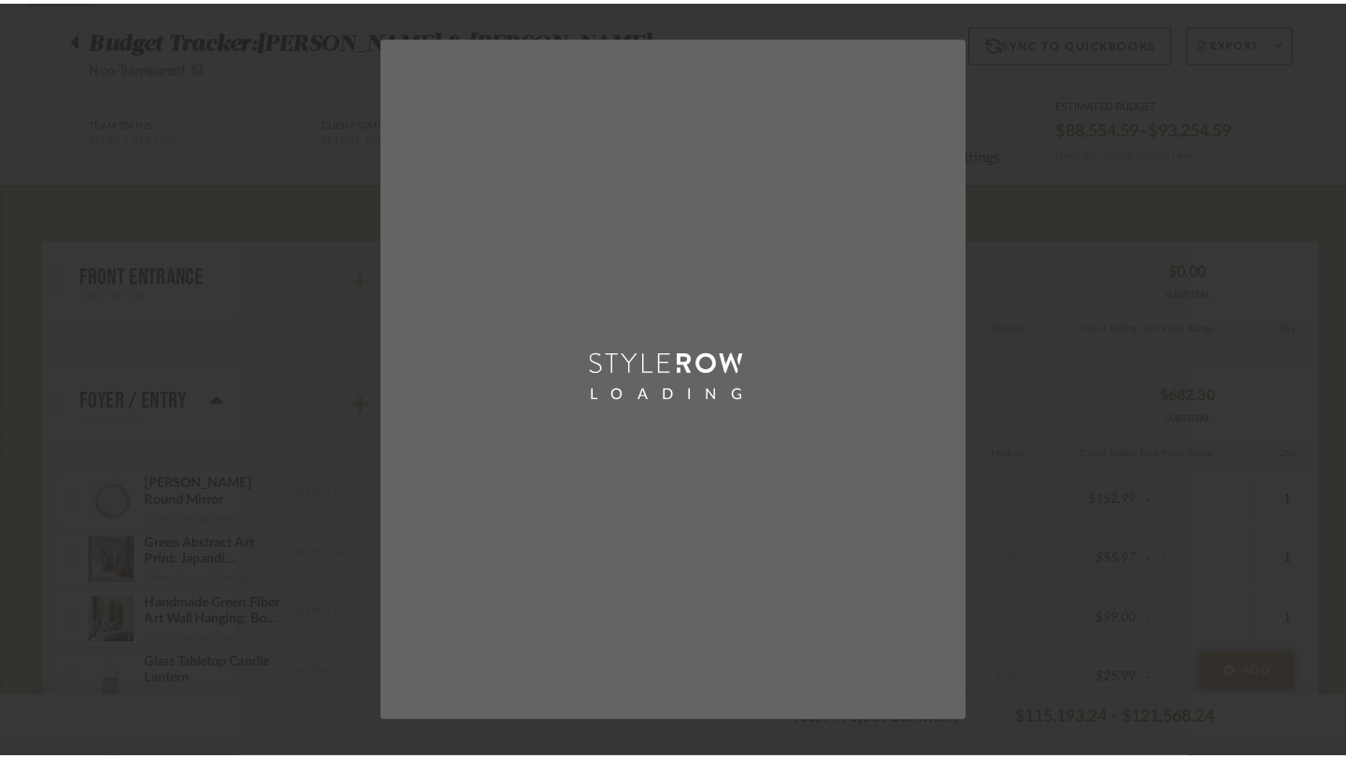
scroll to position [0, 0]
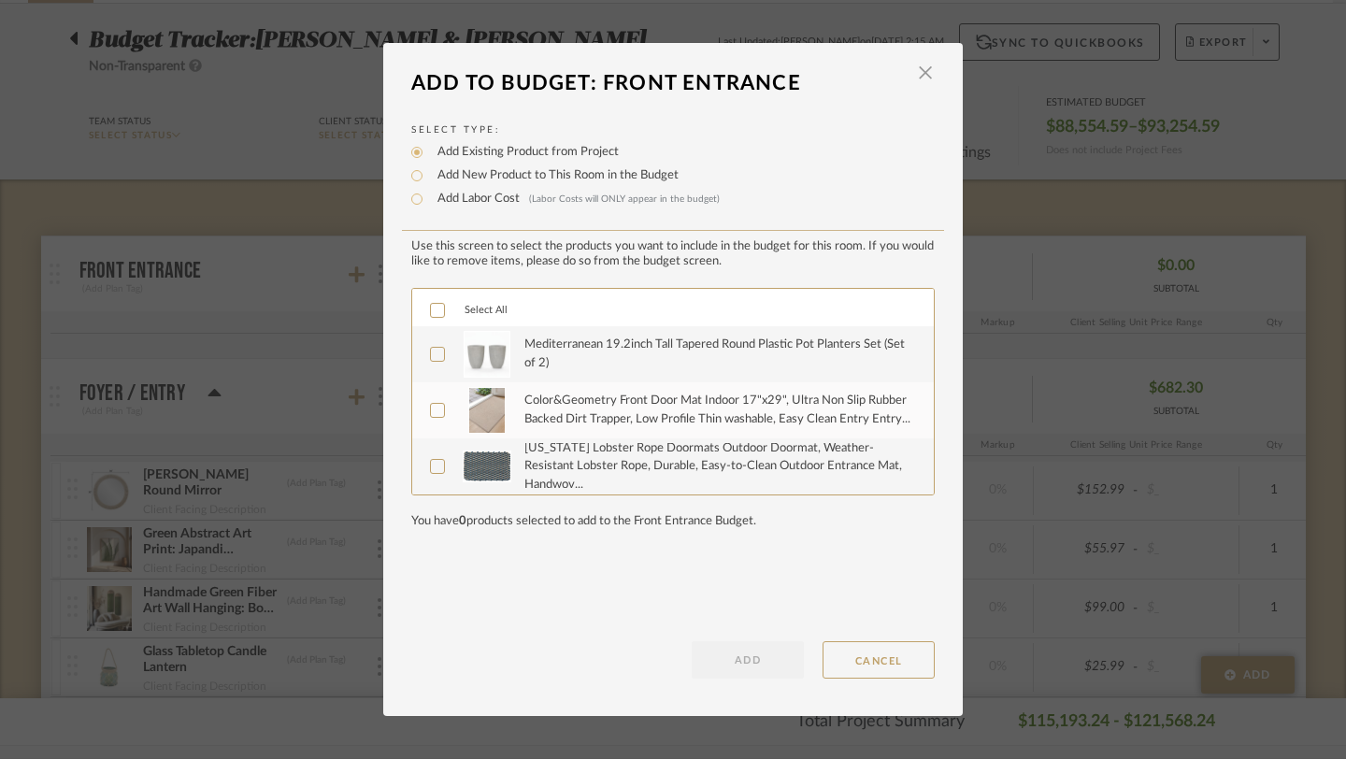
click at [432, 315] on icon at bounding box center [438, 310] width 12 height 9
click at [732, 664] on button "ADD" at bounding box center [748, 659] width 112 height 37
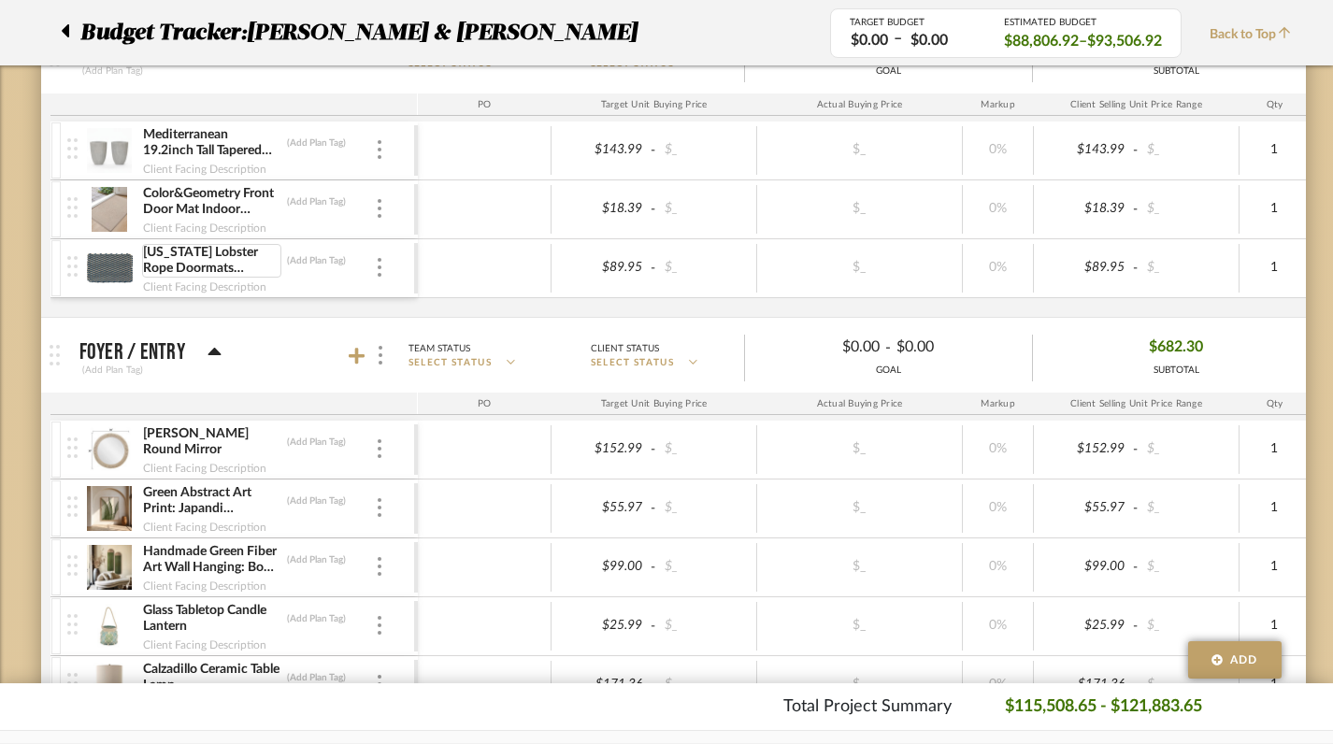
scroll to position [351, 0]
click at [216, 351] on icon at bounding box center [214, 349] width 13 height 7
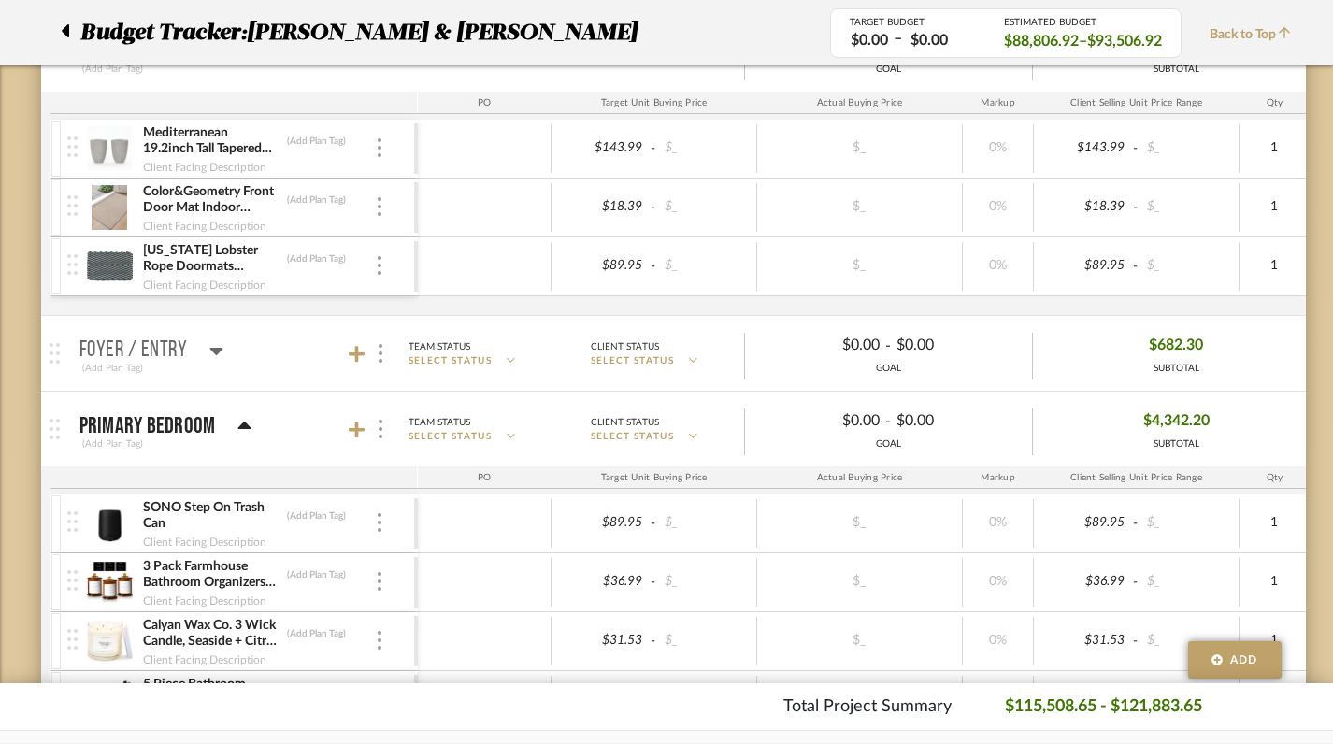
click at [216, 351] on icon at bounding box center [216, 351] width 13 height 7
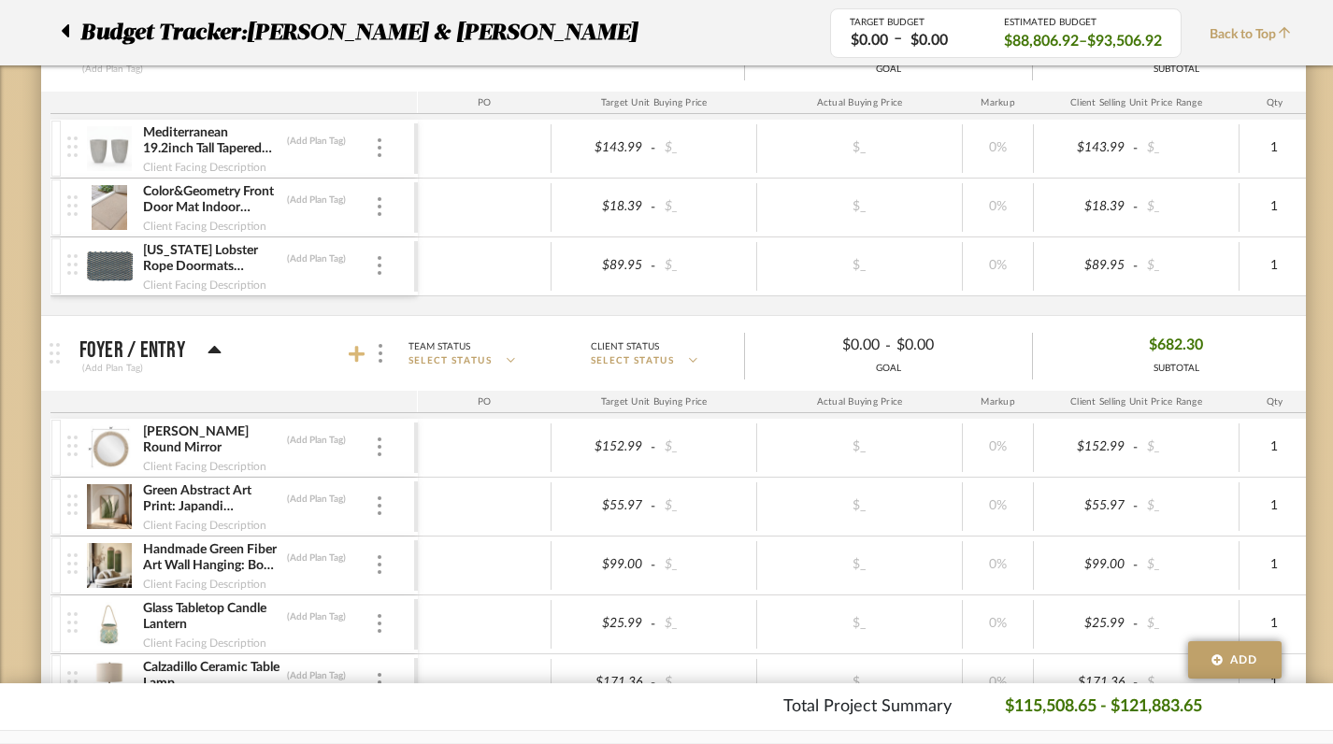
click at [360, 357] on icon at bounding box center [357, 354] width 17 height 19
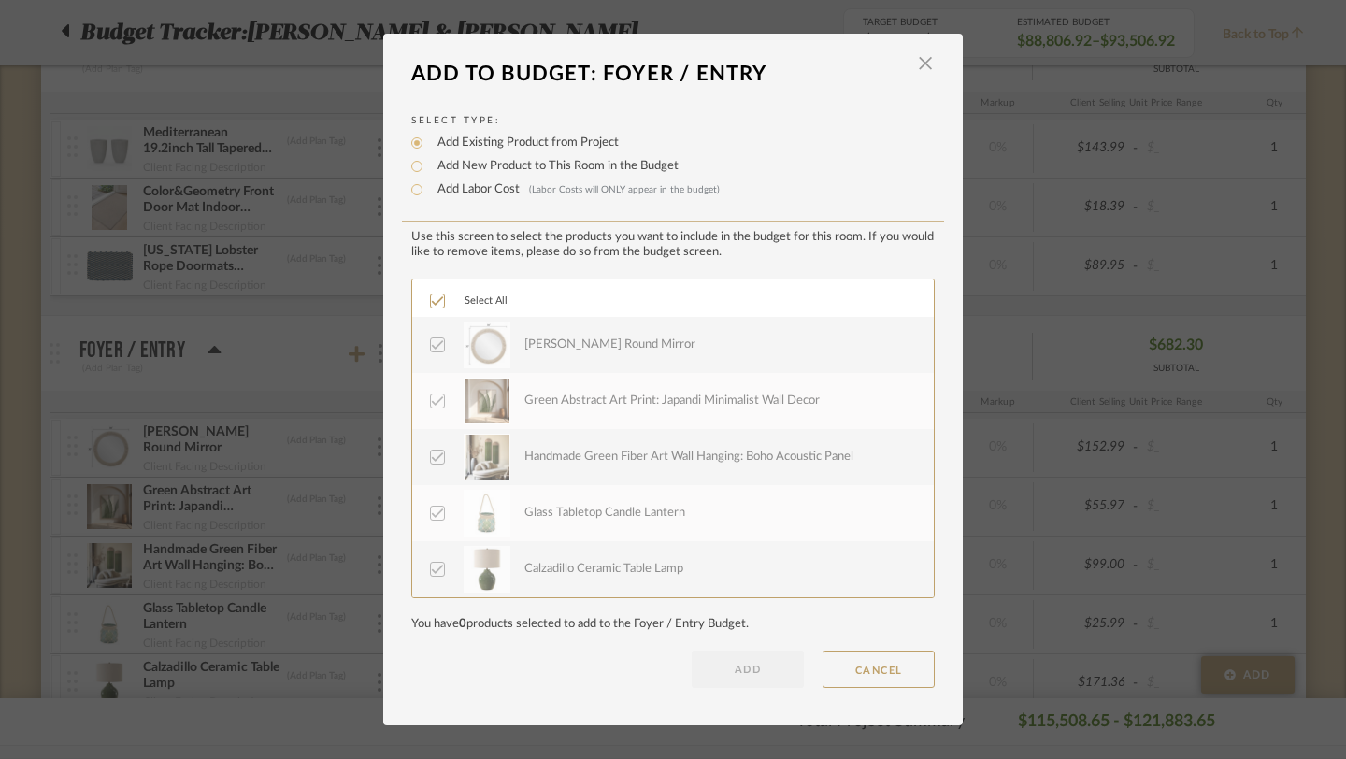
scroll to position [56, 0]
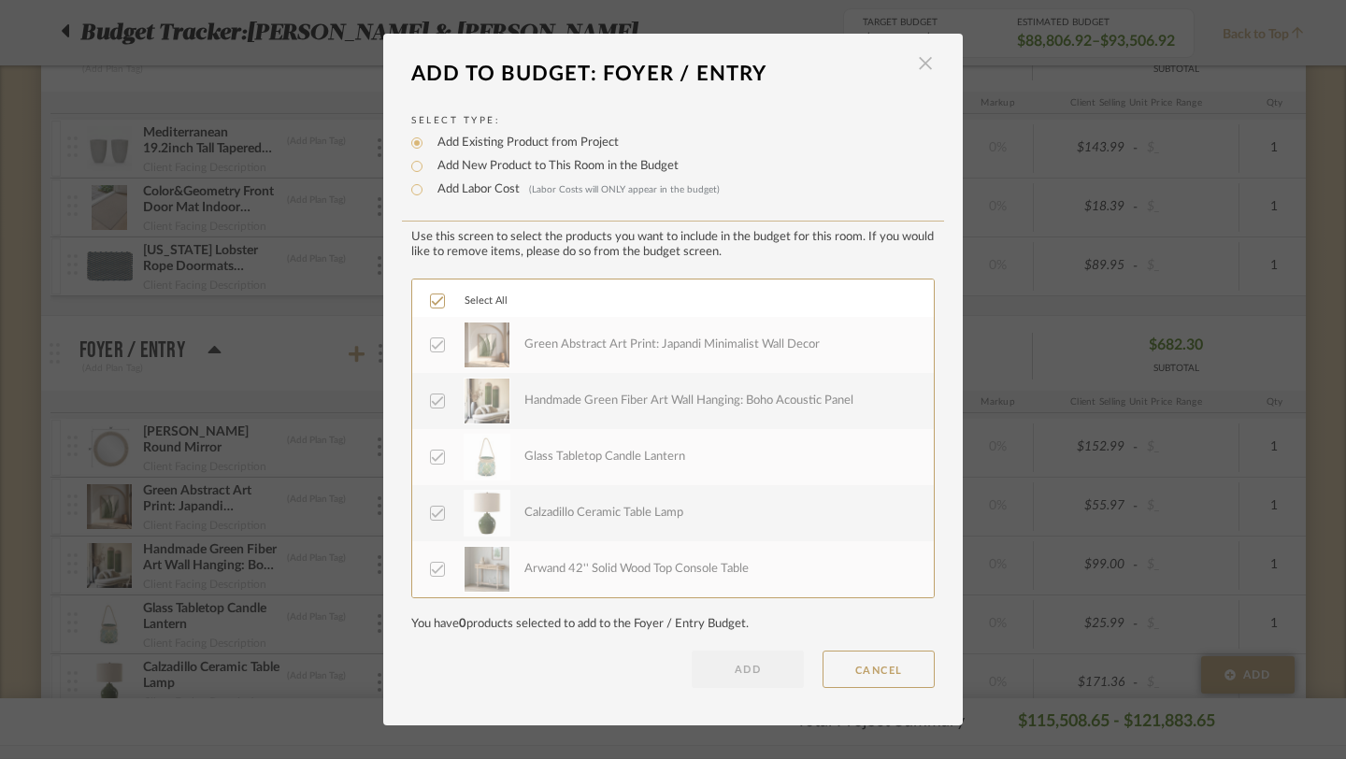
click at [921, 71] on span "button" at bounding box center [925, 63] width 37 height 37
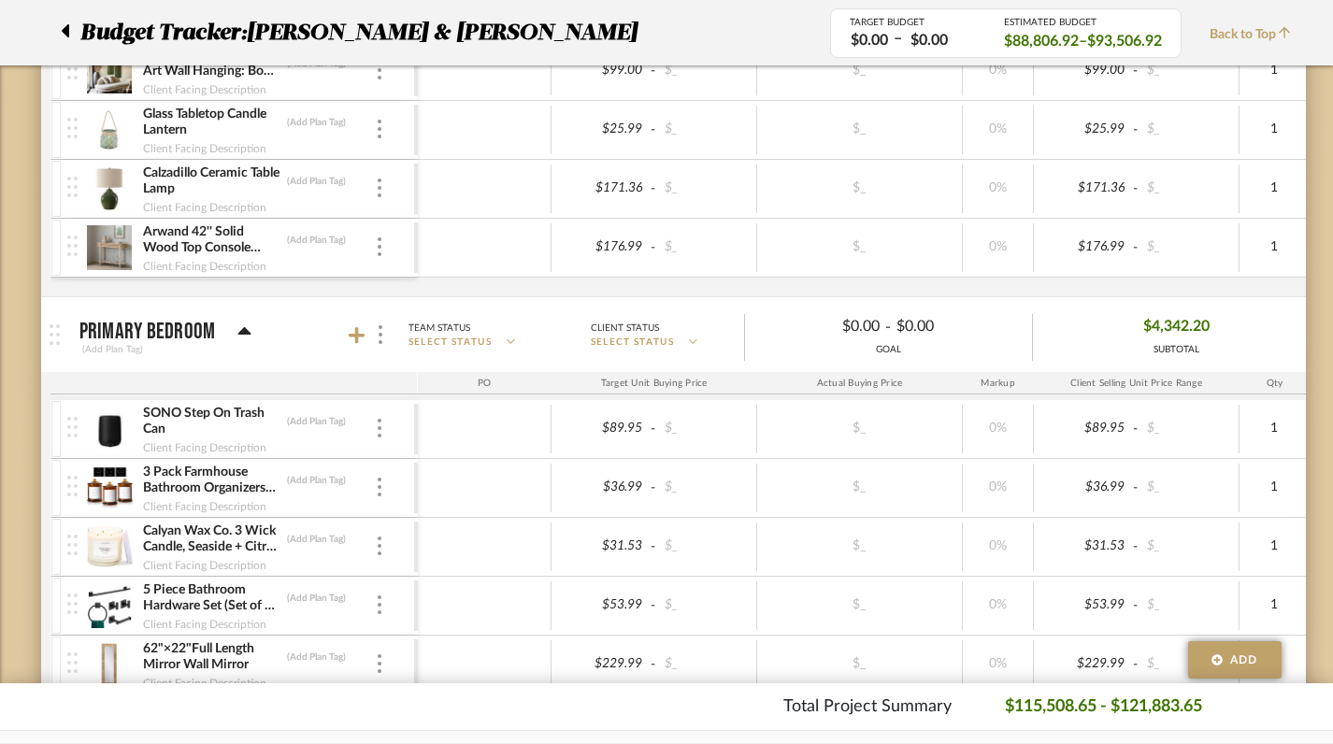
scroll to position [844, 0]
click at [360, 337] on icon at bounding box center [357, 336] width 17 height 17
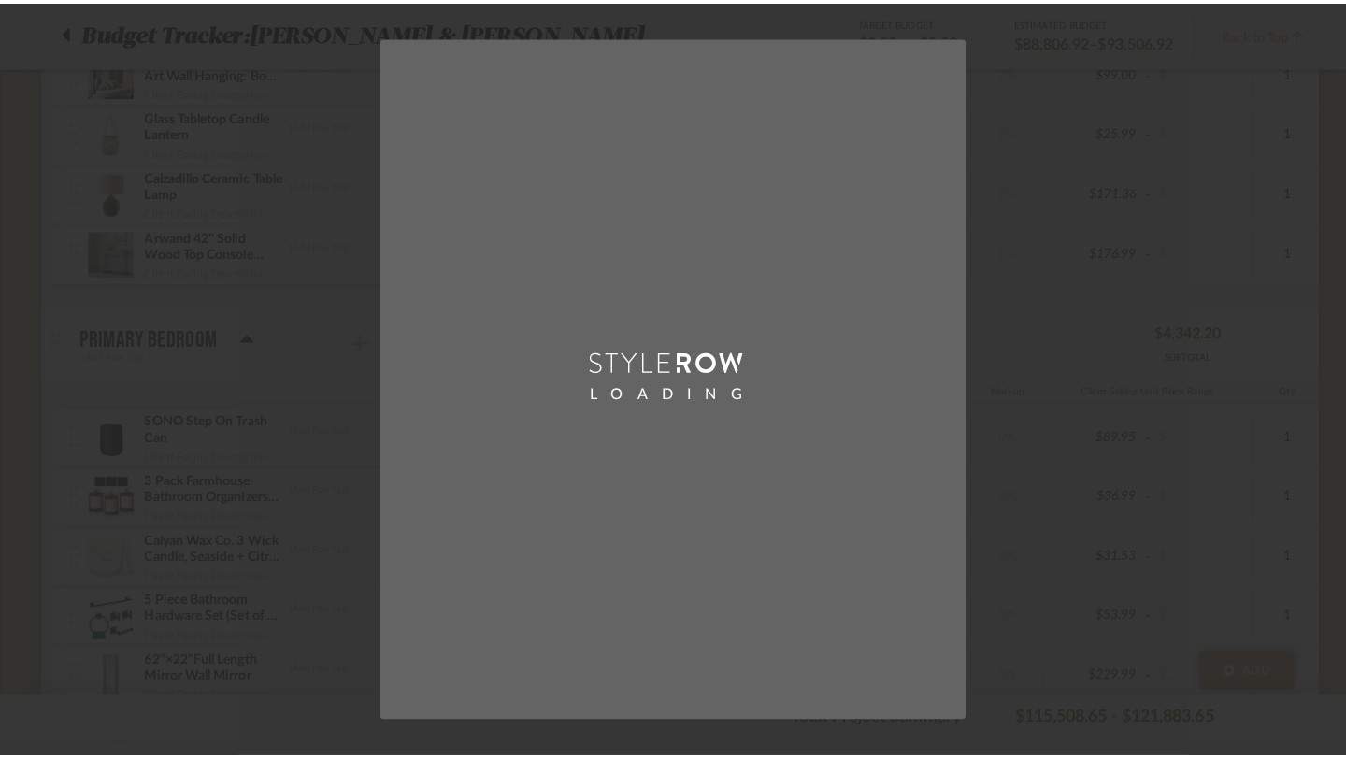
scroll to position [0, 0]
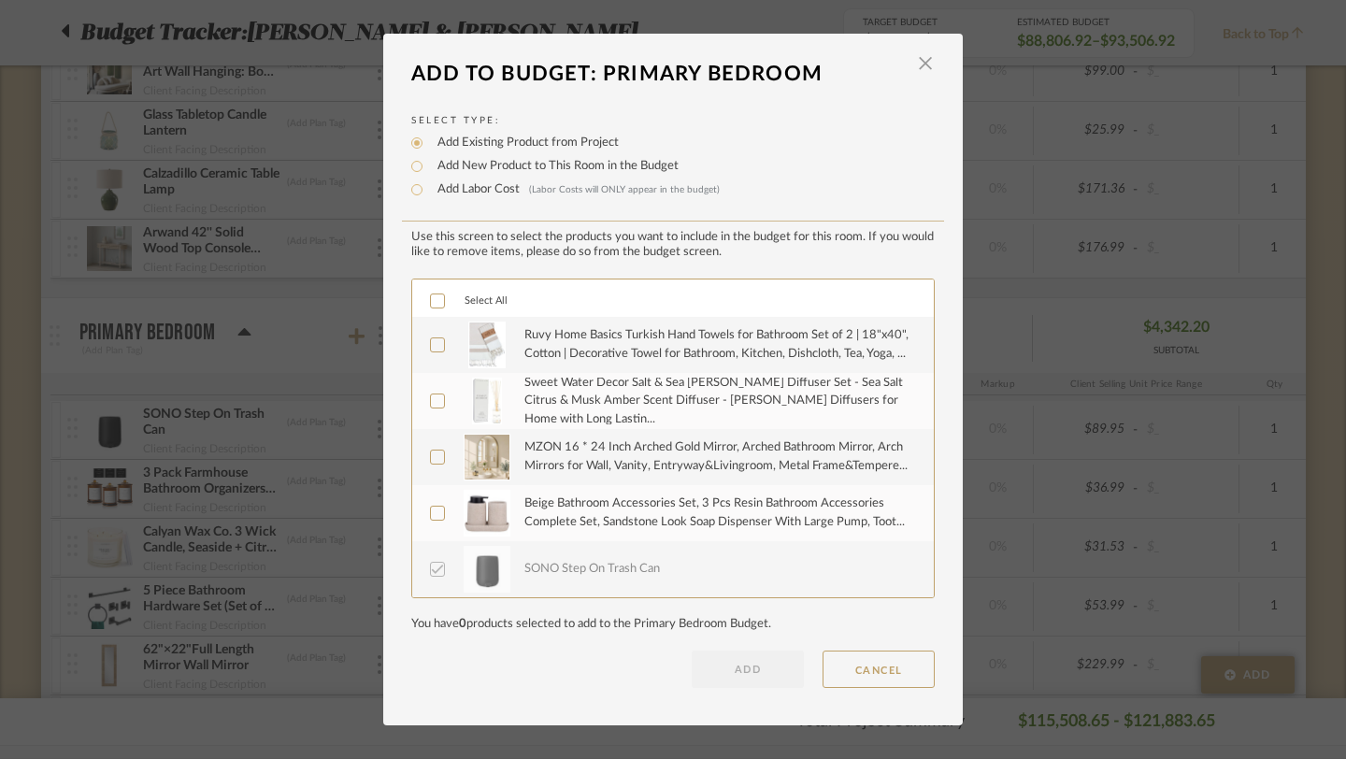
click at [432, 300] on icon at bounding box center [437, 300] width 13 height 13
click at [730, 679] on button "ADD" at bounding box center [748, 669] width 112 height 37
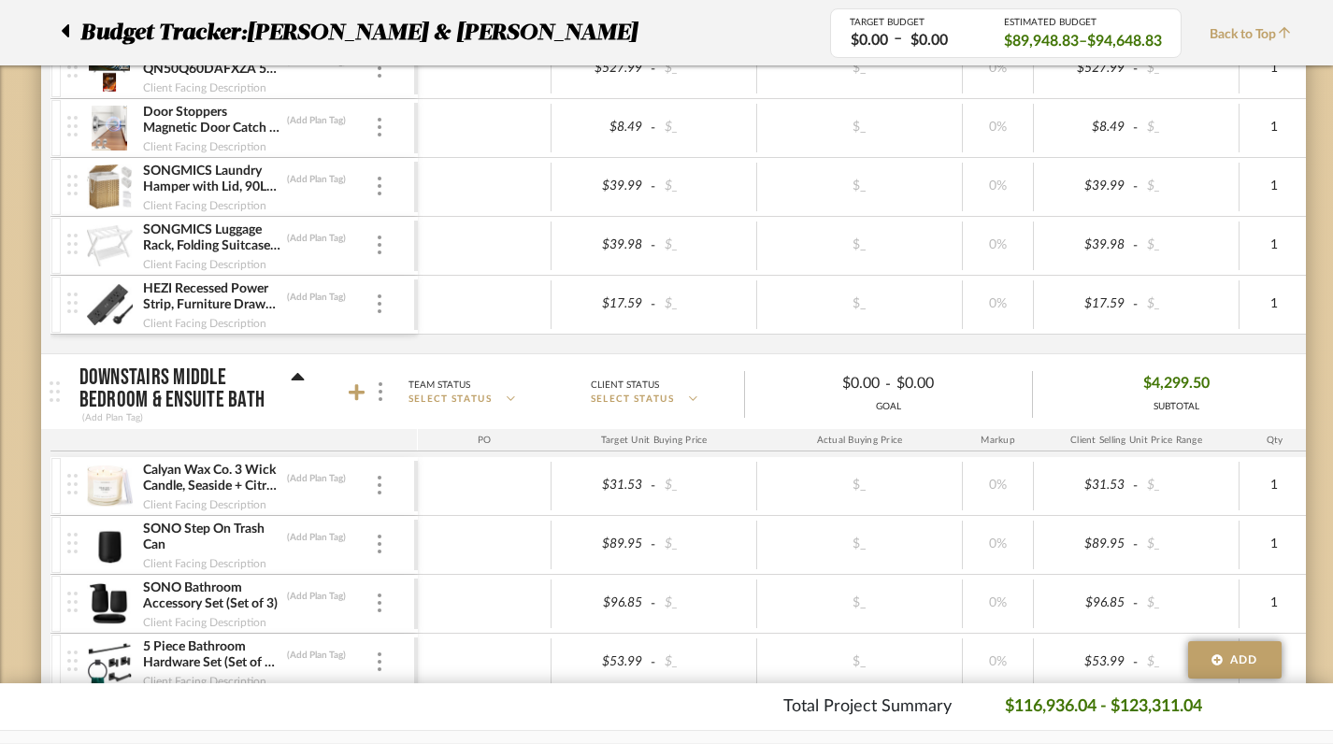
scroll to position [2458, 0]
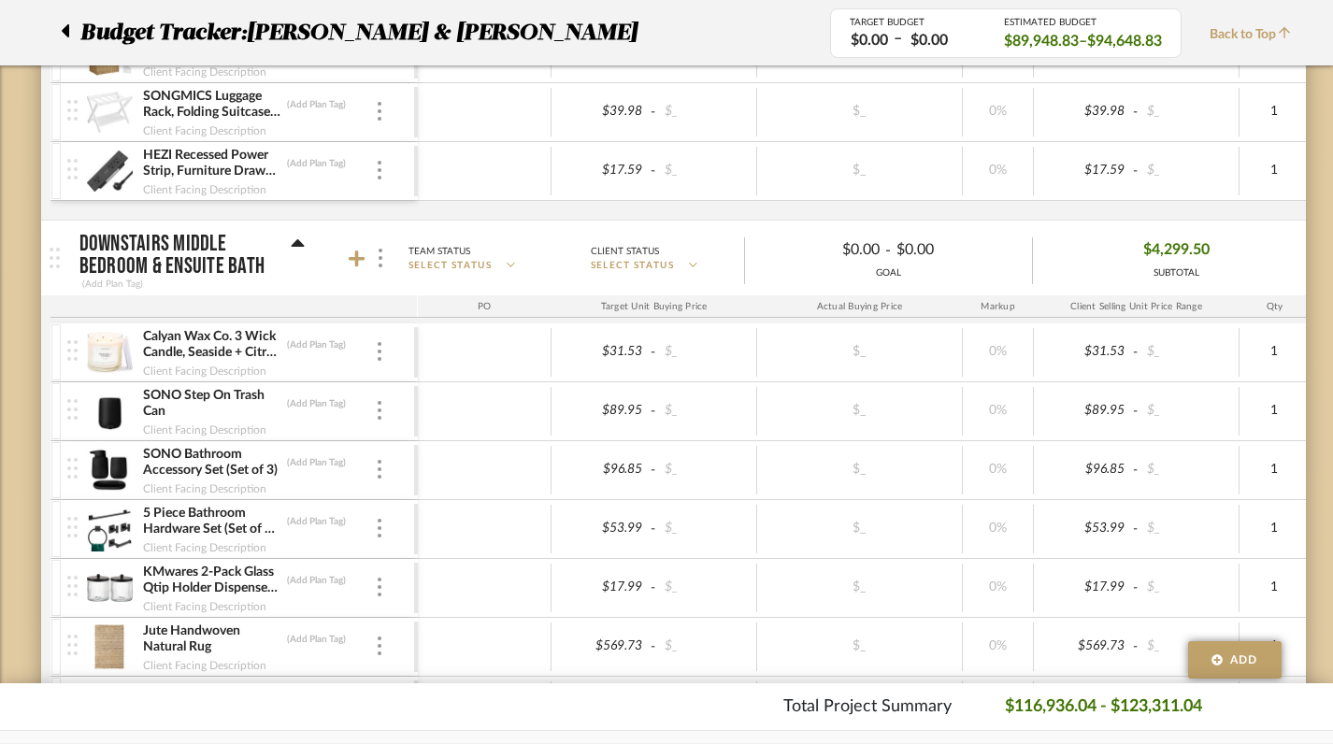
click at [301, 248] on icon at bounding box center [298, 244] width 14 height 22
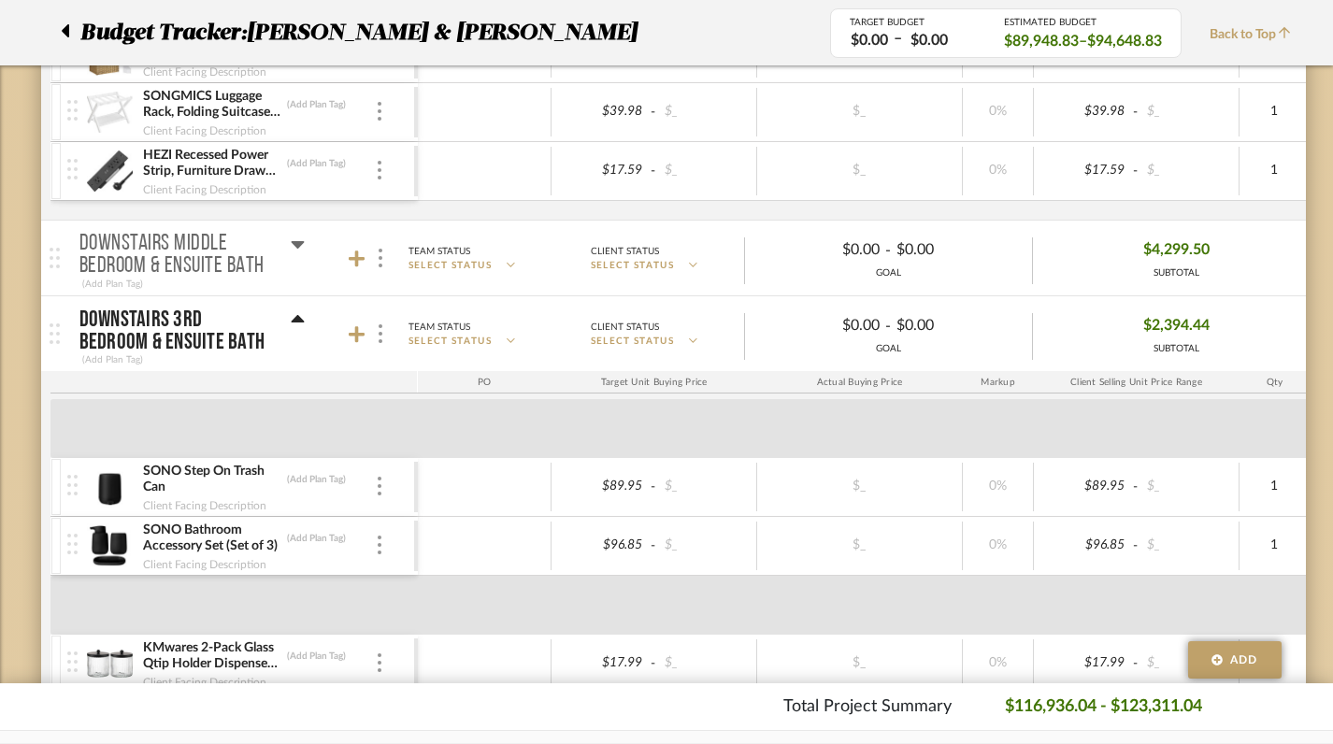
click at [301, 248] on icon at bounding box center [298, 244] width 14 height 22
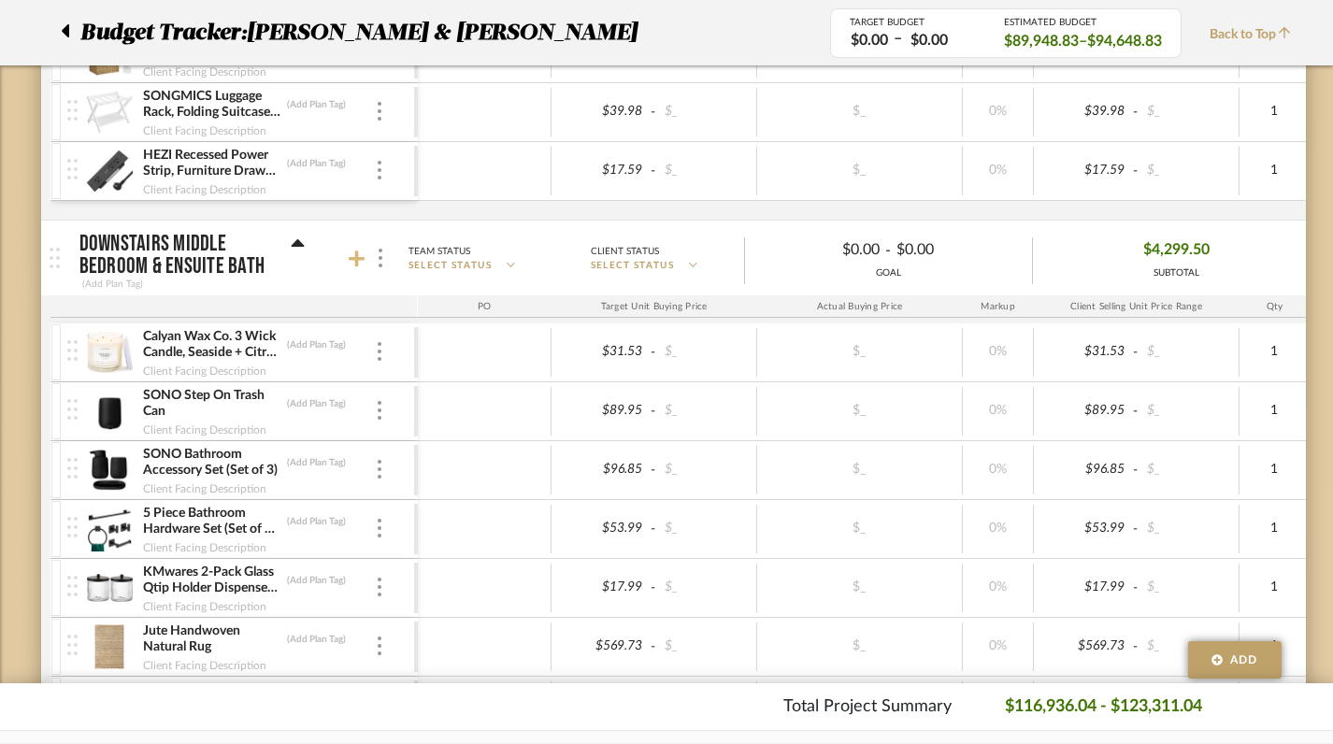
click at [359, 258] on icon at bounding box center [357, 259] width 17 height 17
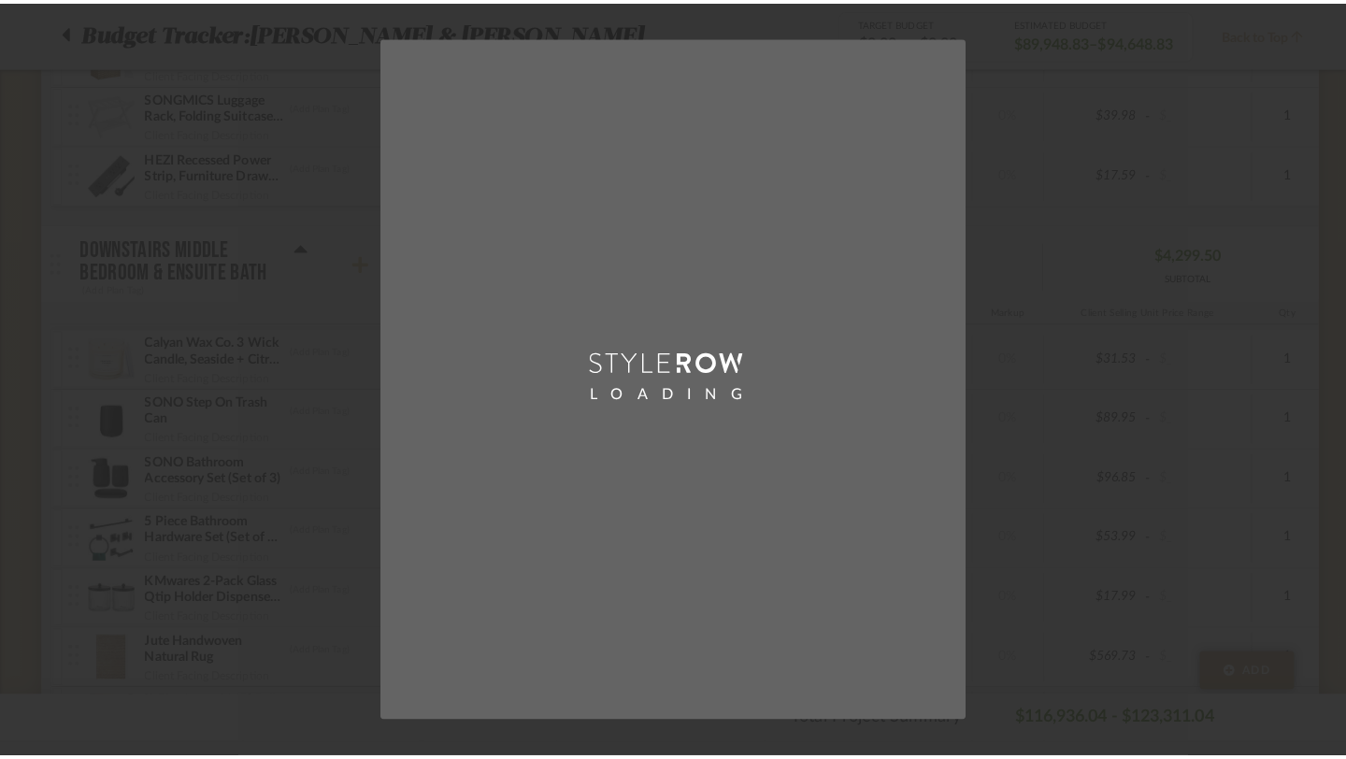
scroll to position [0, 0]
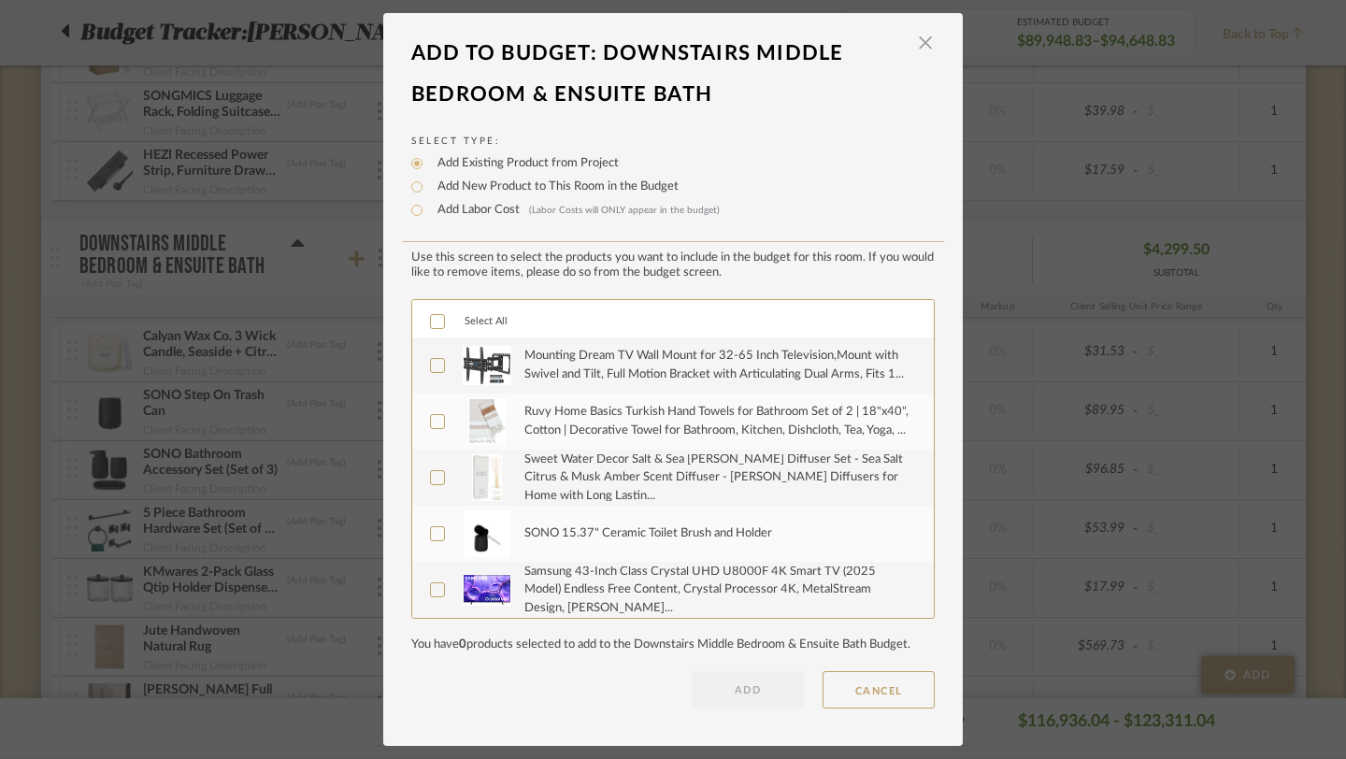
click at [431, 320] on icon at bounding box center [437, 321] width 13 height 13
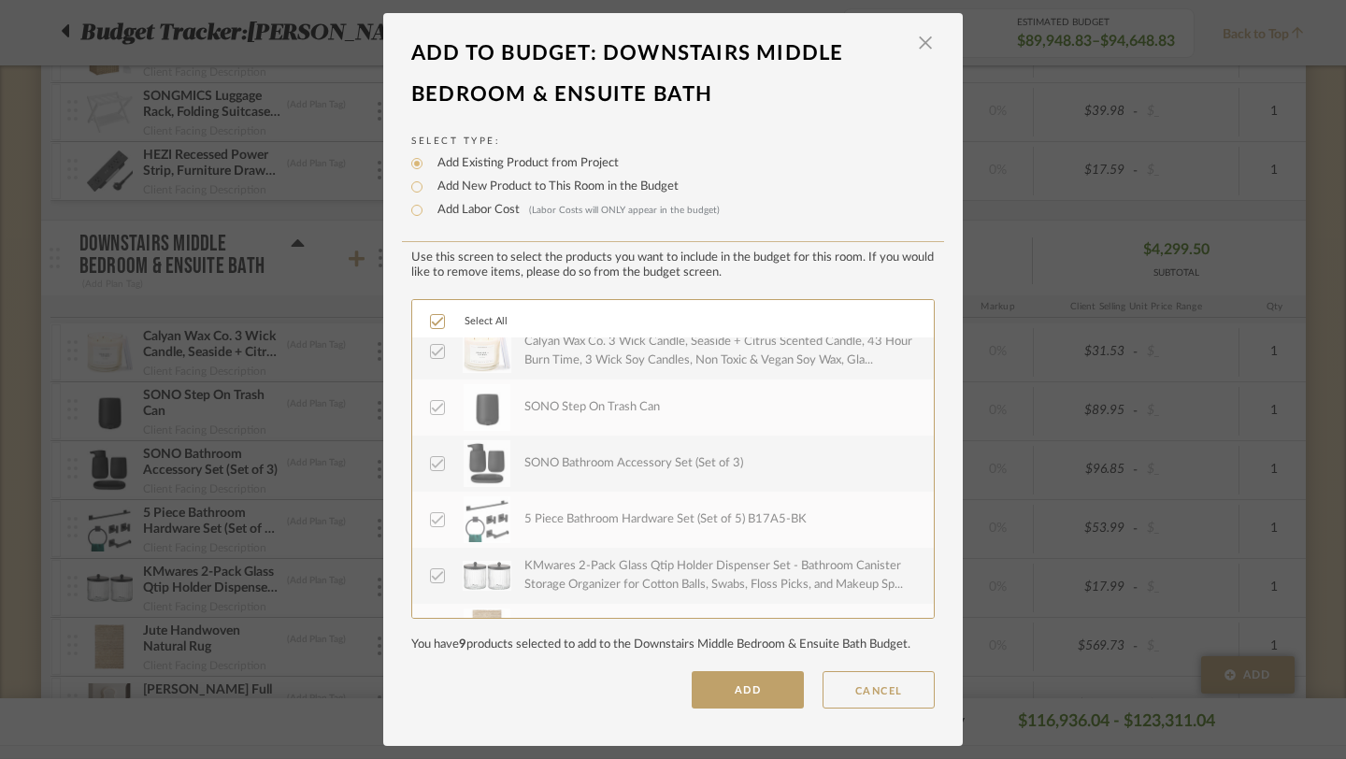
scroll to position [578, 0]
click at [712, 692] on button "ADD" at bounding box center [748, 689] width 112 height 37
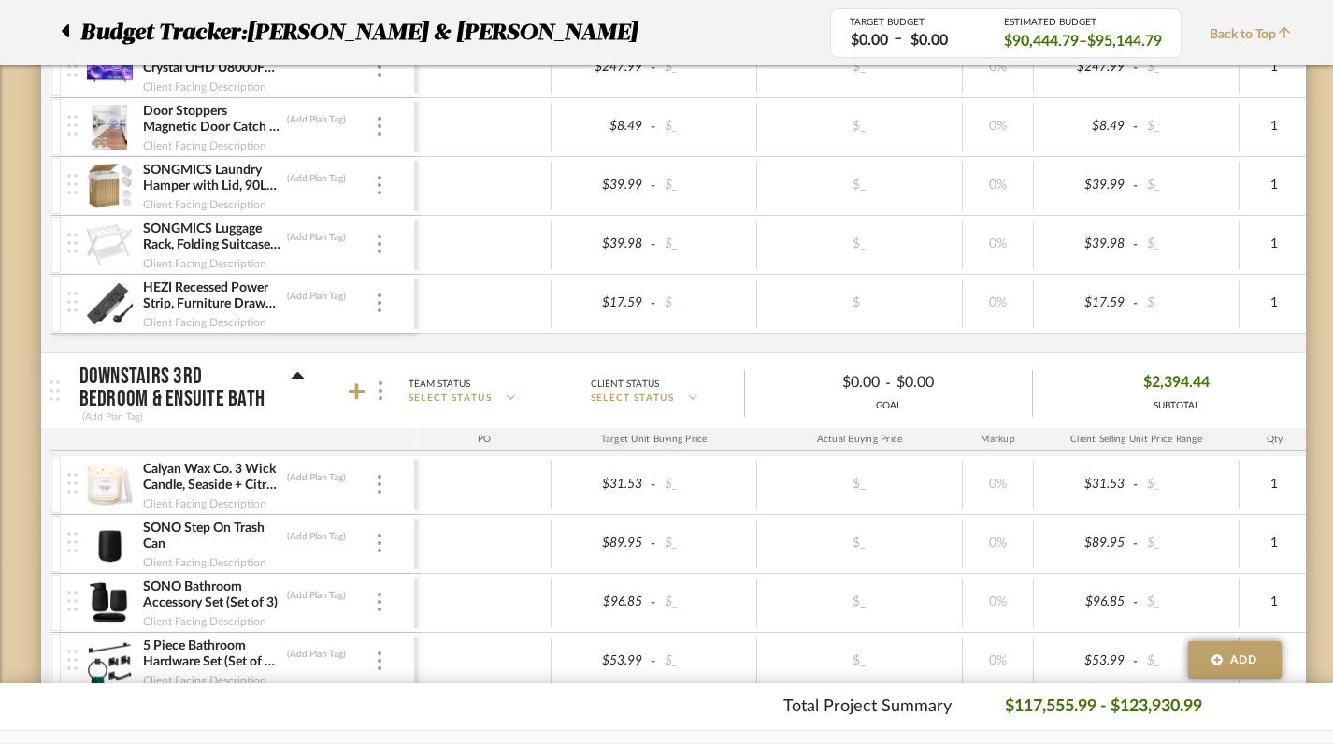
scroll to position [4125, 0]
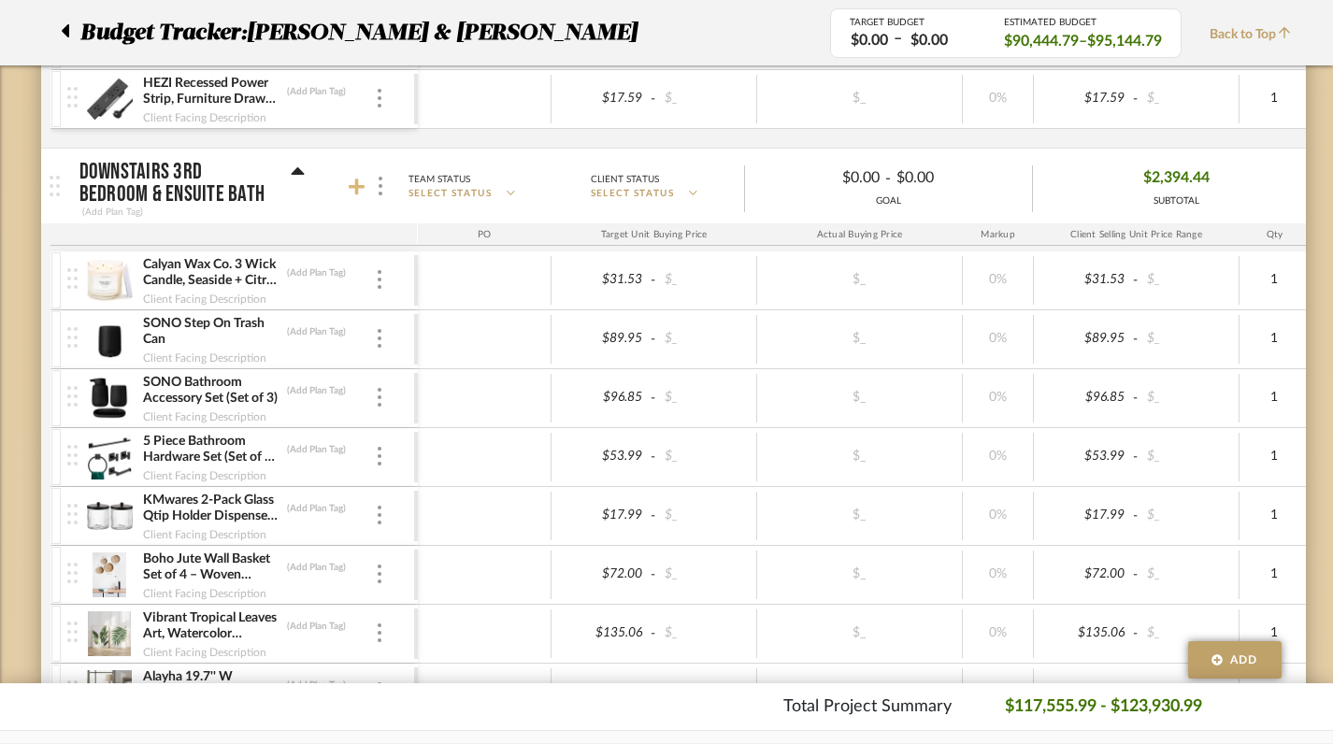
click at [354, 183] on icon at bounding box center [357, 187] width 17 height 17
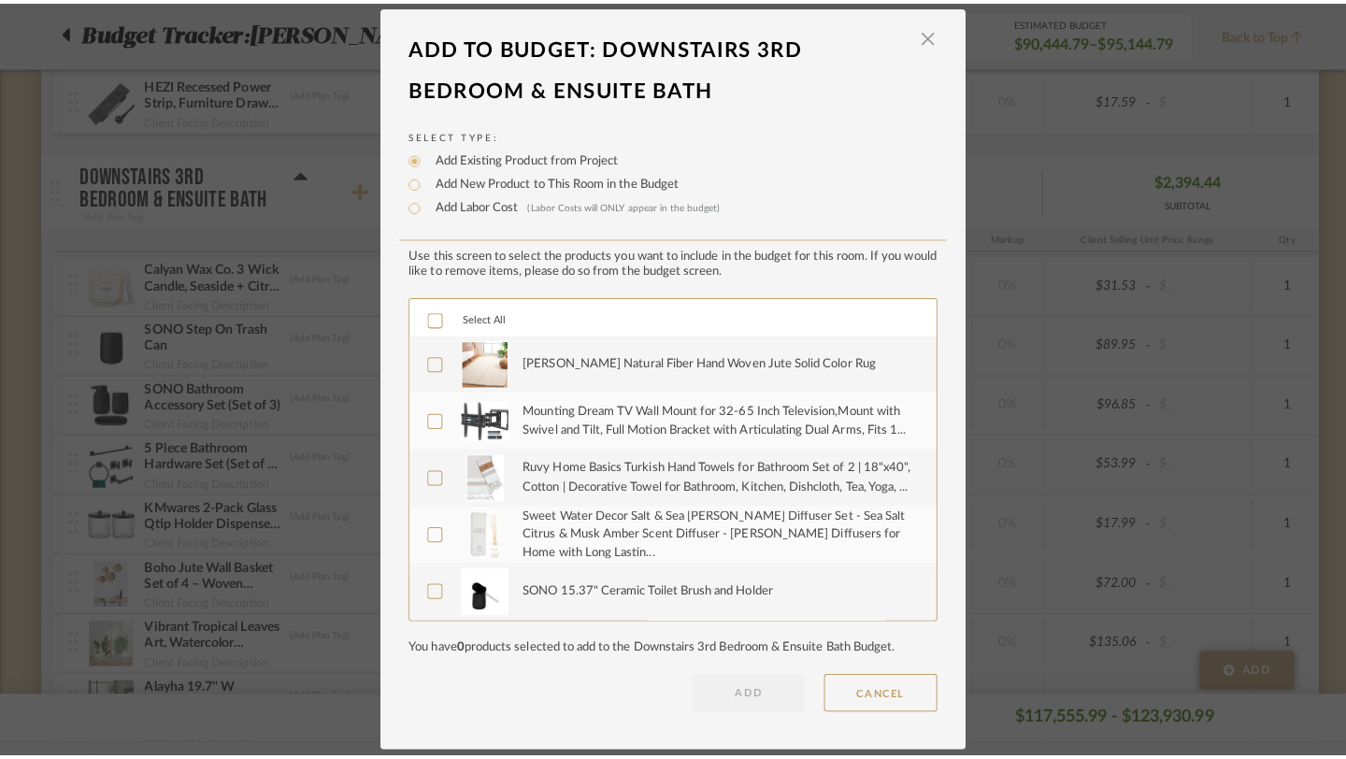
scroll to position [0, 0]
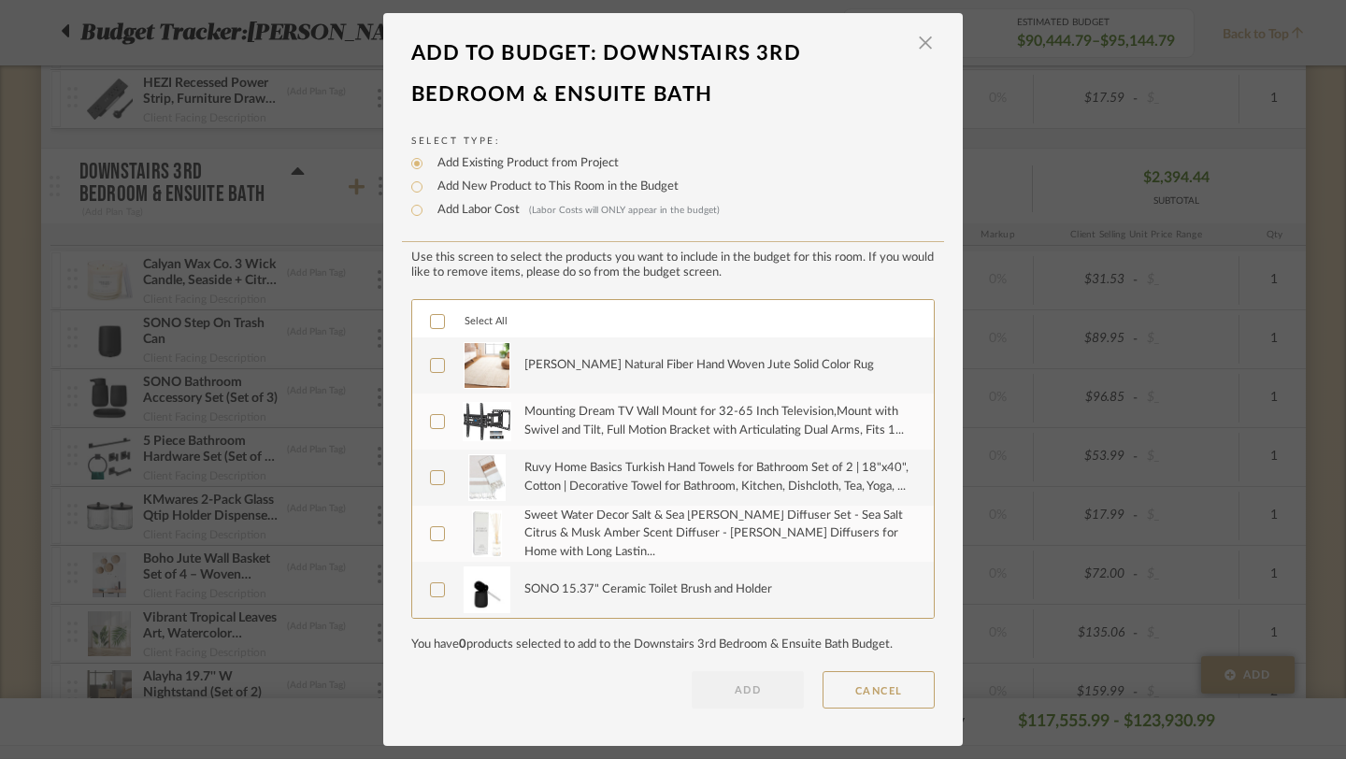
click at [434, 321] on icon at bounding box center [438, 321] width 12 height 9
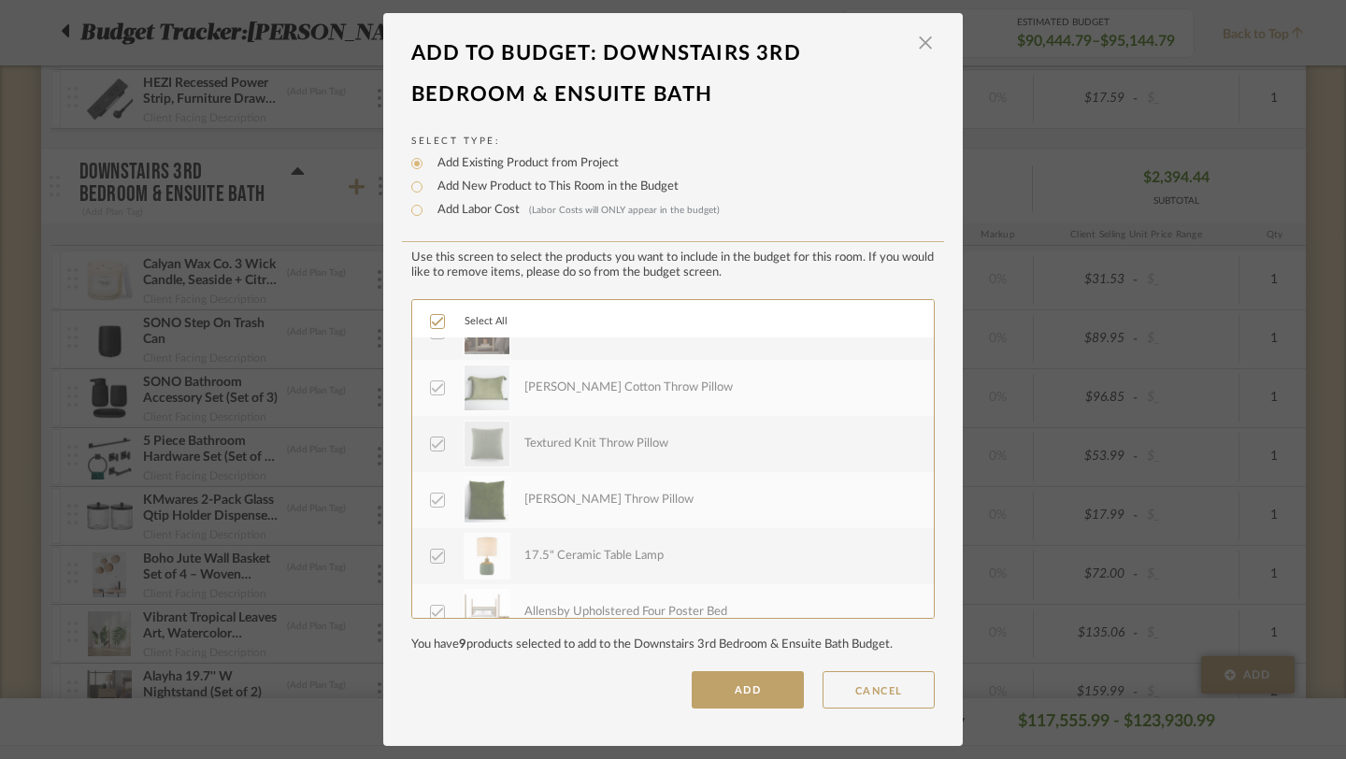
scroll to position [954, 0]
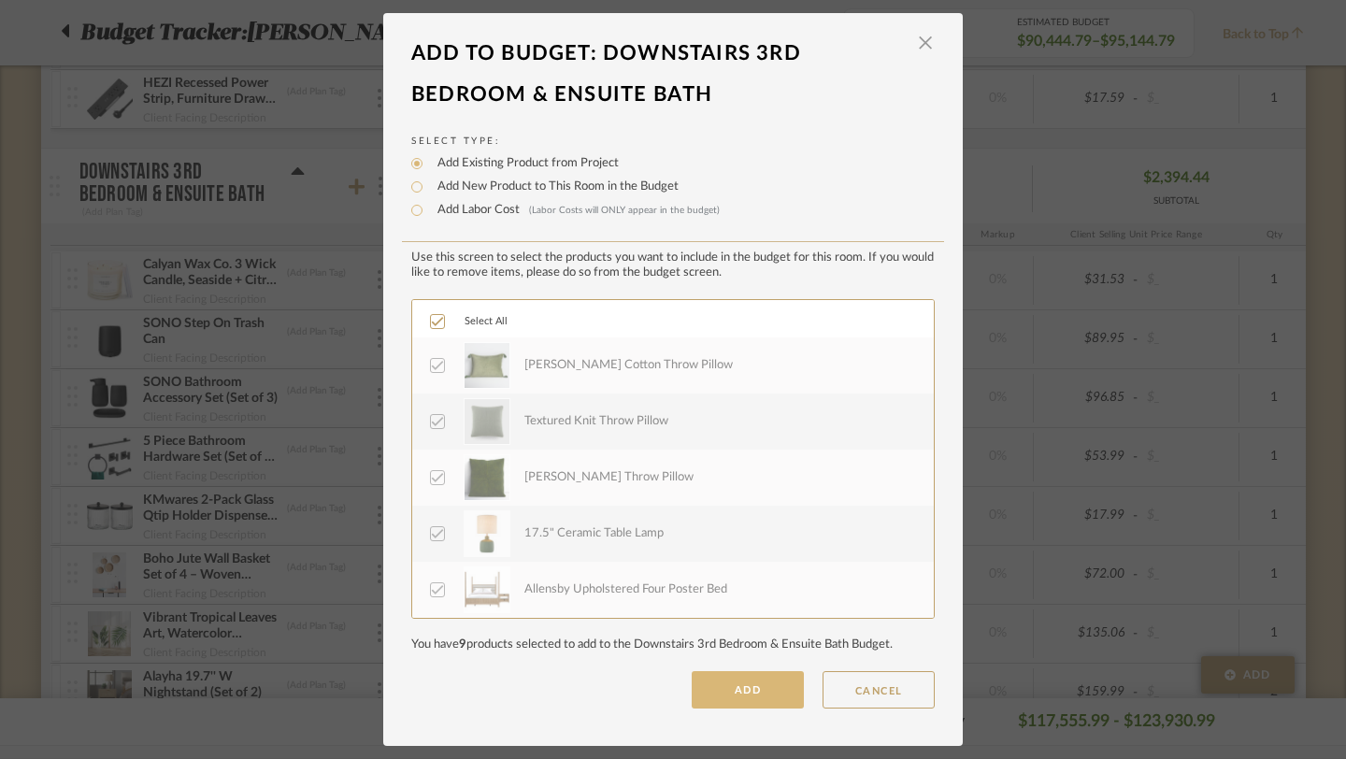
click at [739, 694] on button "ADD" at bounding box center [748, 689] width 112 height 37
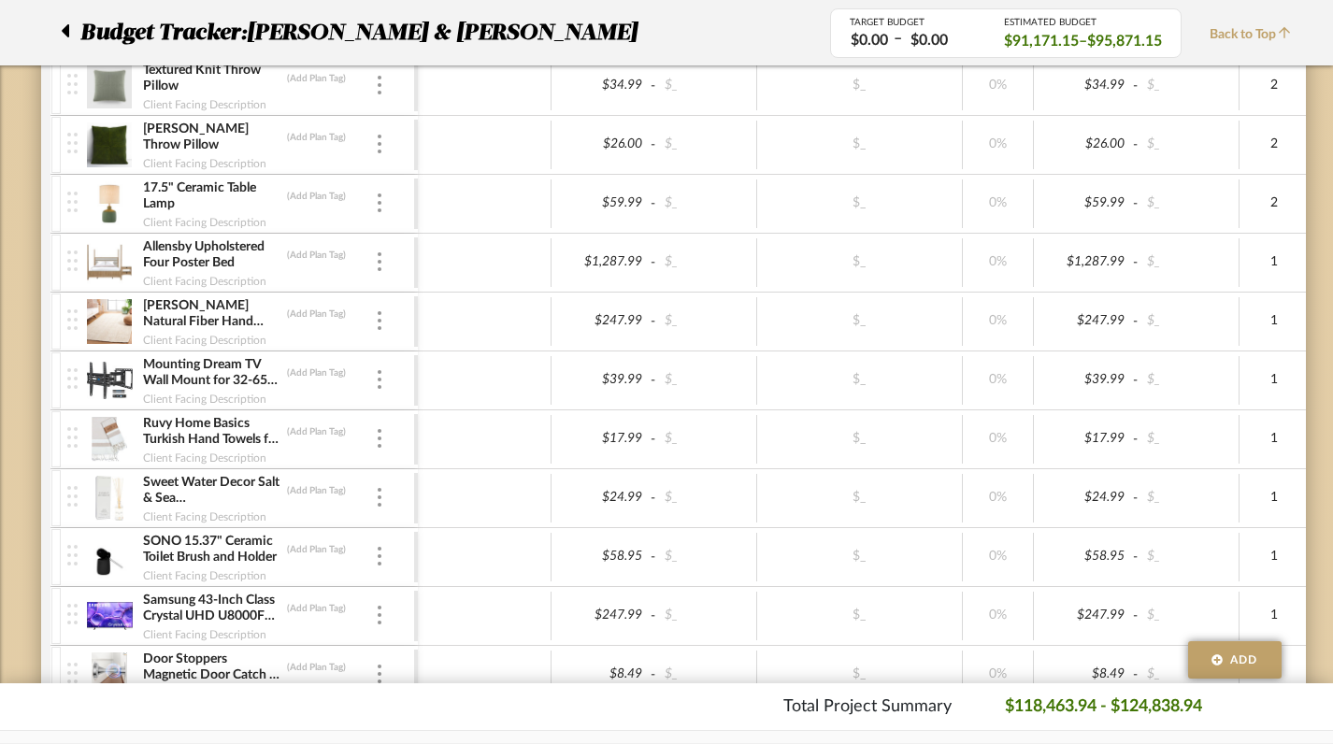
scroll to position [5391, 0]
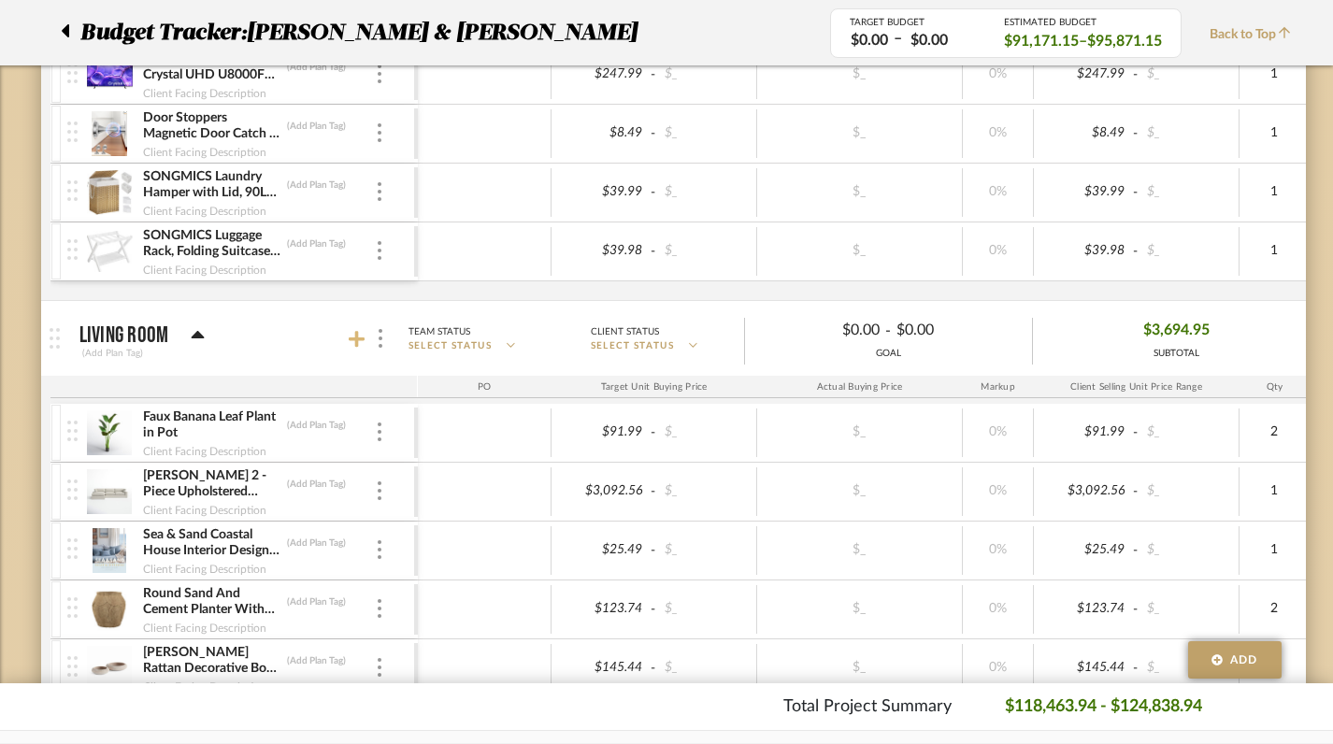
click at [359, 341] on icon at bounding box center [357, 339] width 17 height 19
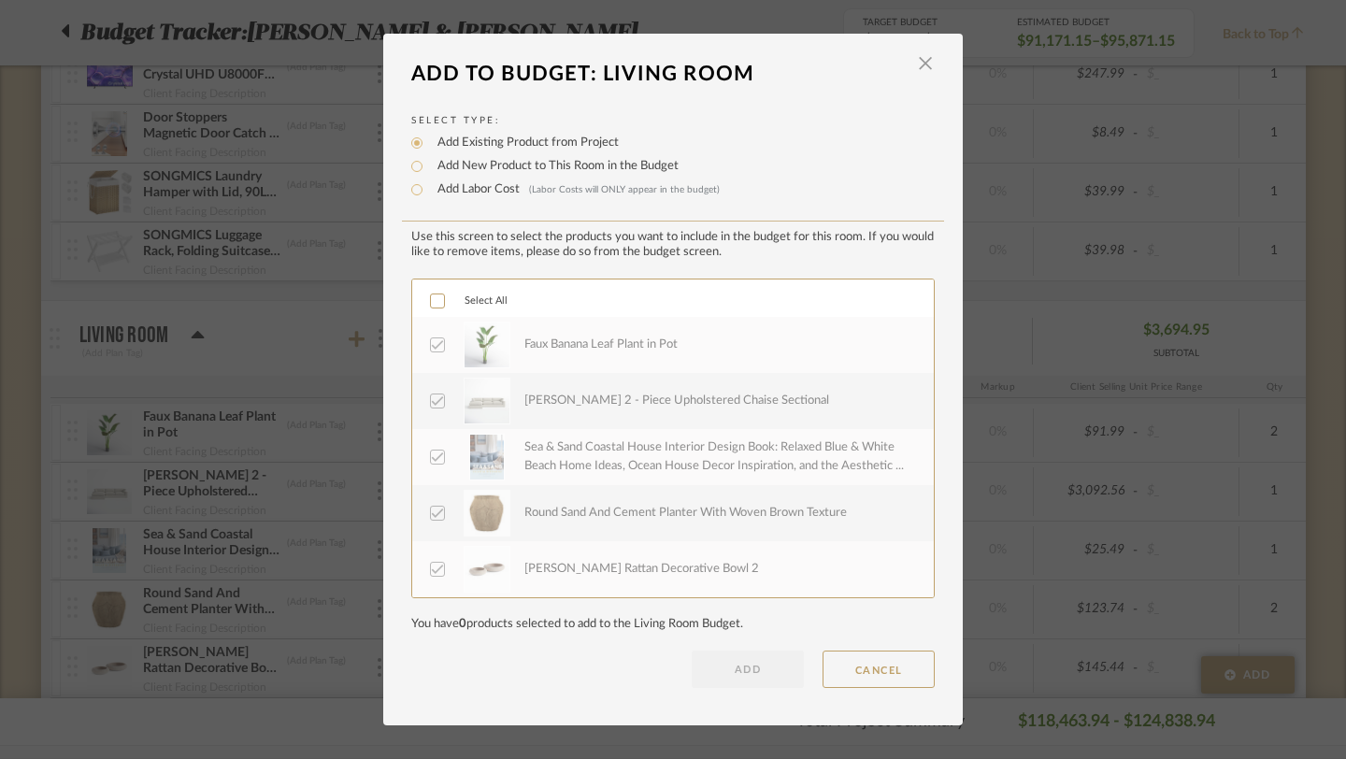
scroll to position [0, 0]
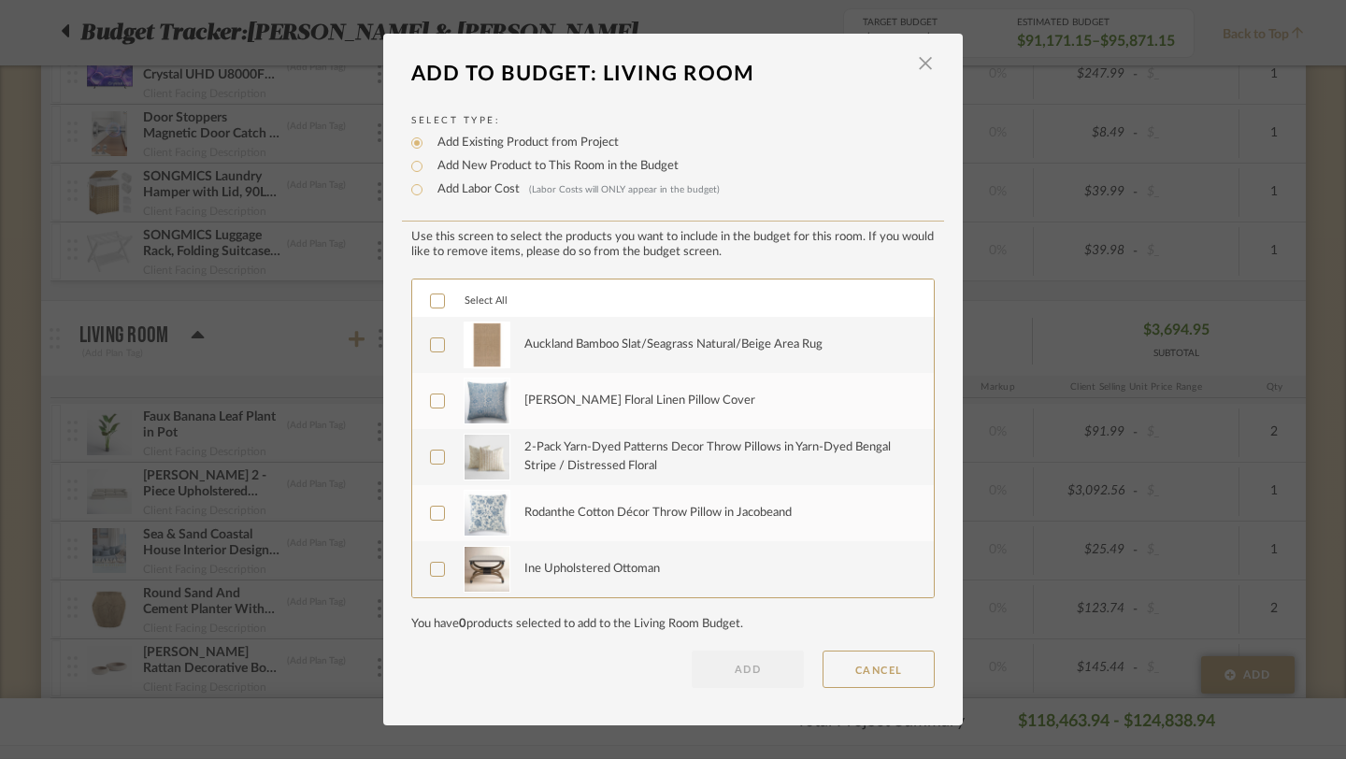
click at [435, 297] on icon at bounding box center [437, 300] width 13 height 13
click at [727, 676] on button "ADD" at bounding box center [748, 669] width 112 height 37
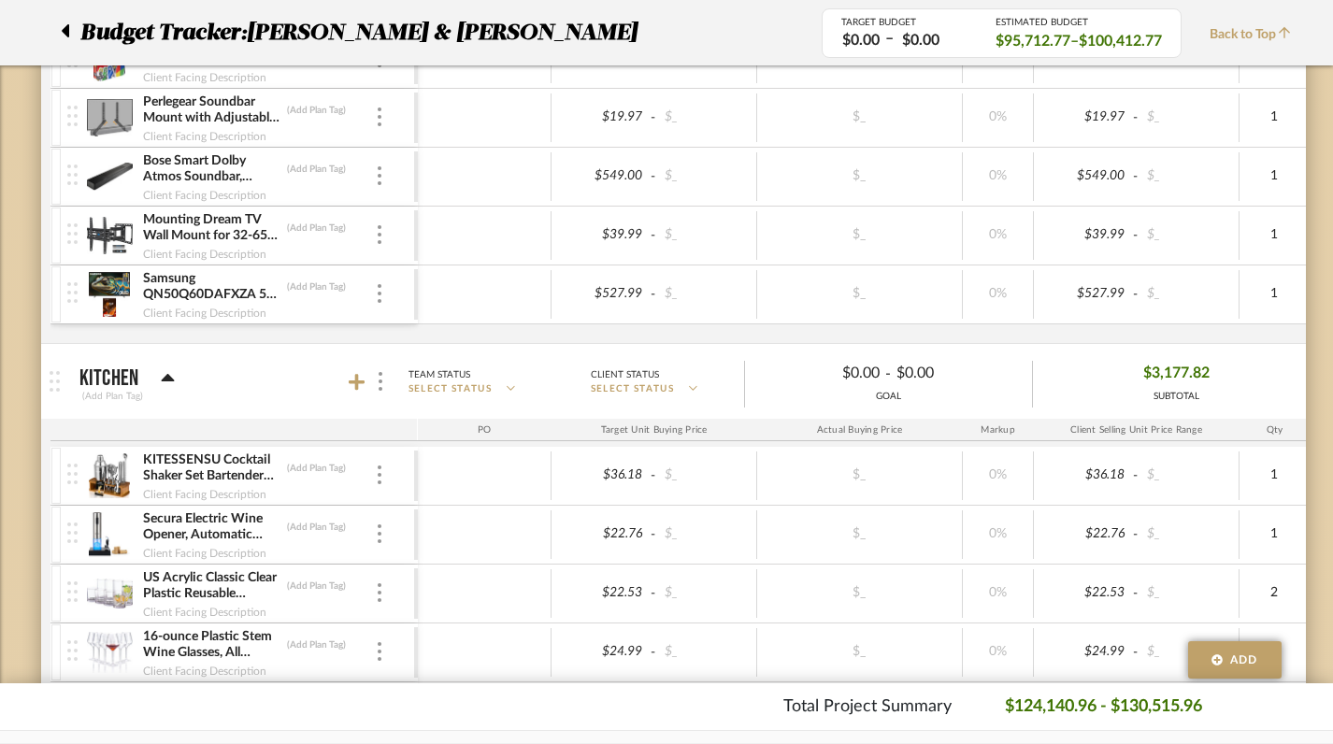
scroll to position [6882, 0]
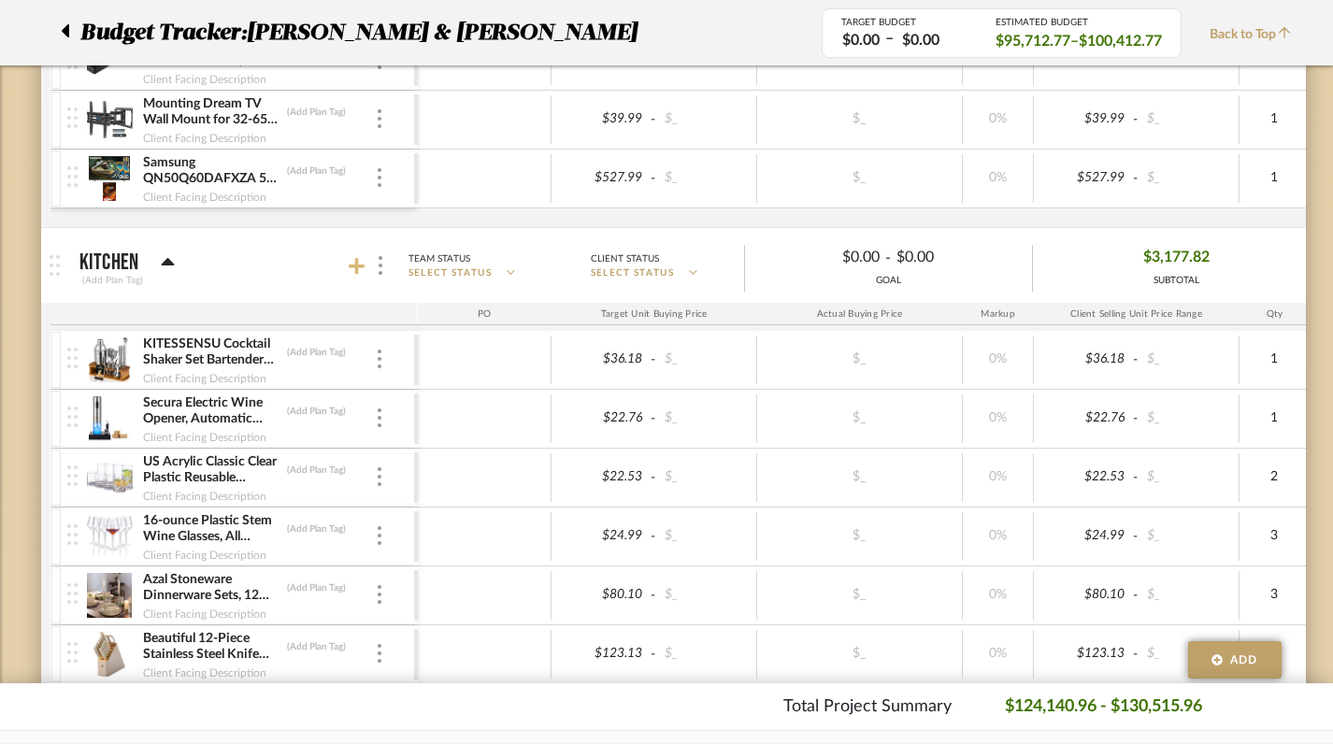
click at [356, 267] on icon at bounding box center [357, 266] width 17 height 17
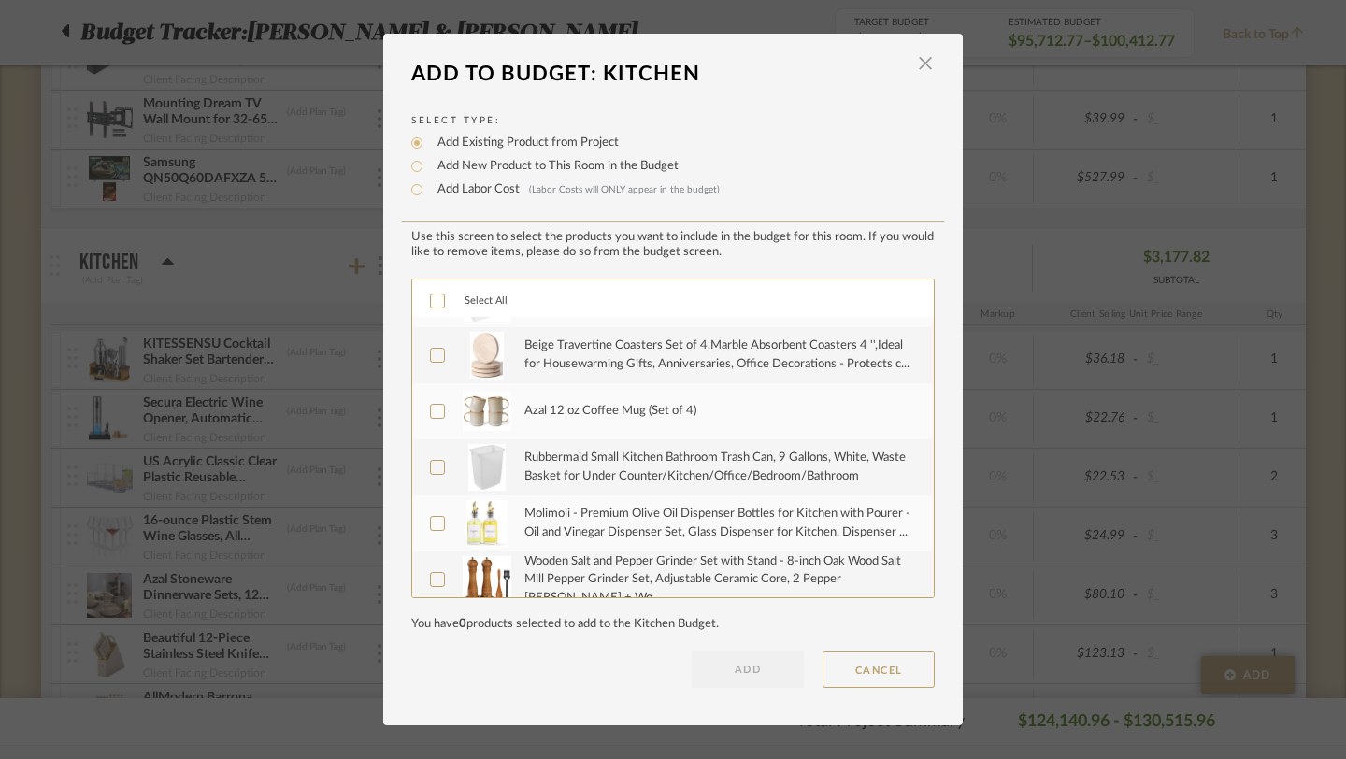
scroll to position [0, 0]
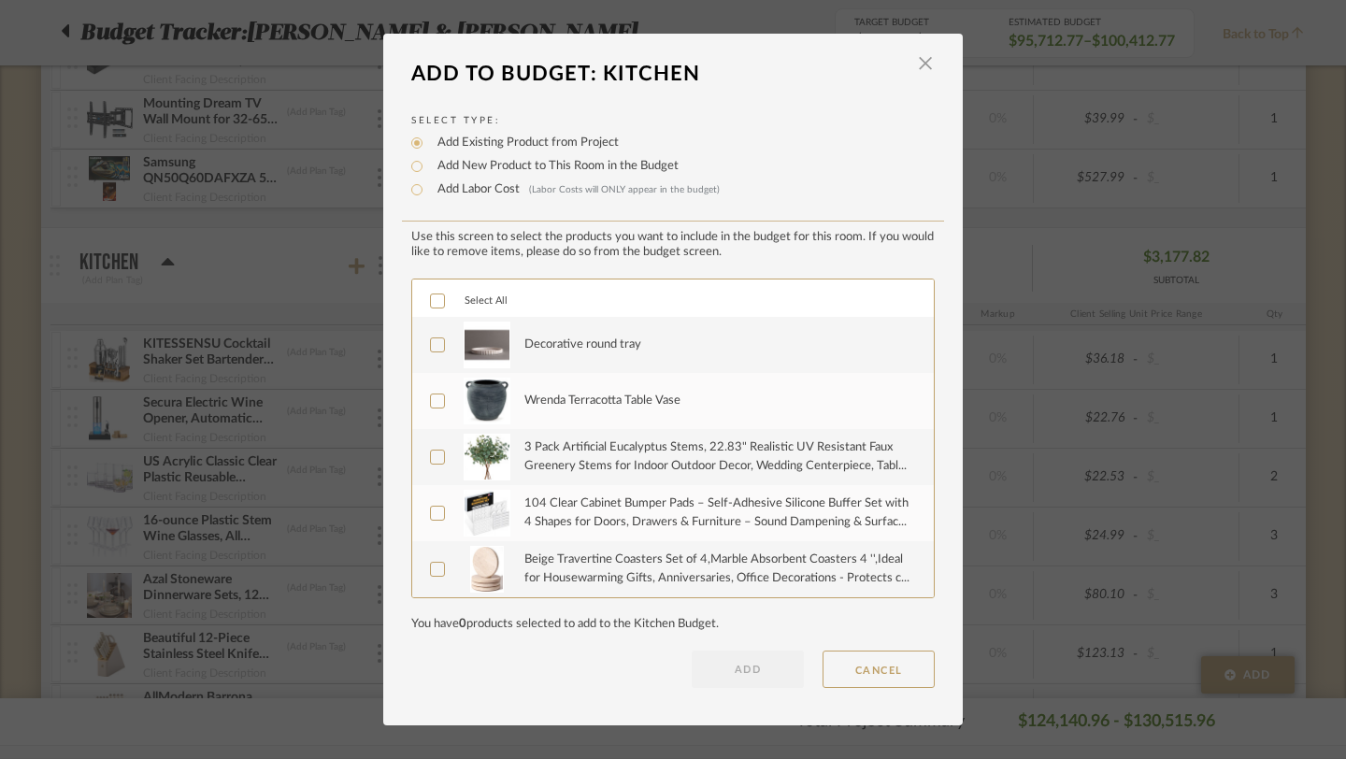
click at [435, 299] on icon at bounding box center [438, 300] width 12 height 9
click at [732, 670] on button "ADD" at bounding box center [748, 669] width 112 height 37
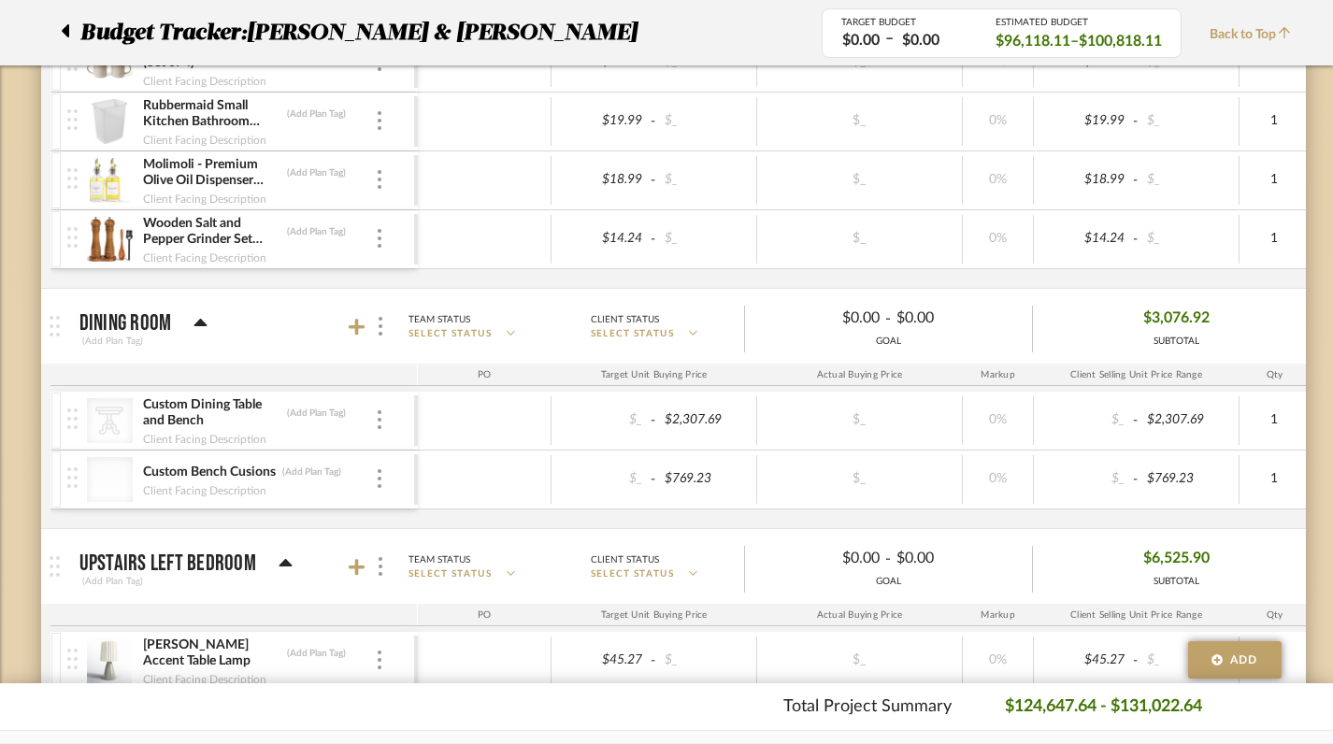
scroll to position [9399, 0]
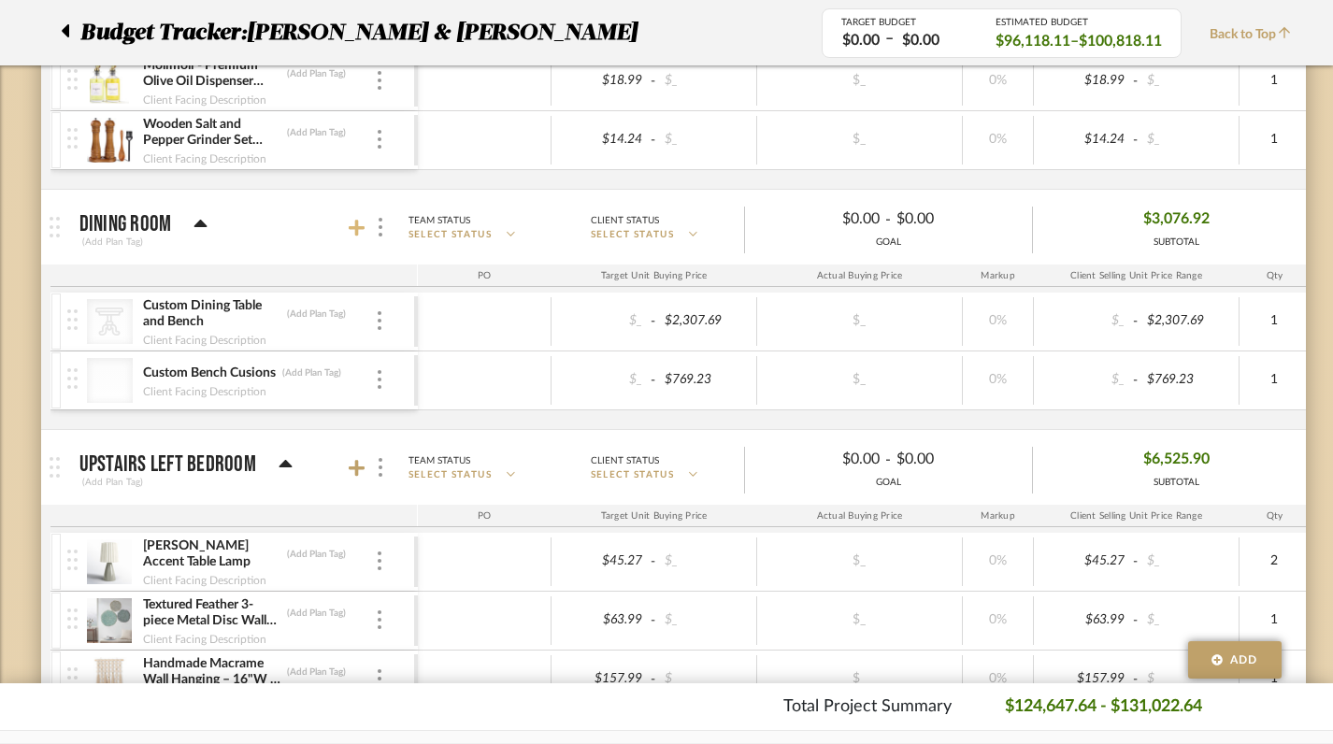
click at [359, 235] on icon at bounding box center [357, 228] width 17 height 19
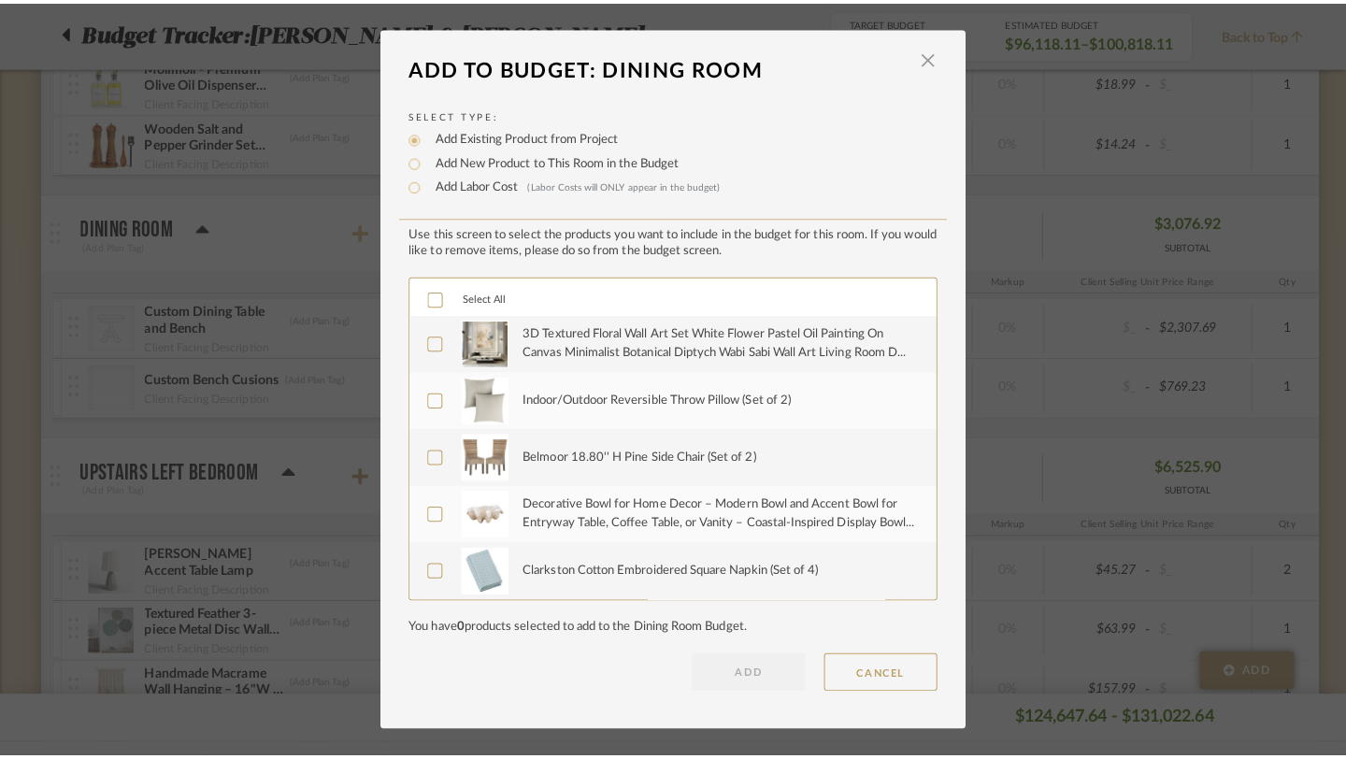
scroll to position [0, 0]
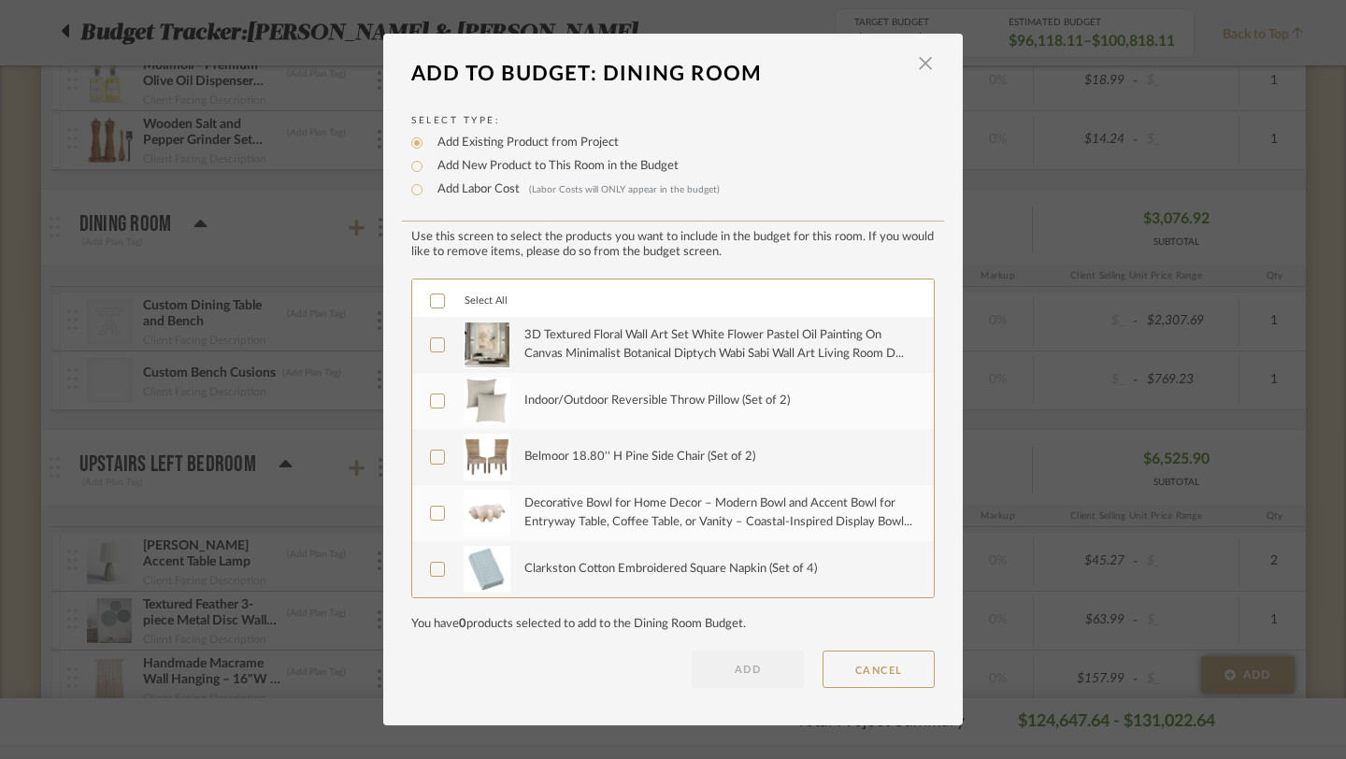
click at [437, 304] on icon at bounding box center [437, 300] width 13 height 13
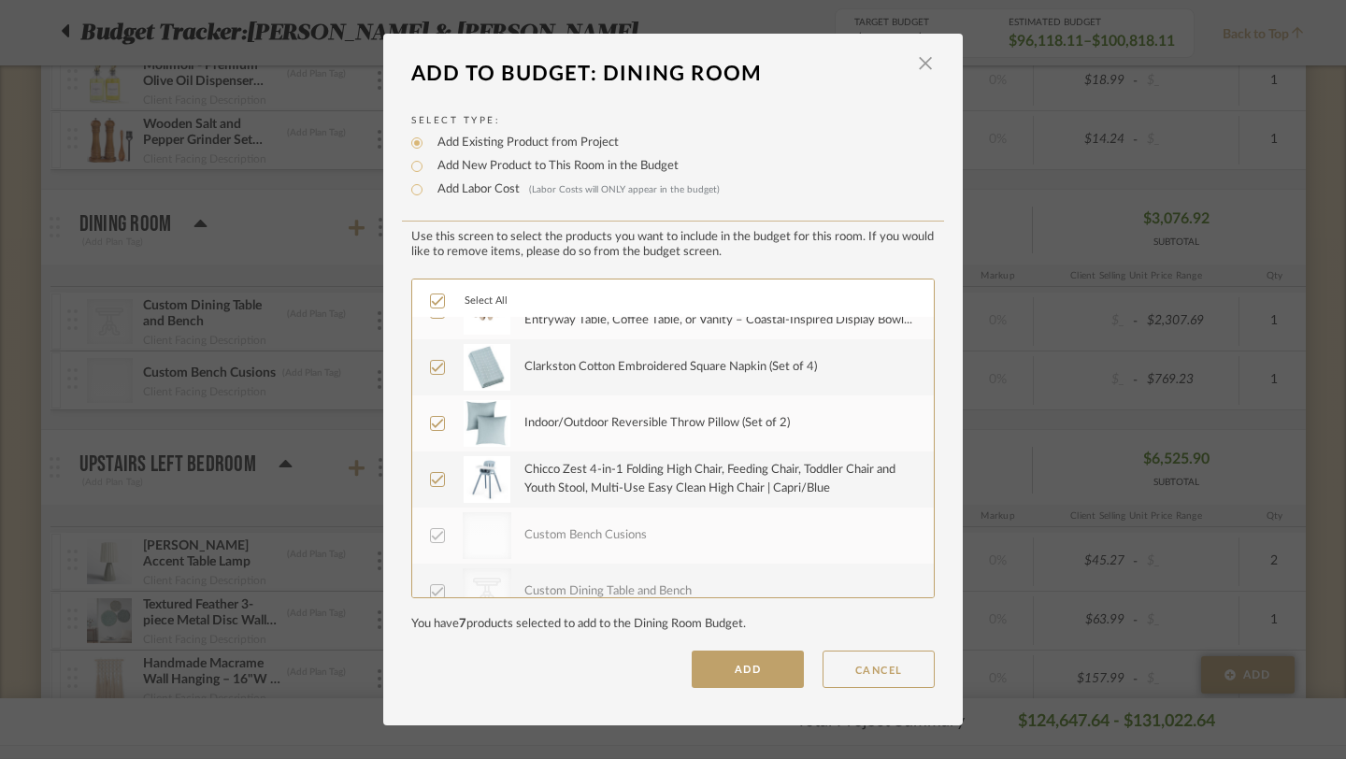
scroll to position [224, 0]
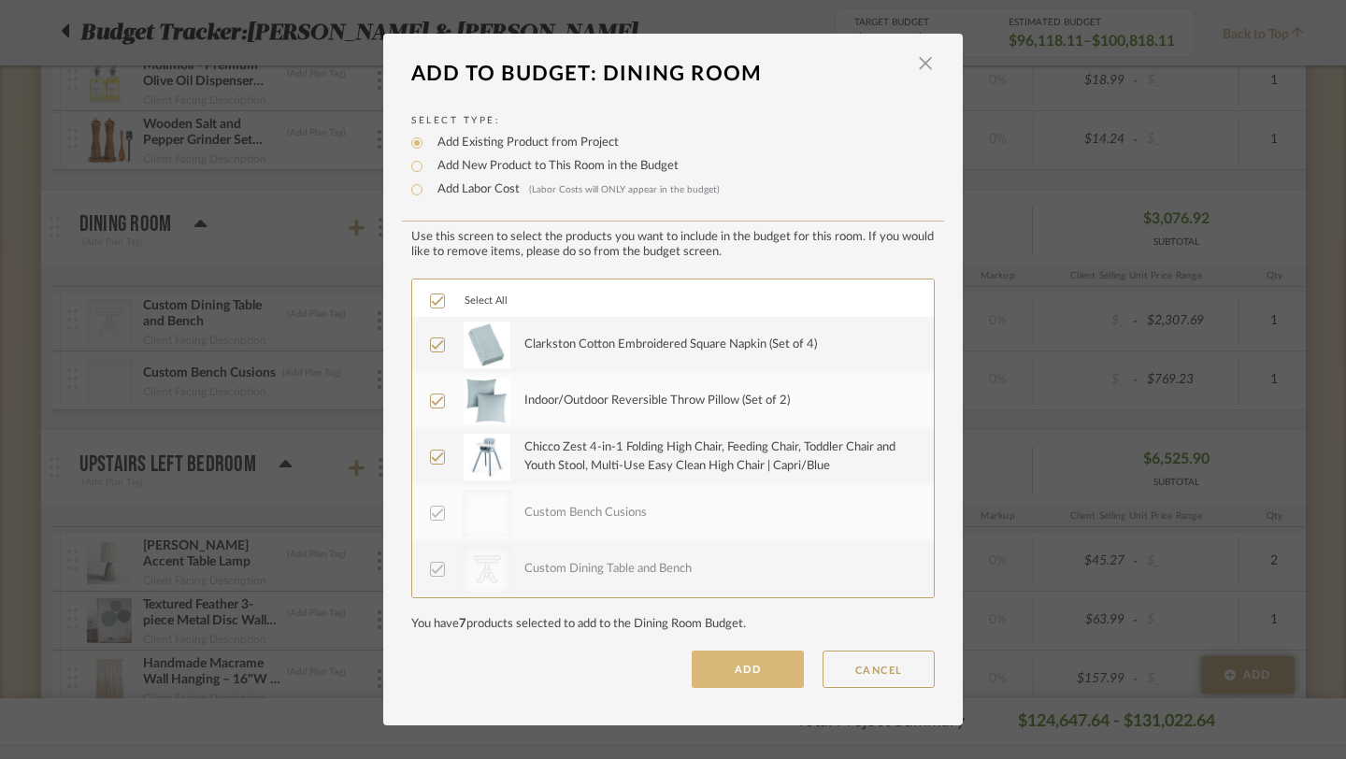
click at [721, 674] on button "ADD" at bounding box center [748, 669] width 112 height 37
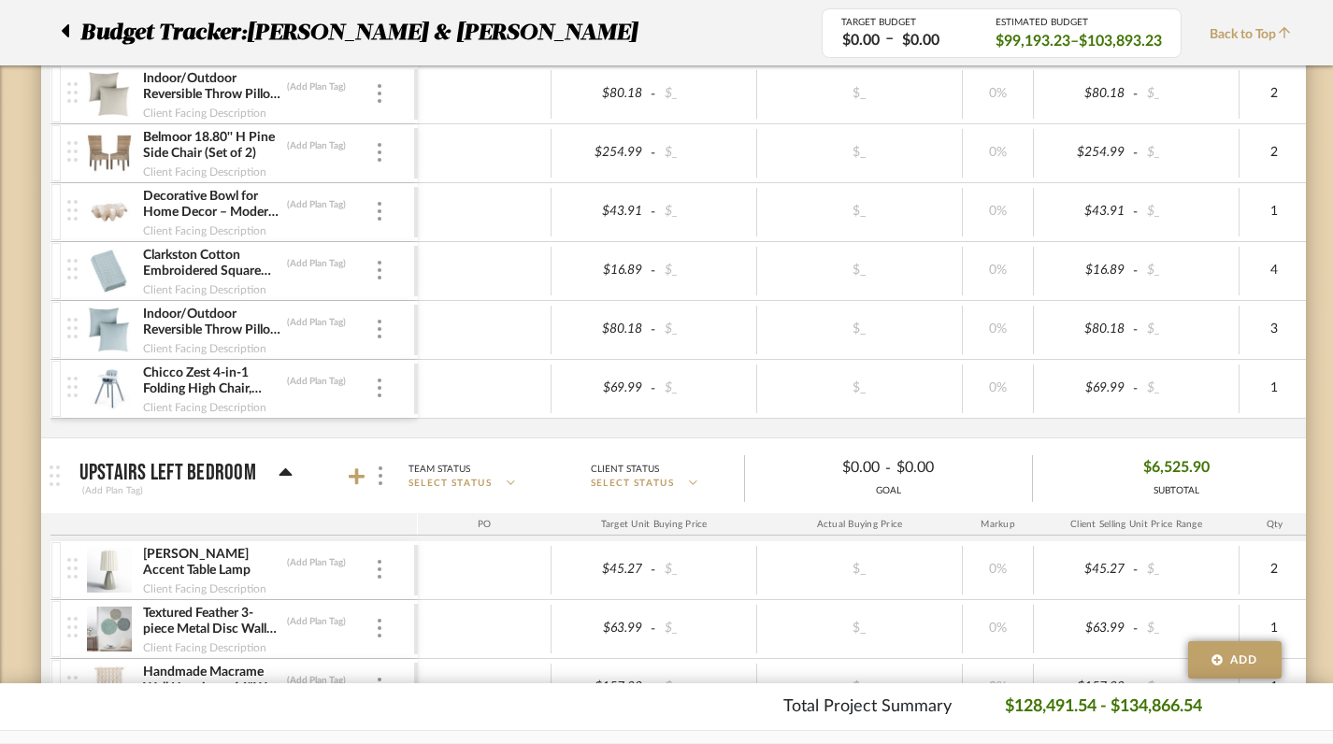
scroll to position [9917, 0]
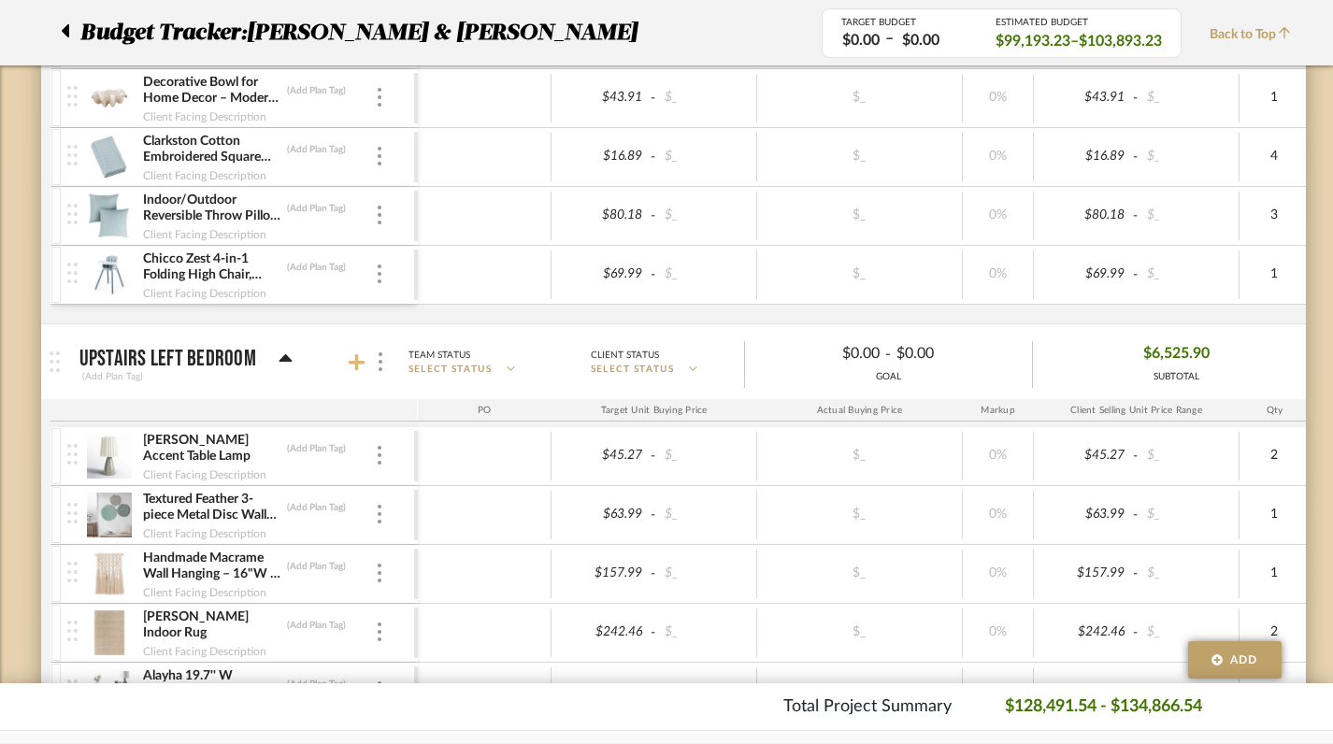
click at [352, 362] on icon at bounding box center [357, 362] width 17 height 17
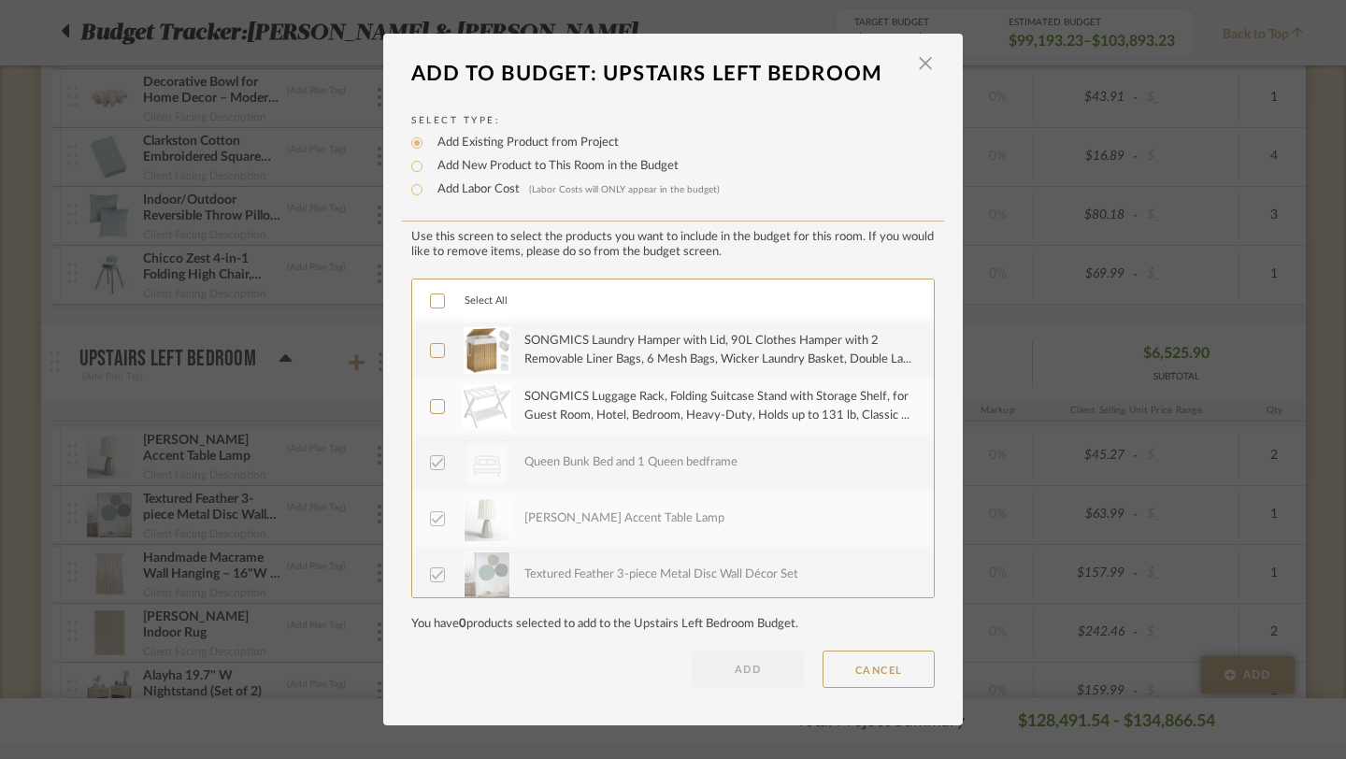
scroll to position [0, 0]
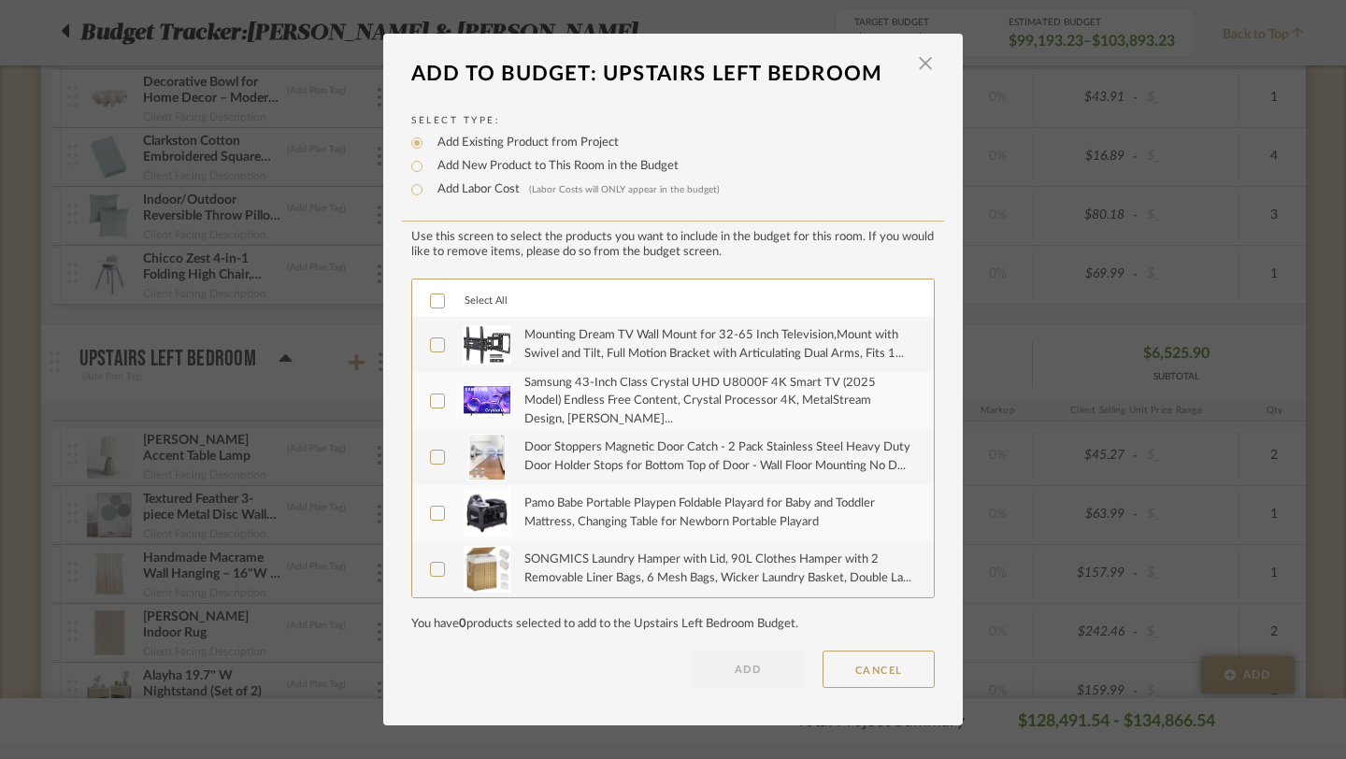
click at [438, 300] on label "Select All" at bounding box center [469, 302] width 78 height 16
click at [711, 670] on button "ADD" at bounding box center [748, 669] width 112 height 37
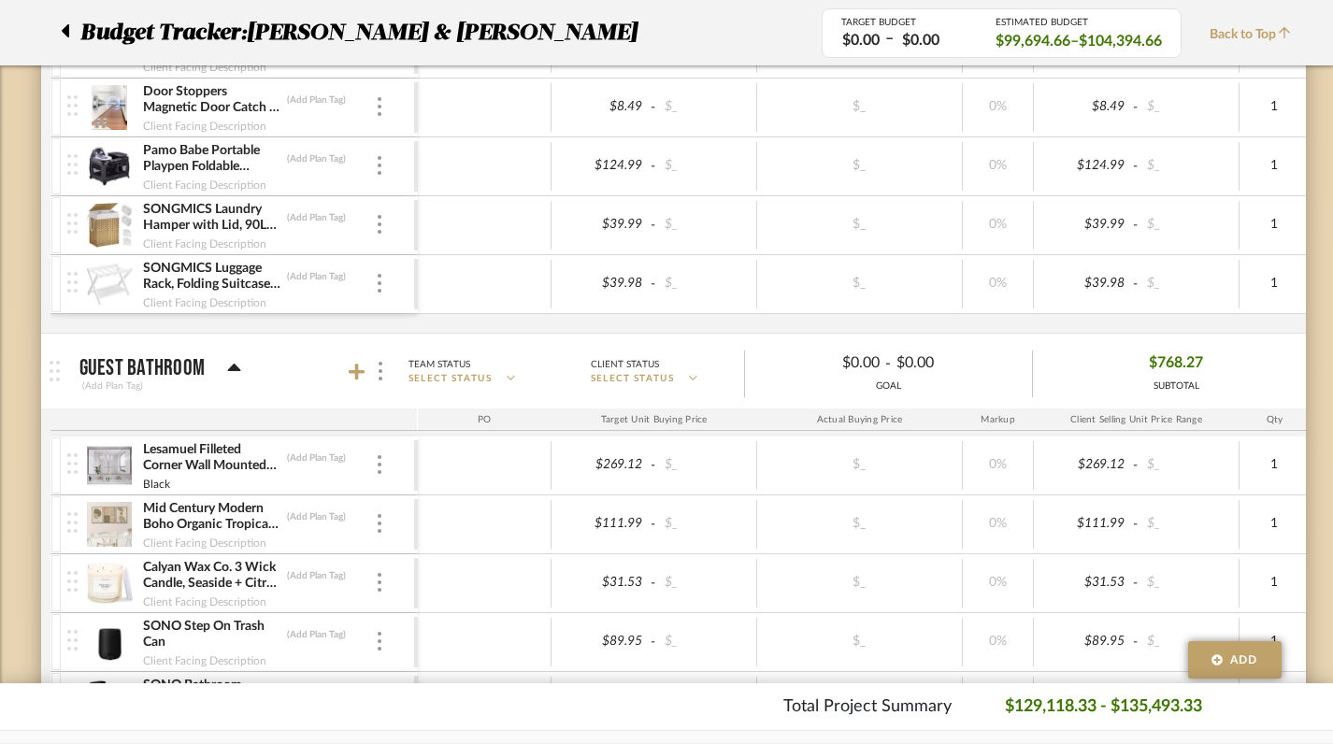
scroll to position [11049, 0]
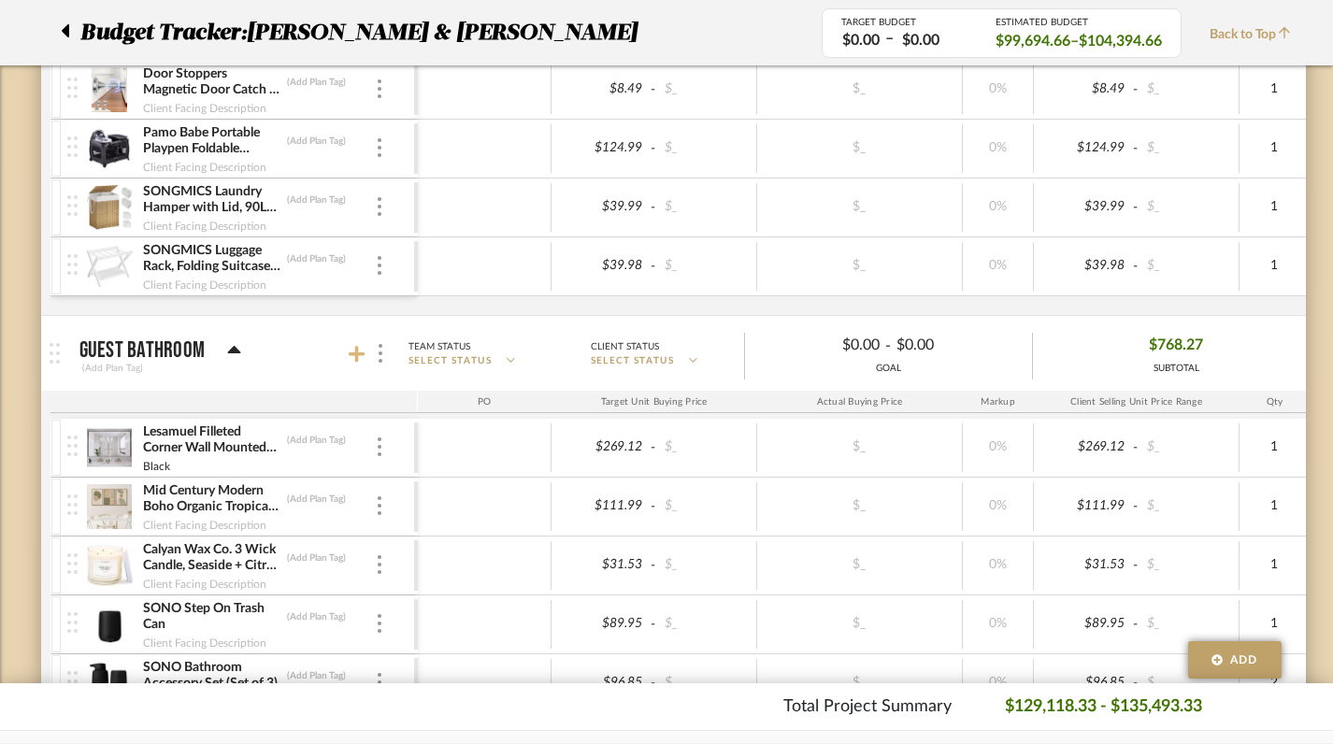
click at [352, 355] on icon at bounding box center [357, 354] width 17 height 17
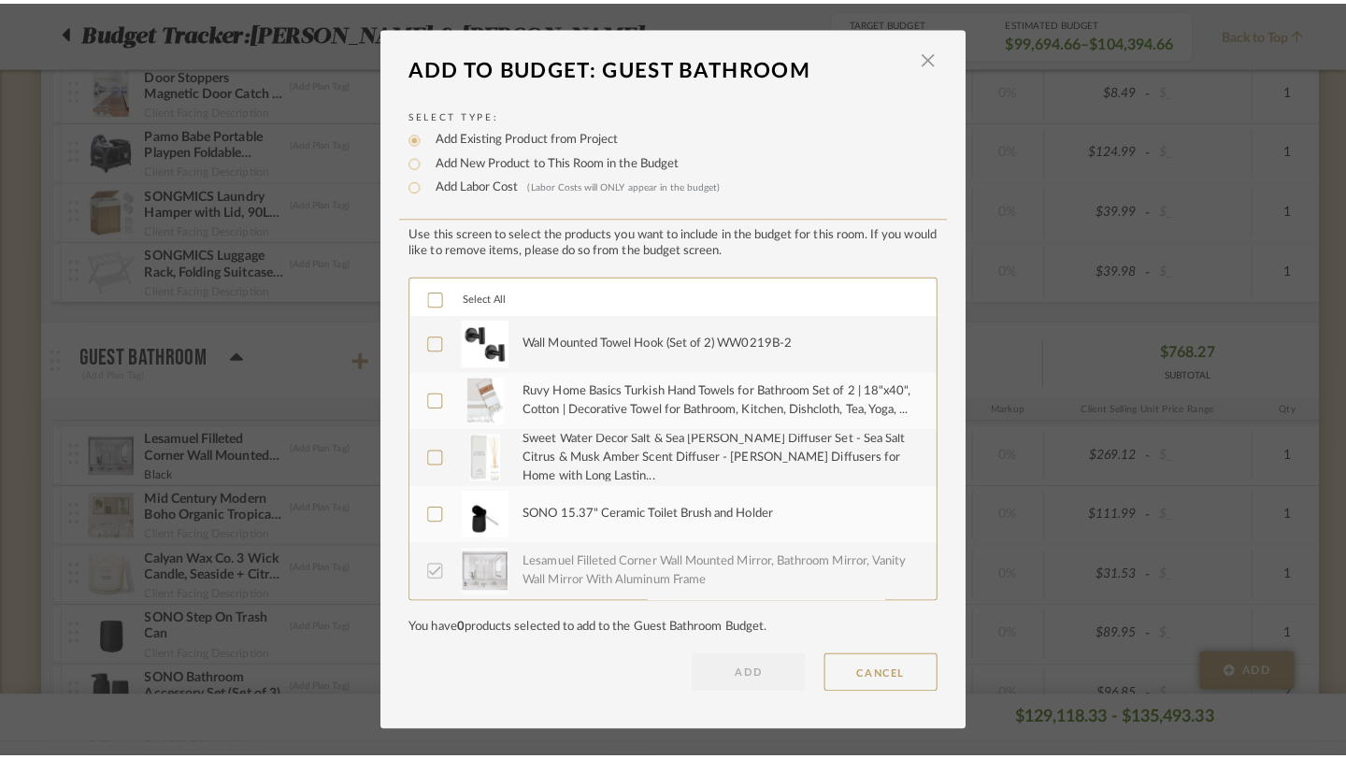
scroll to position [0, 0]
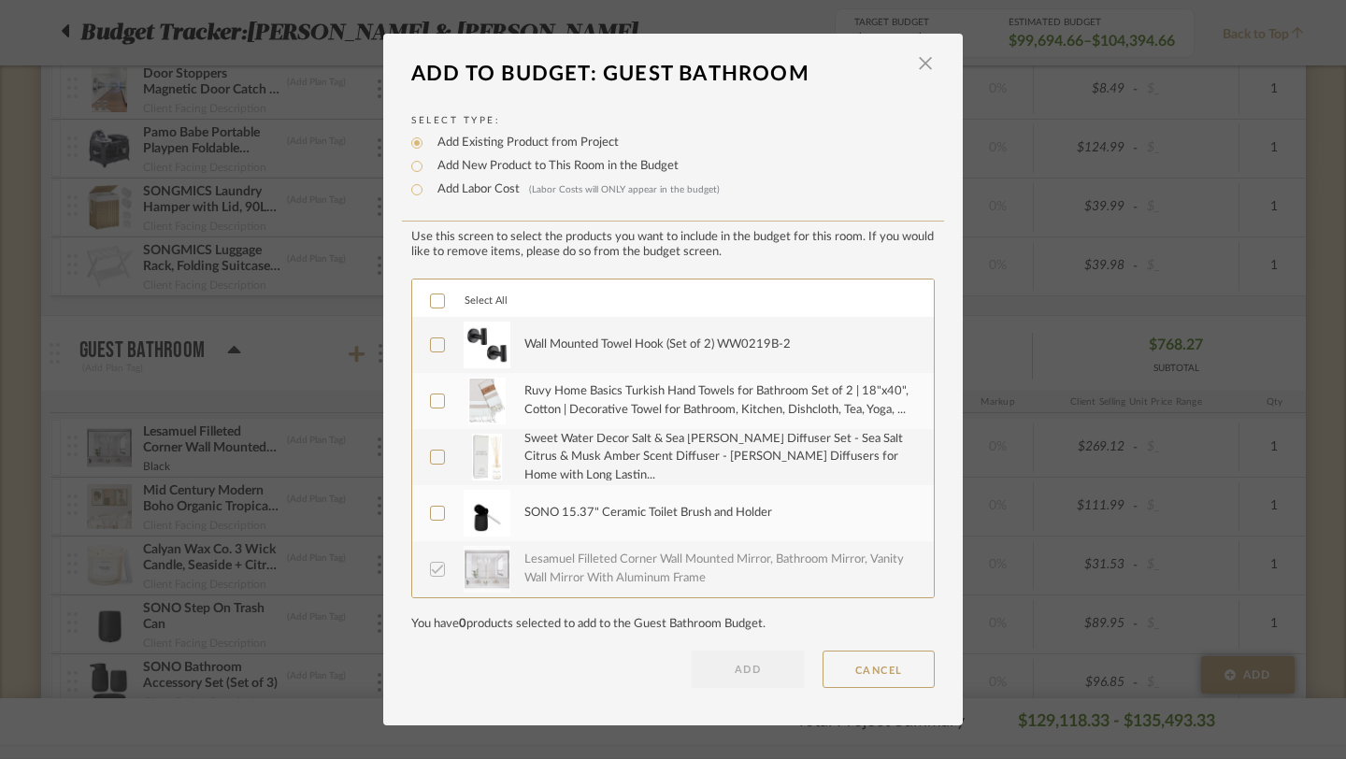
click at [434, 305] on icon at bounding box center [437, 300] width 13 height 13
click at [746, 672] on button "ADD" at bounding box center [748, 669] width 112 height 37
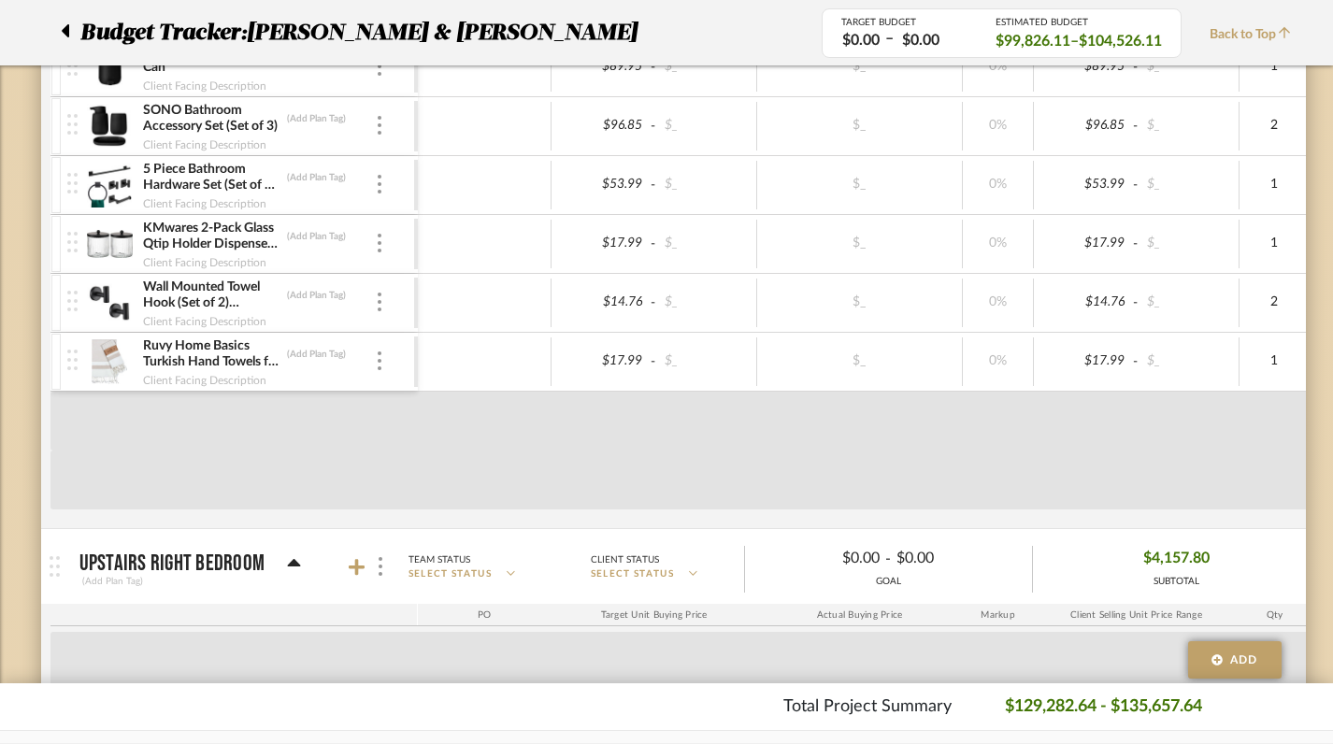
scroll to position [11804, 0]
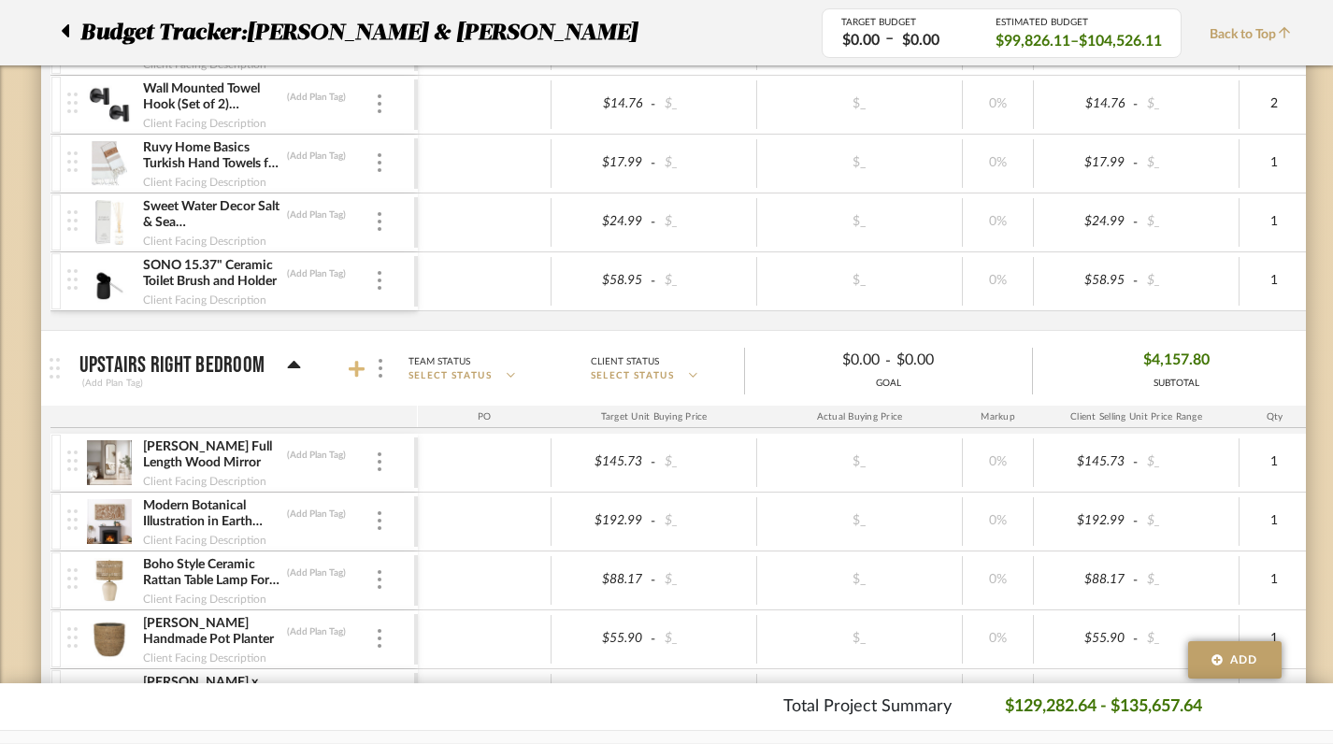
click at [360, 369] on icon at bounding box center [357, 369] width 17 height 17
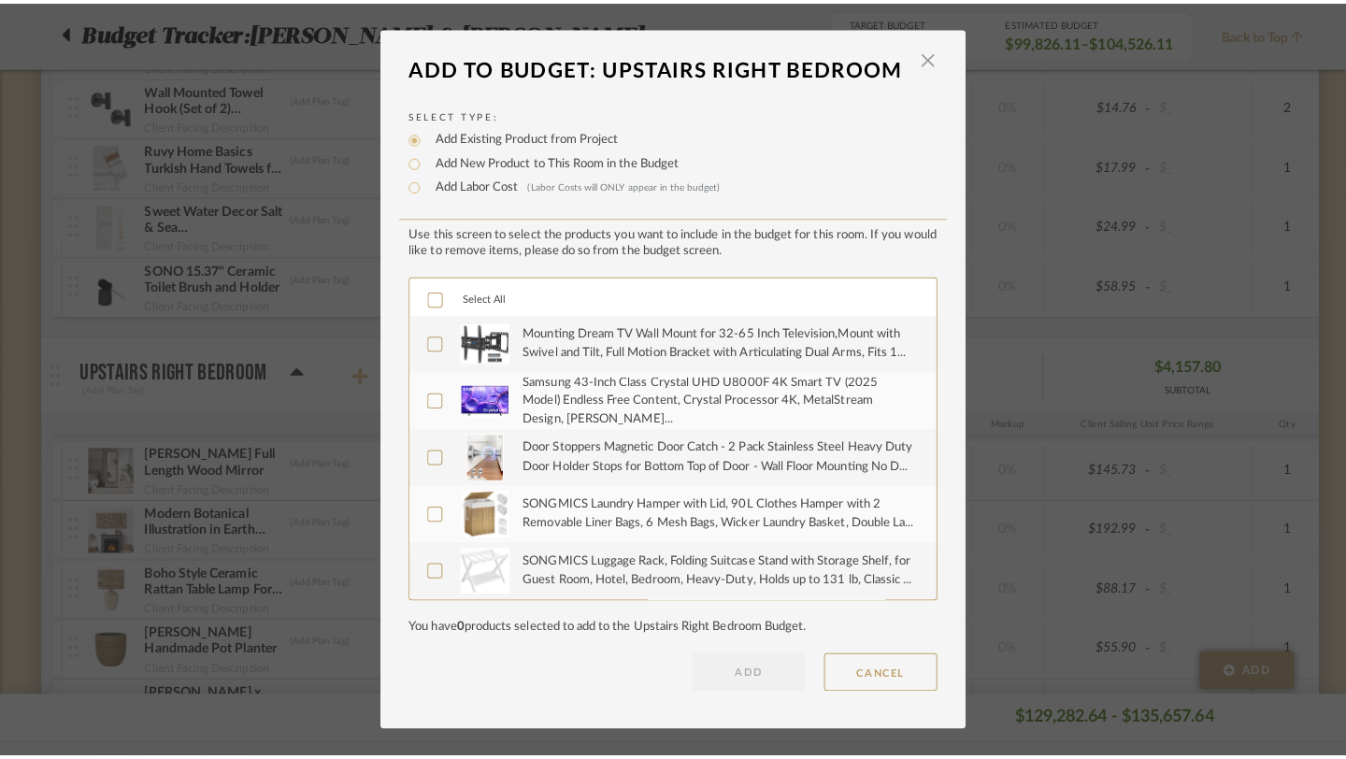
scroll to position [0, 0]
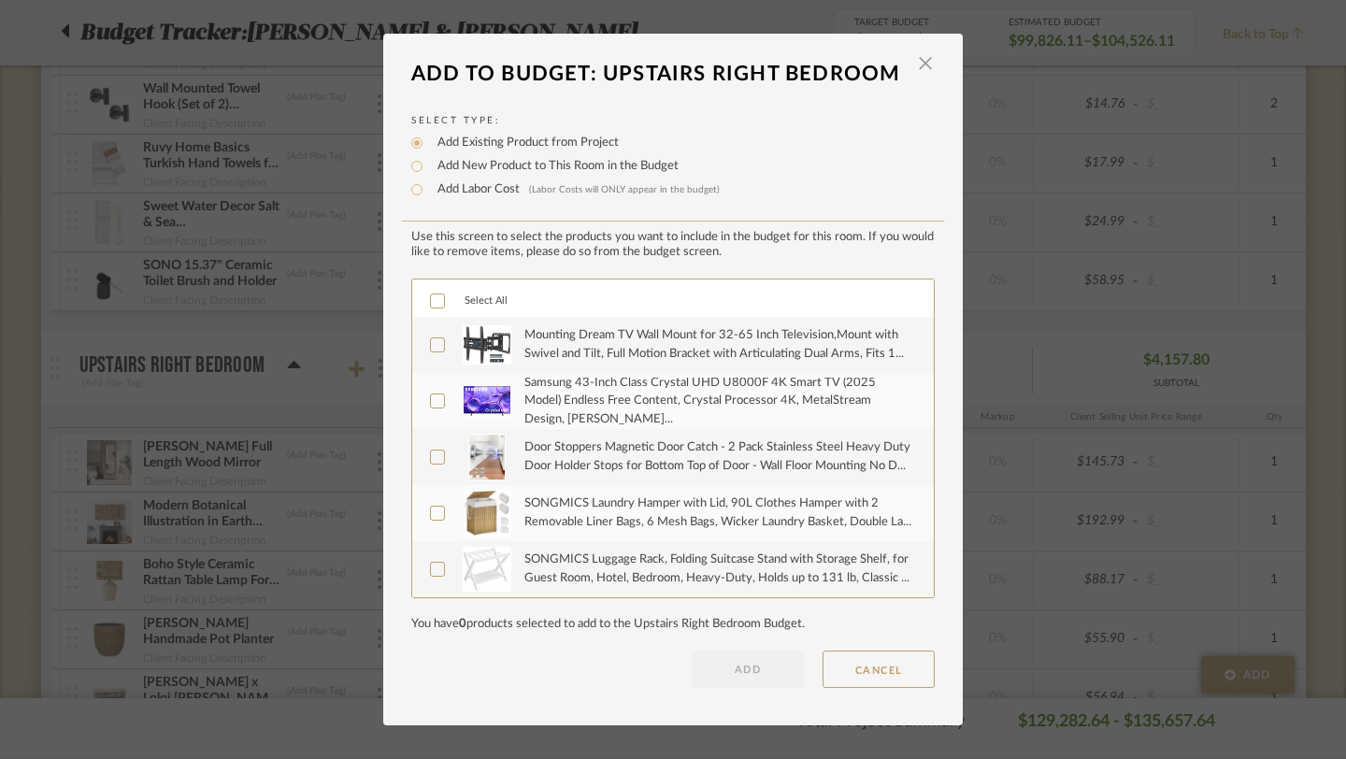
click at [432, 308] on icon at bounding box center [437, 300] width 13 height 13
click at [717, 666] on button "ADD" at bounding box center [748, 669] width 112 height 37
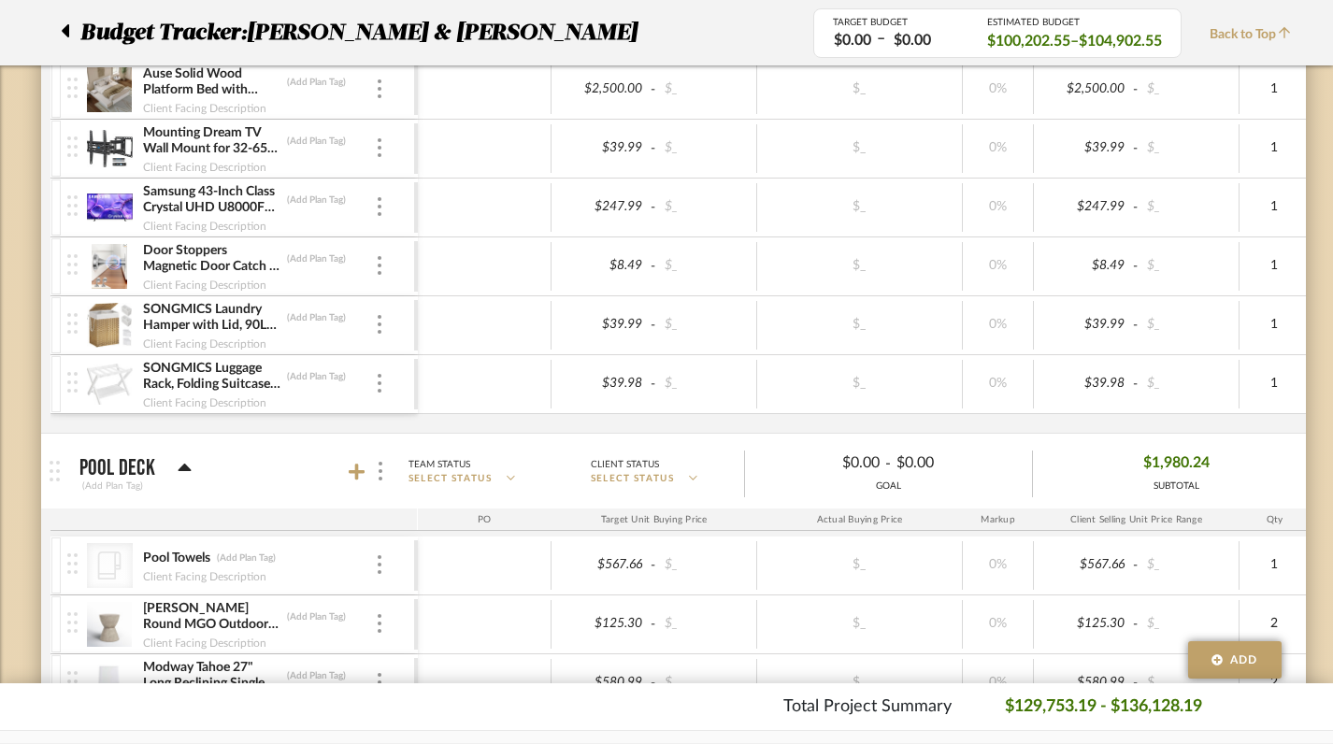
scroll to position [12979, 0]
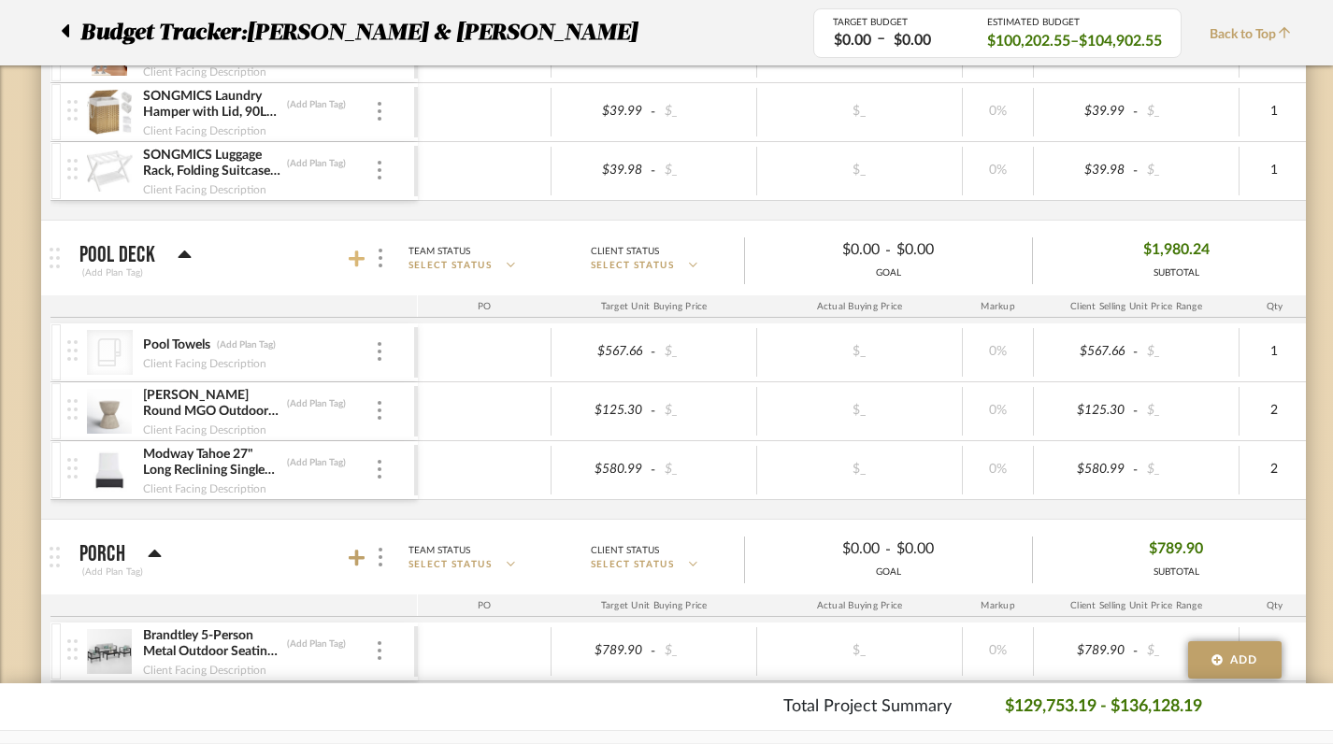
click at [356, 266] on icon at bounding box center [357, 259] width 17 height 17
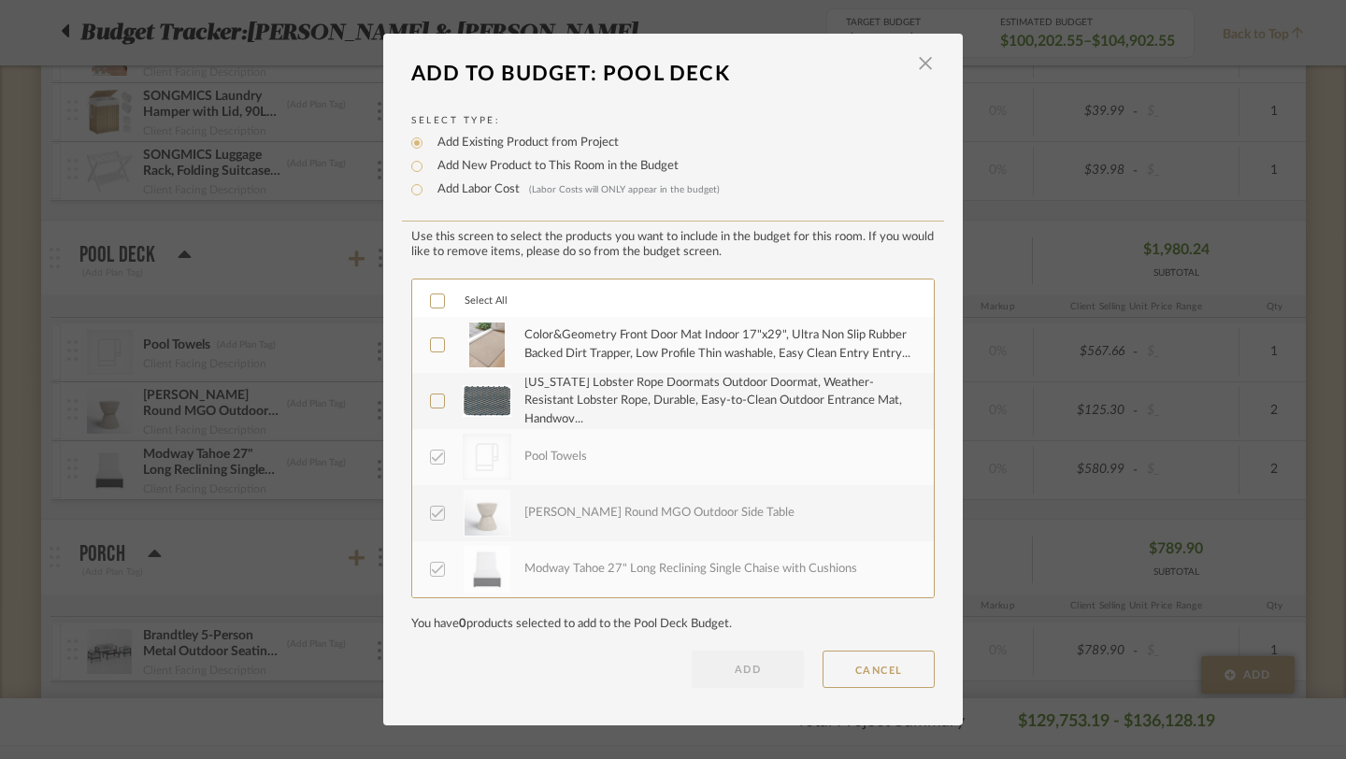
scroll to position [0, 0]
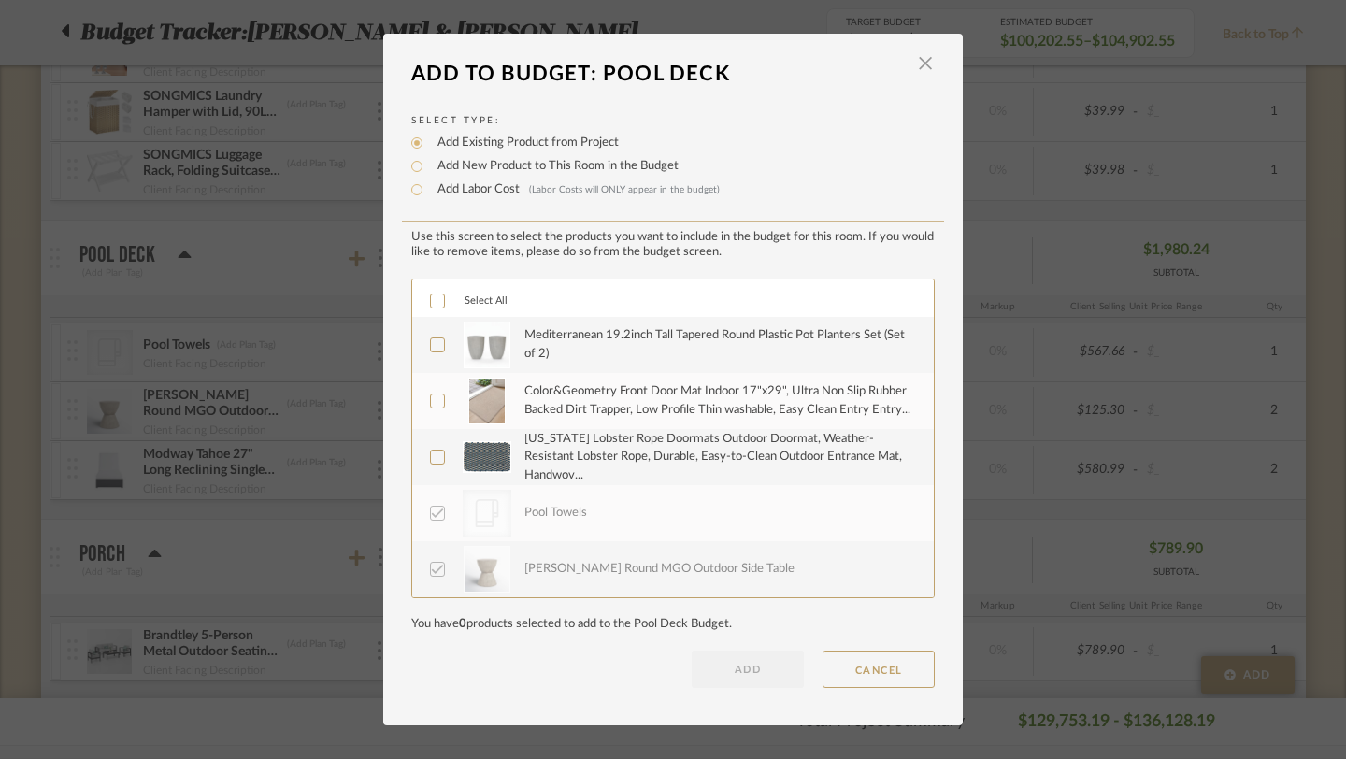
click at [432, 301] on icon at bounding box center [438, 300] width 12 height 9
click at [722, 661] on button "ADD" at bounding box center [748, 669] width 112 height 37
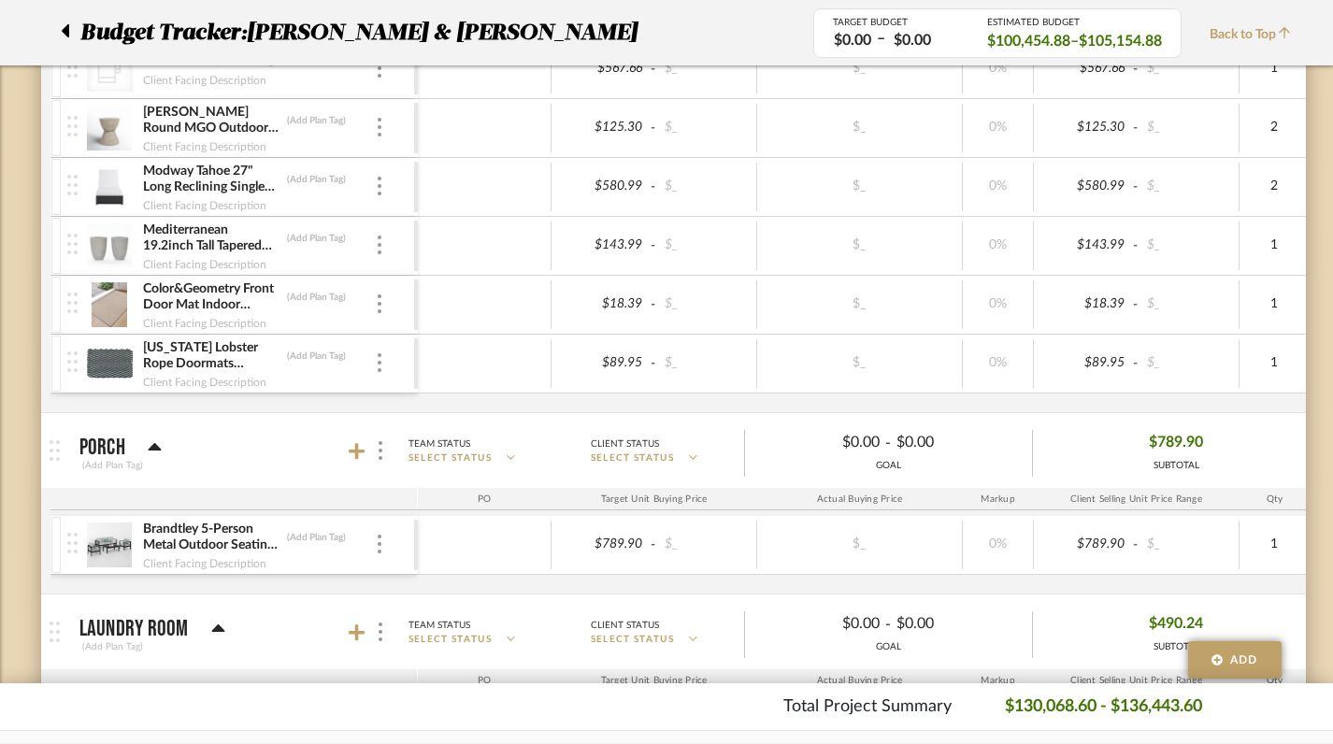
scroll to position [13291, 0]
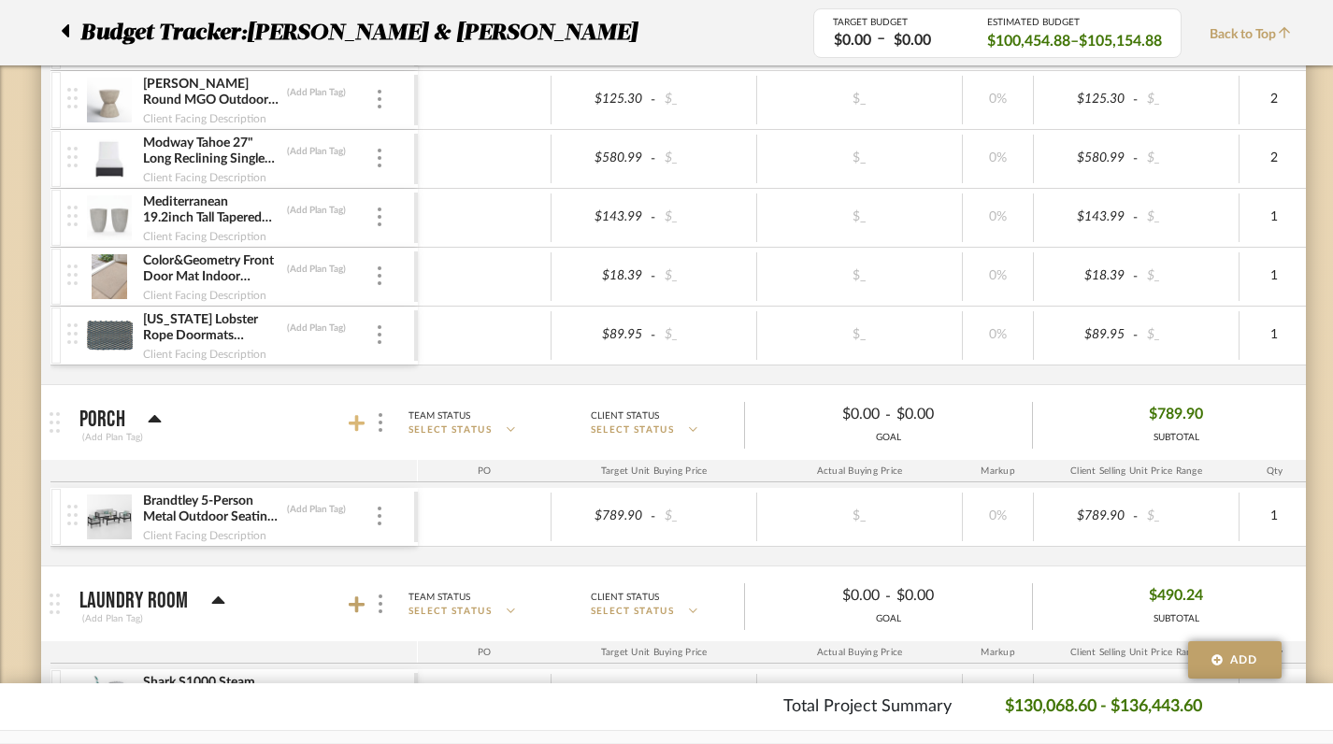
click at [360, 429] on icon at bounding box center [357, 423] width 17 height 19
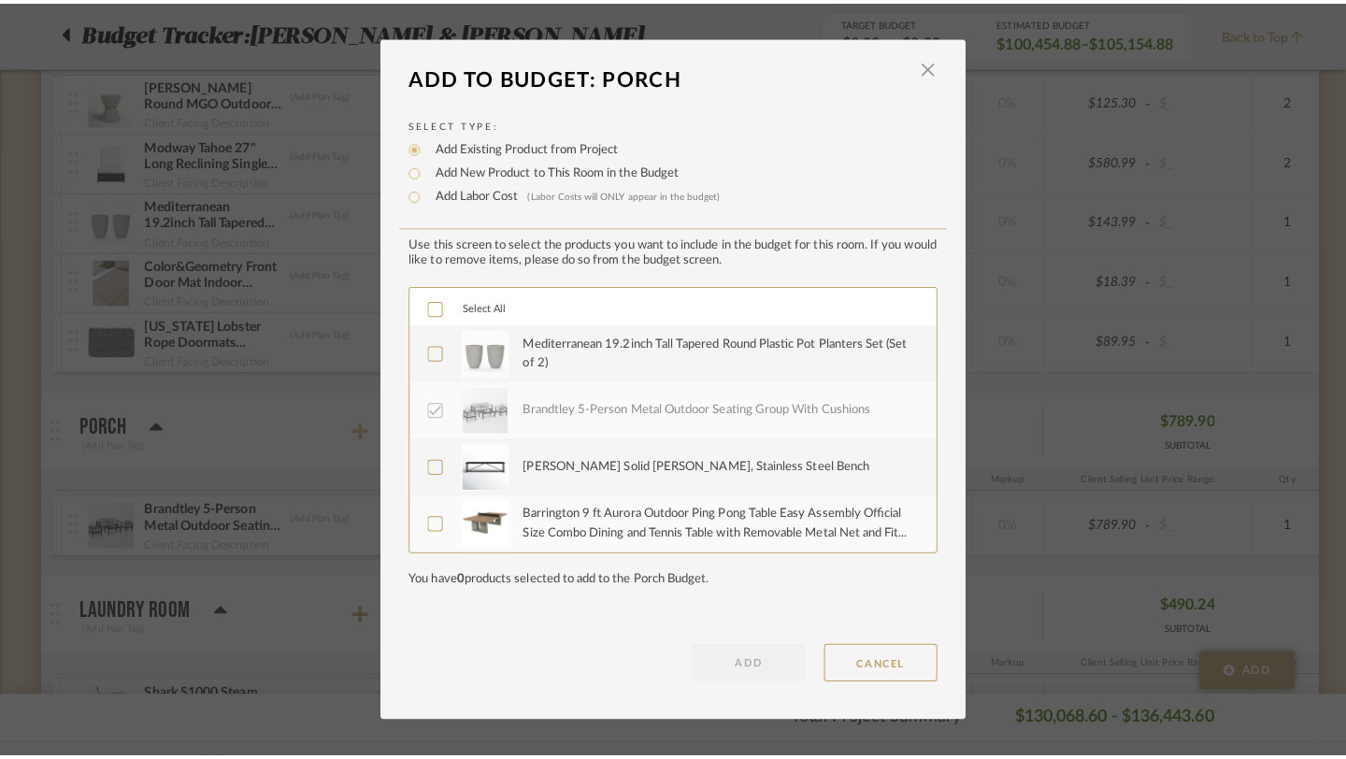
scroll to position [0, 0]
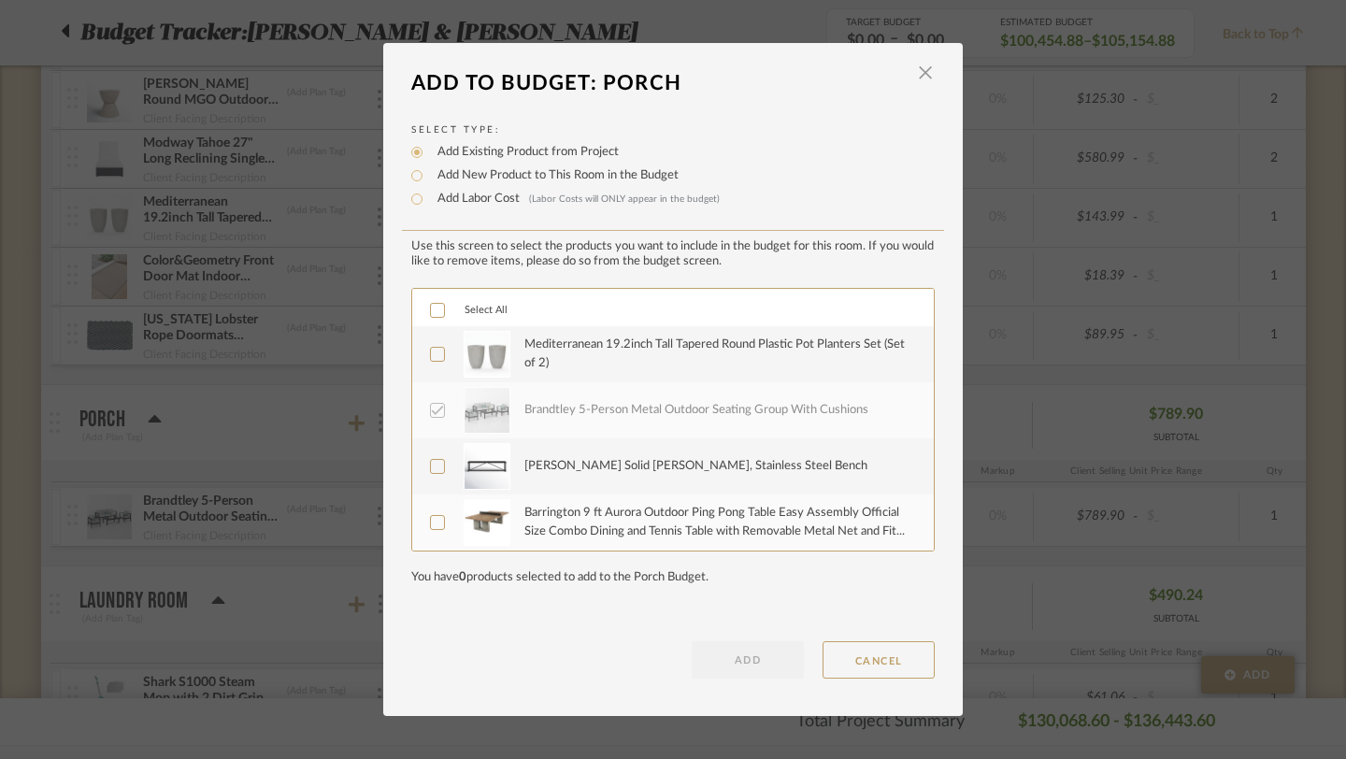
click at [433, 350] on icon at bounding box center [437, 354] width 13 height 13
click at [435, 524] on icon at bounding box center [437, 522] width 13 height 13
click at [431, 473] on icon at bounding box center [437, 466] width 13 height 13
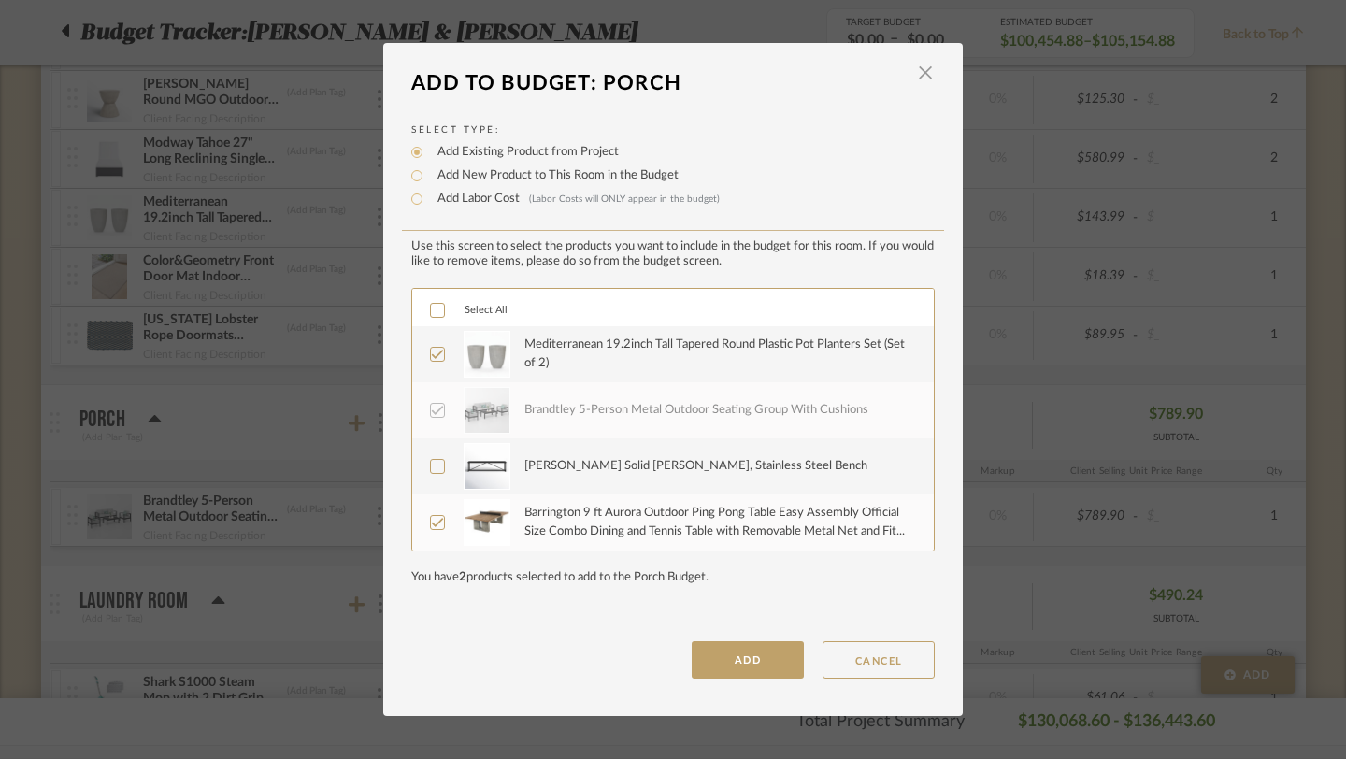
click at [435, 310] on icon at bounding box center [438, 310] width 12 height 9
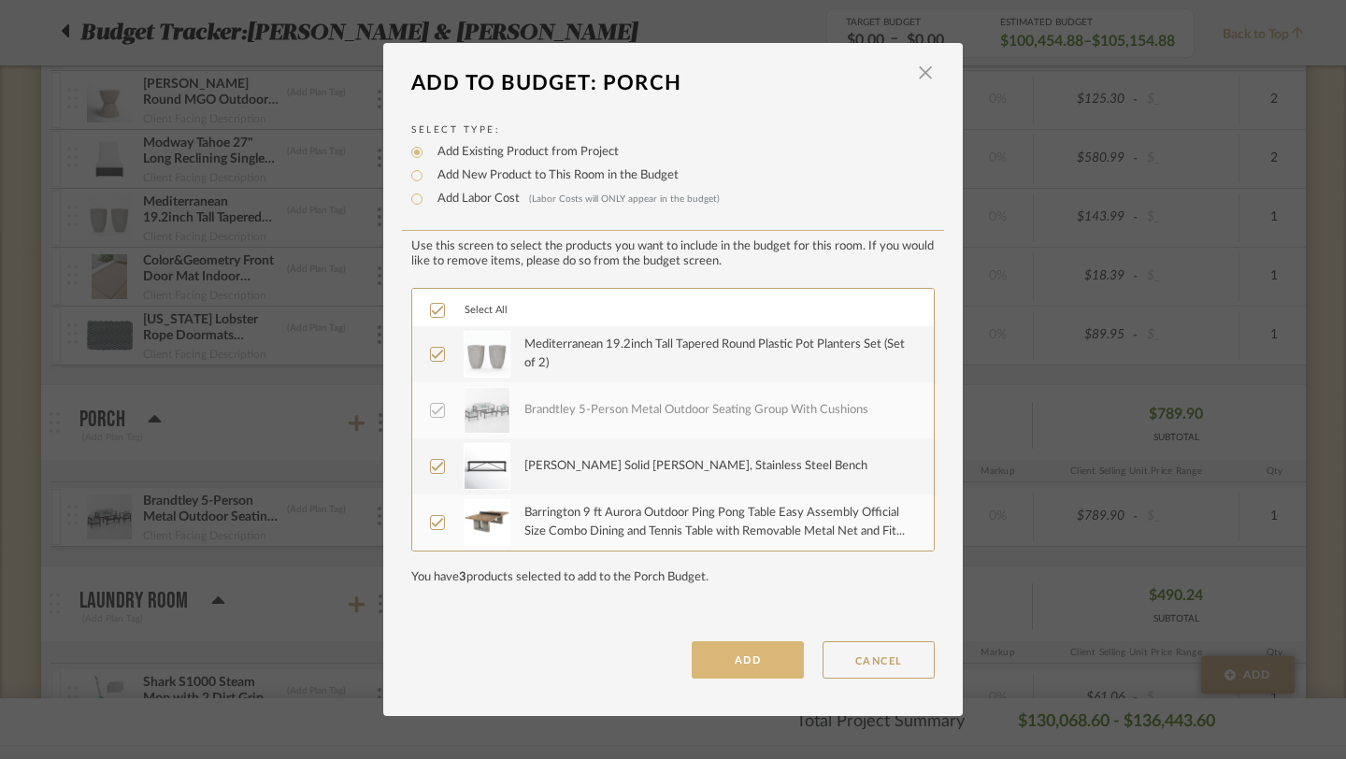
click at [722, 671] on button "ADD" at bounding box center [748, 659] width 112 height 37
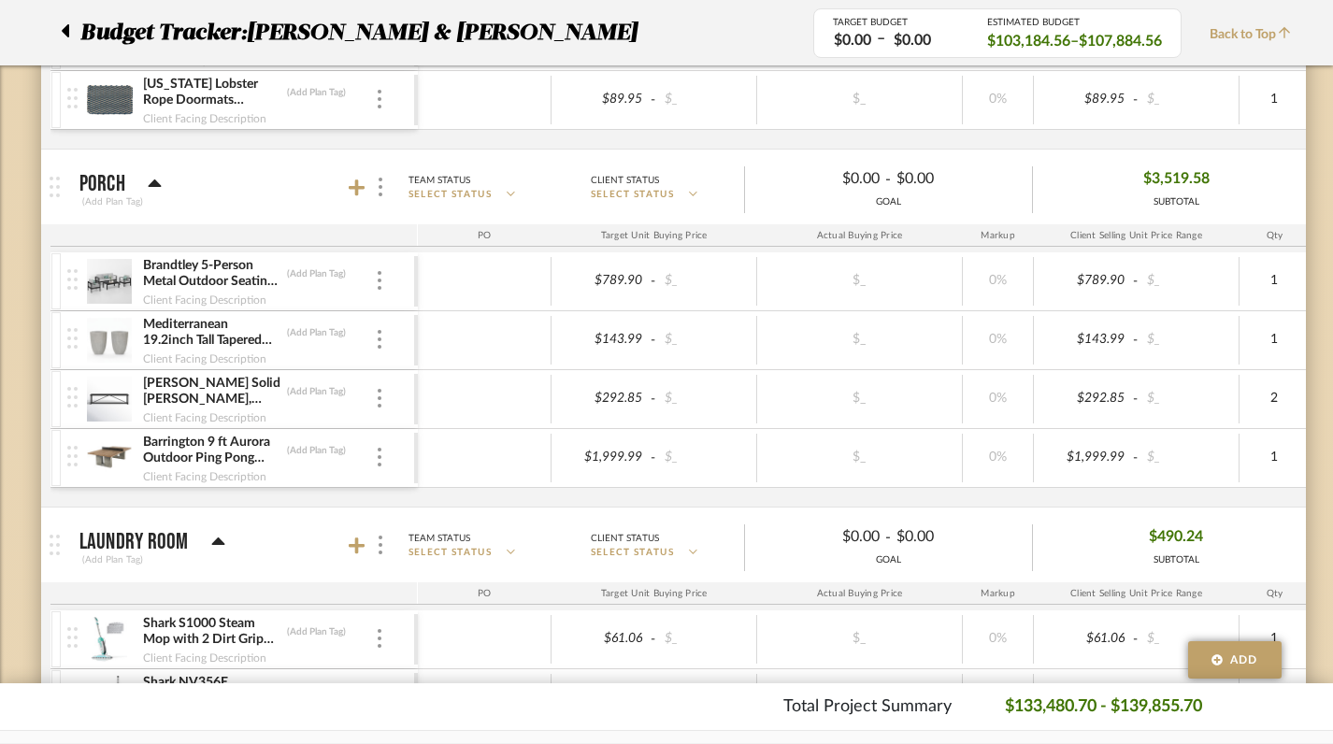
scroll to position [13722, 0]
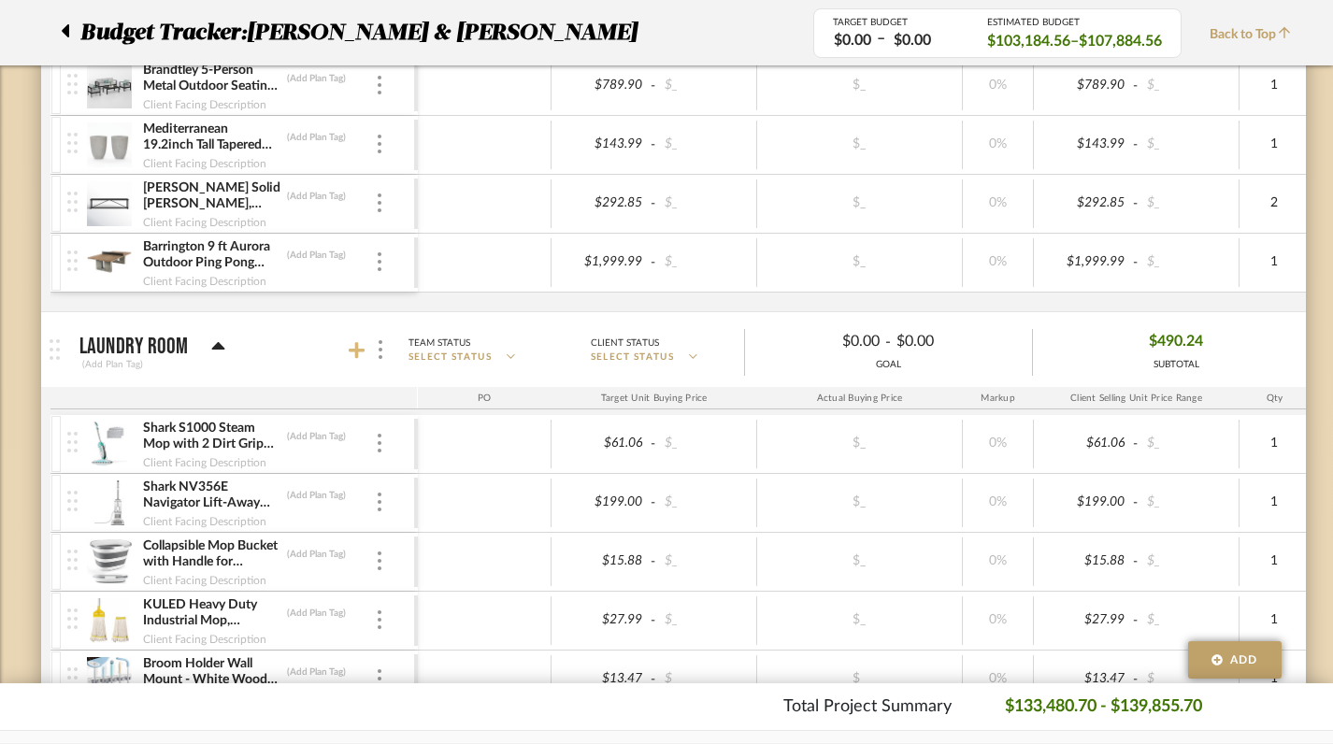
click at [358, 358] on icon at bounding box center [357, 350] width 17 height 19
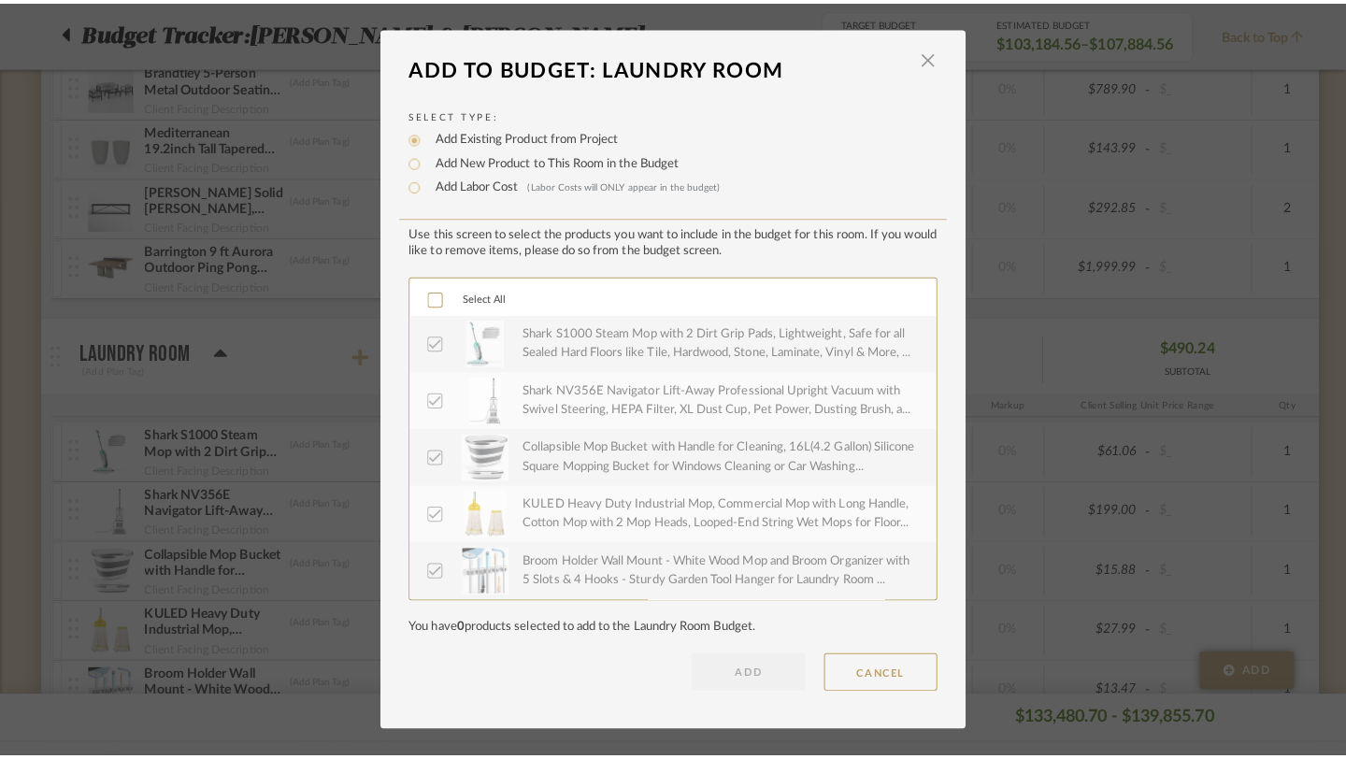
scroll to position [0, 0]
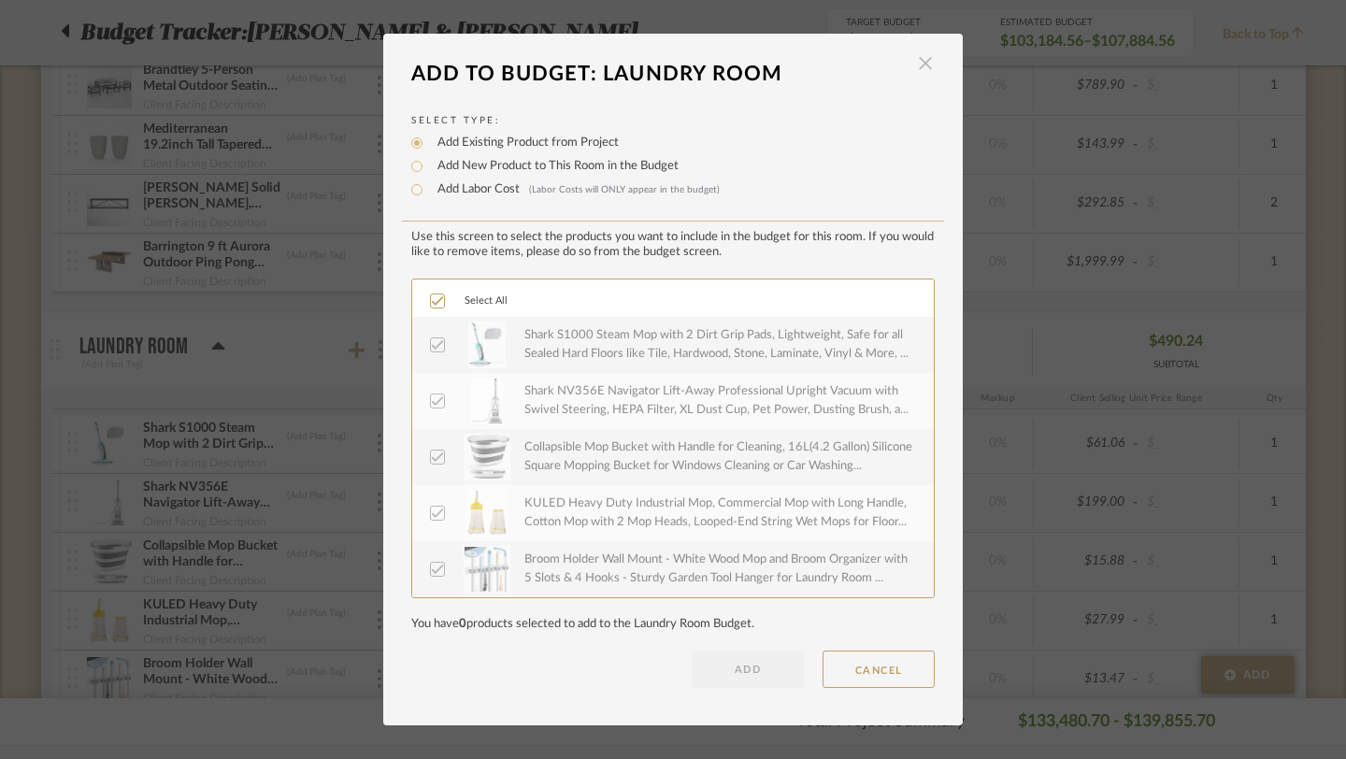
click at [922, 63] on span "button" at bounding box center [925, 63] width 37 height 37
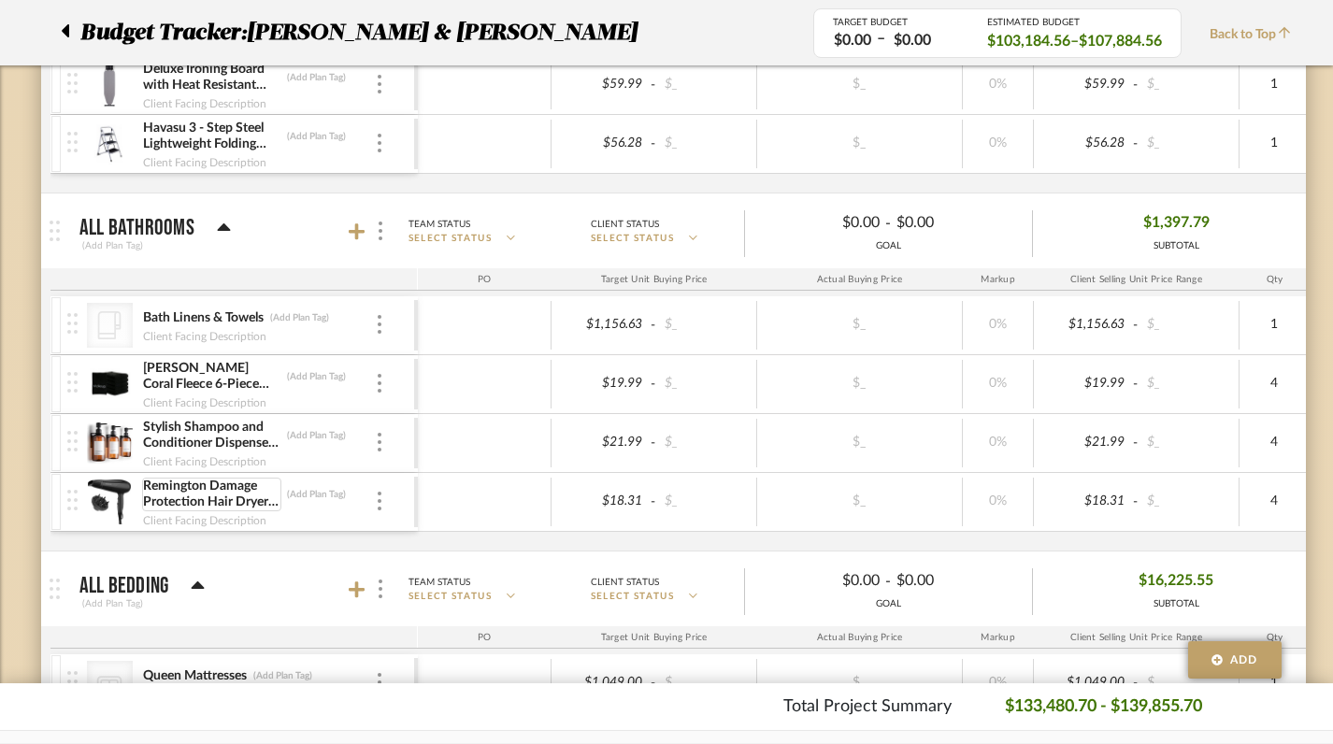
scroll to position [14490, 0]
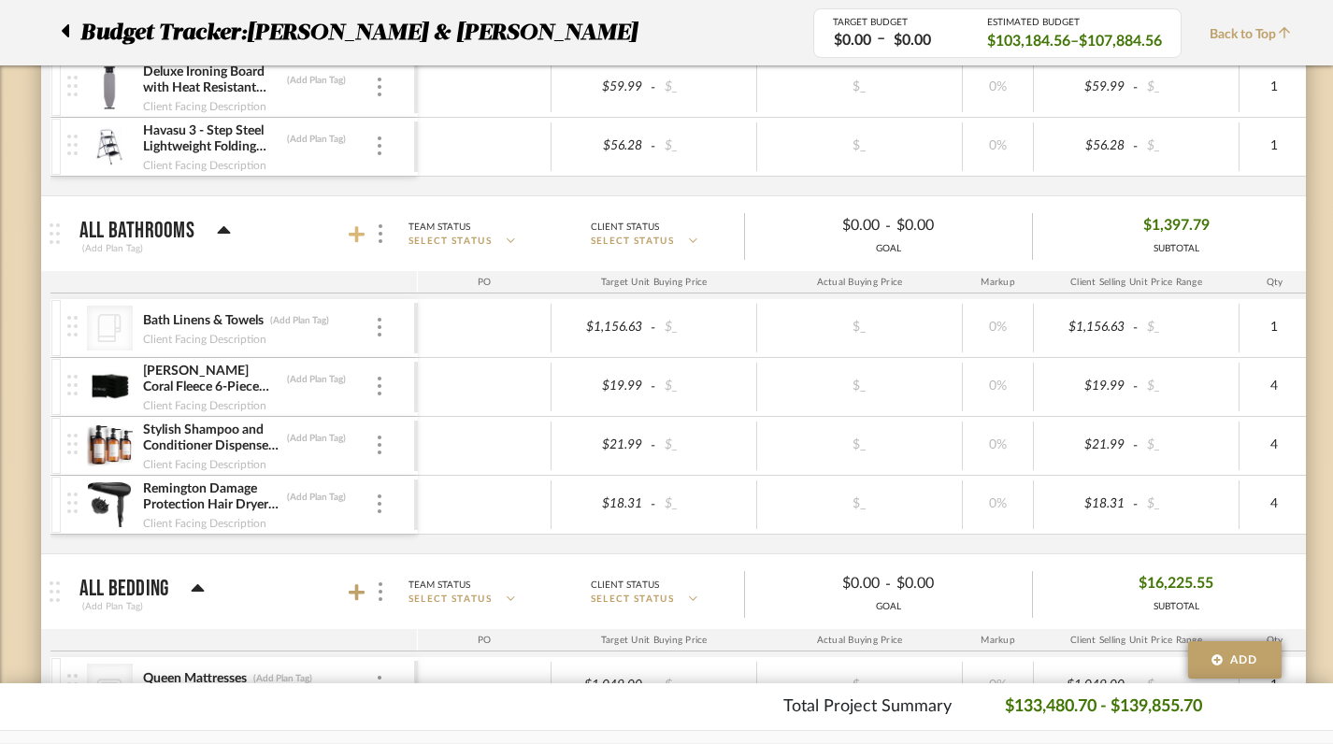
click at [361, 234] on icon at bounding box center [357, 234] width 17 height 17
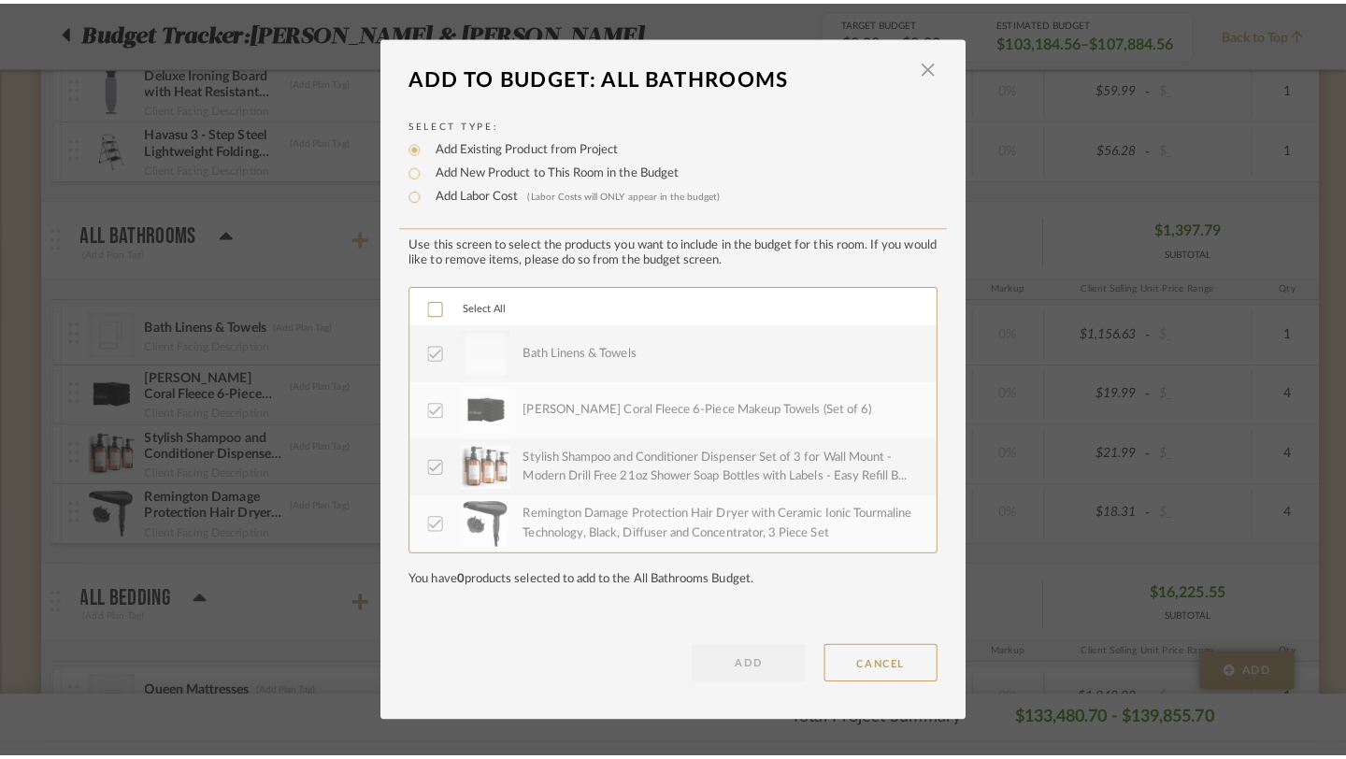
scroll to position [0, 0]
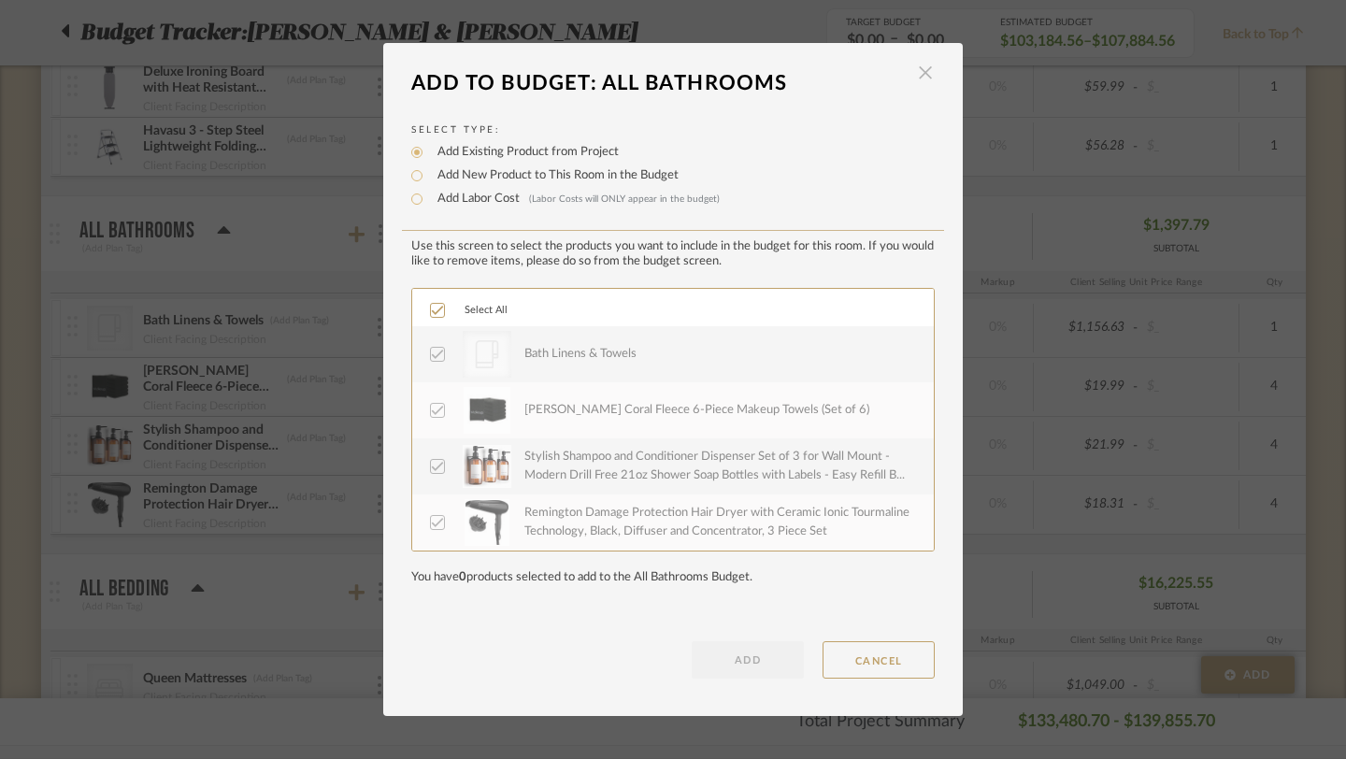
click at [917, 68] on span "button" at bounding box center [925, 72] width 37 height 37
